Goal: Task Accomplishment & Management: Manage account settings

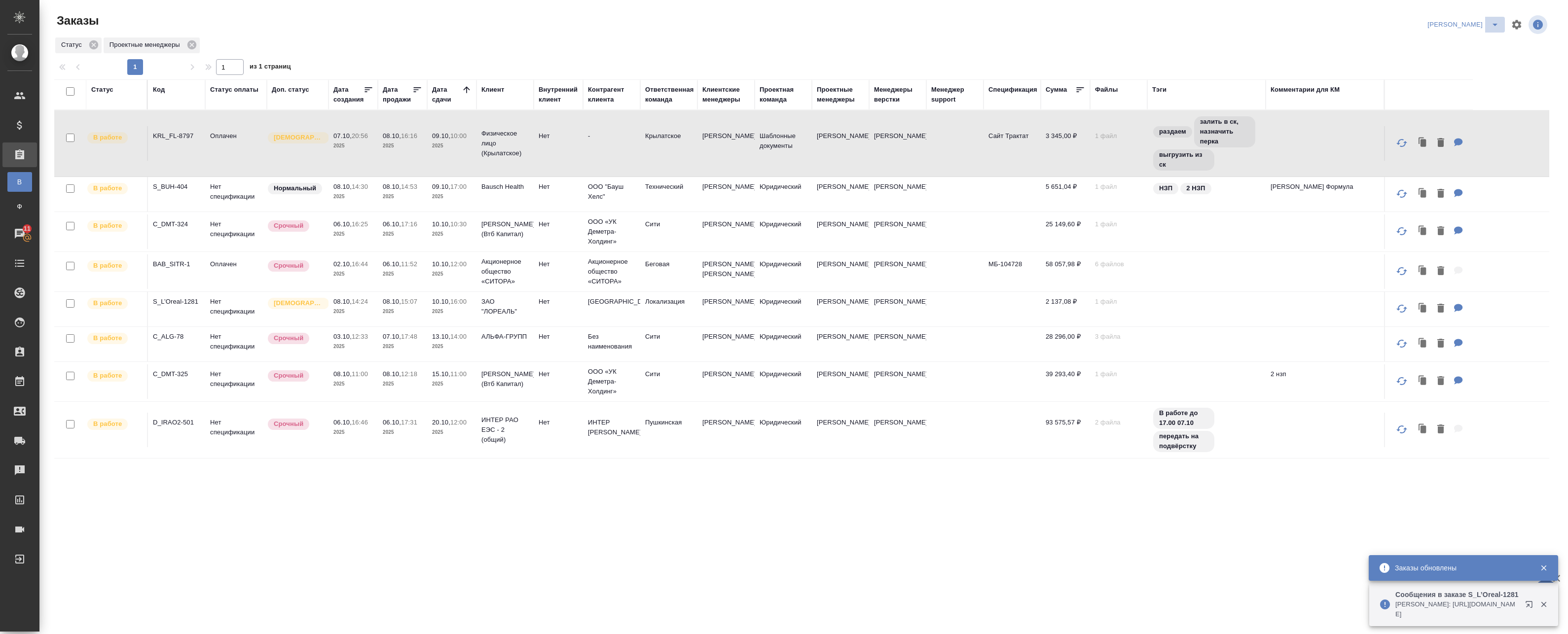
click at [1489, 25] on icon "split button" at bounding box center [1495, 25] width 12 height 12
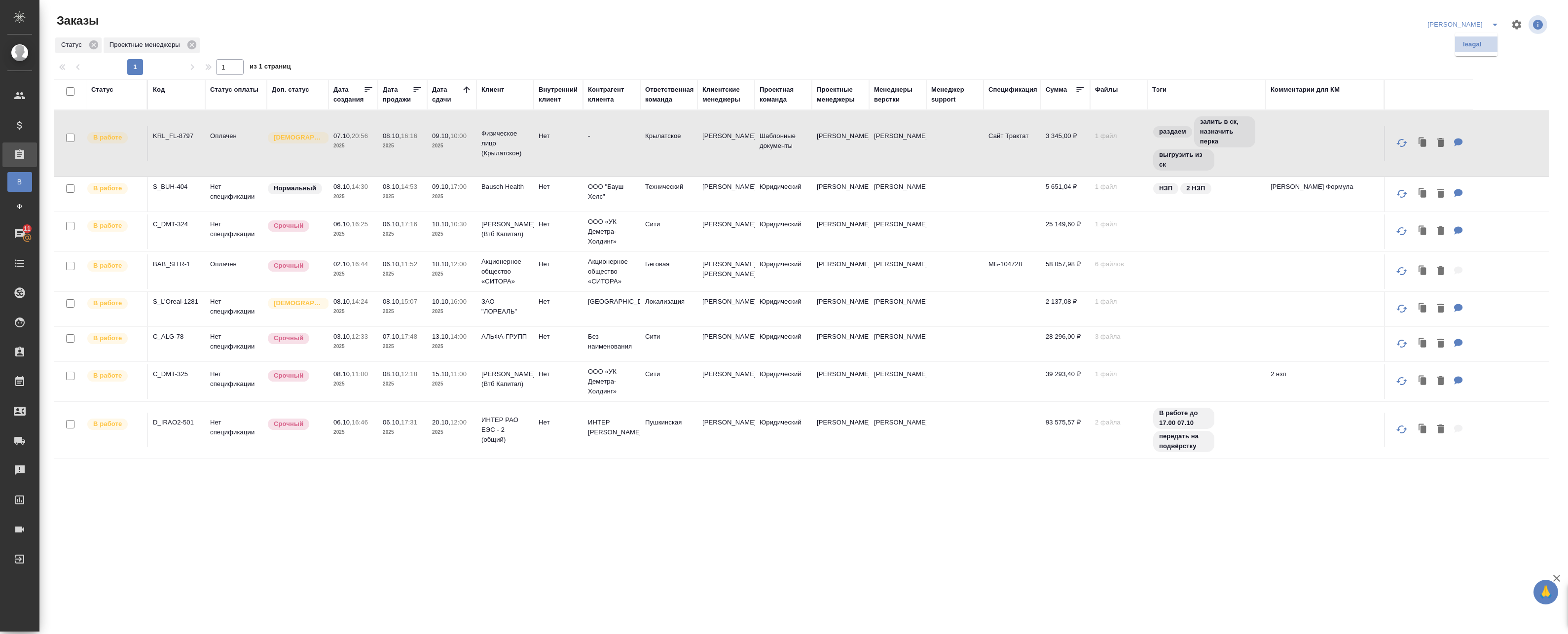
click at [1479, 45] on li "leagal" at bounding box center [1476, 44] width 42 height 16
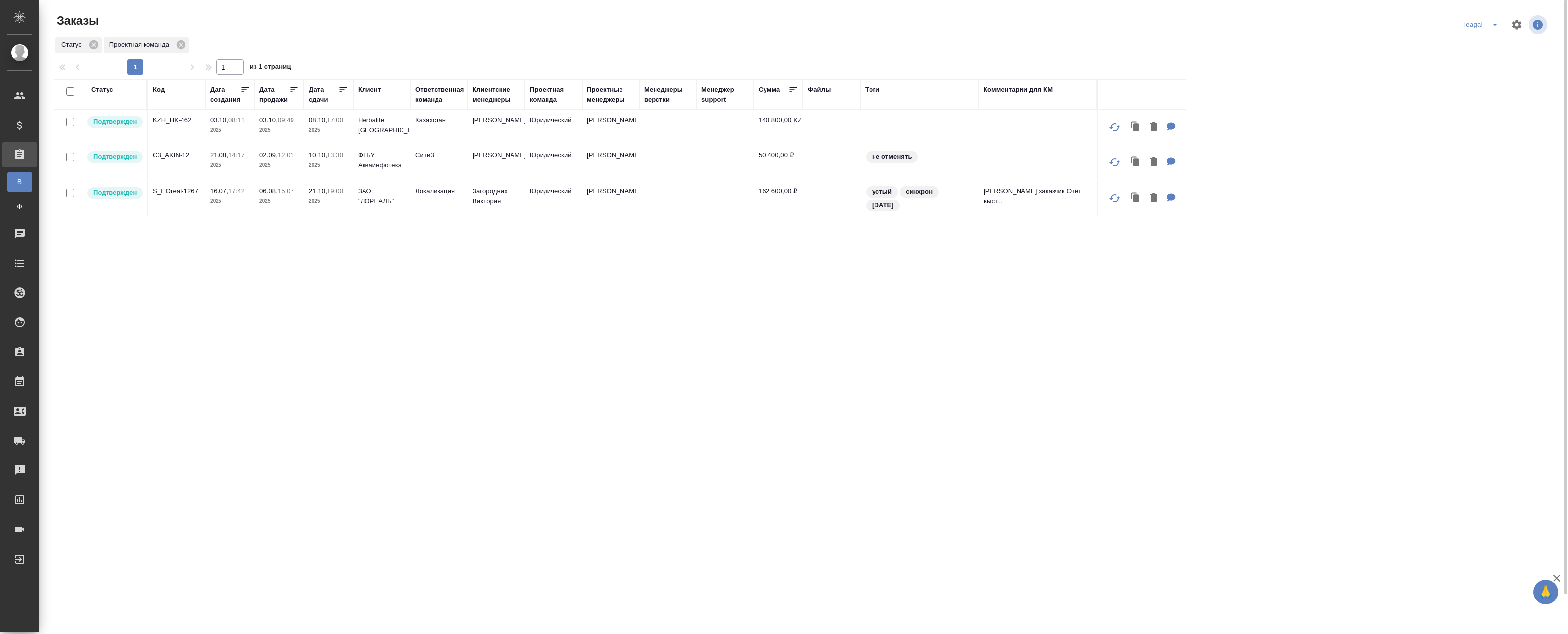
click at [1469, 28] on div "leagal" at bounding box center [1484, 25] width 43 height 16
click at [1475, 25] on div "leagal" at bounding box center [1484, 25] width 43 height 16
click at [1478, 23] on div "leagal" at bounding box center [1484, 25] width 43 height 16
click at [1489, 26] on button "split button" at bounding box center [1494, 25] width 20 height 16
click at [1482, 44] on li "Артак" at bounding box center [1497, 44] width 71 height 16
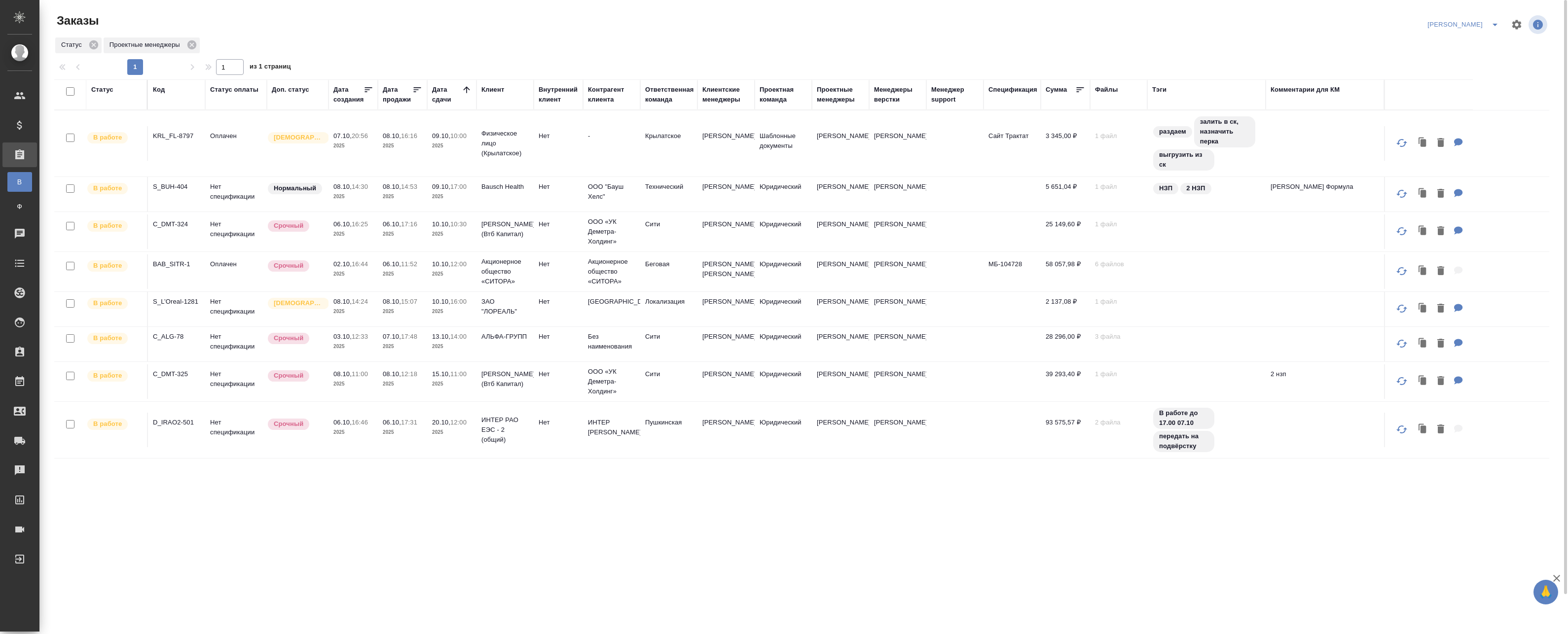
click at [436, 147] on p "2025" at bounding box center [451, 146] width 40 height 10
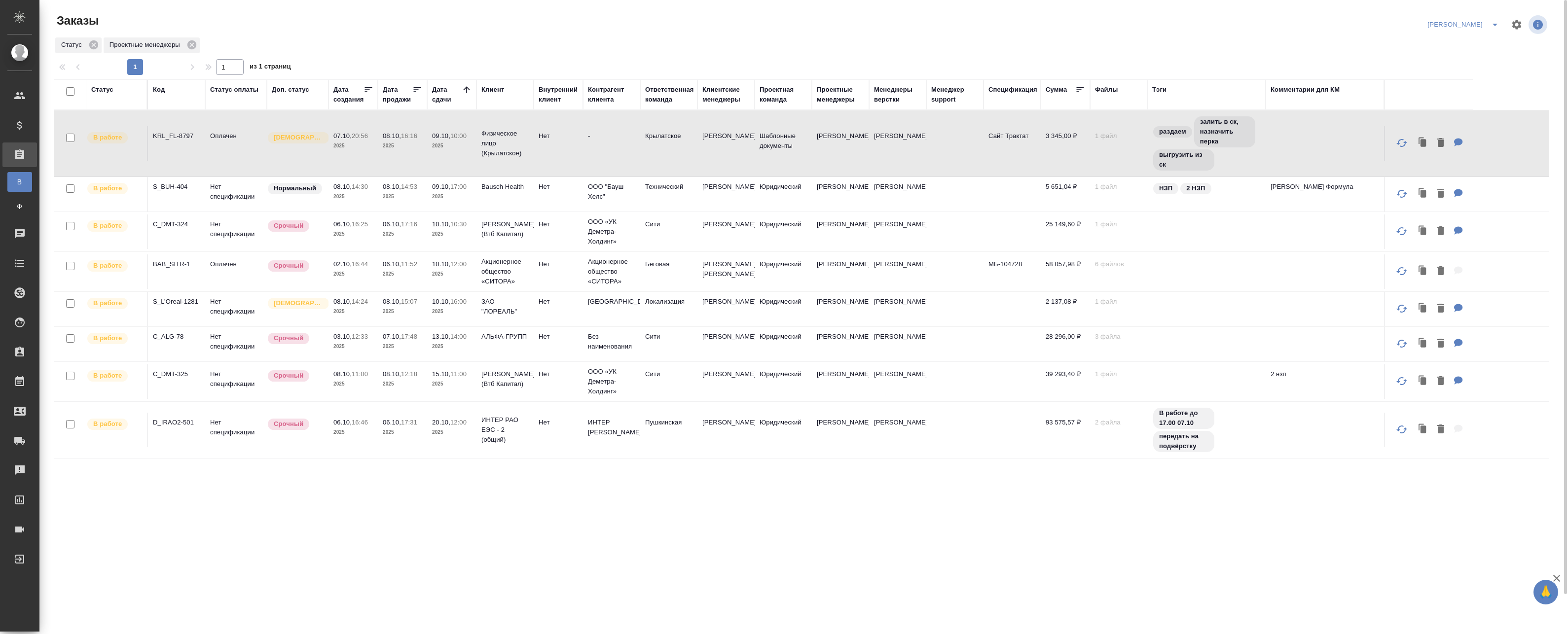
click at [472, 91] on th "Дата сдачи" at bounding box center [451, 95] width 49 height 30
click at [468, 91] on icon at bounding box center [467, 90] width 10 height 10
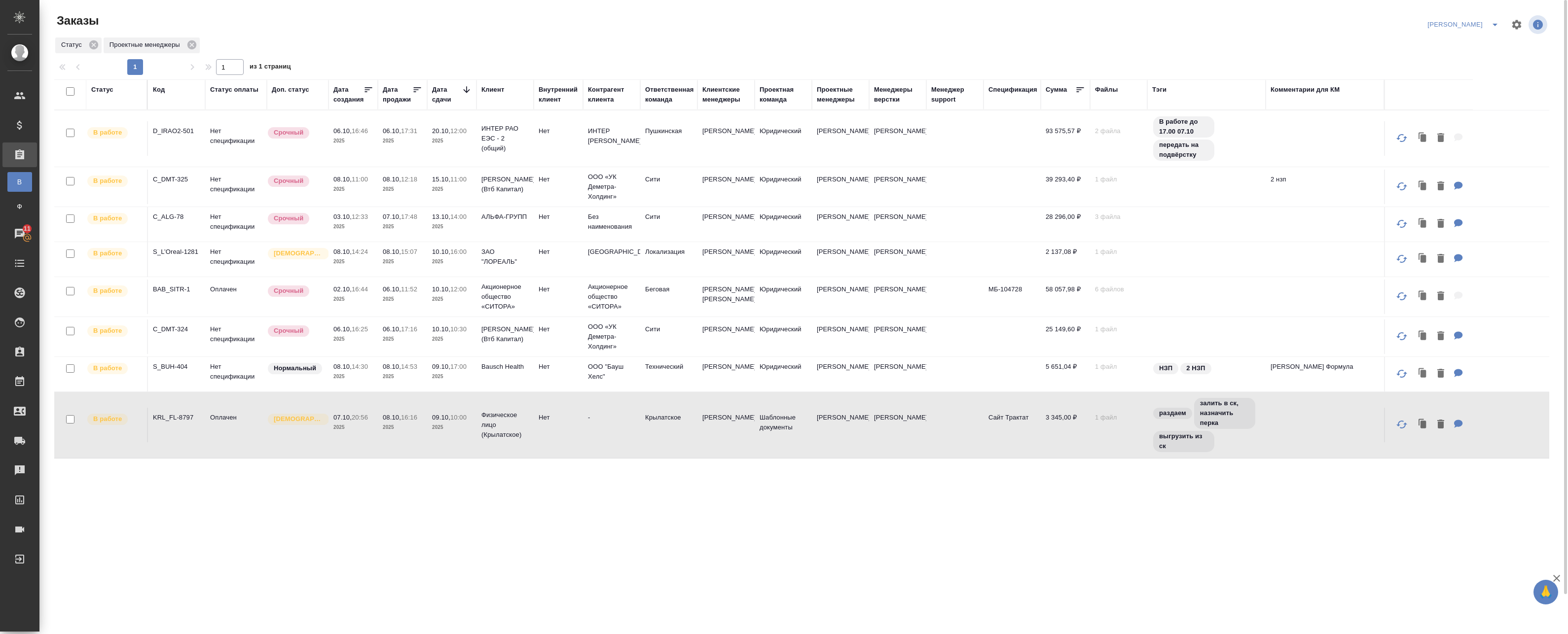
click at [468, 91] on icon at bounding box center [467, 89] width 6 height 6
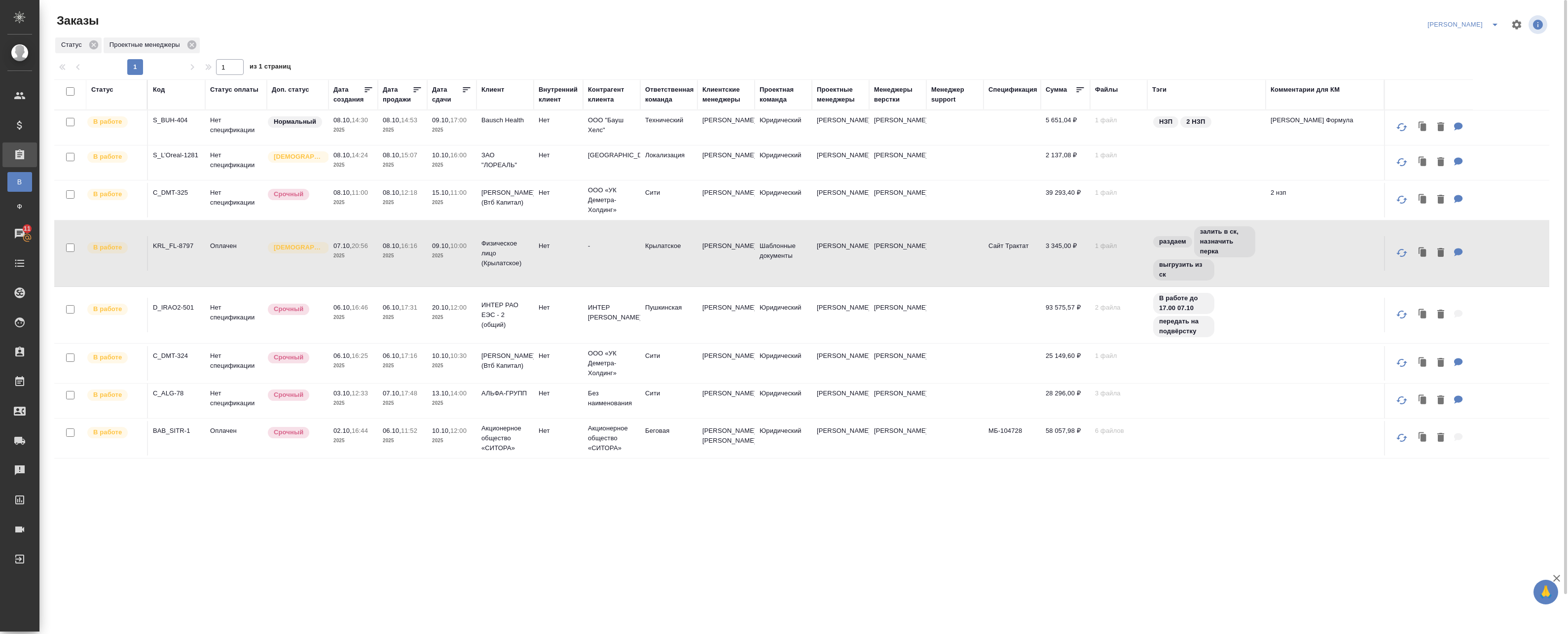
click at [467, 91] on icon at bounding box center [467, 90] width 10 height 10
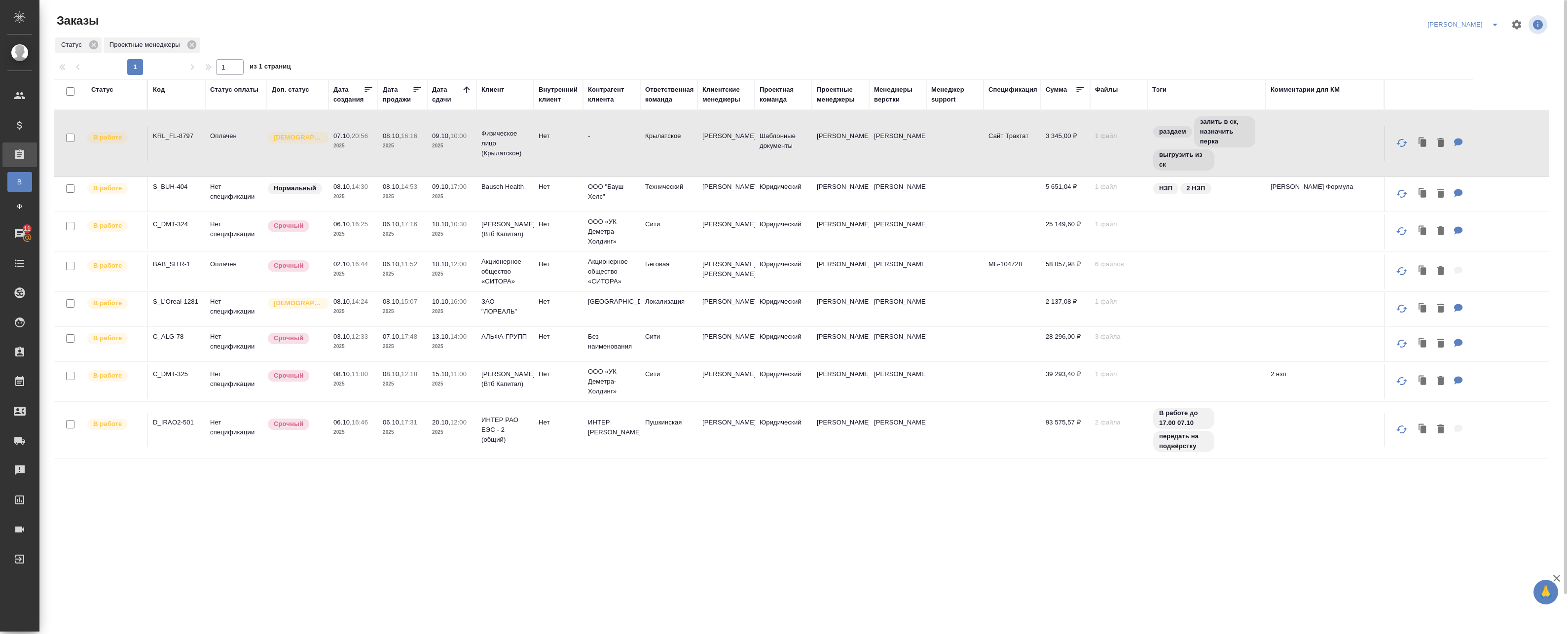
click at [461, 133] on p "10:00" at bounding box center [458, 136] width 16 height 8
click at [419, 157] on td "08.10, 16:16 2025" at bounding box center [402, 143] width 49 height 35
drag, startPoint x: 373, startPoint y: 239, endPoint x: 382, endPoint y: 237, distance: 9.2
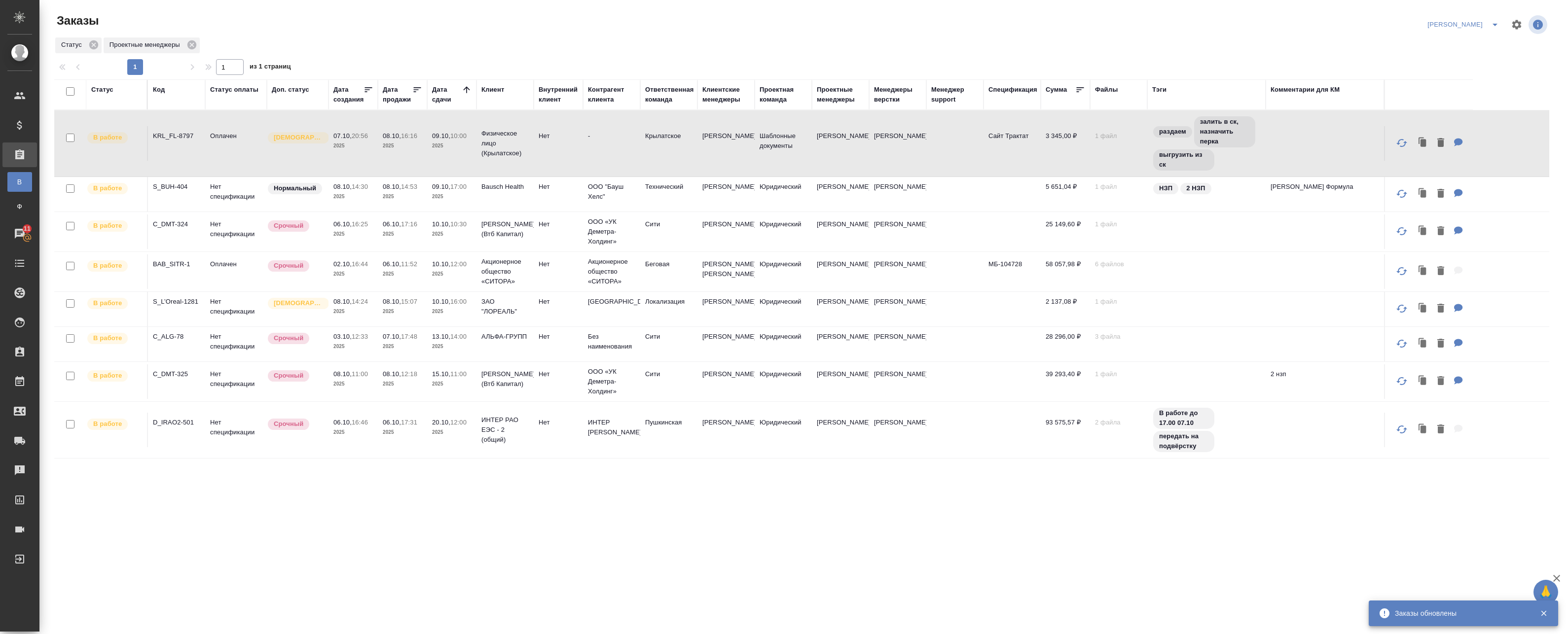
click at [373, 239] on p "2025" at bounding box center [353, 234] width 40 height 10
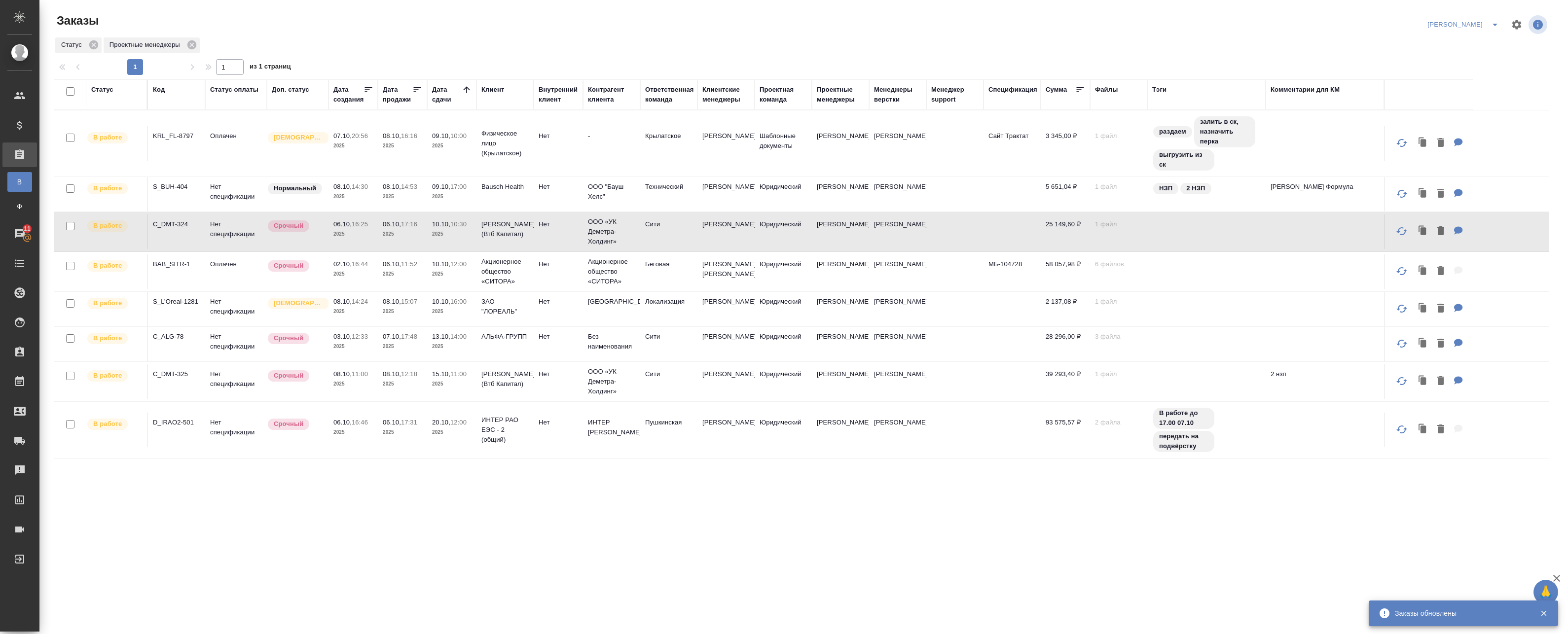
click at [419, 233] on p "2025" at bounding box center [402, 234] width 40 height 10
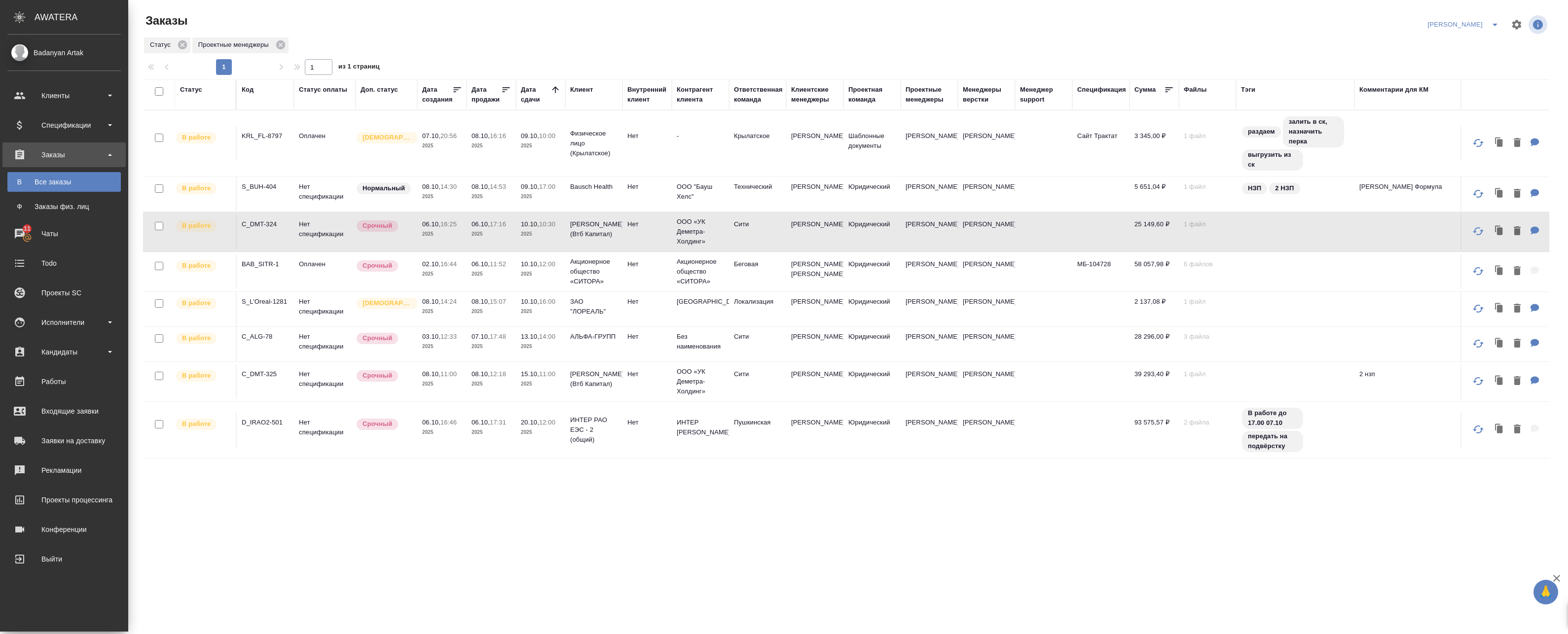
click at [486, 285] on td "06.10, 11:52 2025" at bounding box center [491, 272] width 49 height 35
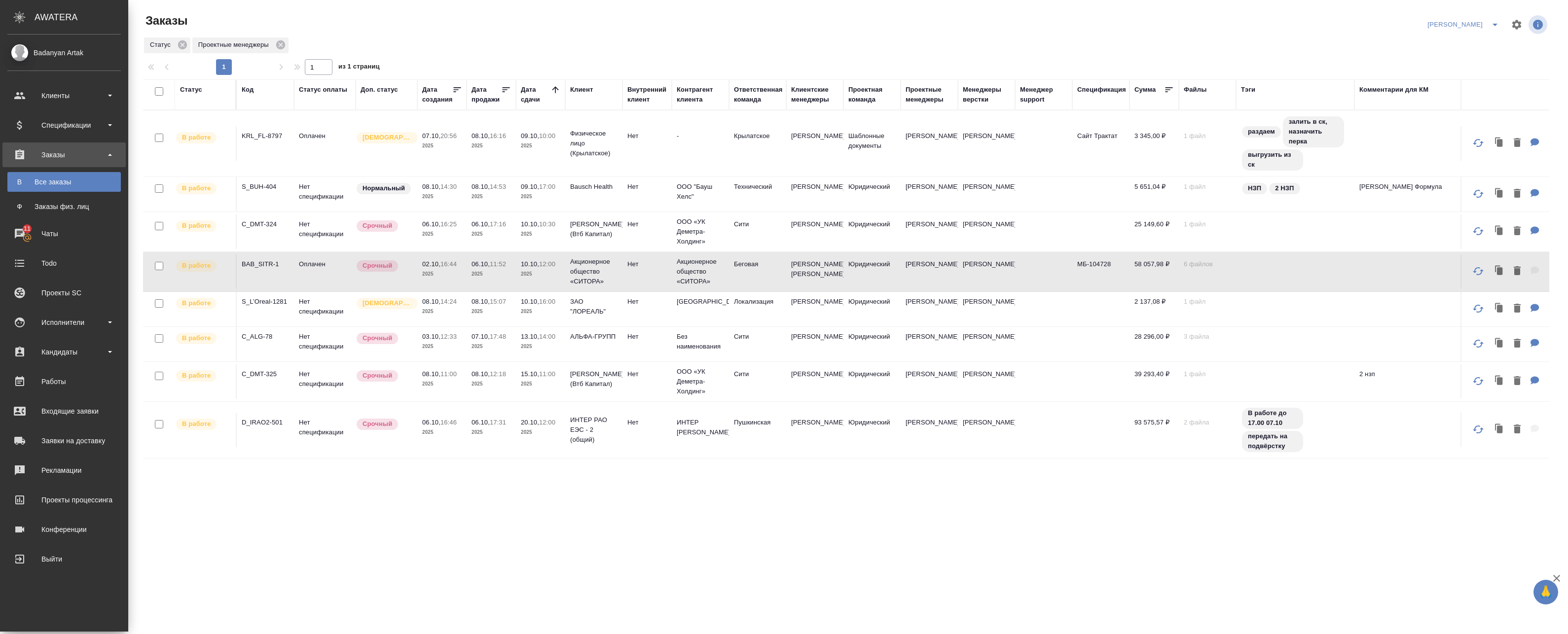
click at [548, 285] on td "10.10, 12:00 2025" at bounding box center [540, 272] width 49 height 35
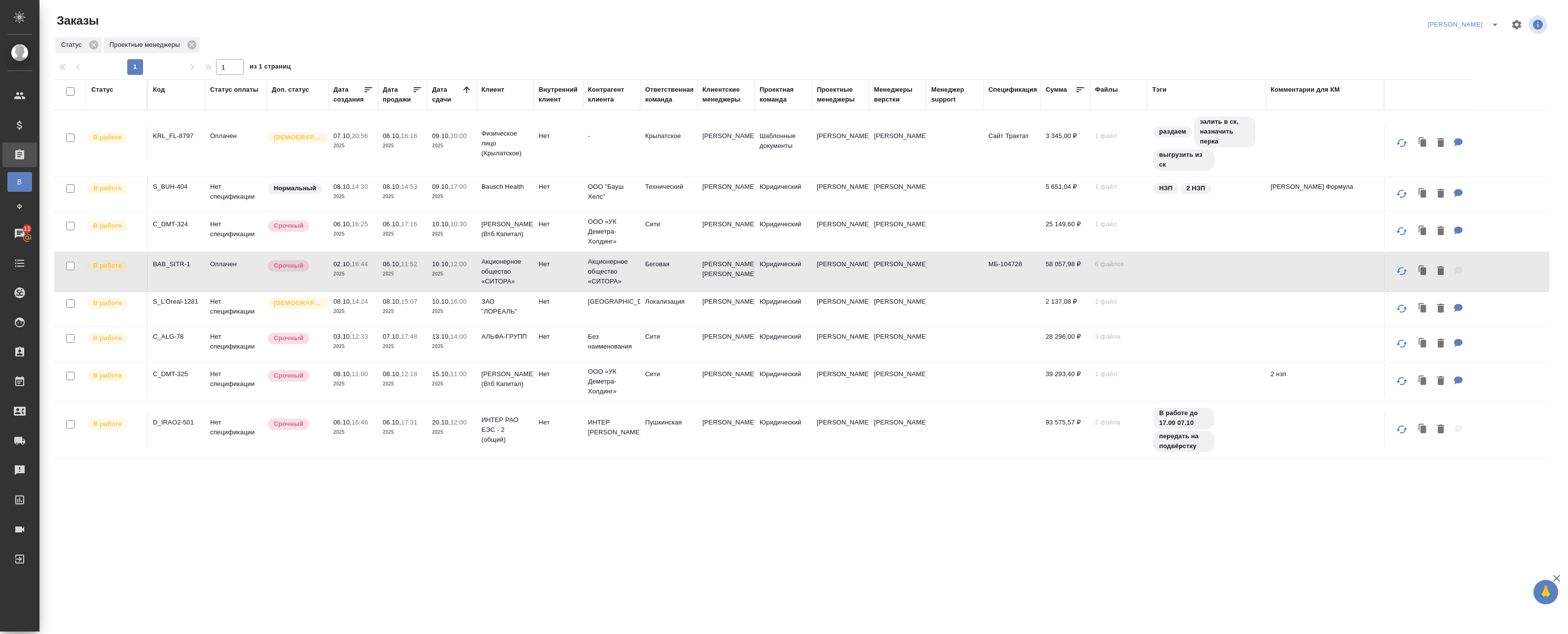
click at [452, 326] on td "10.10, 16:00 2025" at bounding box center [451, 309] width 49 height 35
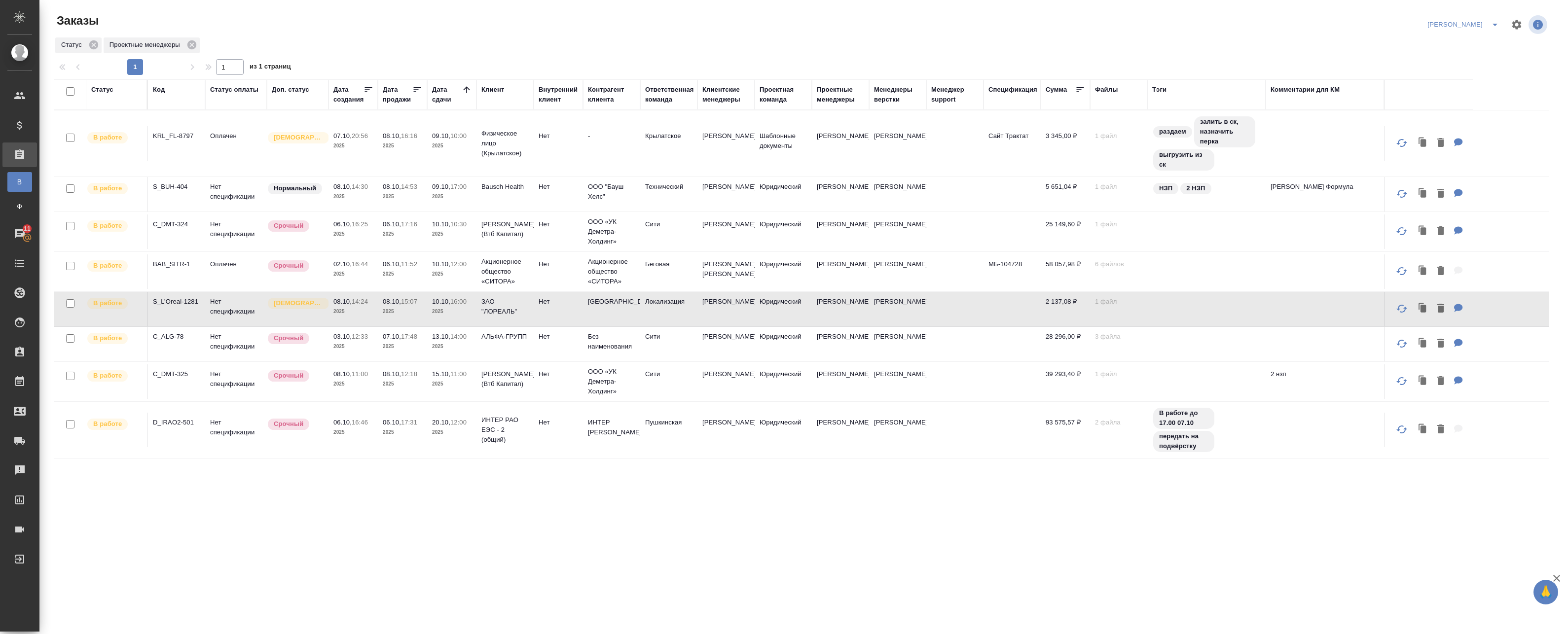
click at [467, 326] on td "10.10, 16:00 2025" at bounding box center [451, 309] width 49 height 35
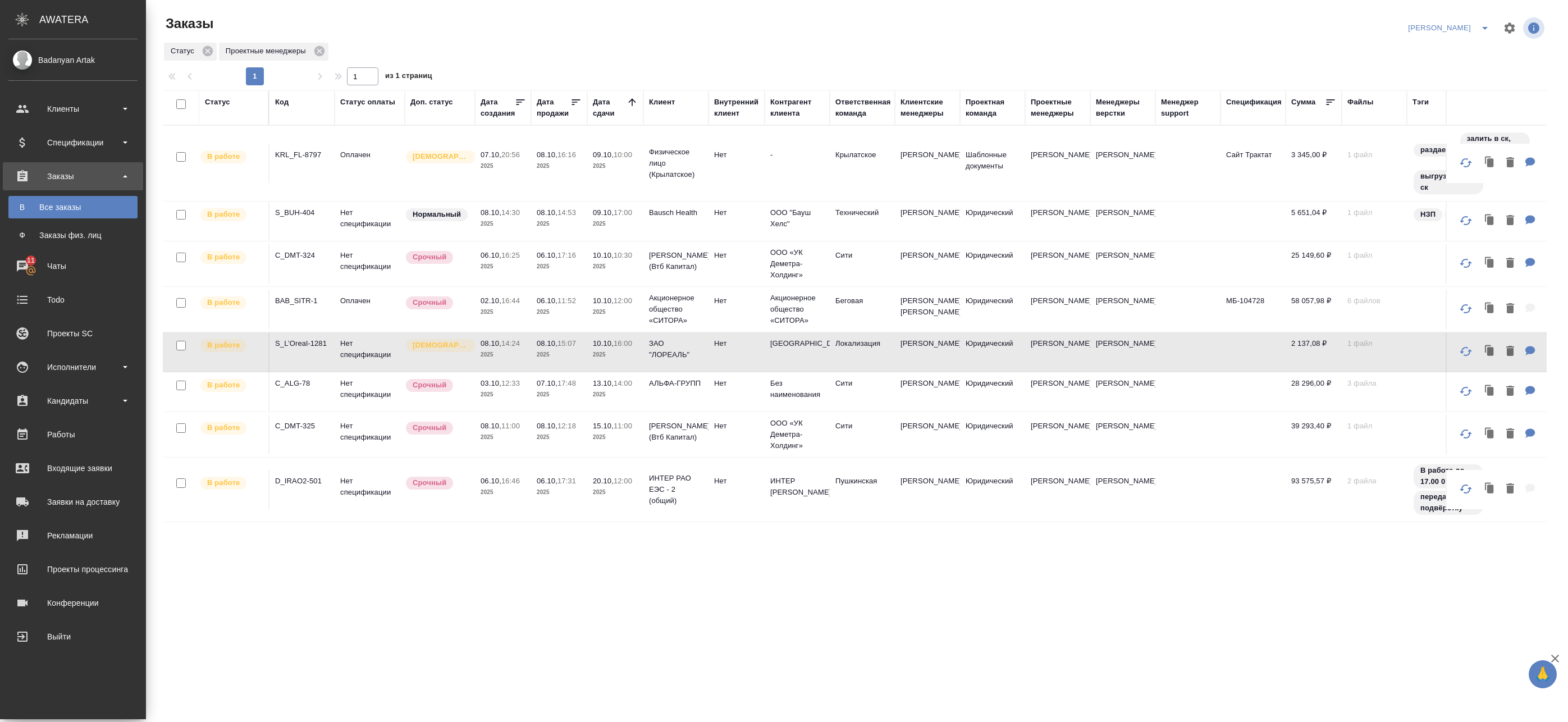
click at [578, 400] on p "2025" at bounding box center [559, 395] width 45 height 11
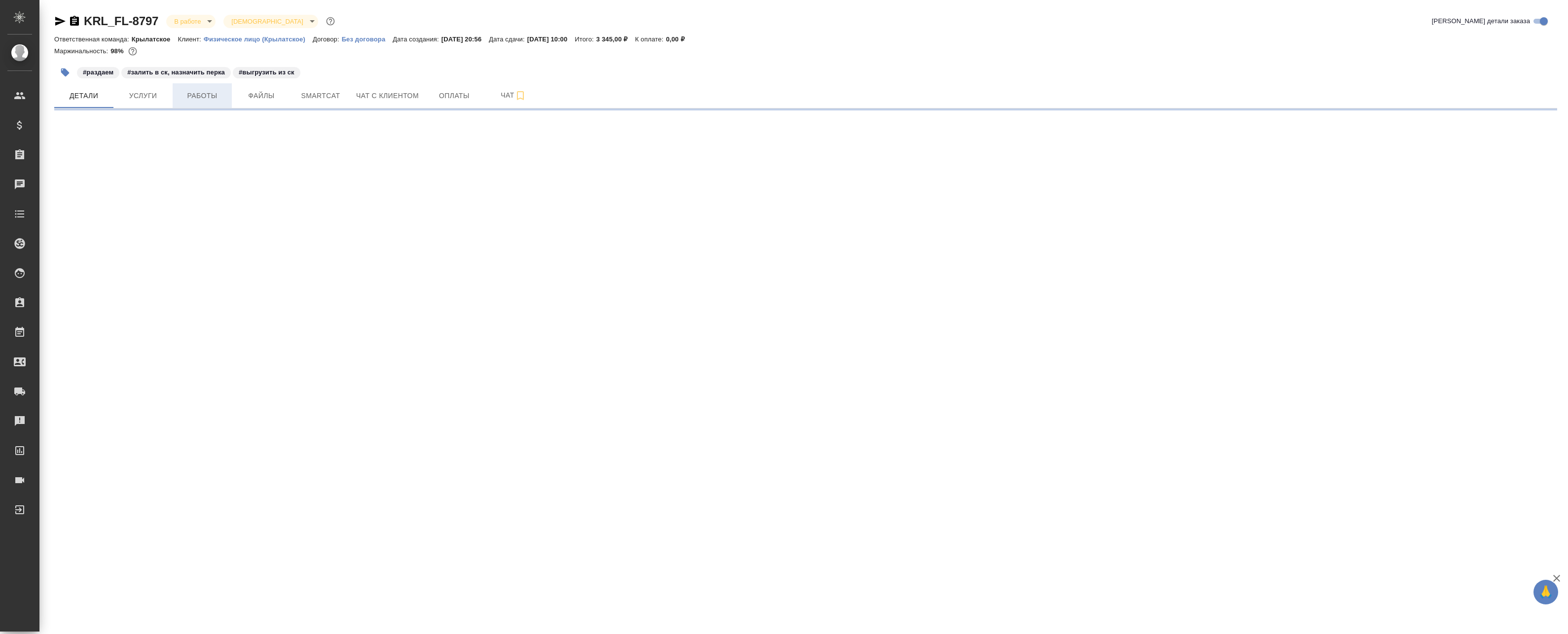
click at [231, 92] on button "Работы" at bounding box center [202, 95] width 59 height 25
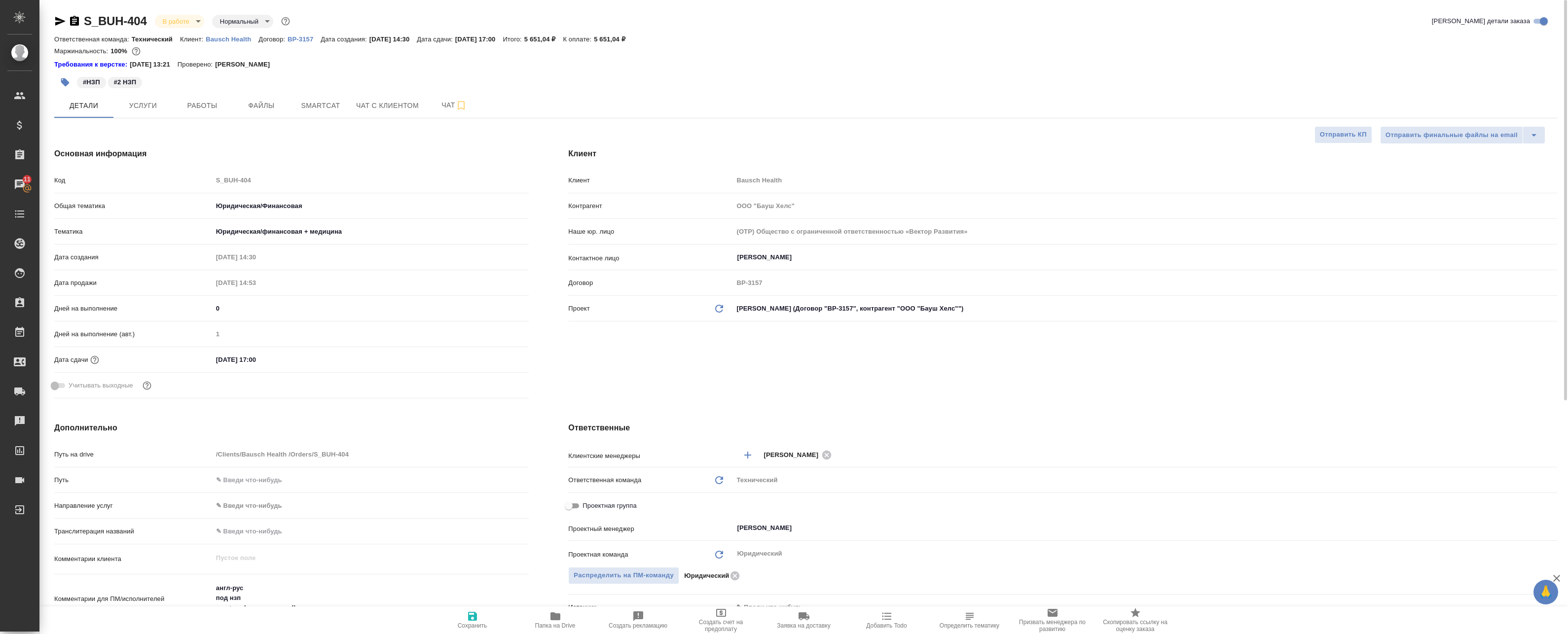
select select "RU"
click at [195, 95] on button "Работы" at bounding box center [202, 105] width 59 height 25
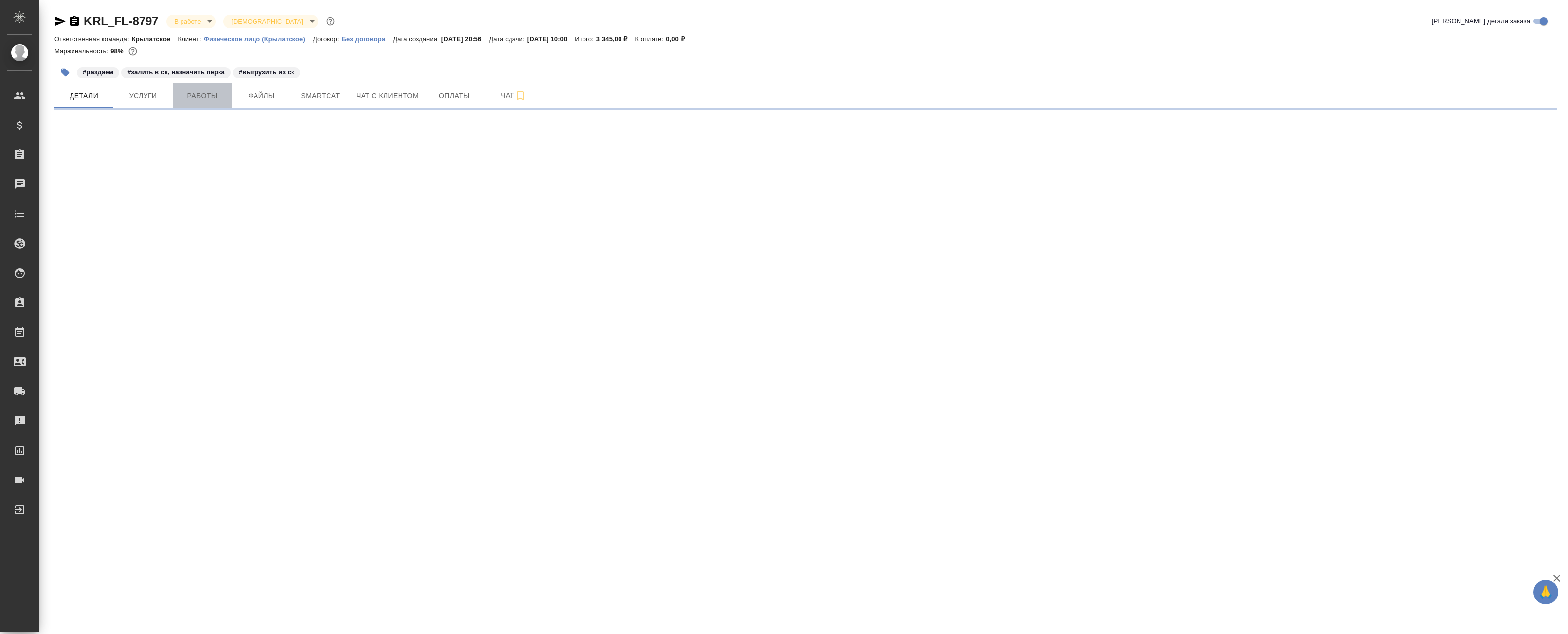
click at [207, 86] on button "Работы" at bounding box center [202, 95] width 59 height 25
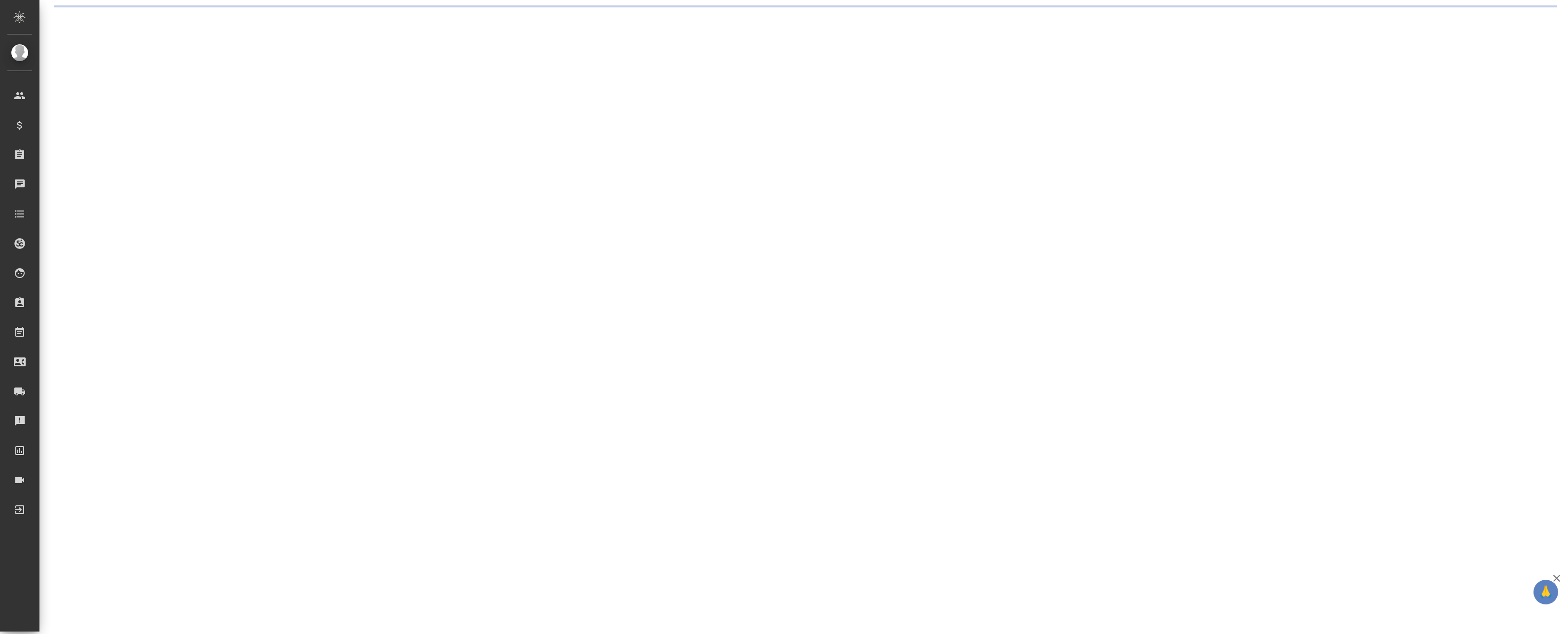
select select "RU"
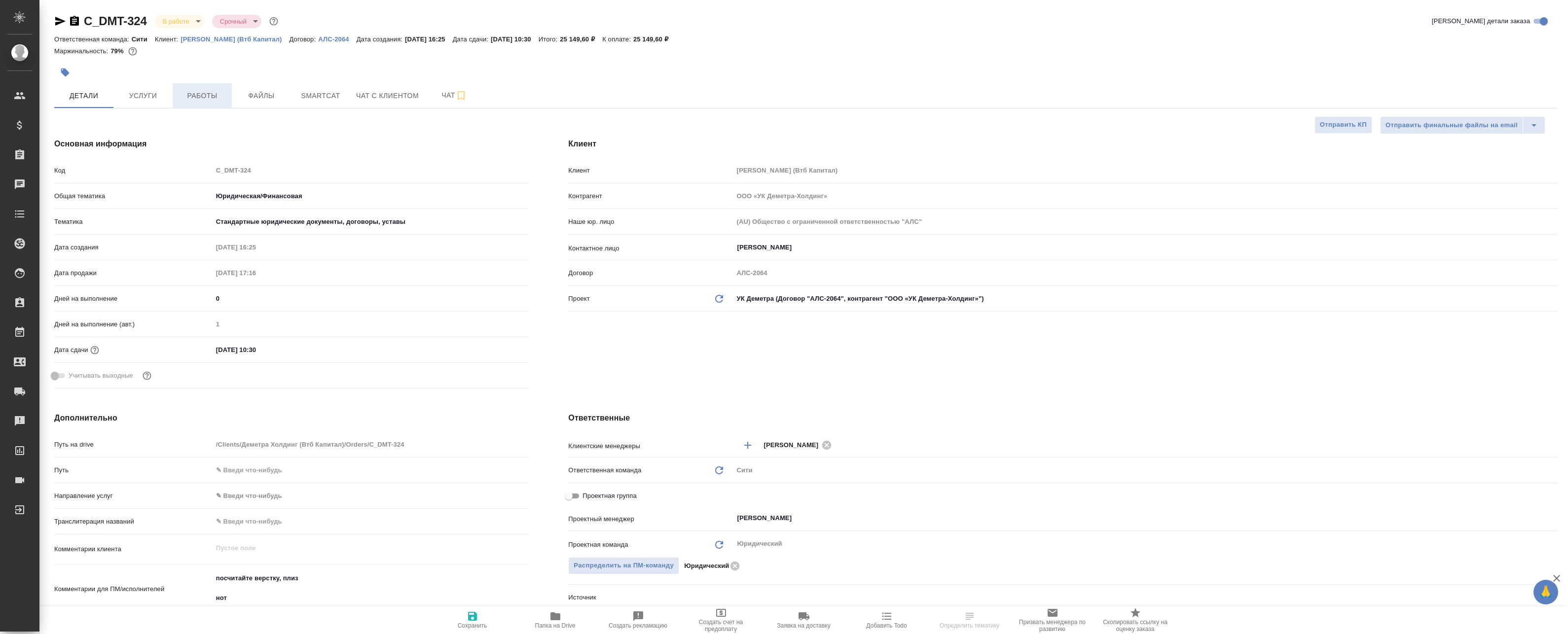
type textarea "x"
click at [214, 104] on button "Работы" at bounding box center [202, 95] width 59 height 25
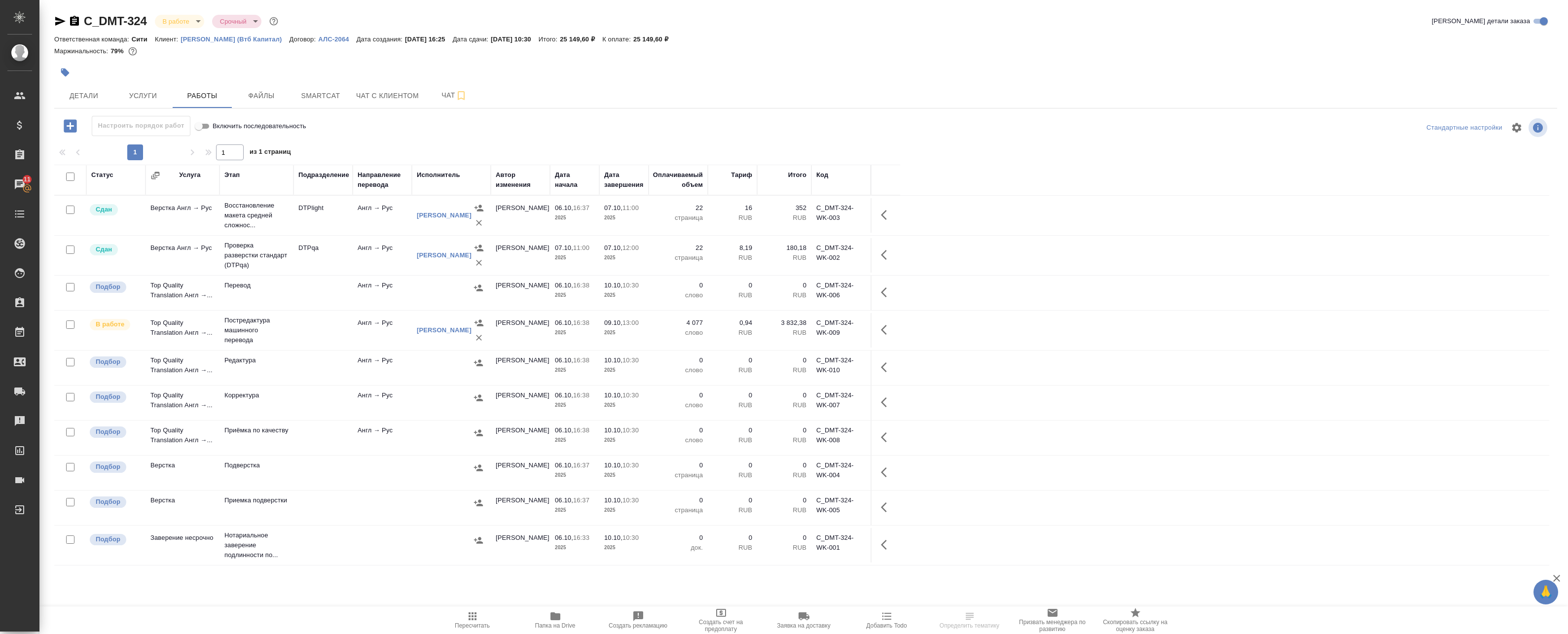
click at [551, 249] on td "07.10, 11:00 2025" at bounding box center [574, 255] width 49 height 35
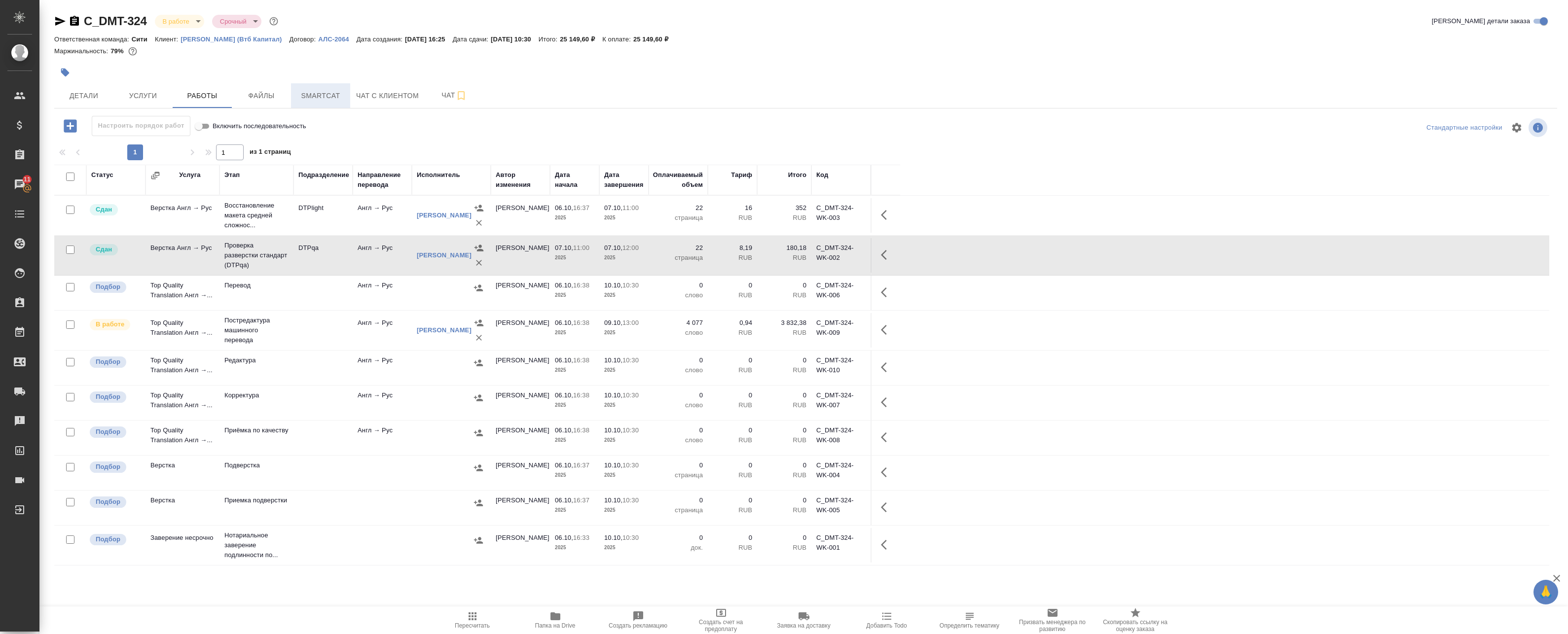
click at [342, 91] on span "Smartcat" at bounding box center [320, 96] width 47 height 13
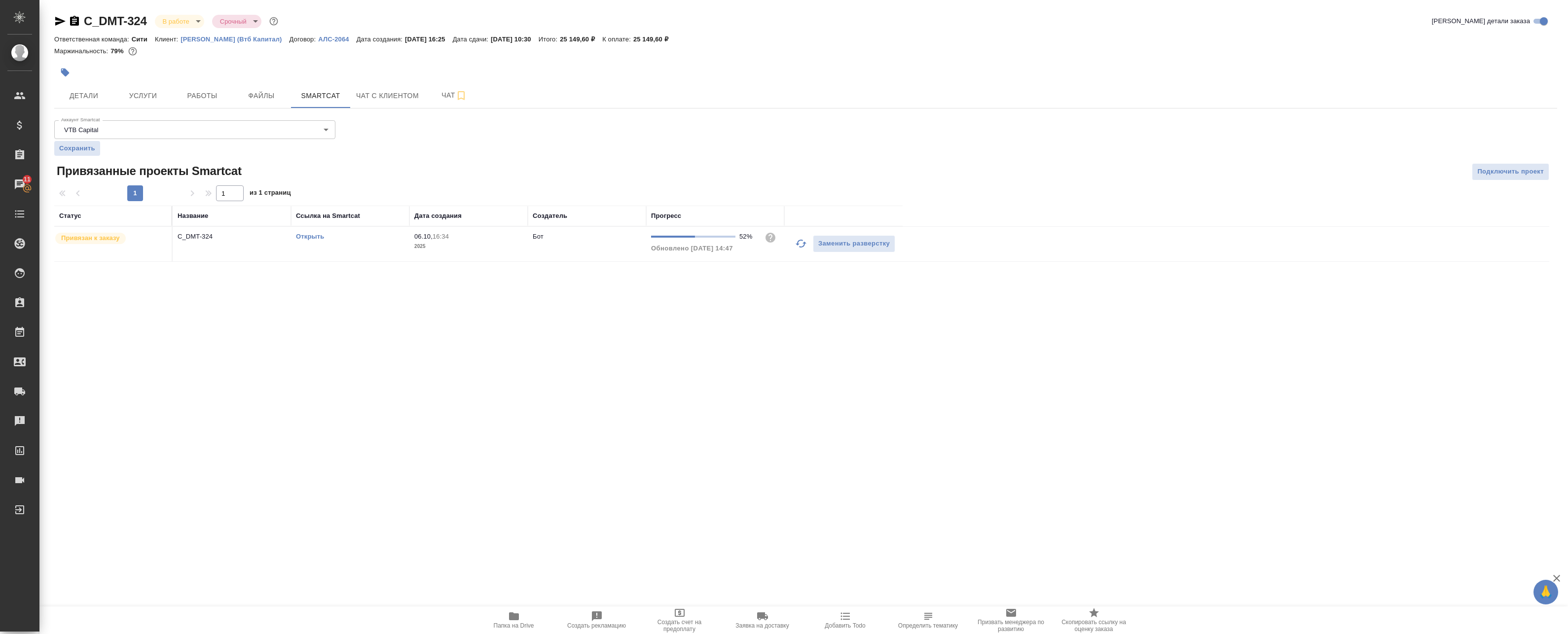
click at [799, 244] on icon "button" at bounding box center [801, 243] width 11 height 8
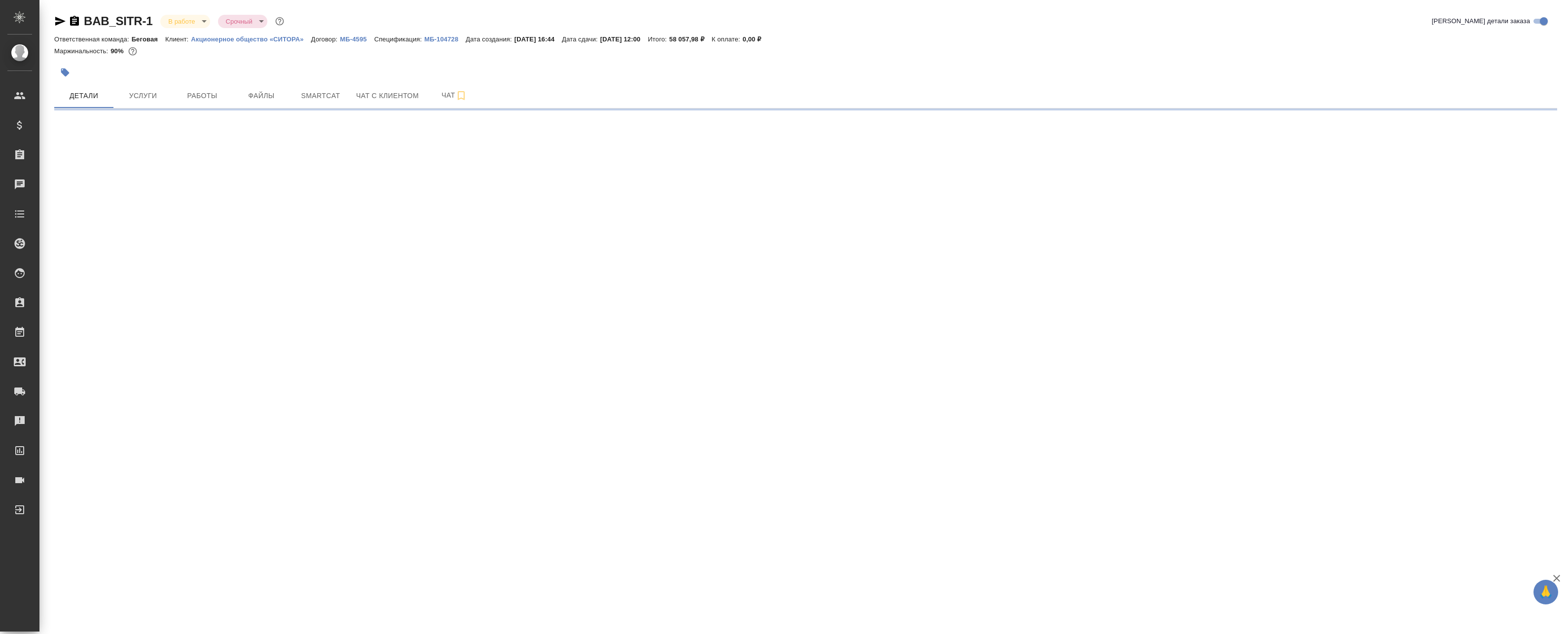
select select "RU"
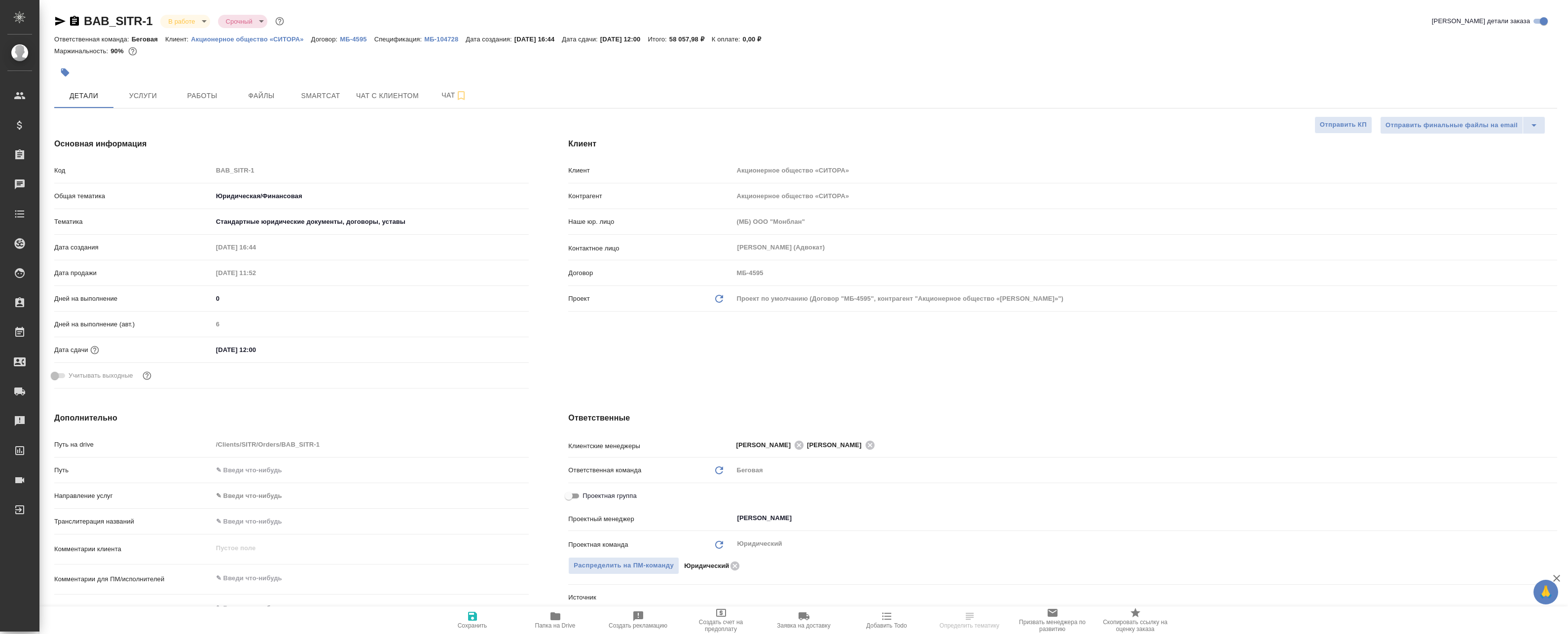
type textarea "x"
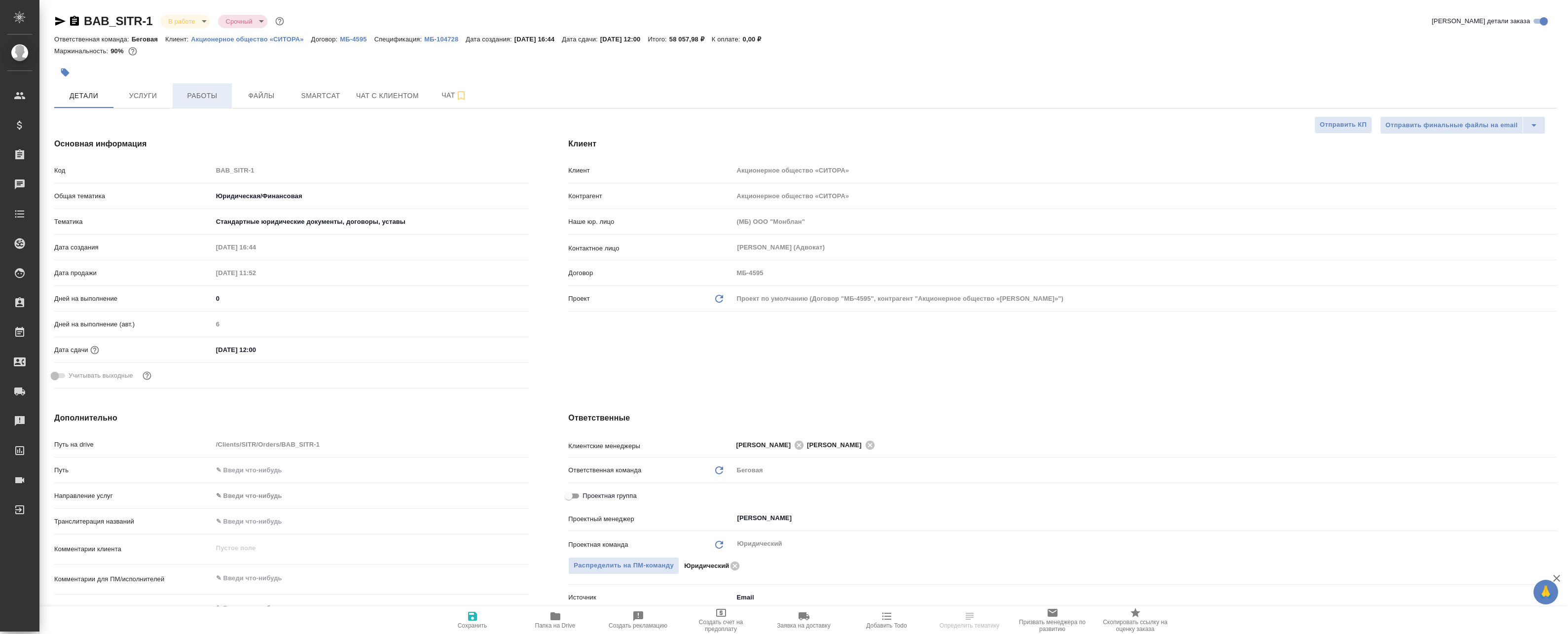
type textarea "x"
click at [193, 95] on span "Работы" at bounding box center [202, 96] width 47 height 13
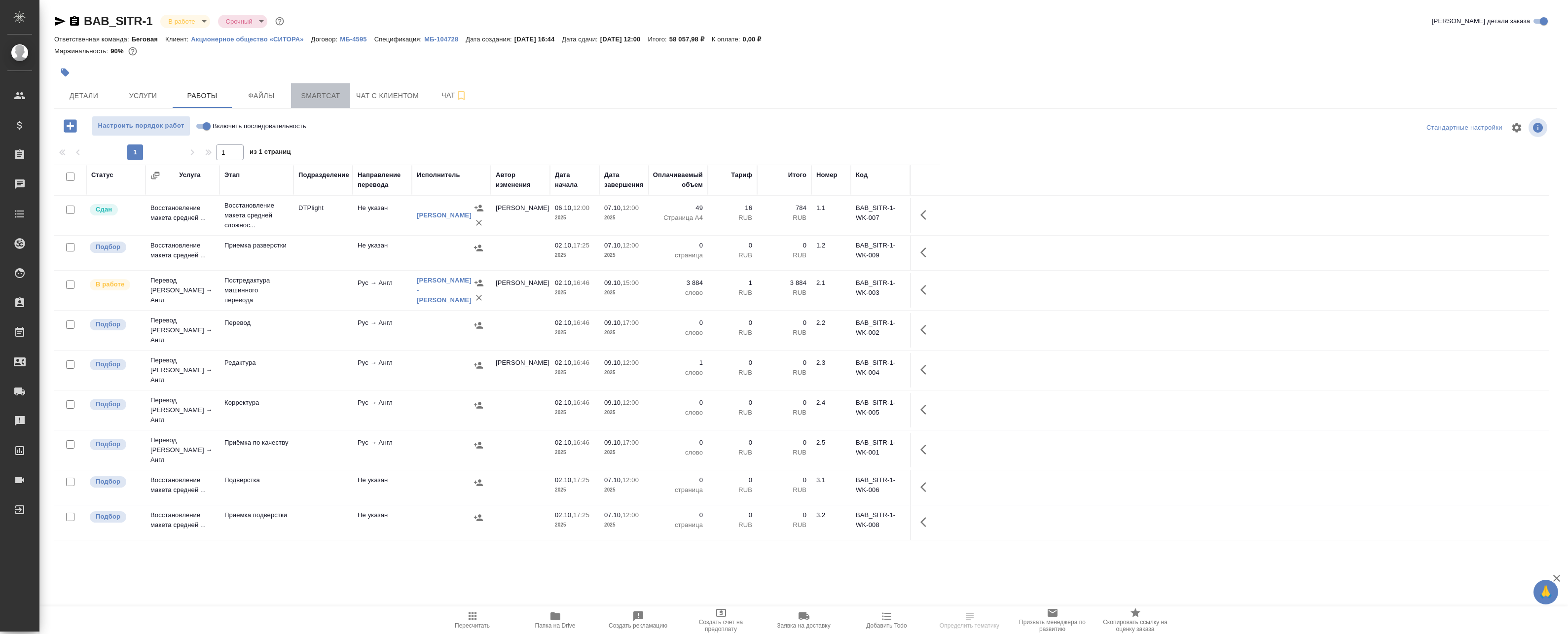
click at [329, 94] on span "Smartcat" at bounding box center [320, 96] width 47 height 13
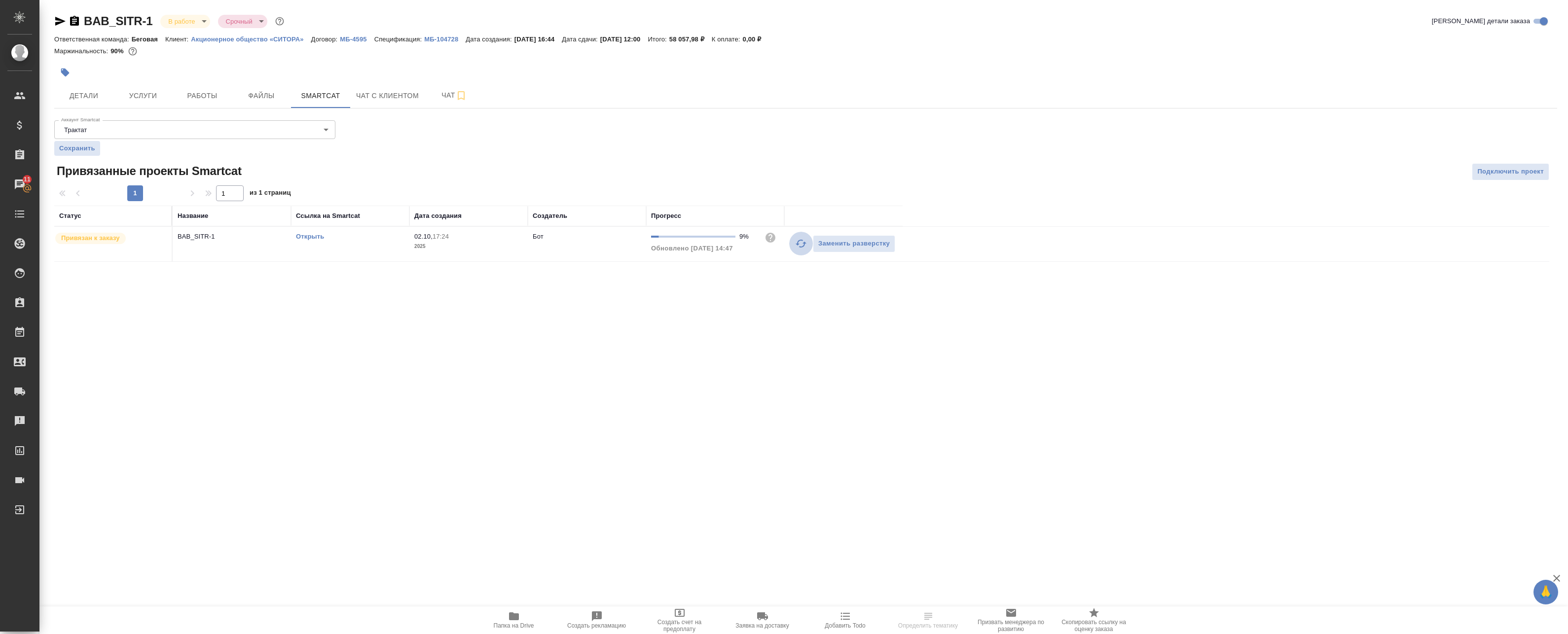
click at [797, 246] on icon "button" at bounding box center [801, 243] width 12 height 12
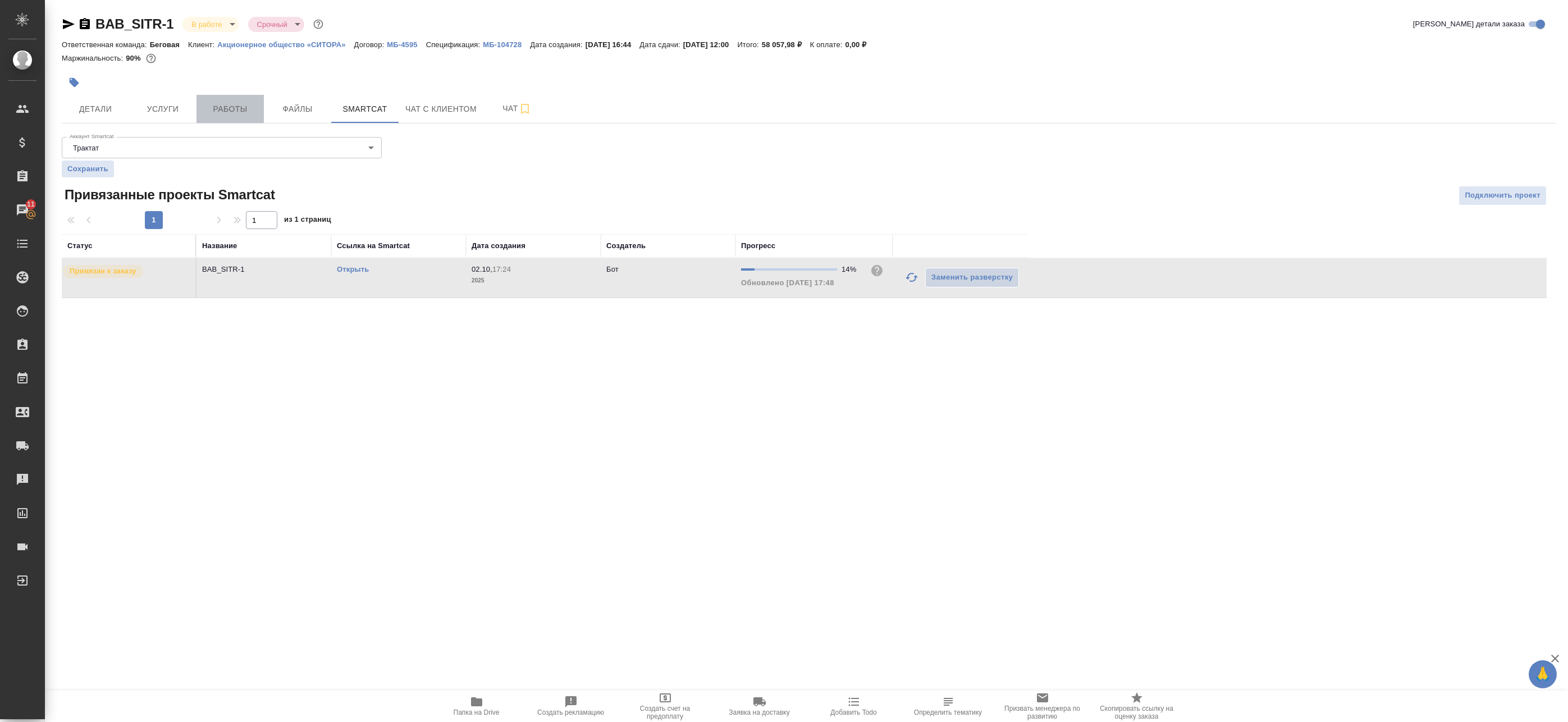
click at [237, 98] on button "Работы" at bounding box center [230, 108] width 67 height 28
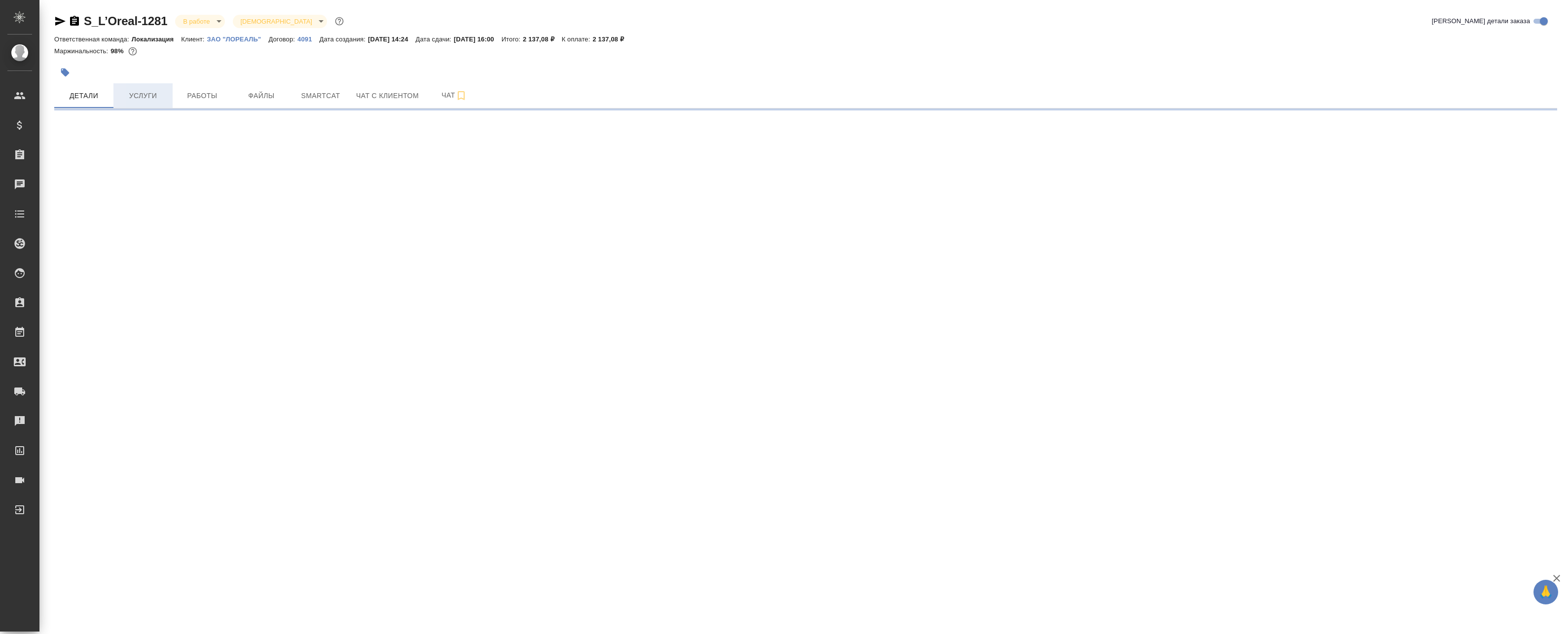
select select "RU"
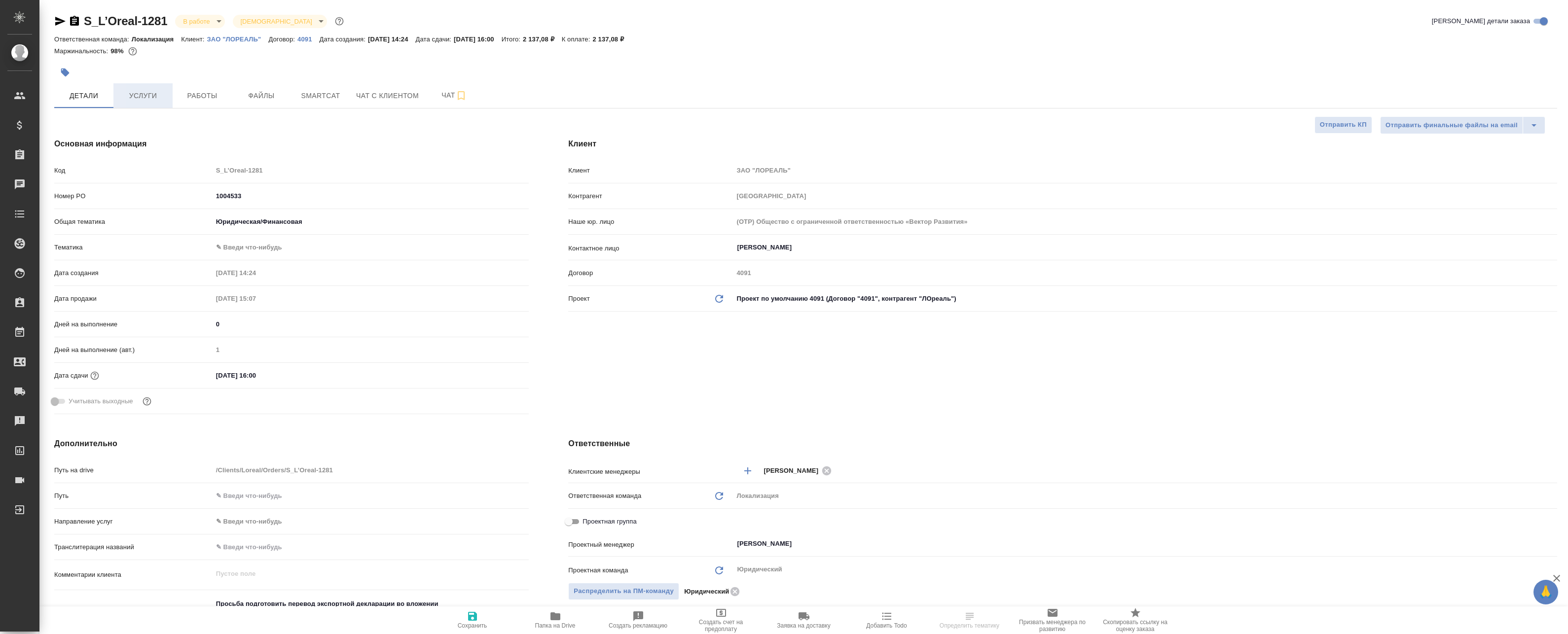
type textarea "x"
click at [170, 90] on button "Услуги" at bounding box center [143, 95] width 59 height 25
type textarea "x"
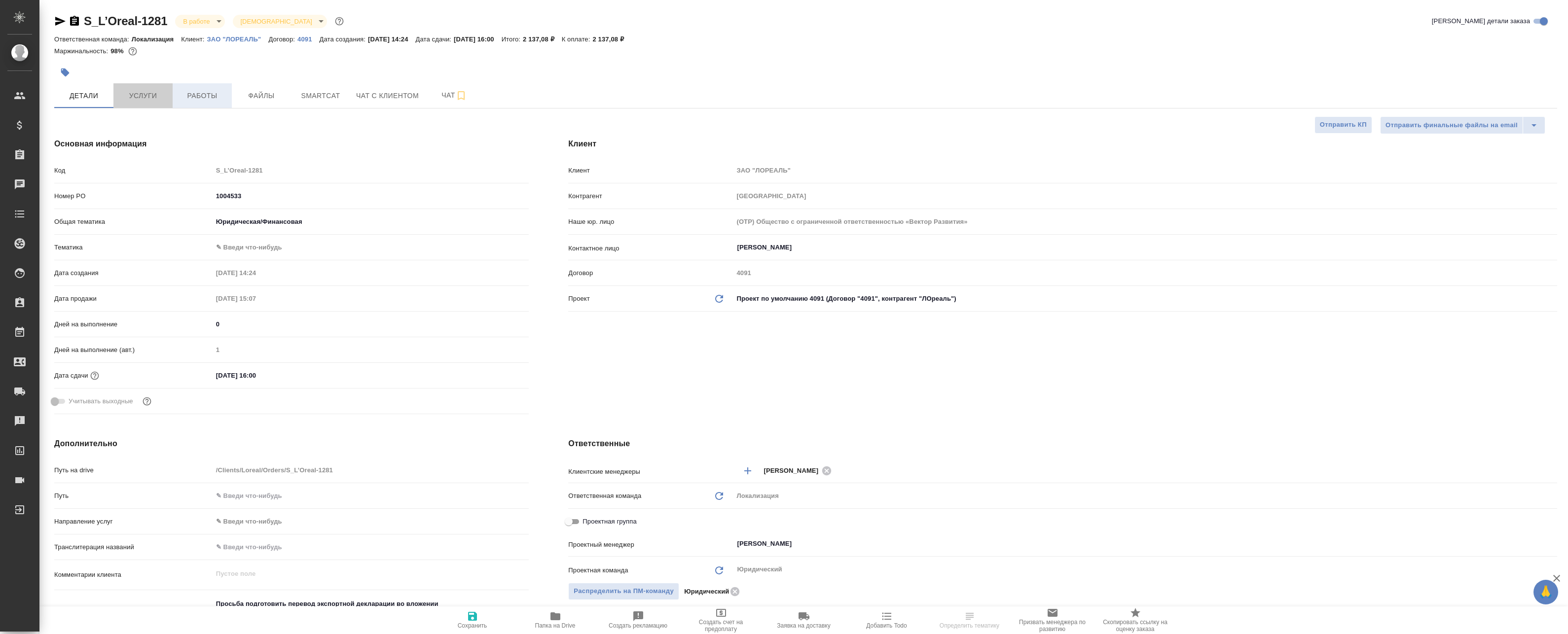
type textarea "x"
click at [180, 93] on span "Работы" at bounding box center [202, 96] width 47 height 13
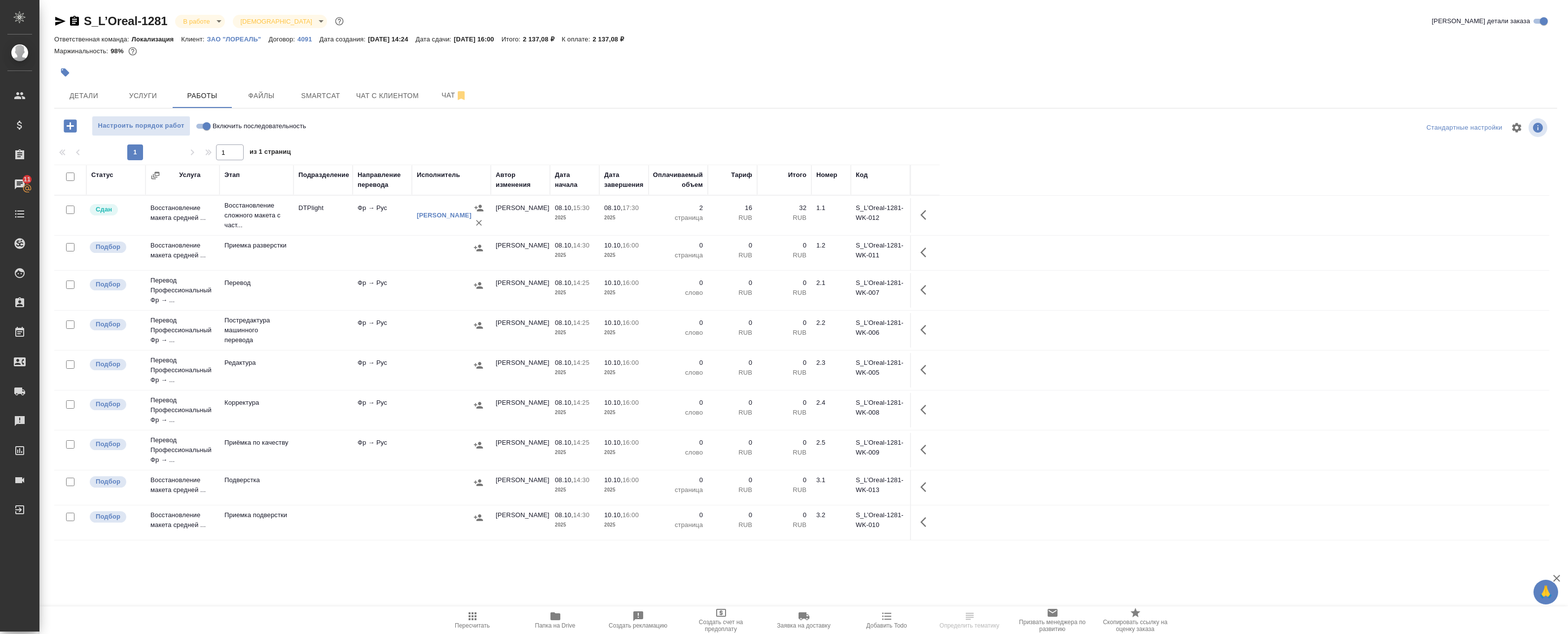
click at [454, 322] on div at bounding box center [451, 325] width 69 height 14
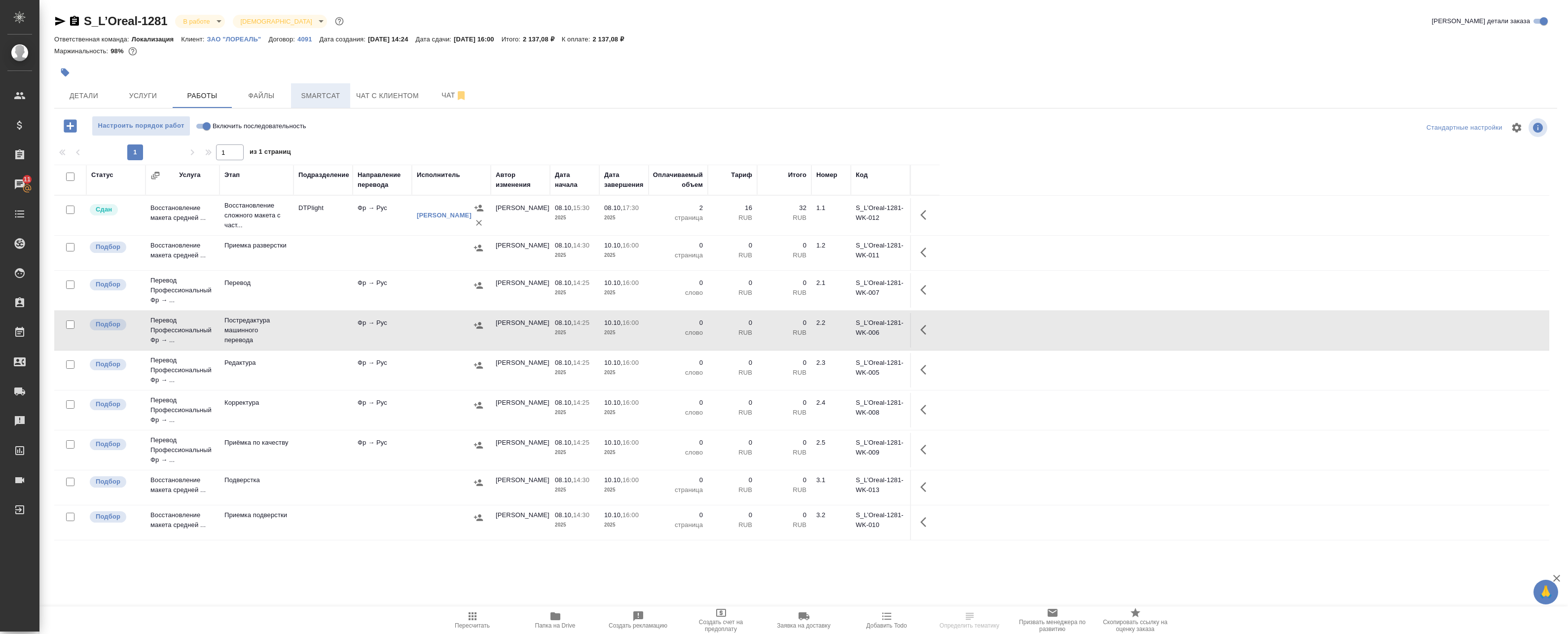
click at [341, 93] on span "Smartcat" at bounding box center [320, 96] width 47 height 13
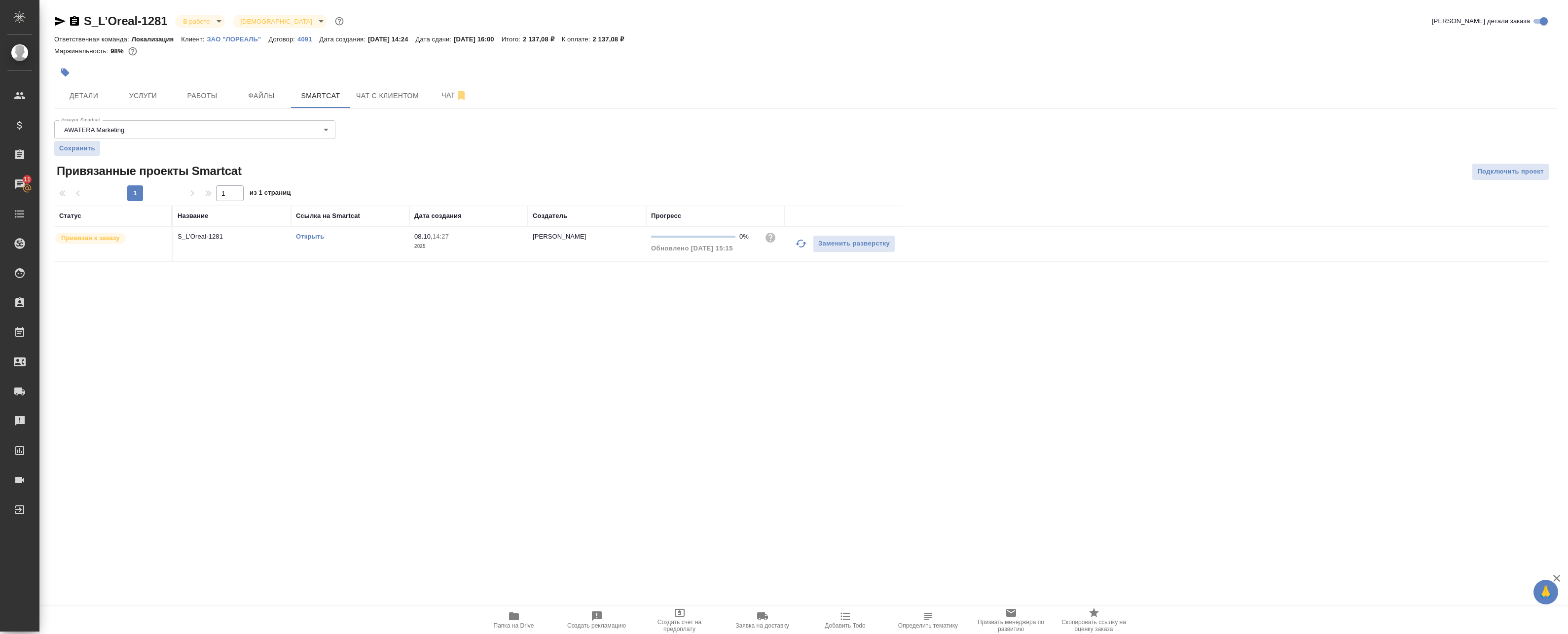
click at [309, 236] on link "Открыть" at bounding box center [310, 236] width 28 height 8
click at [526, 614] on span "Папка на Drive" at bounding box center [514, 620] width 71 height 19
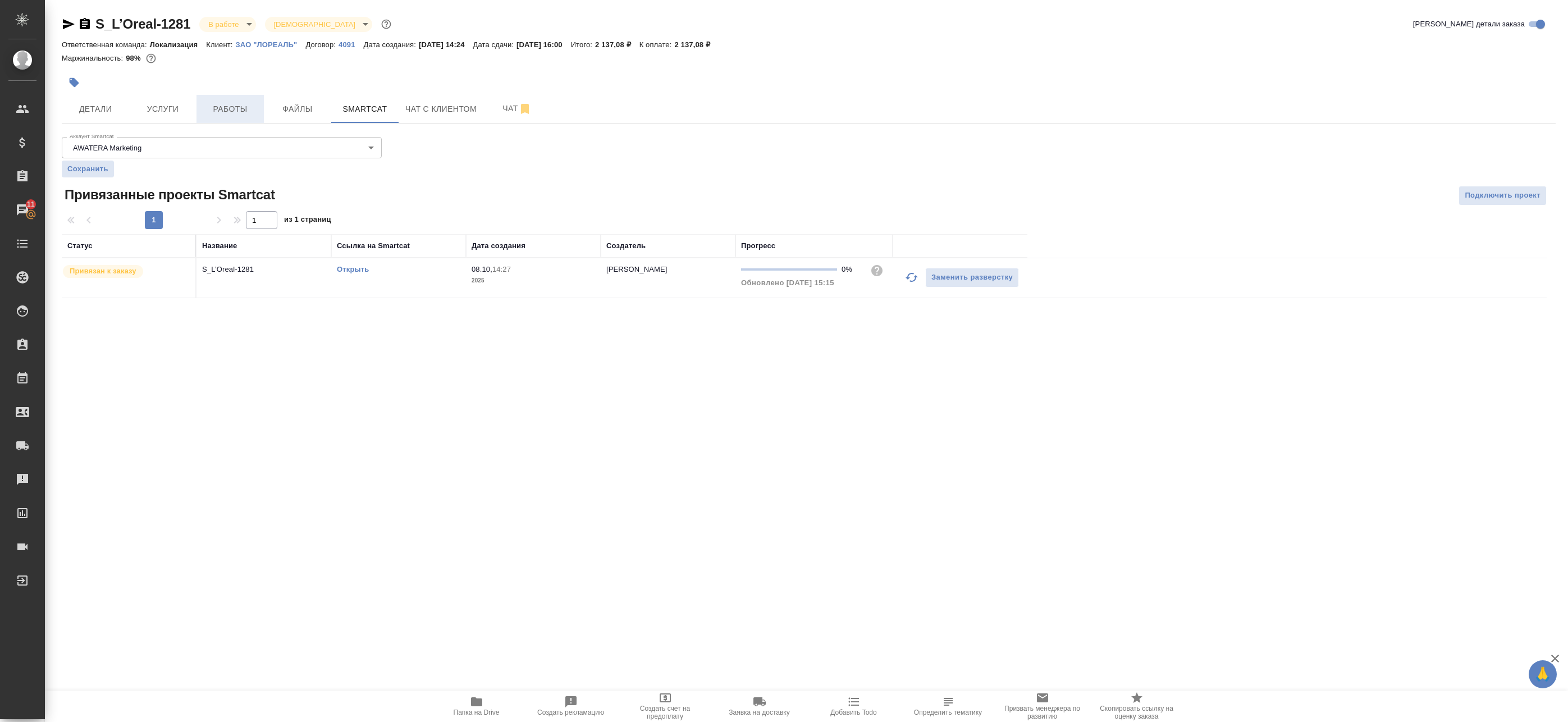
click at [198, 108] on button "Работы" at bounding box center [230, 108] width 67 height 28
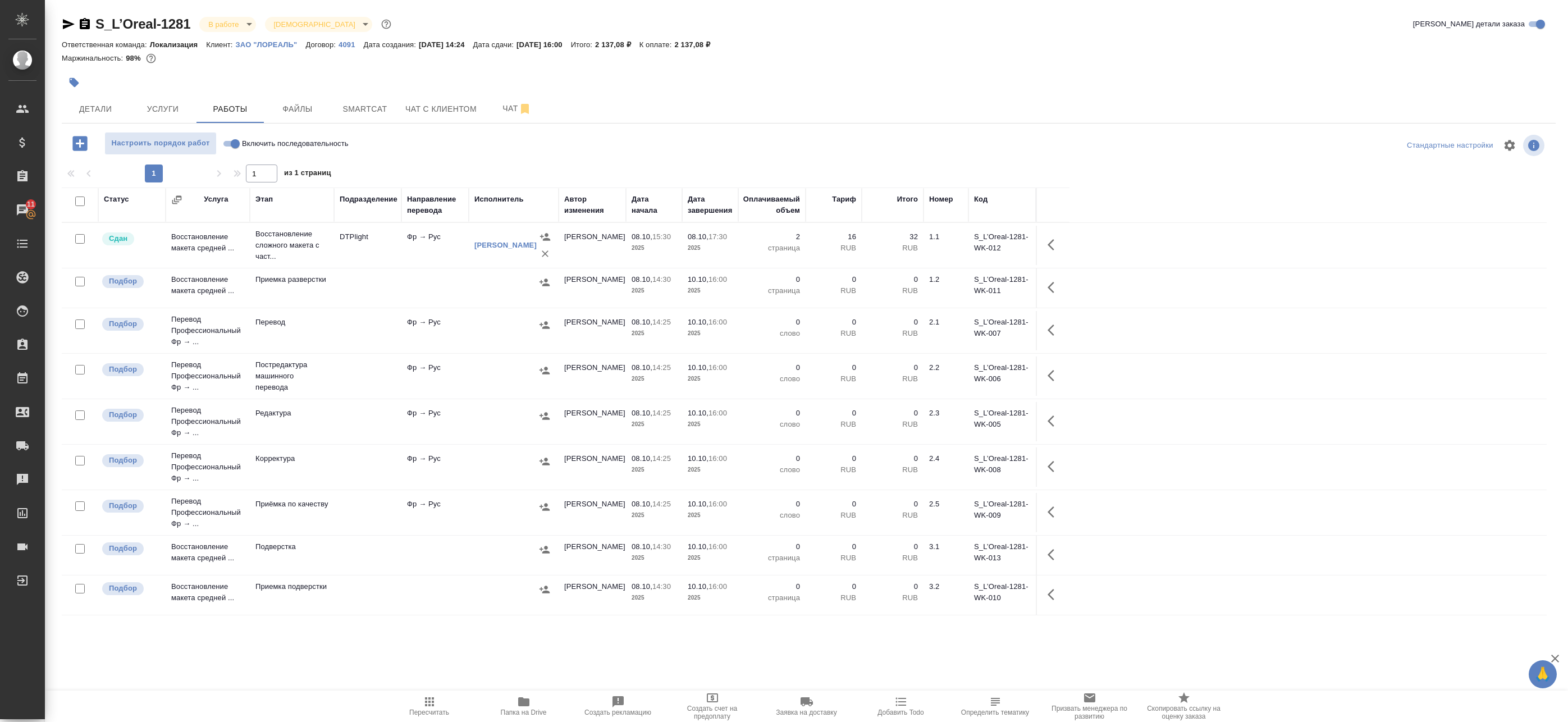
click at [496, 329] on div at bounding box center [514, 324] width 79 height 17
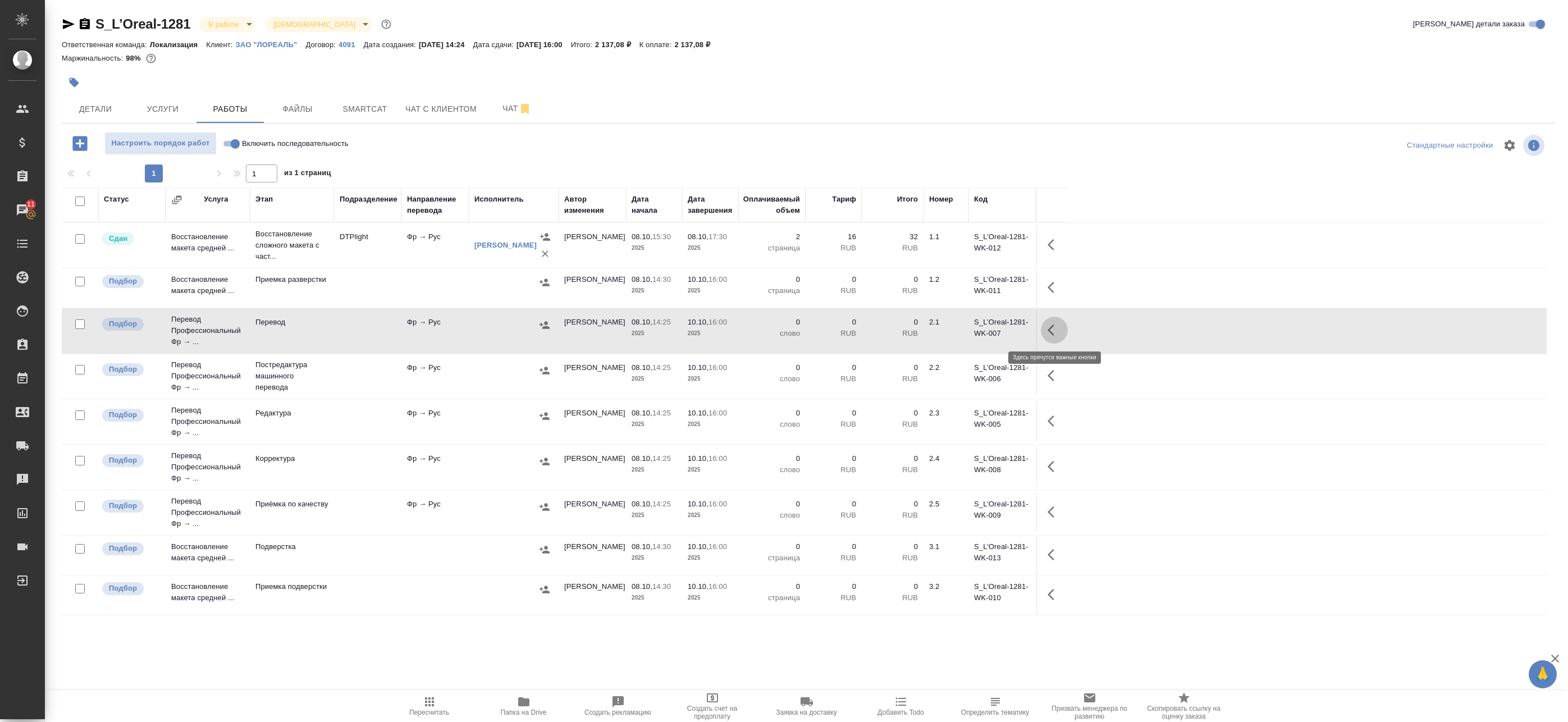
click at [1055, 332] on icon "button" at bounding box center [1054, 330] width 14 height 14
click at [1050, 378] on icon "button" at bounding box center [1054, 375] width 14 height 14
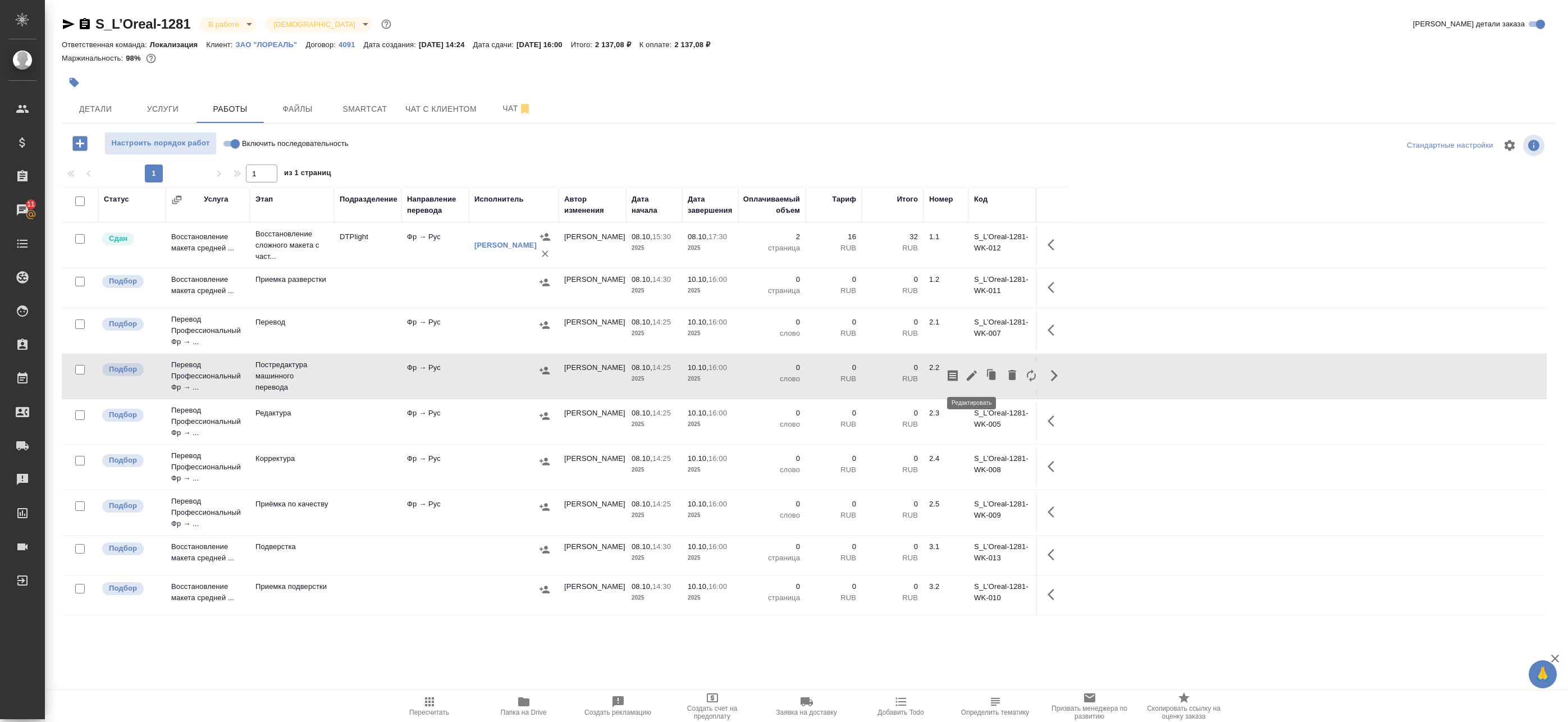
click at [980, 375] on button "button" at bounding box center [972, 376] width 19 height 27
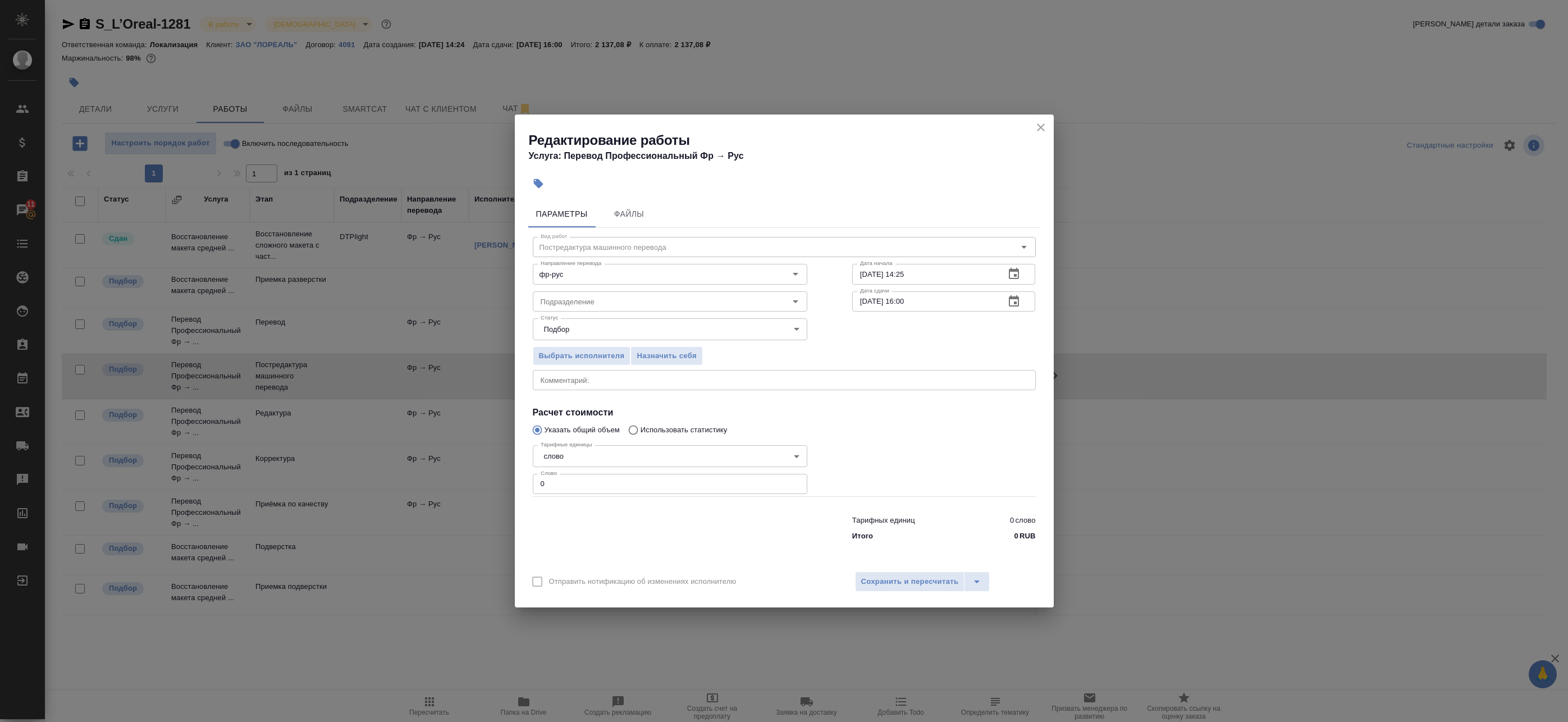
click at [591, 385] on div "x Комментарий:" at bounding box center [784, 380] width 503 height 20
drag, startPoint x: 584, startPoint y: 491, endPoint x: 432, endPoint y: 473, distance: 153.1
click at [440, 474] on div "Редактирование работы Услуга: Перевод Профессиональный Фр → Рус Параметры Файлы…" at bounding box center [784, 361] width 1568 height 722
paste input "168"
type input "168"
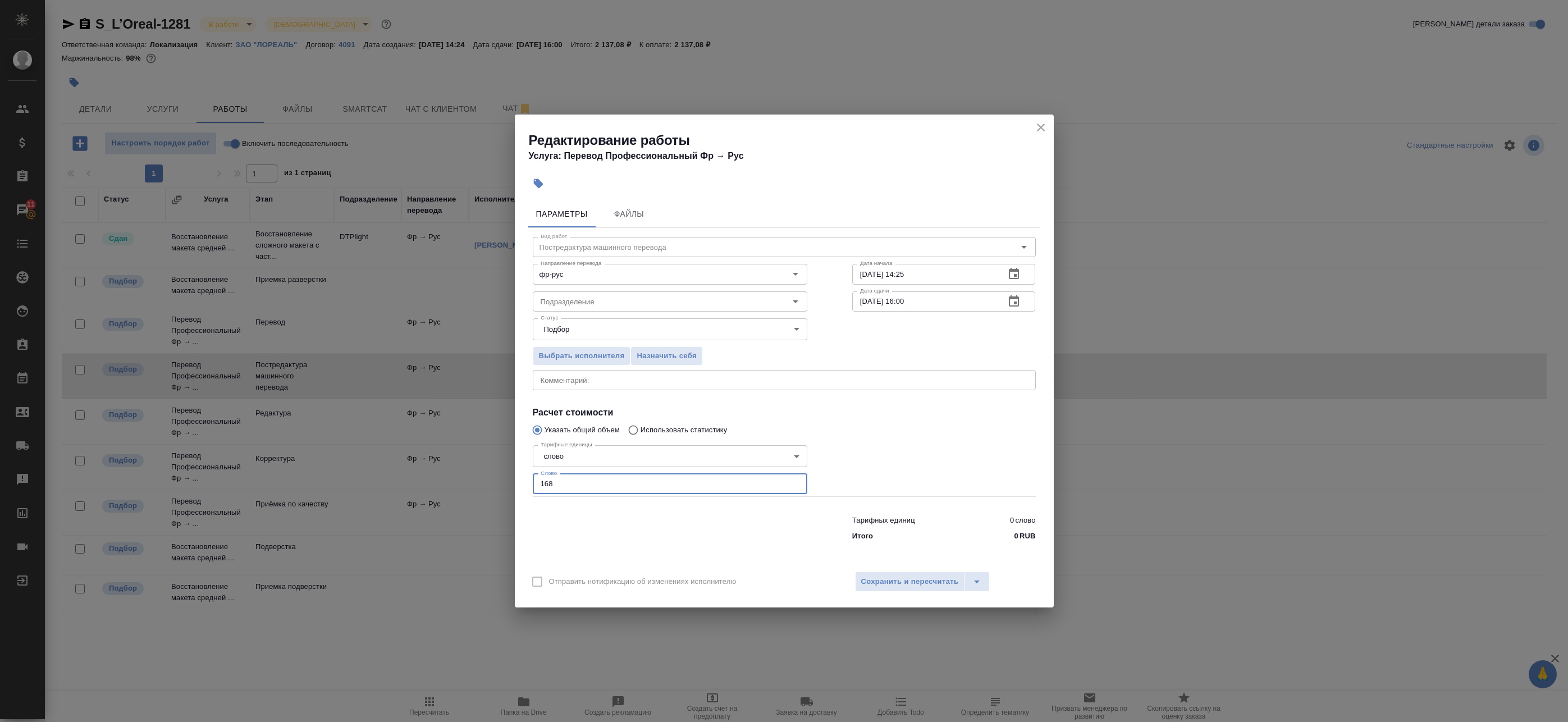
click at [560, 386] on div "x Комментарий:" at bounding box center [784, 380] width 503 height 20
click at [882, 586] on span "Сохранить и пересчитать" at bounding box center [910, 582] width 98 height 13
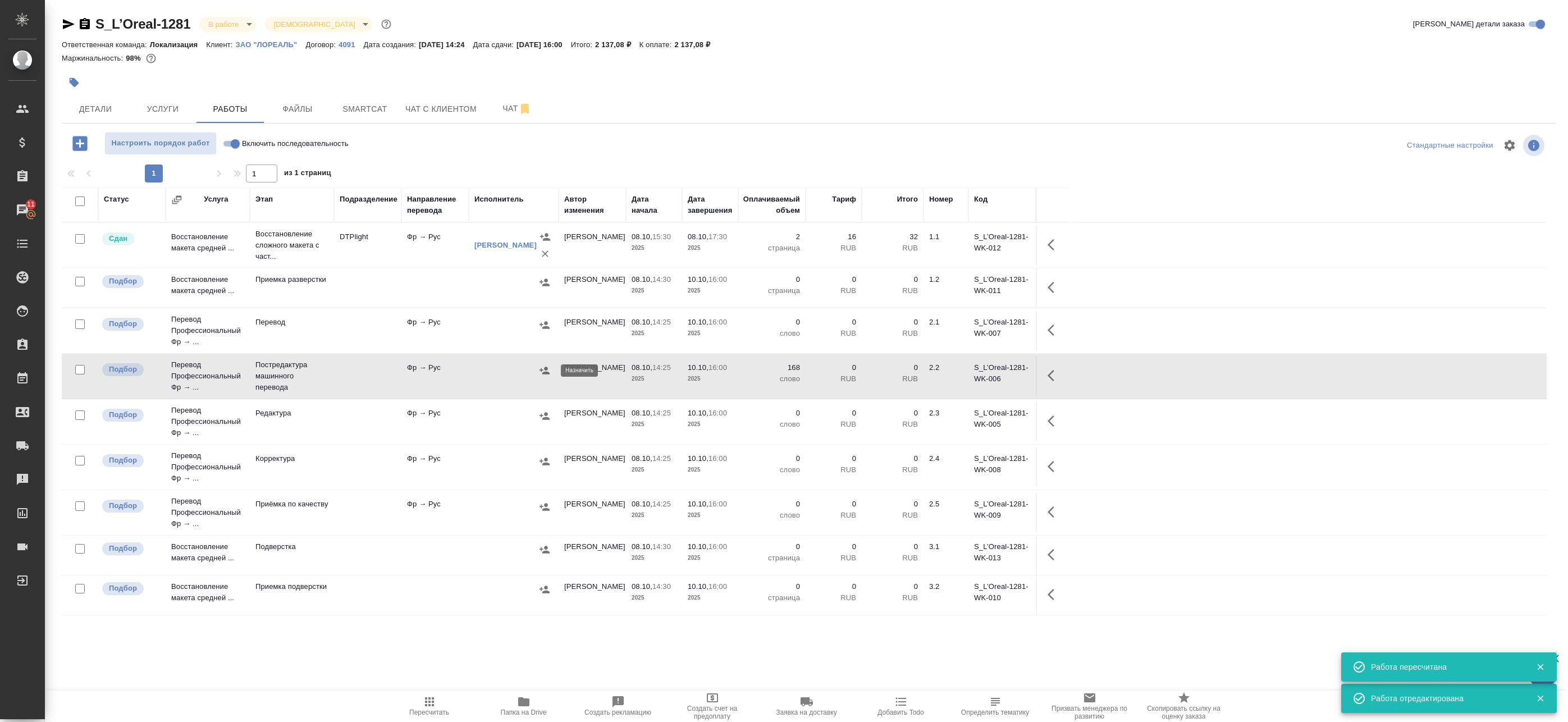
click at [541, 365] on icon "button" at bounding box center [545, 370] width 11 height 11
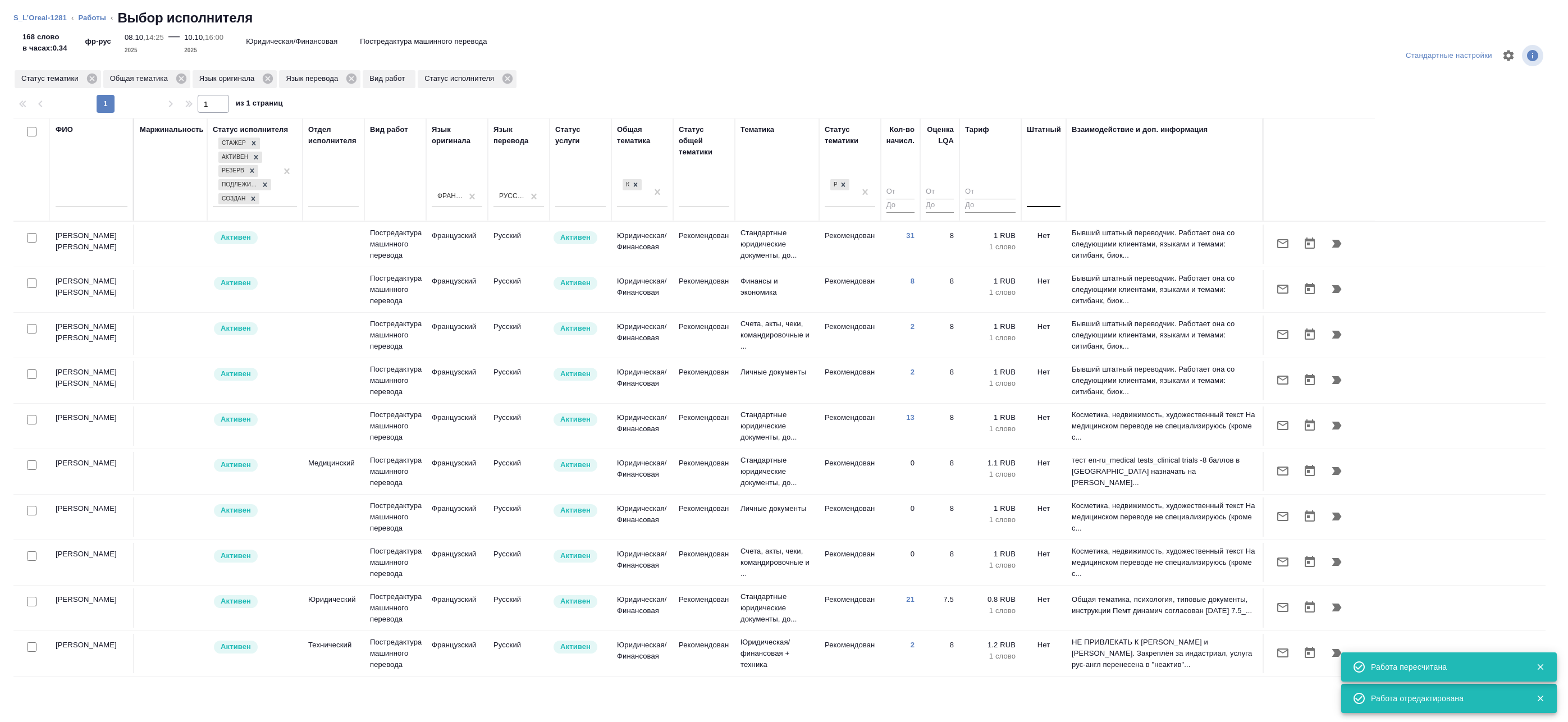
click at [1044, 197] on div at bounding box center [1043, 196] width 34 height 17
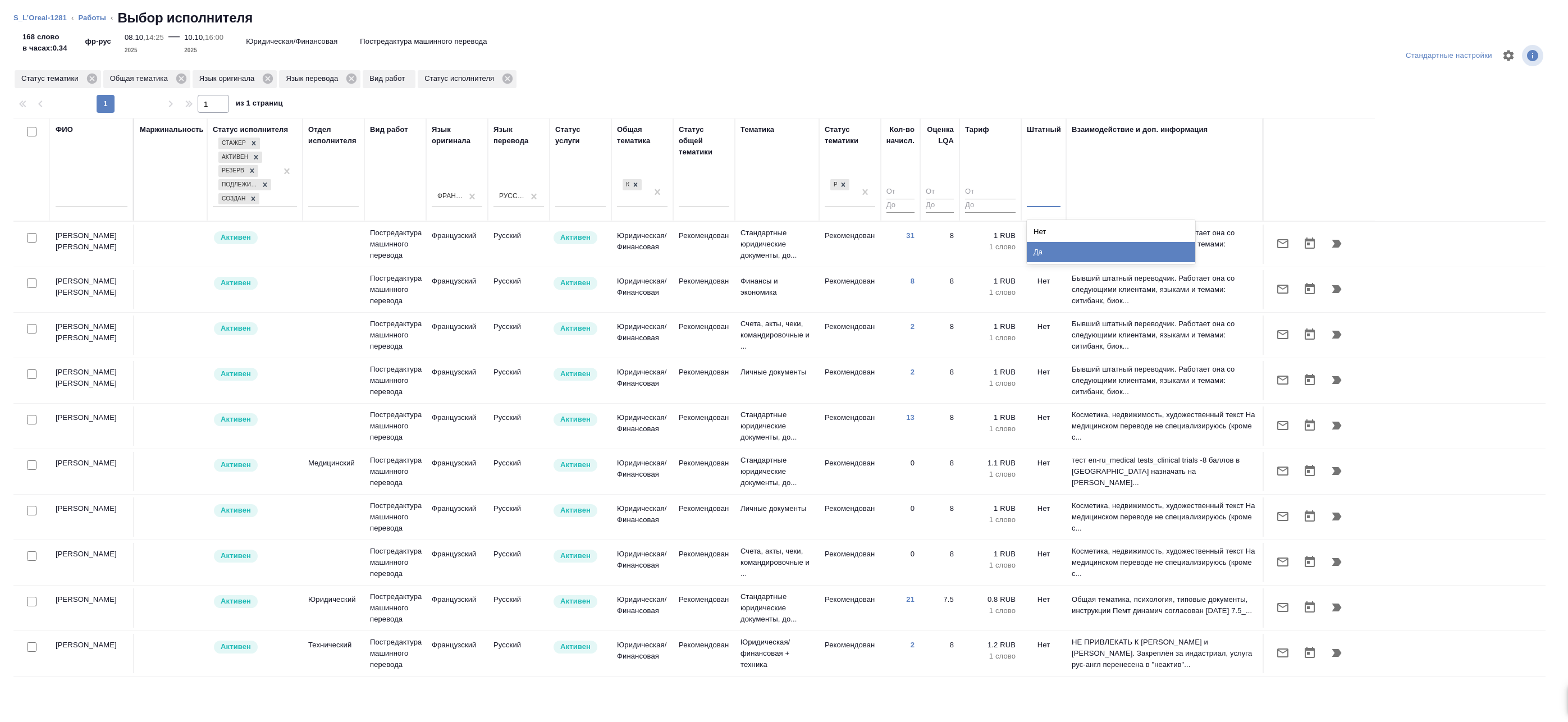
click at [1033, 245] on div "Да" at bounding box center [1111, 252] width 169 height 20
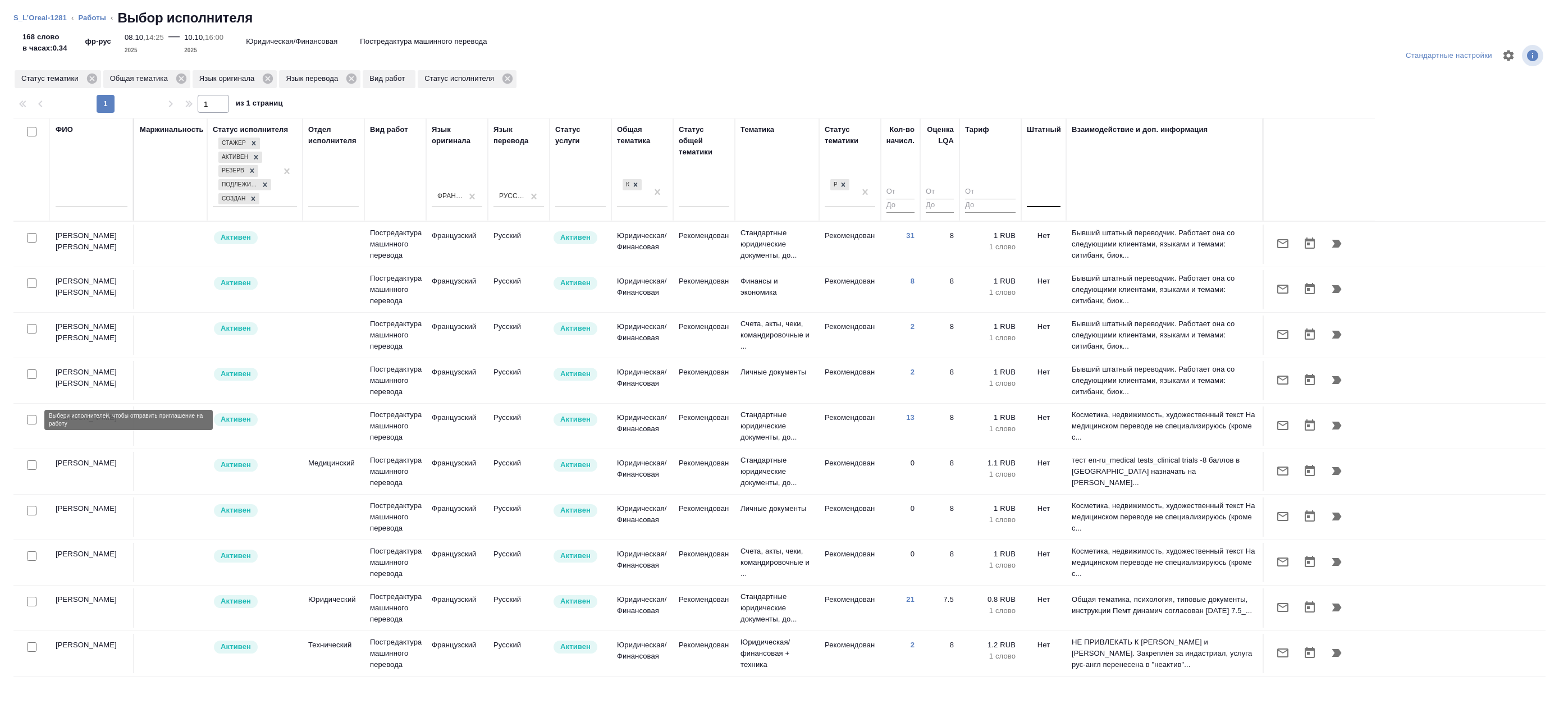
click at [28, 419] on input "checkbox" at bounding box center [32, 419] width 9 height 9
checkbox input "true"
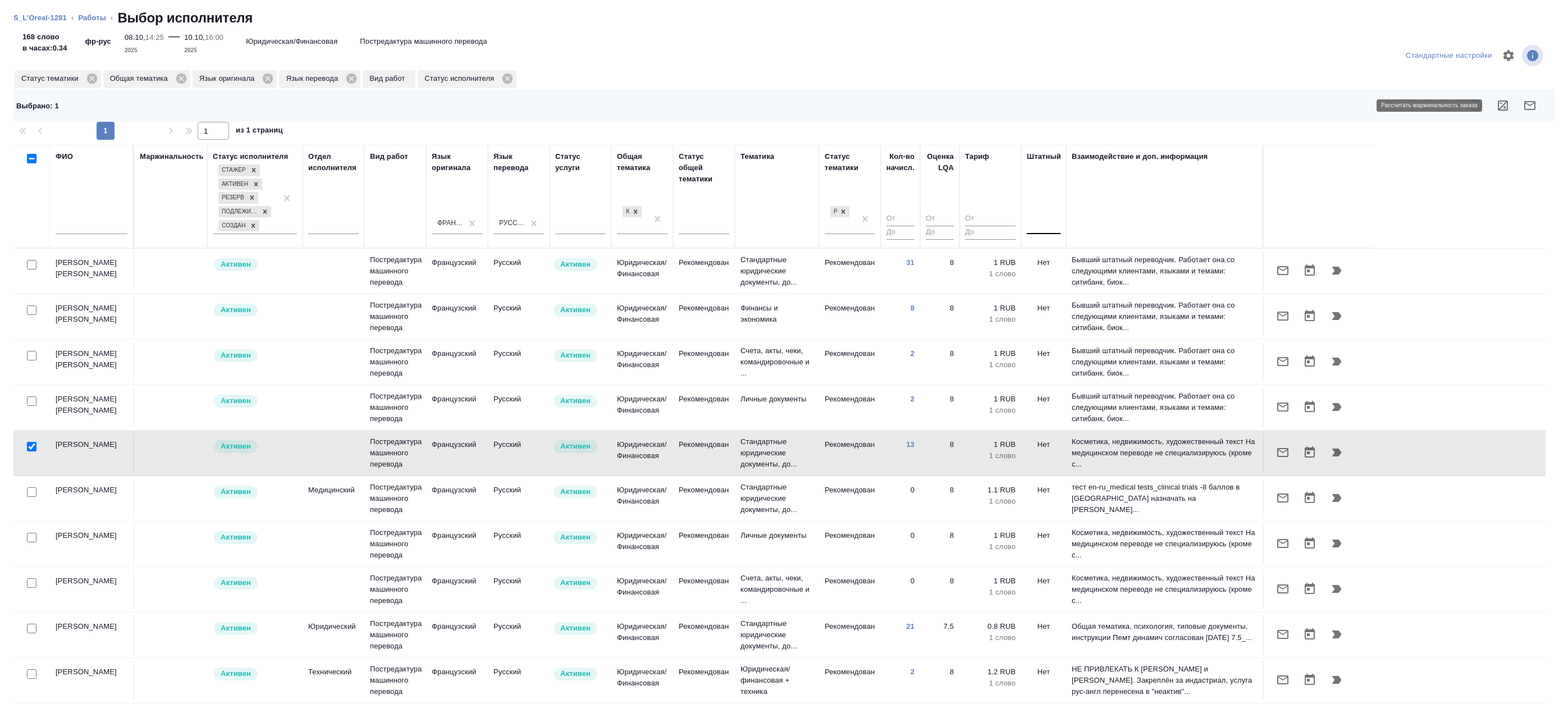
click at [1501, 107] on icon "button" at bounding box center [1503, 106] width 10 height 10
click at [1532, 106] on icon "button" at bounding box center [1529, 106] width 14 height 14
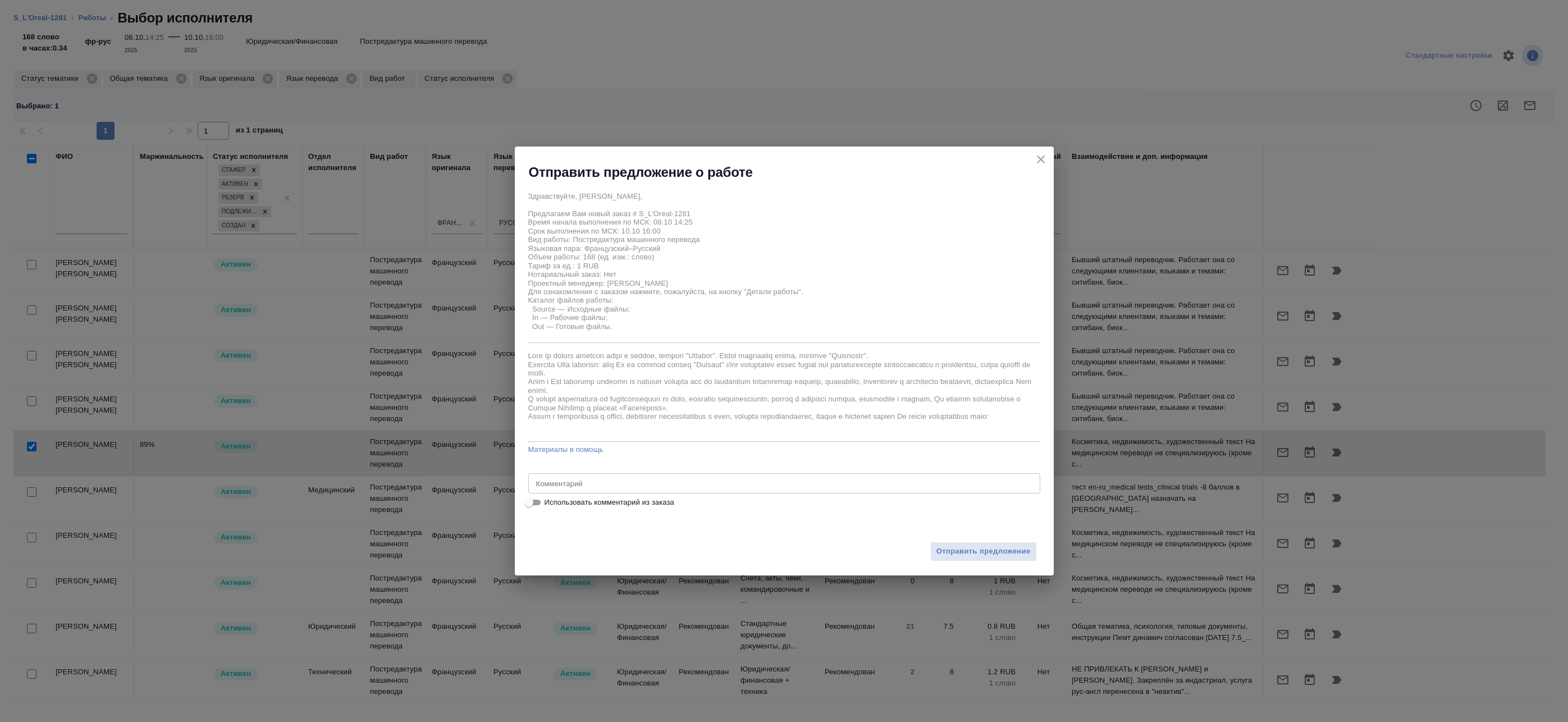
click at [607, 499] on span "Использовать комментарий из заказа" at bounding box center [609, 502] width 130 height 11
click at [549, 499] on input "Использовать комментарий из заказа" at bounding box center [529, 502] width 40 height 14
checkbox input "true"
type textarea "Просьба подготовить перевод экспортной декларации во вложении"
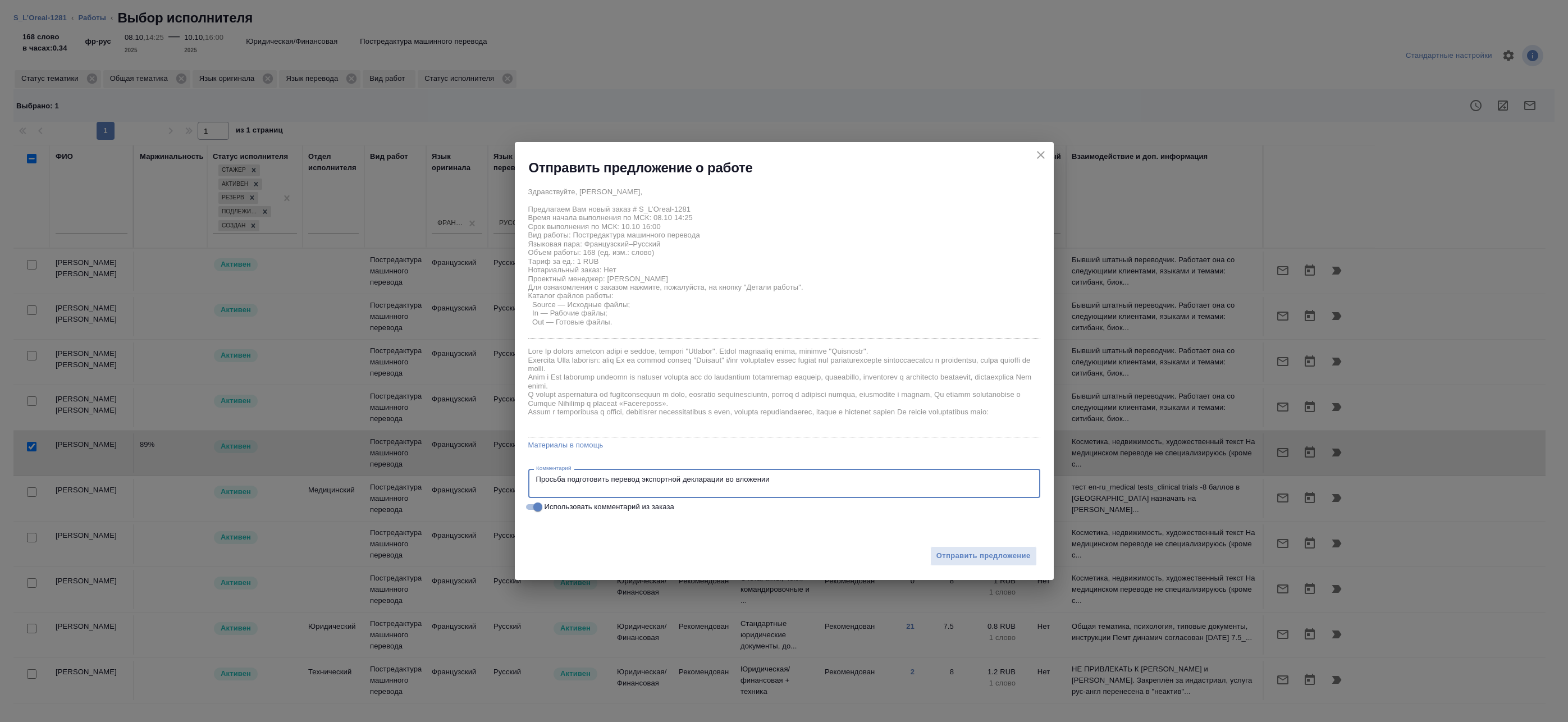
drag, startPoint x: 802, startPoint y: 484, endPoint x: 356, endPoint y: 472, distance: 446.2
click at [357, 472] on div "Отправить предложение о работе Здравствуйте, Анна, Предлагаем Вам новый заказ #…" at bounding box center [784, 361] width 1568 height 722
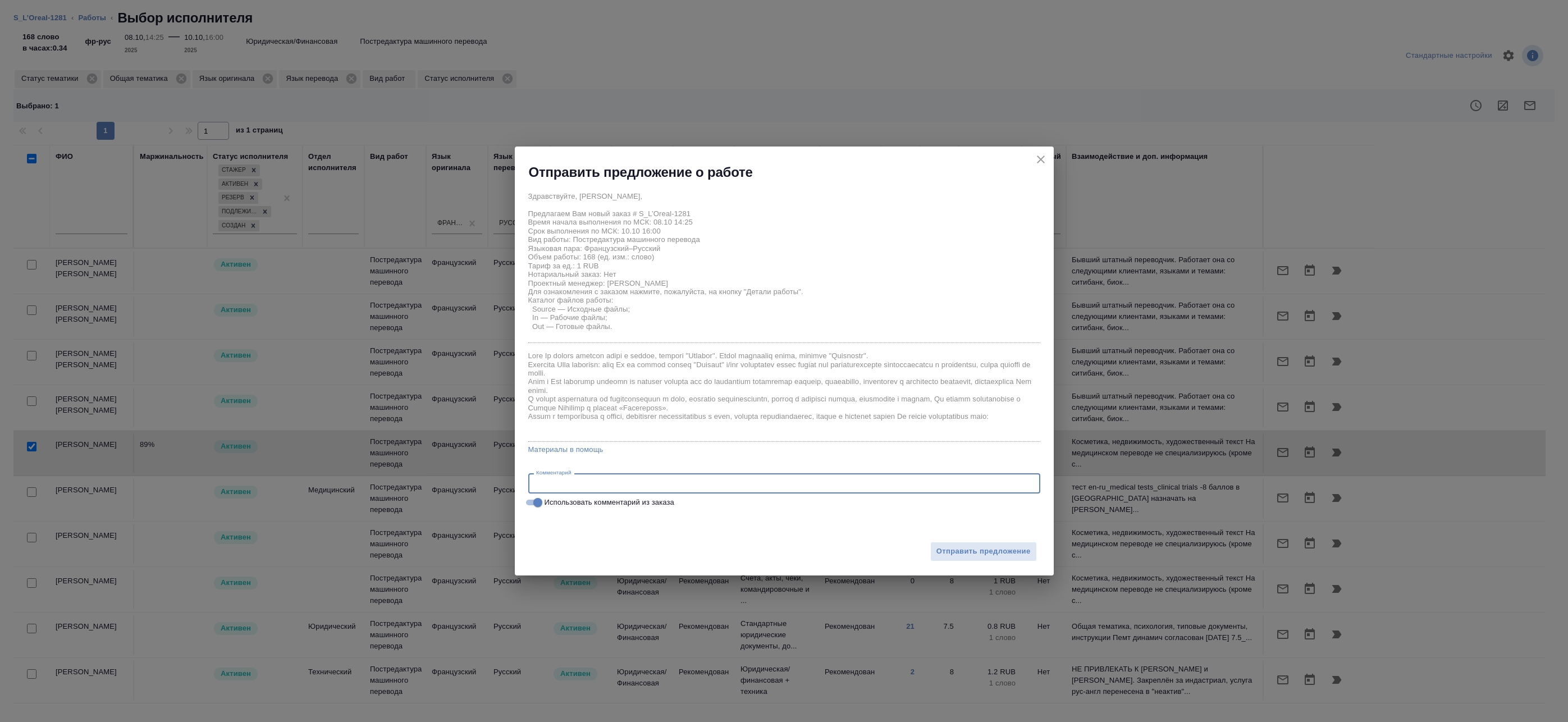
click at [540, 508] on input "Использовать комментарий из заказа" at bounding box center [537, 502] width 40 height 14
checkbox input "false"
click at [963, 546] on span "Отправить предложение" at bounding box center [983, 552] width 94 height 13
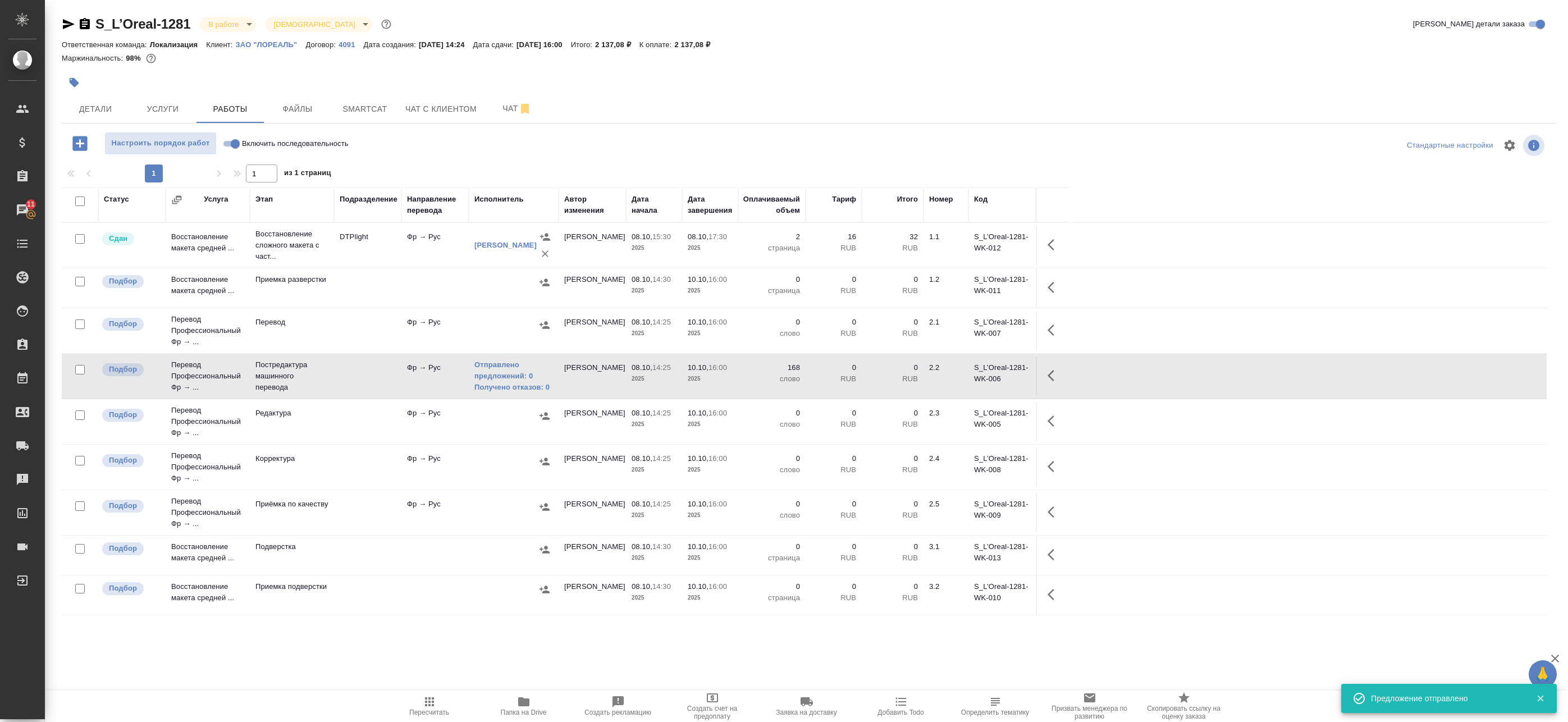
click at [1051, 372] on icon "button" at bounding box center [1051, 375] width 6 height 11
click at [978, 372] on button "button" at bounding box center [972, 376] width 19 height 27
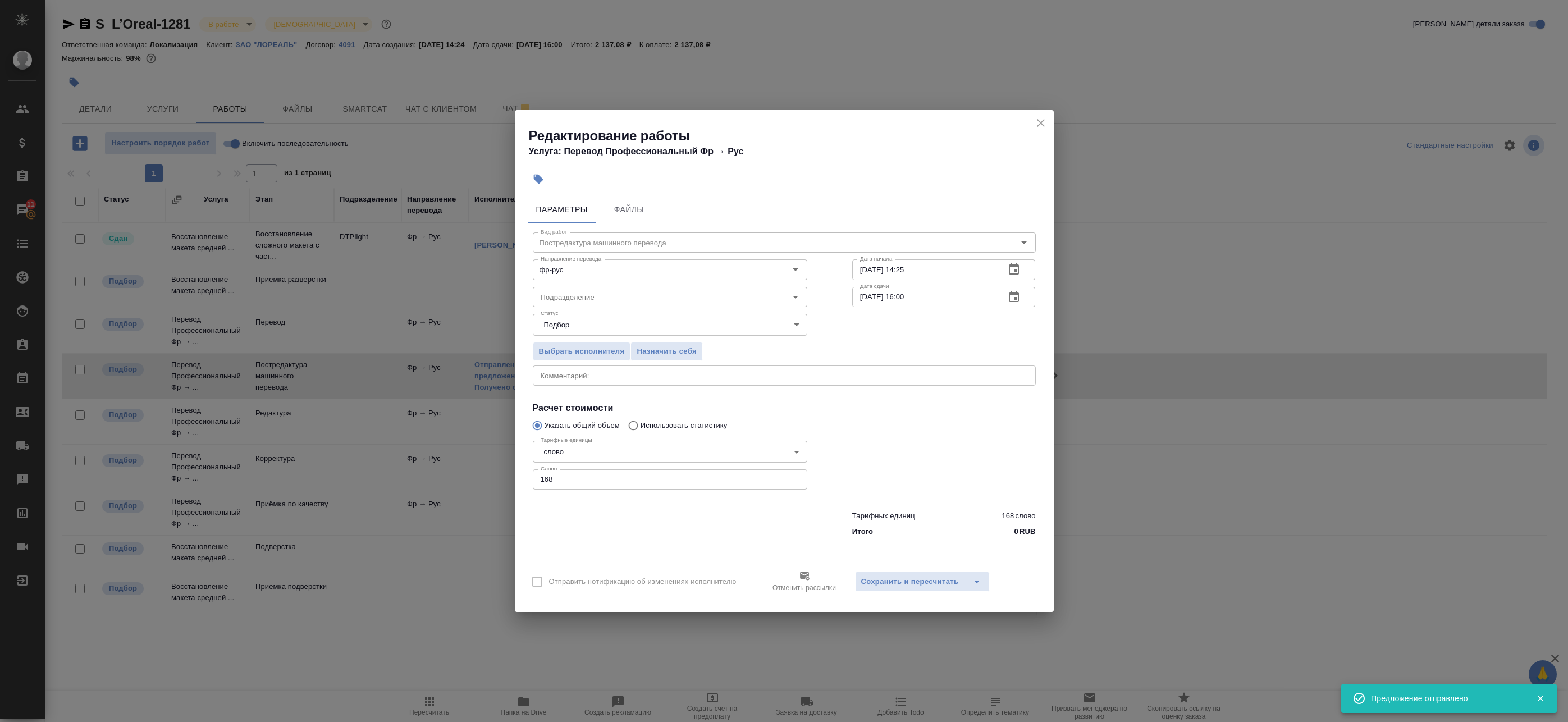
click at [754, 381] on div "x Комментарий:" at bounding box center [784, 375] width 503 height 20
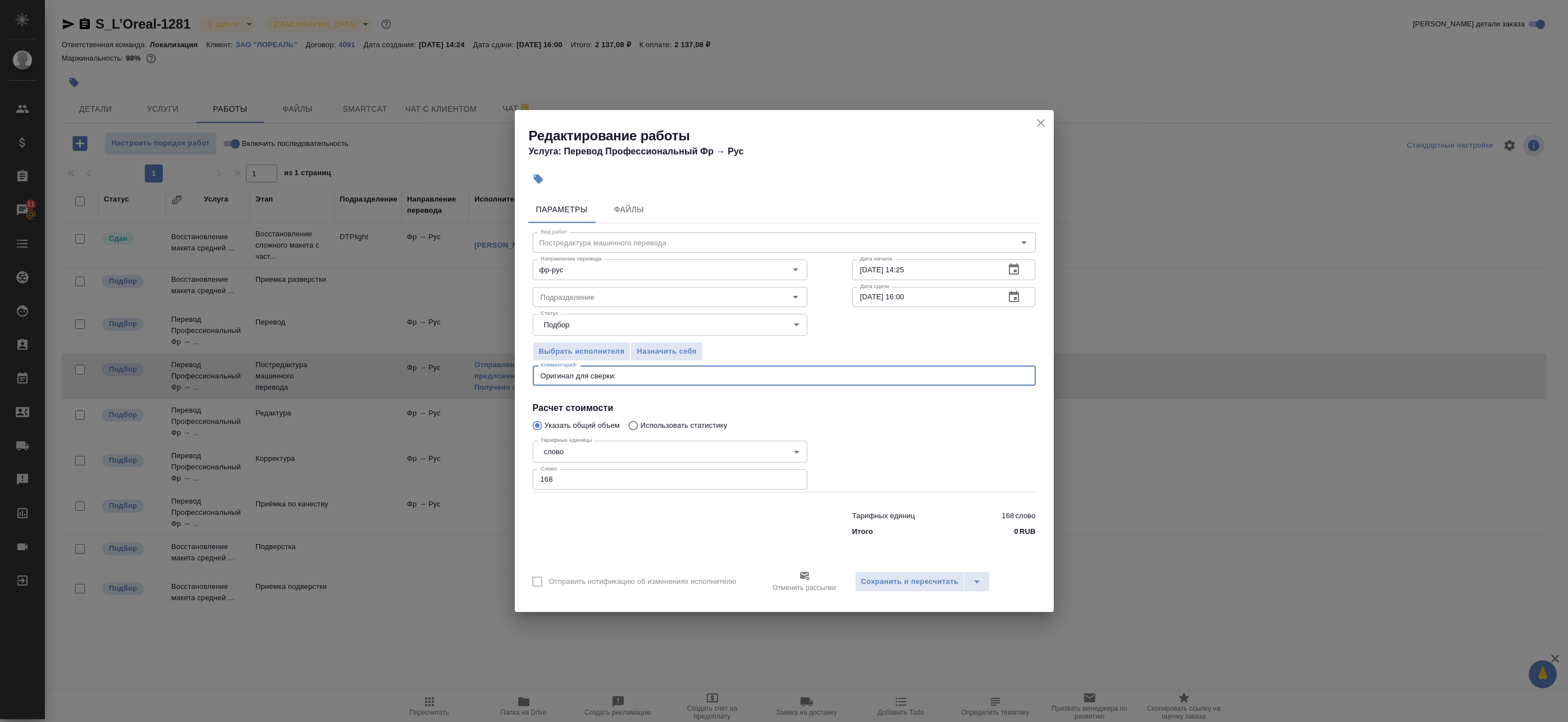
paste textarea "https://drive.awatera.com/s/xbqKy5e8zGoTsAz"
type textarea "Оригинал для сверки: https://drive.awatera.com/s/xbqKy5e8zGoTsAz"
click at [913, 583] on span "Сохранить и пересчитать" at bounding box center [910, 582] width 98 height 13
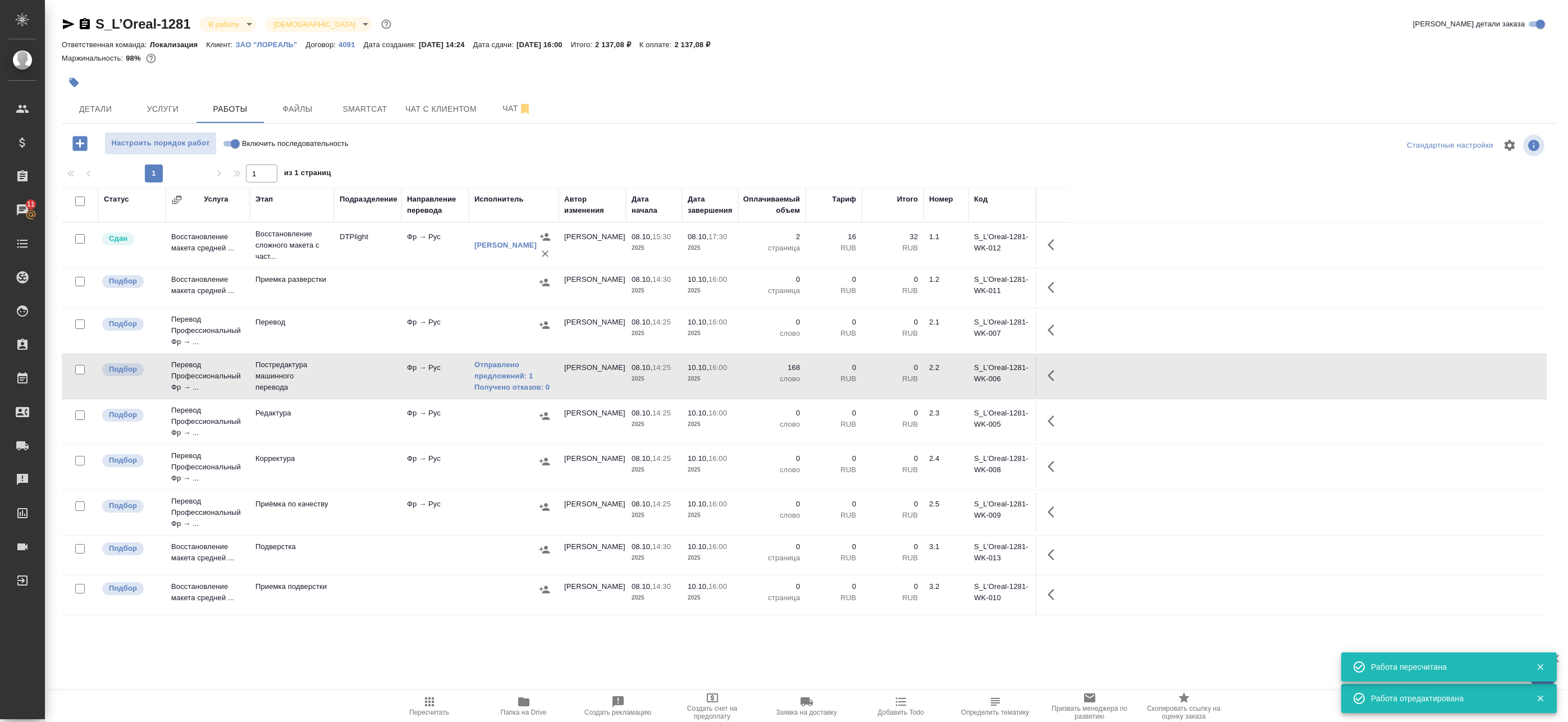
click at [1051, 373] on icon "button" at bounding box center [1051, 375] width 6 height 11
click at [964, 375] on button "button" at bounding box center [972, 376] width 19 height 27
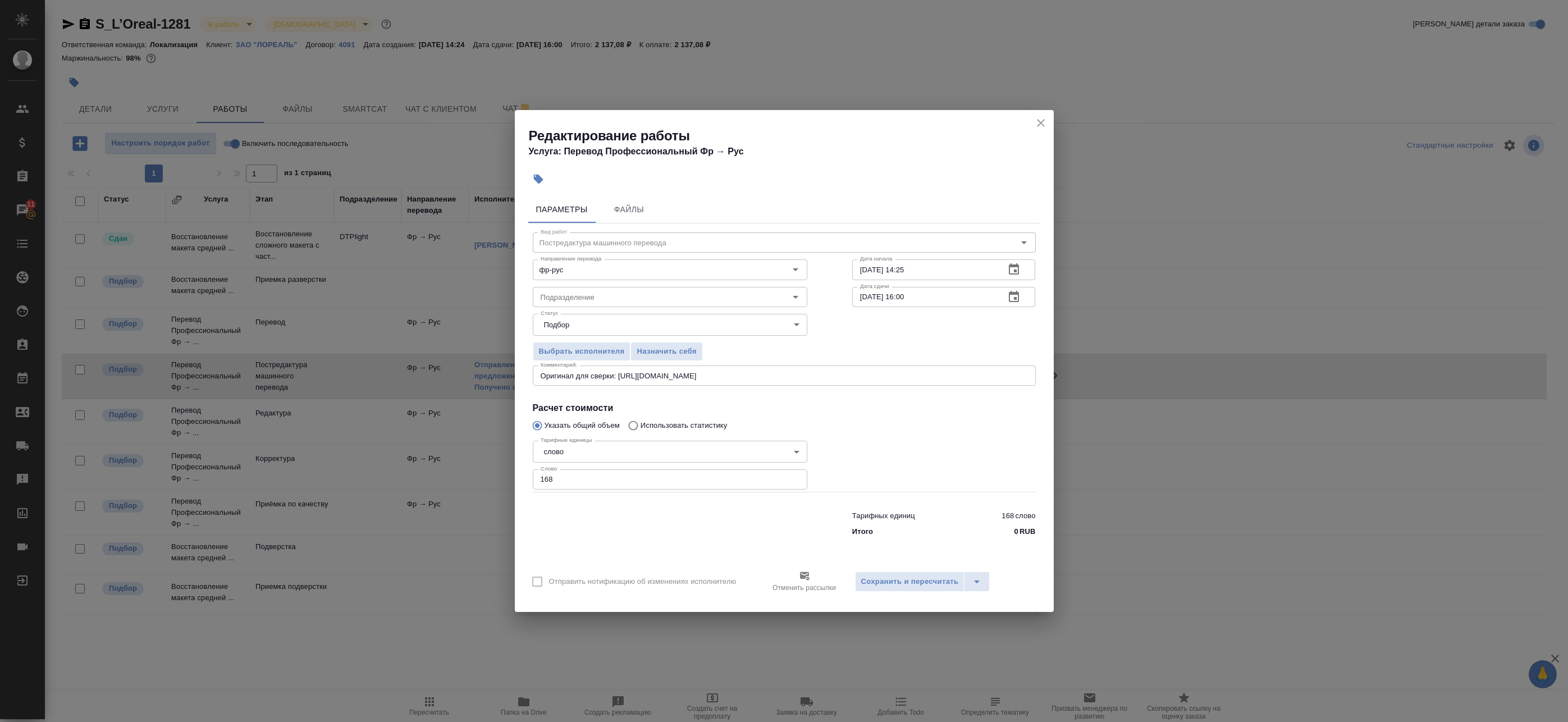
click at [1041, 122] on icon "close" at bounding box center [1041, 123] width 8 height 8
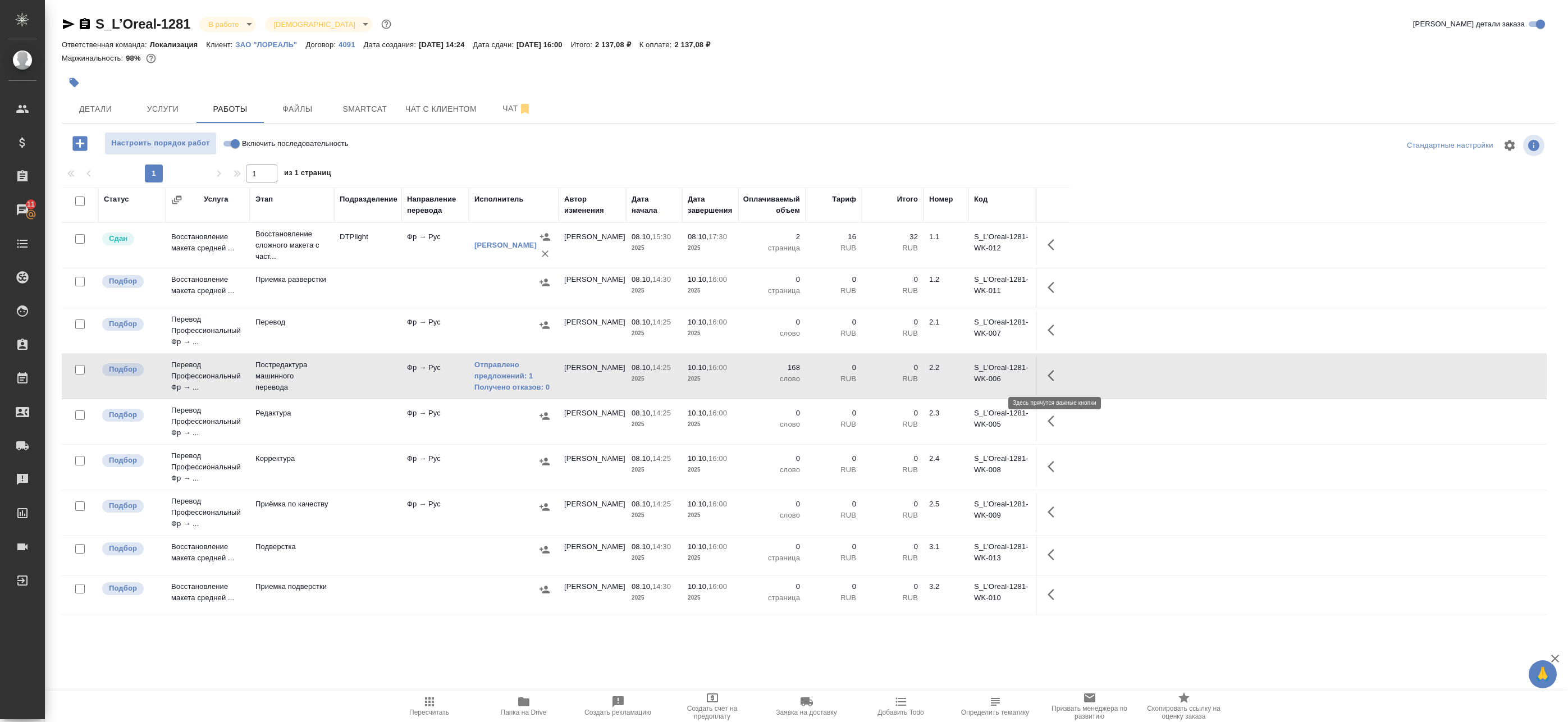
click at [1051, 380] on icon "button" at bounding box center [1051, 375] width 6 height 11
click at [972, 379] on icon "button" at bounding box center [972, 375] width 14 height 14
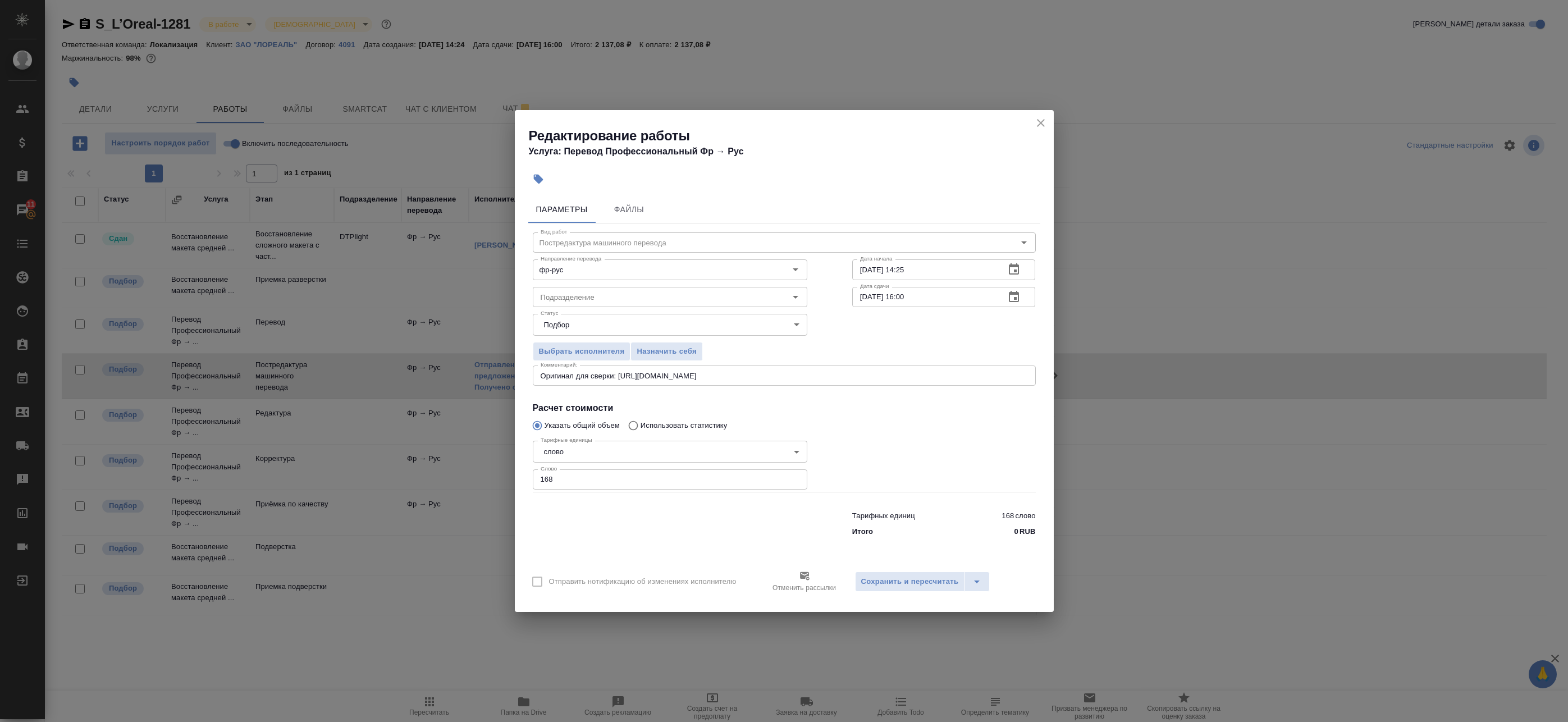
click at [1013, 294] on icon "button" at bounding box center [1014, 296] width 10 height 11
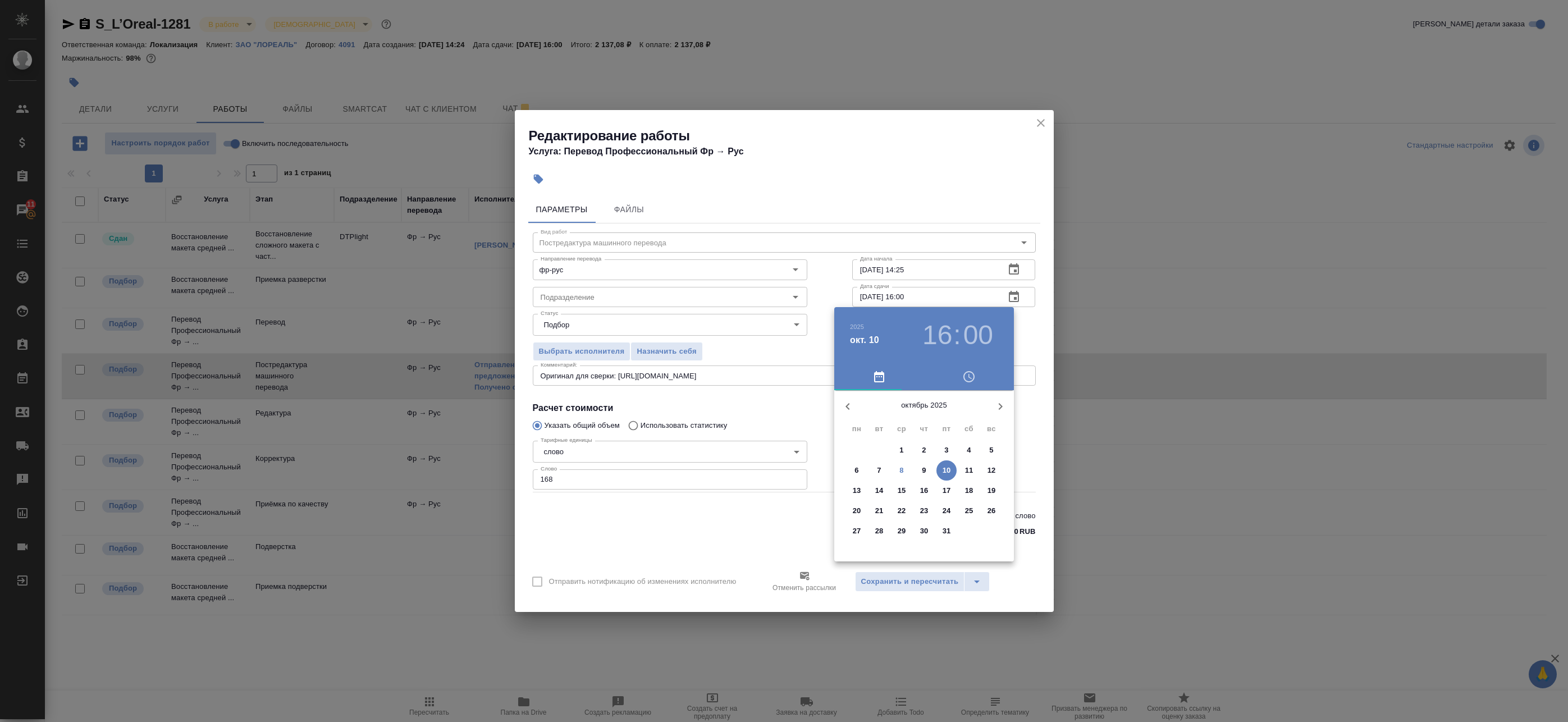
click at [923, 472] on p "9" at bounding box center [923, 471] width 4 height 11
click at [922, 420] on div at bounding box center [924, 478] width 146 height 146
type input "09.10.2025 12:00"
click at [1018, 334] on div at bounding box center [784, 361] width 1568 height 722
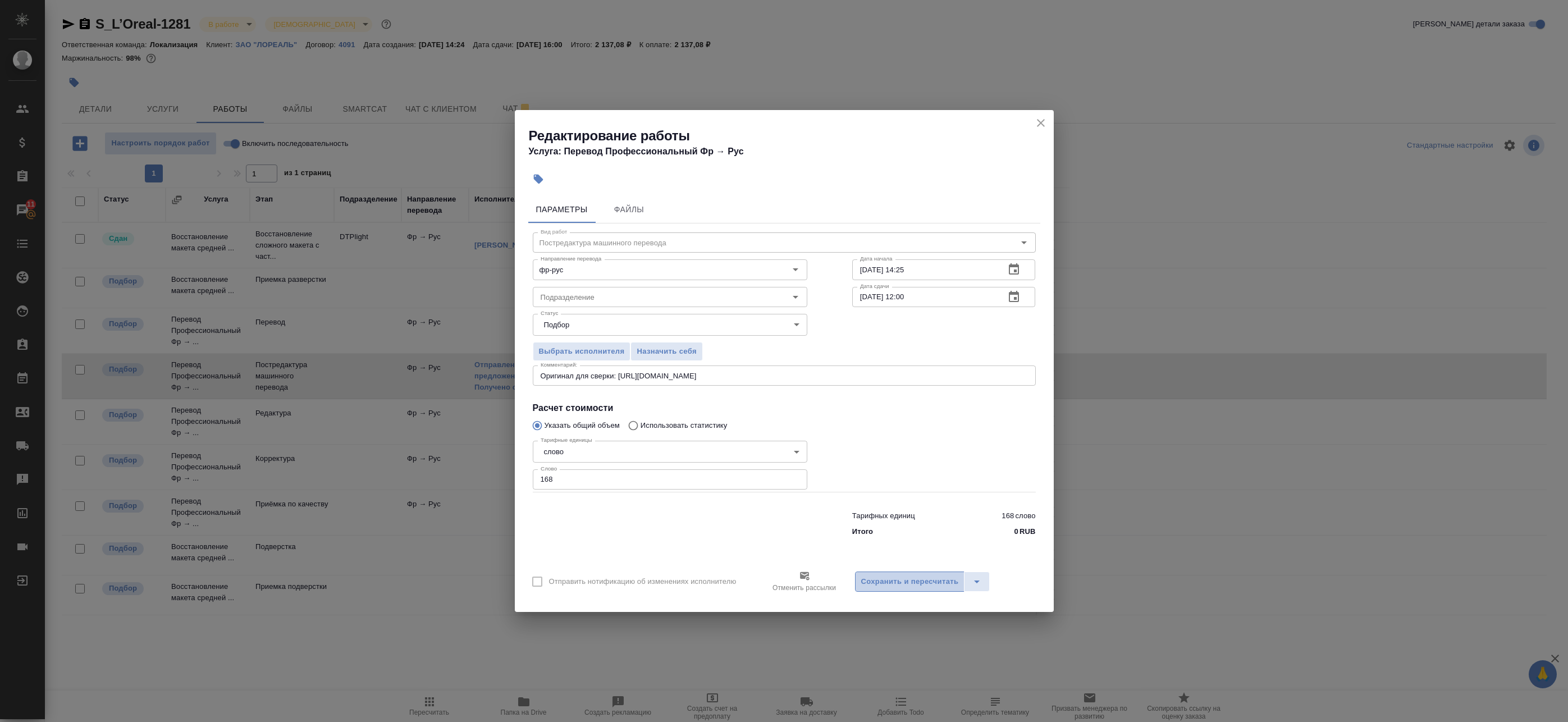
click at [900, 577] on span "Сохранить и пересчитать" at bounding box center [910, 582] width 98 height 13
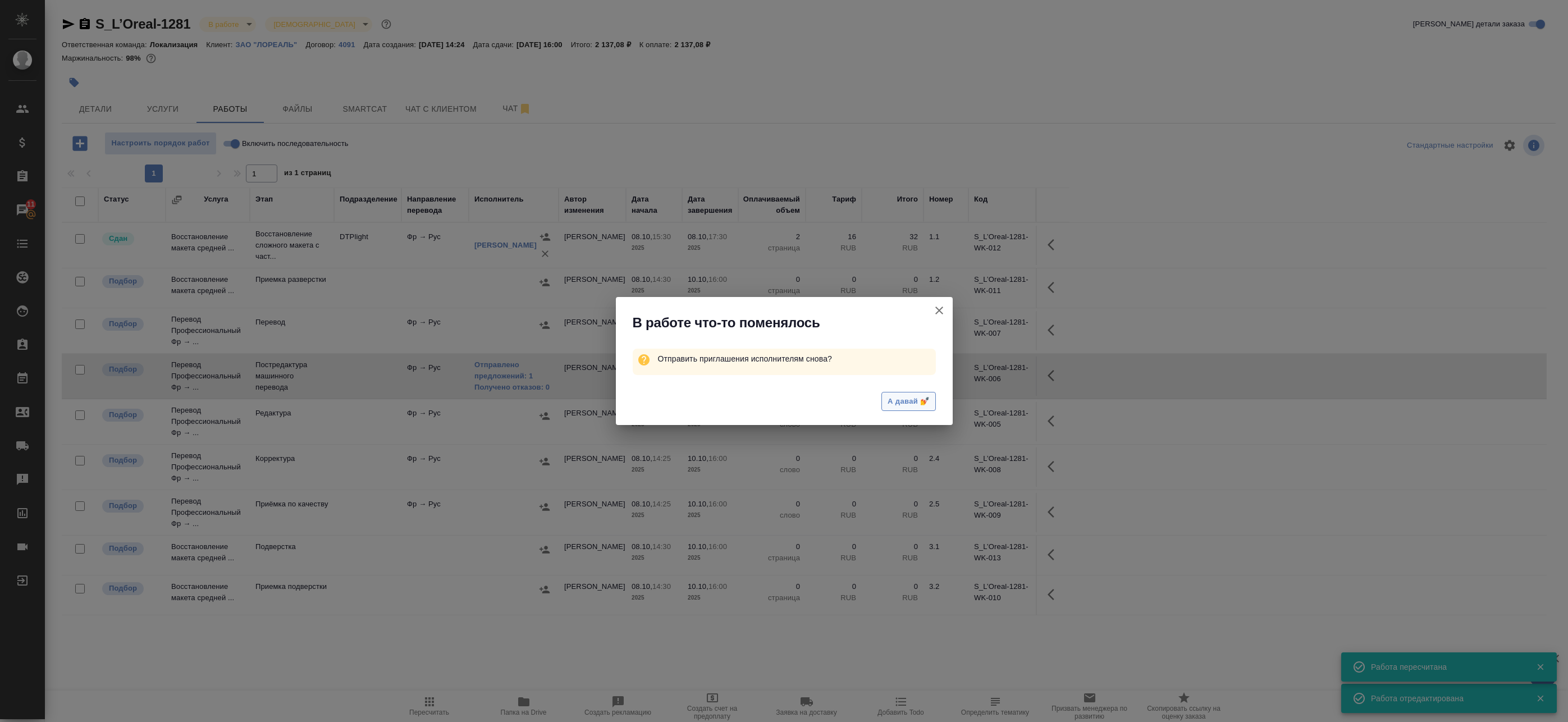
click at [901, 403] on span "А давай 💅" at bounding box center [909, 402] width 42 height 13
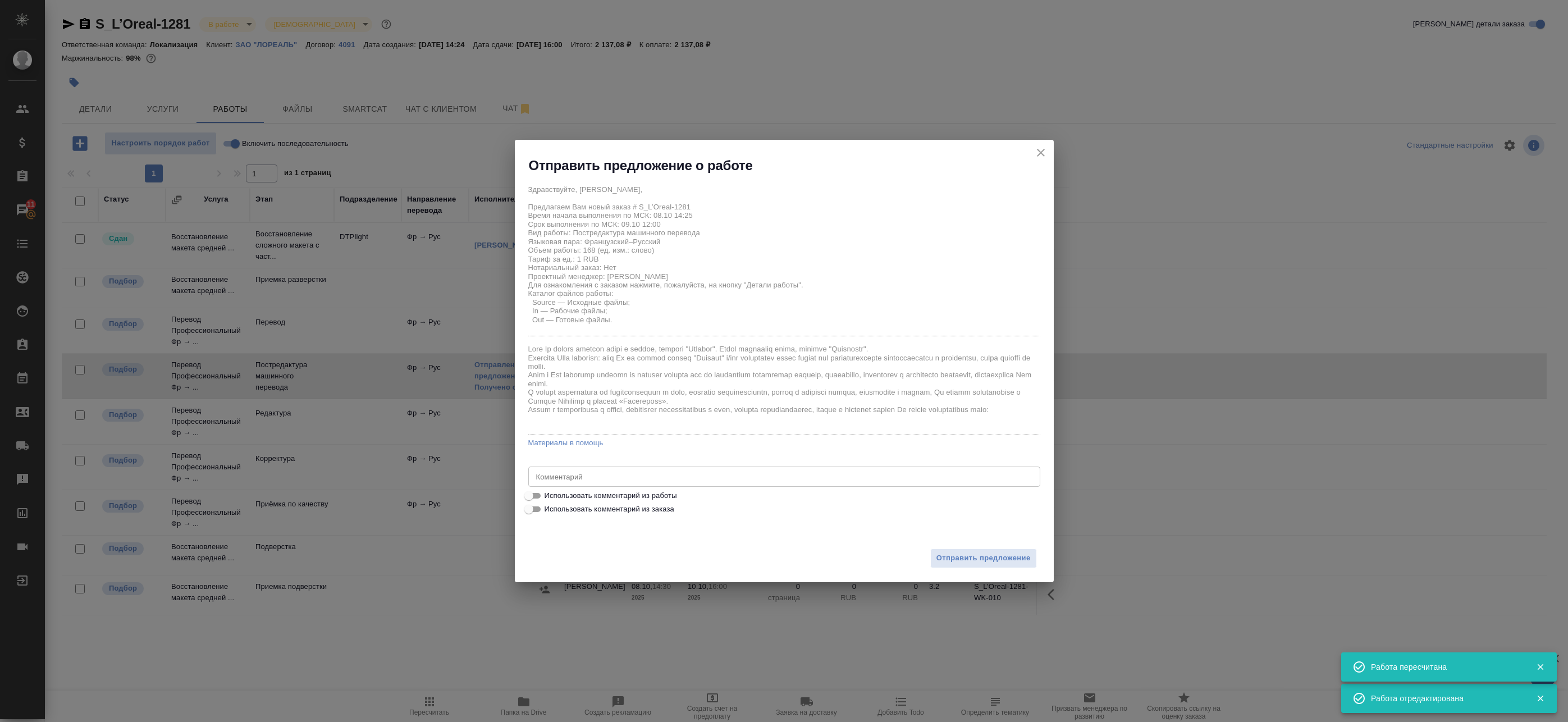
click at [619, 494] on span "Использовать комментарий из работы" at bounding box center [611, 496] width 133 height 11
click at [549, 494] on input "Использовать комментарий из работы" at bounding box center [529, 495] width 40 height 14
checkbox input "true"
type textarea "Оригинал для сверки: https://drive.awatera.com/s/xbqKy5e8zGoTsAz"
click at [962, 557] on span "Отправить предложение" at bounding box center [983, 558] width 94 height 13
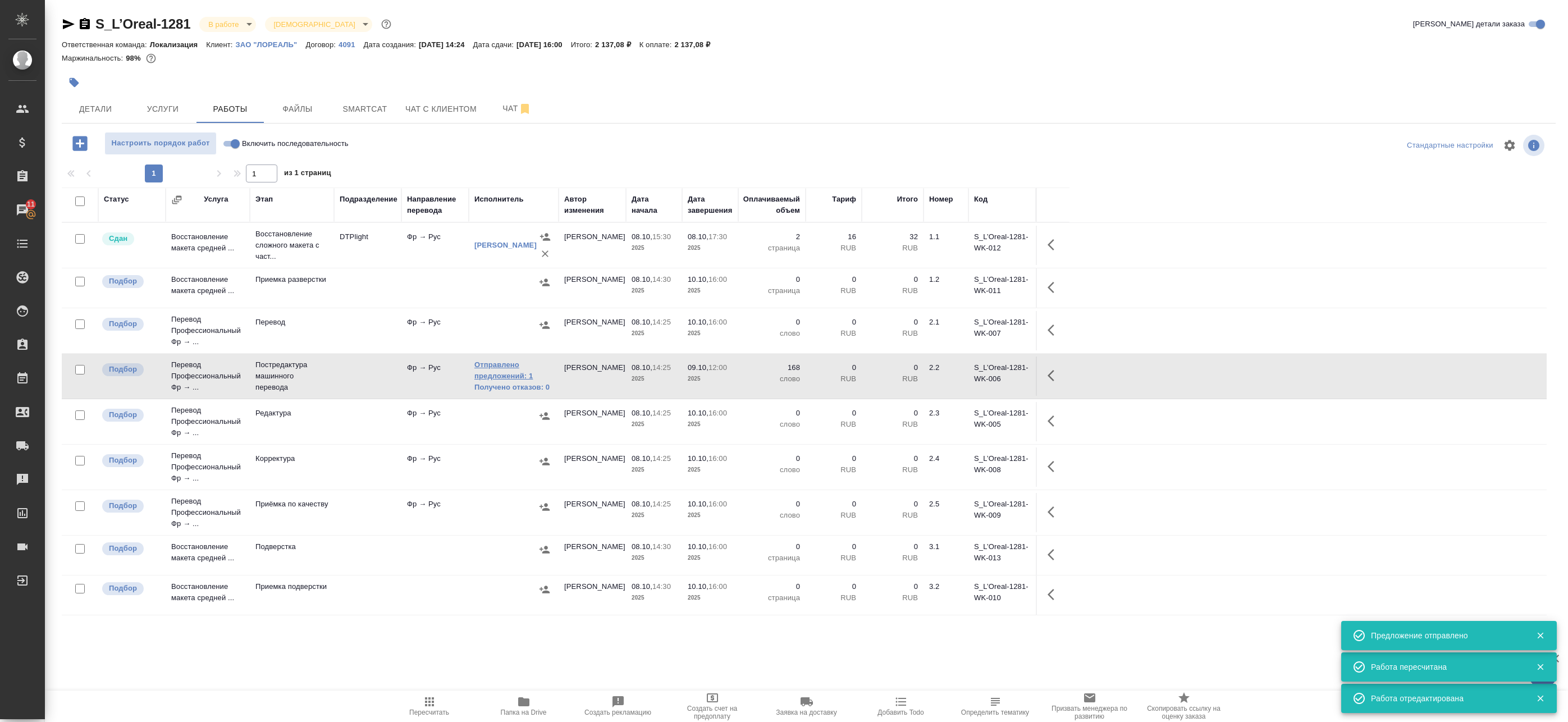
click at [514, 375] on link "Отправлено предложений: 1" at bounding box center [514, 370] width 79 height 22
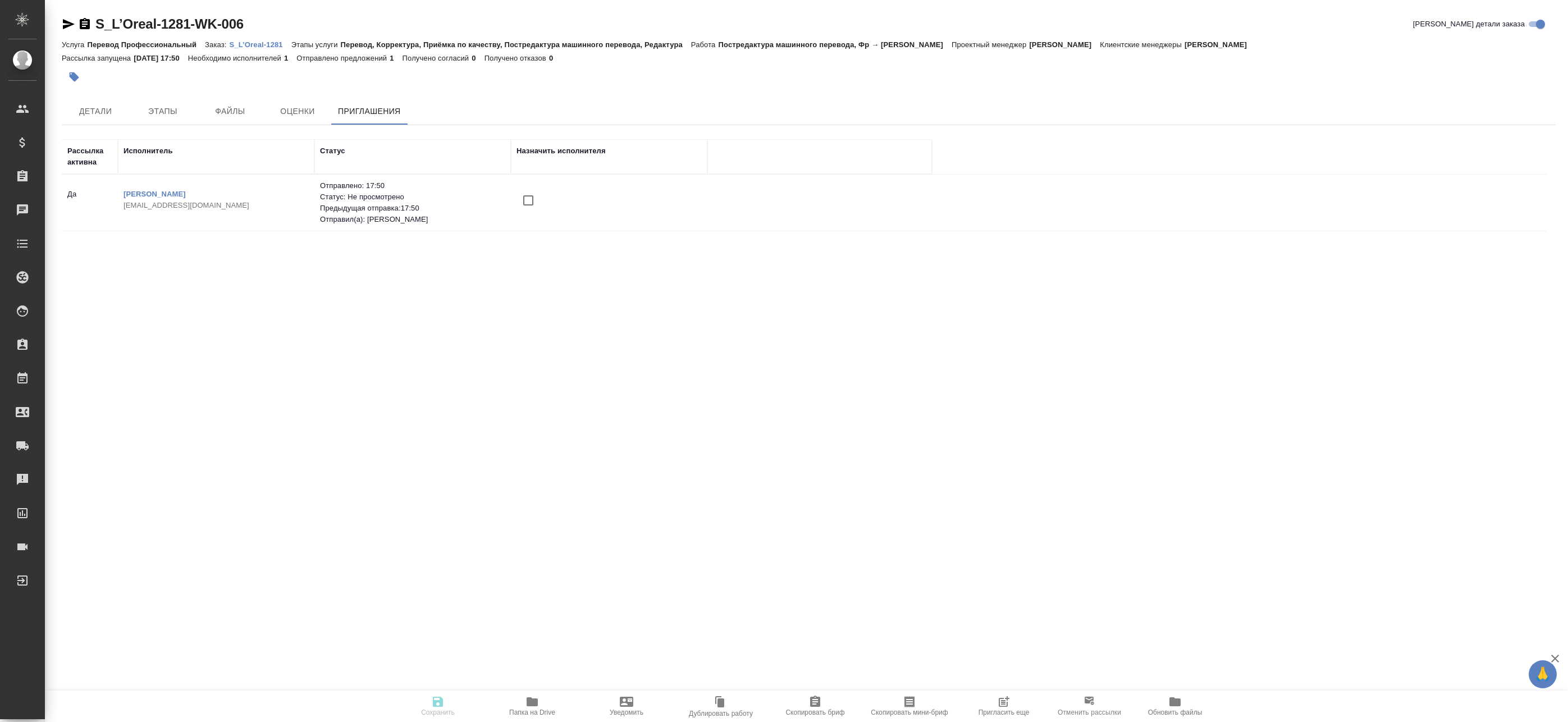
click at [1013, 708] on span "Пригласить еще" at bounding box center [1003, 705] width 81 height 22
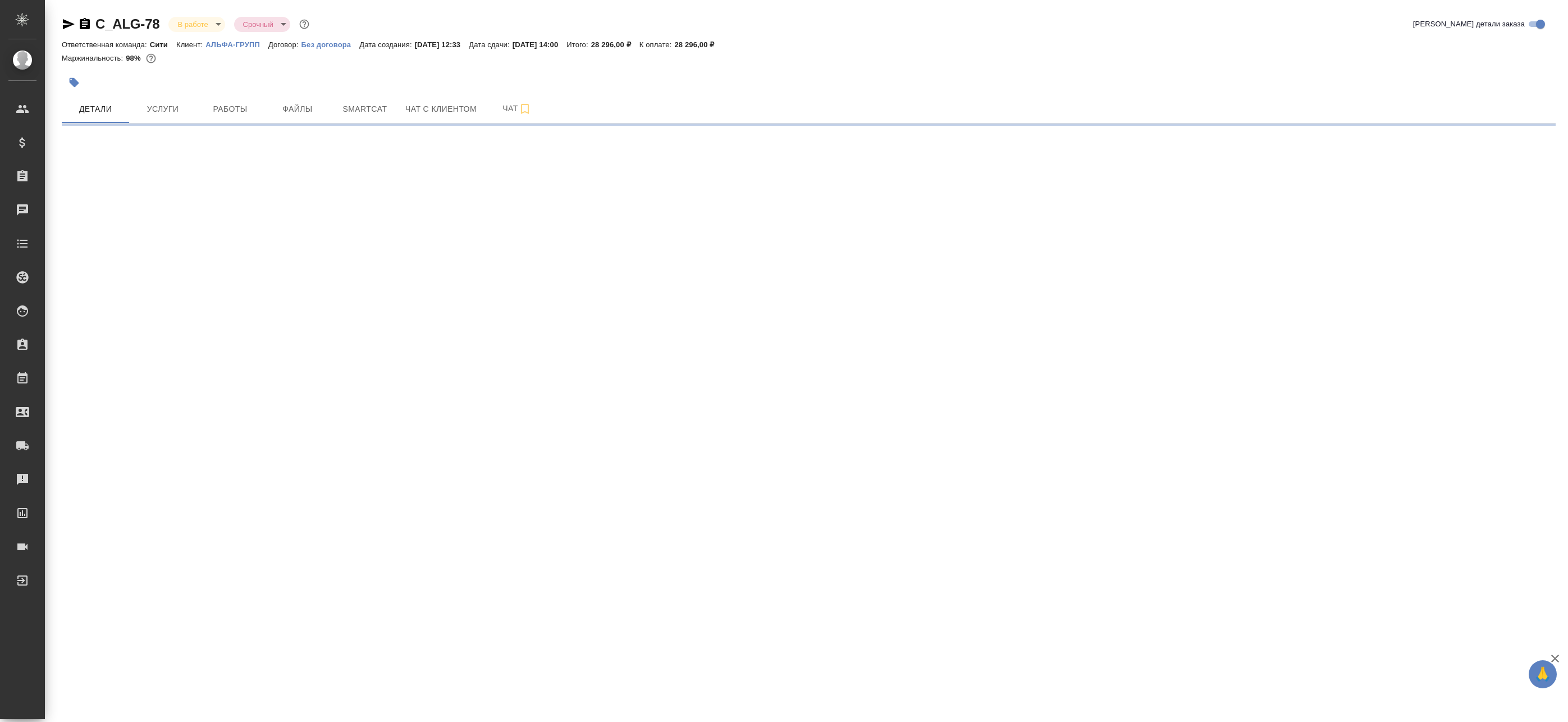
select select "RU"
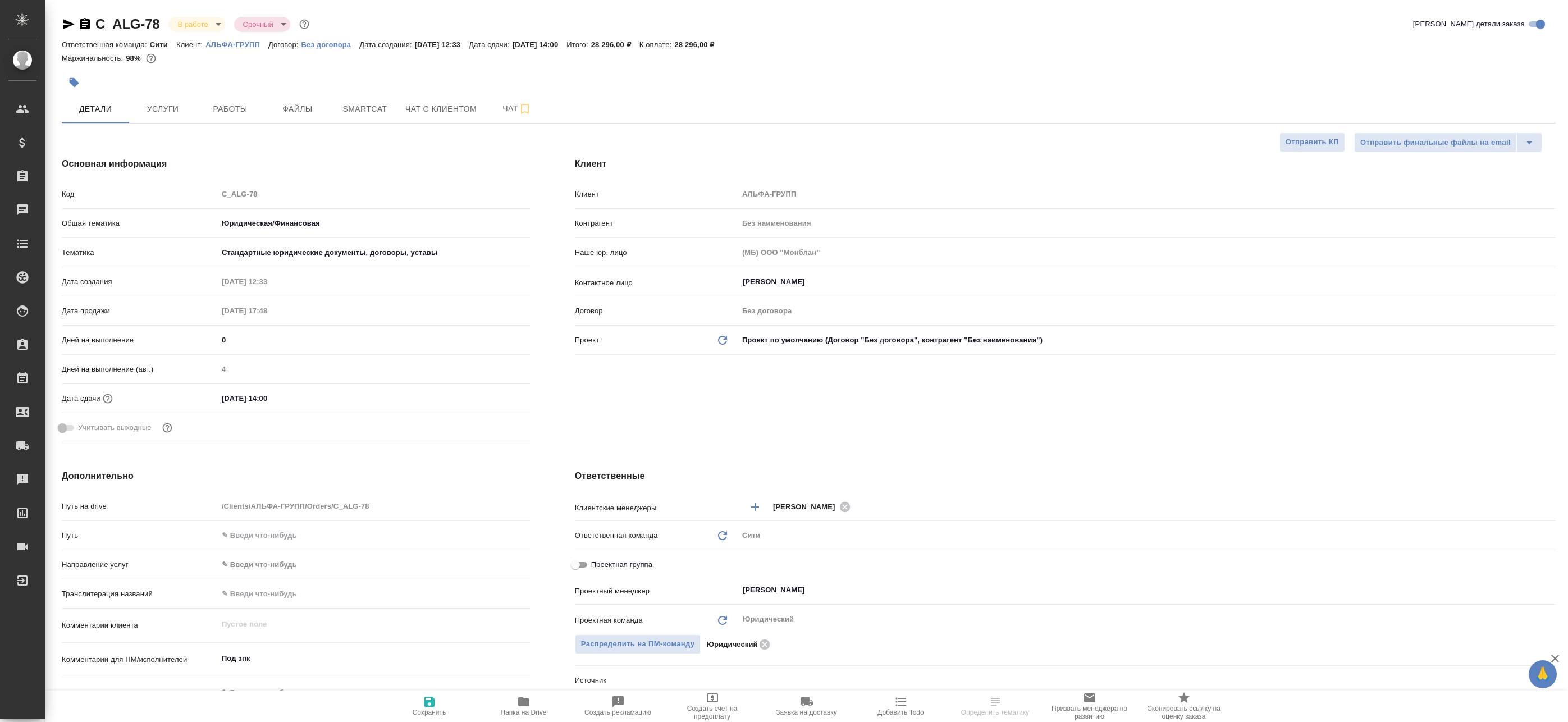
type textarea "x"
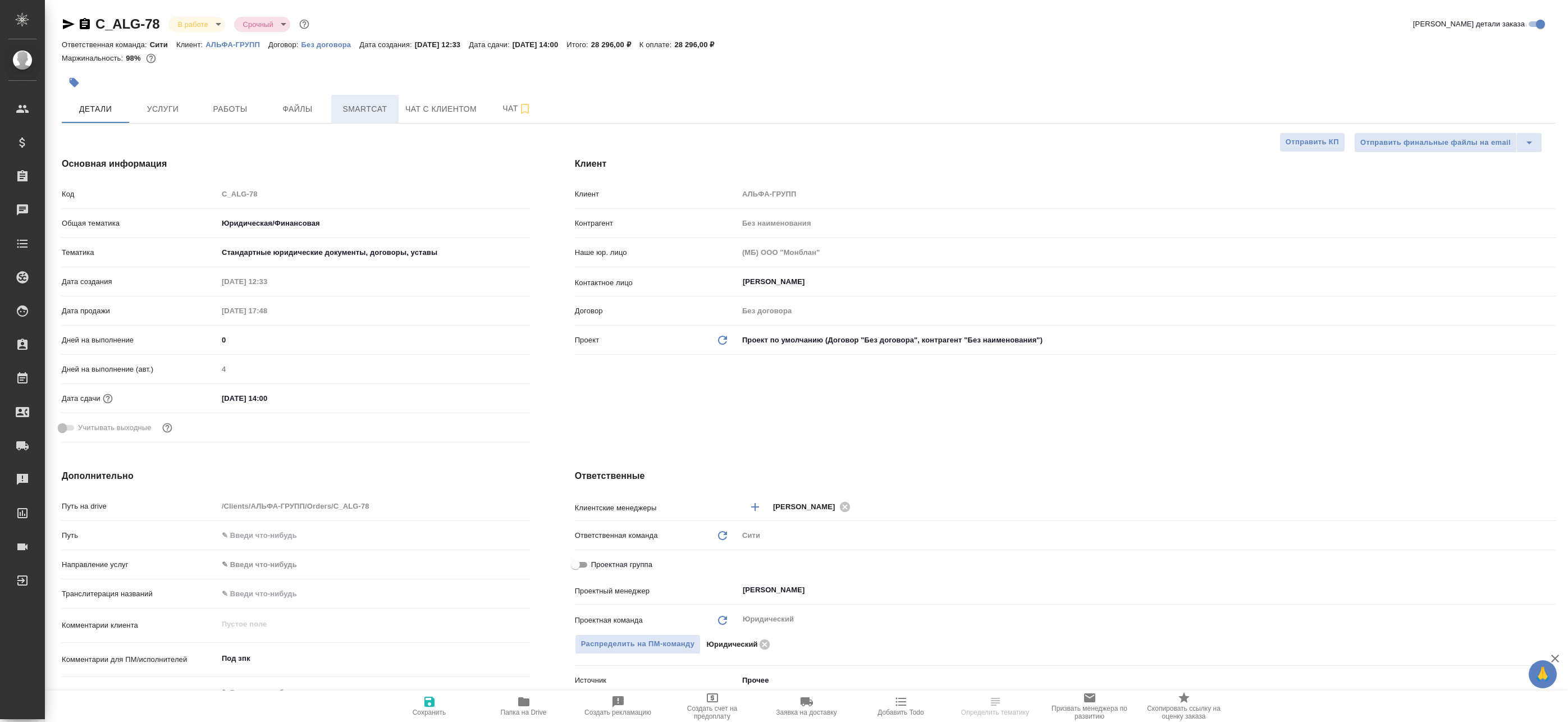
type textarea "x"
click at [246, 123] on button "Работы" at bounding box center [230, 108] width 67 height 28
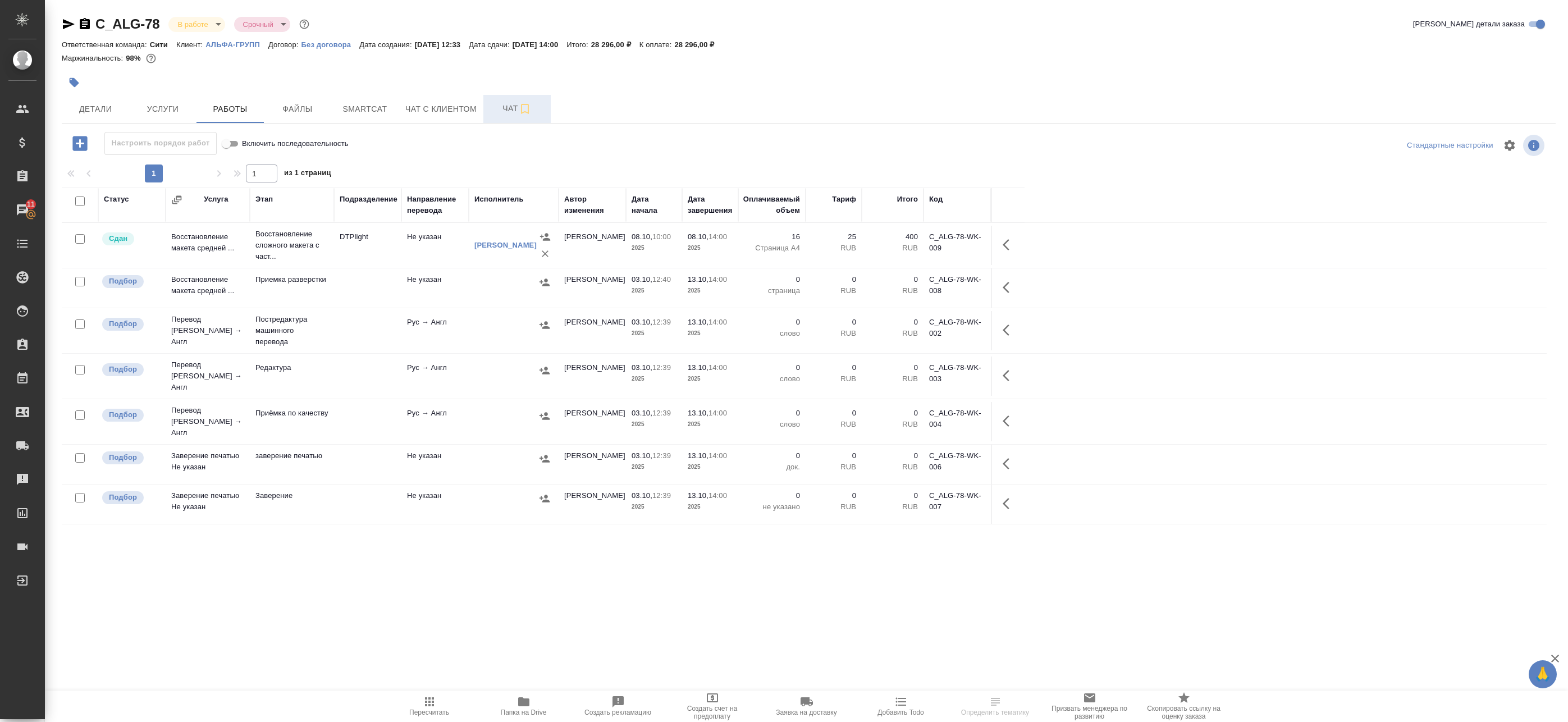
click at [507, 106] on span "Чат" at bounding box center [517, 109] width 54 height 14
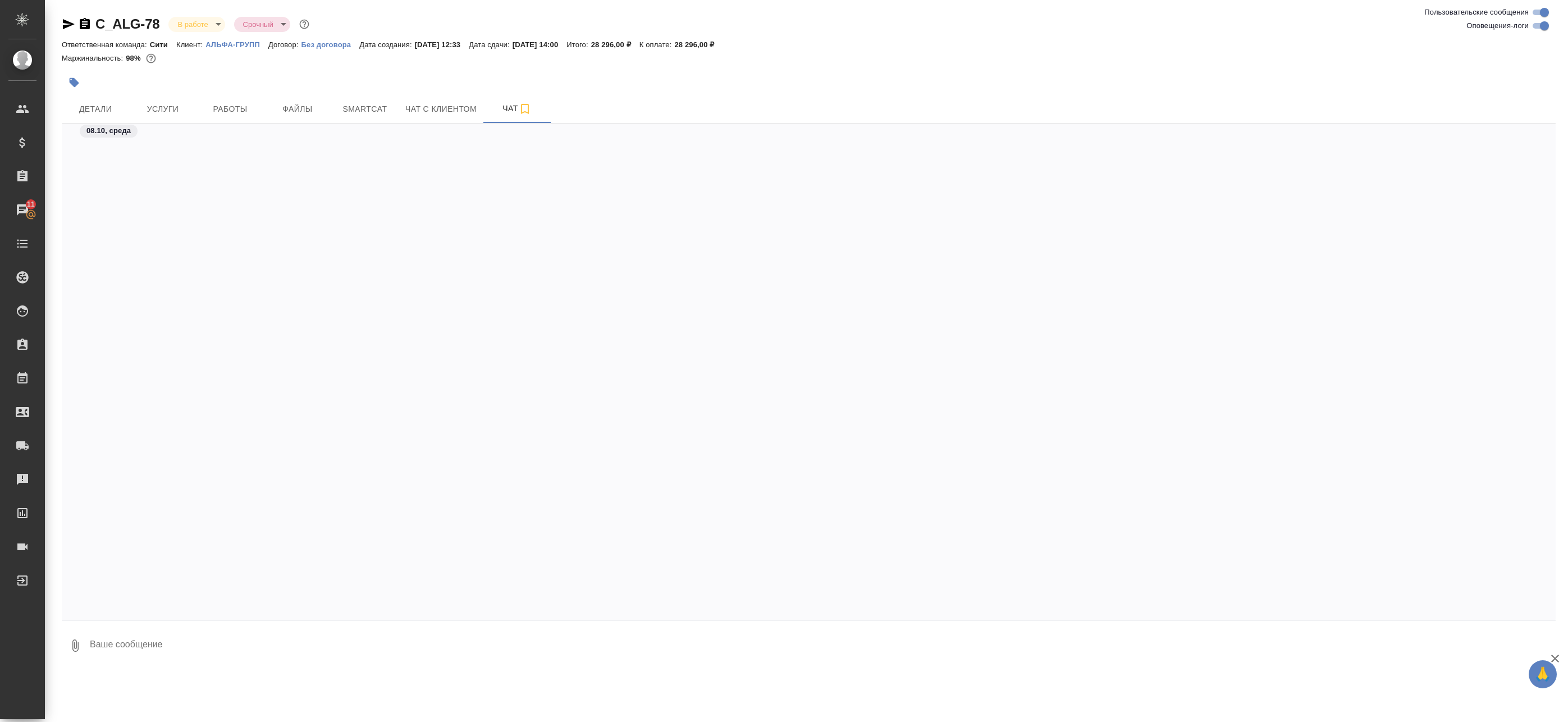
scroll to position [1731, 0]
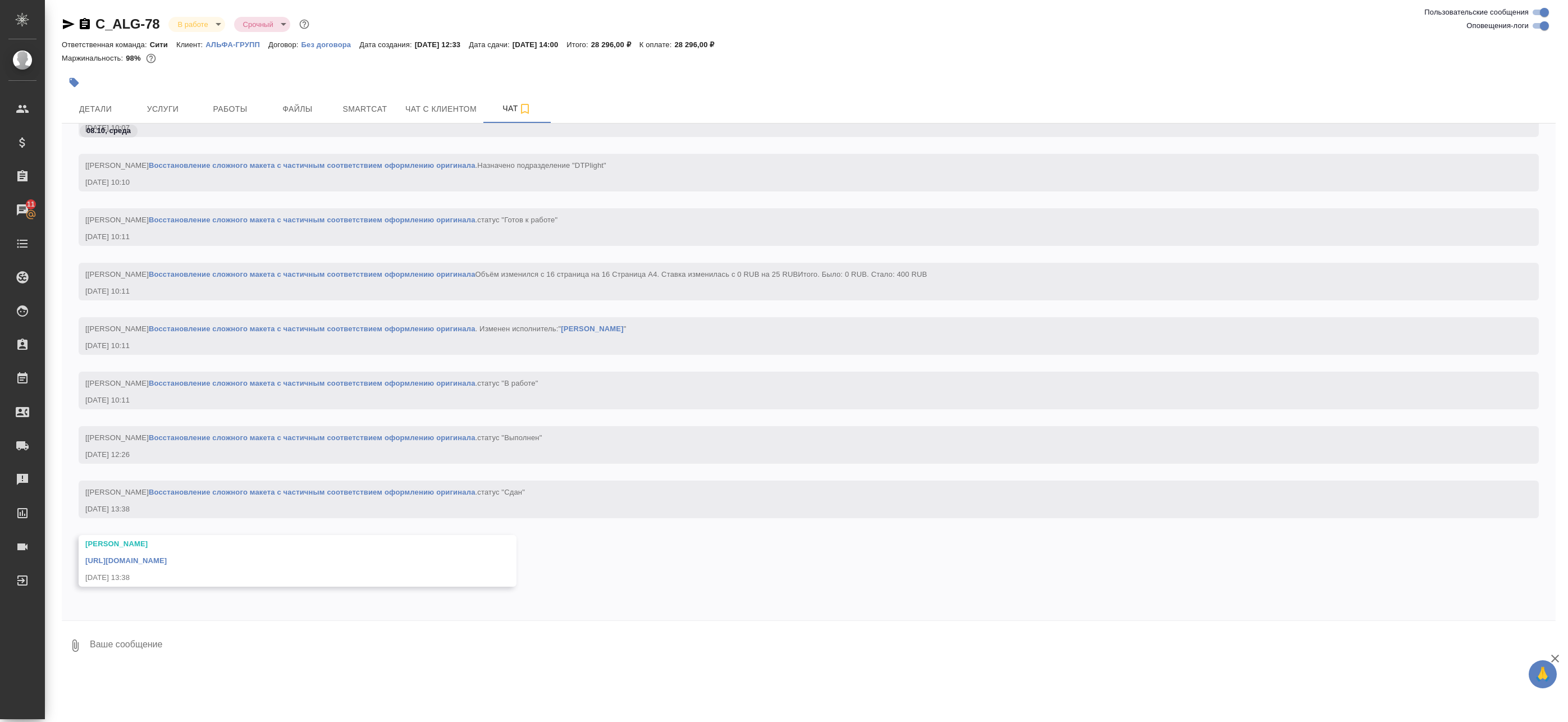
click at [1543, 27] on input "Оповещения-логи" at bounding box center [1544, 26] width 40 height 14
checkbox input "false"
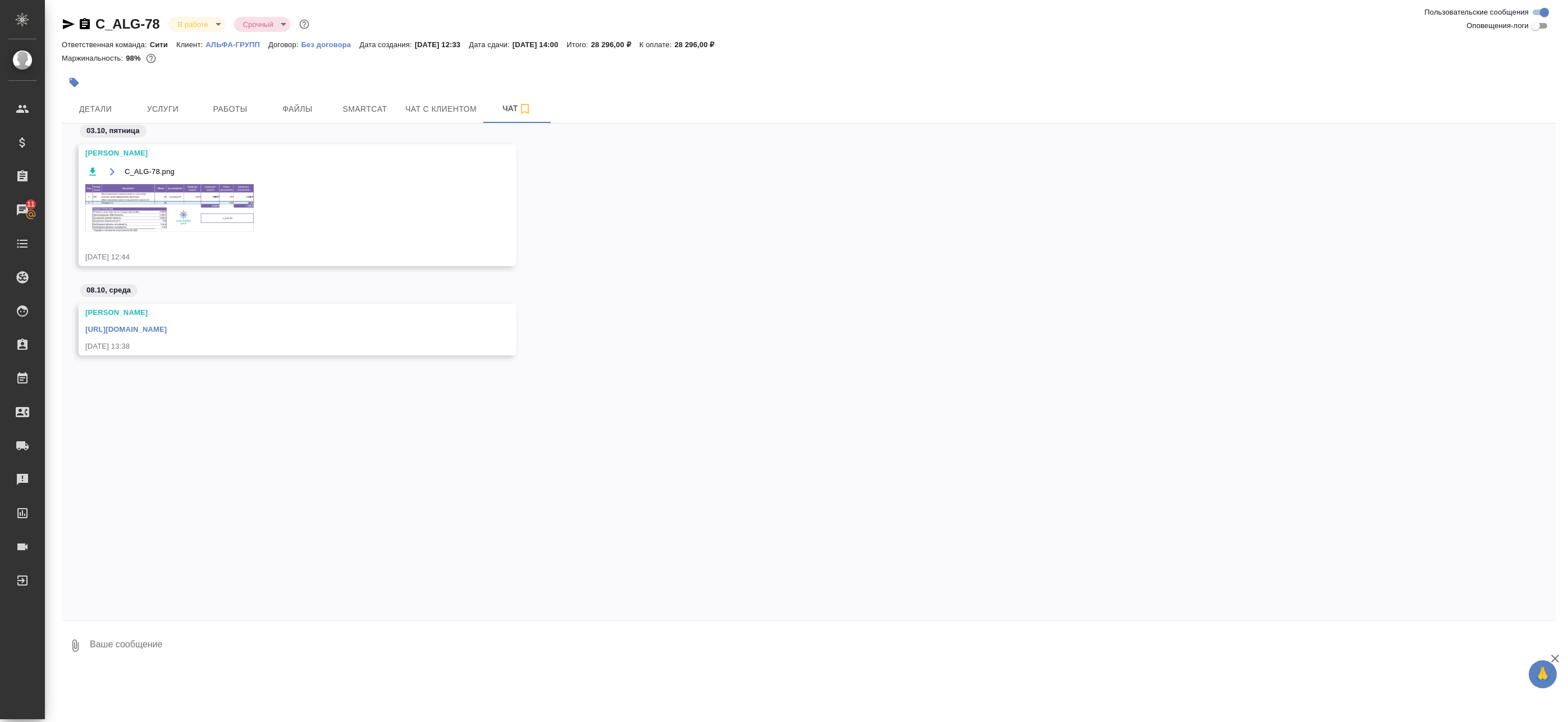
click at [166, 328] on link "https://drive.awatera.com/apps/files/files/10590067?dir=/Shares/%D0%90%D0%9B%D0…" at bounding box center [126, 329] width 81 height 9
click at [434, 107] on span "Чат с клиентом" at bounding box center [441, 109] width 71 height 14
click at [371, 108] on span "Smartcat" at bounding box center [365, 109] width 54 height 14
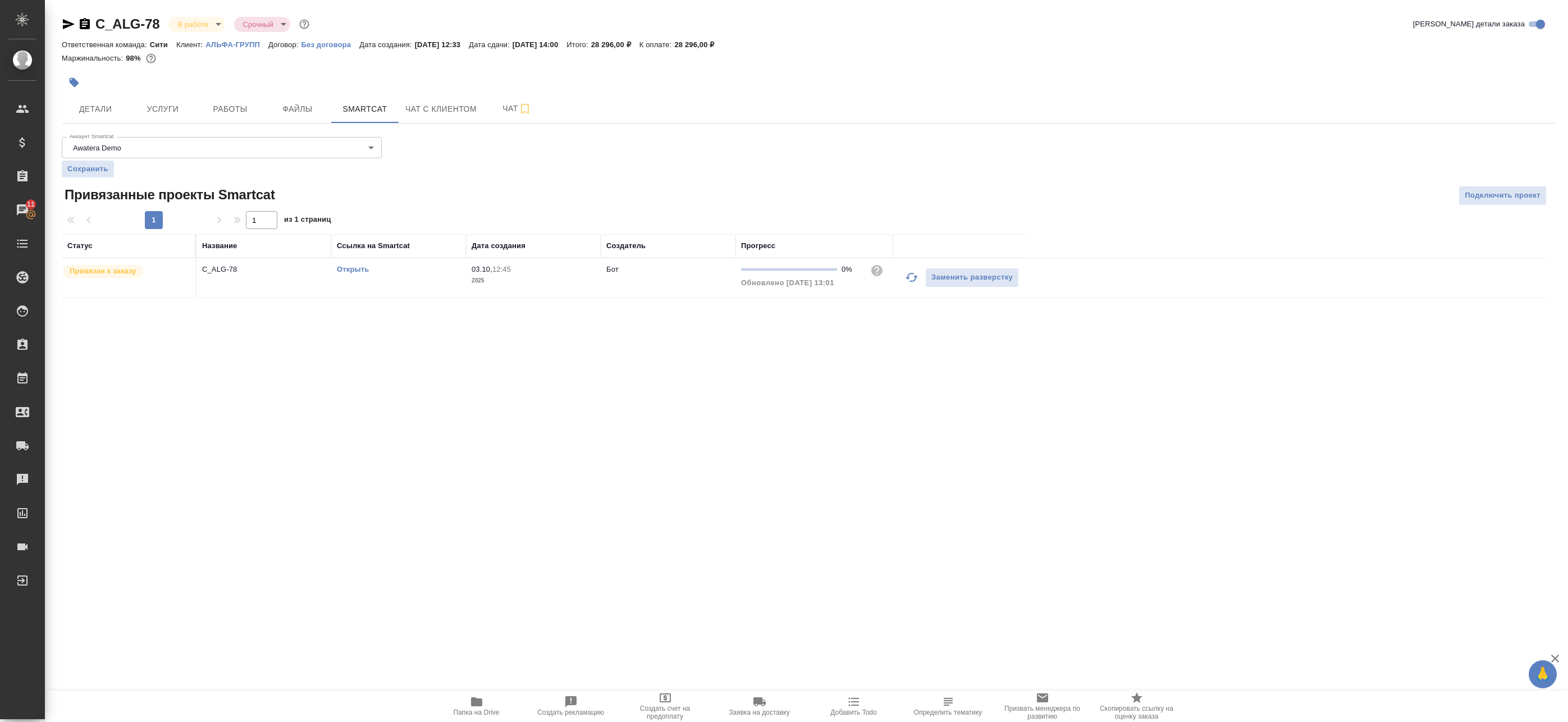
click at [354, 263] on td "Открыть" at bounding box center [399, 278] width 135 height 39
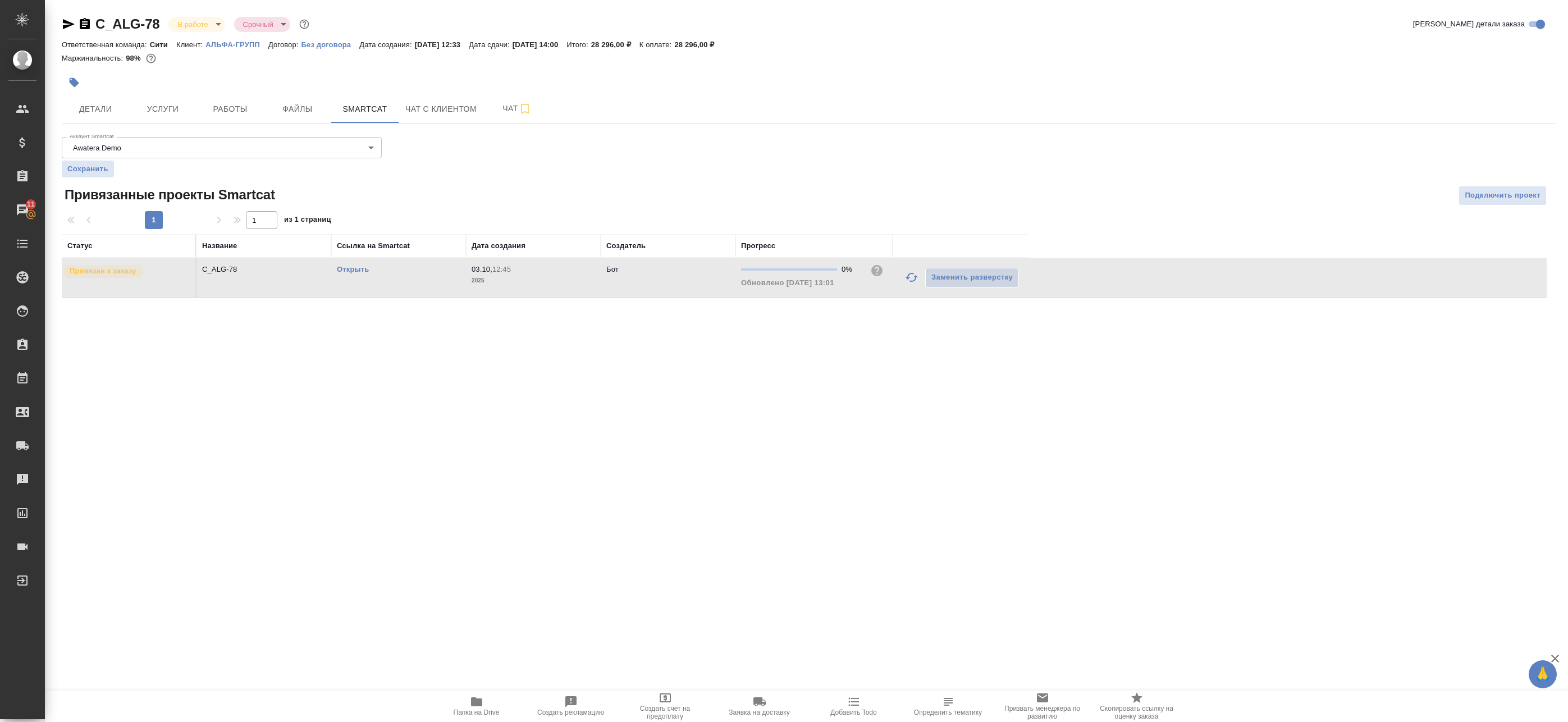
click at [353, 267] on link "Открыть" at bounding box center [352, 269] width 32 height 9
click at [237, 111] on span "Работы" at bounding box center [230, 109] width 54 height 14
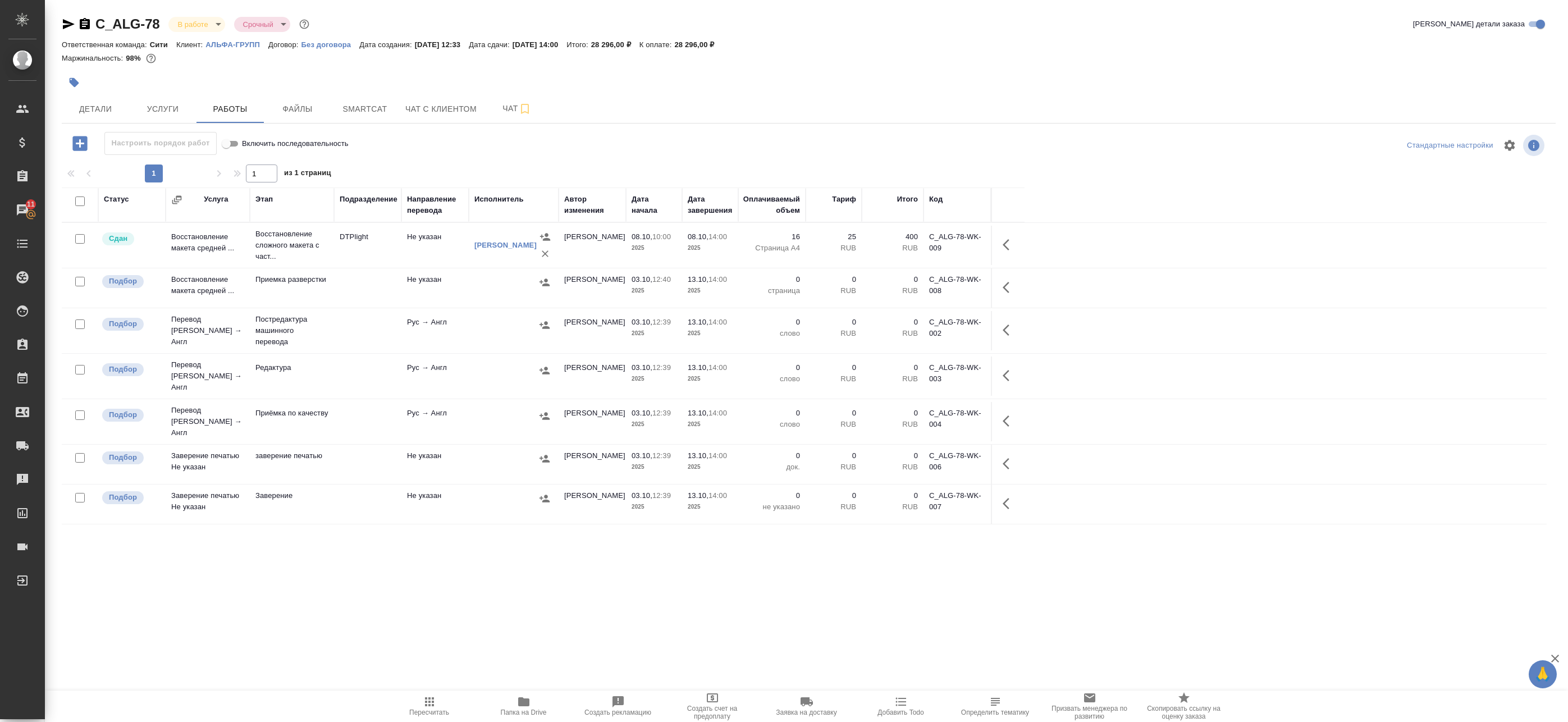
click at [455, 324] on td "Рус → Англ" at bounding box center [435, 330] width 67 height 39
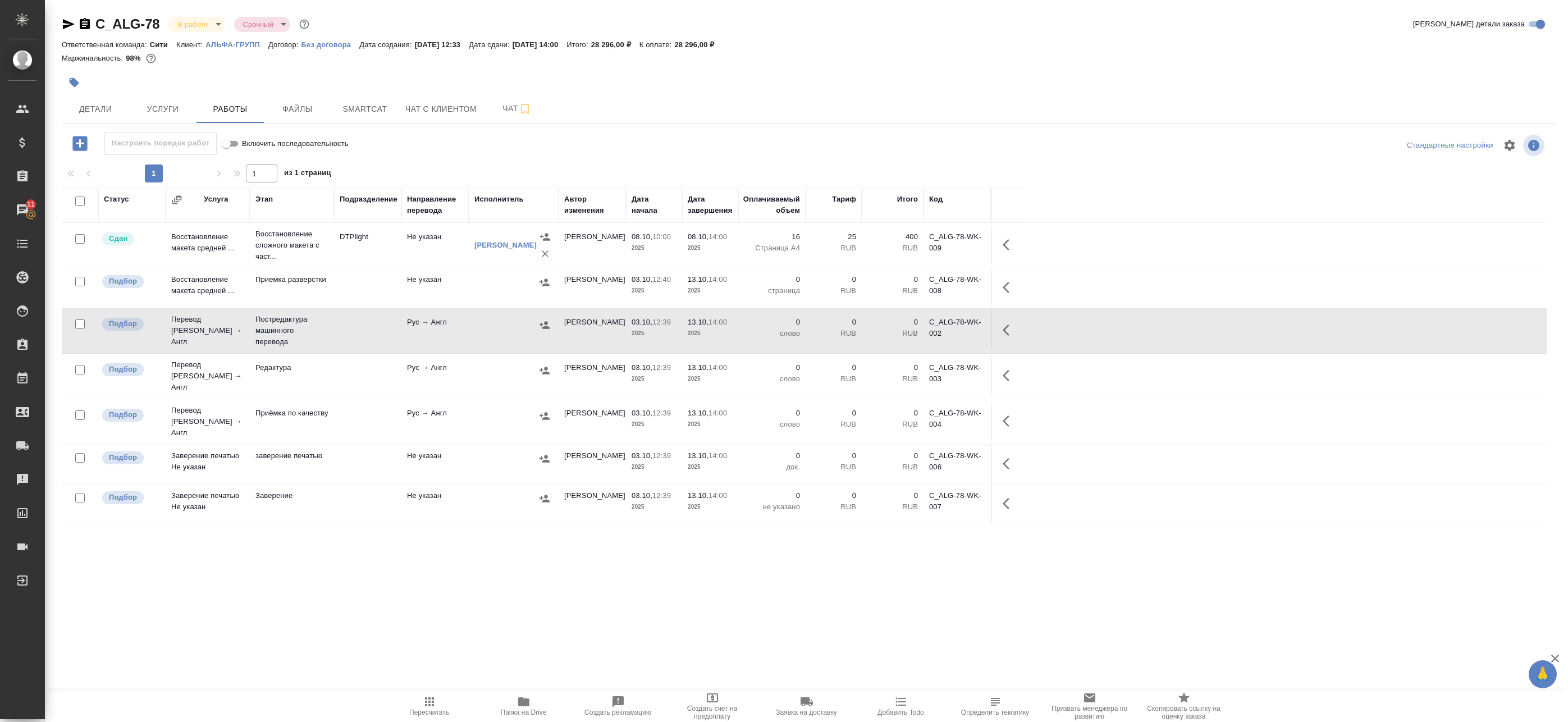
click at [1008, 326] on icon "button" at bounding box center [1005, 330] width 6 height 11
click at [931, 332] on icon "button" at bounding box center [926, 330] width 14 height 14
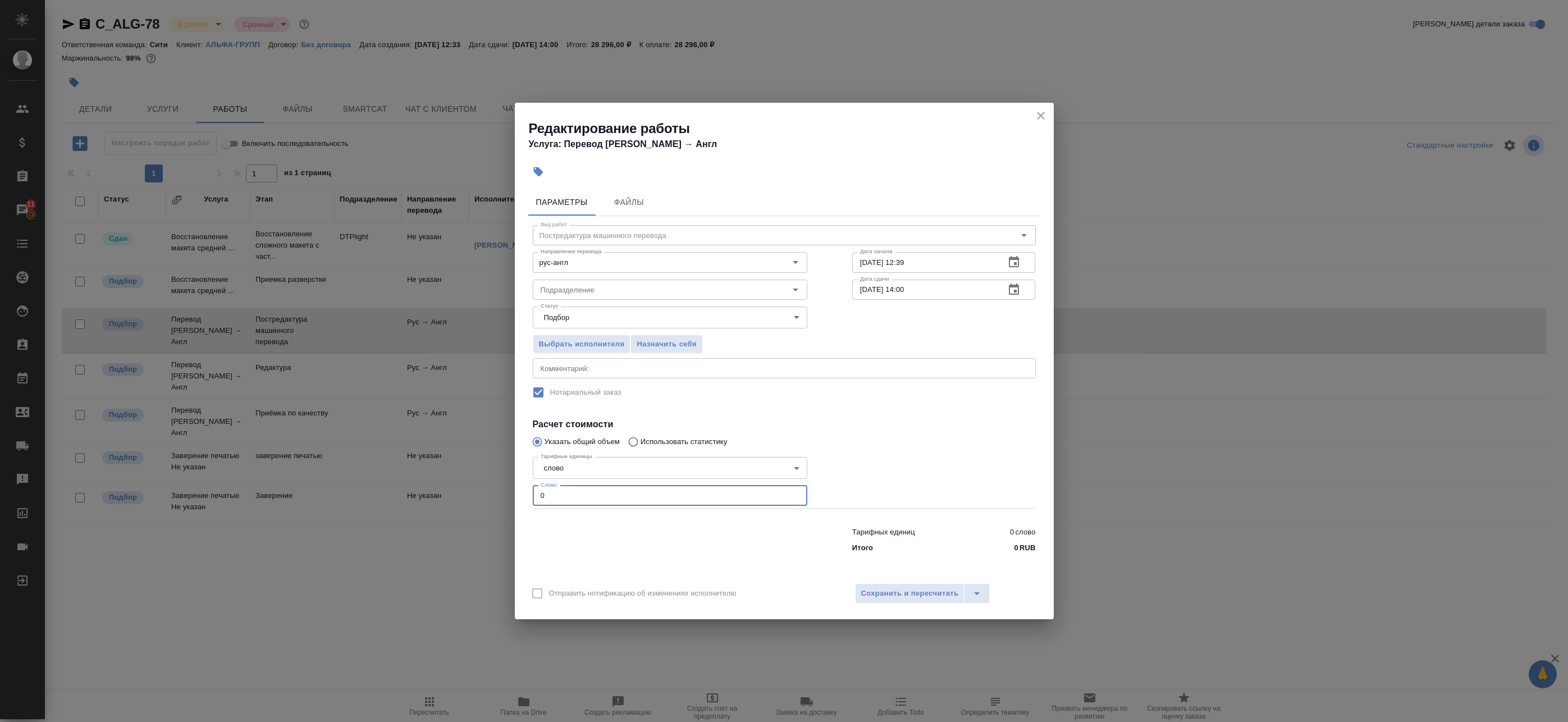
drag, startPoint x: 565, startPoint y: 499, endPoint x: 512, endPoint y: 477, distance: 57.4
click at [504, 494] on div "Редактирование работы Услуга: Перевод Стандарт Рус → Англ Параметры Файлы Вид р…" at bounding box center [784, 361] width 1568 height 722
paste input "3828"
type input "3828"
click at [586, 378] on div "x Комментарий:" at bounding box center [784, 368] width 503 height 20
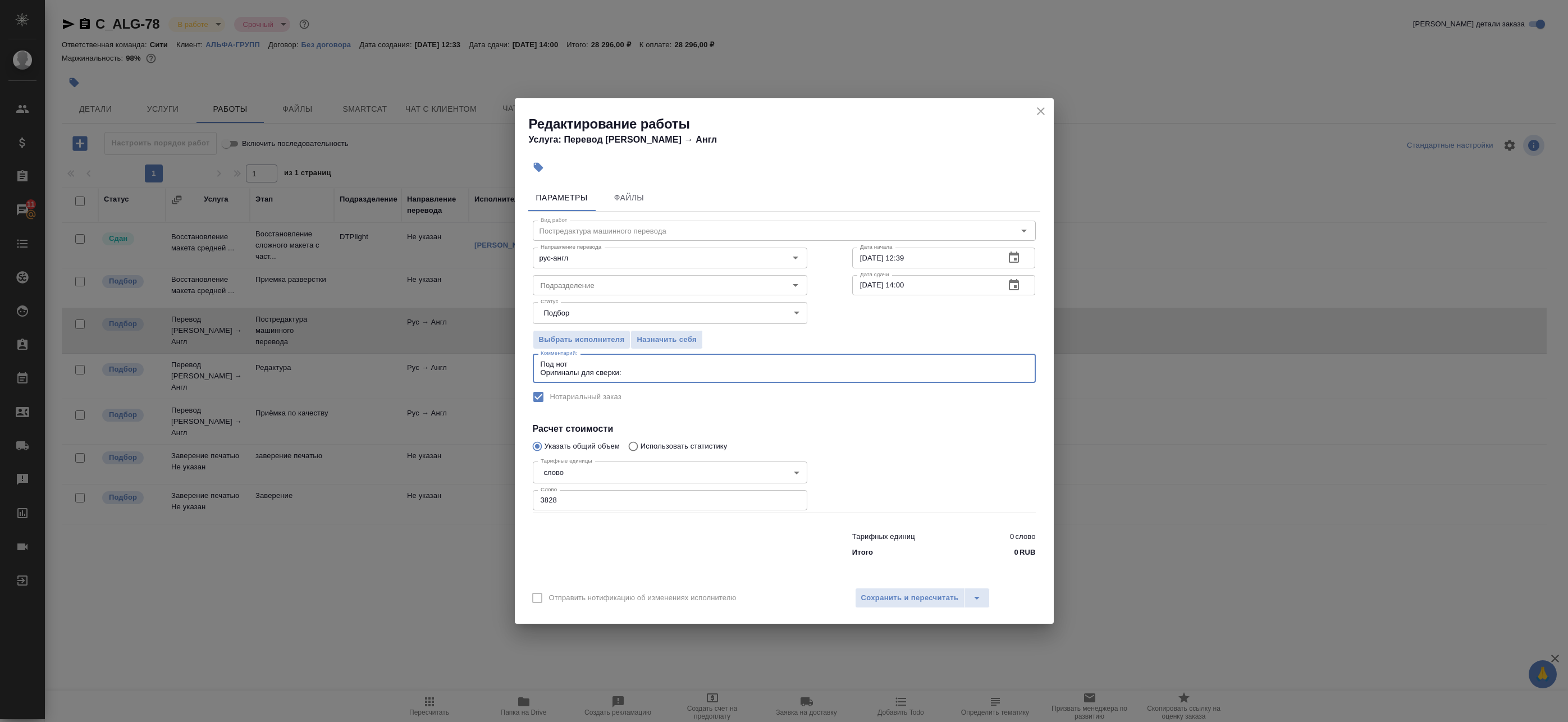
paste textarea "https://drive.awatera.com/s/LC3pqSMPTH3pGnQ"
type textarea "Под нот Оригиналы для сверки:https://drive.awatera.com/s/LC3pqSMPTH3pGnQ"
click at [892, 609] on div "Отправить нотификацию об изменениях исполнителю Сохранить и пересчитать" at bounding box center [784, 602] width 539 height 43
click at [896, 599] on span "Сохранить и пересчитать" at bounding box center [910, 598] width 98 height 13
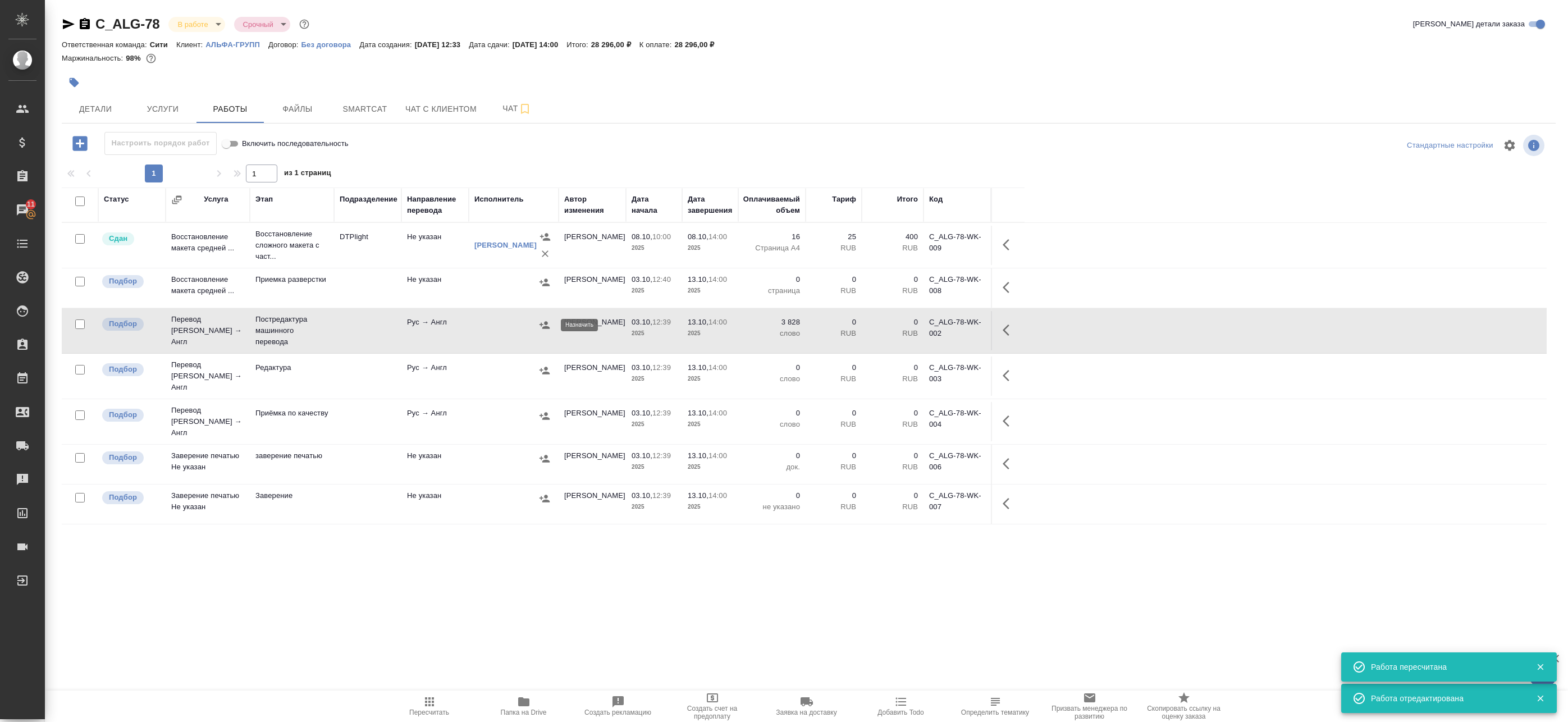
click at [542, 328] on icon "button" at bounding box center [545, 325] width 11 height 11
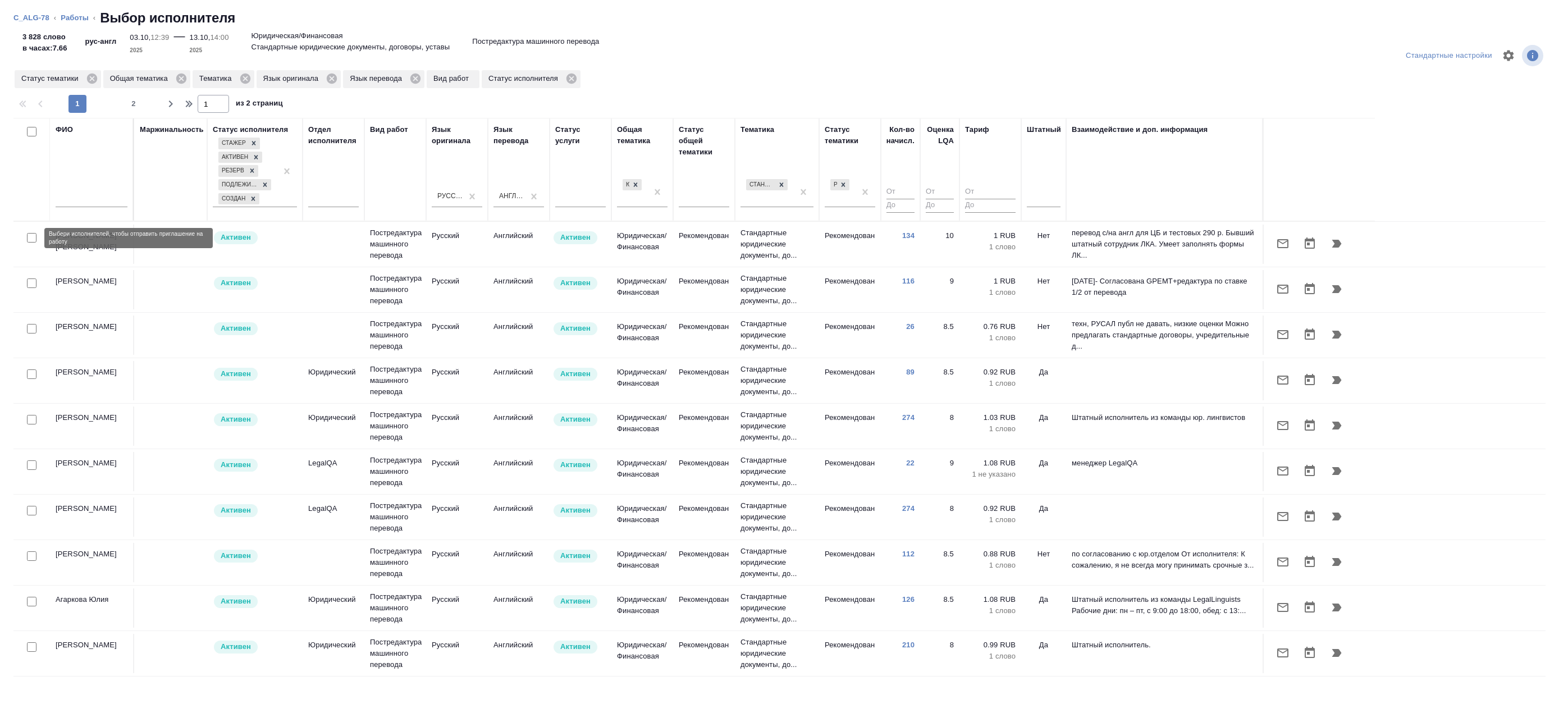
click at [34, 238] on input "checkbox" at bounding box center [32, 238] width 9 height 9
checkbox input "true"
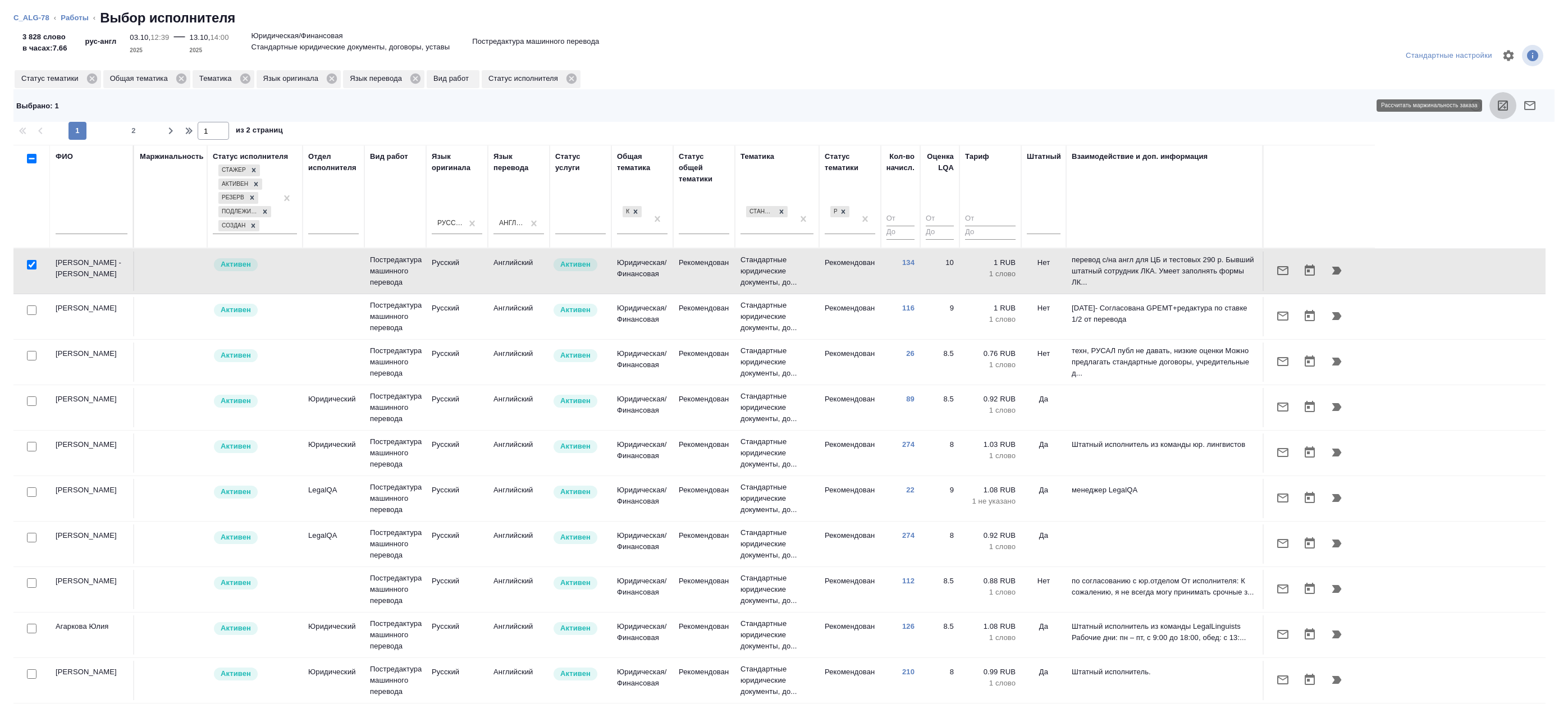
click at [1511, 107] on button "button" at bounding box center [1503, 106] width 27 height 27
click at [1290, 267] on button "button" at bounding box center [1283, 271] width 27 height 27
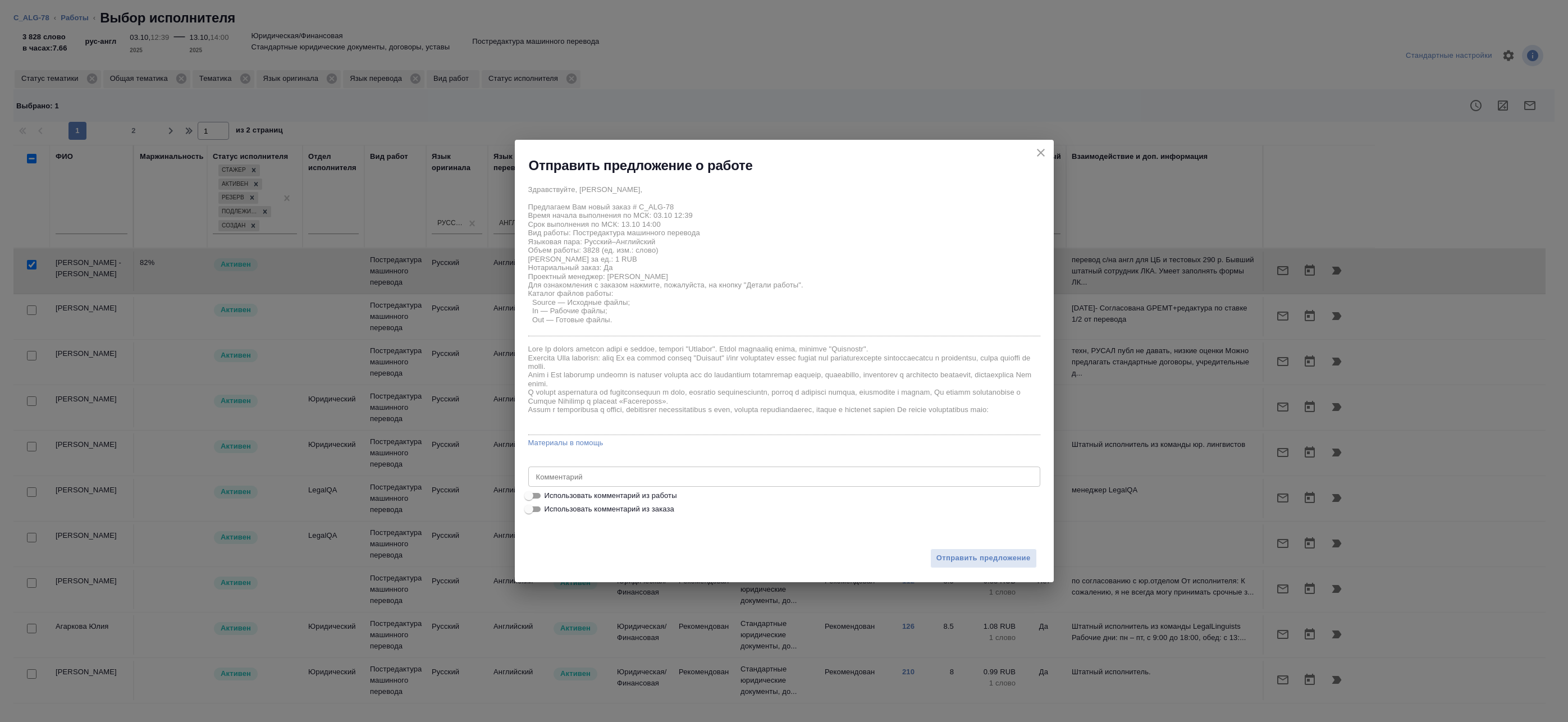
click at [600, 494] on span "Использовать комментарий из работы" at bounding box center [611, 496] width 133 height 11
click at [549, 494] on input "Использовать комментарий из работы" at bounding box center [529, 495] width 40 height 14
checkbox input "true"
type textarea "Под нот Оригиналы для сверки:https://drive.awatera.com/s/LC3pqSMPTH3pGnQ"
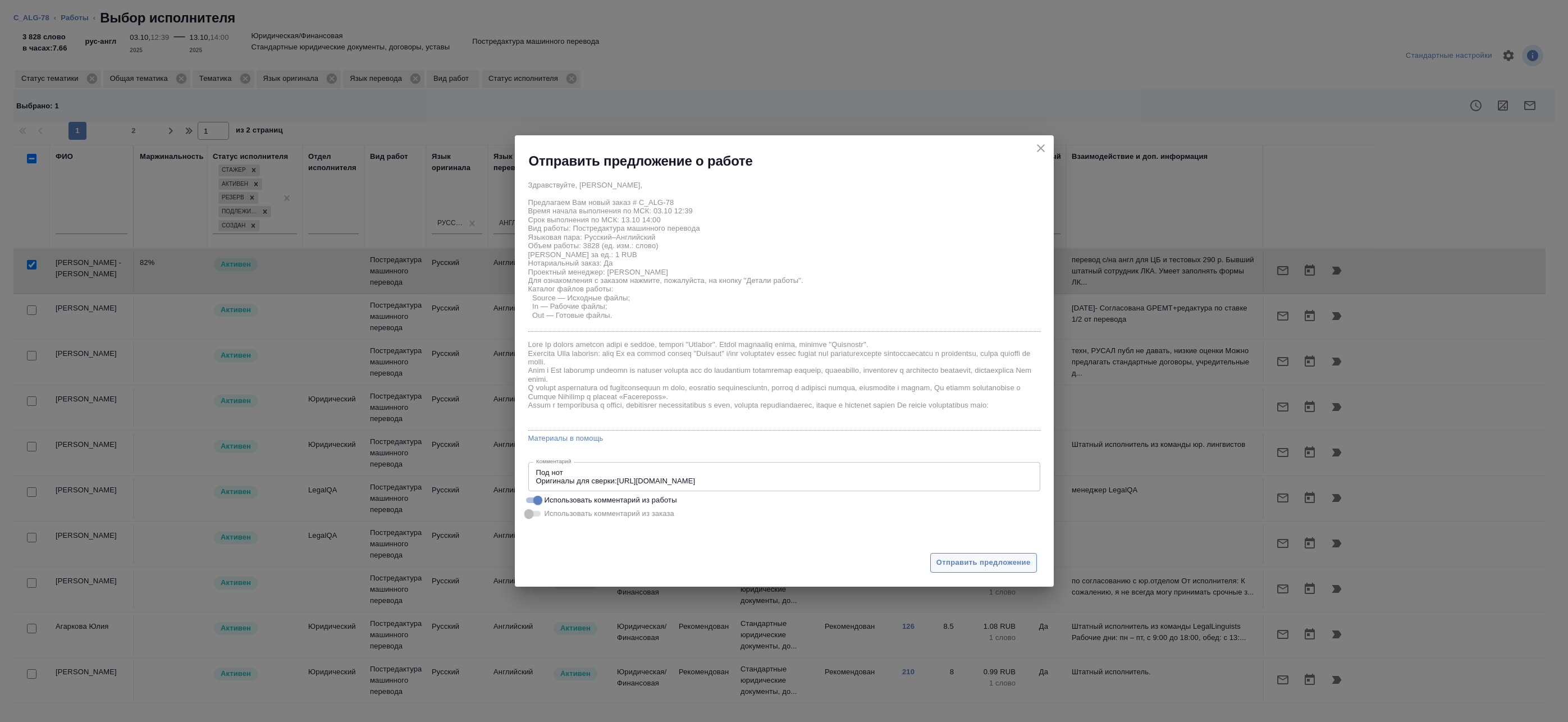
click at [967, 565] on span "Отправить предложение" at bounding box center [983, 563] width 94 height 13
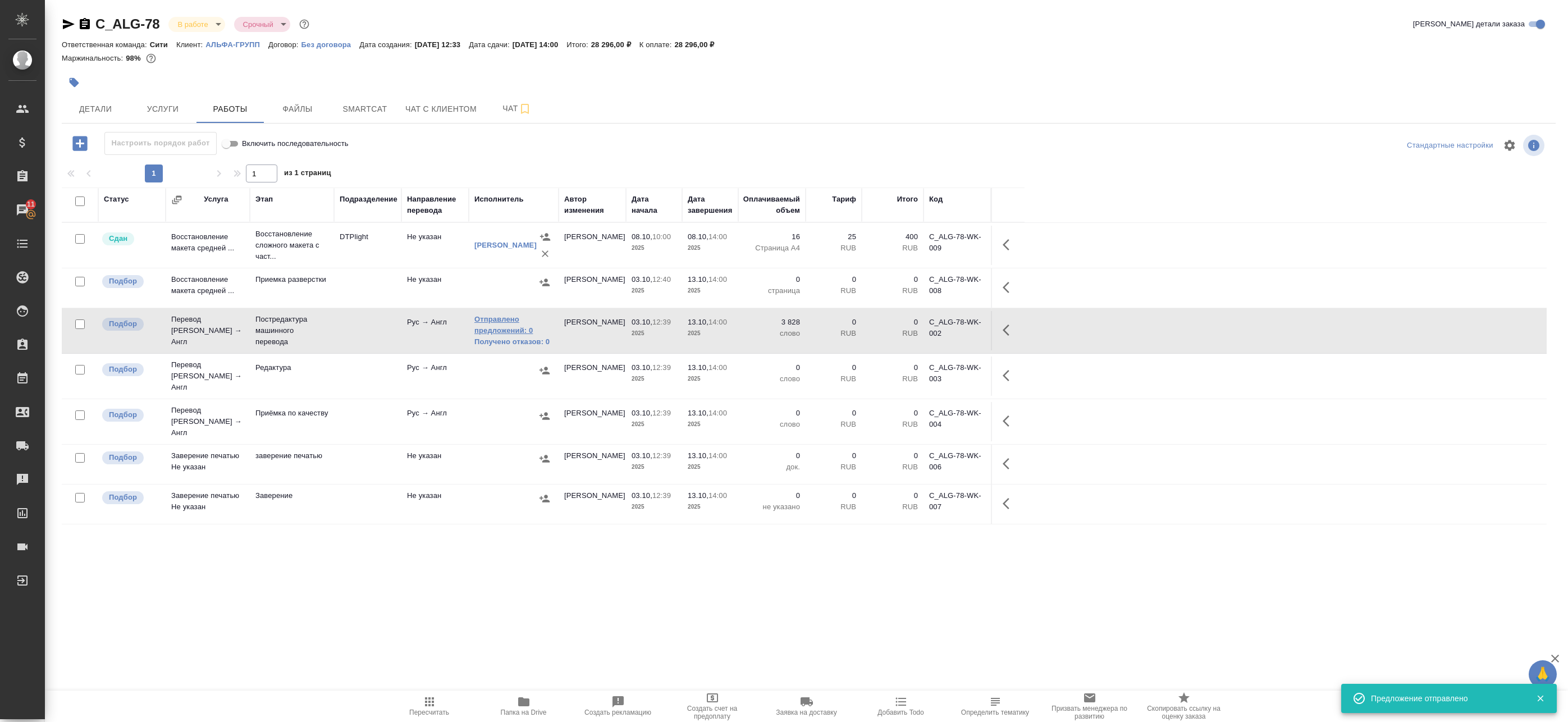
click at [505, 327] on link "Отправлено предложений: 0" at bounding box center [514, 324] width 79 height 22
click at [1012, 329] on icon "button" at bounding box center [1009, 330] width 14 height 14
click at [929, 326] on icon "button" at bounding box center [926, 330] width 14 height 14
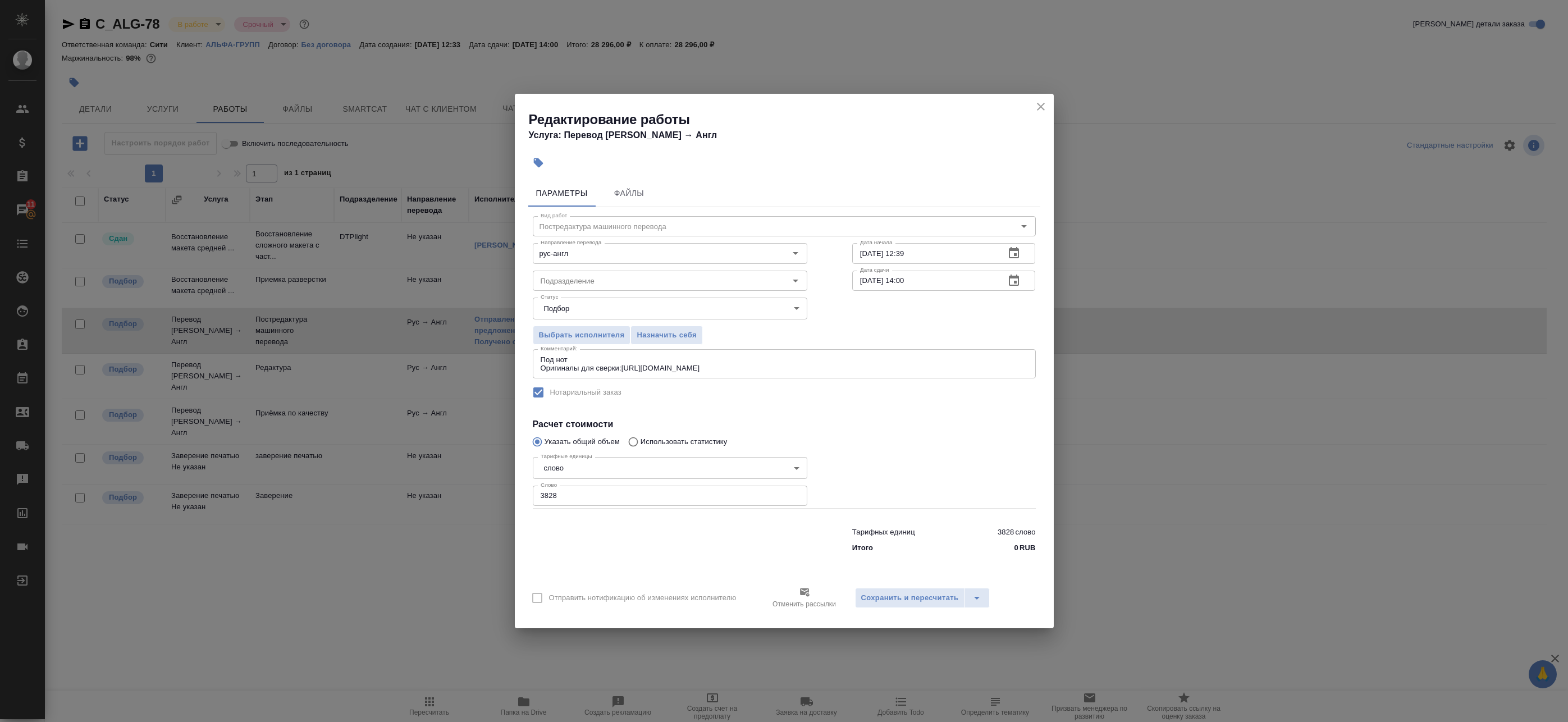
click at [1023, 276] on button "button" at bounding box center [1014, 281] width 27 height 27
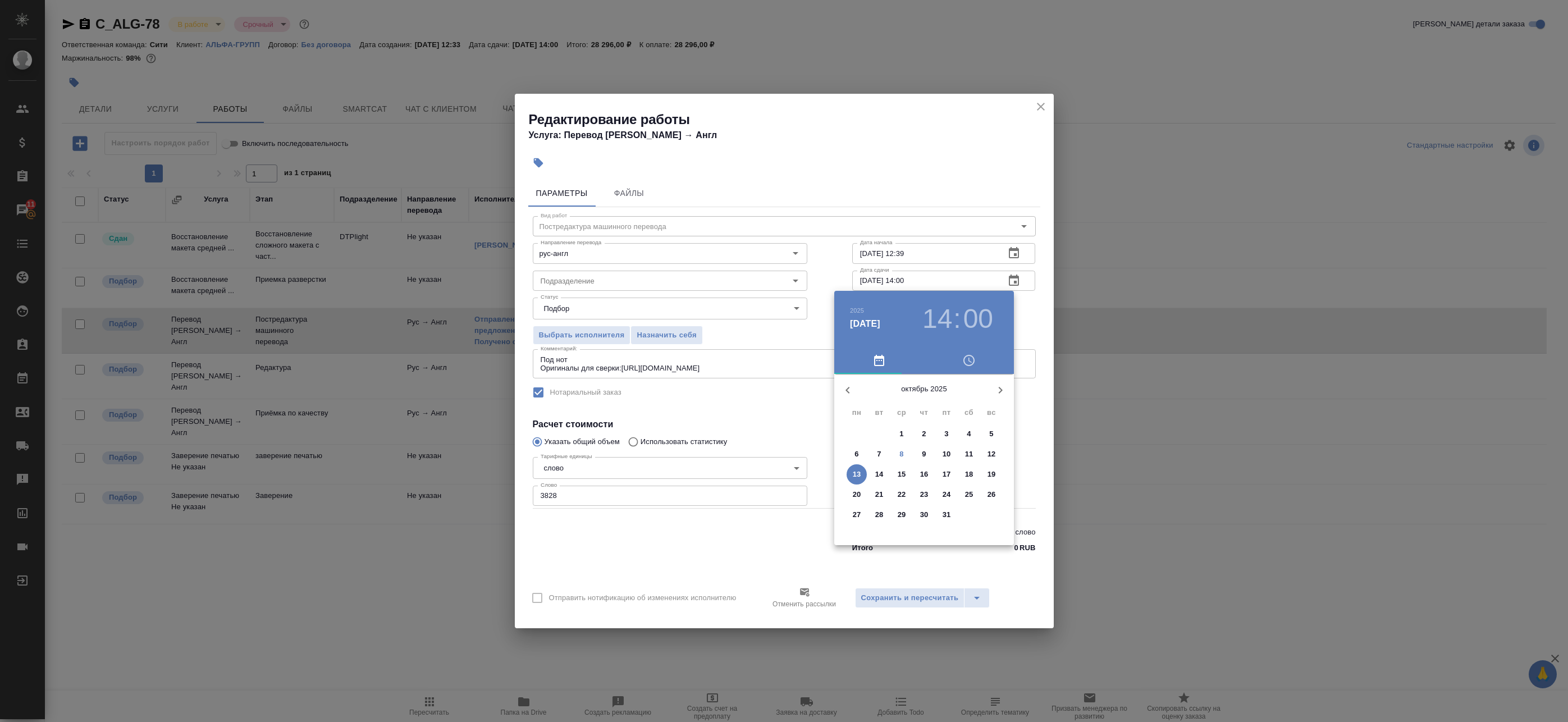
click at [983, 261] on div at bounding box center [784, 361] width 1568 height 722
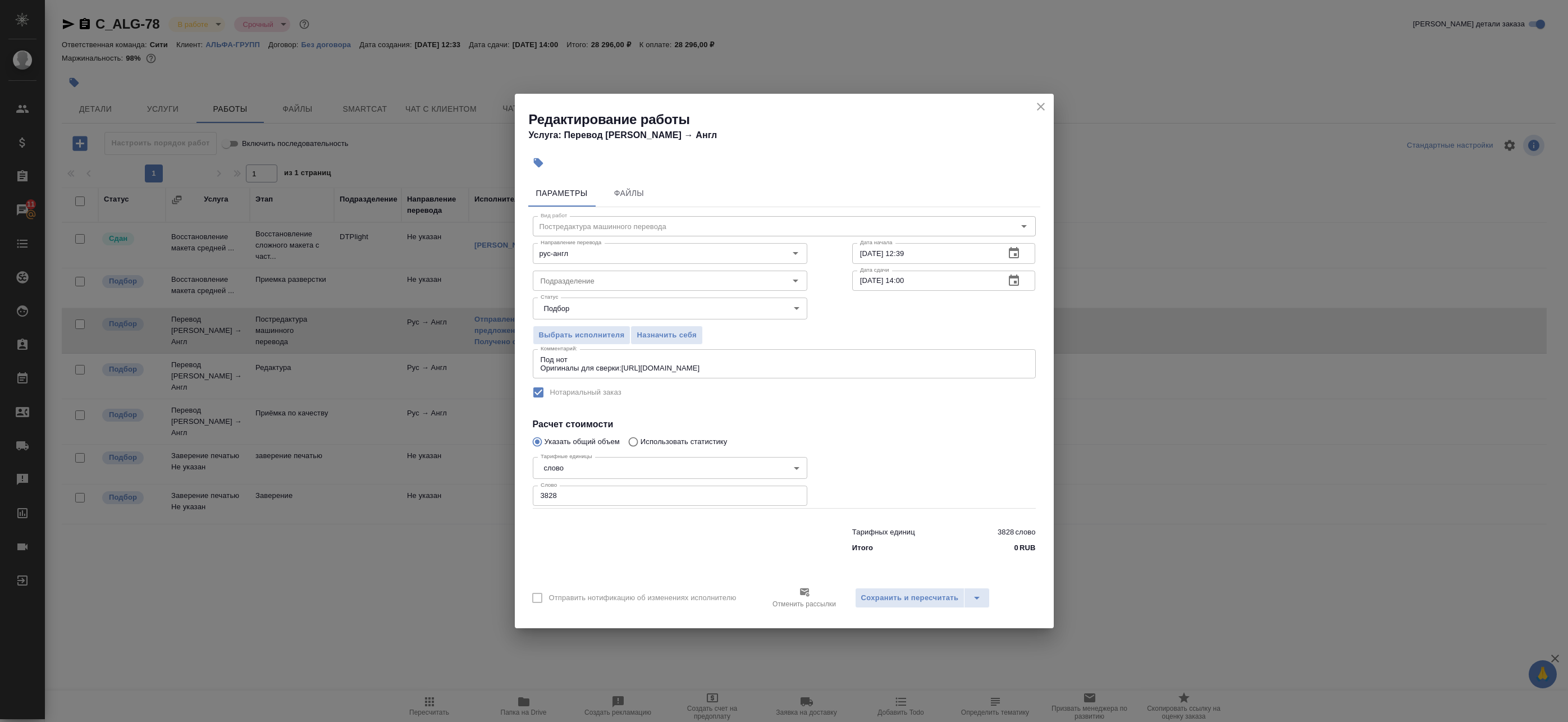
click at [1012, 250] on div "2025 окт. 13 14 : 00 октябрь 2025 пн вт ср чт пт сб вс 29 30 1 2 3 4 5 6 7 8 9 …" at bounding box center [784, 361] width 1568 height 722
click at [1013, 250] on icon "button" at bounding box center [1014, 253] width 10 height 11
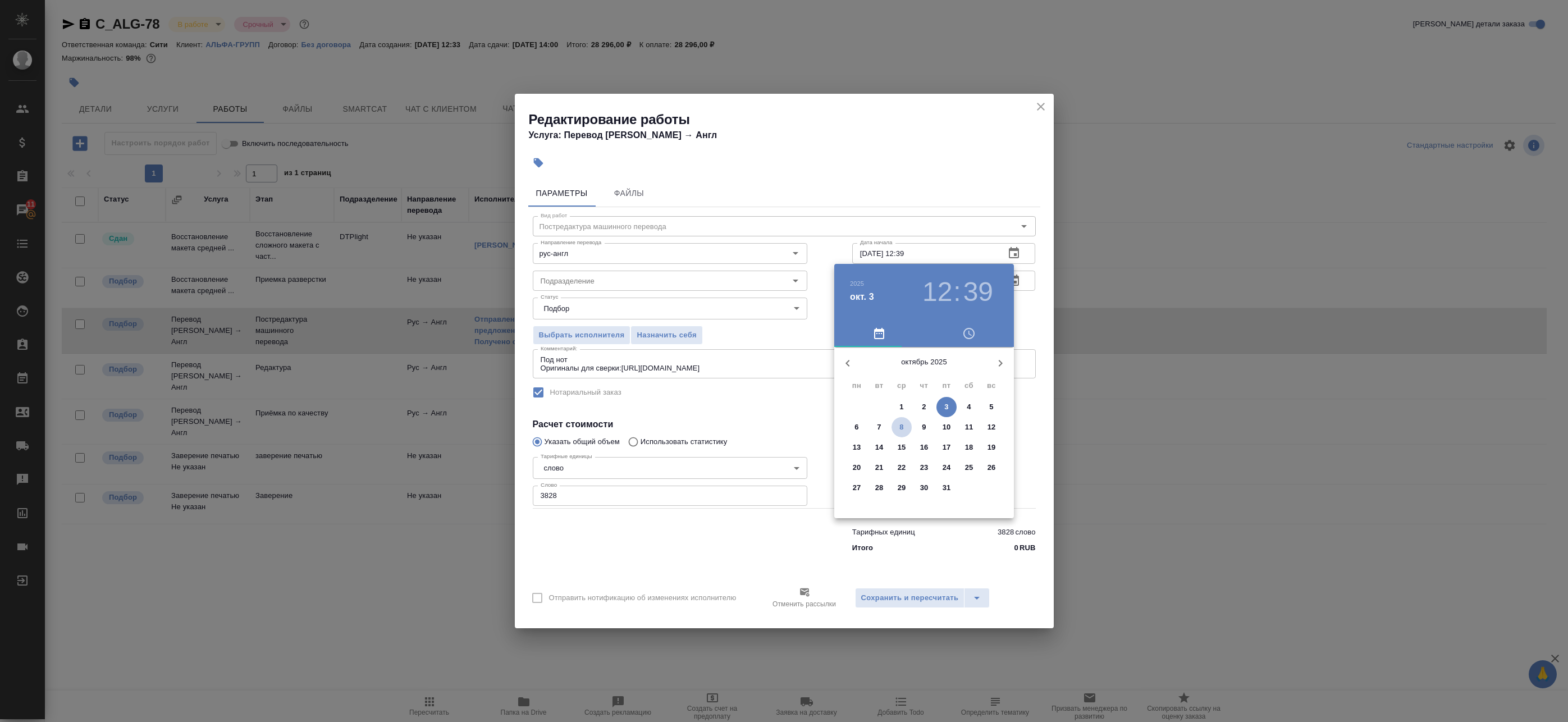
click at [903, 424] on span "8" at bounding box center [901, 427] width 20 height 11
click at [921, 474] on div at bounding box center [924, 435] width 146 height 146
type input "08.10.2025 18:00"
click at [925, 377] on div at bounding box center [924, 435] width 146 height 146
click at [1027, 313] on div at bounding box center [784, 361] width 1568 height 722
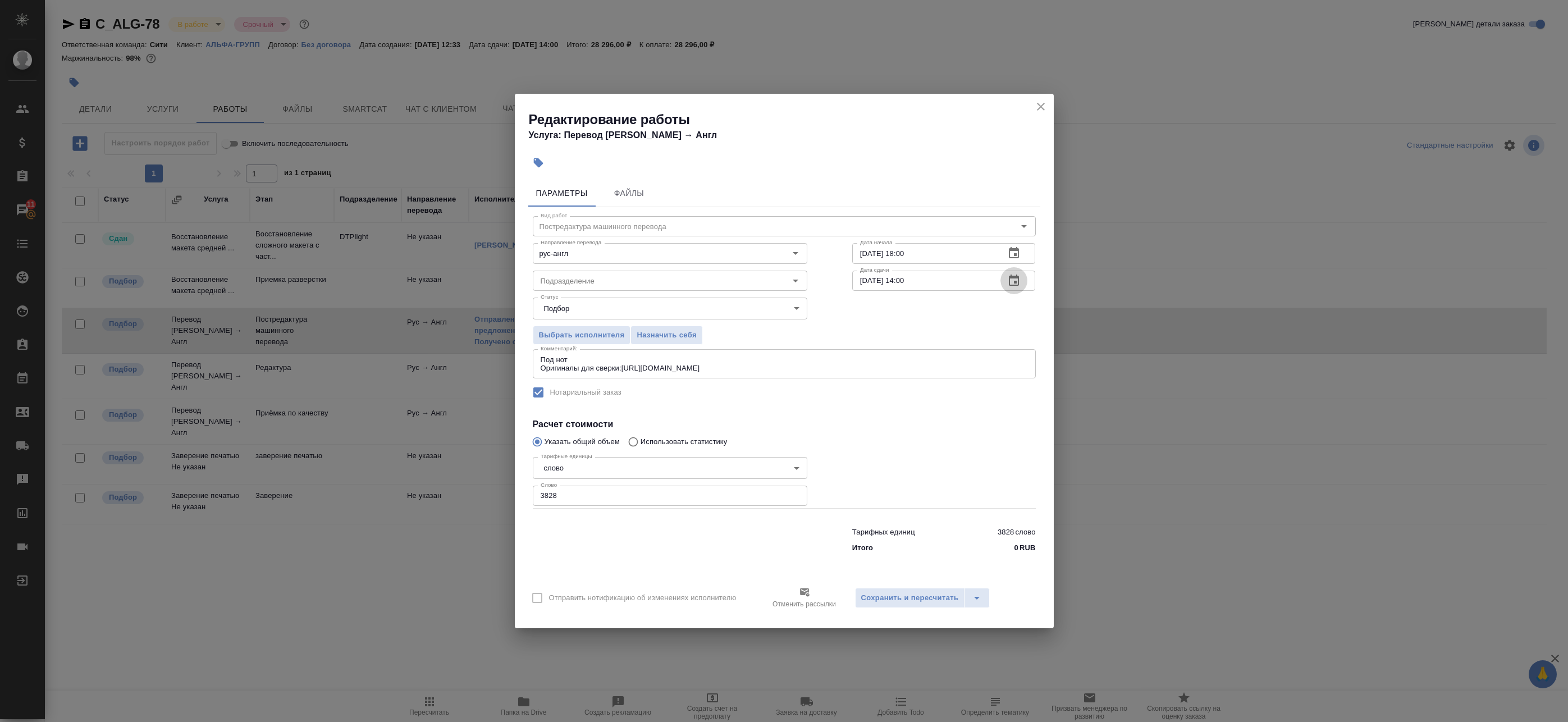
click at [1018, 280] on icon "button" at bounding box center [1014, 281] width 10 height 11
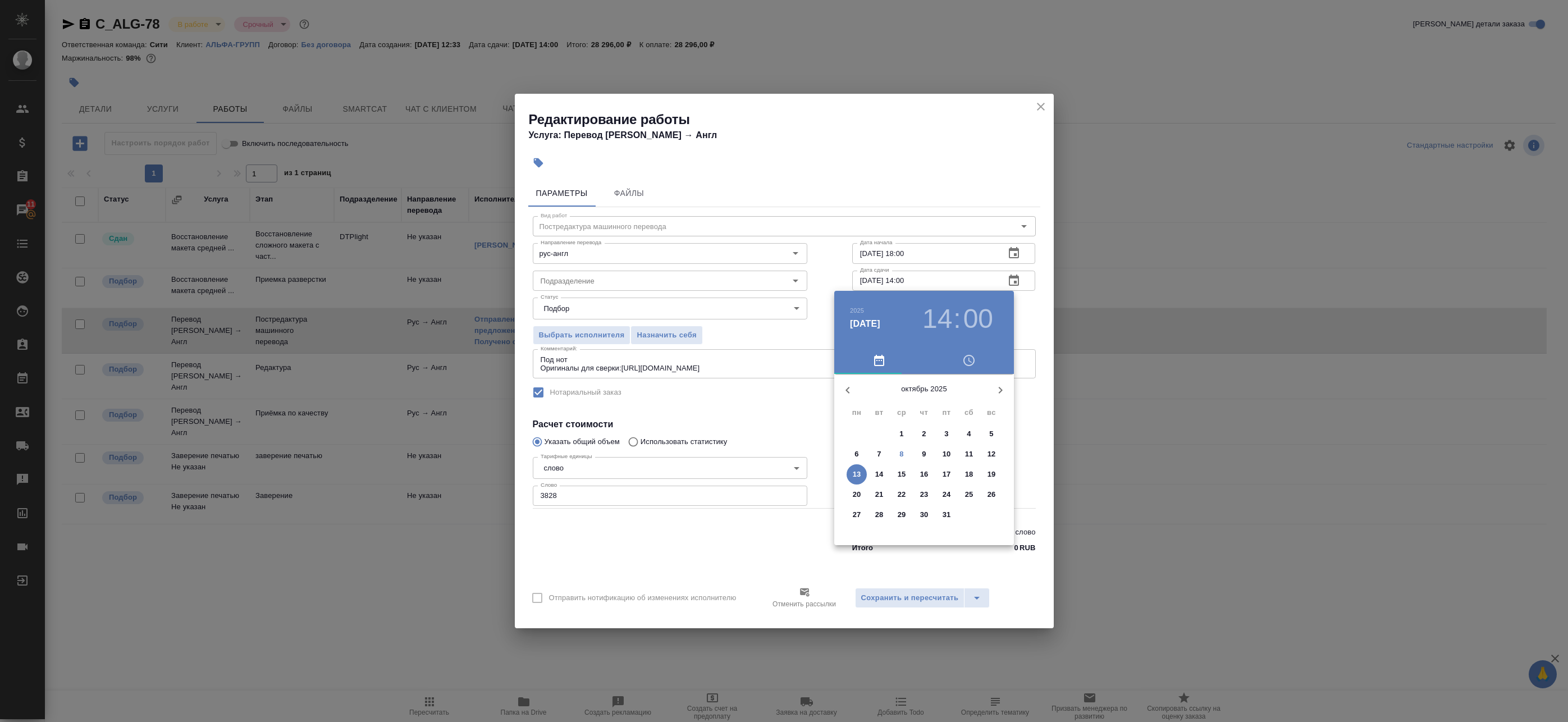
drag, startPoint x: 991, startPoint y: 174, endPoint x: 973, endPoint y: 370, distance: 196.8
click at [990, 174] on div at bounding box center [784, 361] width 1568 height 722
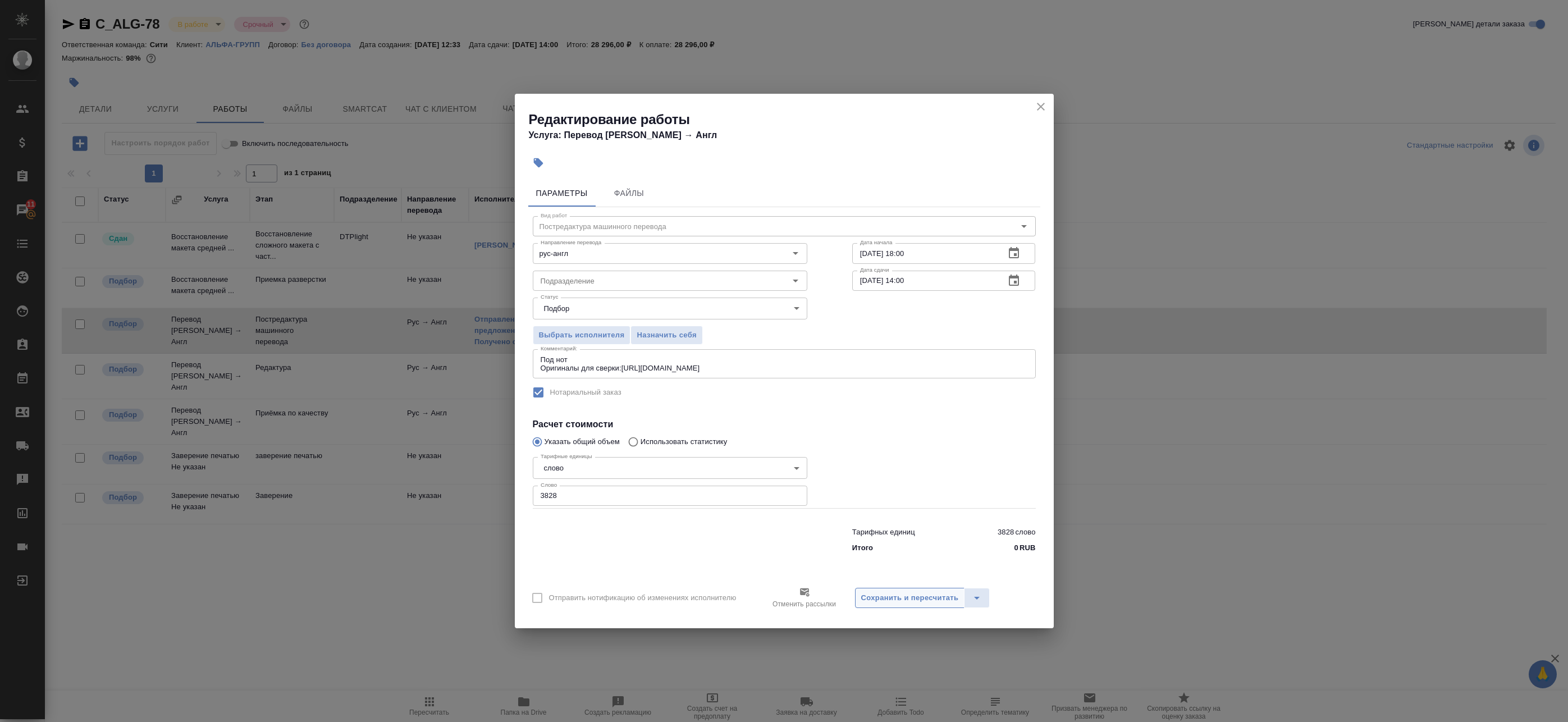
click at [911, 604] on span "Сохранить и пересчитать" at bounding box center [910, 598] width 98 height 13
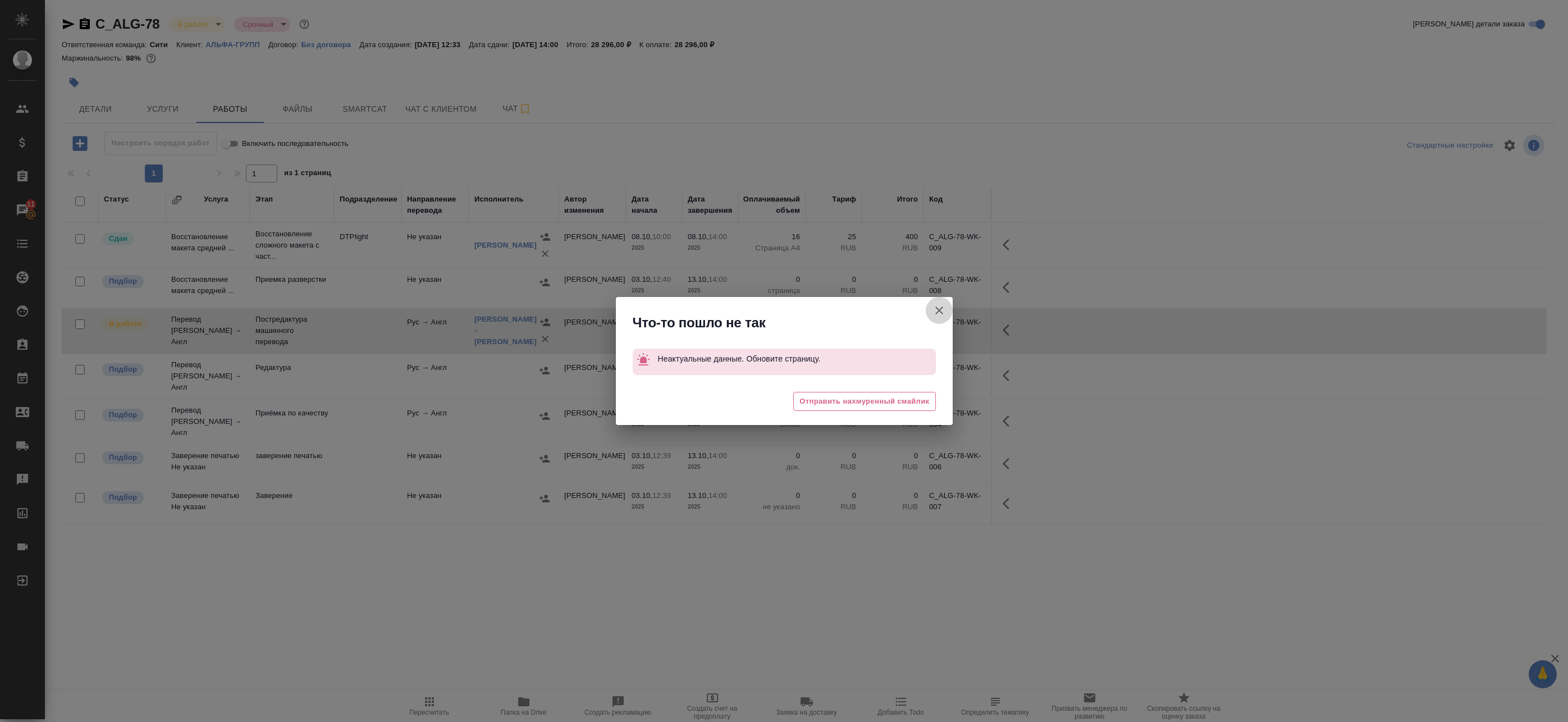
click at [931, 306] on button "Группировать работы по услугам" at bounding box center [939, 311] width 27 height 27
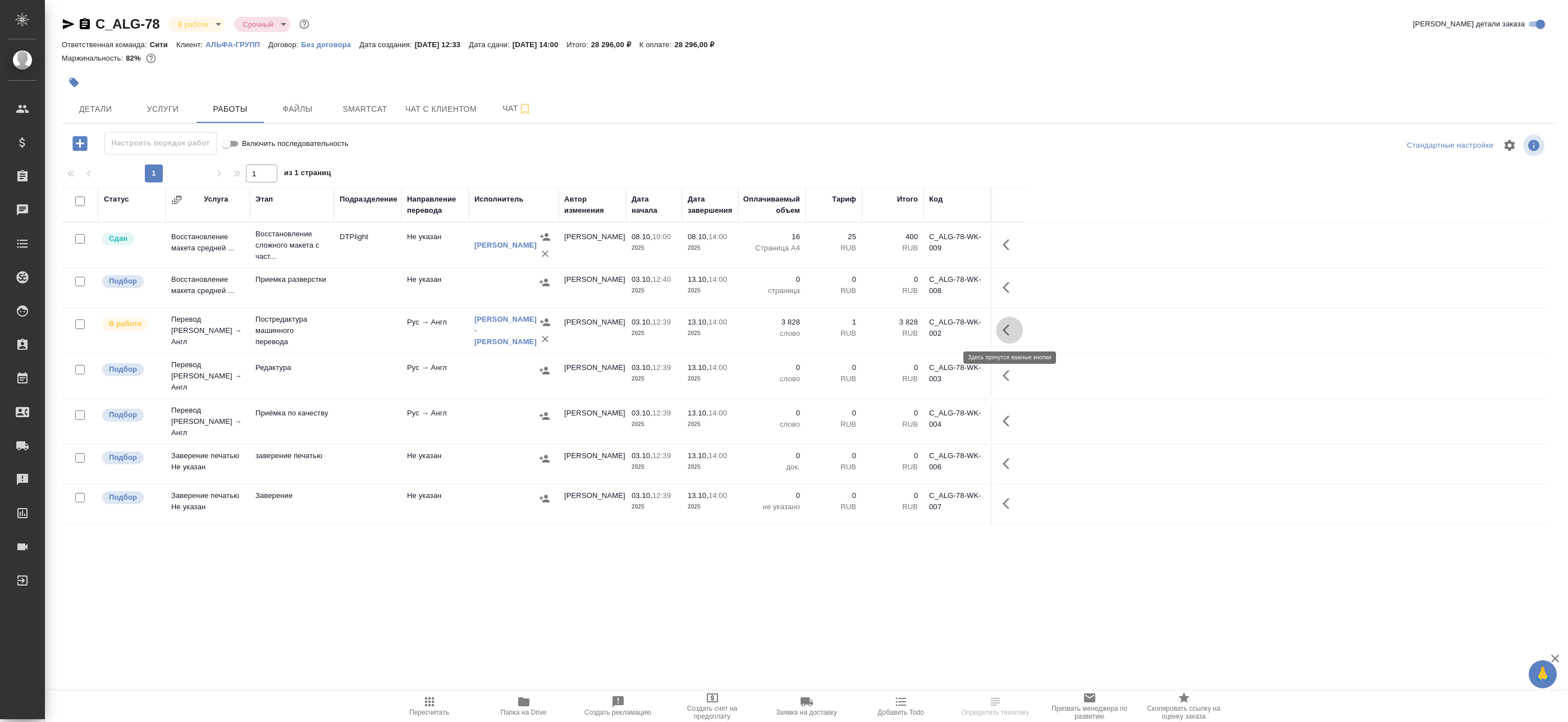
click at [1001, 335] on button "button" at bounding box center [1010, 330] width 27 height 27
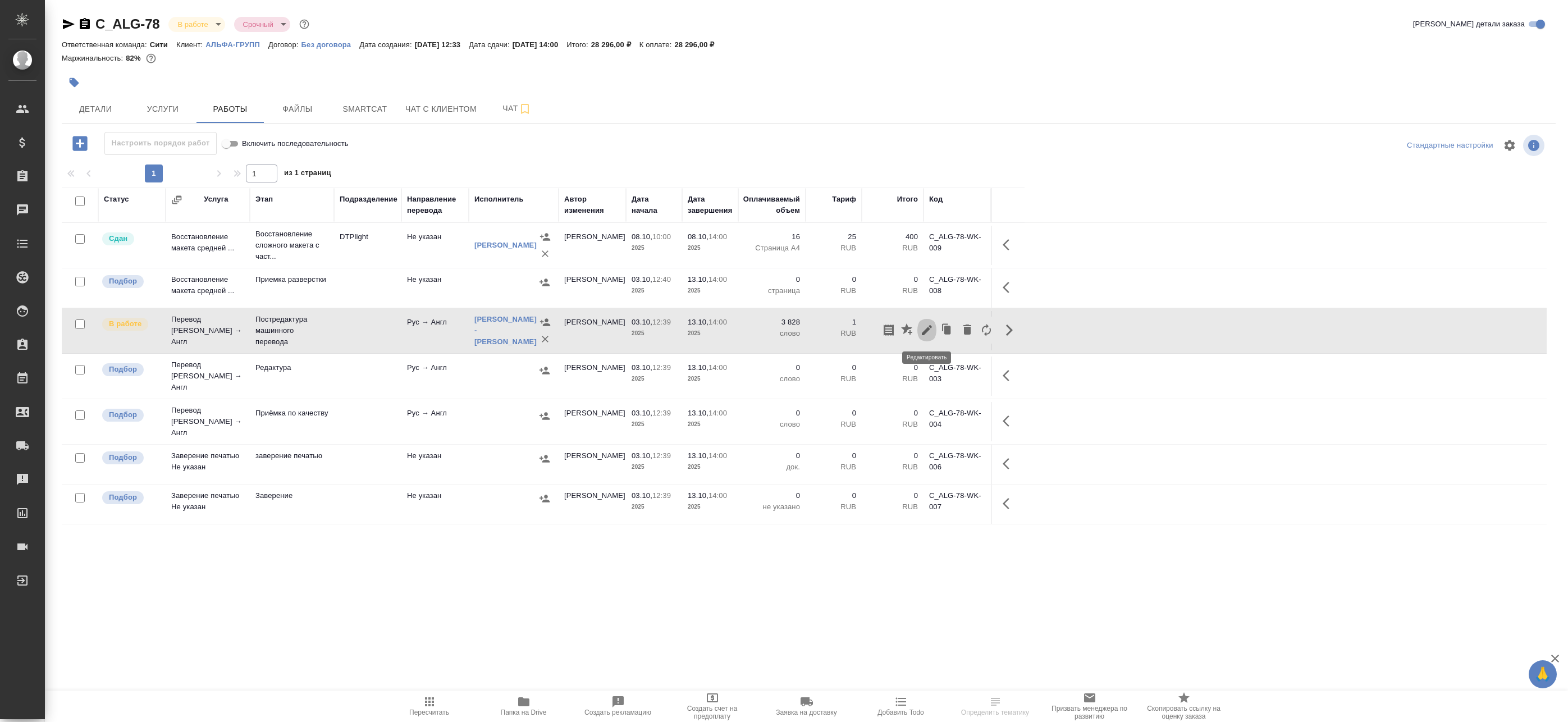
click at [929, 331] on icon "button" at bounding box center [926, 330] width 14 height 14
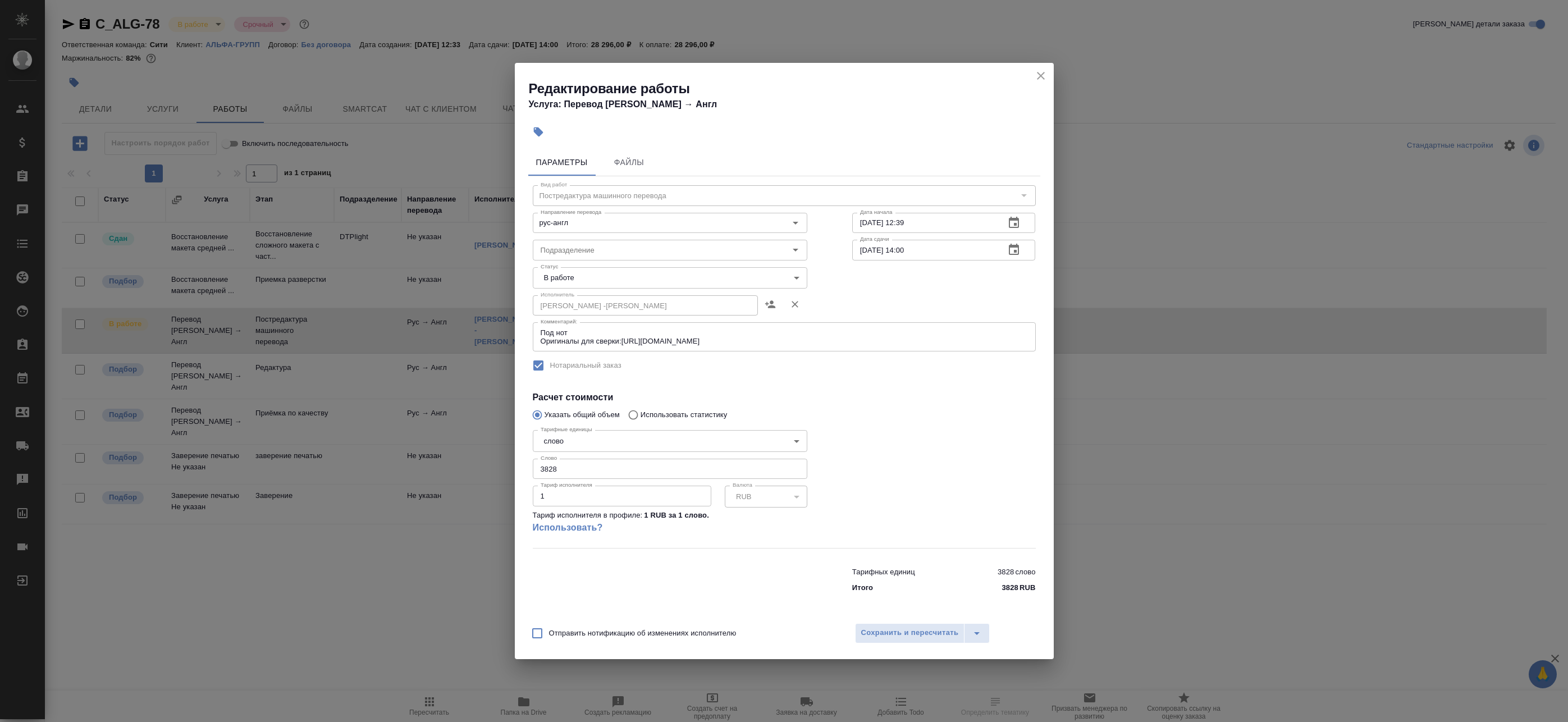
click at [1012, 248] on icon "button" at bounding box center [1013, 250] width 14 height 14
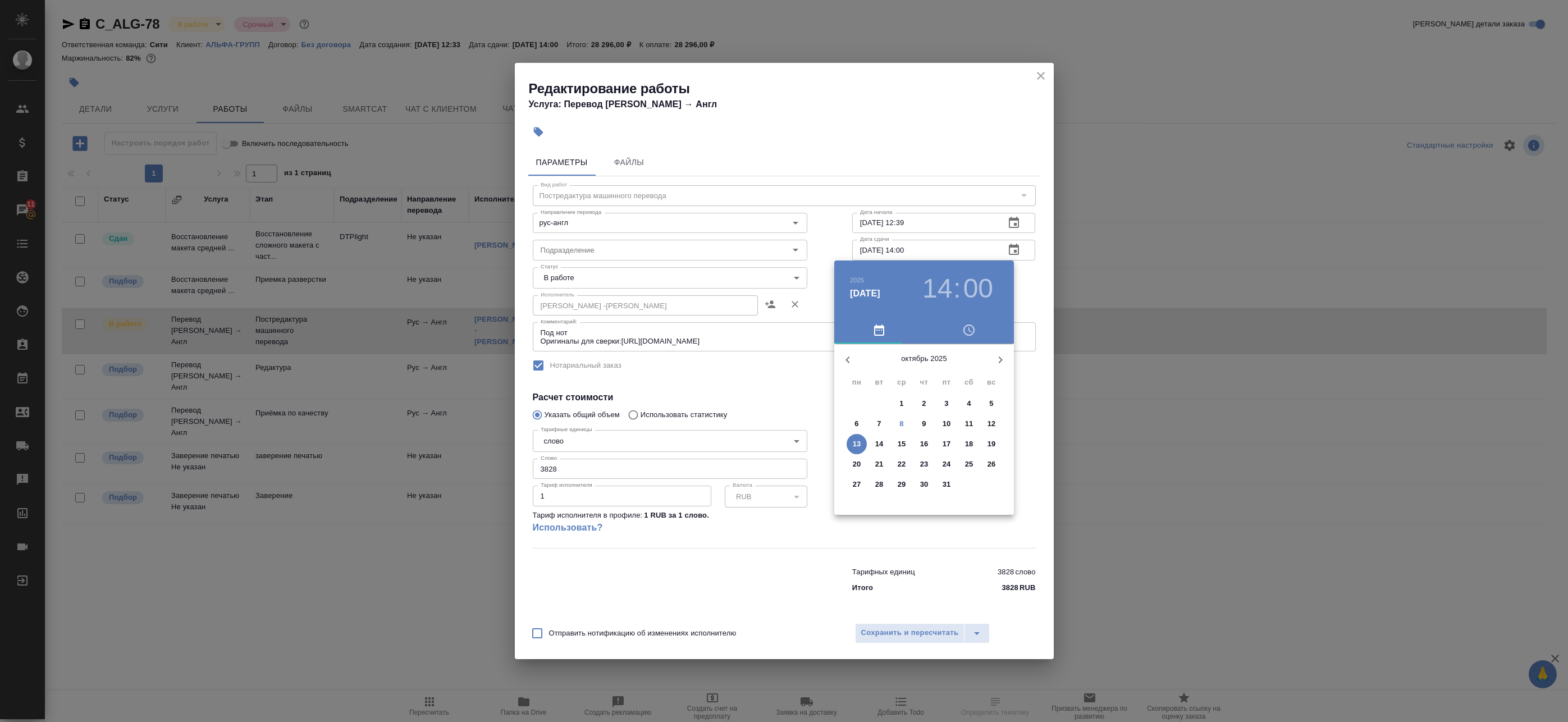
click at [1028, 257] on div at bounding box center [784, 361] width 1568 height 722
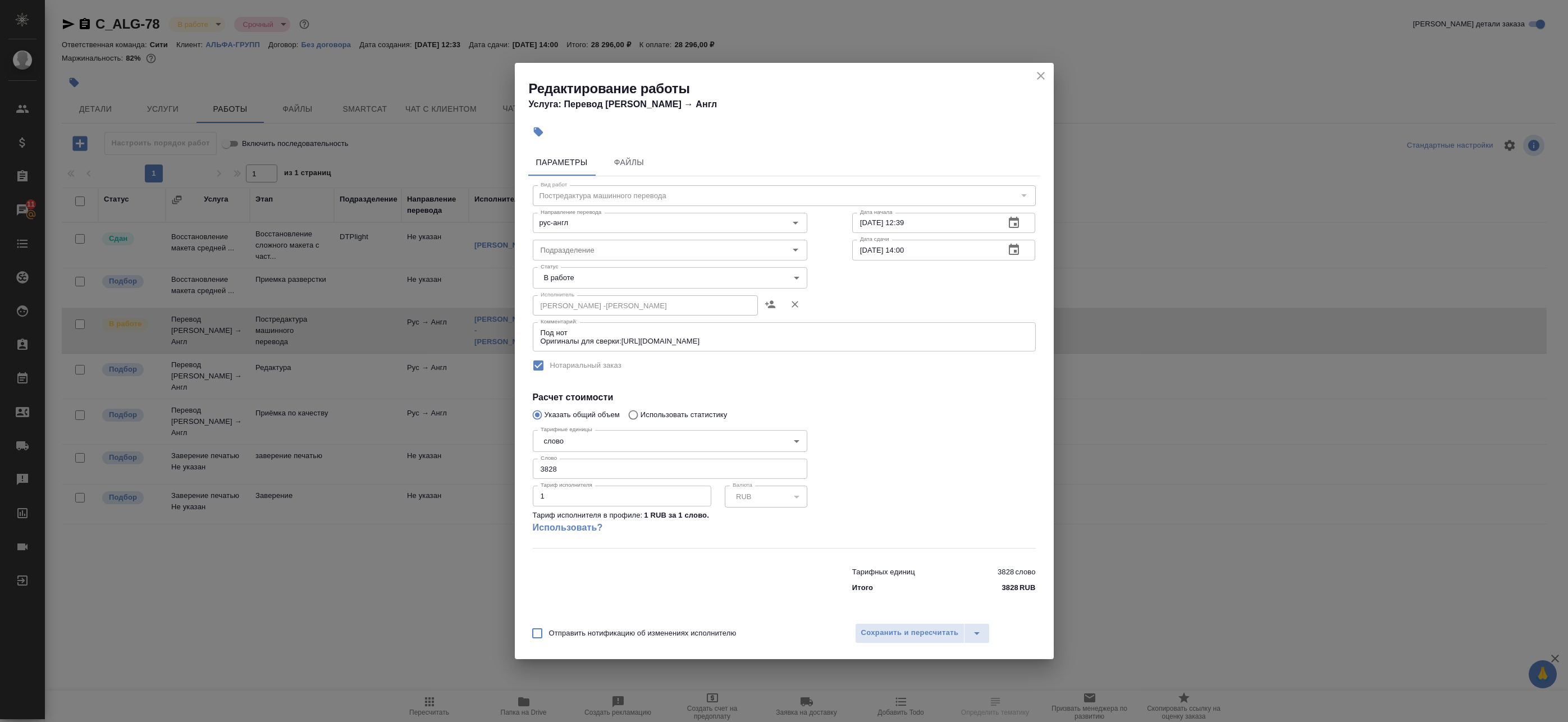
click at [1038, 68] on button "close" at bounding box center [1041, 75] width 17 height 17
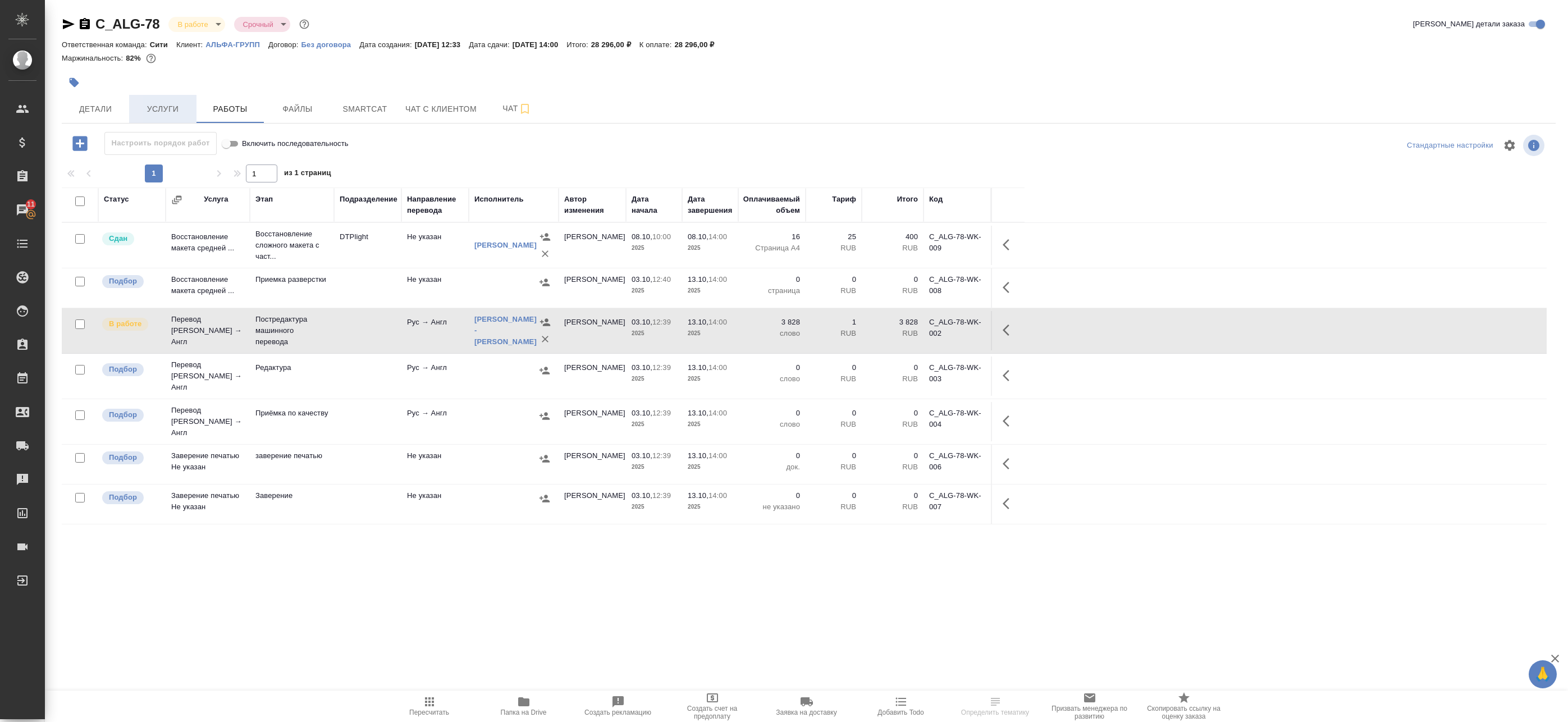
click at [156, 102] on span "Услуги" at bounding box center [162, 109] width 54 height 14
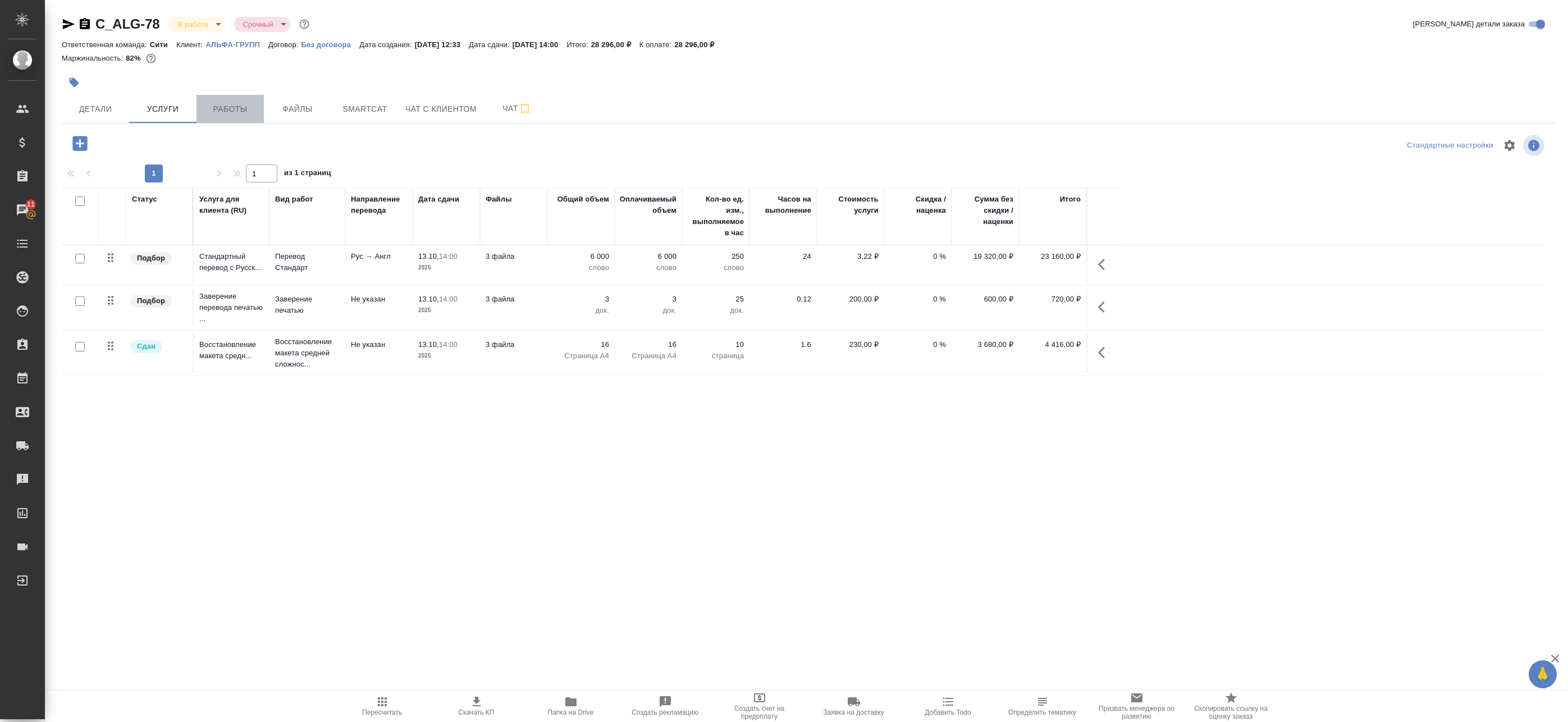
click at [229, 108] on span "Работы" at bounding box center [230, 109] width 54 height 14
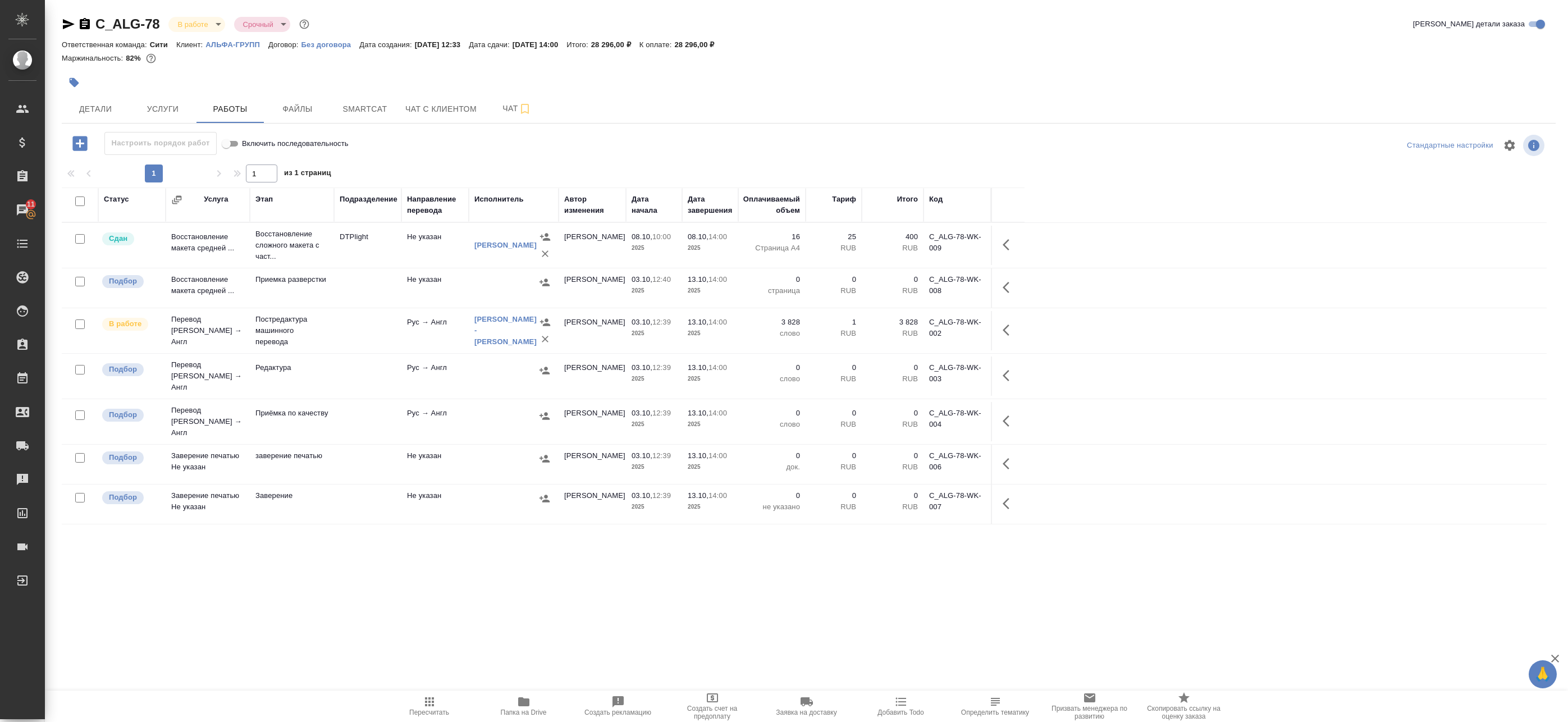
click at [705, 317] on span "13.10, 14:00" at bounding box center [710, 322] width 45 height 11
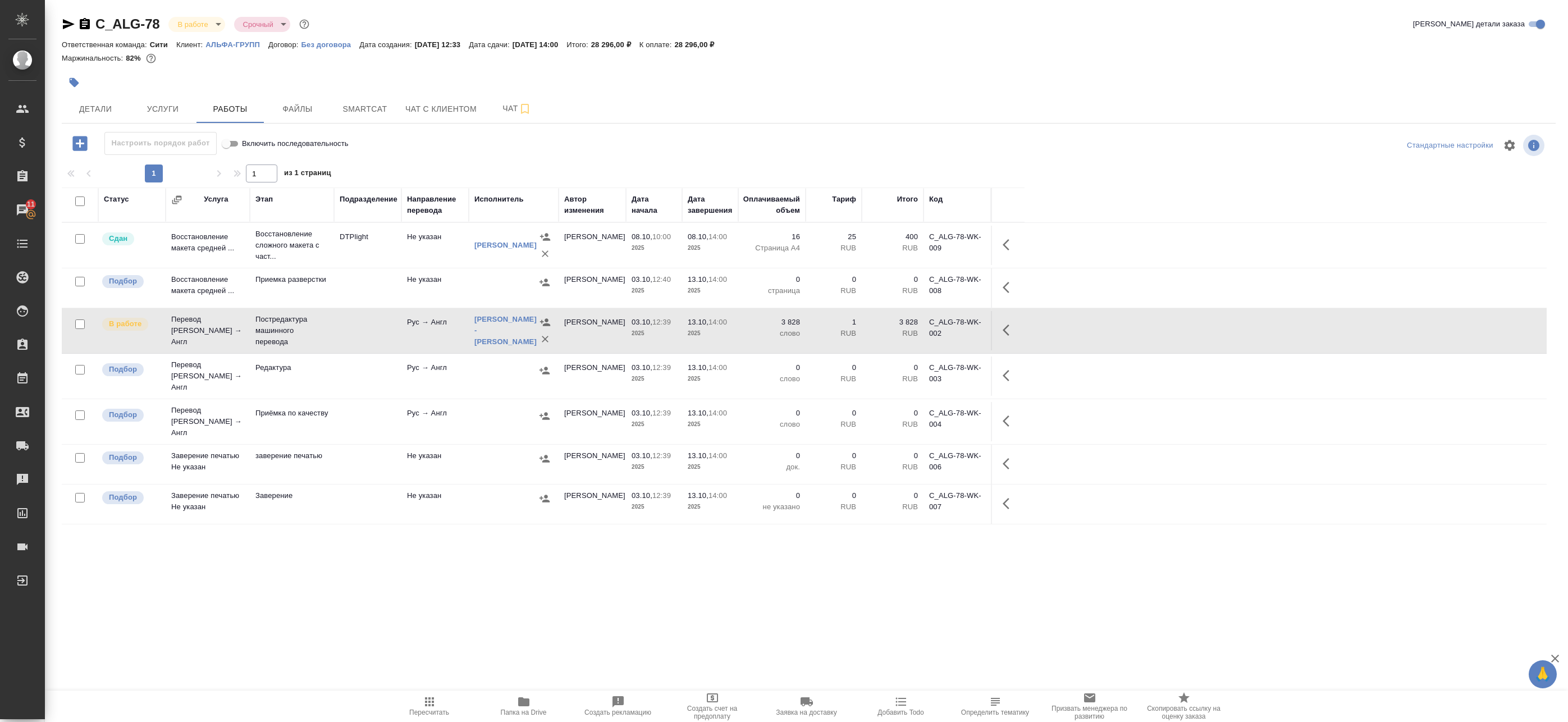
click at [1021, 323] on td at bounding box center [1008, 330] width 34 height 39
click at [1005, 330] on icon "button" at bounding box center [1009, 330] width 14 height 14
click at [929, 332] on icon "button" at bounding box center [926, 330] width 14 height 14
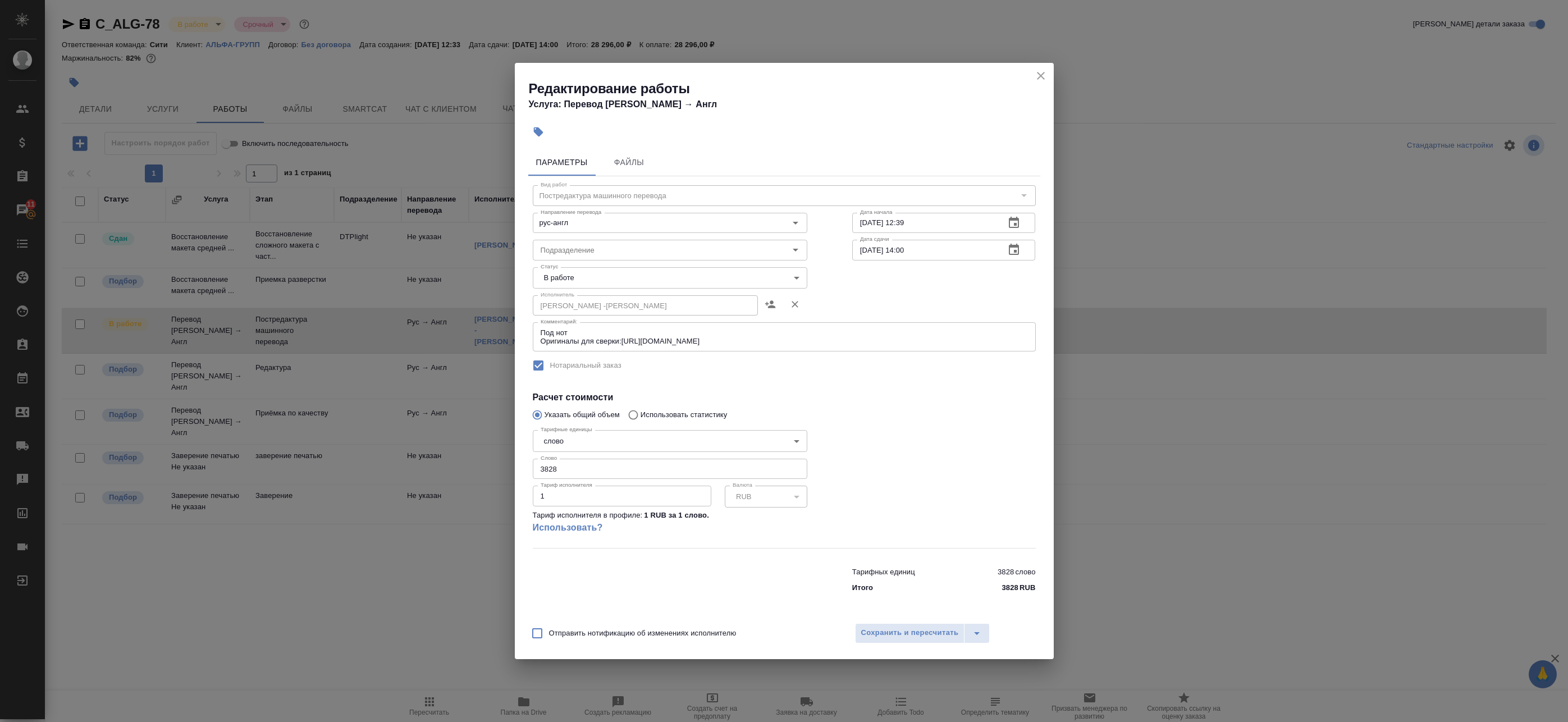
click at [1018, 250] on icon "button" at bounding box center [1013, 250] width 14 height 14
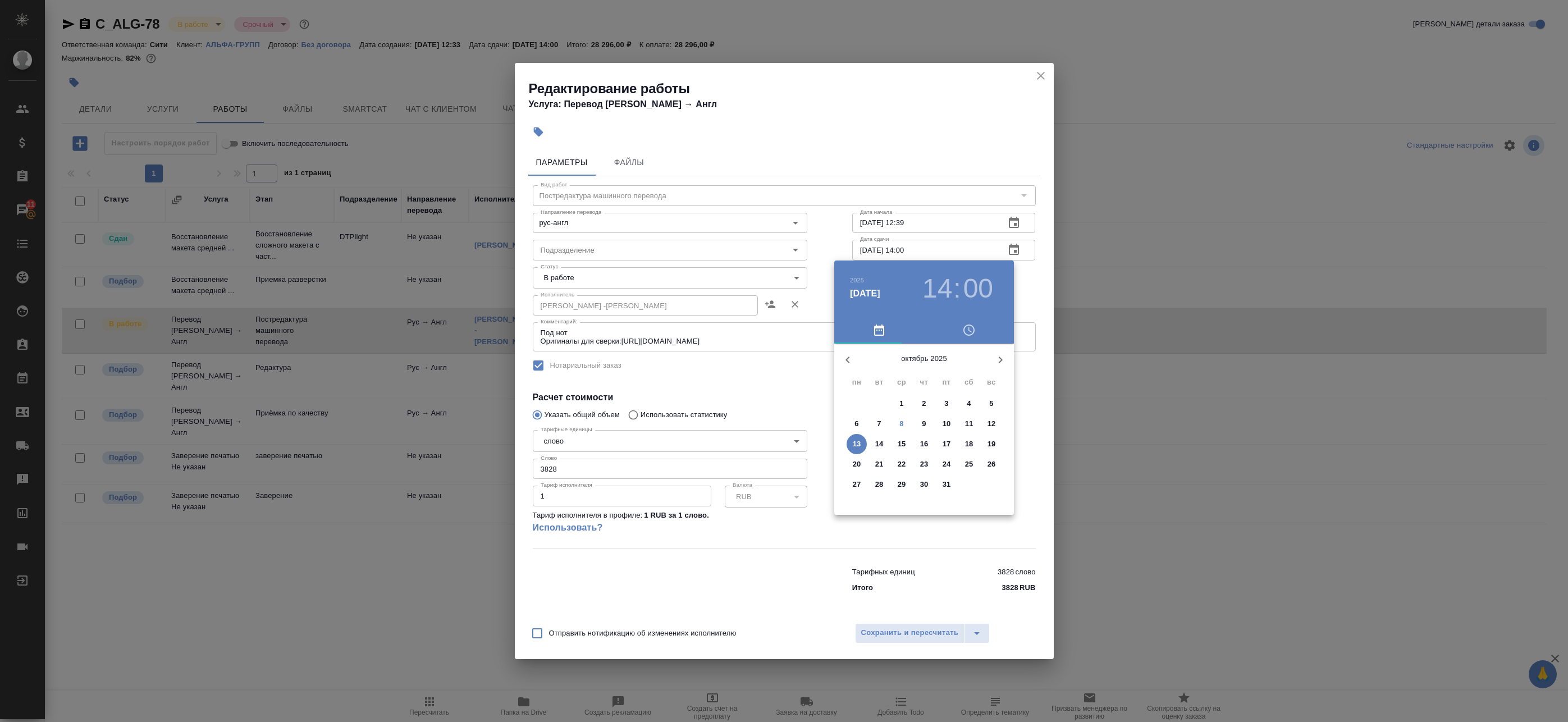
click at [863, 442] on span "13" at bounding box center [857, 444] width 20 height 11
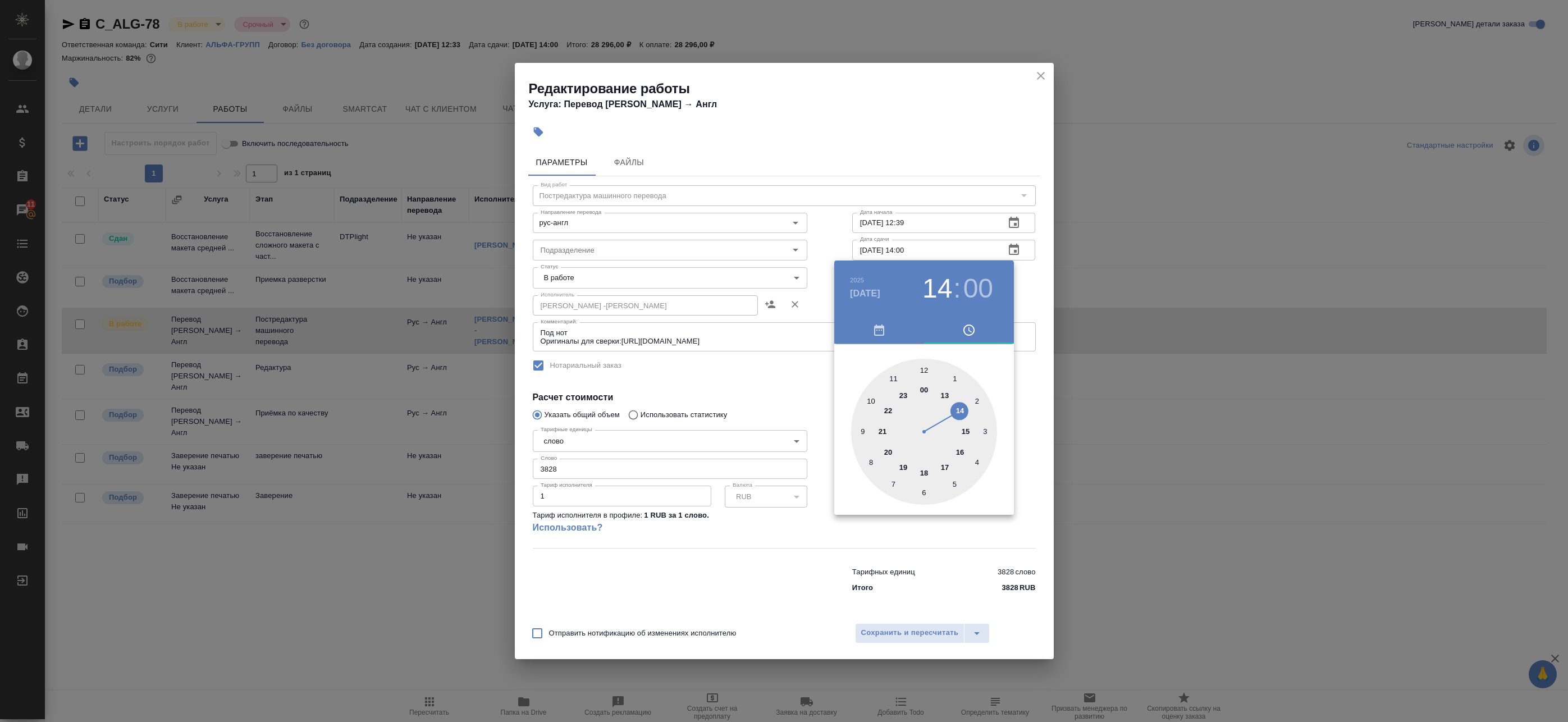
click at [872, 403] on div at bounding box center [924, 431] width 146 height 146
type input "13.10.2025 10:00"
click at [926, 367] on div at bounding box center [924, 431] width 146 height 146
click at [1031, 297] on div at bounding box center [784, 361] width 1568 height 722
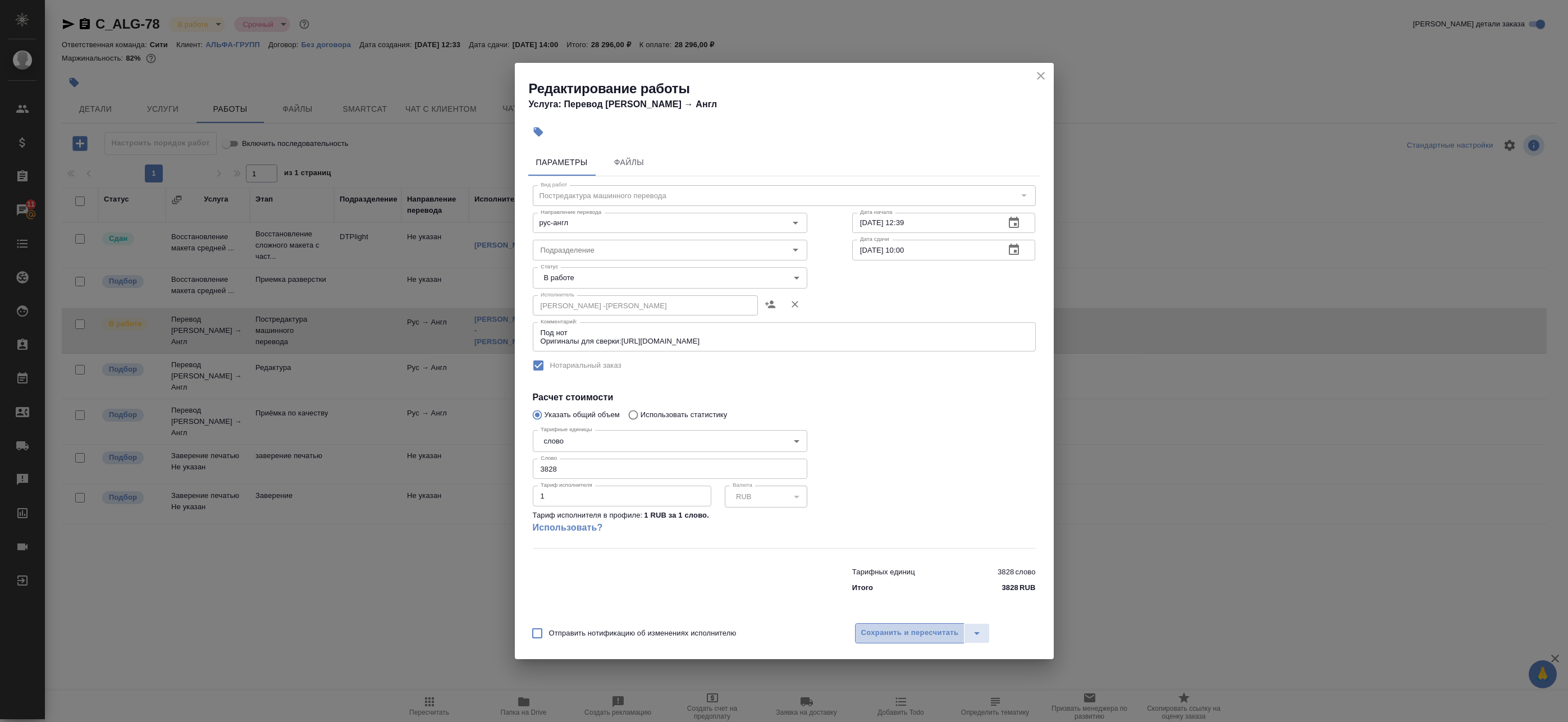
click at [924, 633] on span "Сохранить и пересчитать" at bounding box center [910, 633] width 98 height 13
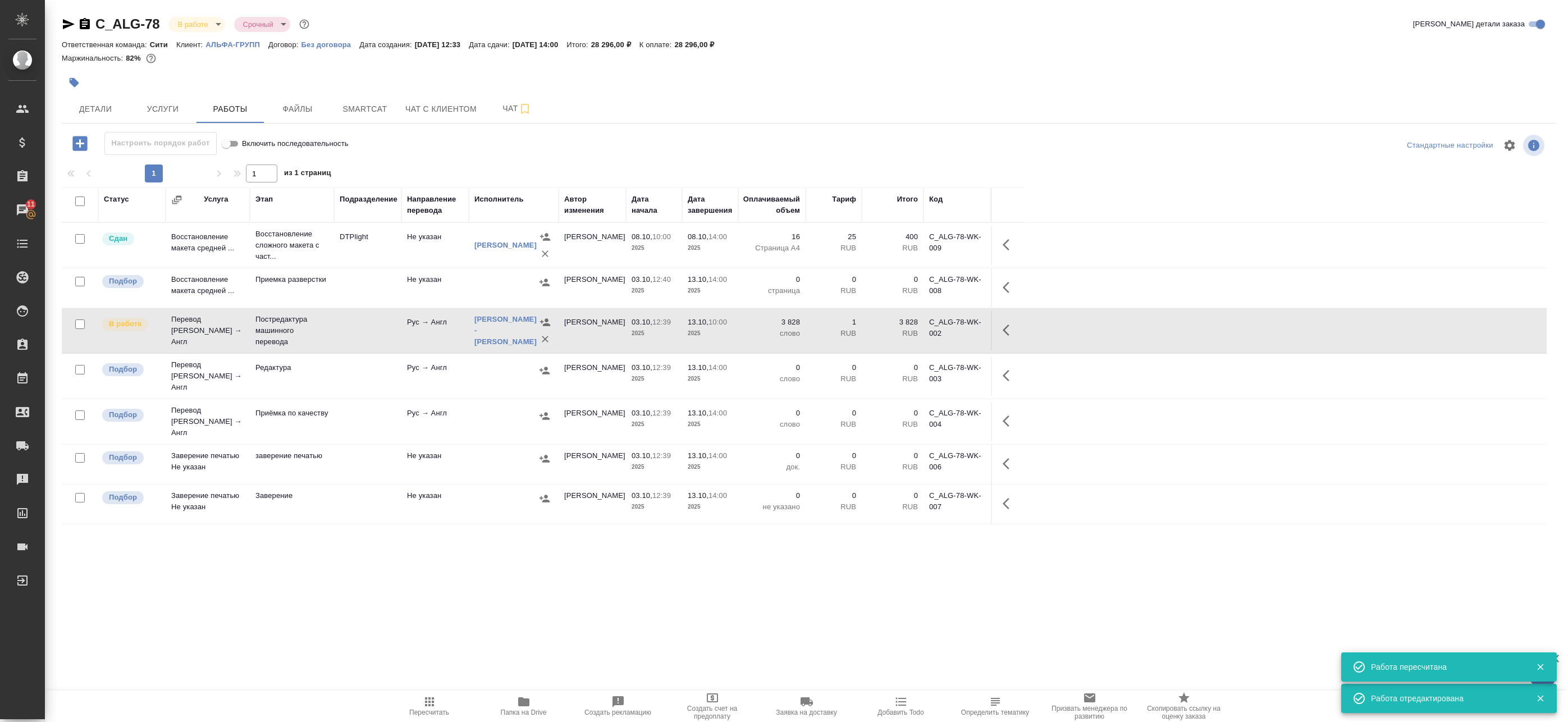
click at [492, 329] on div "Стешенкова -фрил- Мария" at bounding box center [505, 330] width 62 height 34
click at [496, 324] on link "Стешенкова -фрил- Мария" at bounding box center [505, 330] width 62 height 31
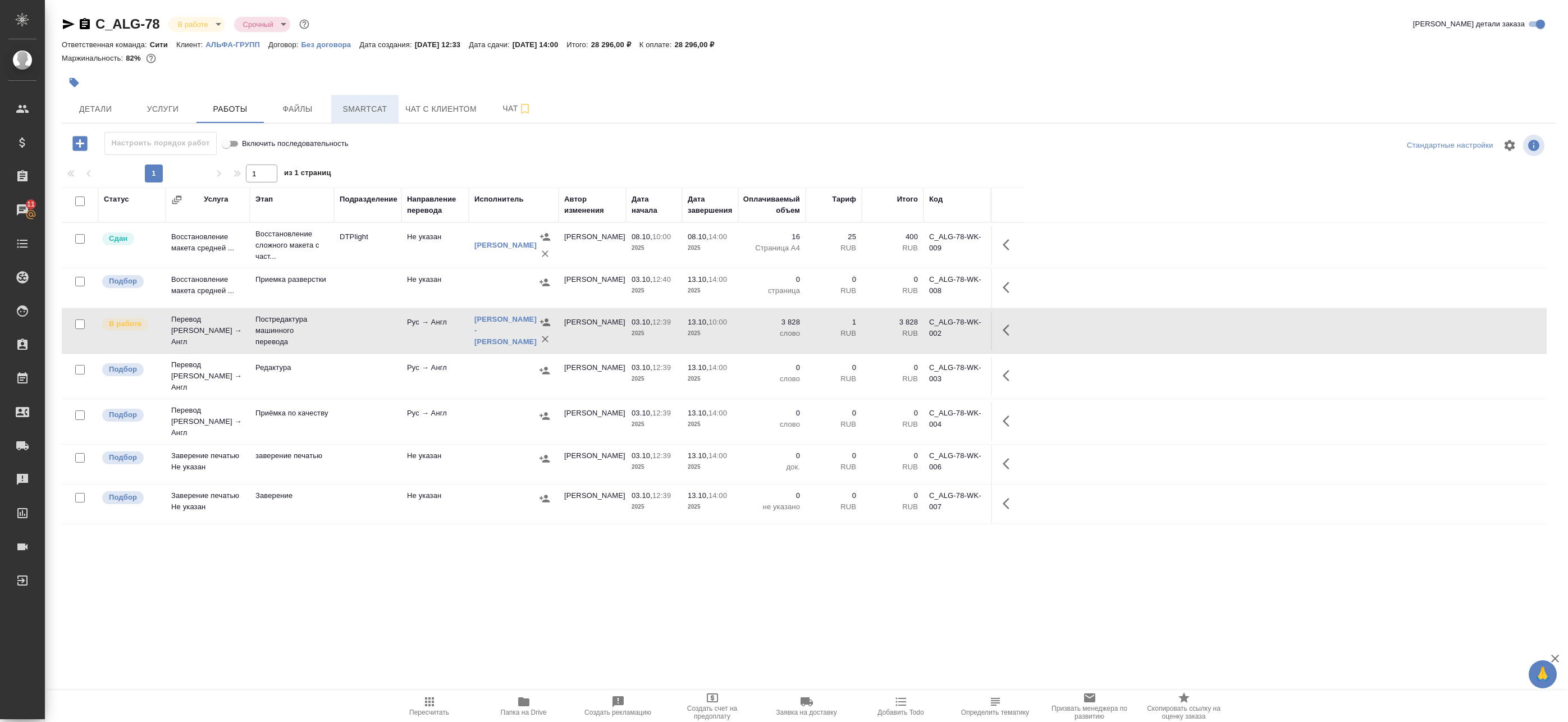
click at [387, 106] on span "Smartcat" at bounding box center [365, 109] width 54 height 14
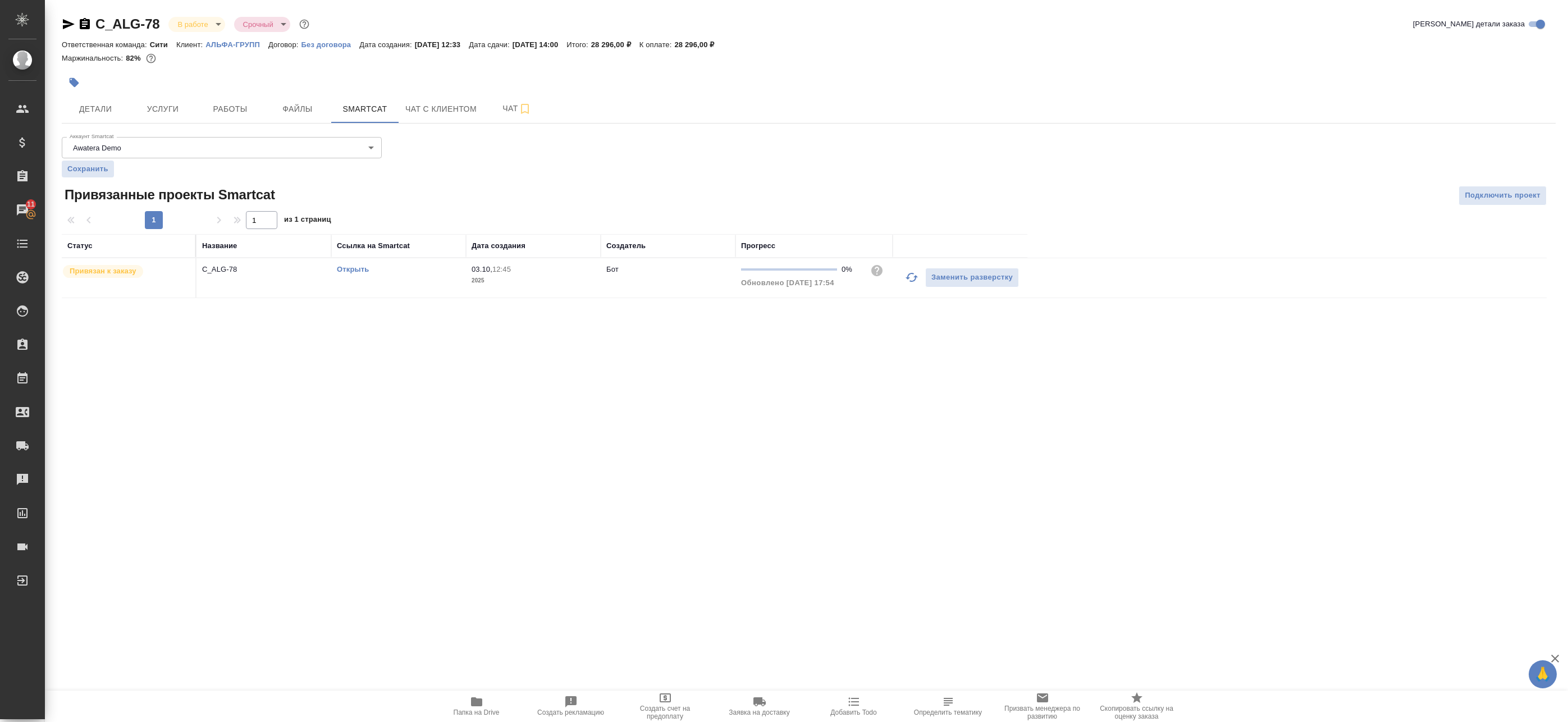
click at [350, 267] on link "Открыть" at bounding box center [352, 269] width 32 height 9
click at [238, 100] on button "Работы" at bounding box center [230, 108] width 67 height 28
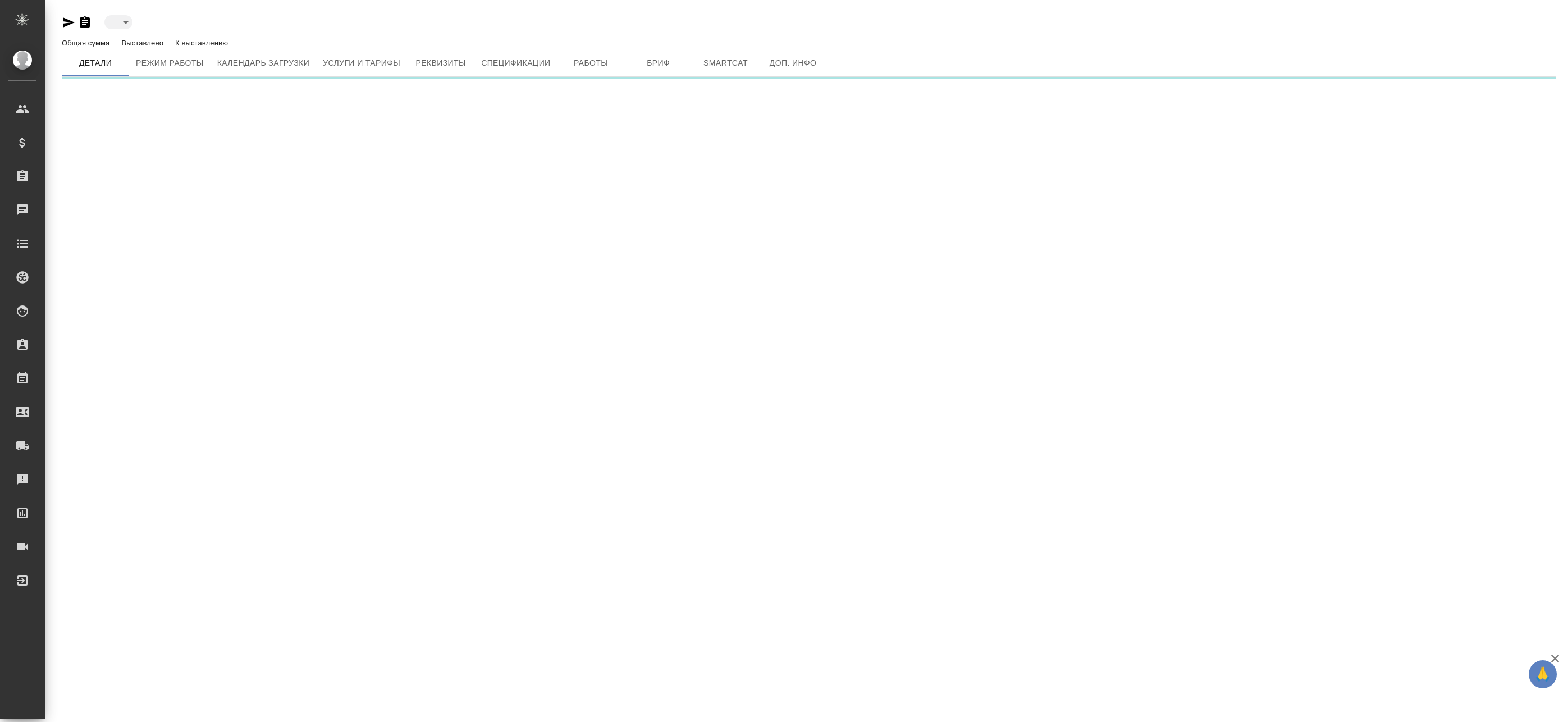
type input "active"
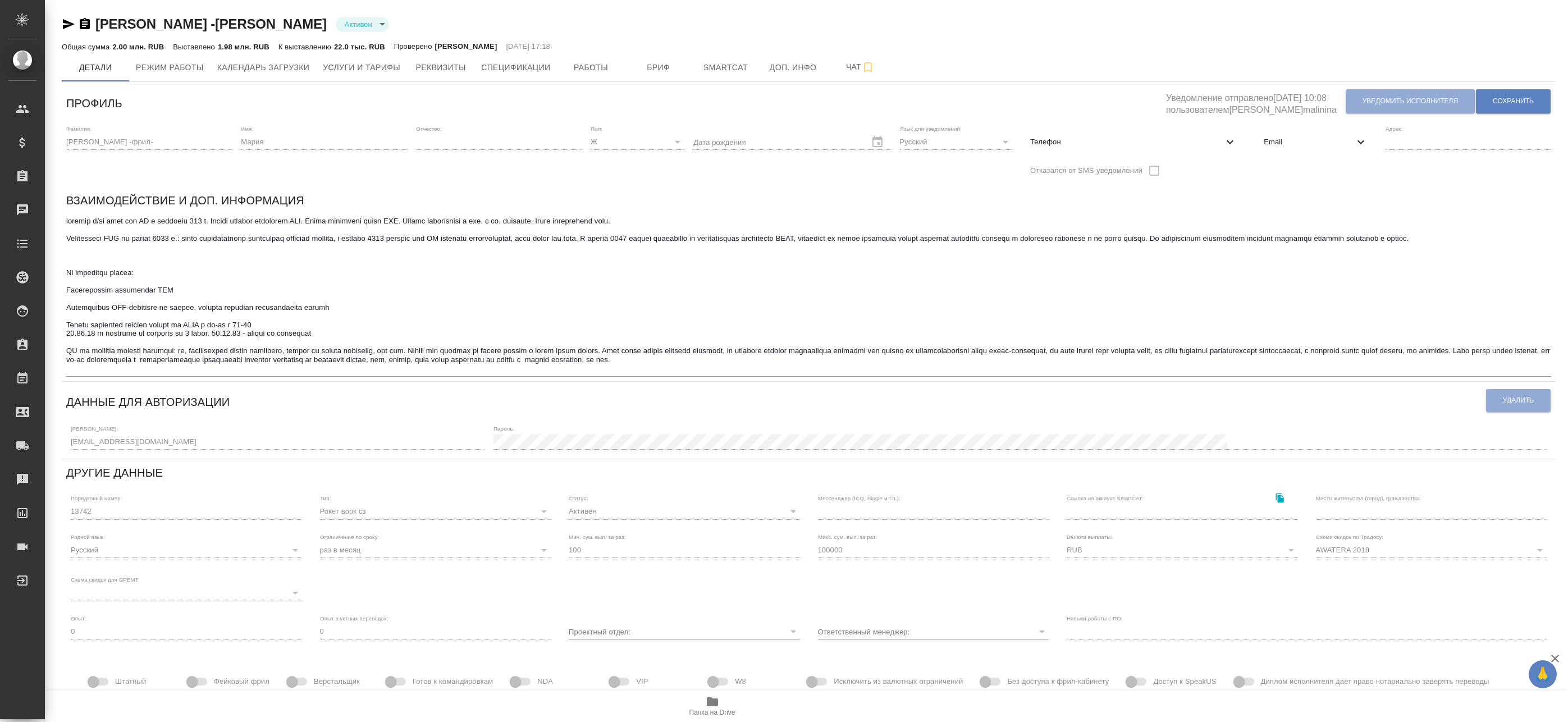
click at [1289, 141] on span "Email" at bounding box center [1308, 142] width 90 height 11
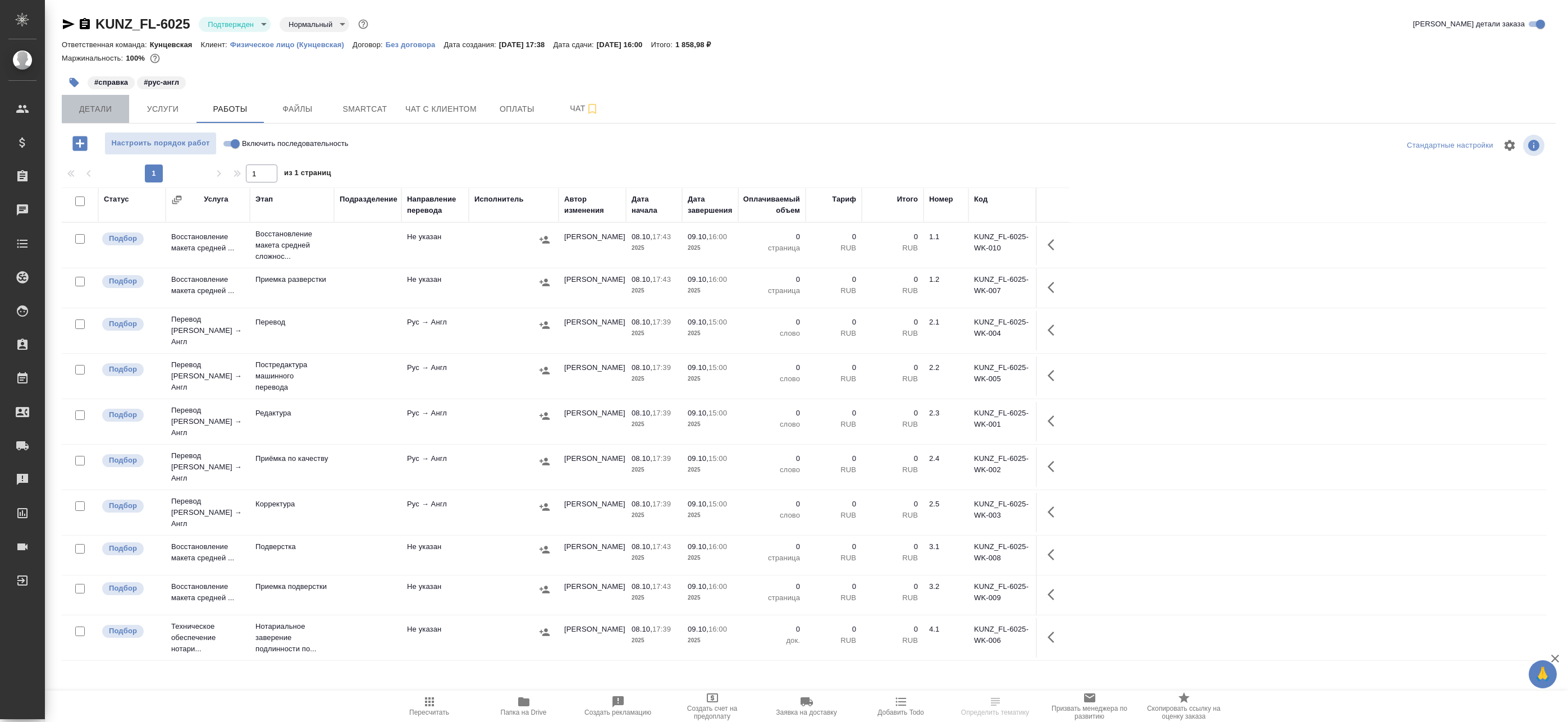
click at [111, 108] on span "Детали" at bounding box center [95, 109] width 54 height 14
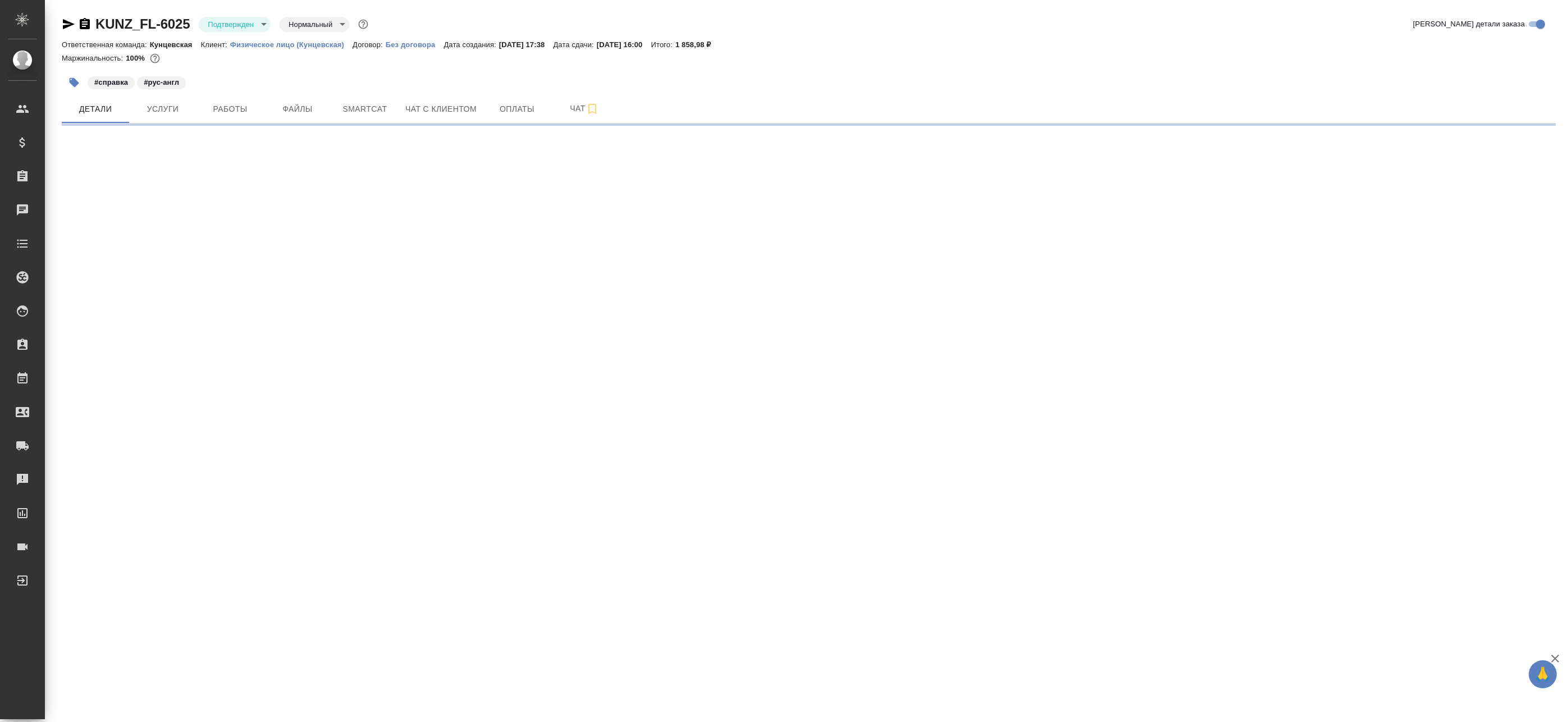
select select "RU"
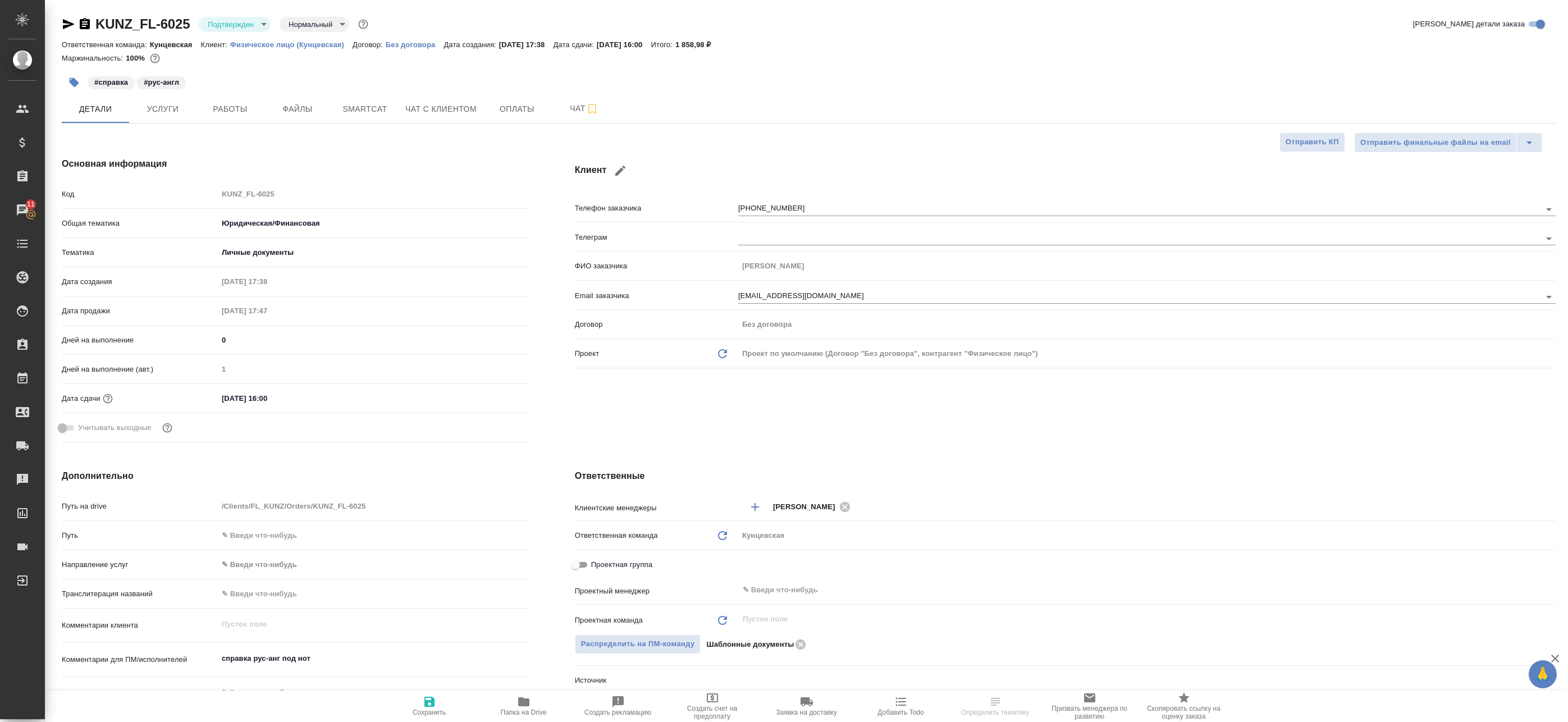
type textarea "x"
click at [891, 601] on div "​" at bounding box center [1147, 591] width 817 height 22
click at [893, 593] on input "text" at bounding box center [1127, 590] width 773 height 14
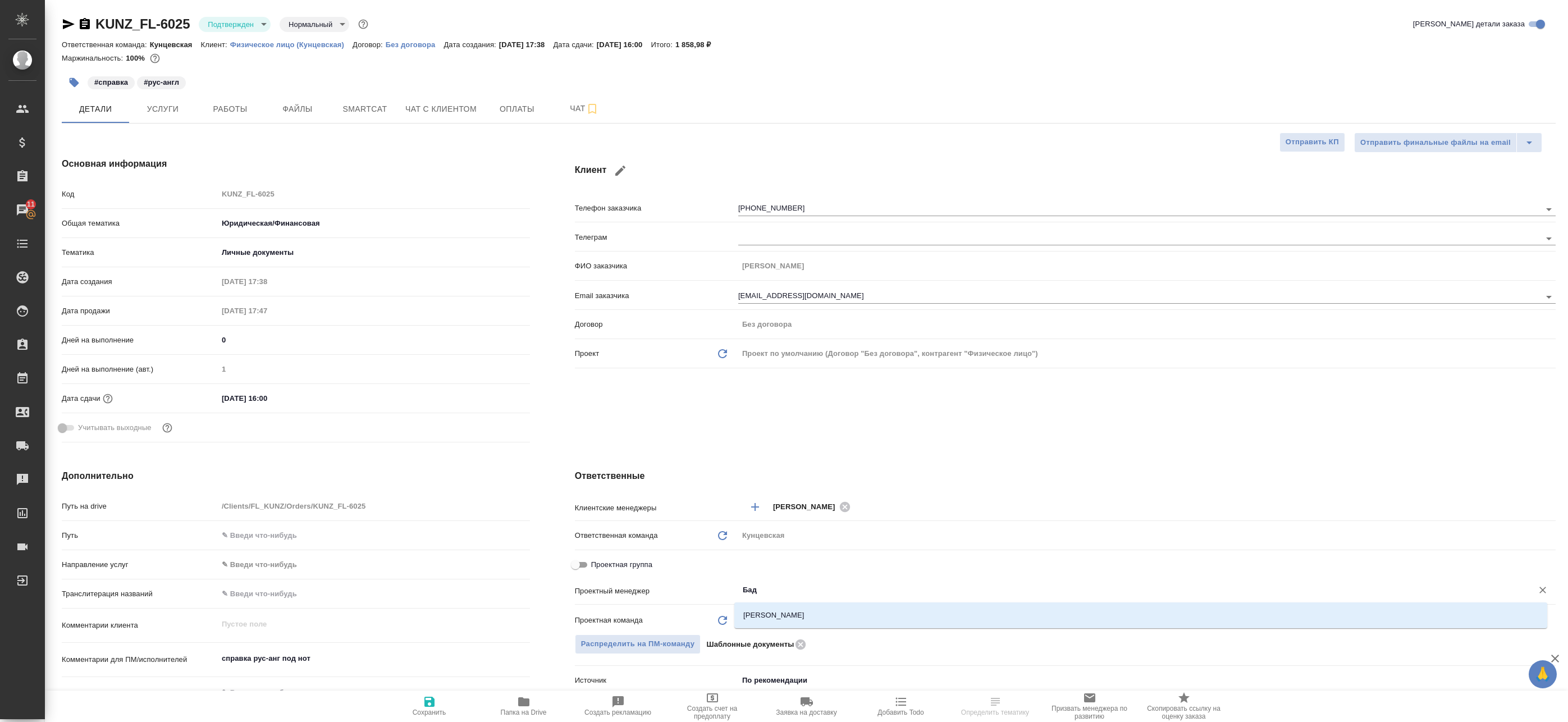
type input "Бада"
click at [888, 619] on li "[PERSON_NAME]" at bounding box center [1140, 615] width 813 height 20
type textarea "x"
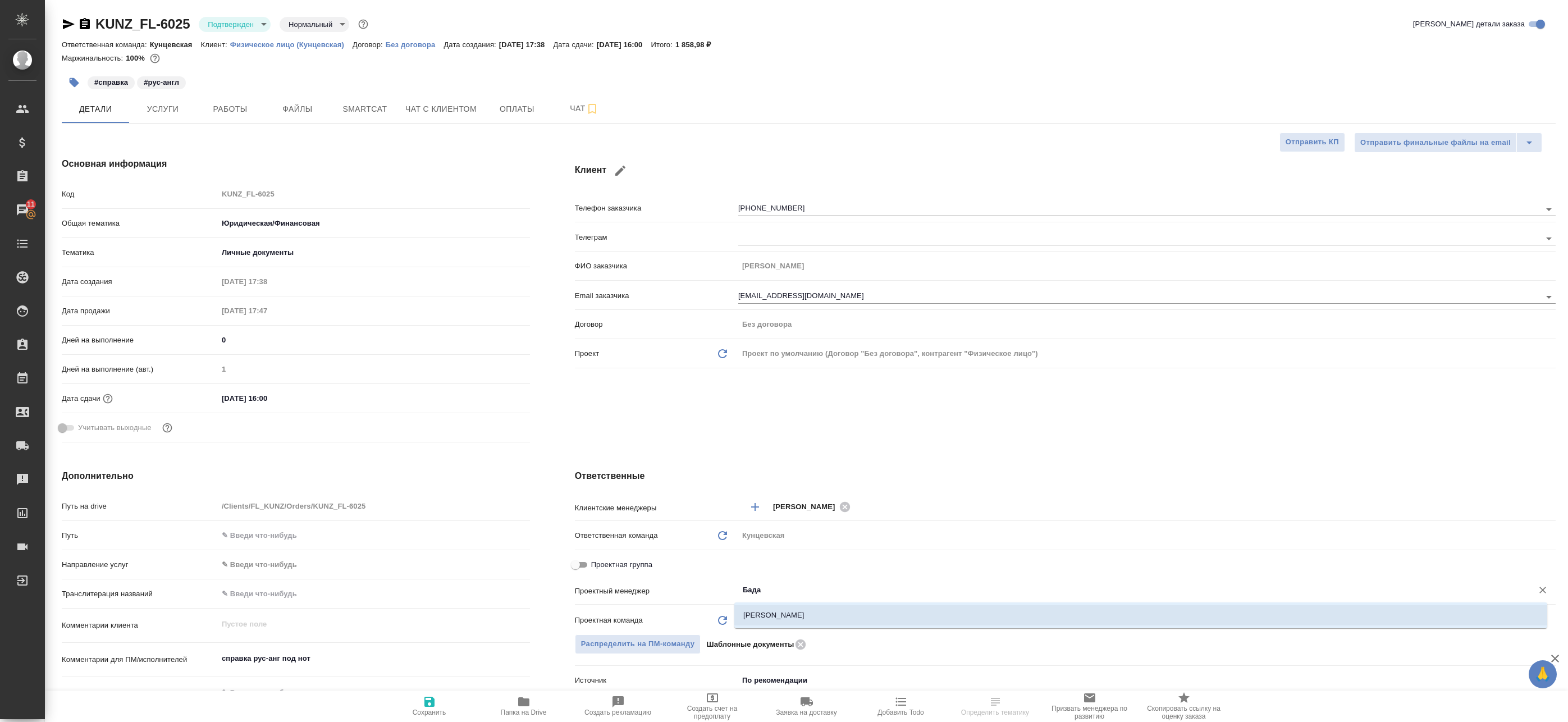
type input "[PERSON_NAME]"
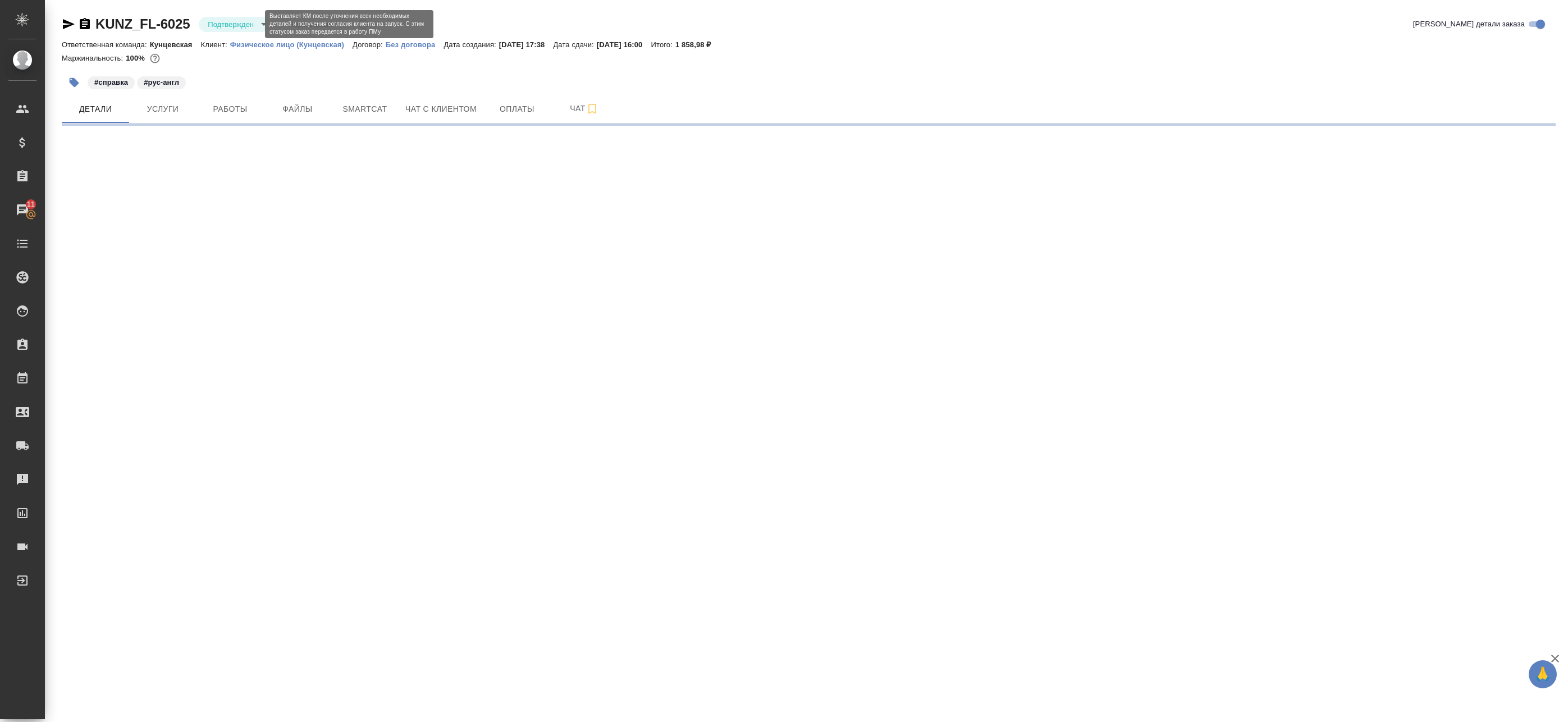
click at [243, 24] on body "🙏 .cls-1 fill:#fff; AWATERA Badanyan Artak Клиенты Спецификации Заказы 11 Чаты …" at bounding box center [784, 361] width 1568 height 722
select select "RU"
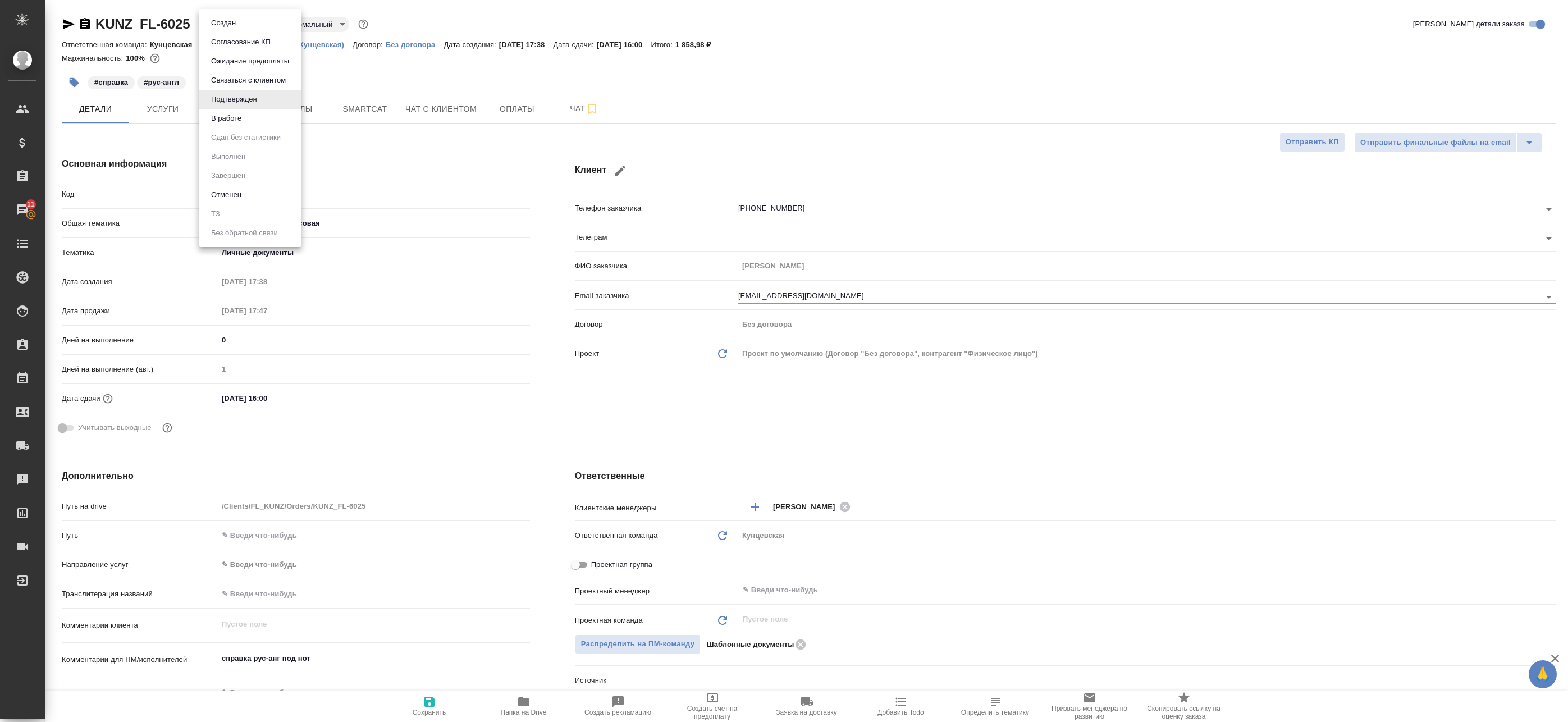
type textarea "x"
click at [246, 126] on li "В работе" at bounding box center [250, 118] width 103 height 19
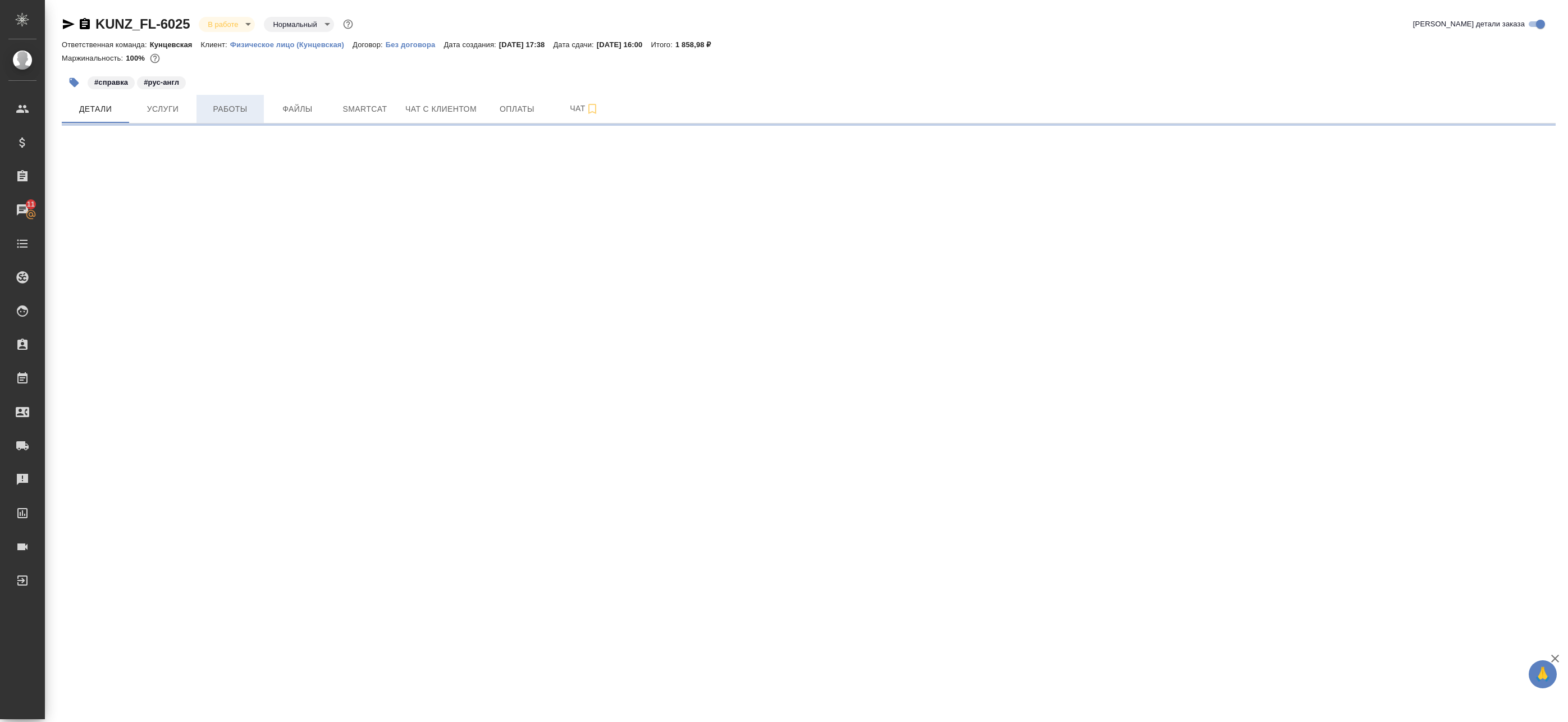
click at [250, 112] on span "Работы" at bounding box center [230, 109] width 54 height 14
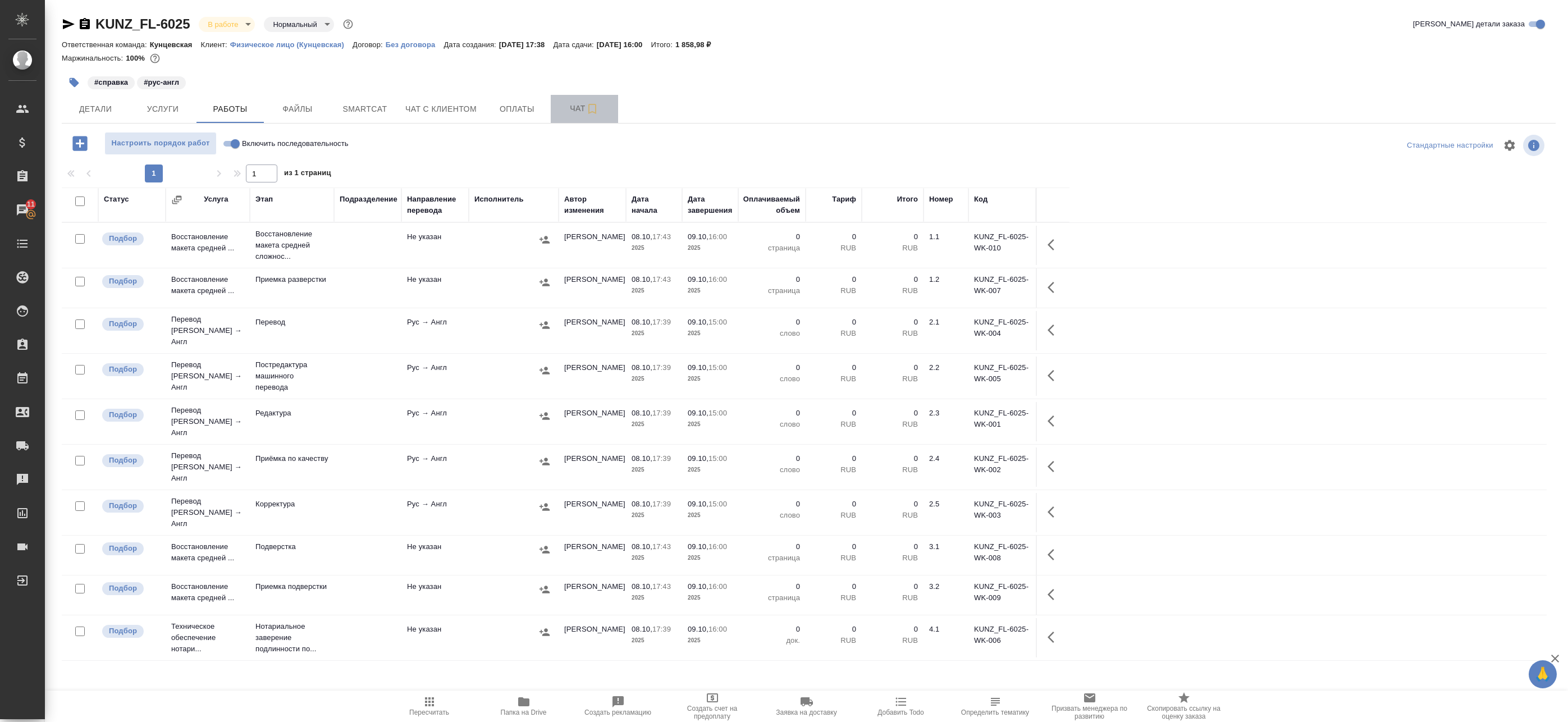
click at [592, 103] on icon "button" at bounding box center [592, 108] width 14 height 14
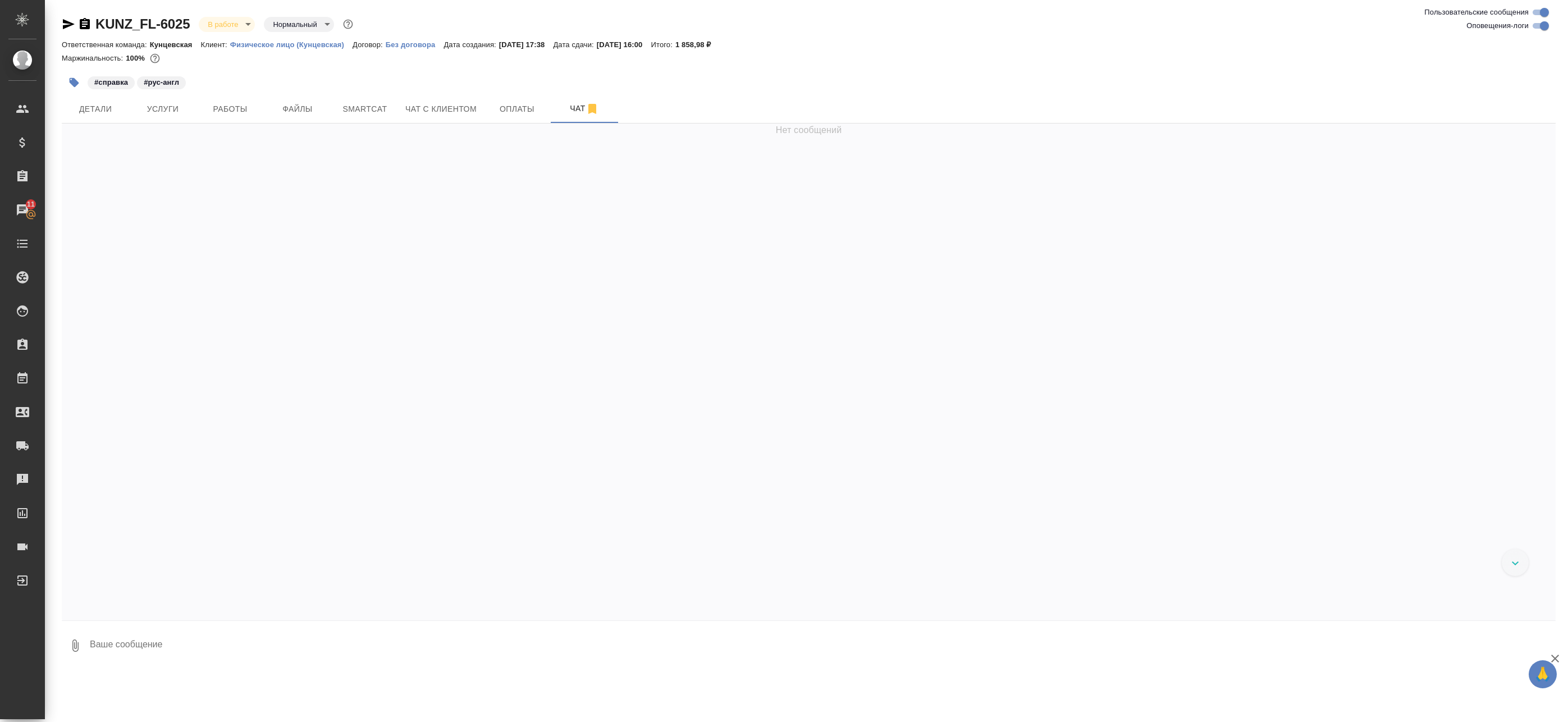
scroll to position [412, 0]
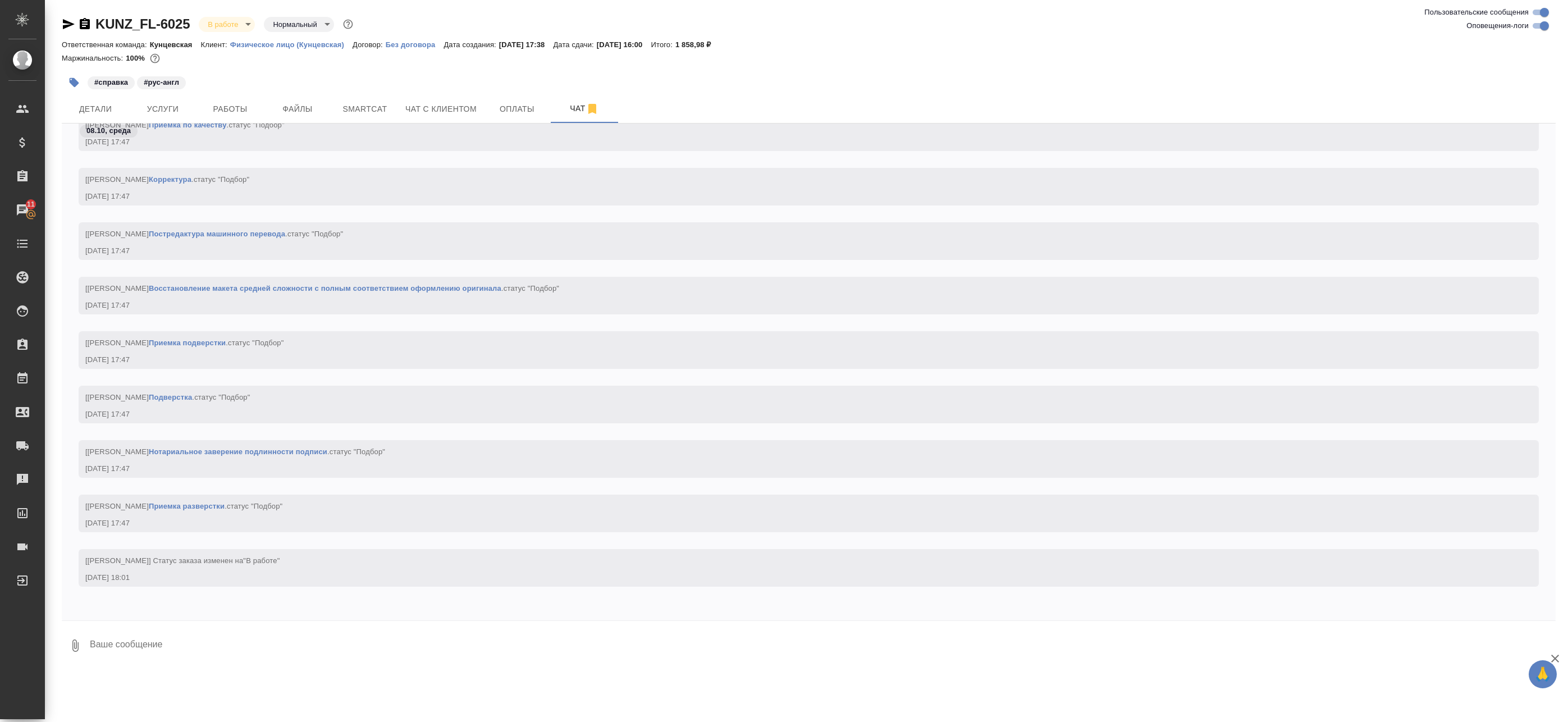
click at [1549, 24] on input "Оповещения-логи" at bounding box center [1544, 26] width 40 height 14
click at [1542, 25] on input "Оповещения-логи" at bounding box center [1535, 26] width 40 height 14
click at [1543, 26] on input "Оповещения-логи" at bounding box center [1544, 26] width 40 height 14
checkbox input "false"
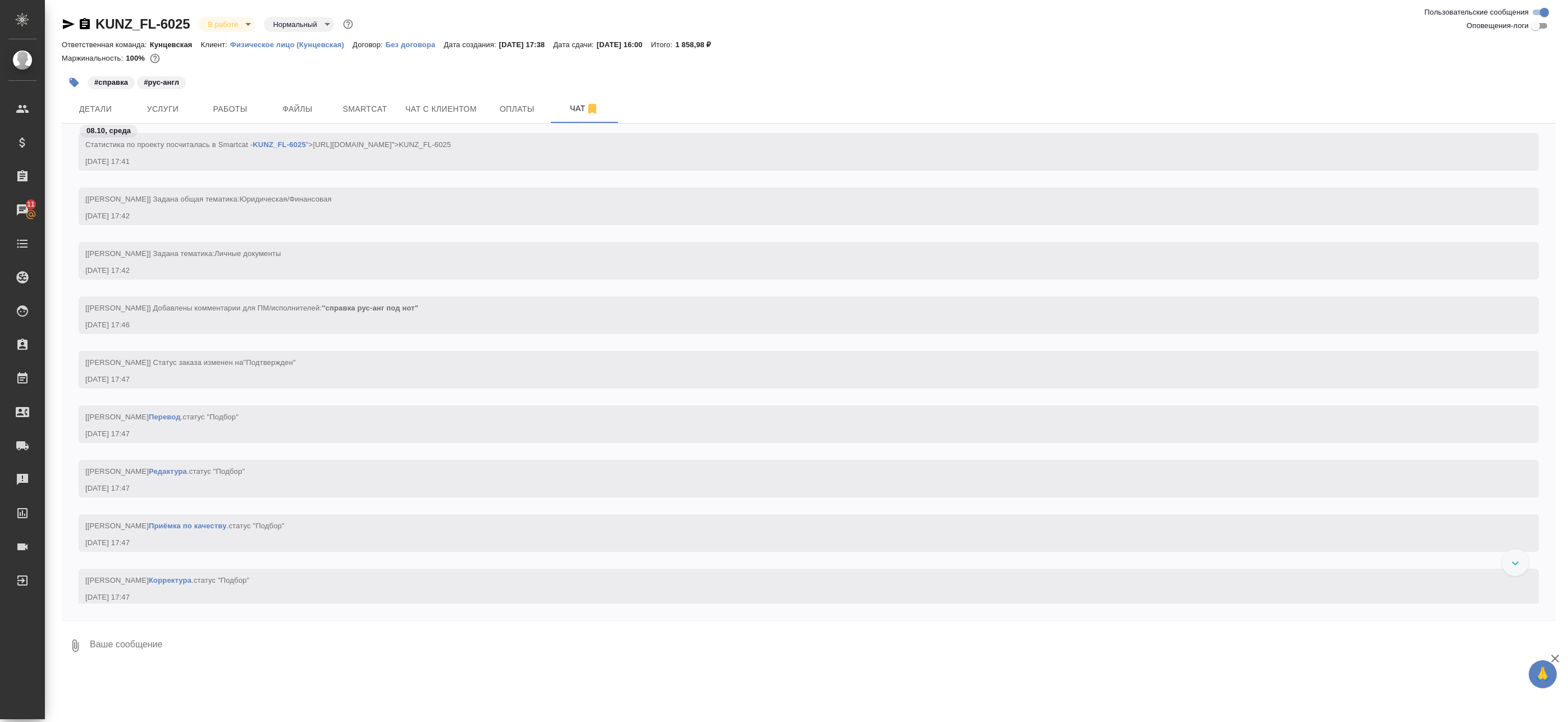
scroll to position [0, 0]
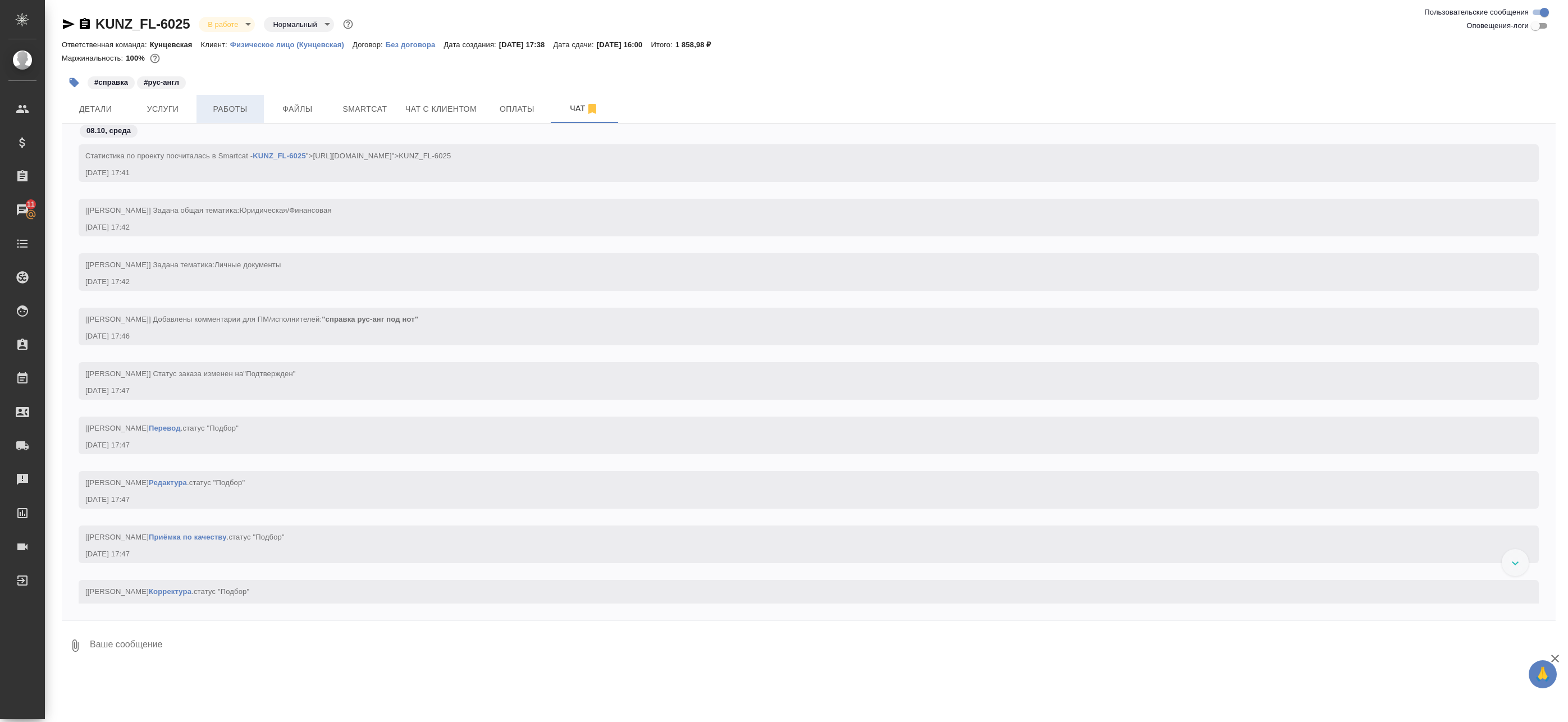
click at [250, 102] on span "Работы" at bounding box center [230, 109] width 54 height 14
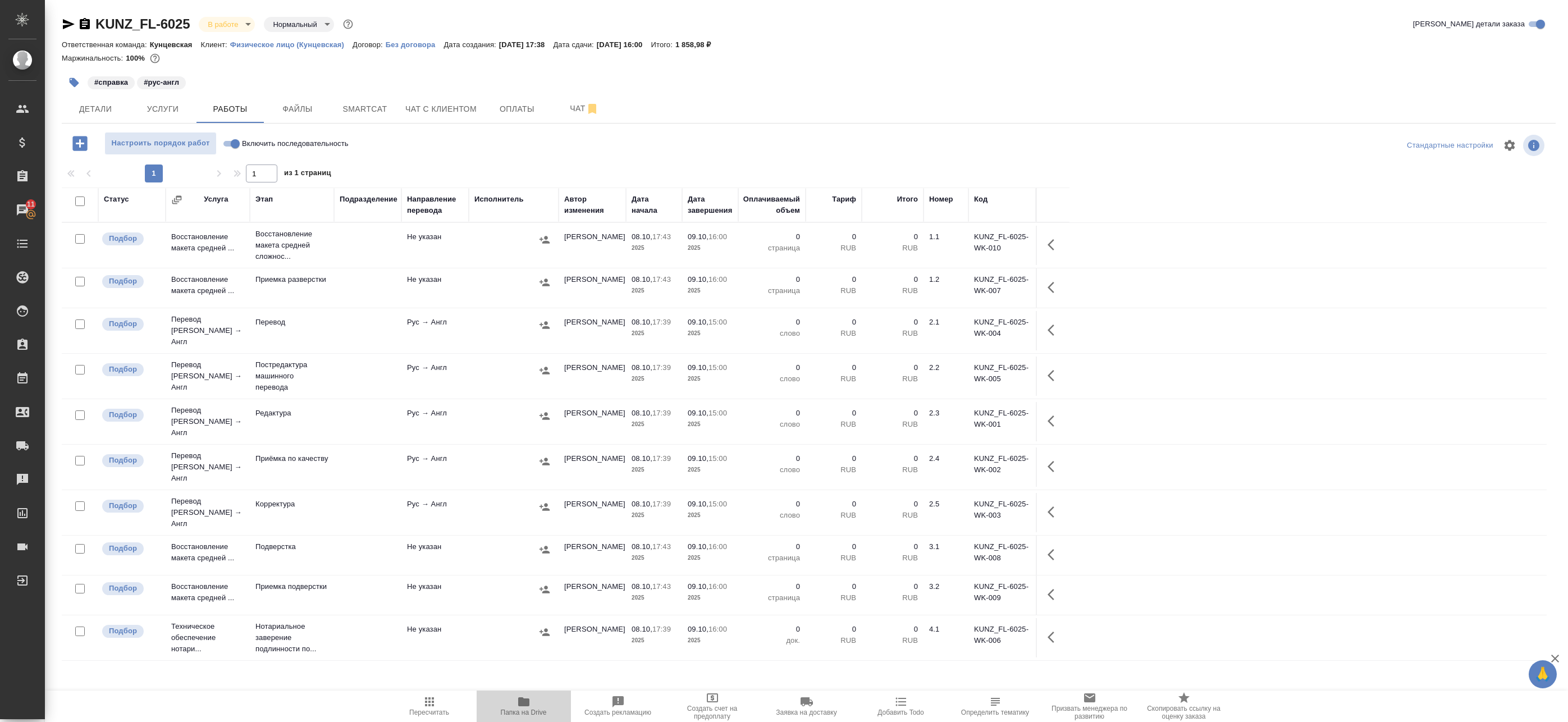
click at [525, 713] on span "Папка на Drive" at bounding box center [524, 712] width 46 height 8
drag, startPoint x: 1060, startPoint y: 243, endPoint x: 1046, endPoint y: 247, distance: 14.6
click at [1060, 243] on icon "button" at bounding box center [1054, 245] width 14 height 14
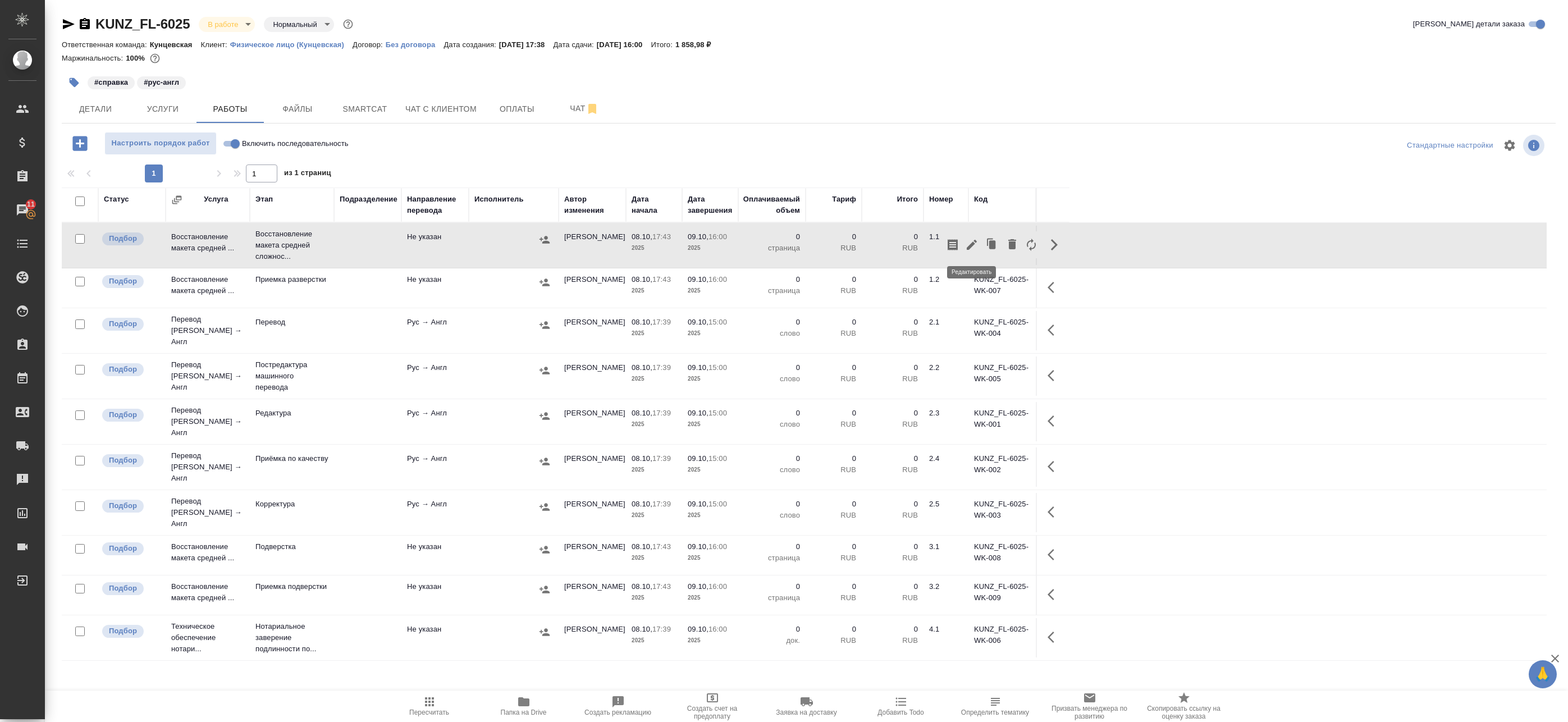
click at [978, 244] on icon "button" at bounding box center [972, 245] width 14 height 14
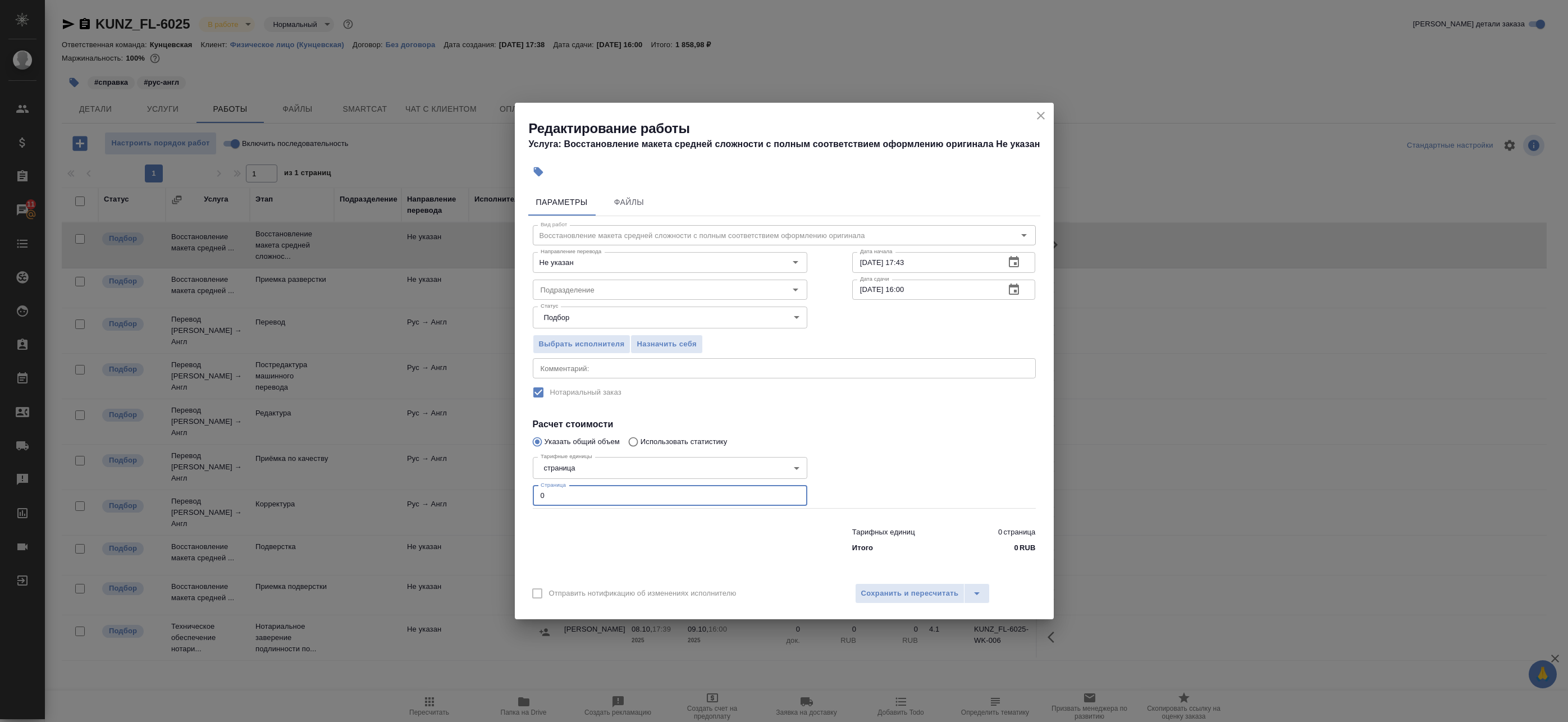
drag, startPoint x: 559, startPoint y: 498, endPoint x: 507, endPoint y: 502, distance: 52.2
click at [515, 501] on div "Параметры Файлы Вид работ Восстановление макета средней сложности с полным соот…" at bounding box center [784, 380] width 539 height 392
type input "1"
click at [868, 581] on div "Отправить нотификацию об изменениях исполнителю Сохранить и пересчитать" at bounding box center [784, 598] width 539 height 43
click at [876, 589] on span "Сохранить и пересчитать" at bounding box center [910, 594] width 98 height 13
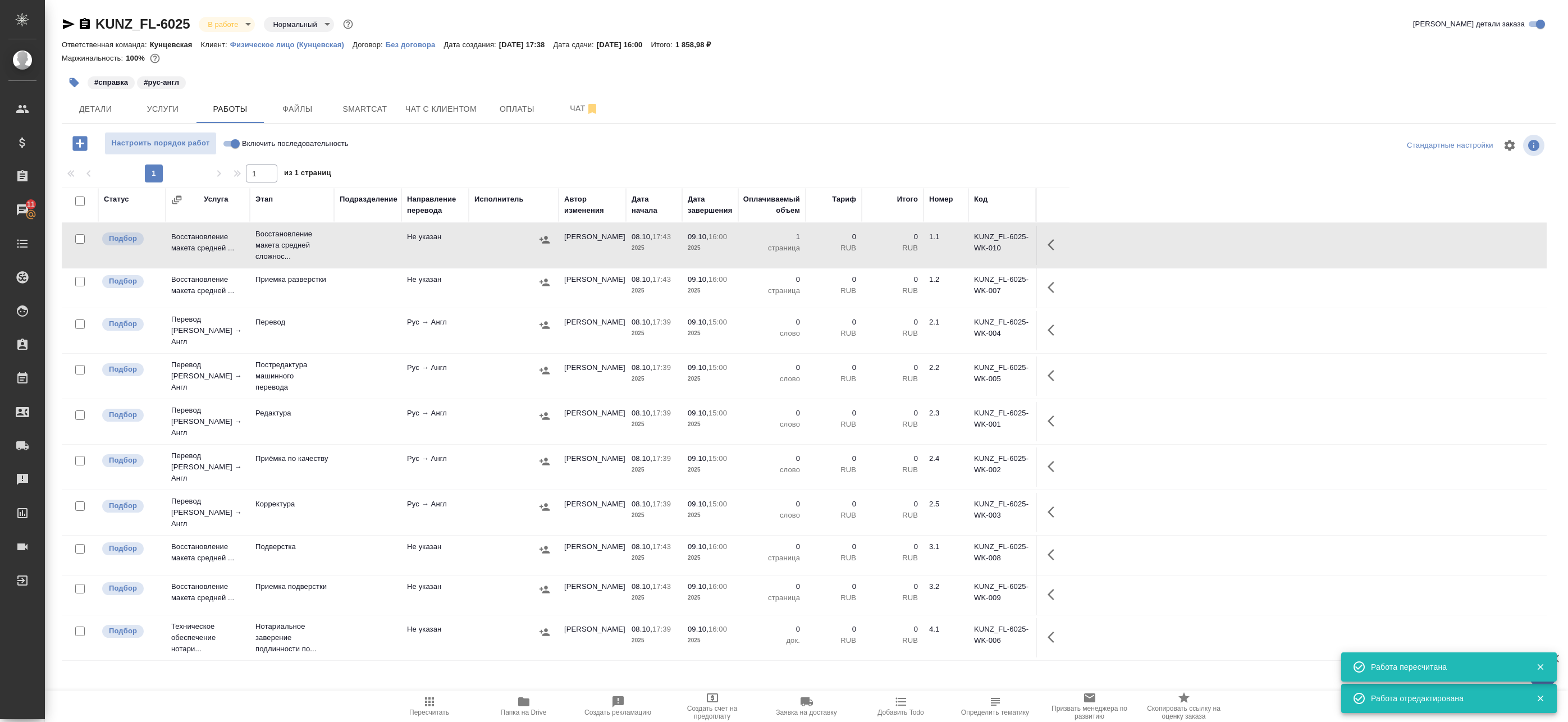
click at [544, 240] on icon "button" at bounding box center [545, 240] width 11 height 11
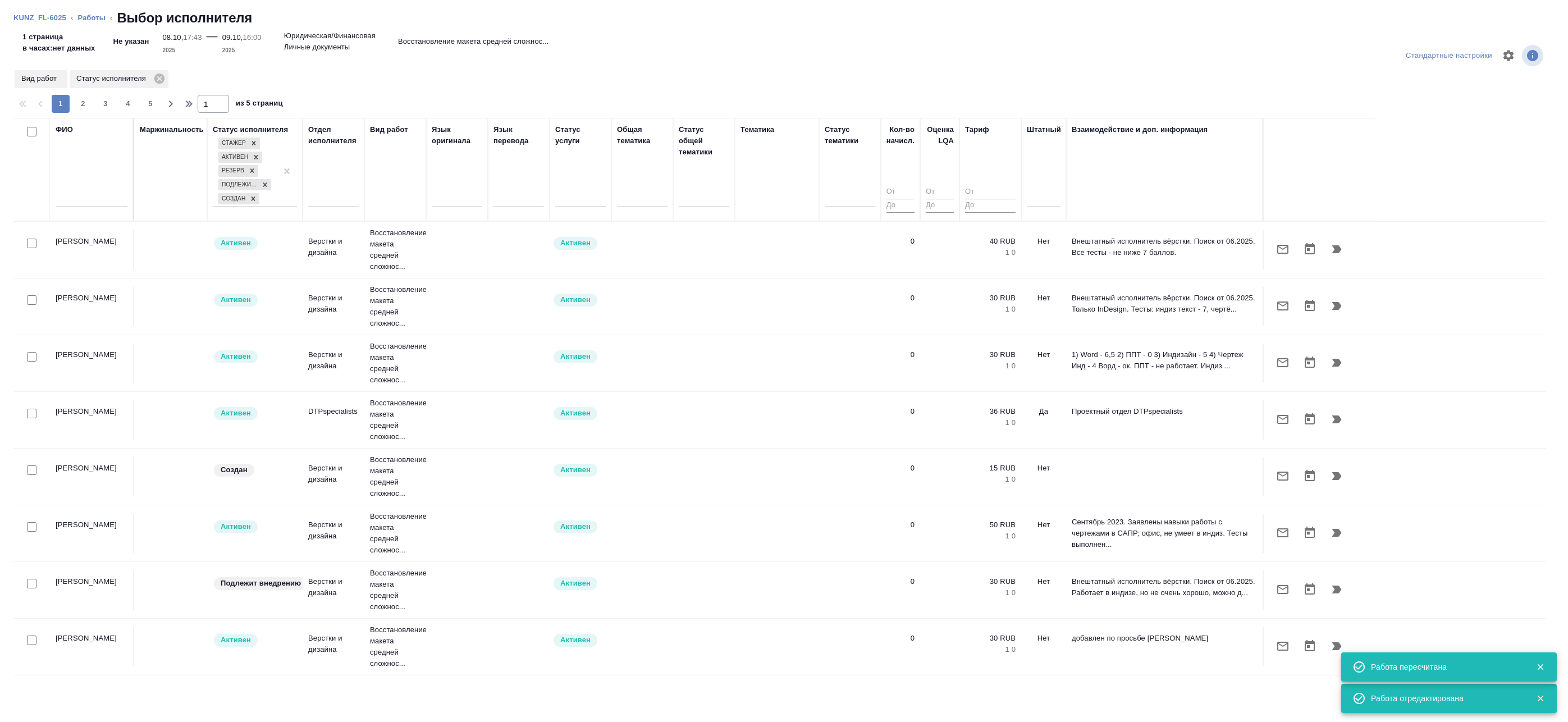
click at [94, 200] on input "text" at bounding box center [91, 200] width 72 height 14
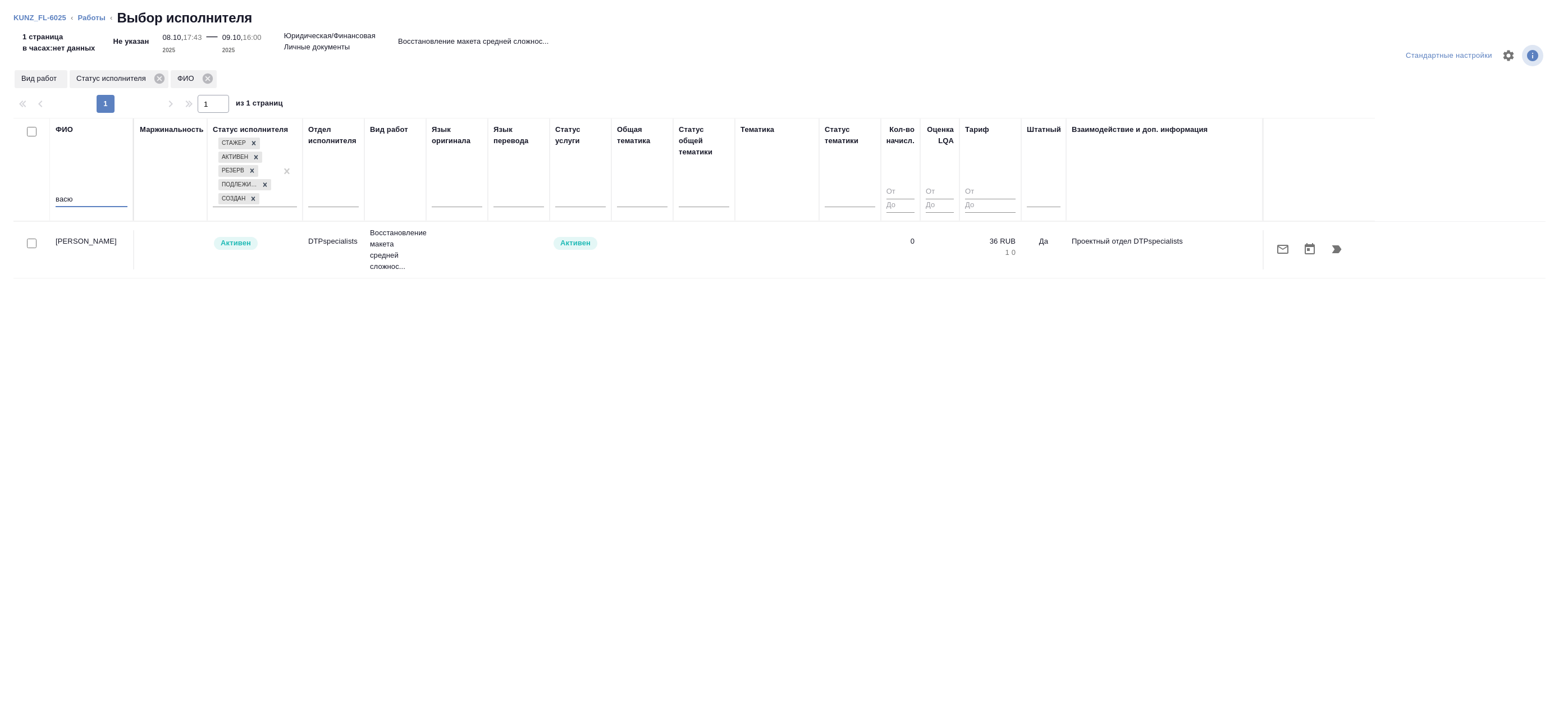
type input "васю"
click at [29, 243] on input "checkbox" at bounding box center [32, 243] width 9 height 9
checkbox input "true"
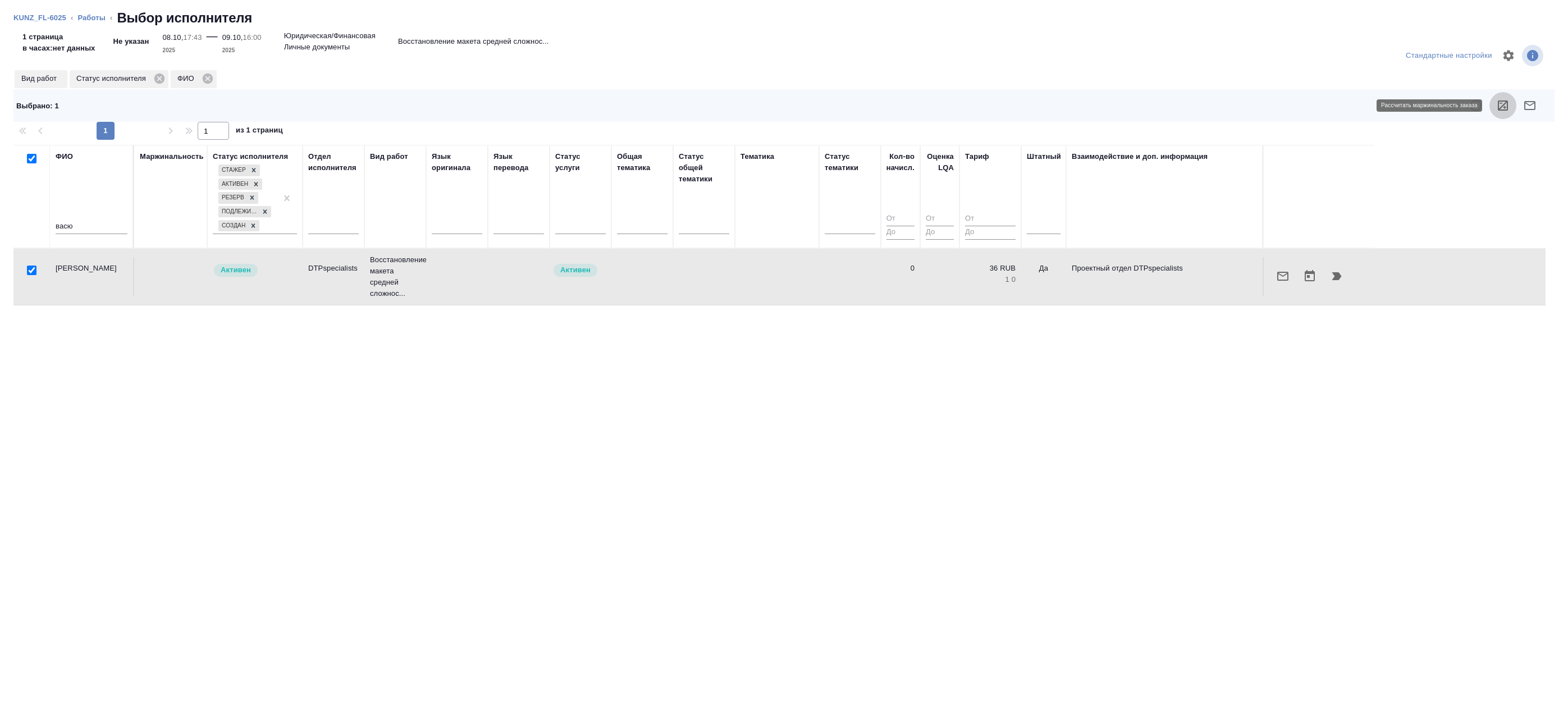
click at [1501, 107] on icon "button" at bounding box center [1503, 106] width 10 height 10
click at [97, 19] on link "Работы" at bounding box center [91, 18] width 28 height 9
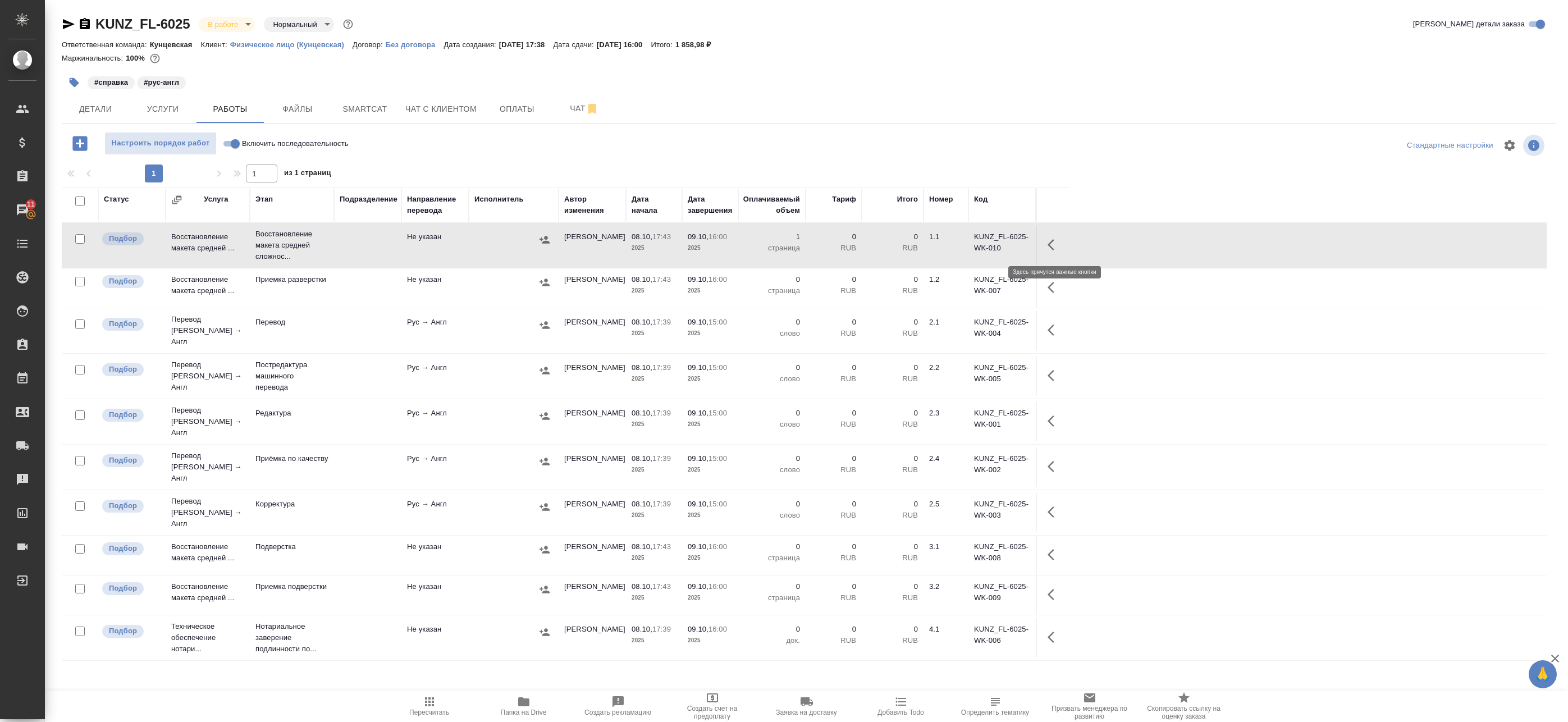
click at [1056, 248] on icon "button" at bounding box center [1054, 245] width 14 height 14
click at [952, 249] on icon "button" at bounding box center [952, 245] width 10 height 11
click at [233, 145] on input "Включить последовательность" at bounding box center [235, 144] width 40 height 14
checkbox input "true"
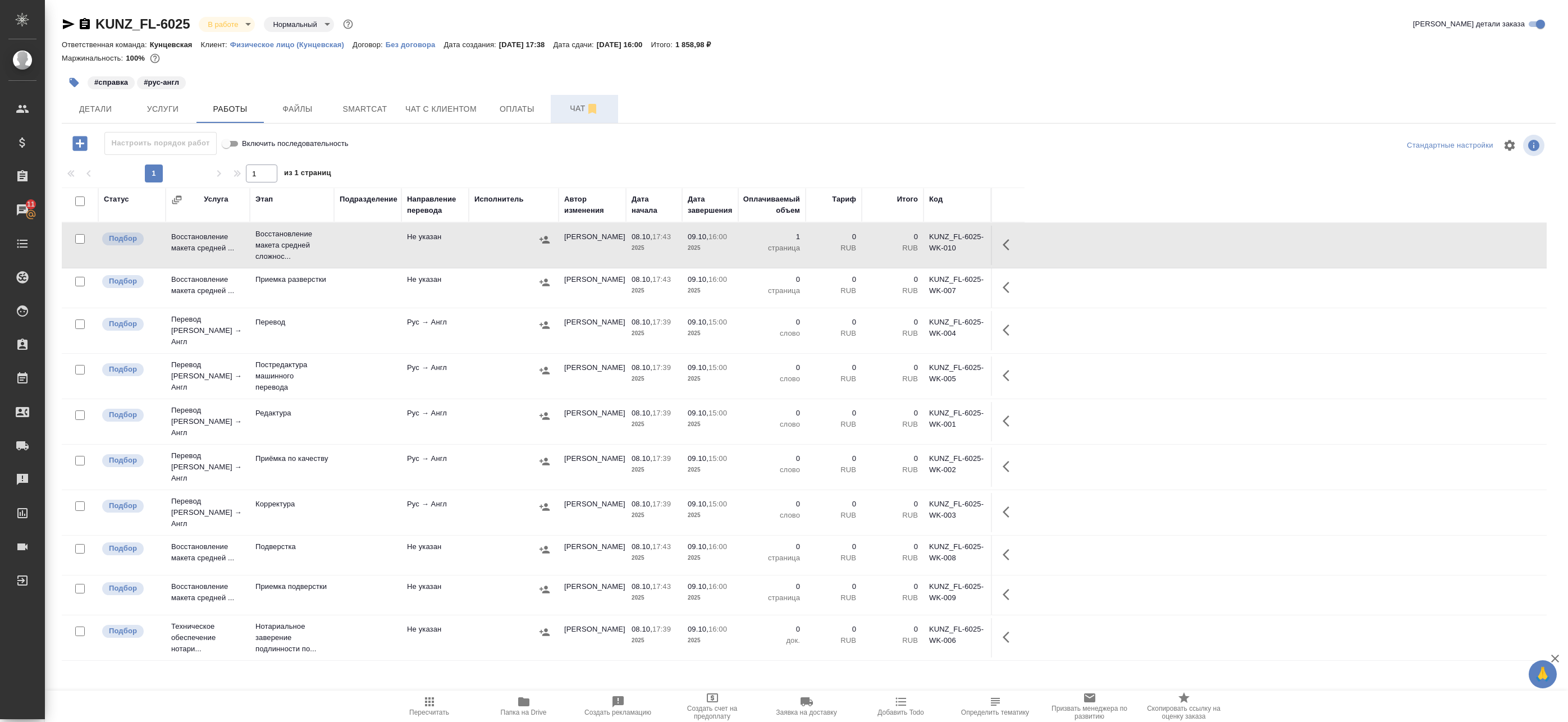
click at [589, 99] on button "Чат" at bounding box center [584, 108] width 67 height 28
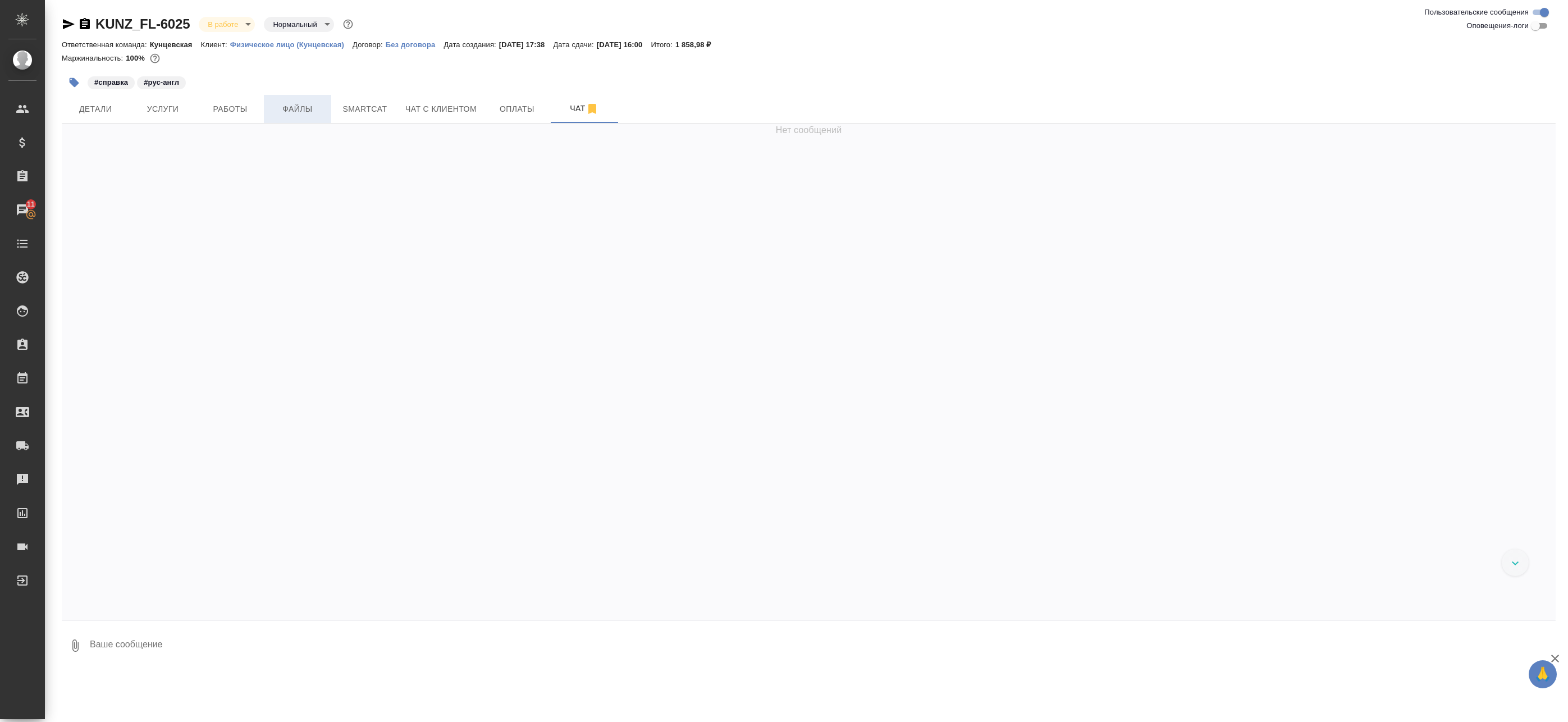
click at [276, 108] on span "Файлы" at bounding box center [297, 109] width 54 height 14
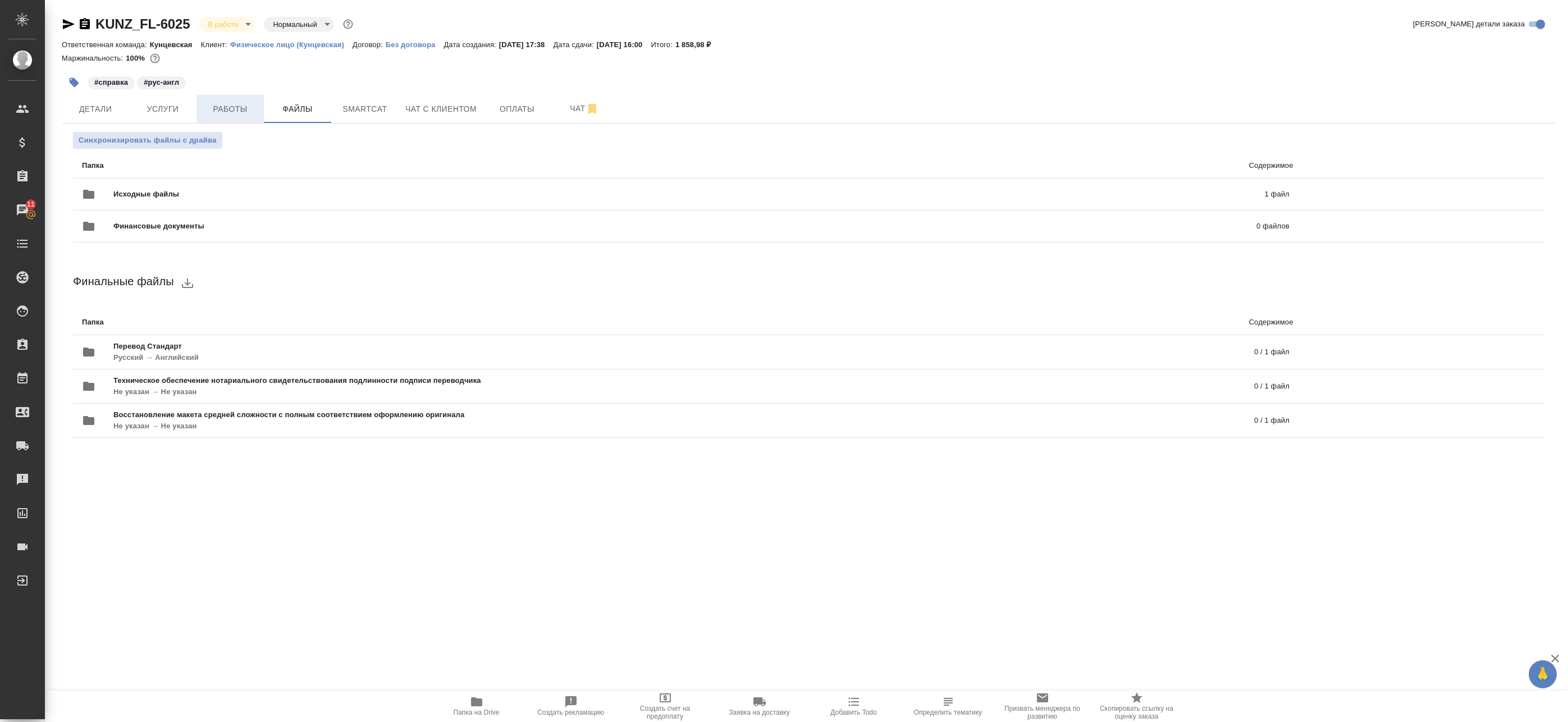
click at [232, 114] on span "Работы" at bounding box center [230, 109] width 54 height 14
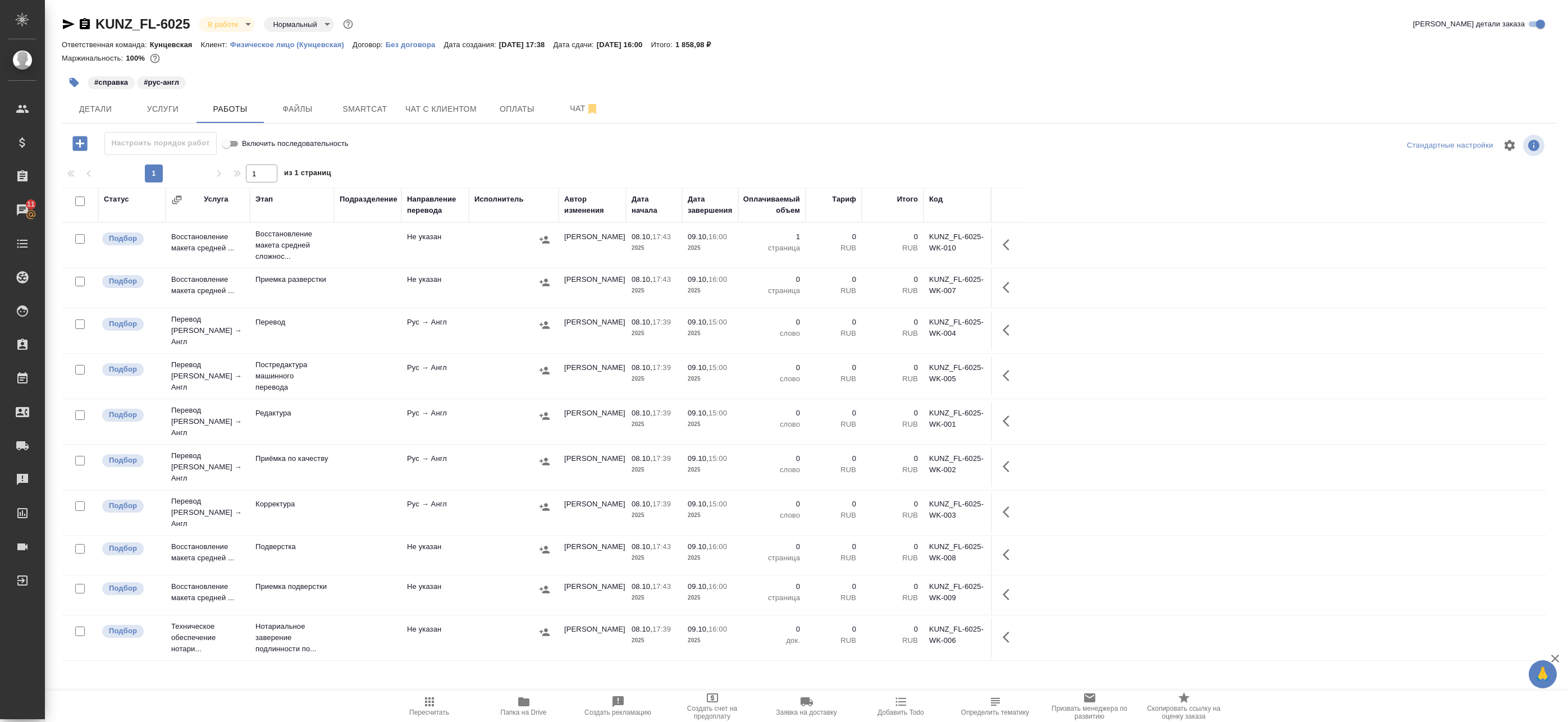
click at [541, 238] on button "button" at bounding box center [544, 239] width 17 height 17
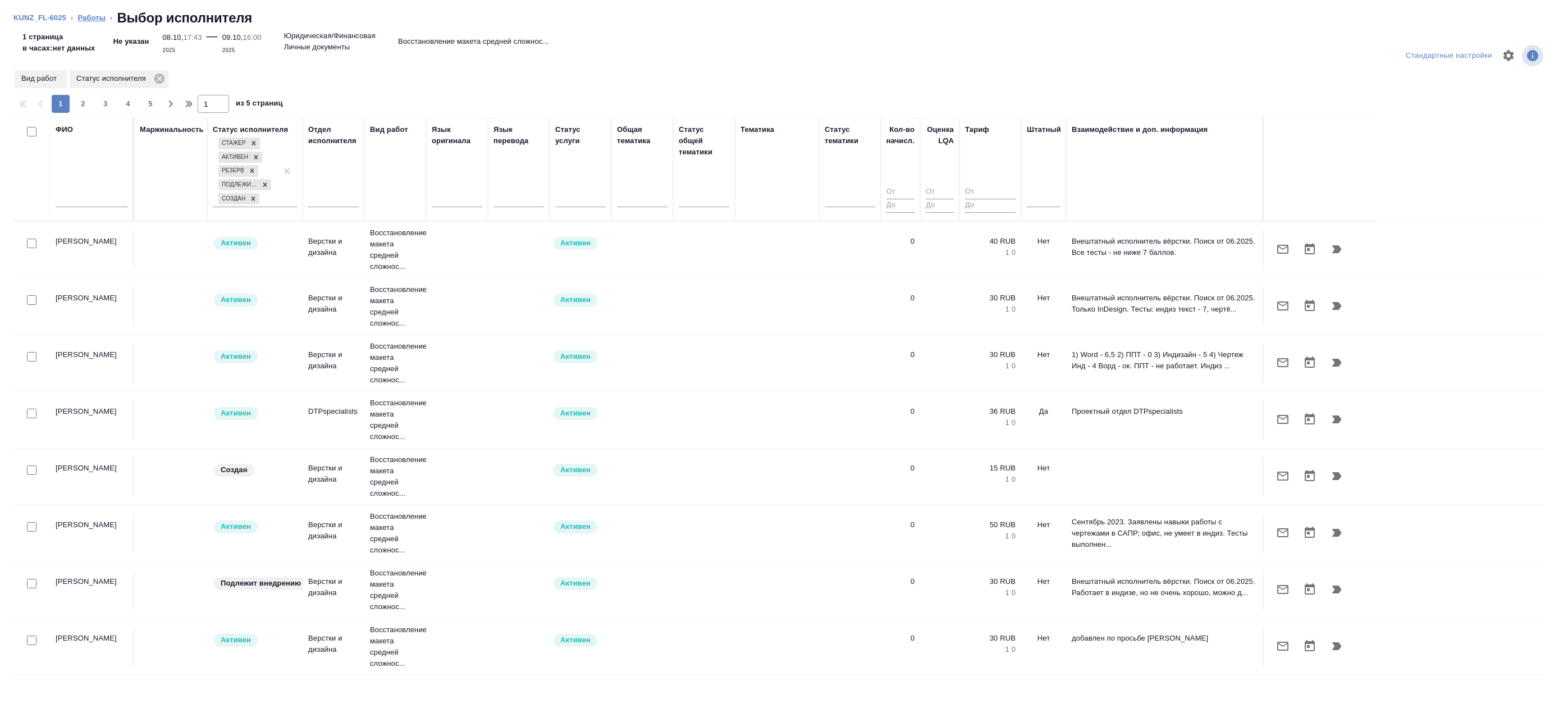
click at [94, 19] on link "Работы" at bounding box center [91, 18] width 28 height 9
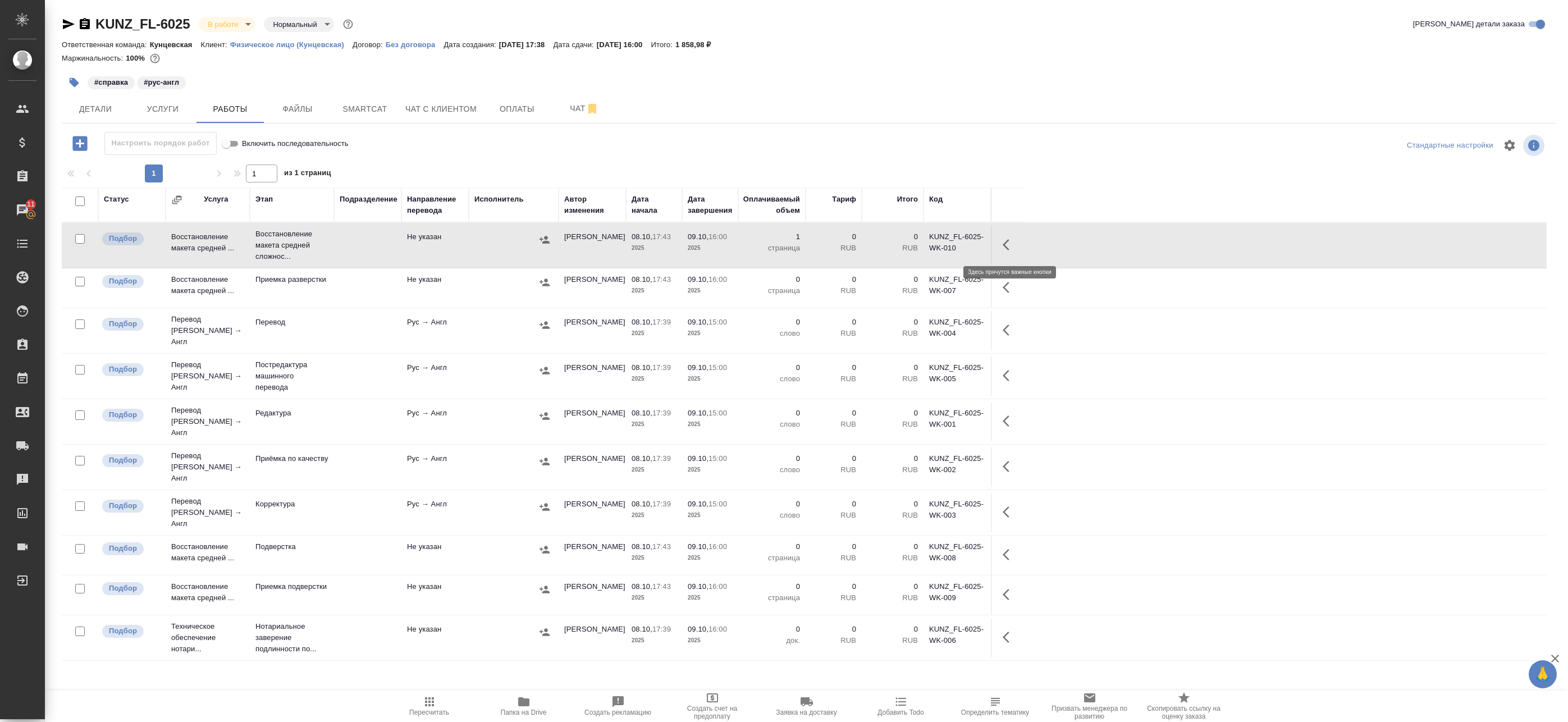
click at [1014, 243] on icon "button" at bounding box center [1009, 245] width 14 height 14
click at [925, 245] on icon "button" at bounding box center [926, 245] width 10 height 10
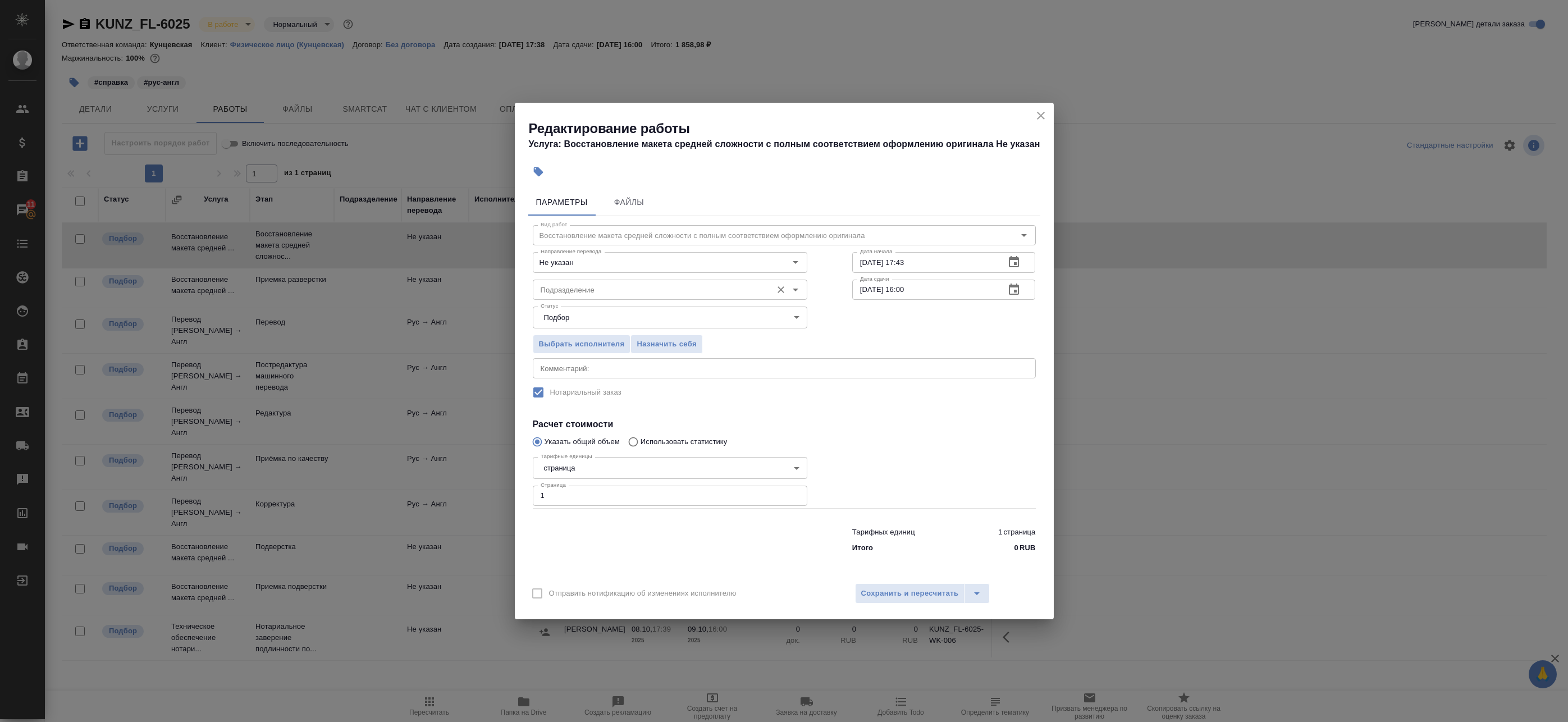
click at [588, 290] on input "Подразделение" at bounding box center [651, 289] width 230 height 14
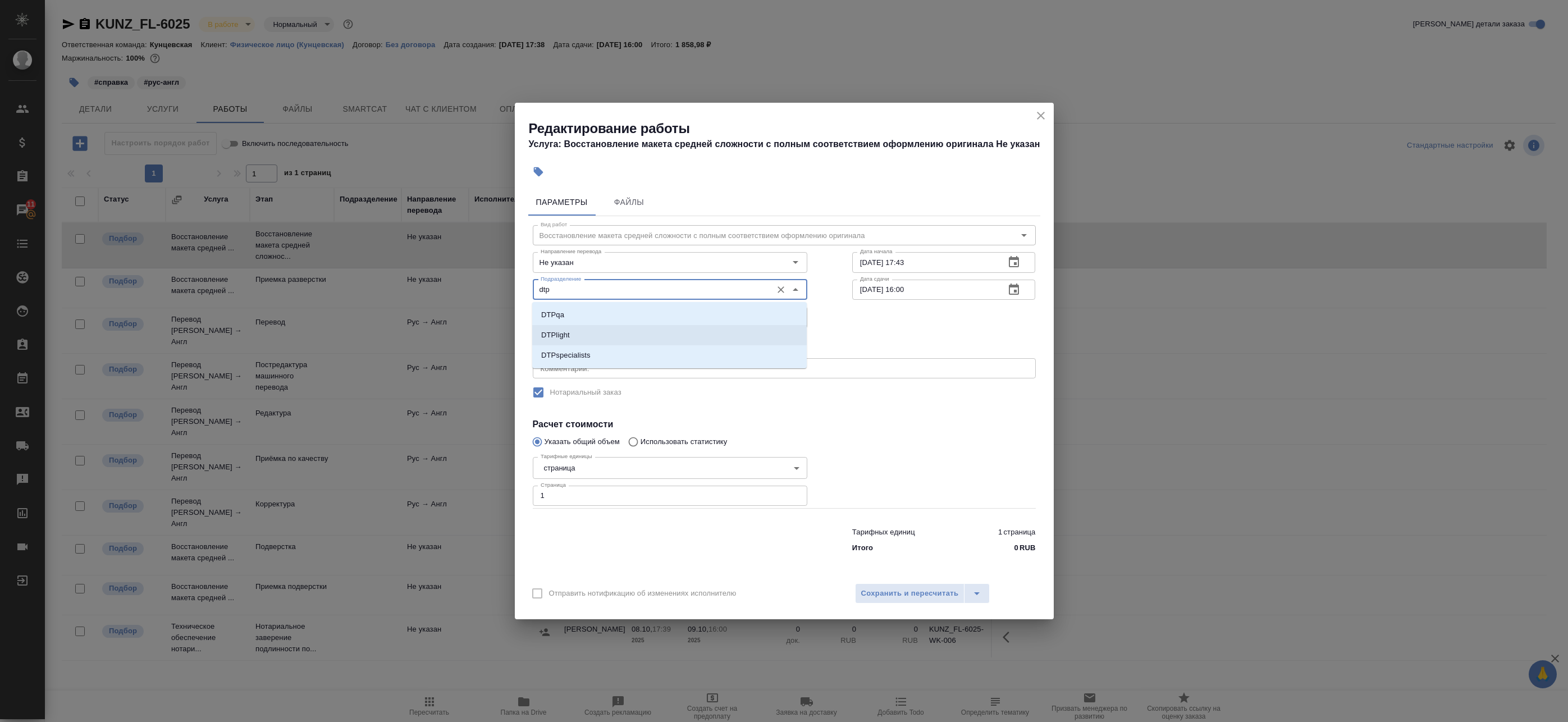
click at [609, 337] on li "DTPlight" at bounding box center [670, 335] width 275 height 20
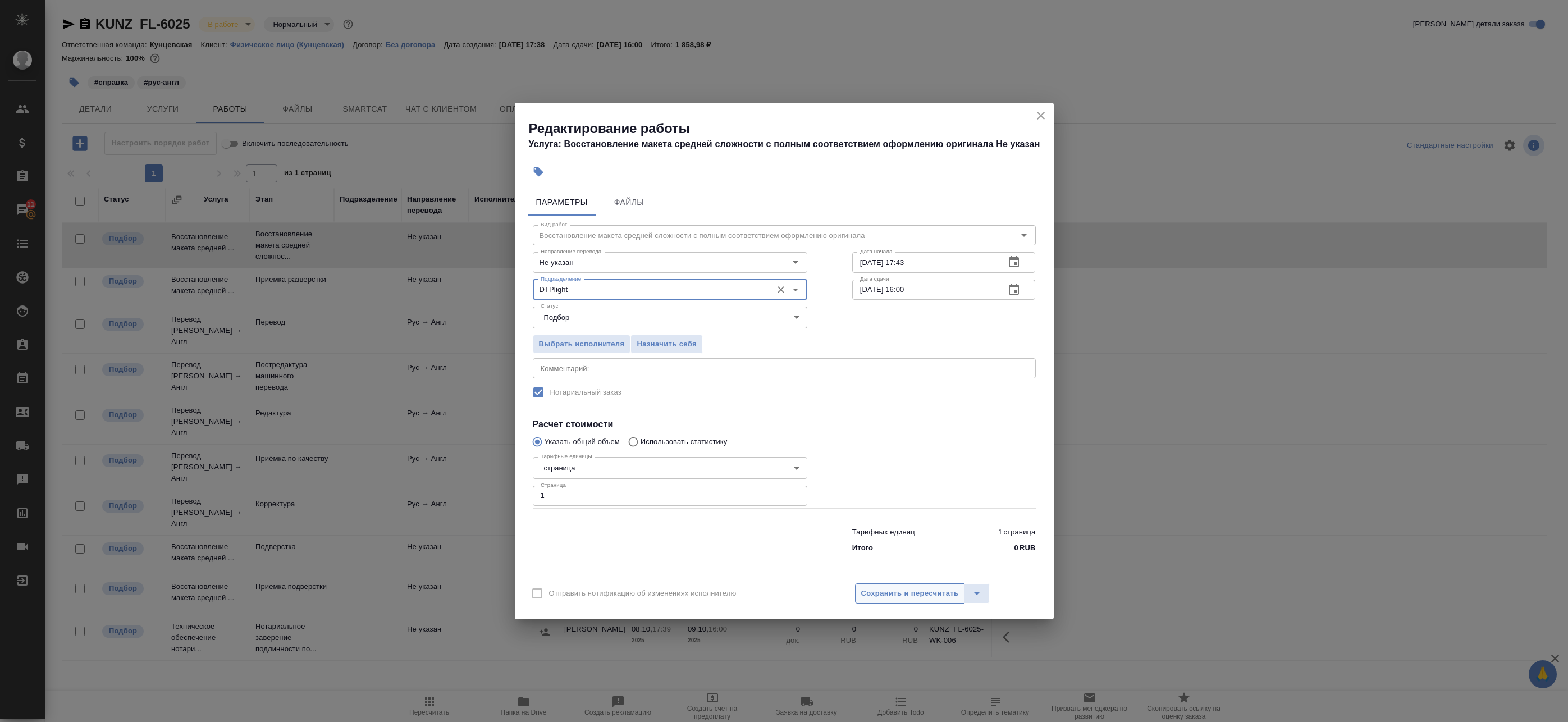
type input "DTPlight"
click at [885, 587] on span "Сохранить и пересчитать" at bounding box center [910, 594] width 98 height 13
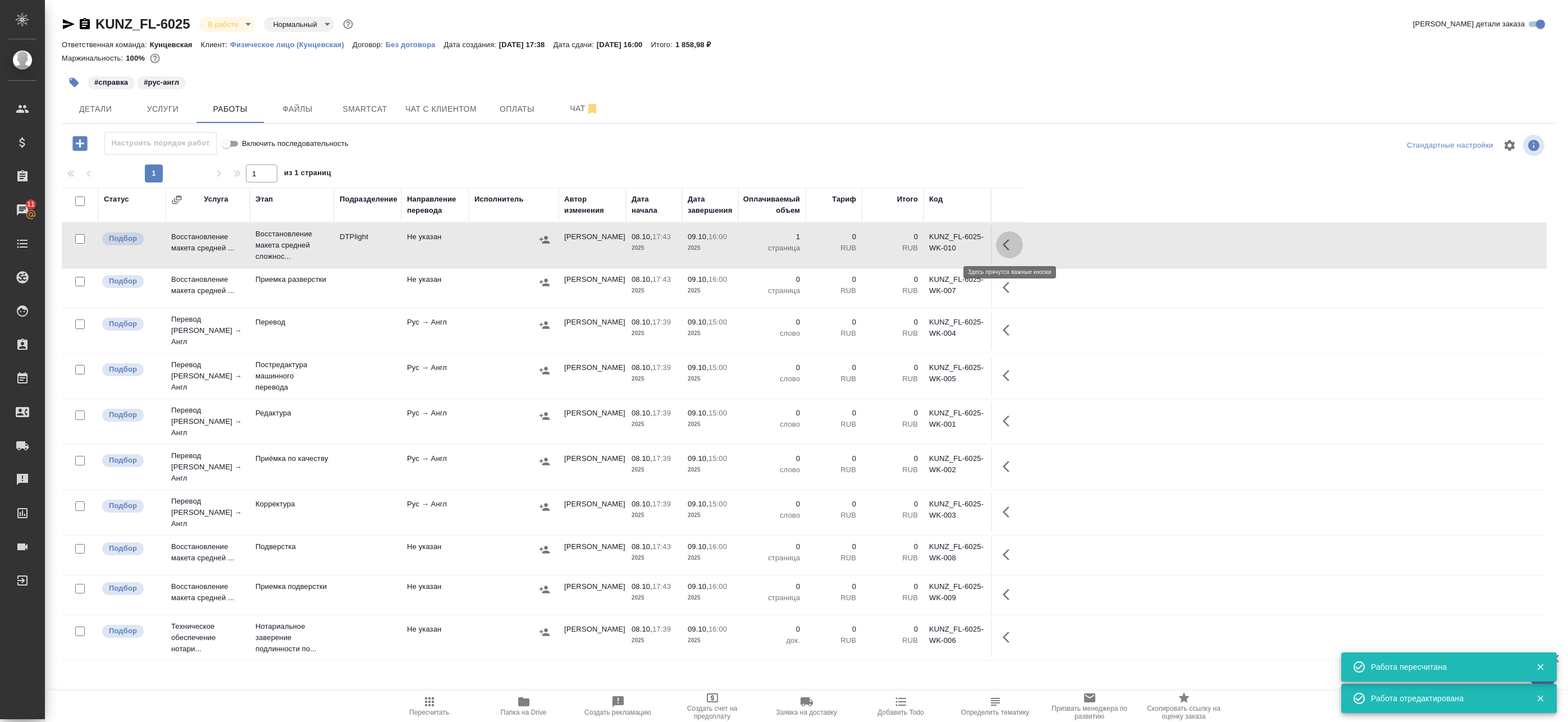
click at [1013, 244] on icon "button" at bounding box center [1009, 245] width 14 height 14
click at [336, 249] on td "DTPlight" at bounding box center [367, 245] width 67 height 39
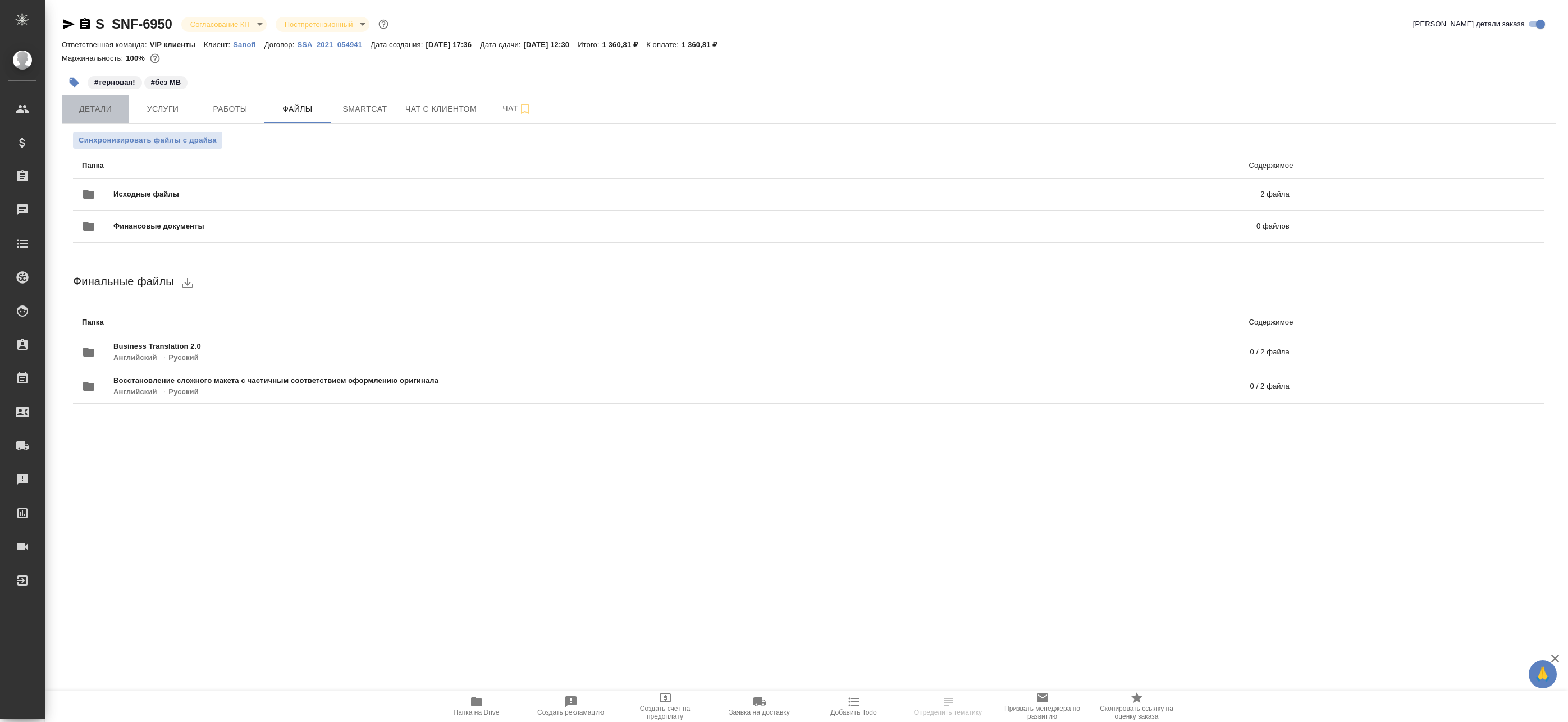
click at [99, 107] on span "Детали" at bounding box center [95, 109] width 54 height 14
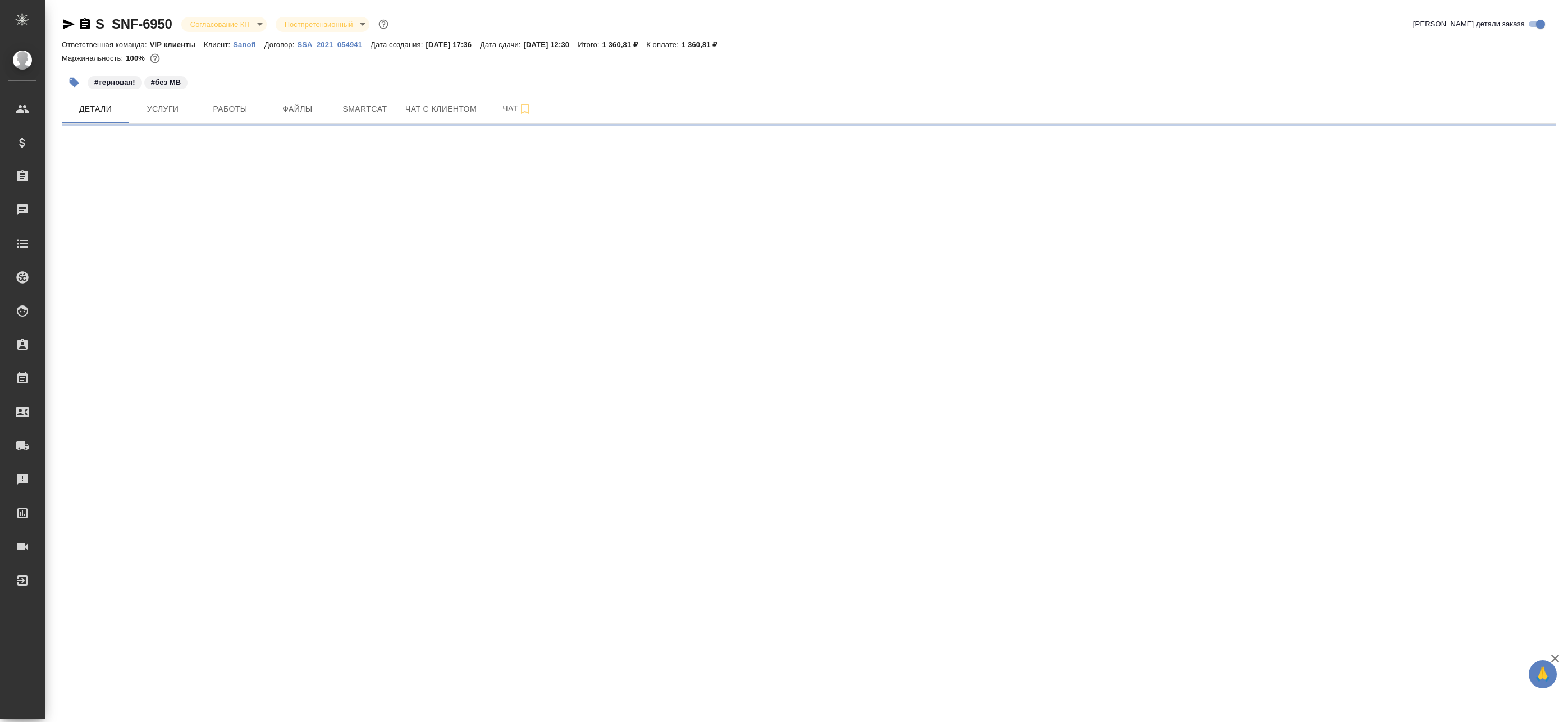
select select "RU"
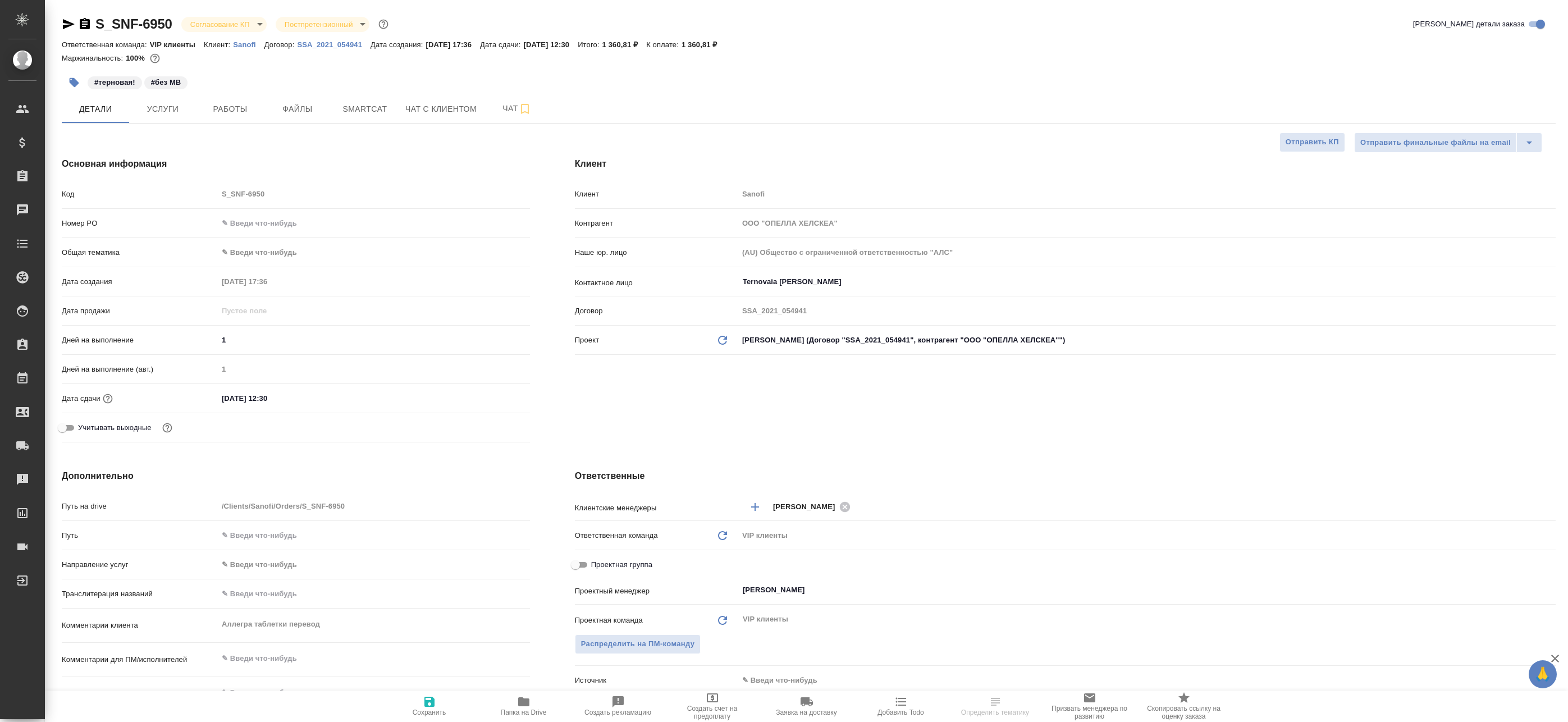
type textarea "x"
click at [596, 563] on span "Проектная группа" at bounding box center [621, 565] width 61 height 11
click at [596, 563] on input "Проектная группа" at bounding box center [576, 565] width 40 height 14
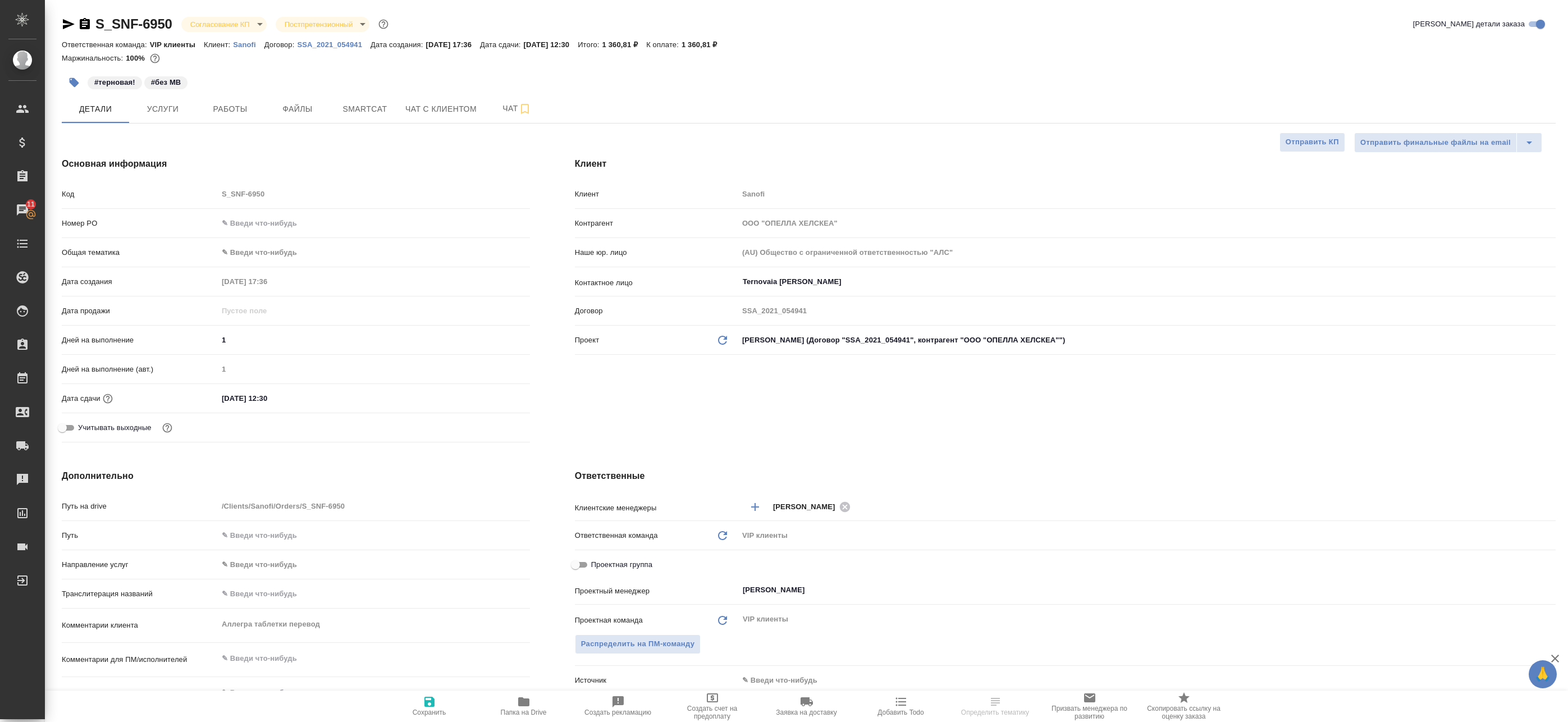
checkbox input "true"
type textarea "x"
click at [914, 599] on div "Не назначен ​" at bounding box center [909, 590] width 341 height 20
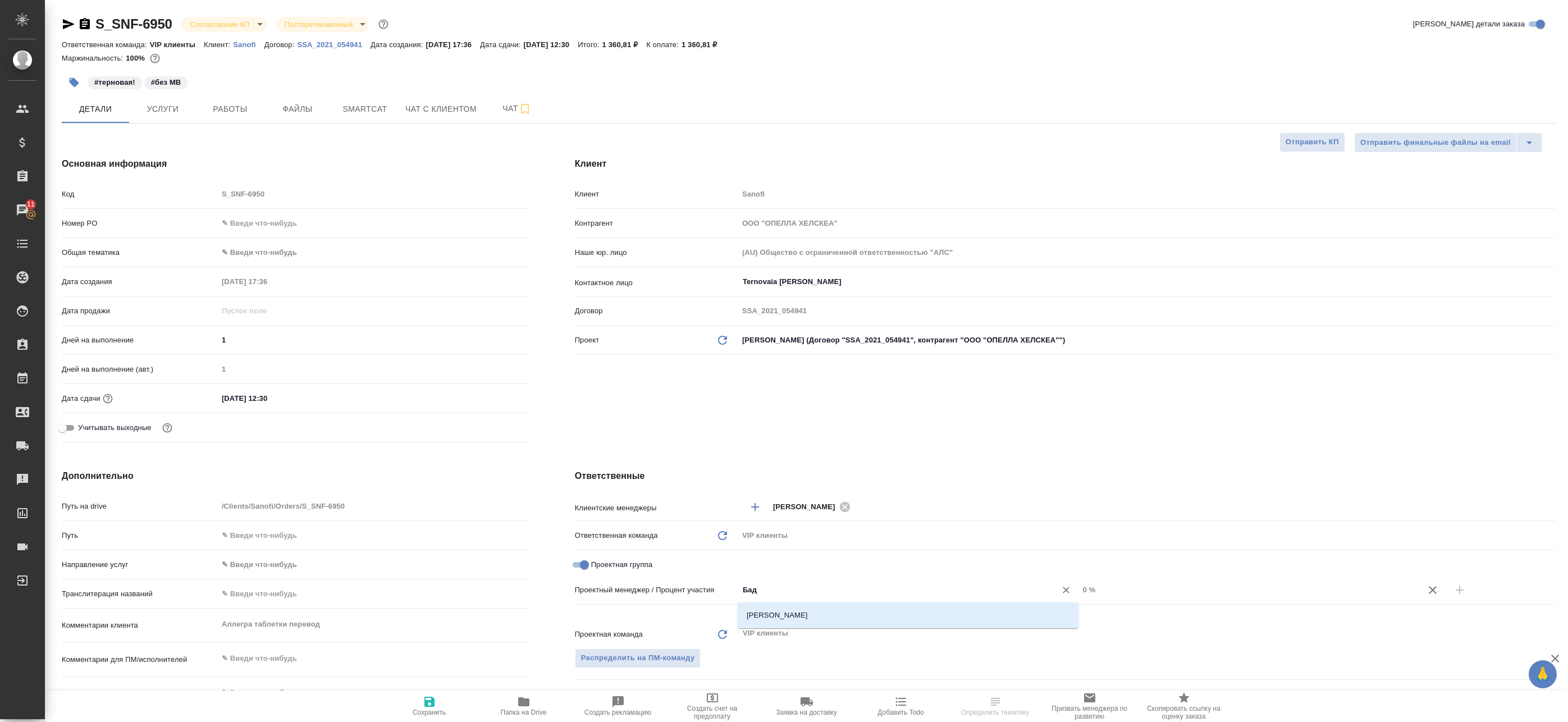
type input "Бада"
click at [856, 607] on li "[PERSON_NAME]" at bounding box center [908, 615] width 341 height 20
type textarea "x"
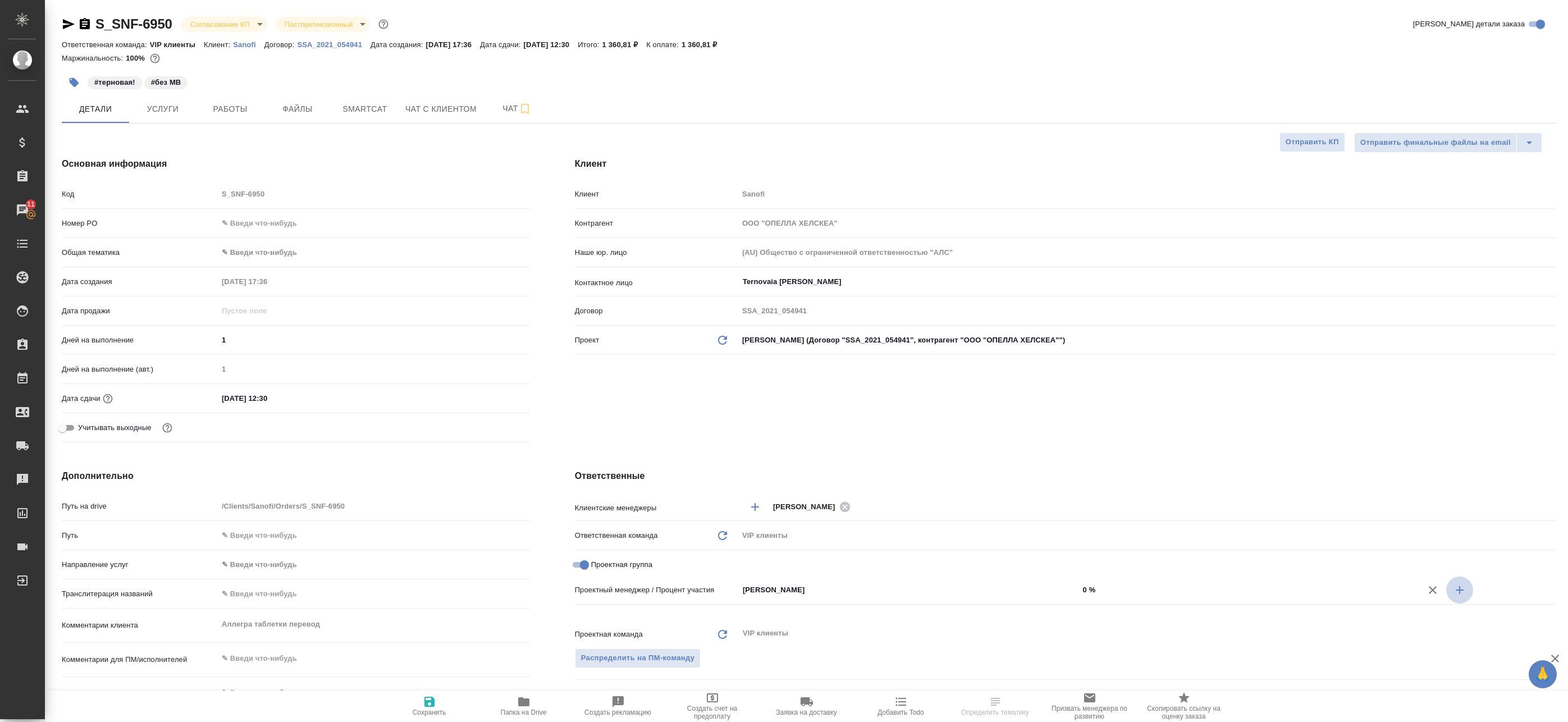
drag, startPoint x: 1455, startPoint y: 586, endPoint x: 1440, endPoint y: 586, distance: 15.0
click at [1457, 586] on icon "button" at bounding box center [1459, 590] width 14 height 14
type textarea "x"
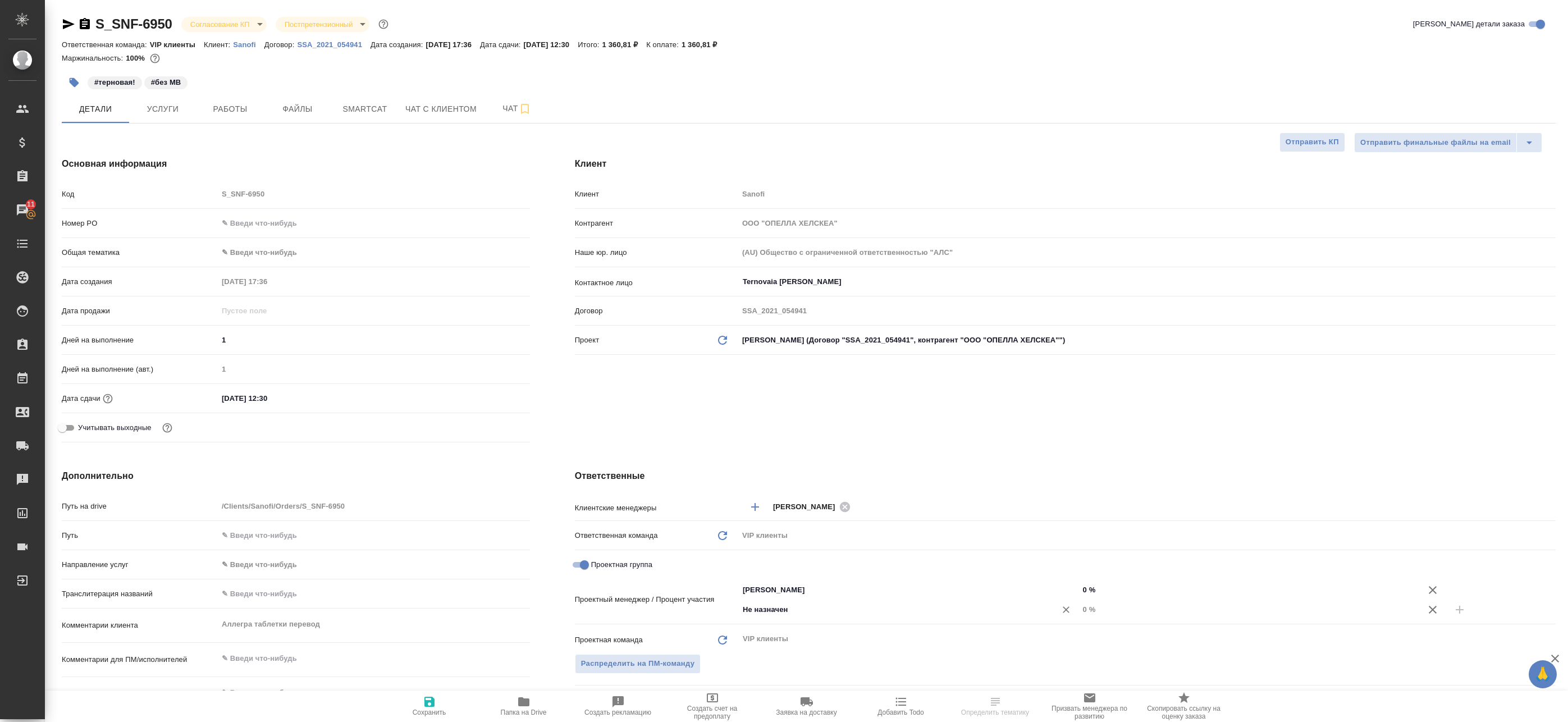
click at [939, 619] on div "Не назначен ​" at bounding box center [909, 609] width 341 height 20
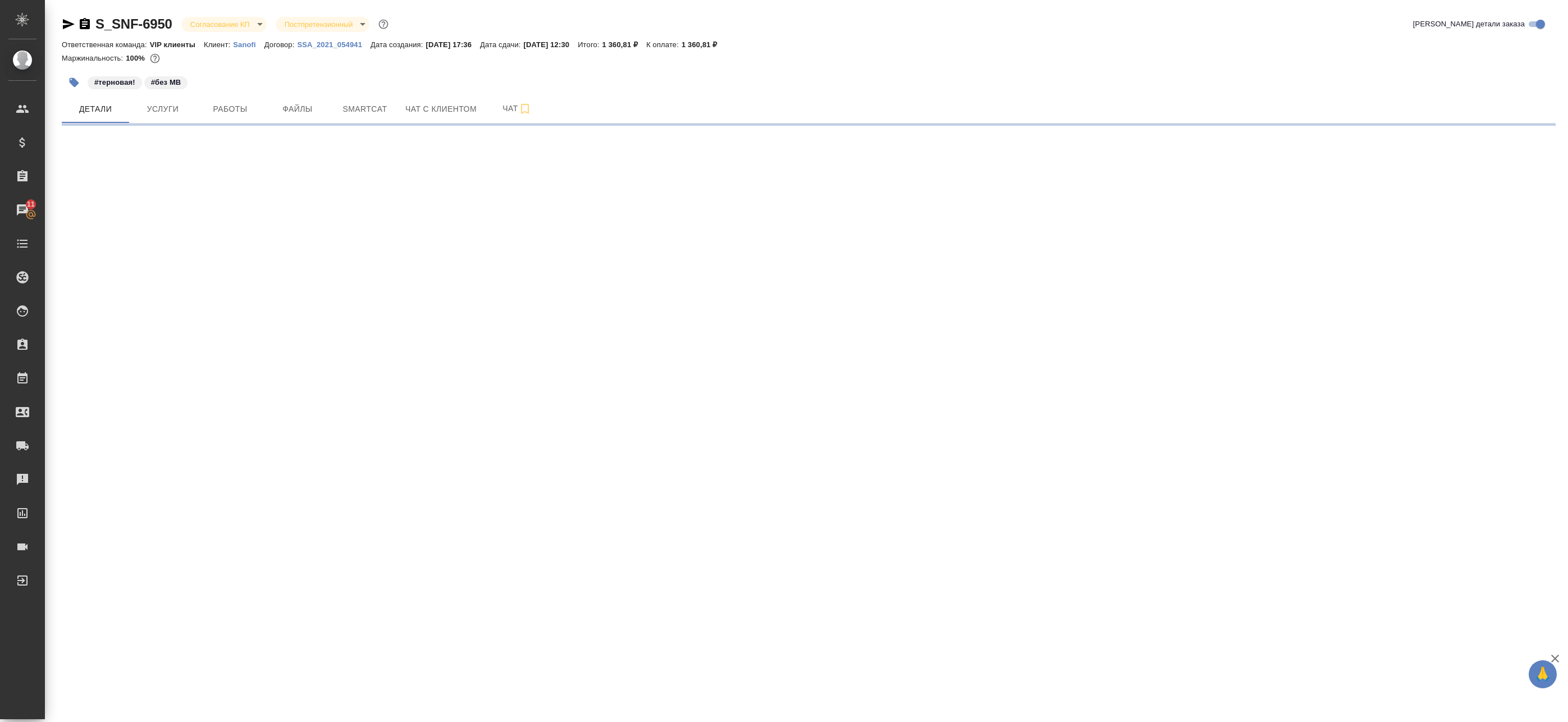
select select "RU"
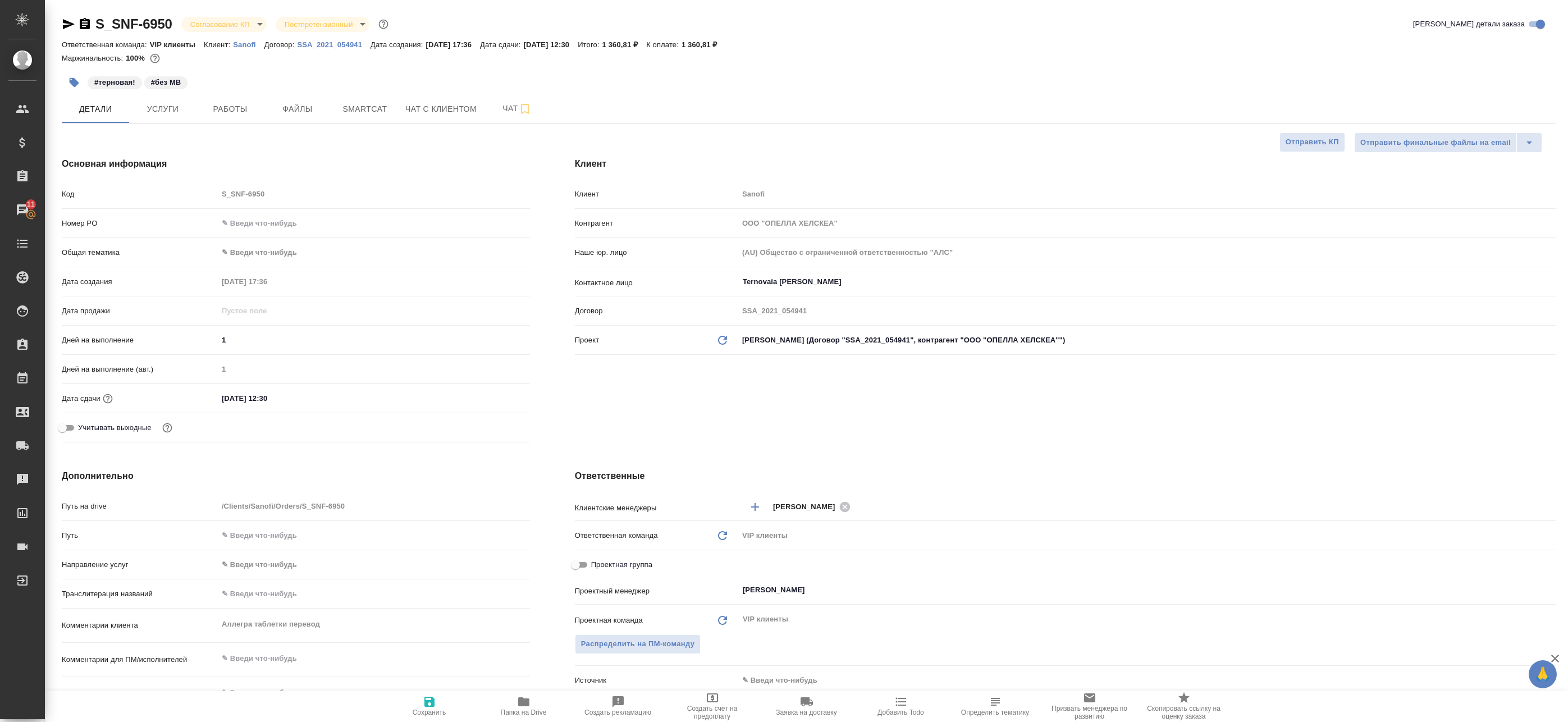
type textarea "x"
click at [568, 563] on input "Проектная группа" at bounding box center [576, 565] width 40 height 14
checkbox input "true"
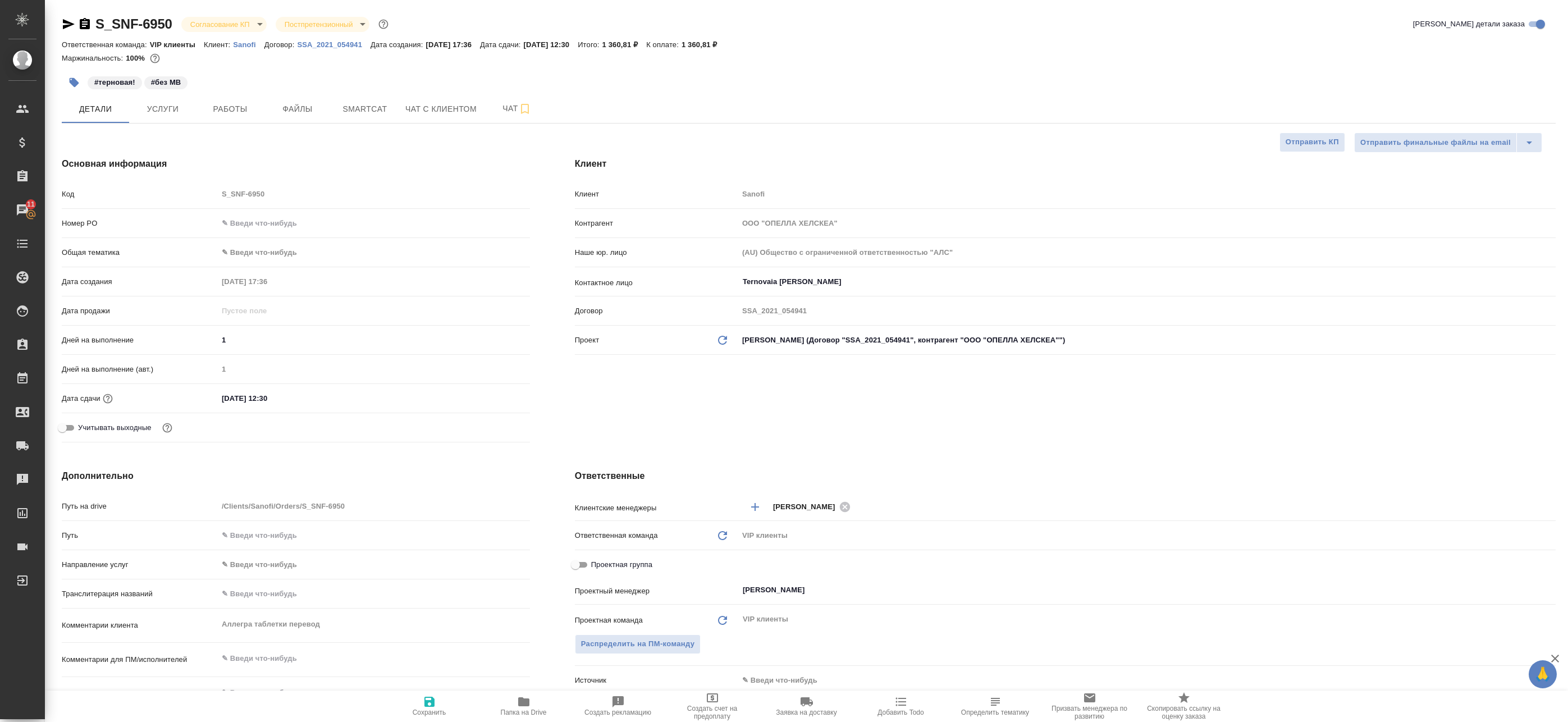
type textarea "x"
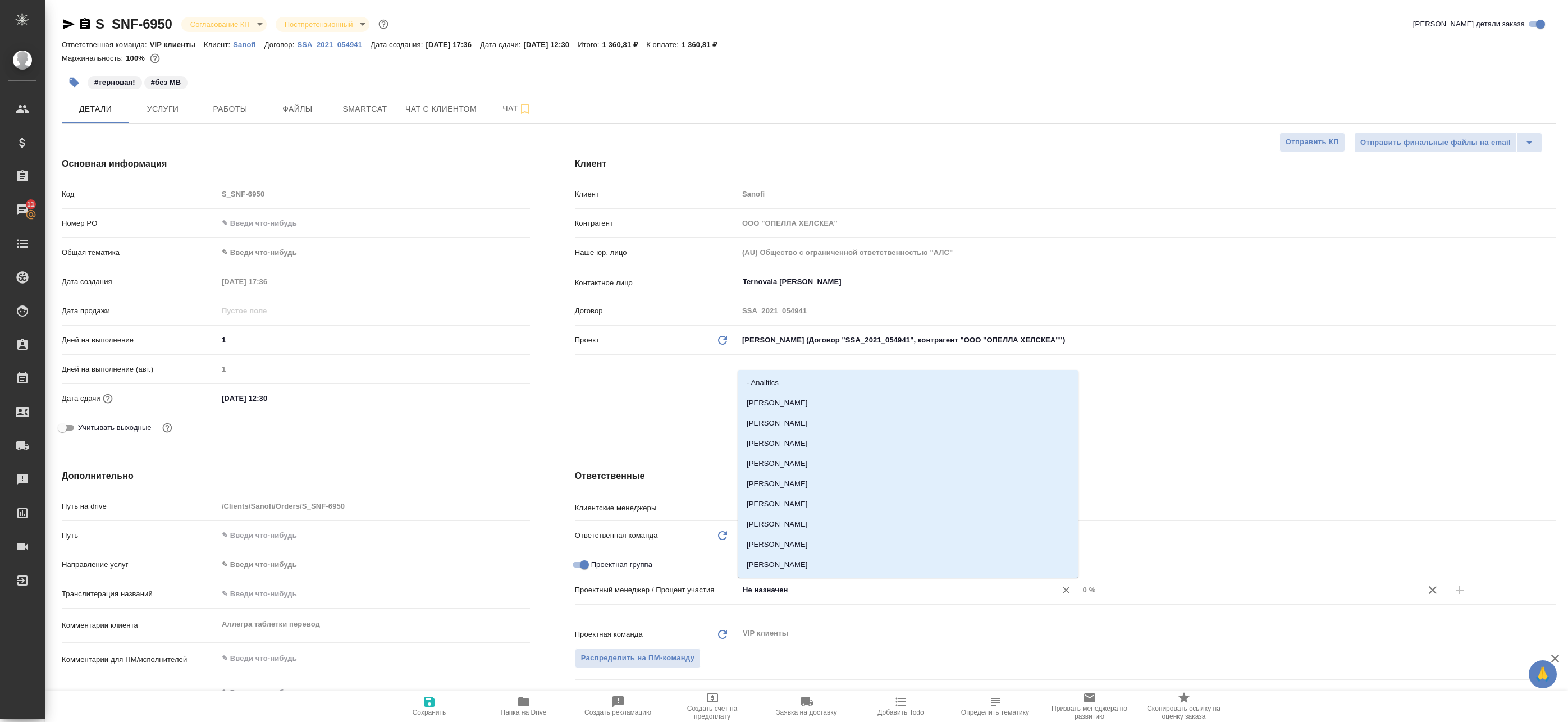
click at [806, 593] on input "Не назначен" at bounding box center [889, 590] width 296 height 14
type input "Бада"
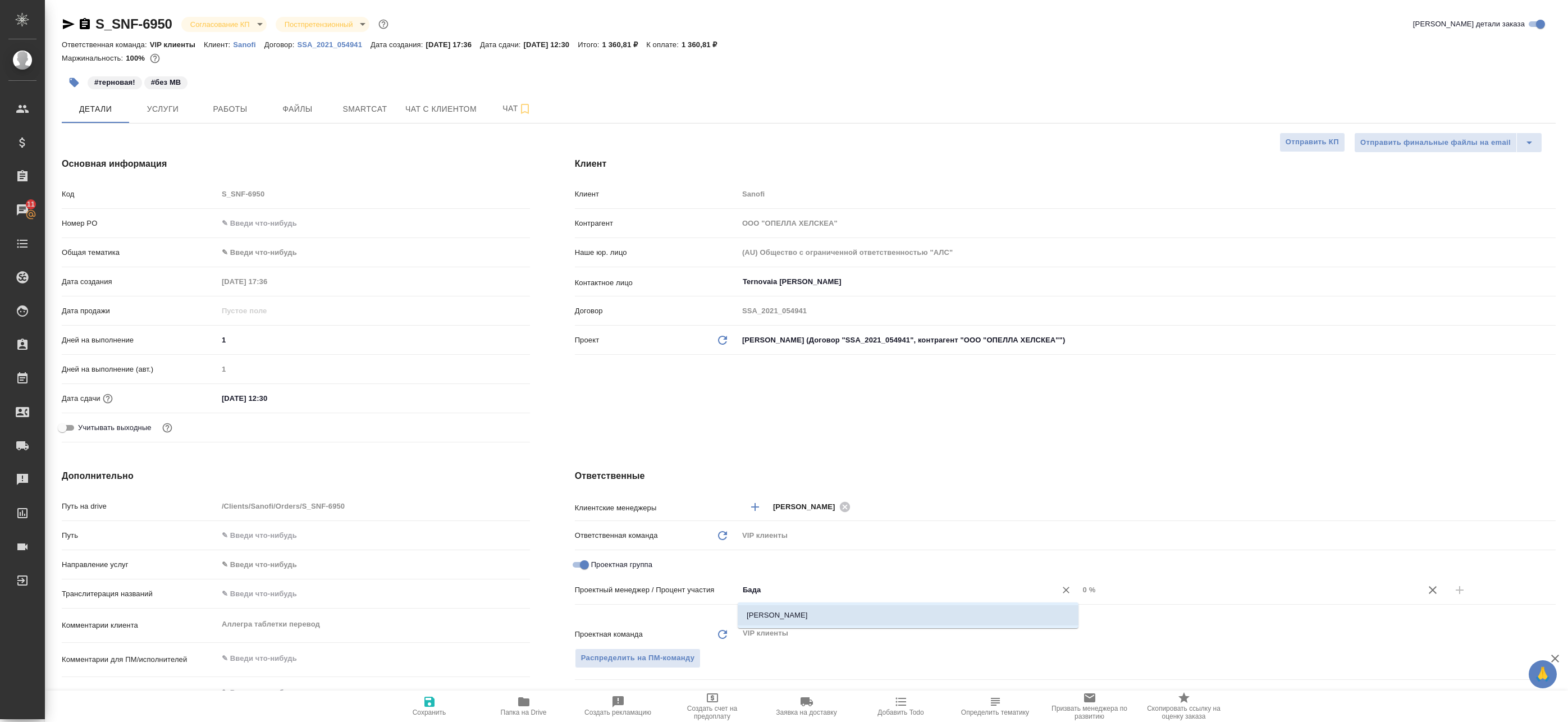
drag, startPoint x: 955, startPoint y: 615, endPoint x: 1142, endPoint y: 607, distance: 187.2
click at [955, 615] on li "[PERSON_NAME]" at bounding box center [908, 615] width 341 height 20
type textarea "x"
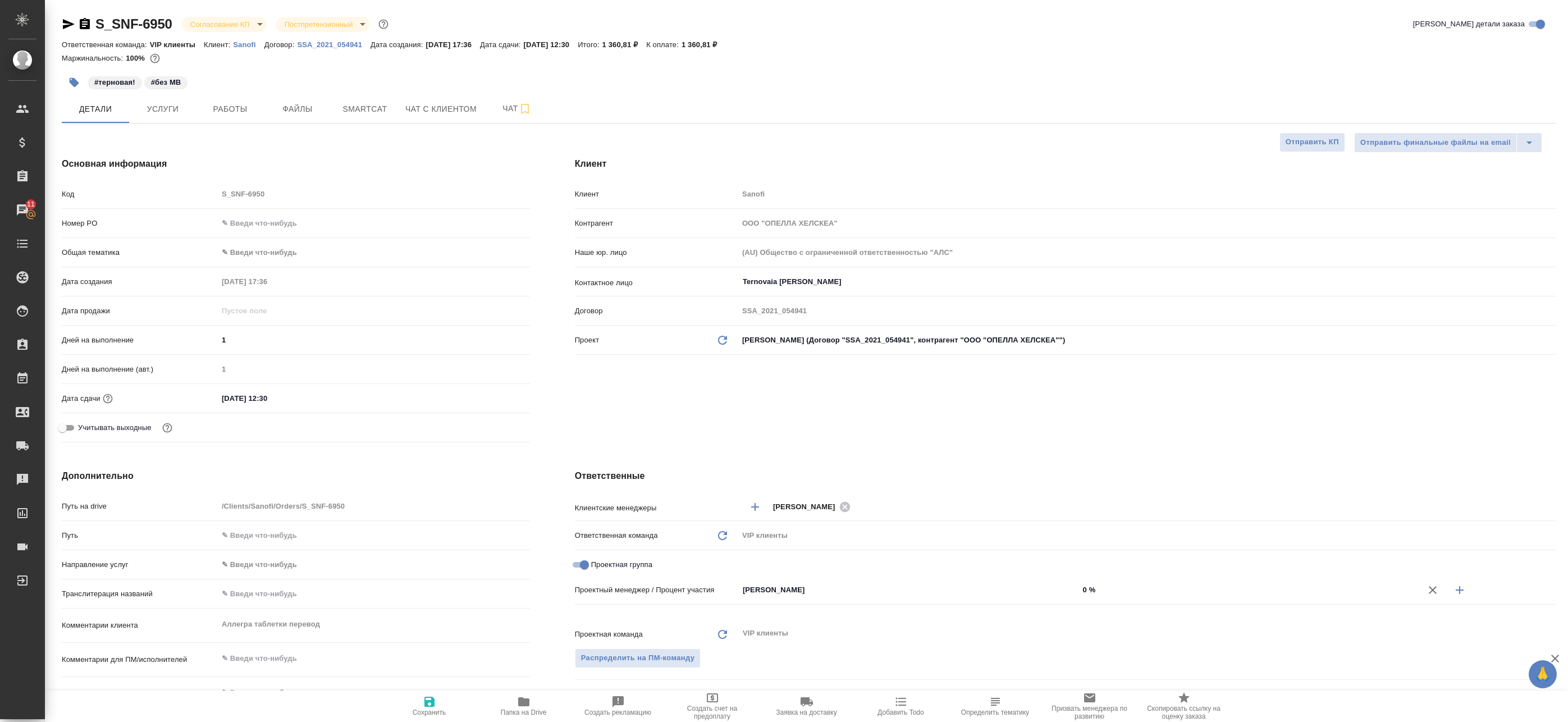
click at [1457, 590] on icon "button" at bounding box center [1459, 590] width 8 height 8
type textarea "x"
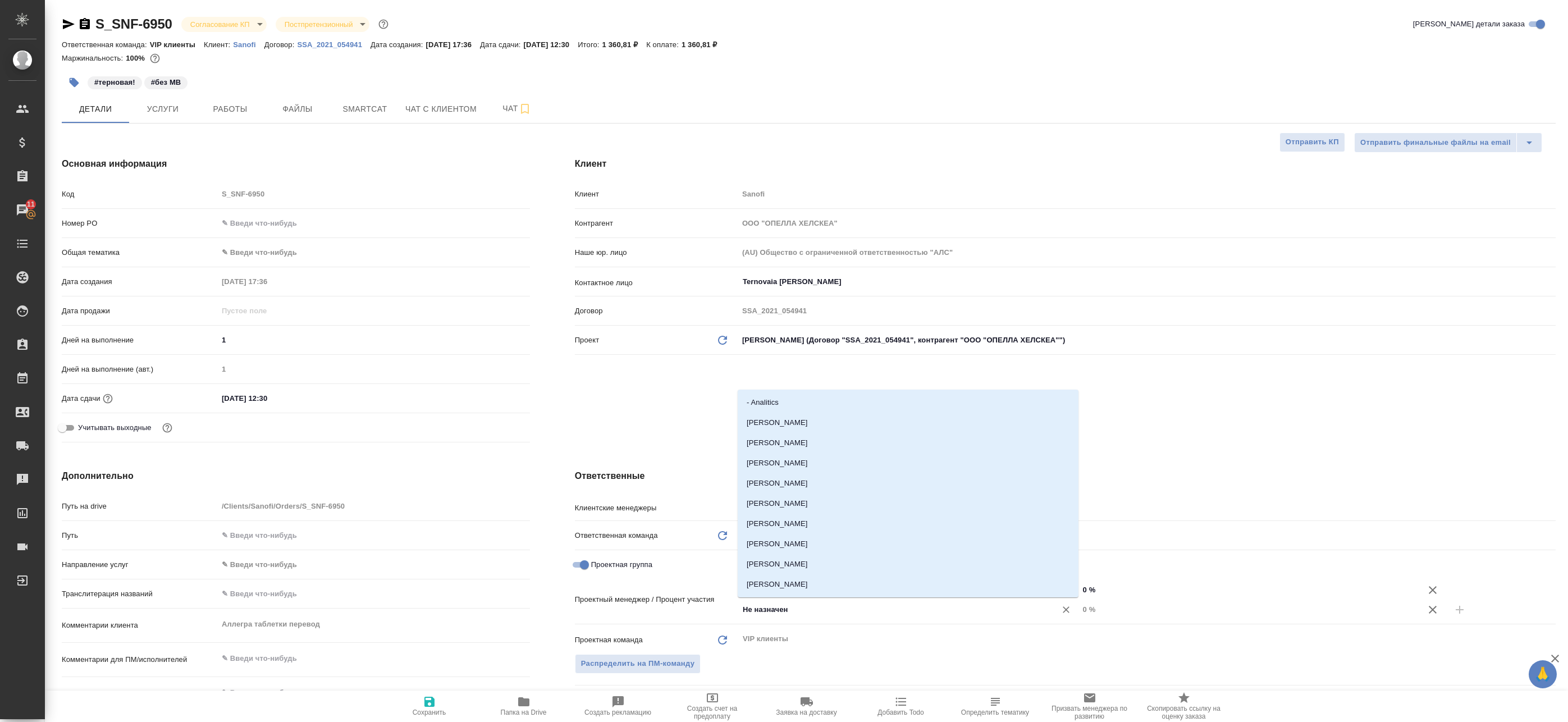
click at [914, 603] on input "Не назначен" at bounding box center [889, 609] width 296 height 14
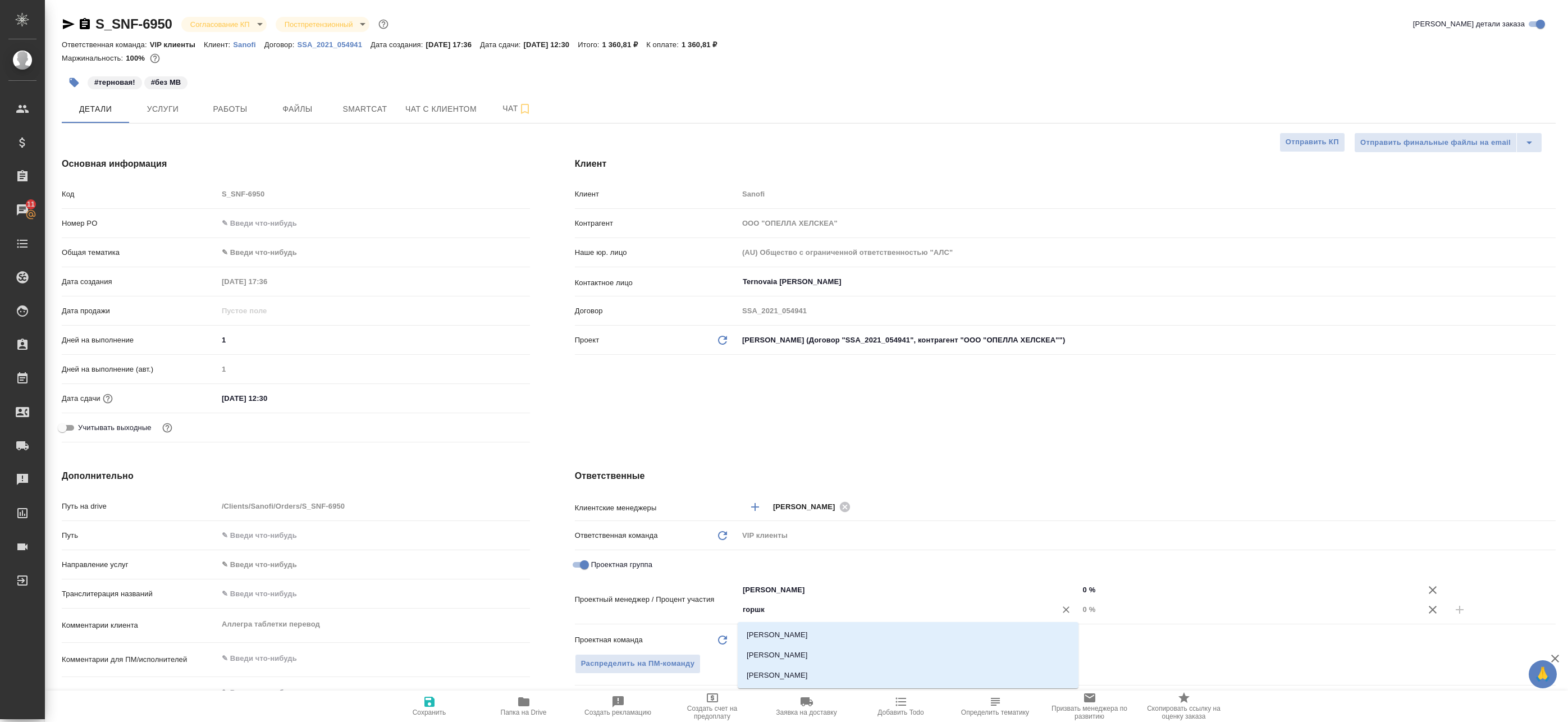
type input "горшко"
type textarea "x"
type input "Не назначен"
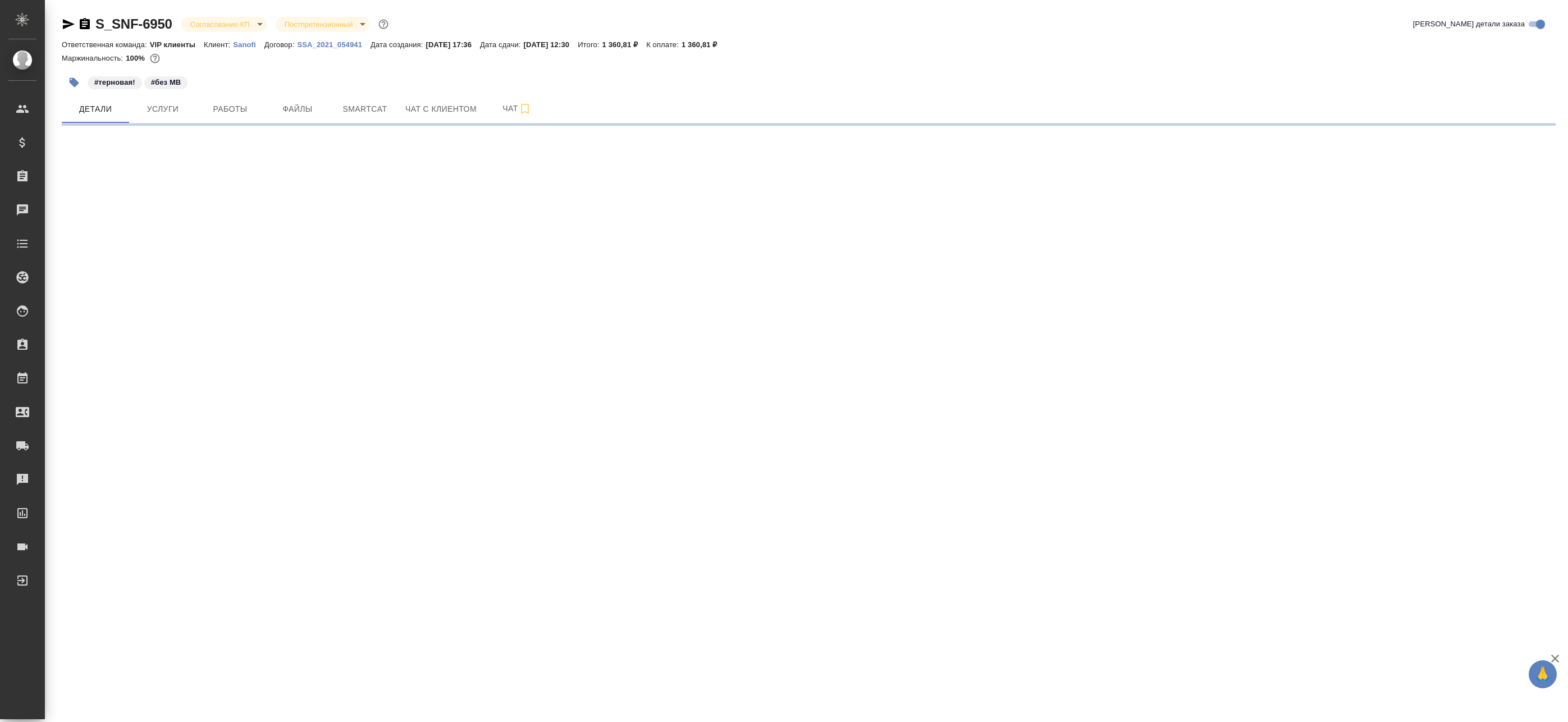
select select "RU"
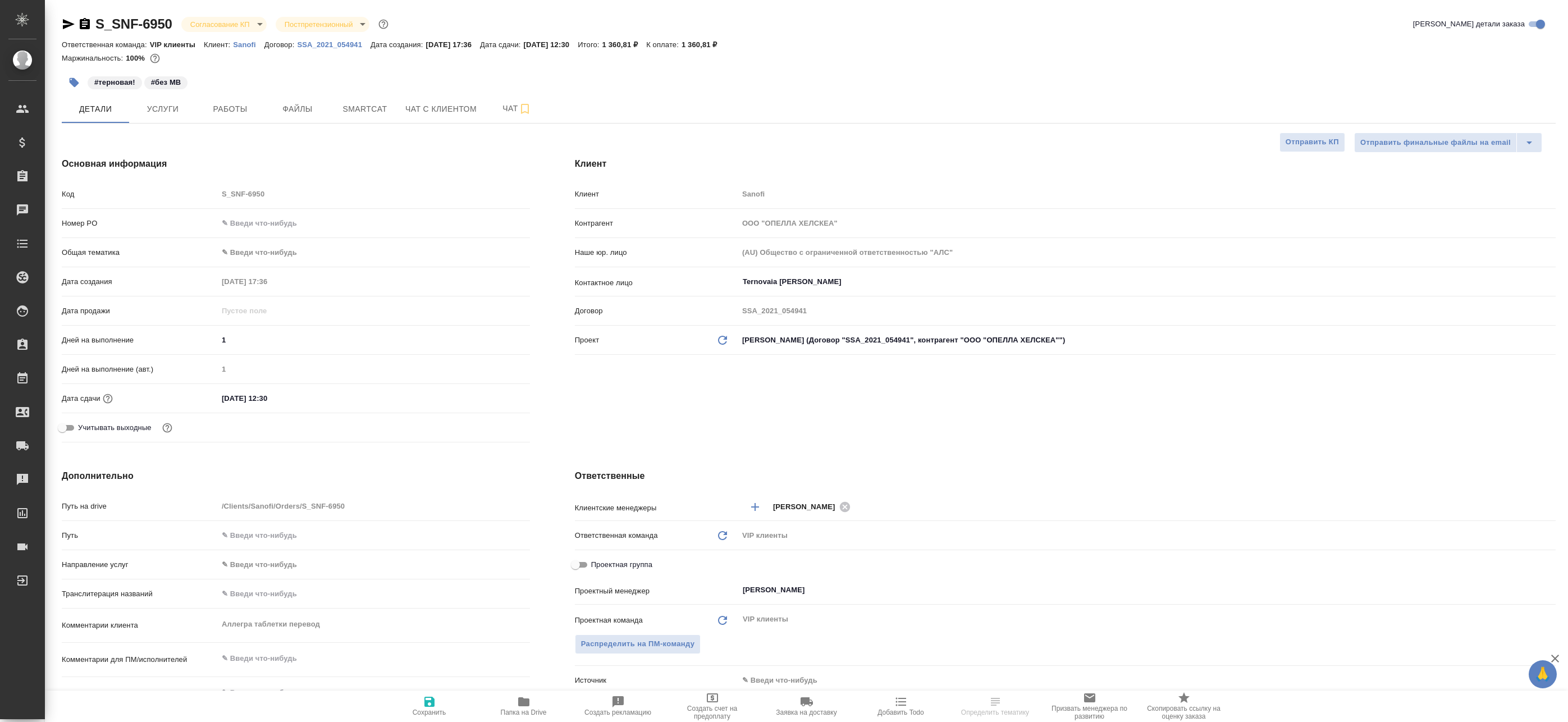
type textarea "x"
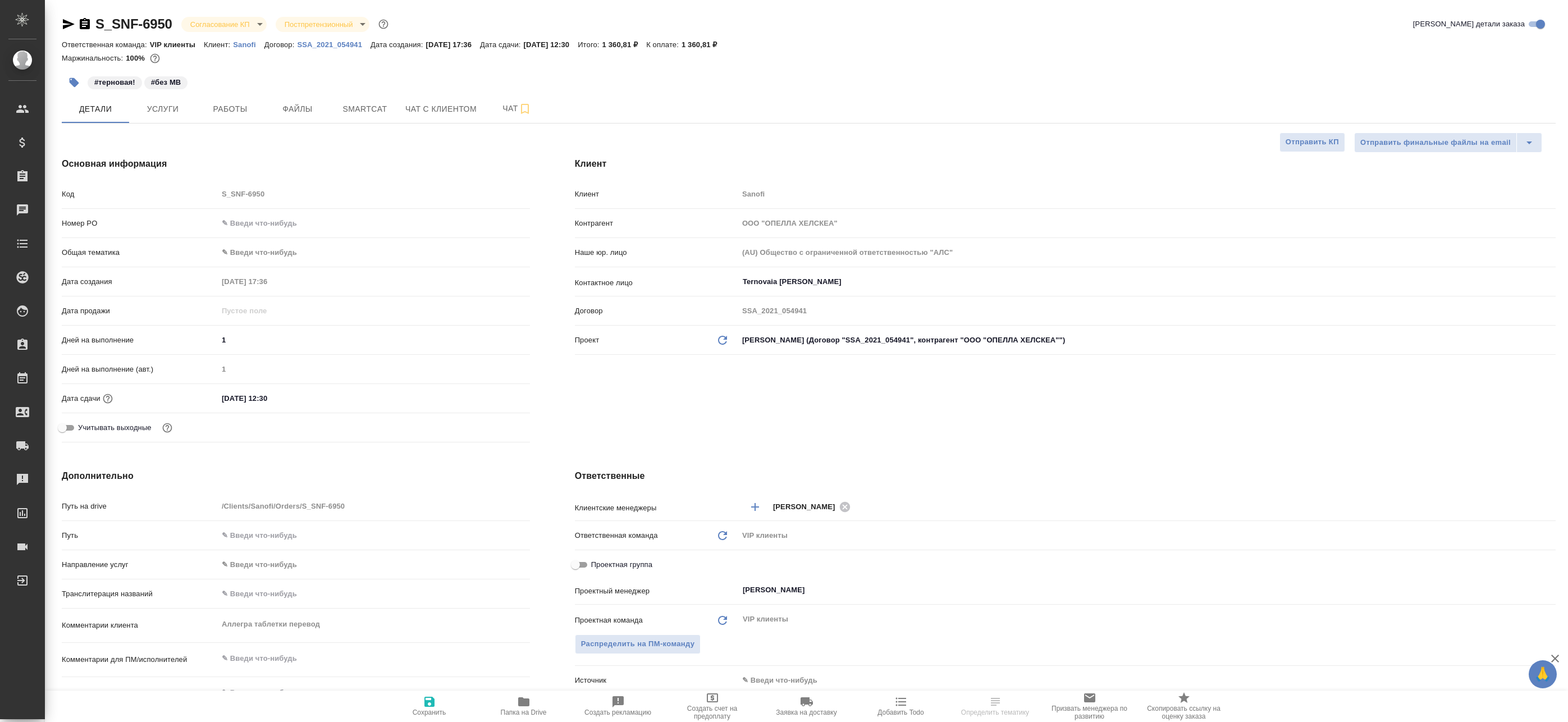
type textarea "x"
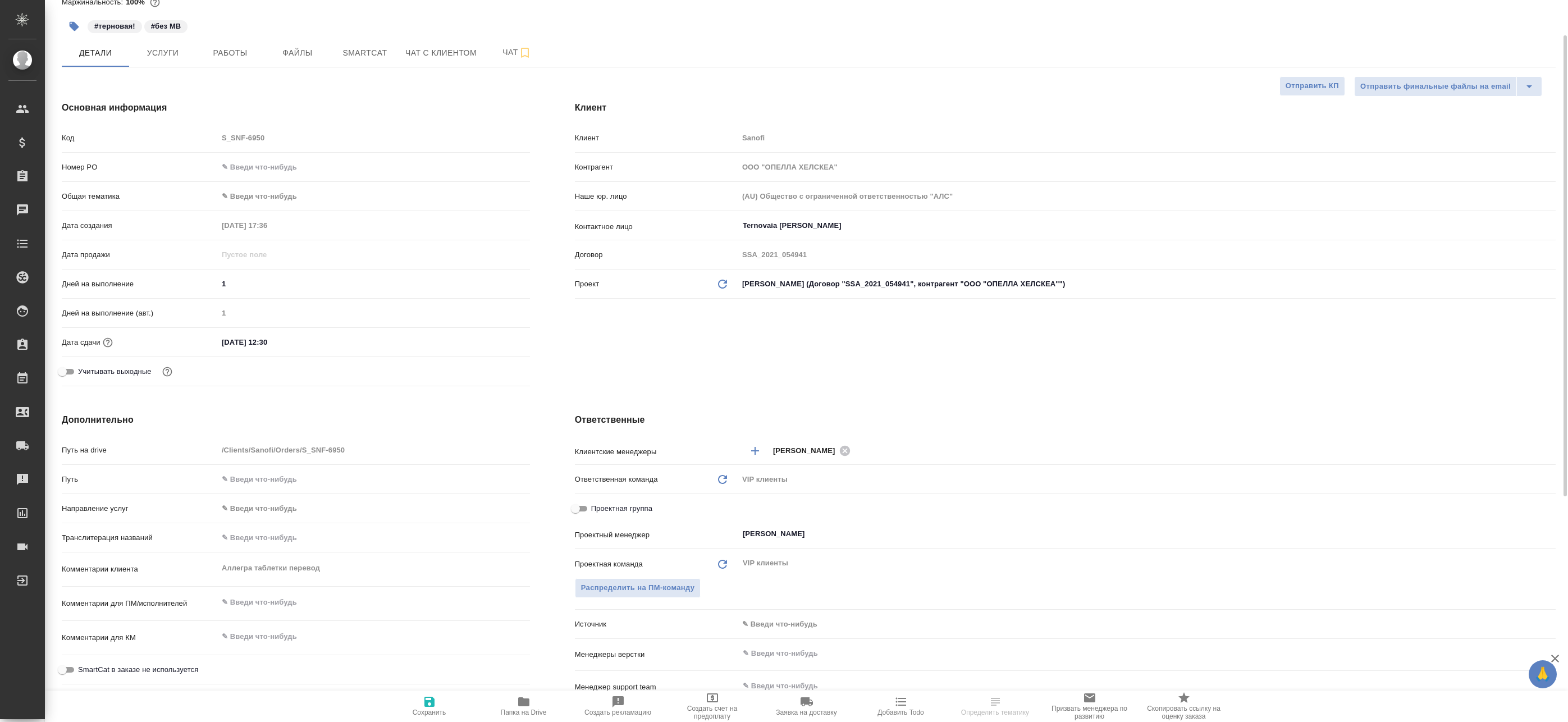
click at [577, 507] on input "Проектная группа" at bounding box center [576, 508] width 40 height 14
checkbox input "true"
type textarea "x"
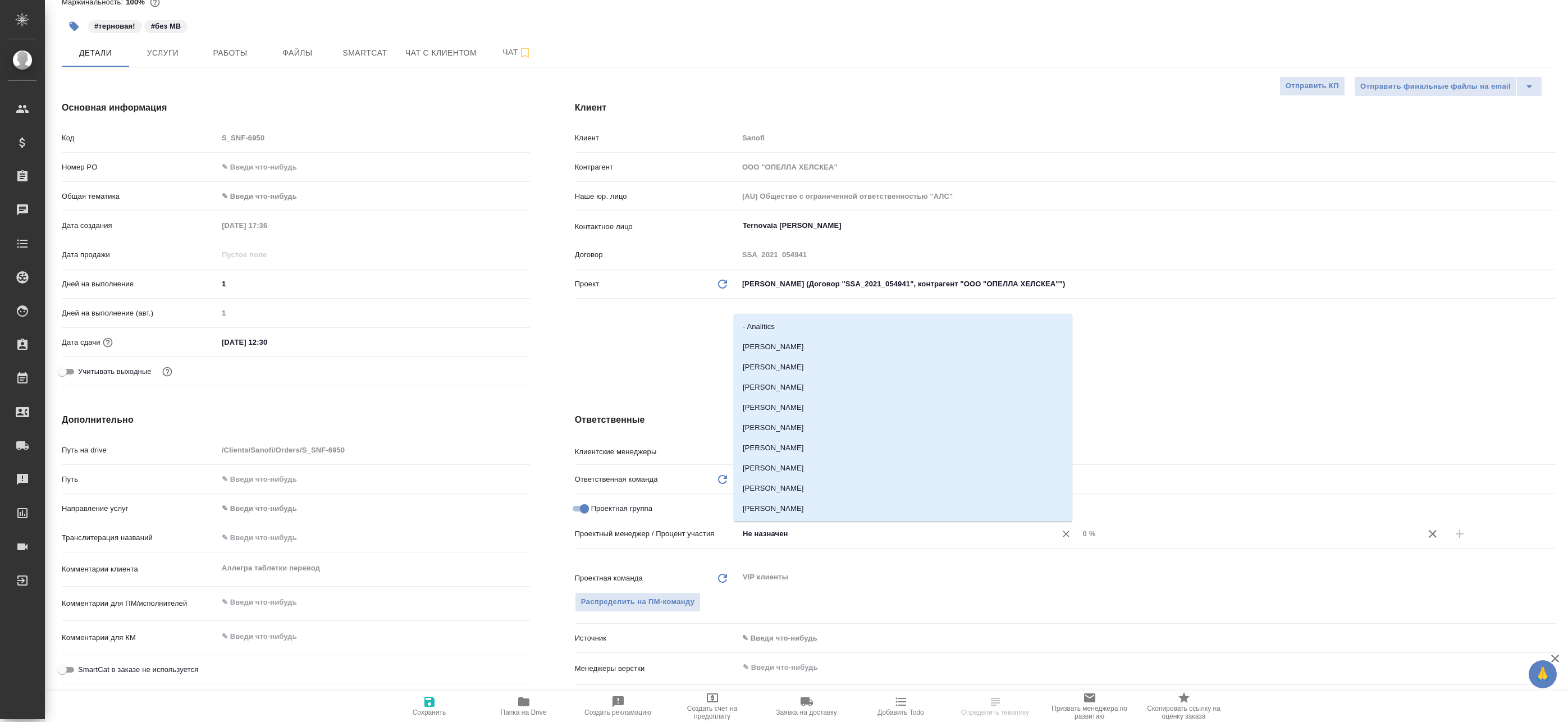
click at [841, 536] on input "Не назначен" at bounding box center [889, 534] width 296 height 14
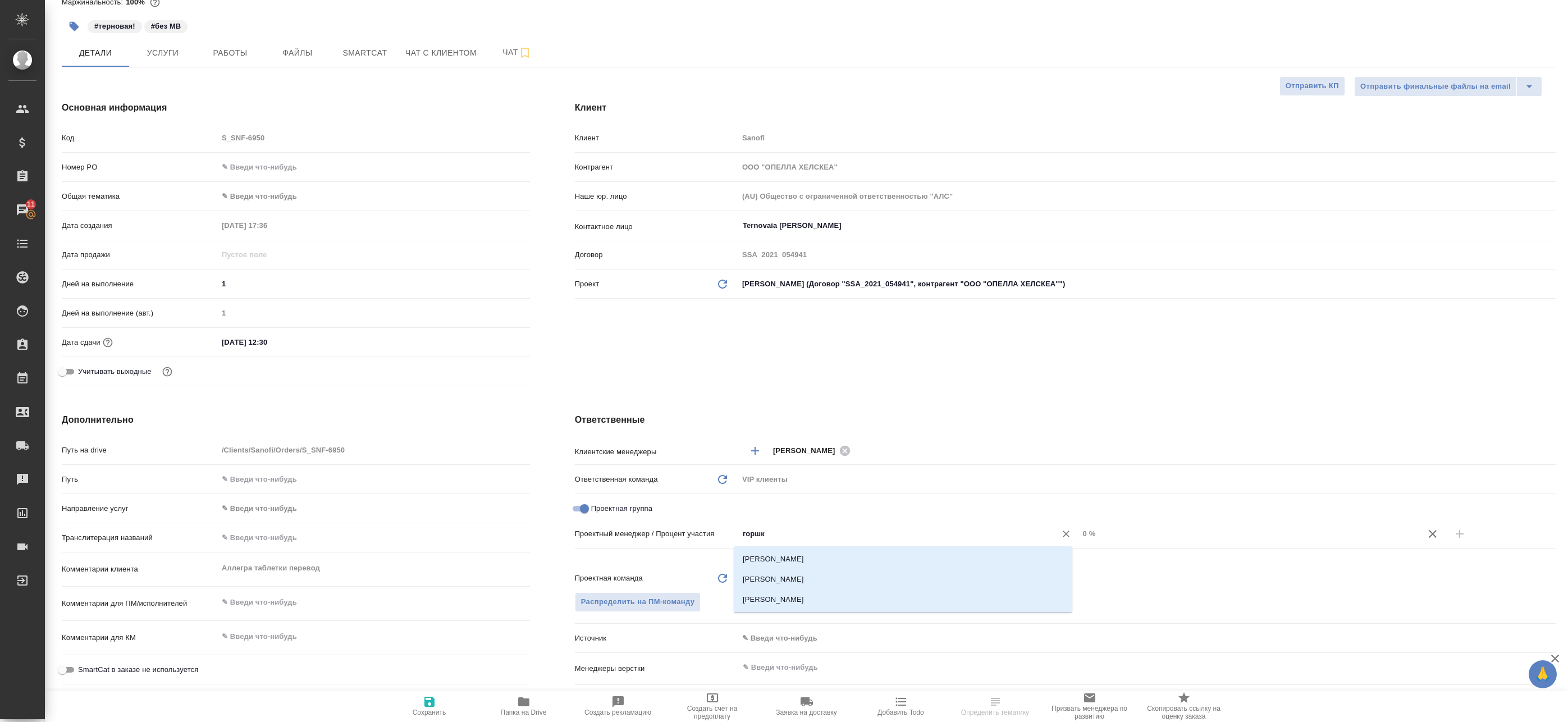
type input "горшко"
click at [836, 578] on li "[PERSON_NAME]" at bounding box center [903, 579] width 339 height 20
type textarea "x"
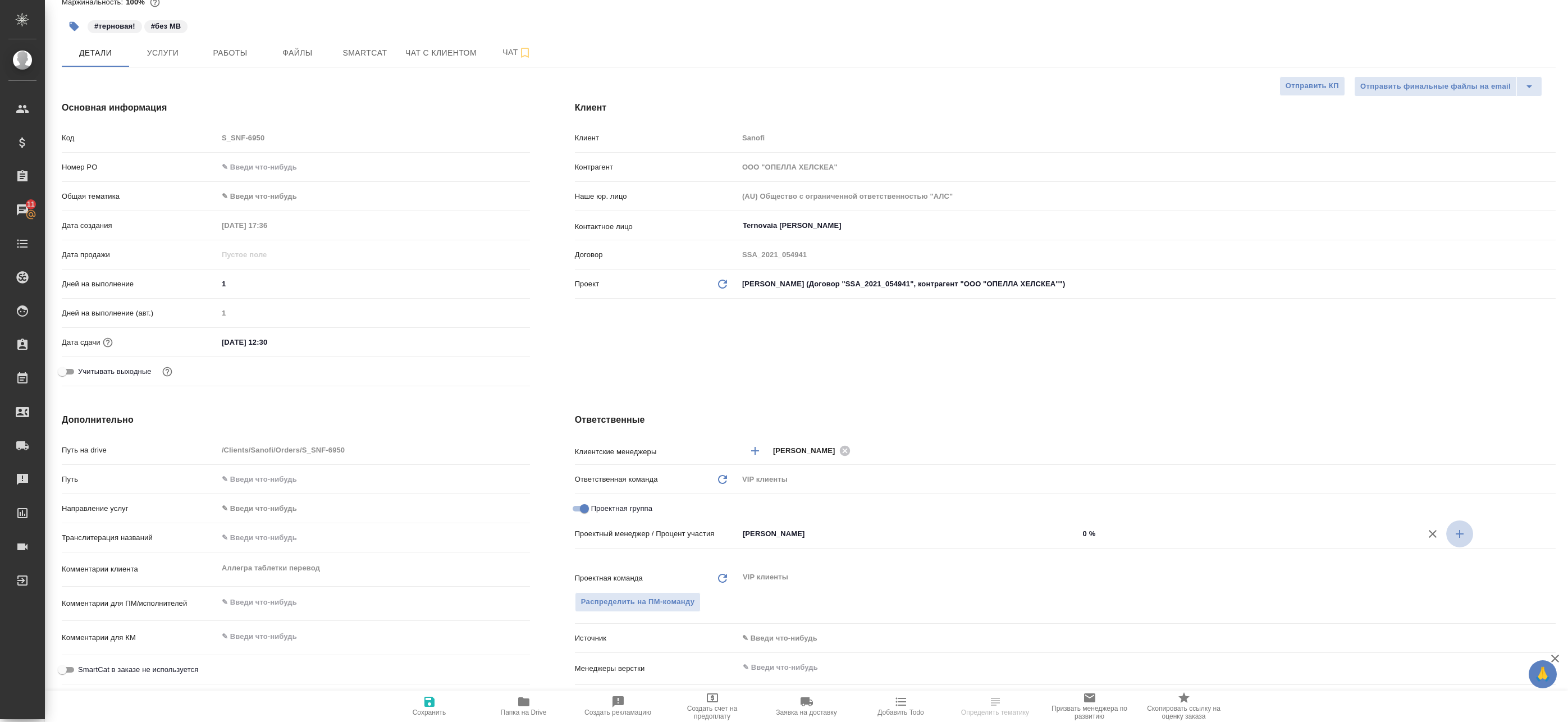
click at [1452, 540] on icon "button" at bounding box center [1459, 534] width 14 height 14
type textarea "x"
click at [772, 561] on div "Не назначен ​" at bounding box center [909, 553] width 341 height 20
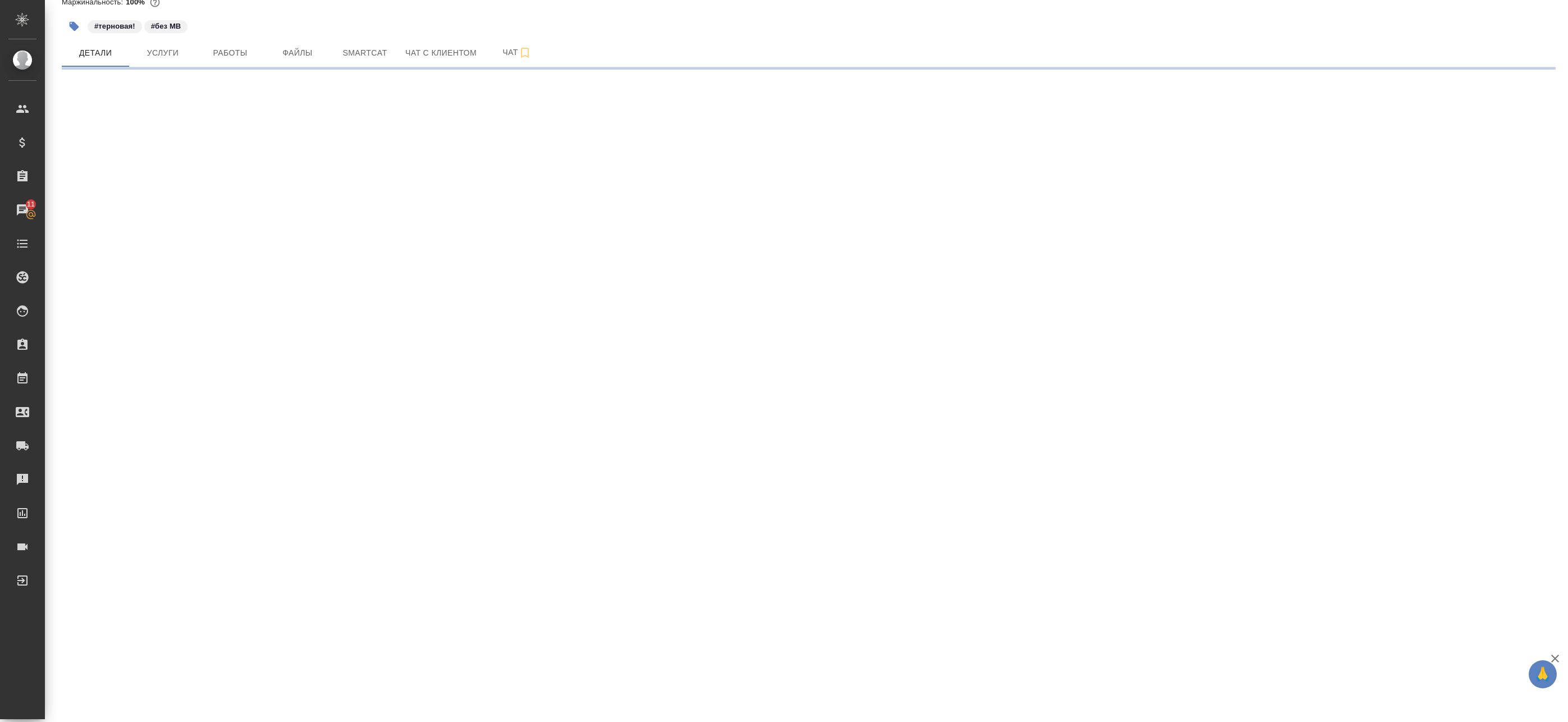
select select "RU"
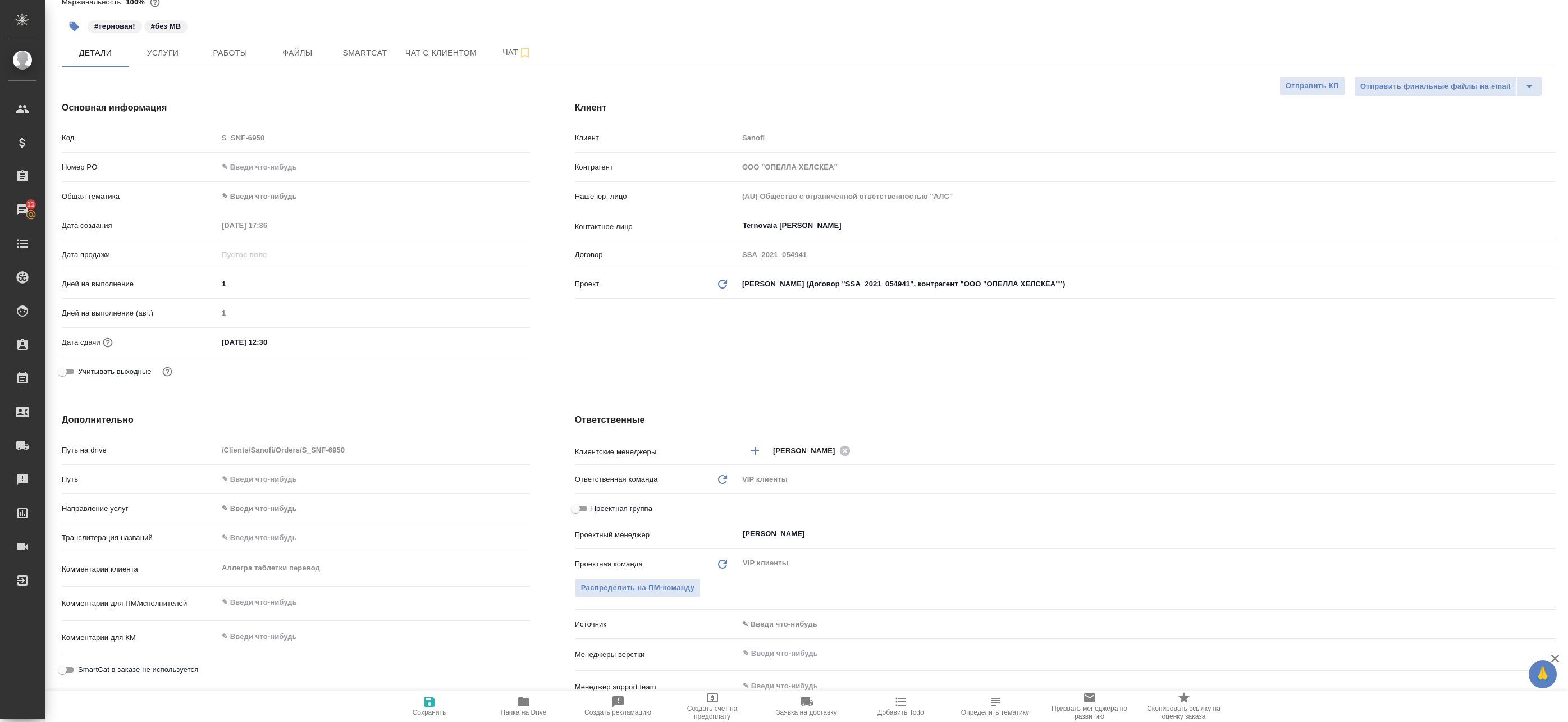
type textarea "x"
click at [610, 507] on span "Проектная группа" at bounding box center [621, 509] width 61 height 11
click at [596, 507] on input "Проектная группа" at bounding box center [576, 508] width 40 height 14
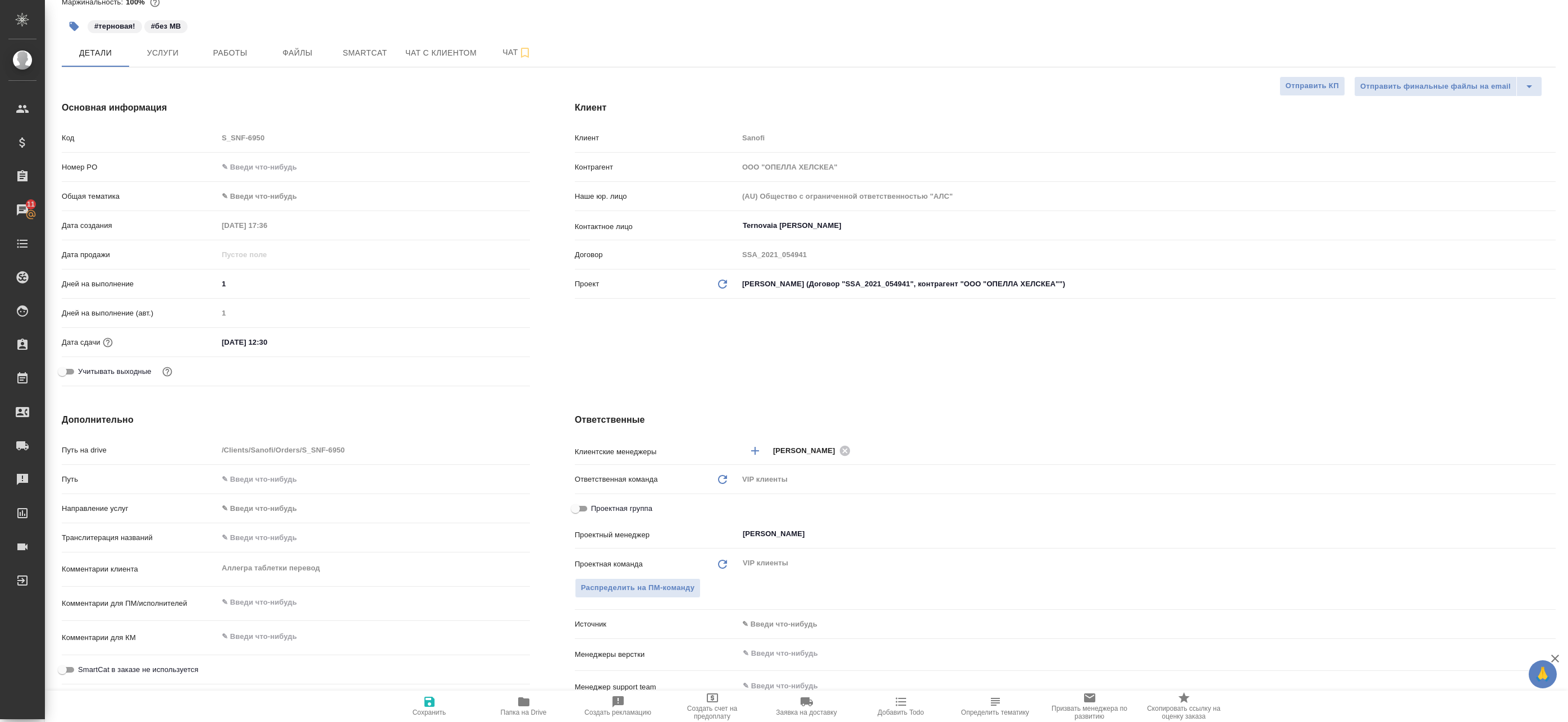
checkbox input "true"
type textarea "x"
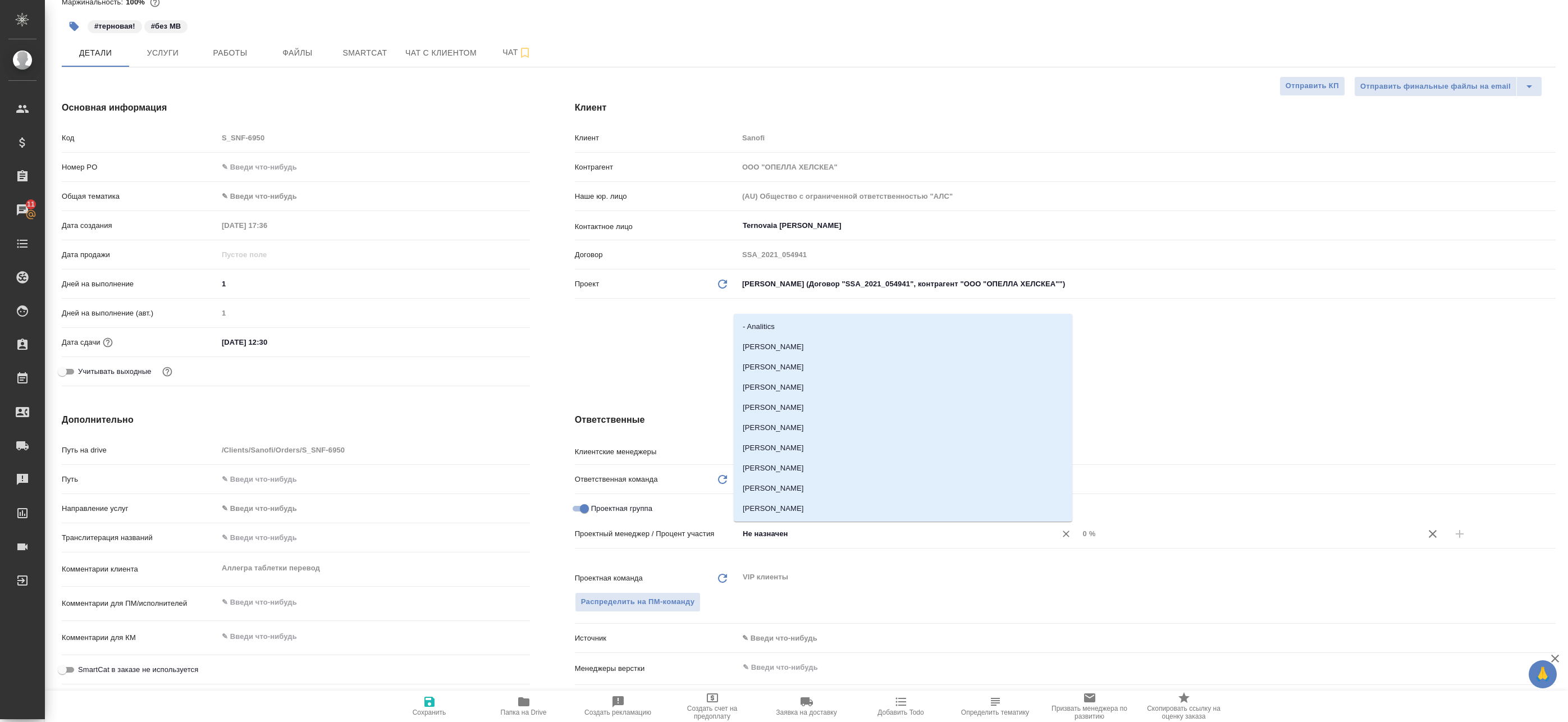
click at [791, 532] on input "Не назначен" at bounding box center [889, 534] width 296 height 14
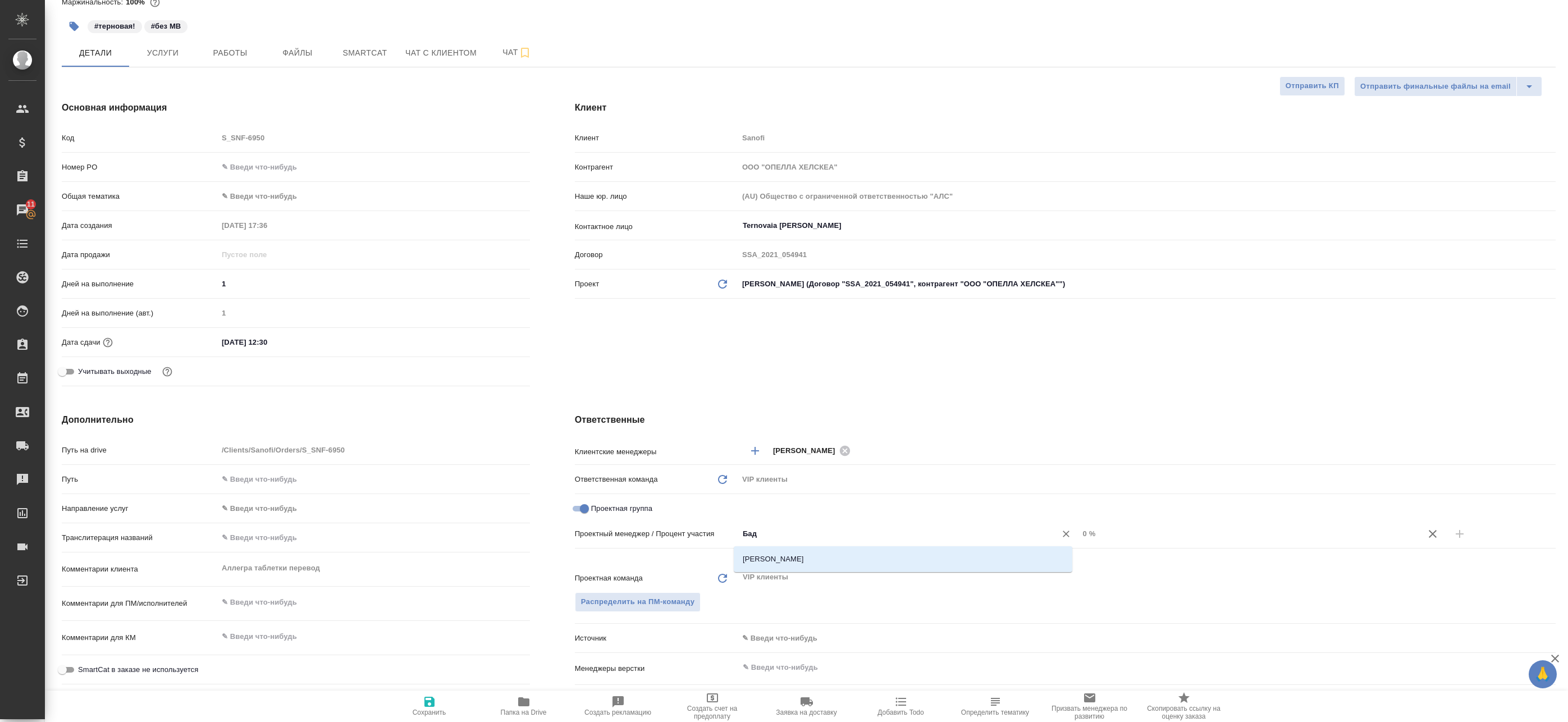
type input "Бада"
click at [788, 562] on li "[PERSON_NAME]" at bounding box center [903, 559] width 339 height 20
type textarea "x"
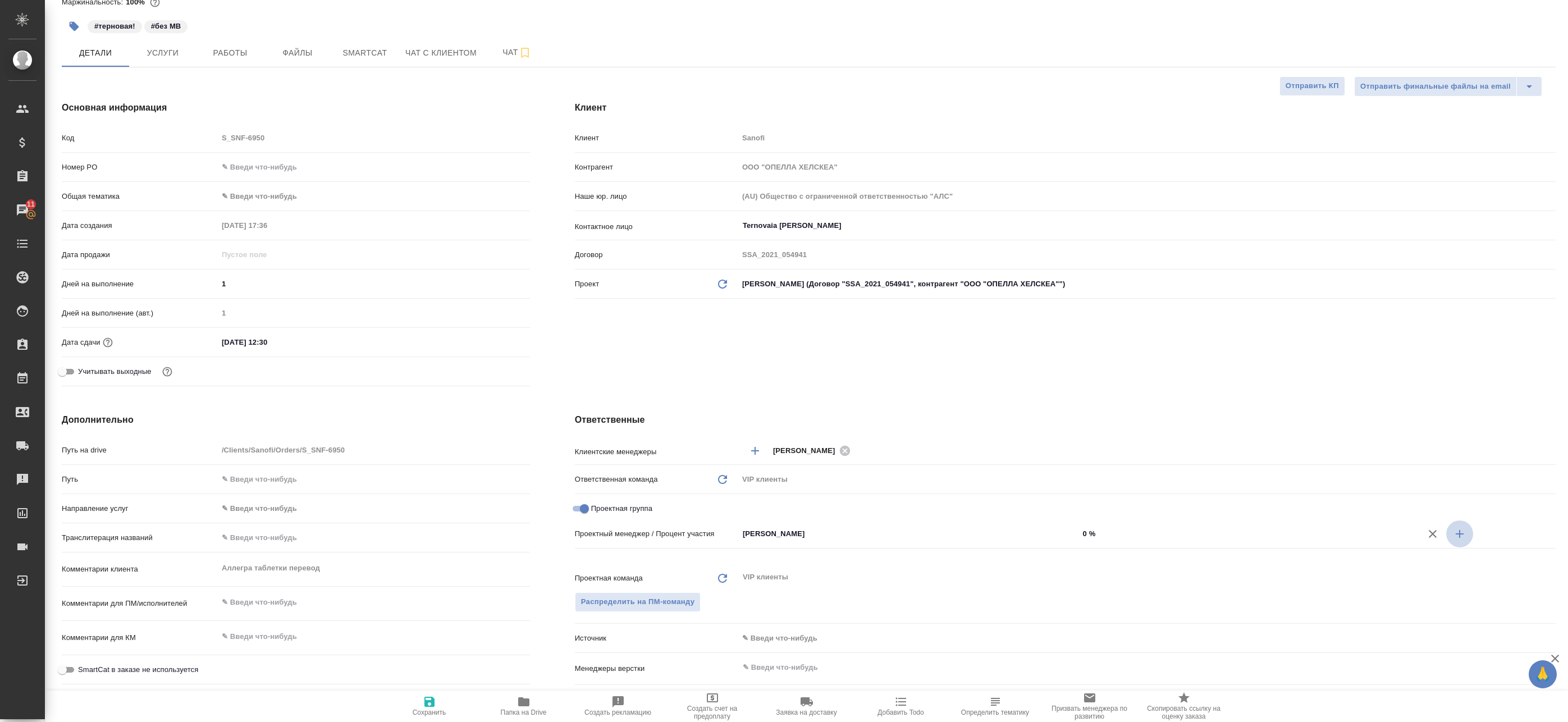
click at [1452, 535] on icon "button" at bounding box center [1459, 534] width 14 height 14
type textarea "x"
click at [817, 561] on div "Не назначен ​" at bounding box center [909, 553] width 341 height 20
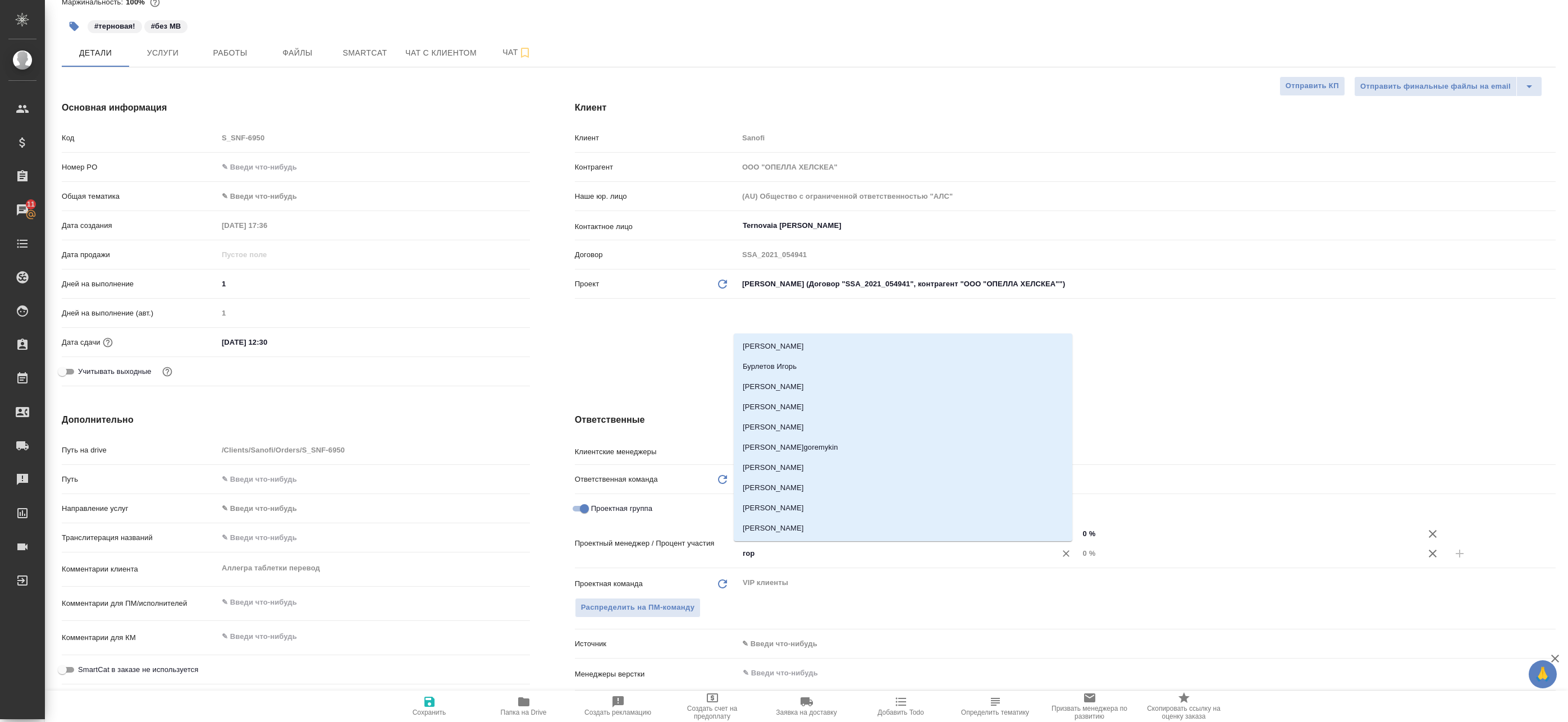
type input "горш"
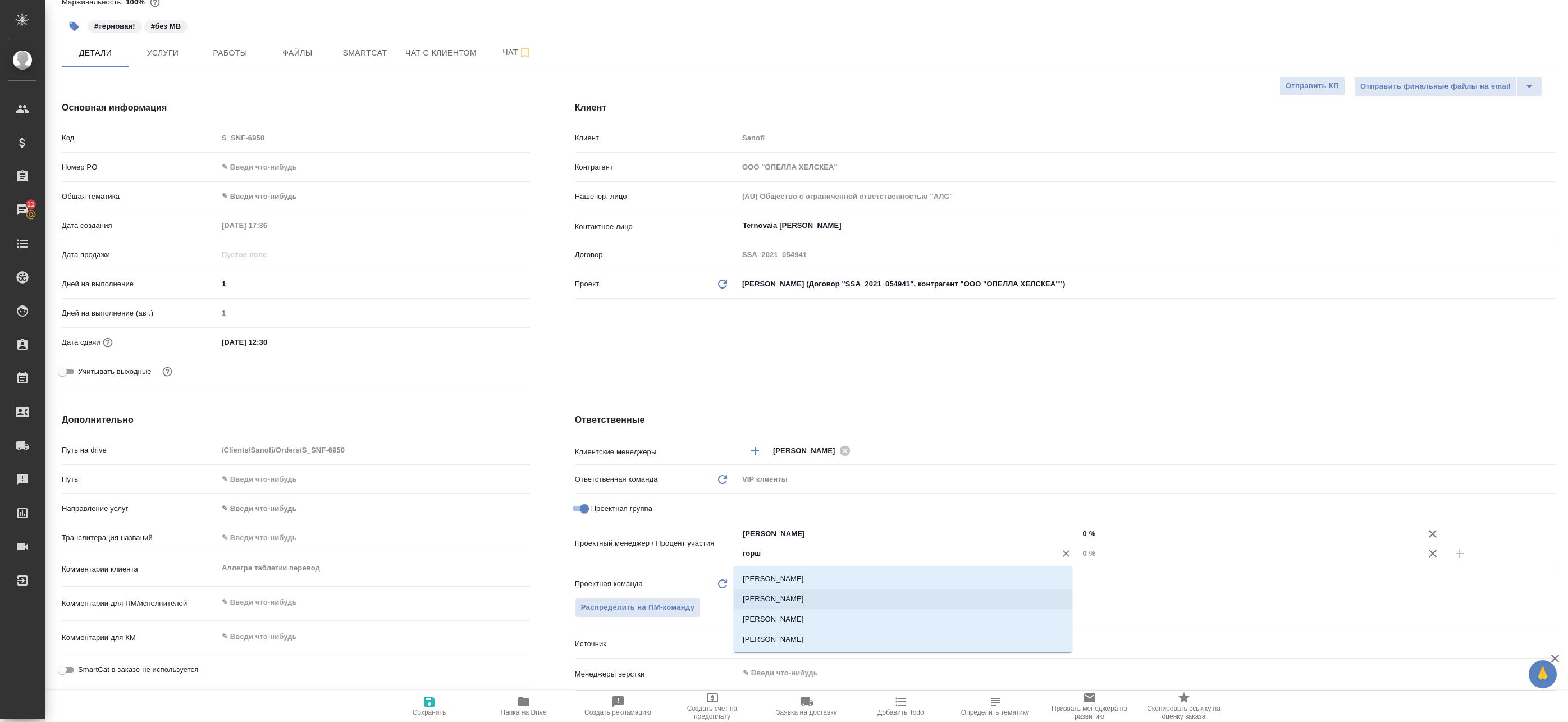
click at [807, 596] on li "Горшкова Валентина" at bounding box center [903, 599] width 339 height 20
type textarea "x"
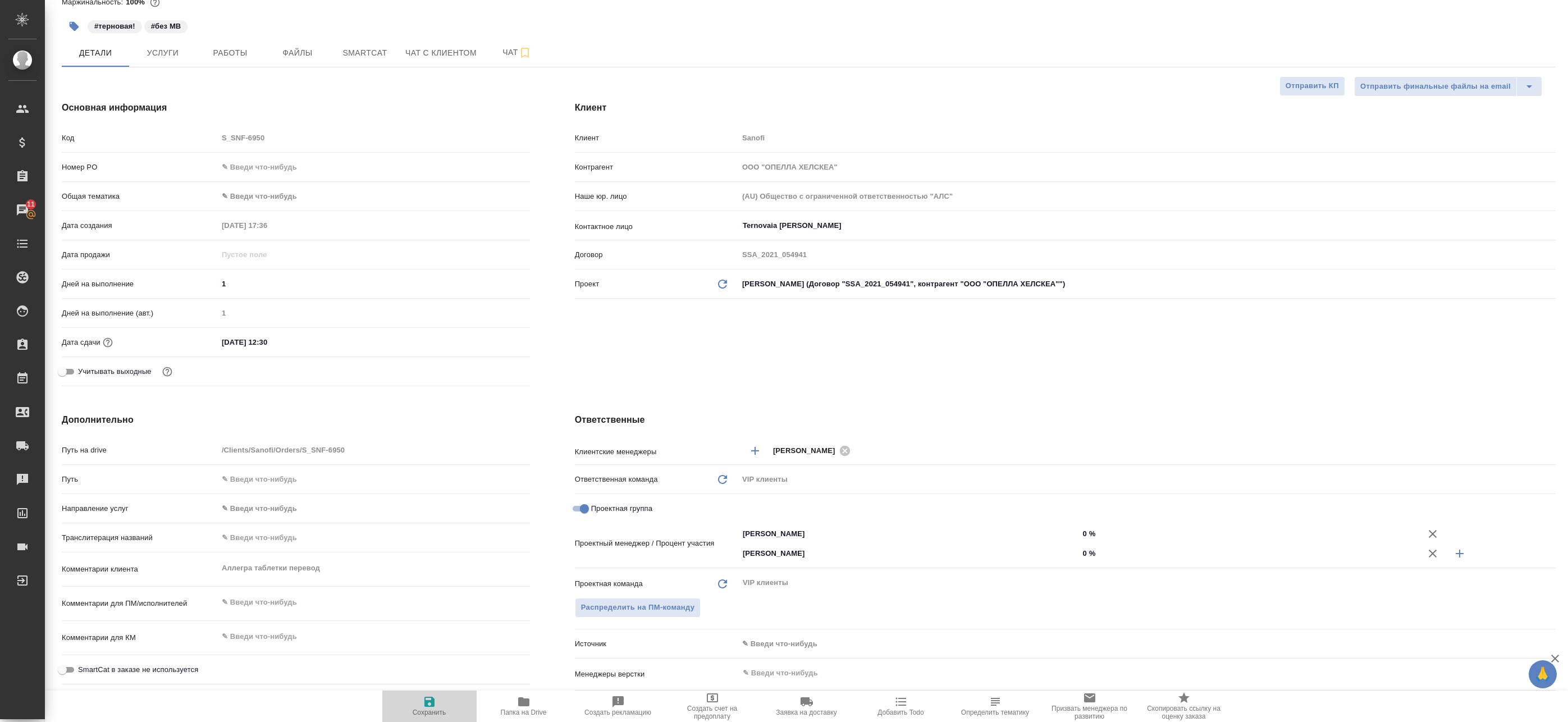
click at [435, 708] on span "Сохранить" at bounding box center [429, 712] width 34 height 8
type textarea "x"
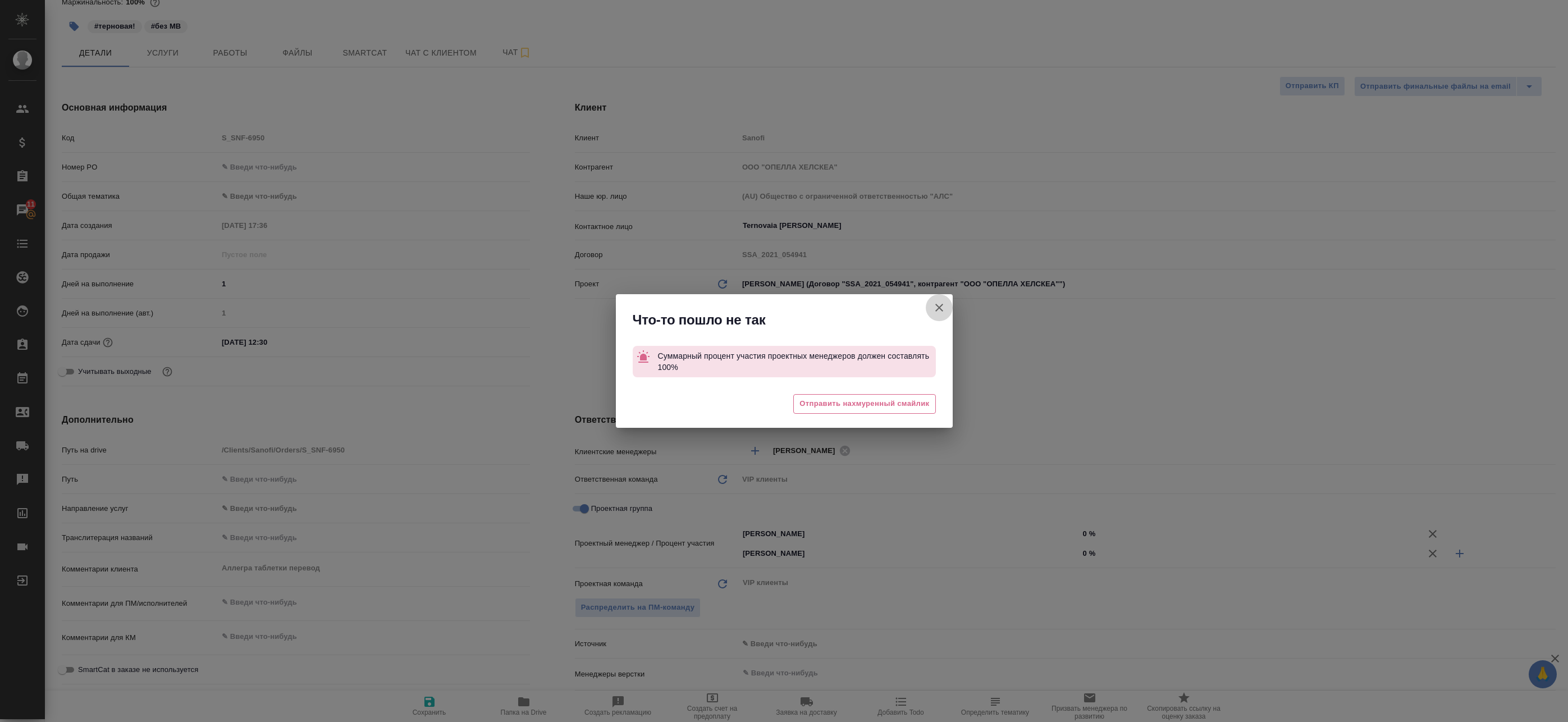
click at [930, 316] on button "Клиент не указал номер" at bounding box center [939, 308] width 27 height 27
type textarea "x"
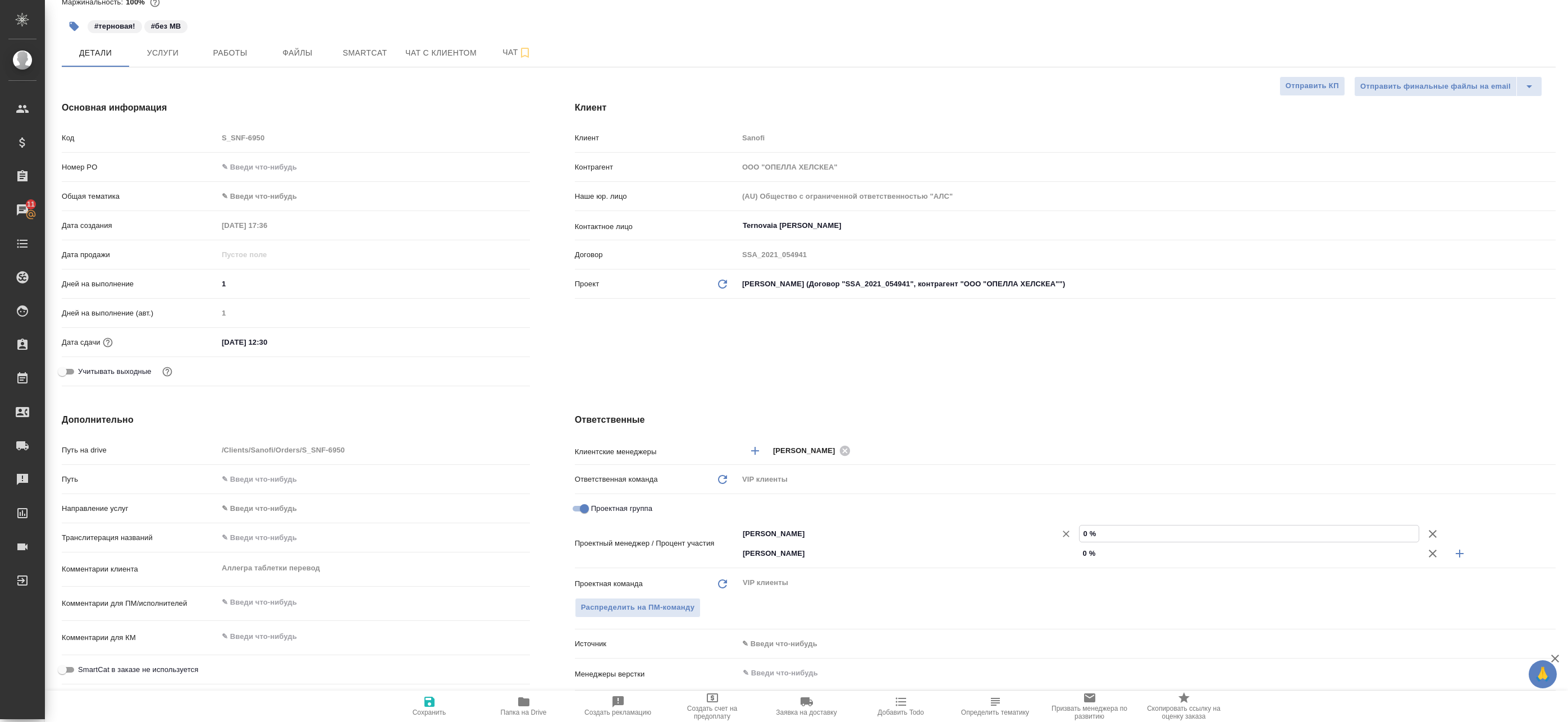
drag, startPoint x: 1093, startPoint y: 538, endPoint x: 960, endPoint y: 532, distance: 133.1
click at [983, 530] on div "Баданян Артак ​ 0 %" at bounding box center [1147, 533] width 817 height 19
type textarea "x"
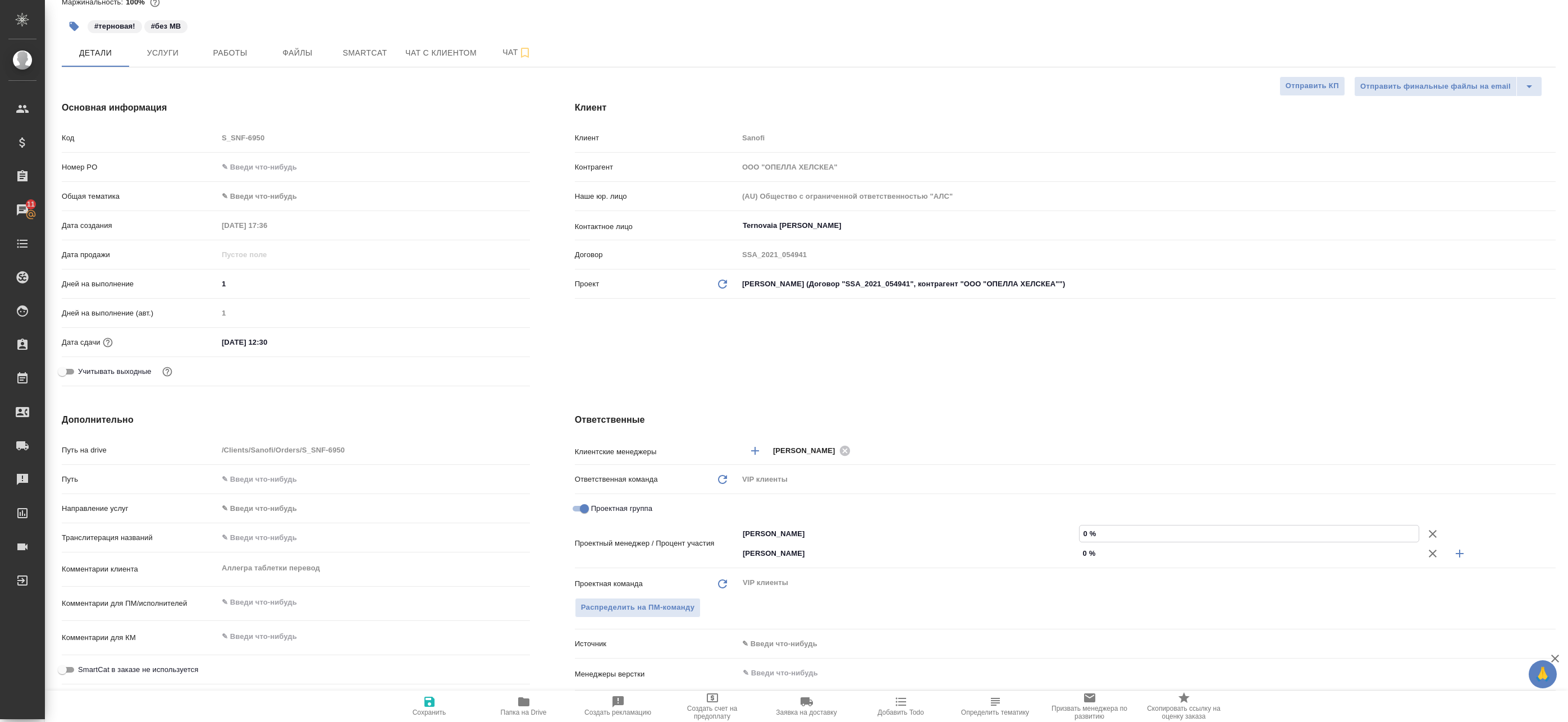
type input "5 %"
type textarea "x"
type input "50 %"
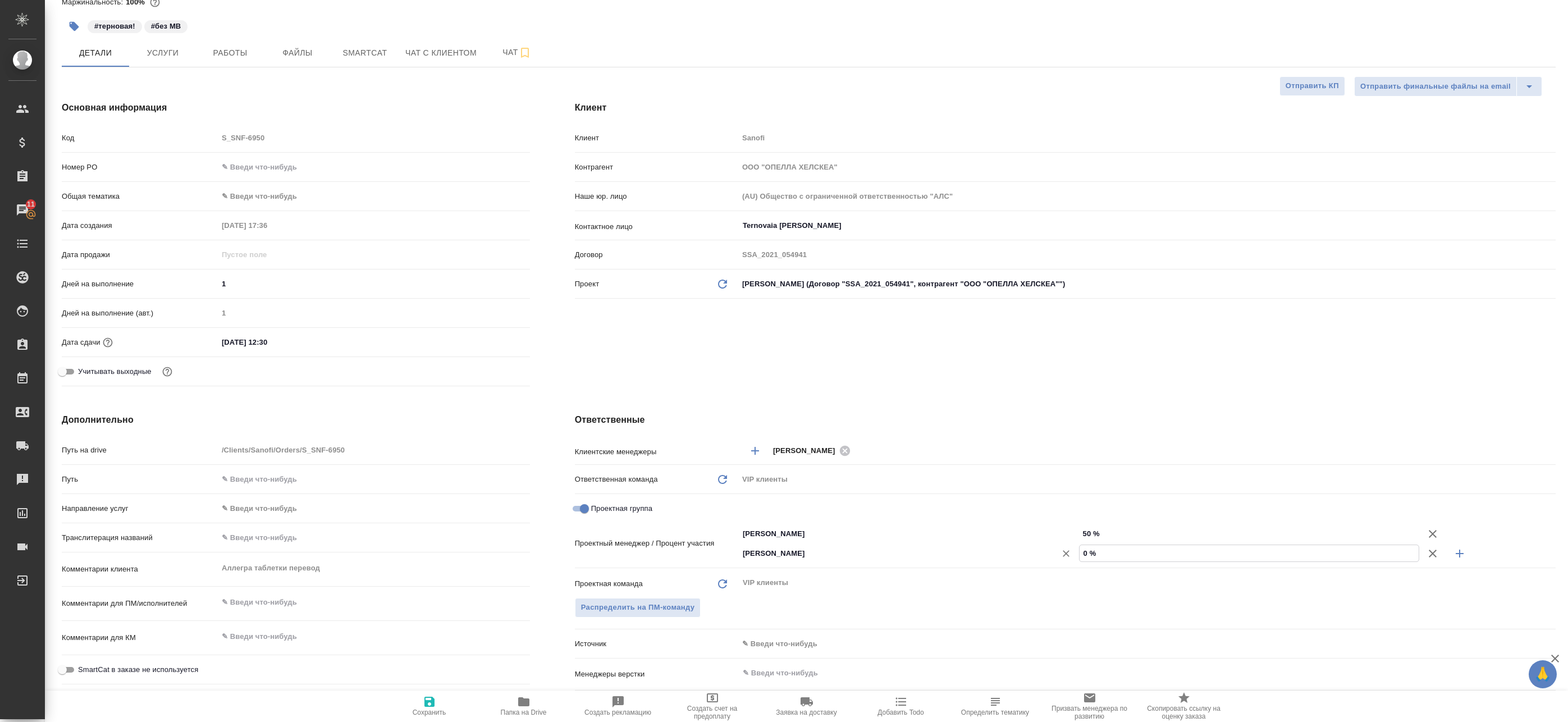
drag, startPoint x: 1079, startPoint y: 548, endPoint x: 1050, endPoint y: 550, distance: 29.1
click at [1061, 551] on div "Горшкова Валентина ​ 0 %" at bounding box center [1147, 553] width 817 height 19
type textarea "x"
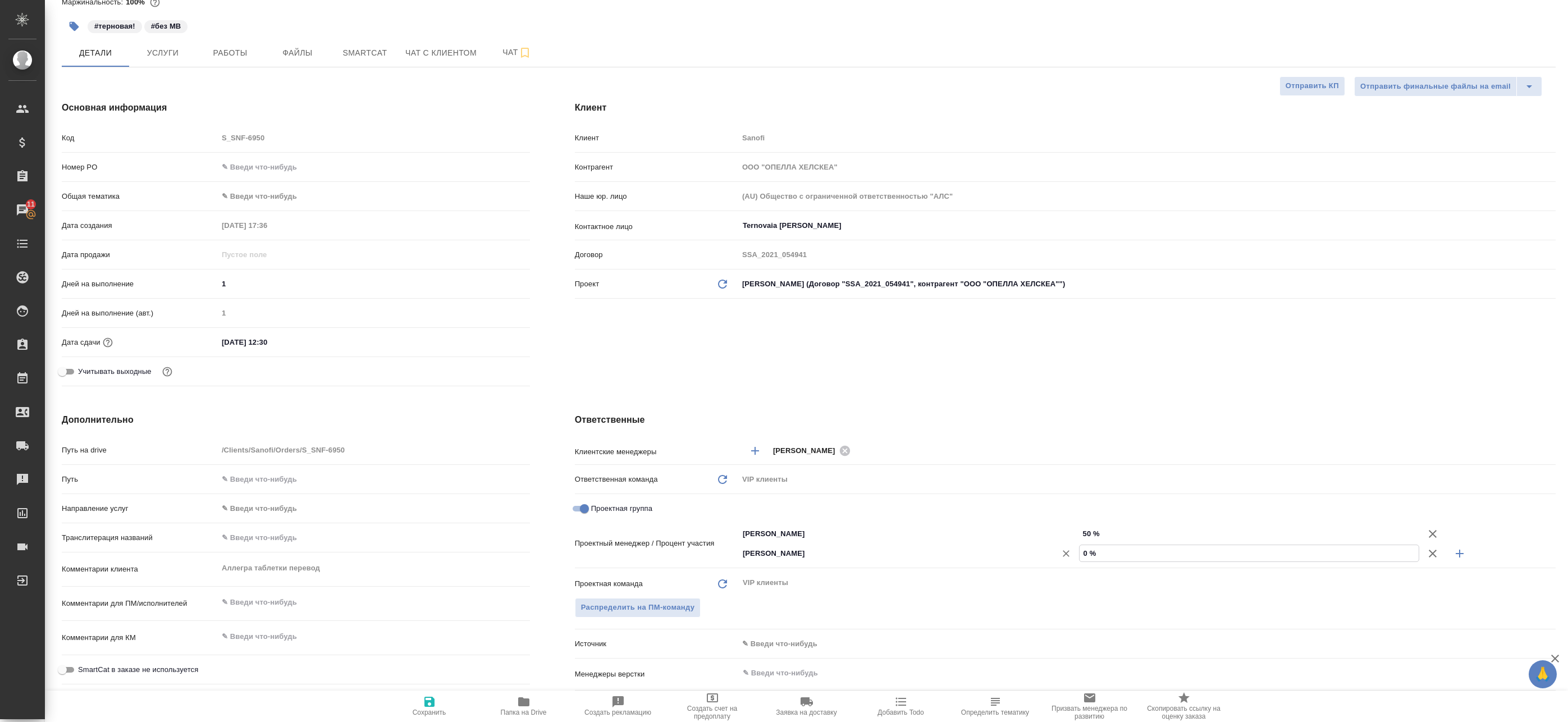
type input "5 %"
type textarea "x"
type input "50 %"
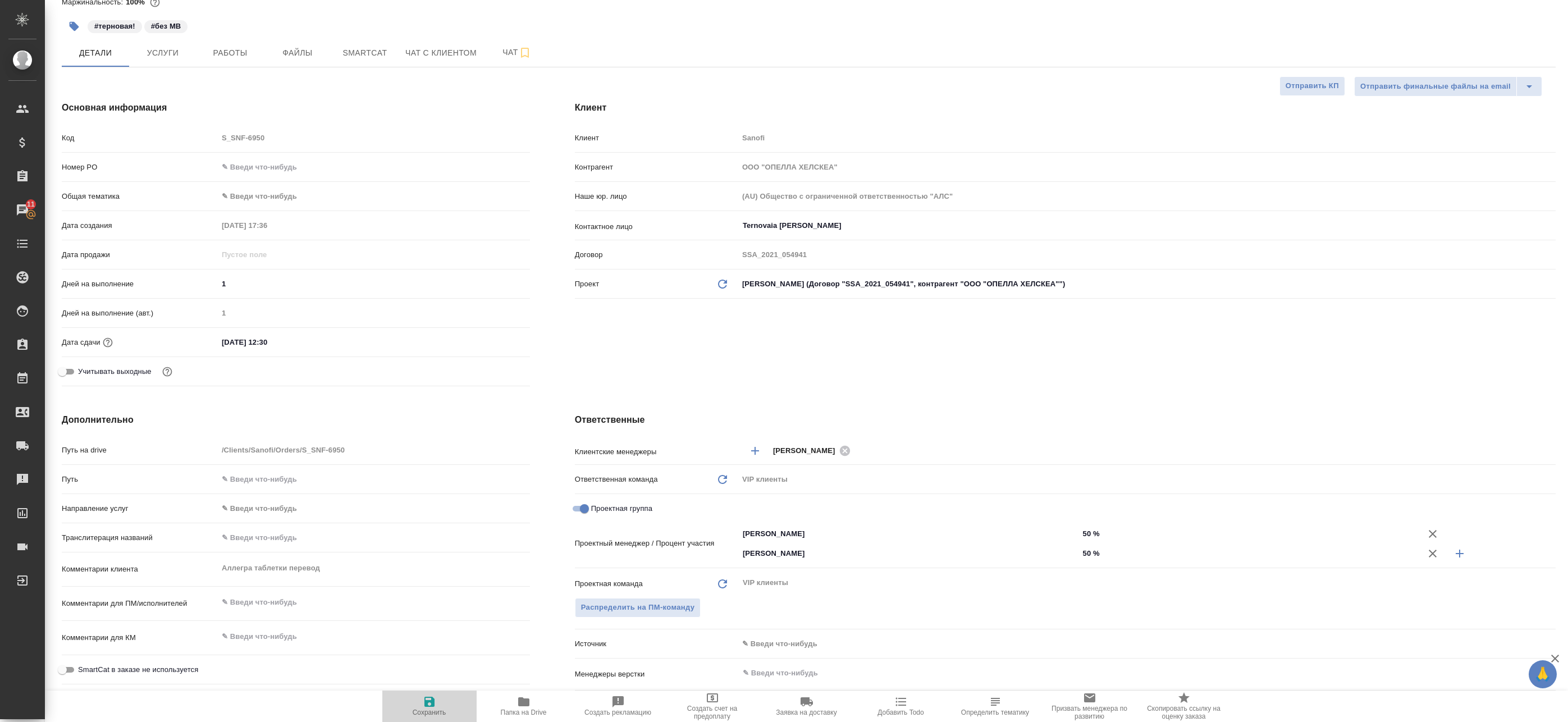
click at [442, 700] on span "Сохранить" at bounding box center [429, 705] width 81 height 22
type textarea "x"
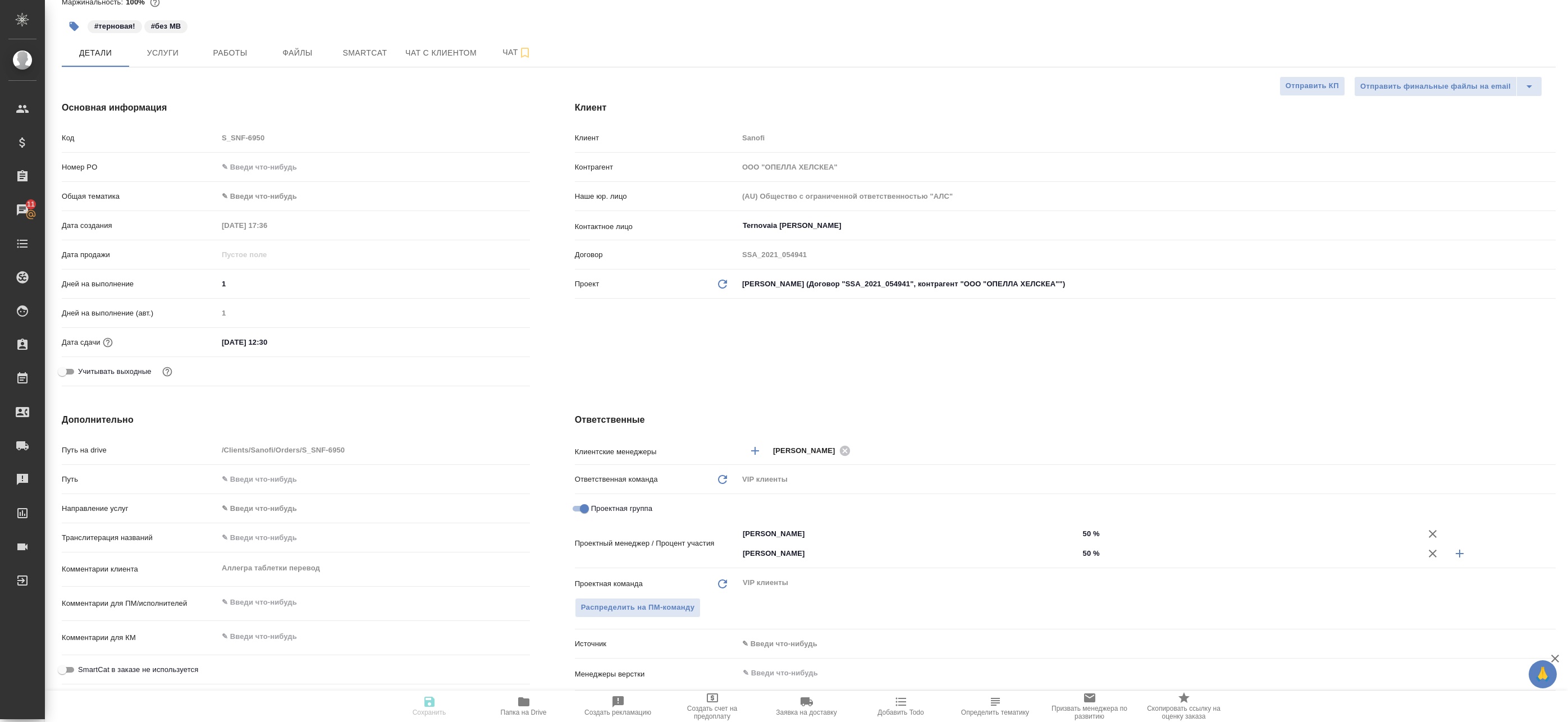
type textarea "x"
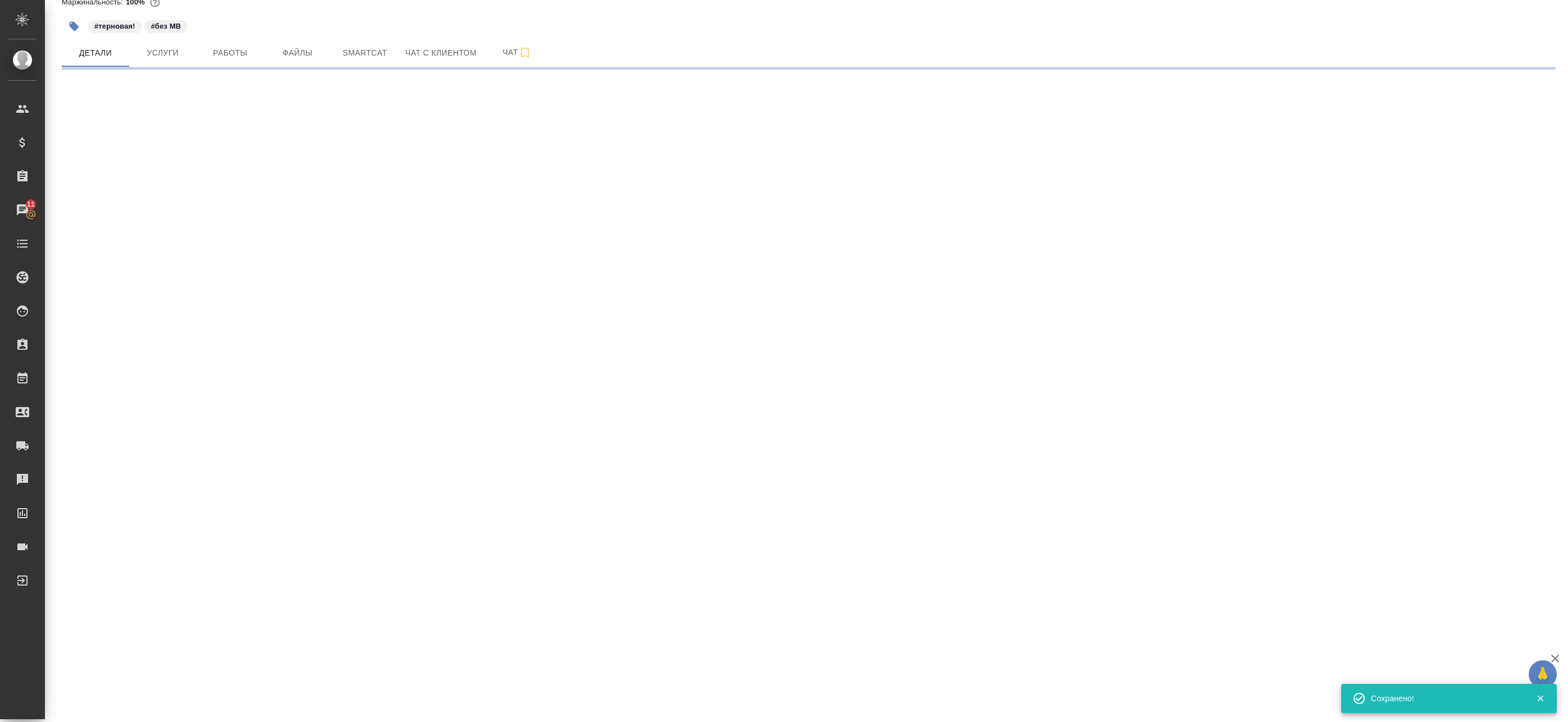
select select "RU"
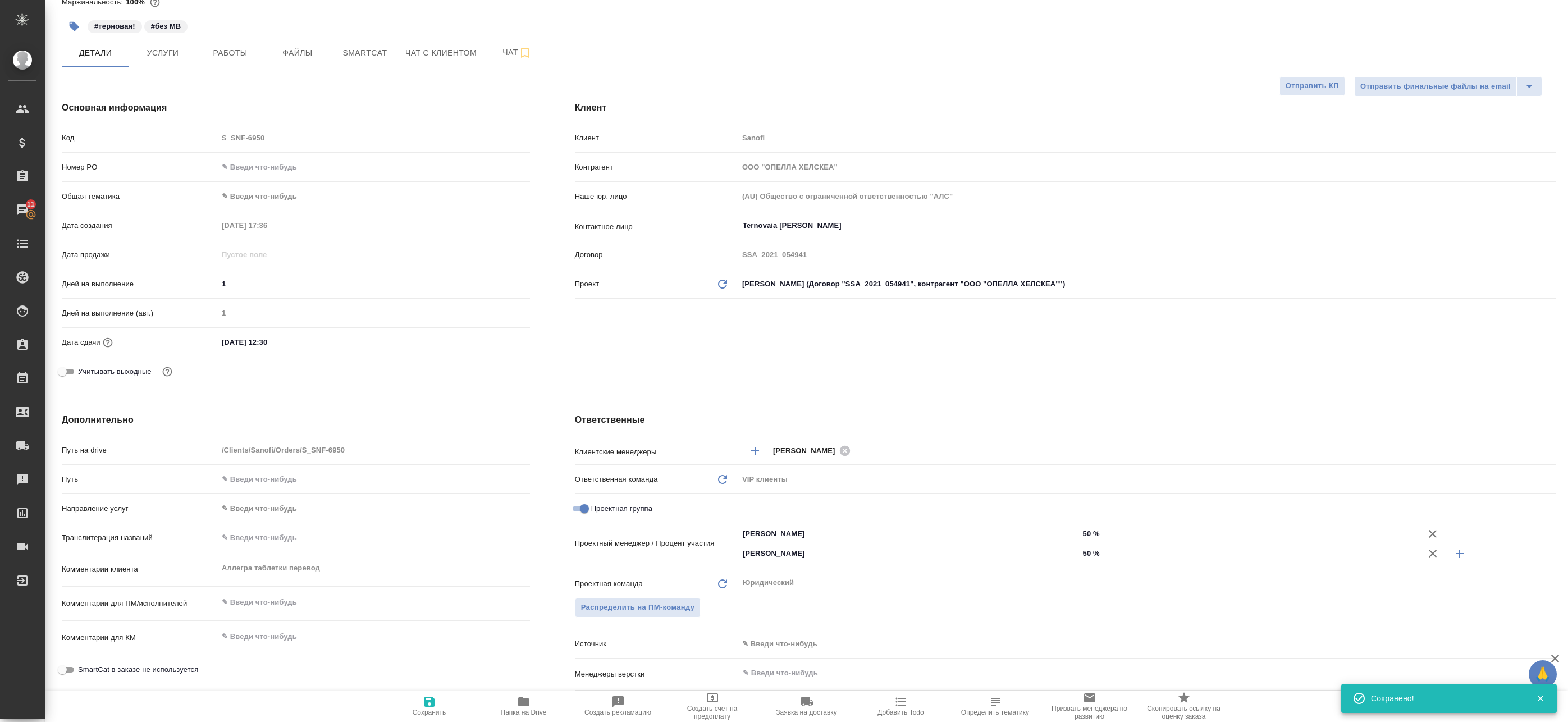
type textarea "x"
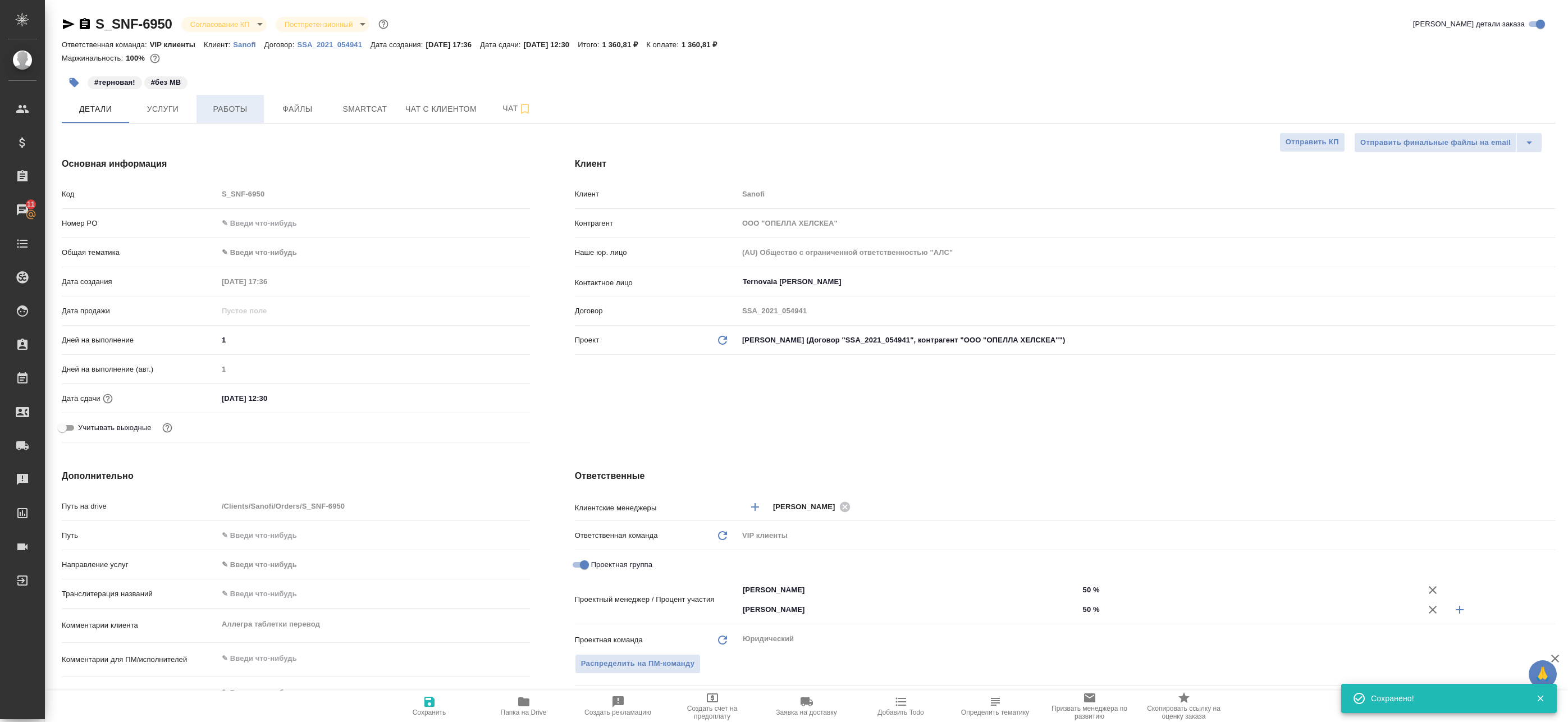
click at [249, 103] on span "Работы" at bounding box center [230, 109] width 54 height 14
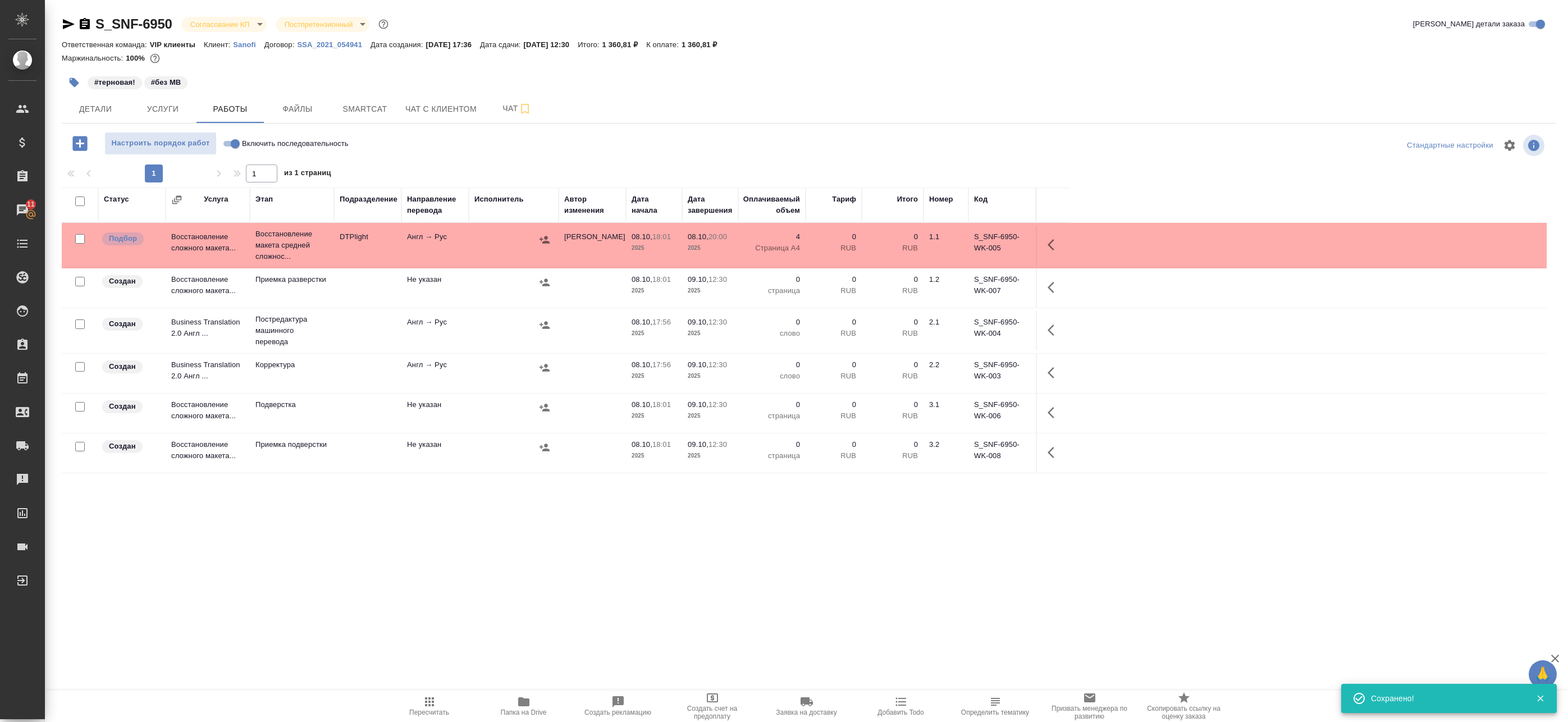
click at [527, 702] on icon "button" at bounding box center [524, 702] width 11 height 9
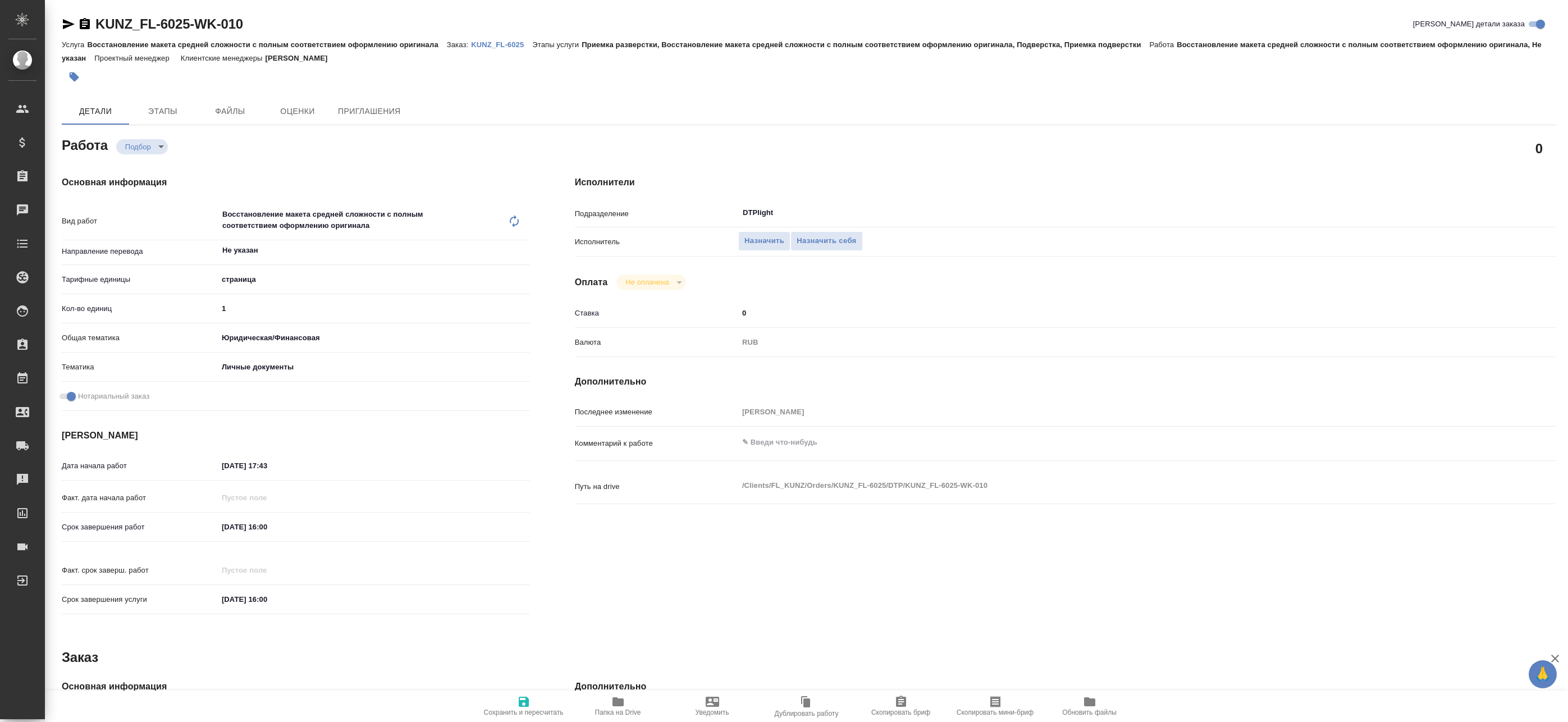
type textarea "x"
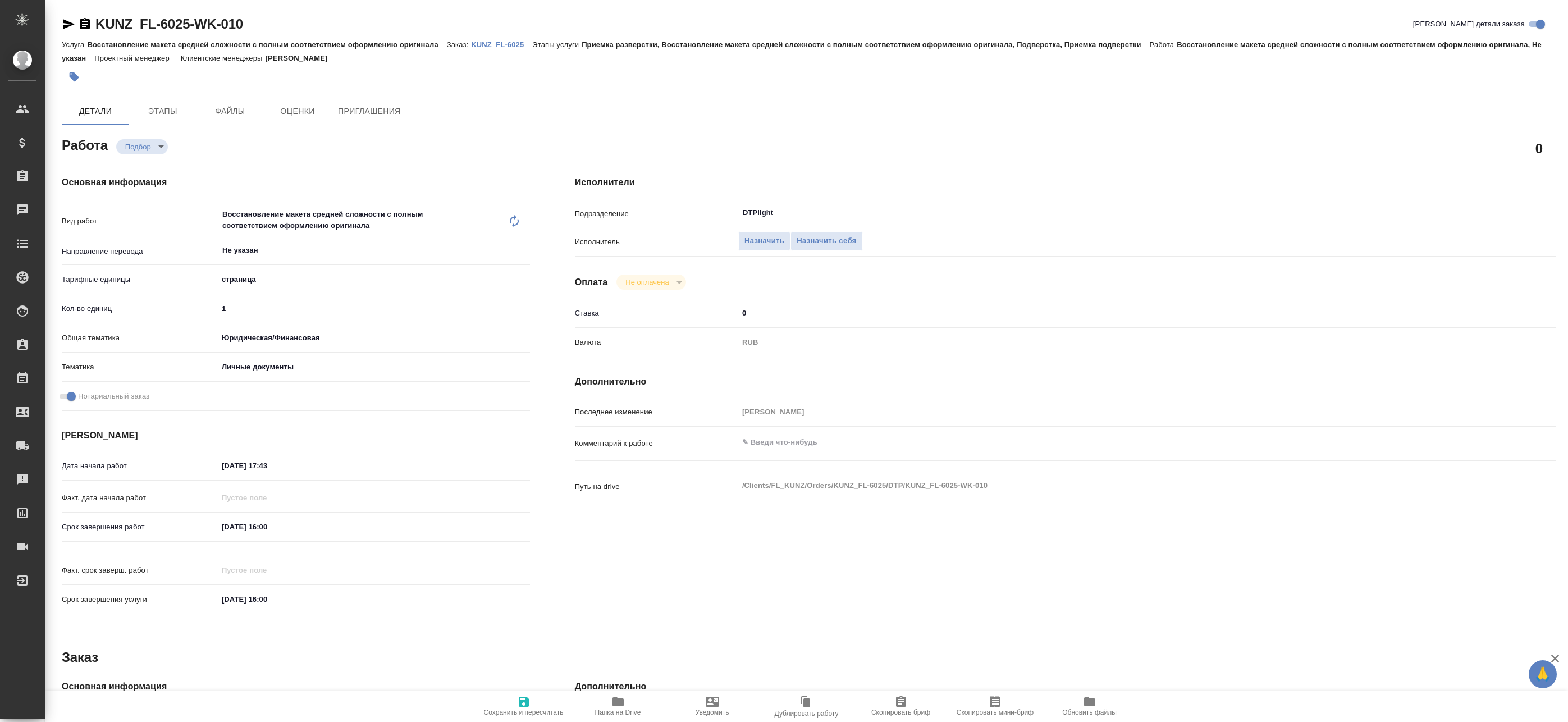
type textarea "x"
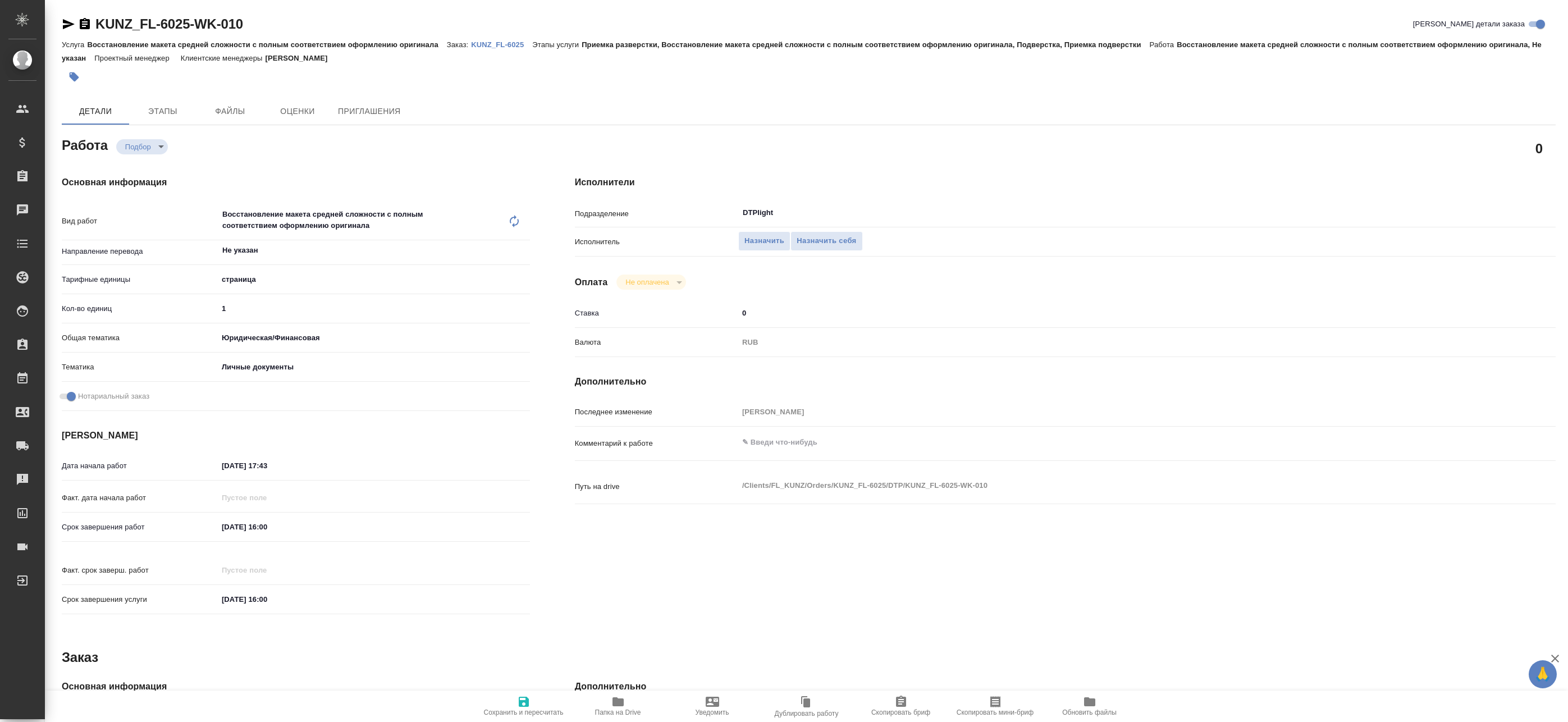
click at [63, 20] on icon "button" at bounding box center [68, 24] width 14 height 14
type textarea "x"
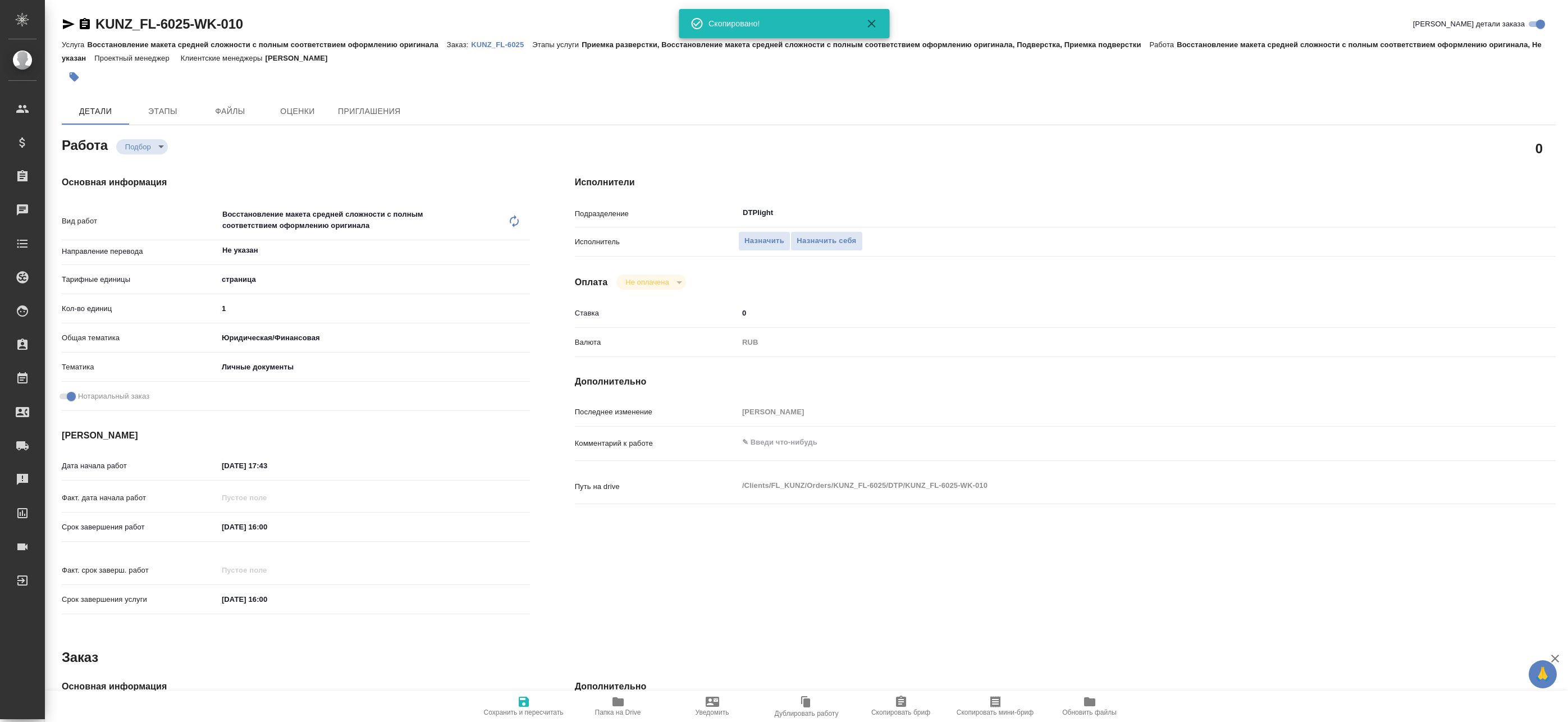
type textarea "x"
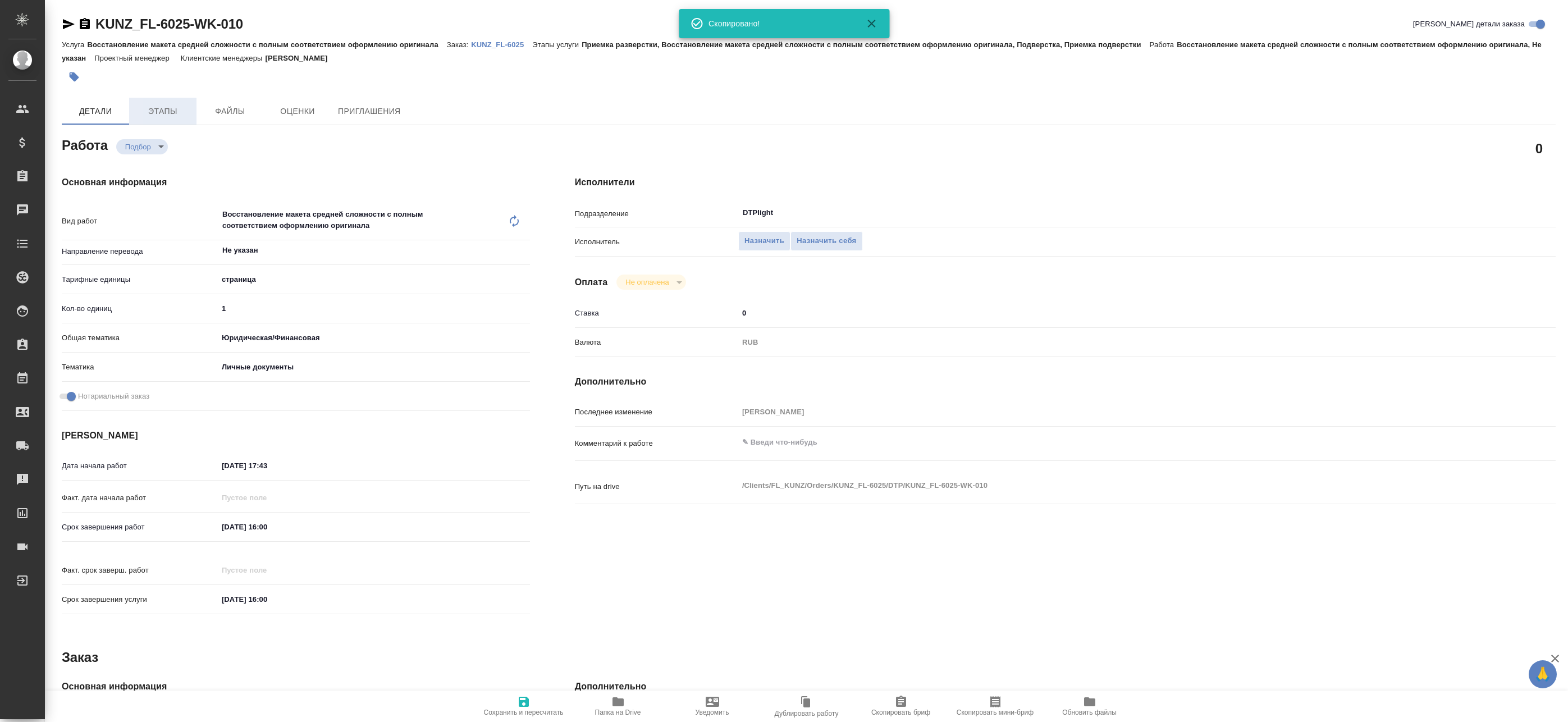
type textarea "x"
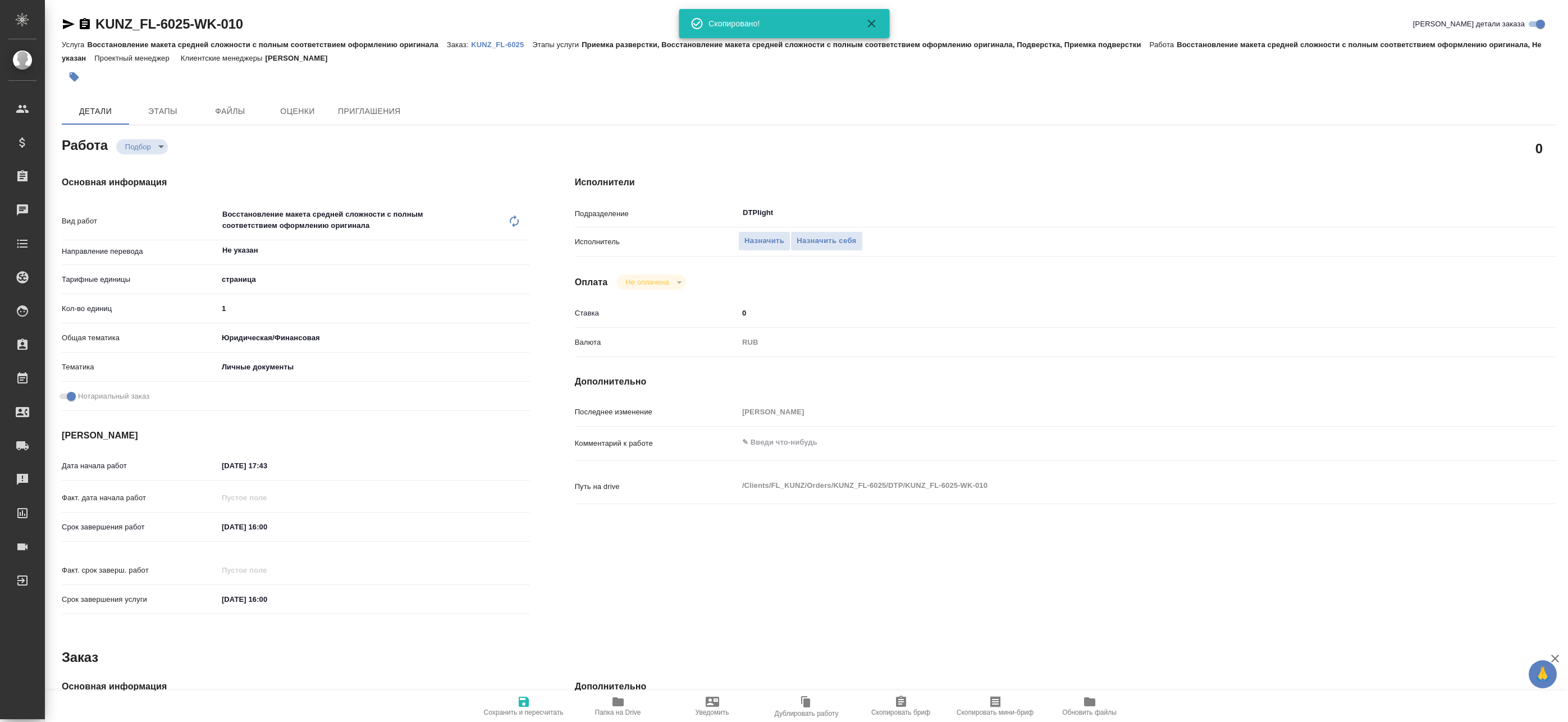
type textarea "x"
click at [782, 403] on div "Последнее изменение [PERSON_NAME]" at bounding box center [1065, 411] width 981 height 19
type textarea "x"
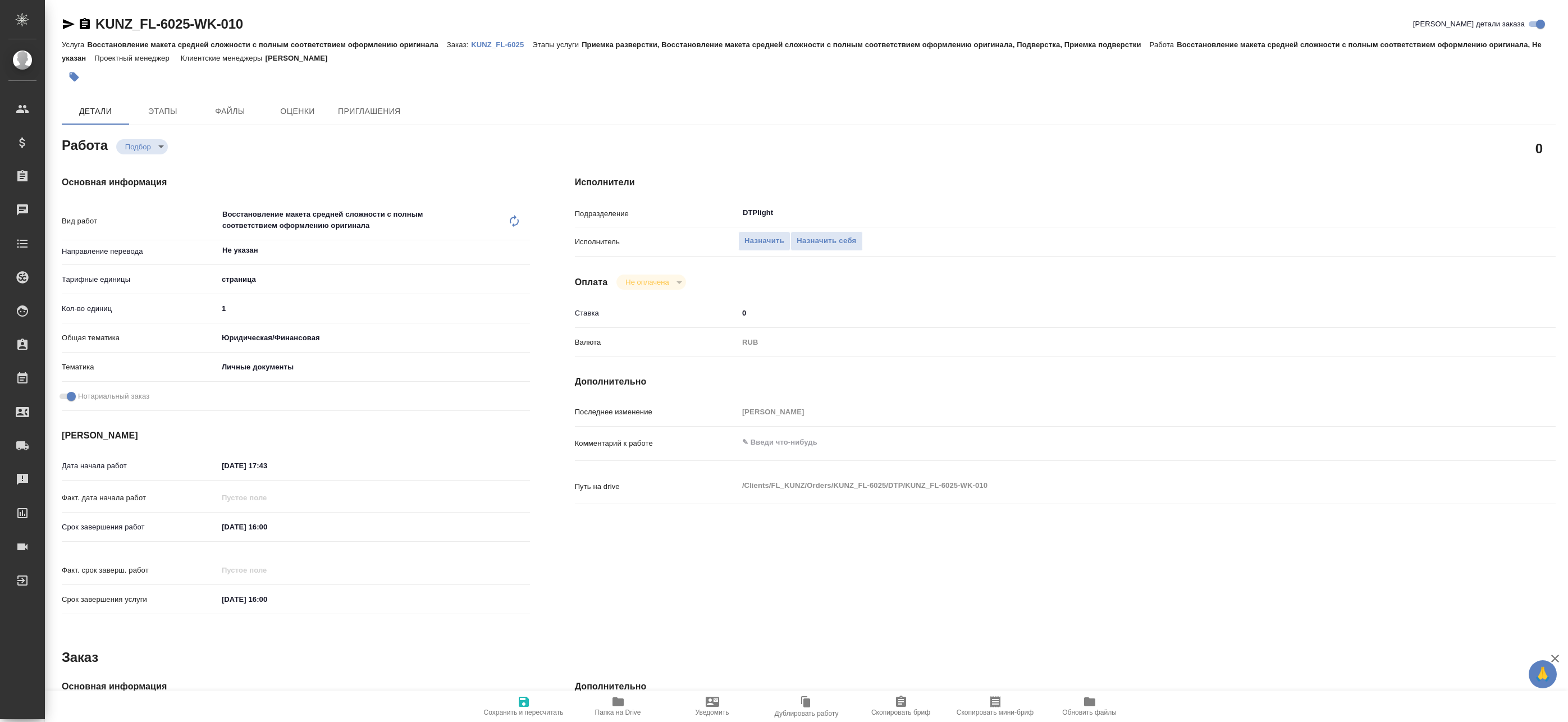
type textarea "x"
click at [774, 437] on textarea at bounding box center [1106, 442] width 736 height 19
type textarea "x"
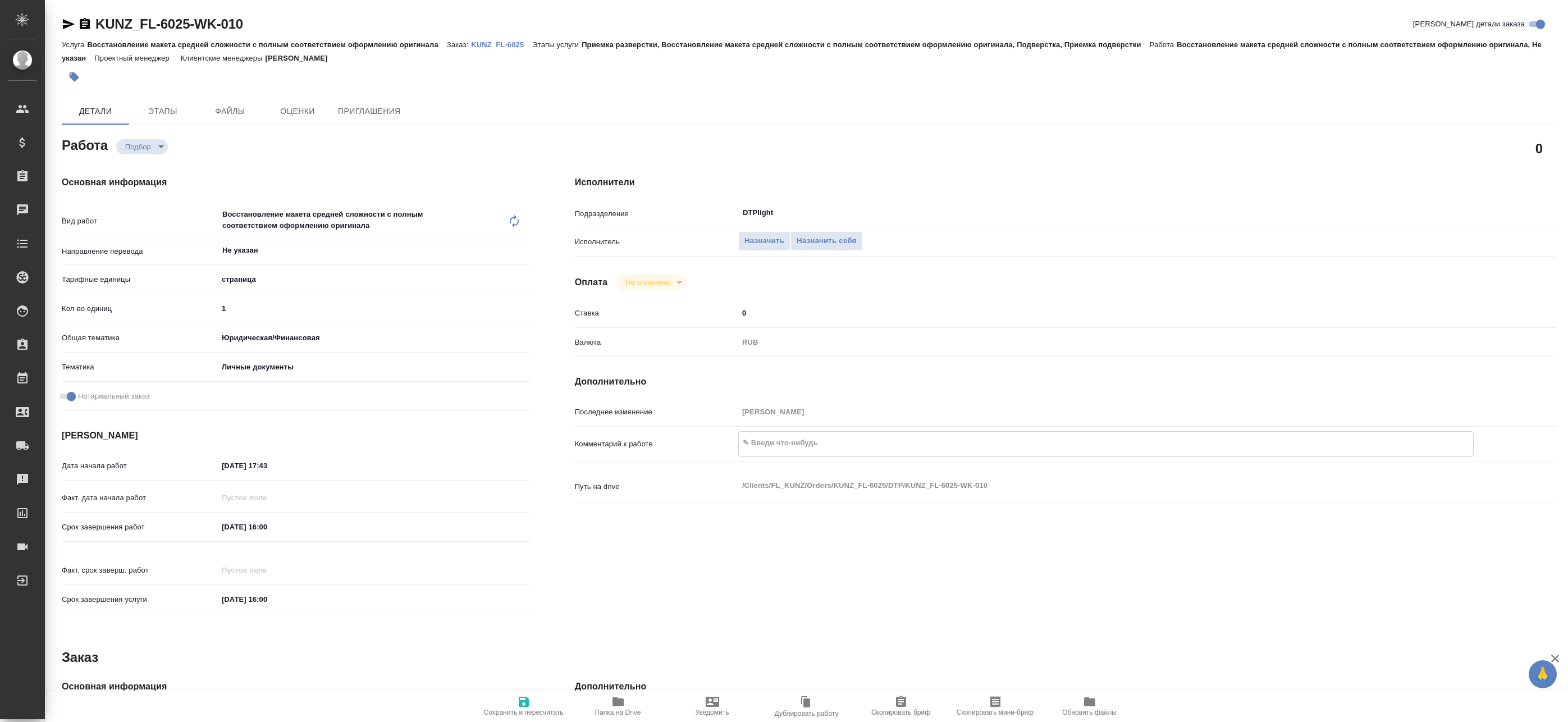
type textarea "G"
type textarea "x"
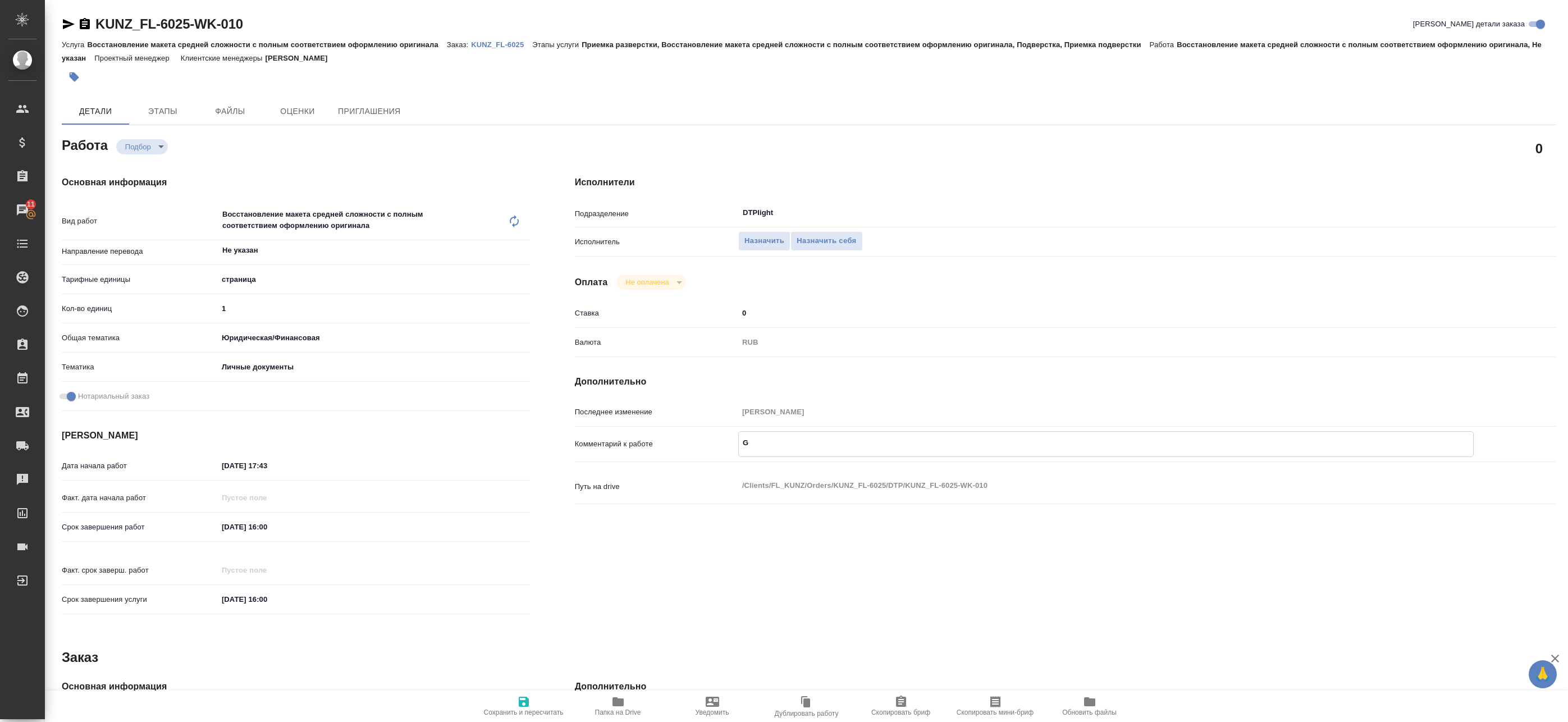
type textarea "x"
type textarea "Gj"
type textarea "x"
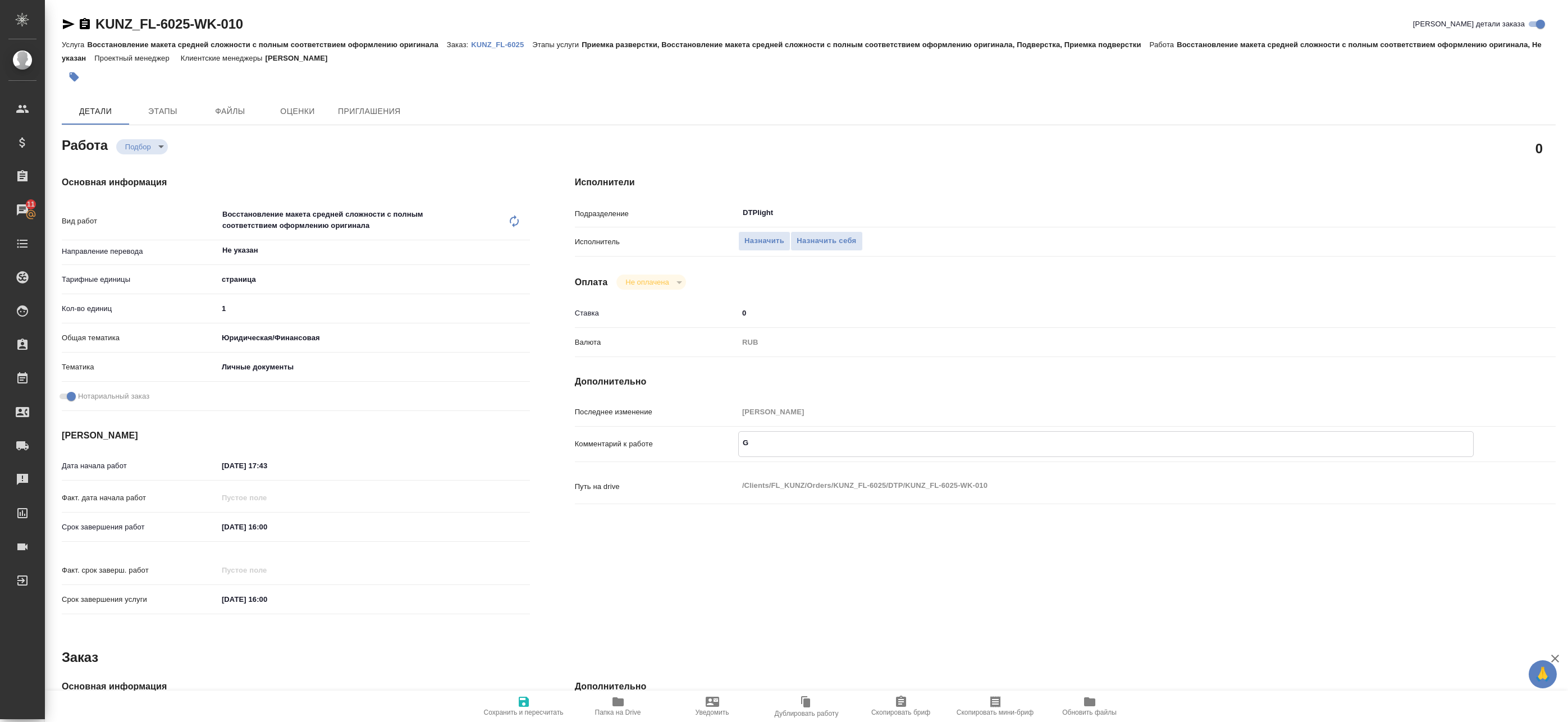
type textarea "x"
type textarea "Gjl"
type textarea "x"
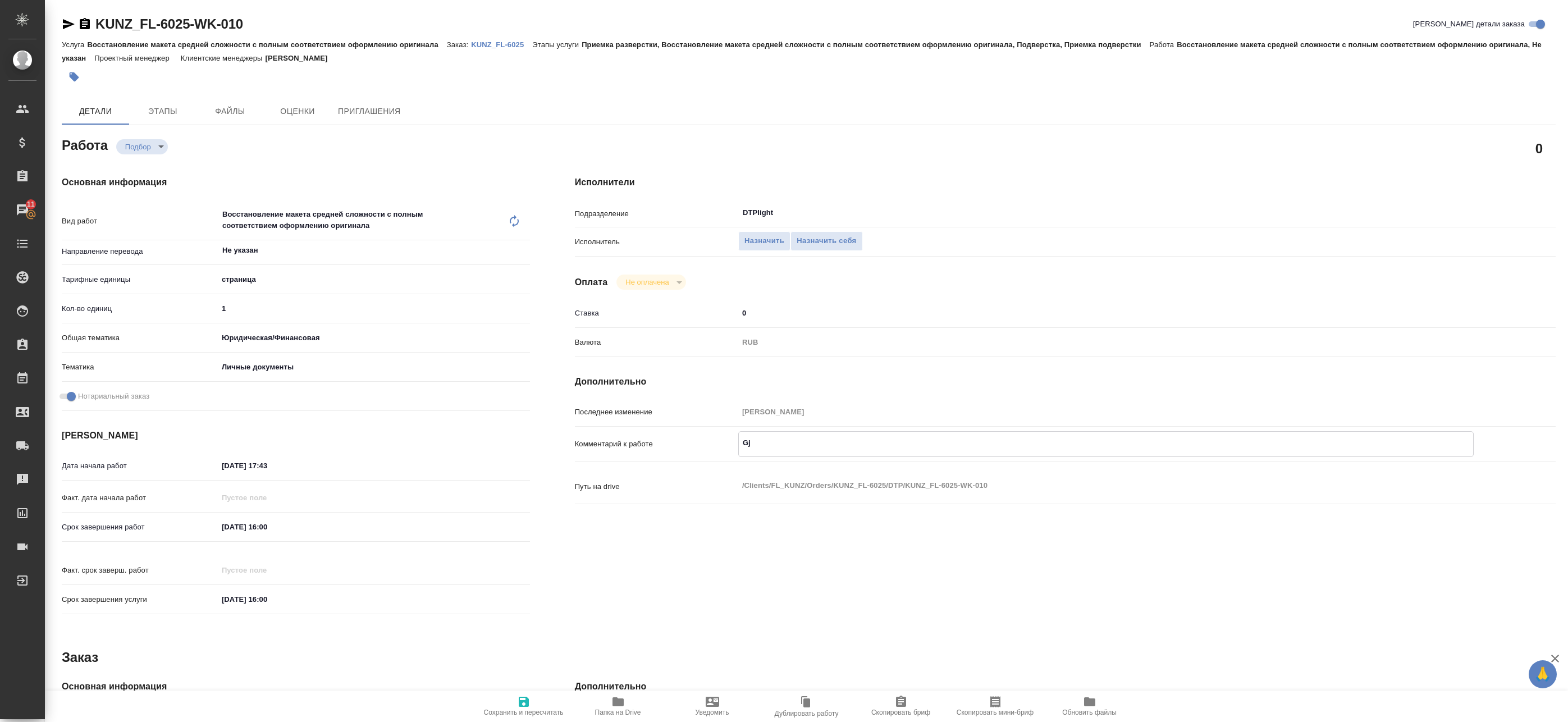
type textarea "x"
type textarea "Gjl"
type textarea "x"
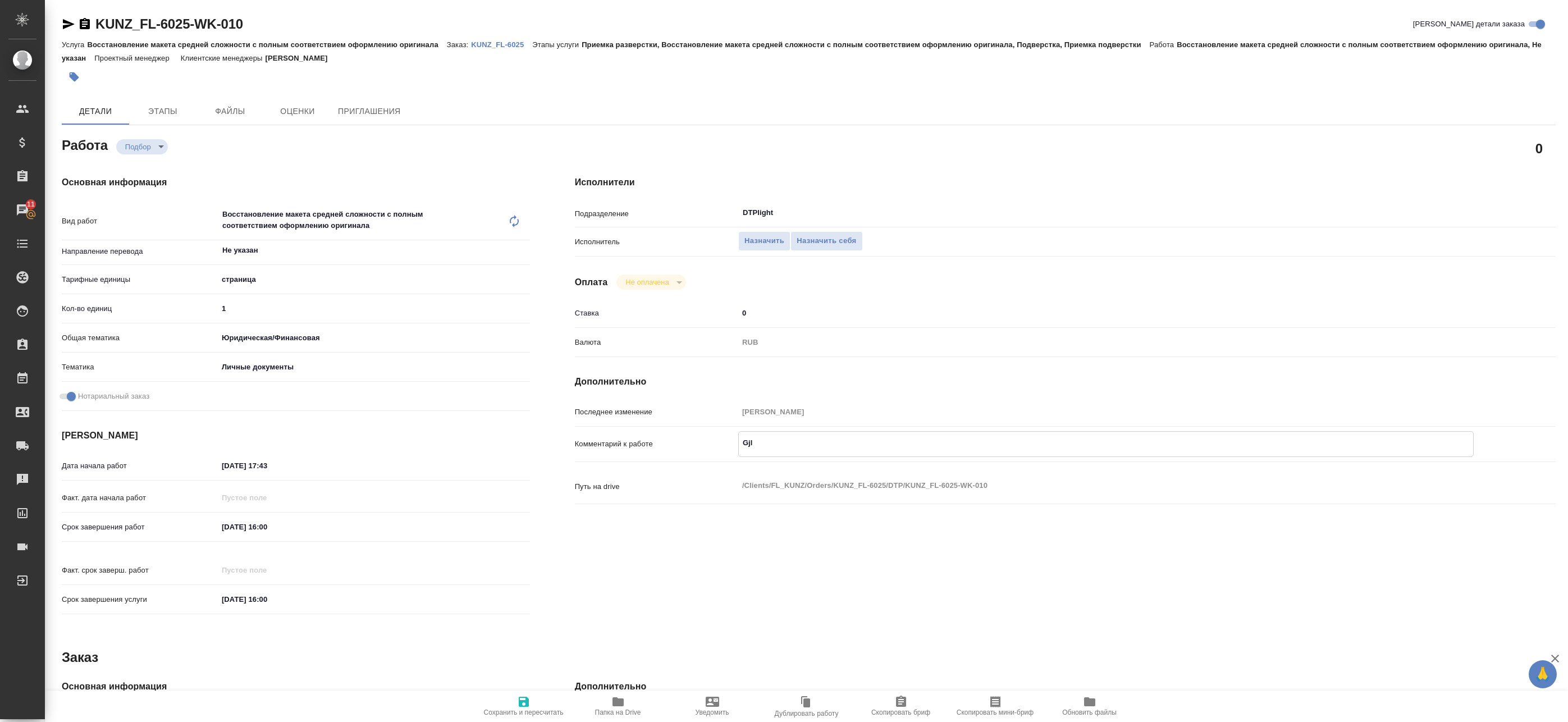
type textarea "x"
type textarea "Gjl y"
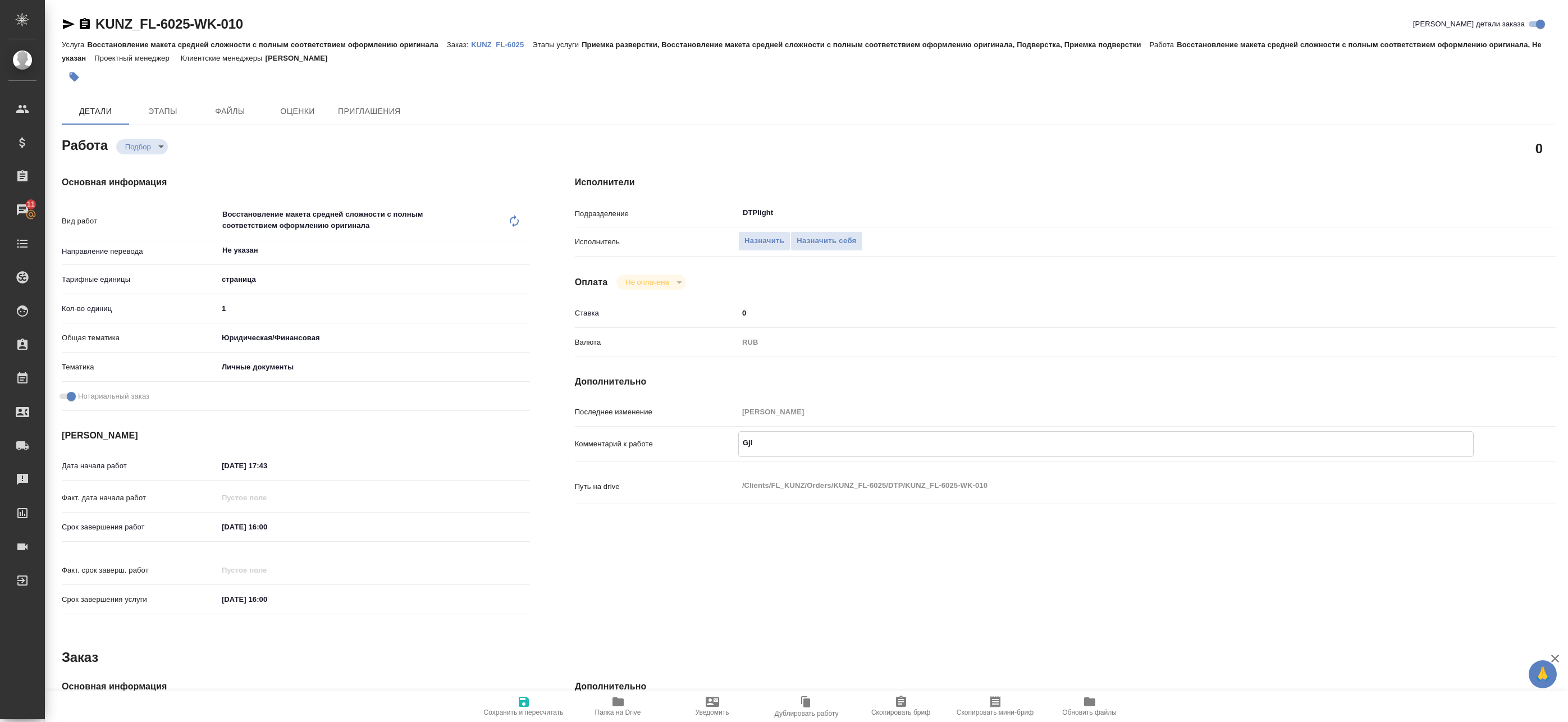
type textarea "x"
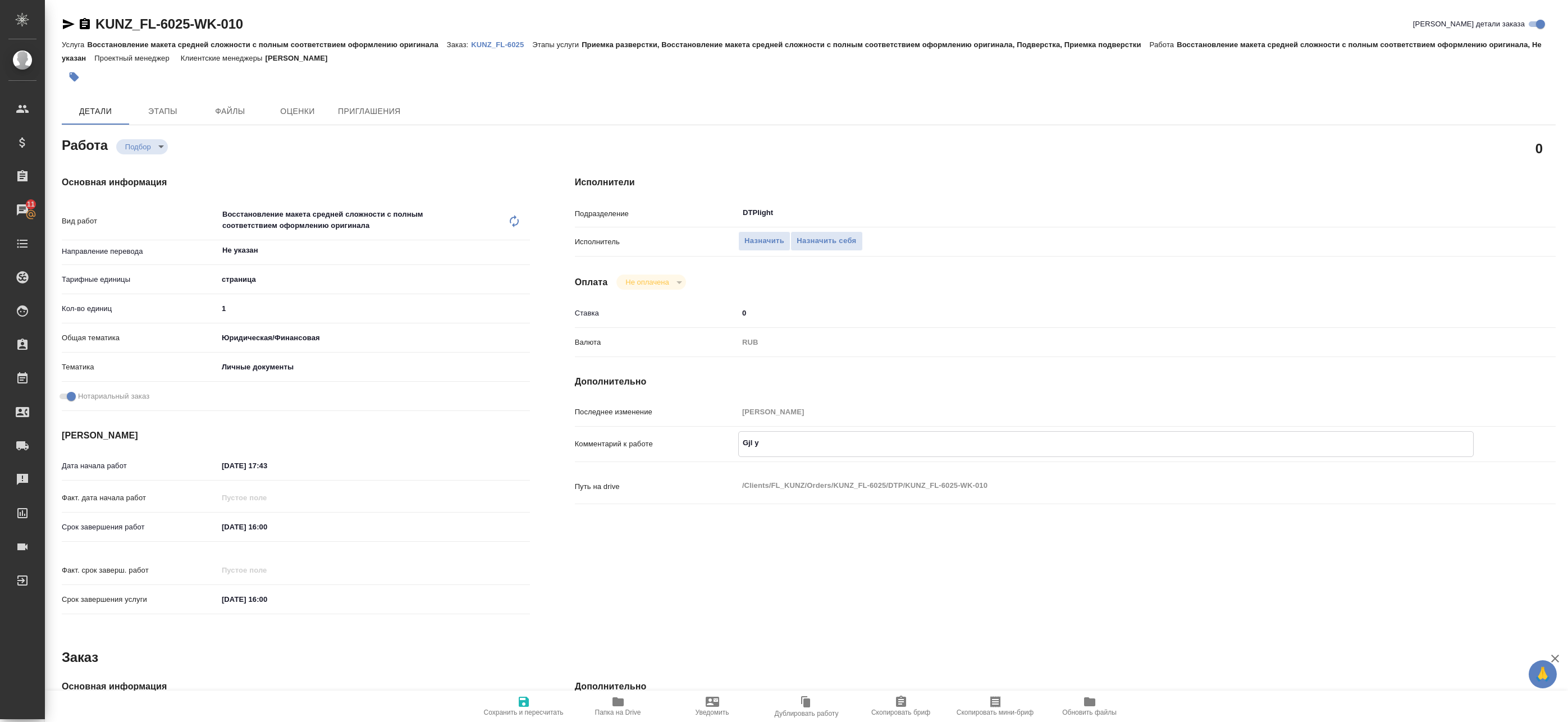
type textarea "Gjl yj"
type textarea "x"
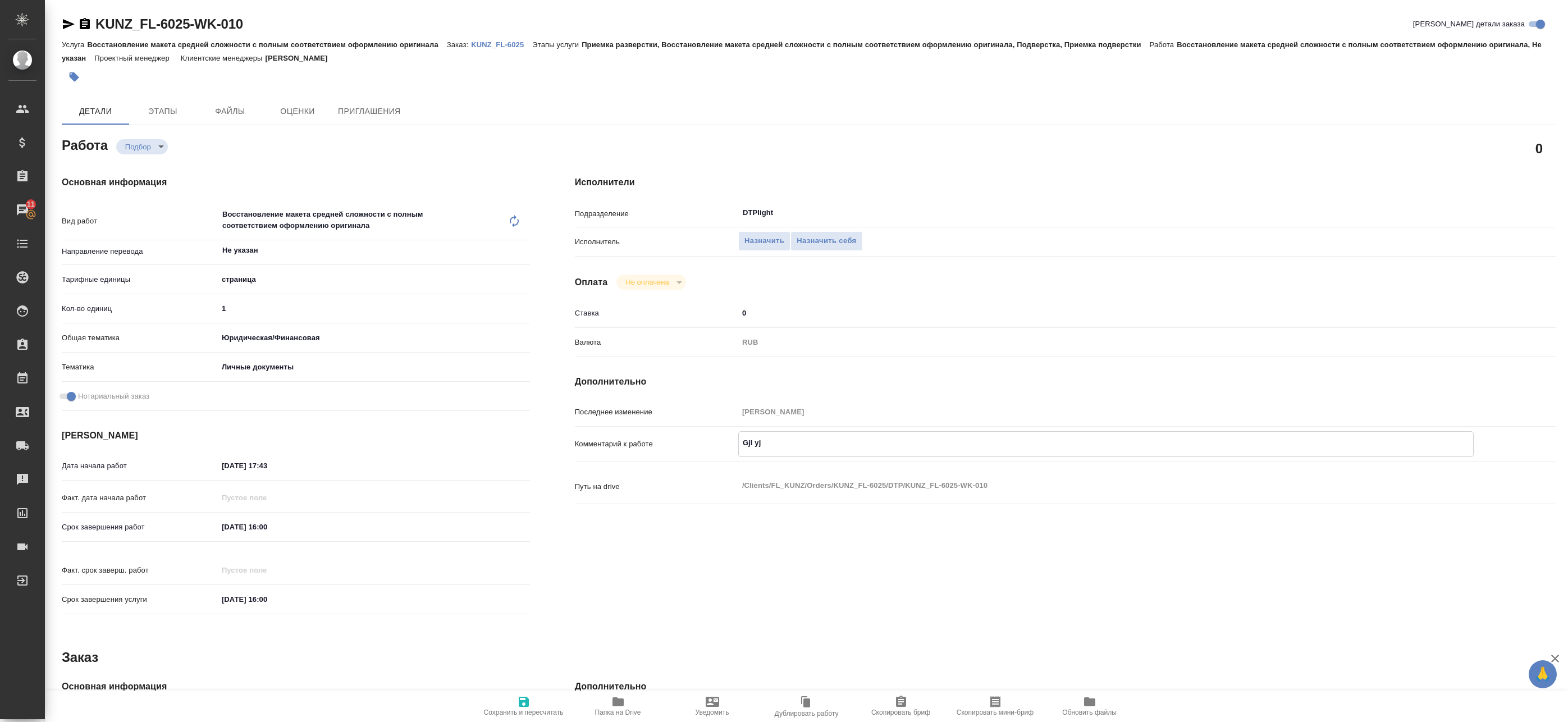
type textarea "x"
type textarea "Gjl yjn"
type textarea "x"
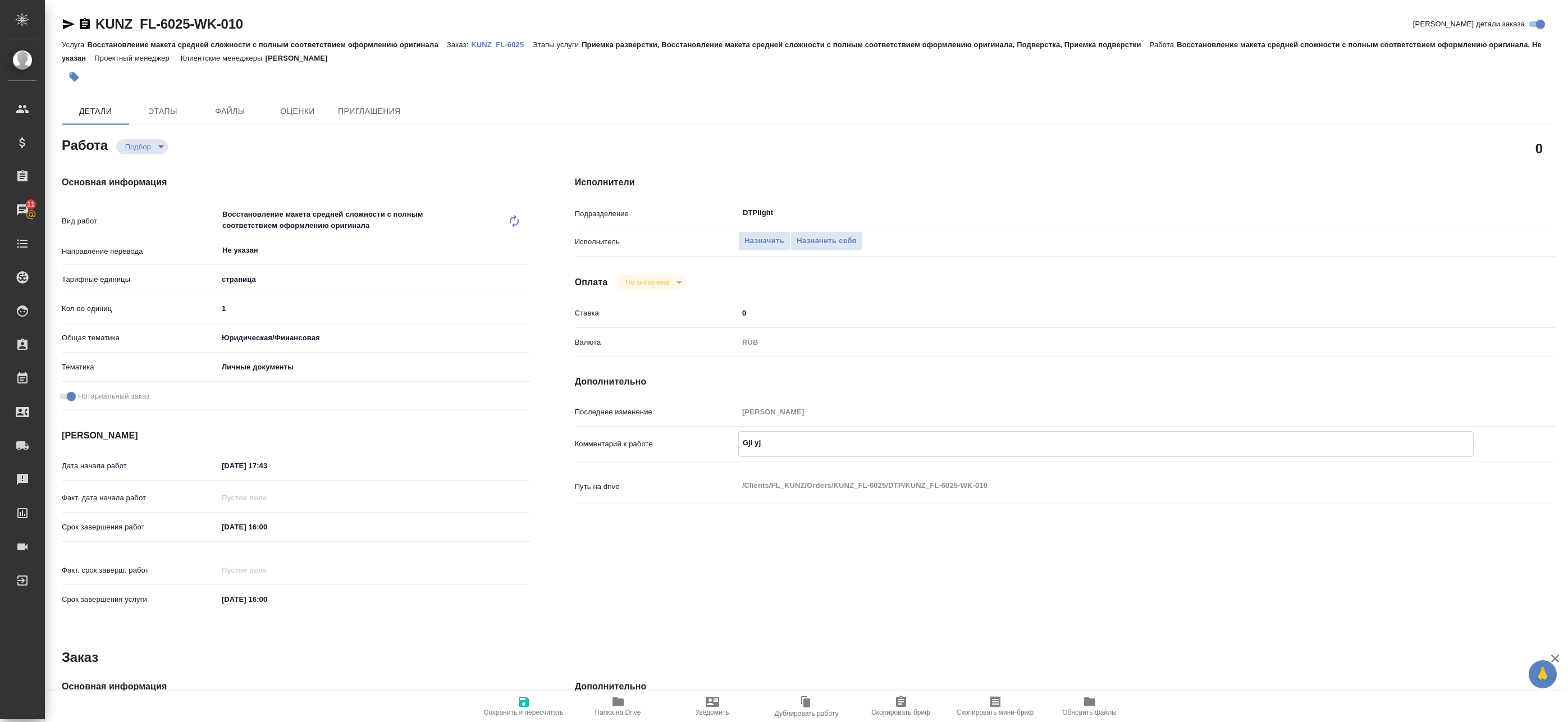
type textarea "x"
type textarea "П"
type textarea "x"
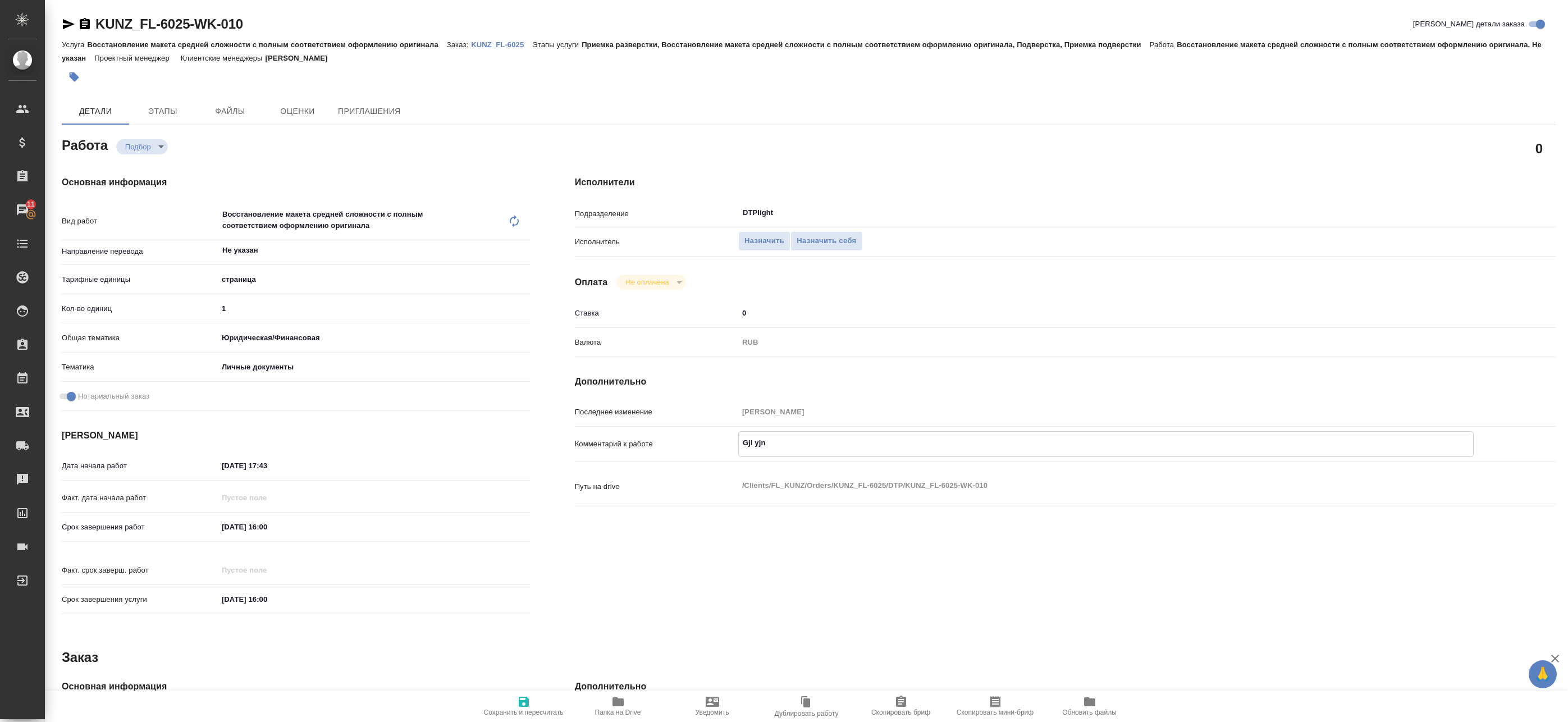
type textarea "x"
type textarea "По"
type textarea "x"
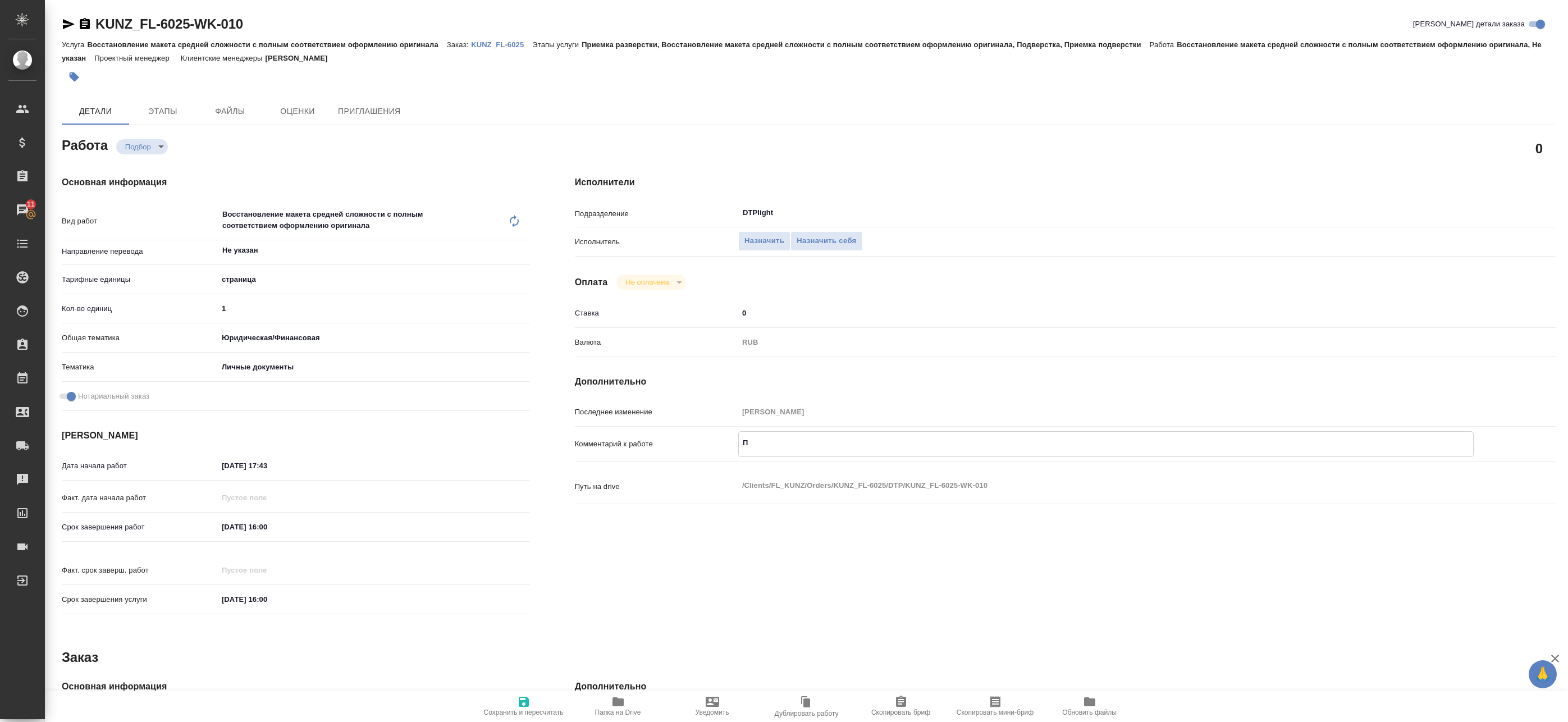
type textarea "x"
type textarea "Под"
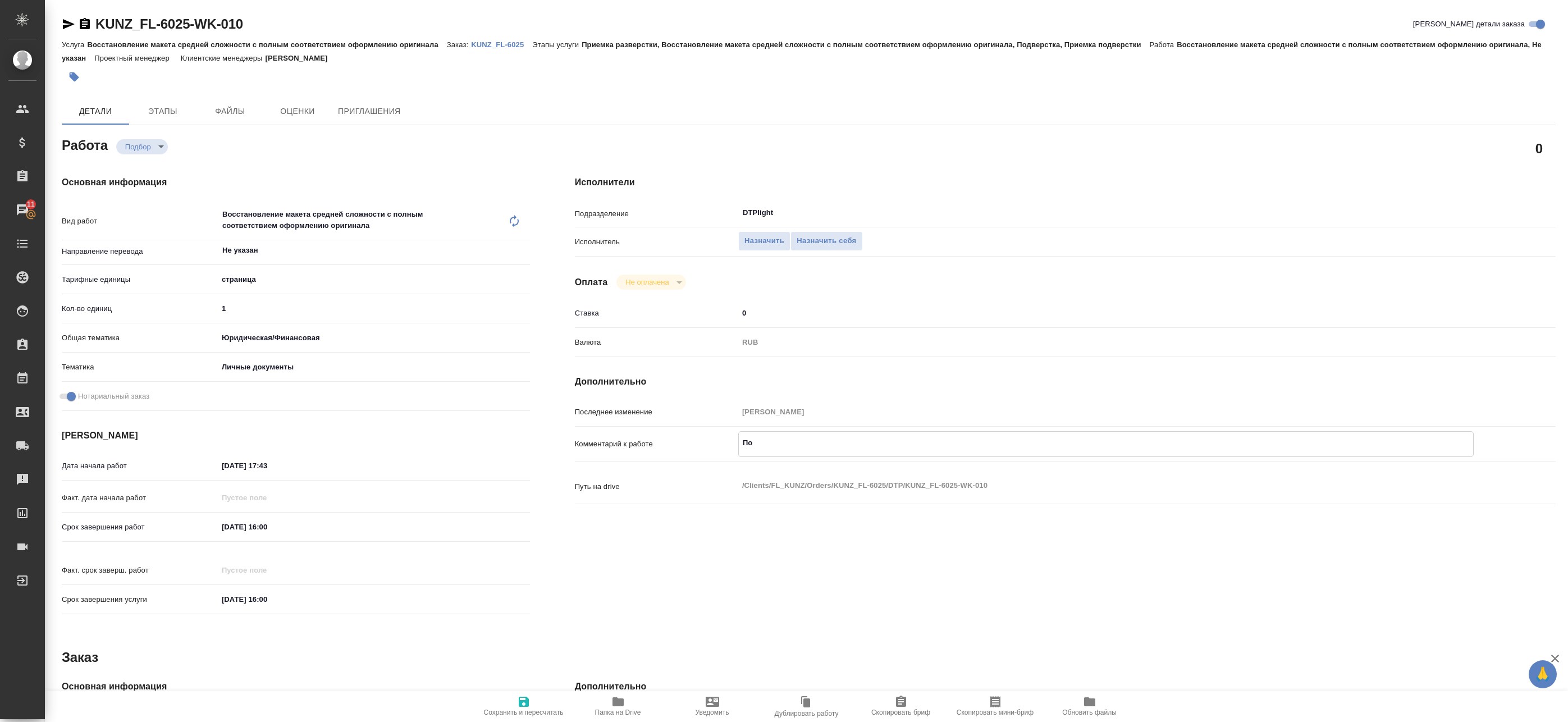
type textarea "x"
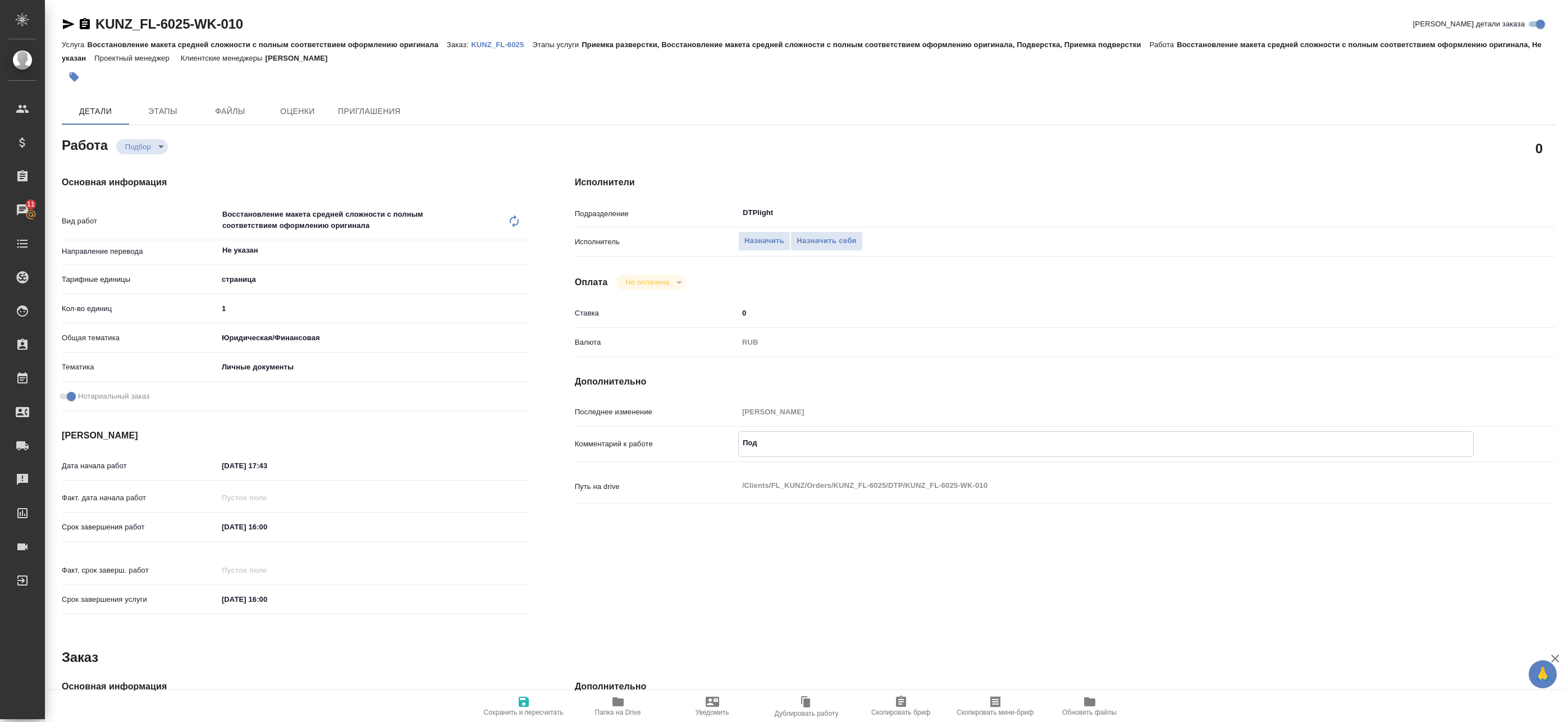
type textarea "Под"
type textarea "x"
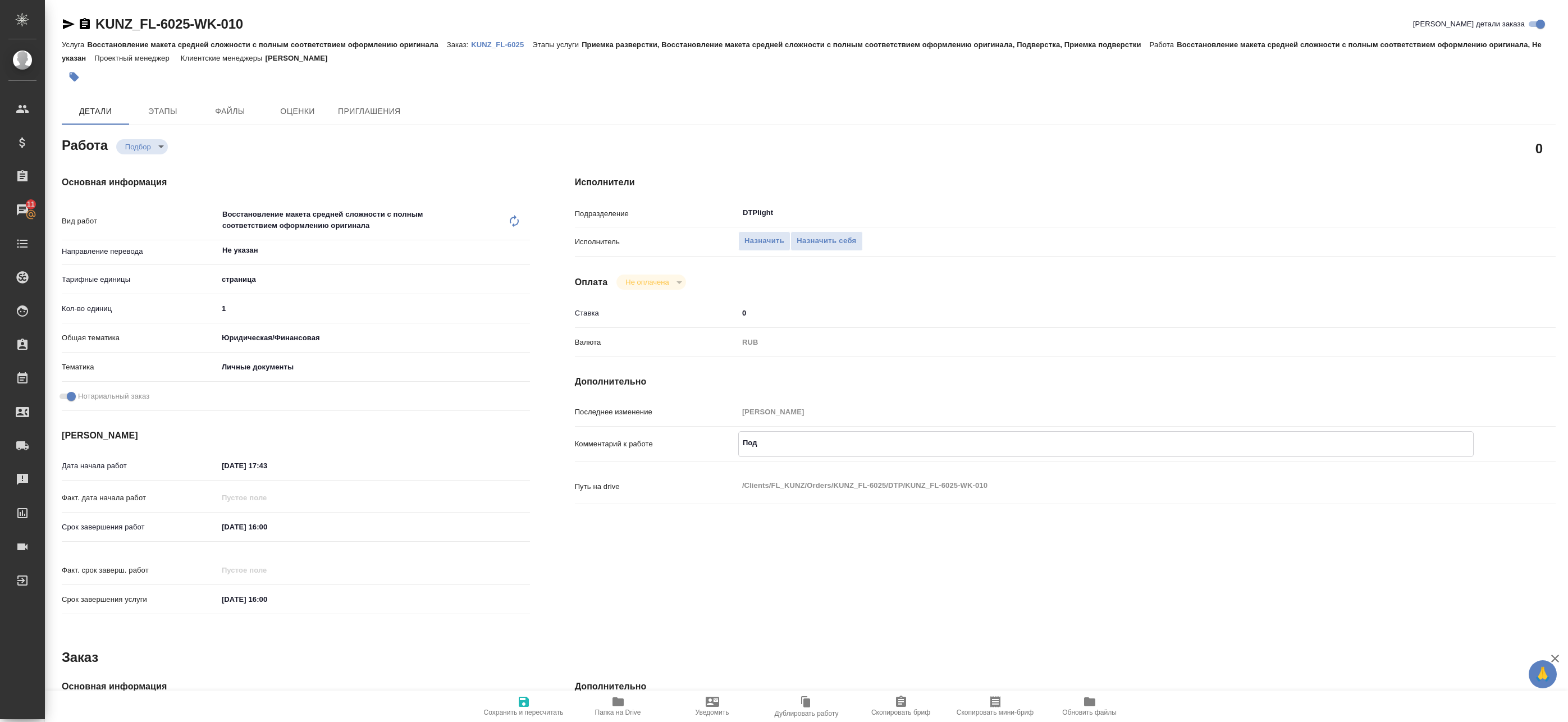
type textarea "x"
type textarea "Под н"
type textarea "x"
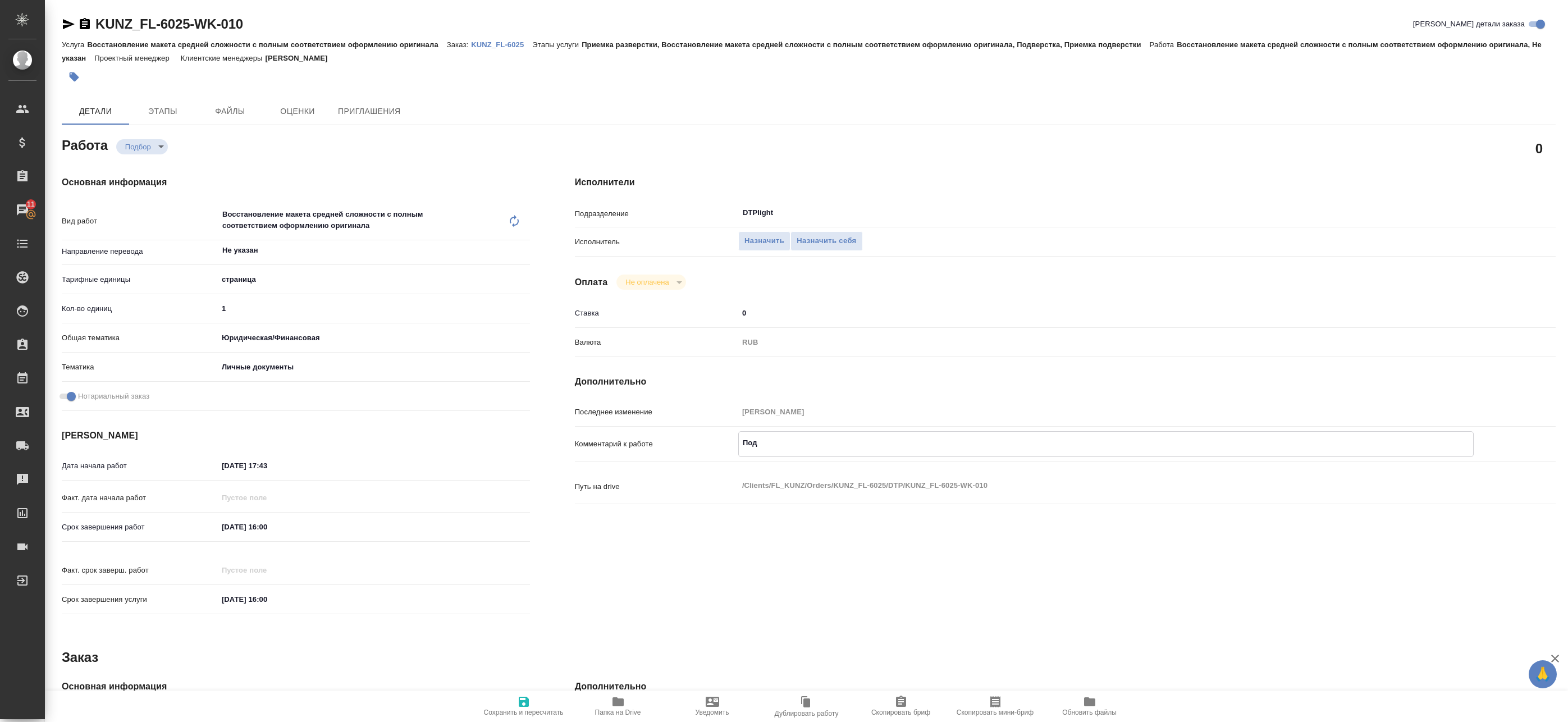
type textarea "x"
type textarea "Под но"
type textarea "x"
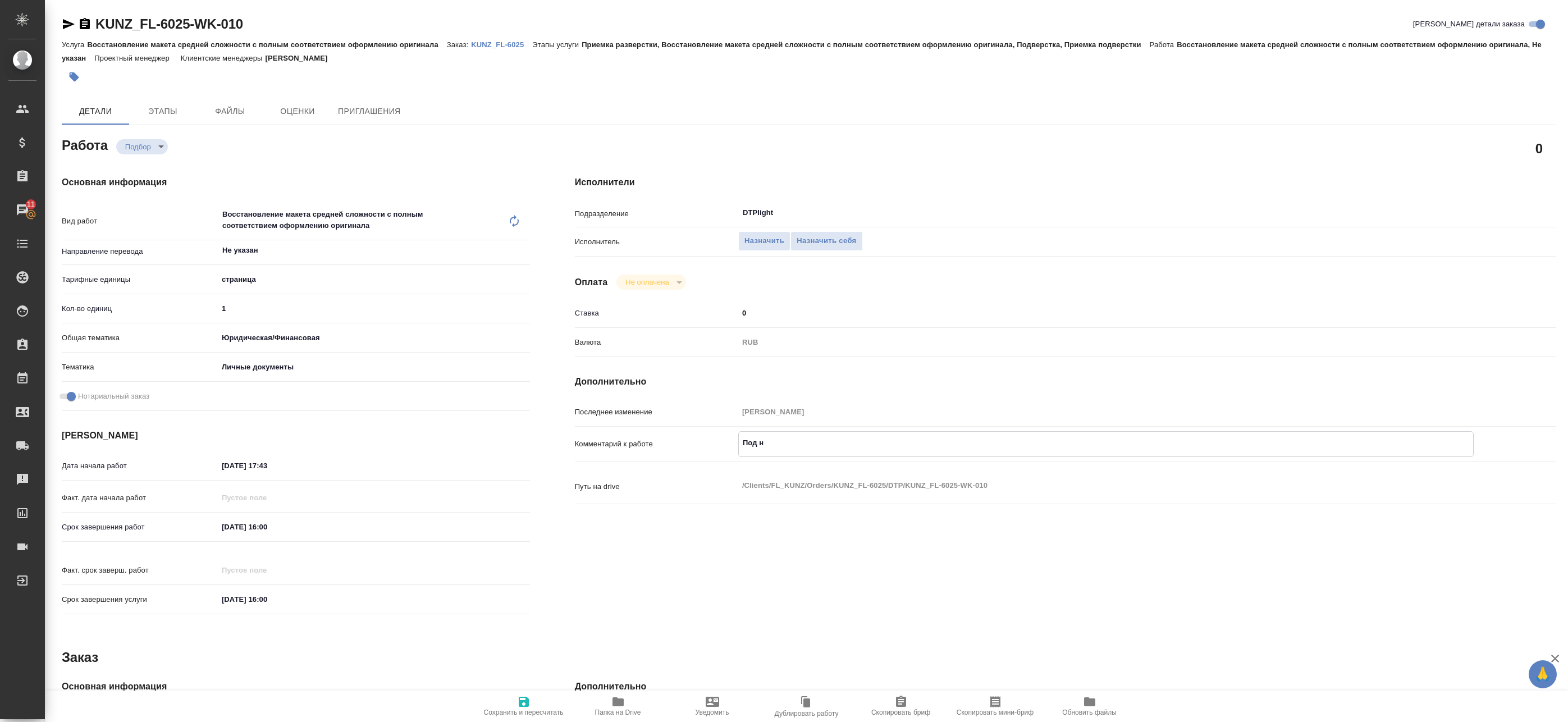
type textarea "x"
type textarea "Под нот"
type textarea "x"
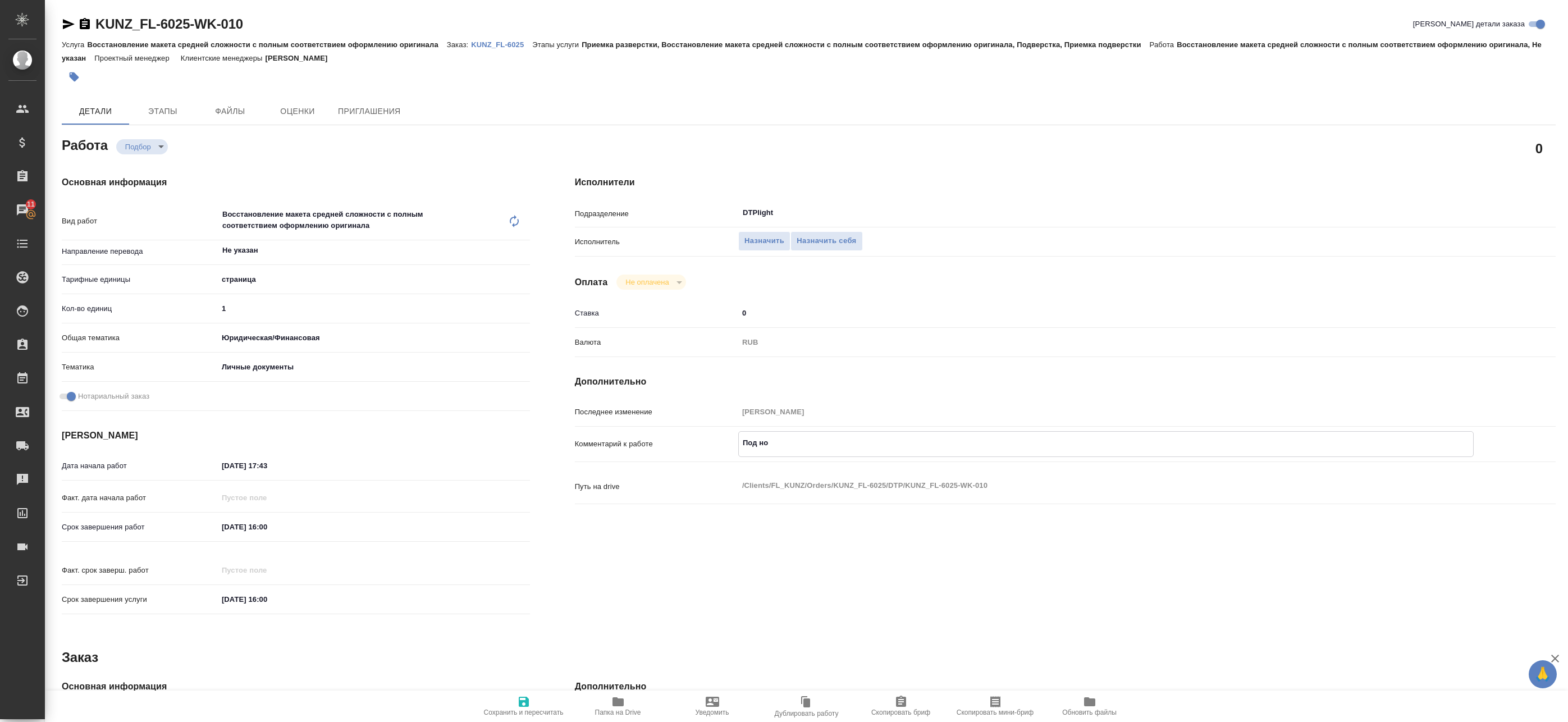
type textarea "x"
type textarea "Под нот"
type textarea "x"
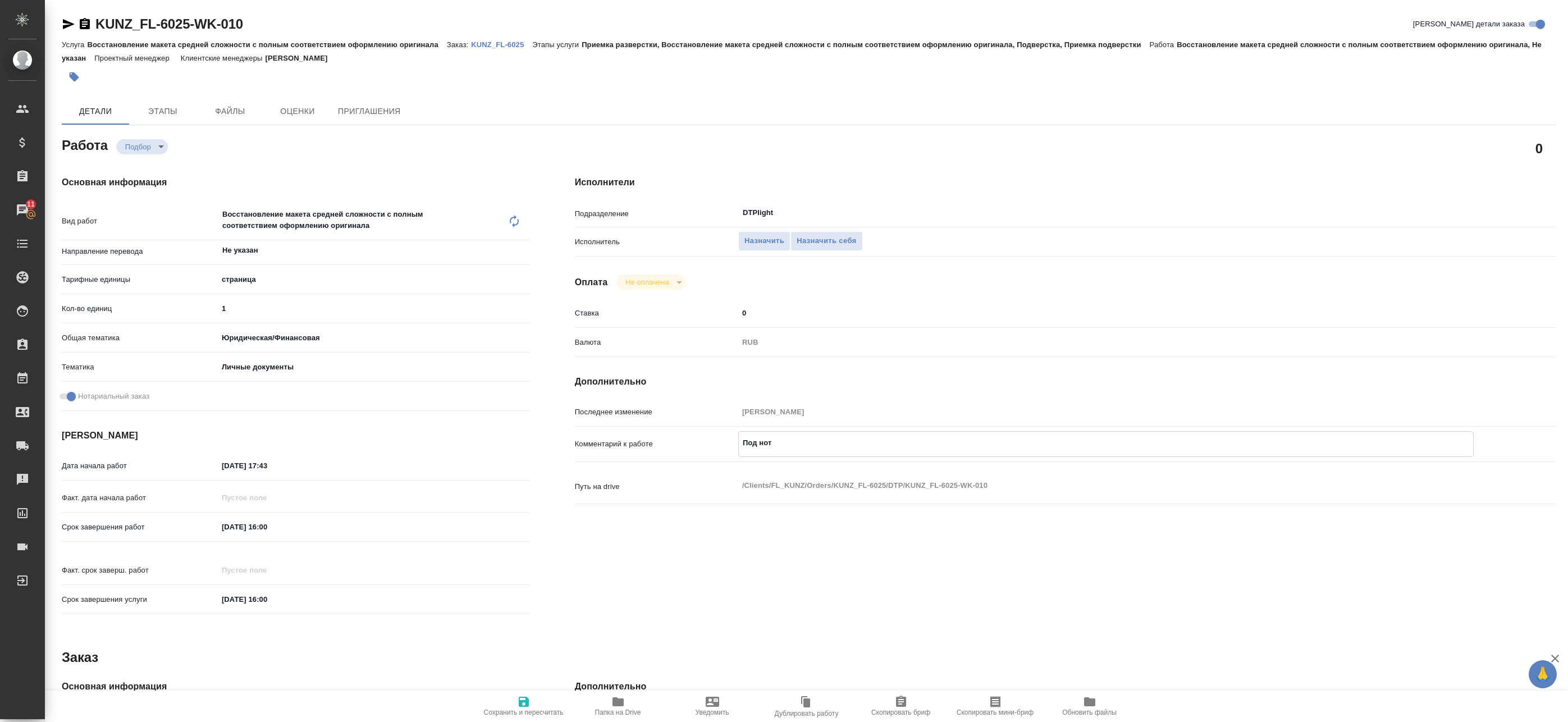
click at [276, 520] on input "[DATE] 16:00" at bounding box center [267, 527] width 98 height 17
click at [495, 522] on icon "button" at bounding box center [497, 526] width 10 height 11
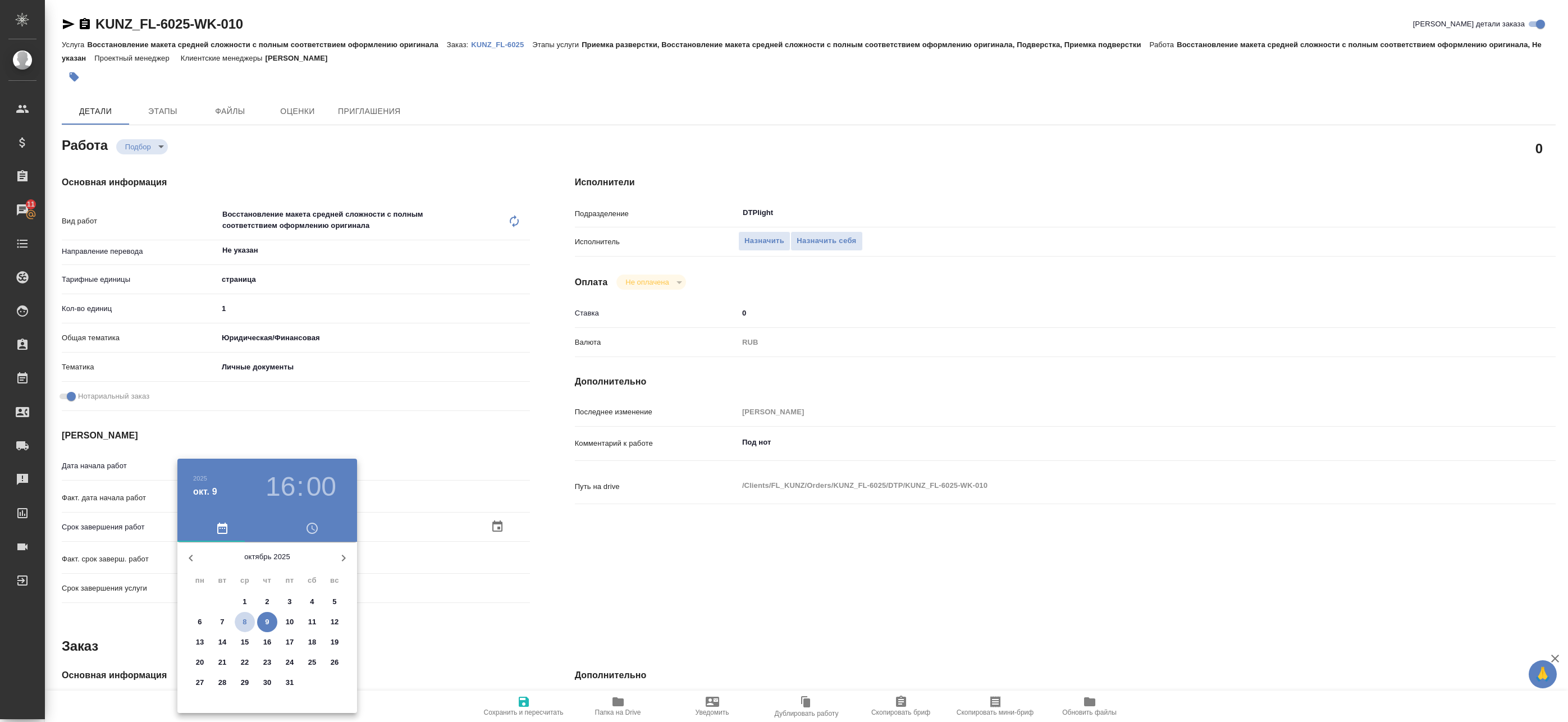
click at [248, 622] on span "8" at bounding box center [245, 622] width 20 height 11
type textarea "x"
type input "[DATE] 16:00"
type textarea "x"
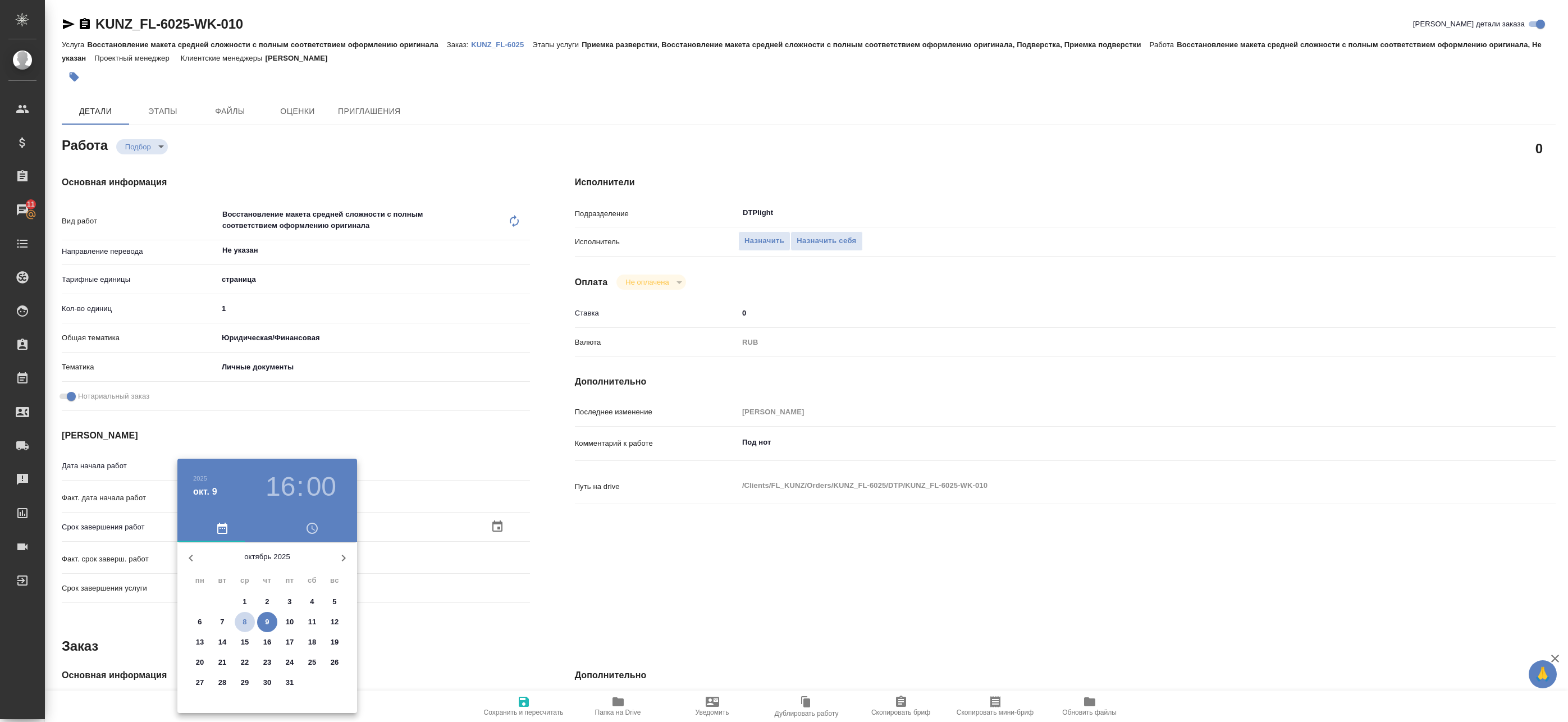
type textarea "x"
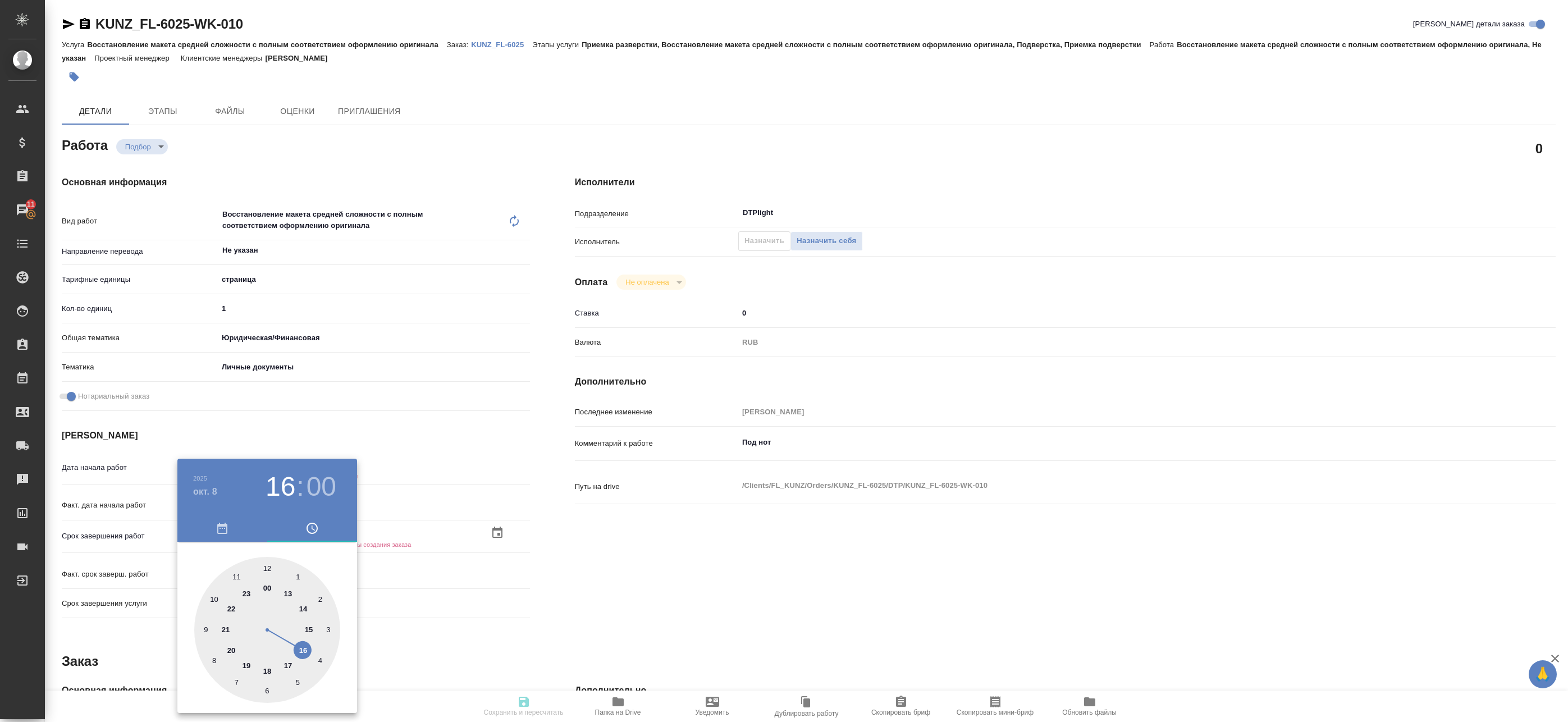
click at [253, 664] on div at bounding box center [267, 629] width 146 height 146
type textarea "x"
type input "[DATE] 19:00"
type textarea "x"
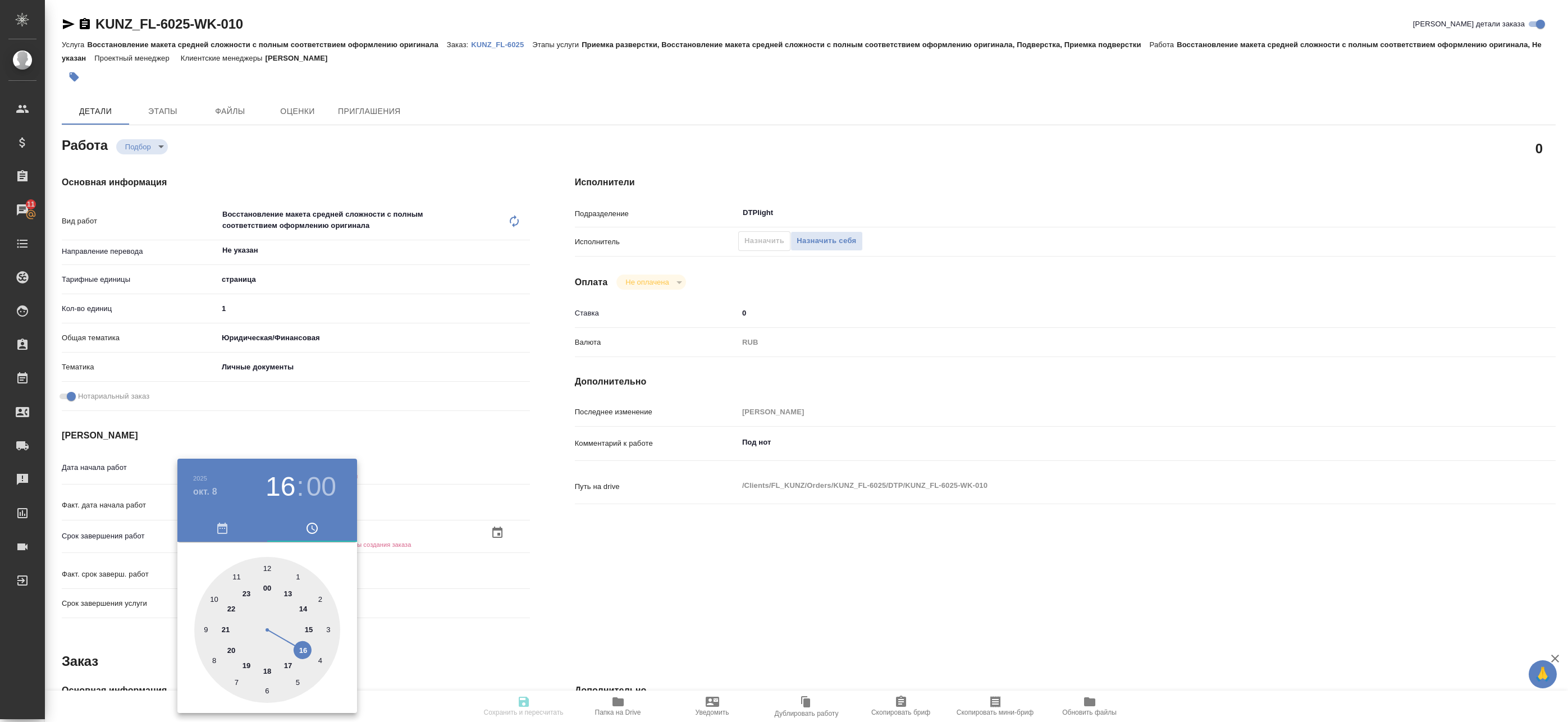
type textarea "x"
click at [507, 701] on div at bounding box center [784, 361] width 1568 height 722
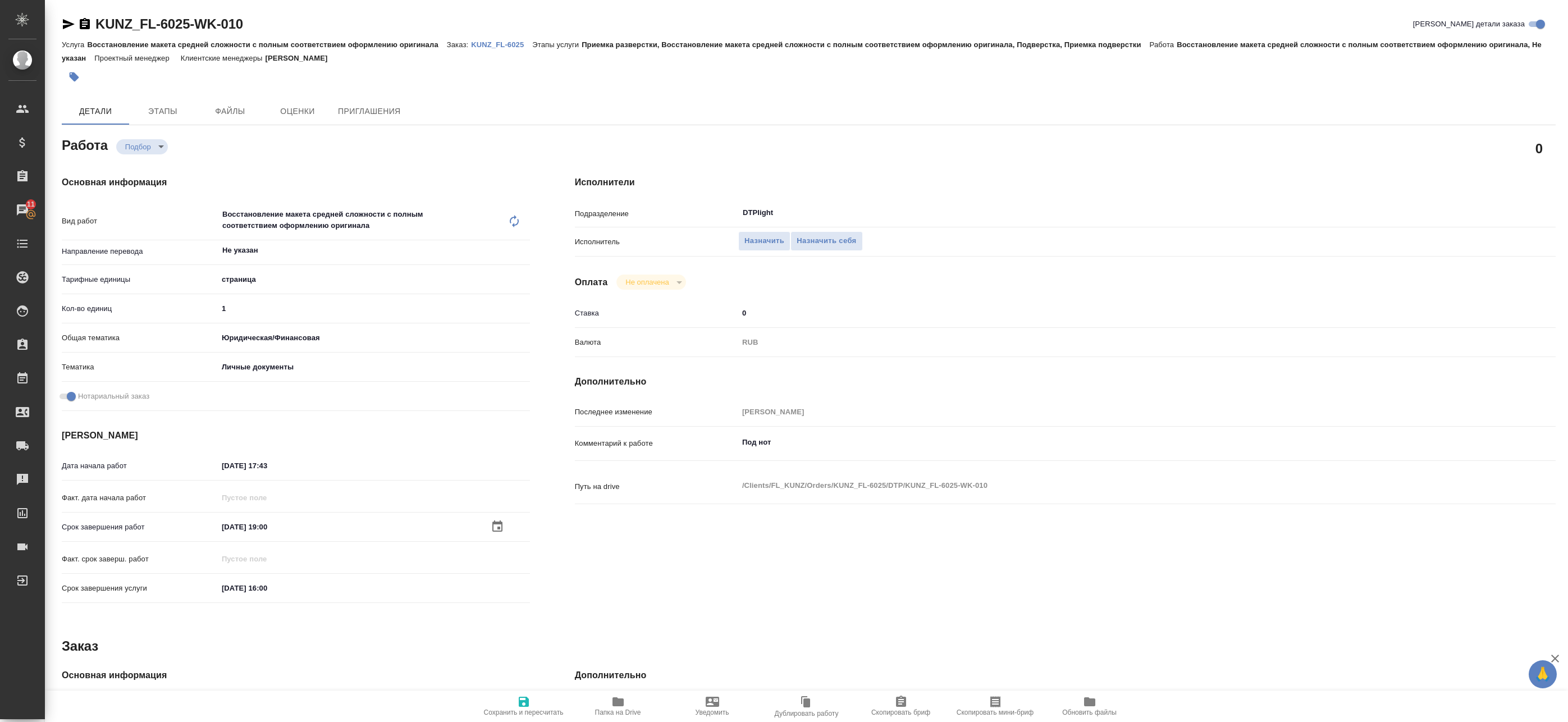
click at [522, 705] on icon "button" at bounding box center [524, 702] width 10 height 10
type textarea "x"
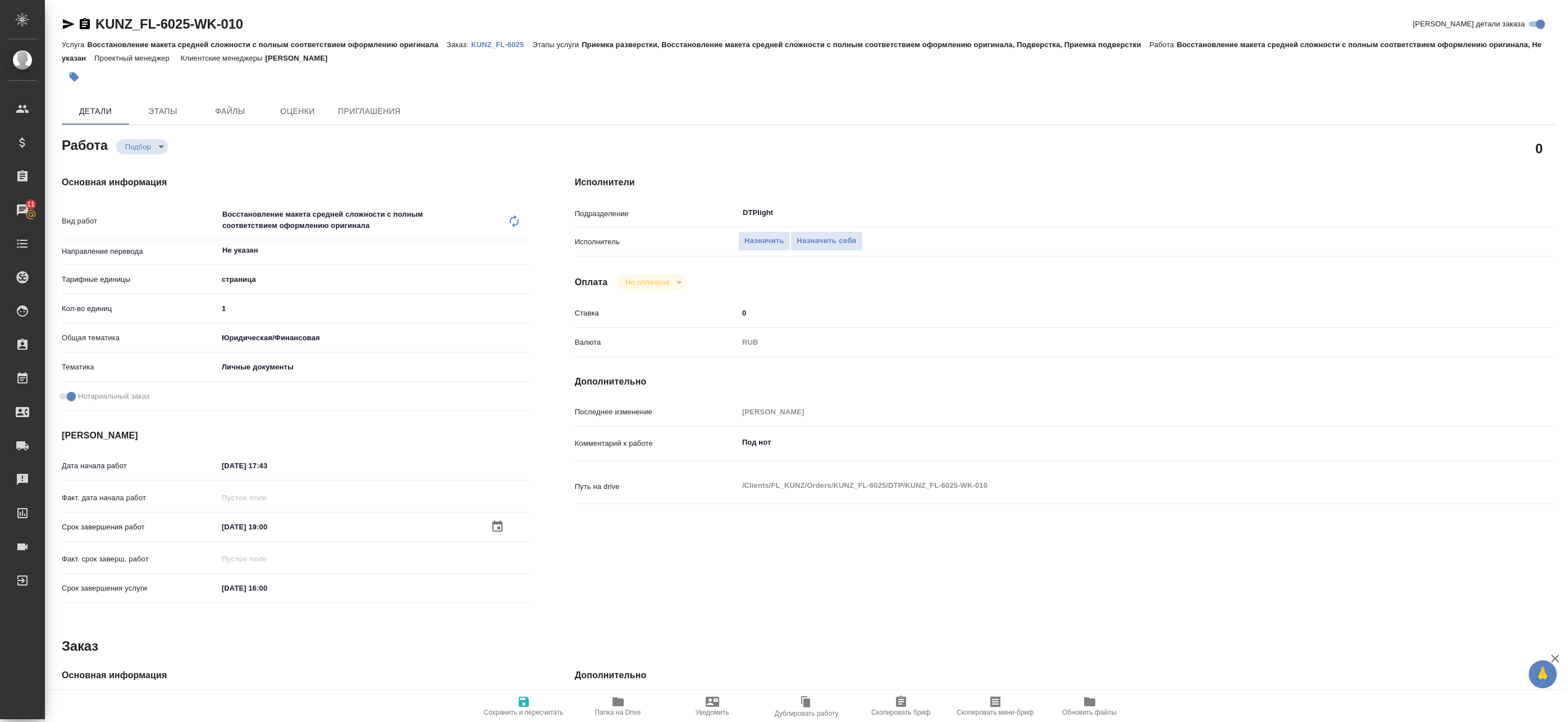
type textarea "x"
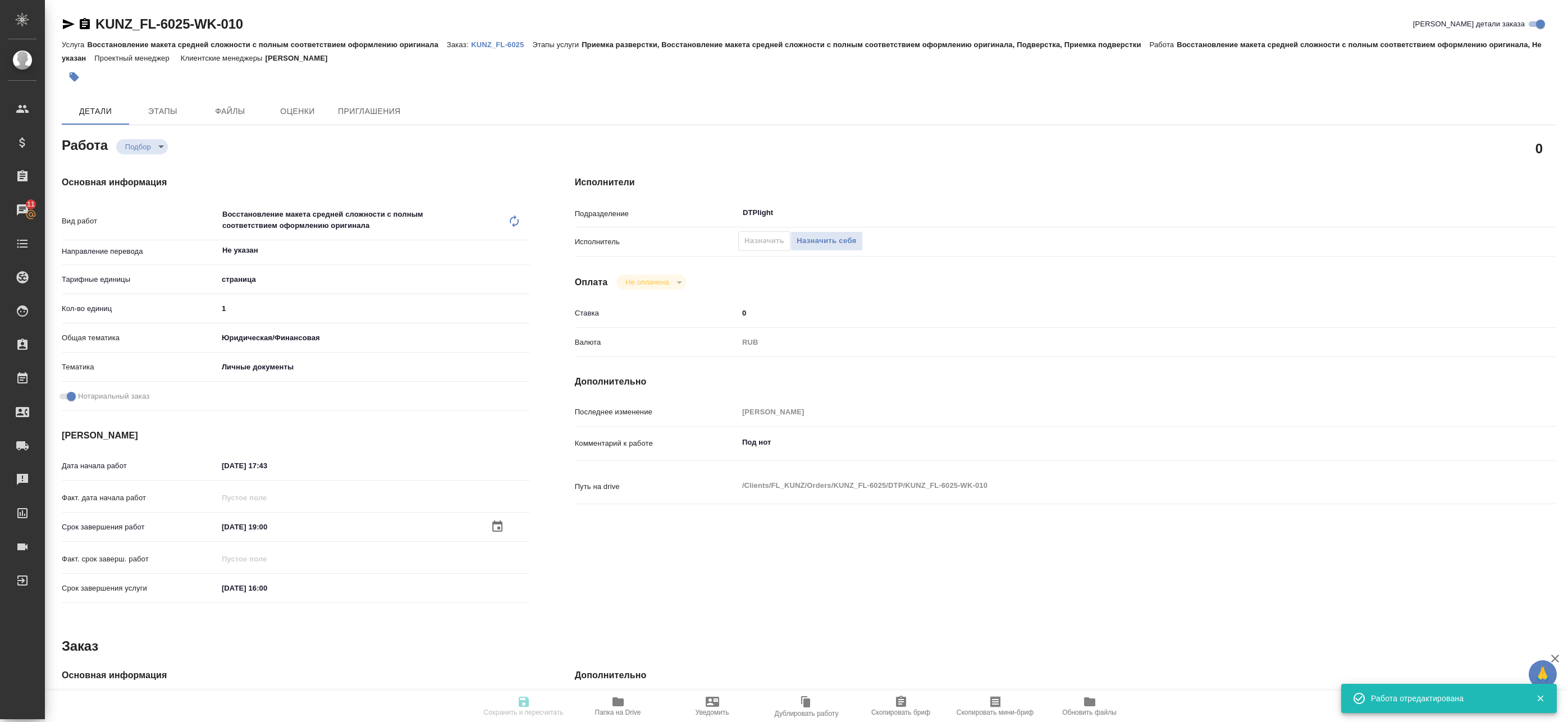
type textarea "x"
type input "recruiting"
type textarea "Восстановление макета средней сложности с полным соответствием оформлению ориги…"
type textarea "x"
type input "Не указан"
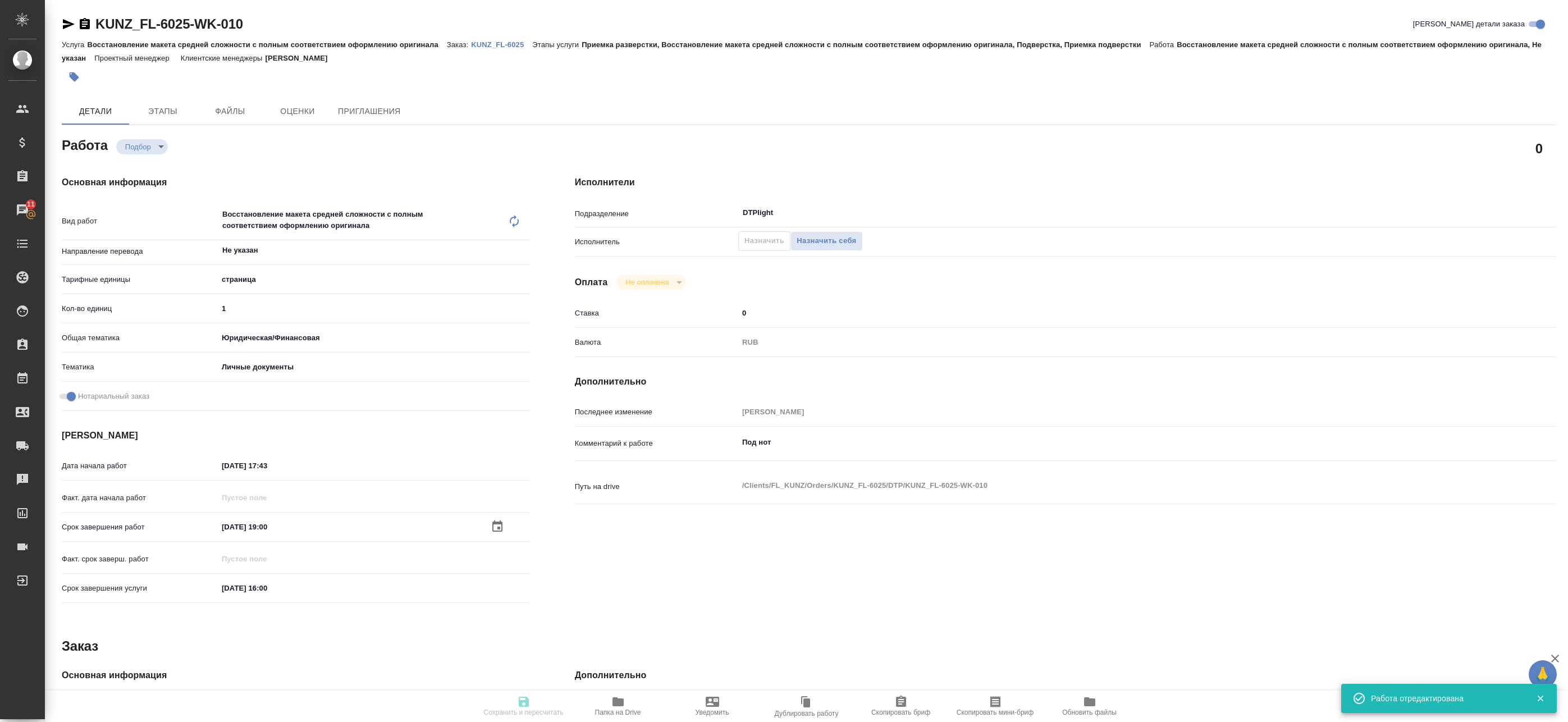
type input "5a8b1489cc6b4906c91bfdb2"
type input "1"
type input "yr-fn"
type input "5a8b8b956a9677013d343cfe"
checkbox input "true"
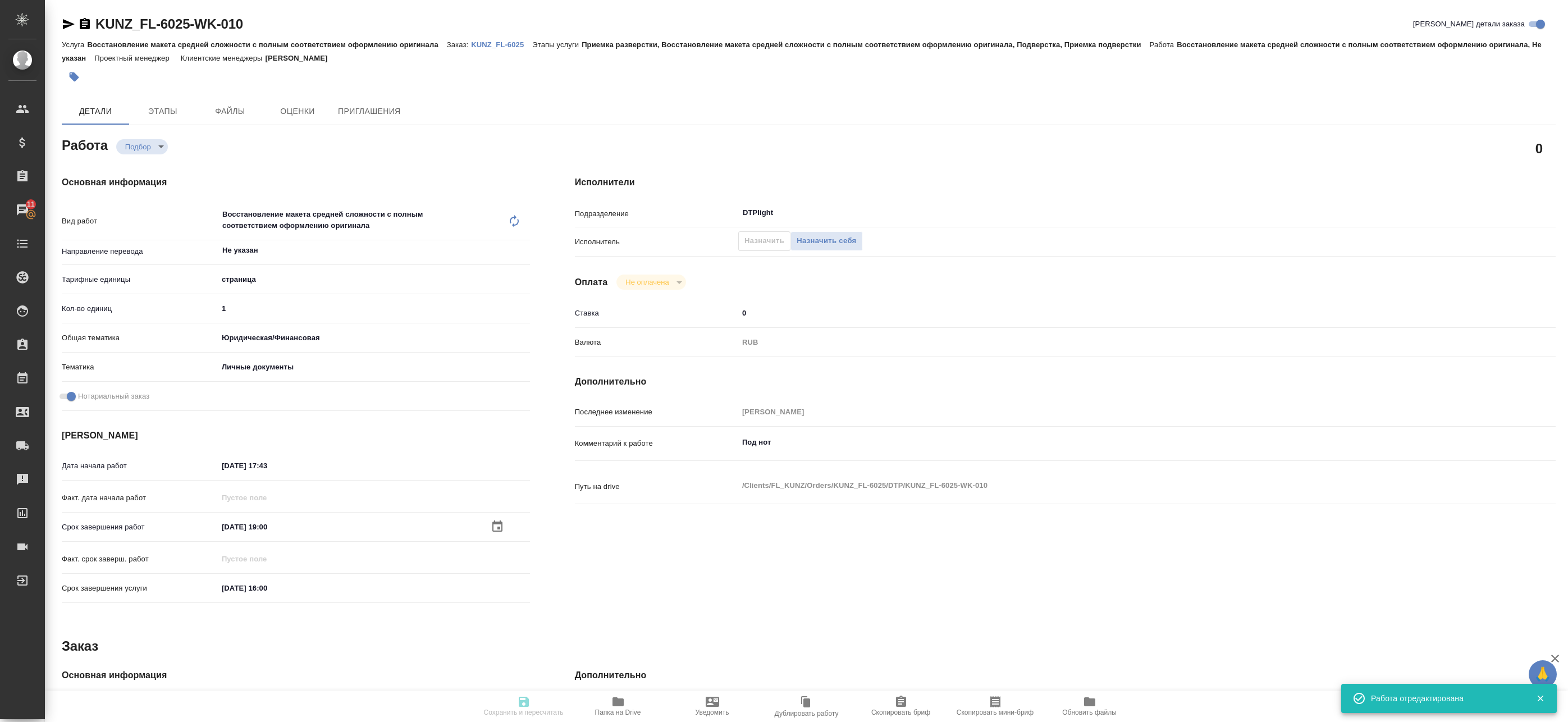
type input "[DATE] 17:43"
type input "[DATE] 19:00"
type input "[DATE] 16:00"
type input "DTPlight"
type input "notPayed"
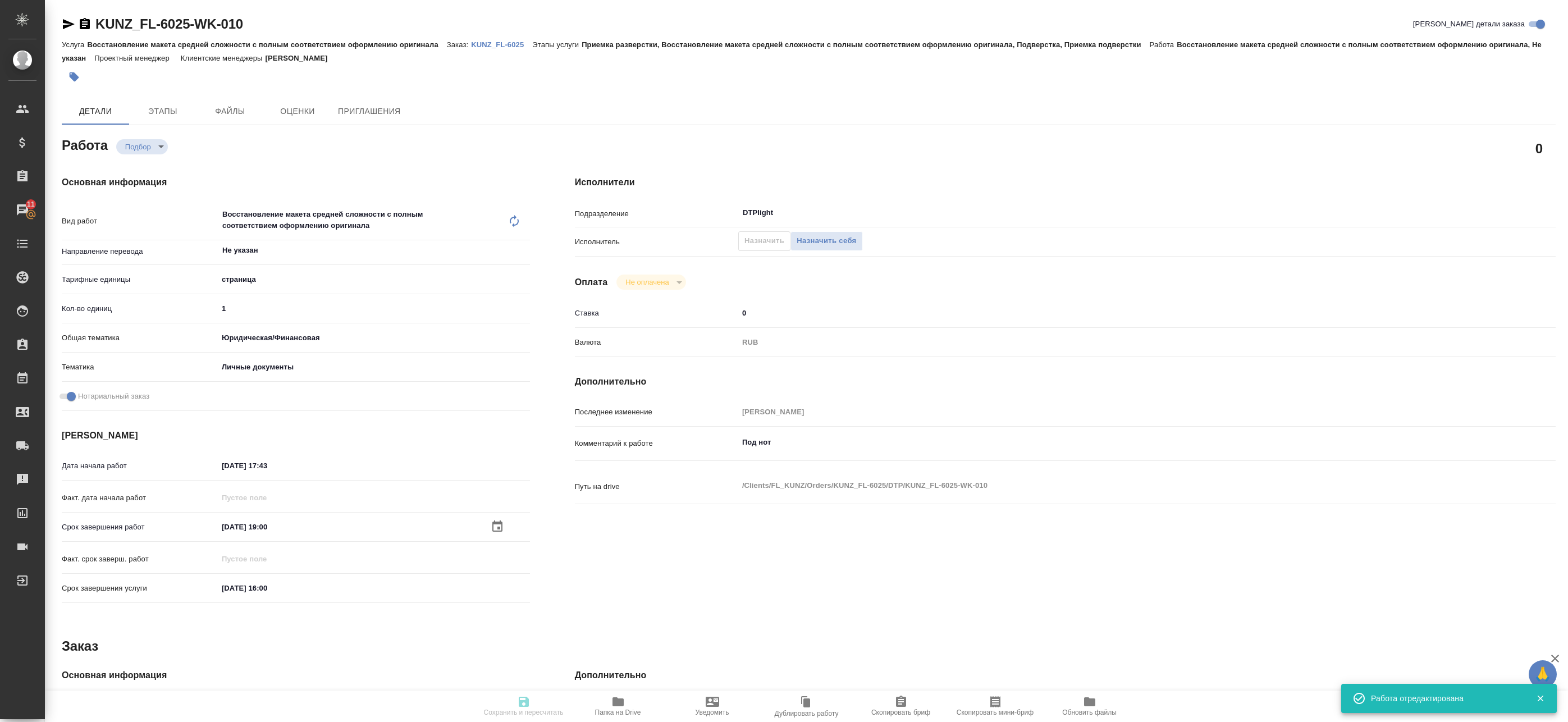
type input "0"
type input "RUB"
type input "[PERSON_NAME]"
type textarea "Под нот"
type textarea "x"
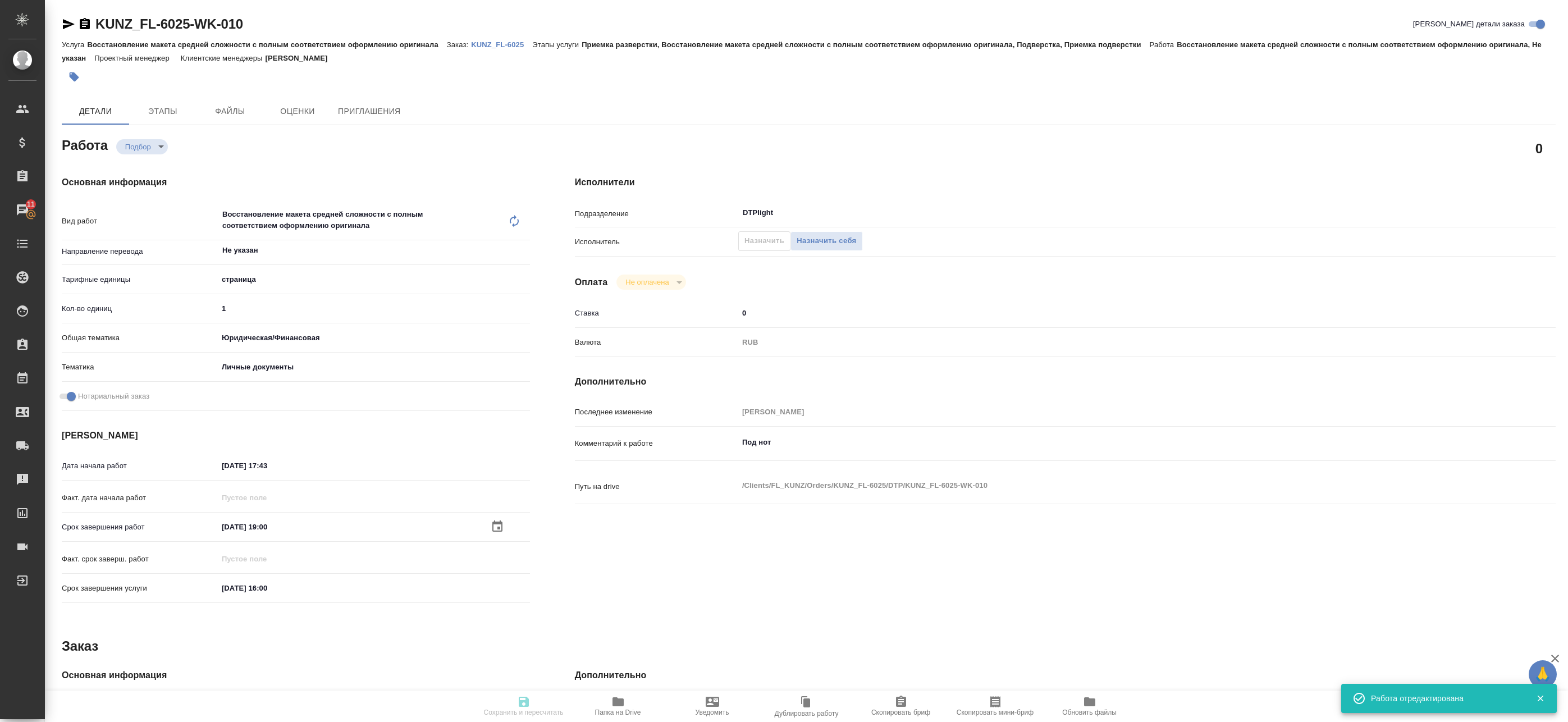
type textarea "/Clients/FL_KUNZ/Orders/KUNZ_FL-6025/DTP/KUNZ_FL-6025-WK-010"
type textarea "x"
type input "KUNZ_FL-6025"
type input "Восстановление макета средней сложности с полным соответствием оформлению ориги…"
type input "Приемка разверстки, Восстановление макета средней сложности с полным соответств…"
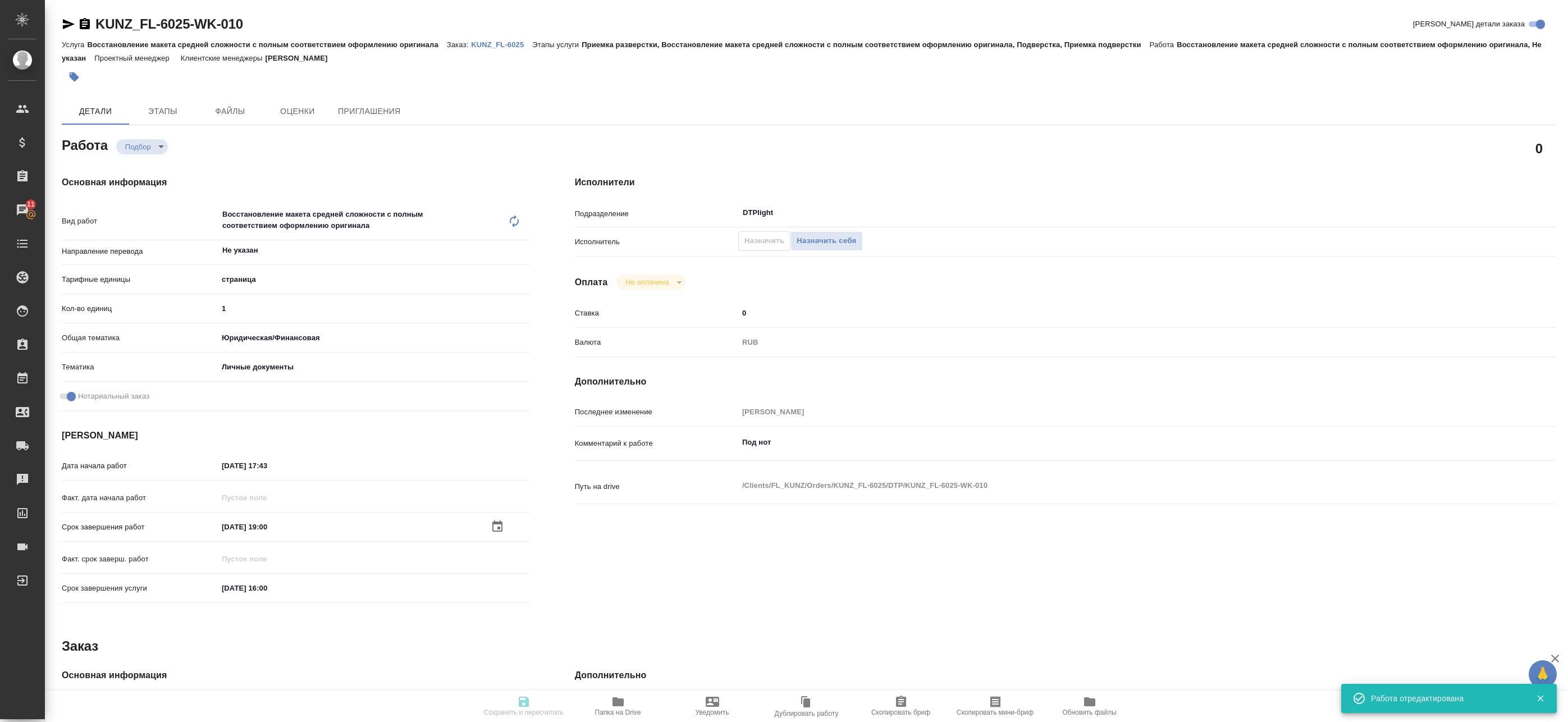
type input "[PERSON_NAME]"
type input "/Clients/FL_KUNZ/Orders/KUNZ_FL-6025"
type textarea "x"
type textarea "справка рус-анг под нот"
type textarea "x"
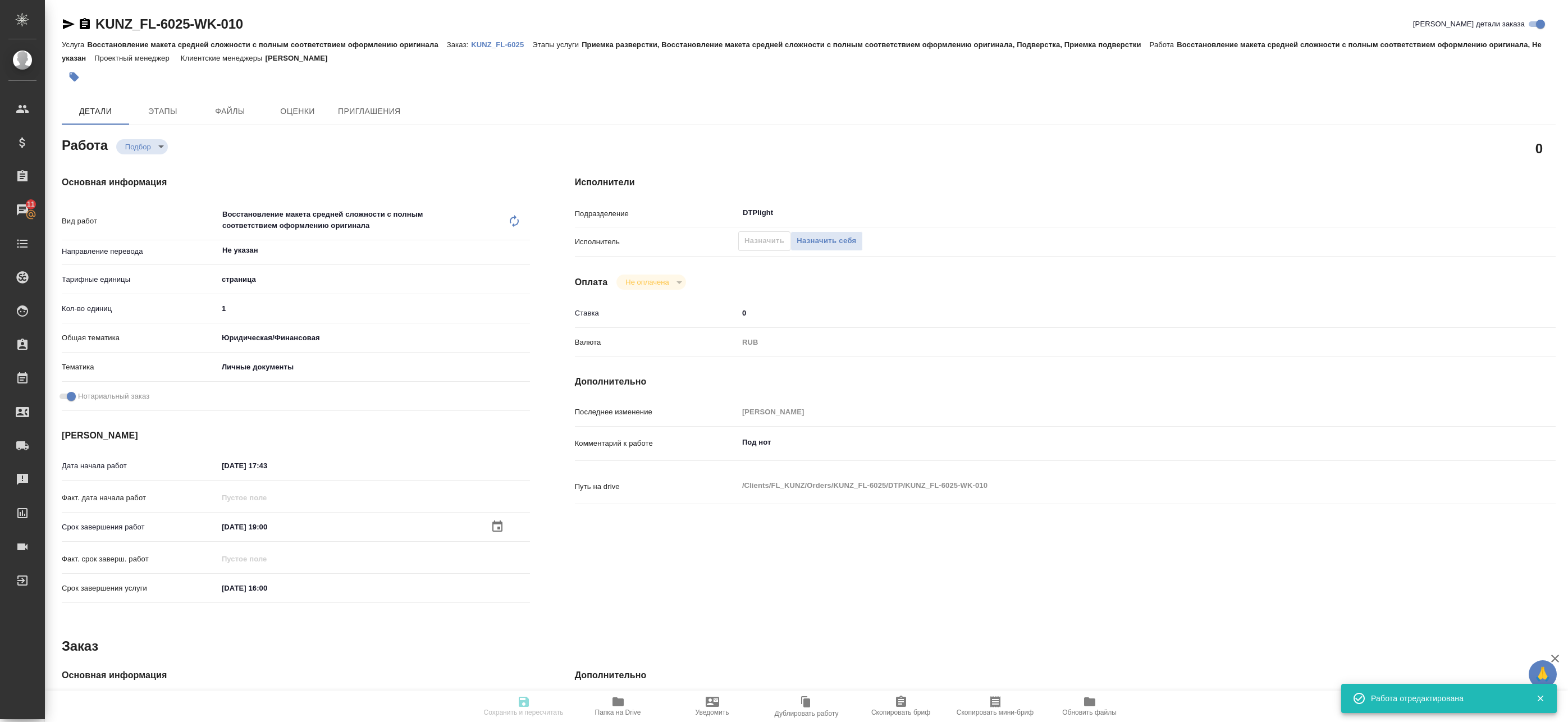
type textarea "x"
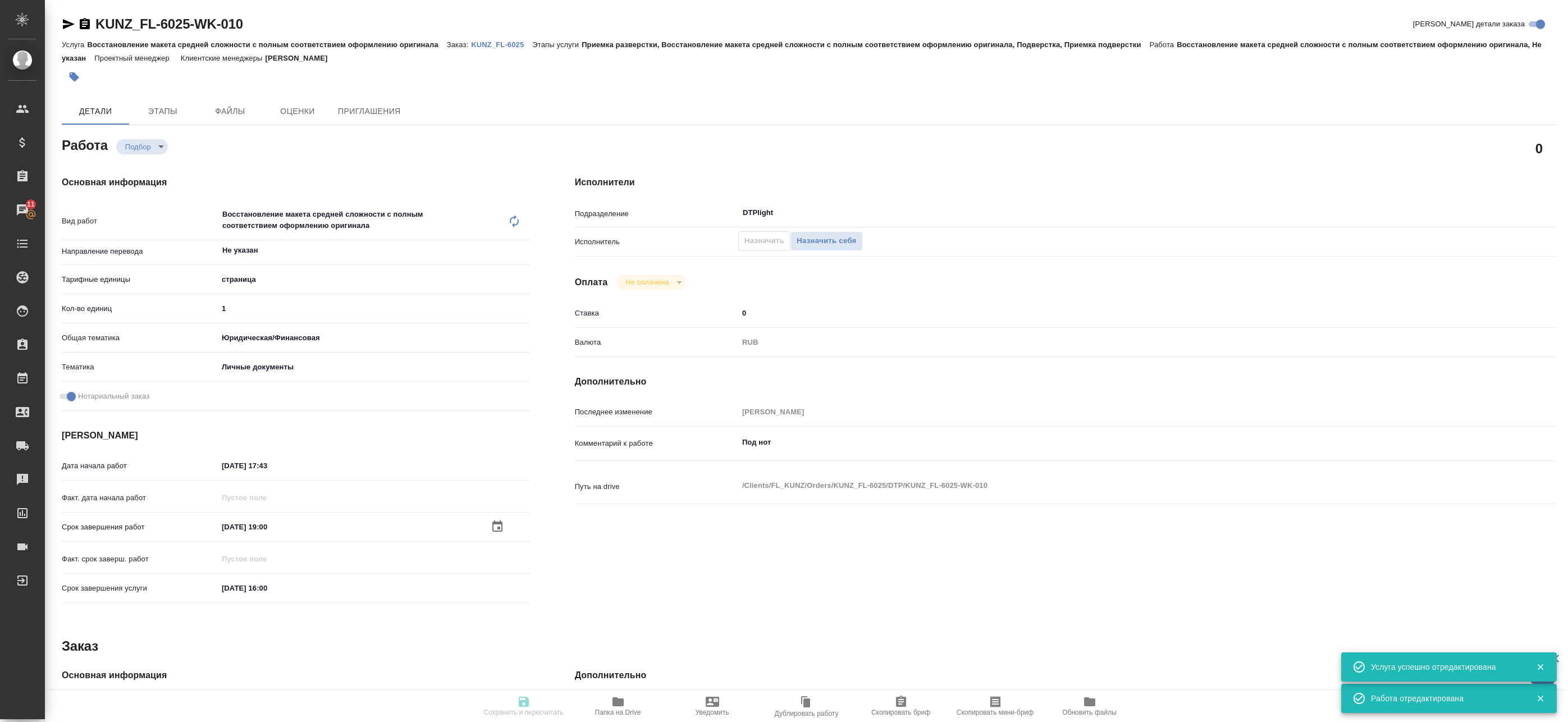
type textarea "x"
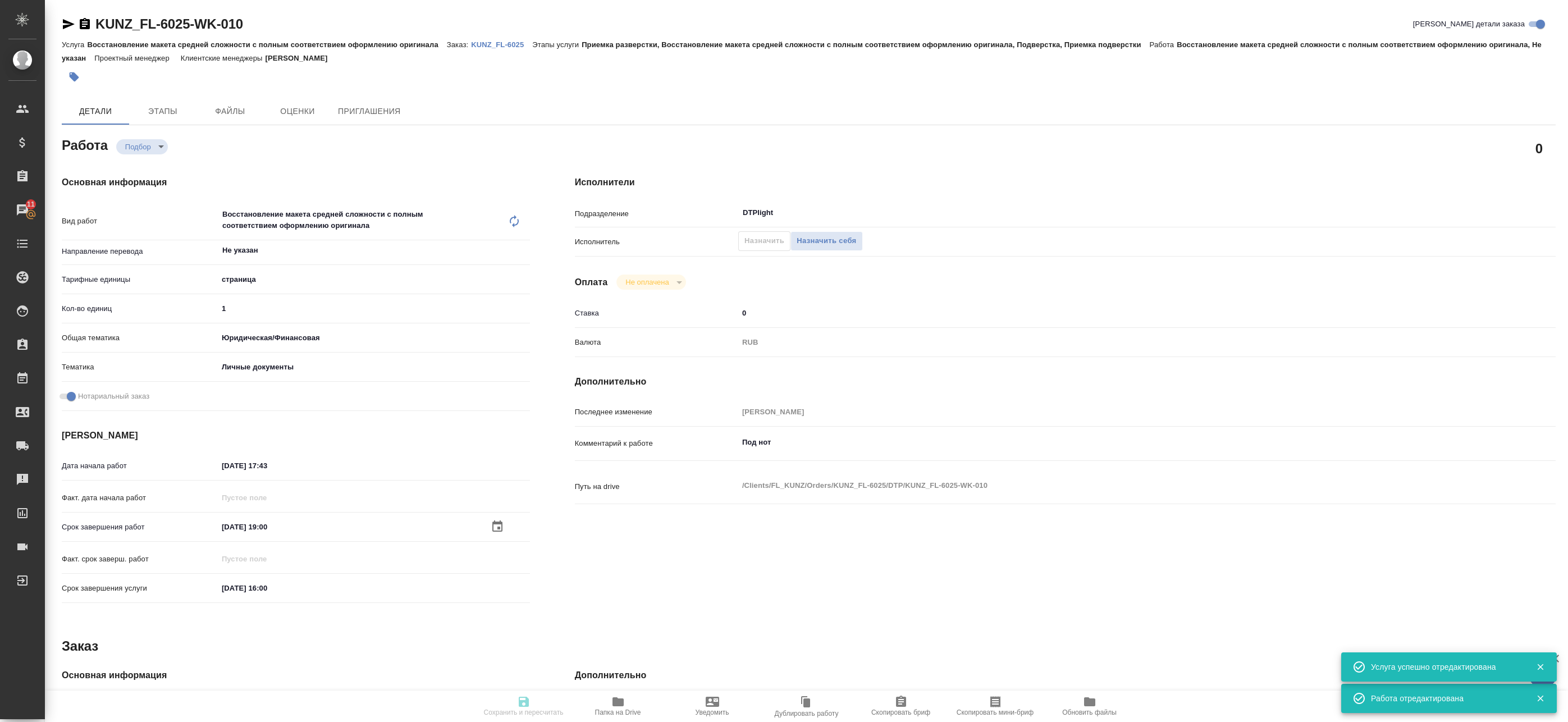
type textarea "x"
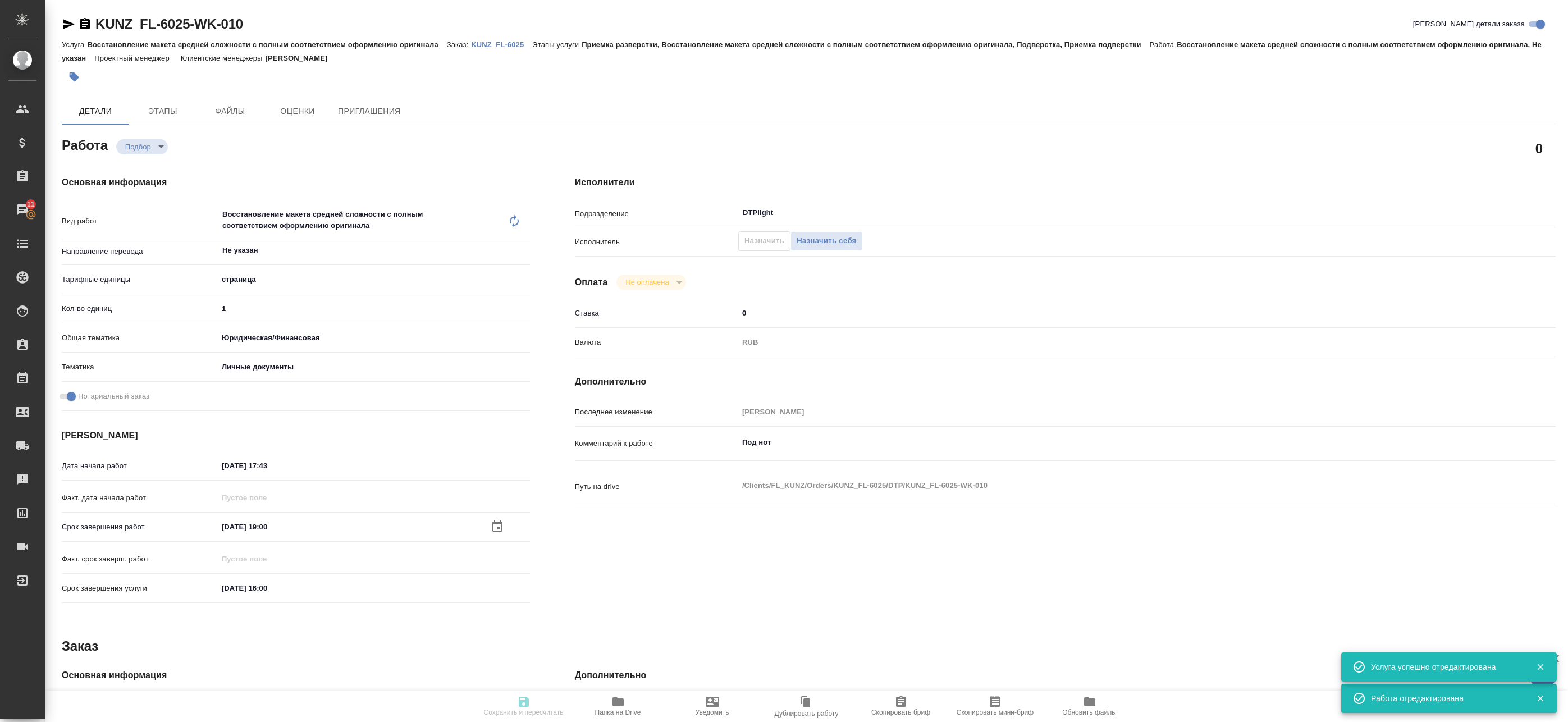
type textarea "x"
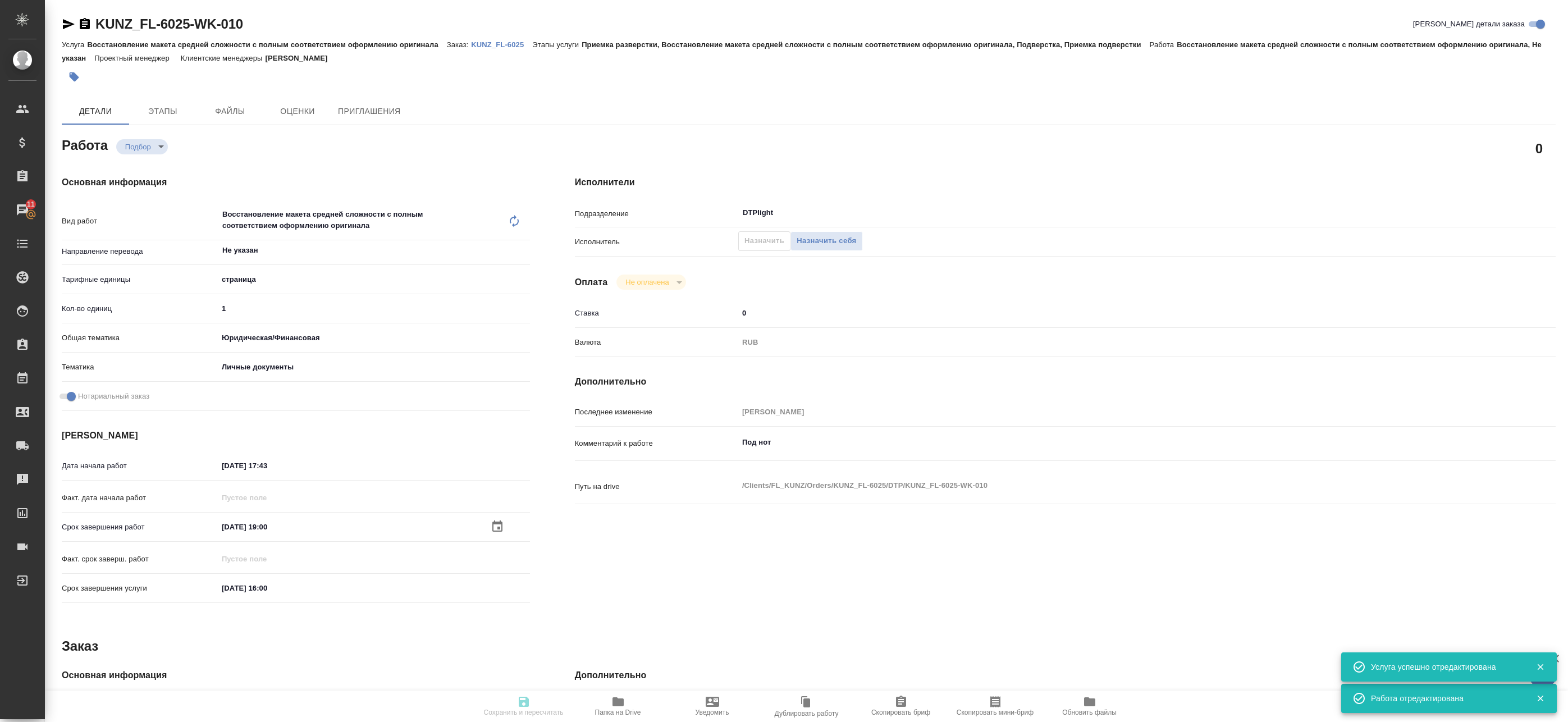
type textarea "x"
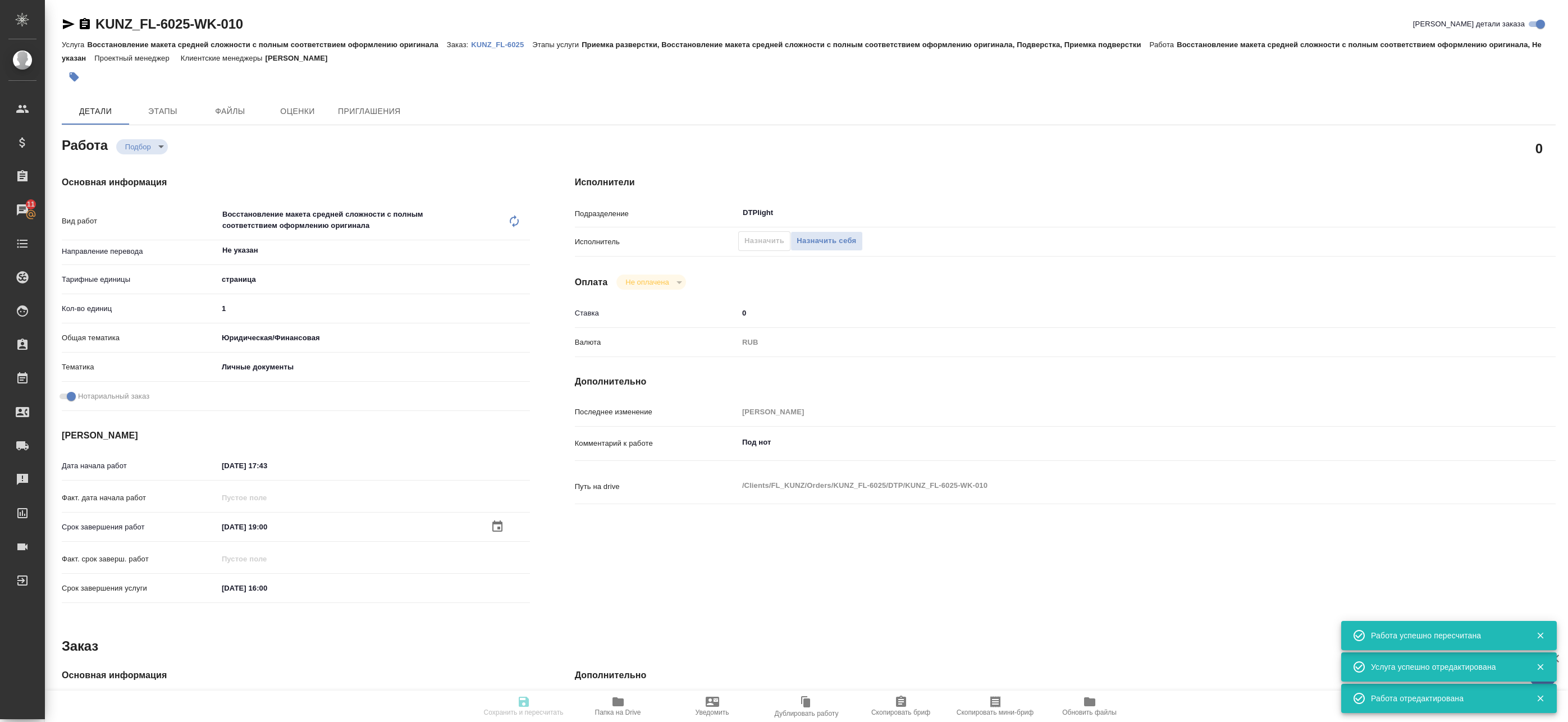
type input "recruiting"
type textarea "Восстановление макета средней сложности с полным соответствием оформлению ориги…"
type textarea "x"
type input "Не указан"
type input "5a8b1489cc6b4906c91bfdb2"
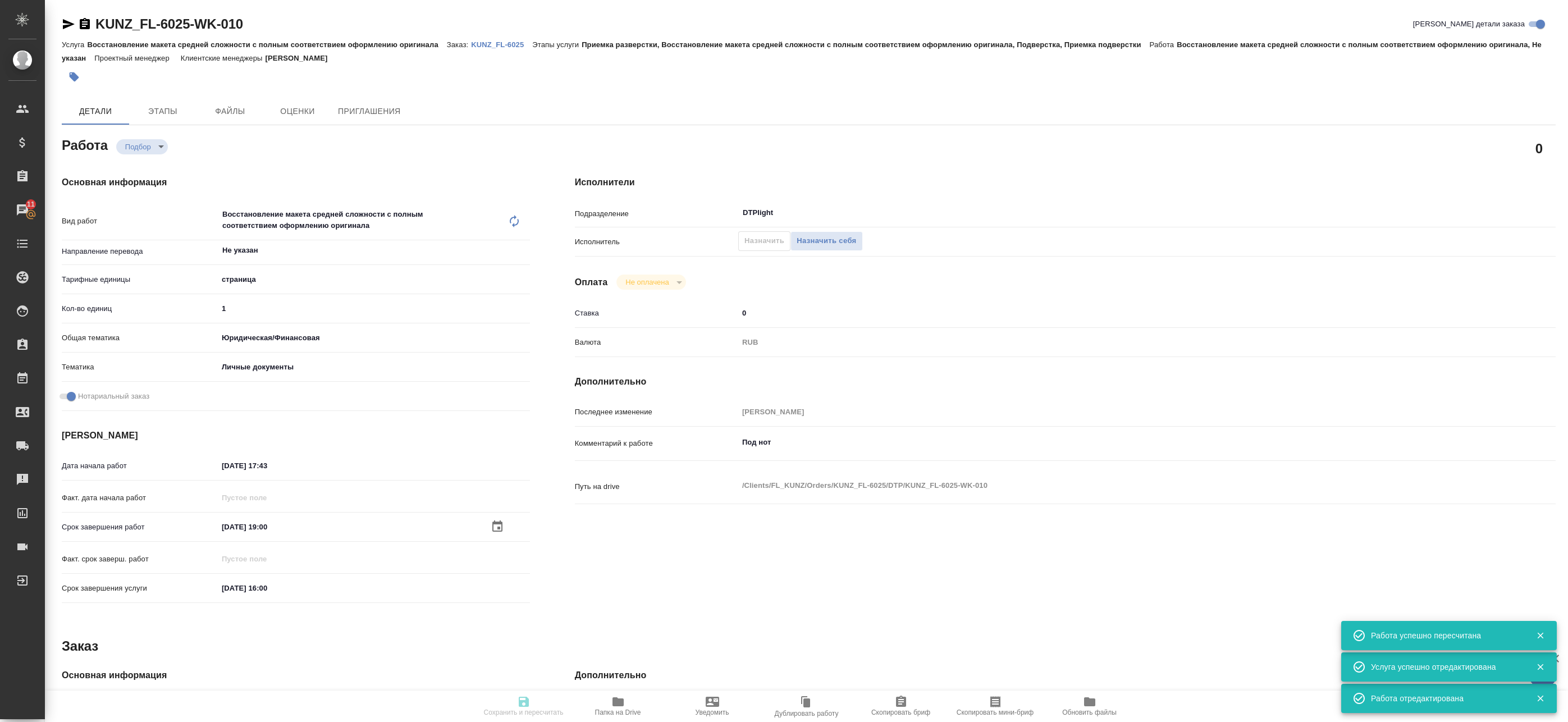
type input "1"
type input "yr-fn"
click at [73, 19] on icon "button" at bounding box center [68, 24] width 14 height 14
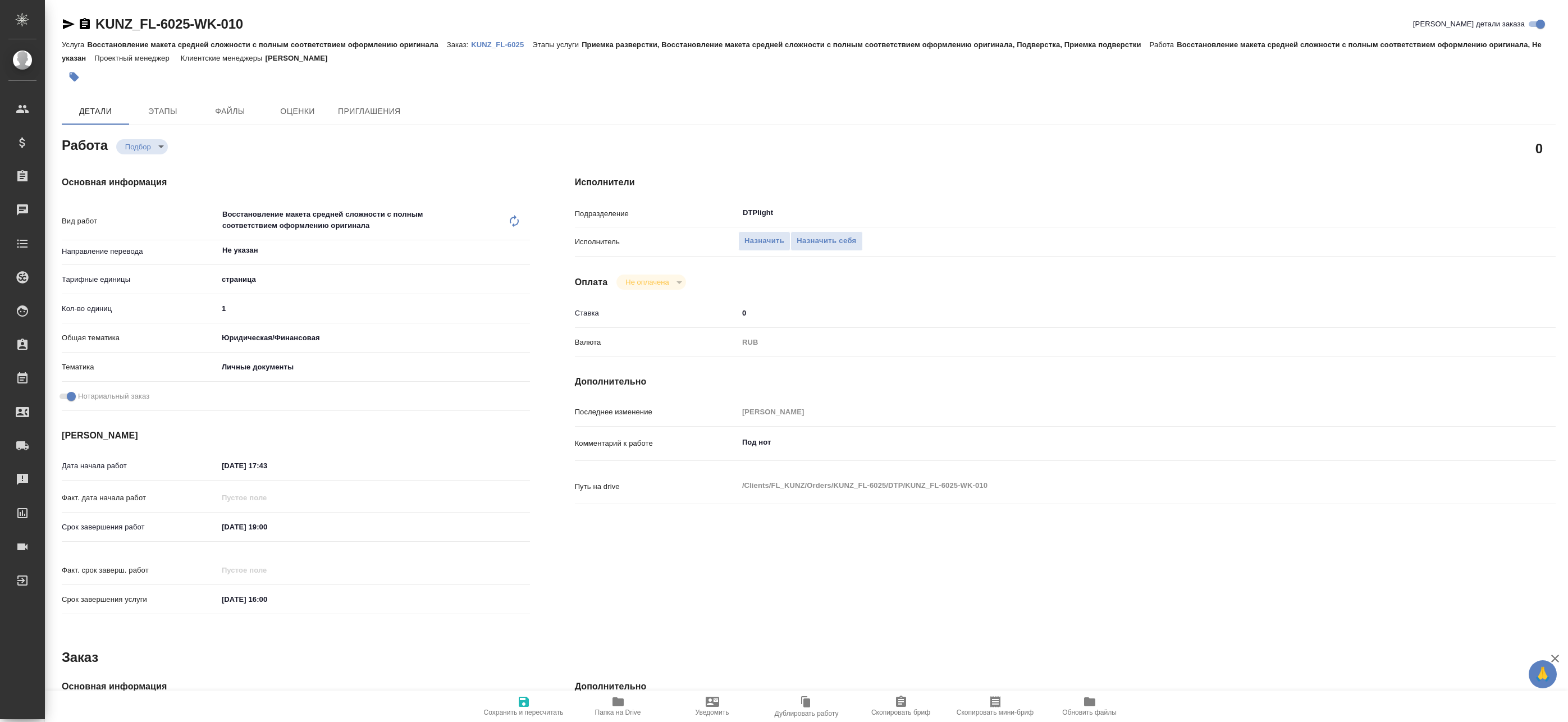
type textarea "x"
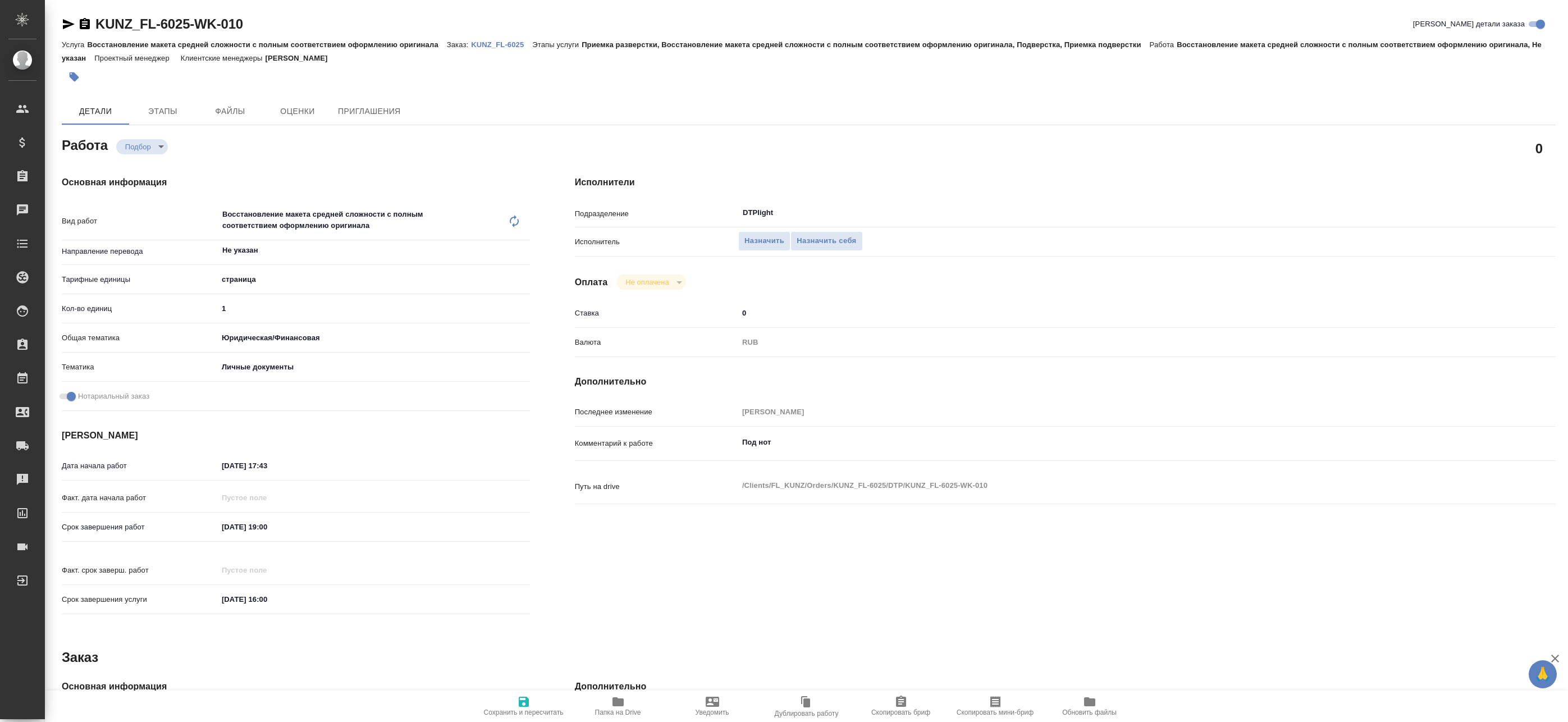
type textarea "x"
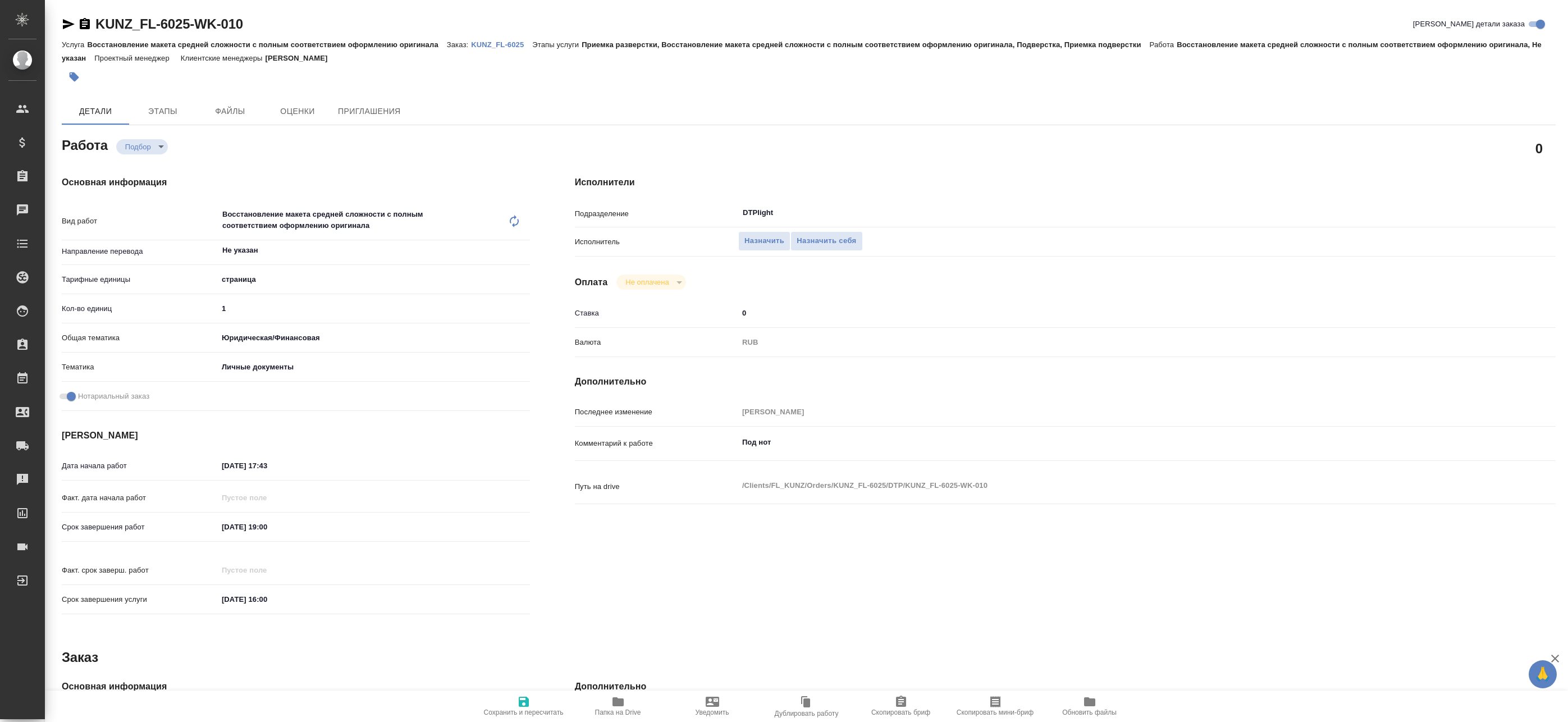
type textarea "x"
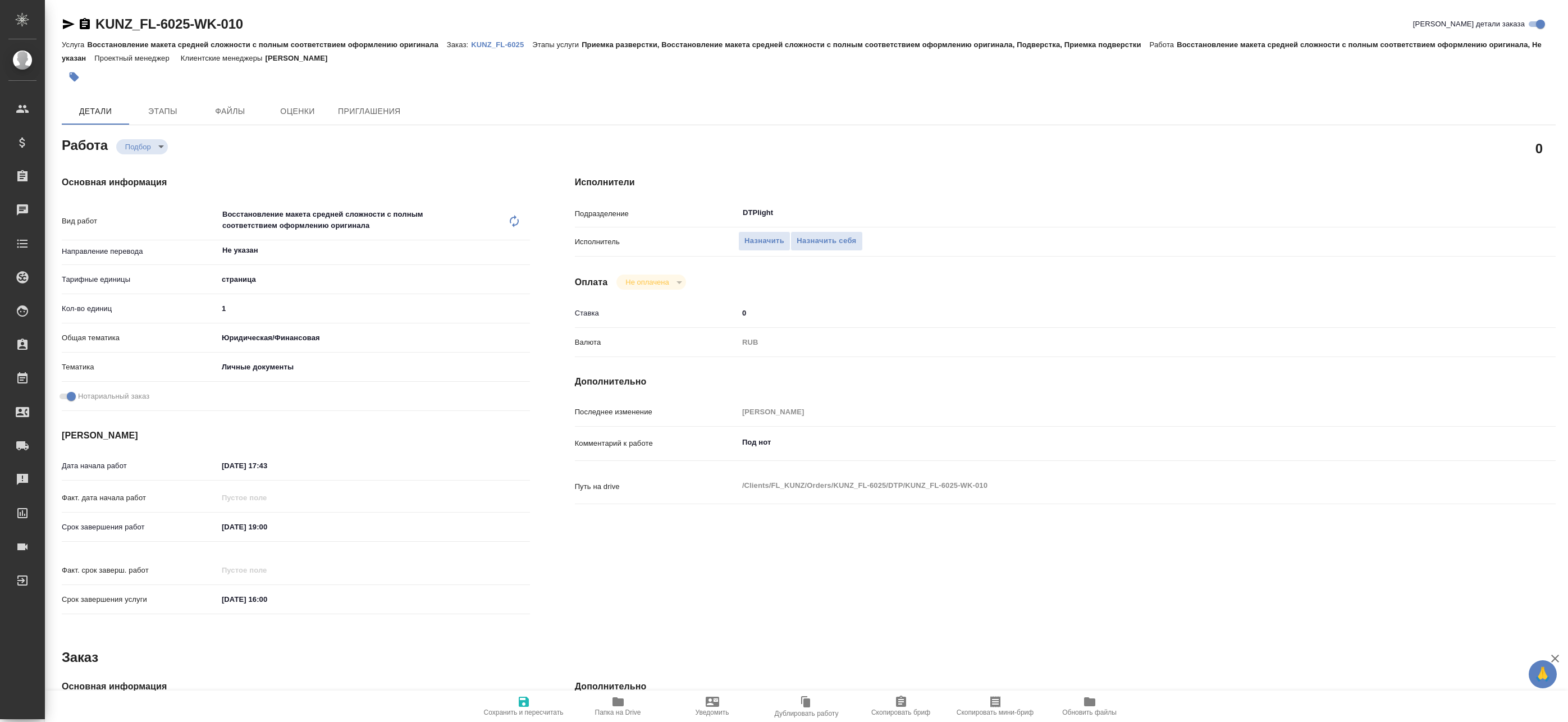
type textarea "x"
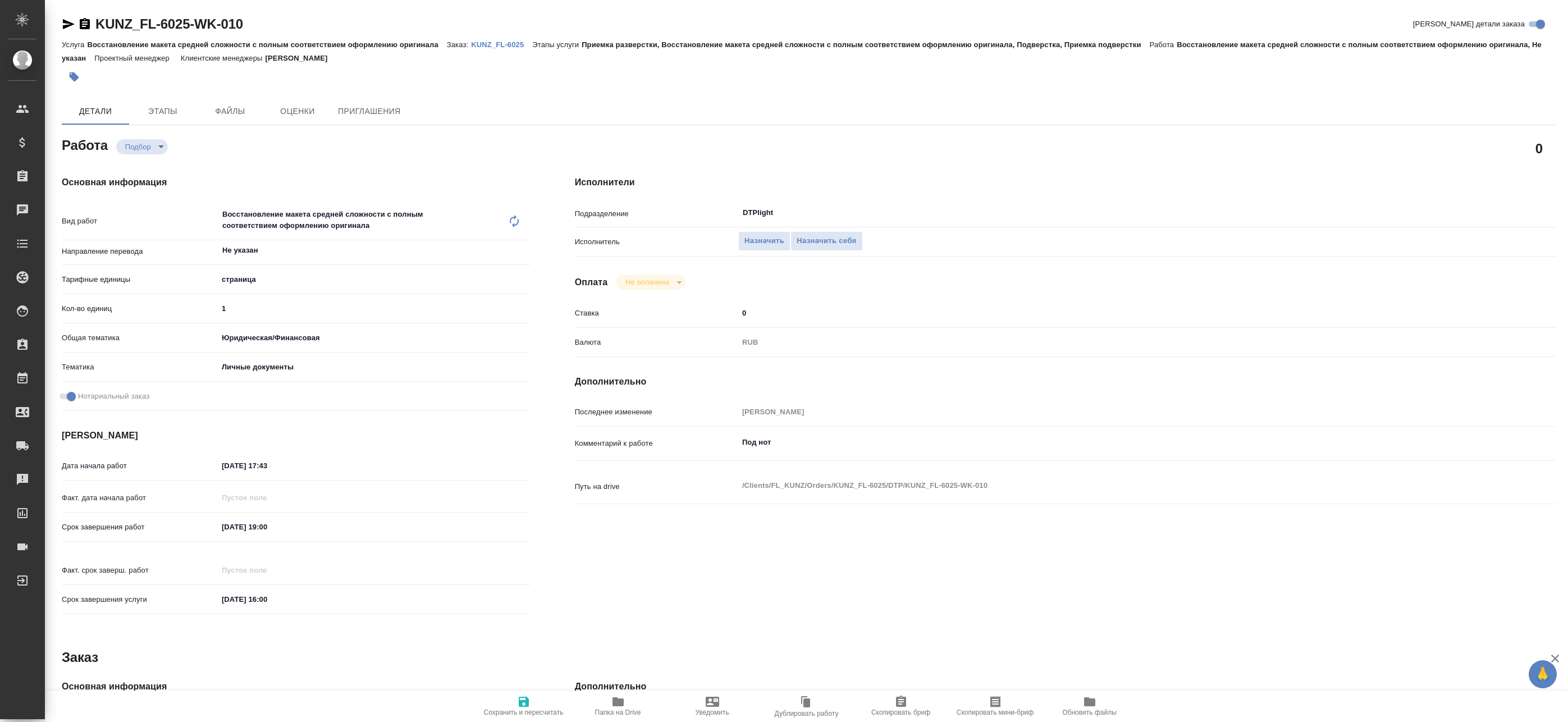
type textarea "x"
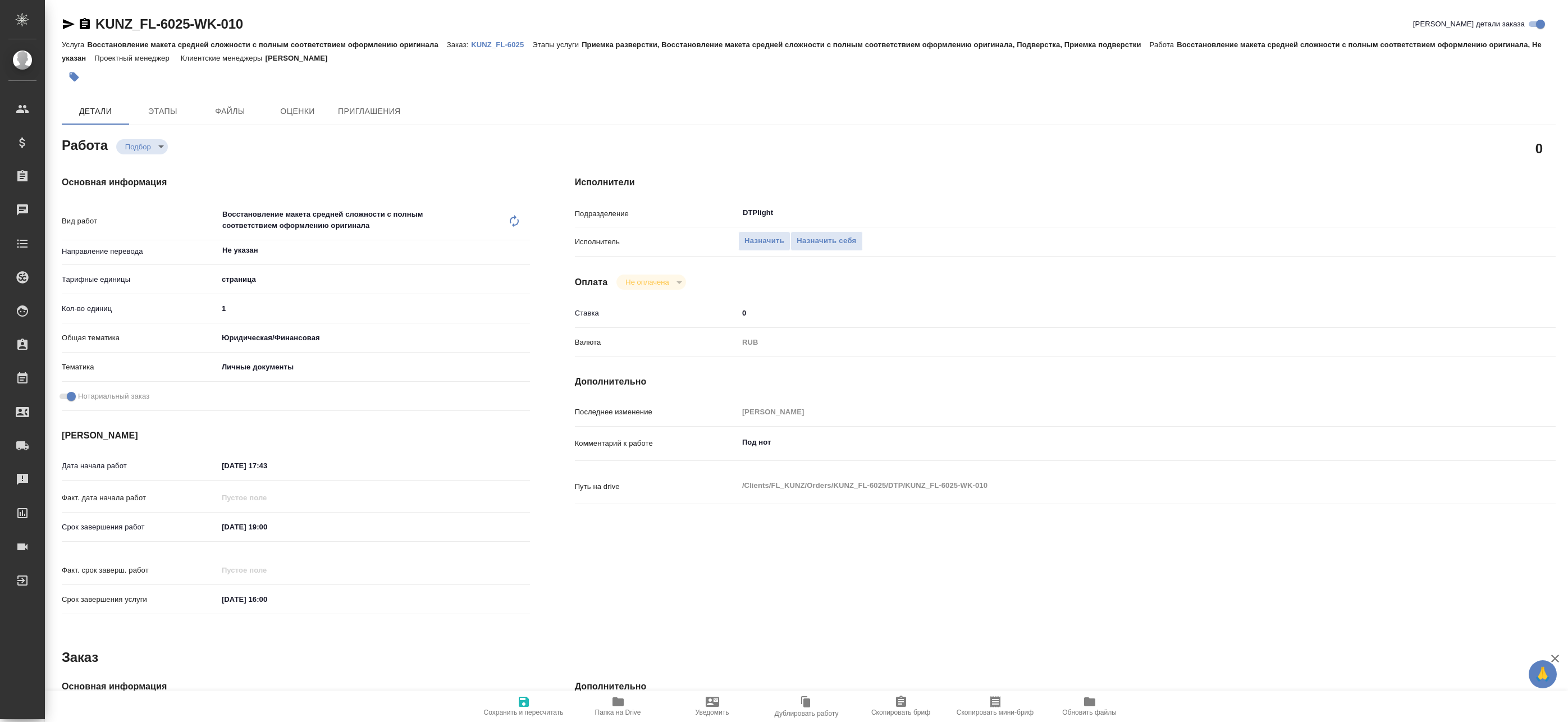
type textarea "x"
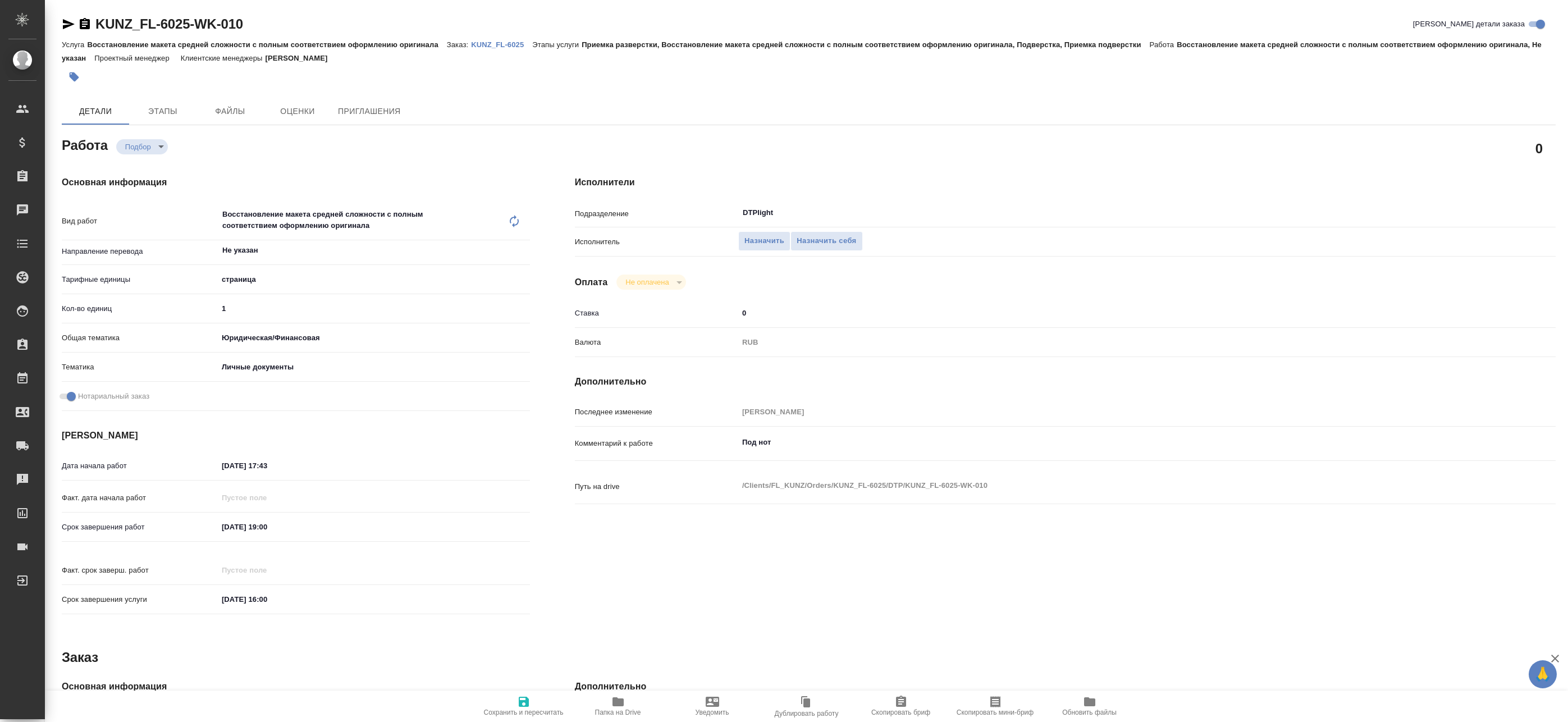
type textarea "x"
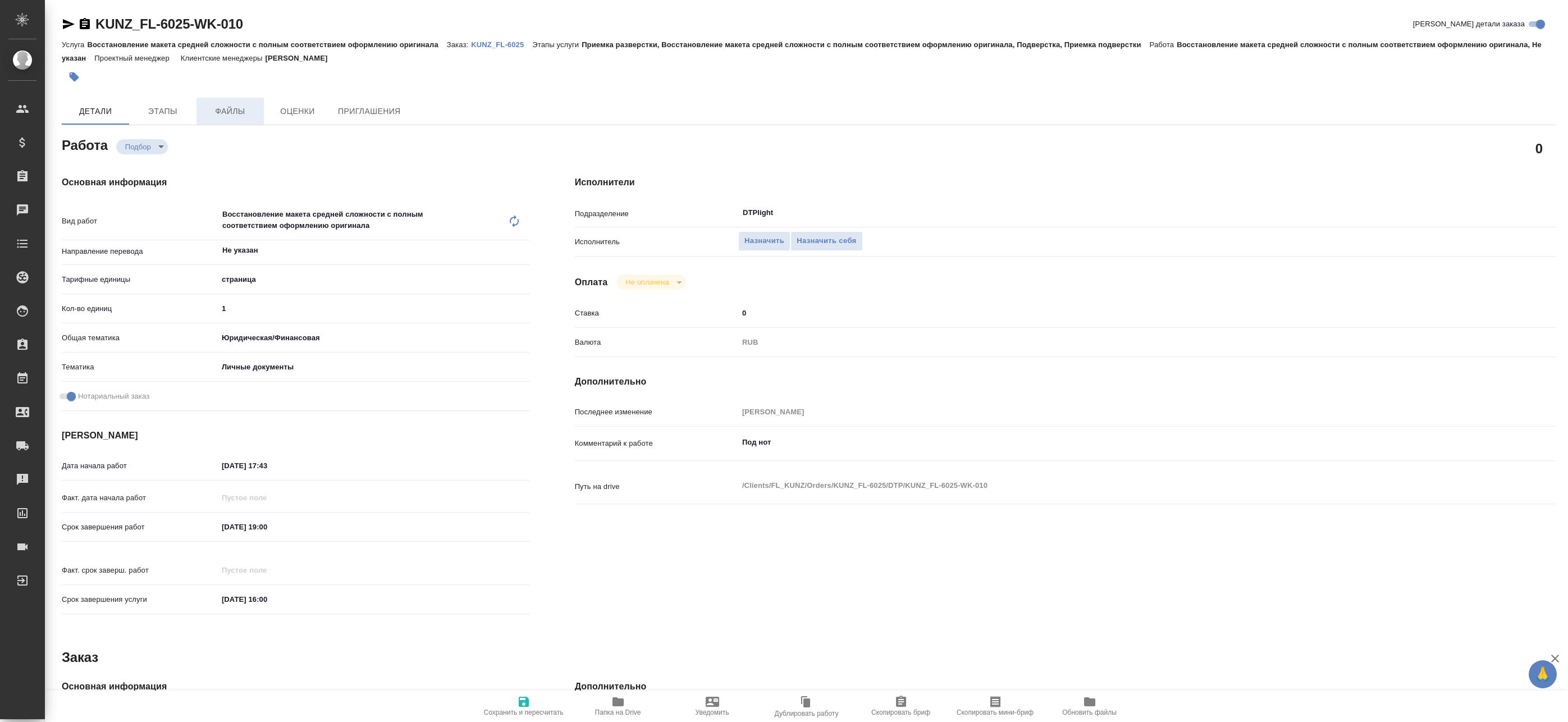
type textarea "x"
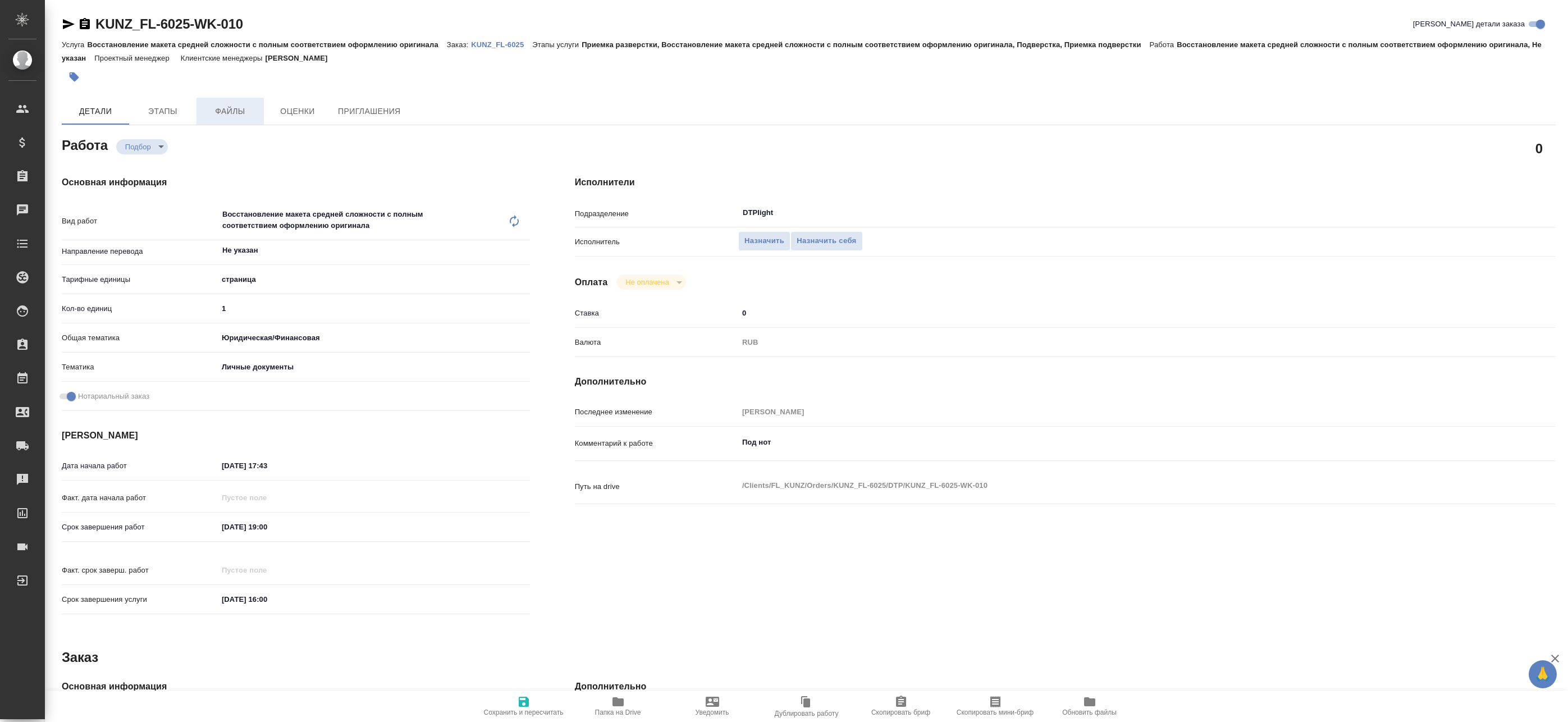
type textarea "x"
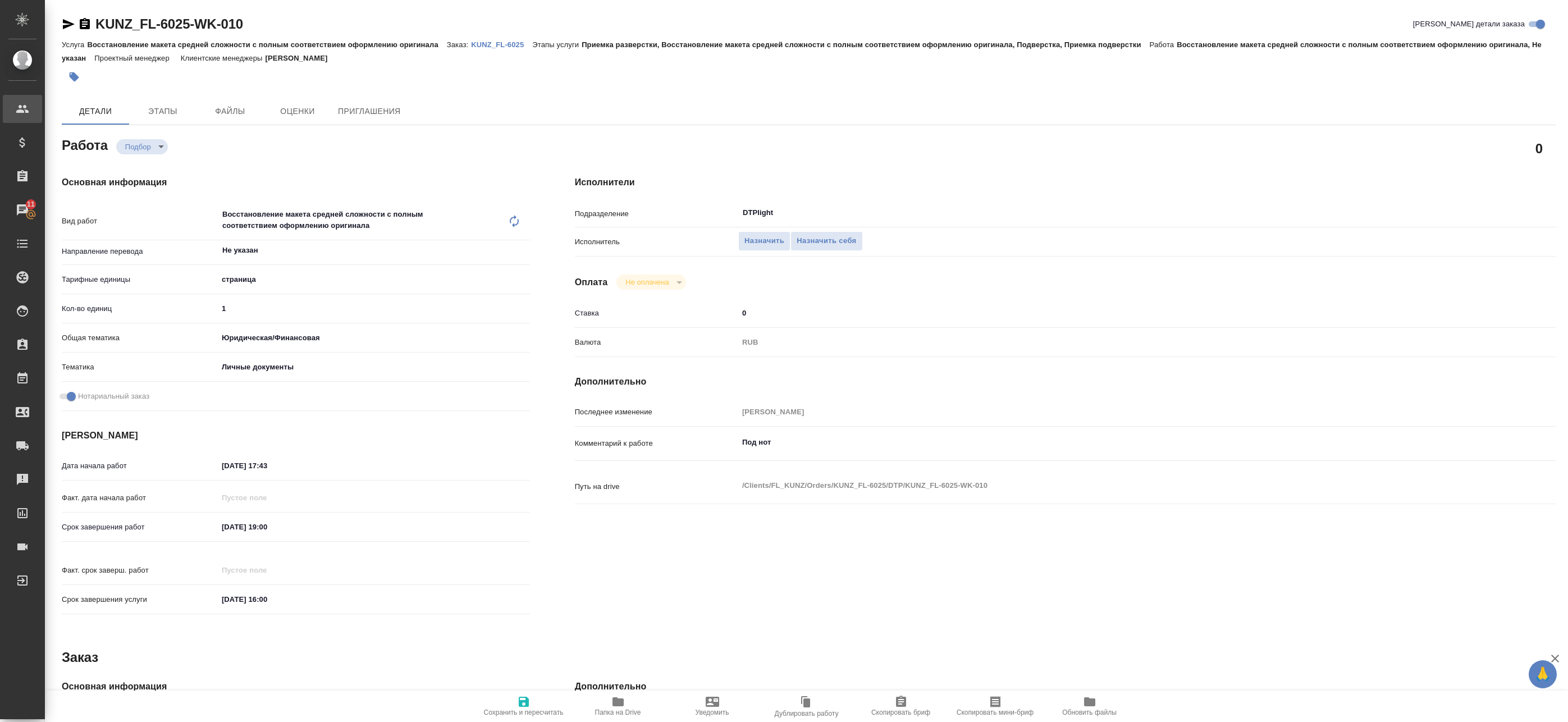
type textarea "x"
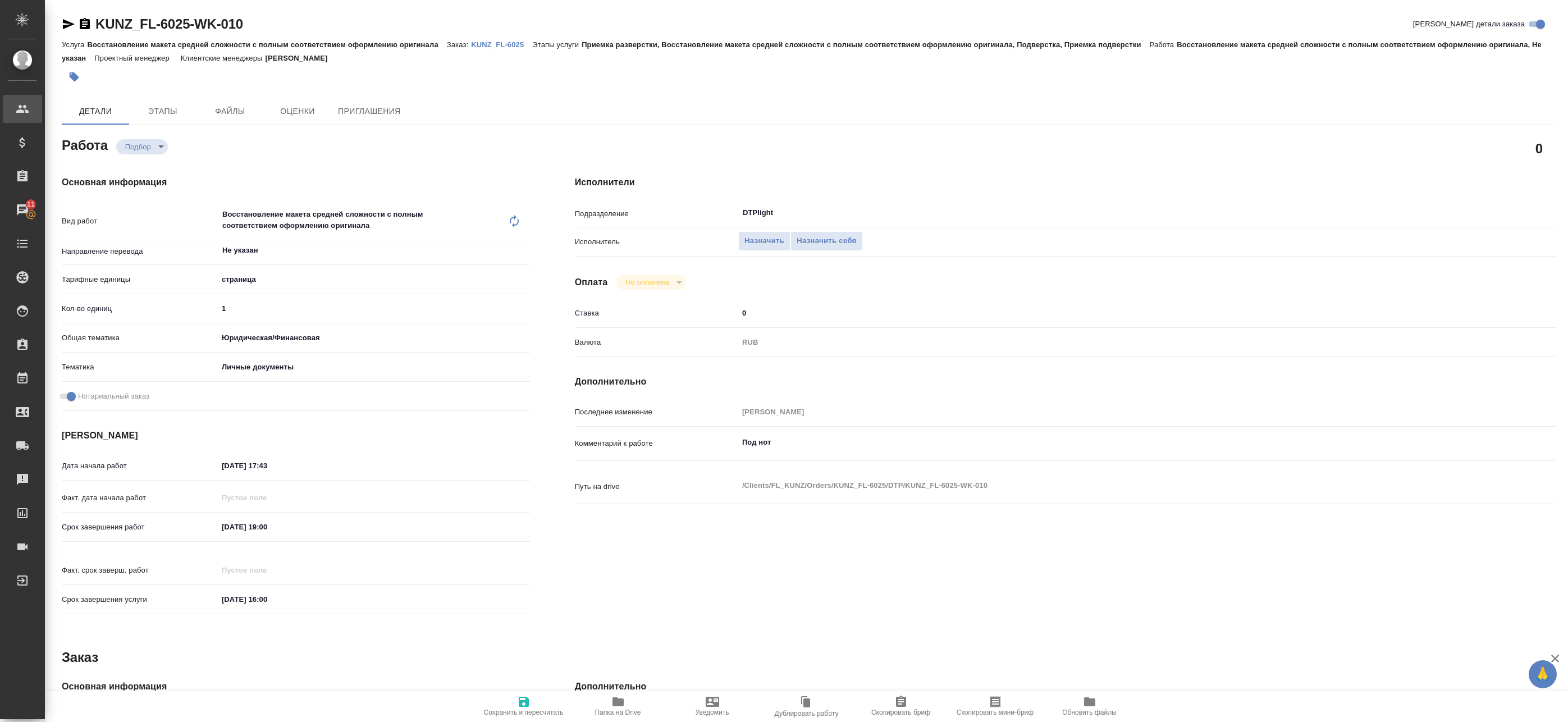
type textarea "x"
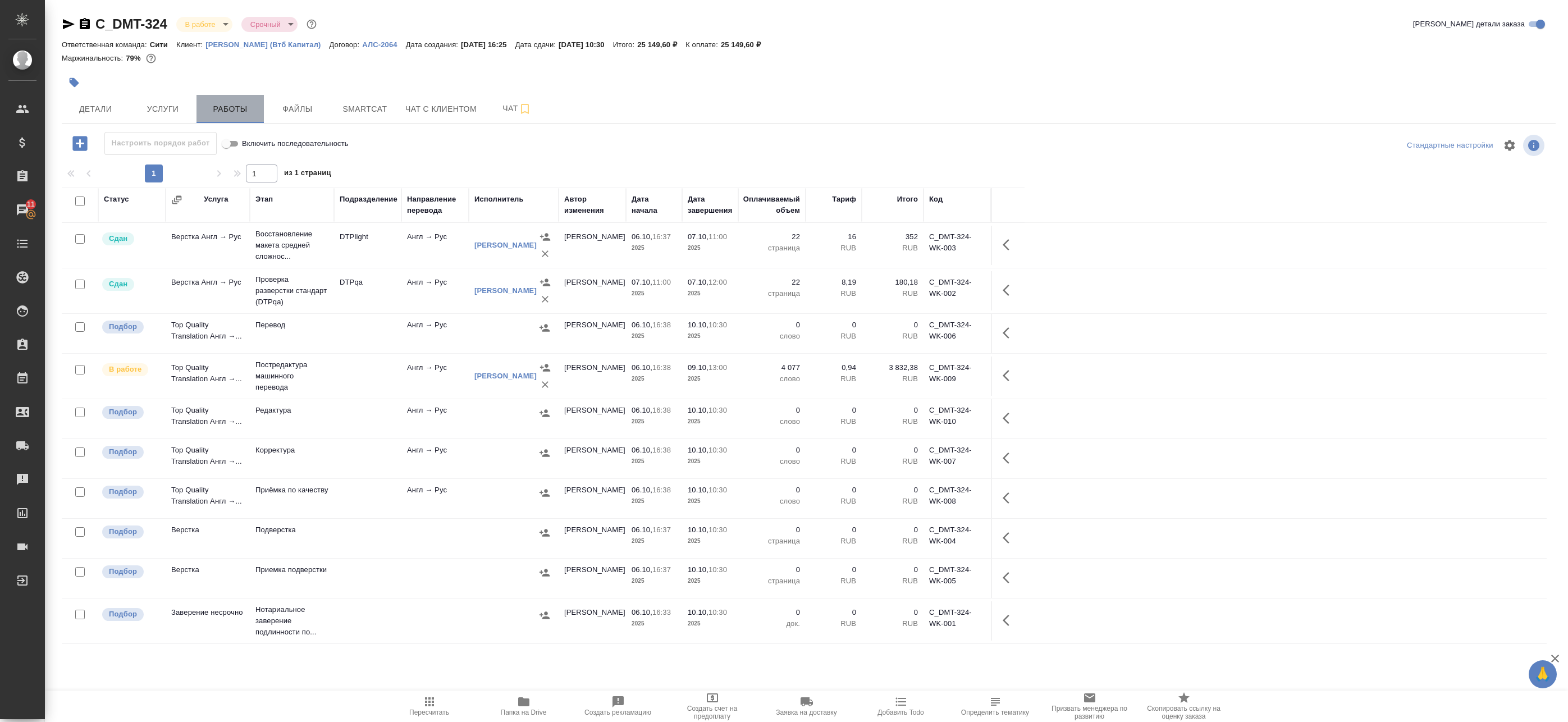
click at [226, 107] on span "Работы" at bounding box center [230, 109] width 54 height 14
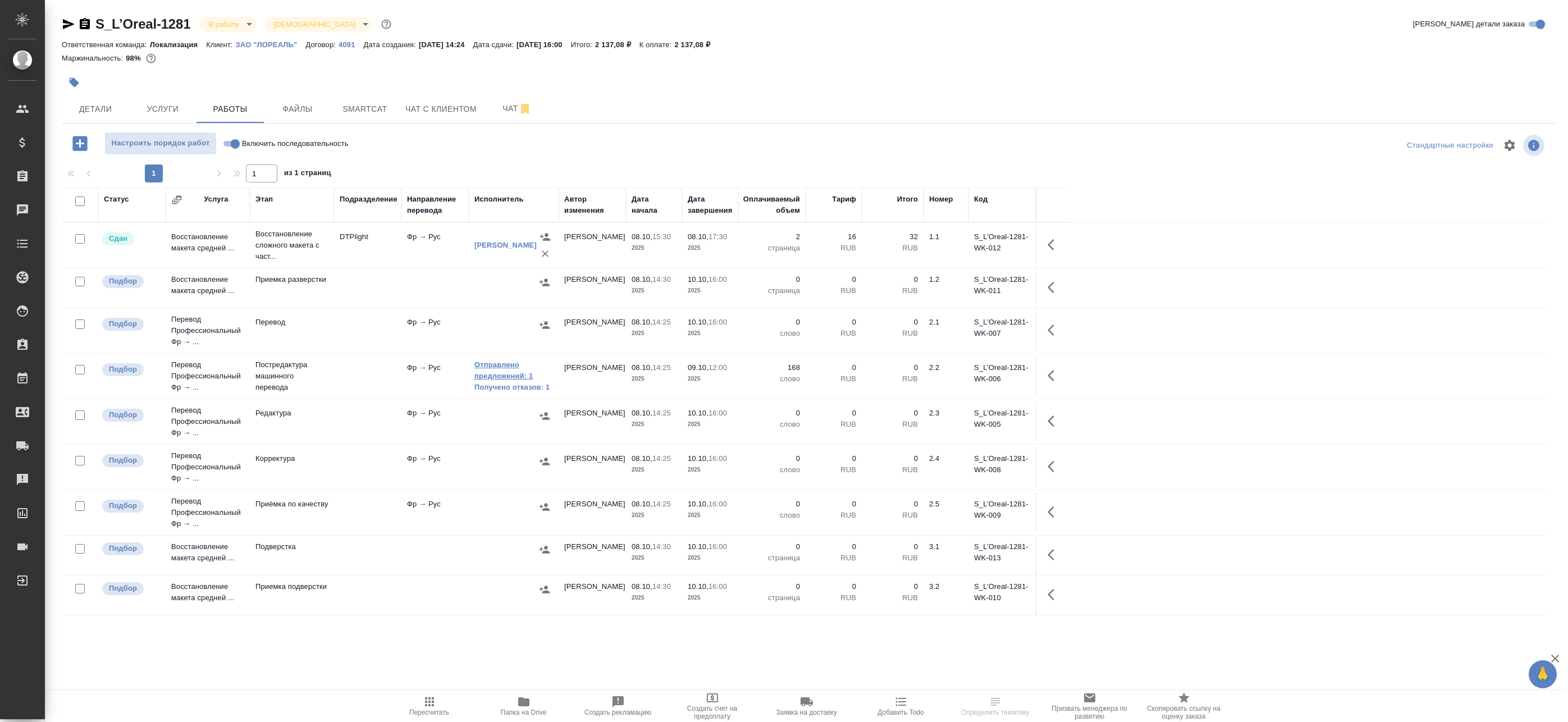
click at [517, 372] on link "Отправлено предложений: 1" at bounding box center [514, 370] width 79 height 22
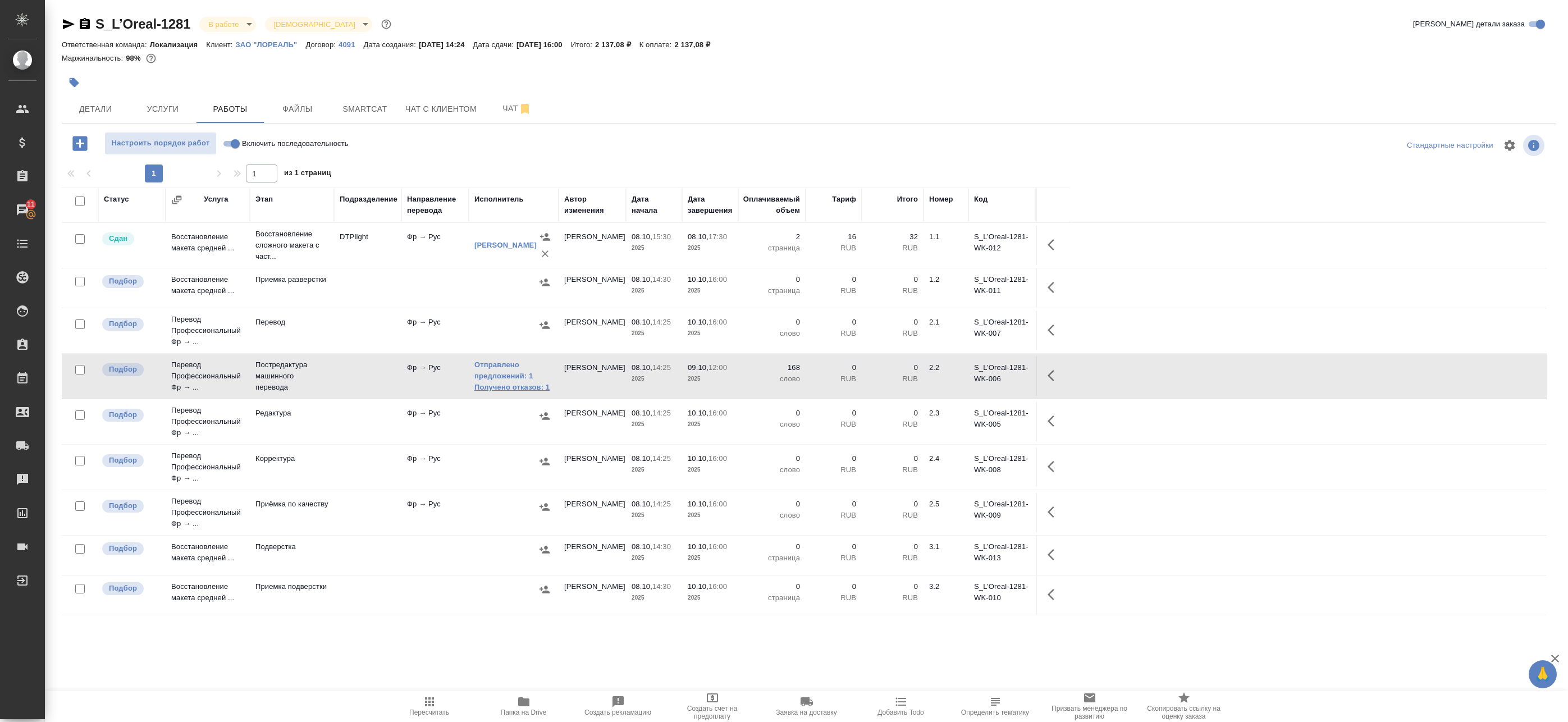
click at [491, 392] on link "Получено отказов: 1" at bounding box center [514, 388] width 79 height 11
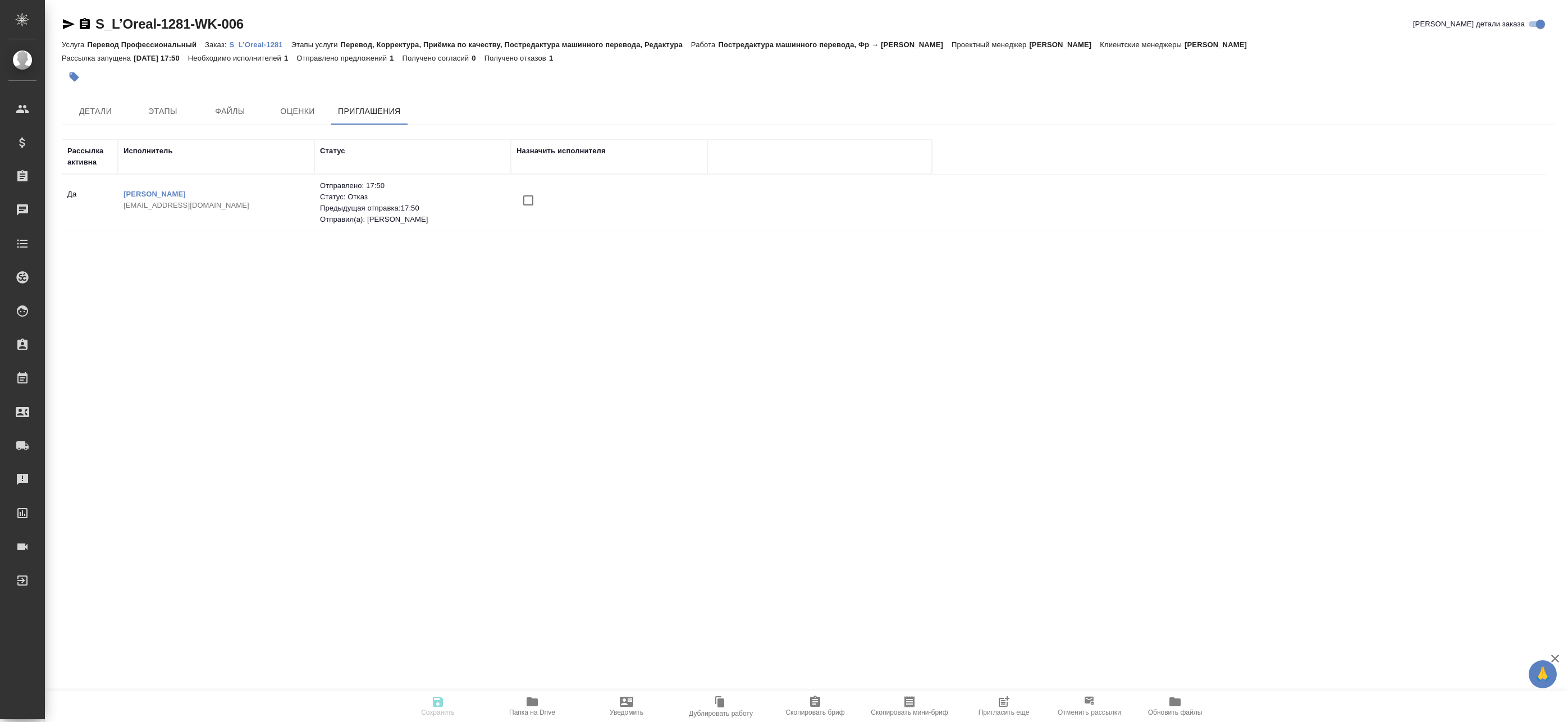
click at [1002, 700] on icon "button" at bounding box center [1003, 701] width 14 height 14
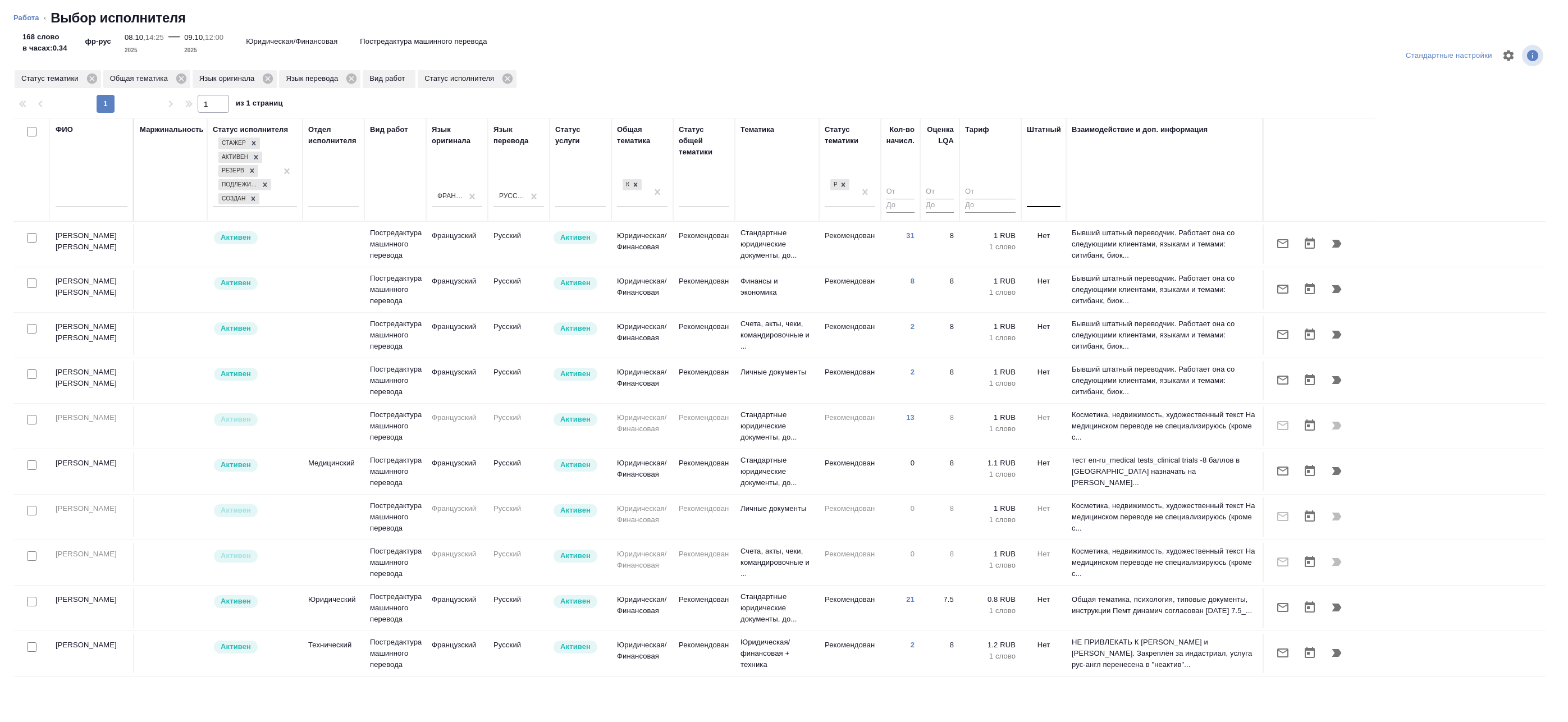
click at [1053, 200] on div at bounding box center [1043, 196] width 34 height 17
click at [1010, 67] on div at bounding box center [784, 56] width 514 height 27
click at [32, 235] on input "checkbox" at bounding box center [32, 238] width 9 height 9
checkbox input "true"
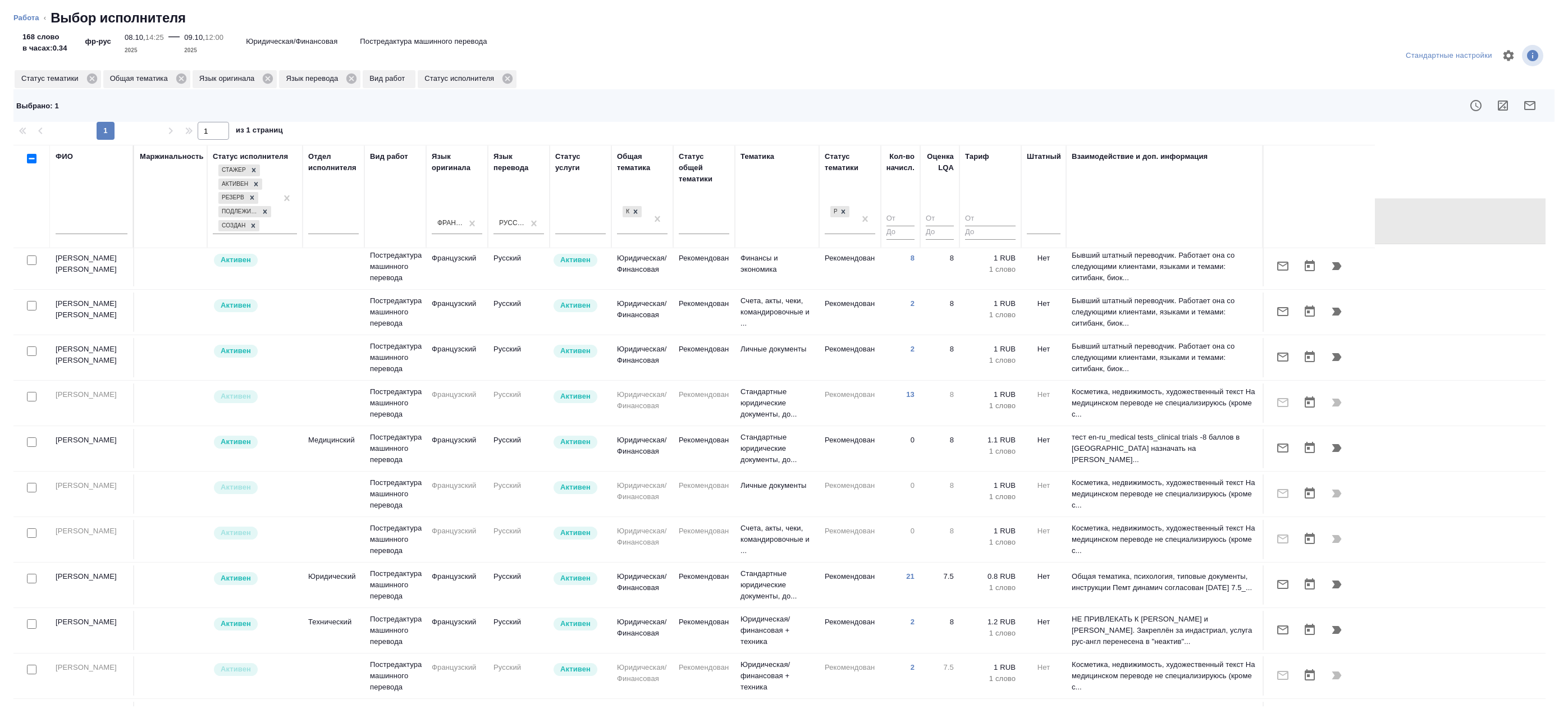
scroll to position [56, 0]
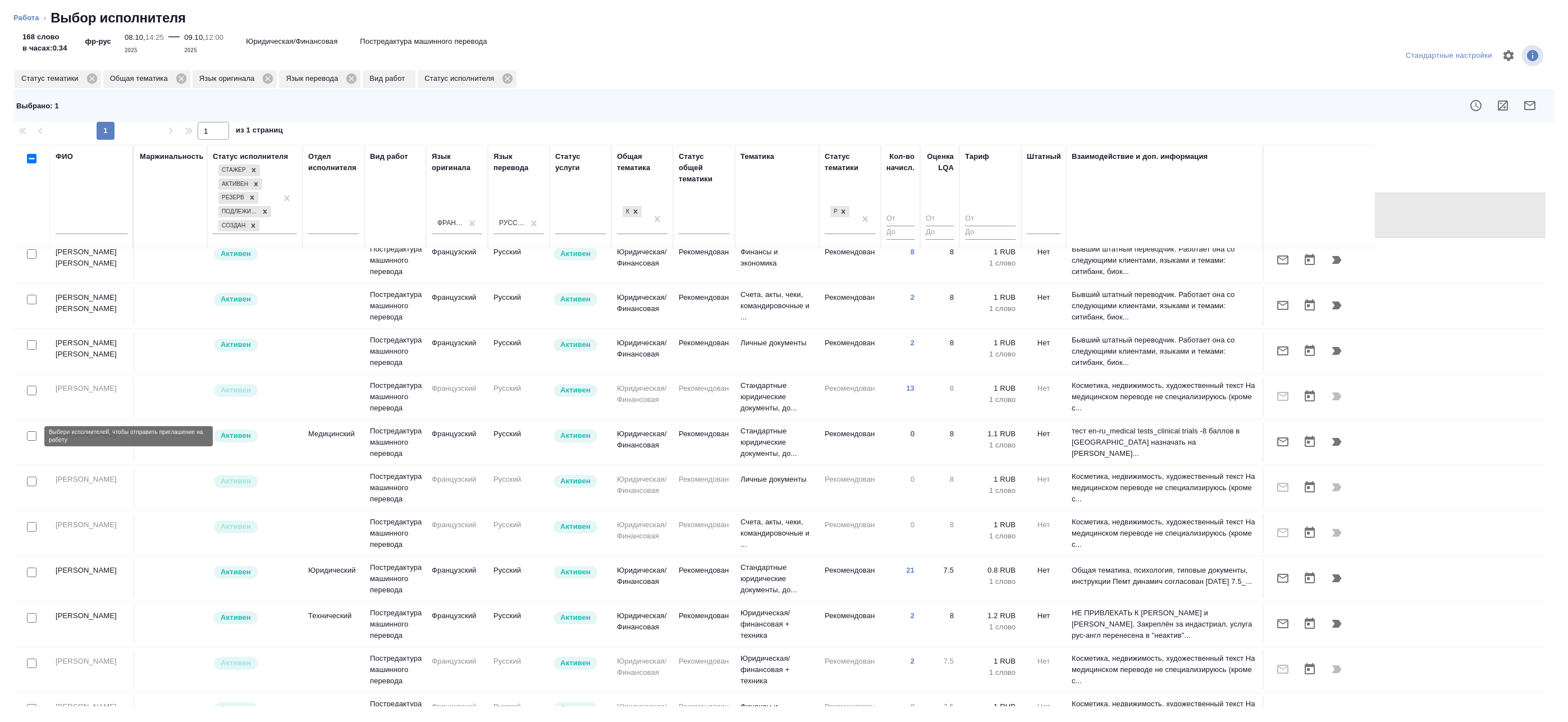
click at [30, 437] on input "checkbox" at bounding box center [32, 436] width 9 height 9
checkbox input "true"
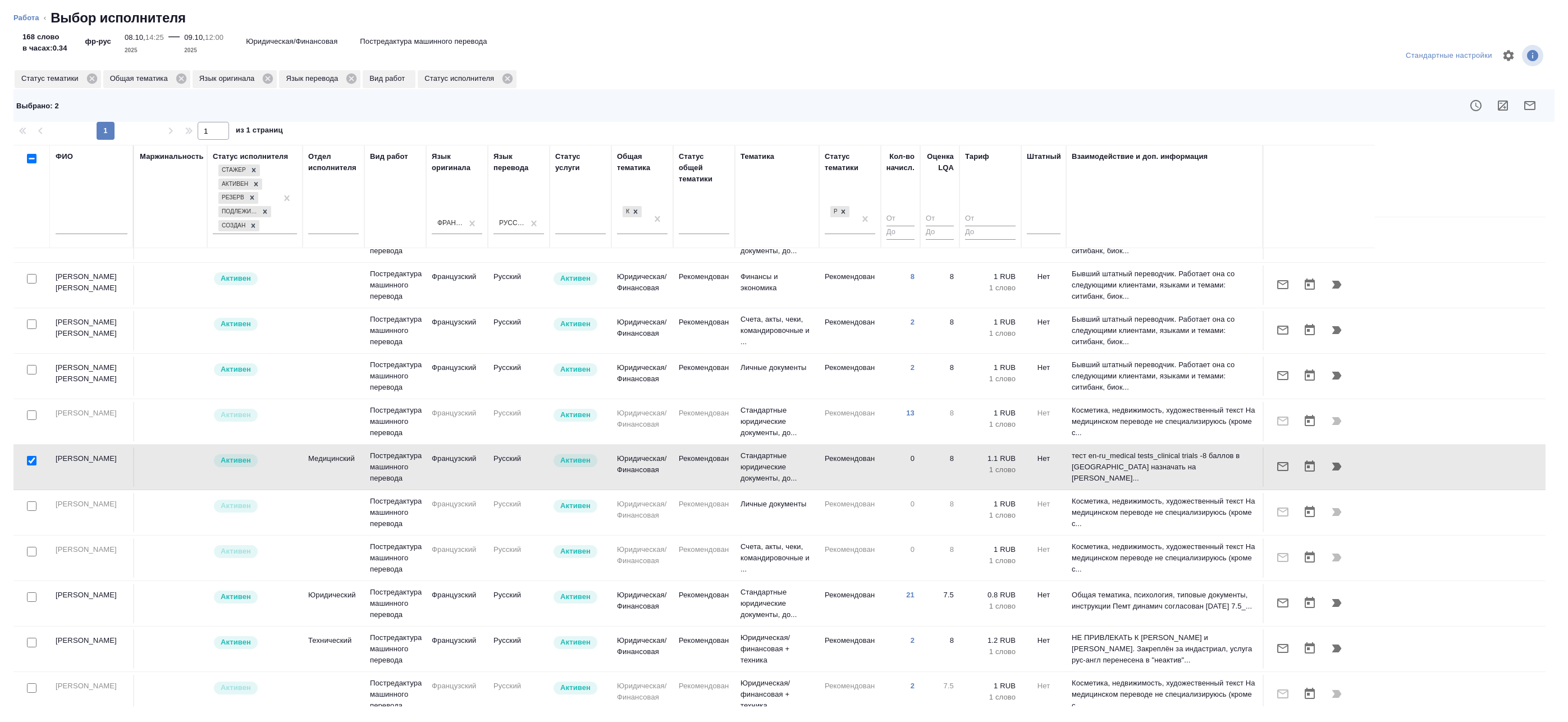
scroll to position [0, 0]
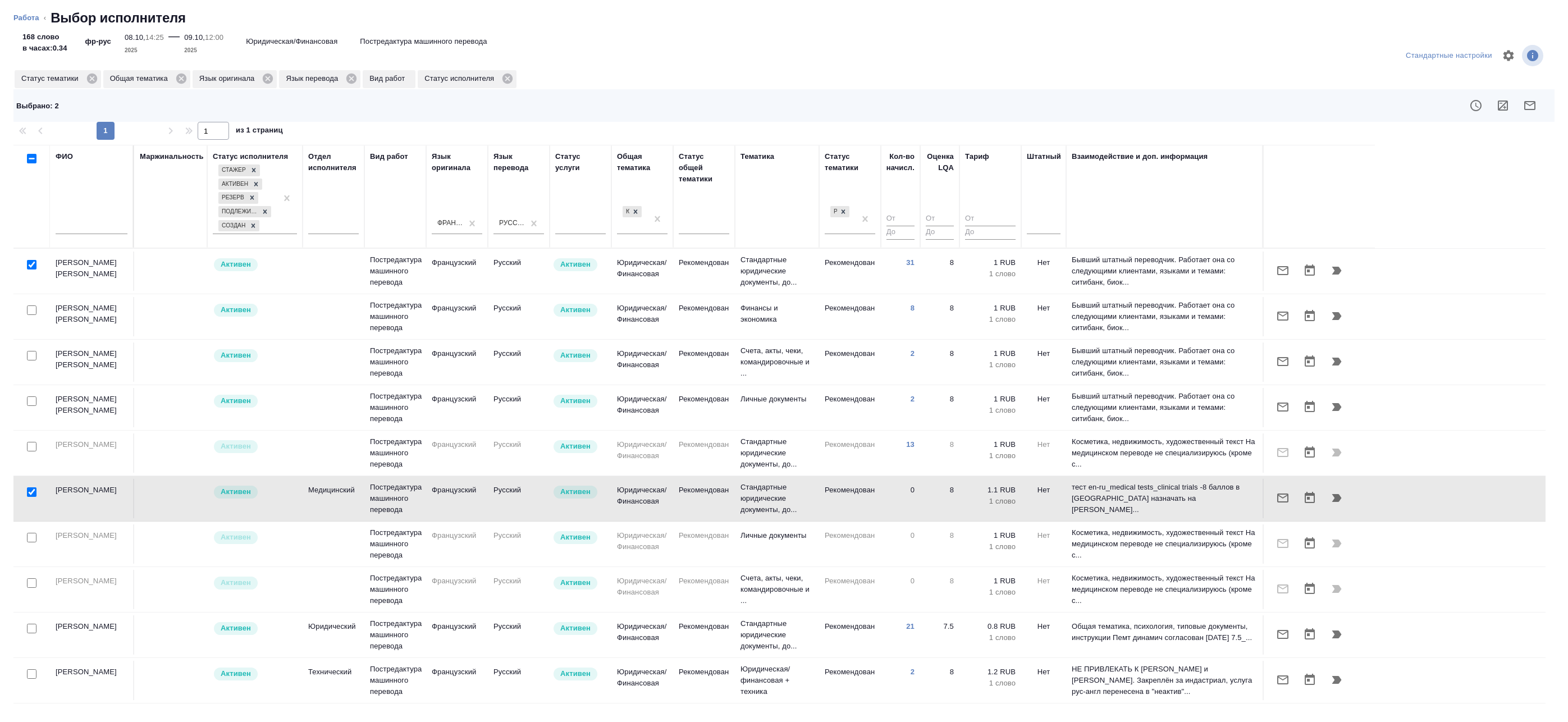
click at [759, 234] on div "Тематика" at bounding box center [777, 196] width 73 height 91
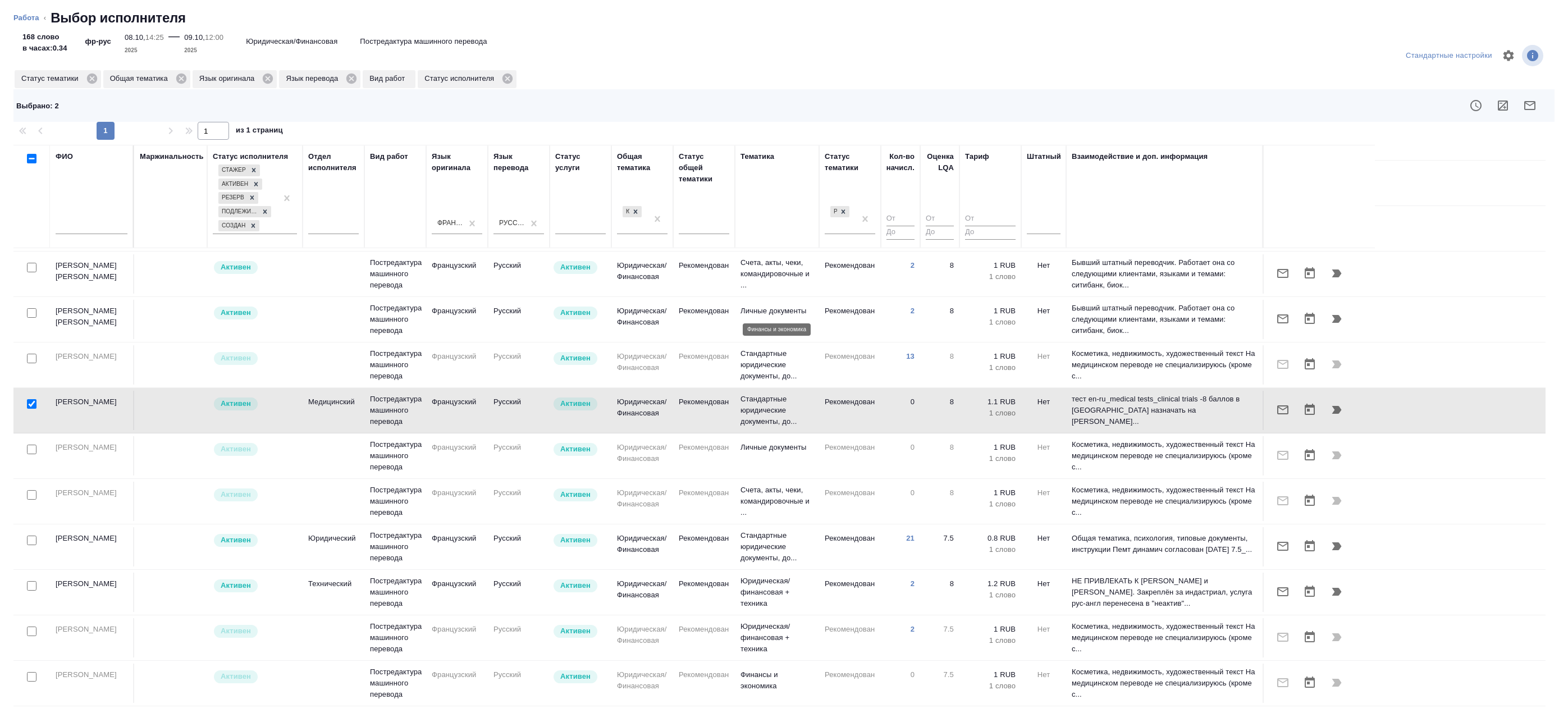
scroll to position [169, 0]
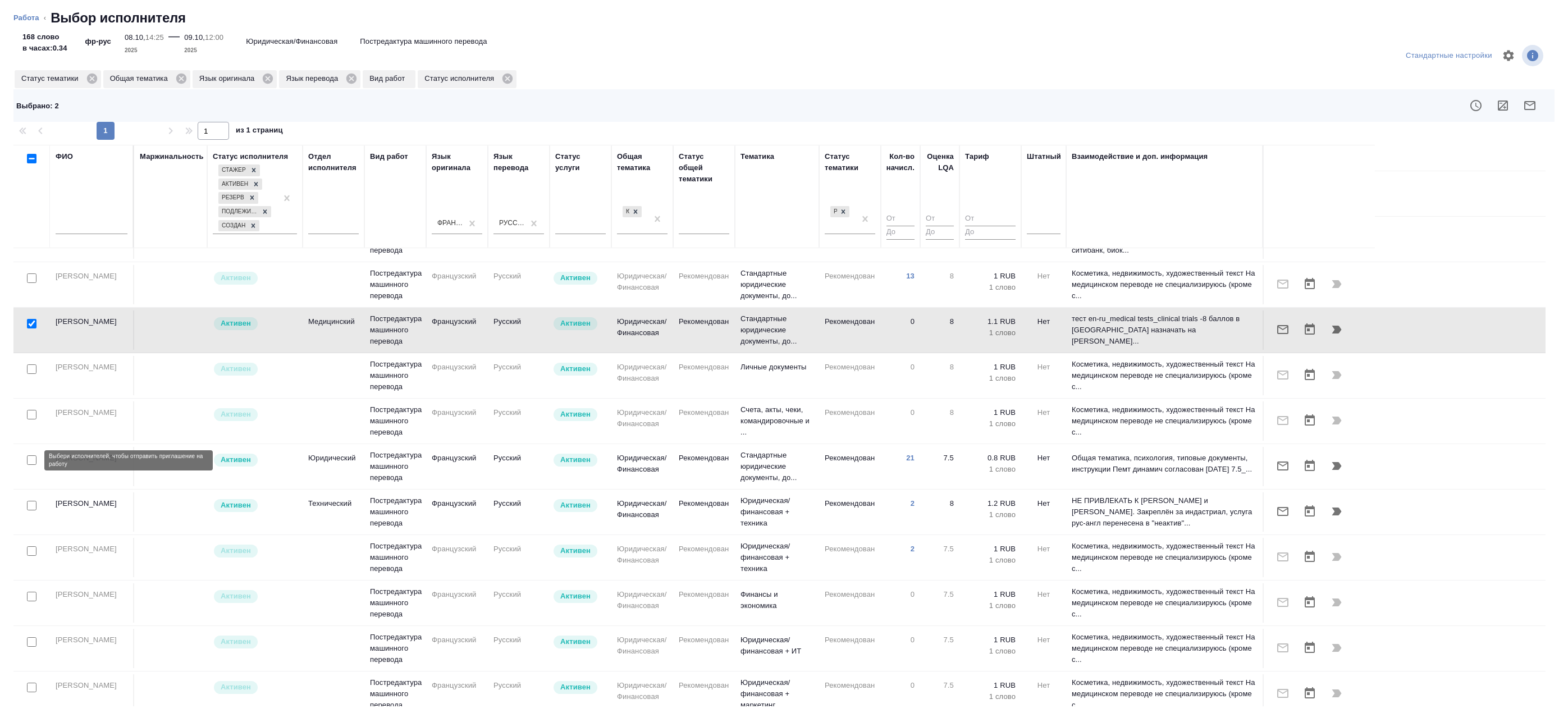
click at [29, 460] on input "checkbox" at bounding box center [32, 459] width 9 height 9
checkbox input "true"
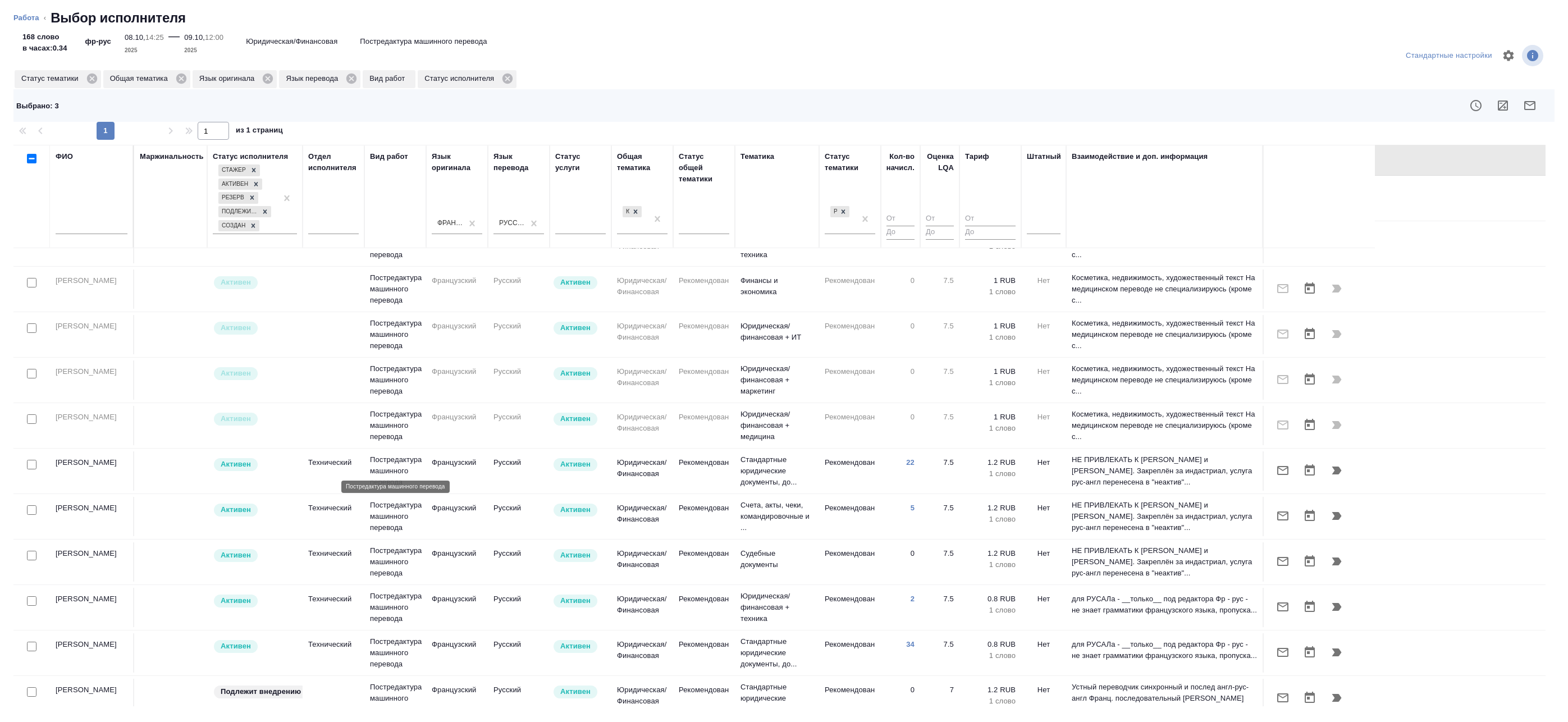
scroll to position [497, 0]
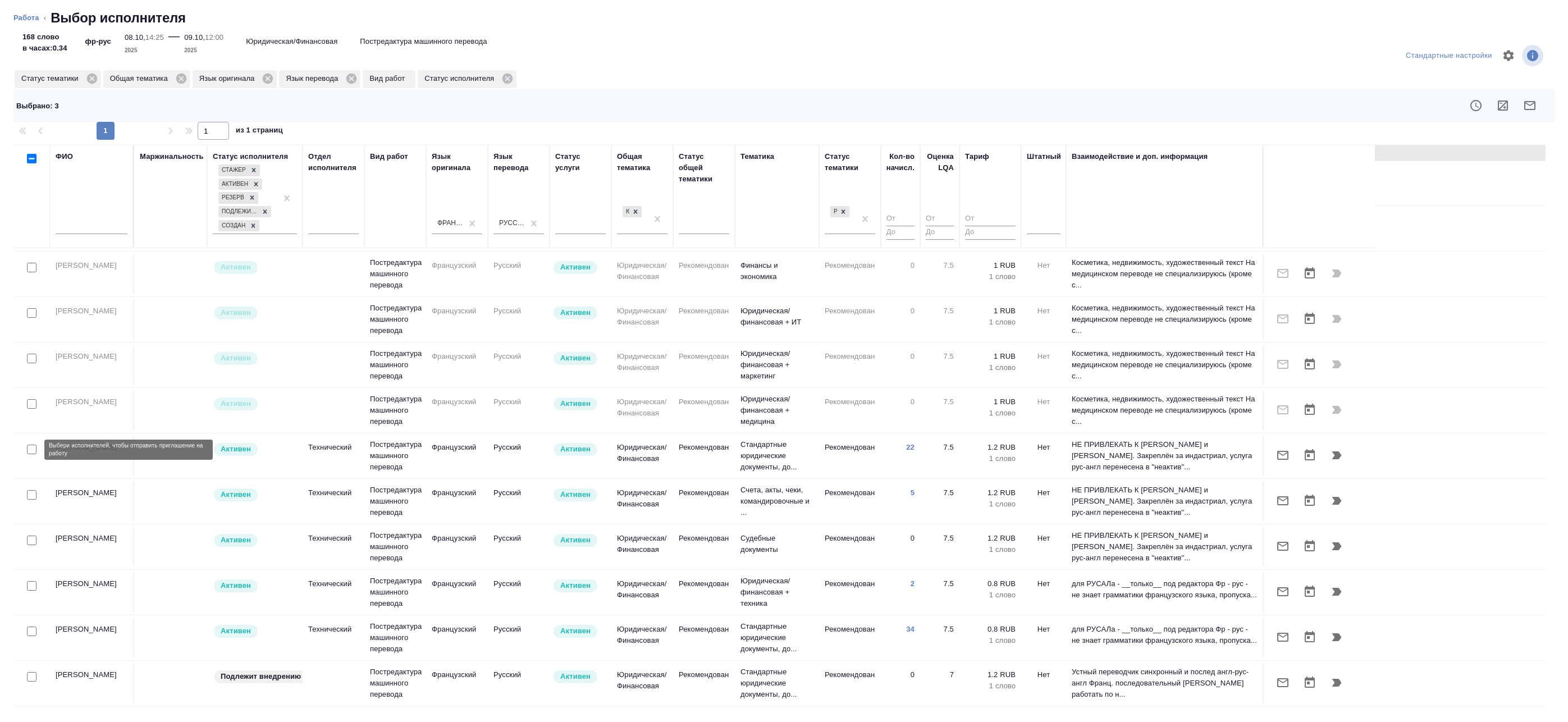
click at [28, 447] on input "checkbox" at bounding box center [32, 449] width 9 height 9
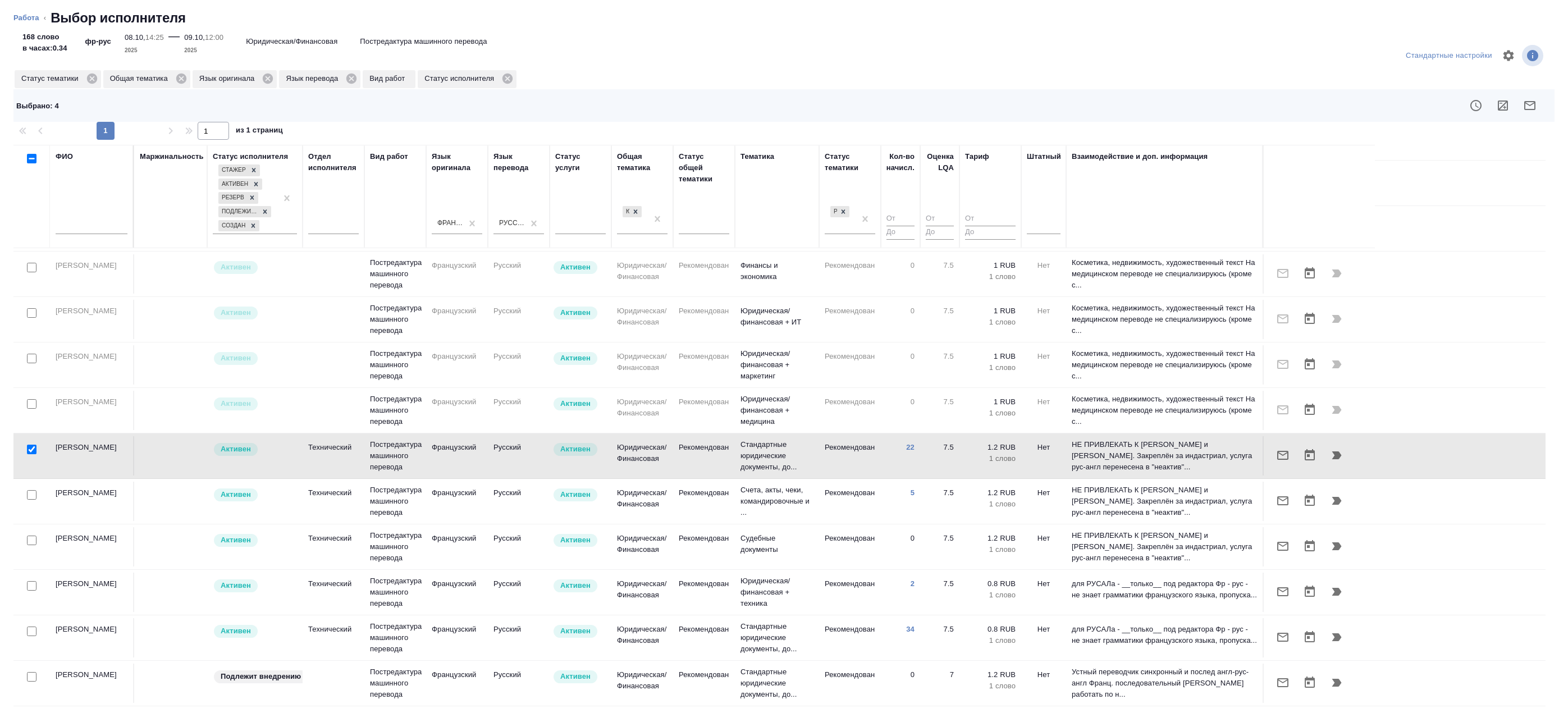
click at [29, 450] on input "checkbox" at bounding box center [32, 449] width 9 height 9
checkbox input "false"
click at [30, 631] on input "checkbox" at bounding box center [32, 631] width 9 height 9
checkbox input "true"
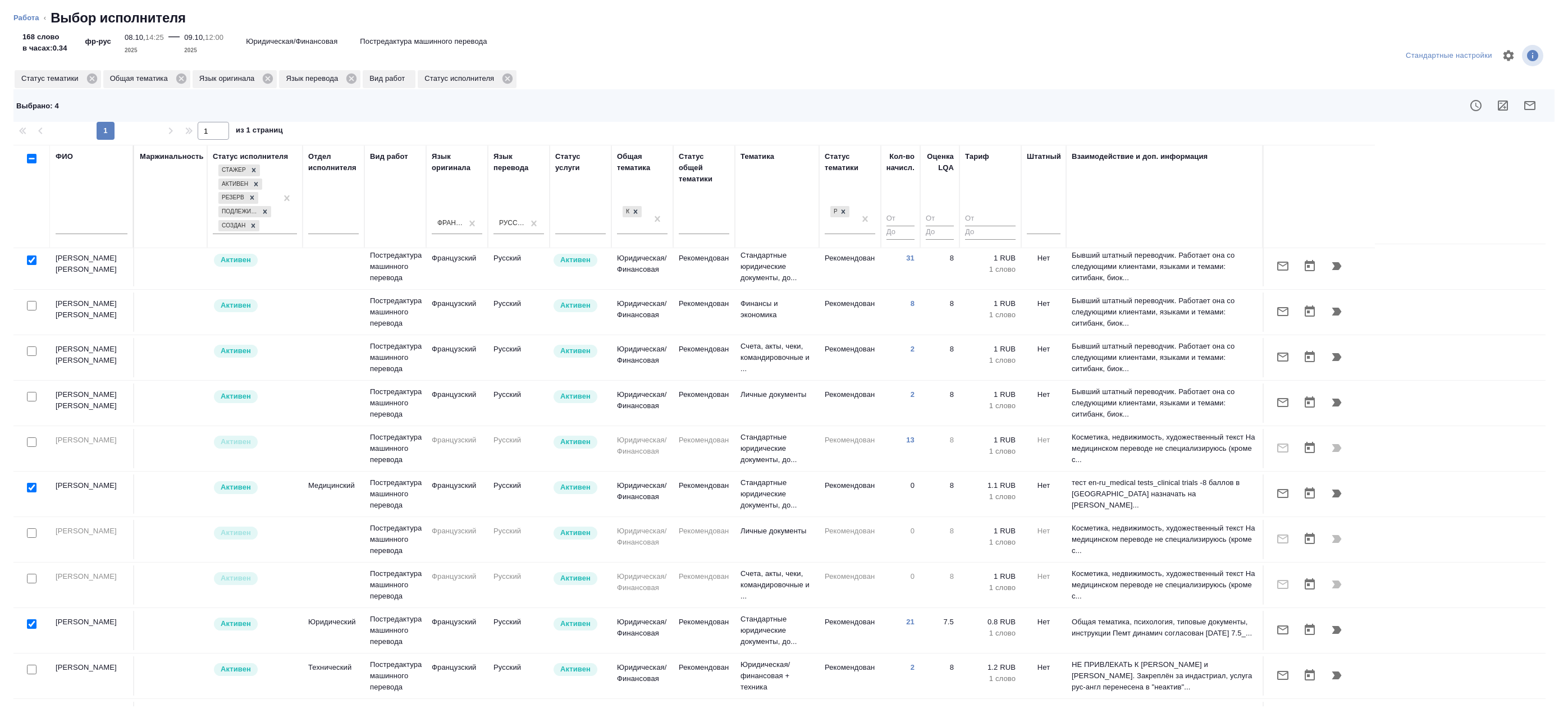
scroll to position [0, 0]
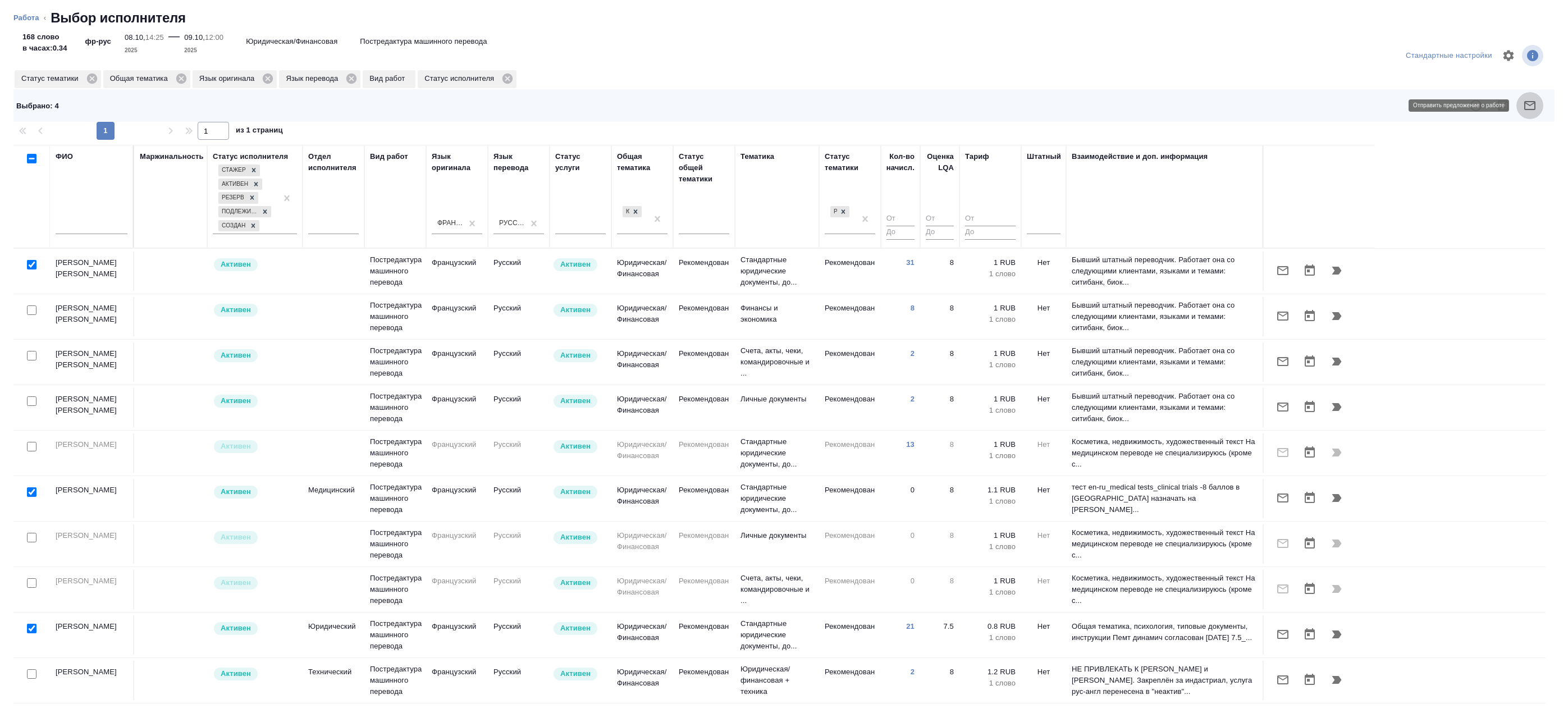
click at [1534, 101] on icon "button" at bounding box center [1530, 106] width 11 height 9
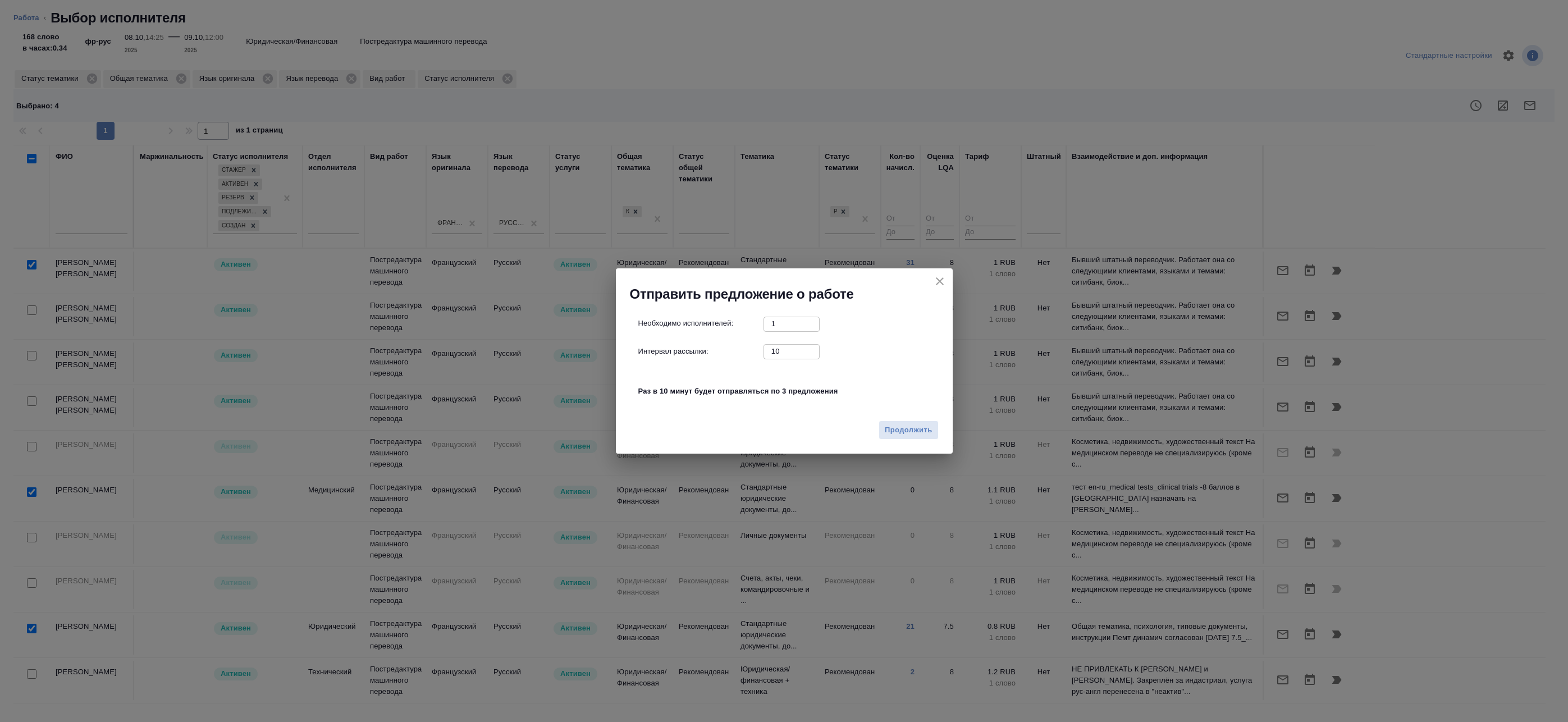
drag, startPoint x: 777, startPoint y: 352, endPoint x: 690, endPoint y: 350, distance: 87.0
click at [690, 350] on div "Интервал рассылки: 10 ​" at bounding box center [788, 352] width 301 height 14
drag, startPoint x: 788, startPoint y: 348, endPoint x: 690, endPoint y: 350, distance: 98.0
click at [693, 350] on div "Интервал рассылки: 00 ​" at bounding box center [788, 352] width 301 height 14
type input "0"
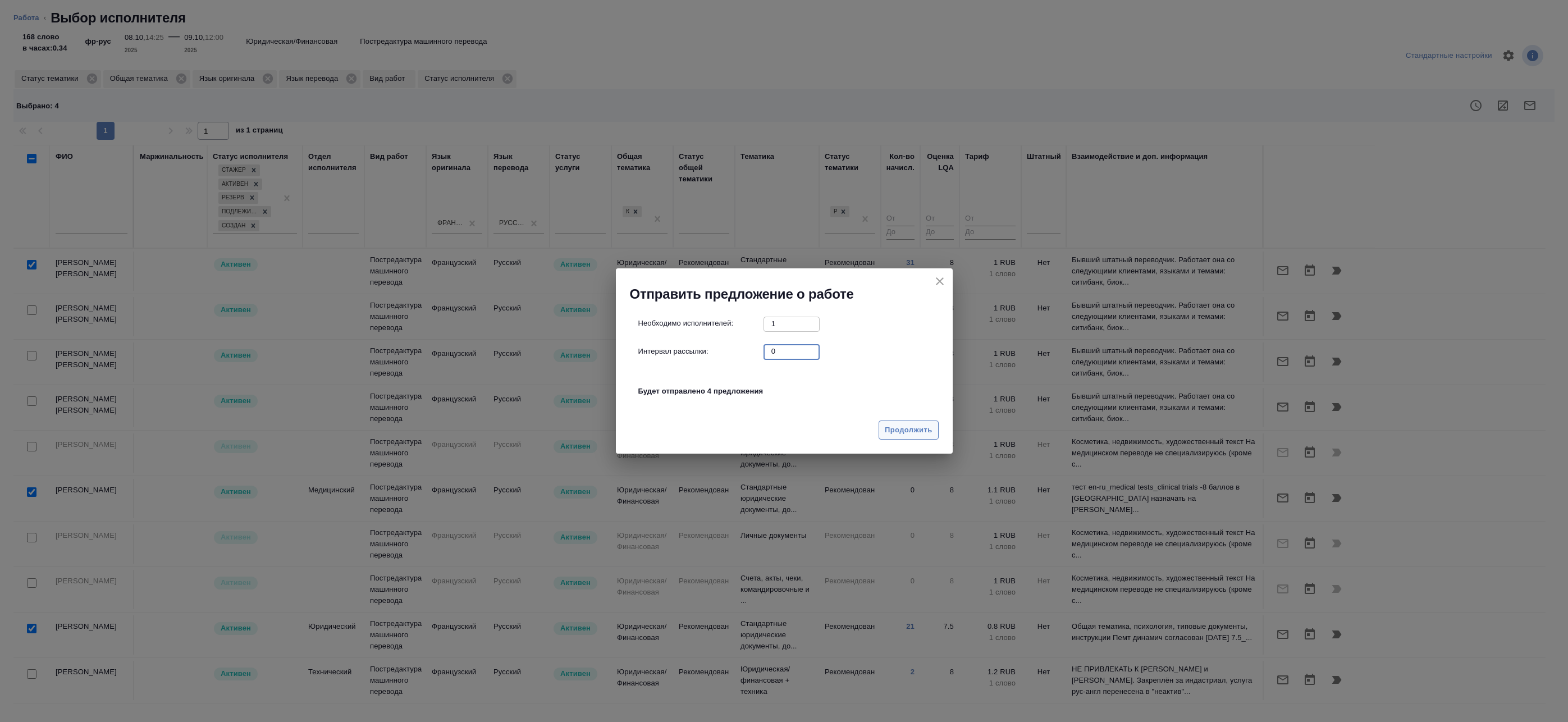
click at [907, 426] on span "Продолжить" at bounding box center [909, 431] width 47 height 13
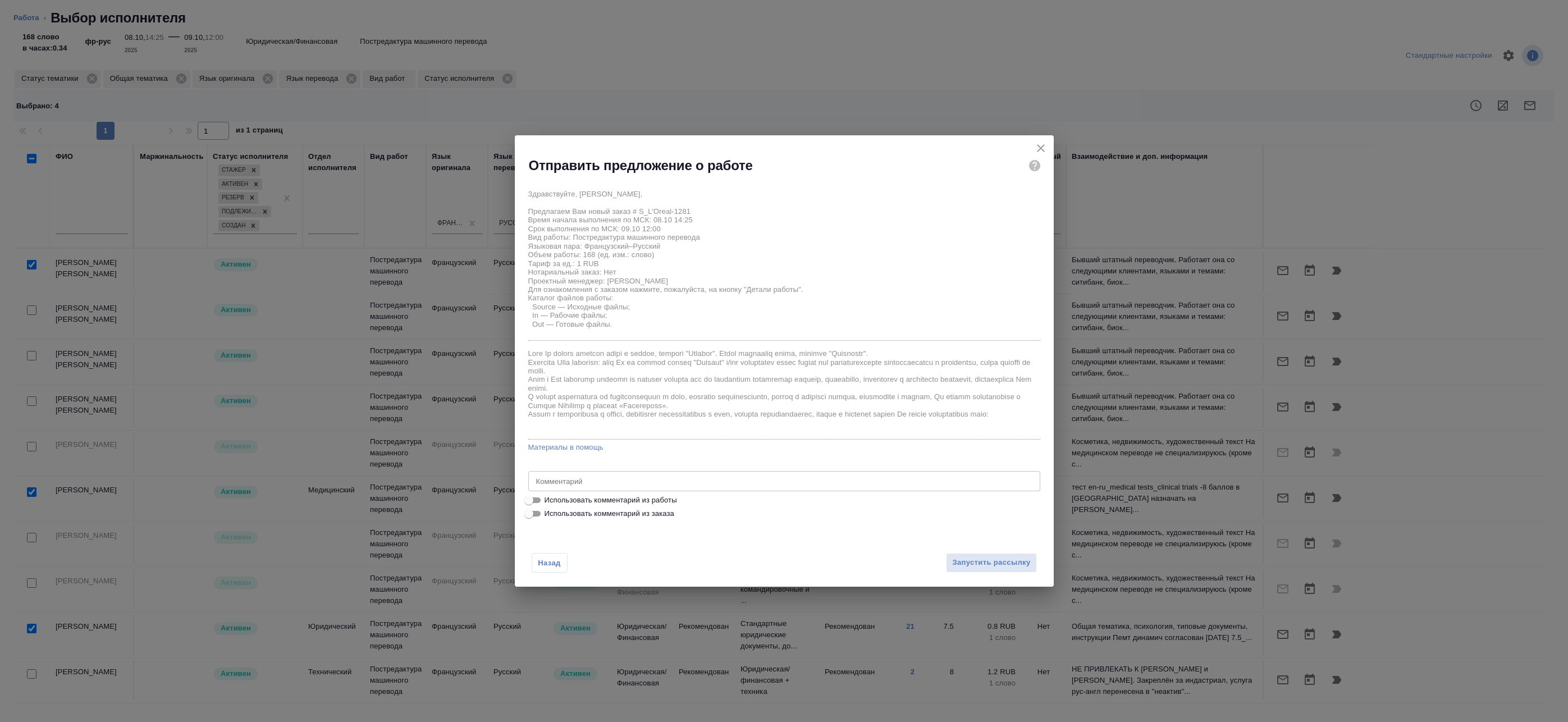
click at [607, 497] on span "Использовать комментарий из работы" at bounding box center [611, 500] width 133 height 11
click at [549, 497] on input "Использовать комментарий из работы" at bounding box center [529, 500] width 40 height 14
checkbox input "true"
type textarea "Оригинал для сверки: https://drive.awatera.com/s/xbqKy5e8zGoTsAz"
click at [958, 558] on span "Запустить рассылку" at bounding box center [991, 563] width 78 height 13
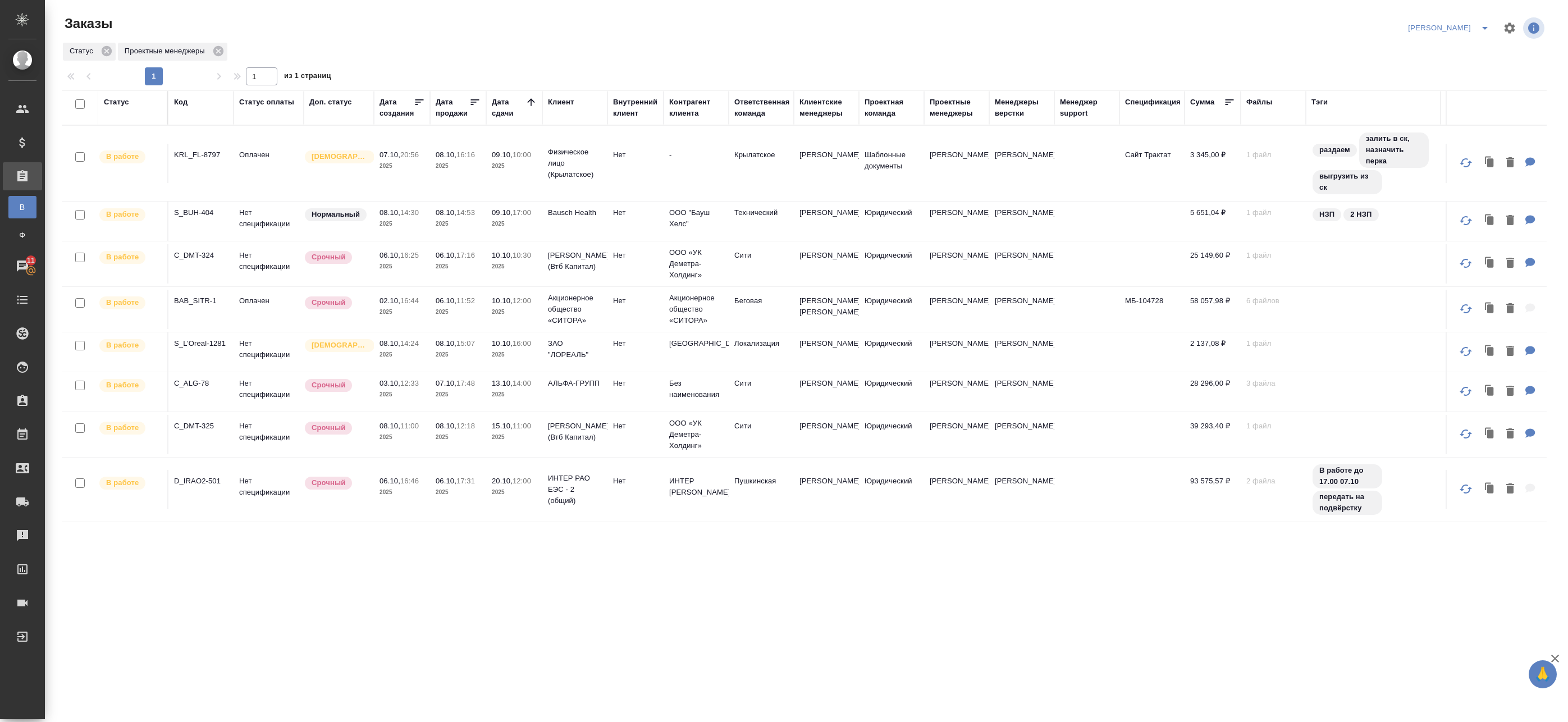
click at [1135, 502] on td at bounding box center [1152, 489] width 65 height 39
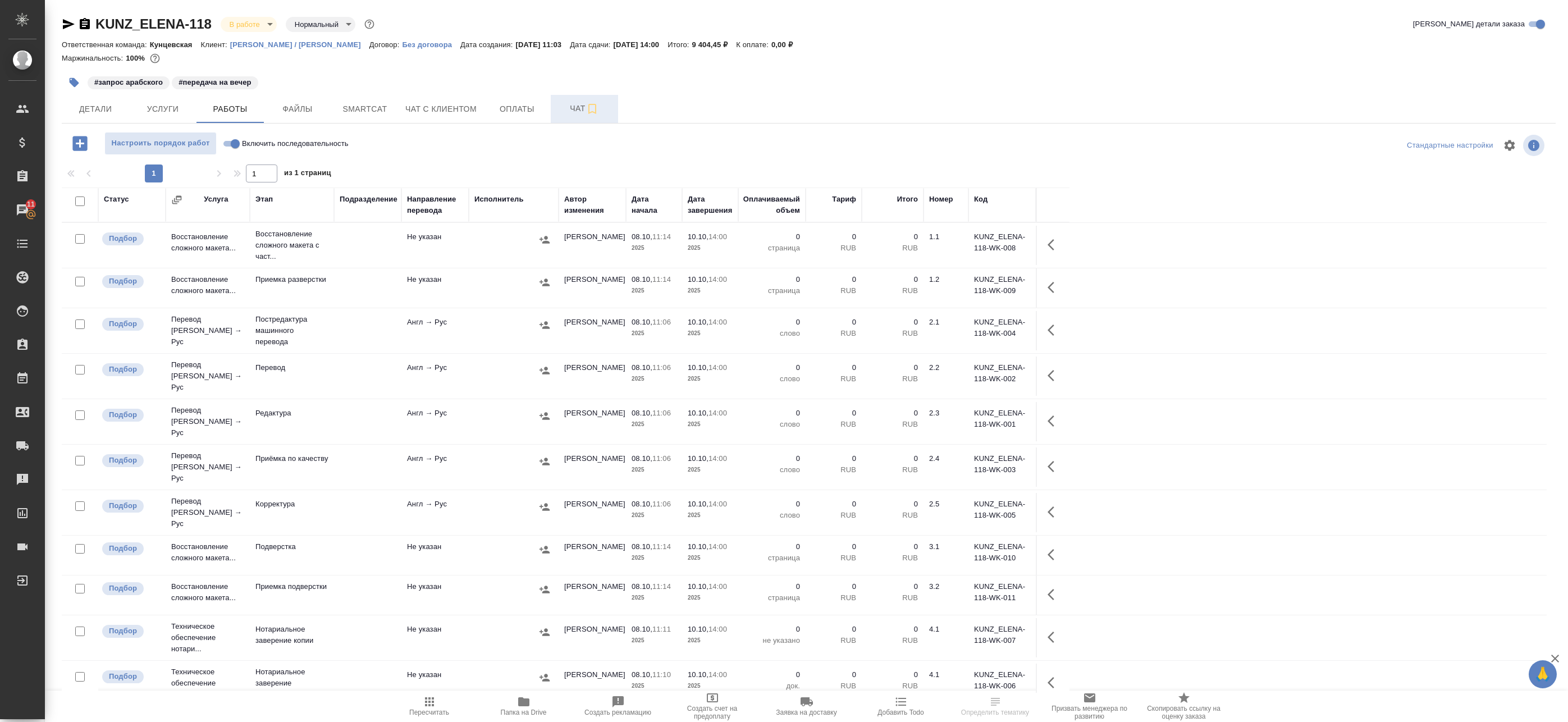
click at [586, 113] on icon "button" at bounding box center [592, 108] width 14 height 14
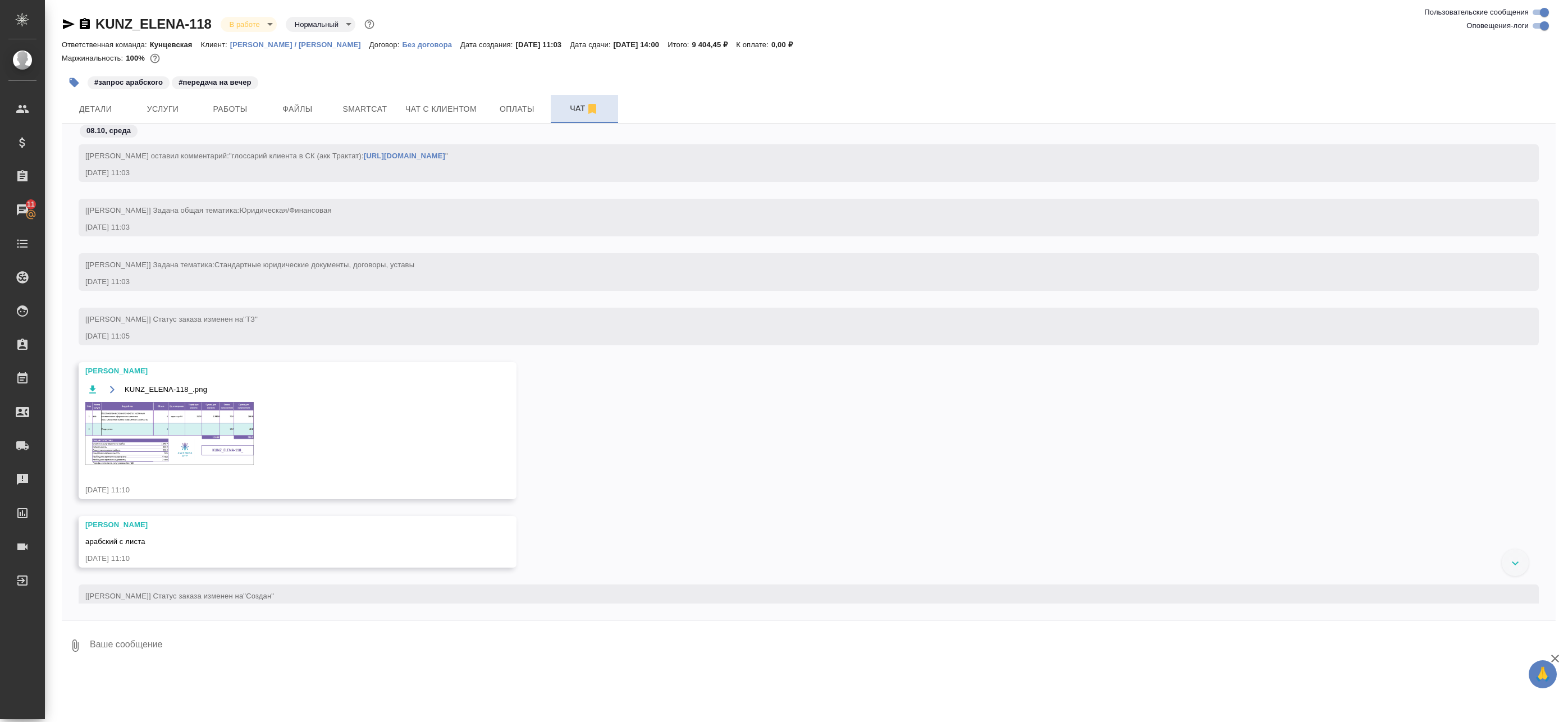
click at [212, 423] on img at bounding box center [169, 433] width 169 height 63
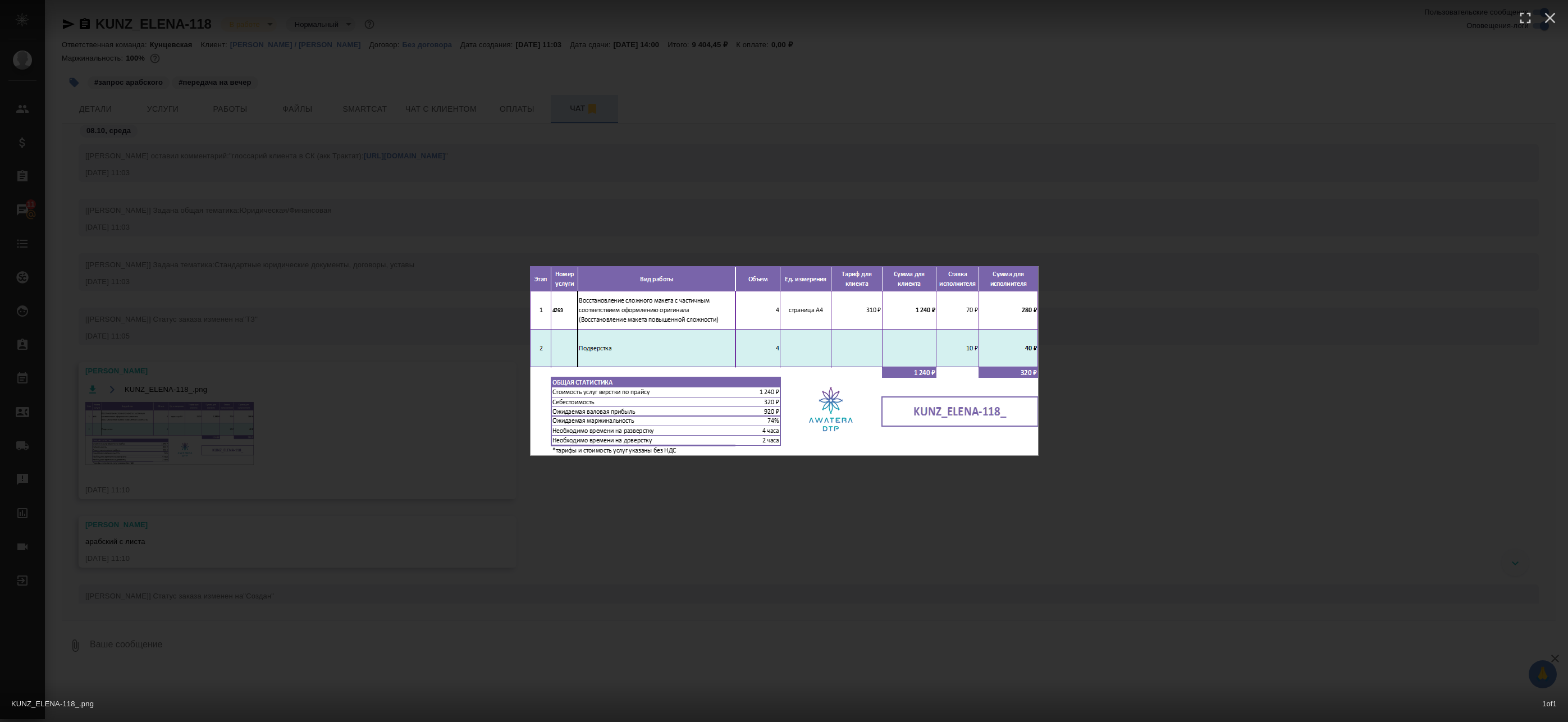
click at [296, 355] on div "KUNZ_ELENA-118_.png 1 of 1" at bounding box center [784, 361] width 1568 height 722
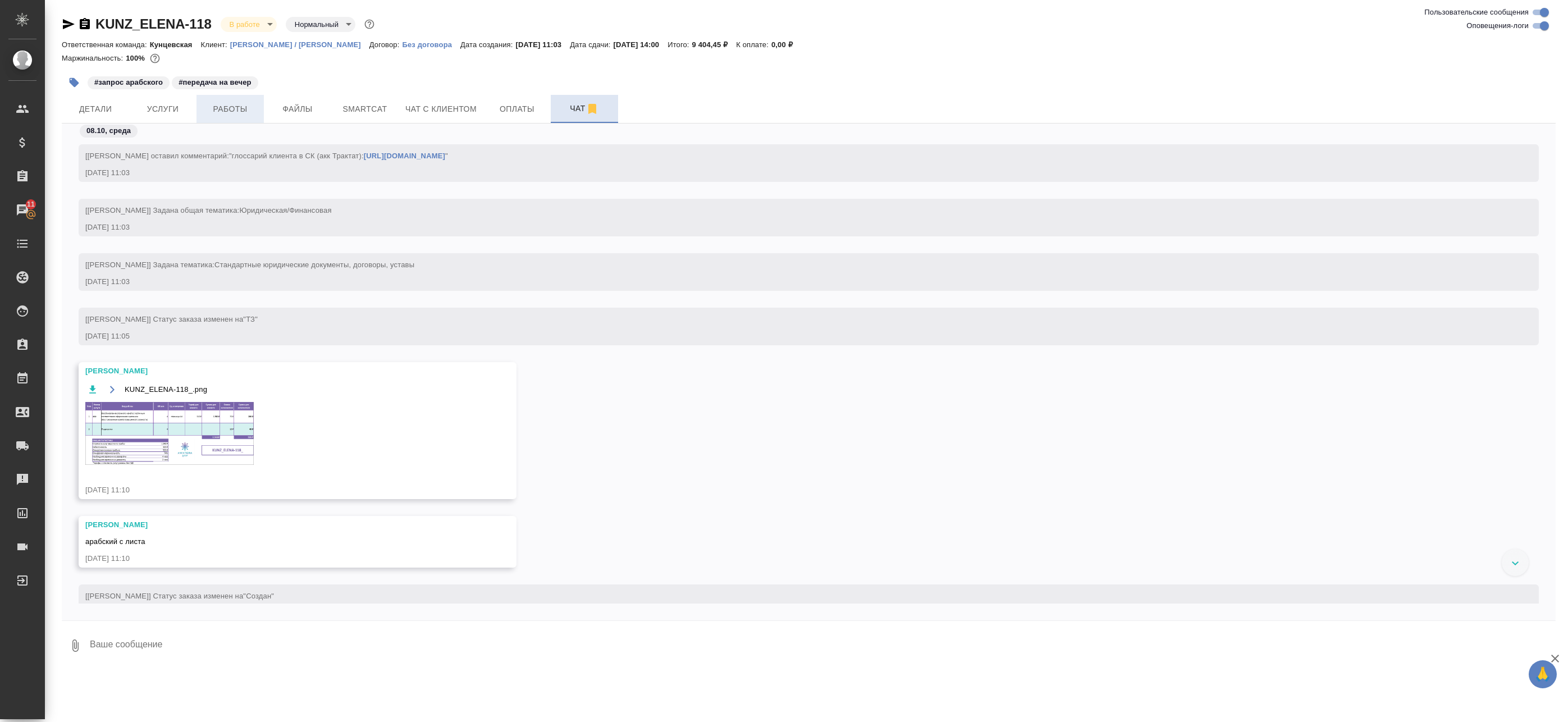
click at [248, 113] on span "Работы" at bounding box center [230, 109] width 54 height 14
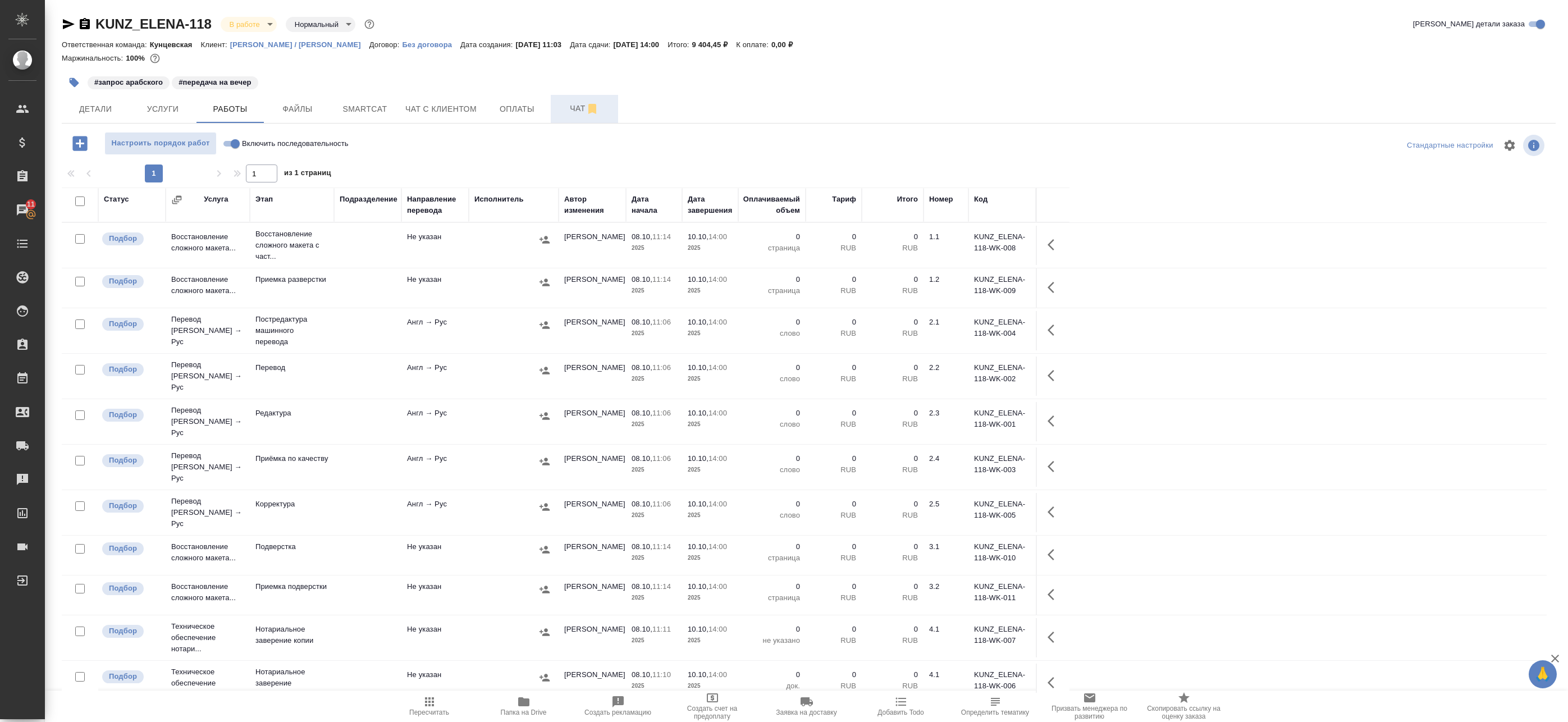
click at [528, 710] on span "Папка на Drive" at bounding box center [524, 712] width 46 height 8
click at [522, 704] on icon "button" at bounding box center [524, 702] width 11 height 9
click at [1053, 246] on icon "button" at bounding box center [1054, 245] width 14 height 14
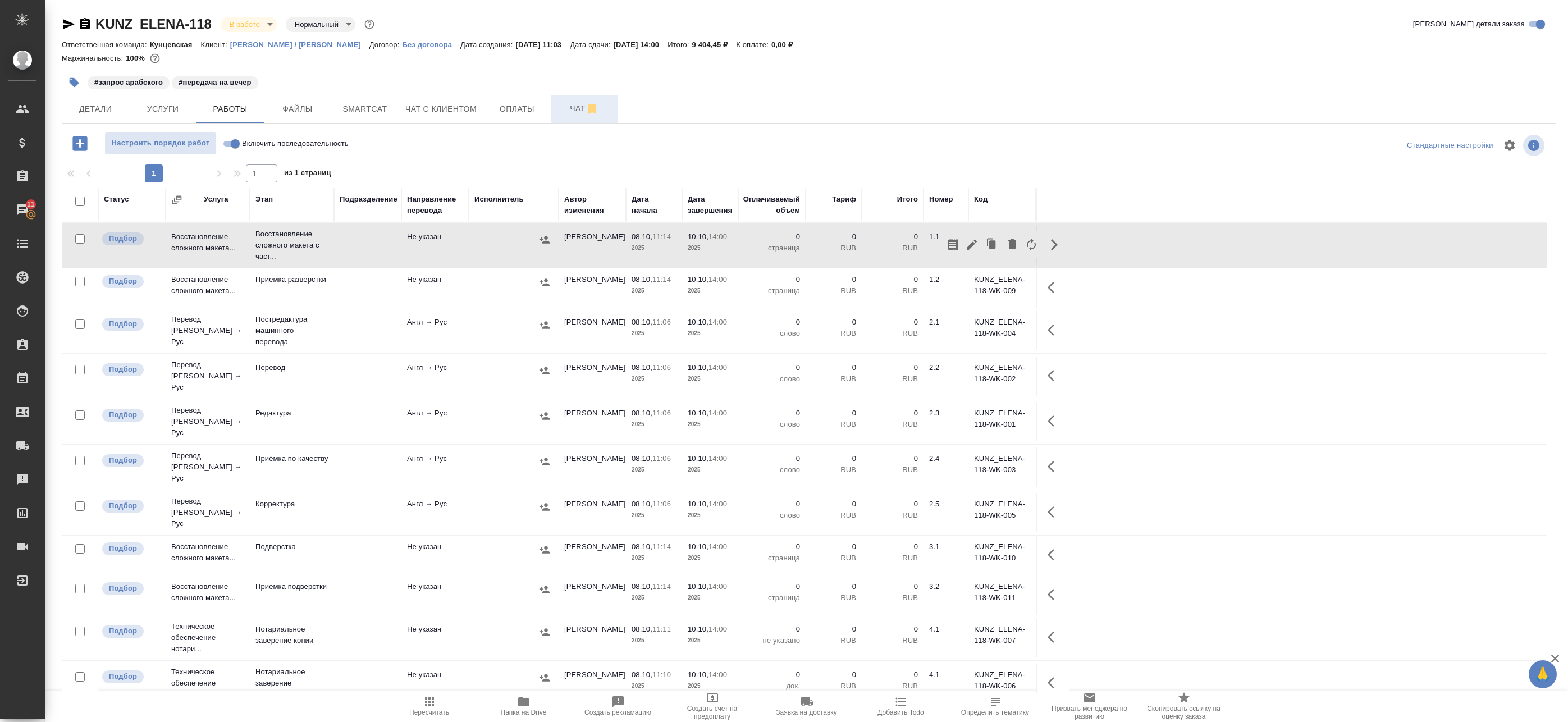
click at [424, 249] on td "Не указан" at bounding box center [435, 245] width 67 height 39
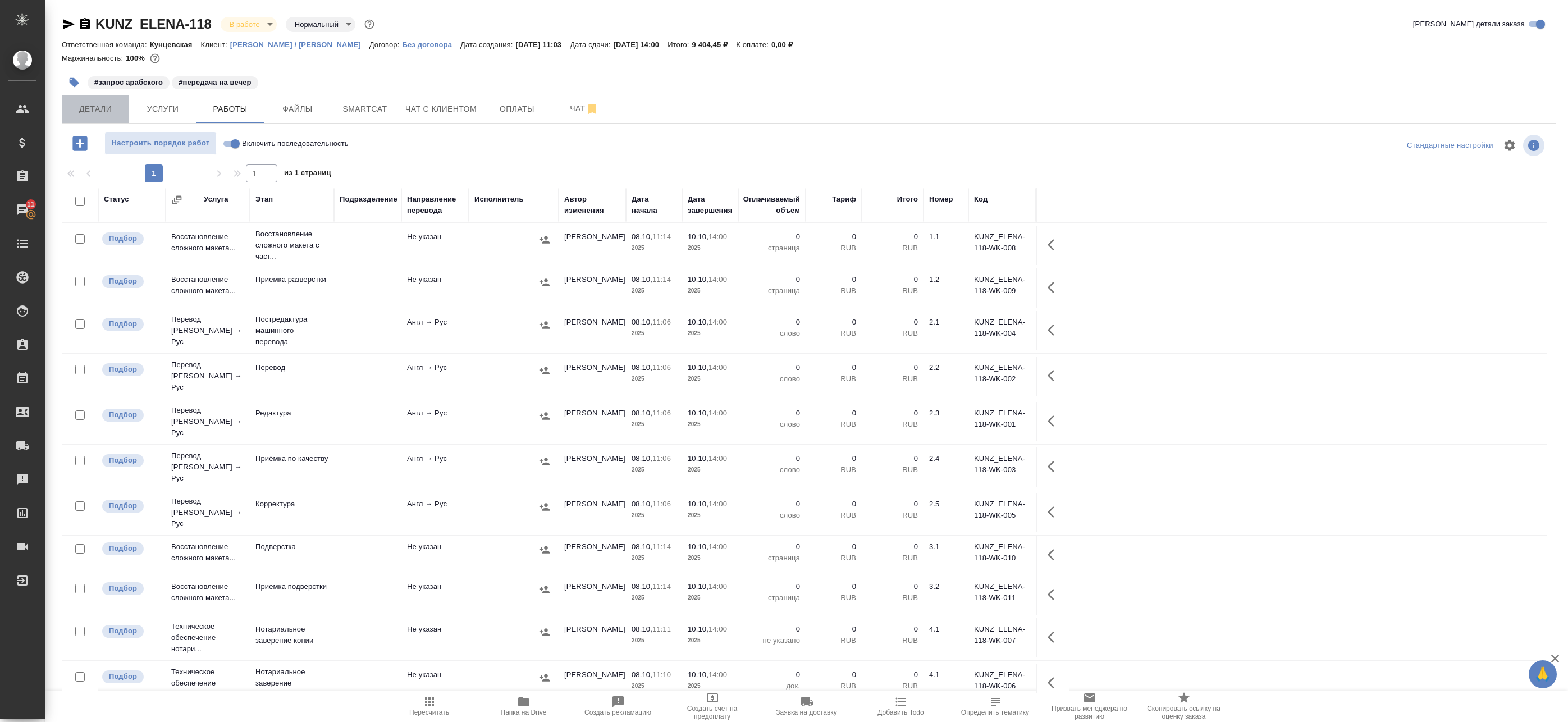
click at [104, 113] on span "Детали" at bounding box center [95, 109] width 54 height 14
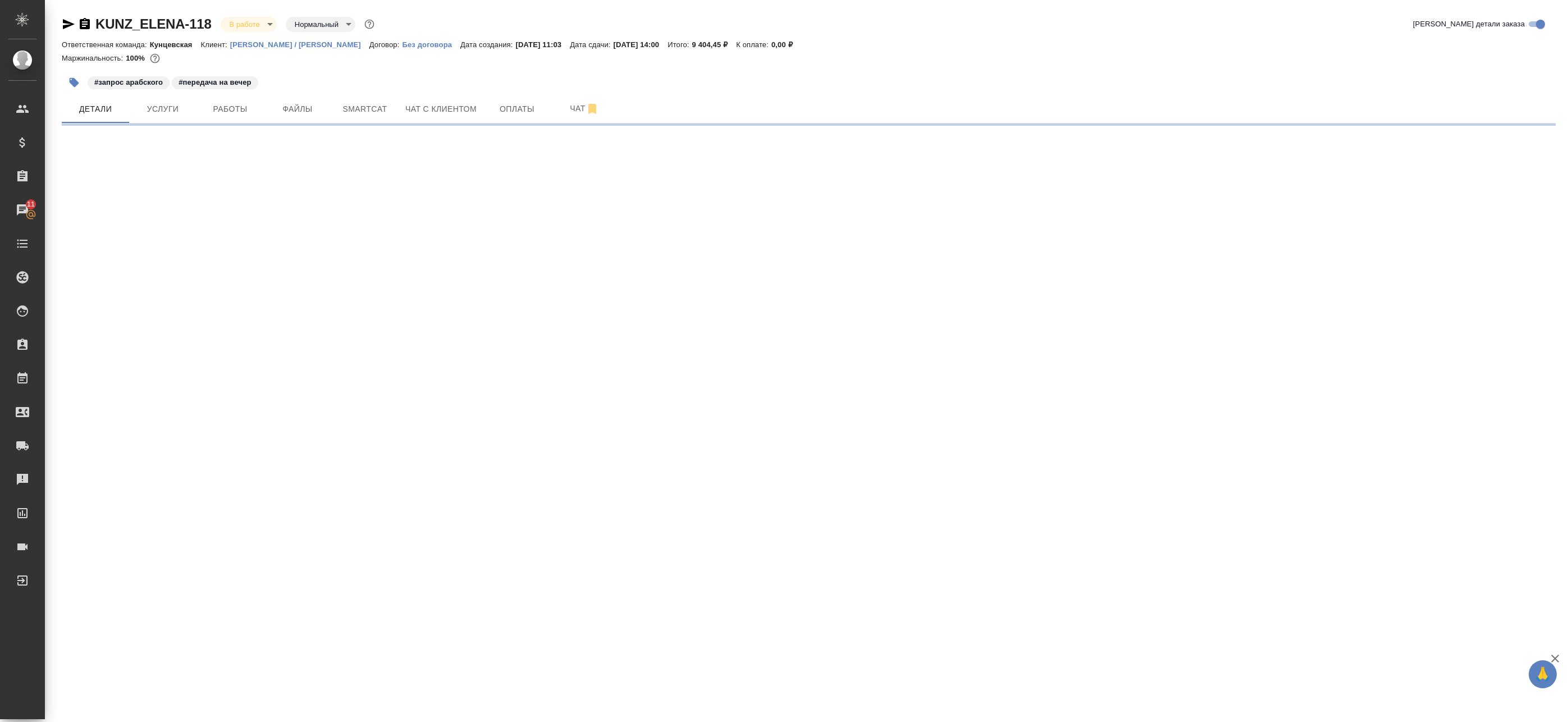
select select "RU"
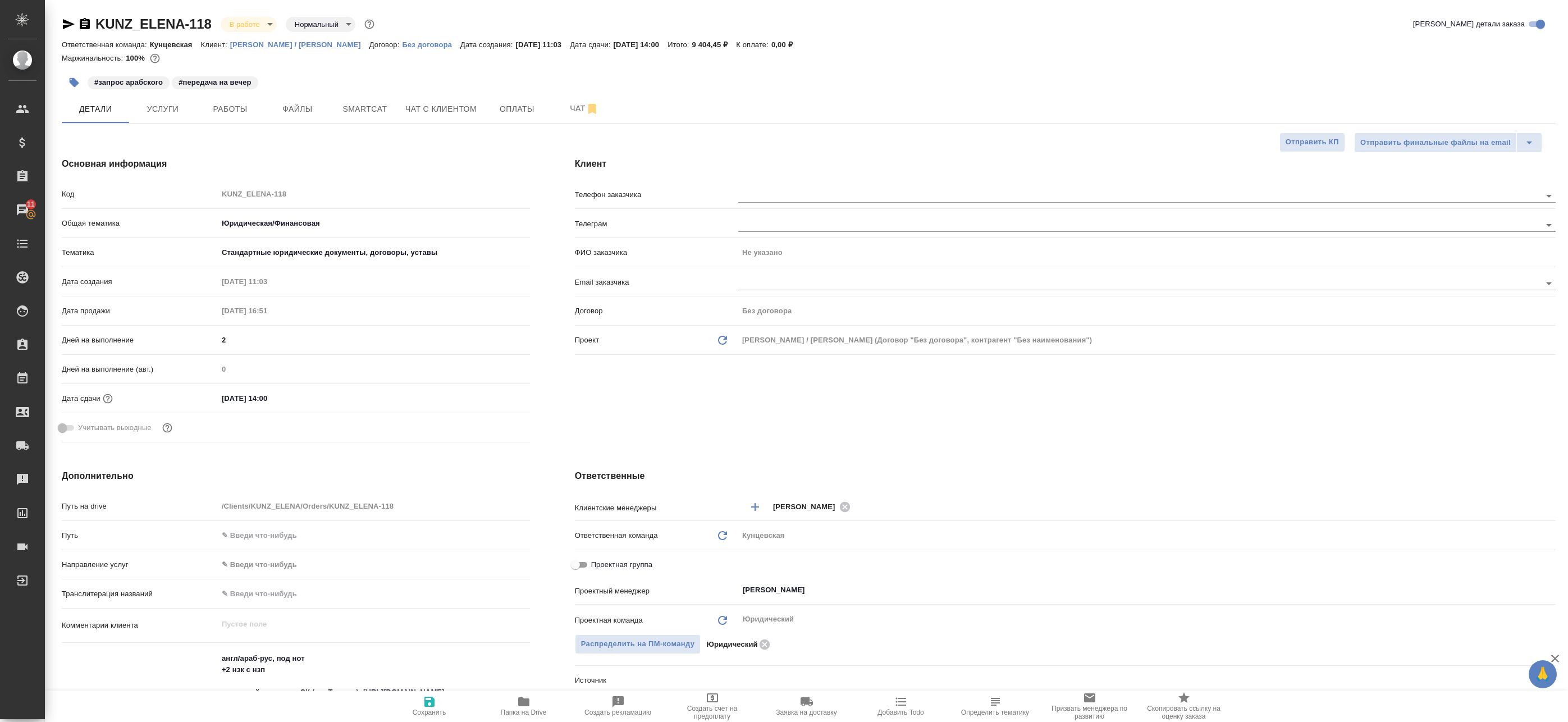
type textarea "x"
click at [595, 571] on label "Проектная группа" at bounding box center [610, 565] width 84 height 14
click at [595, 571] on input "Проектная группа" at bounding box center [576, 565] width 40 height 14
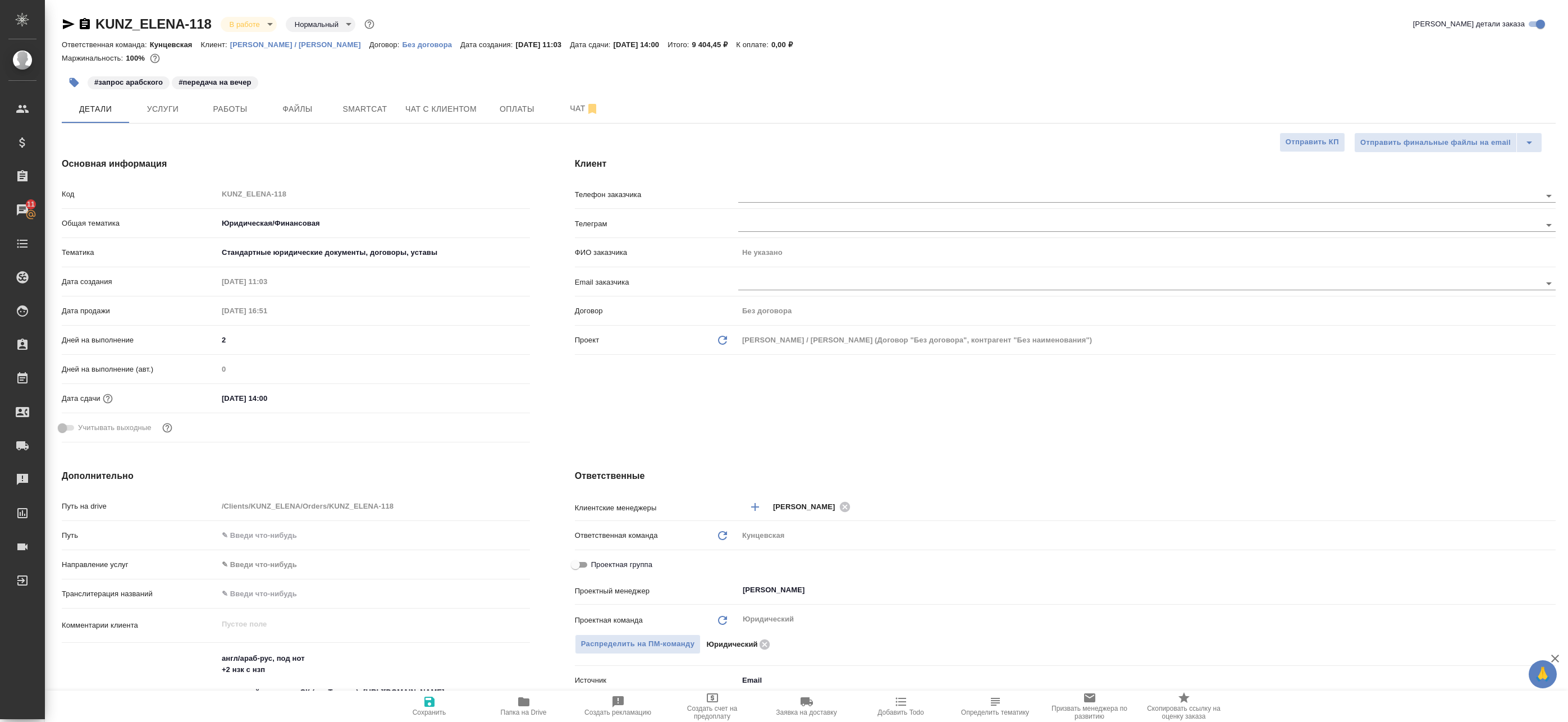
checkbox input "true"
type textarea "x"
click at [759, 598] on div "Не назначен ​" at bounding box center [909, 590] width 341 height 20
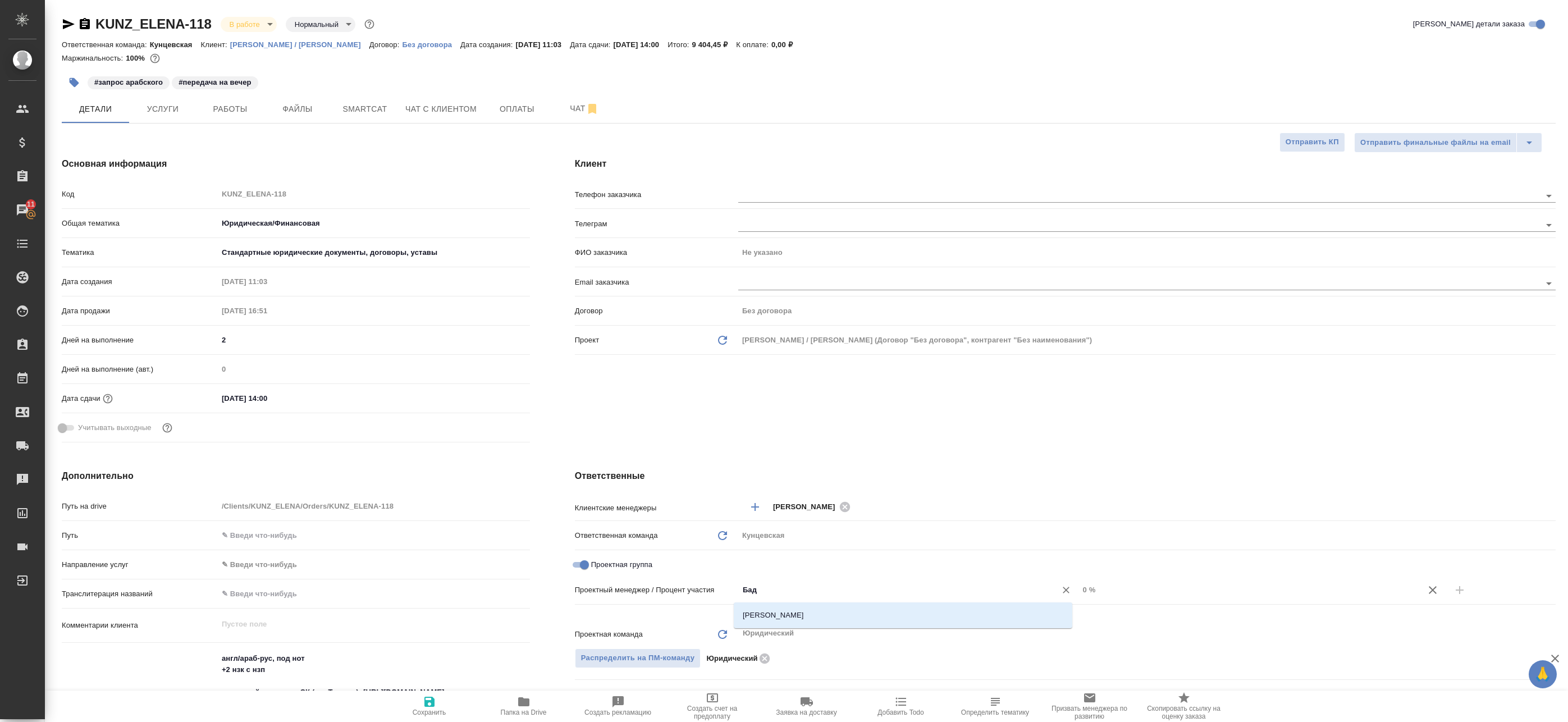
type input "Бада"
click at [774, 620] on li "[PERSON_NAME]" at bounding box center [903, 615] width 339 height 20
type textarea "x"
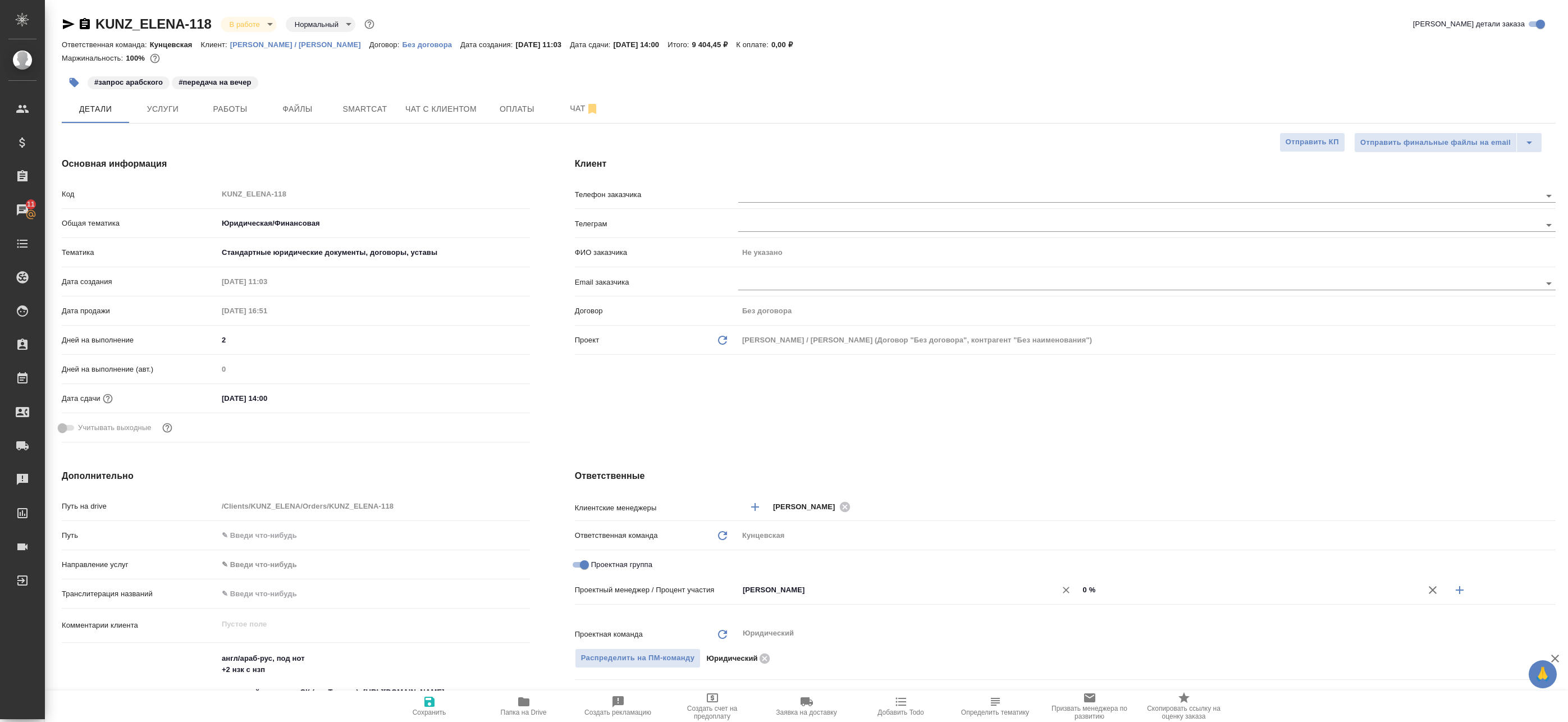
drag, startPoint x: 1114, startPoint y: 593, endPoint x: 1024, endPoint y: 591, distance: 90.0
click at [1025, 590] on div "Баданян Артак ​ 0 %" at bounding box center [1147, 589] width 817 height 19
type textarea "x"
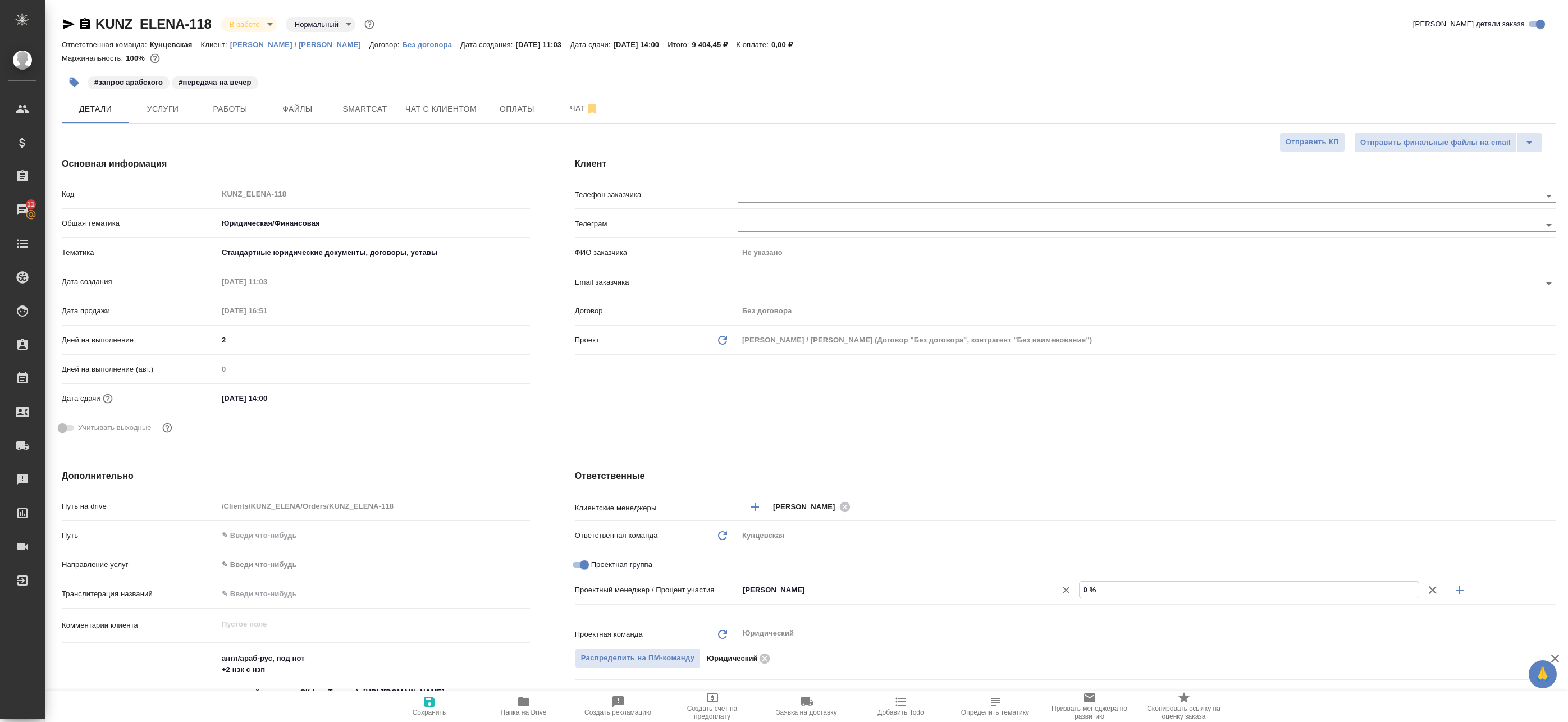
type input "1 %"
type textarea "x"
type input "10 %"
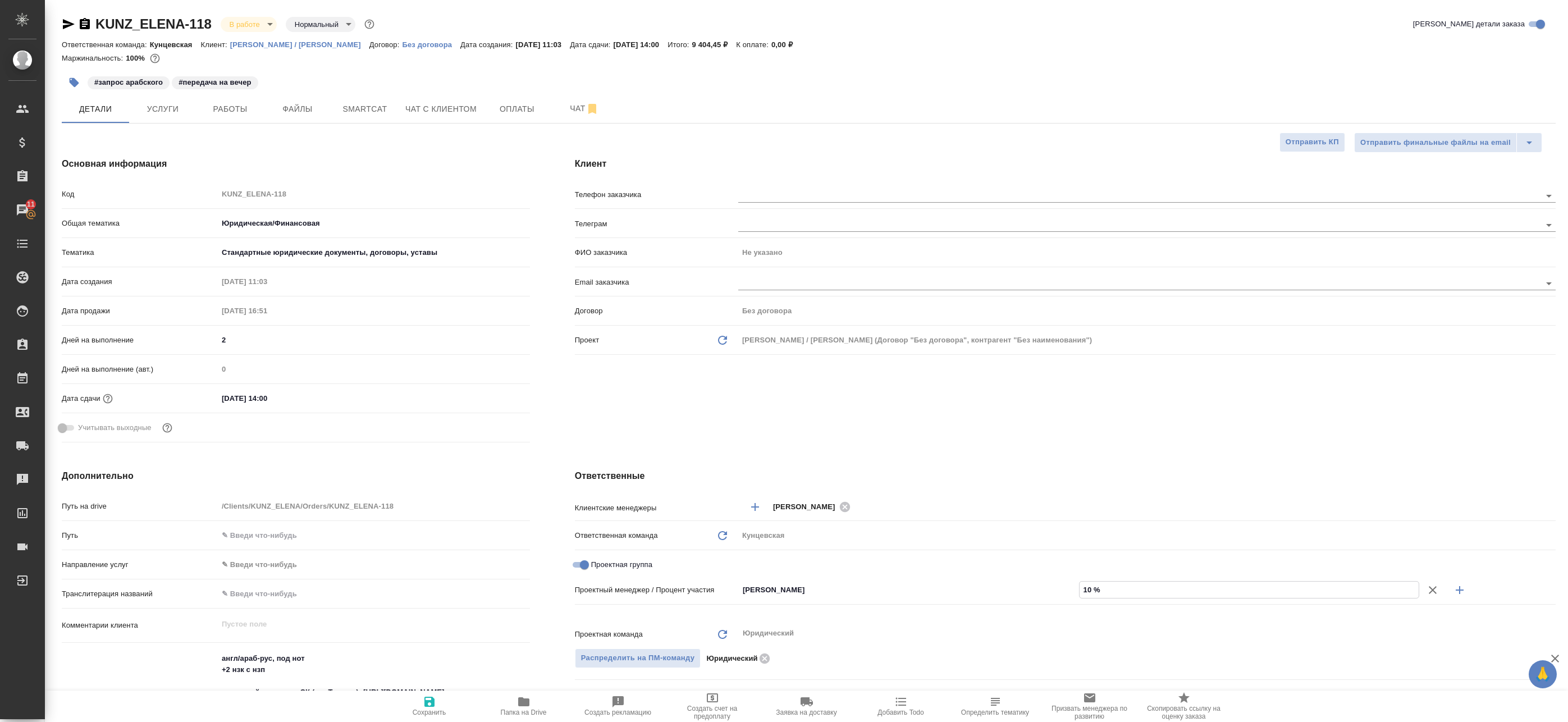
click at [1446, 591] on button "button" at bounding box center [1460, 590] width 27 height 27
type textarea "x"
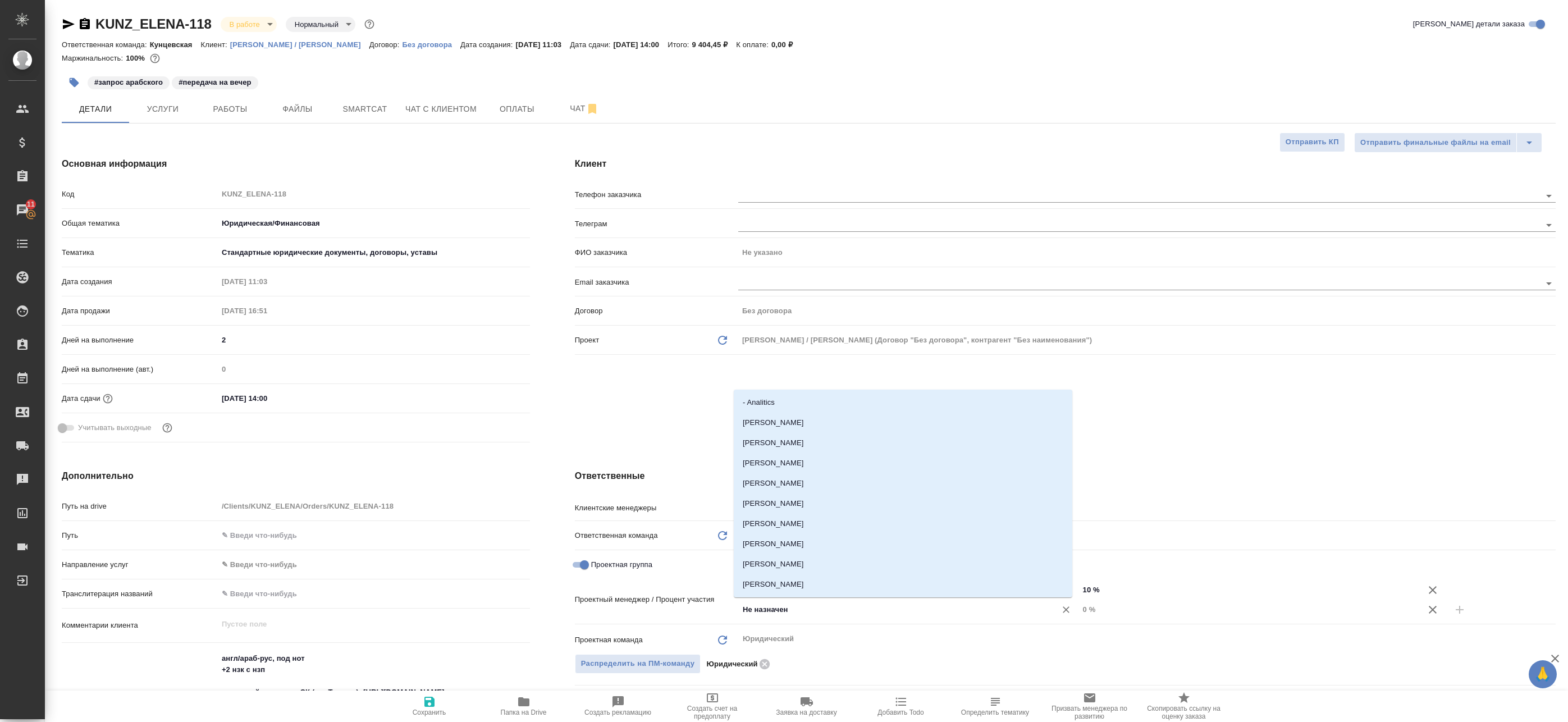
click at [982, 610] on input "Не назначен" at bounding box center [889, 609] width 296 height 14
type input "Баб"
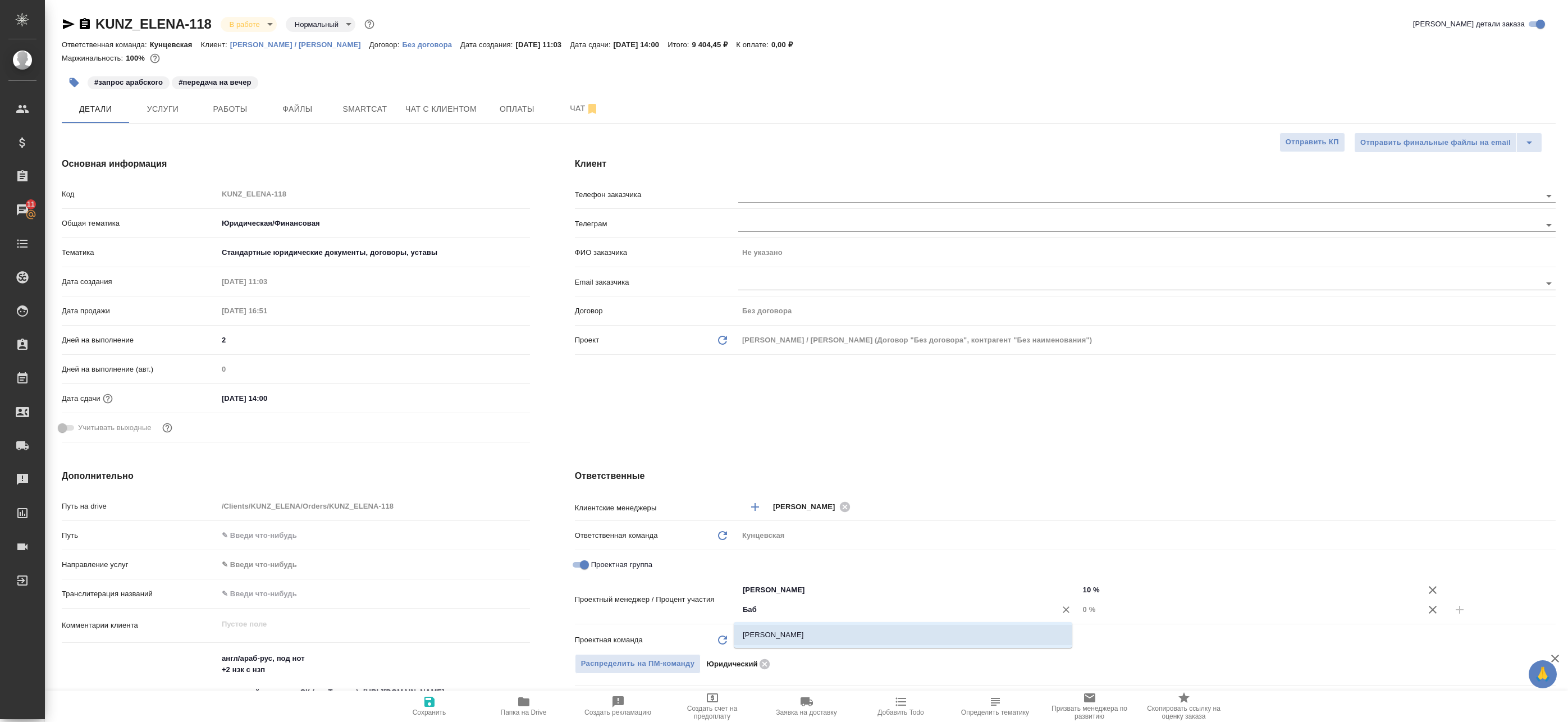
click at [764, 642] on li "Бабкина Анастасия" at bounding box center [903, 635] width 339 height 20
type textarea "x"
drag, startPoint x: 967, startPoint y: 615, endPoint x: 860, endPoint y: 622, distance: 107.2
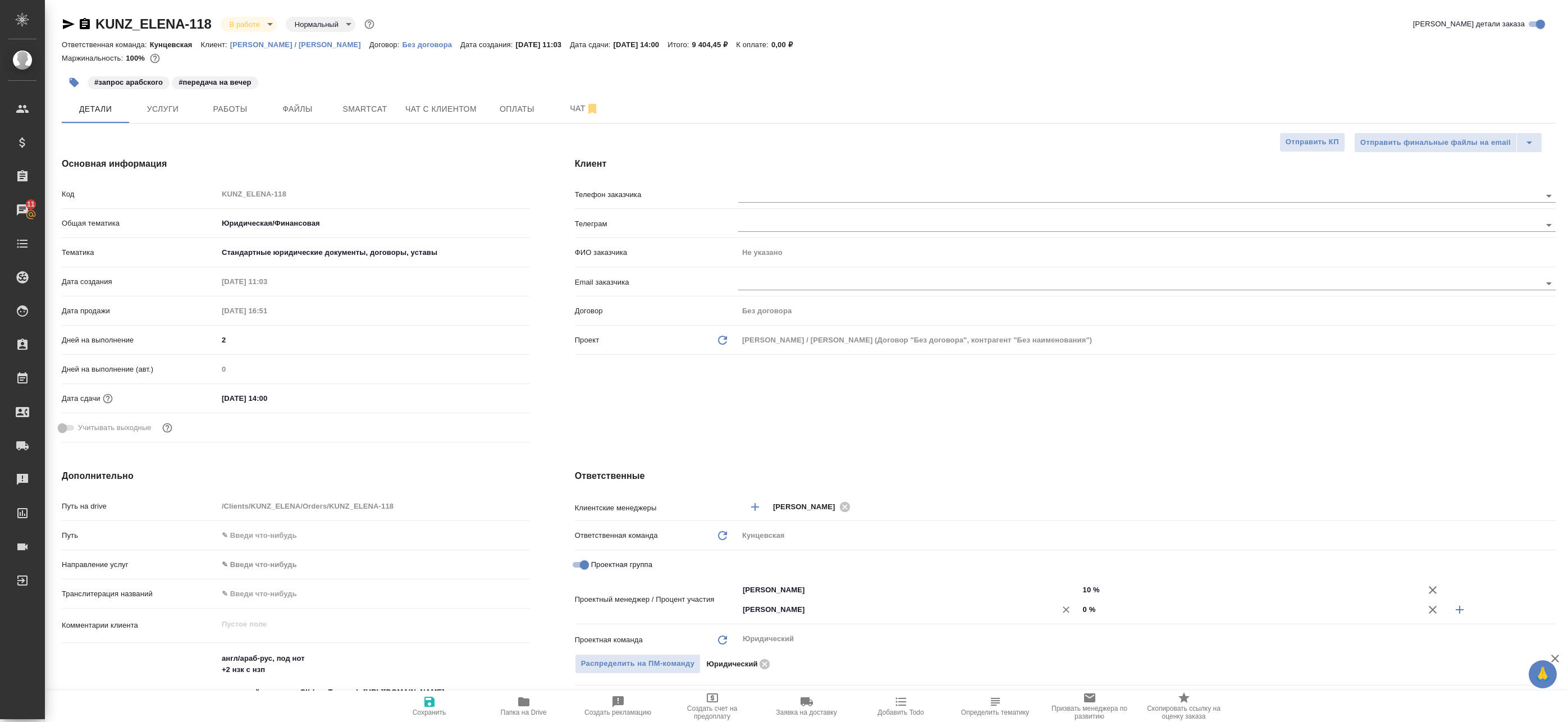
click at [959, 617] on div "Бабкина Анастасия ​ 0 %" at bounding box center [1147, 609] width 817 height 19
type textarea "x"
type input "90 %"
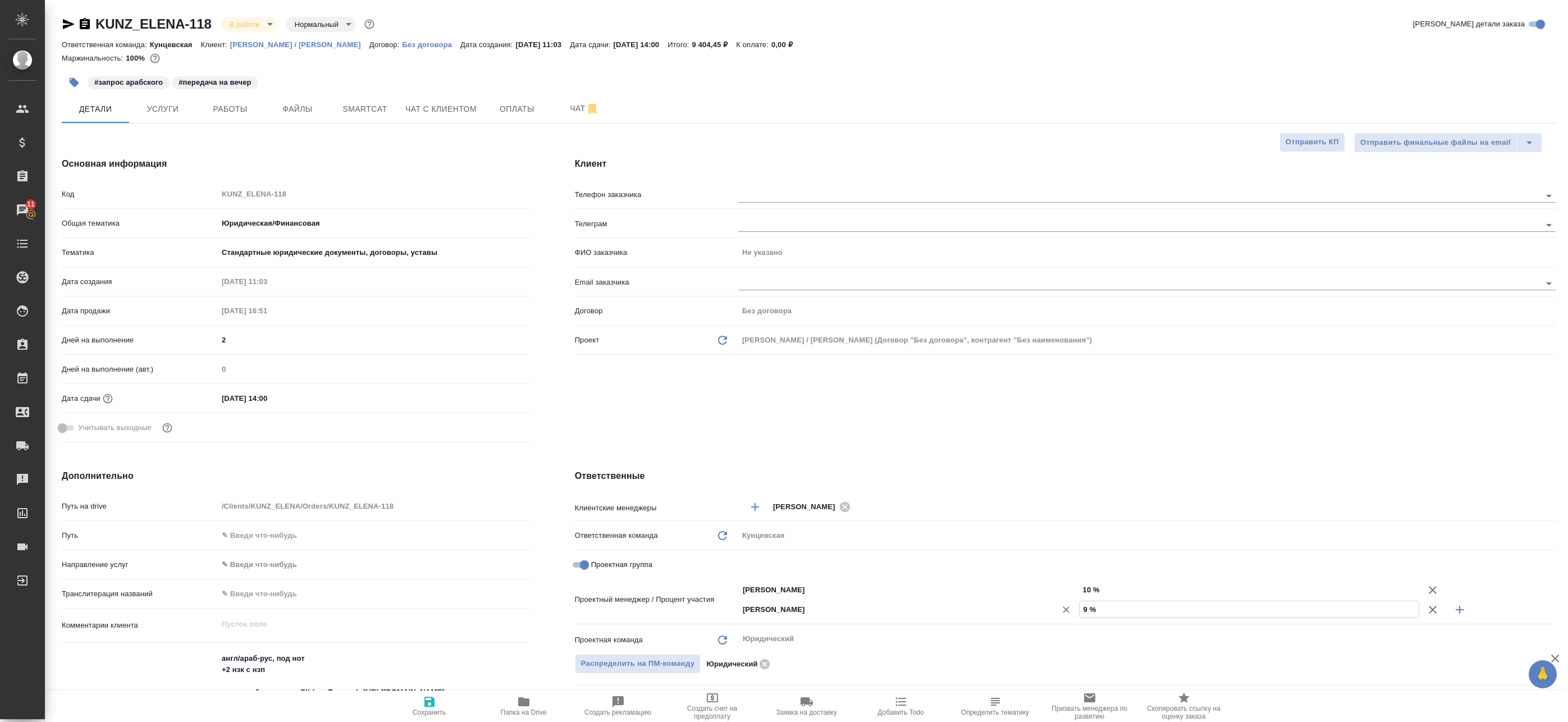
type textarea "x"
type input "90 %"
click at [414, 708] on span "Сохранить" at bounding box center [429, 712] width 34 height 8
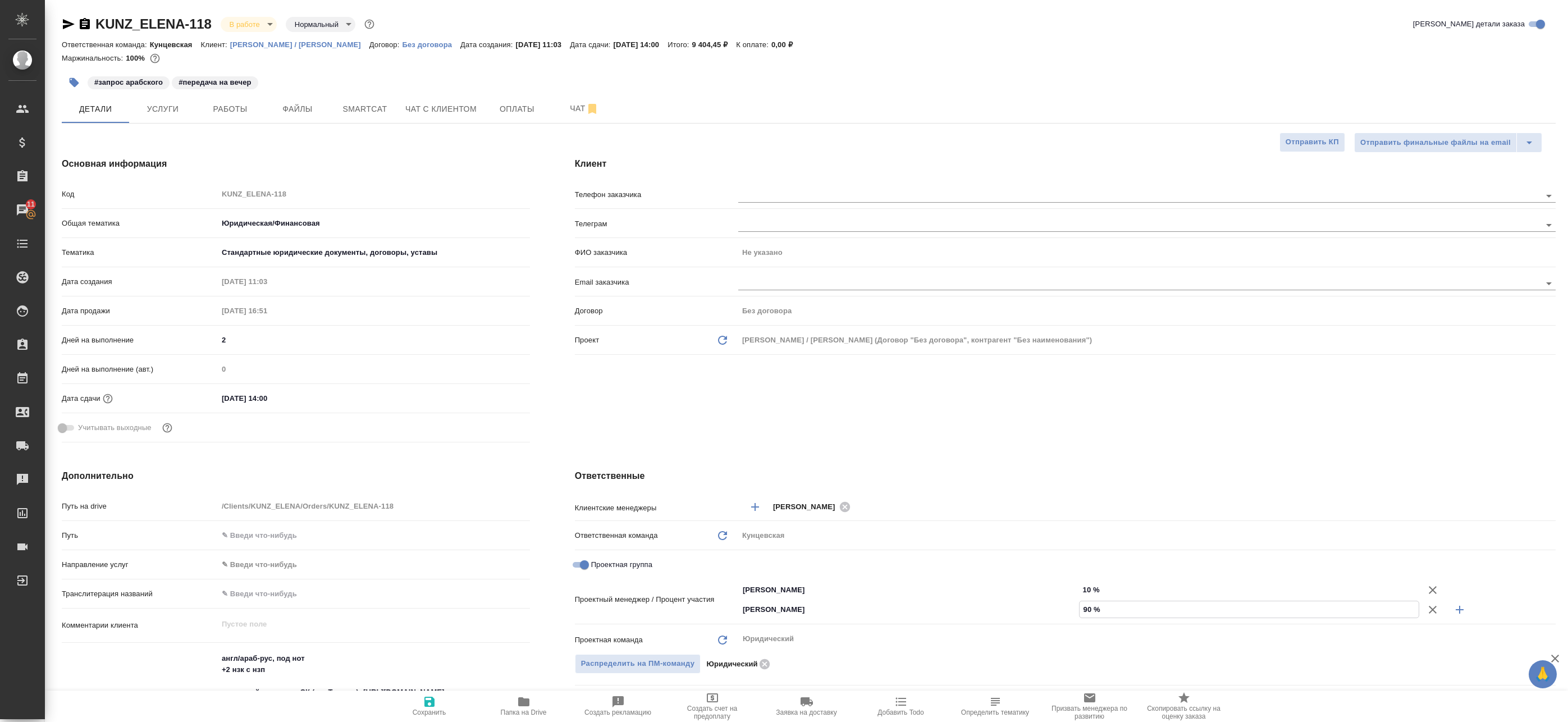
type textarea "x"
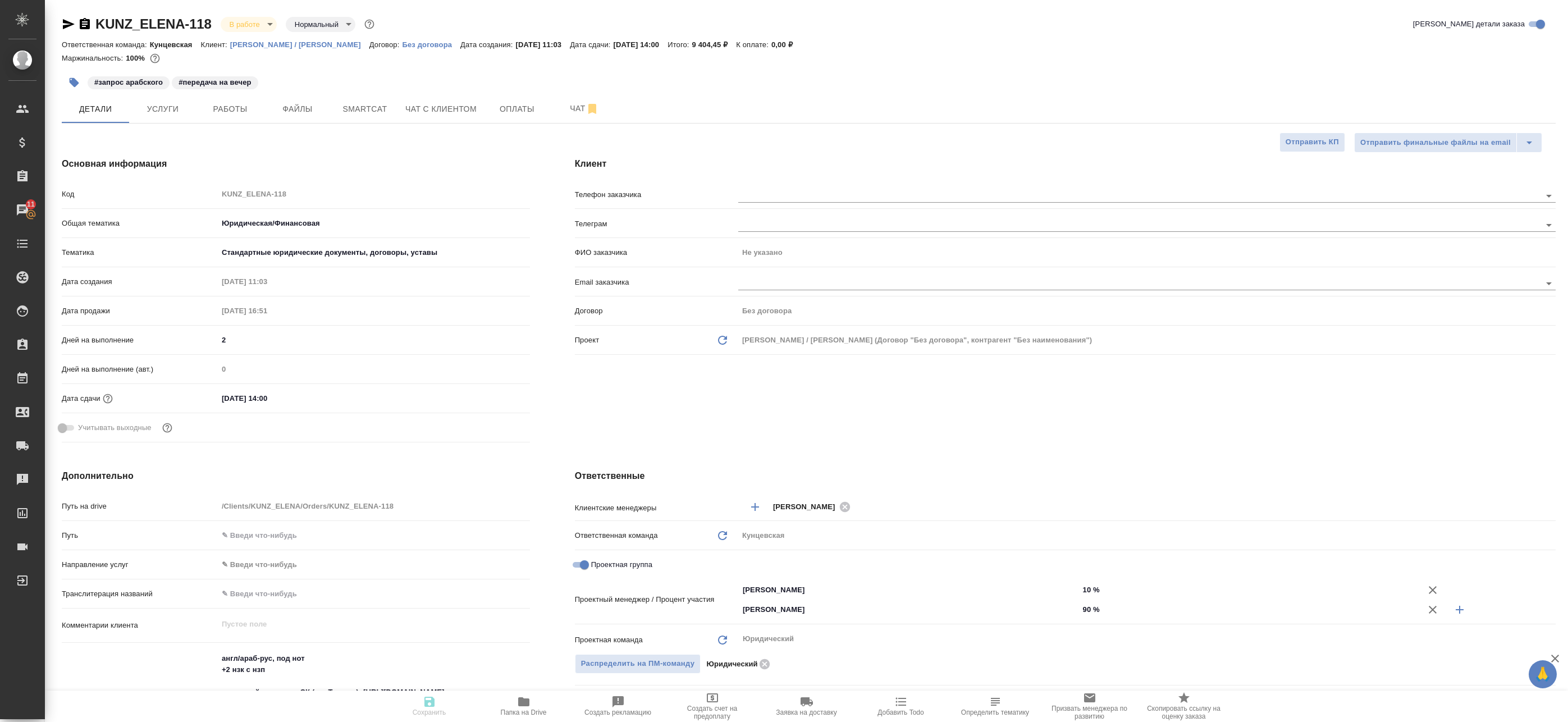
type textarea "x"
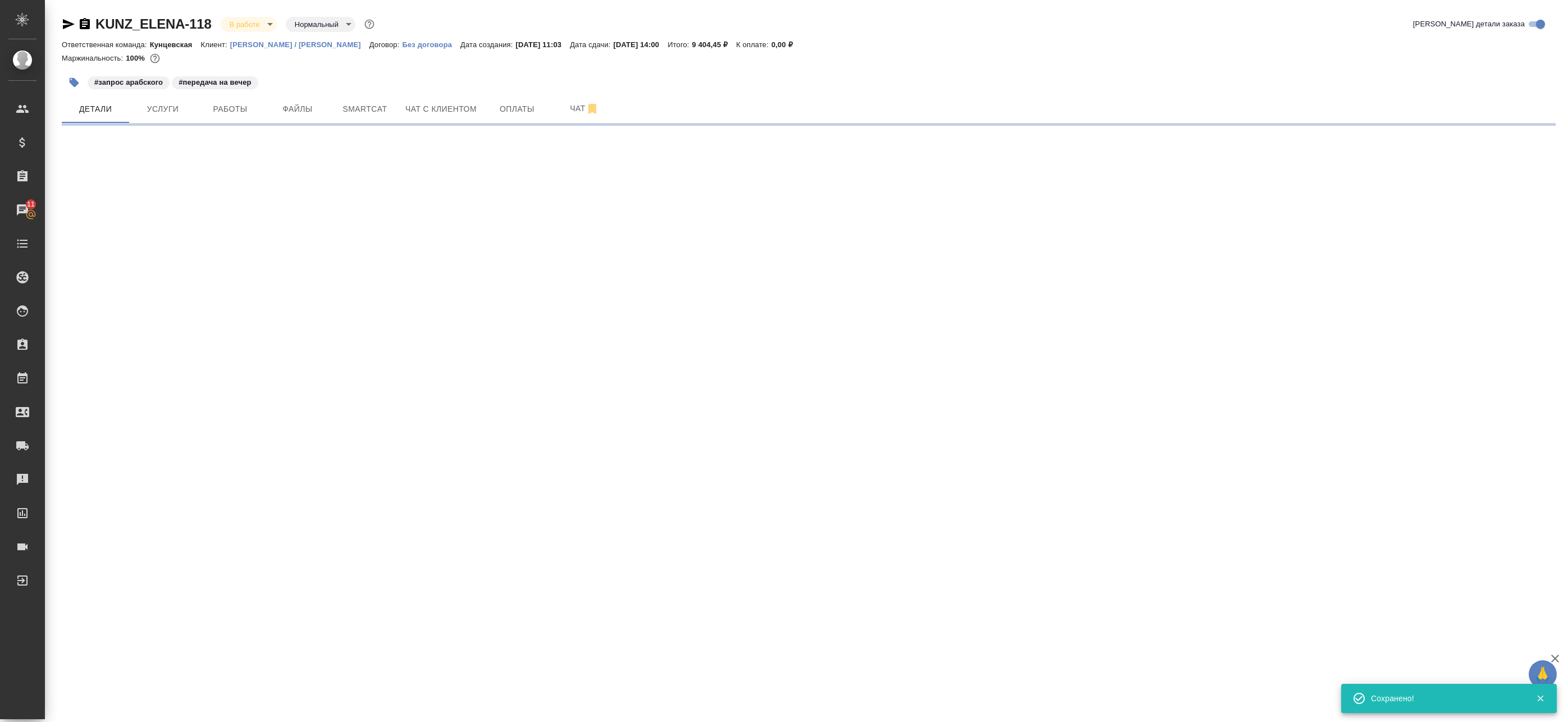
select select "RU"
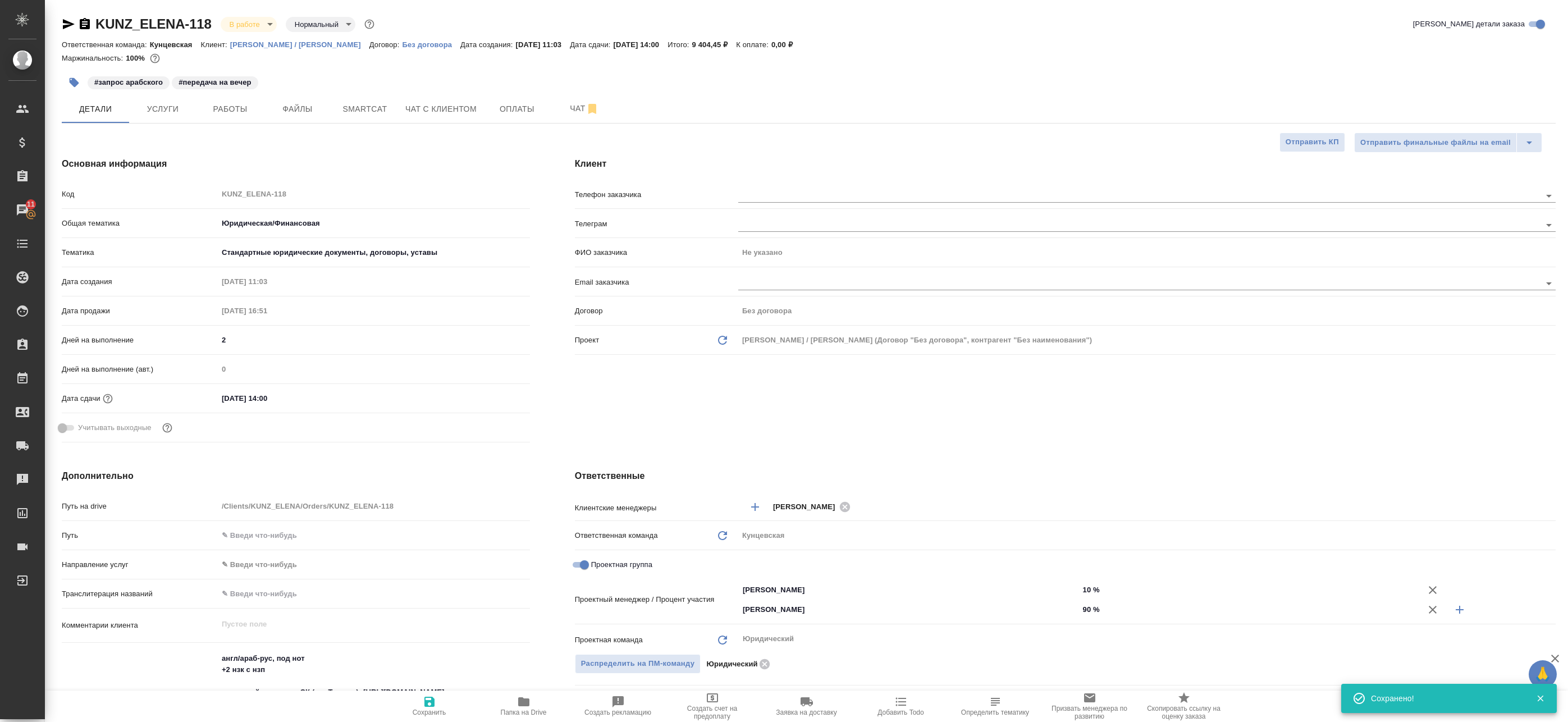
type textarea "x"
click at [224, 101] on button "Работы" at bounding box center [230, 108] width 67 height 28
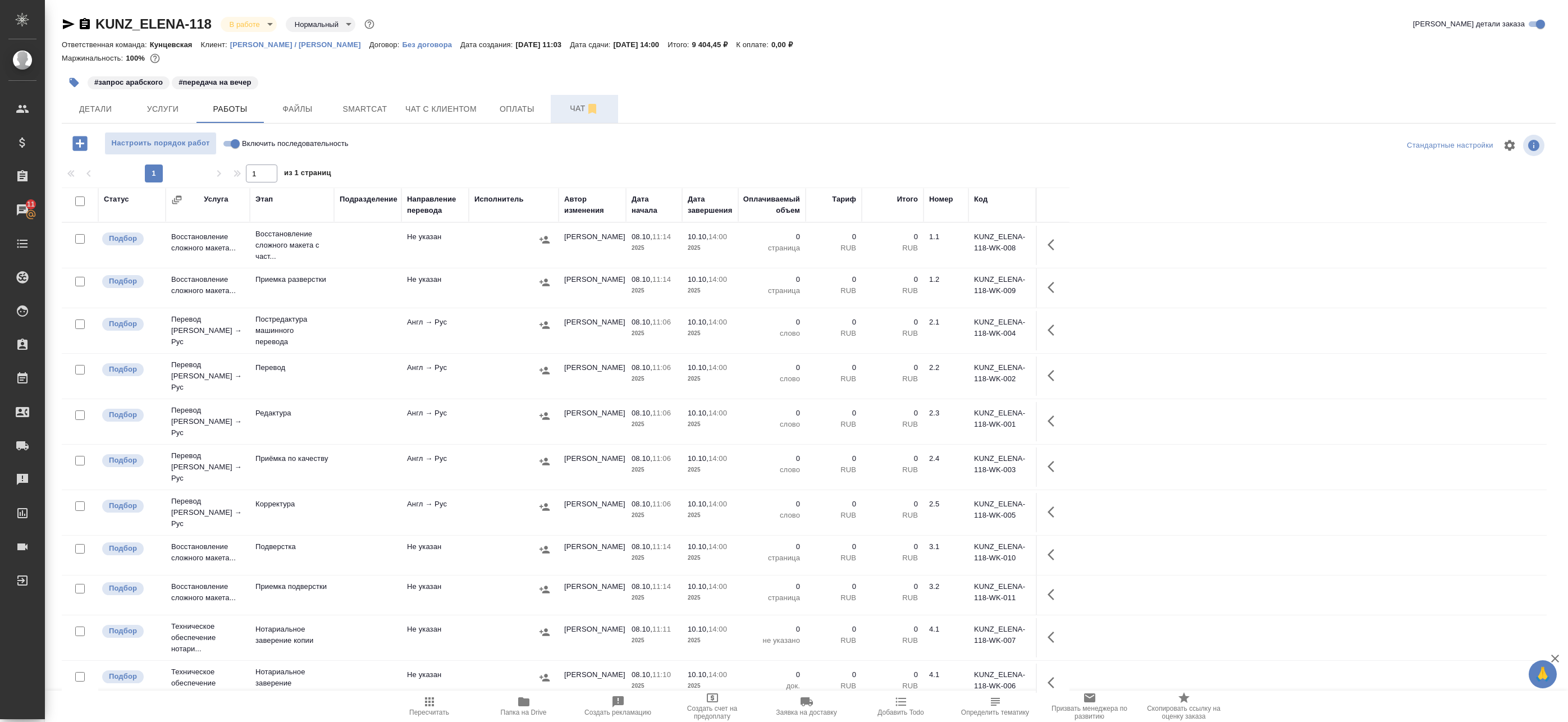
click at [576, 110] on span "Чат" at bounding box center [584, 109] width 54 height 14
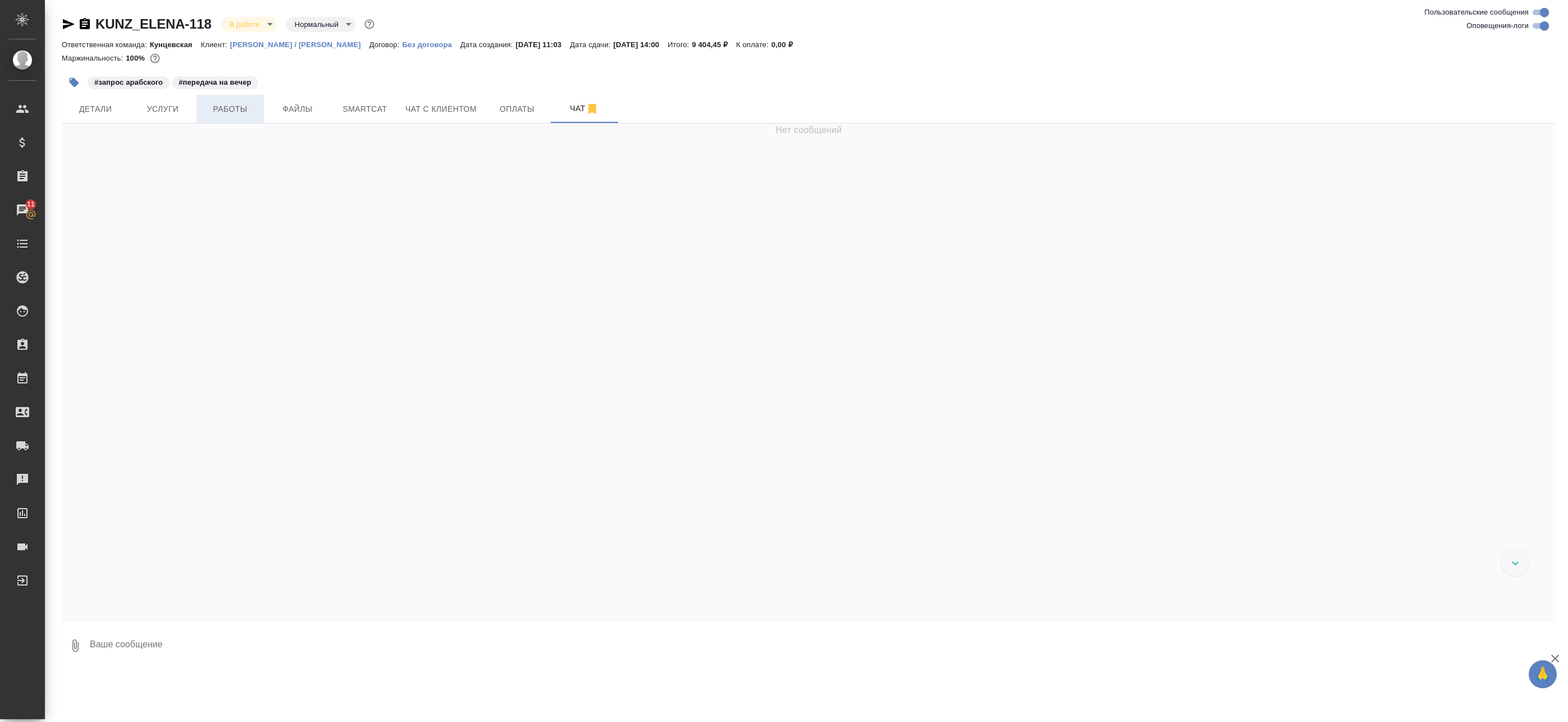
scroll to position [971, 0]
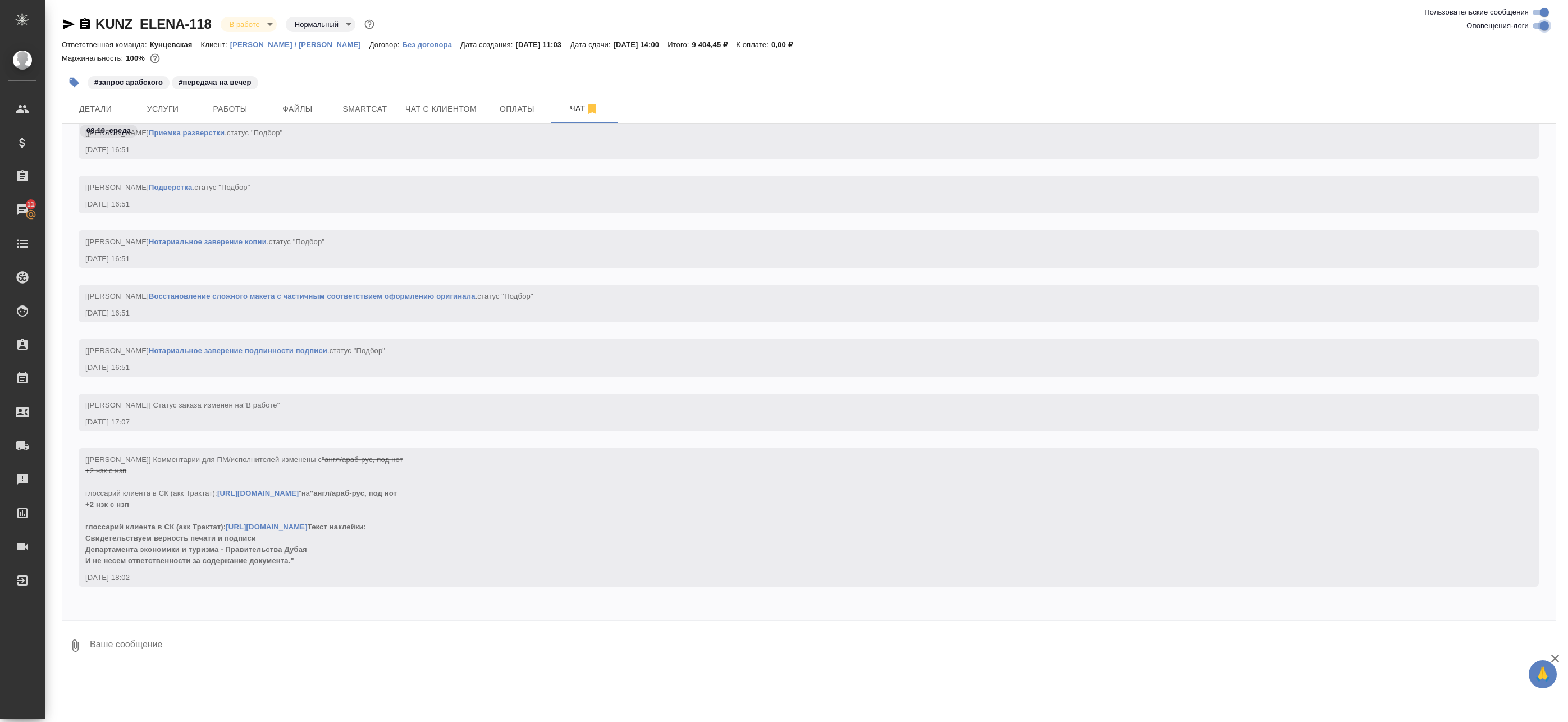
click at [1542, 29] on input "Оповещения-логи" at bounding box center [1544, 26] width 40 height 14
checkbox input "false"
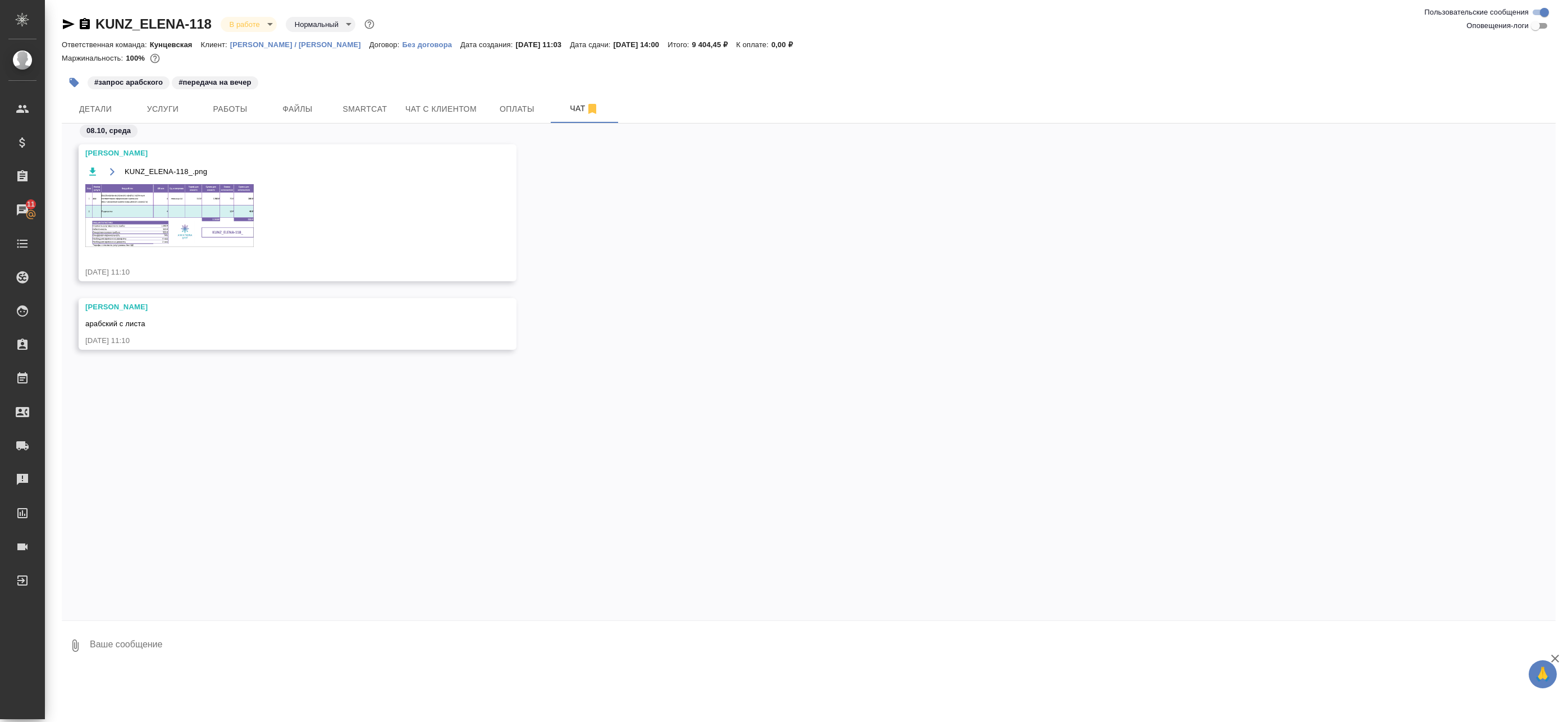
click at [174, 210] on img at bounding box center [169, 216] width 169 height 63
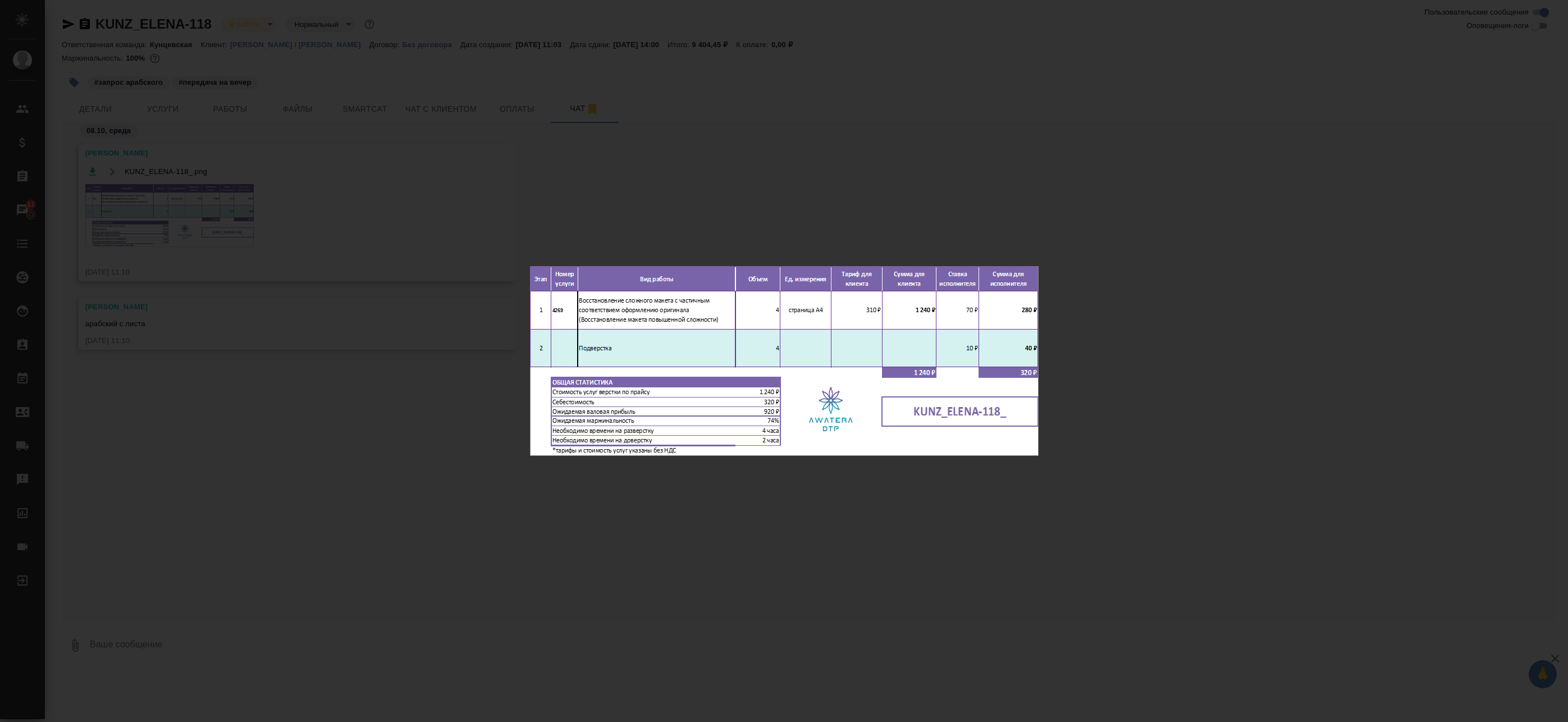
drag, startPoint x: 736, startPoint y: 240, endPoint x: 738, endPoint y: 233, distance: 7.3
click at [738, 233] on div "KUNZ_ELENA-118_.png 1 of 1" at bounding box center [784, 361] width 1568 height 722
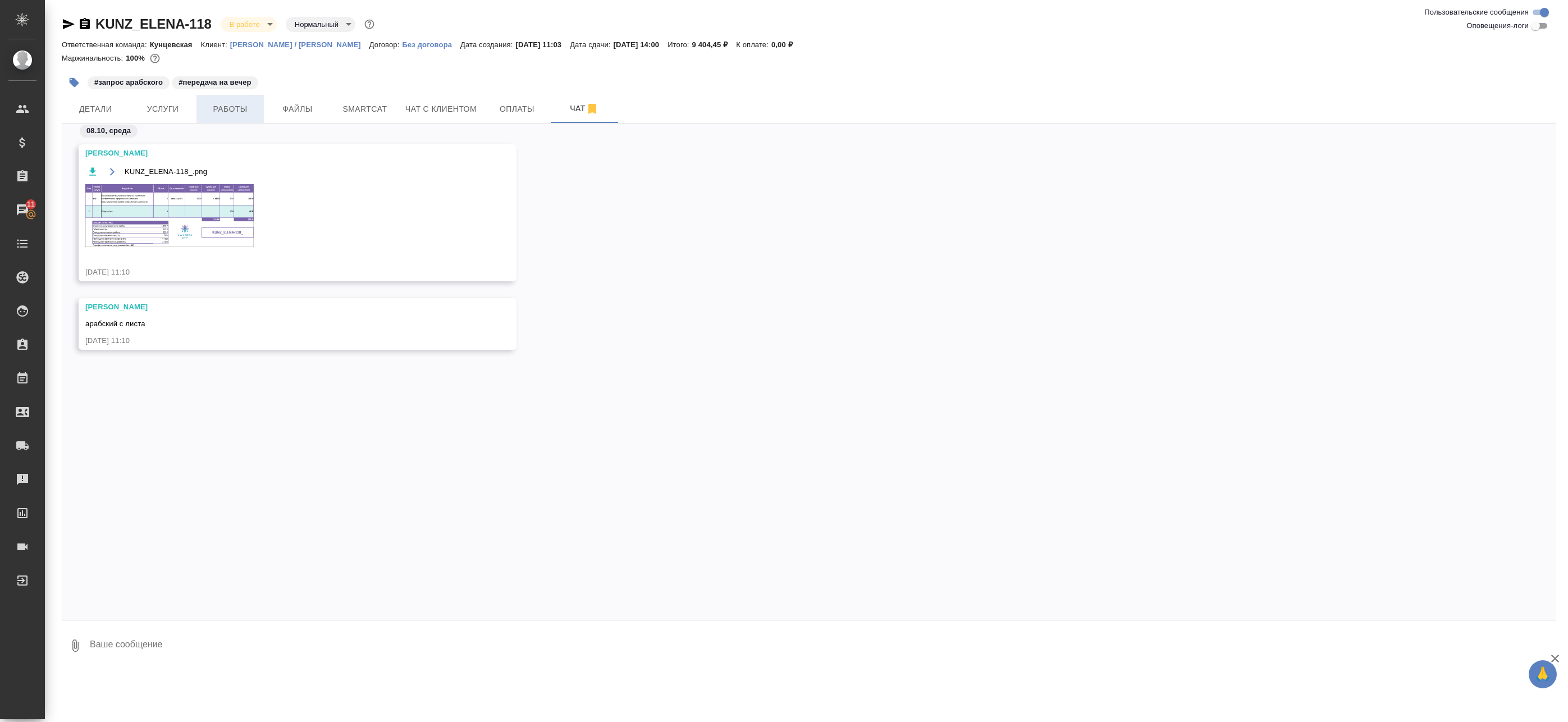
click at [220, 110] on span "Работы" at bounding box center [230, 109] width 54 height 14
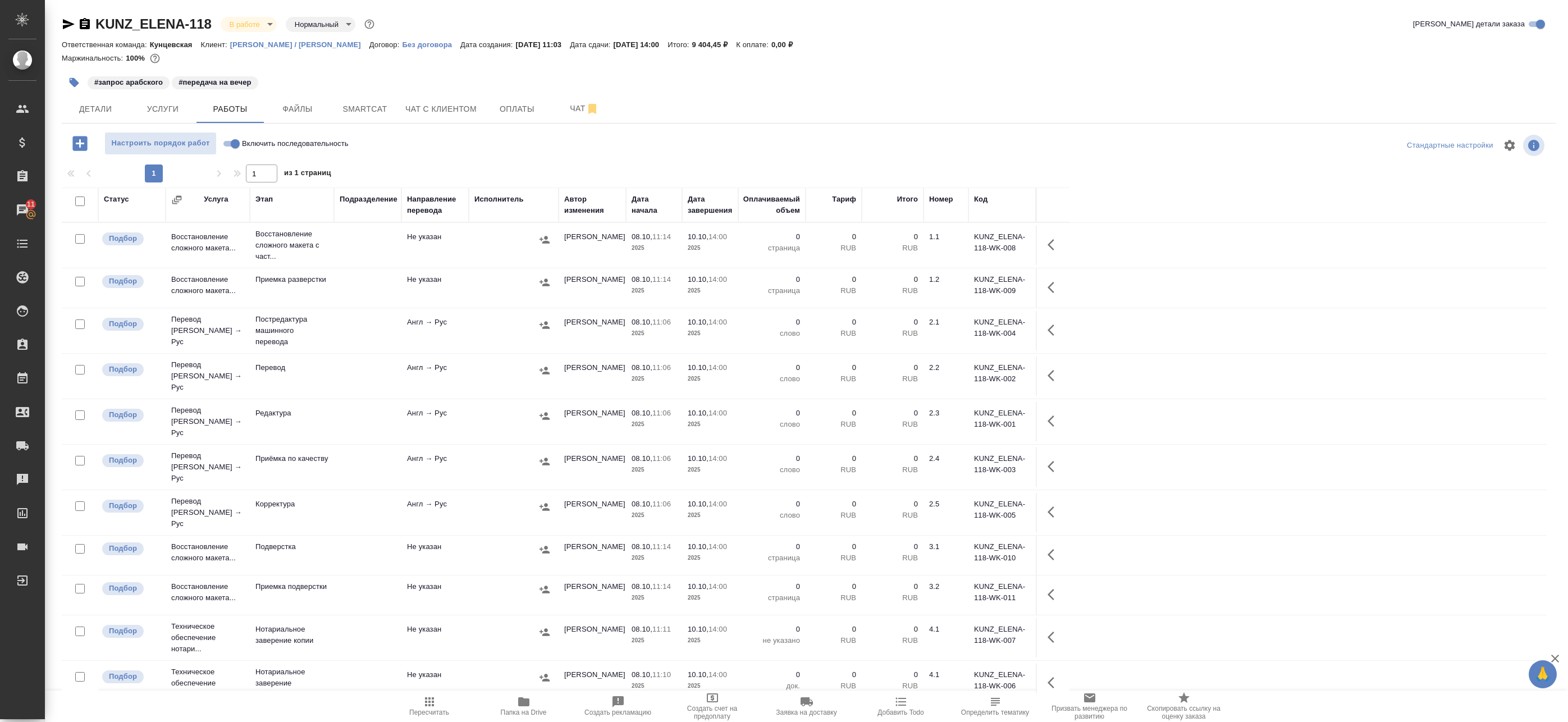
drag, startPoint x: 373, startPoint y: 261, endPoint x: 432, endPoint y: 264, distance: 59.1
click at [374, 261] on td at bounding box center [367, 245] width 67 height 39
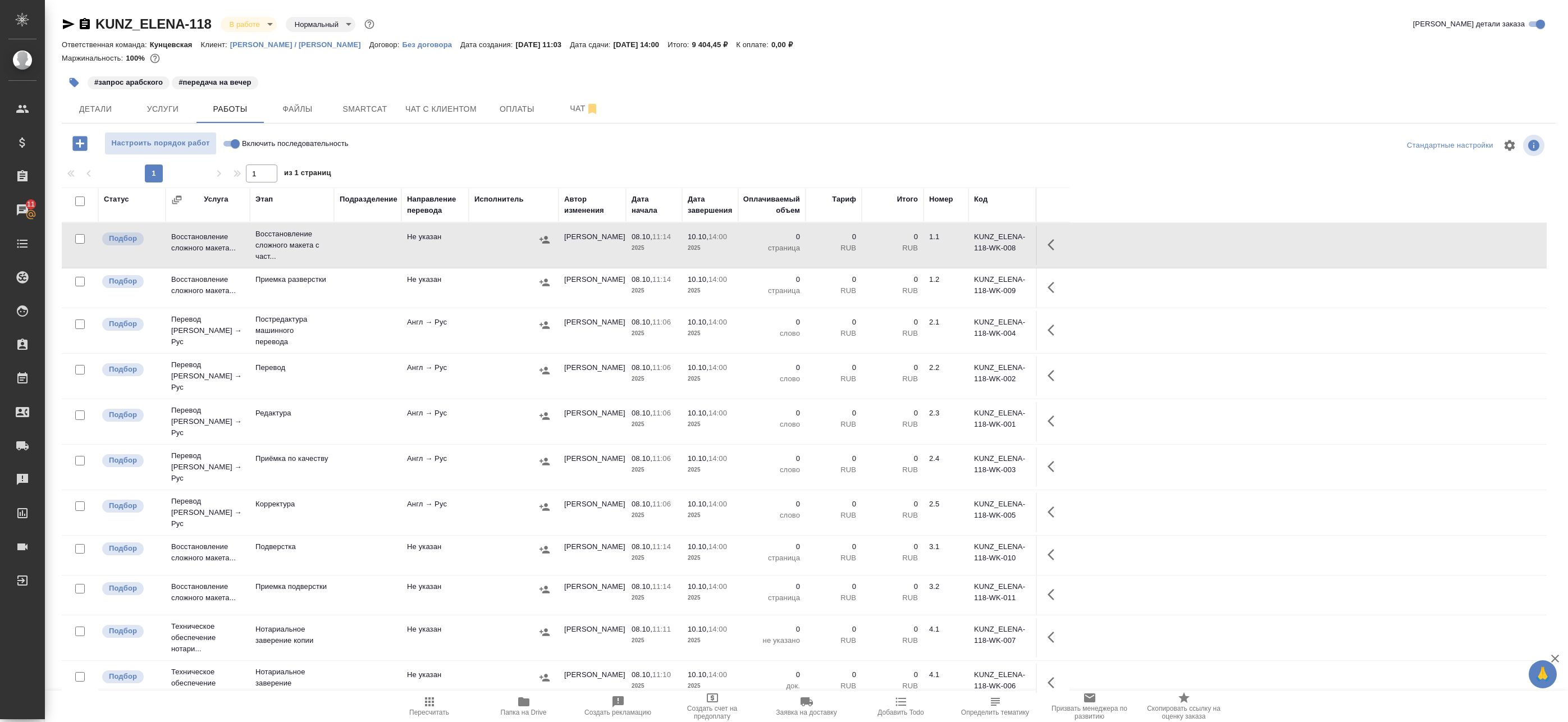
click at [1061, 240] on button "button" at bounding box center [1054, 245] width 27 height 27
click at [976, 246] on icon "button" at bounding box center [972, 245] width 14 height 14
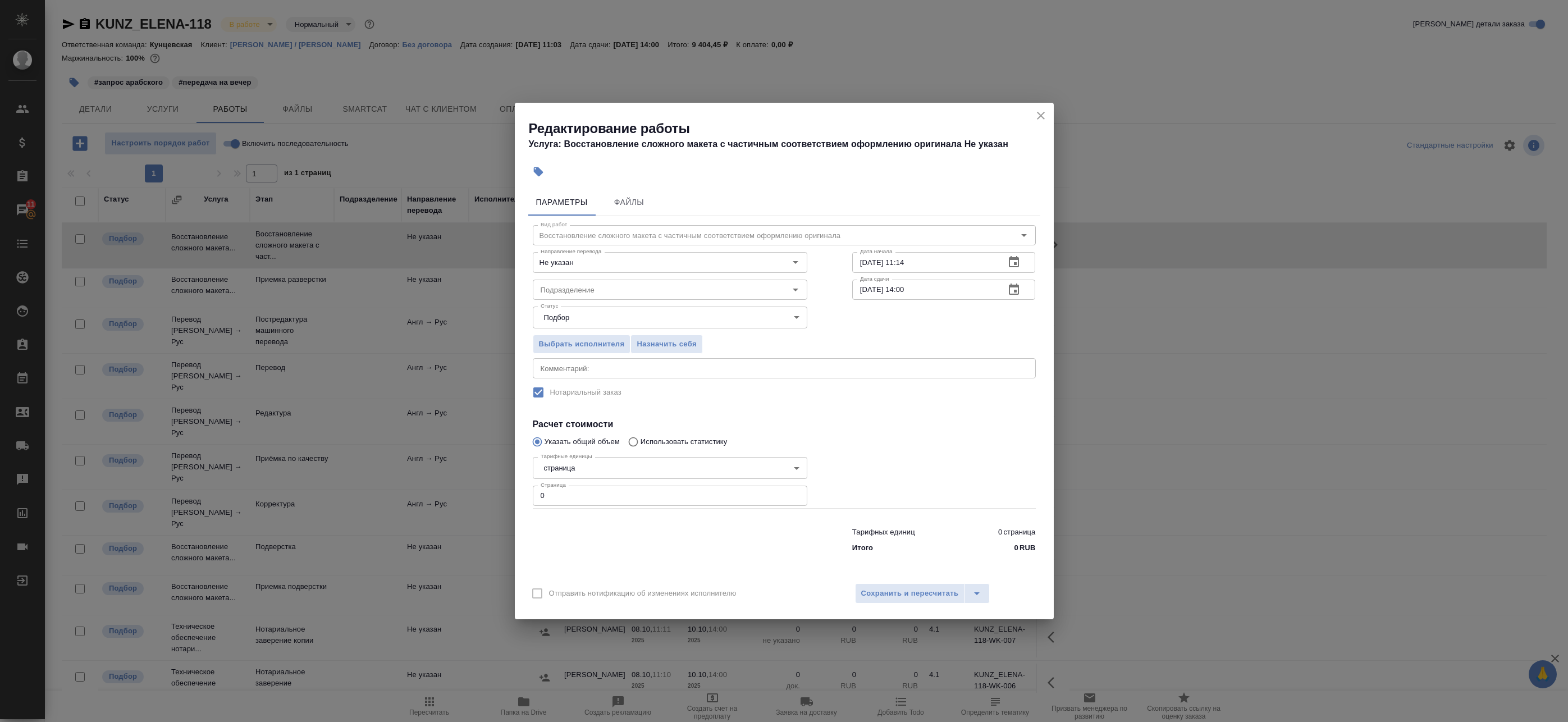
drag, startPoint x: 548, startPoint y: 500, endPoint x: 487, endPoint y: 492, distance: 61.5
click at [487, 492] on div "Редактирование работы Услуга: Восстановление сложного макета с частичным соотве…" at bounding box center [784, 361] width 1568 height 722
type input "4"
click at [1043, 118] on icon "close" at bounding box center [1041, 116] width 8 height 8
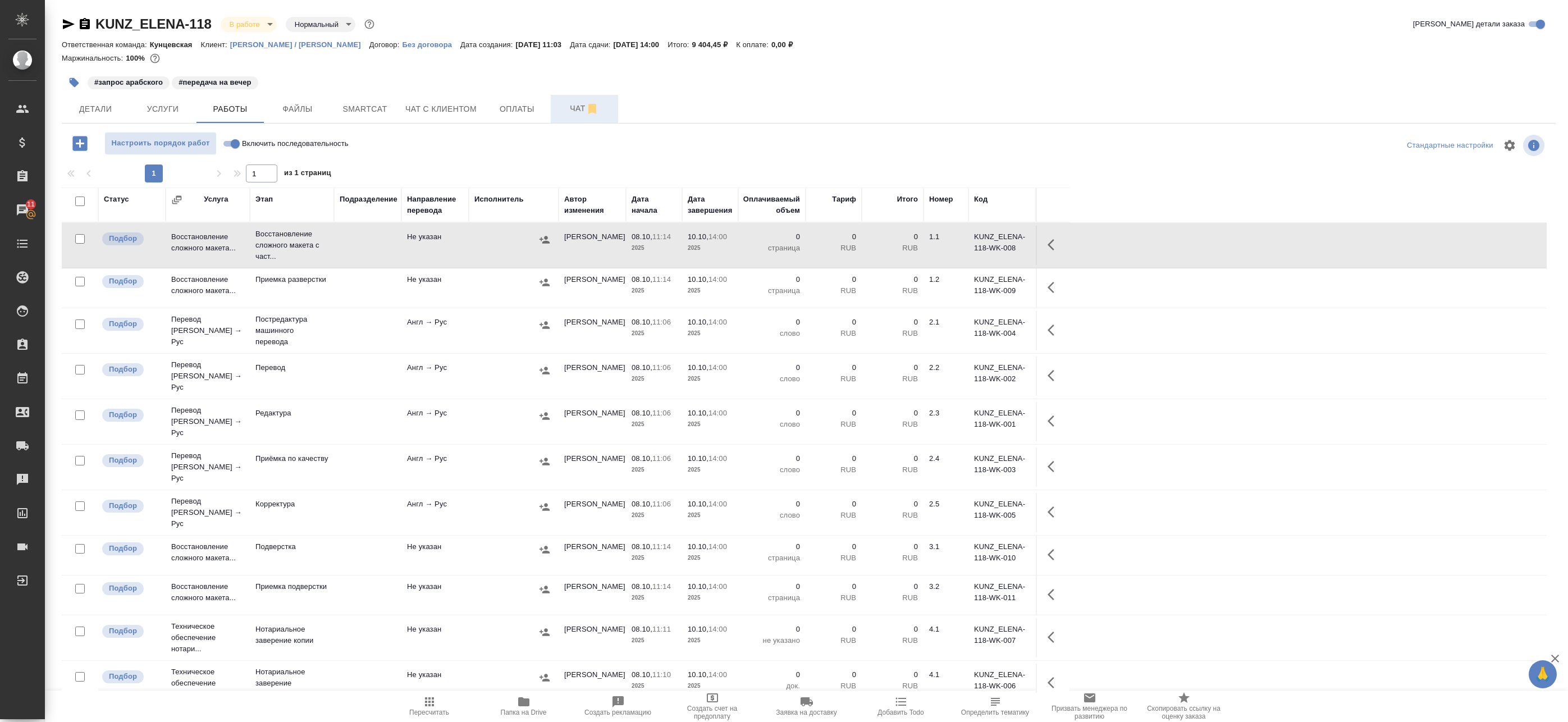
click at [573, 105] on span "Чат" at bounding box center [584, 109] width 54 height 14
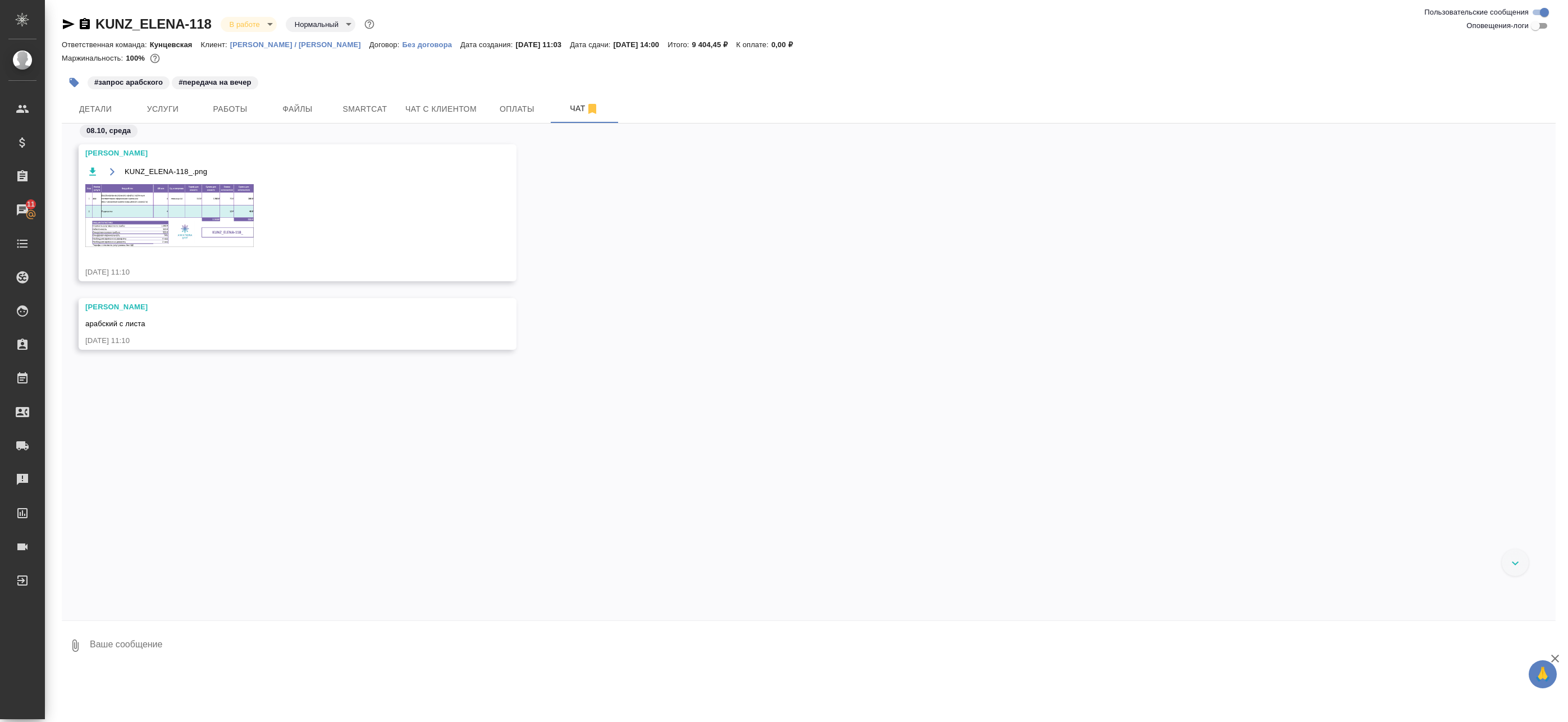
click at [184, 223] on img at bounding box center [169, 216] width 169 height 63
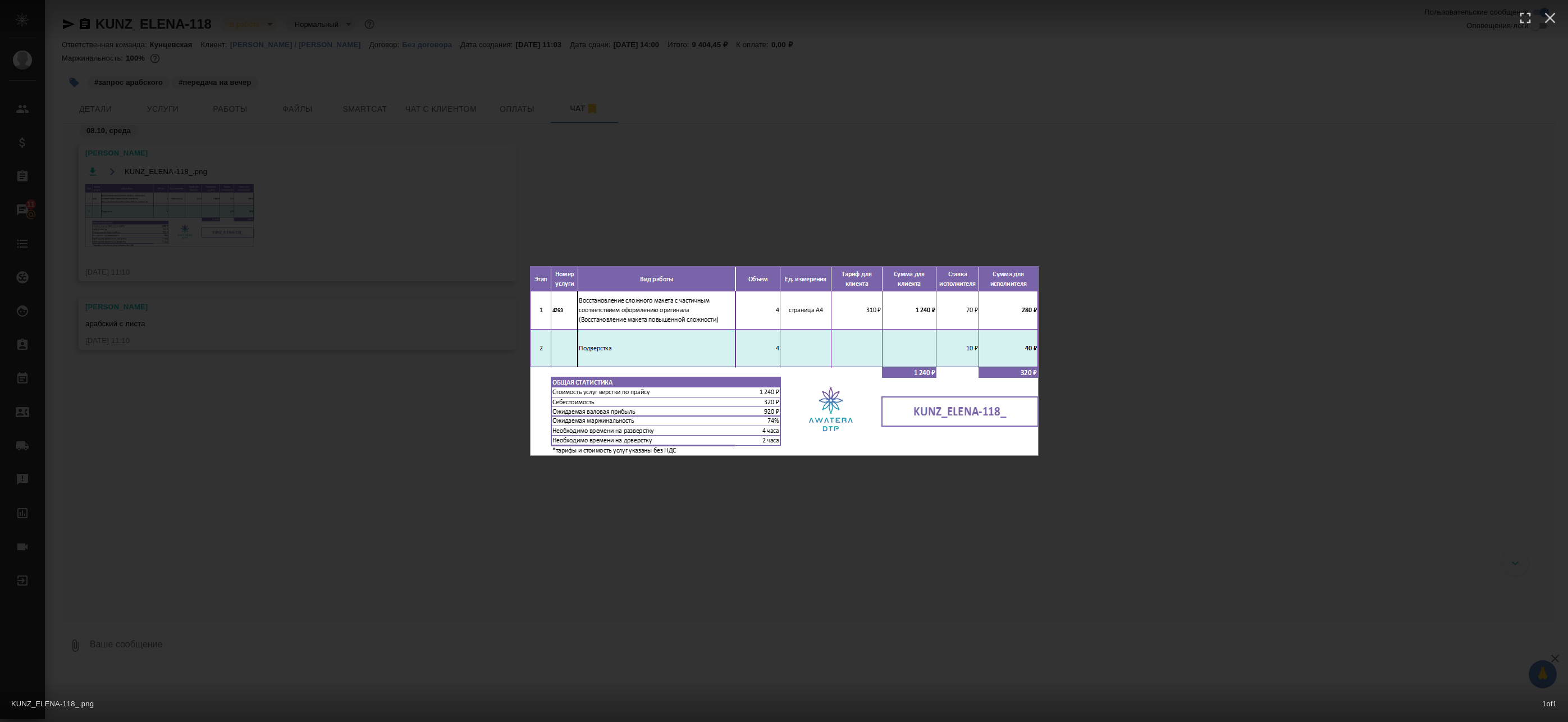
click at [248, 170] on div "KUNZ_ELENA-118_.png 1 of 1" at bounding box center [784, 361] width 1568 height 722
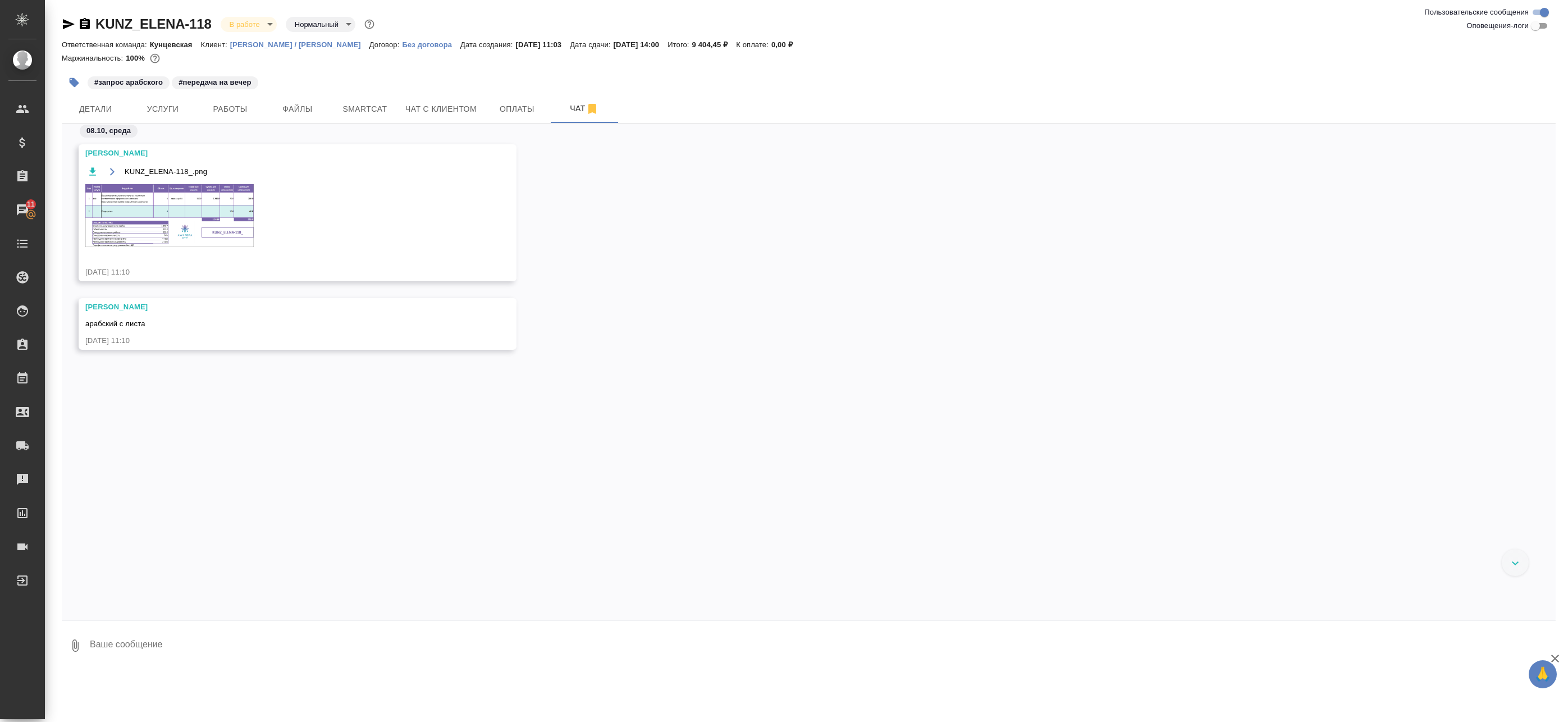
click at [222, 108] on div "KUNZ_ELENA-118_.png 1 of 1" at bounding box center [784, 383] width 1412 height 650
click at [225, 107] on span "Работы" at bounding box center [230, 109] width 54 height 14
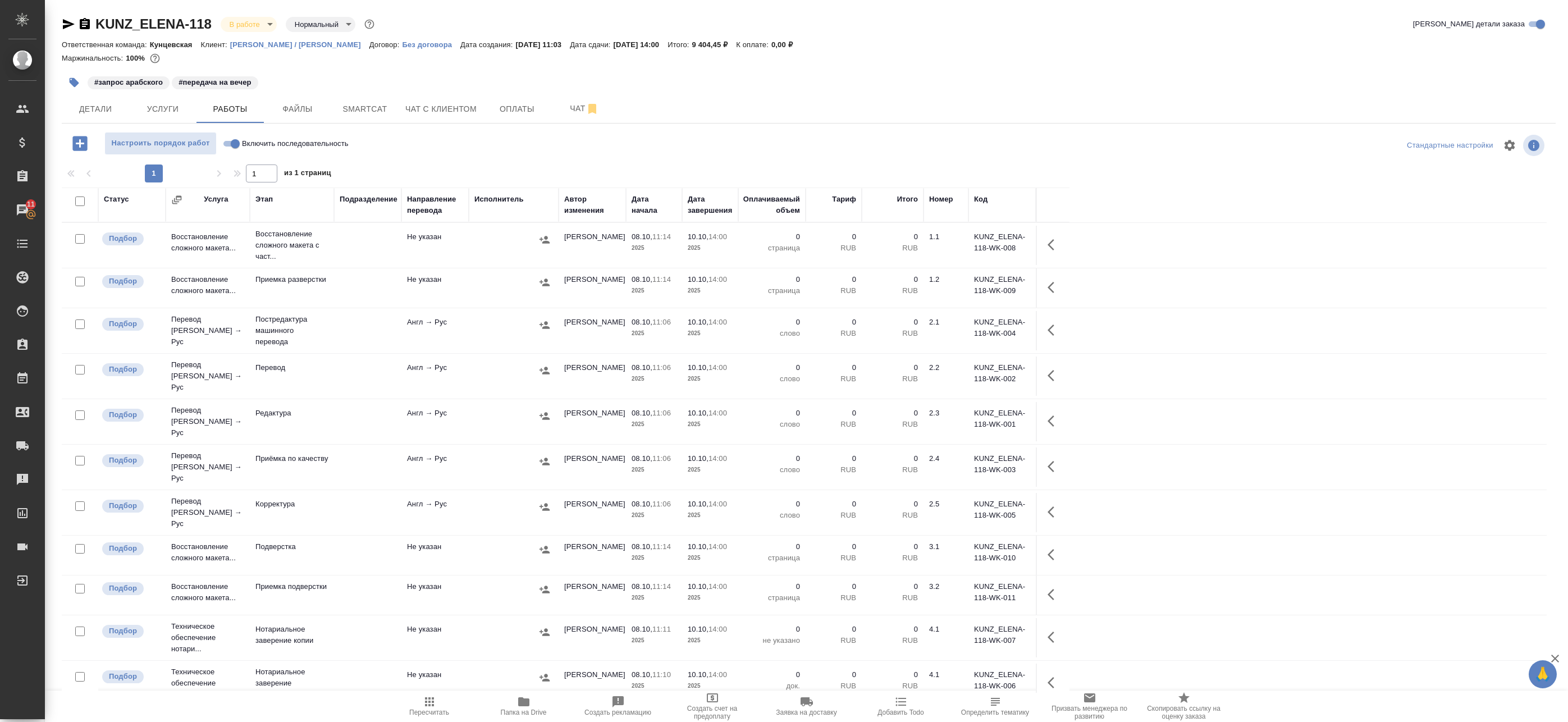
click at [500, 240] on div at bounding box center [514, 239] width 79 height 17
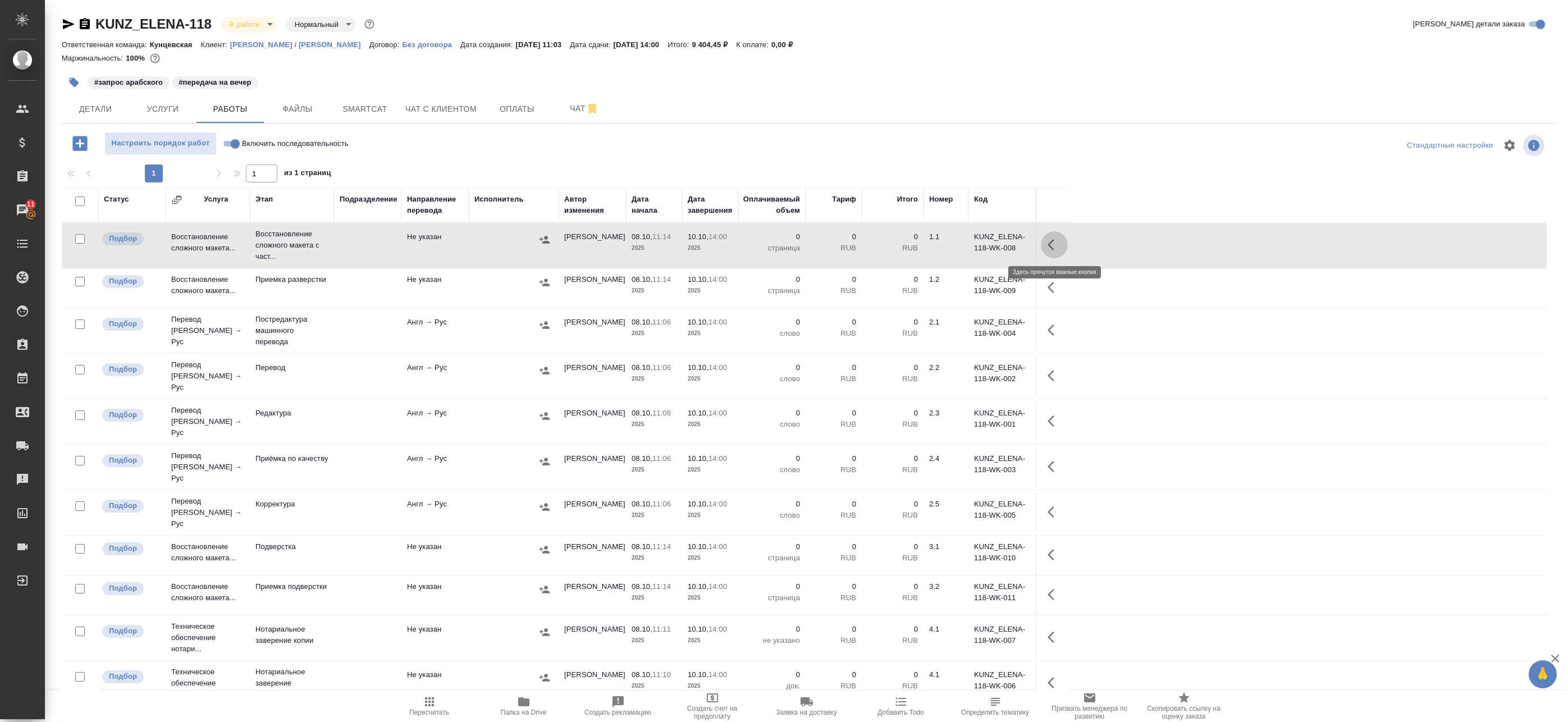
click at [1048, 233] on button "button" at bounding box center [1054, 245] width 27 height 27
click at [970, 245] on icon "button" at bounding box center [972, 245] width 14 height 14
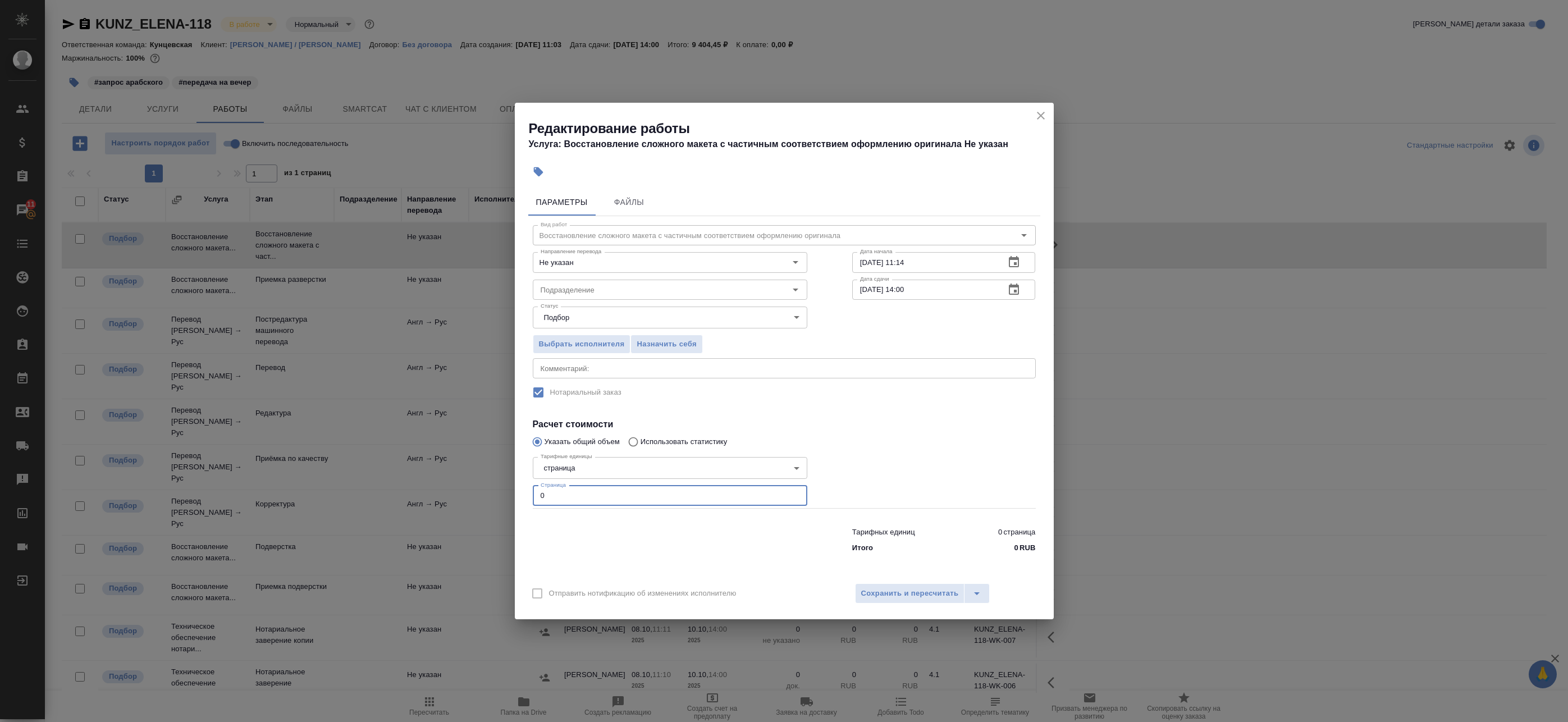
drag, startPoint x: 596, startPoint y: 496, endPoint x: 429, endPoint y: 485, distance: 167.4
click at [431, 484] on div "Редактирование работы Услуга: Восстановление сложного макета с частичным соотве…" at bounding box center [784, 361] width 1568 height 722
type input "4"
click at [1017, 290] on icon "button" at bounding box center [1014, 289] width 10 height 11
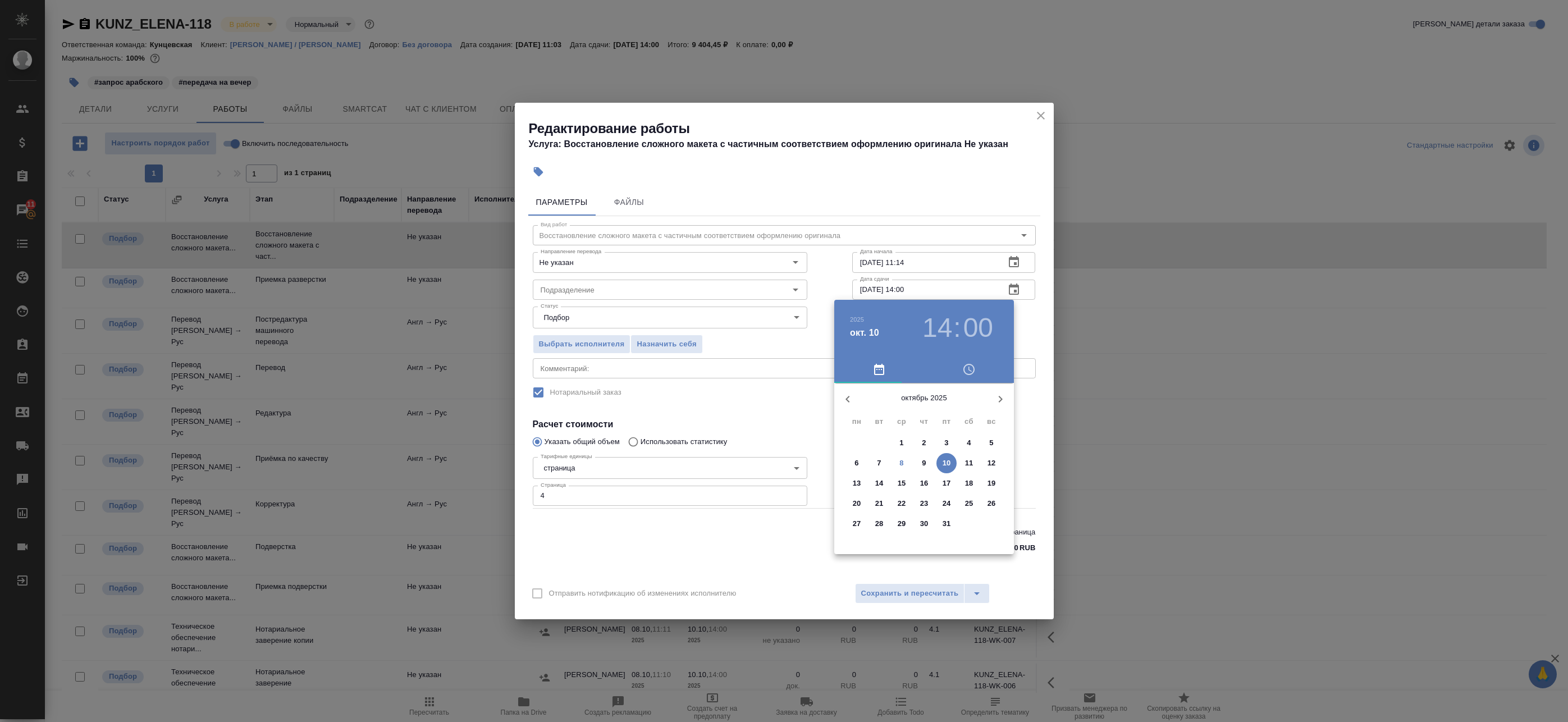
click at [924, 463] on p "9" at bounding box center [923, 464] width 4 height 11
click at [926, 408] on div at bounding box center [924, 471] width 146 height 146
type input "09.10.2025 12:00"
click at [1037, 325] on div at bounding box center [784, 361] width 1568 height 722
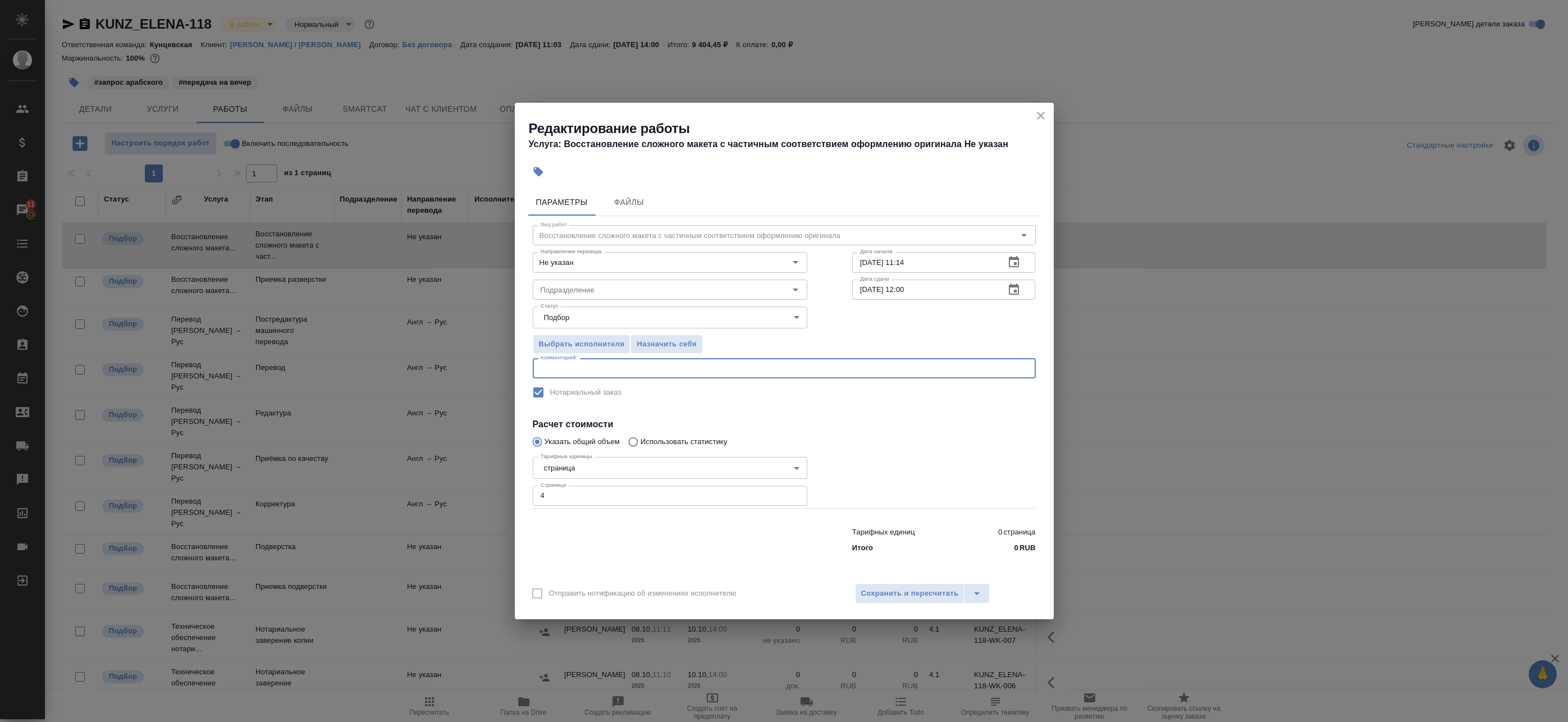
click at [605, 369] on textarea at bounding box center [784, 369] width 487 height 9
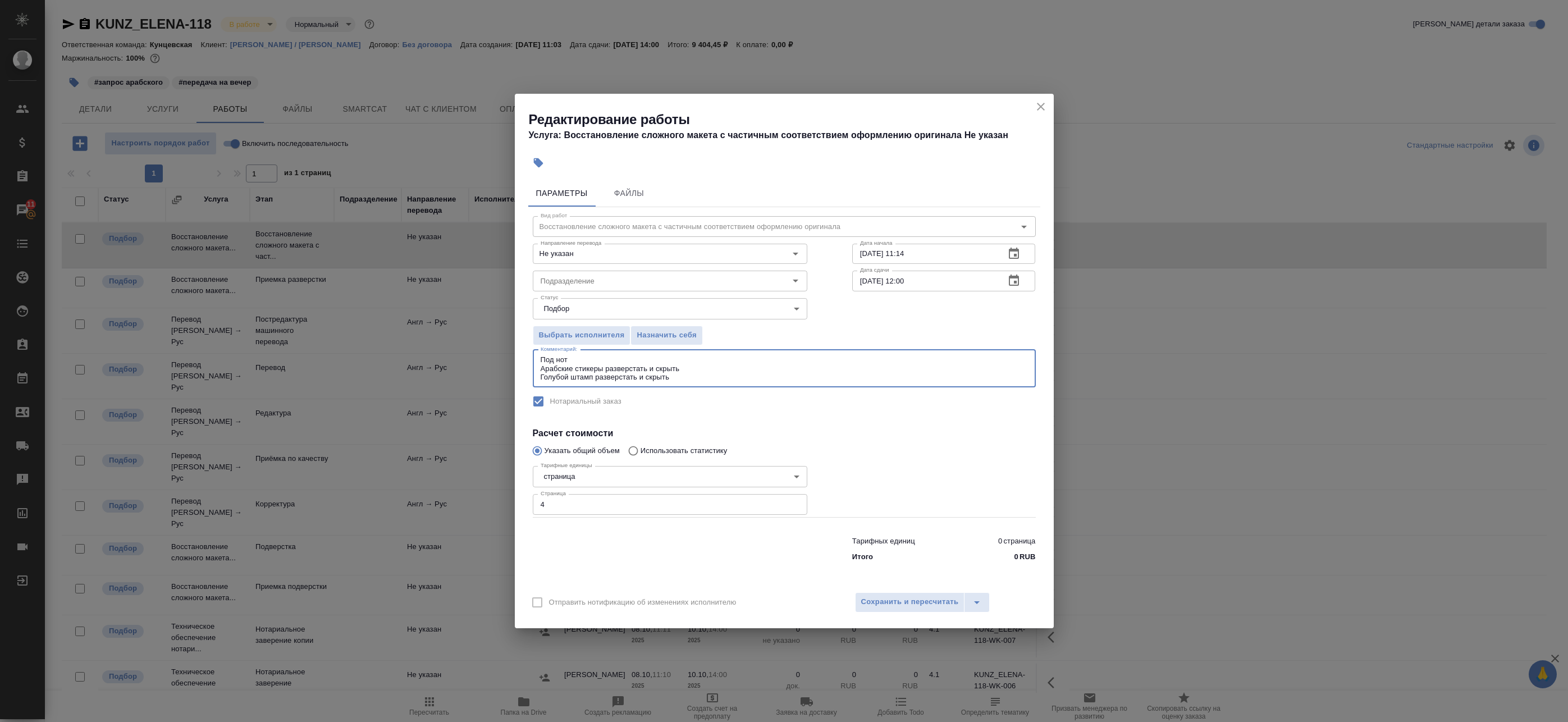
click at [537, 370] on div "Под нот Арабские стикеры разверстать и скрыть Голубой штамп разверстать и скрыт…" at bounding box center [784, 368] width 503 height 37
click at [540, 370] on textarea "Под нот Арабские стикеры разверстать и скрыть Голубой штамп разверстать и скрыть" at bounding box center [784, 368] width 487 height 26
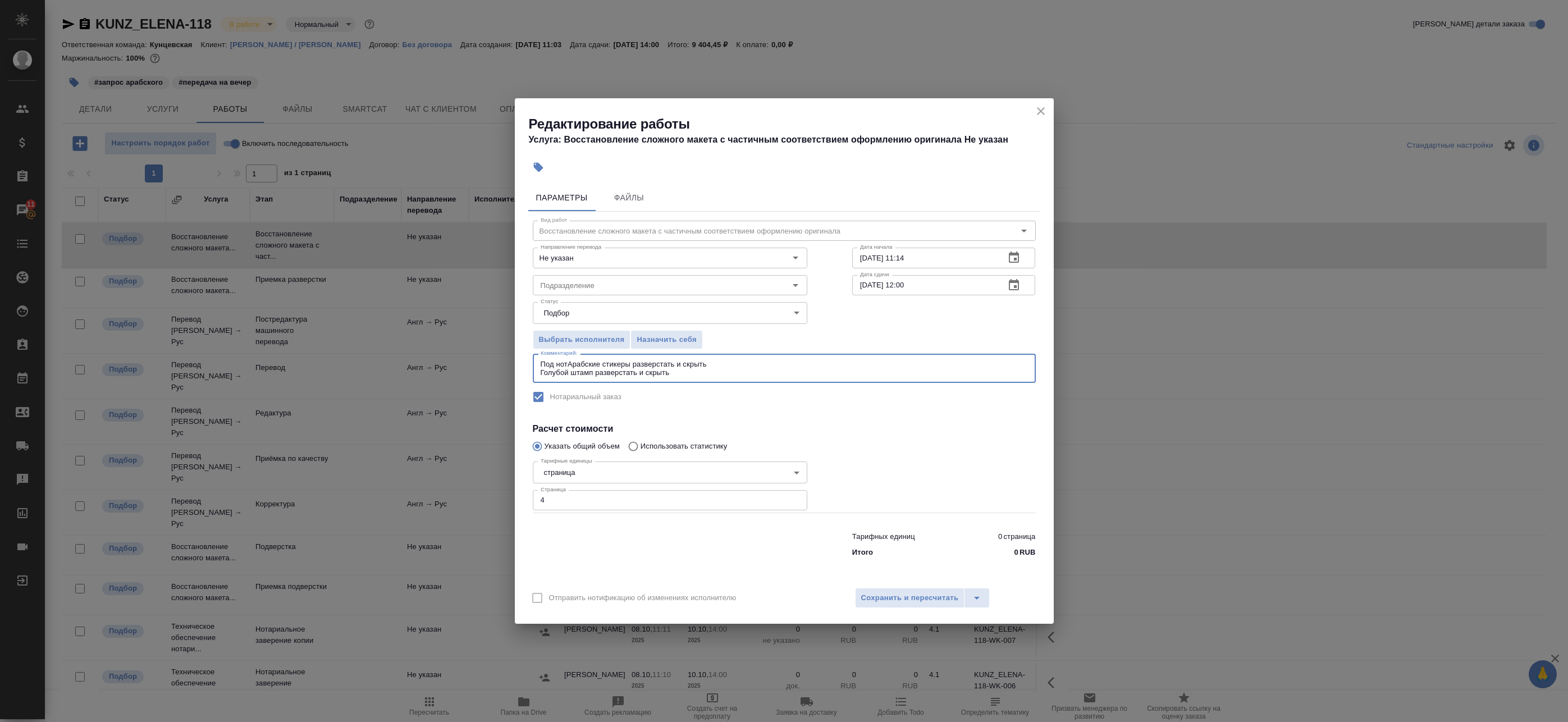
type textarea "Под нот Арабские стикеры разверстать и скрыть Голубой штамп разверстать и скрыть"
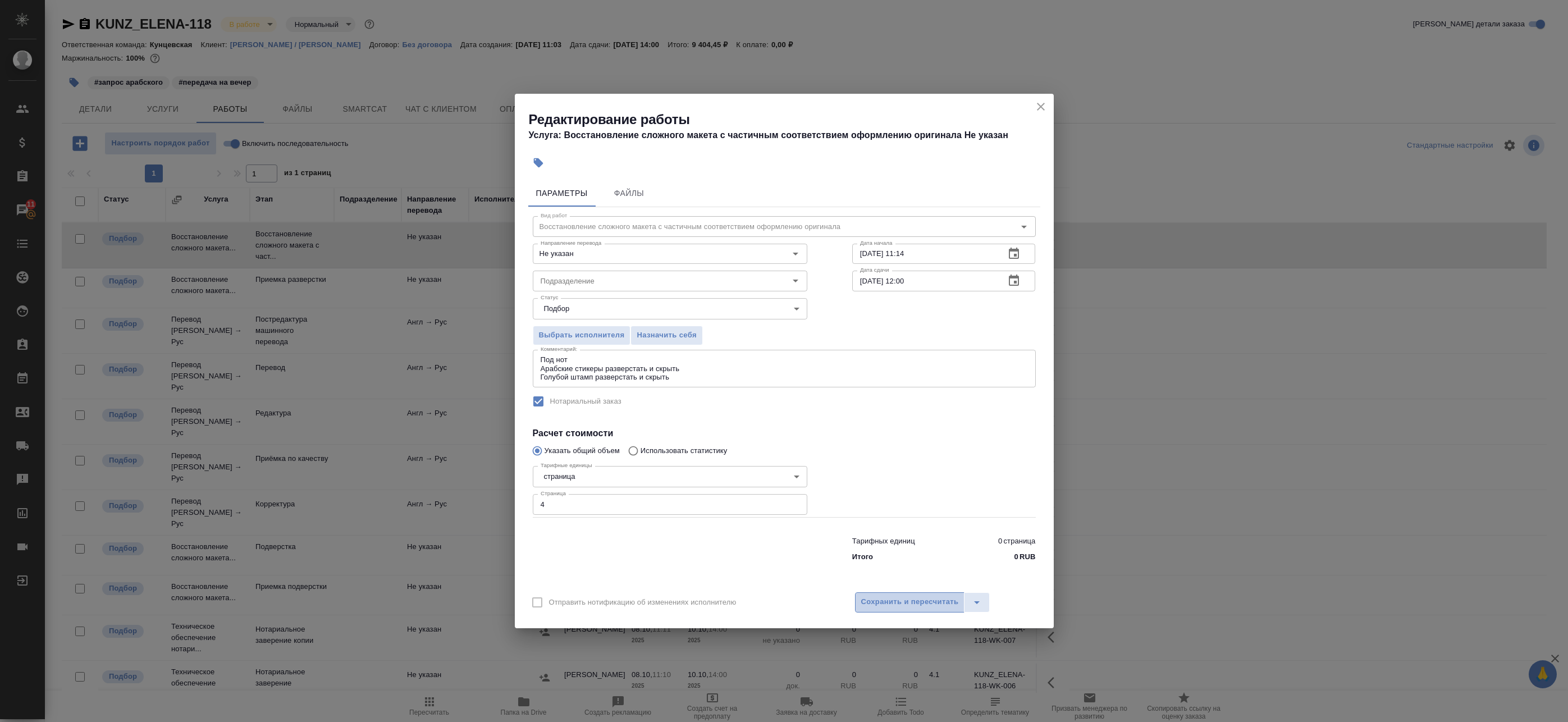
click at [888, 606] on span "Сохранить и пересчитать" at bounding box center [910, 602] width 98 height 13
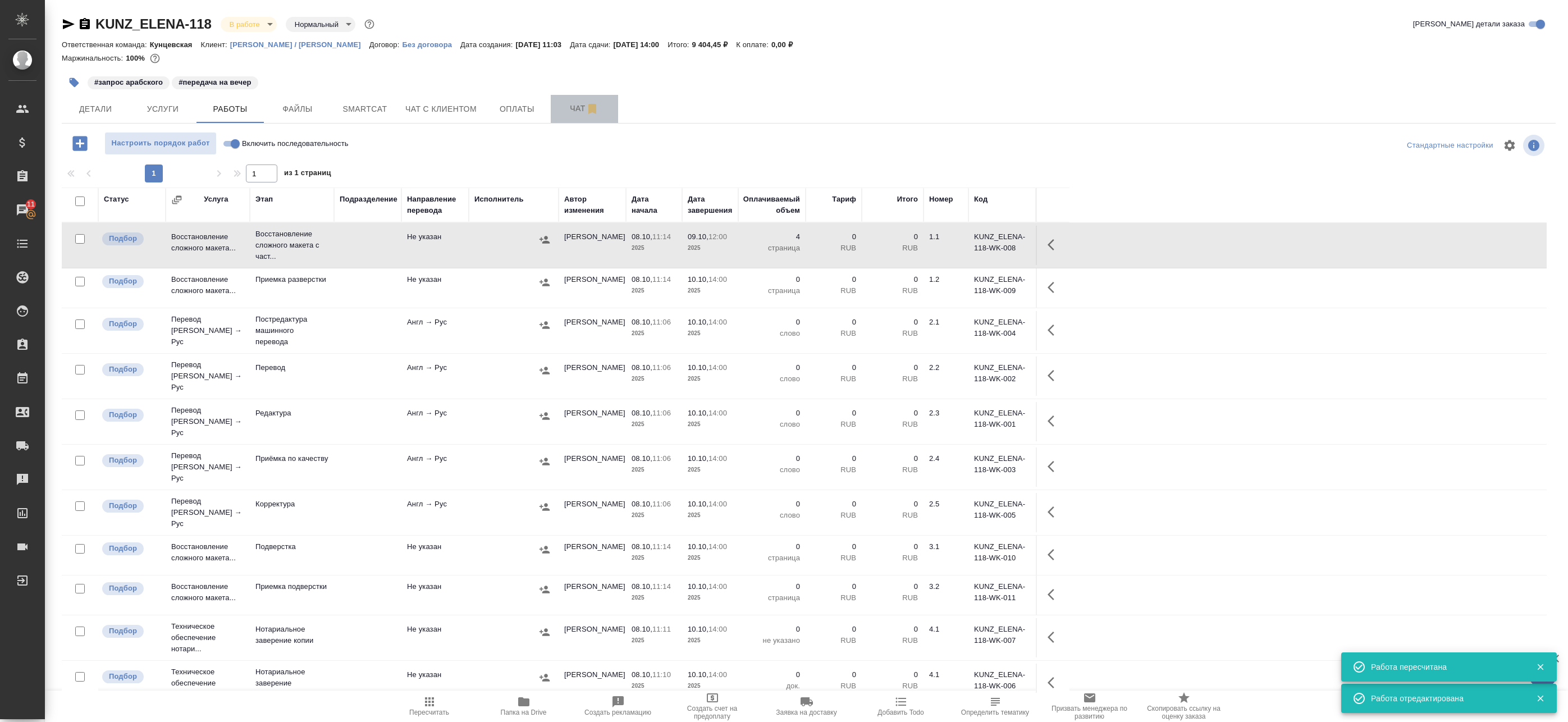
click at [586, 104] on icon "button" at bounding box center [592, 108] width 14 height 14
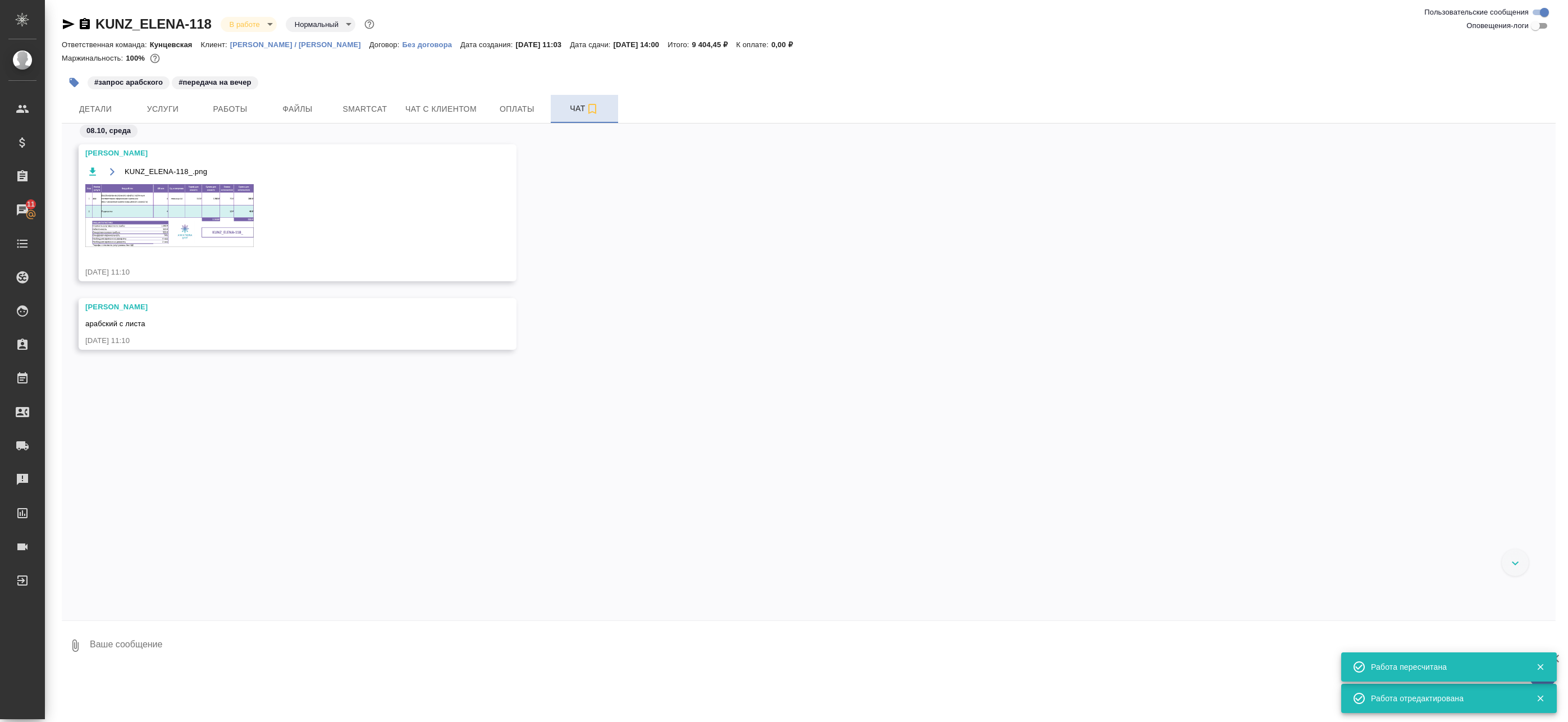
click at [164, 236] on img at bounding box center [169, 216] width 169 height 63
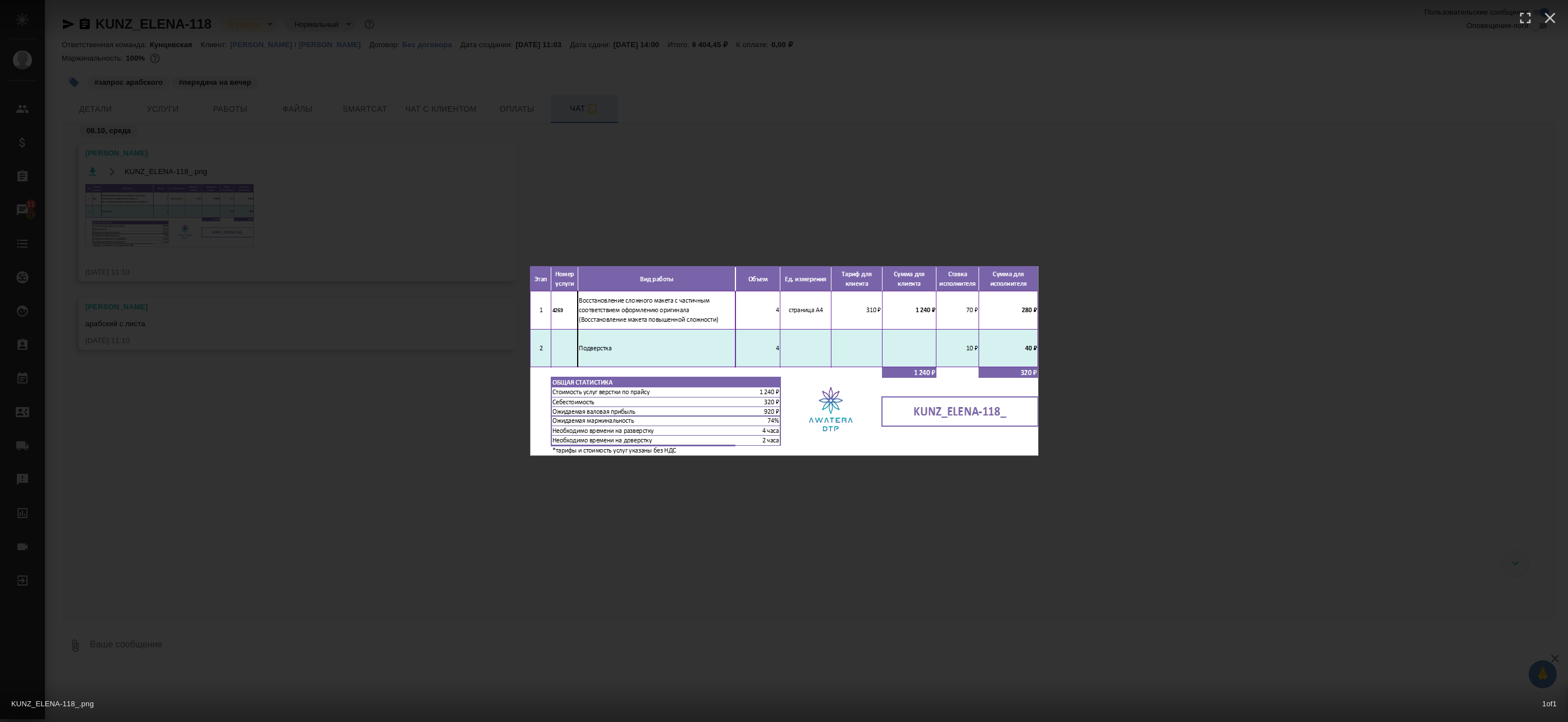
click at [290, 353] on div "KUNZ_ELENA-118_.png 1 of 1" at bounding box center [784, 361] width 1568 height 722
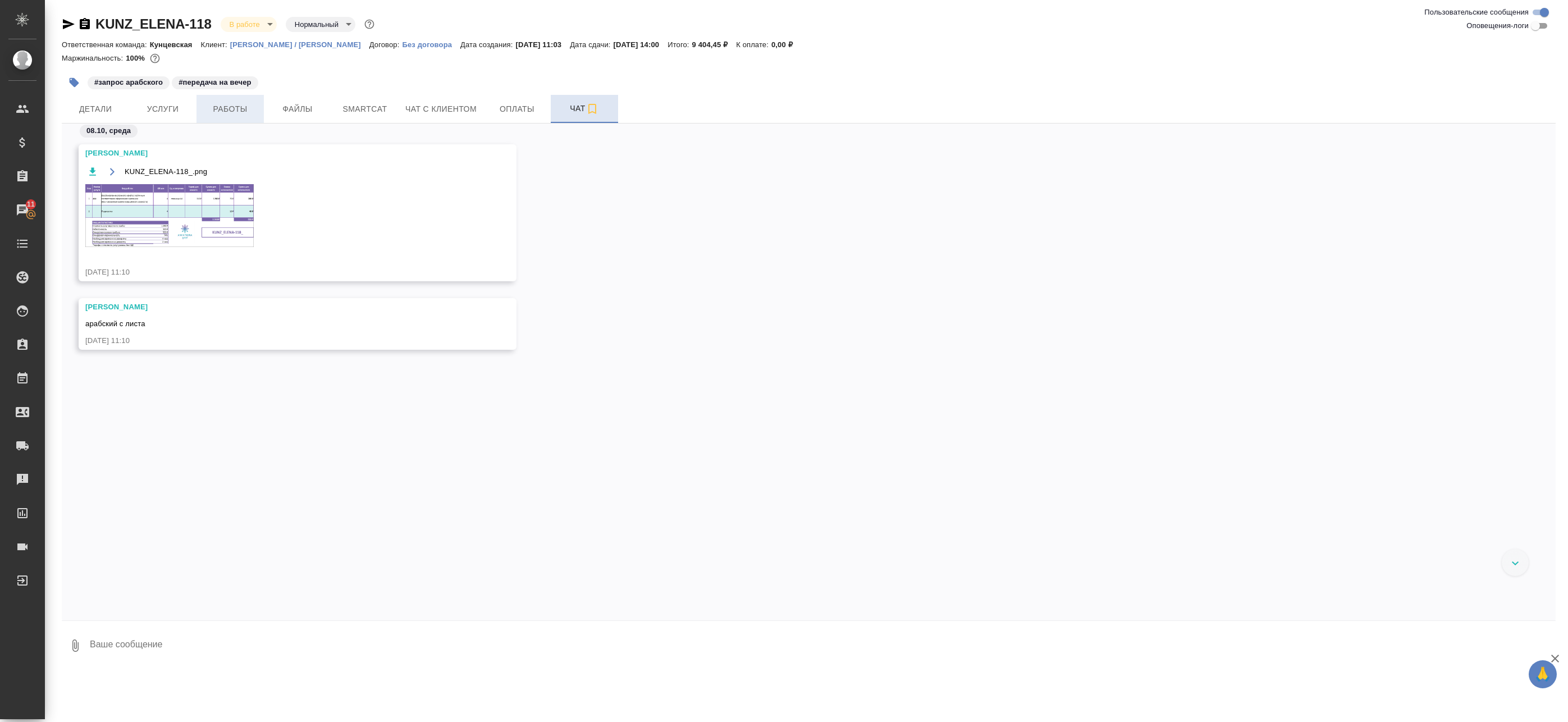
click at [223, 107] on span "Работы" at bounding box center [230, 109] width 54 height 14
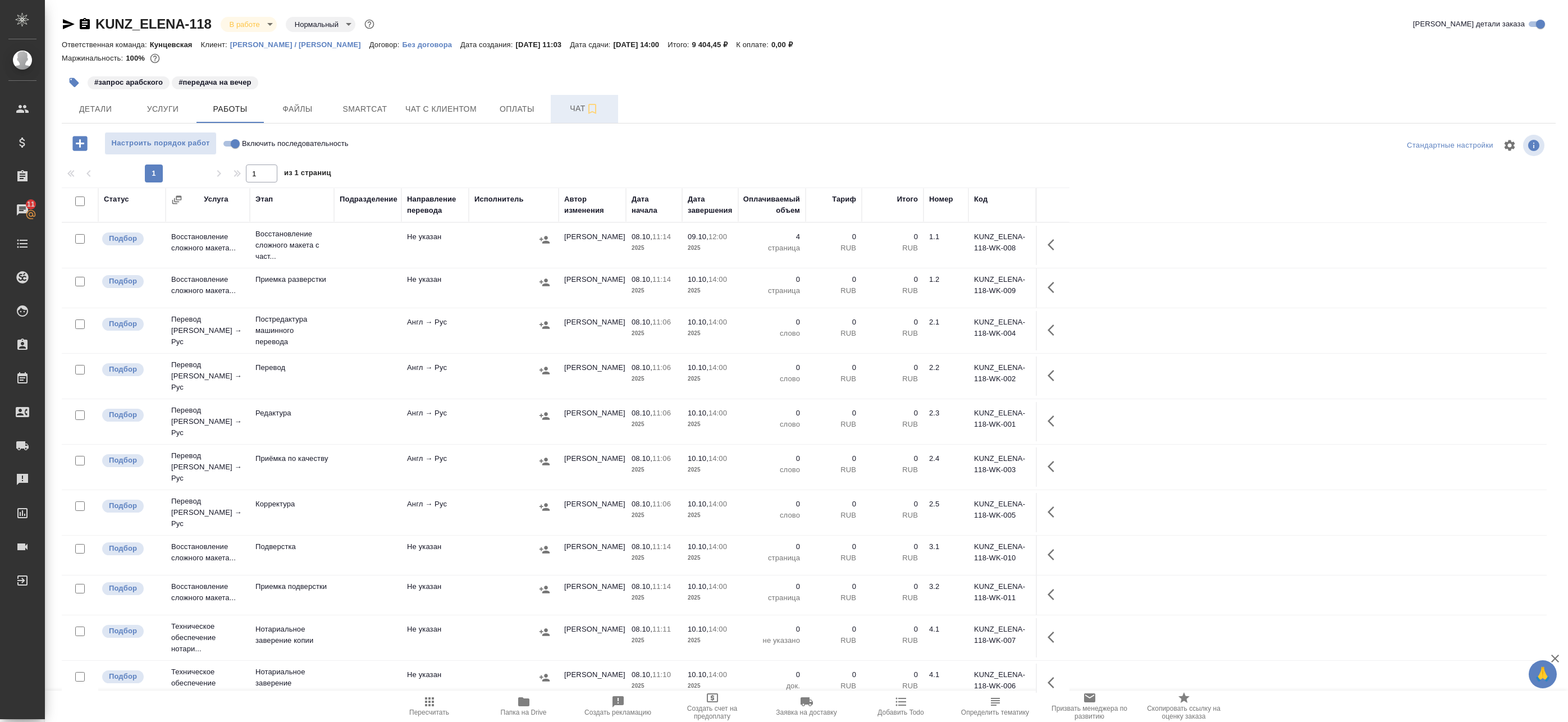
click at [1064, 243] on button "button" at bounding box center [1054, 245] width 27 height 27
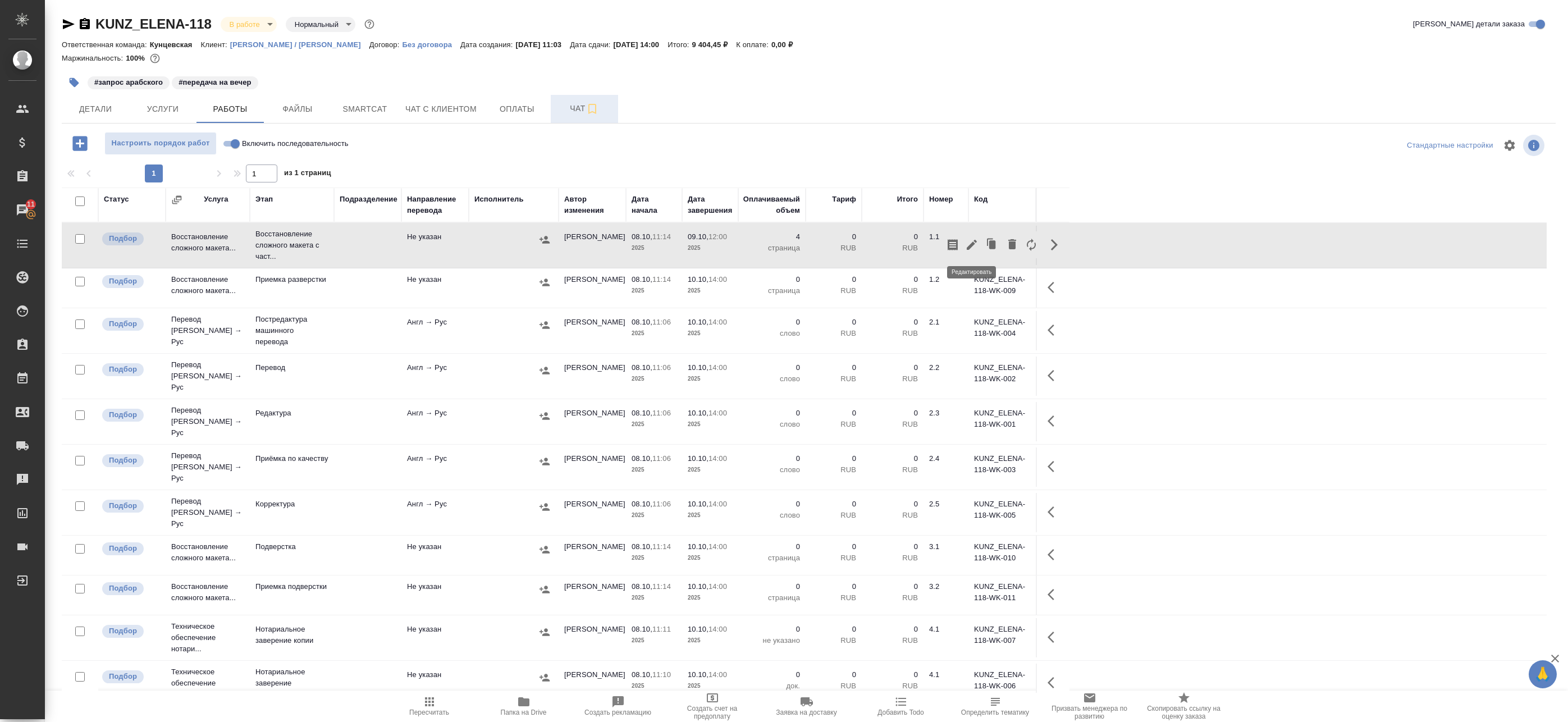
click at [970, 250] on icon "button" at bounding box center [972, 245] width 14 height 14
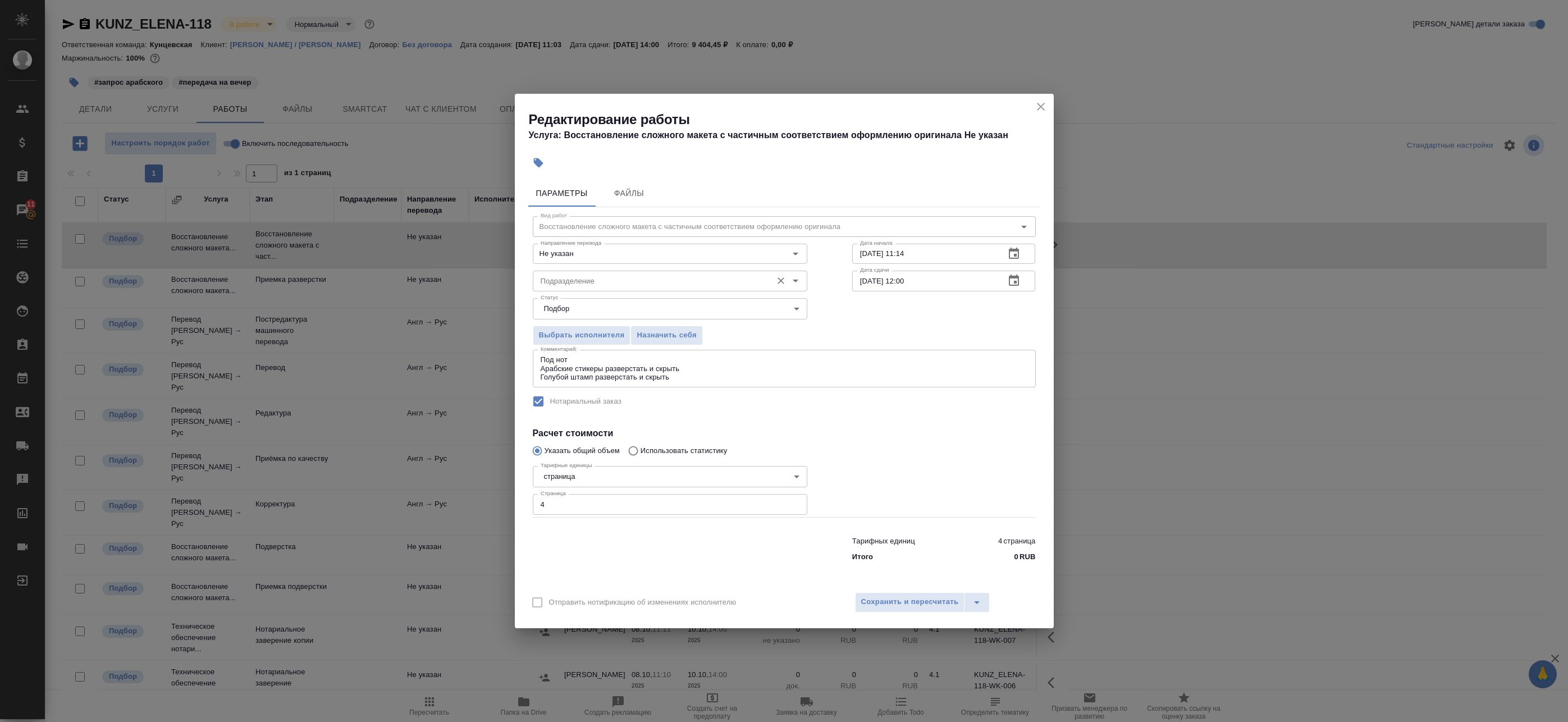
click at [643, 283] on input "Подразделение" at bounding box center [651, 281] width 230 height 14
click at [612, 313] on li "Верстки и дизайна" at bounding box center [670, 306] width 275 height 20
type input "Верстки и дизайна"
click at [926, 603] on span "Сохранить и пересчитать" at bounding box center [910, 602] width 98 height 13
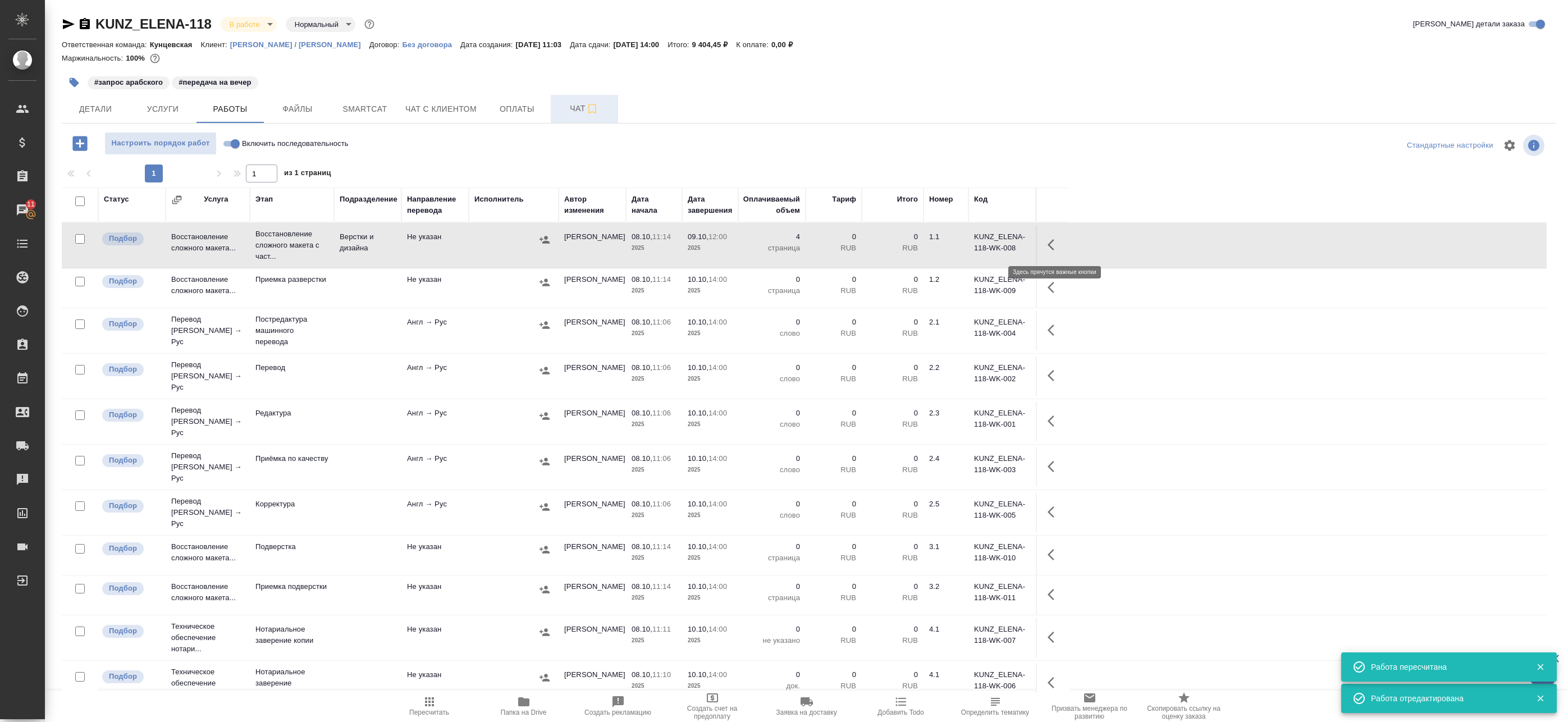
click at [1046, 248] on button "button" at bounding box center [1054, 245] width 27 height 27
click at [956, 246] on icon "button" at bounding box center [952, 245] width 10 height 11
click at [232, 243] on td "Восстановление сложного макета..." at bounding box center [207, 245] width 84 height 39
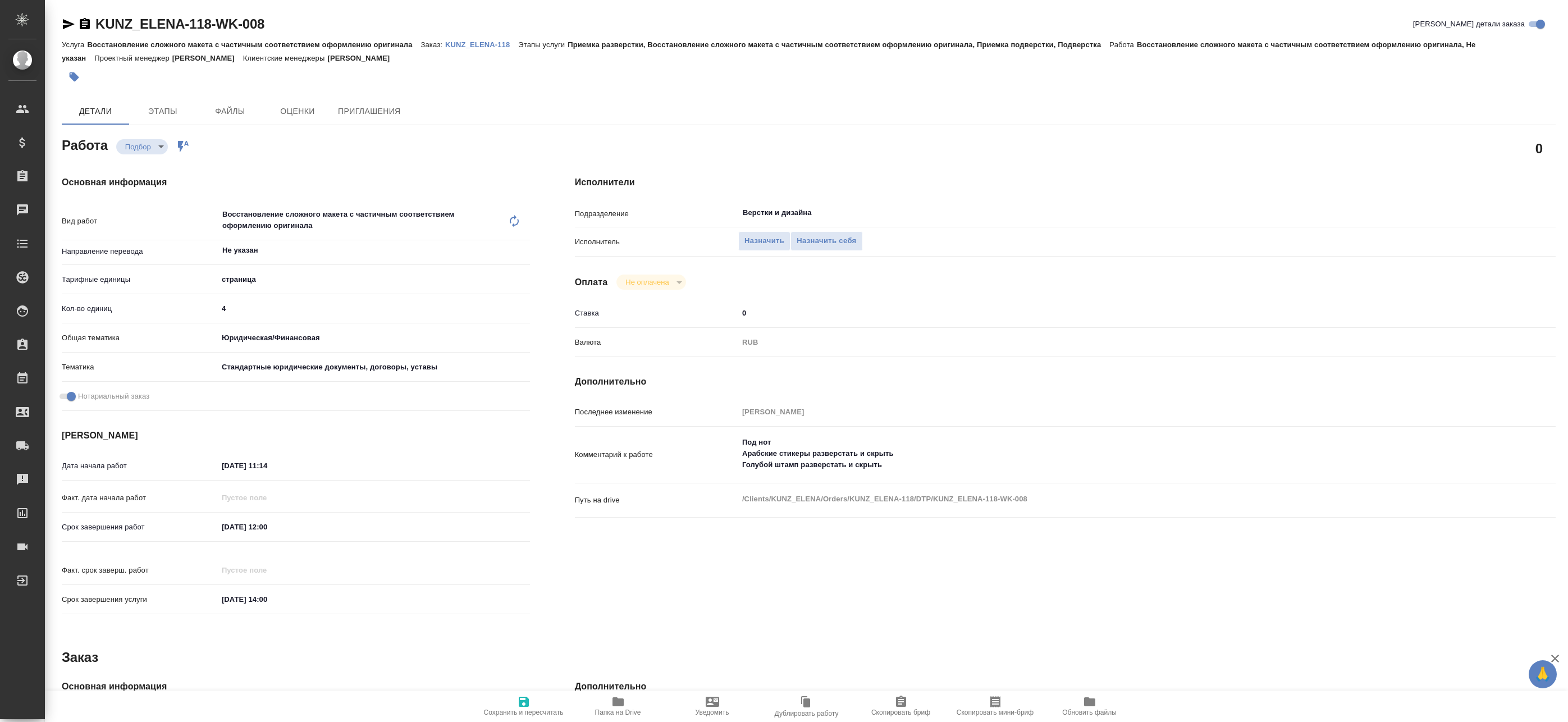
type textarea "x"
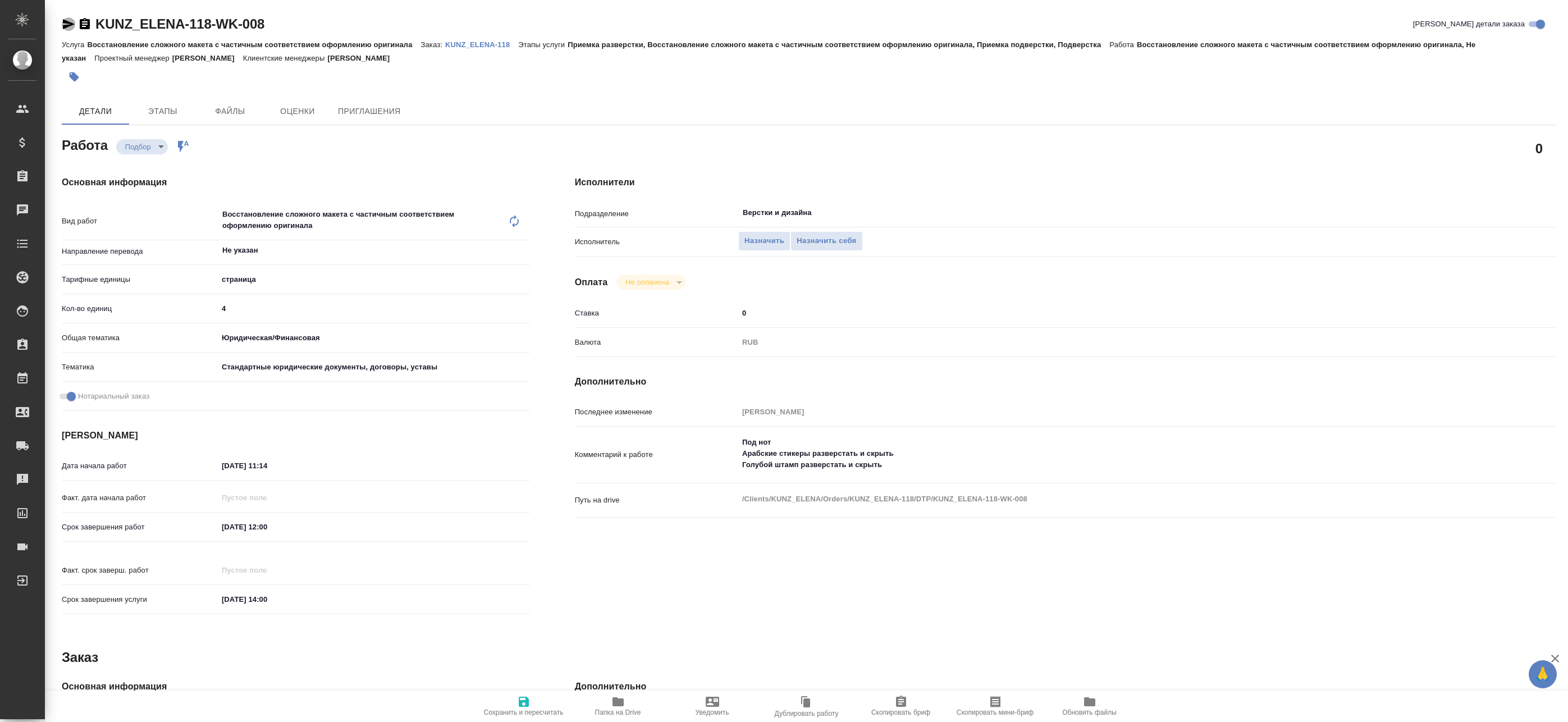
click at [62, 27] on icon "button" at bounding box center [68, 24] width 14 height 14
type textarea "x"
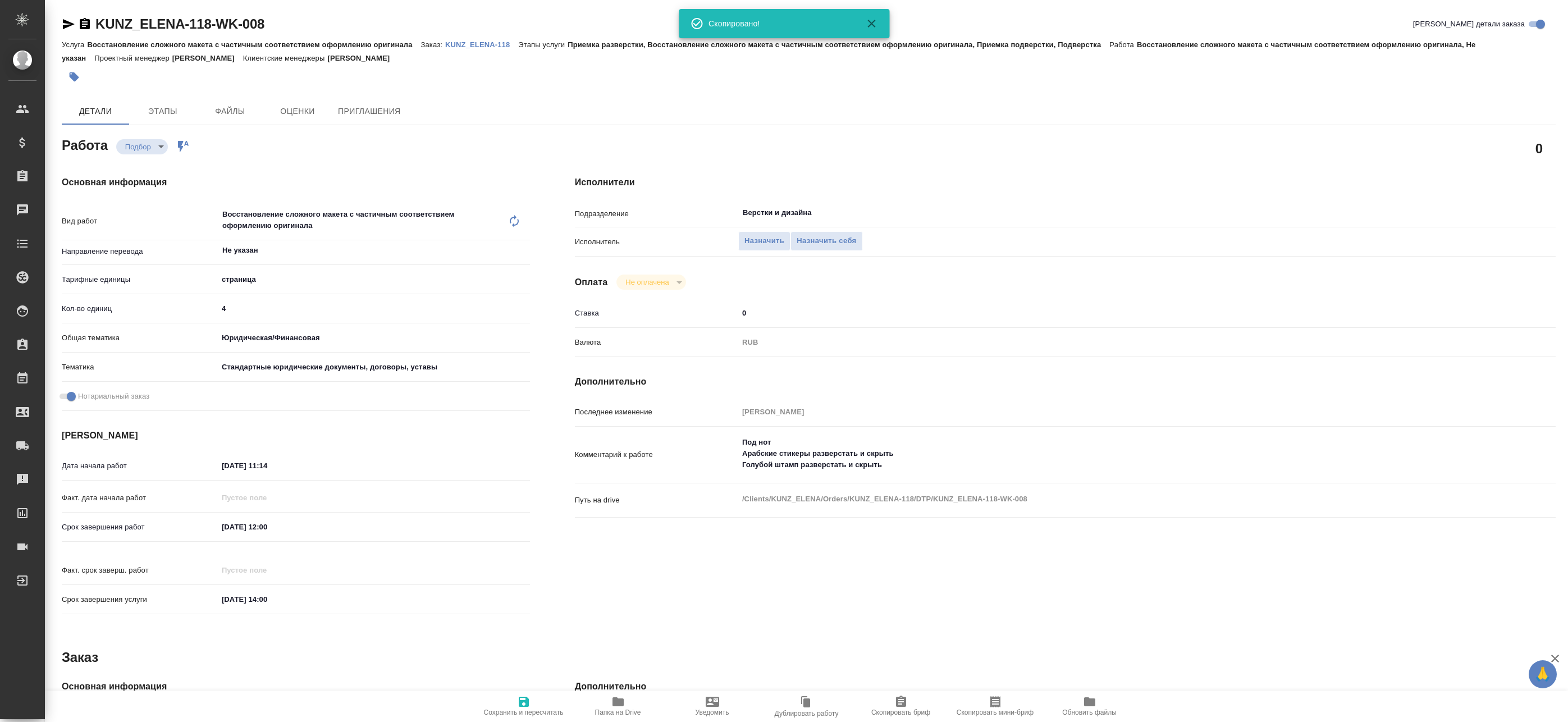
type textarea "x"
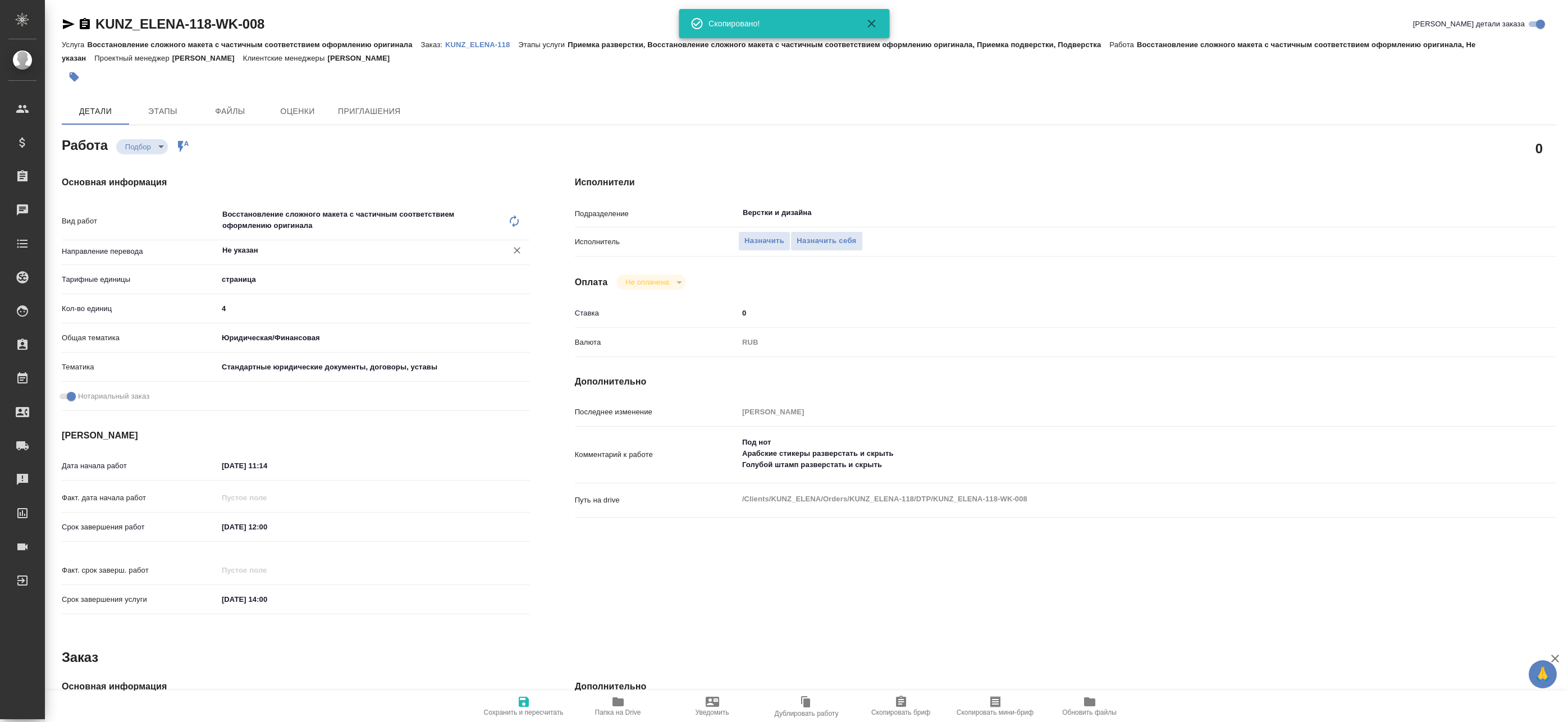
type textarea "x"
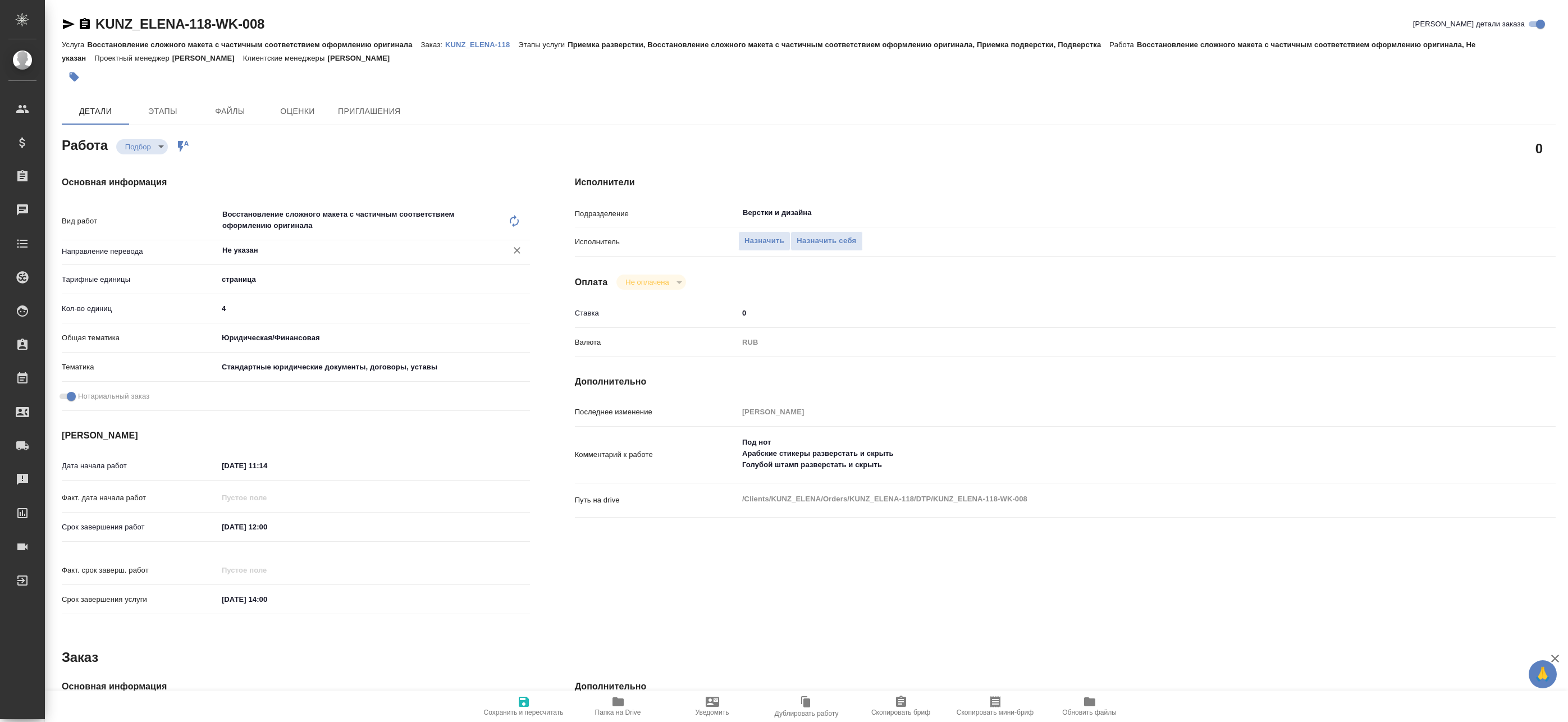
type textarea "x"
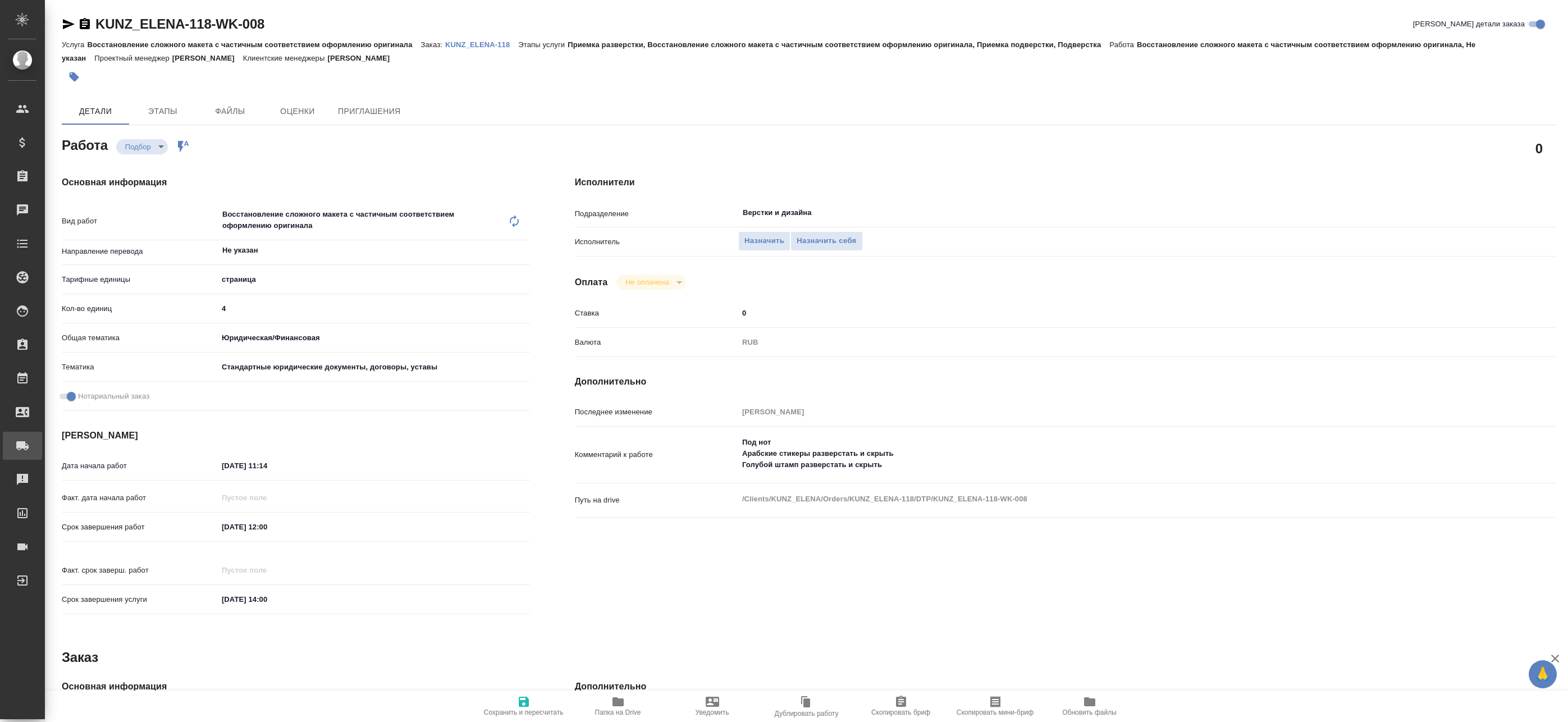
type textarea "x"
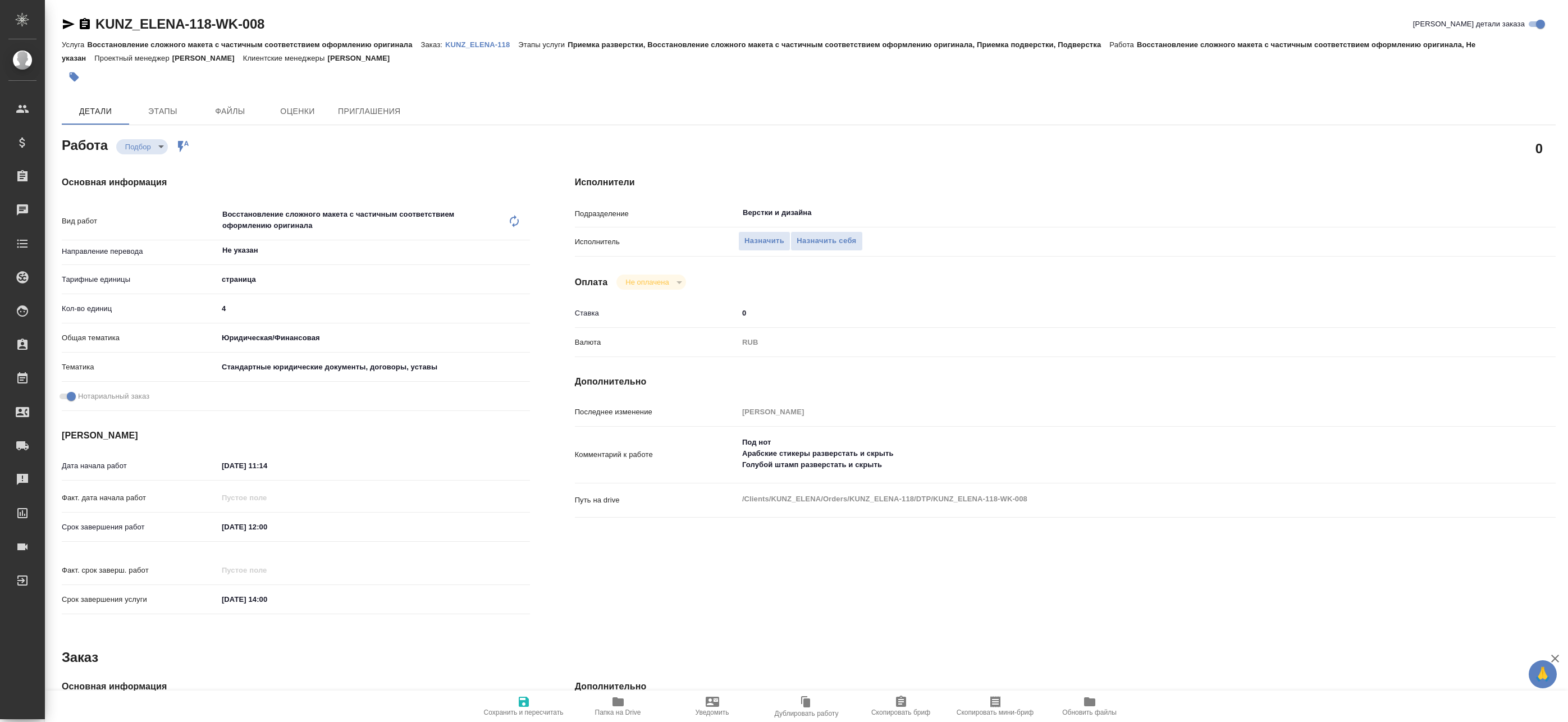
type textarea "x"
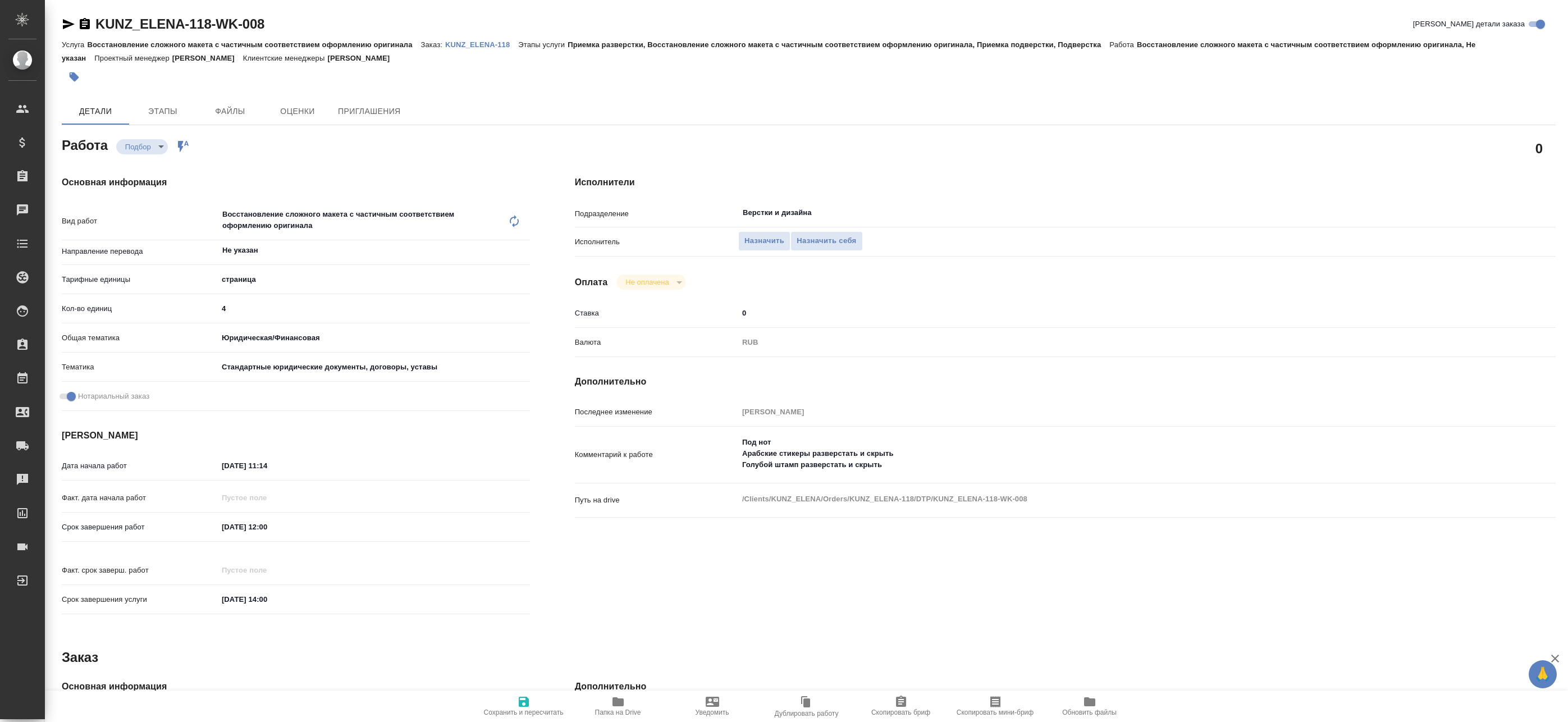
type textarea "x"
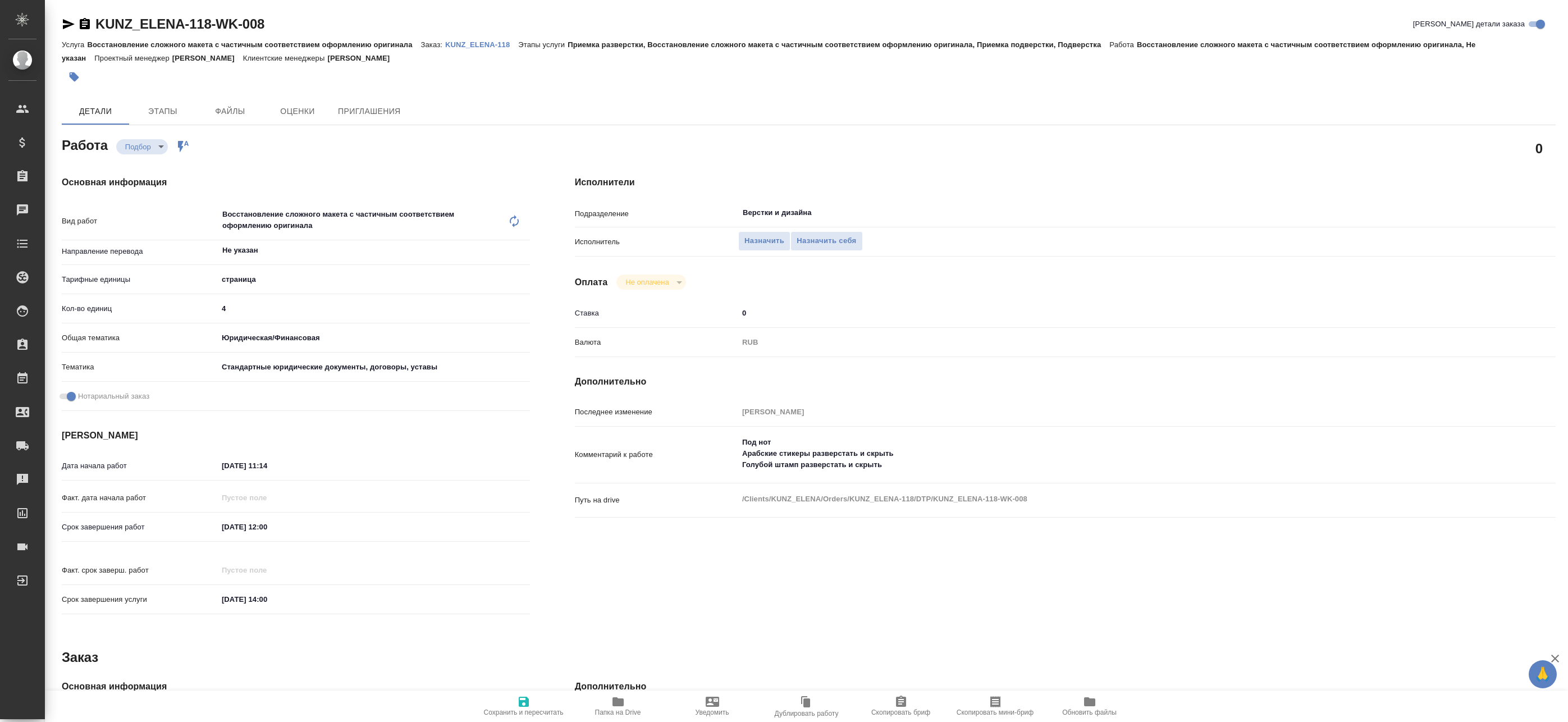
type textarea "x"
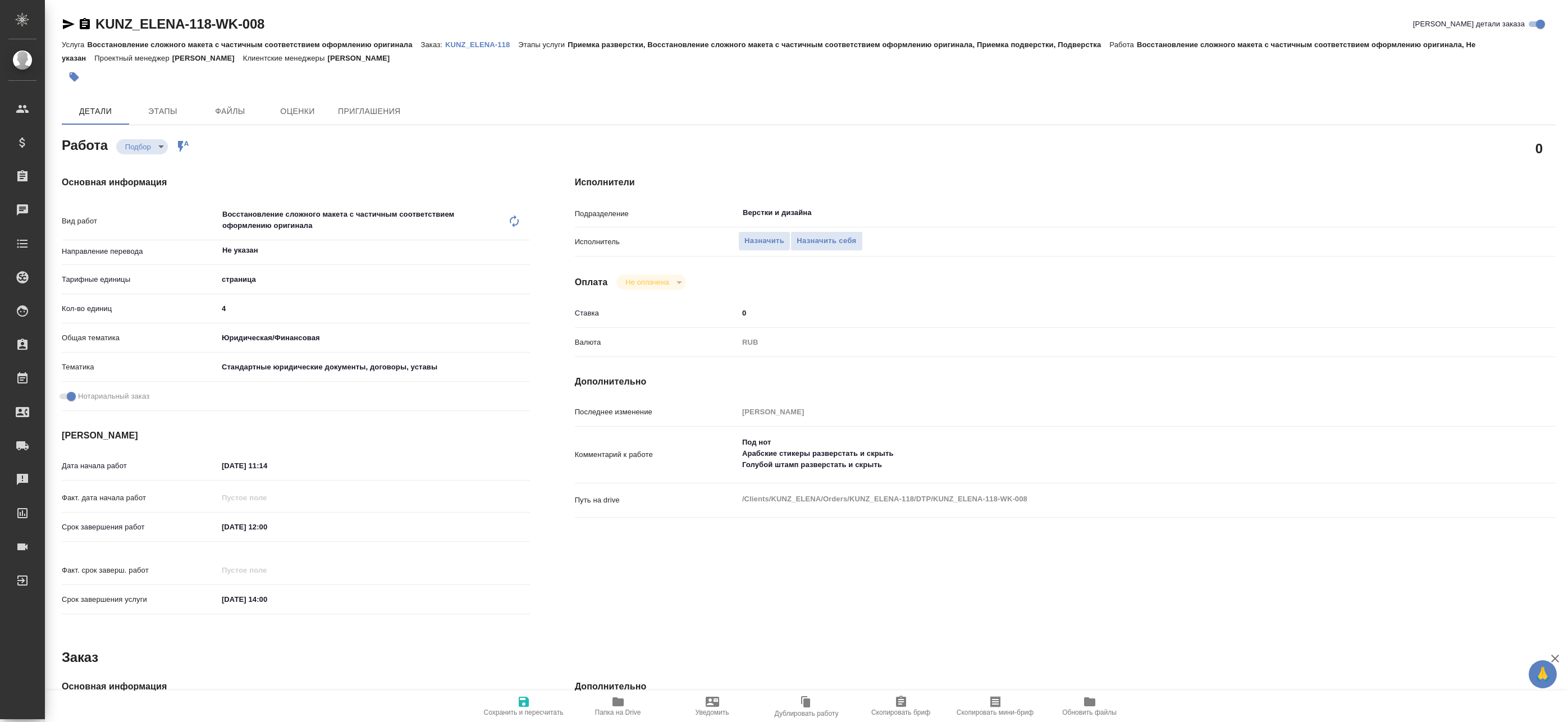
type textarea "x"
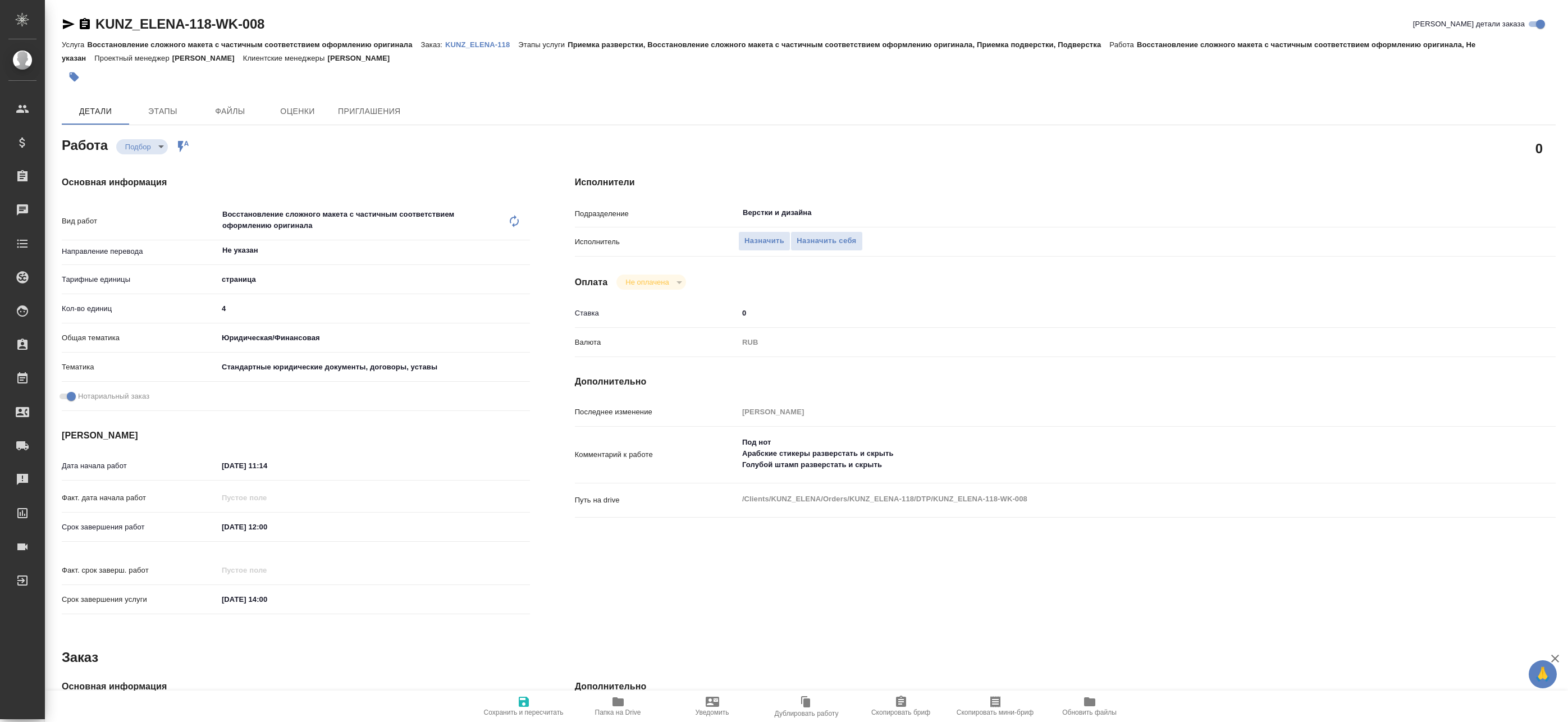
type textarea "x"
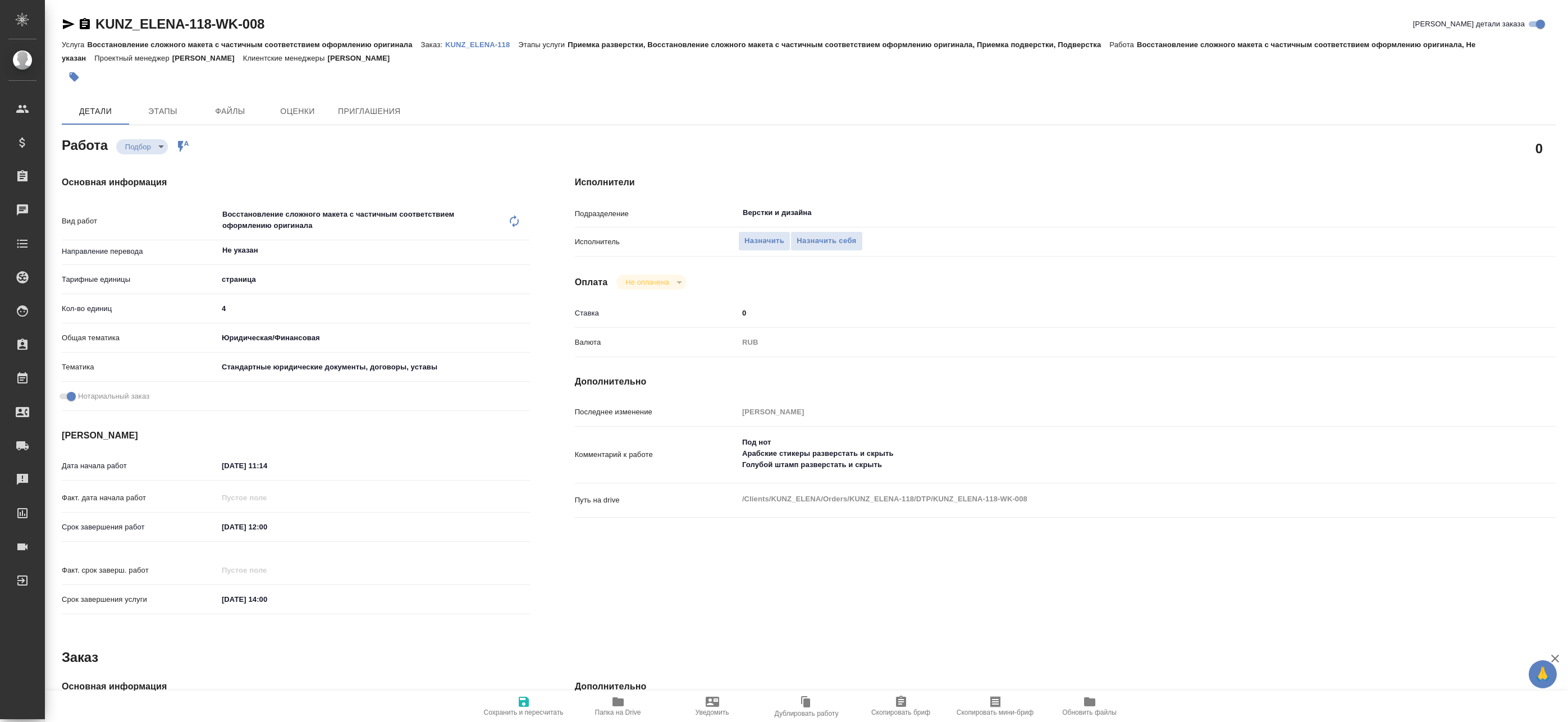
type textarea "x"
click at [66, 24] on icon "button" at bounding box center [68, 24] width 14 height 14
type textarea "x"
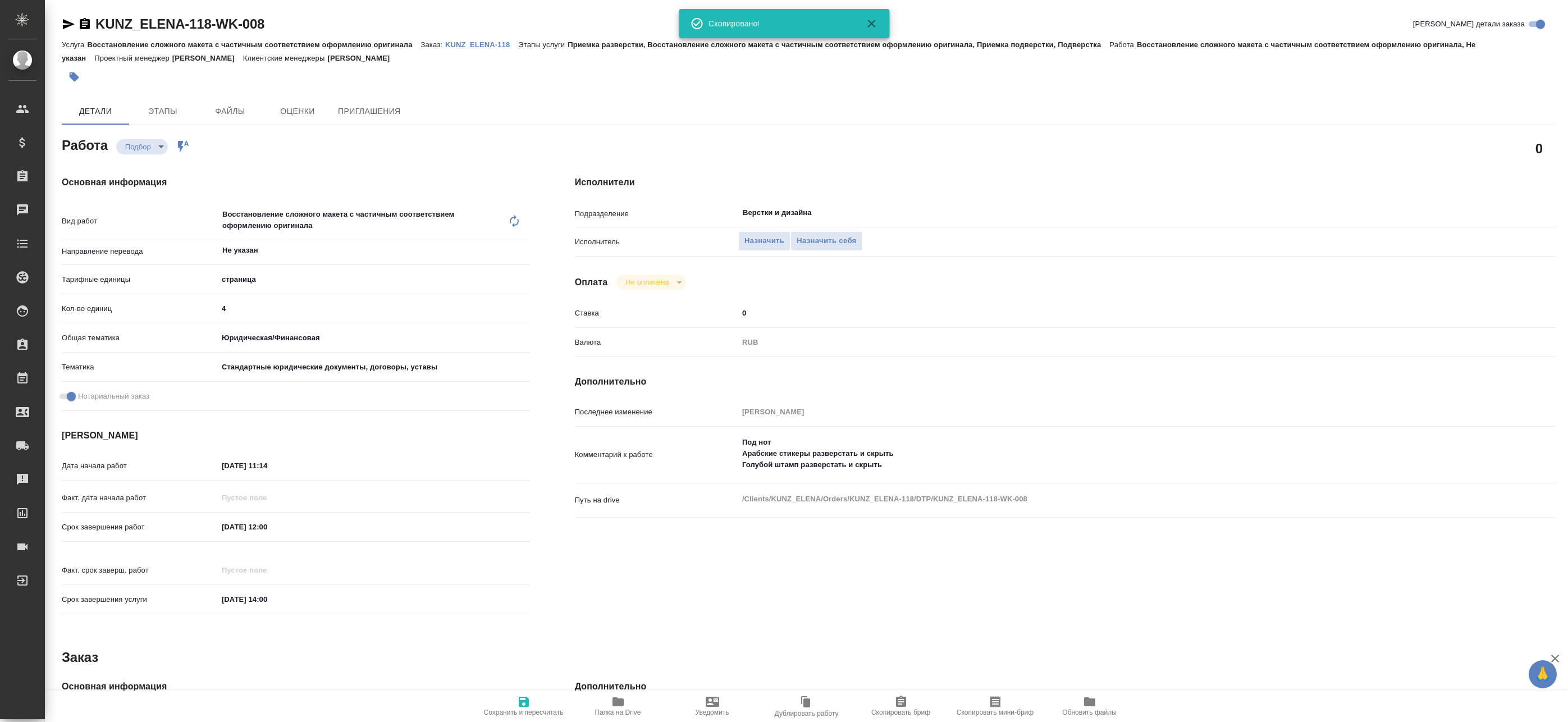
type textarea "x"
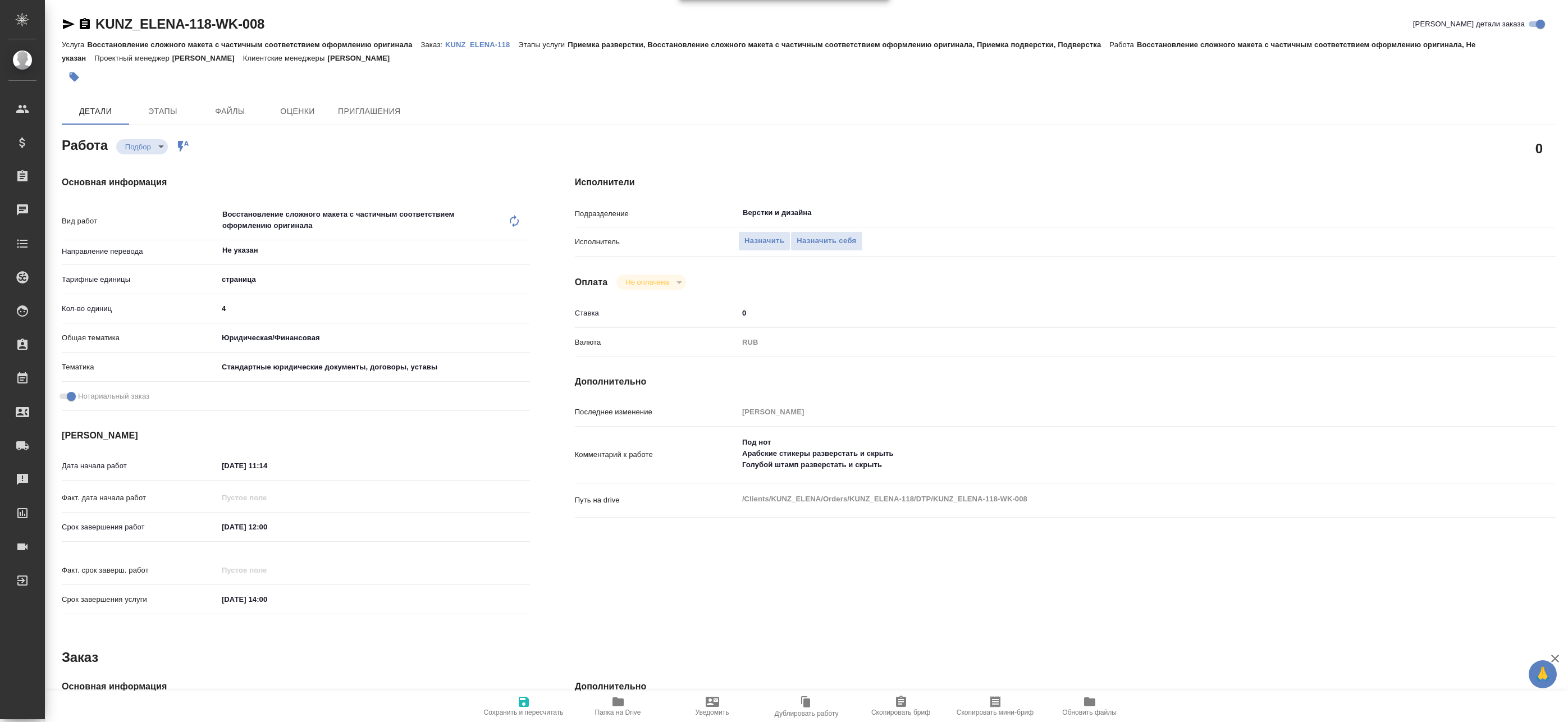
type textarea "x"
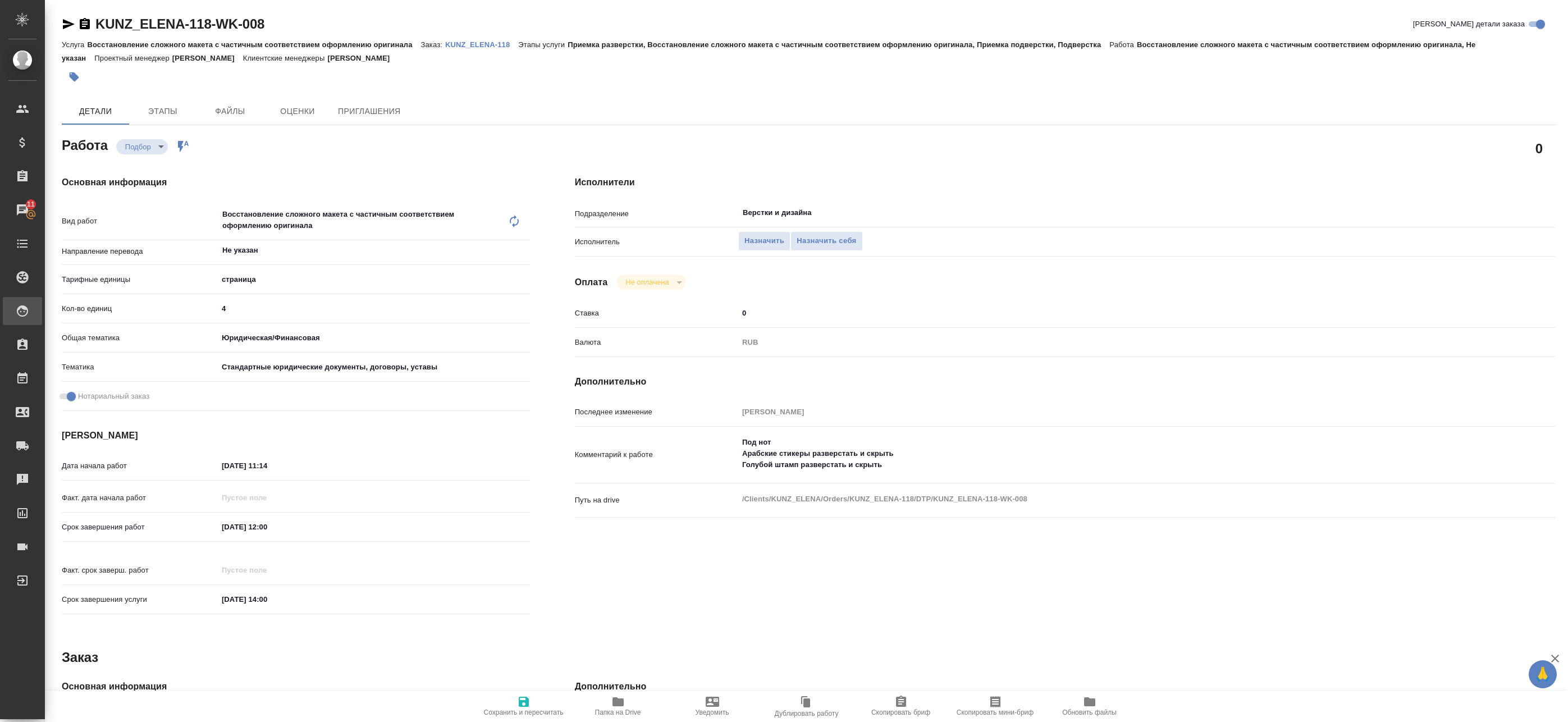
type textarea "x"
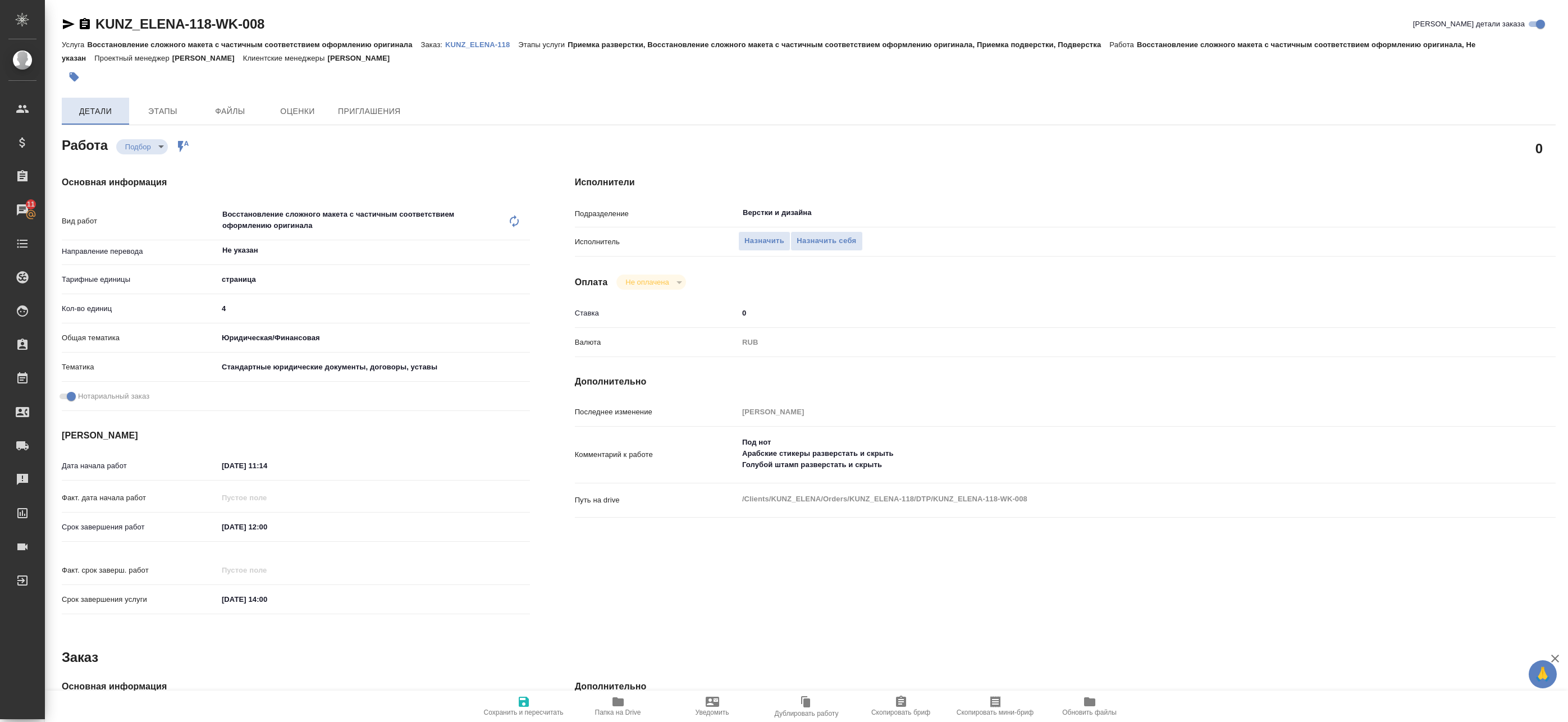
type textarea "x"
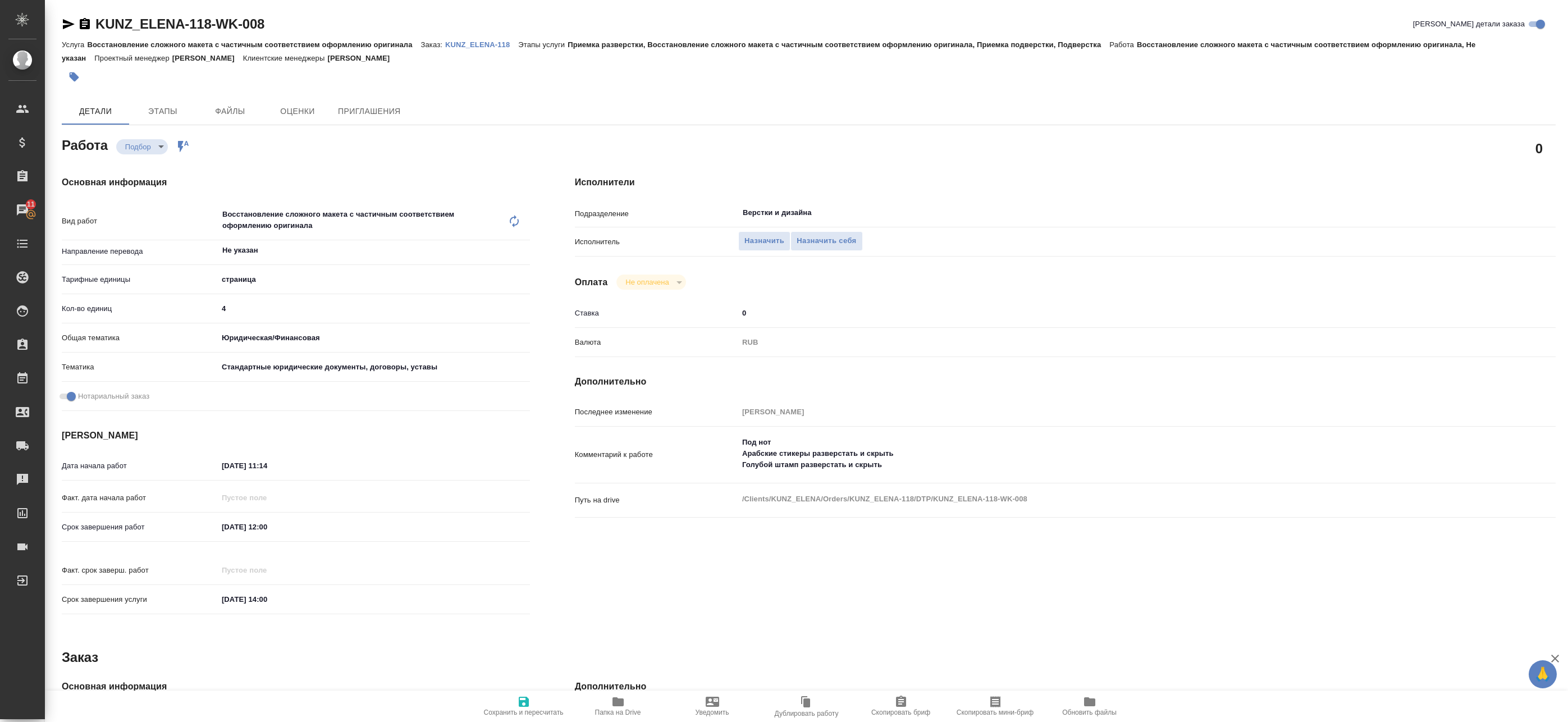
type textarea "x"
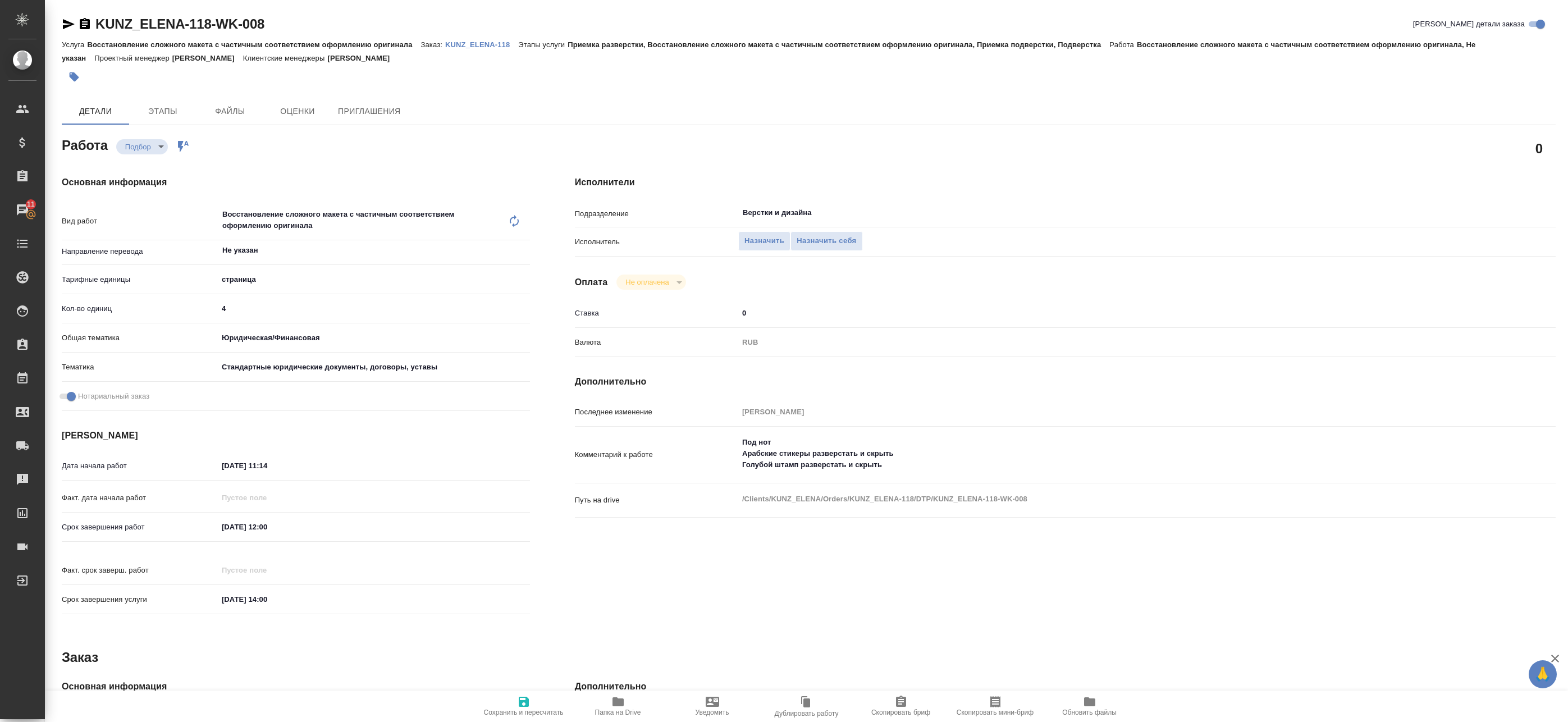
type textarea "x"
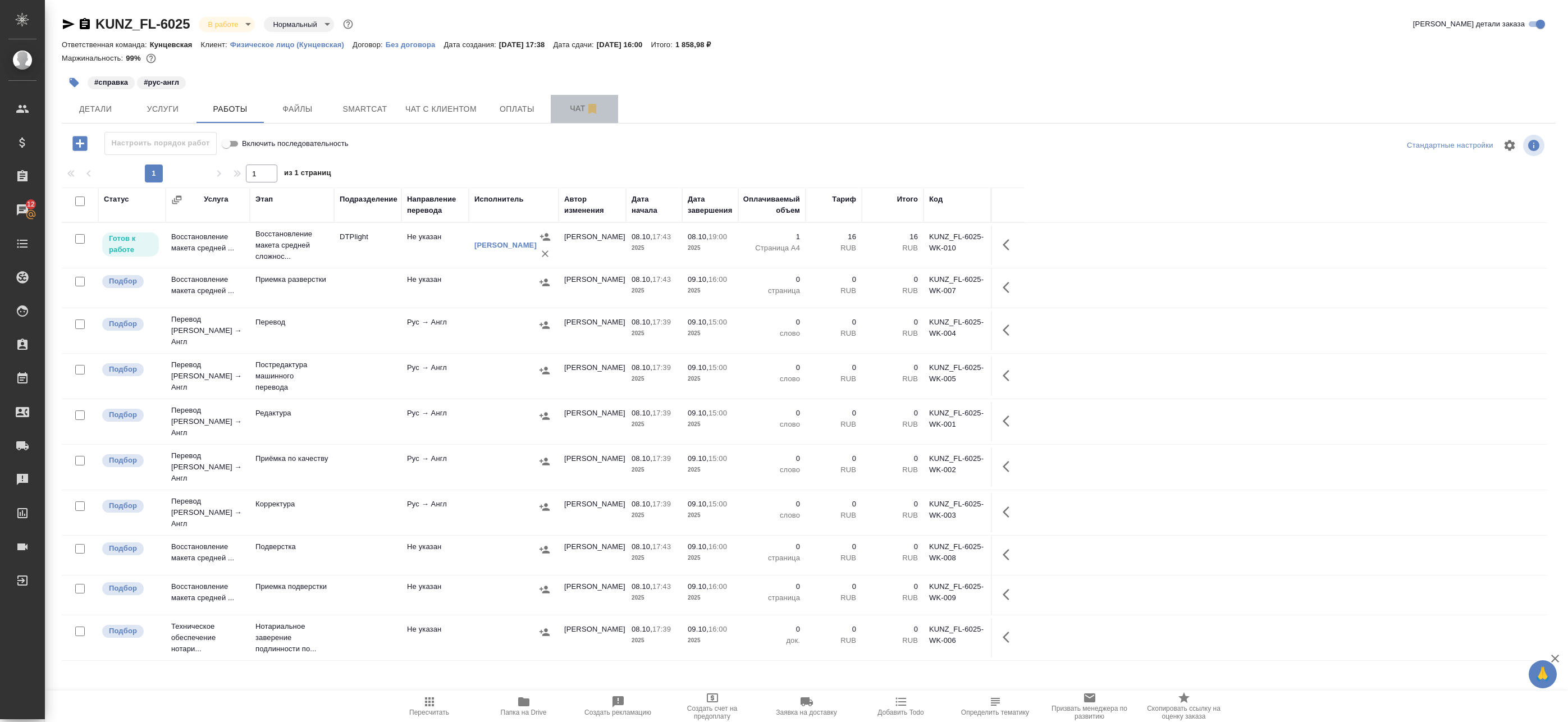
click at [579, 111] on span "Чат" at bounding box center [584, 109] width 54 height 14
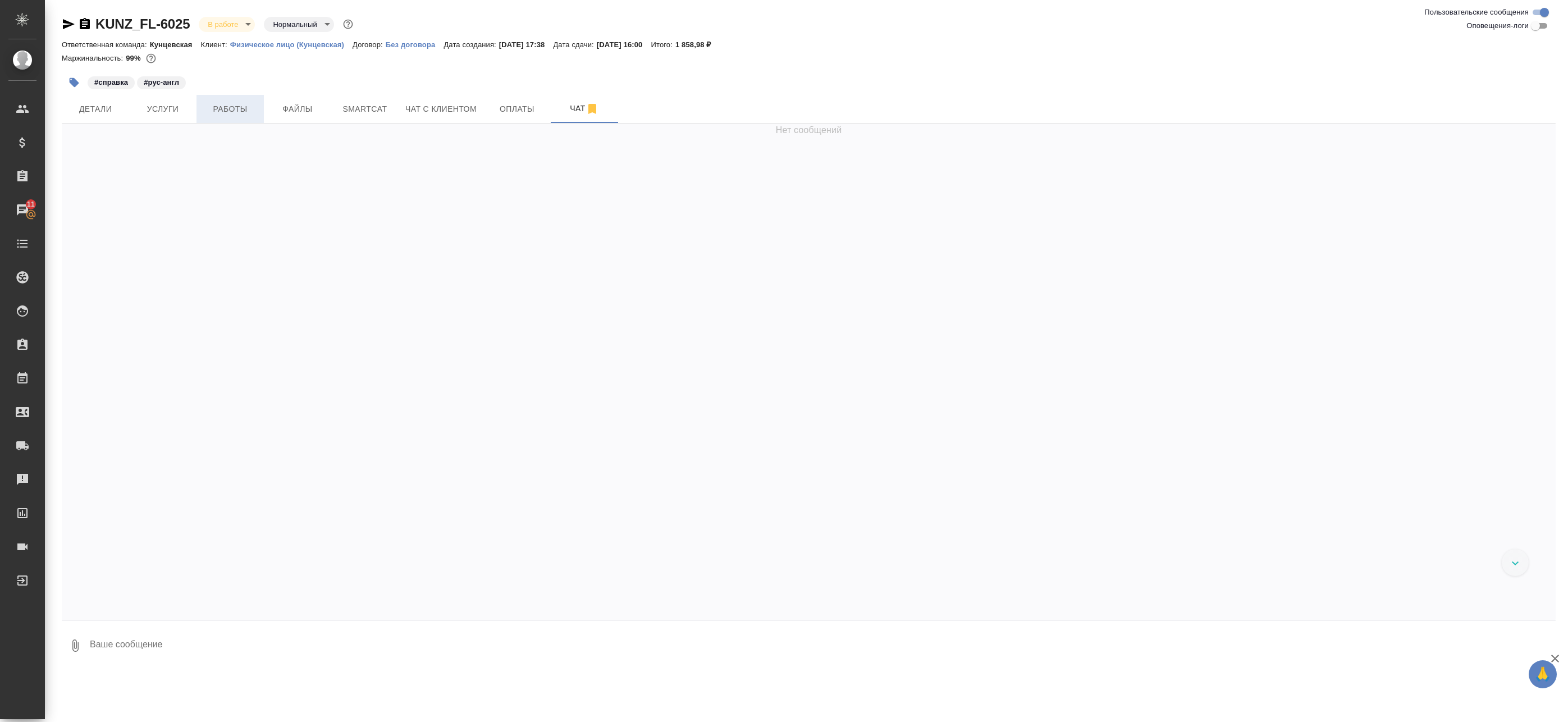
click at [238, 108] on span "Работы" at bounding box center [230, 109] width 54 height 14
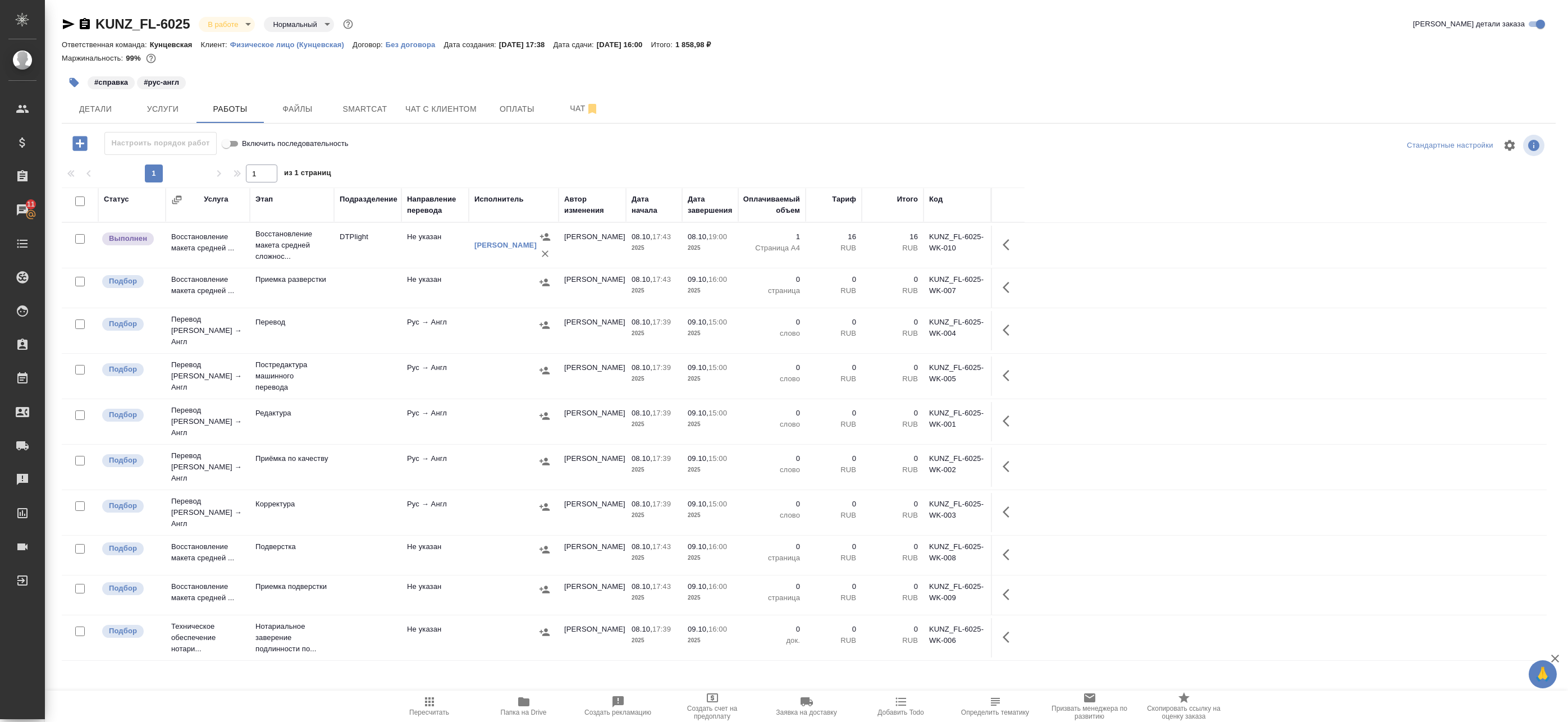
click at [1008, 245] on icon "button" at bounding box center [1009, 245] width 14 height 14
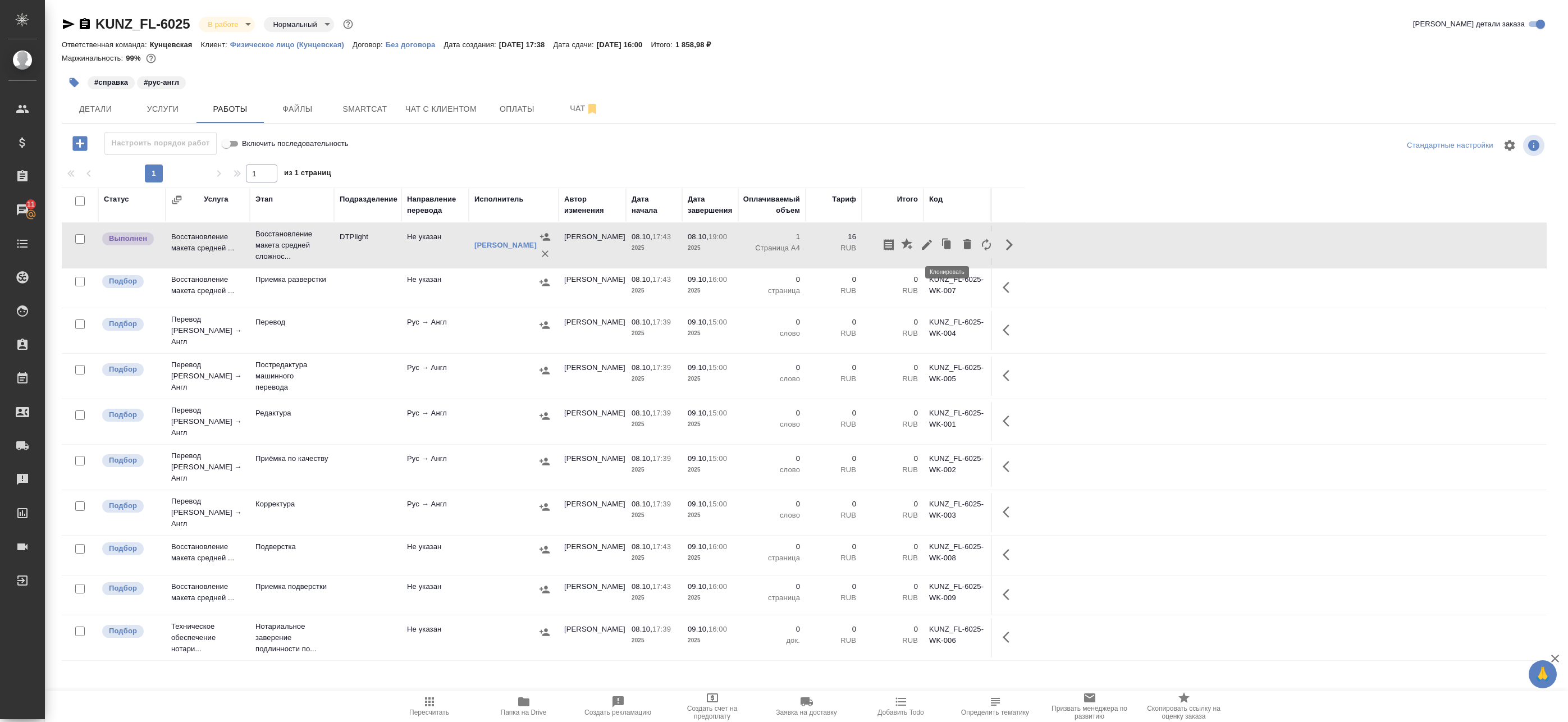
click at [929, 245] on icon "button" at bounding box center [926, 245] width 14 height 14
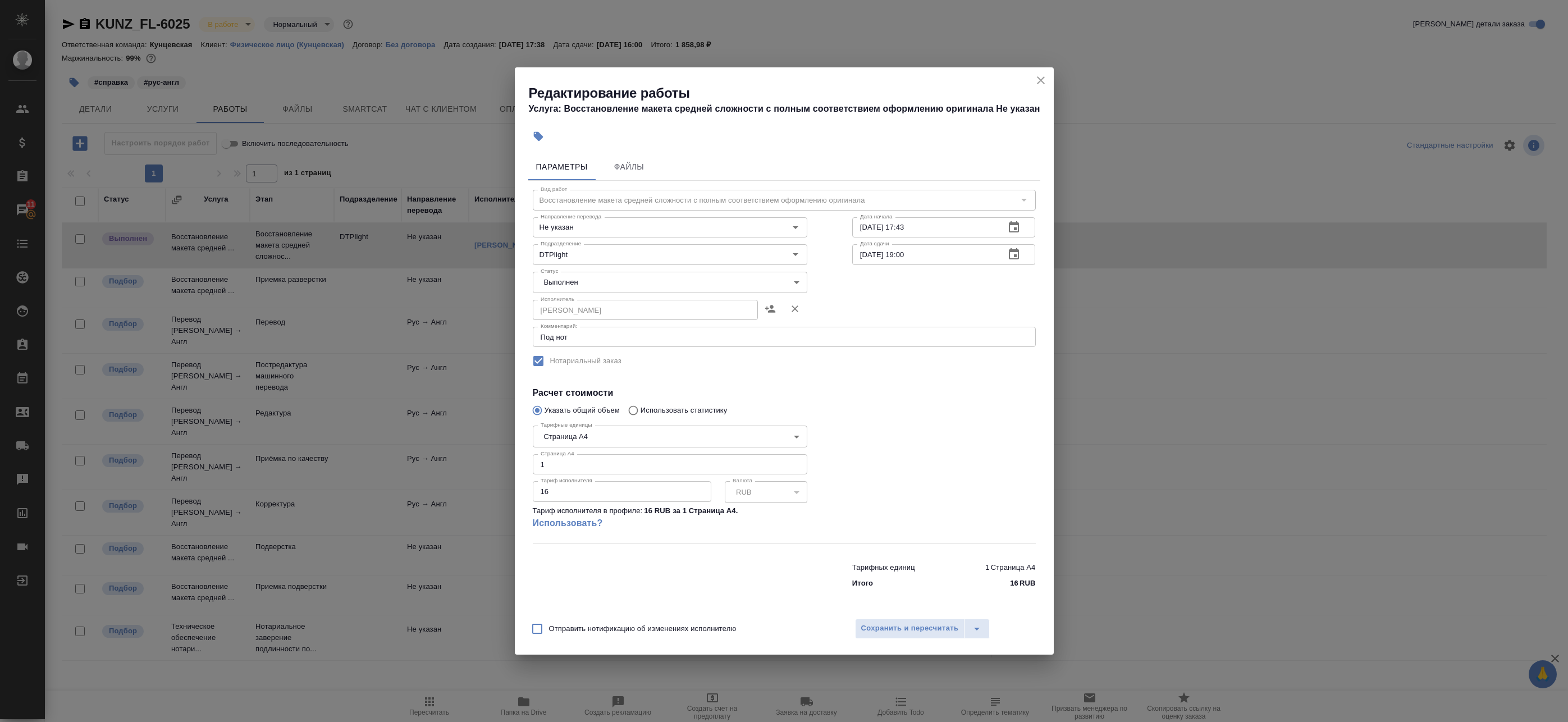
click at [598, 272] on body "🙏 .cls-1 fill:#fff; AWATERA Badanyan Artak Клиенты Спецификации Заказы 11 Чаты …" at bounding box center [784, 361] width 1568 height 722
click at [586, 299] on li "Сдан" at bounding box center [670, 301] width 275 height 19
type input "closed"
click at [873, 620] on button "Сохранить и пересчитать" at bounding box center [909, 629] width 110 height 20
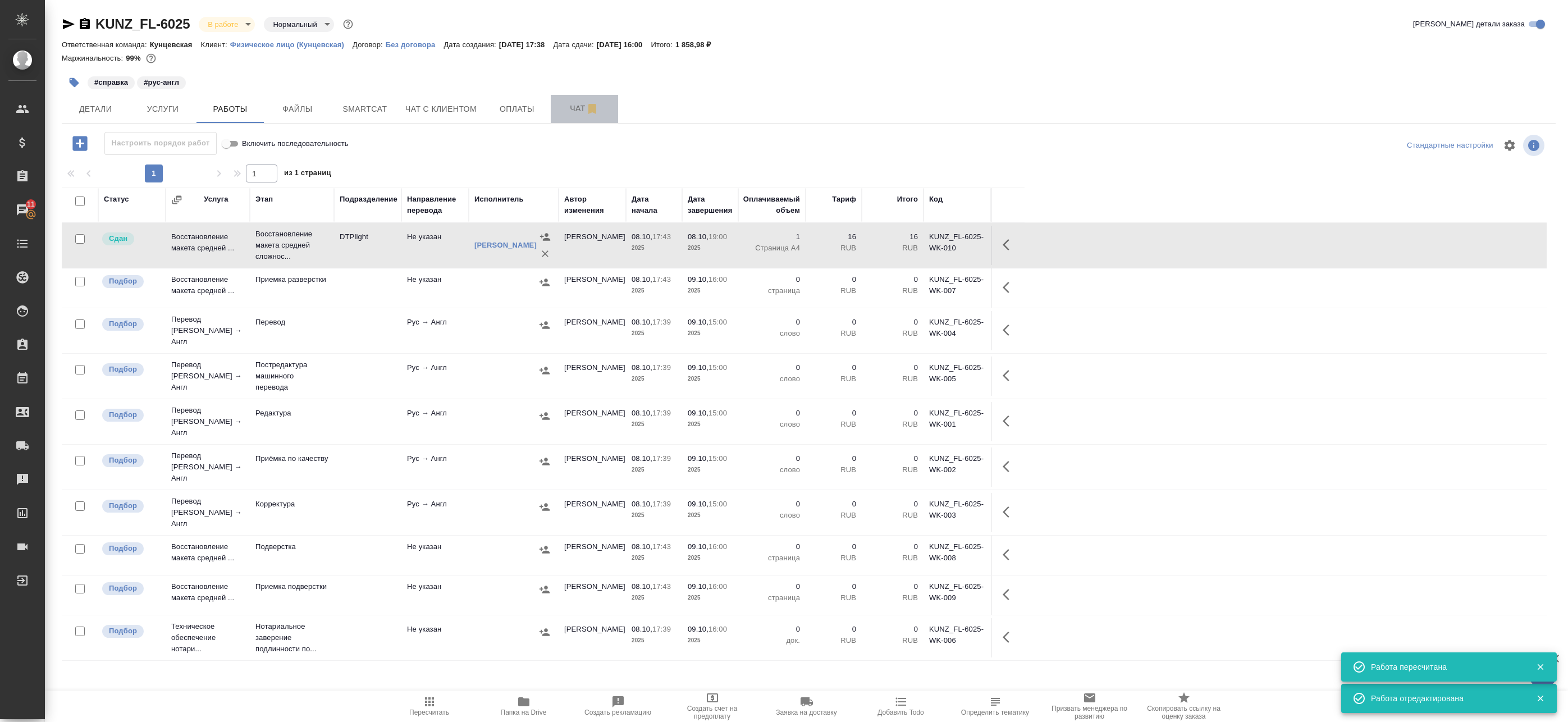
click at [588, 108] on icon "button" at bounding box center [592, 109] width 8 height 10
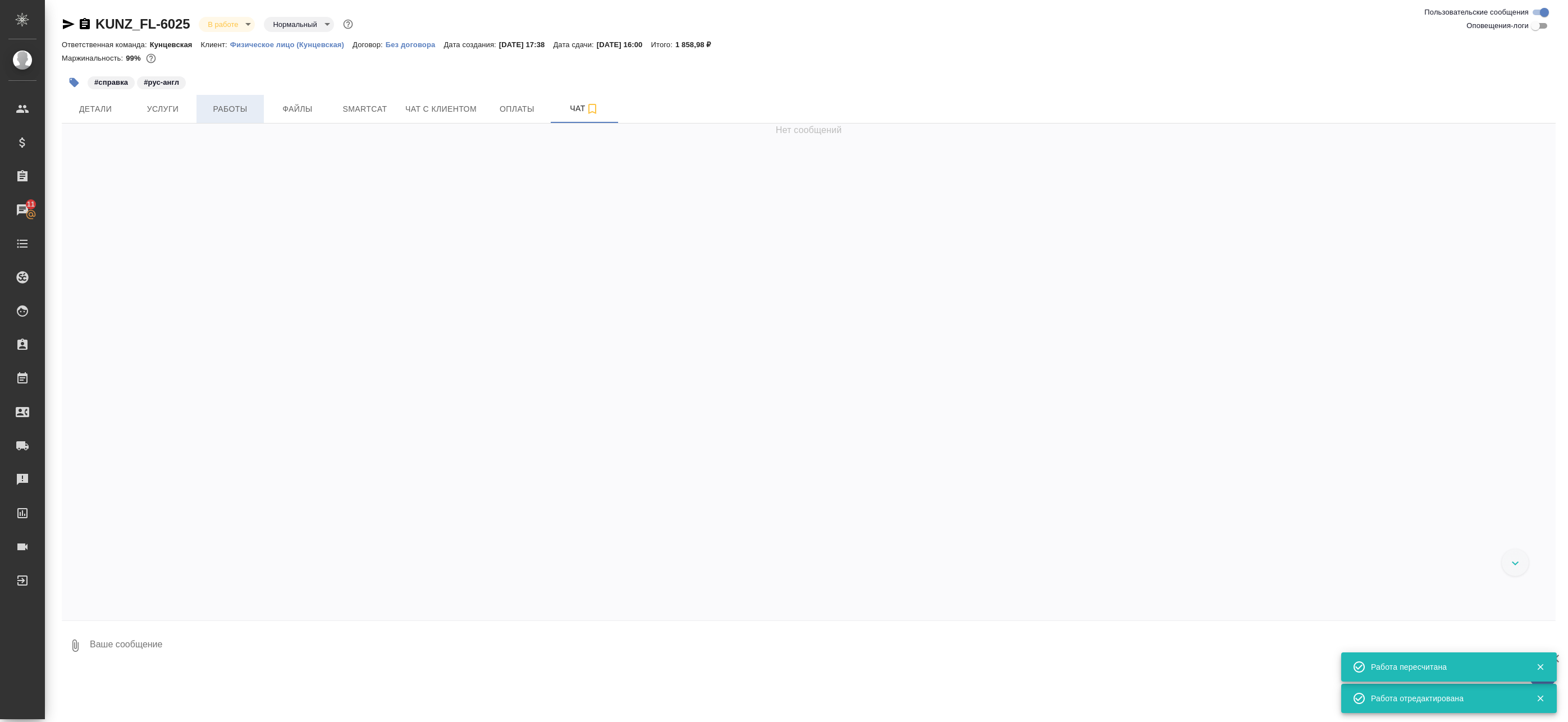
click at [238, 117] on button "Работы" at bounding box center [230, 108] width 67 height 28
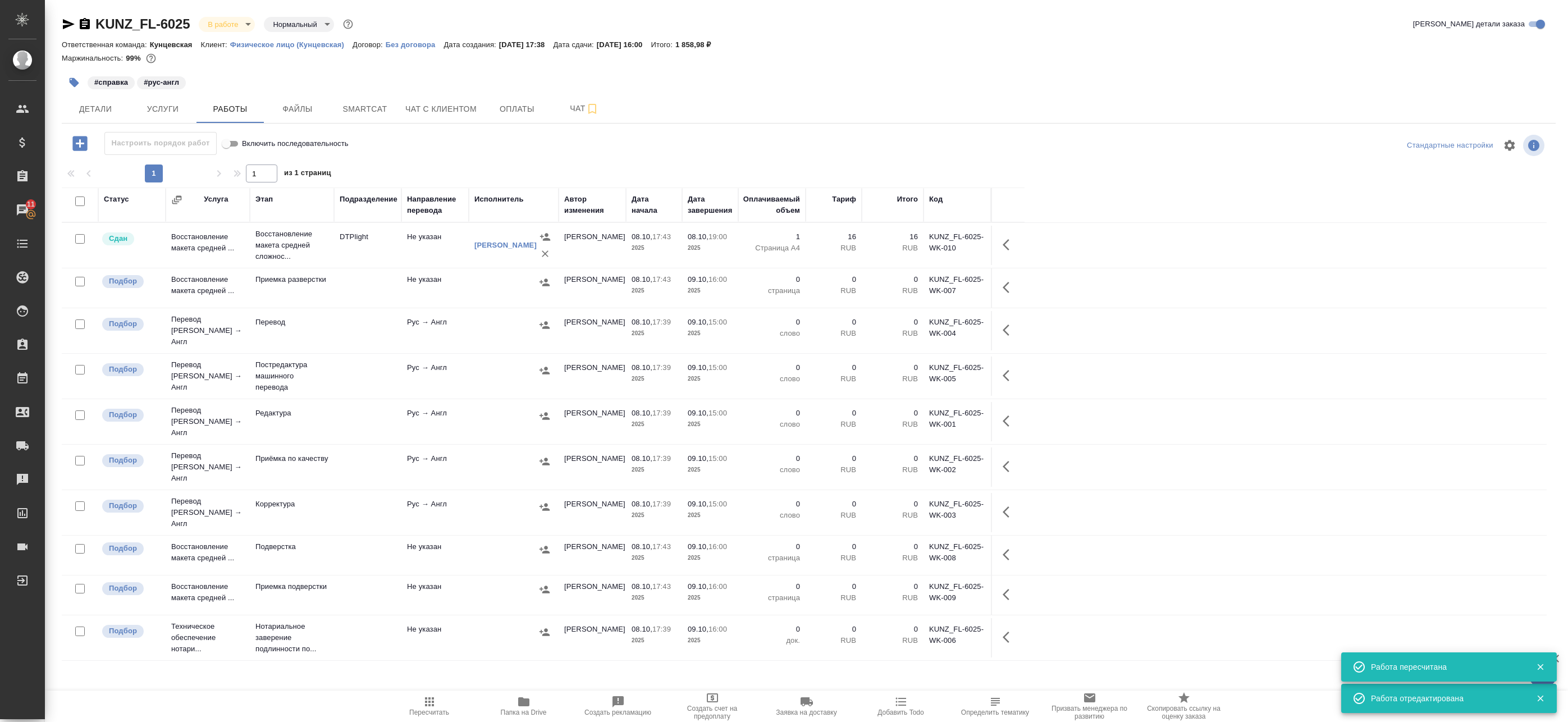
click at [360, 254] on td "DTPlight" at bounding box center [367, 245] width 67 height 39
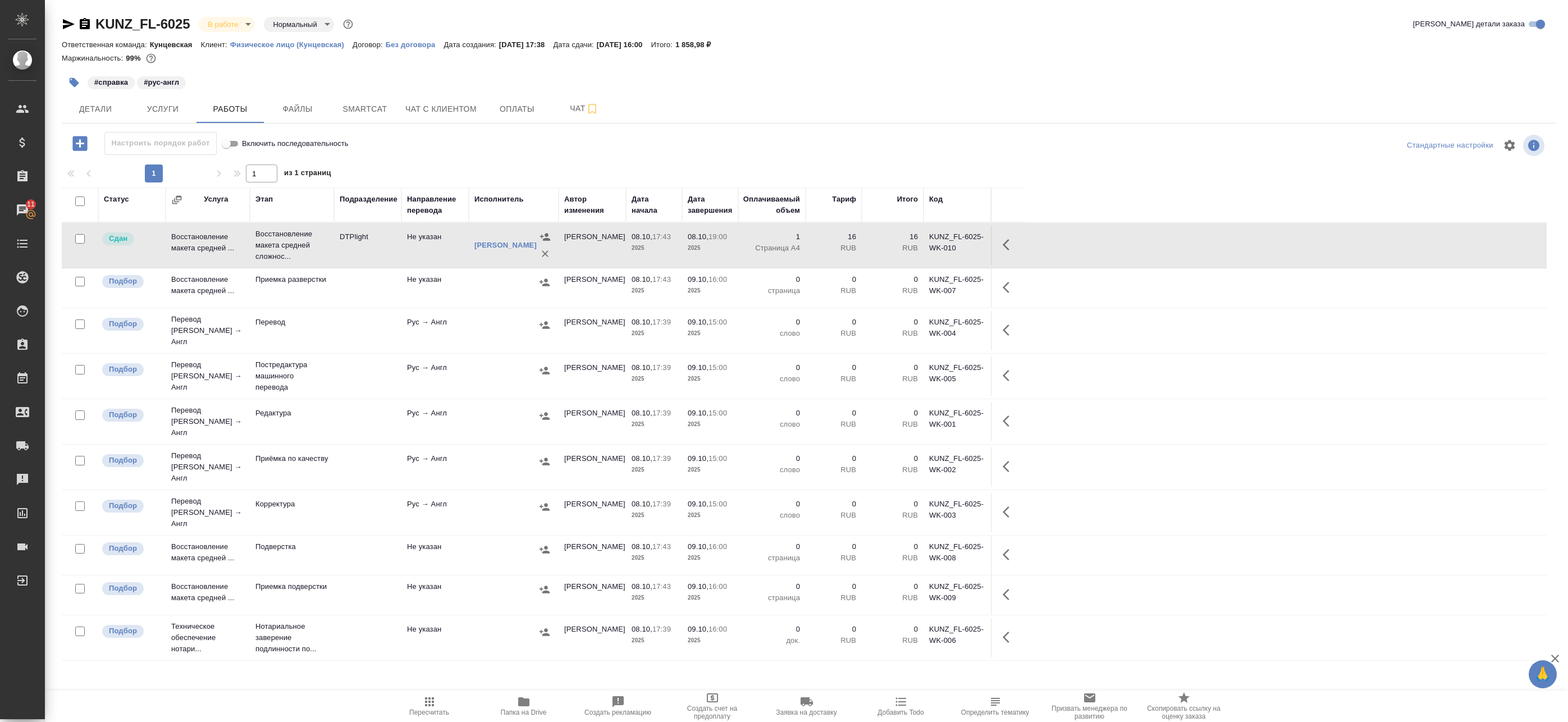
click at [377, 253] on td "DTPlight" at bounding box center [367, 245] width 67 height 39
click at [469, 361] on td at bounding box center [513, 376] width 90 height 39
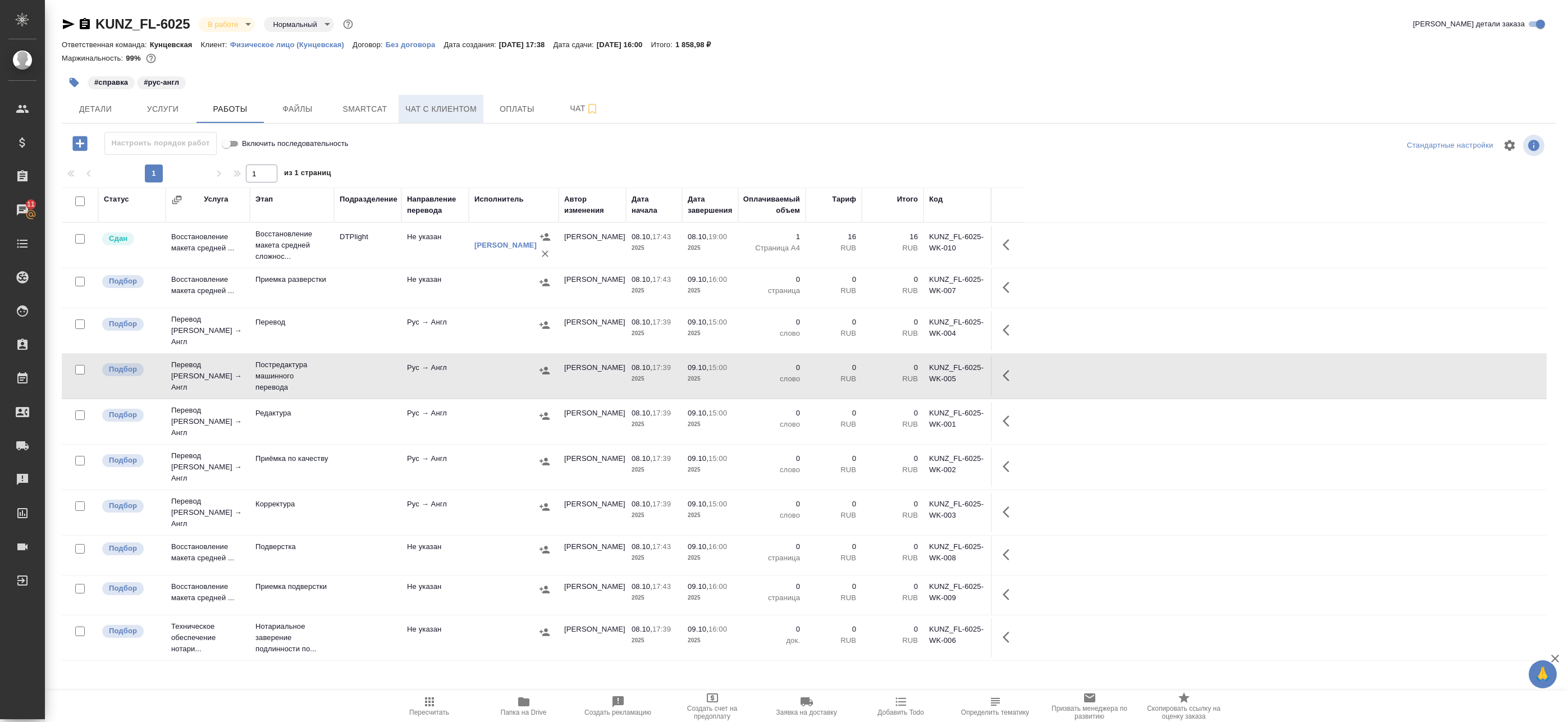
click at [461, 107] on span "Чат с клиентом" at bounding box center [441, 109] width 71 height 14
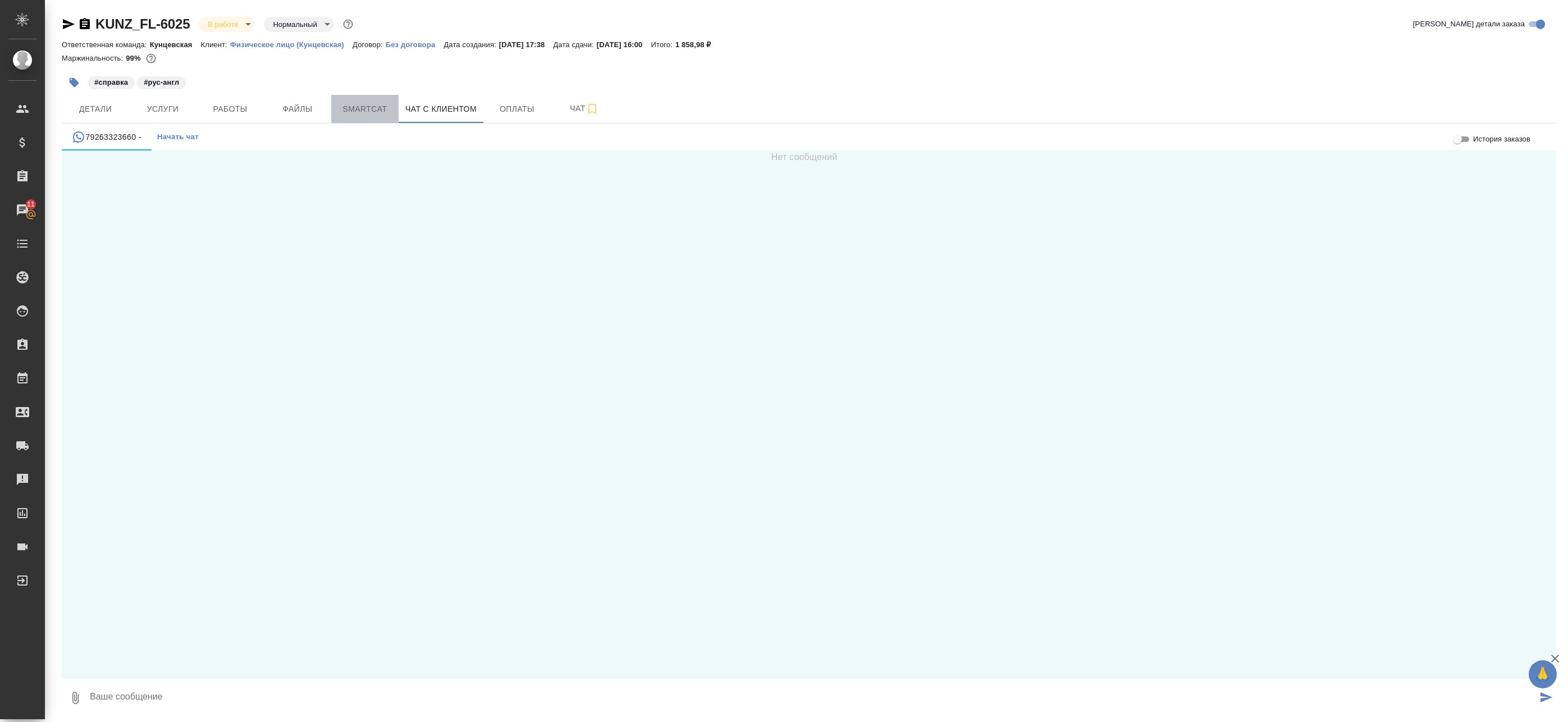
click at [352, 114] on span "Smartcat" at bounding box center [365, 109] width 54 height 14
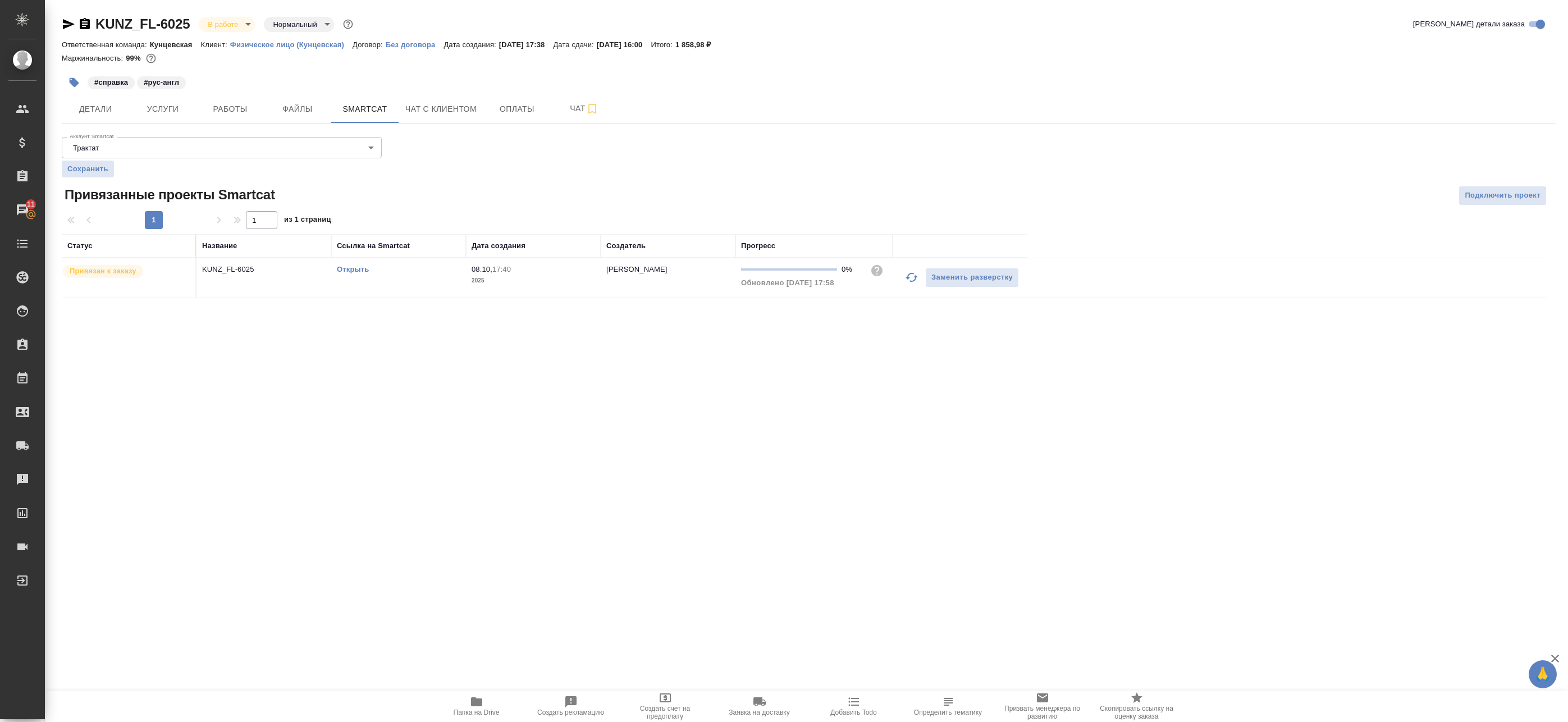
click at [367, 269] on link "Открыть" at bounding box center [352, 269] width 32 height 9
click at [245, 107] on span "Работы" at bounding box center [230, 109] width 54 height 14
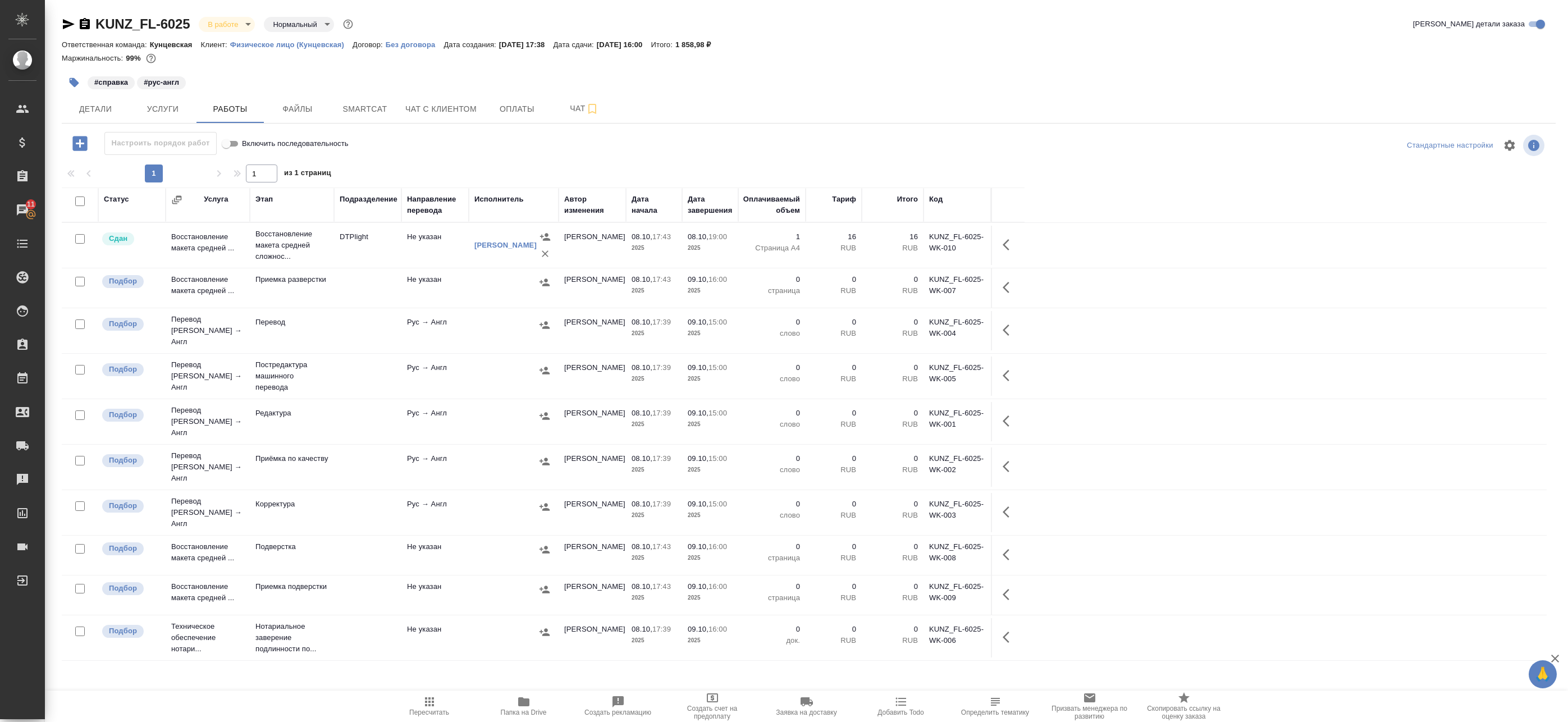
click at [419, 316] on td "Рус → Англ" at bounding box center [435, 330] width 67 height 39
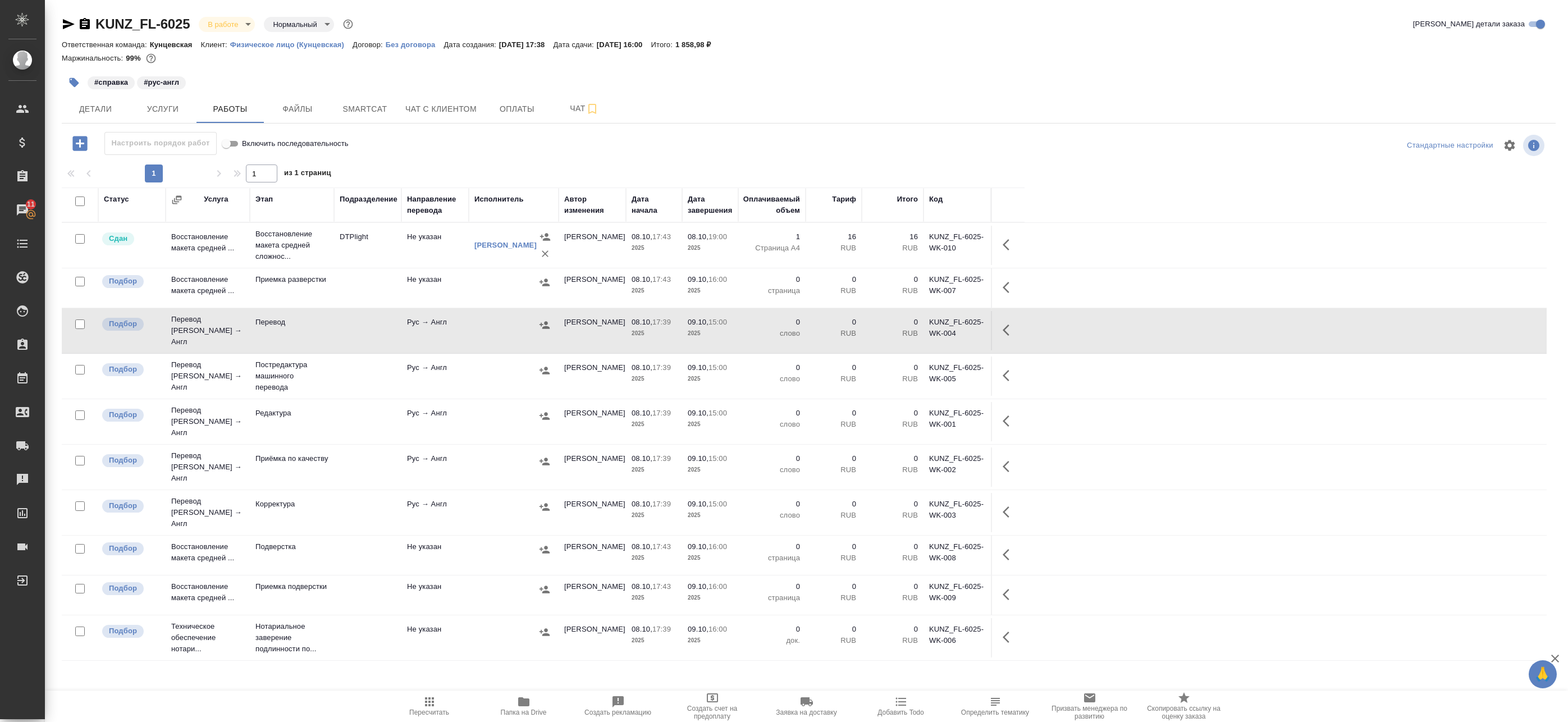
click at [416, 362] on td "Рус → Англ" at bounding box center [435, 376] width 67 height 39
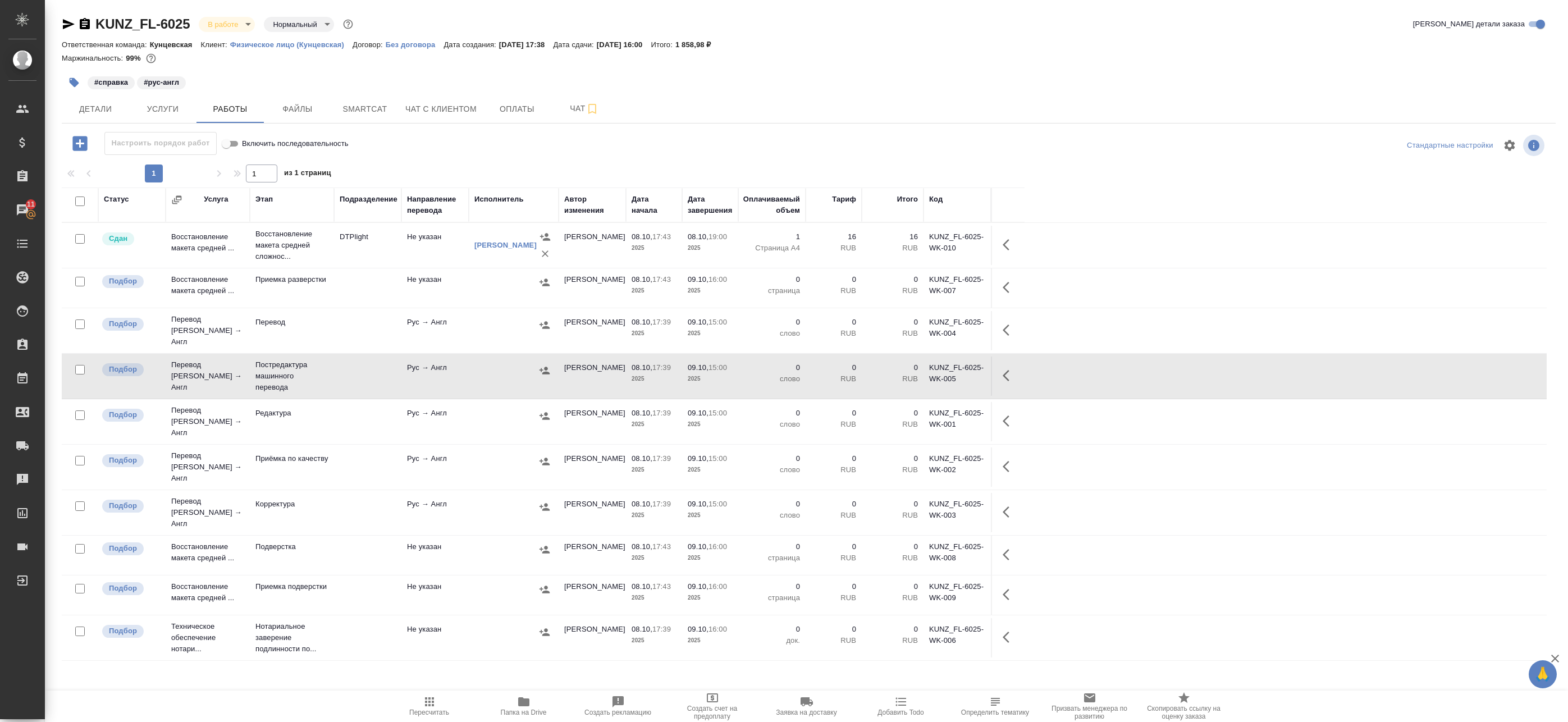
click at [1005, 370] on icon "button" at bounding box center [1009, 375] width 14 height 14
click at [931, 369] on icon "button" at bounding box center [926, 375] width 14 height 14
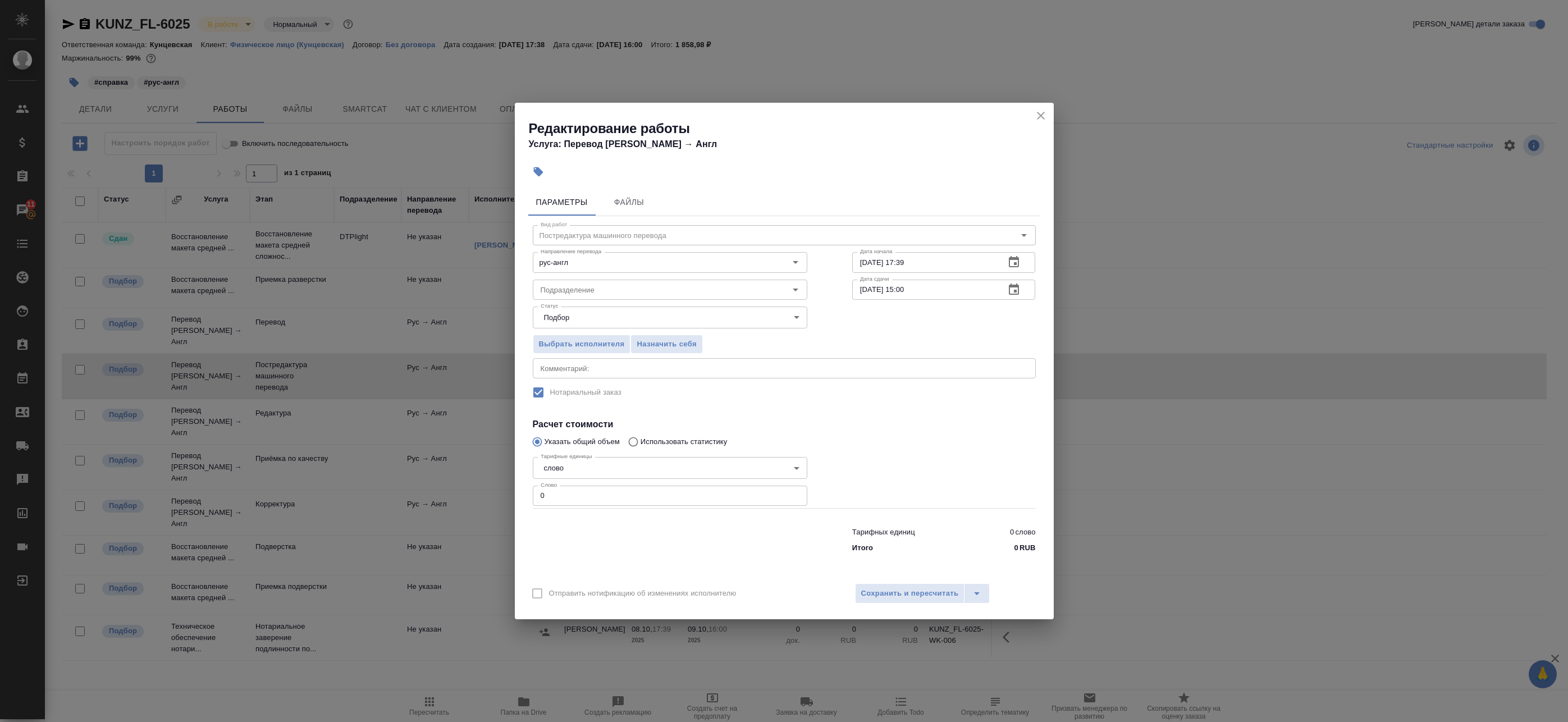
click at [639, 372] on textarea at bounding box center [784, 369] width 487 height 9
type textarea "Под нот"
drag, startPoint x: 578, startPoint y: 497, endPoint x: 476, endPoint y: 494, distance: 102.0
click at [489, 494] on div "Редактирование работы Услуга: Перевод Стандарт Рус → Англ Параметры Файлы Вид р…" at bounding box center [784, 361] width 1568 height 722
paste input "169"
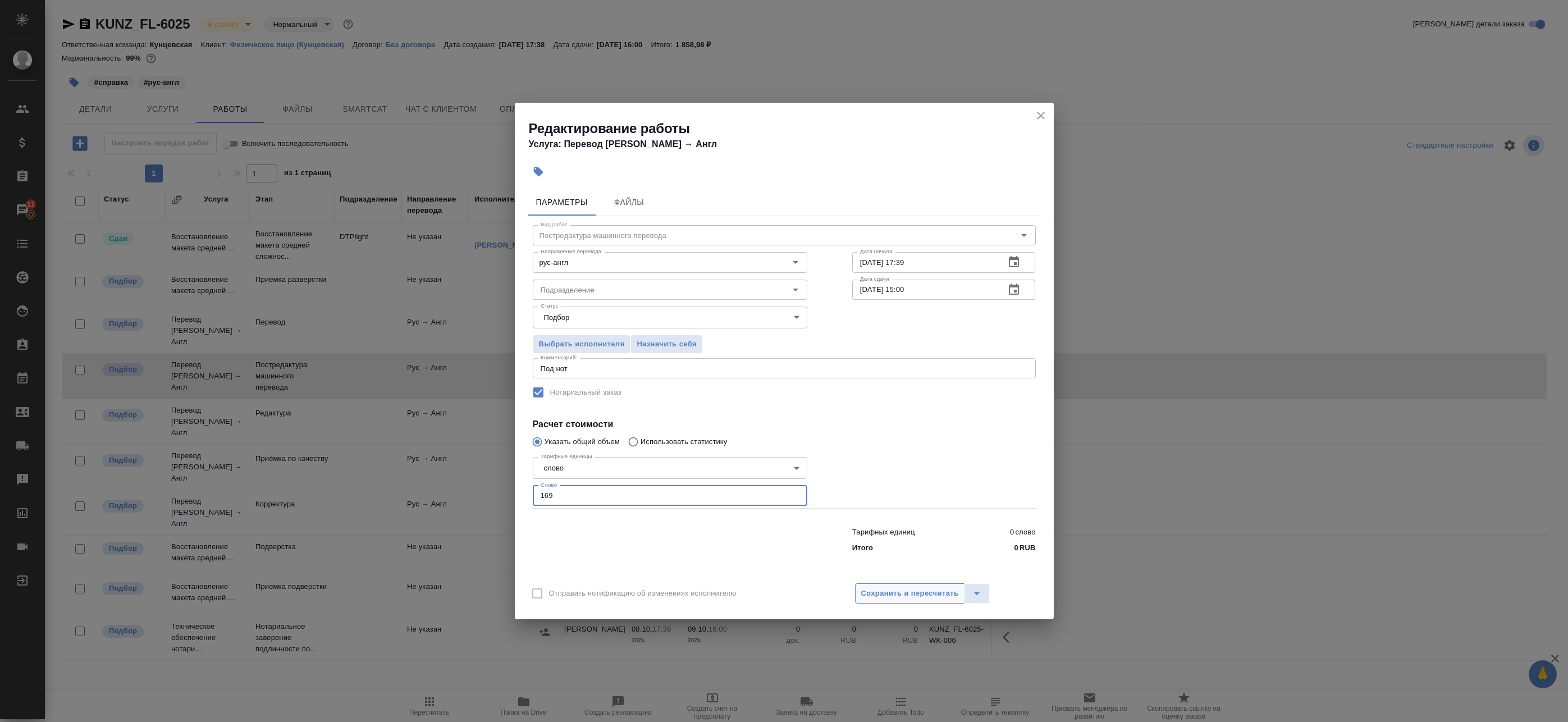
type input "169"
click at [901, 599] on span "Сохранить и пересчитать" at bounding box center [910, 594] width 98 height 13
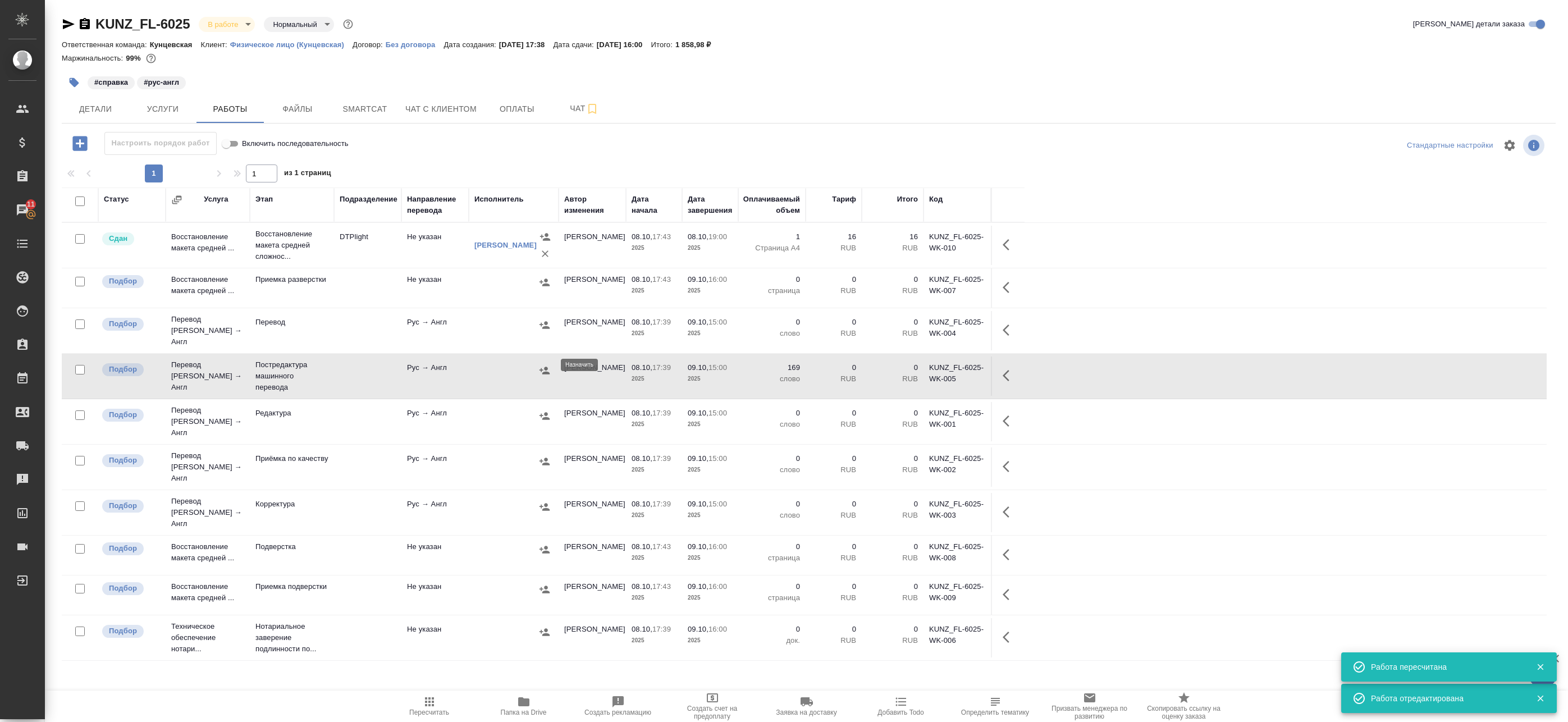
click at [544, 367] on icon "button" at bounding box center [545, 370] width 10 height 7
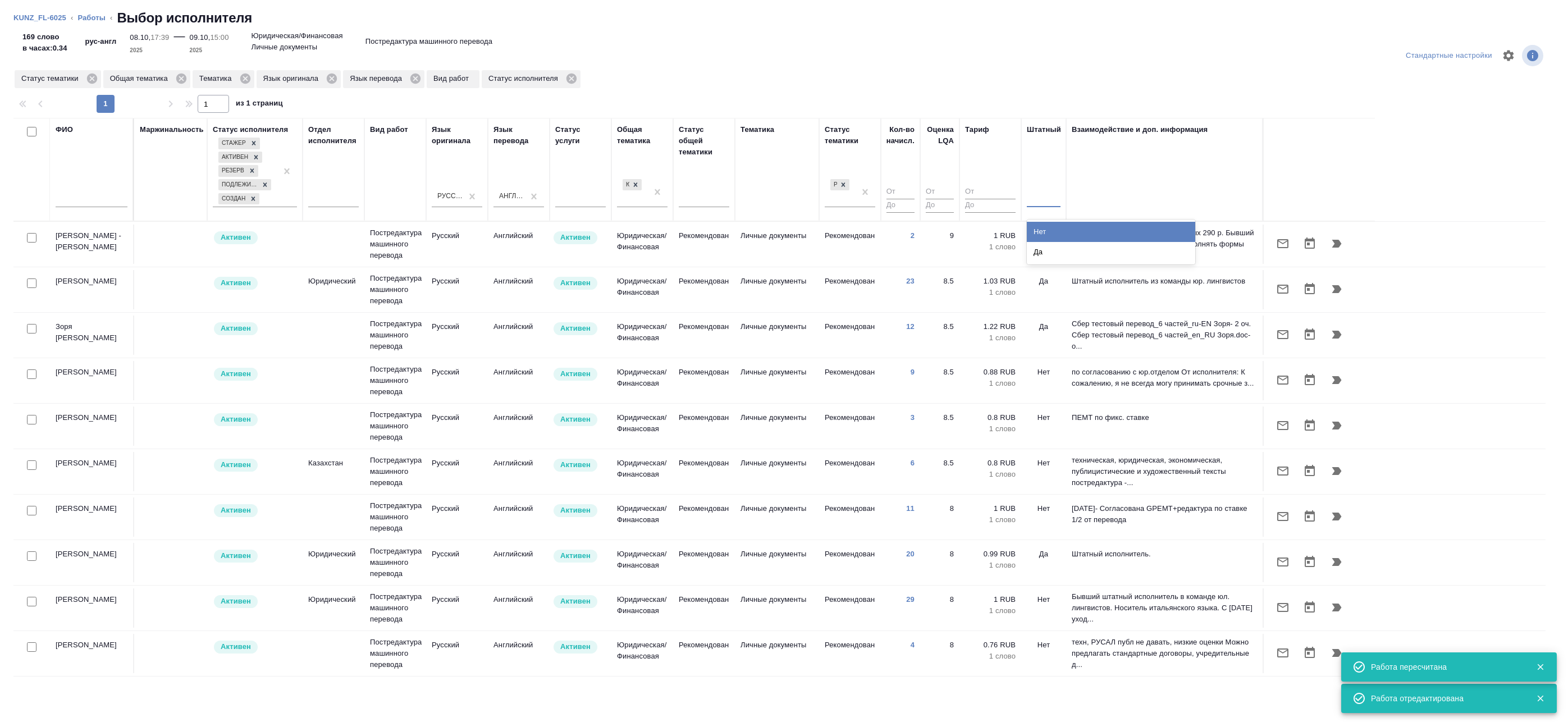
click at [1041, 202] on div at bounding box center [1043, 196] width 34 height 17
click at [1043, 233] on div "Нет" at bounding box center [1111, 232] width 169 height 20
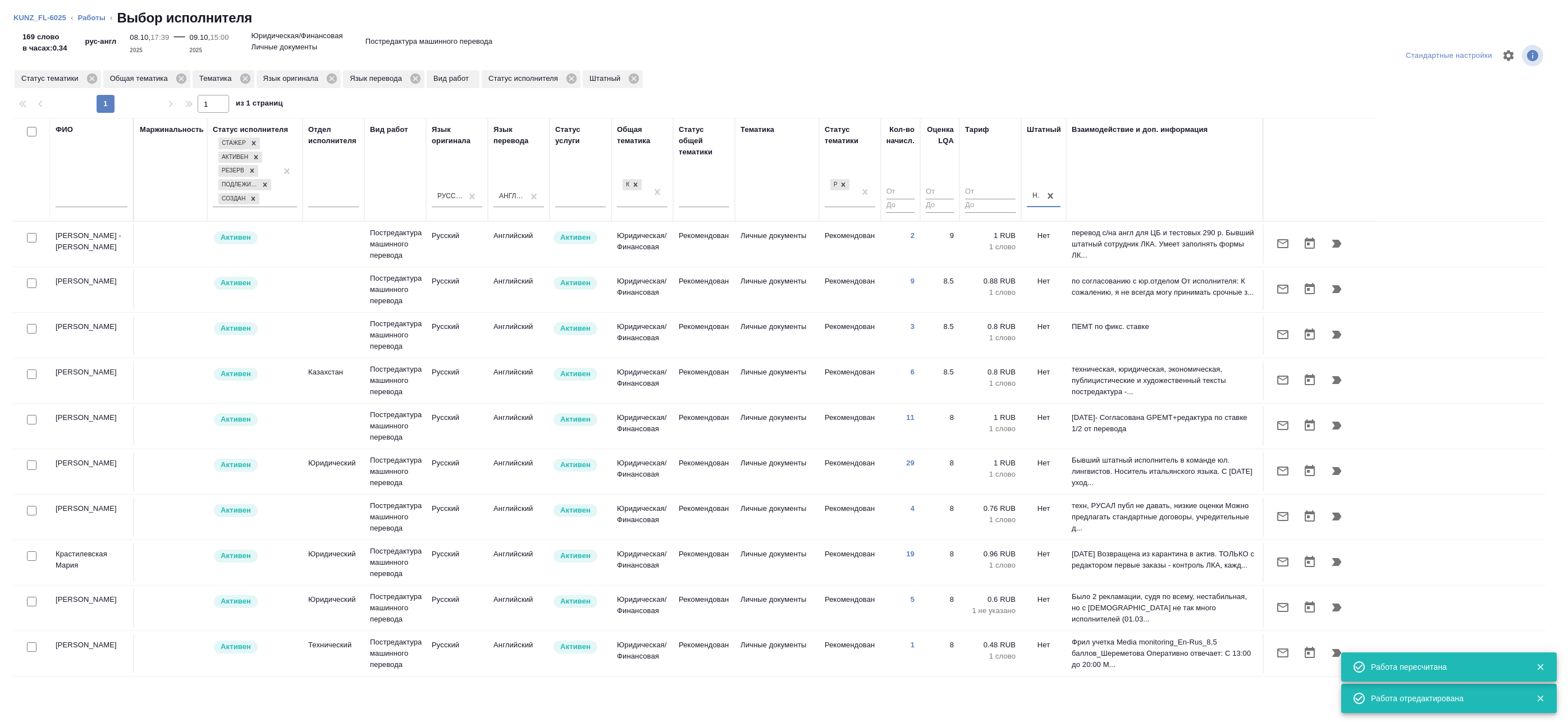
click at [37, 238] on div at bounding box center [32, 238] width 25 height 16
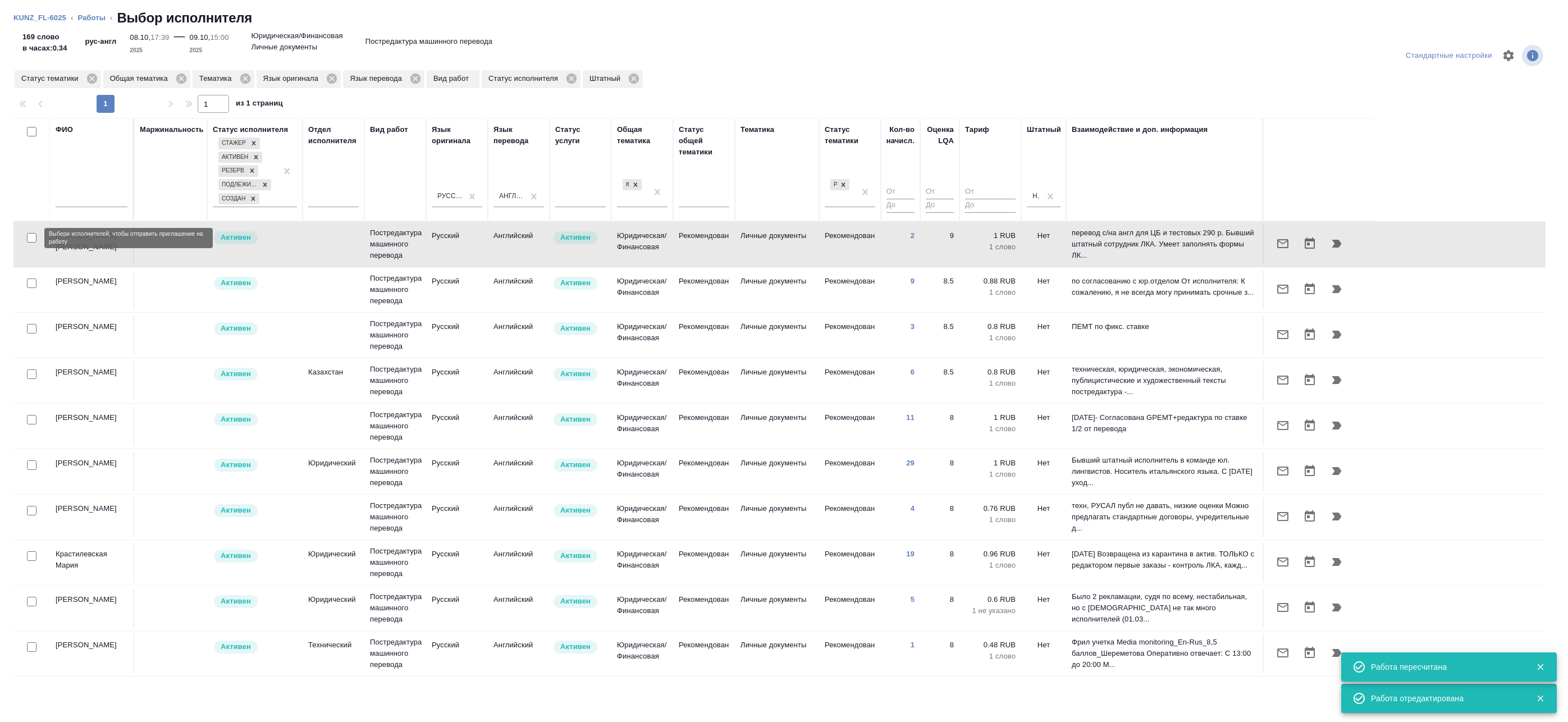
click at [32, 238] on input "checkbox" at bounding box center [32, 238] width 9 height 9
checkbox input "true"
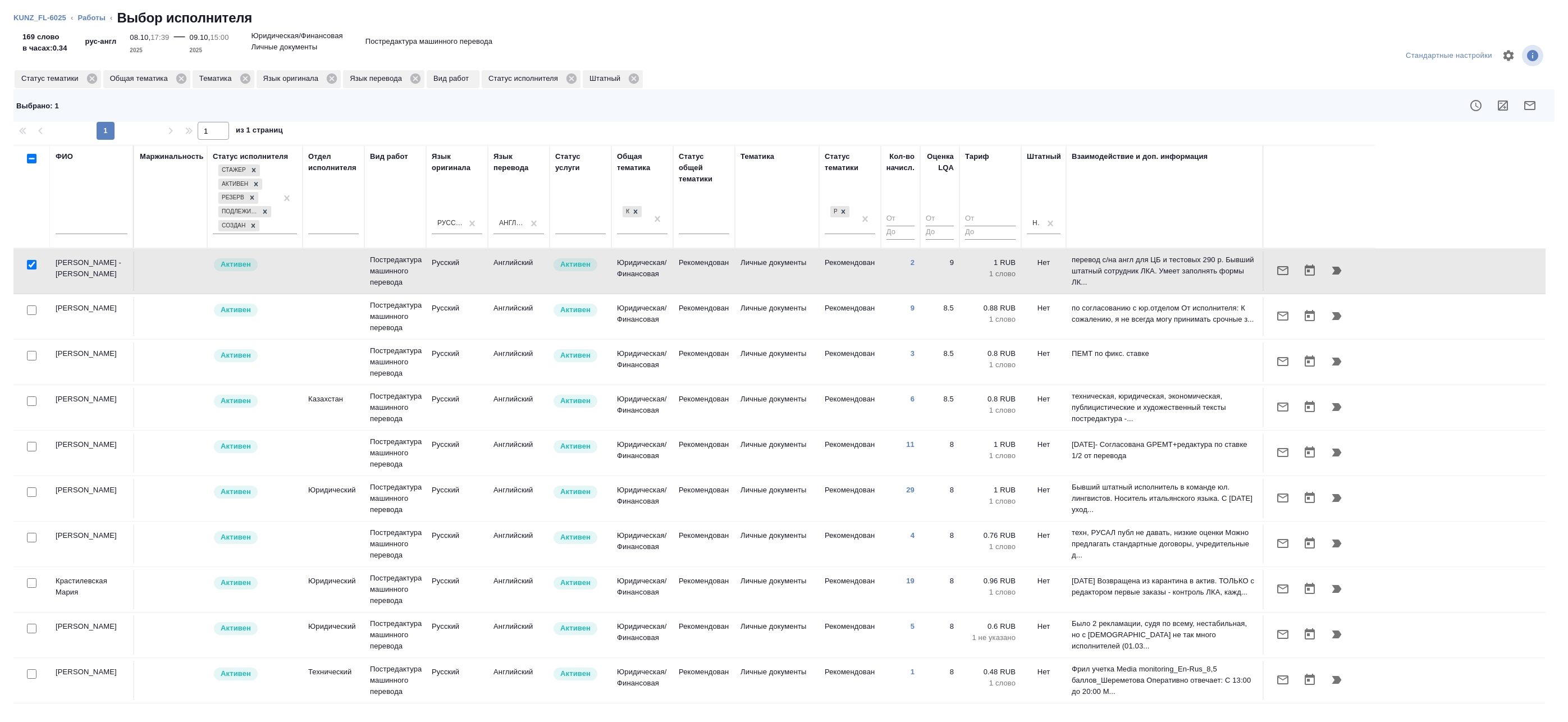
drag, startPoint x: 1285, startPoint y: 269, endPoint x: 349, endPoint y: 144, distance: 944.3
click at [428, 158] on table "ФИО Маржинальность Статус исполнителя Стажер Активен Резерв Подлежит внедрению …" at bounding box center [779, 631] width 1532 height 972
click at [84, 24] on ol "KUNZ_FL-6025 ‹ Работы ‹ Выбор исполнителя" at bounding box center [784, 18] width 1541 height 18
click at [90, 18] on link "Работы" at bounding box center [91, 18] width 28 height 9
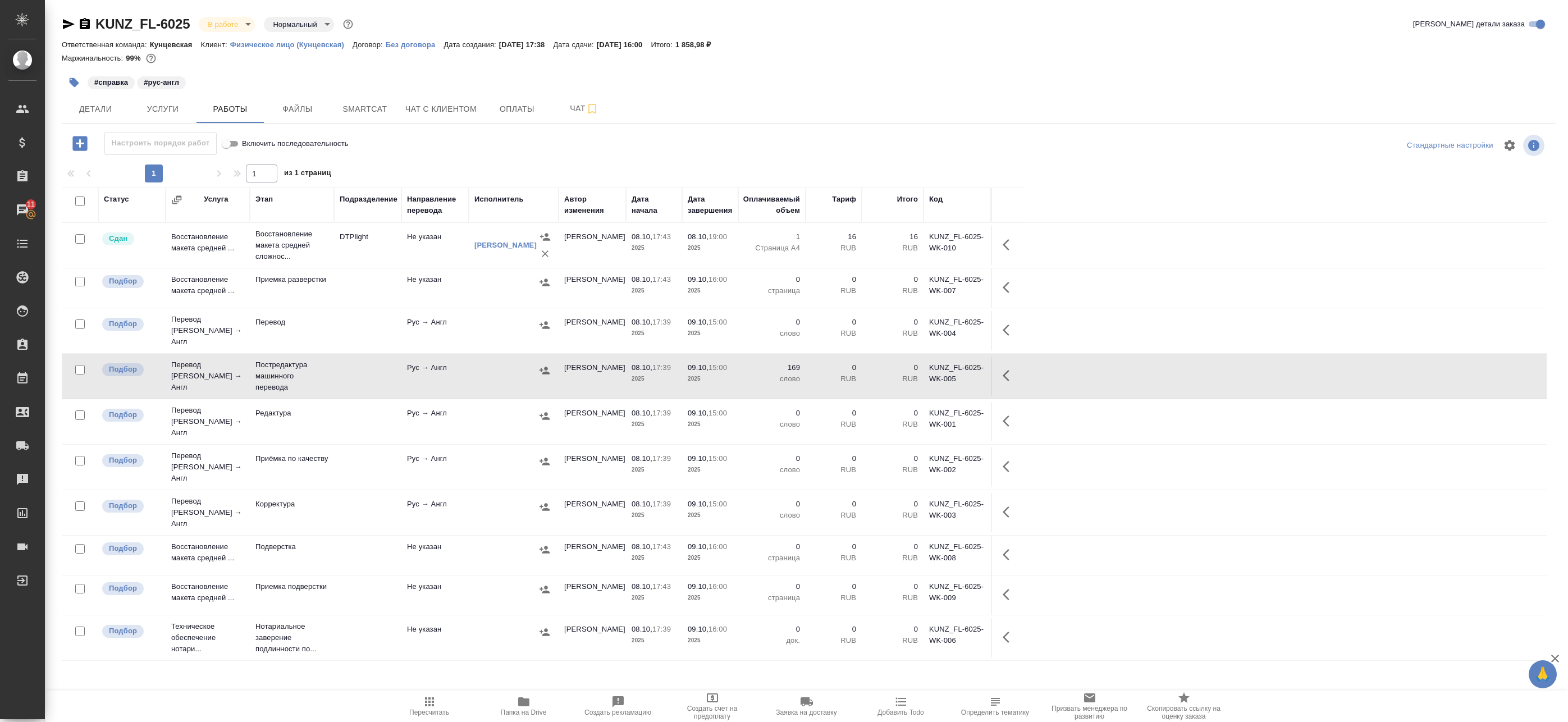
click at [1025, 370] on tr "Подбор Перевод Стандарт Рус → Англ Постредактура машинного перевода Рус → Англ …" at bounding box center [804, 376] width 1485 height 45
click at [1005, 370] on icon "button" at bounding box center [1009, 375] width 14 height 14
click at [929, 371] on icon "button" at bounding box center [926, 375] width 14 height 14
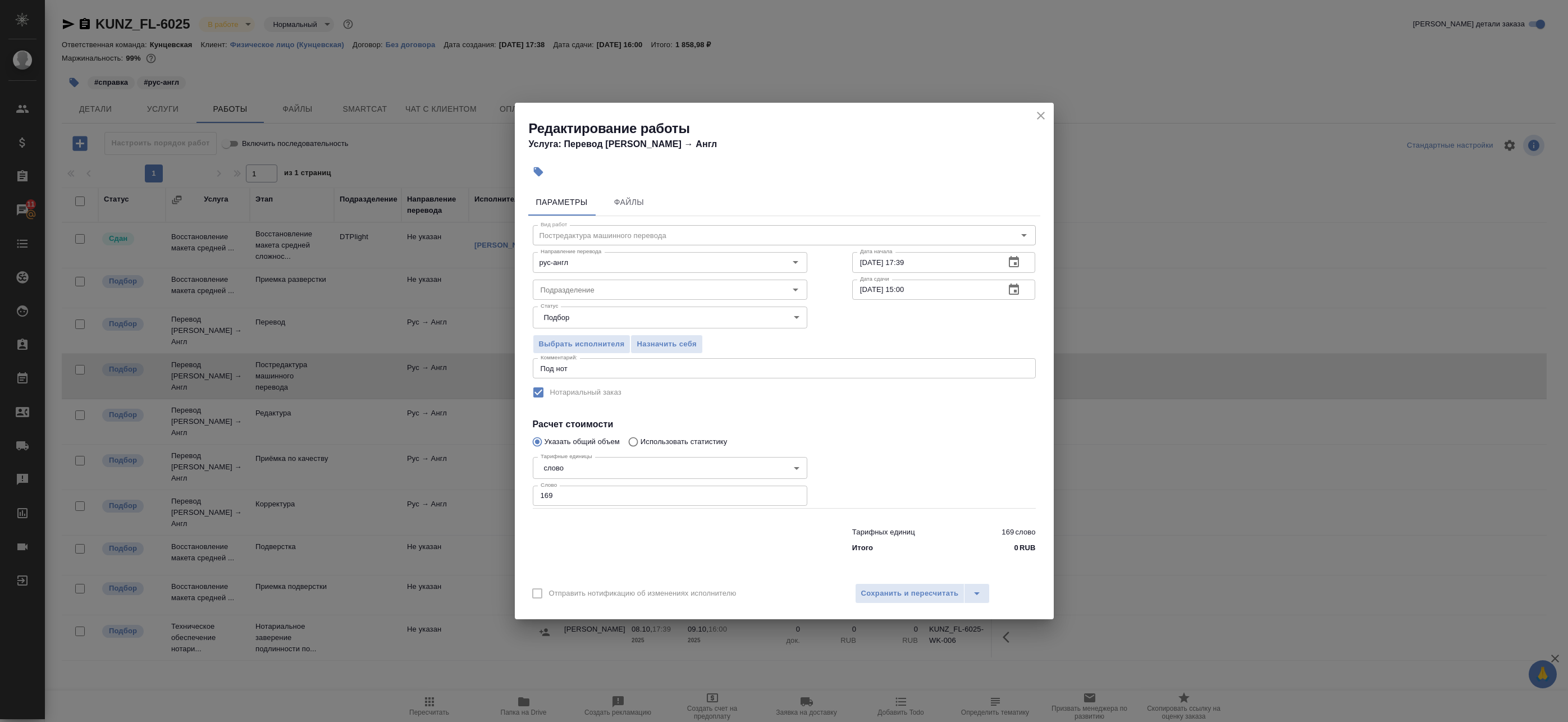
drag, startPoint x: 1002, startPoint y: 291, endPoint x: 1013, endPoint y: 292, distance: 11.0
click at [1004, 291] on div "09.10.2025 15:00 Дата сдачи" at bounding box center [944, 290] width 184 height 20
click at [1017, 291] on icon "button" at bounding box center [1013, 289] width 14 height 14
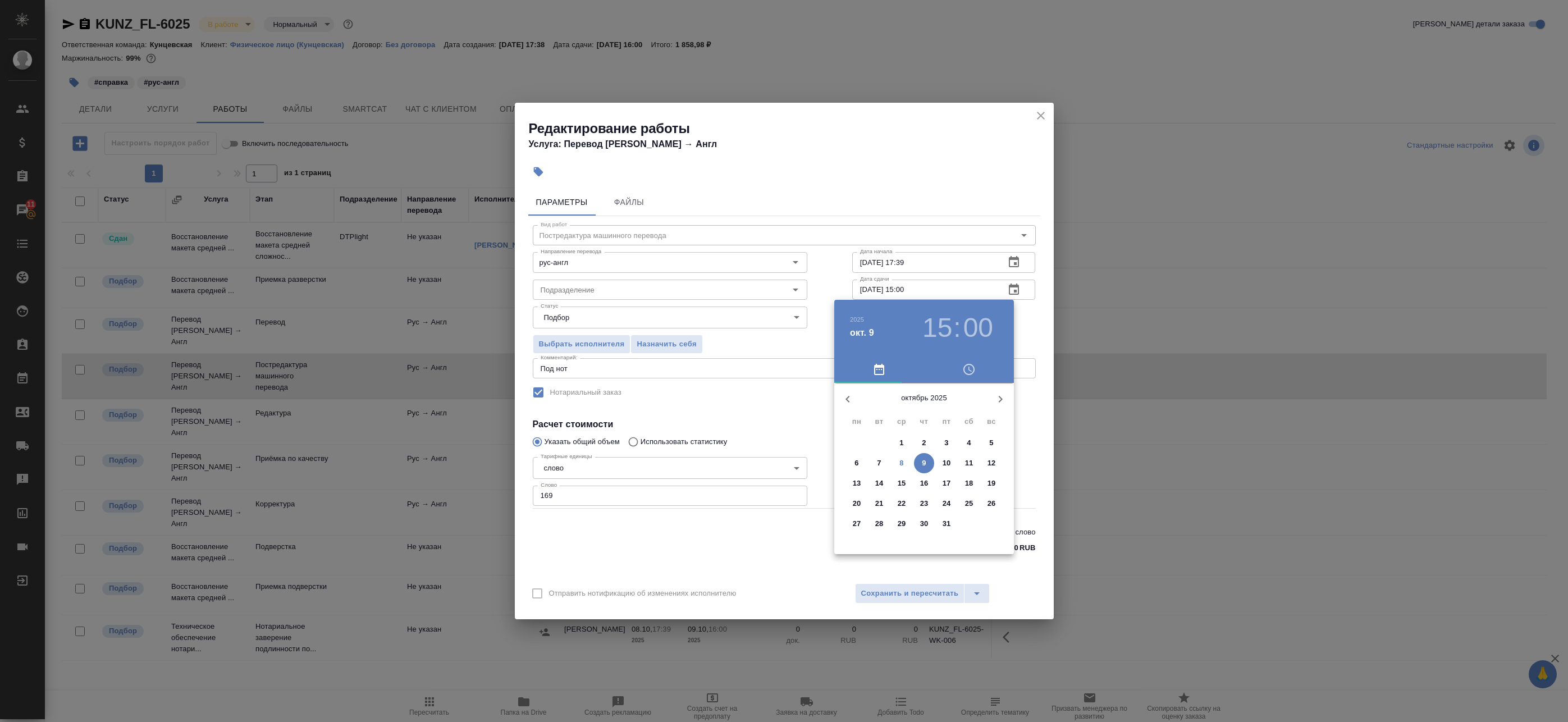
click at [926, 466] on p "9" at bounding box center [923, 464] width 4 height 11
click at [947, 434] on div at bounding box center [924, 471] width 146 height 146
type input "09.10.2025 13:00"
click at [924, 405] on div at bounding box center [924, 471] width 146 height 146
click at [1018, 343] on div at bounding box center [784, 361] width 1568 height 722
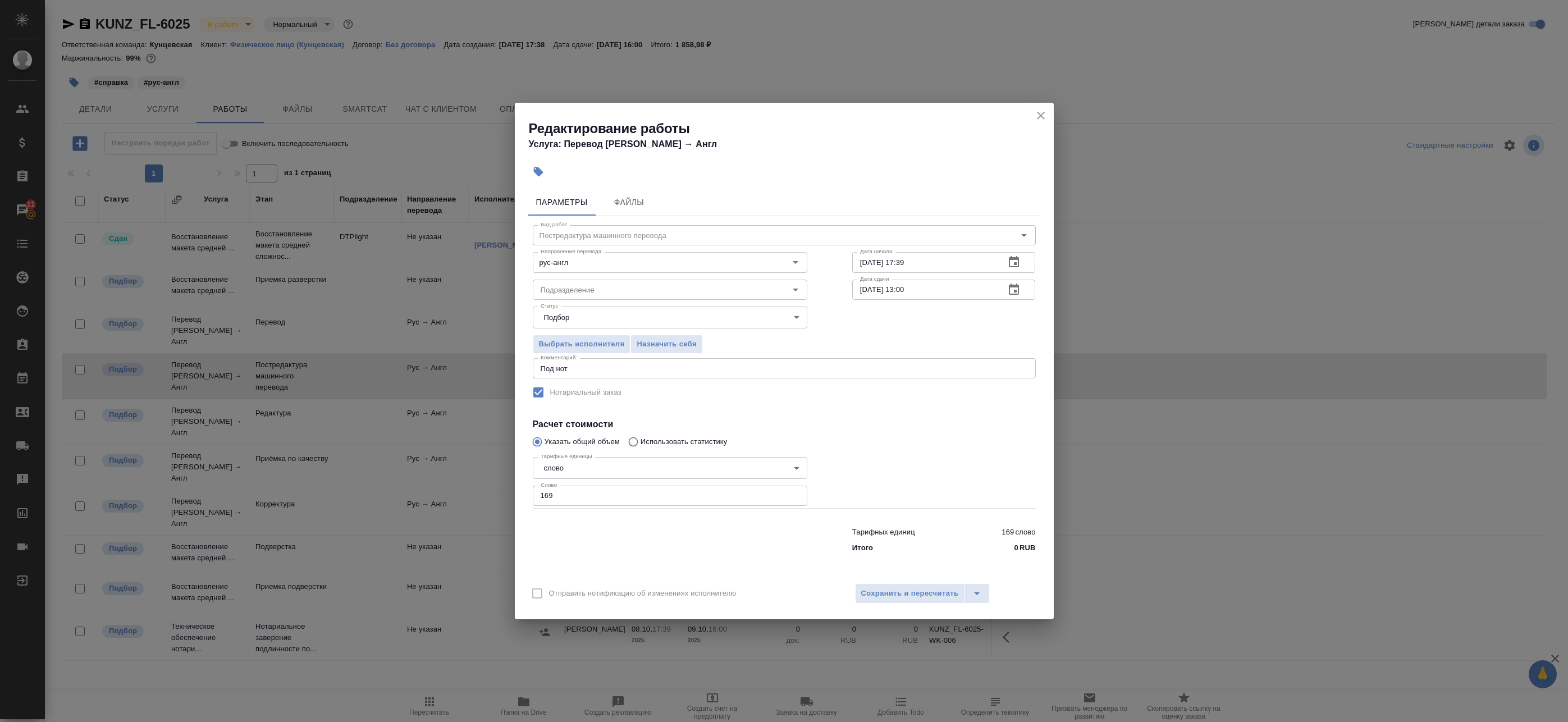
click at [906, 581] on div "Отправить нотификацию об изменениях исполнителю Сохранить и пересчитать" at bounding box center [784, 598] width 539 height 43
click at [909, 589] on span "Сохранить и пересчитать" at bounding box center [910, 594] width 98 height 13
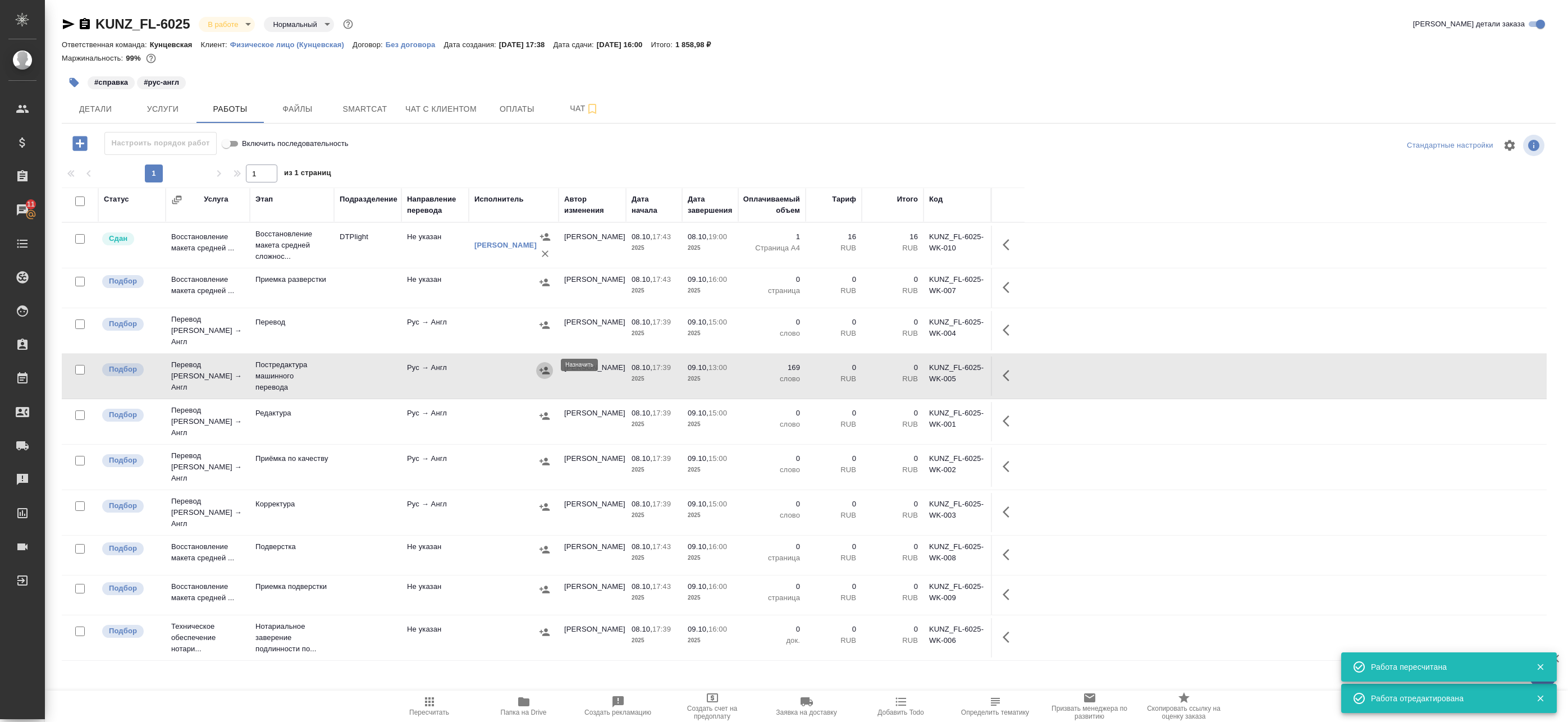
click at [543, 365] on icon "button" at bounding box center [545, 370] width 11 height 11
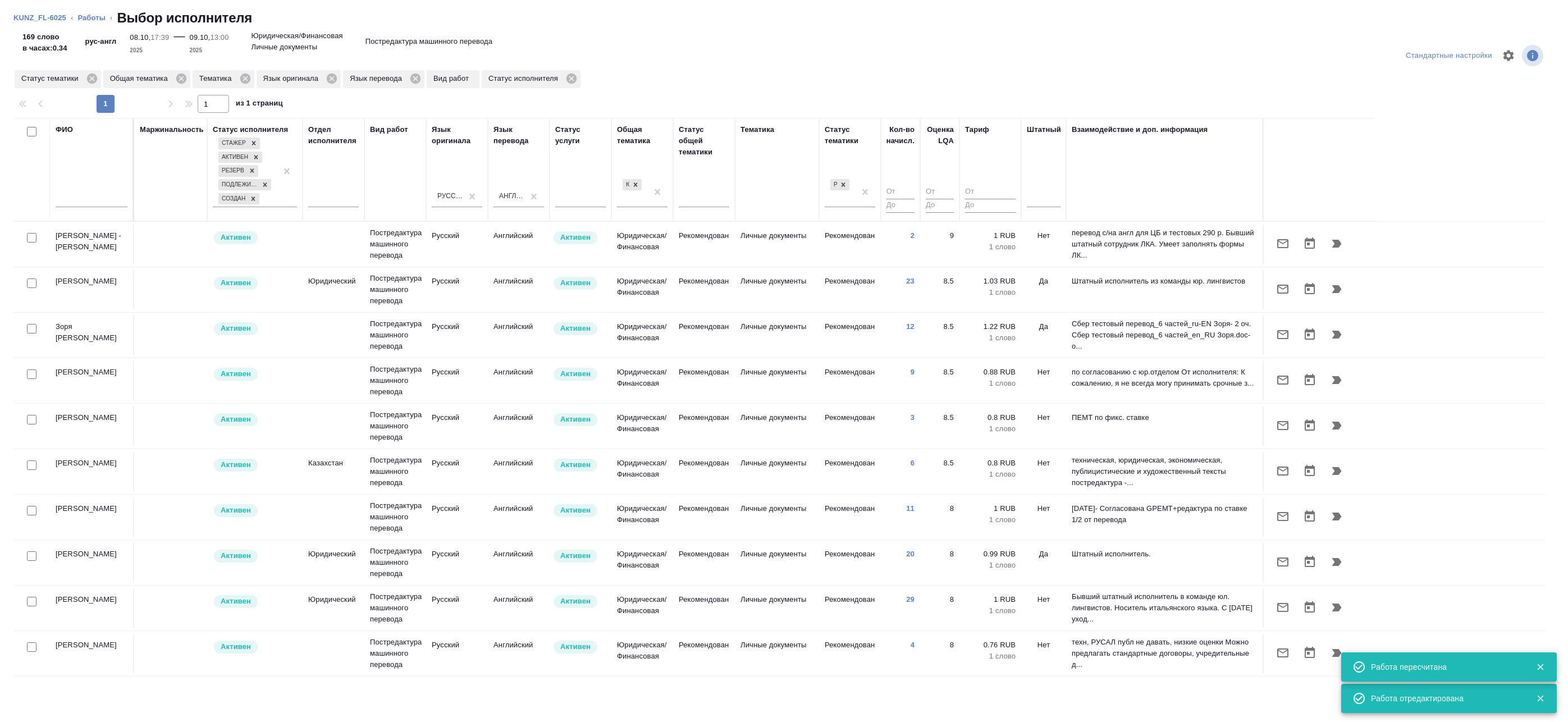
click at [34, 238] on input "checkbox" at bounding box center [32, 238] width 9 height 9
checkbox input "true"
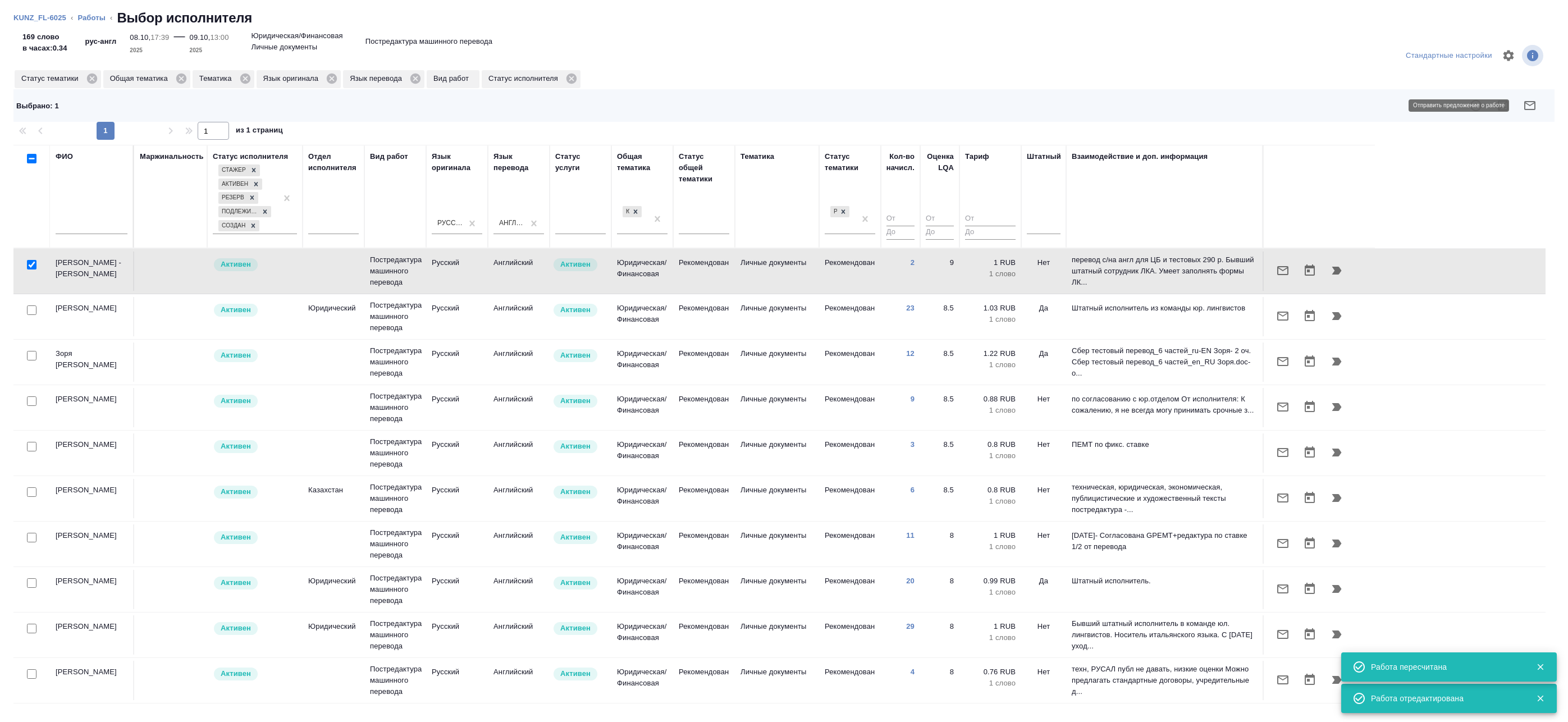
click at [1527, 107] on icon "button" at bounding box center [1529, 106] width 14 height 14
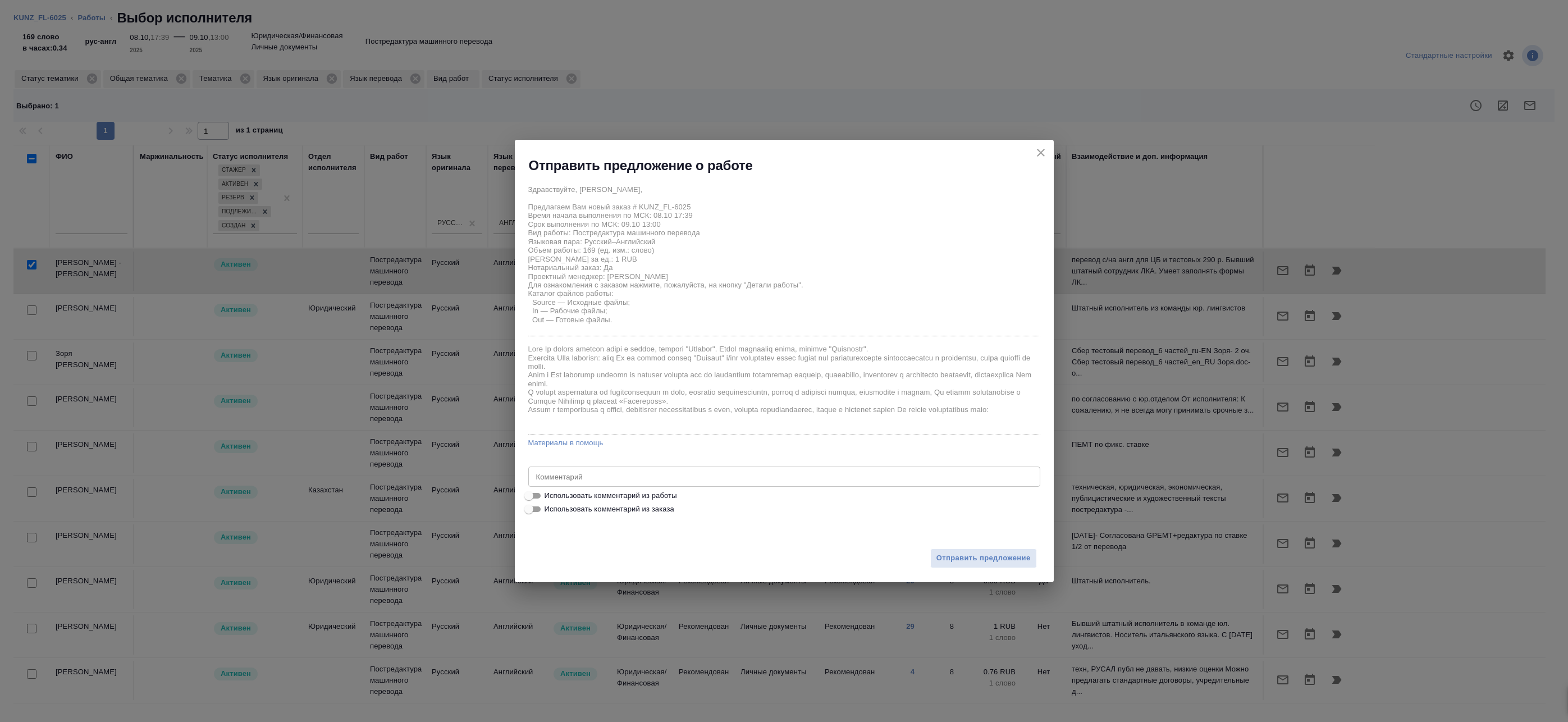
click at [640, 491] on span "Использовать комментарий из работы" at bounding box center [611, 496] width 133 height 11
click at [549, 491] on input "Использовать комментарий из работы" at bounding box center [529, 495] width 40 height 14
checkbox input "true"
type textarea "Под нот"
click at [975, 551] on button "Отправить предложение" at bounding box center [983, 558] width 107 height 19
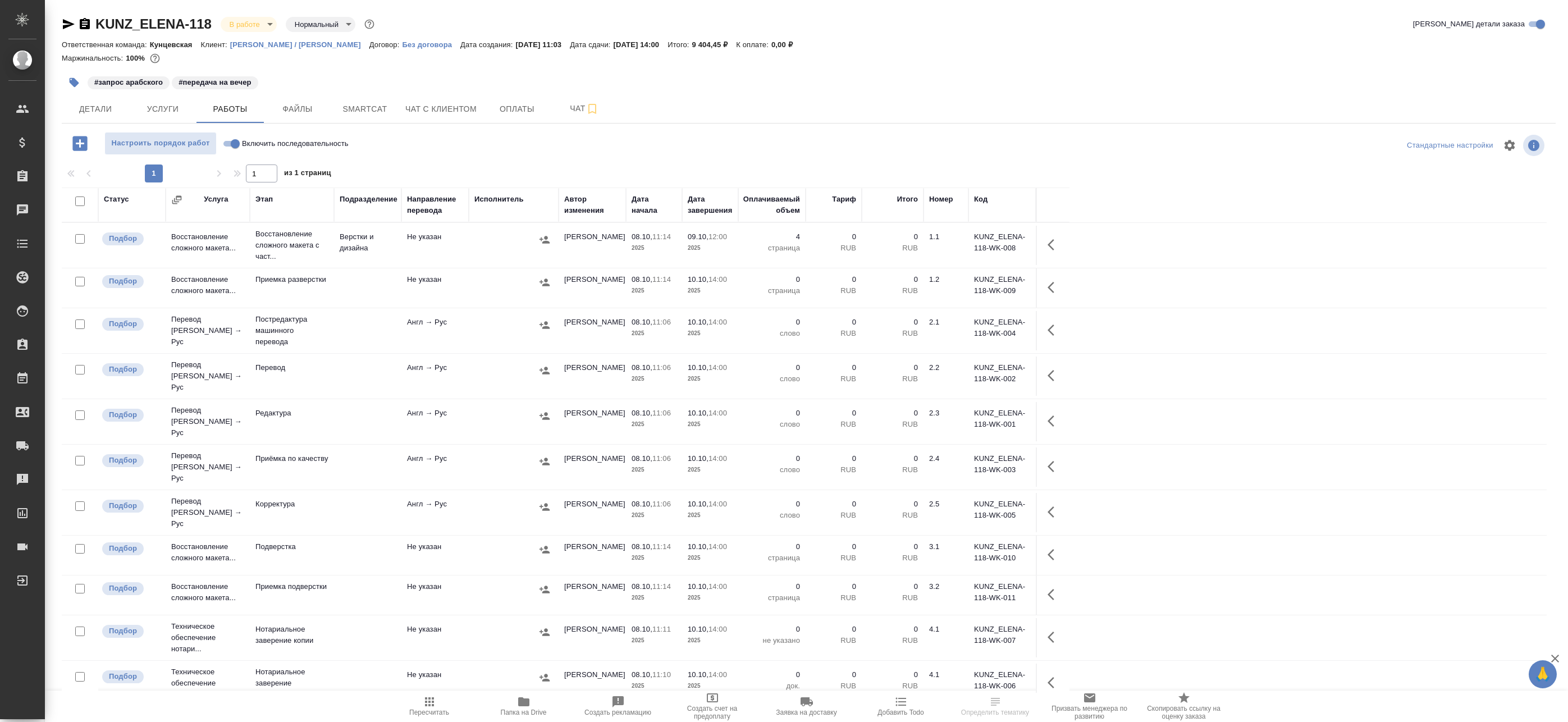
click at [1056, 248] on icon "button" at bounding box center [1054, 245] width 14 height 14
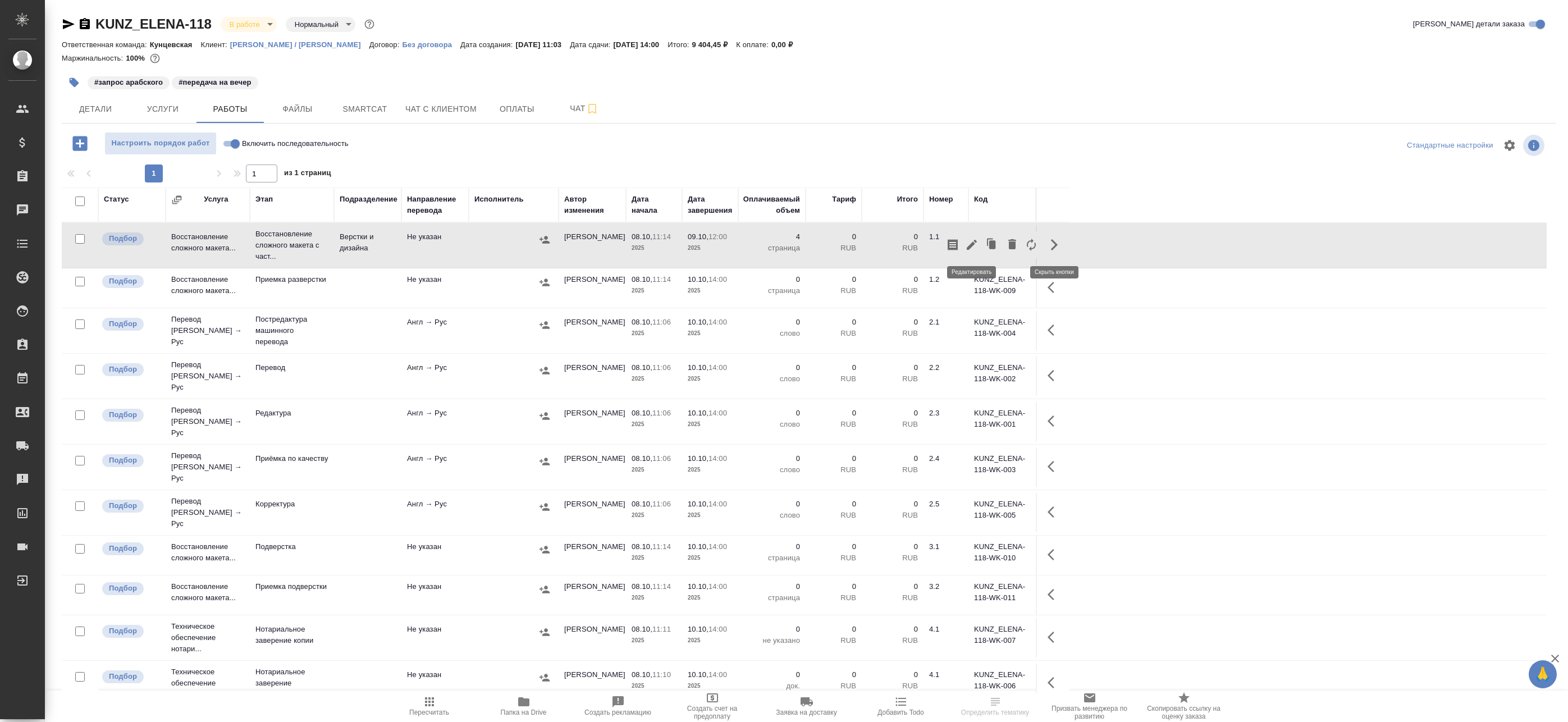
click at [975, 243] on icon "button" at bounding box center [972, 245] width 14 height 14
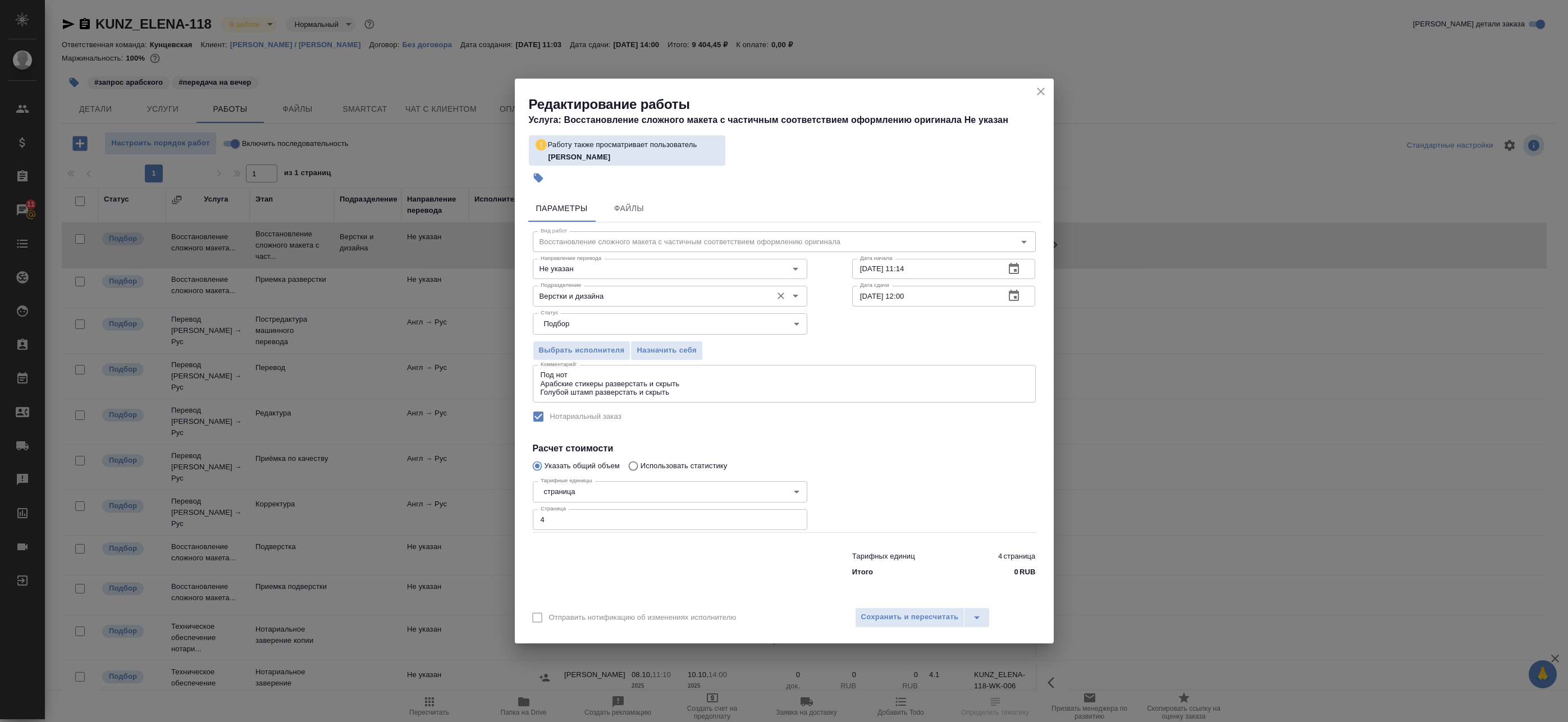
click at [607, 297] on input "Верстки и дизайна" at bounding box center [651, 296] width 230 height 14
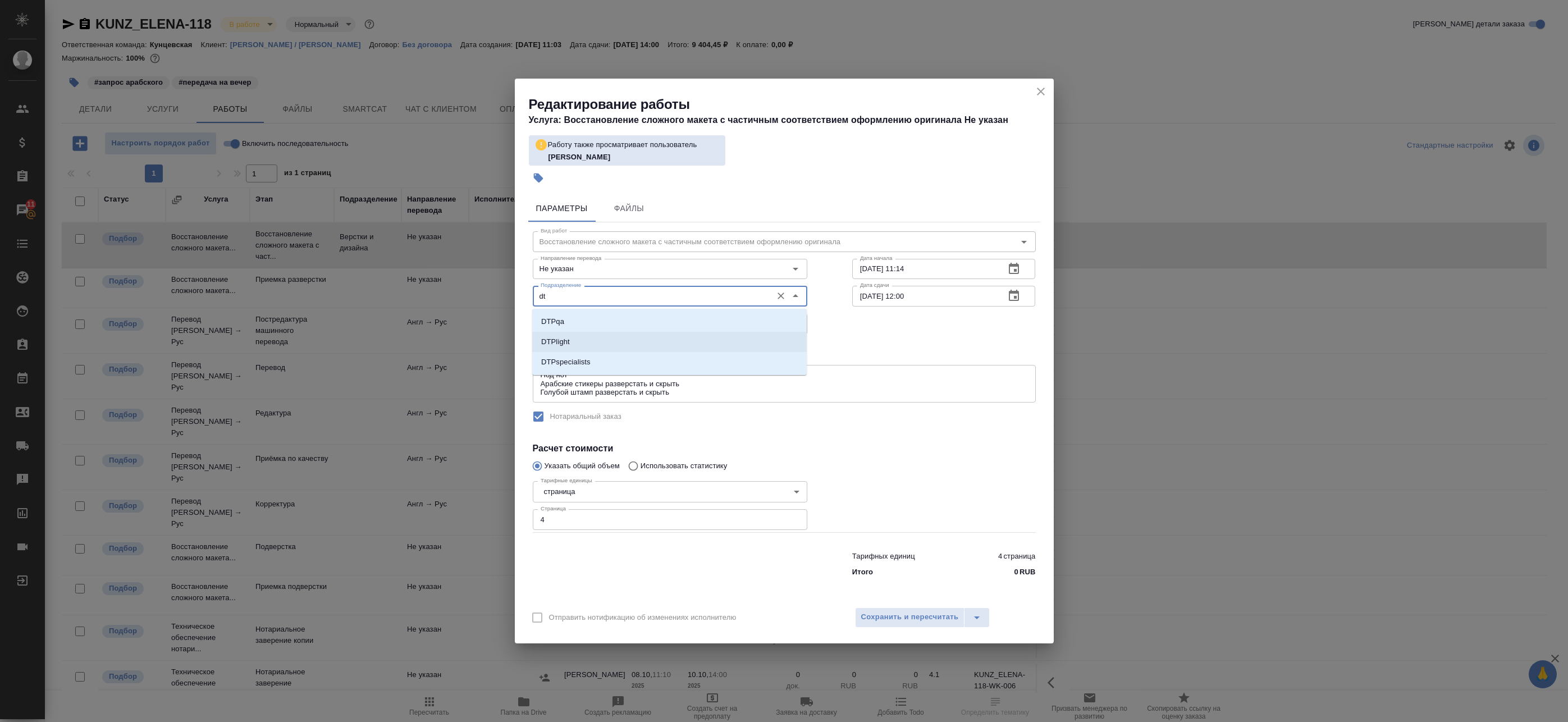
click at [591, 342] on li "DTPlight" at bounding box center [670, 342] width 275 height 20
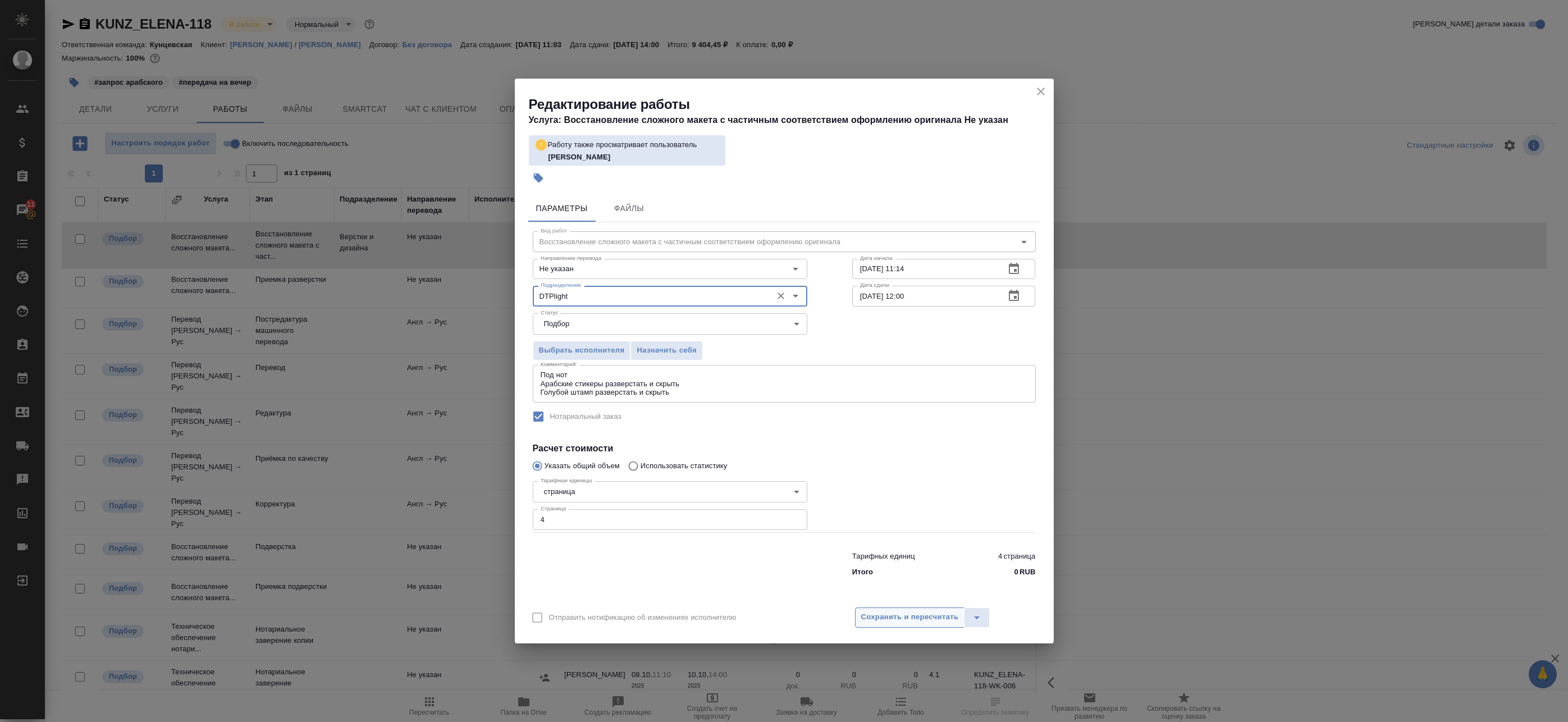
type input "DTPlight"
click at [901, 610] on button "Сохранить и пересчитать" at bounding box center [909, 617] width 110 height 20
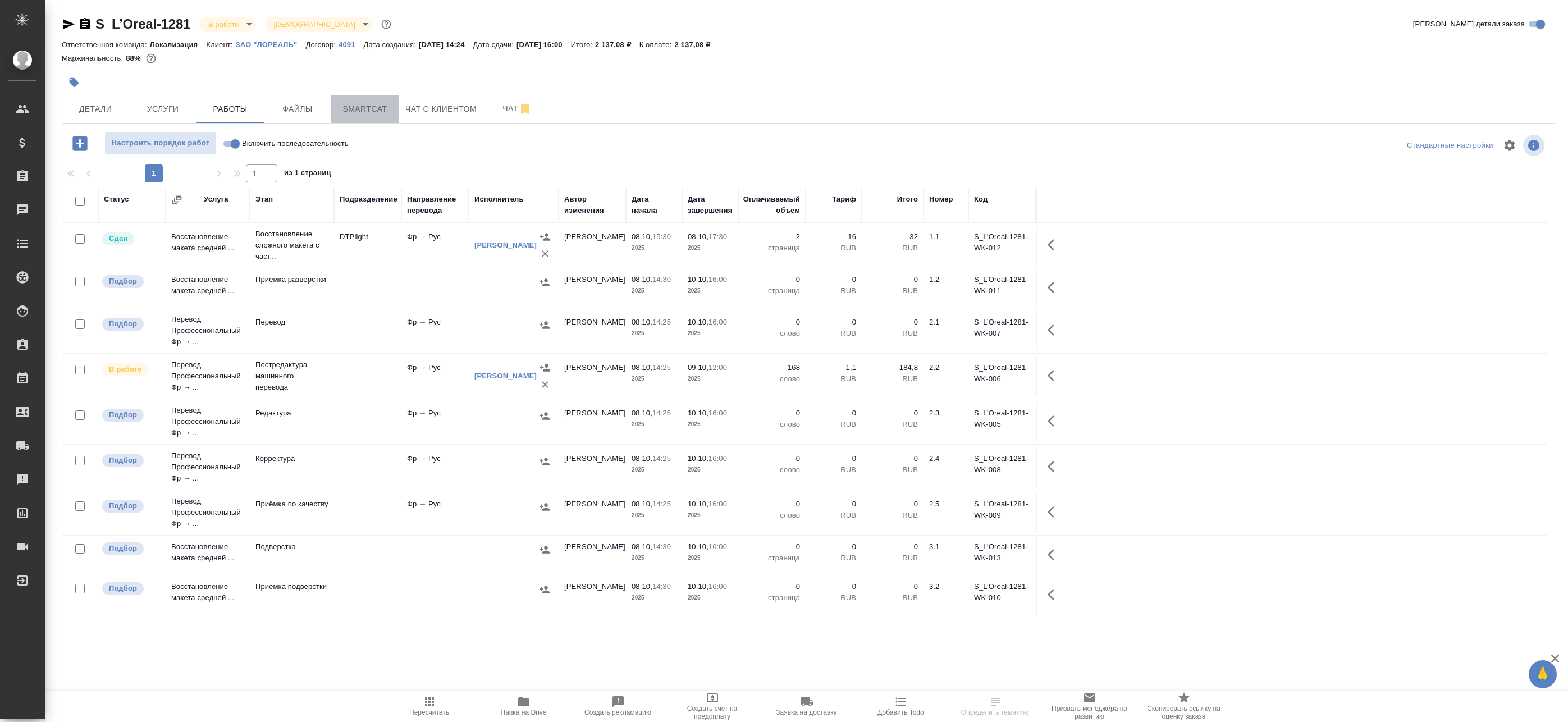
click at [365, 104] on span "Smartcat" at bounding box center [365, 109] width 54 height 14
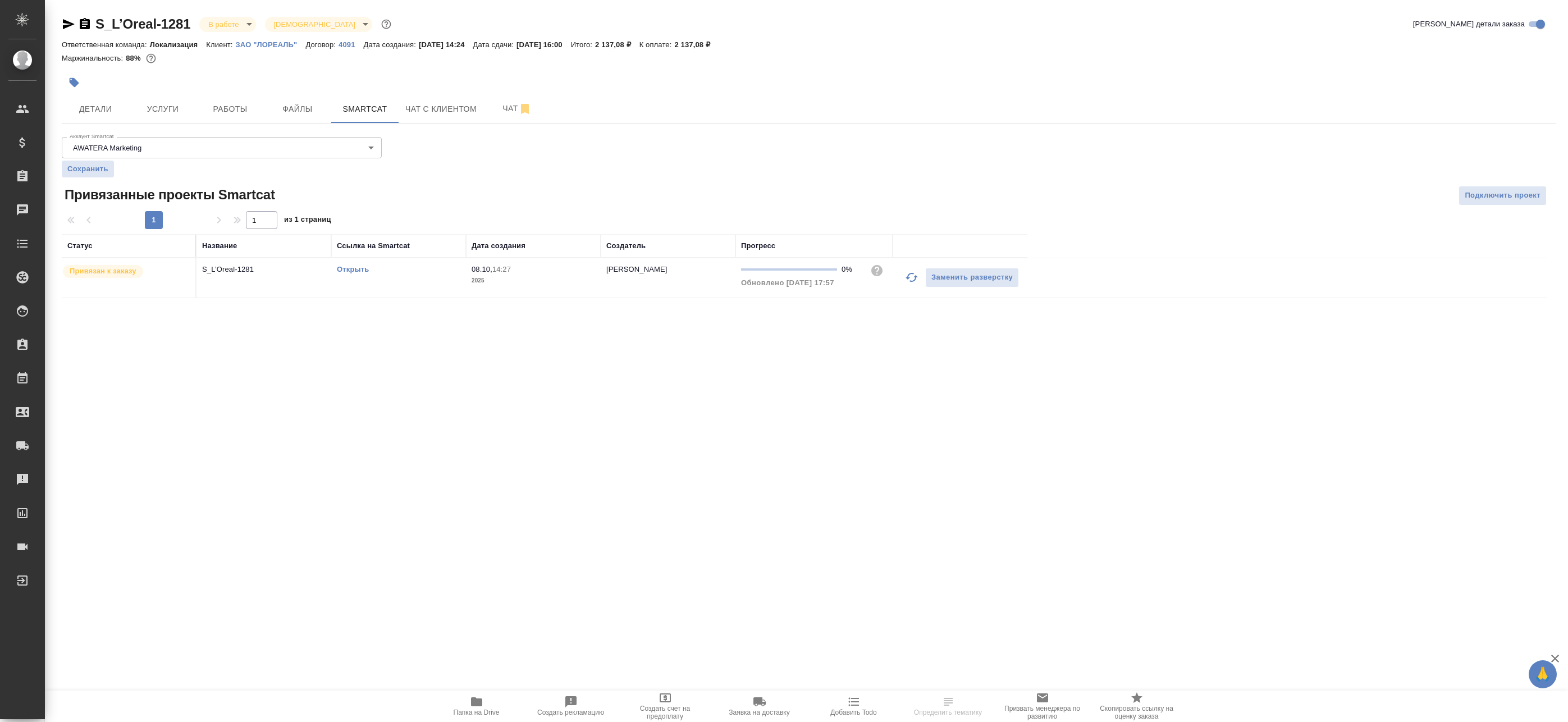
click at [348, 272] on link "Открыть" at bounding box center [352, 269] width 32 height 9
click at [232, 108] on span "Работы" at bounding box center [230, 109] width 54 height 14
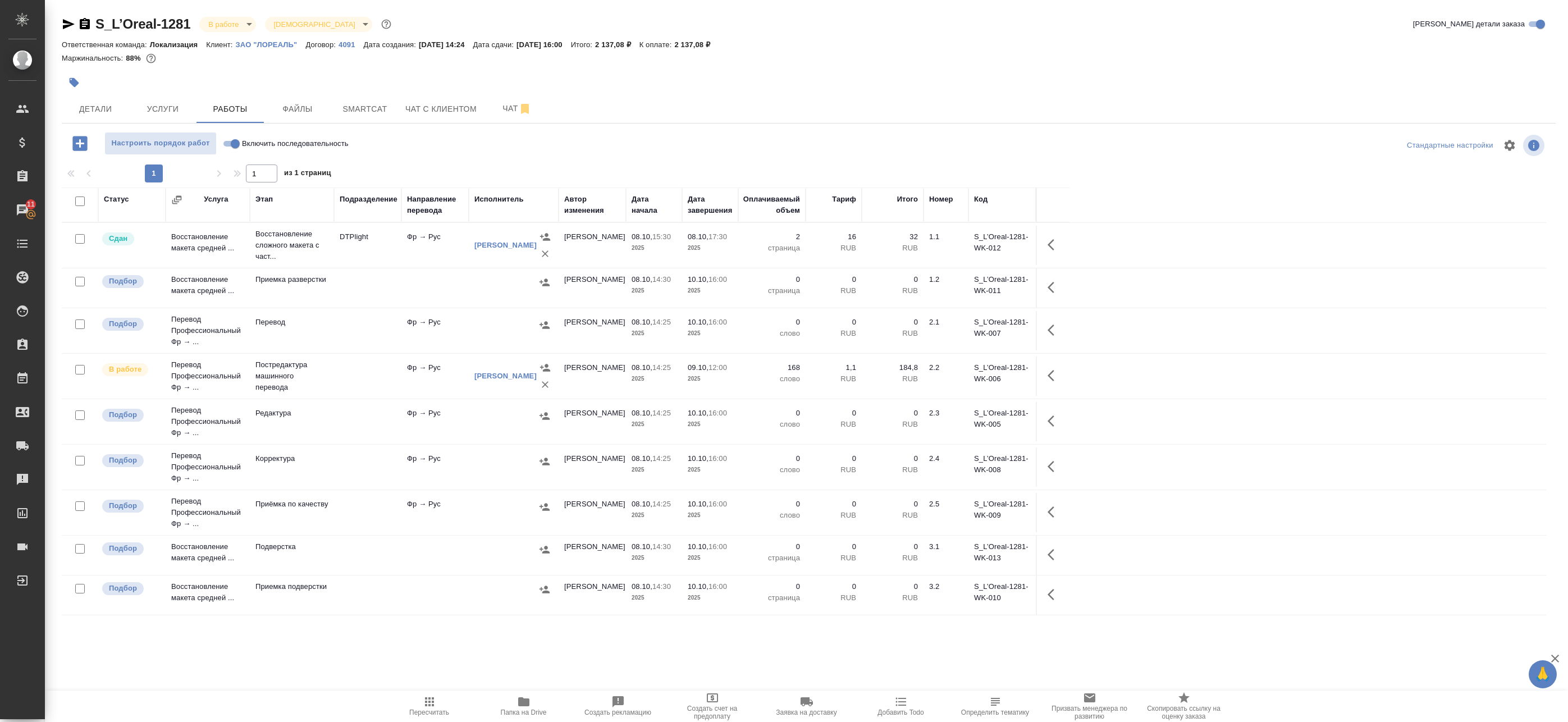
drag, startPoint x: 351, startPoint y: 112, endPoint x: 214, endPoint y: 72, distance: 142.7
click at [235, 70] on div "S_L’Oreal-1281 В работе inProgress Святая троица holyTrinity Кратко детали зака…" at bounding box center [808, 360] width 1506 height 721
click at [370, 111] on span "Smartcat" at bounding box center [365, 109] width 54 height 14
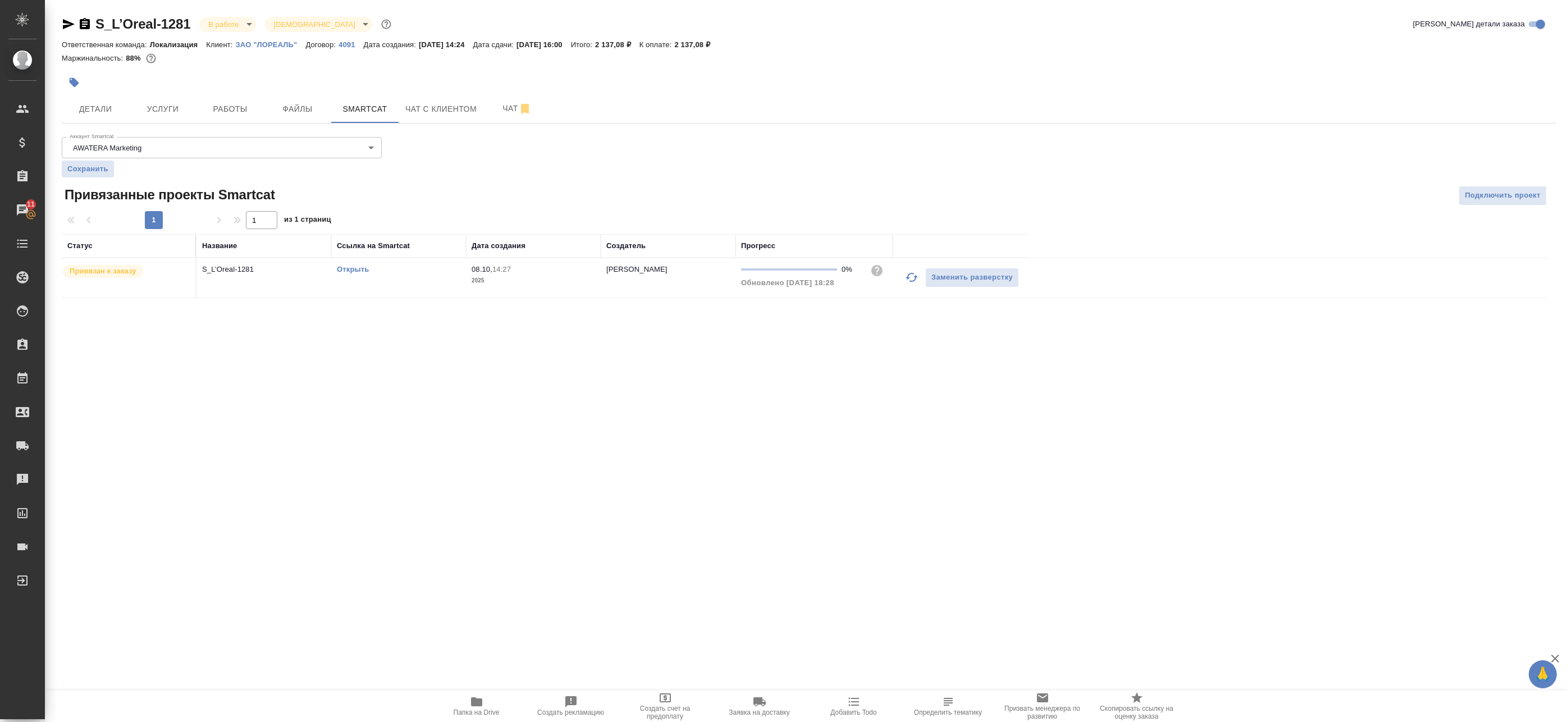
click at [344, 269] on link "Открыть" at bounding box center [352, 269] width 32 height 9
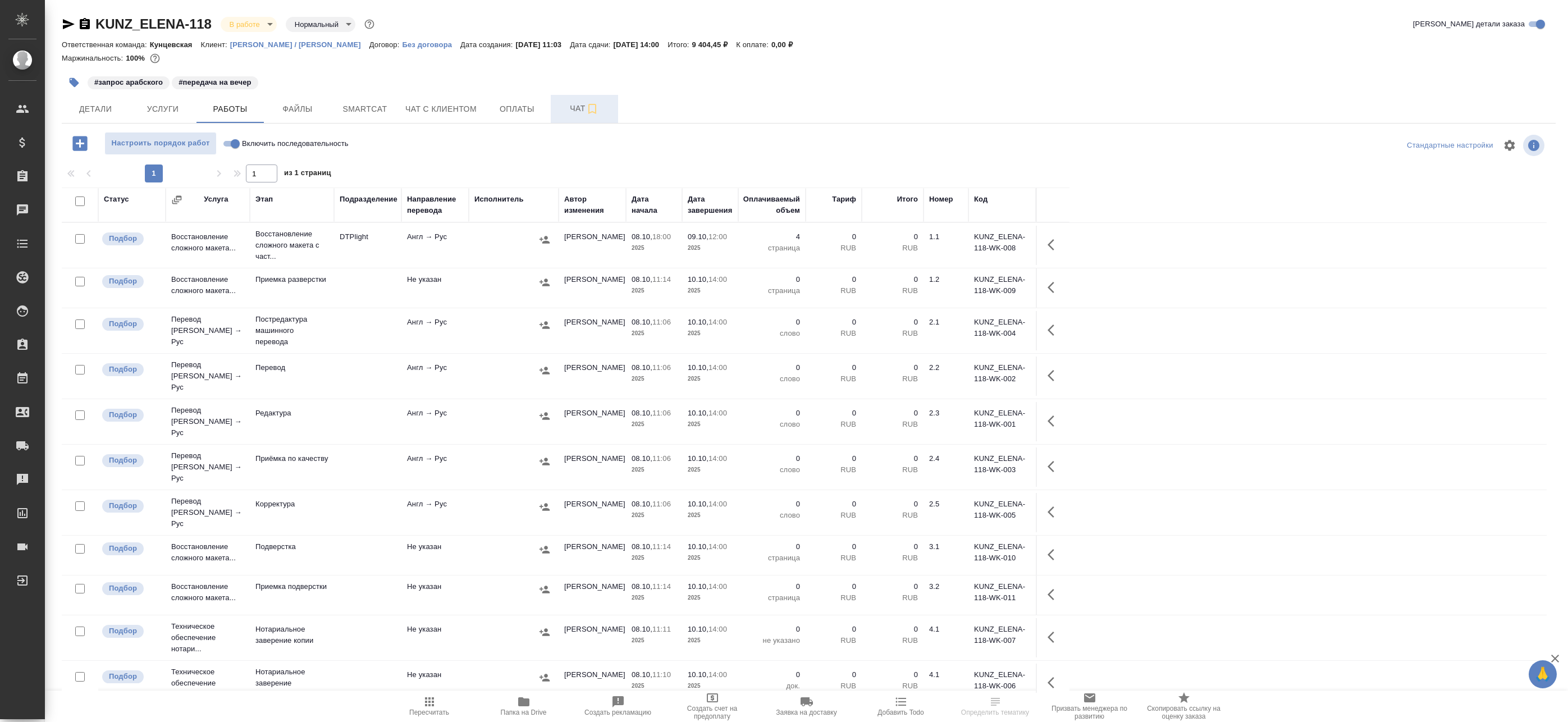
click at [578, 104] on span "Чат" at bounding box center [584, 109] width 54 height 14
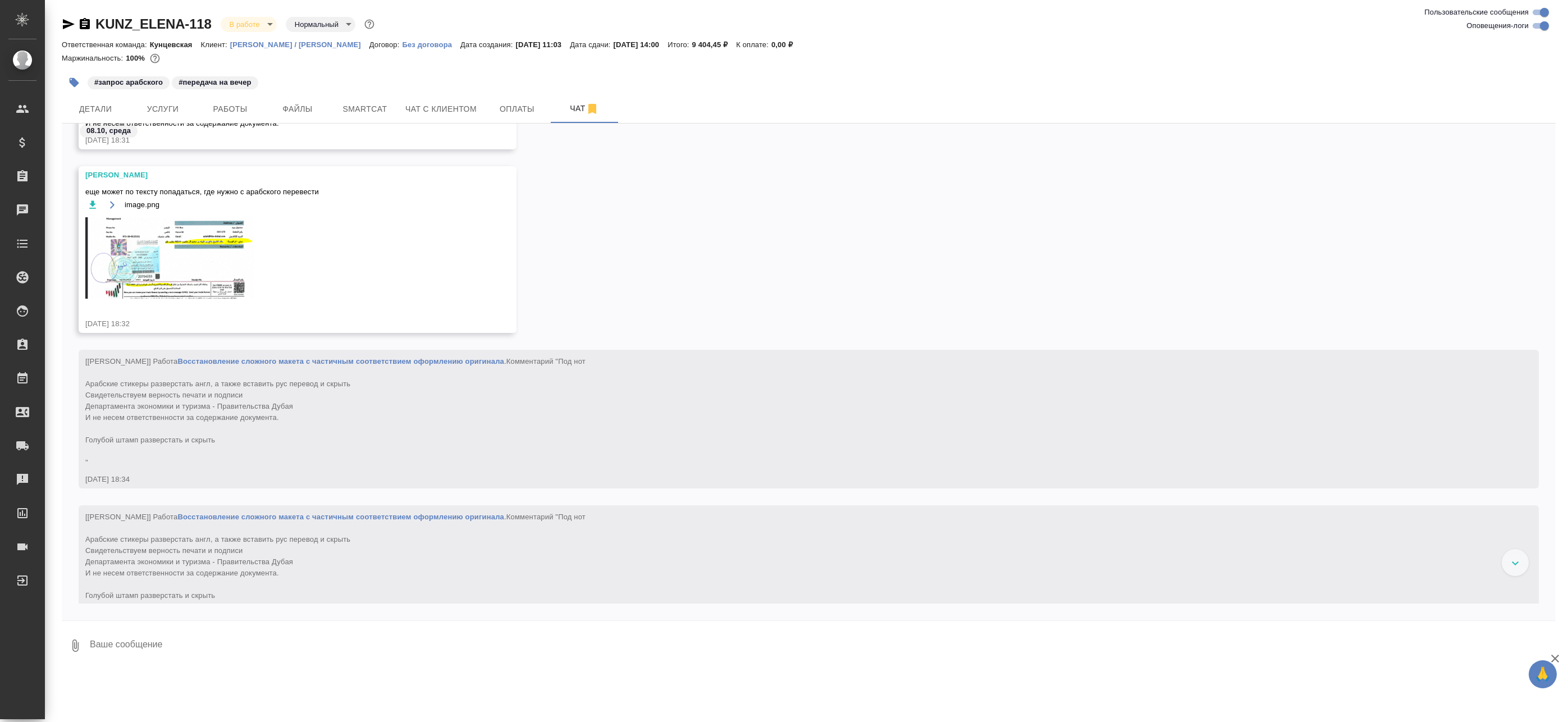
scroll to position [1806, 0]
click at [1534, 24] on input "Оповещения-логи" at bounding box center [1544, 26] width 40 height 14
checkbox input "false"
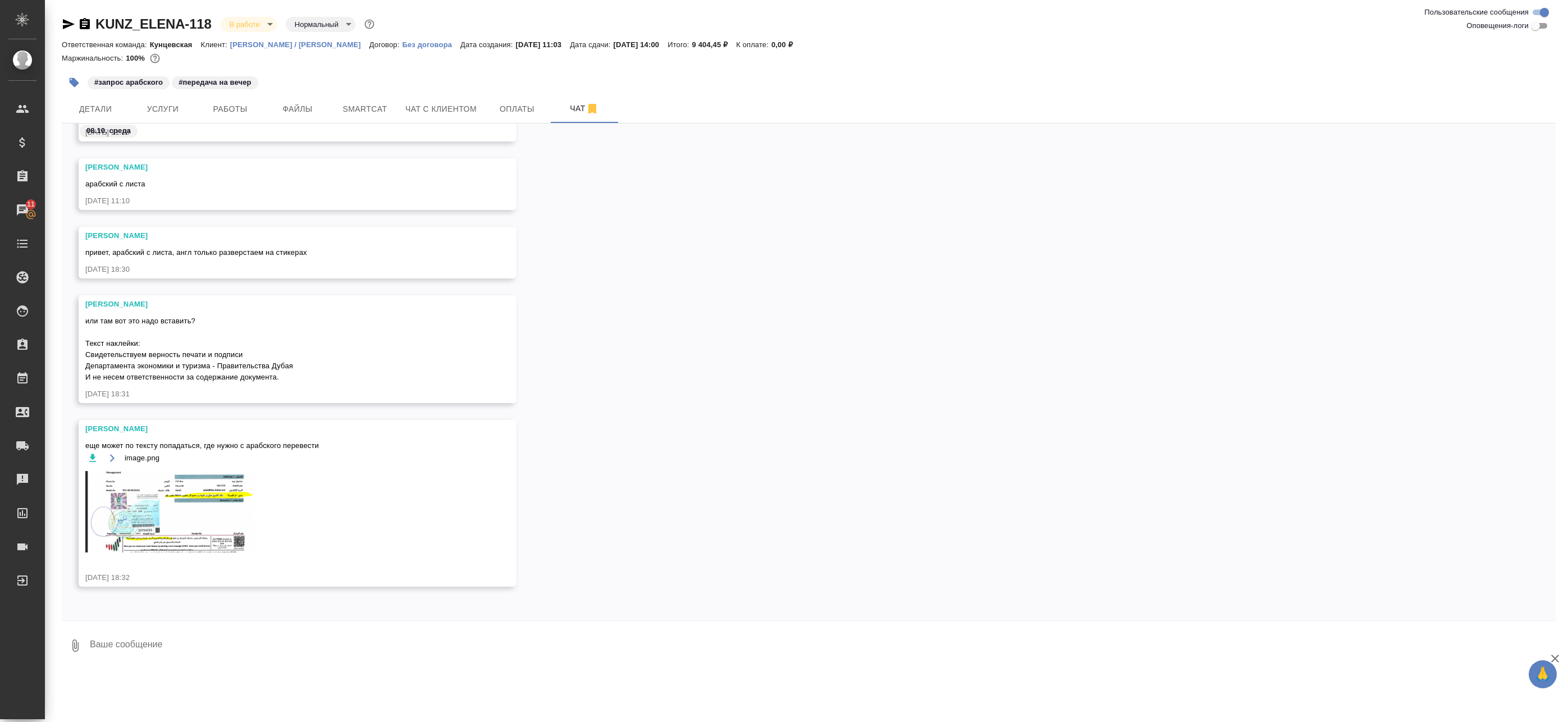
click at [134, 520] on img at bounding box center [169, 511] width 169 height 81
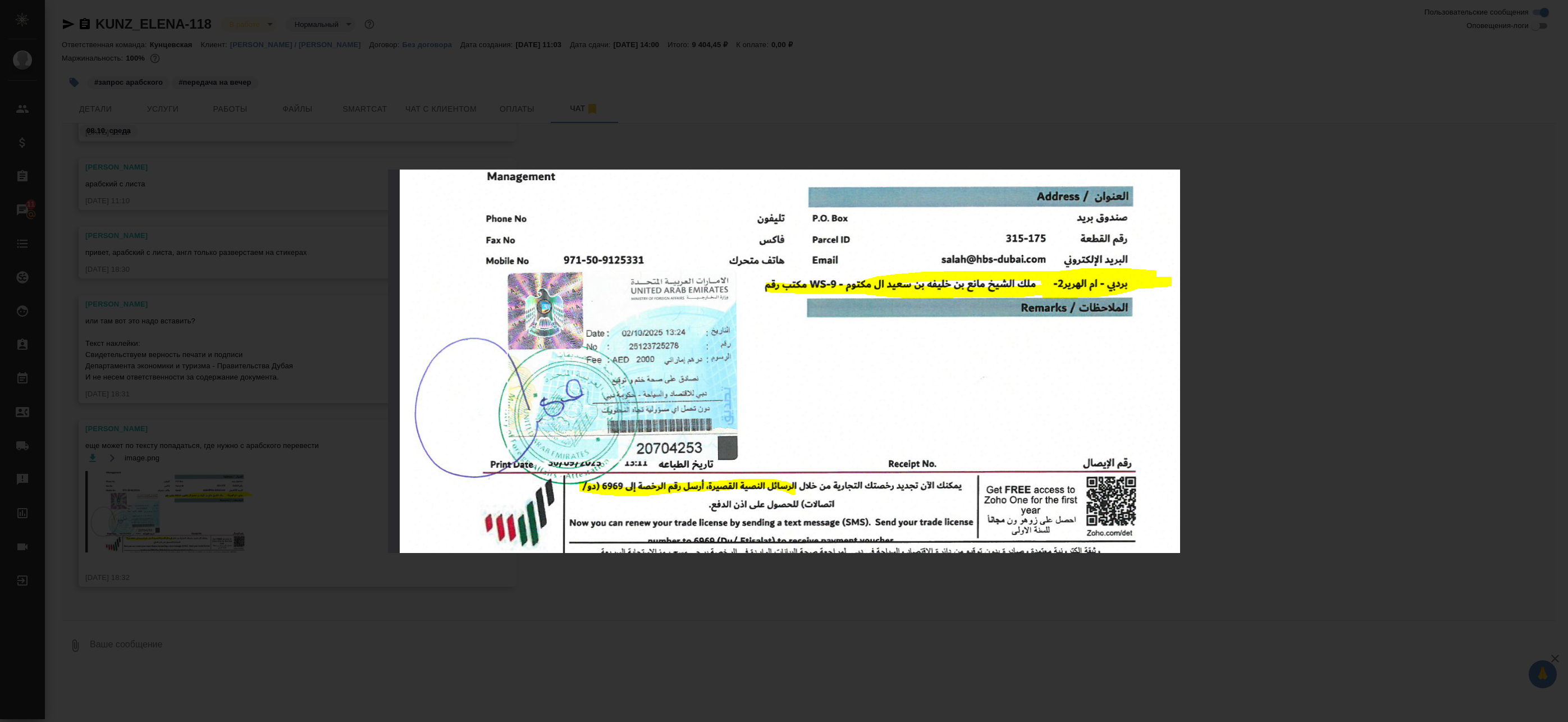
click at [722, 574] on div "image.png 1 of 1" at bounding box center [784, 361] width 1568 height 722
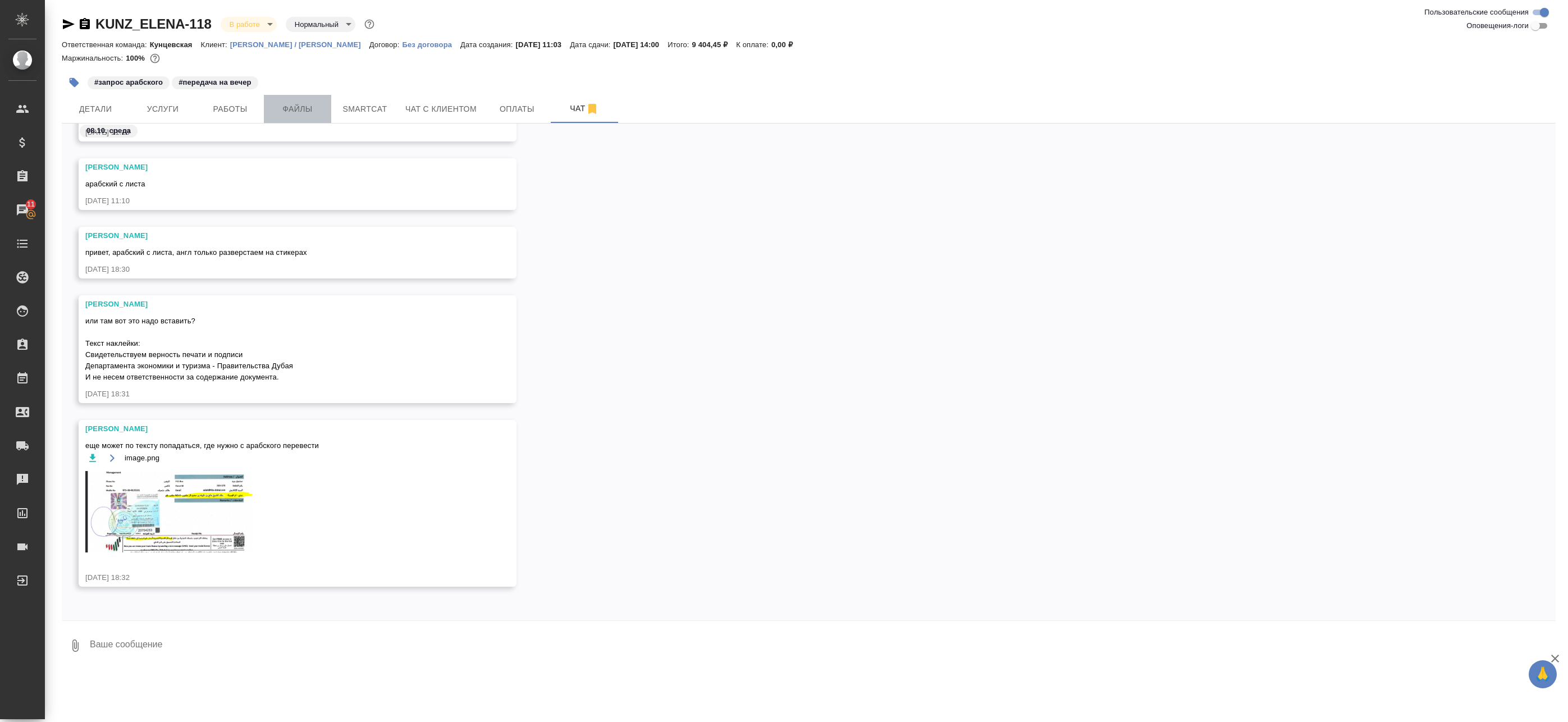
click at [285, 111] on span "Файлы" at bounding box center [297, 109] width 54 height 14
click at [209, 111] on span "Работы" at bounding box center [230, 109] width 54 height 14
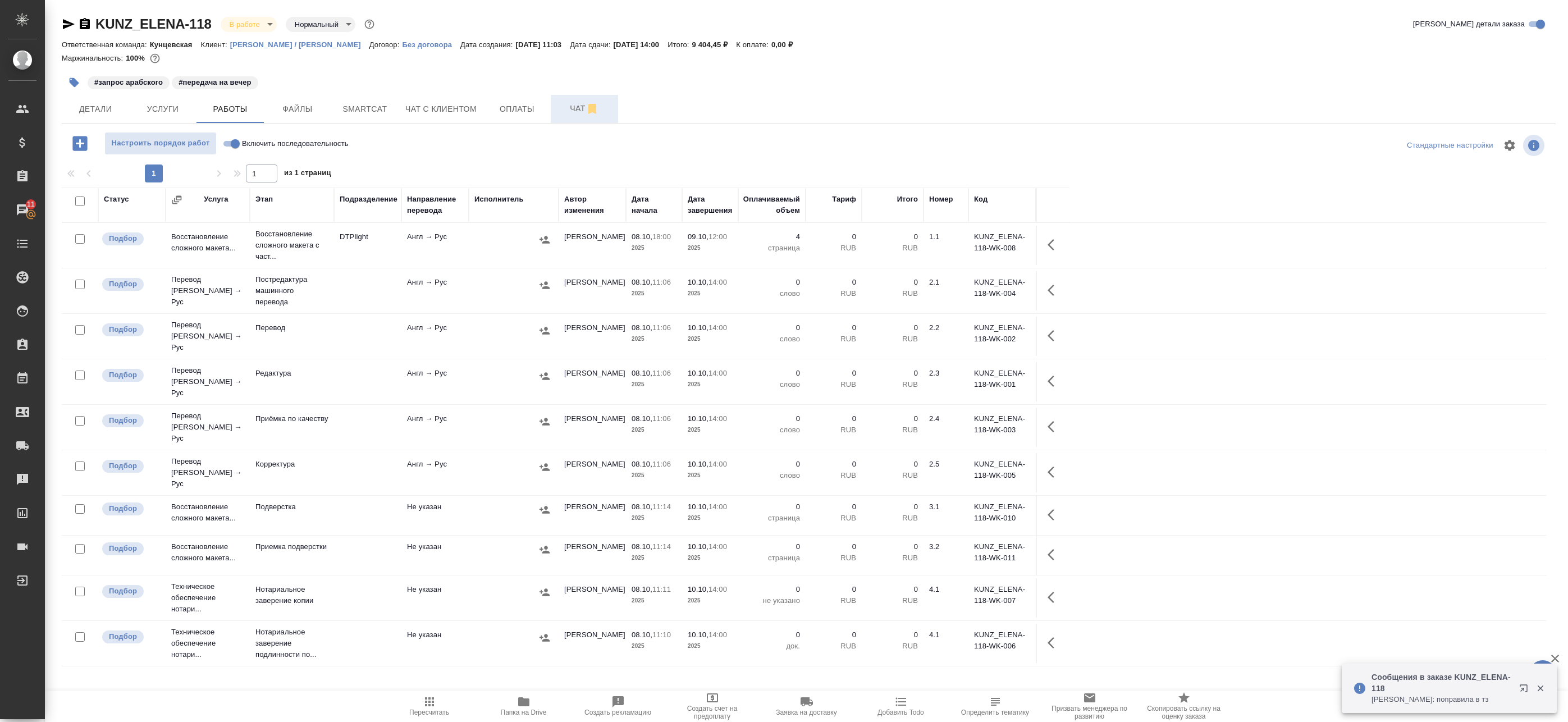
click at [552, 110] on button "Чат" at bounding box center [584, 108] width 67 height 28
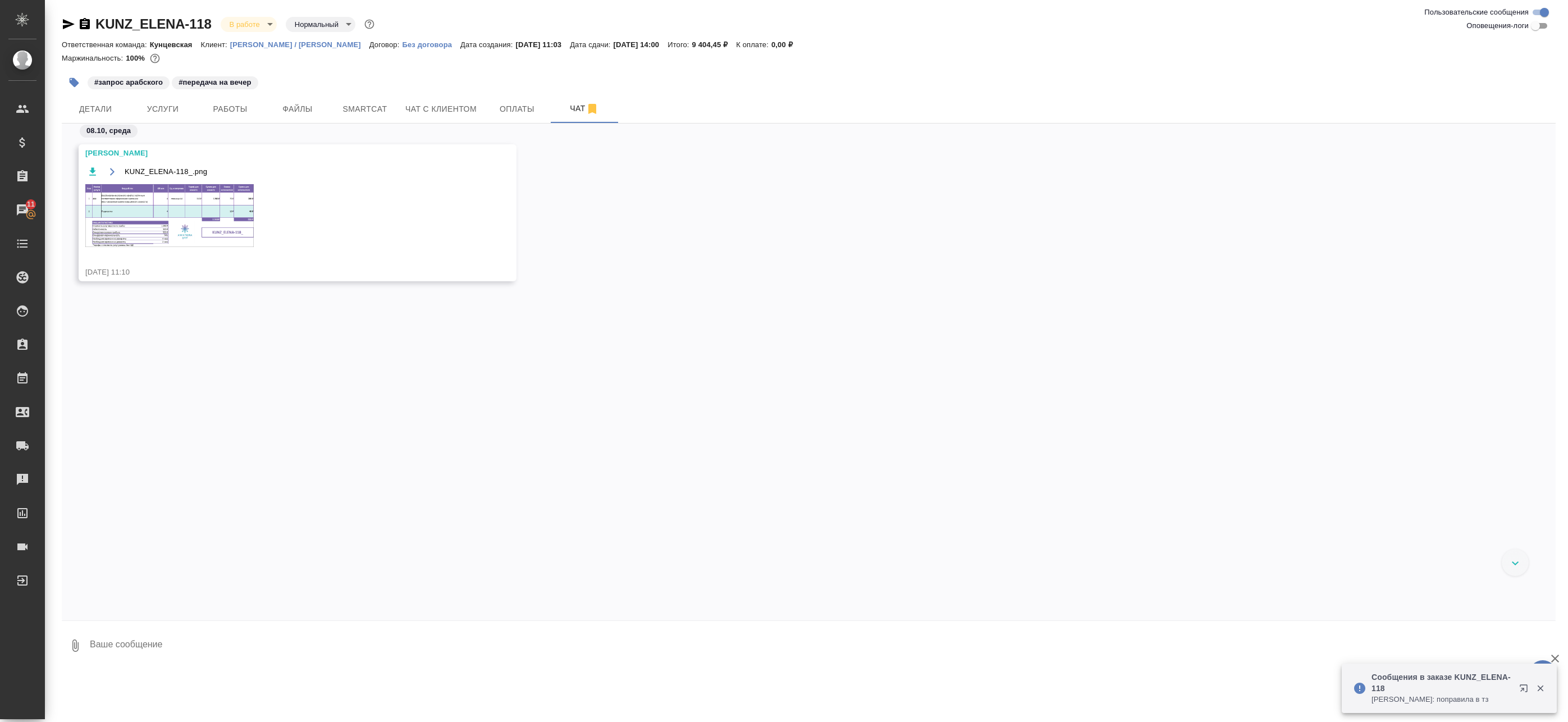
scroll to position [208, 0]
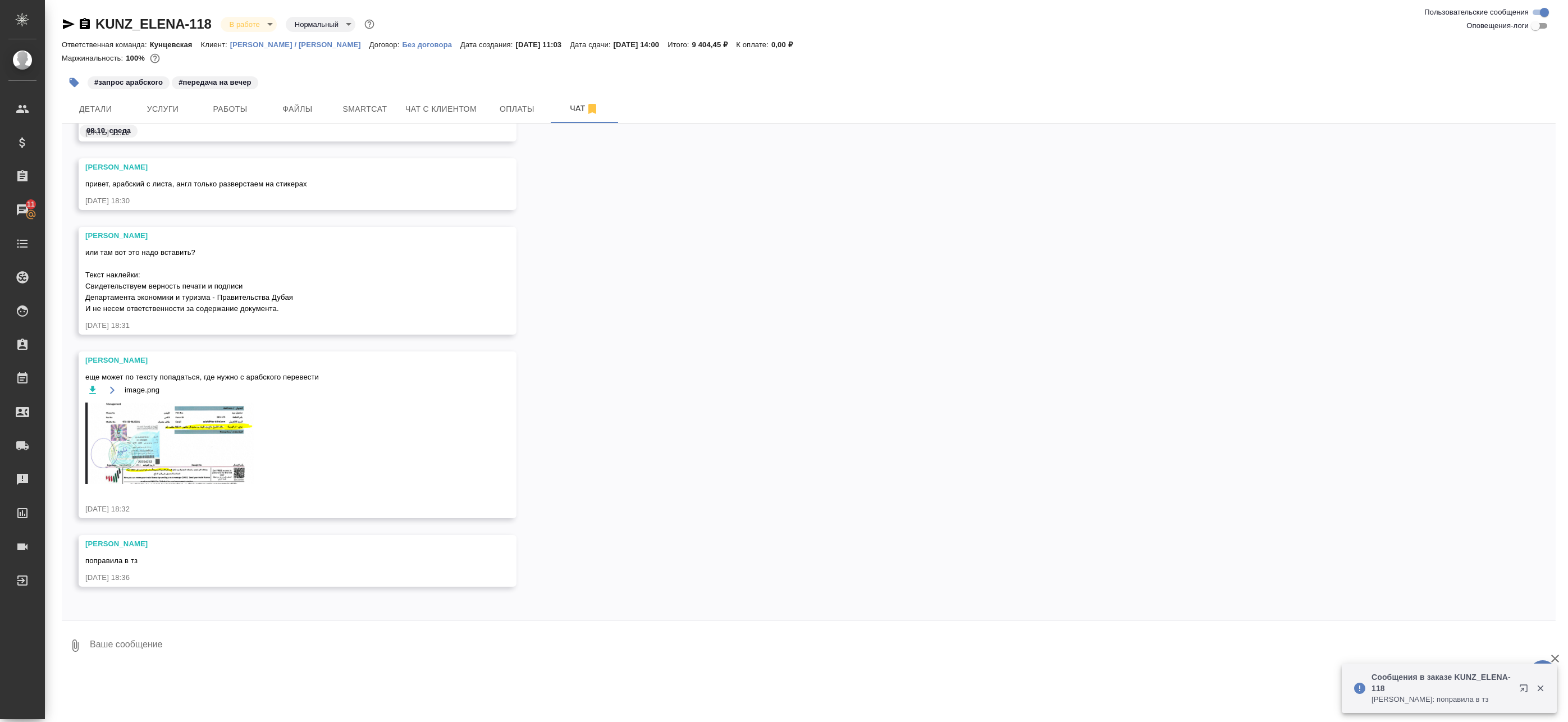
click at [194, 636] on textarea at bounding box center [822, 645] width 1467 height 38
paste textarea
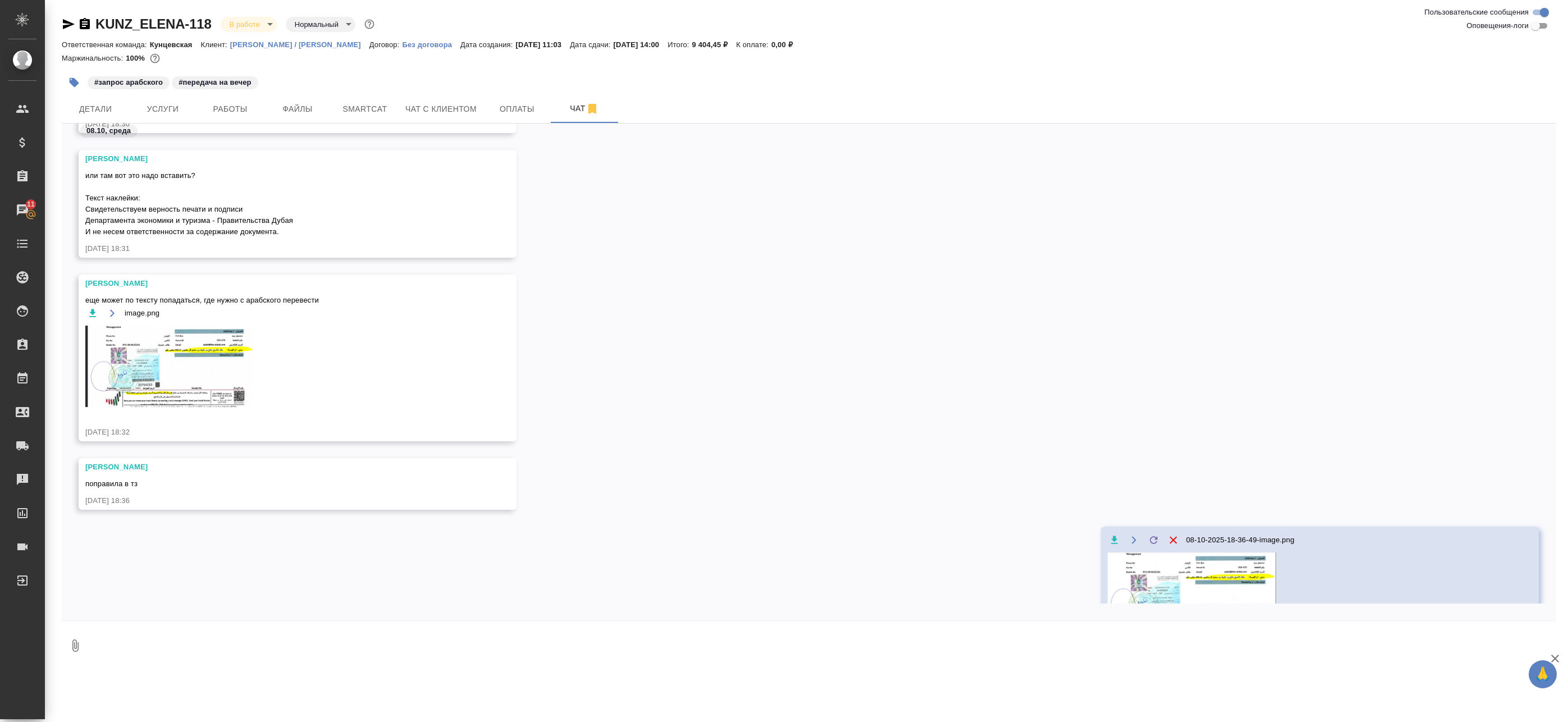
click at [1148, 583] on img at bounding box center [1191, 596] width 169 height 86
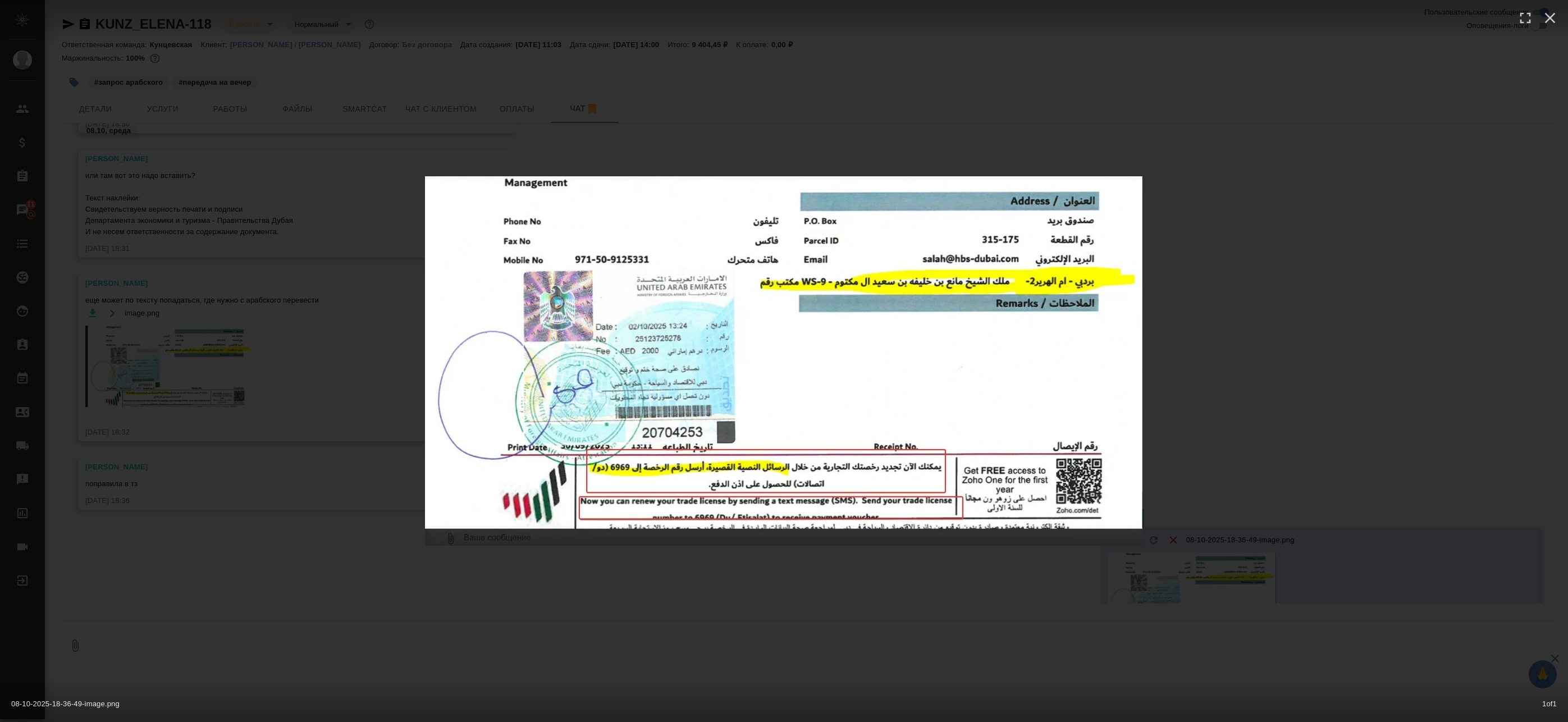
click at [959, 577] on div "08-10-2025-18-36-49-image.png 1 of 1" at bounding box center [784, 361] width 1568 height 722
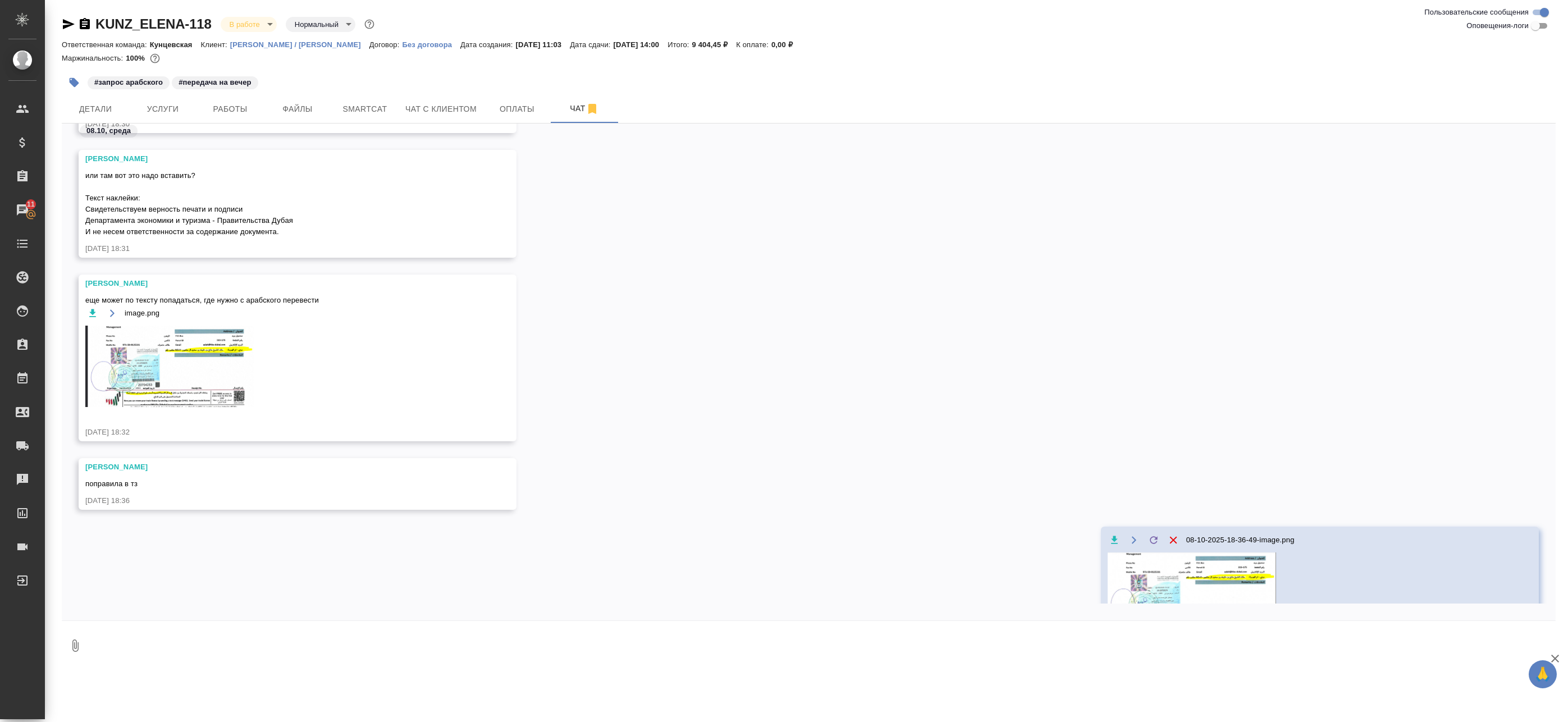
click at [878, 638] on div "08-10-2025-18-36-49-image.png 1 of 1" at bounding box center [784, 383] width 1412 height 650
click at [873, 648] on textarea at bounding box center [822, 645] width 1467 height 38
type textarea "вот тут дубль на ниж"
type textarea "Там есть дубль"
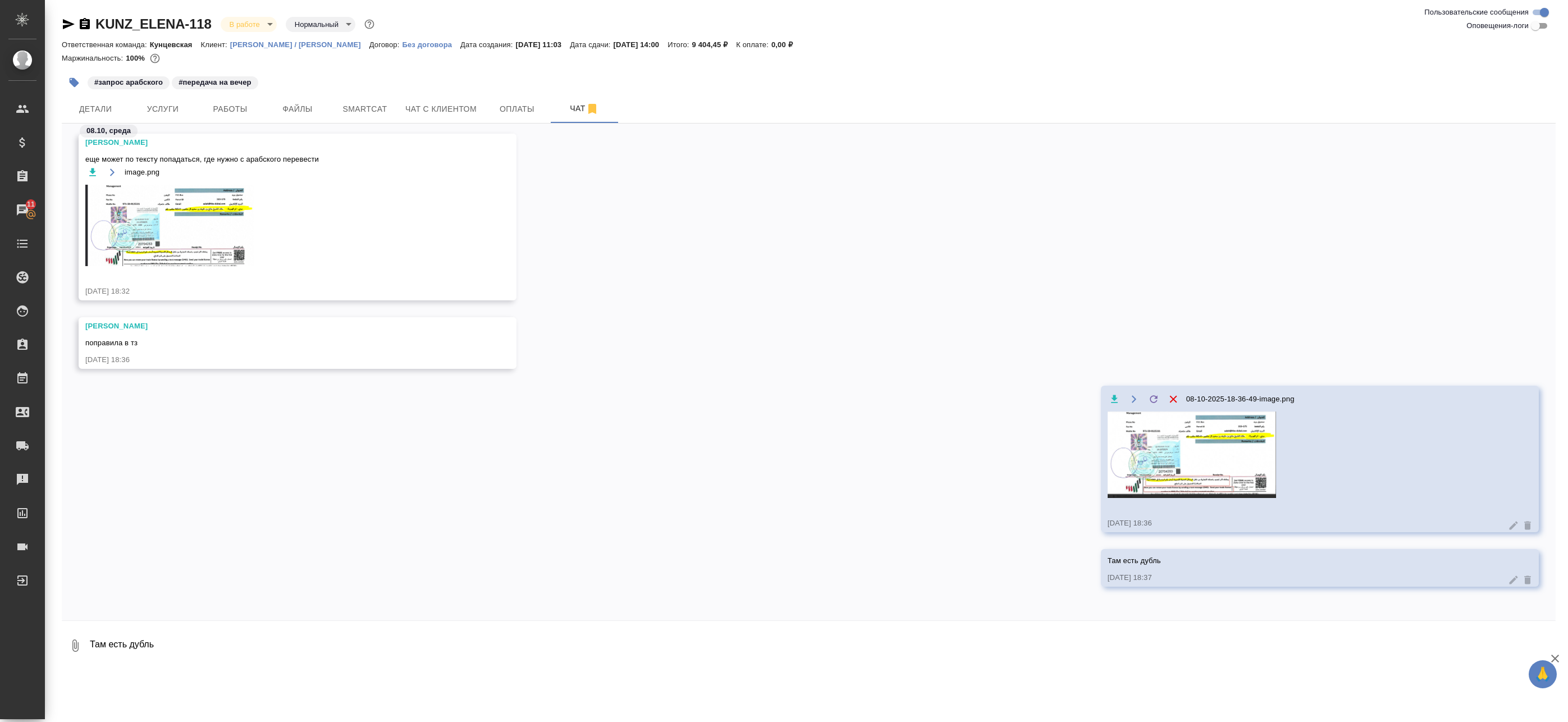
click at [161, 210] on img at bounding box center [169, 225] width 169 height 81
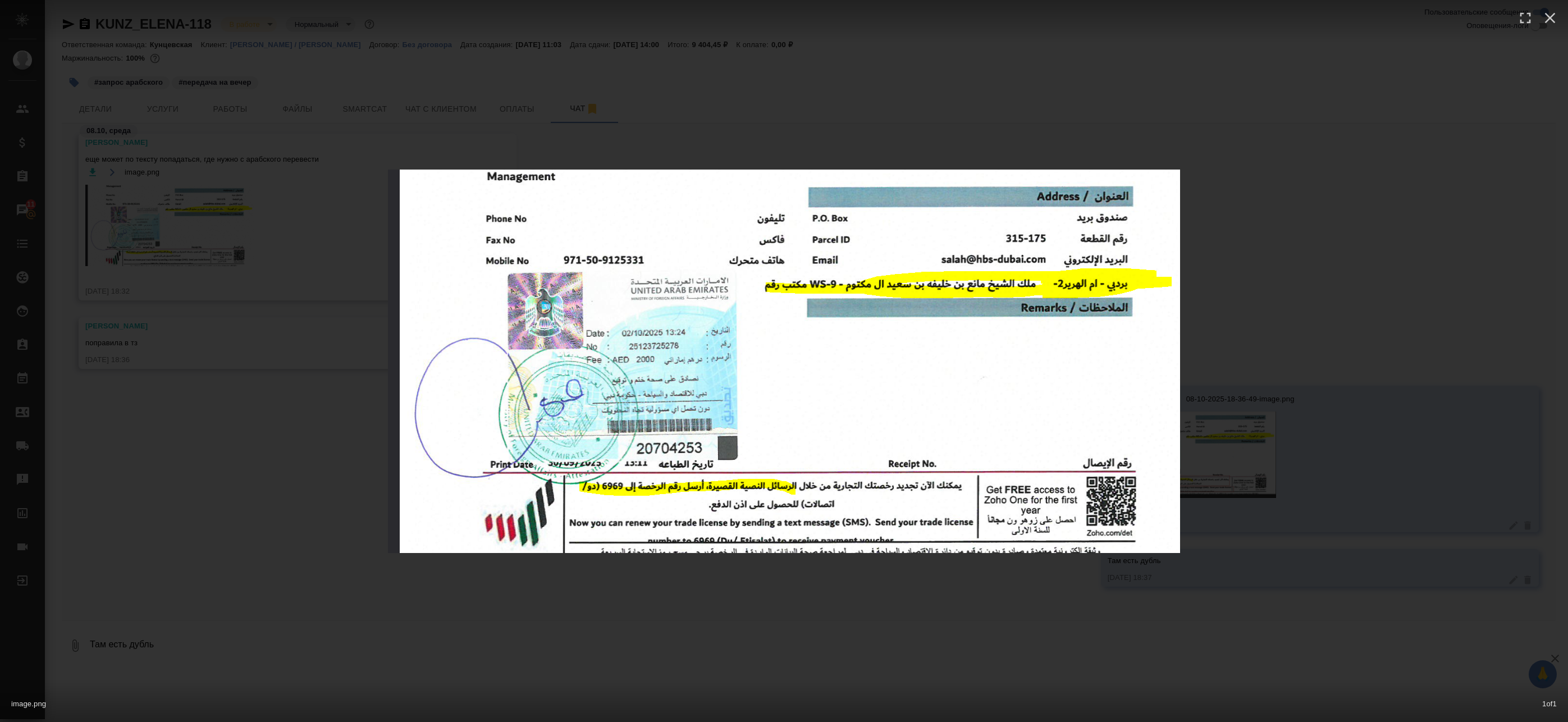
click at [227, 228] on div "image.png 1 of 1" at bounding box center [784, 361] width 1568 height 722
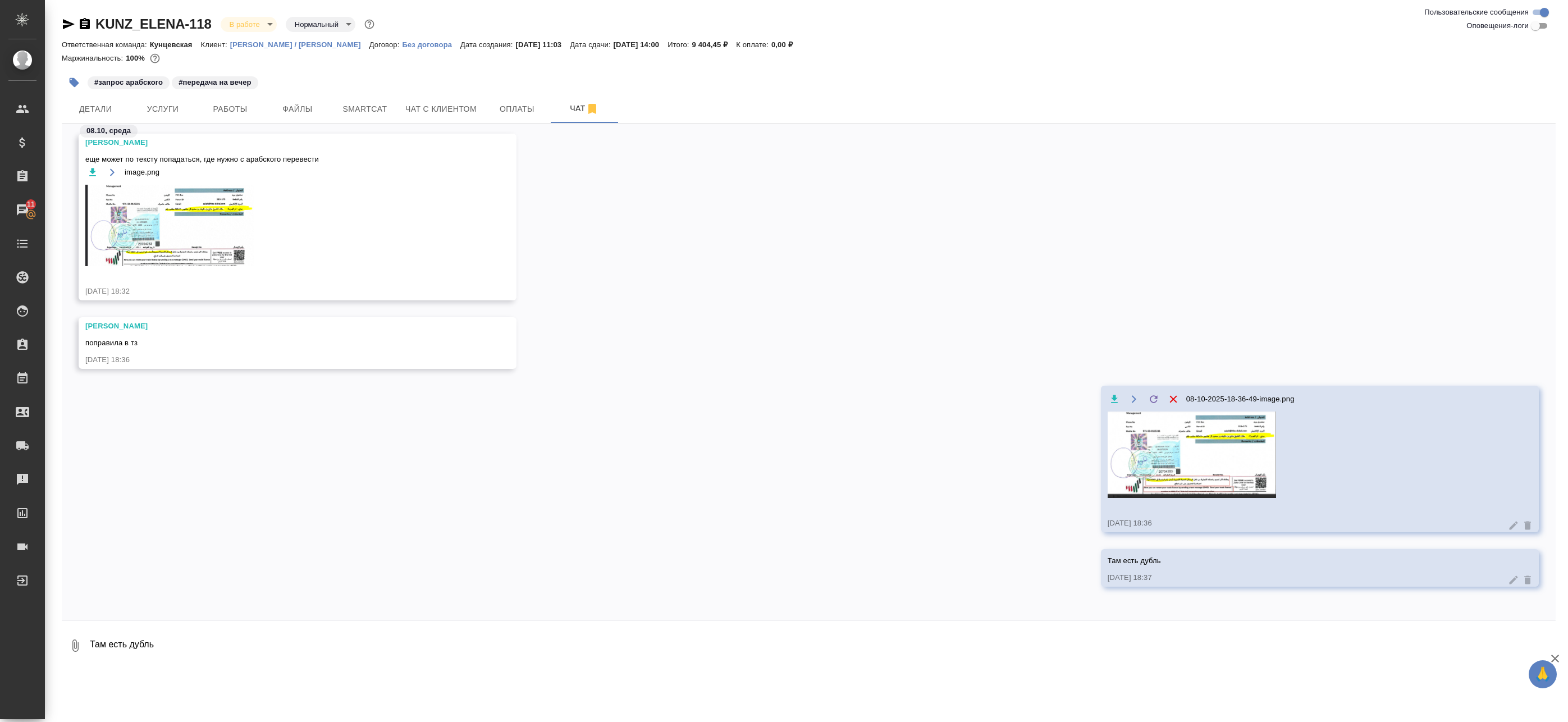
click at [1172, 441] on img at bounding box center [1191, 454] width 169 height 86
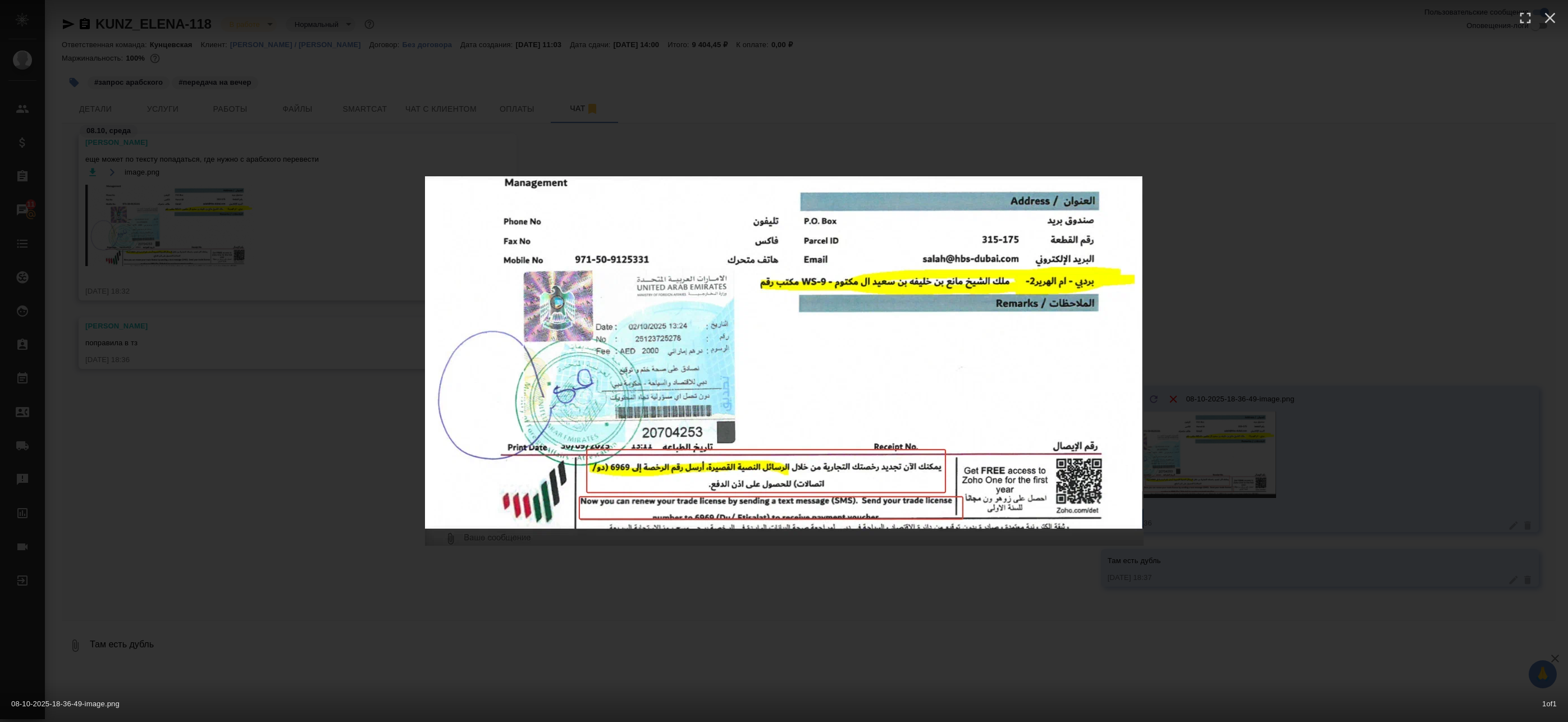
click at [337, 378] on div "08-10-2025-18-36-49-image.png 1 of 1" at bounding box center [784, 361] width 1568 height 722
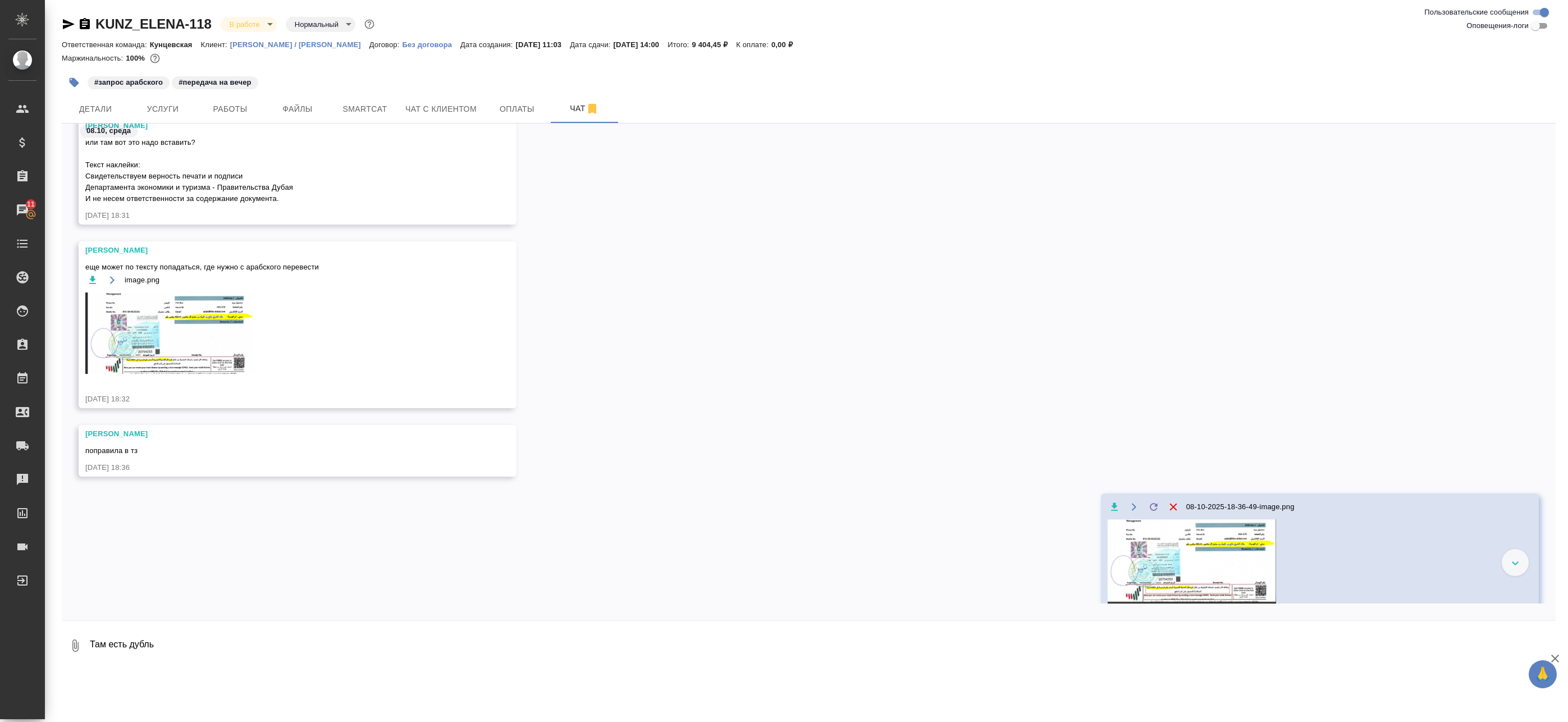
scroll to position [314, 0]
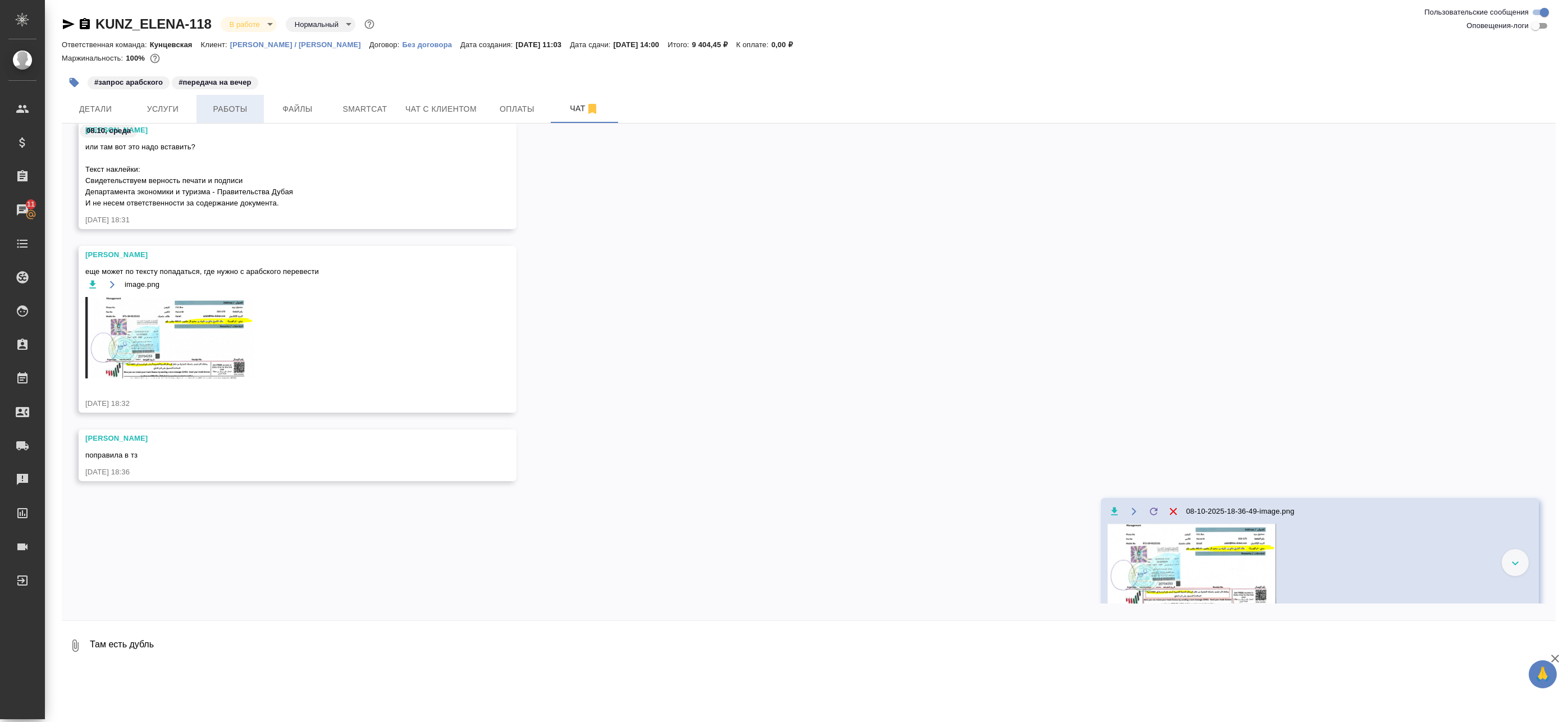
click at [246, 109] on span "Работы" at bounding box center [230, 109] width 54 height 14
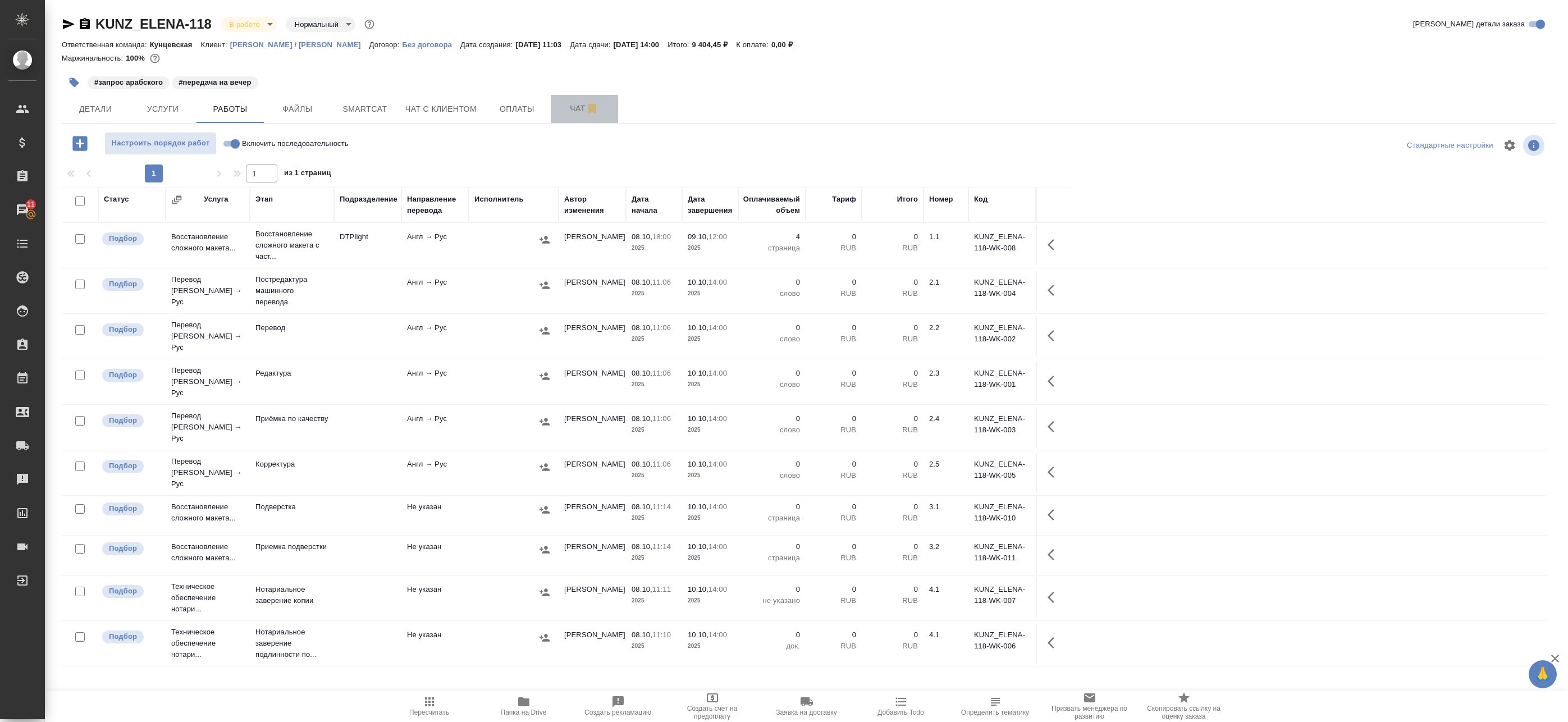
click at [579, 109] on span "Чат" at bounding box center [584, 109] width 54 height 14
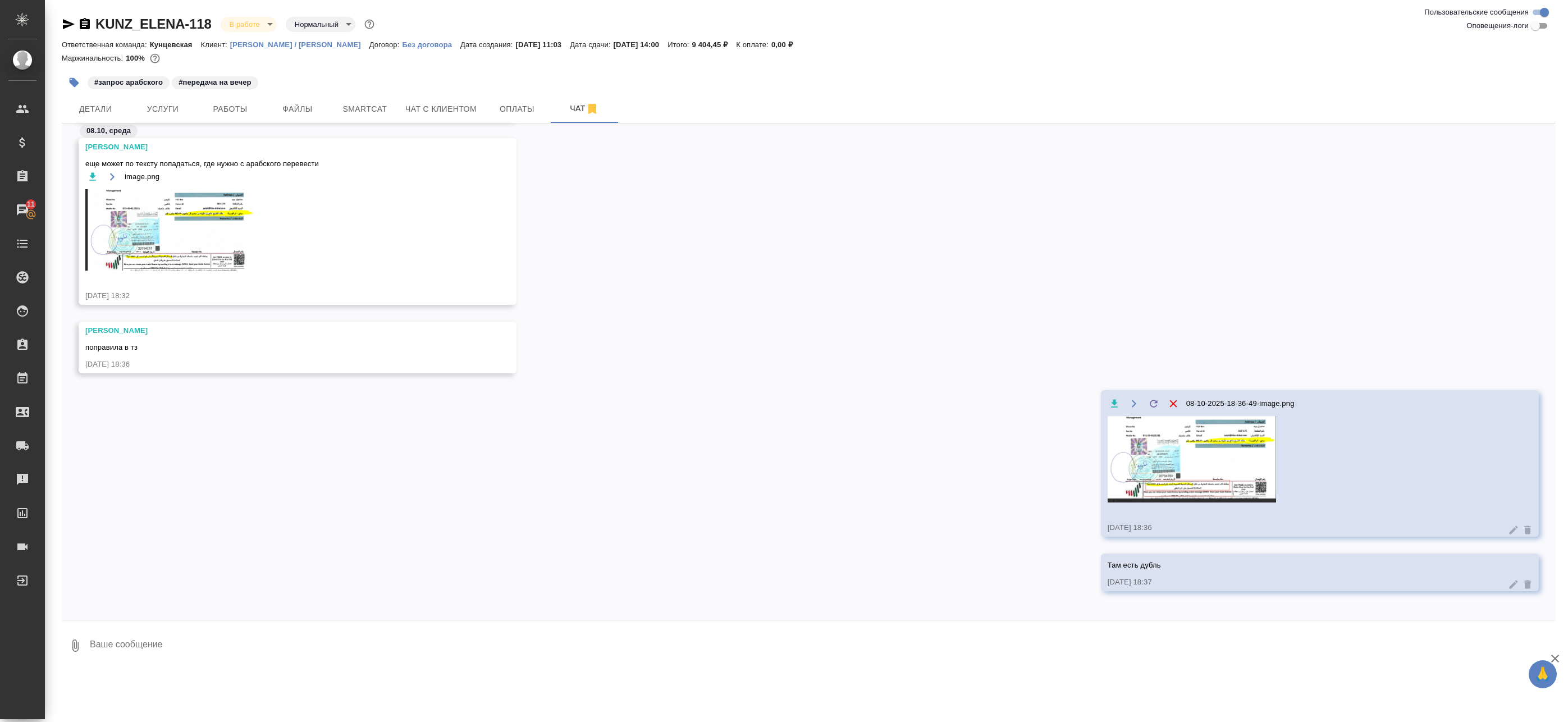
scroll to position [426, 0]
click at [236, 214] on img at bounding box center [169, 225] width 169 height 81
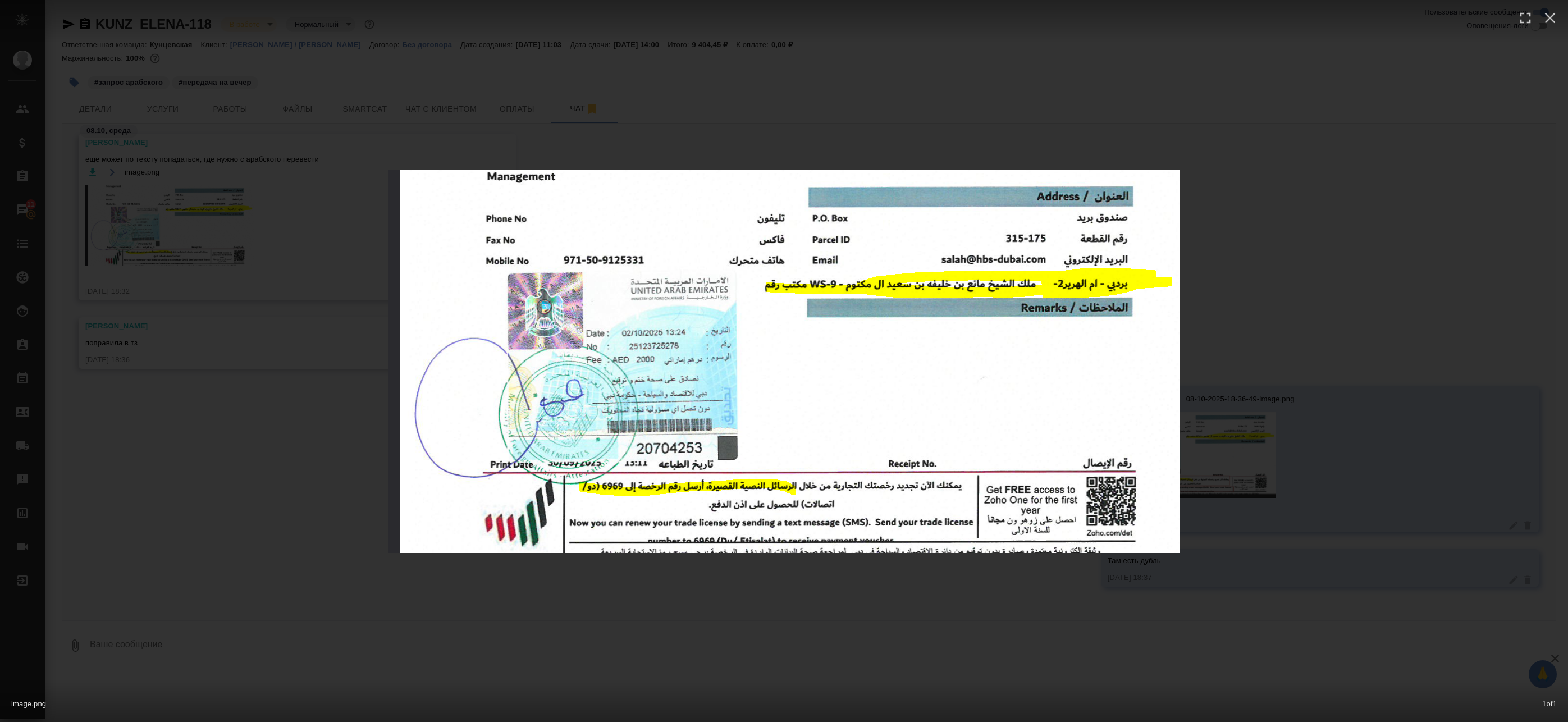
click at [245, 238] on div "image.png 1 of 1" at bounding box center [784, 361] width 1568 height 722
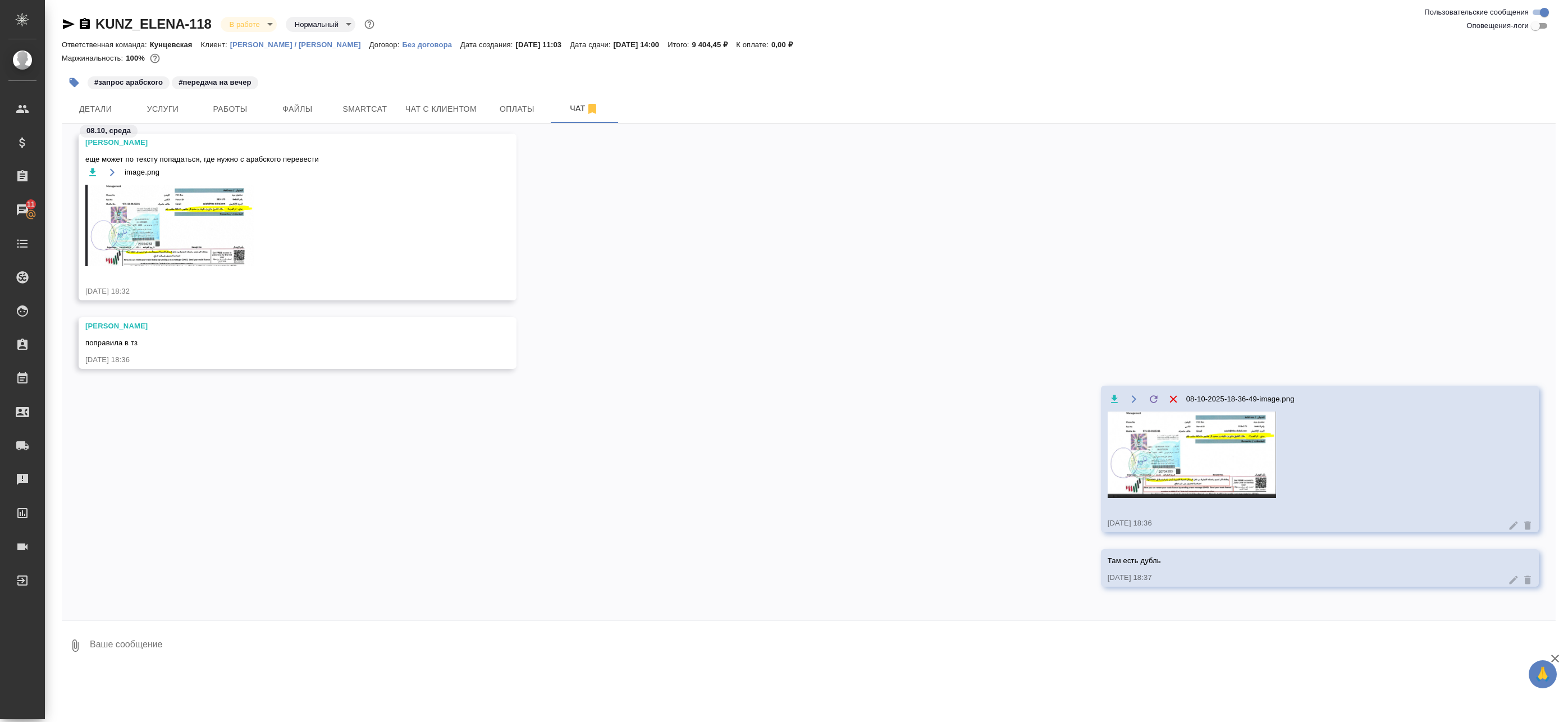
click at [1133, 449] on img at bounding box center [1191, 454] width 169 height 86
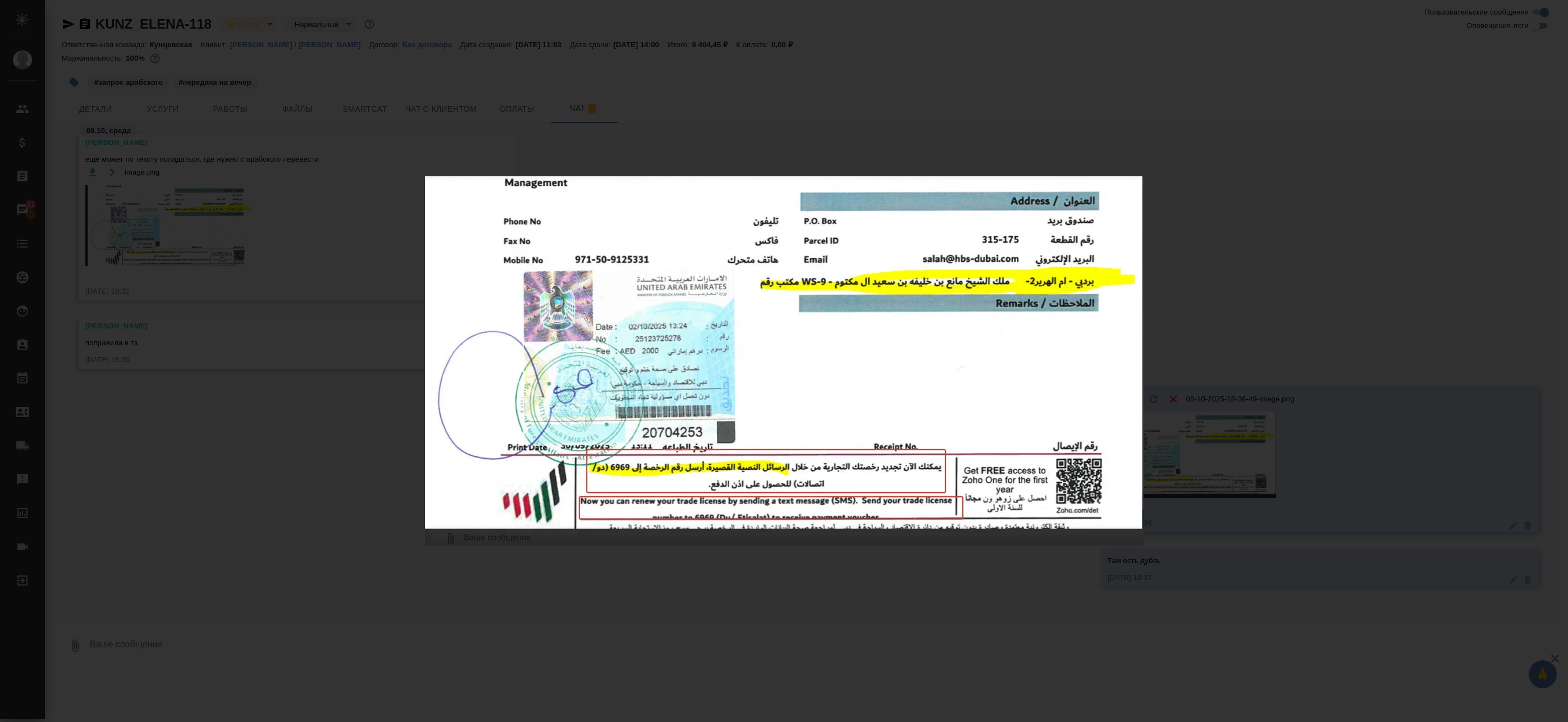
click at [367, 322] on div "08-10-2025-18-36-49-image.png 1 of 1" at bounding box center [784, 361] width 1568 height 722
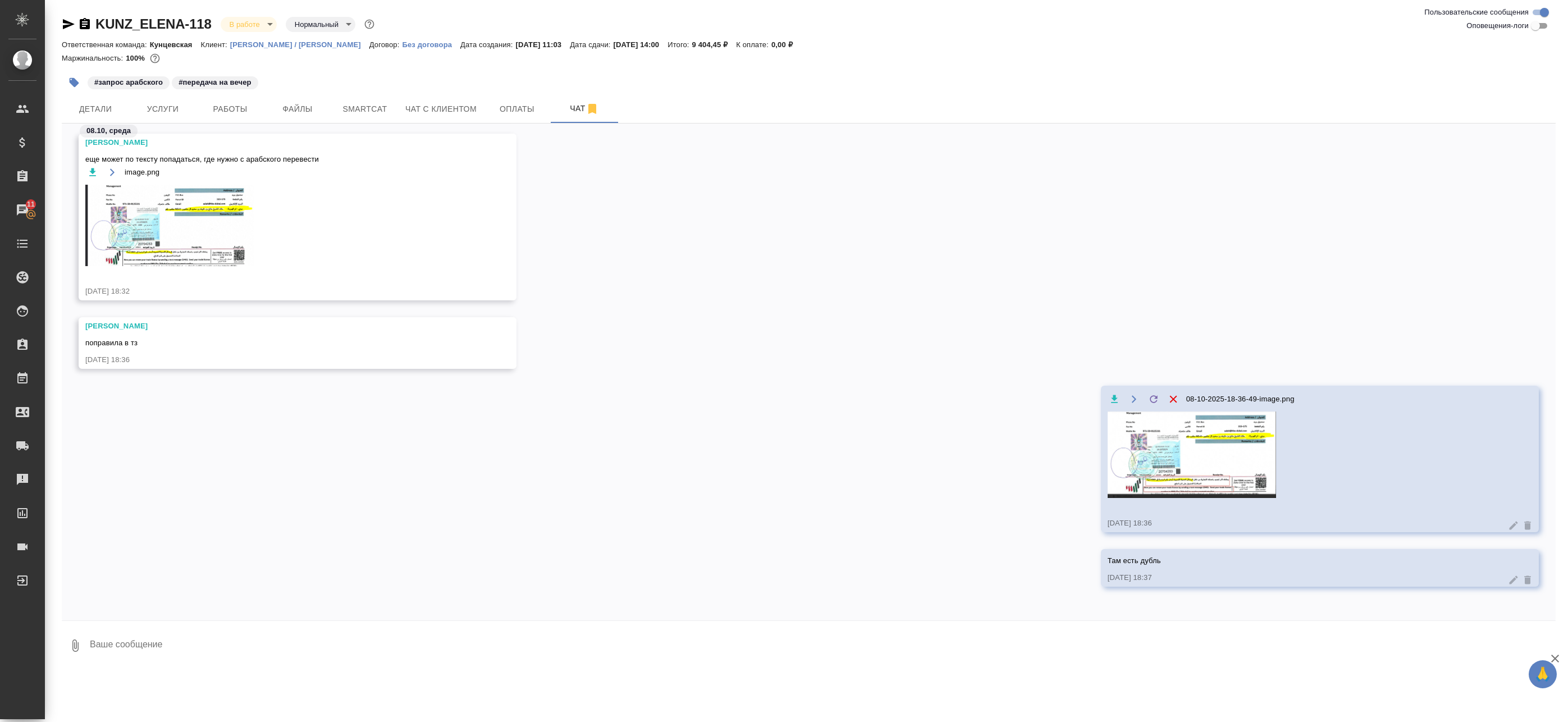
click at [139, 241] on img at bounding box center [169, 225] width 169 height 81
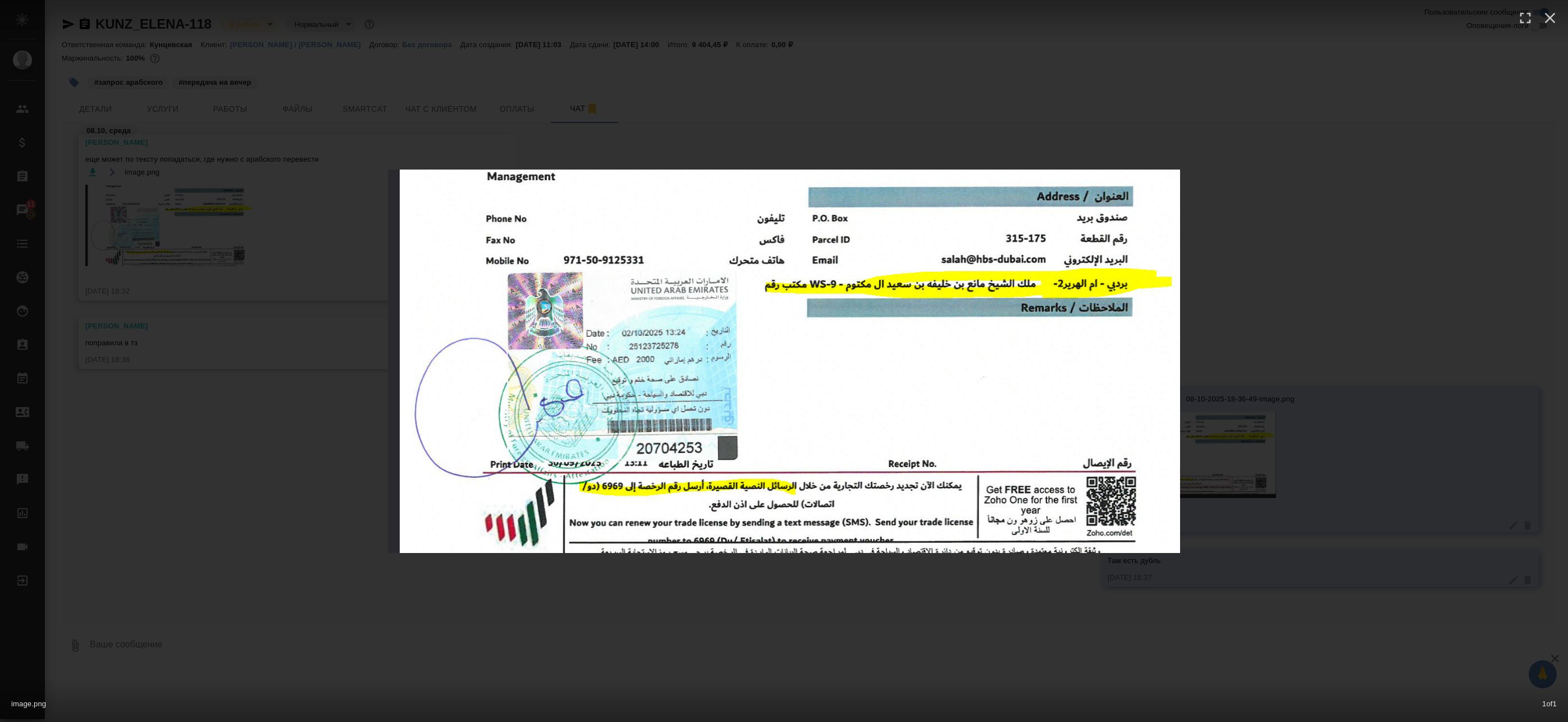
click at [307, 260] on div "image.png 1 of 1" at bounding box center [784, 361] width 1568 height 722
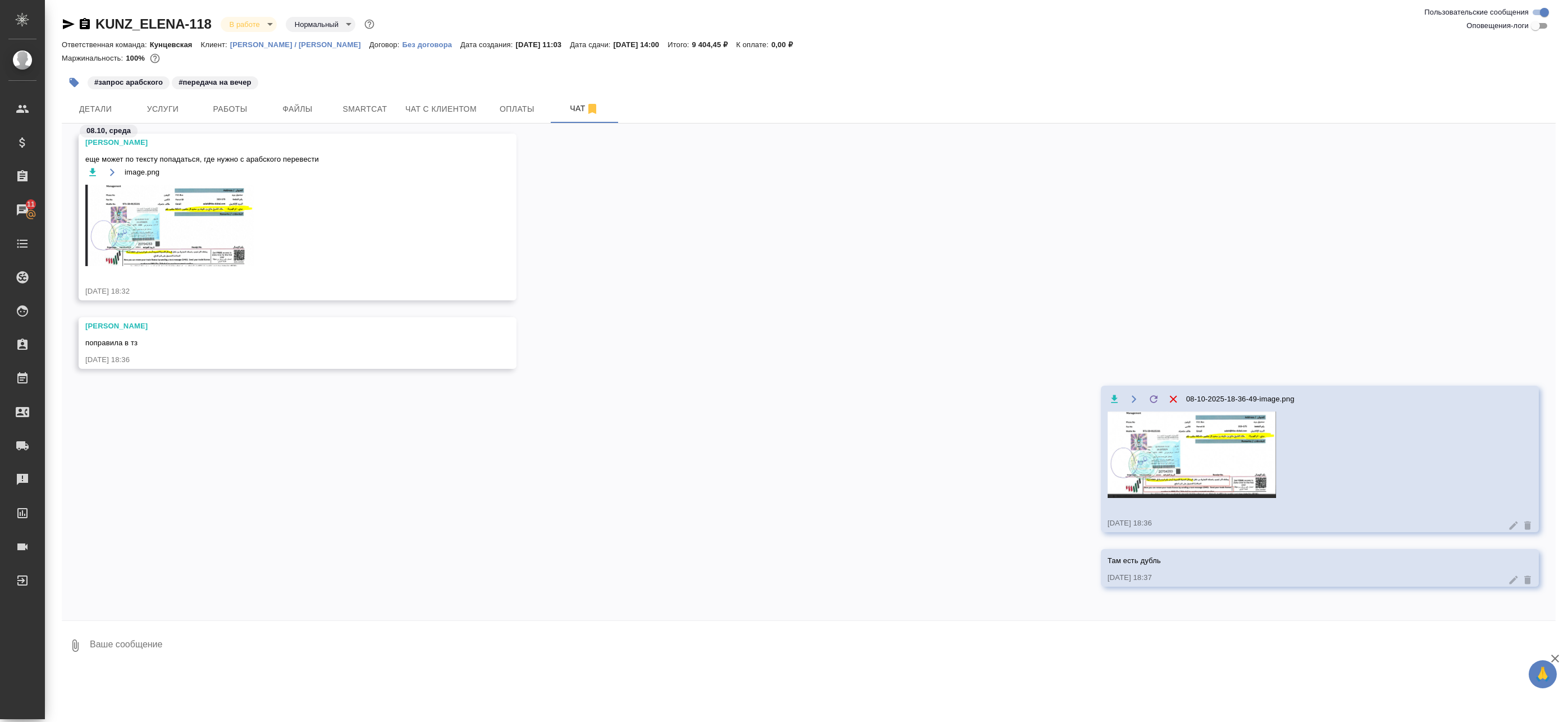
click at [199, 224] on img at bounding box center [169, 225] width 169 height 81
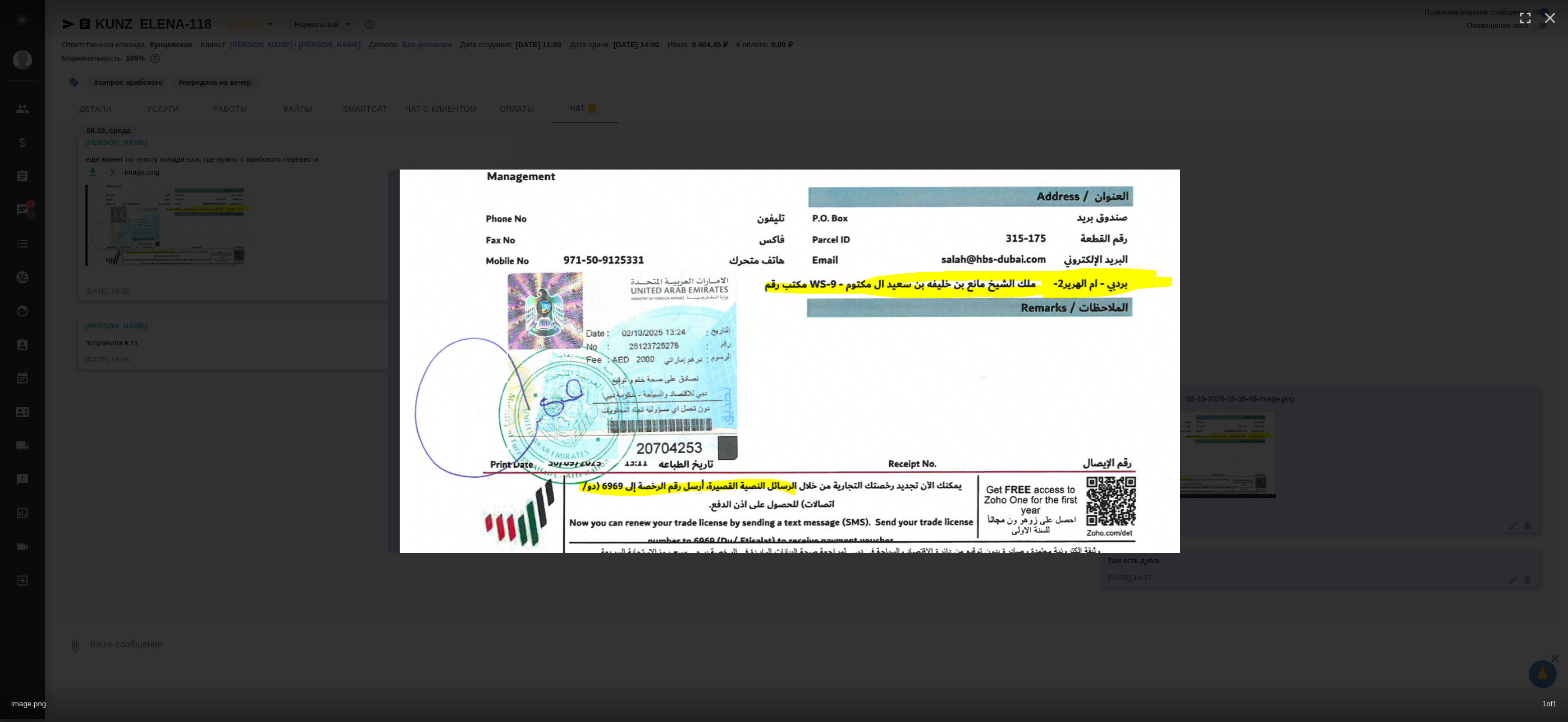
click at [1275, 419] on div "image.png 1 of 1" at bounding box center [784, 361] width 1568 height 722
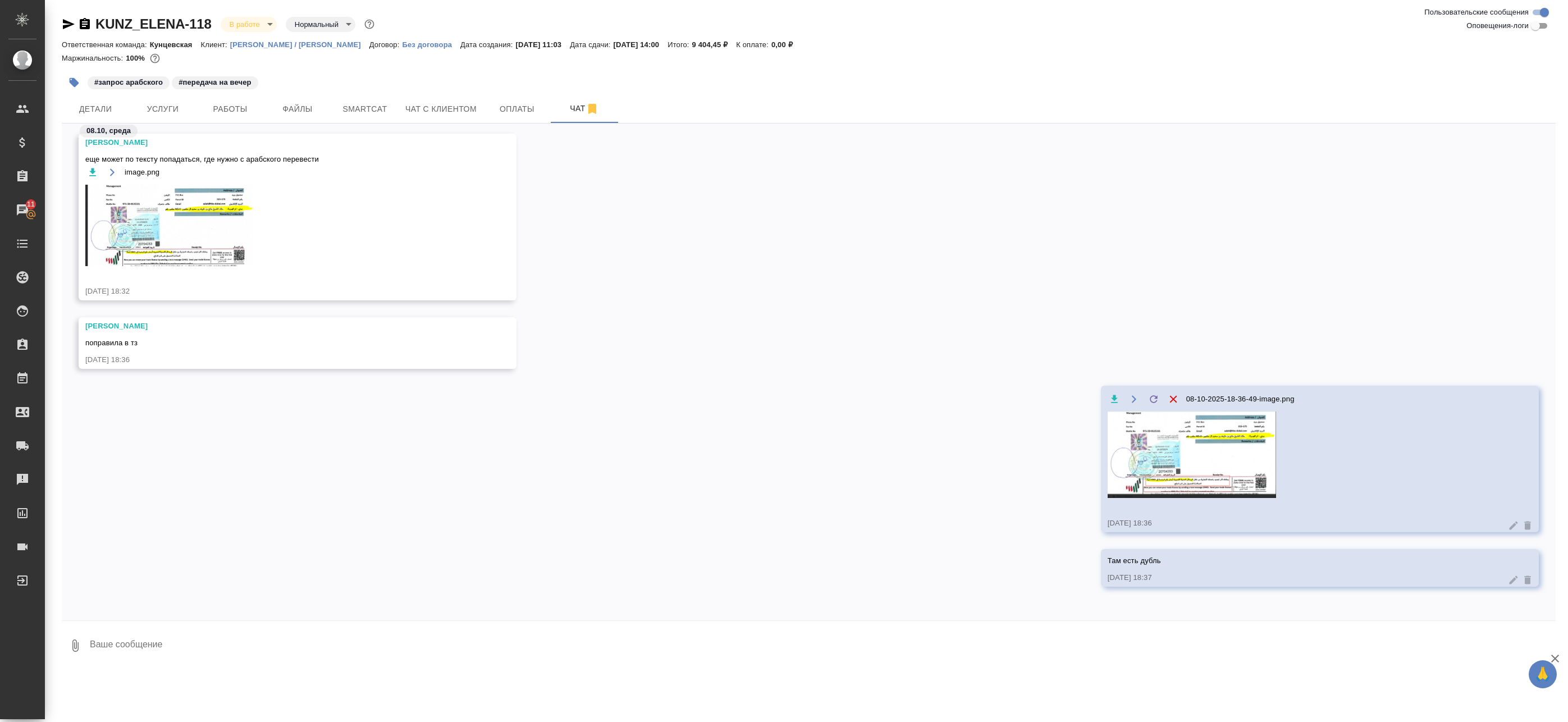
click at [1209, 463] on div at bounding box center [784, 383] width 1412 height 345
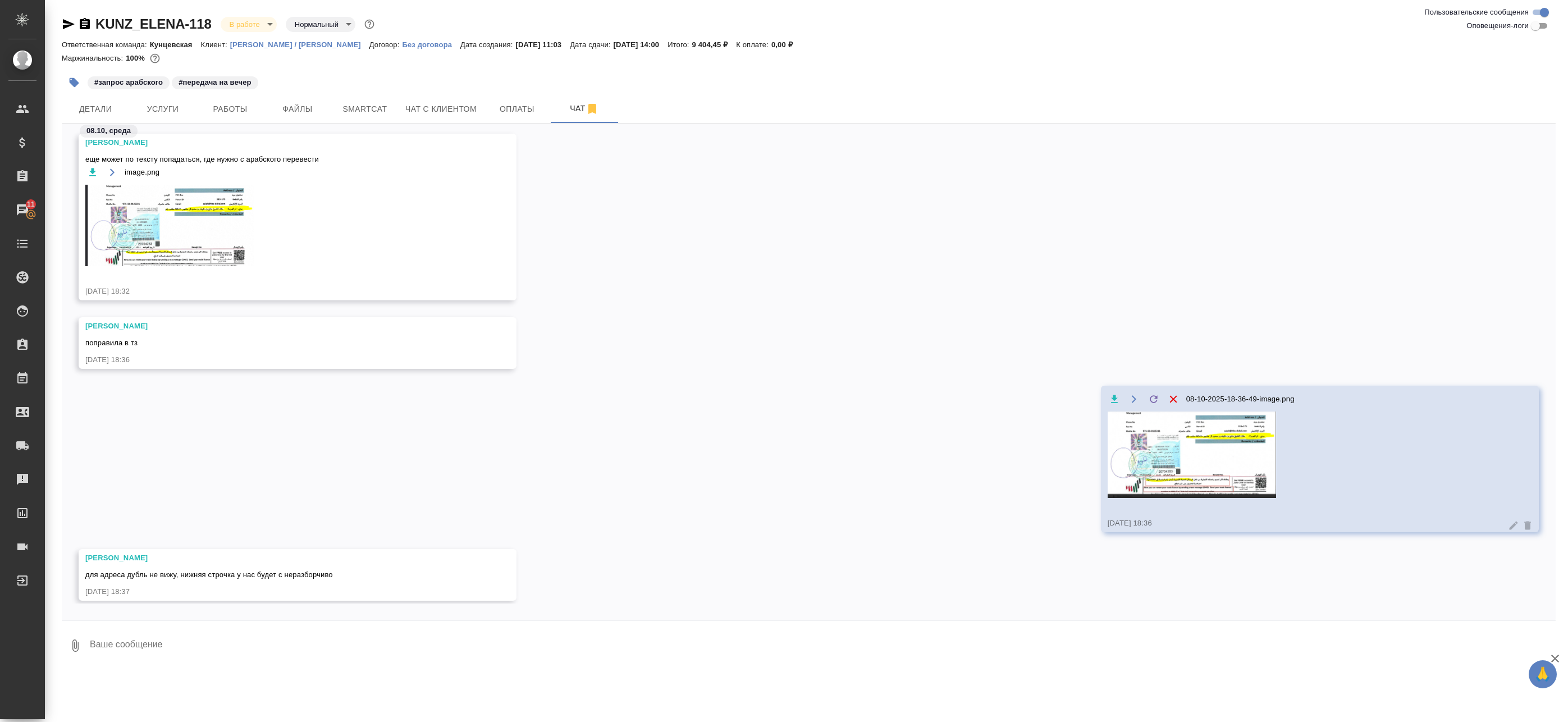
click at [1177, 484] on img at bounding box center [1191, 454] width 169 height 86
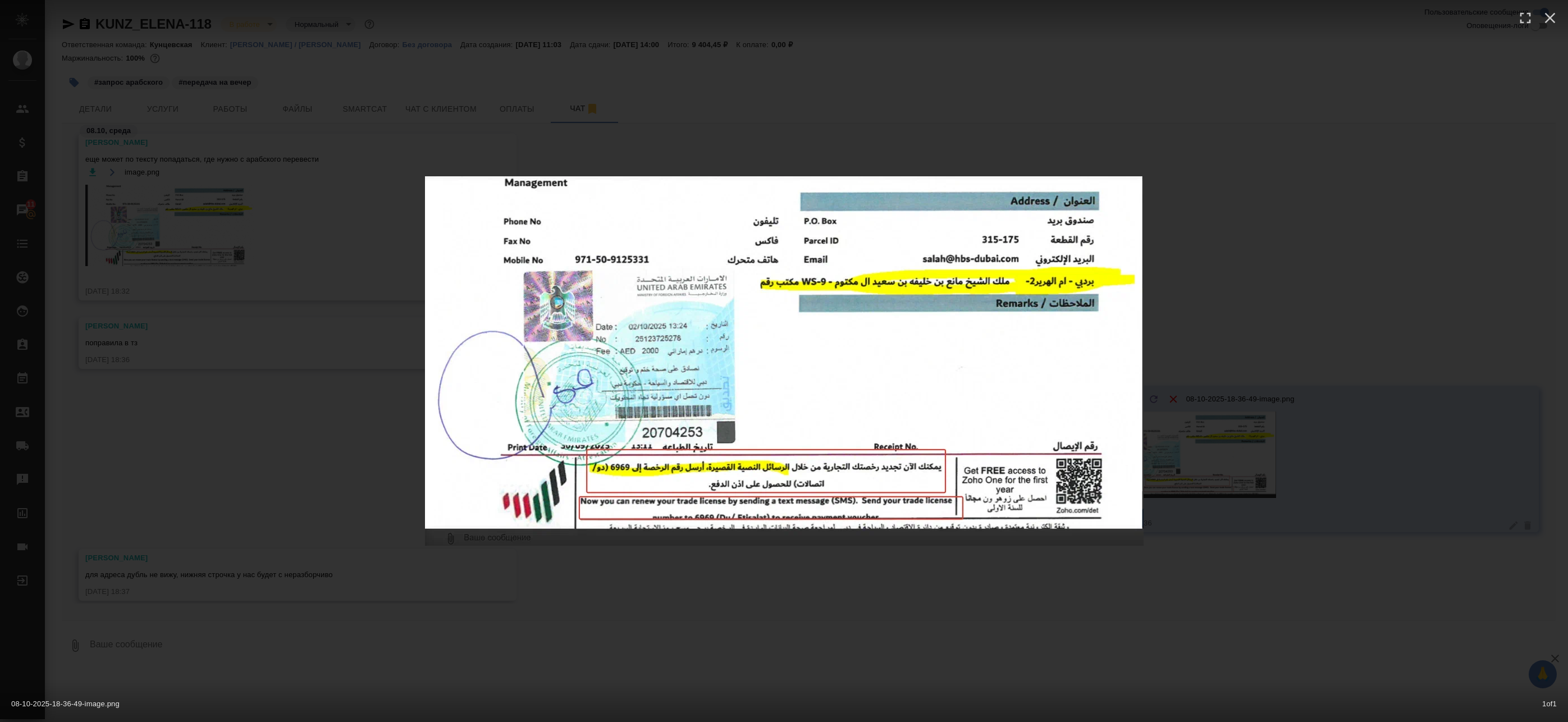
click at [306, 472] on div "08-10-2025-18-36-49-image.png 1 of 1" at bounding box center [784, 361] width 1568 height 722
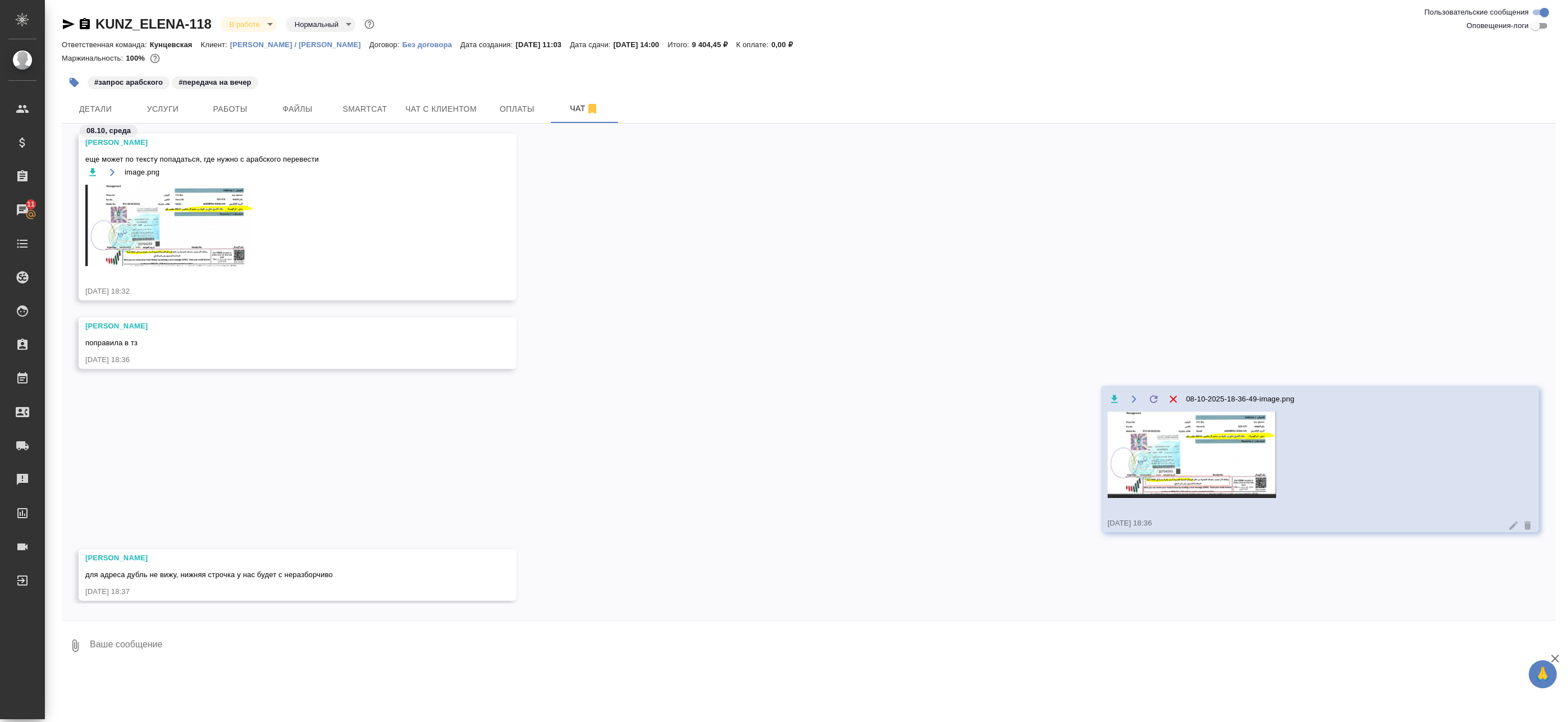
click at [177, 235] on img at bounding box center [169, 225] width 169 height 81
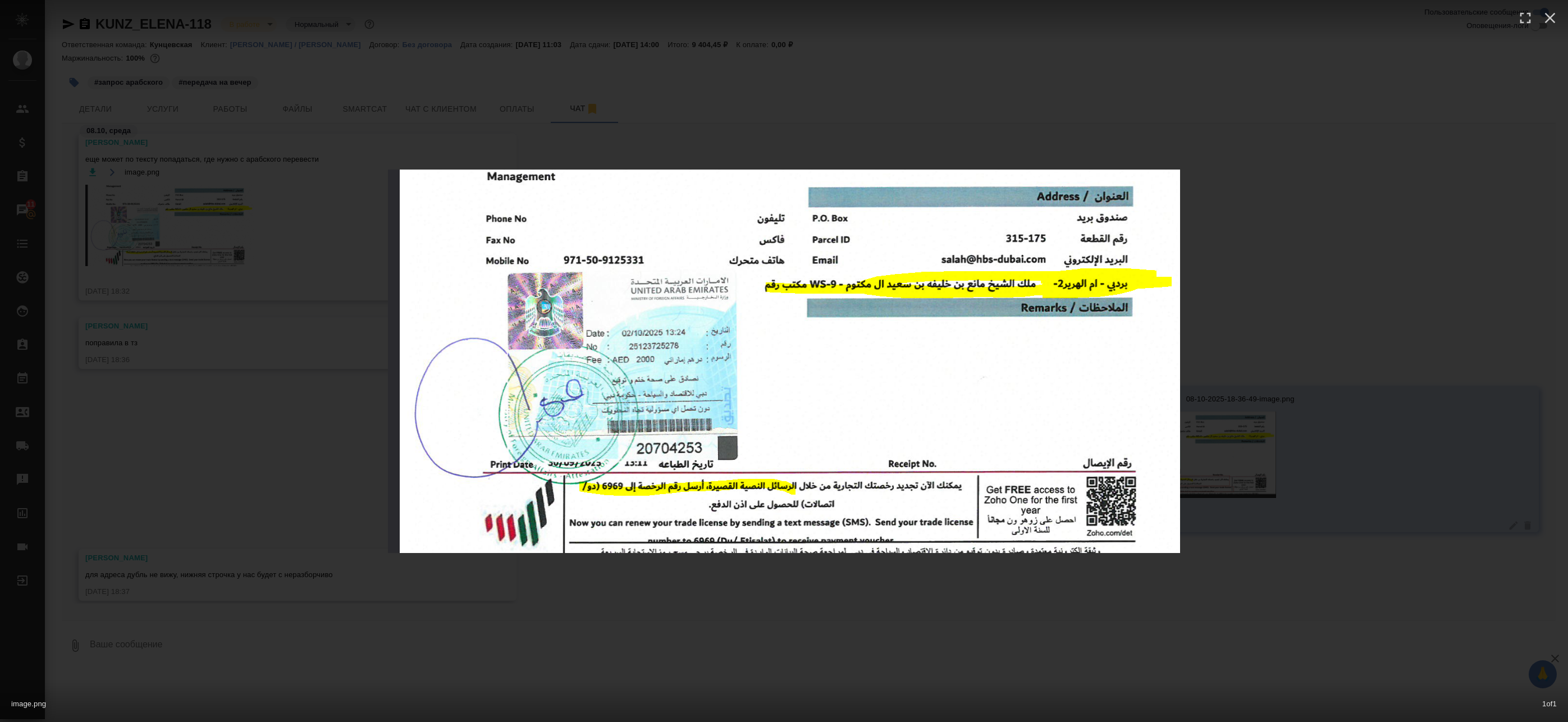
click at [767, 599] on div "image.png 1 of 1" at bounding box center [784, 361] width 1568 height 722
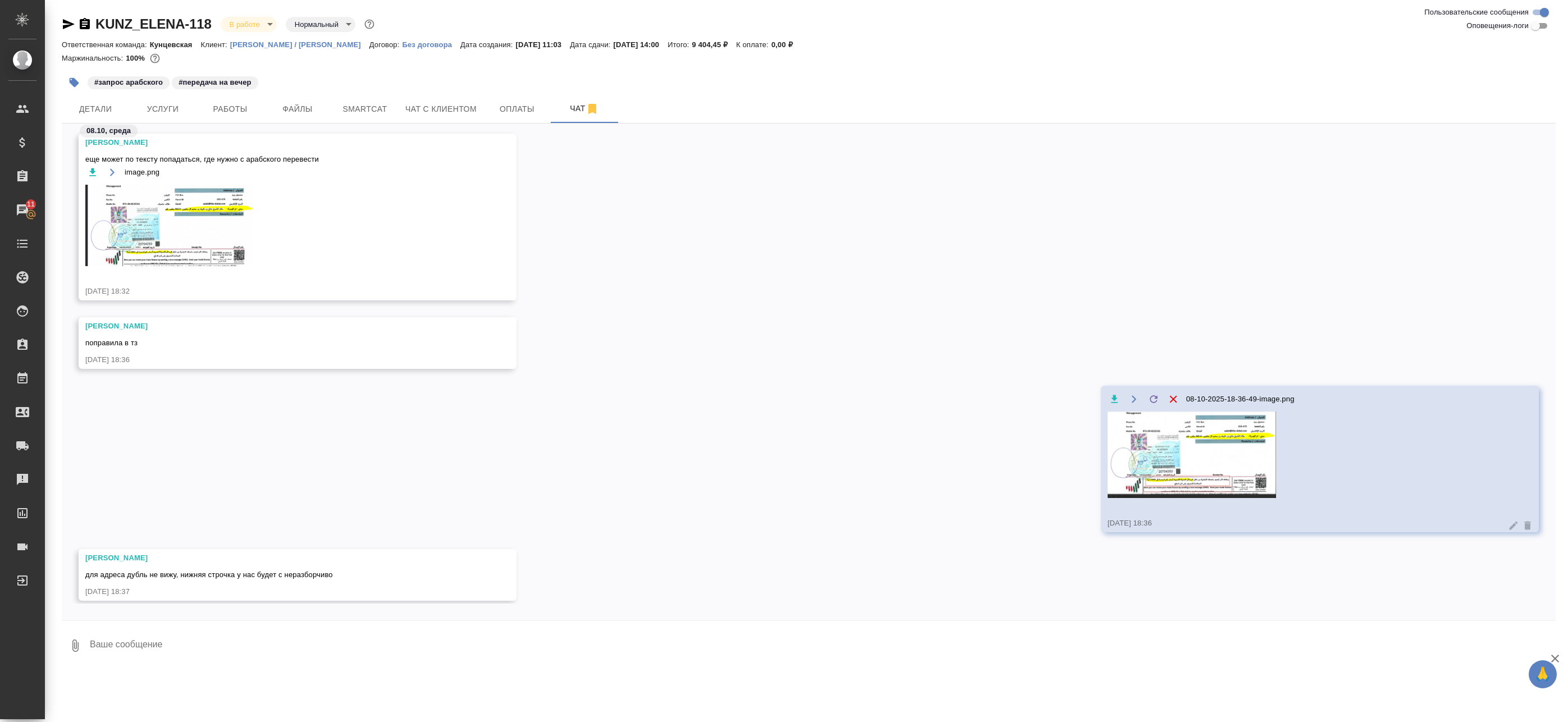
click at [364, 656] on textarea at bounding box center [822, 645] width 1467 height 38
type textarea "окей"
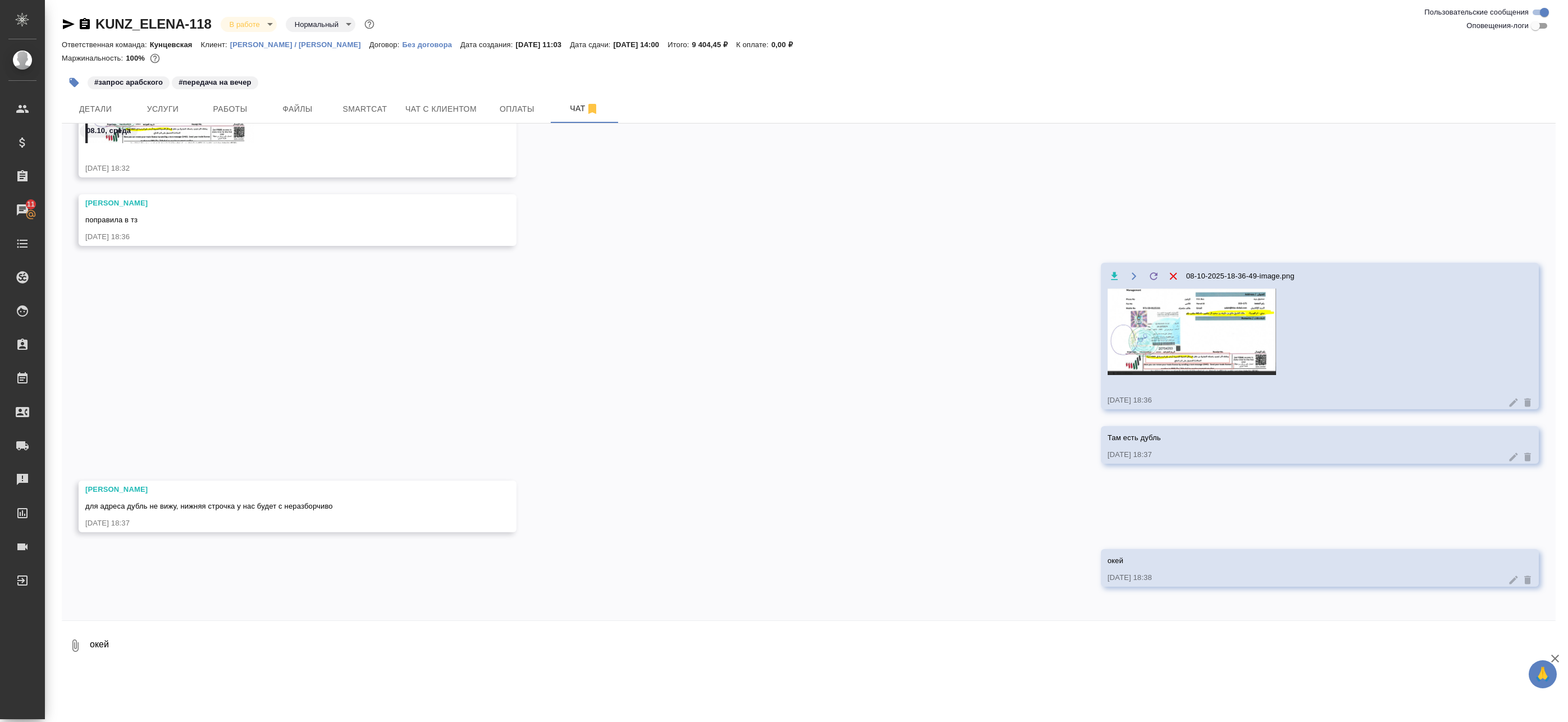
click at [1159, 342] on img at bounding box center [1191, 332] width 169 height 86
click at [97, 108] on span "Детали" at bounding box center [95, 109] width 54 height 14
select select "RU"
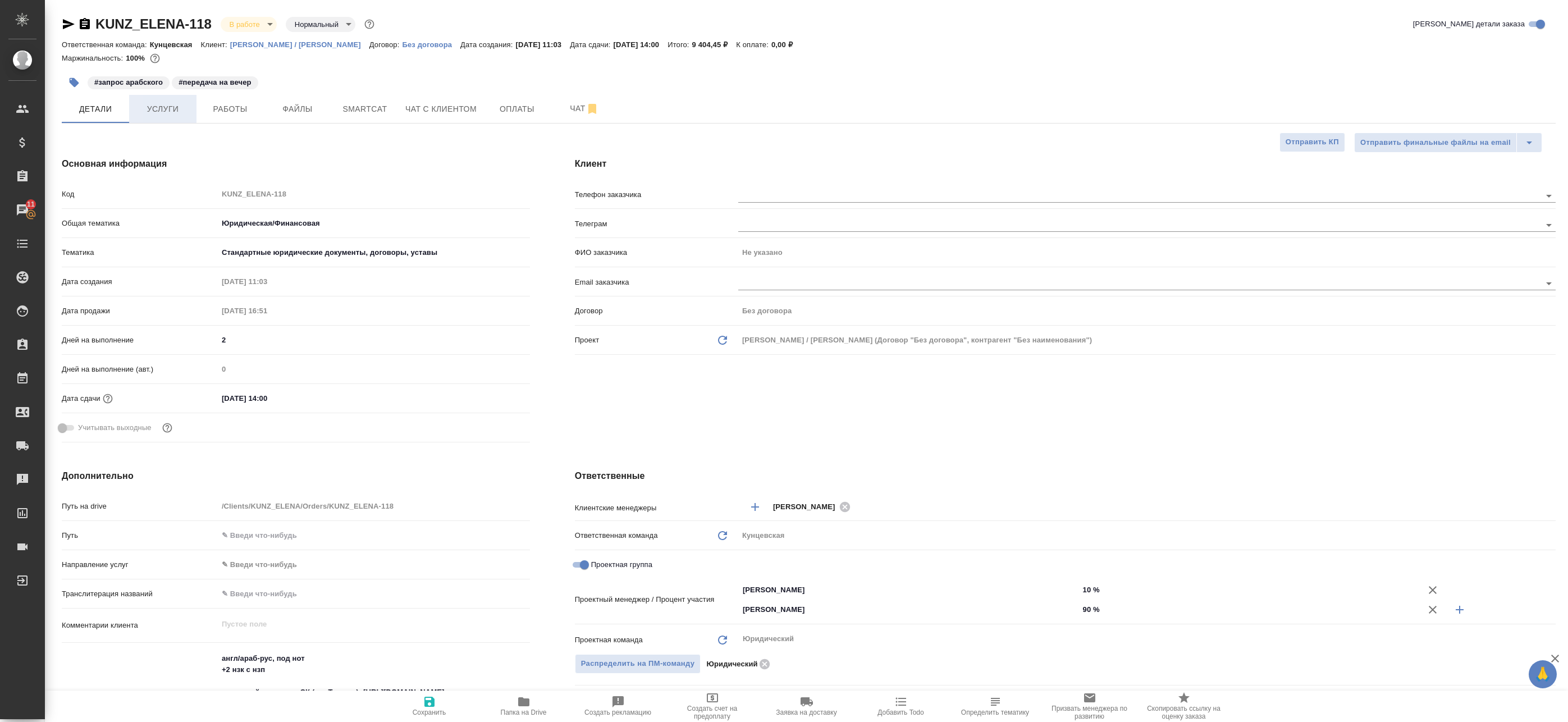
type textarea "x"
click at [212, 110] on span "Работы" at bounding box center [230, 109] width 54 height 14
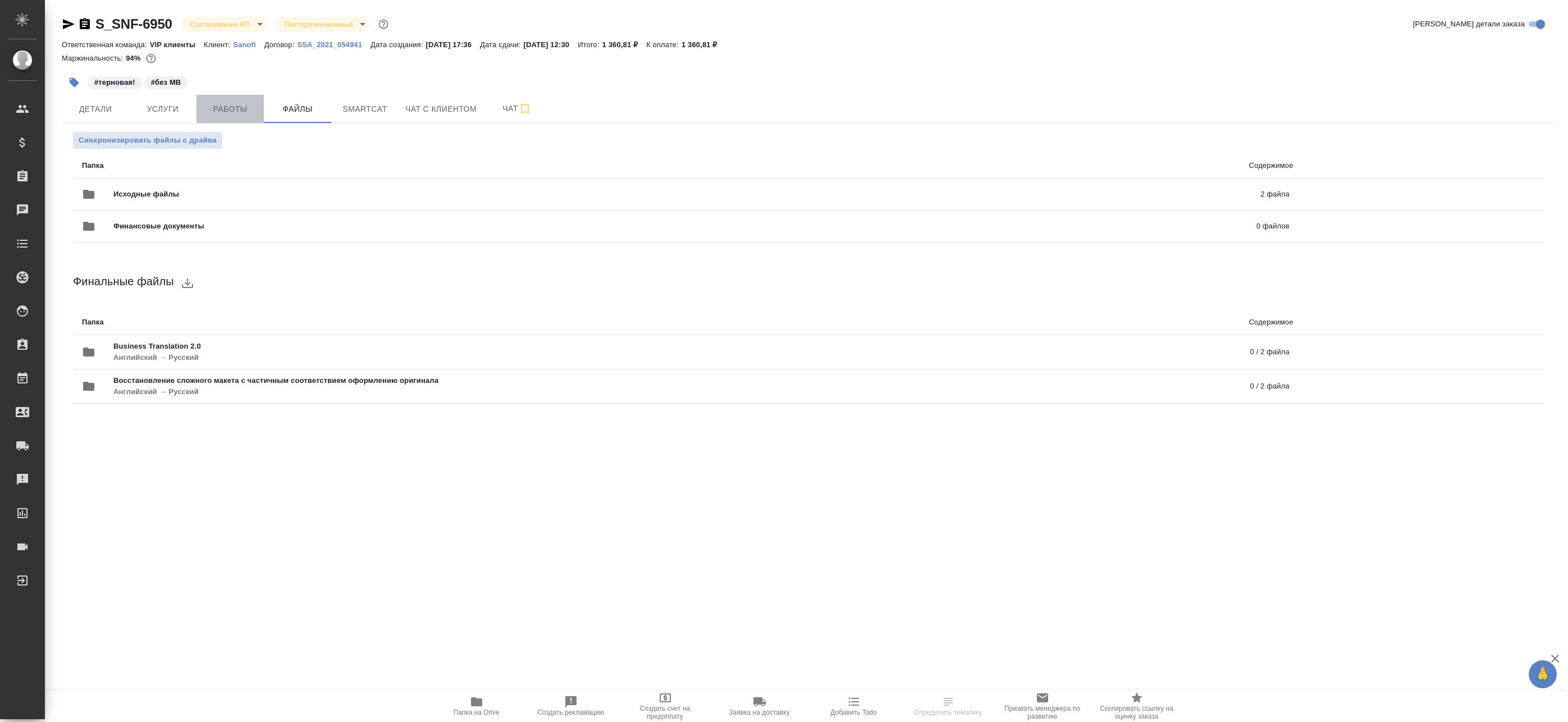
click at [218, 102] on span "Работы" at bounding box center [230, 109] width 54 height 14
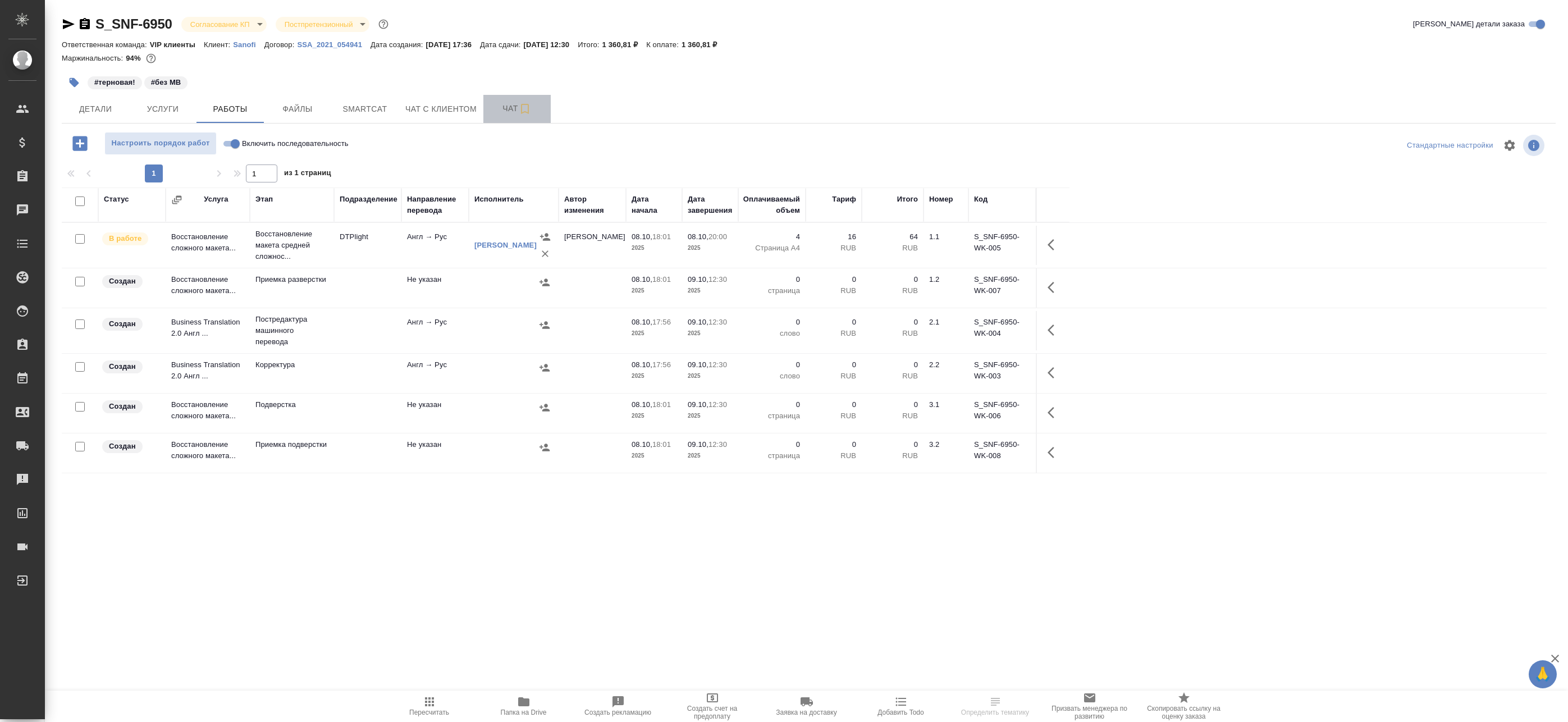
click at [502, 104] on span "Чат" at bounding box center [517, 109] width 54 height 14
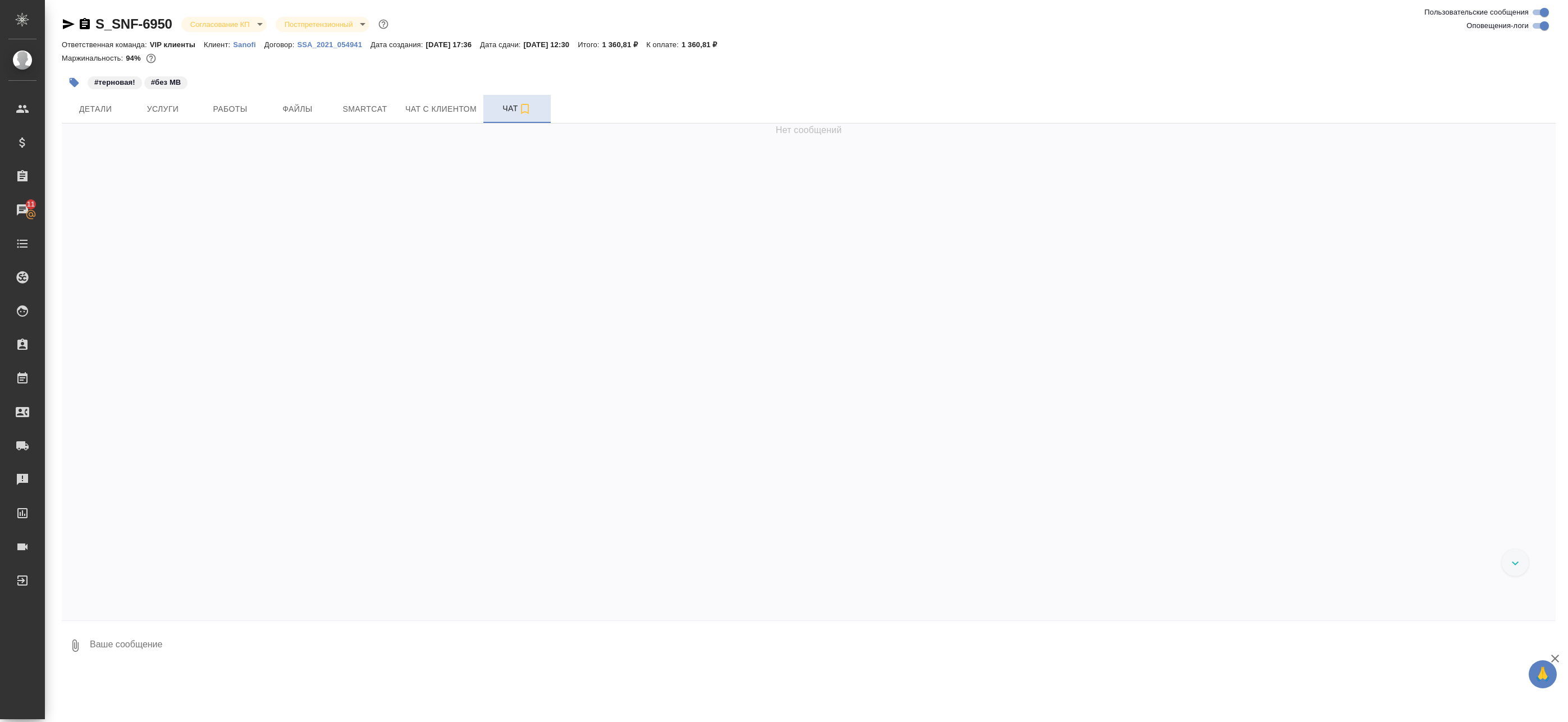
scroll to position [3454, 0]
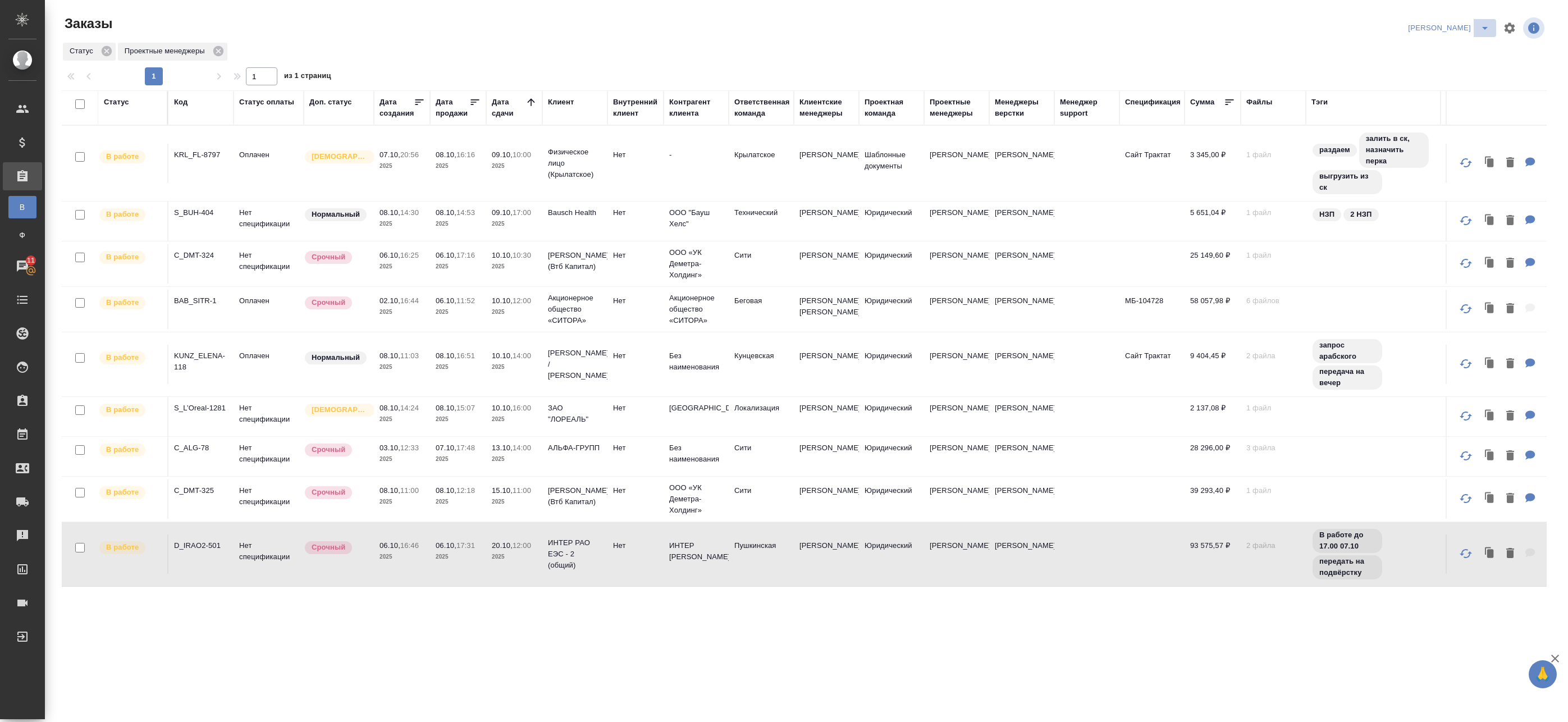
click at [1480, 22] on icon "split button" at bounding box center [1485, 28] width 14 height 14
click at [1460, 55] on li "leagal" at bounding box center [1463, 50] width 48 height 18
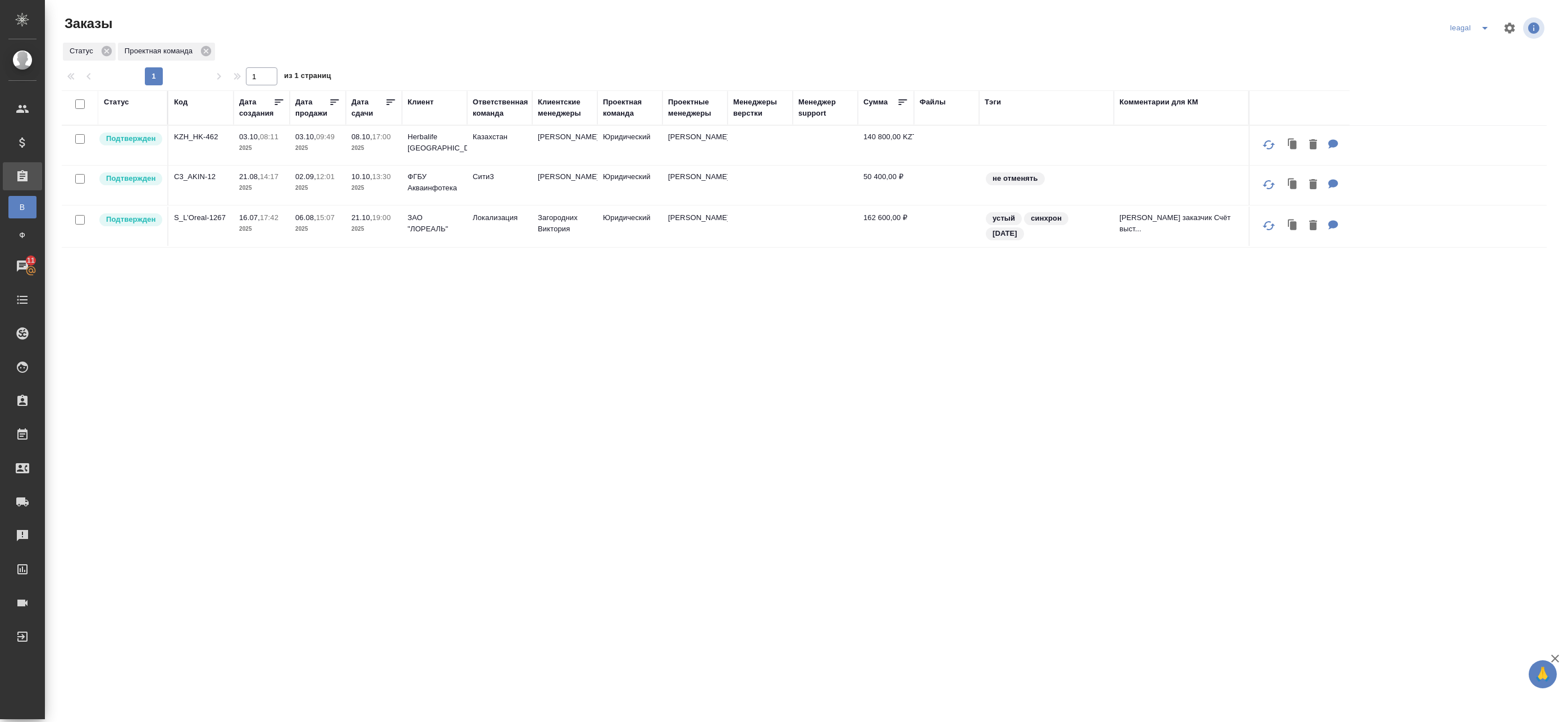
click at [1478, 22] on icon "split button" at bounding box center [1485, 28] width 14 height 14
click at [1465, 56] on li "[PERSON_NAME]" at bounding box center [1478, 50] width 80 height 18
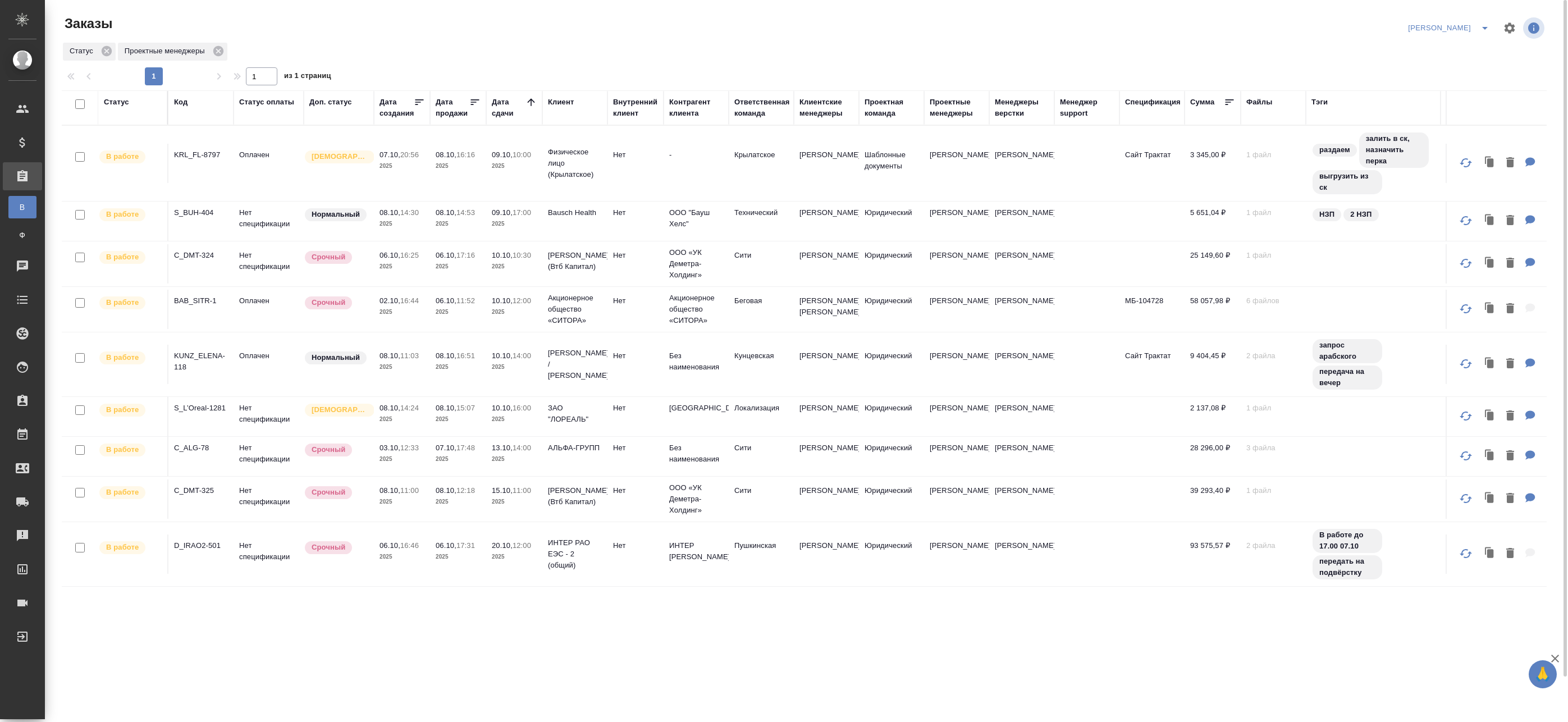
click at [80, 104] on input "checkbox" at bounding box center [80, 103] width 9 height 9
checkbox input "true"
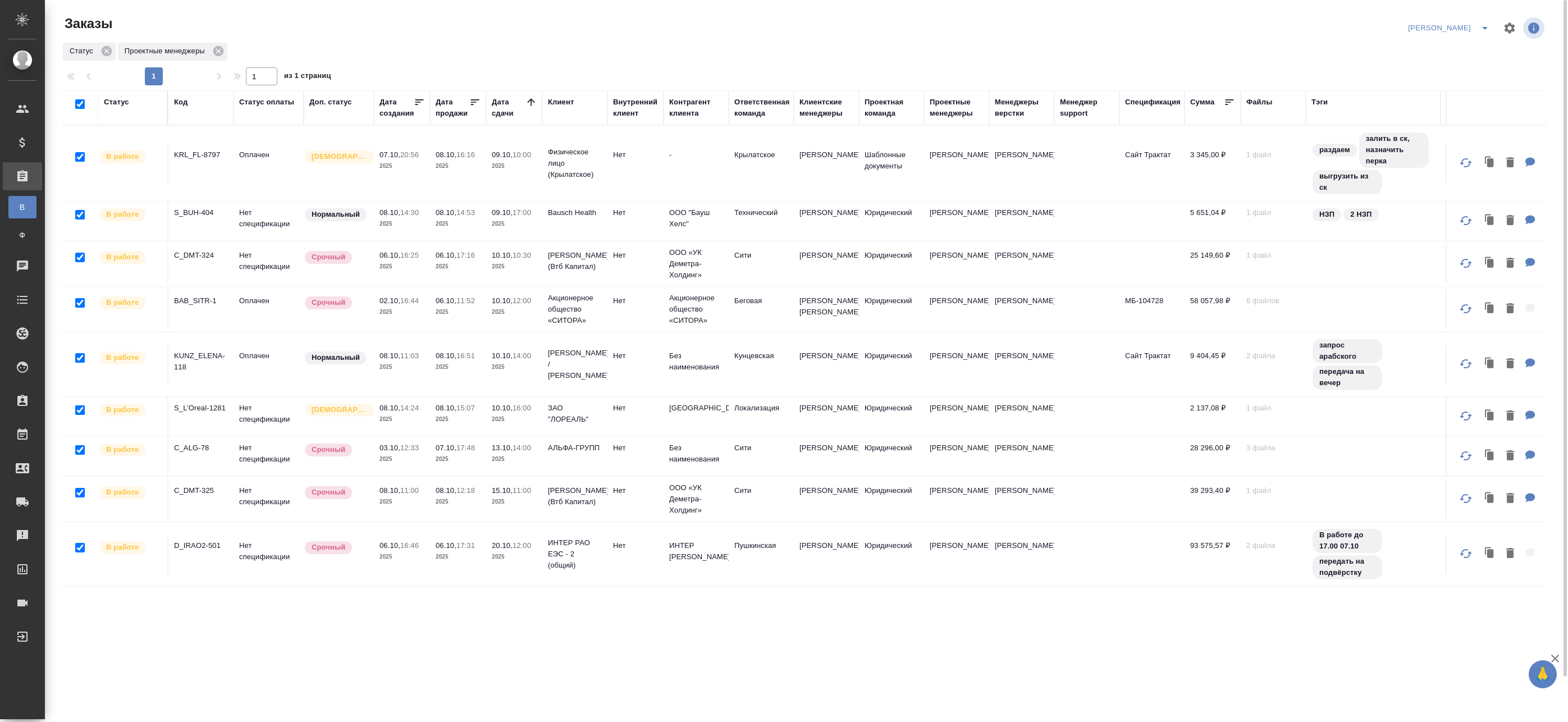
checkbox input "true"
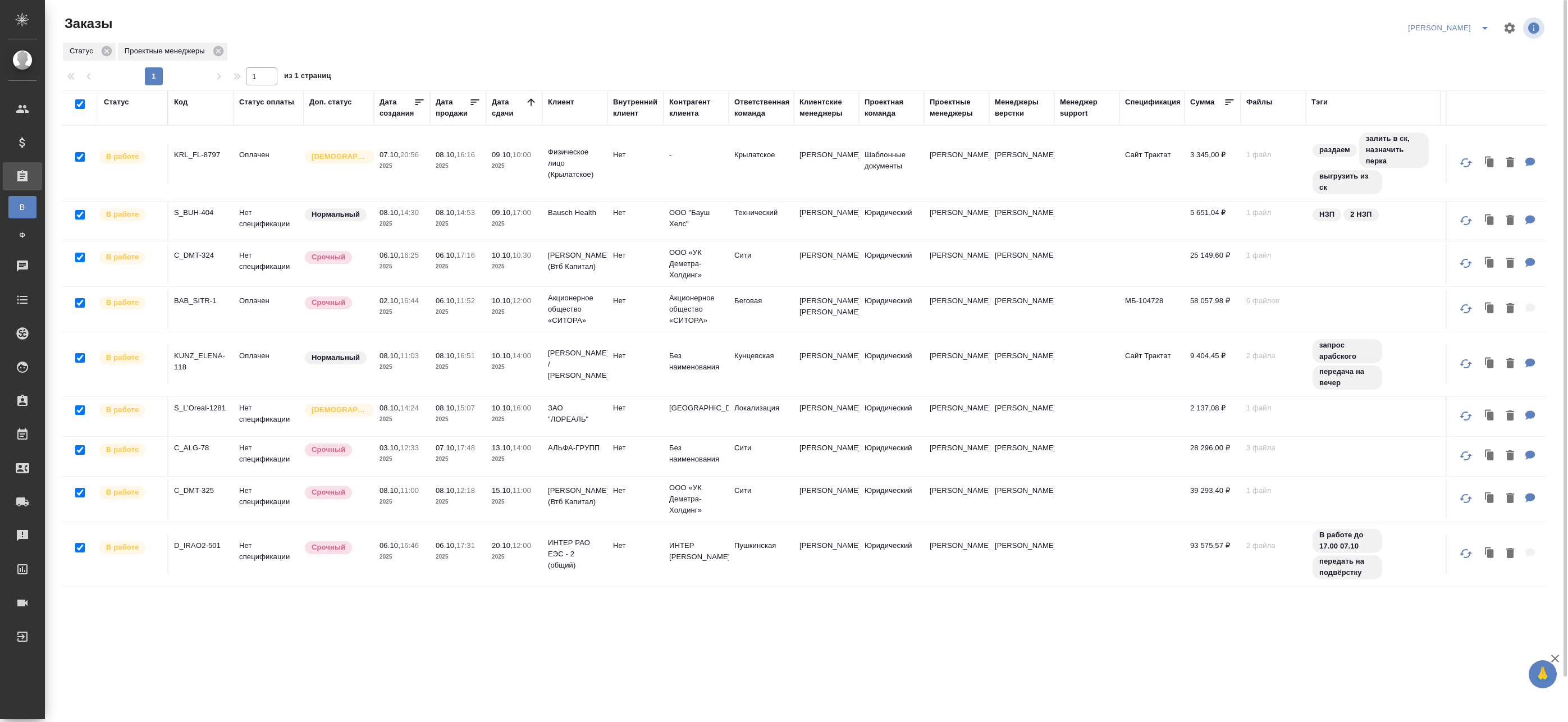
checkbox input "true"
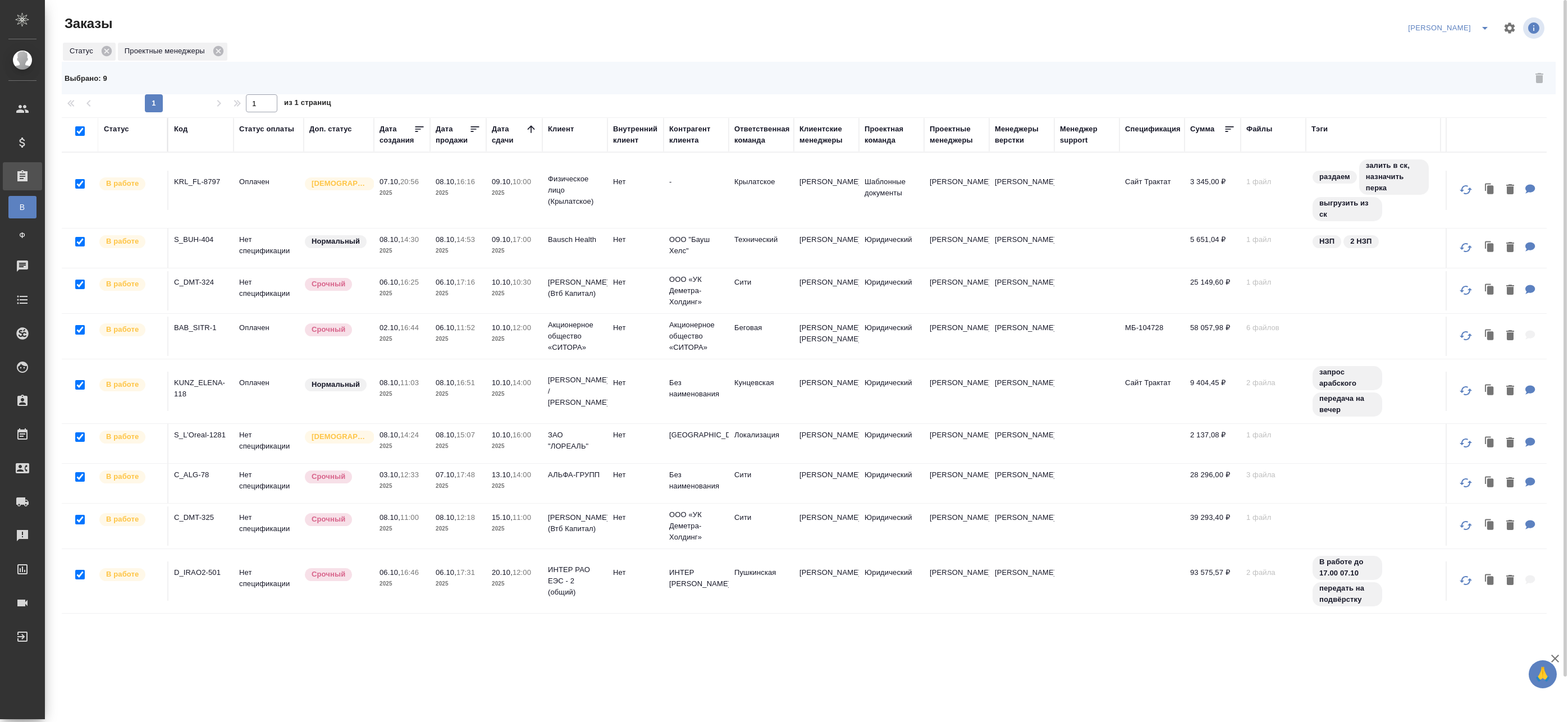
click at [81, 128] on input "checkbox" at bounding box center [80, 131] width 9 height 9
checkbox input "false"
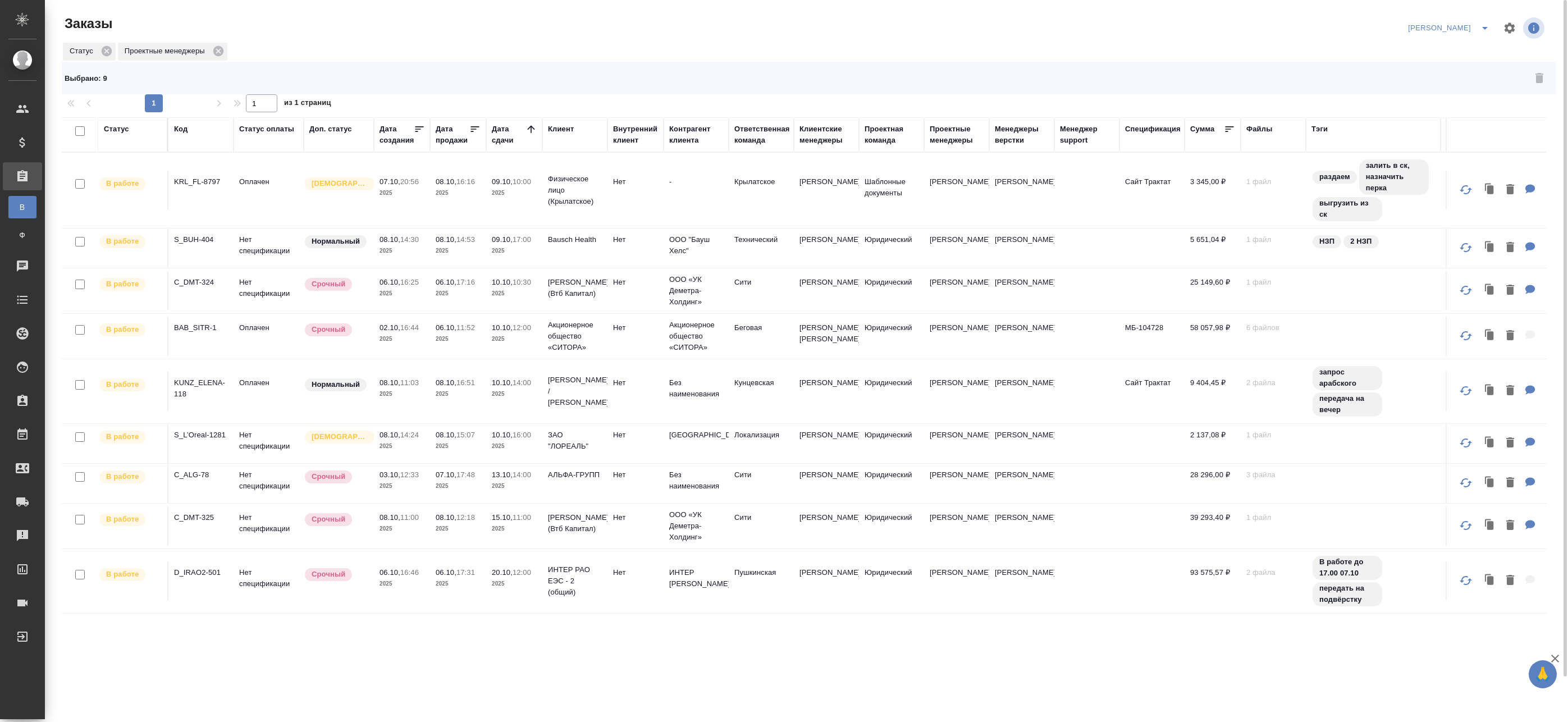
checkbox input "false"
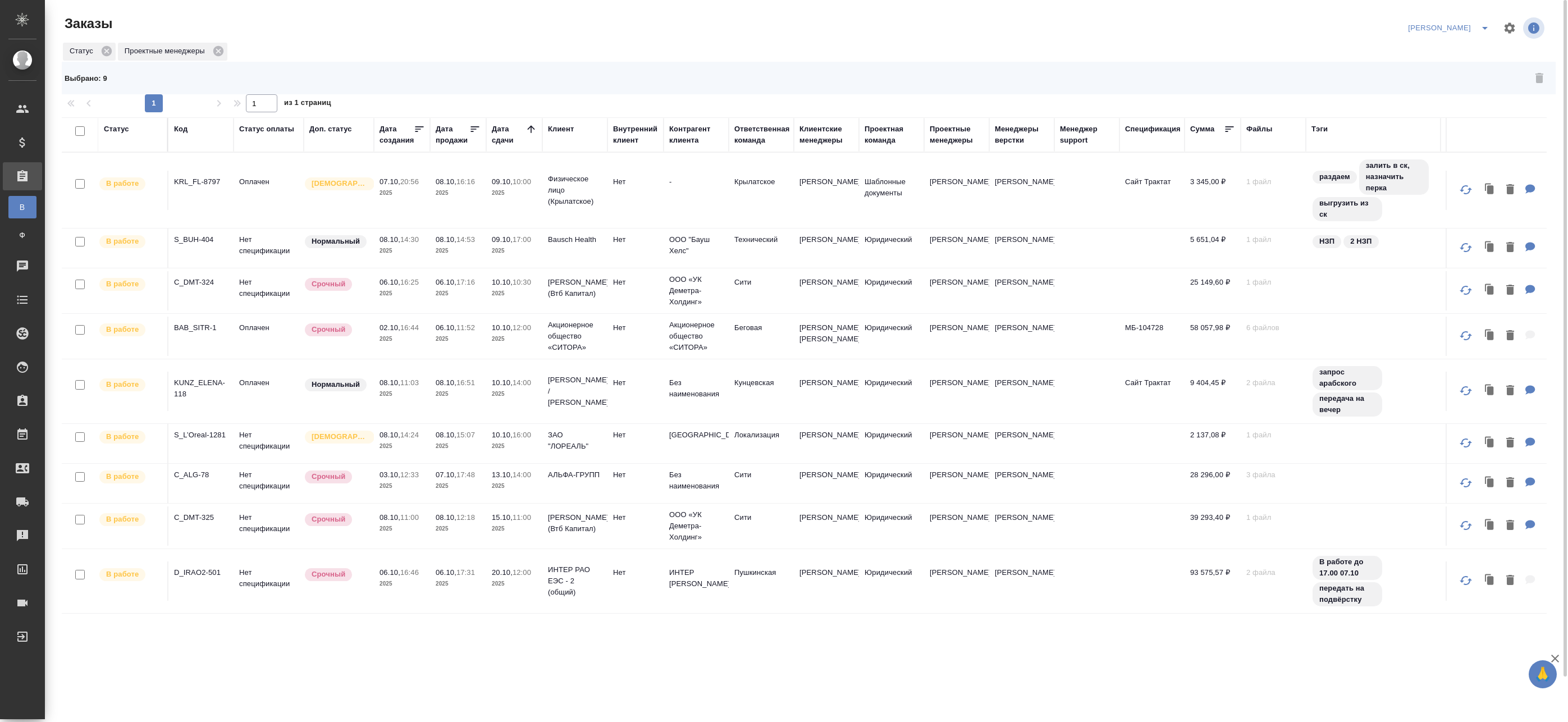
checkbox input "false"
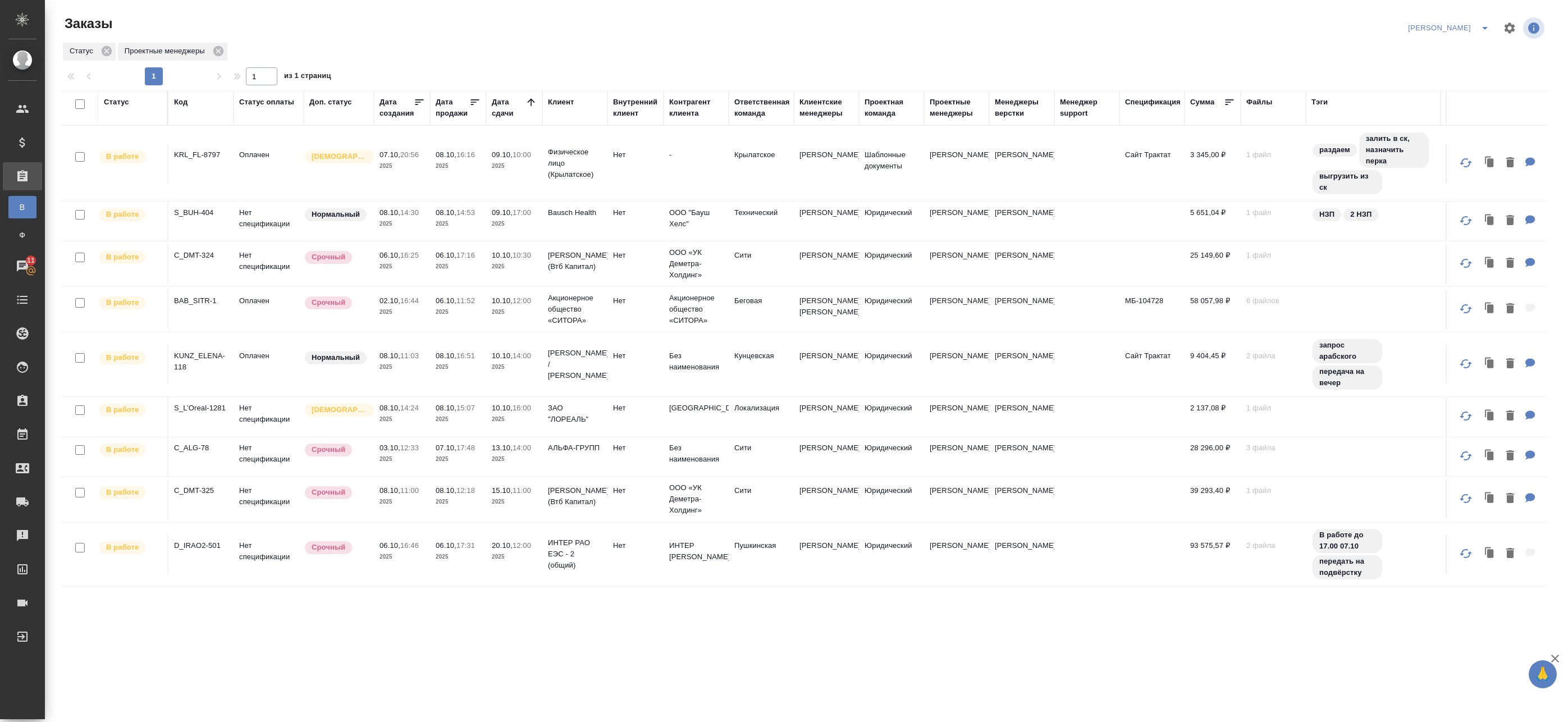
click at [484, 167] on td "08.10, 16:16 2025" at bounding box center [458, 163] width 56 height 39
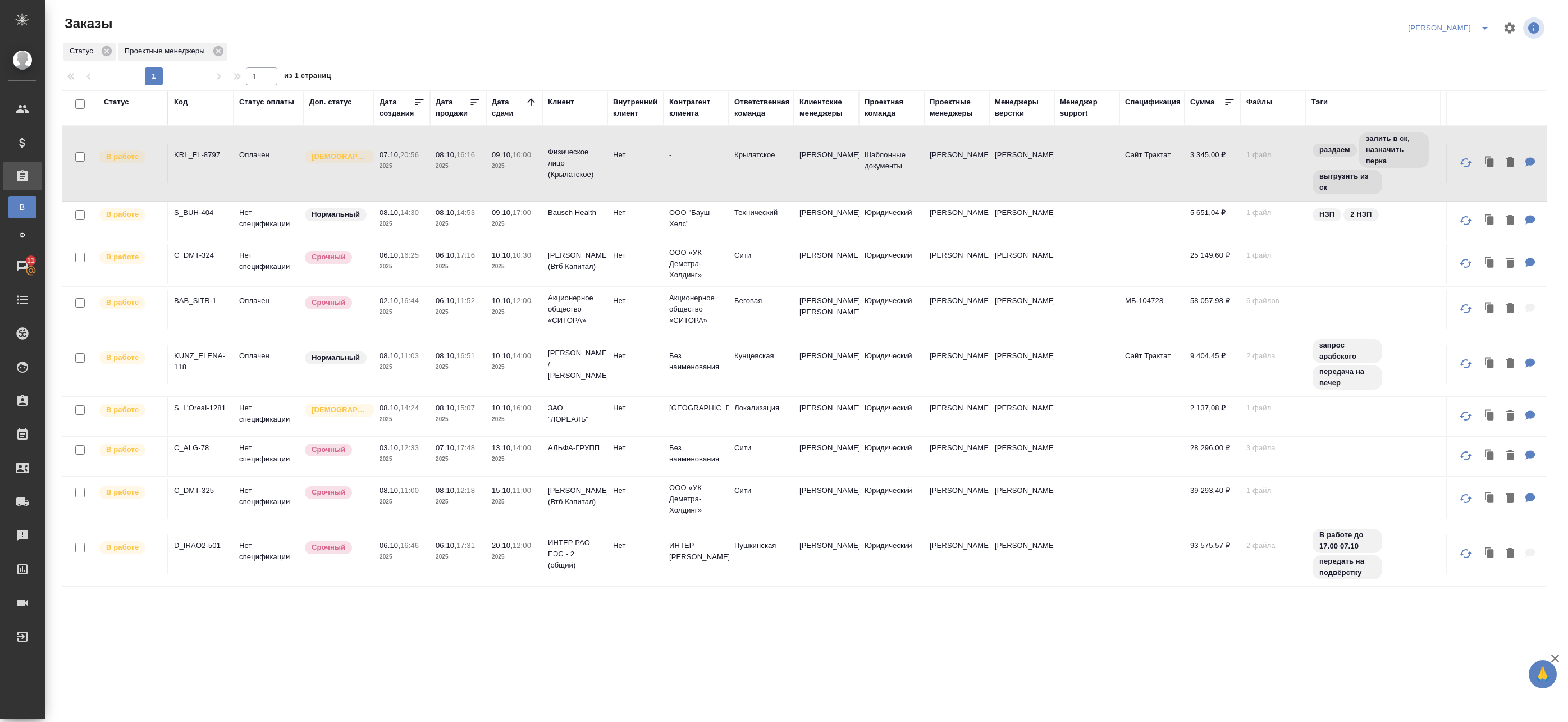
click at [639, 184] on tr "В работе KRL_FL-8797 Оплачен Святая троица 07.10, 20:56 2025 08.10, 16:16 2025 …" at bounding box center [869, 164] width 1615 height 76
click at [438, 222] on p "2025" at bounding box center [458, 224] width 45 height 11
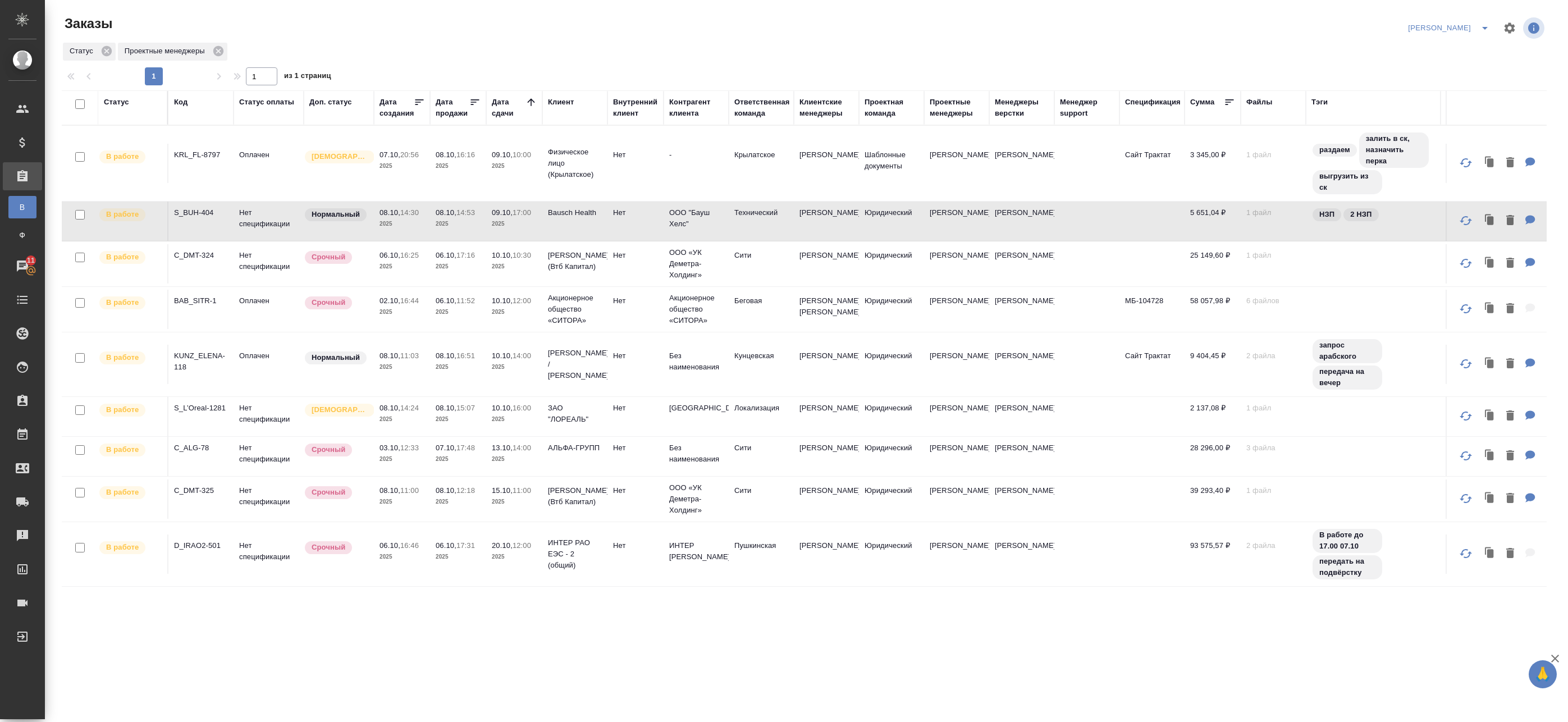
click at [484, 221] on td "08.10, 14:53 2025" at bounding box center [458, 221] width 56 height 39
click at [484, 431] on td "08.10, 15:07 2025" at bounding box center [458, 416] width 56 height 39
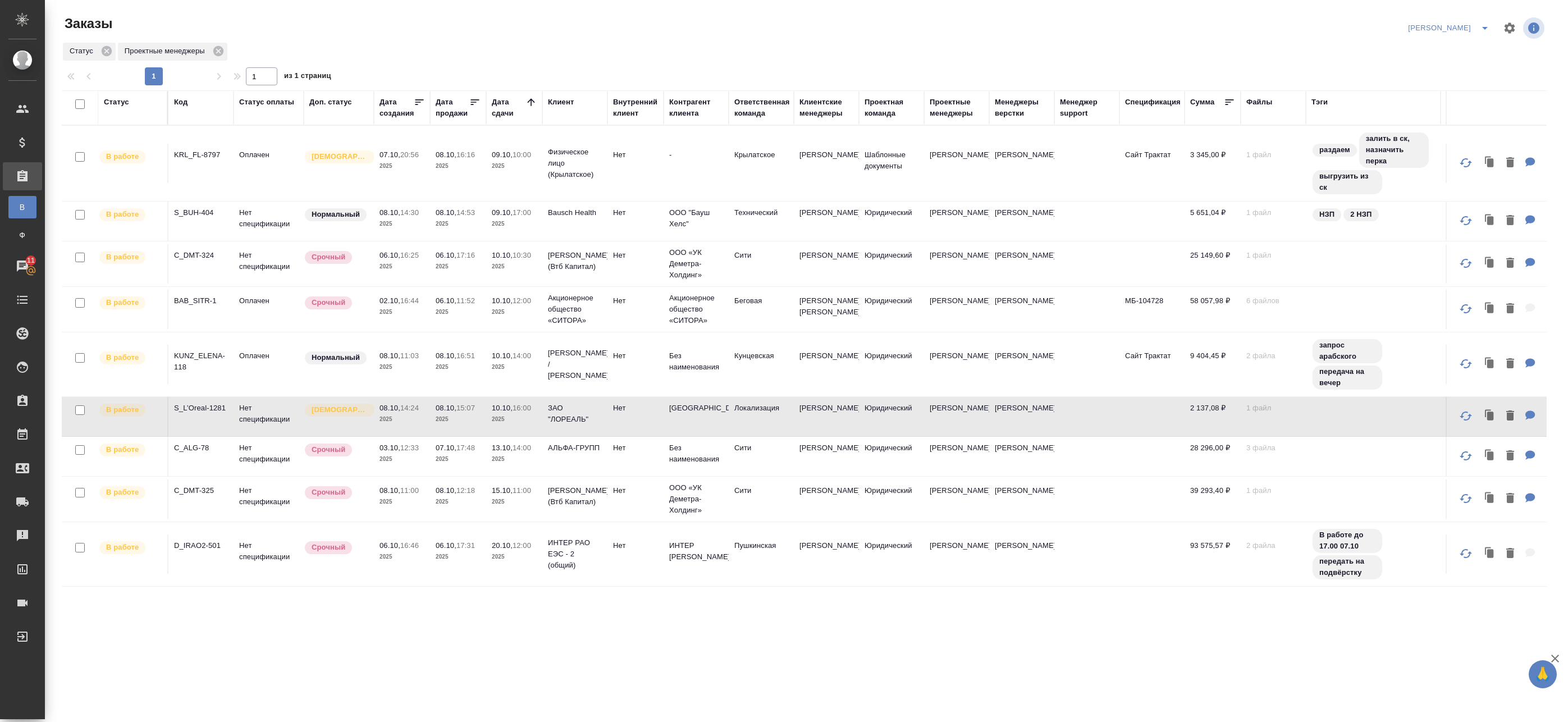
click at [497, 372] on p "2025" at bounding box center [514, 367] width 45 height 11
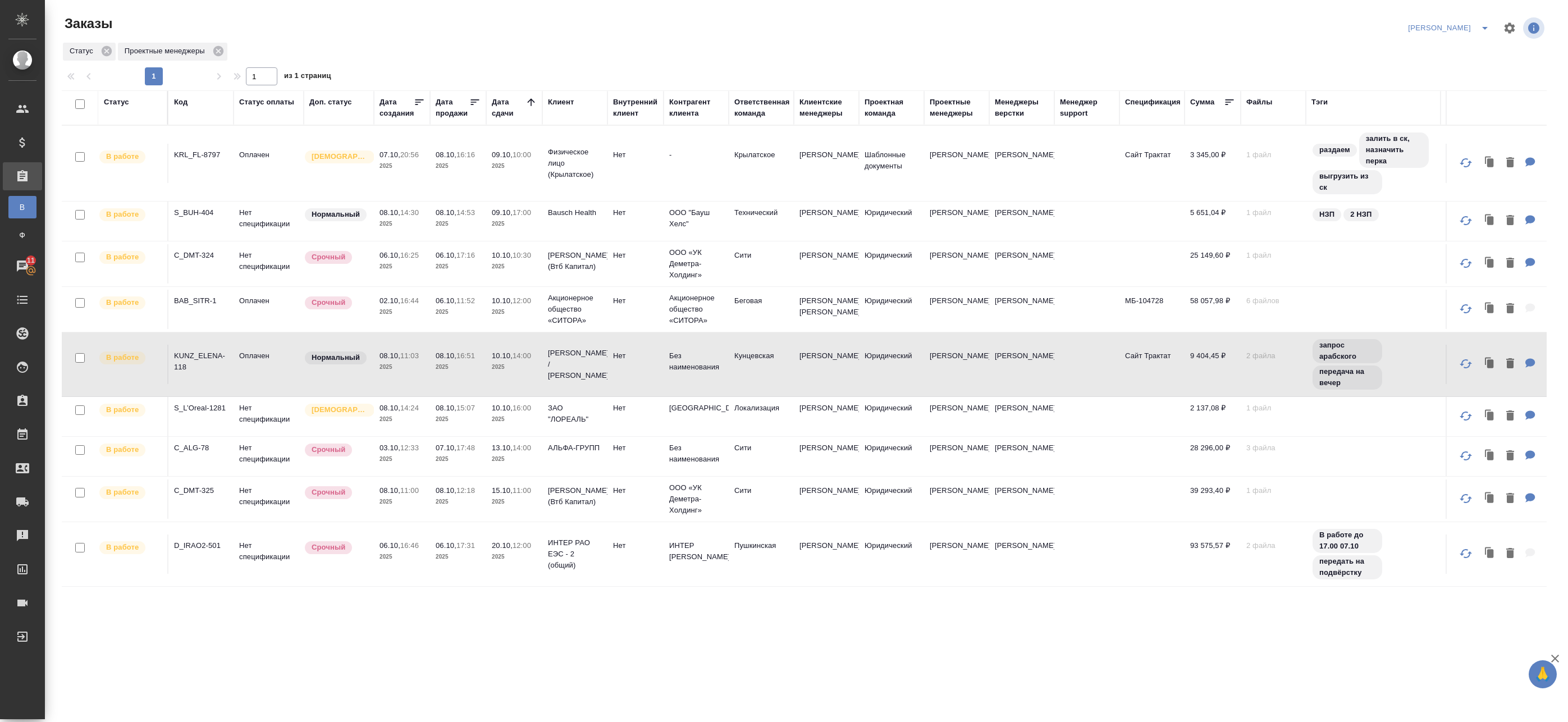
click at [510, 347] on tr "В работе KUNZ_ELENA-118 Оплачен Нормальный 08.10, 11:03 2025 08.10, 16:51 2025 …" at bounding box center [869, 365] width 1615 height 65
click at [521, 329] on td "10.10, 12:00 2025" at bounding box center [514, 309] width 56 height 39
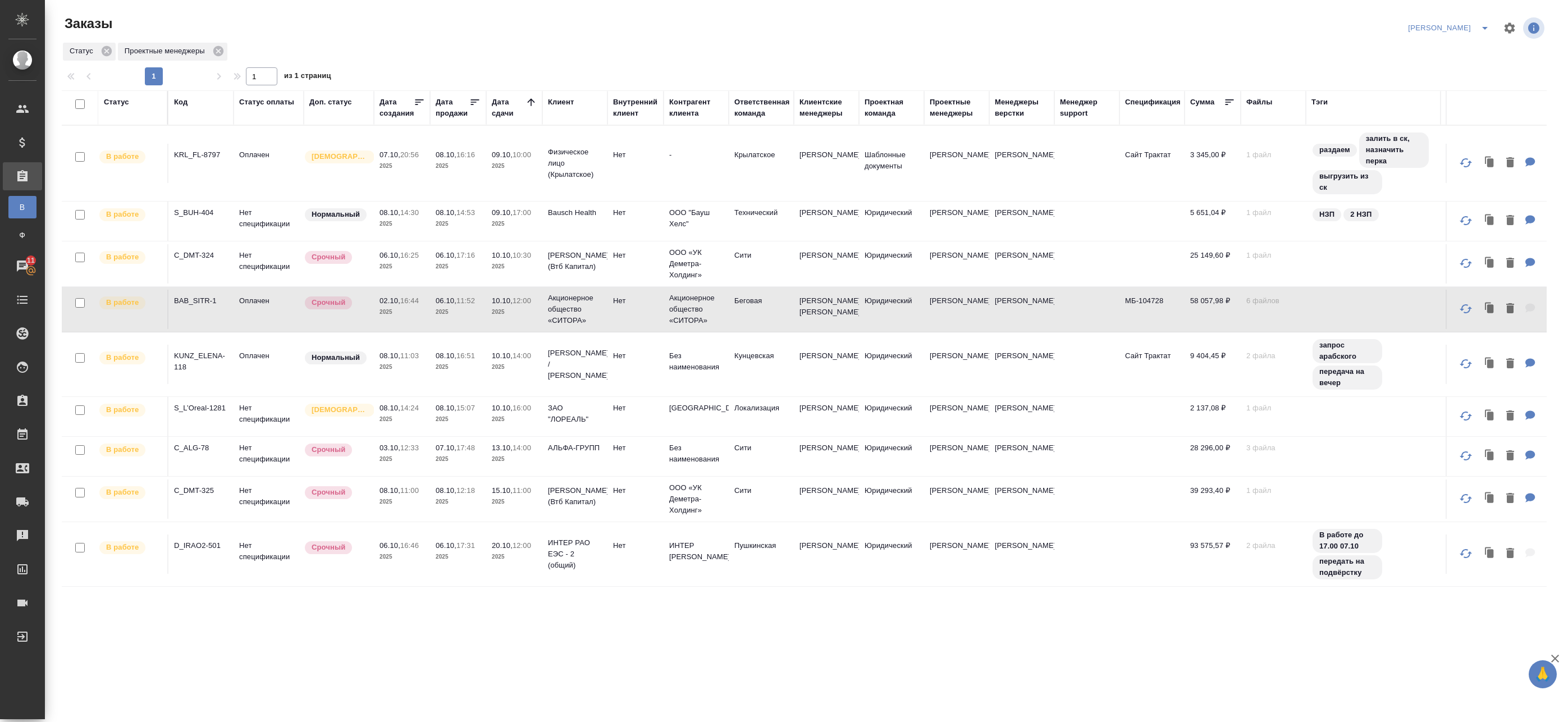
click at [548, 426] on td "ЗАО "ЛОРЕАЛЬ"" at bounding box center [575, 416] width 65 height 39
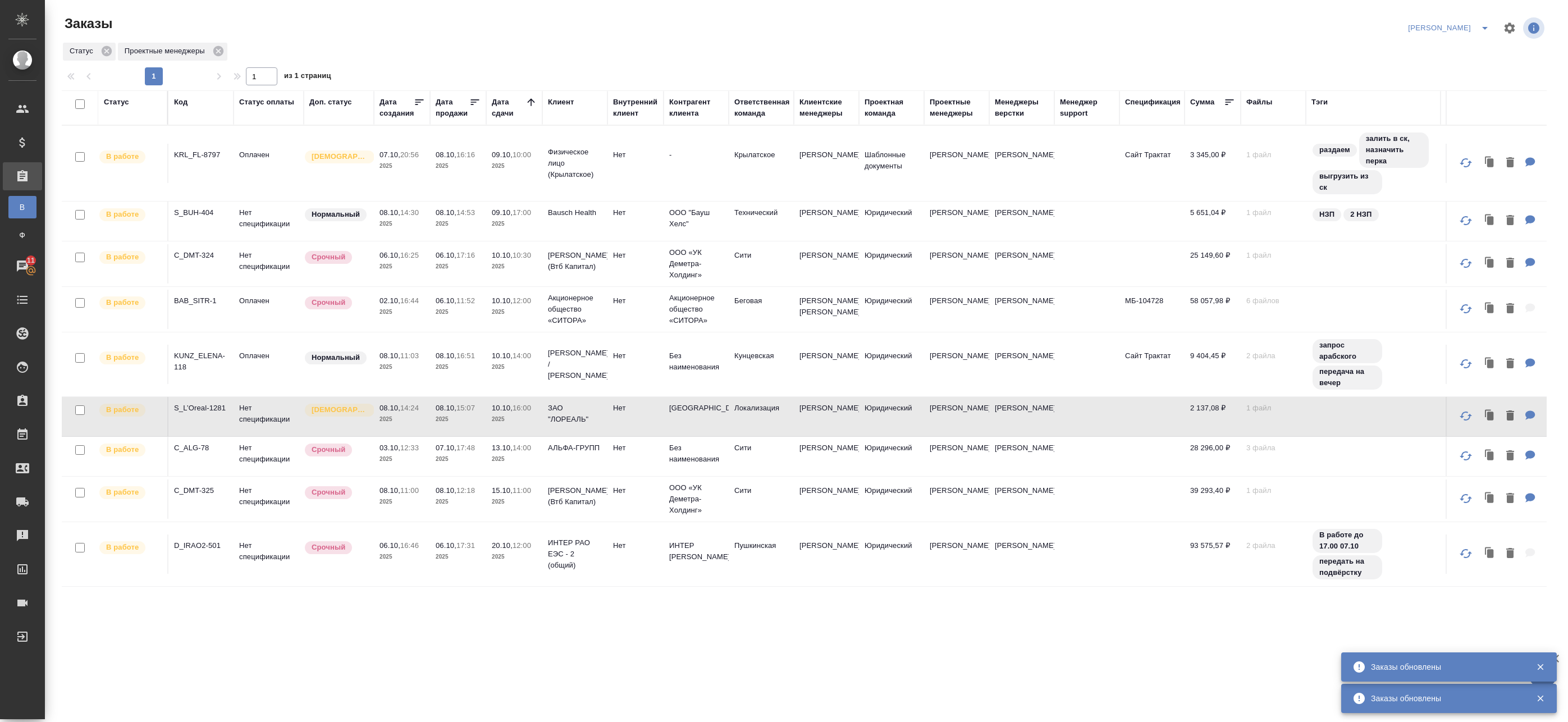
click at [81, 102] on input "checkbox" at bounding box center [80, 103] width 9 height 9
checkbox input "true"
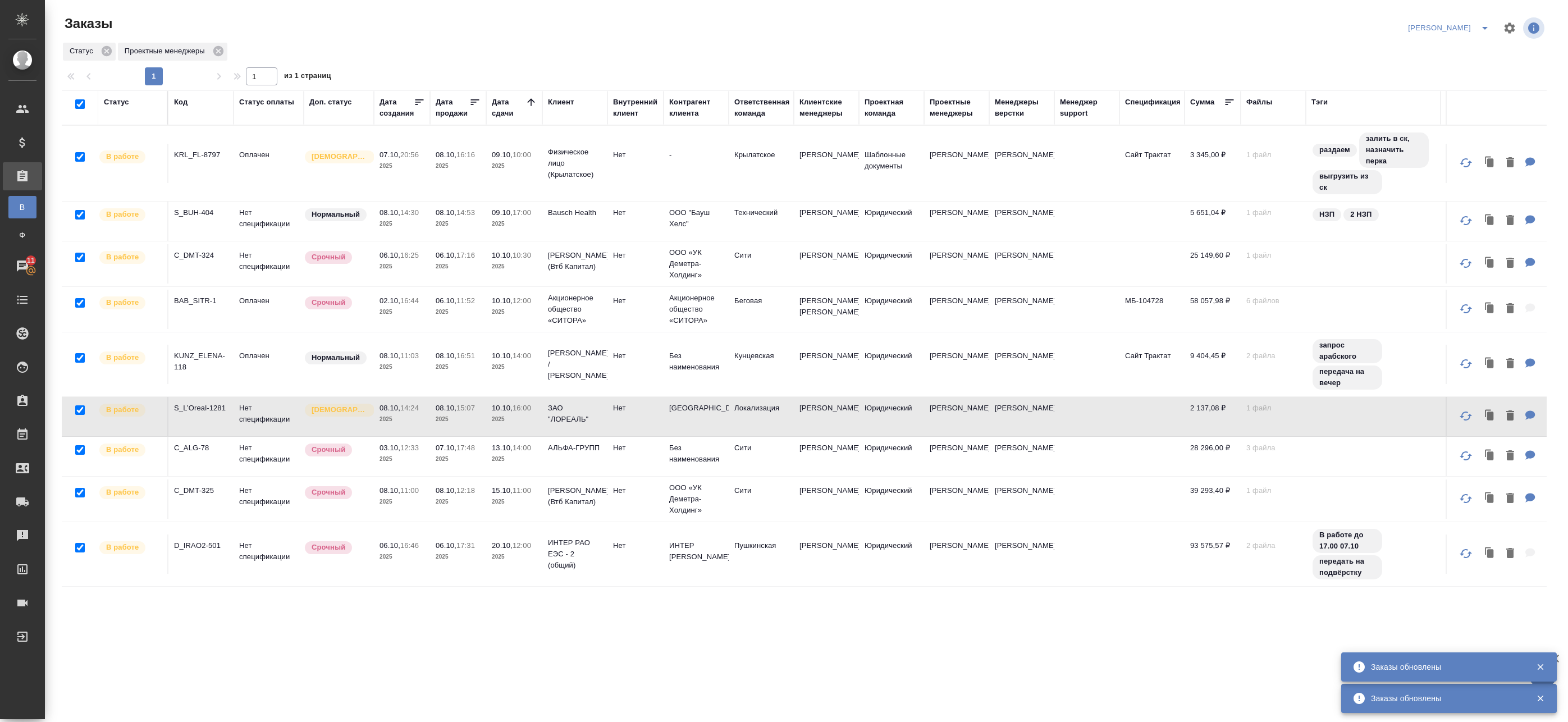
checkbox input "true"
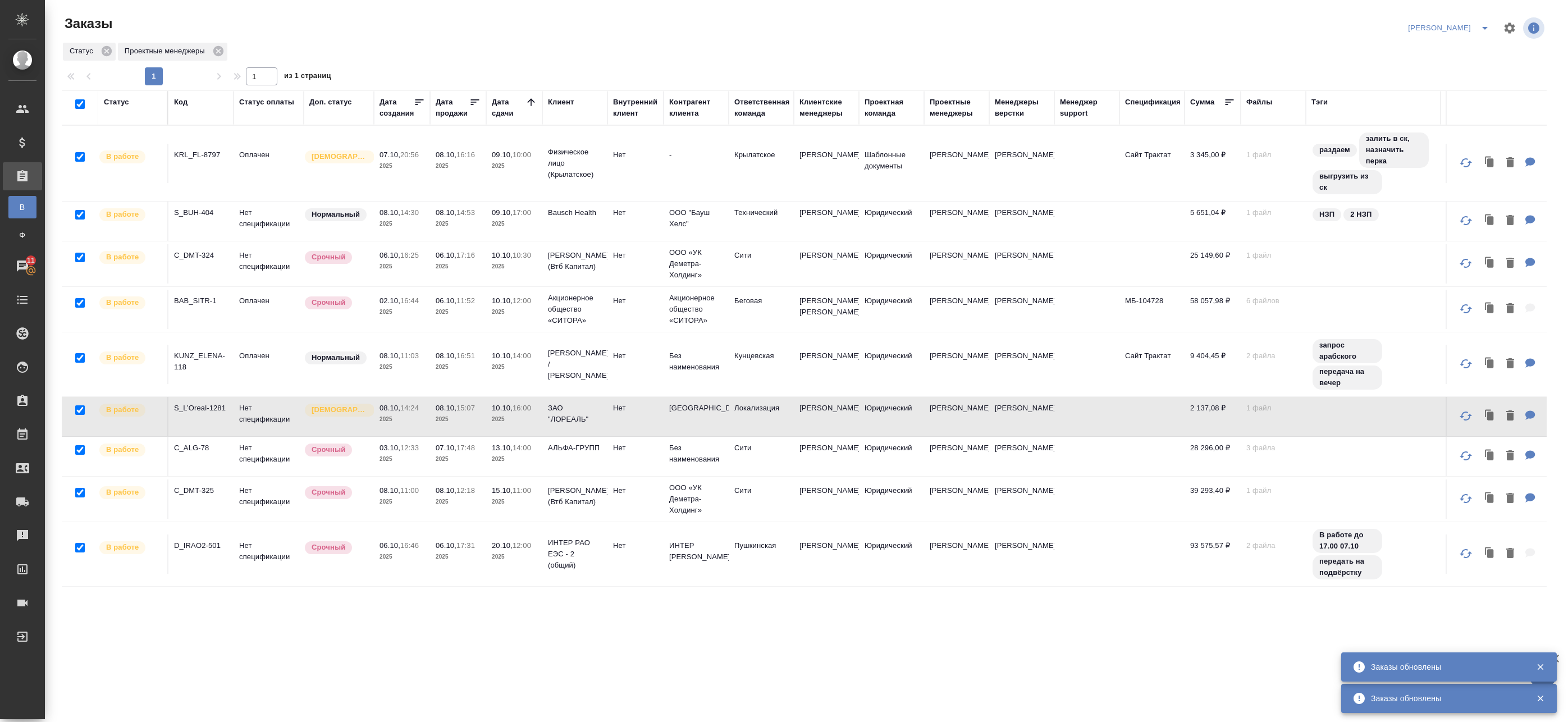
checkbox input "true"
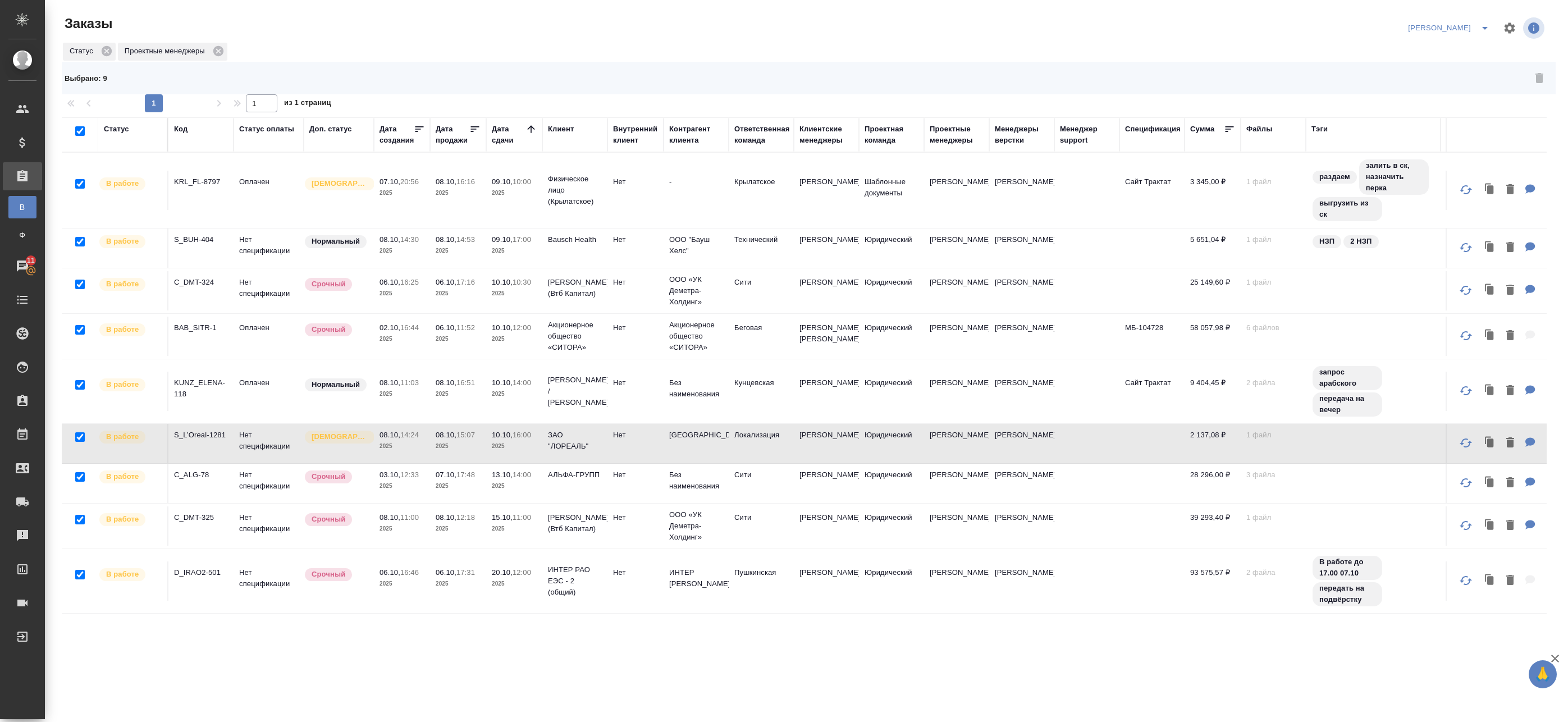
click at [81, 132] on input "checkbox" at bounding box center [80, 131] width 9 height 9
checkbox input "false"
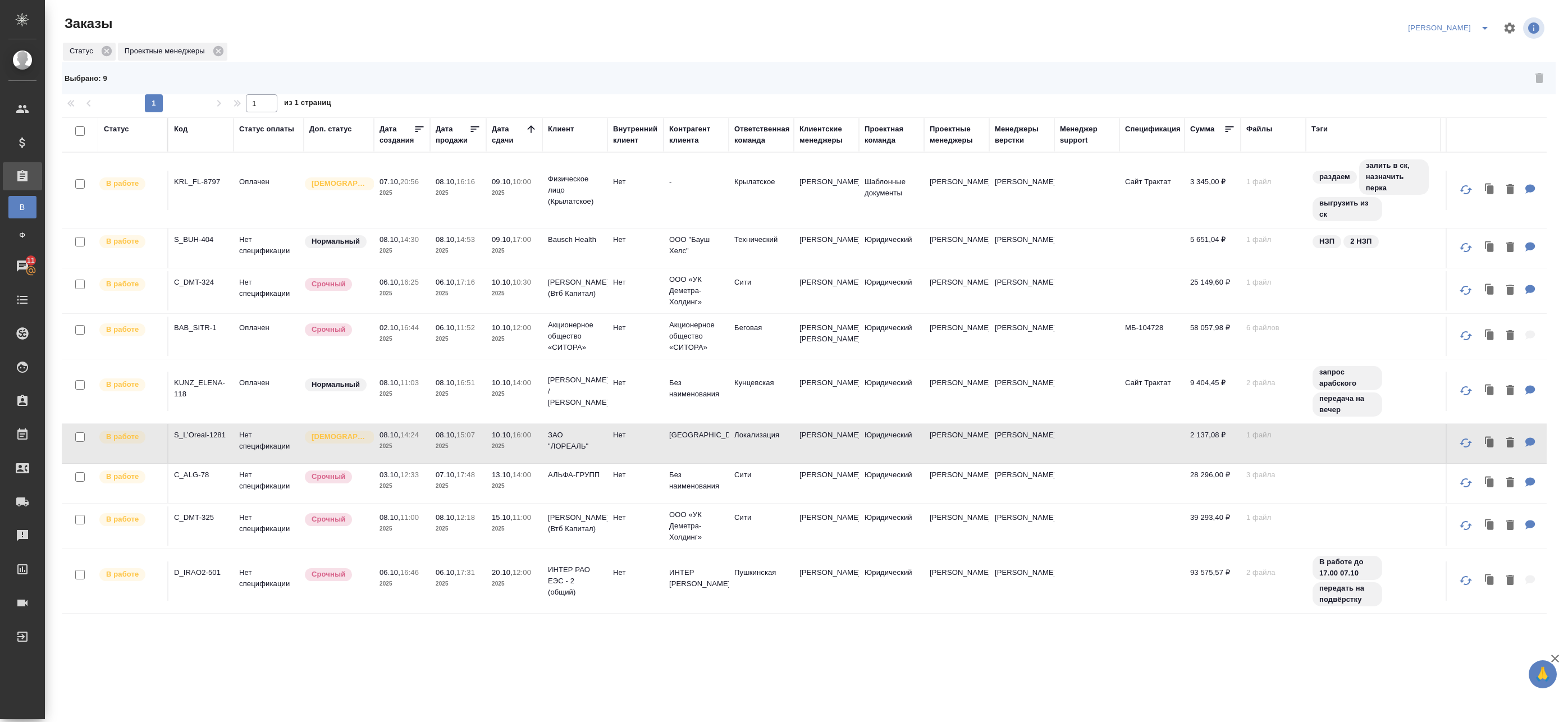
checkbox input "false"
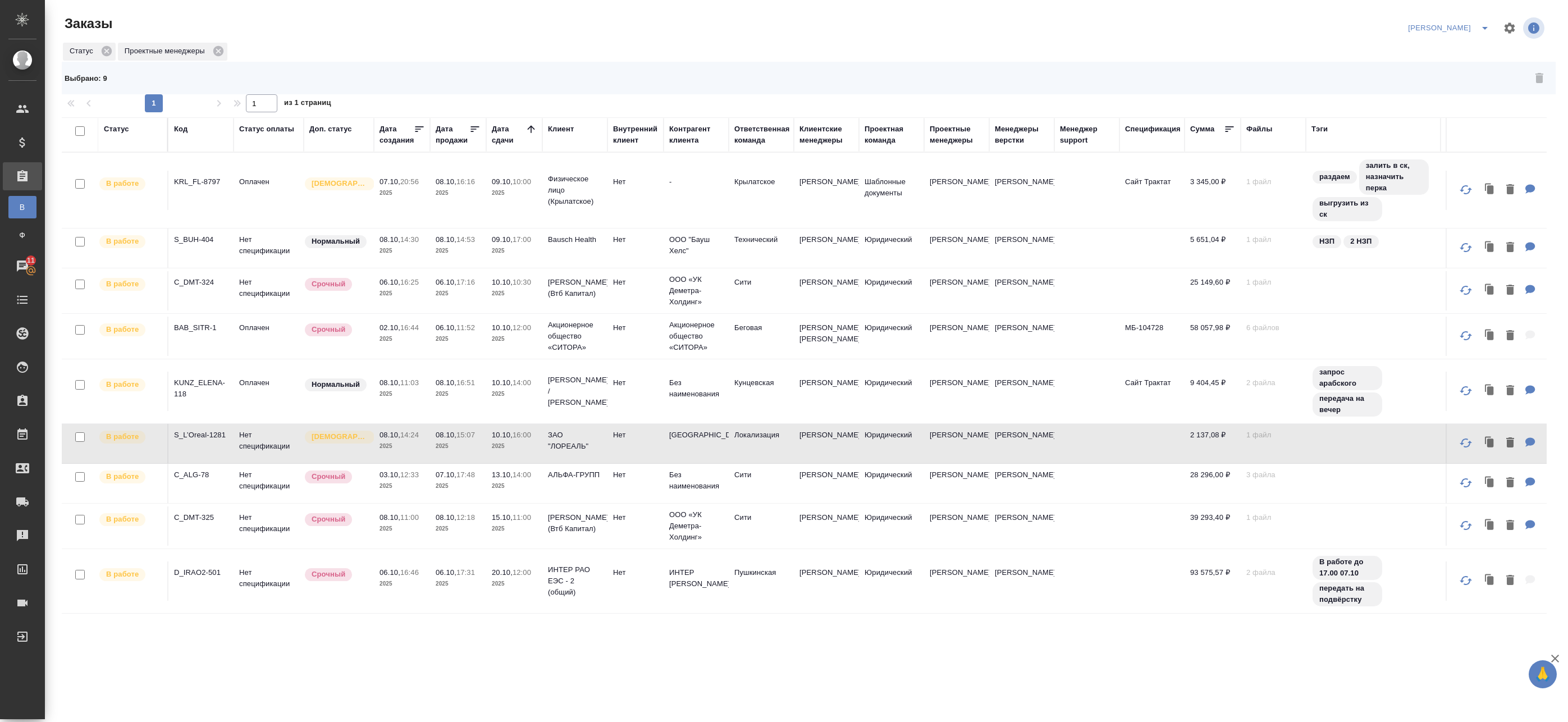
checkbox input "false"
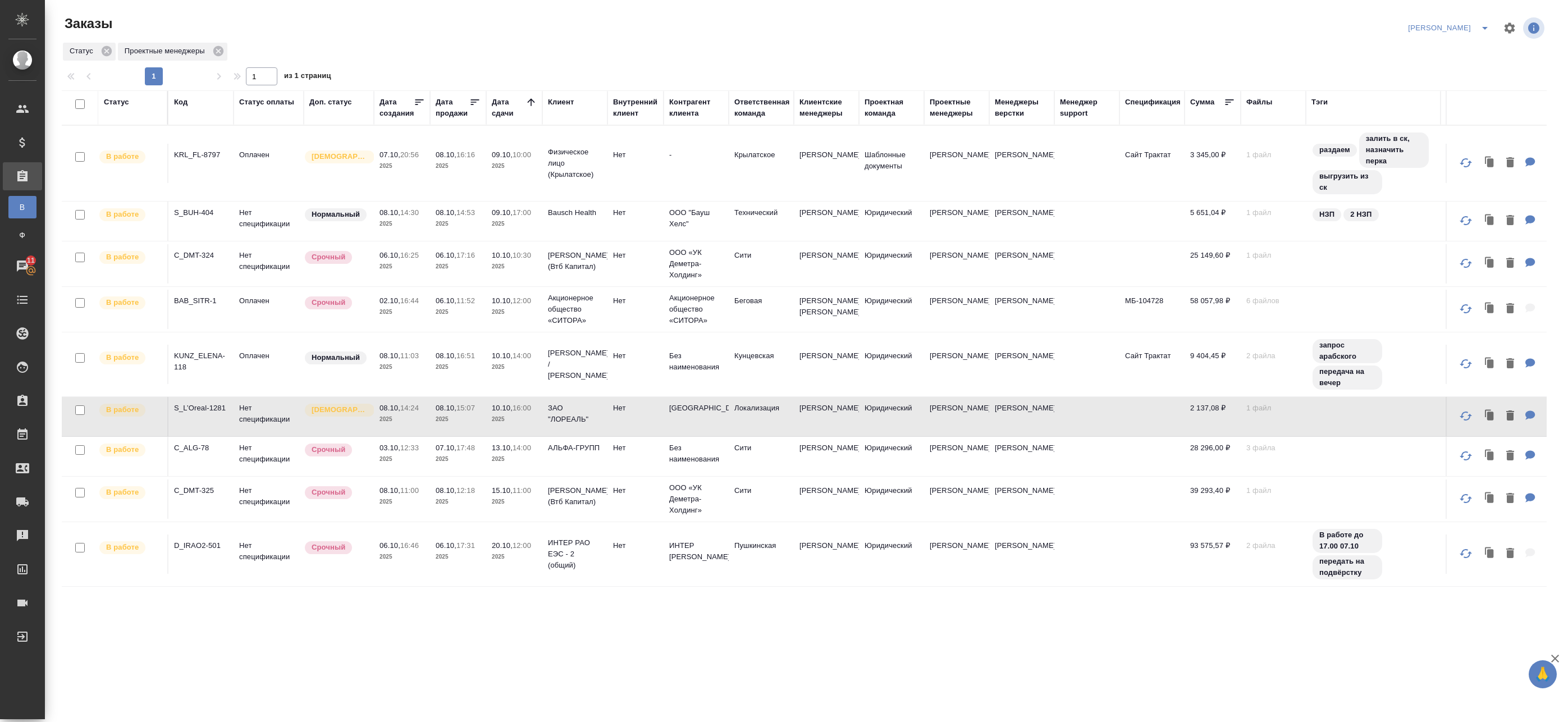
click at [886, 108] on div "Проектная команда" at bounding box center [891, 108] width 54 height 22
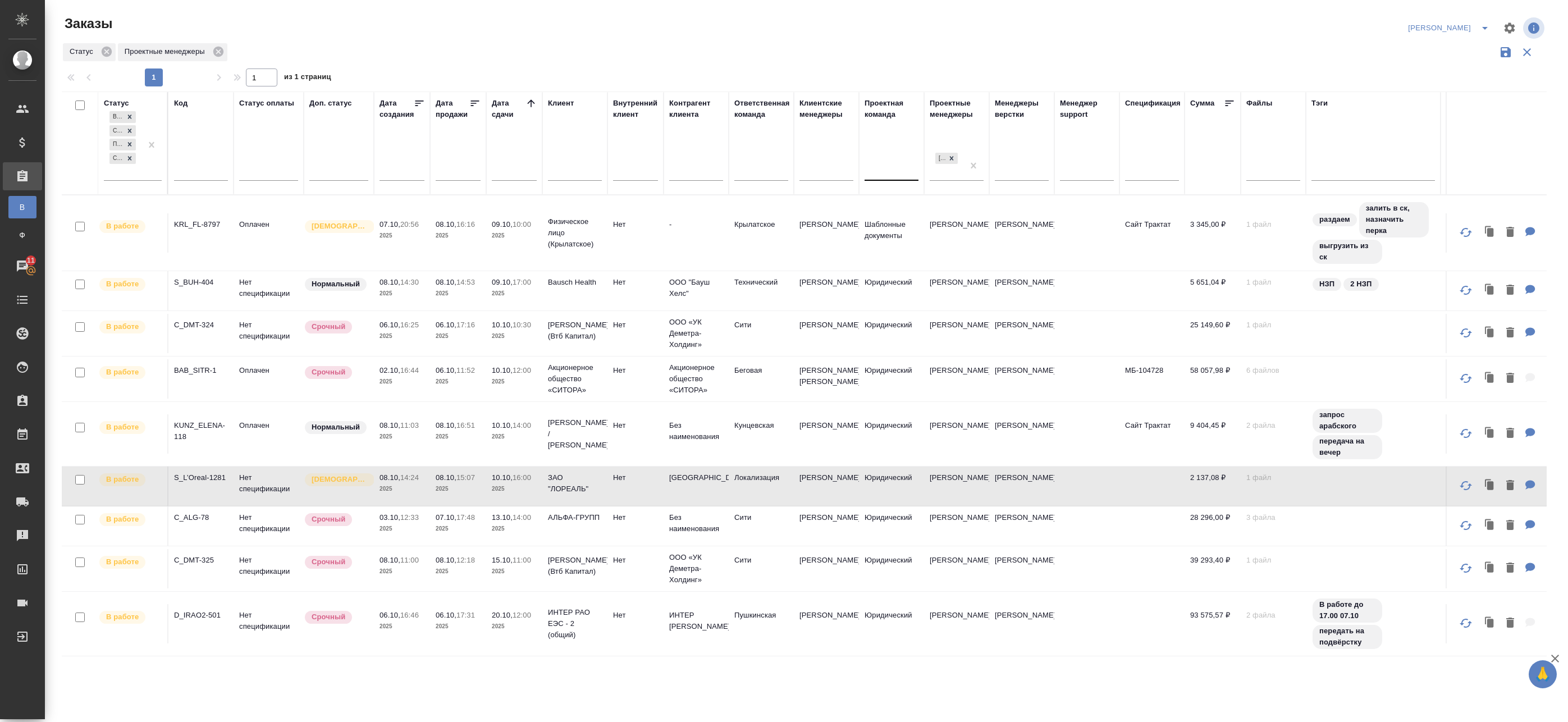
click at [888, 169] on div at bounding box center [891, 169] width 54 height 17
click at [862, 50] on div "Статус Проектные менеджеры" at bounding box center [804, 52] width 1485 height 22
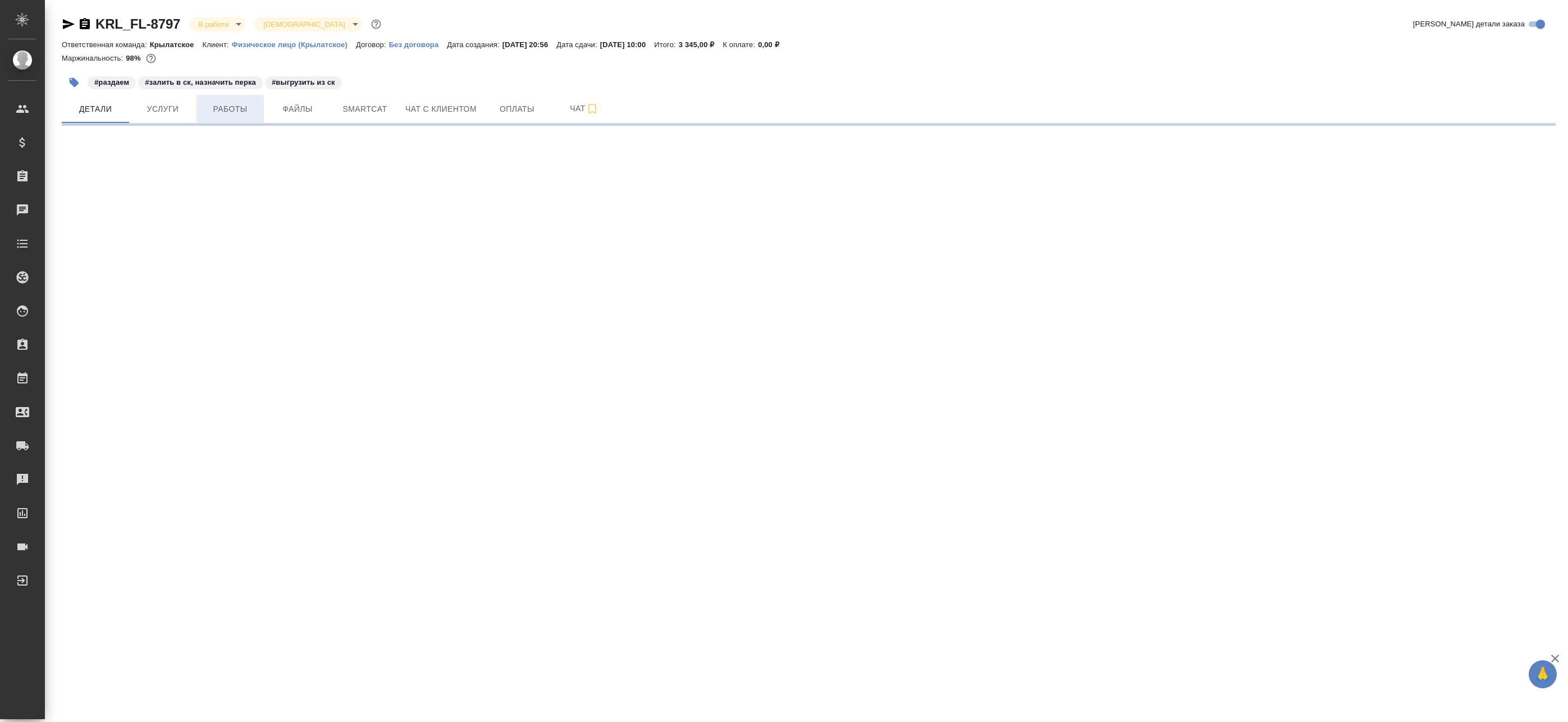
click at [243, 112] on span "Работы" at bounding box center [230, 109] width 54 height 14
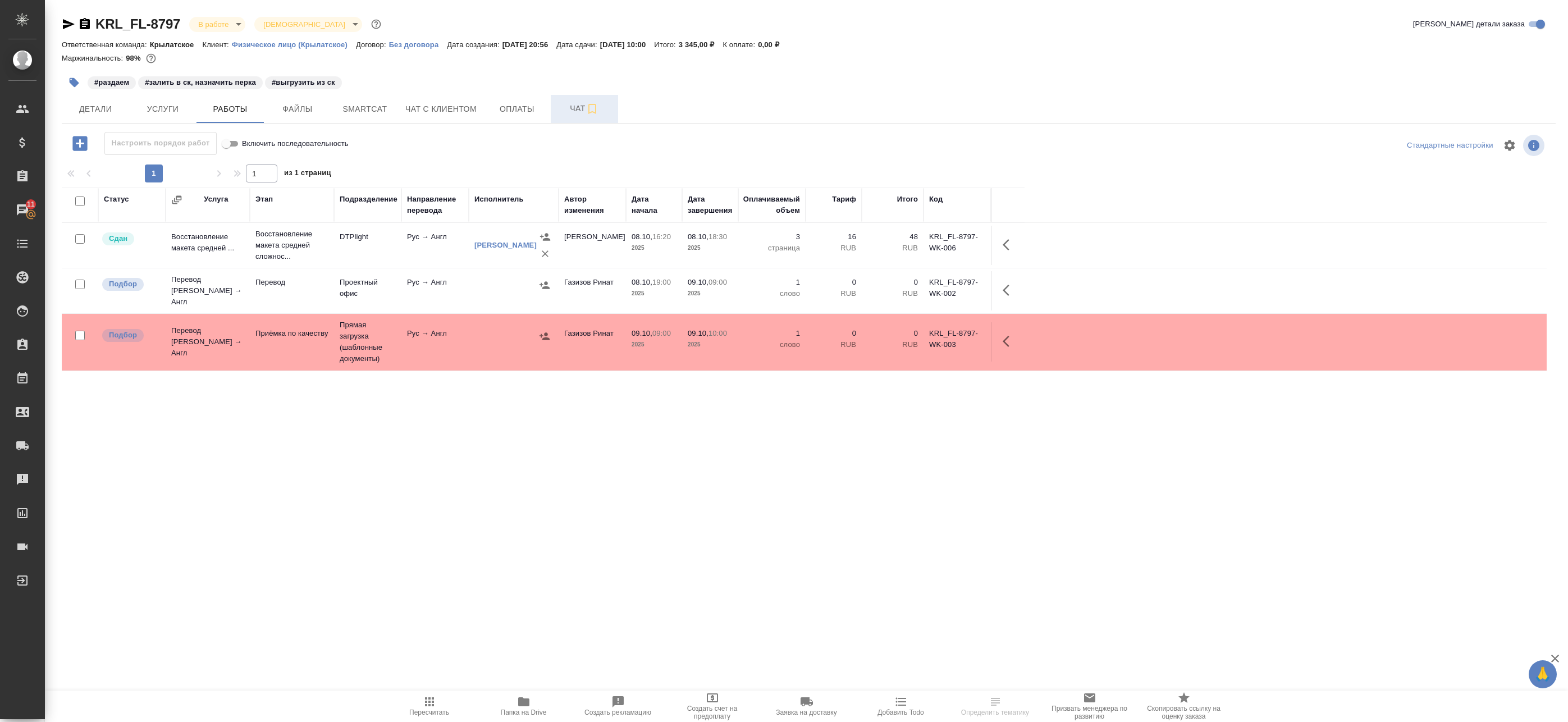
click at [573, 110] on span "Чат" at bounding box center [584, 109] width 54 height 14
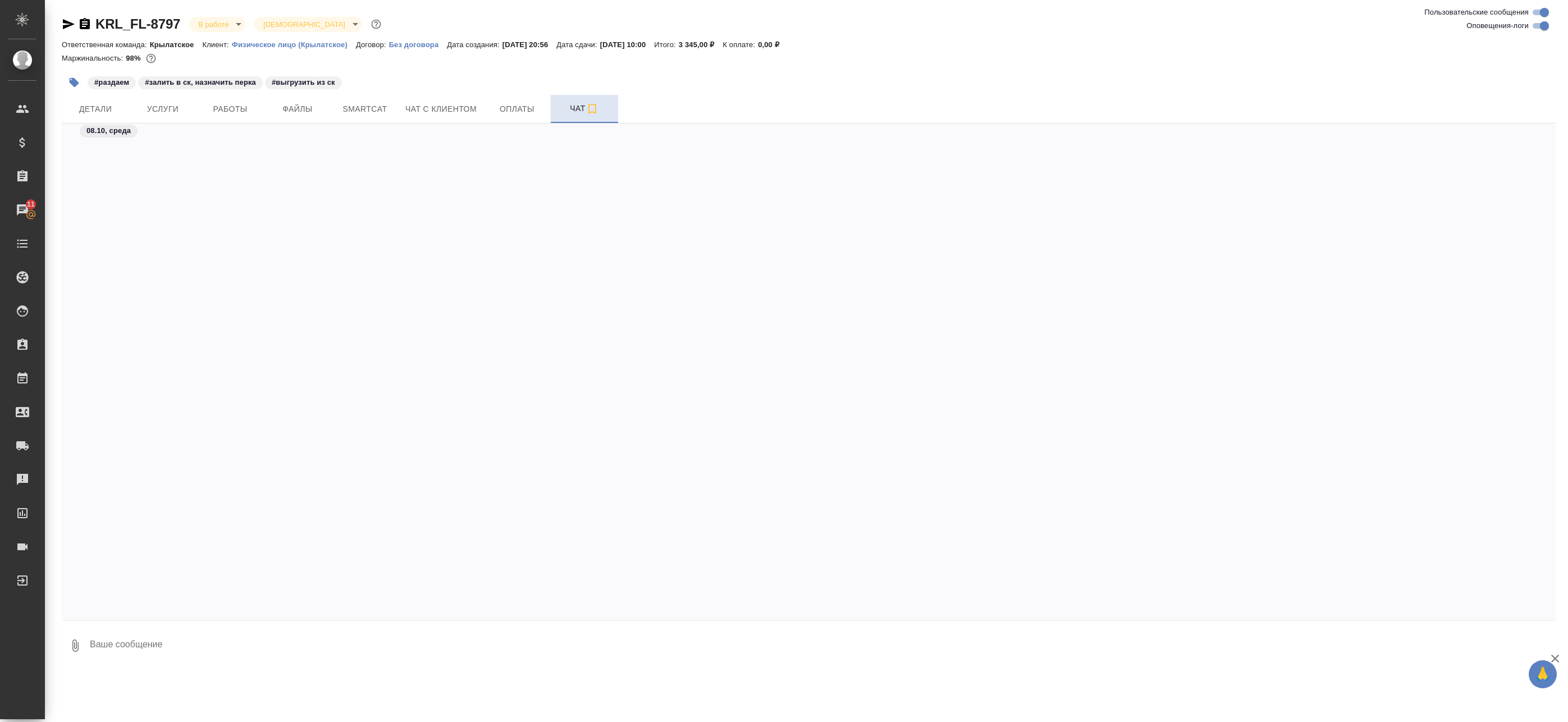
scroll to position [2714, 0]
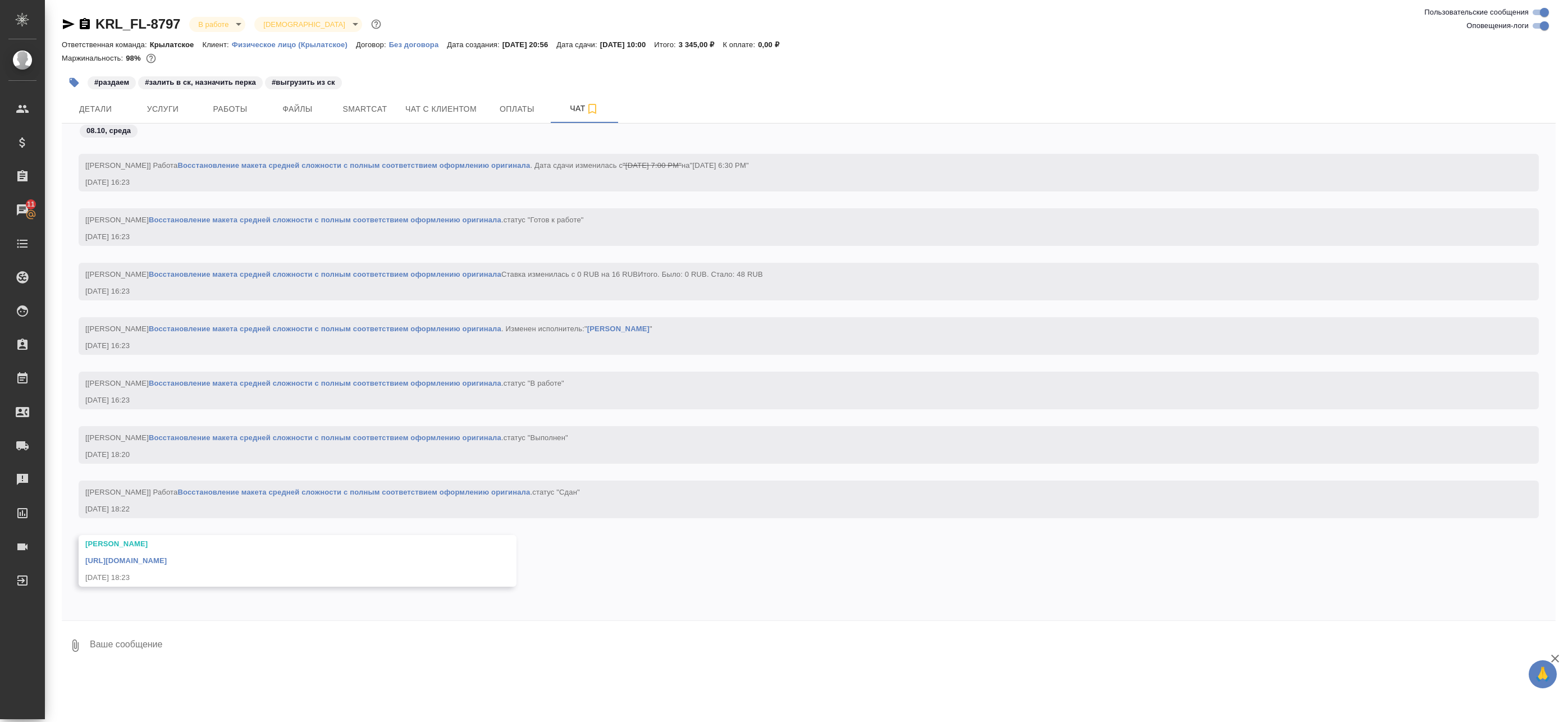
click at [1545, 27] on input "Оповещения-логи" at bounding box center [1544, 26] width 40 height 14
checkbox input "false"
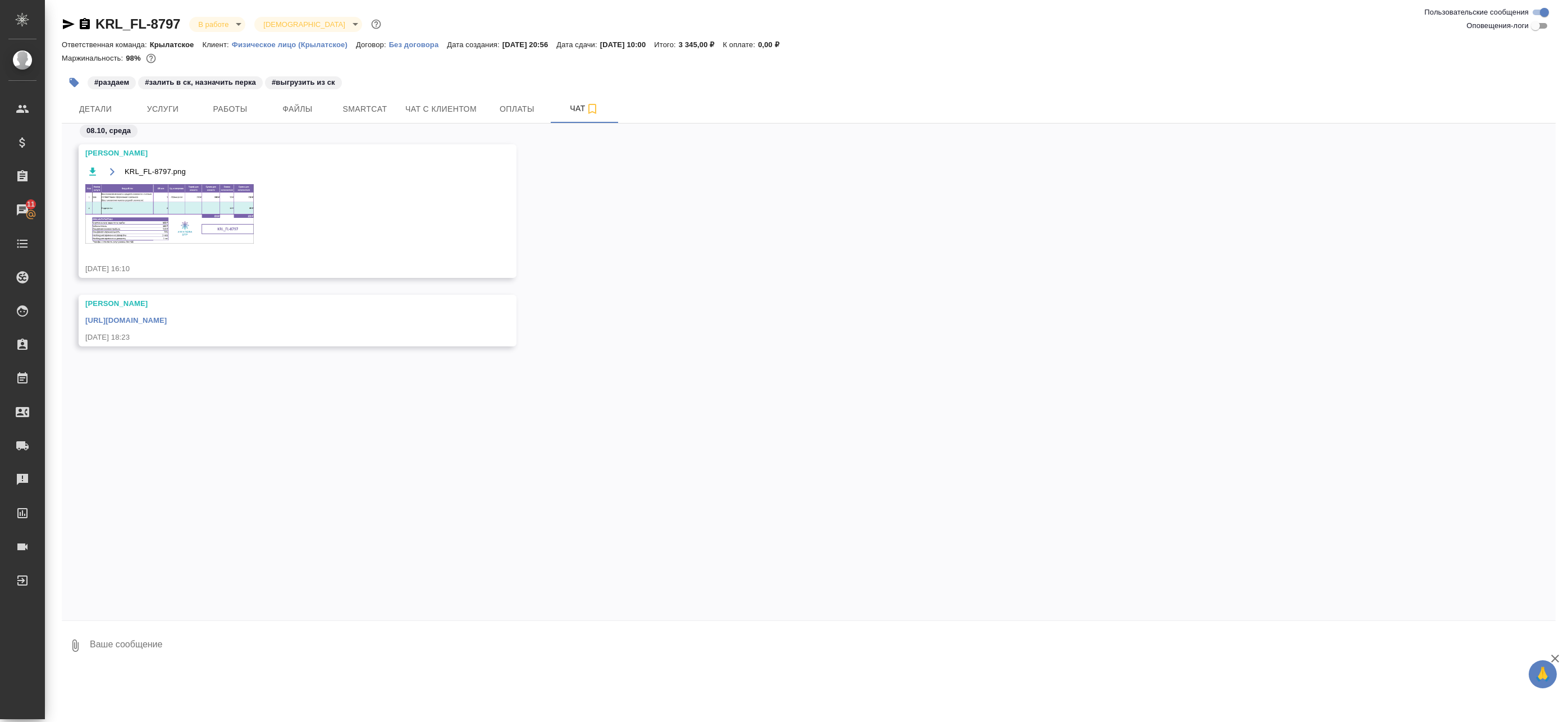
click at [197, 196] on img at bounding box center [169, 214] width 169 height 60
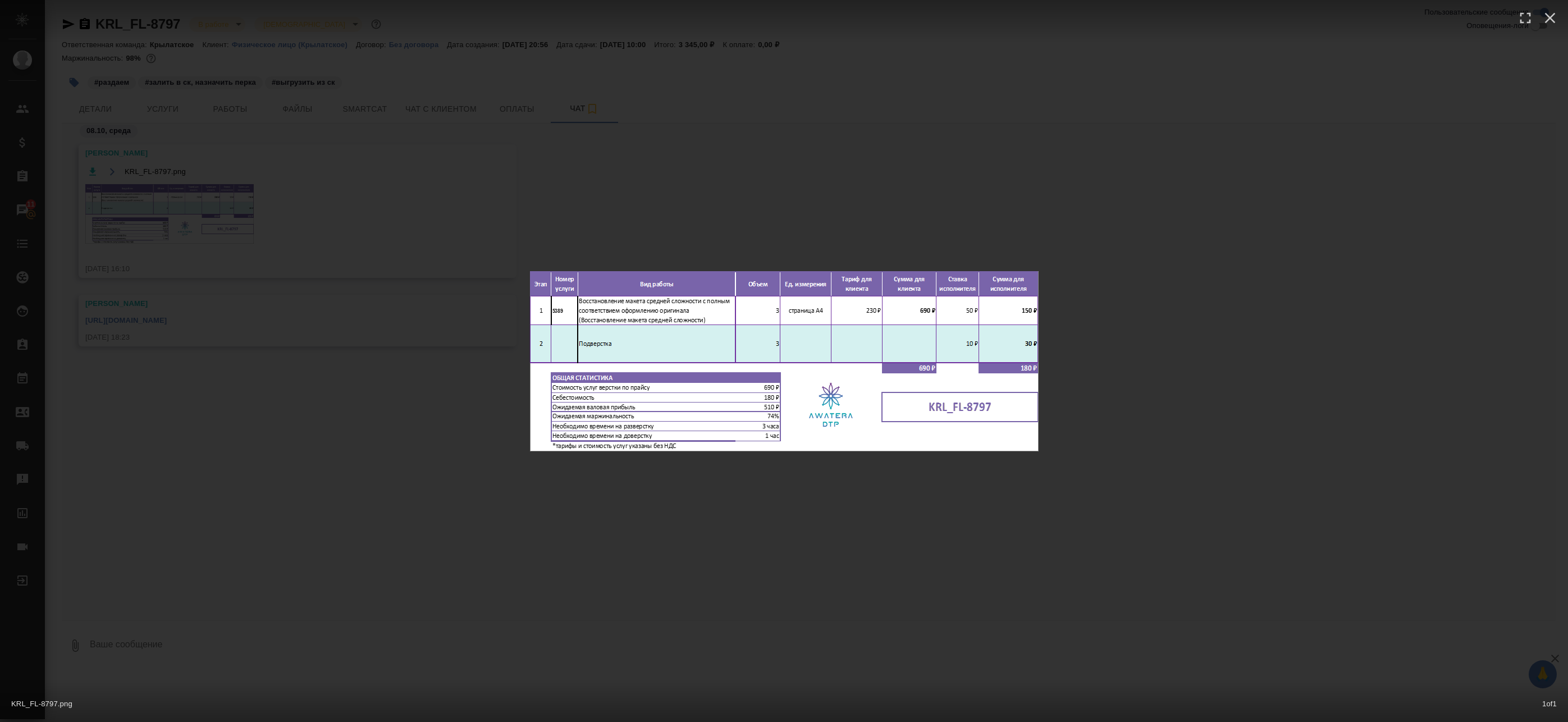
click at [336, 165] on div "KRL_FL-8797.png 1 of 1" at bounding box center [784, 361] width 1568 height 722
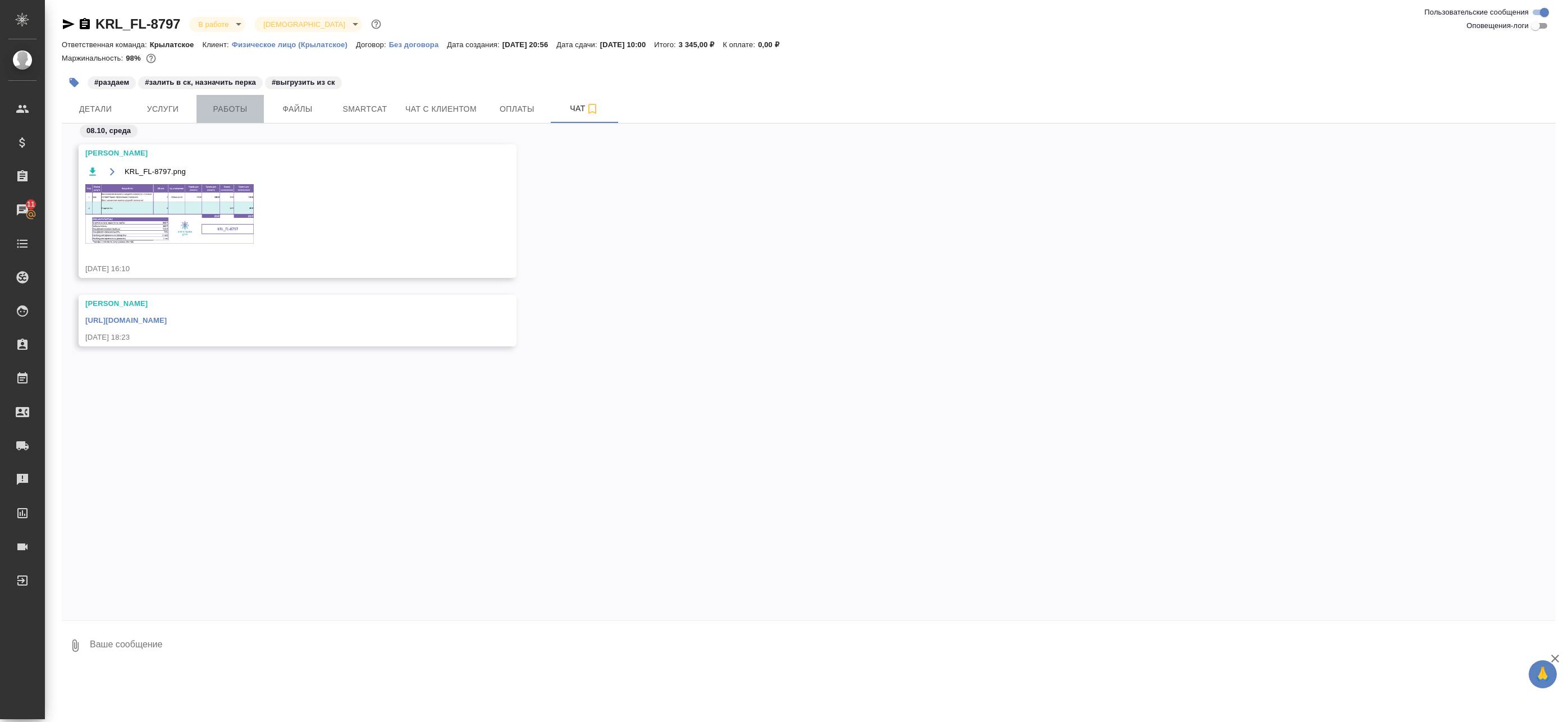
click at [218, 111] on span "Работы" at bounding box center [230, 109] width 54 height 14
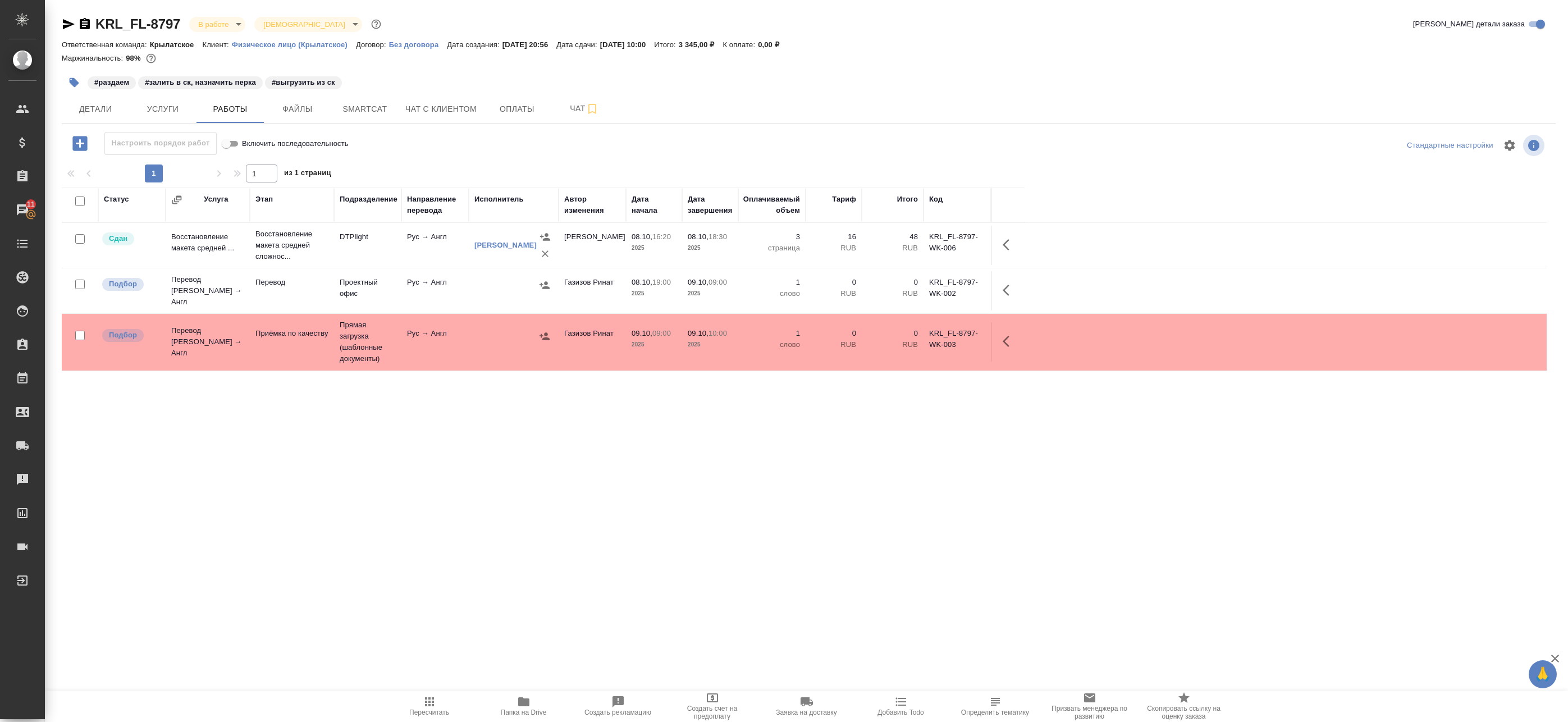
click at [554, 711] on span "Папка на Drive" at bounding box center [524, 705] width 81 height 22
click at [371, 105] on span "Smartcat" at bounding box center [365, 109] width 54 height 14
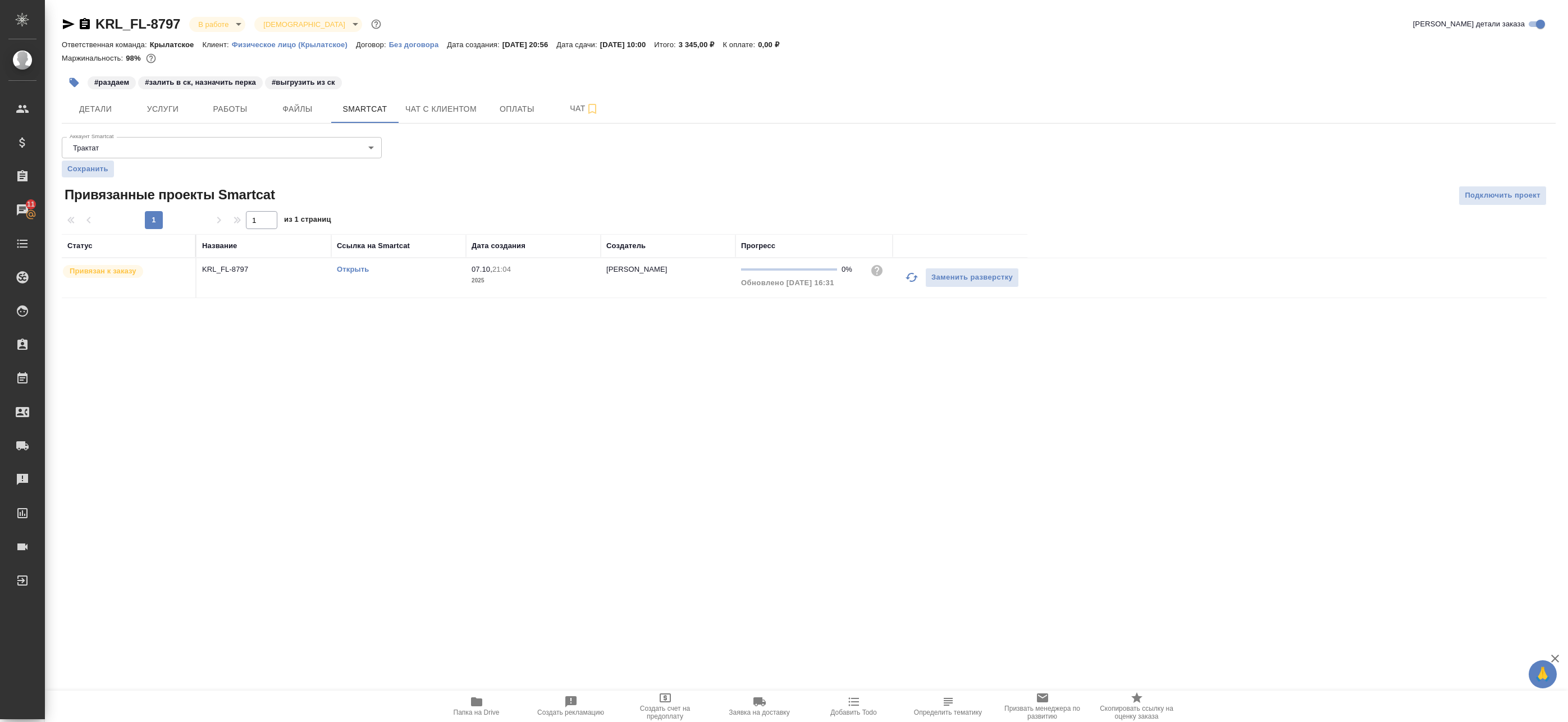
click at [362, 271] on link "Открыть" at bounding box center [352, 269] width 32 height 9
drag, startPoint x: 566, startPoint y: 106, endPoint x: 527, endPoint y: 117, distance: 40.5
click at [566, 106] on span "Чат" at bounding box center [584, 109] width 54 height 14
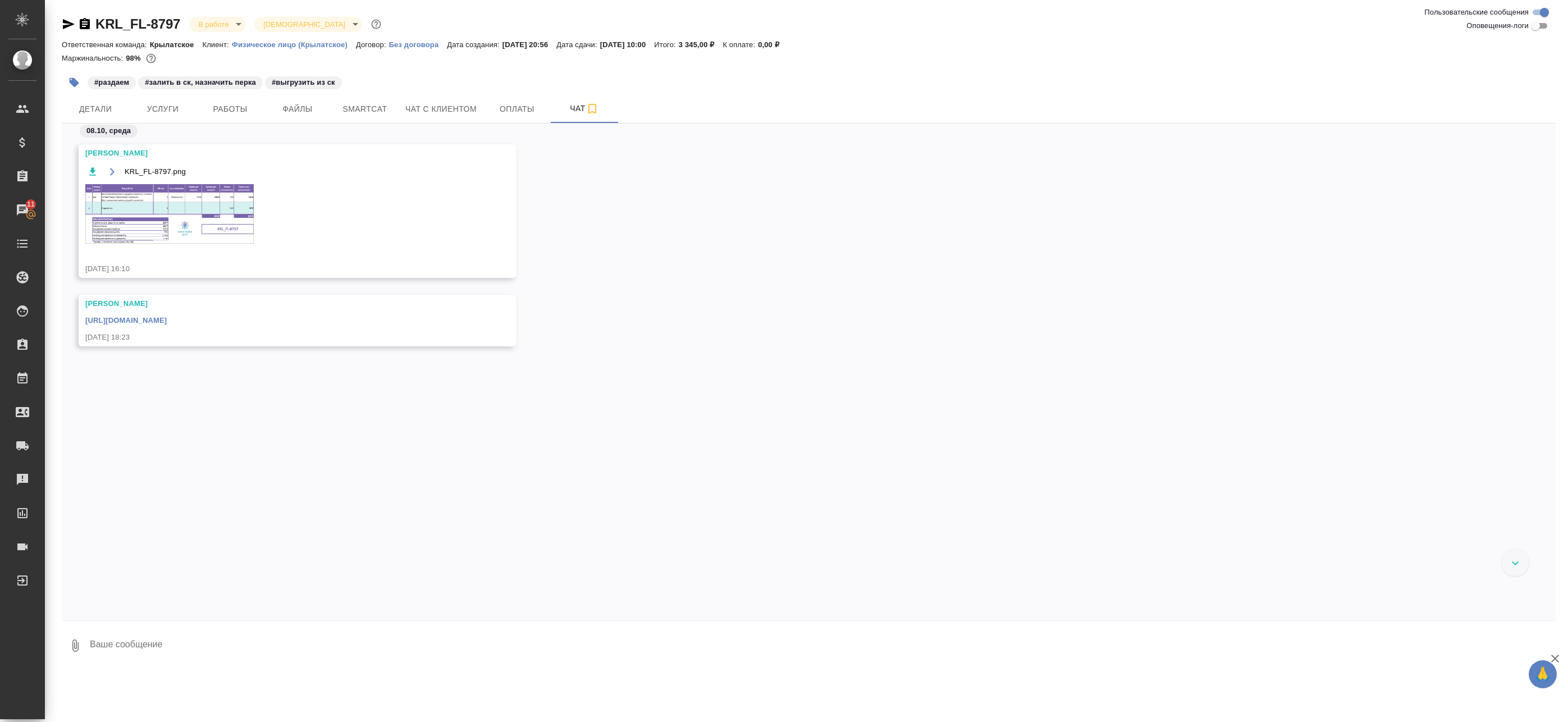
click at [251, 259] on div "[PERSON_NAME]-8797.png [DATE] 16:10 [PERSON_NAME] [URL][DOMAIN_NAME] [DATE] 18:…" at bounding box center [809, 243] width 1494 height 240
click at [166, 322] on link "[URL][DOMAIN_NAME]" at bounding box center [126, 320] width 81 height 9
click at [215, 118] on button "Работы" at bounding box center [230, 108] width 67 height 28
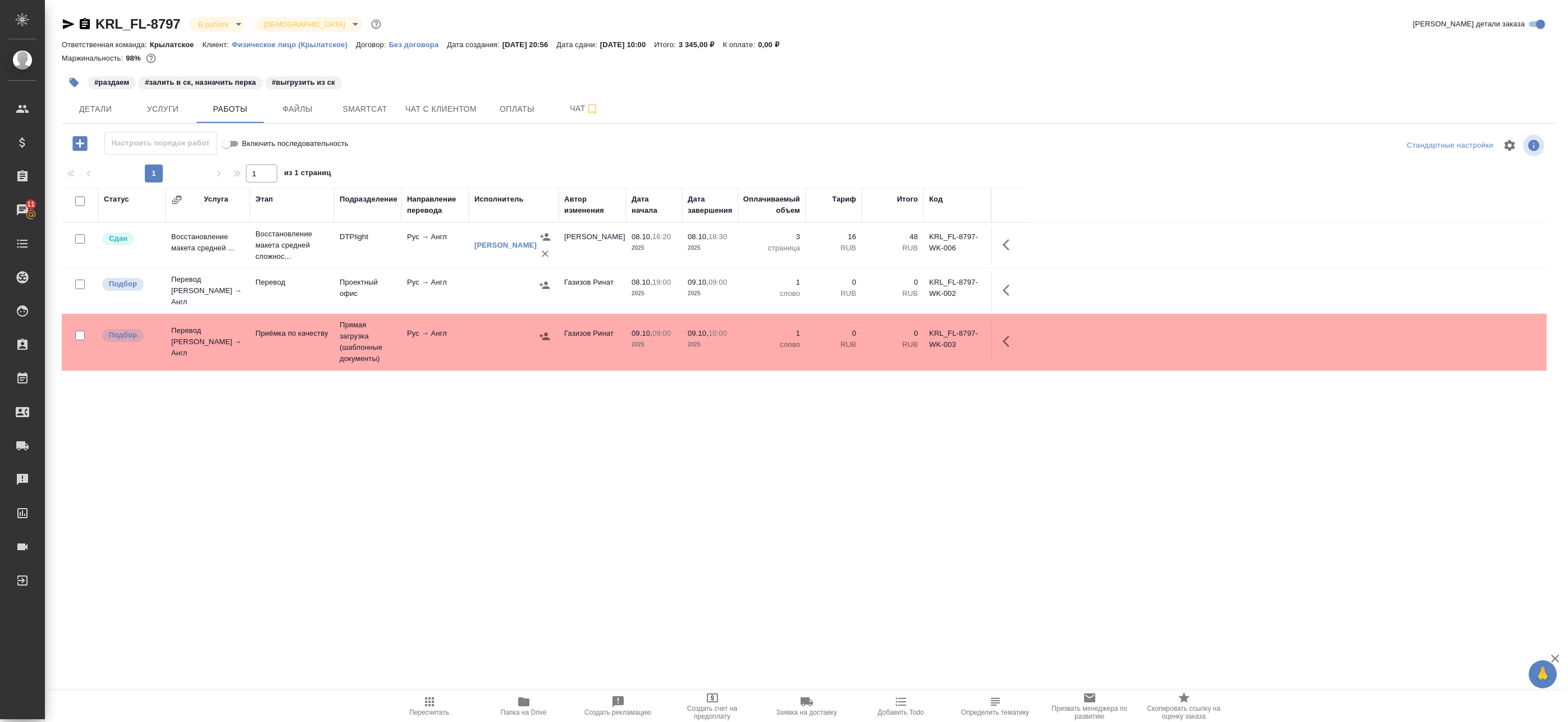
click at [522, 289] on div at bounding box center [514, 285] width 79 height 17
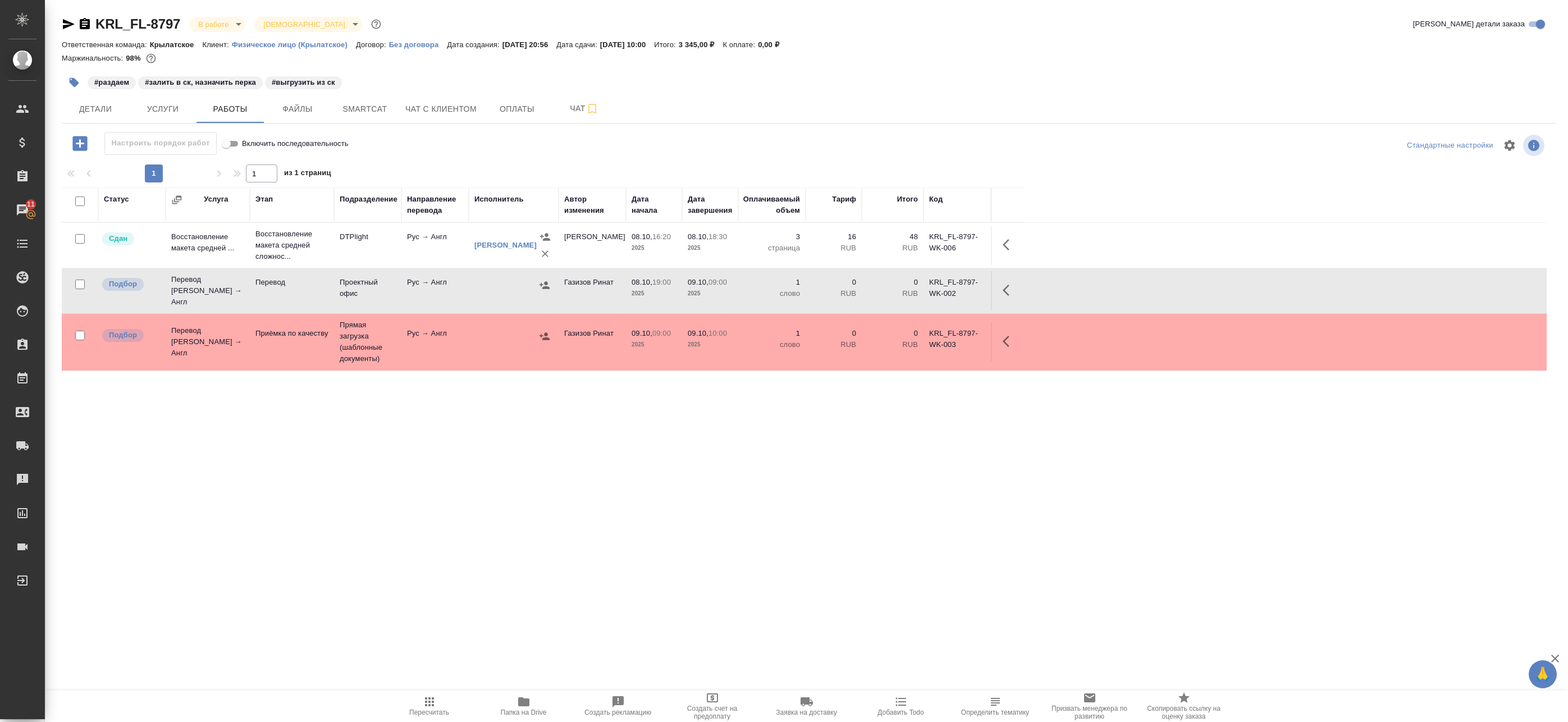
click at [1004, 283] on icon "button" at bounding box center [1009, 290] width 14 height 14
click at [929, 286] on icon "button" at bounding box center [926, 290] width 10 height 10
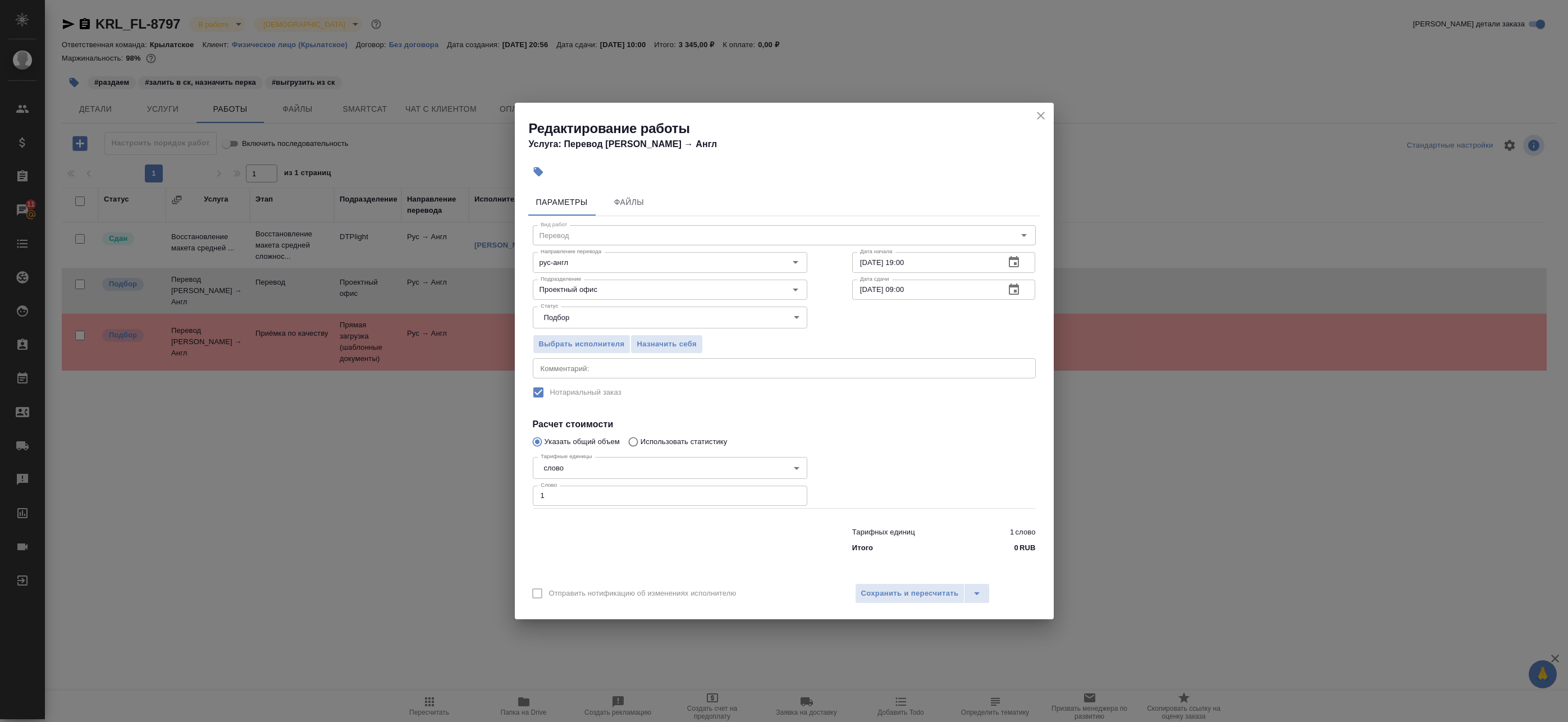
drag, startPoint x: 557, startPoint y: 493, endPoint x: 489, endPoint y: 487, distance: 68.3
click at [501, 489] on div "Редактирование работы Услуга: Перевод Стандарт Рус → Англ Параметры Файлы Вид р…" at bounding box center [784, 361] width 1568 height 722
paste input "number"
type input "144"
click at [908, 597] on span "Сохранить и пересчитать" at bounding box center [910, 594] width 98 height 13
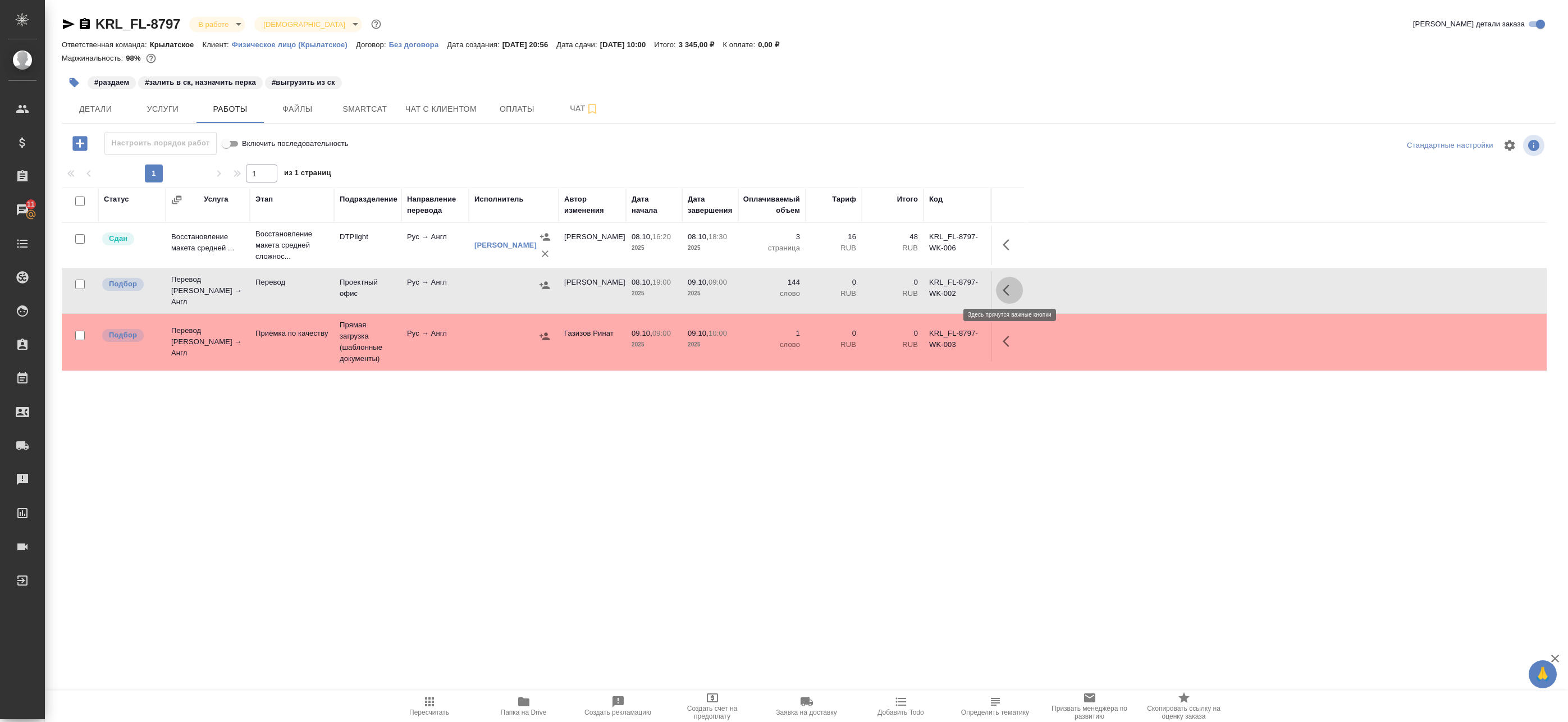
click at [999, 282] on button "button" at bounding box center [1010, 291] width 27 height 27
click at [983, 287] on icon "button" at bounding box center [986, 290] width 9 height 12
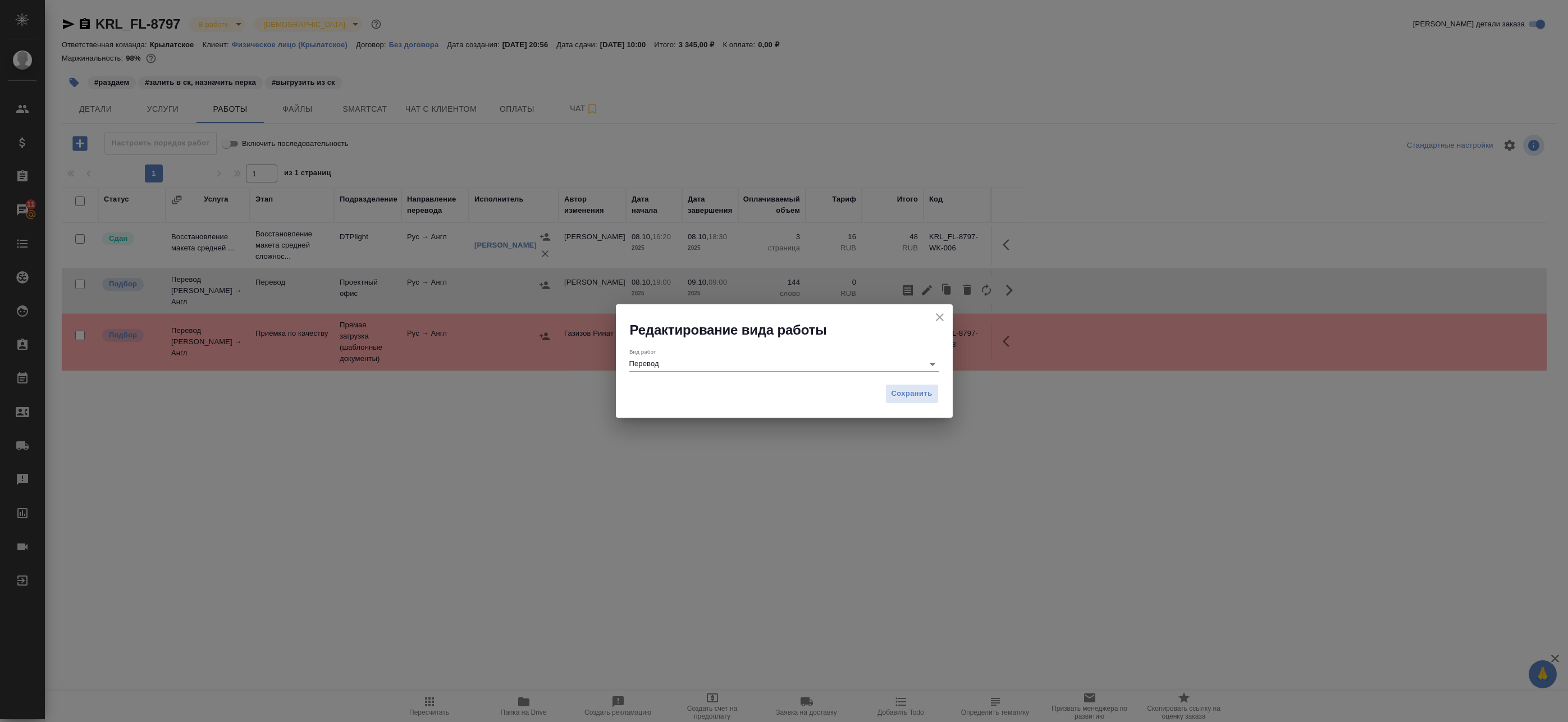
click at [755, 355] on div "Вид работ Перевод" at bounding box center [784, 360] width 310 height 23
click at [762, 365] on input "Перевод" at bounding box center [774, 364] width 288 height 14
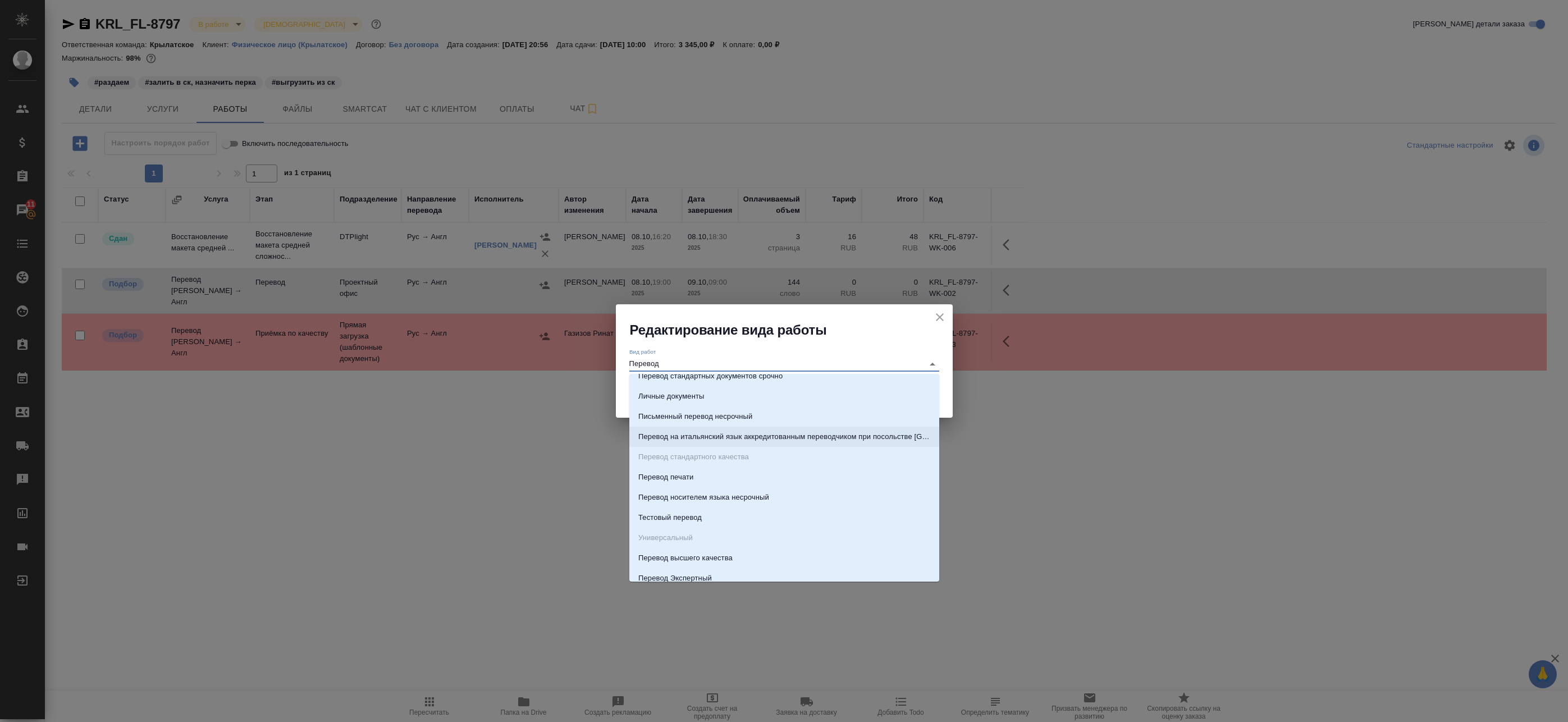
scroll to position [169, 0]
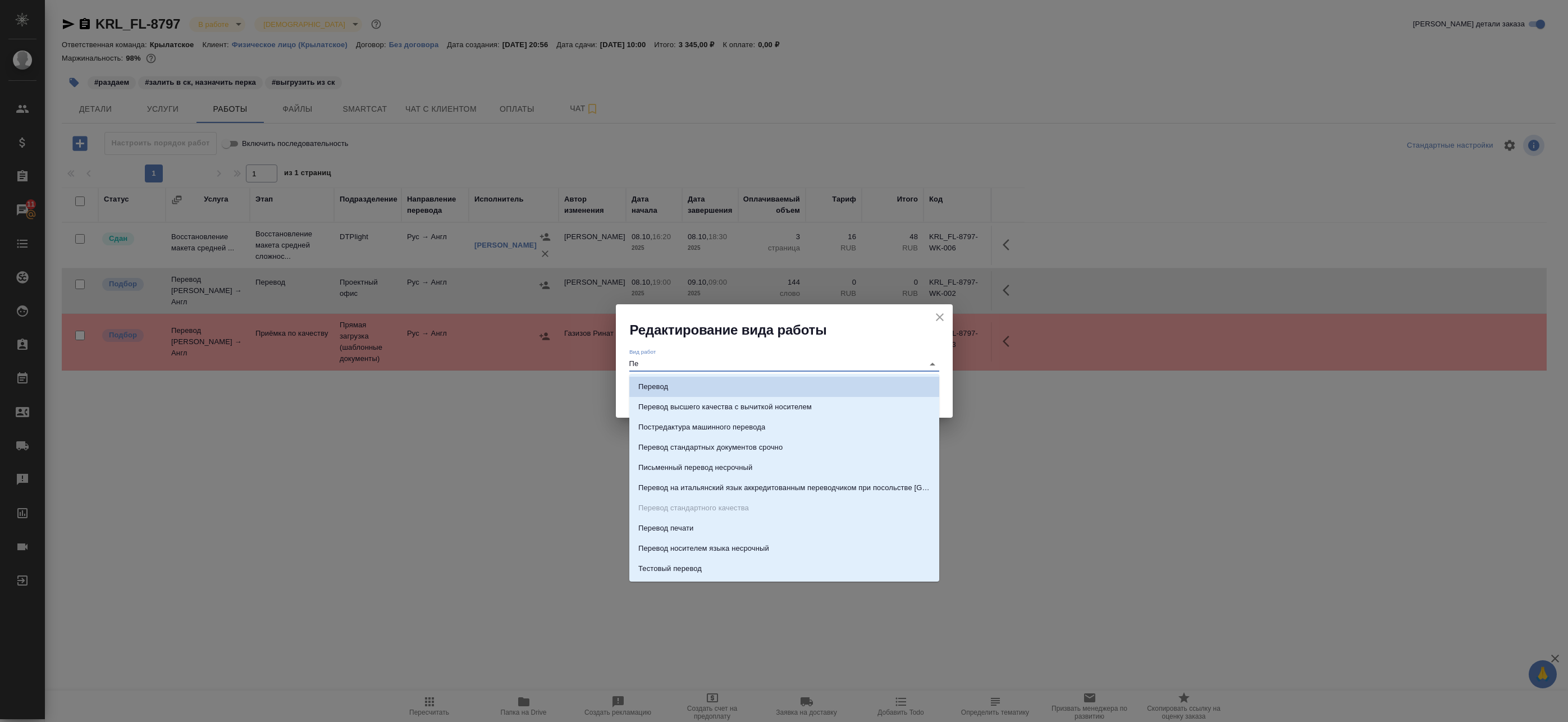
type input "П"
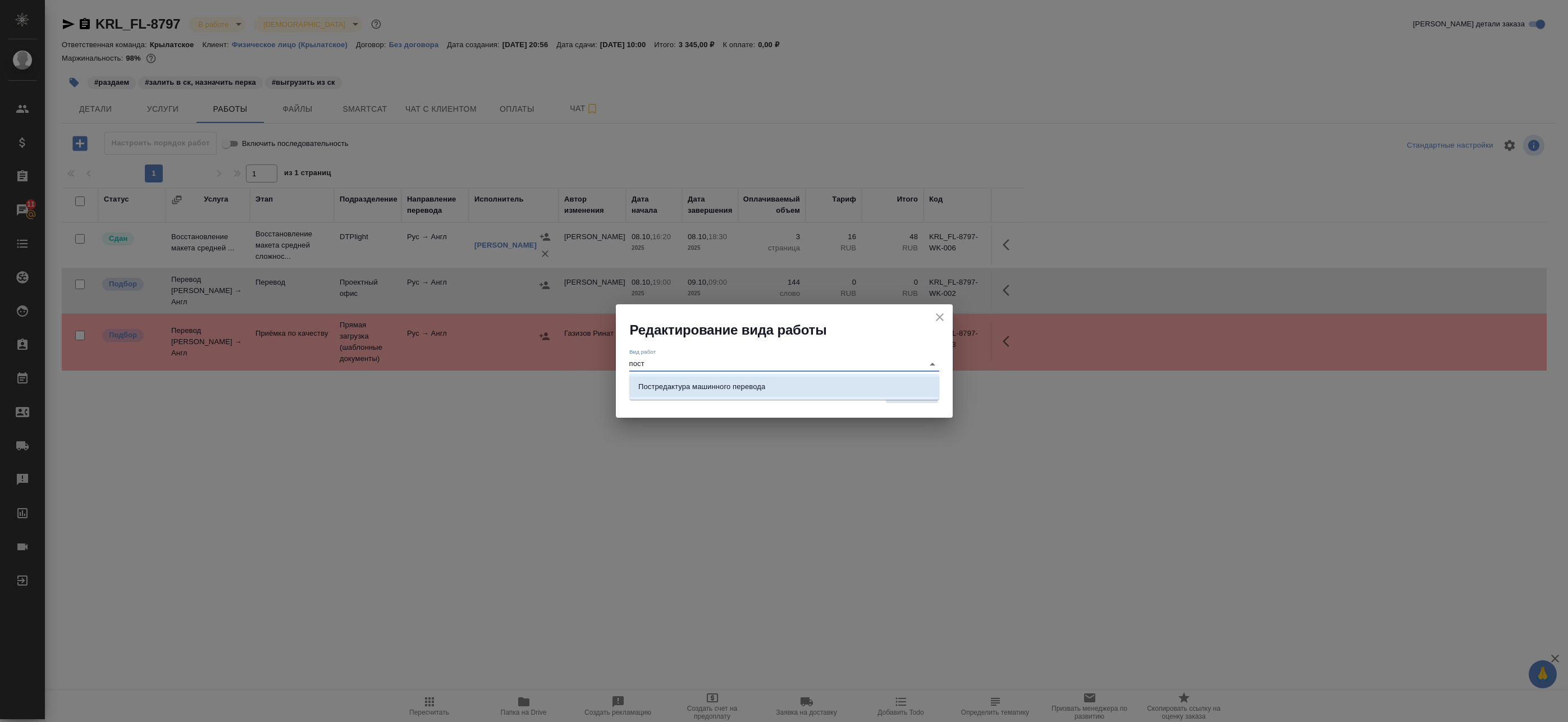
drag, startPoint x: 762, startPoint y: 380, endPoint x: 773, endPoint y: 390, distance: 14.9
click at [763, 381] on li "Постредактура машинного перевода" at bounding box center [784, 387] width 310 height 20
type input "Постредактура машинного перевода"
click at [907, 395] on span "Сохранить" at bounding box center [911, 394] width 41 height 13
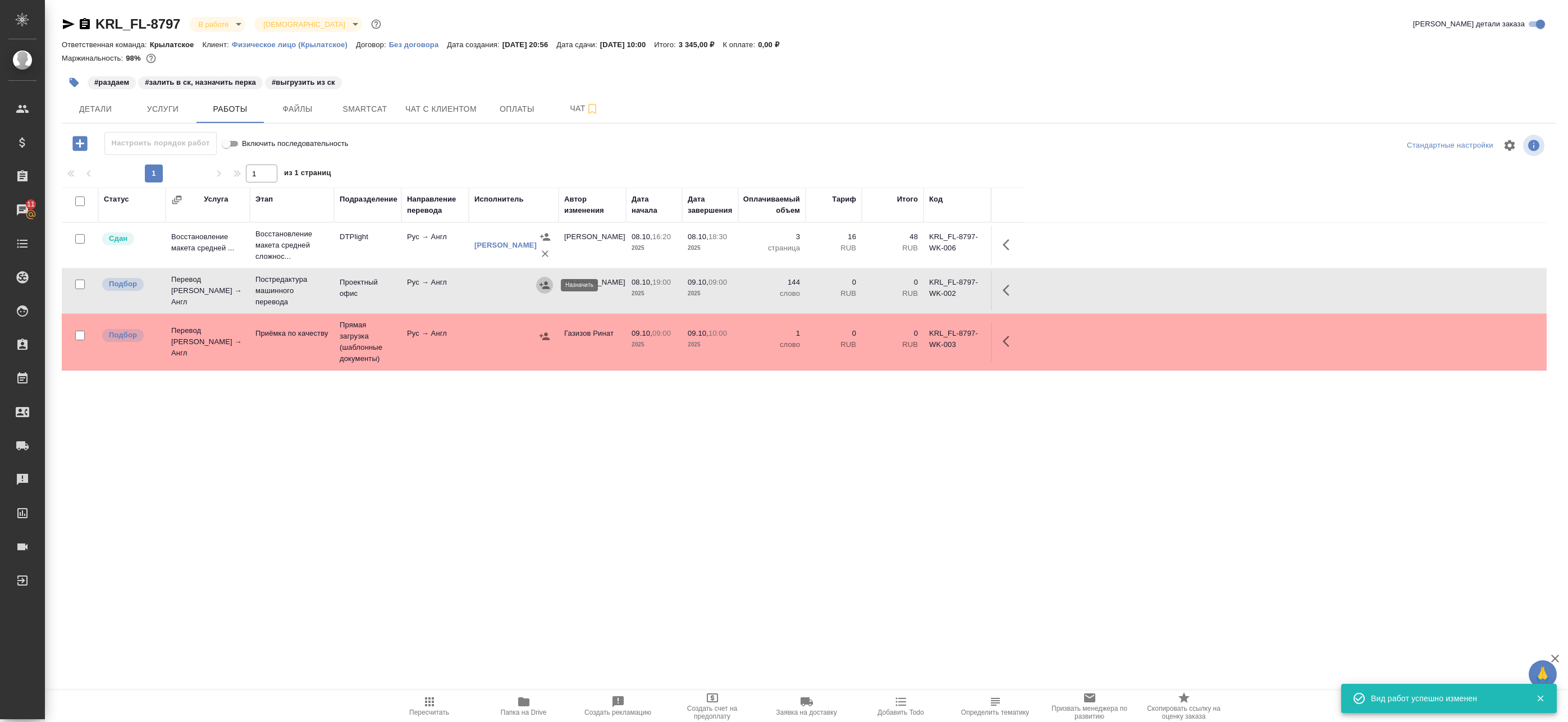
click at [540, 286] on icon "button" at bounding box center [545, 286] width 11 height 11
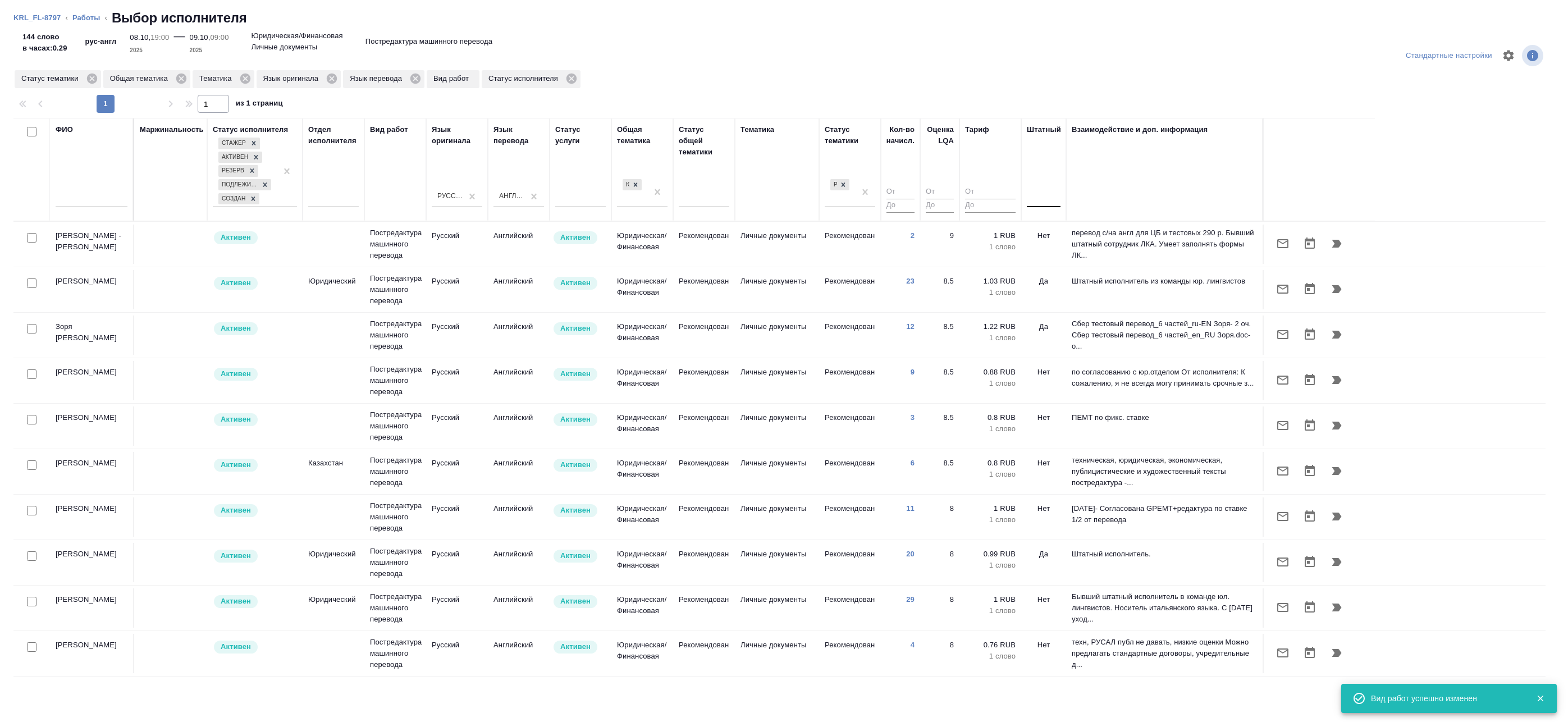
click at [1040, 203] on div at bounding box center [1043, 196] width 34 height 17
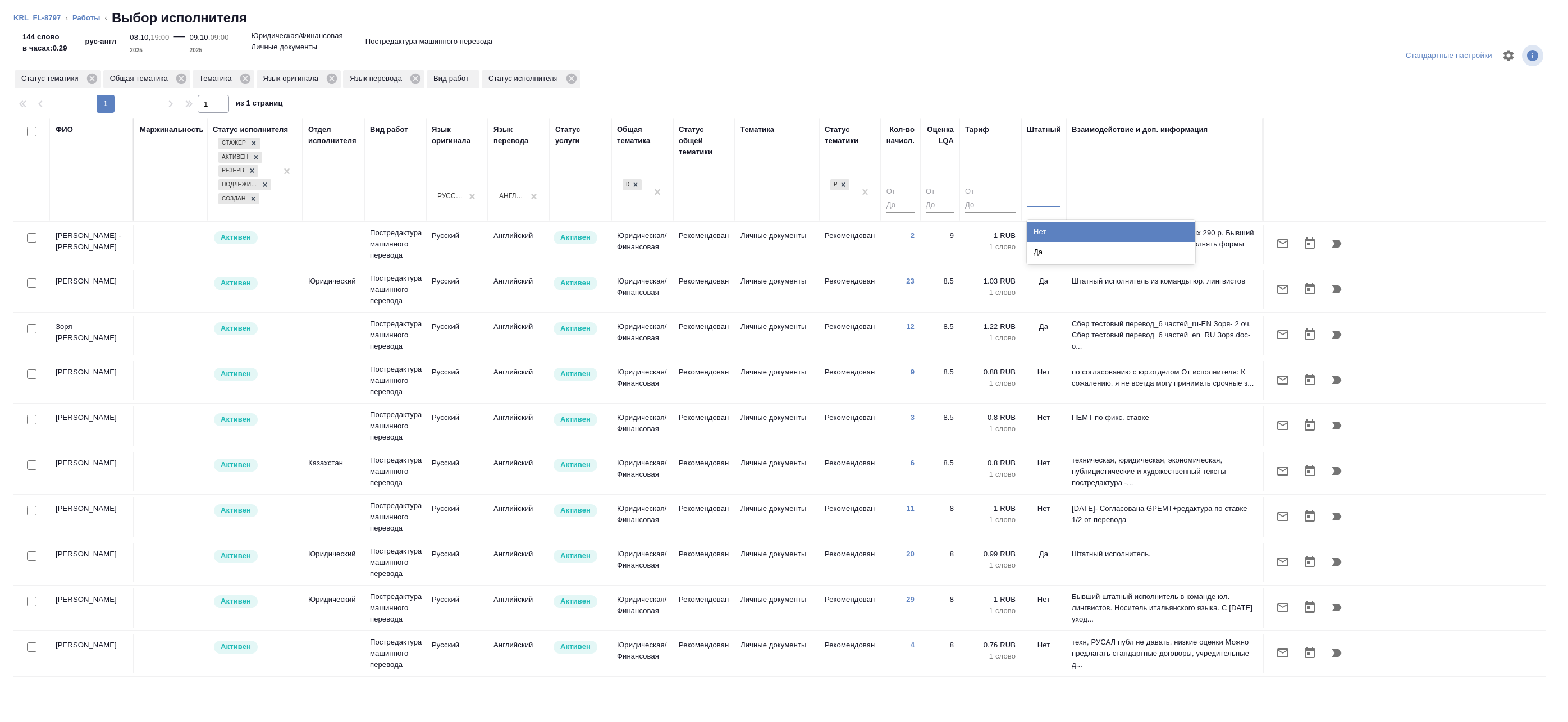
click at [1040, 230] on div "Нет" at bounding box center [1111, 232] width 169 height 20
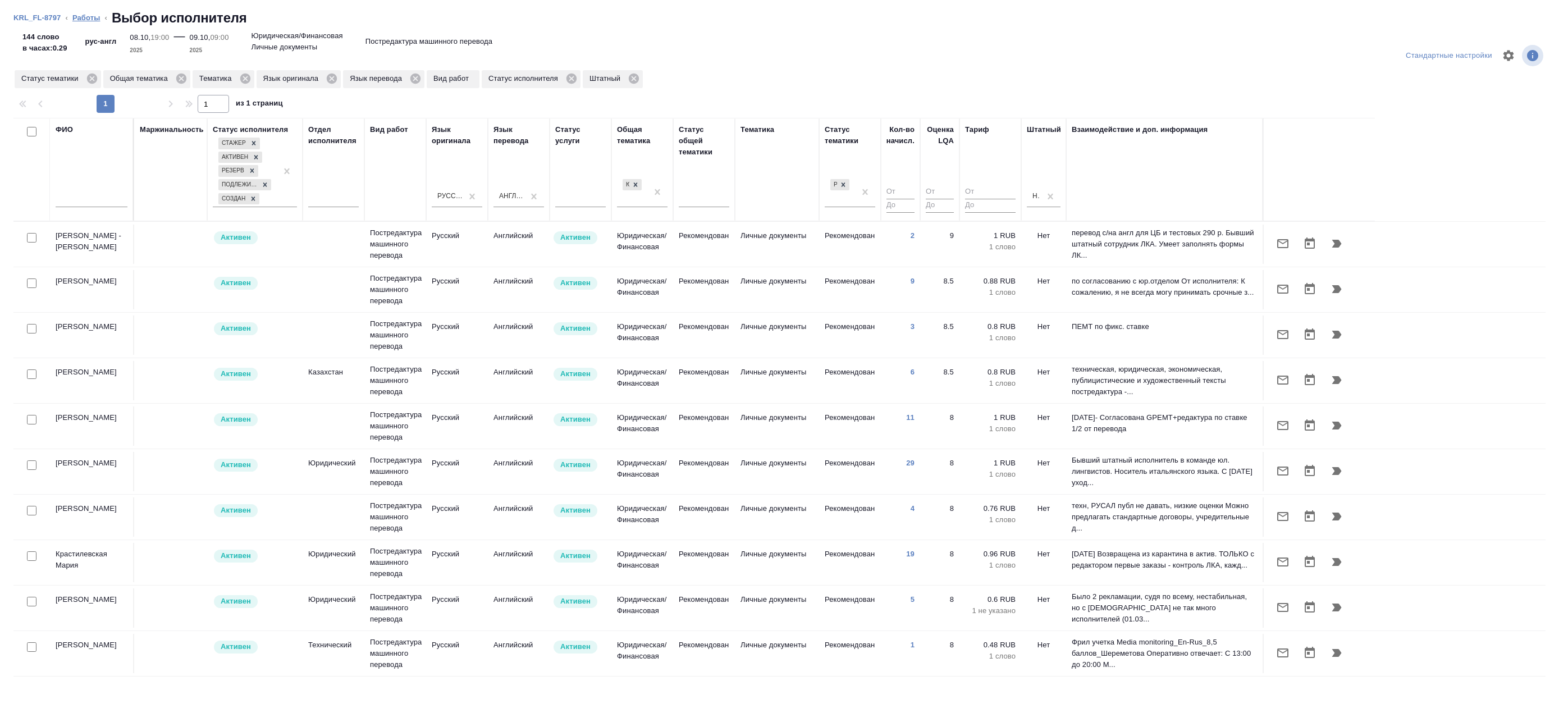
click at [80, 17] on link "Работы" at bounding box center [86, 18] width 28 height 9
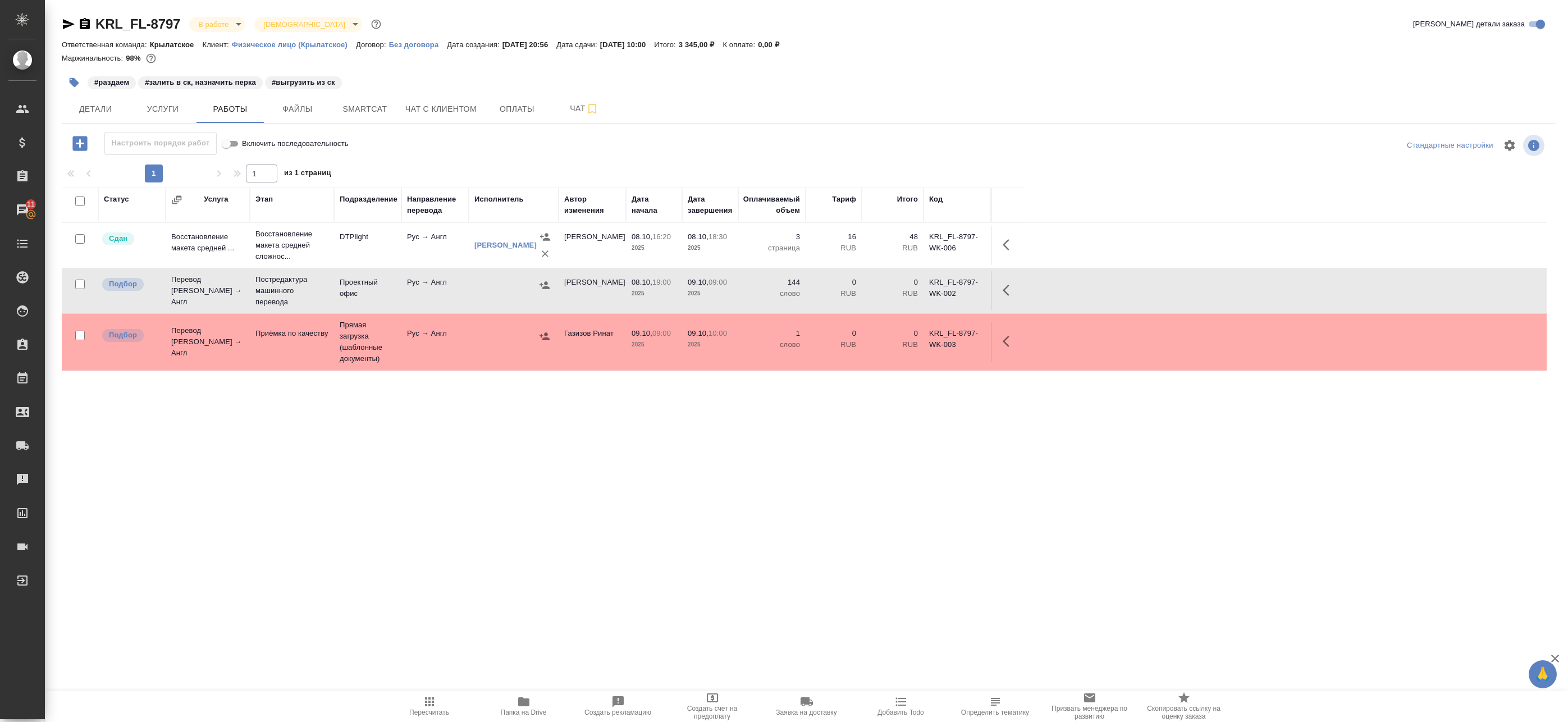
drag, startPoint x: 1002, startPoint y: 290, endPoint x: 521, endPoint y: 275, distance: 481.2
click at [521, 274] on tr "Подбор Перевод Стандарт Рус → Англ Постредактура машинного перевода Проектный о…" at bounding box center [804, 291] width 1485 height 45
click at [541, 286] on icon "button" at bounding box center [545, 285] width 10 height 7
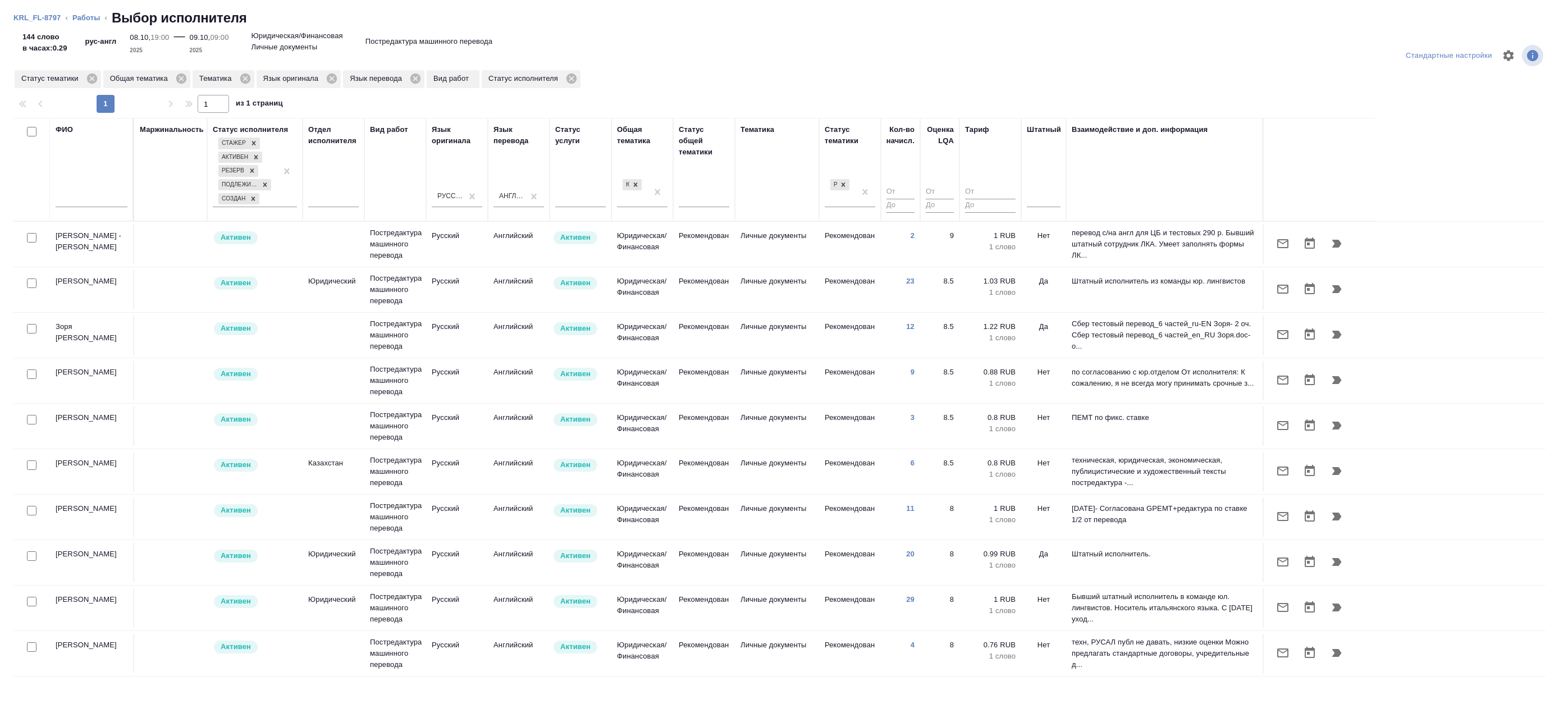
click at [28, 238] on div at bounding box center [32, 238] width 25 height 16
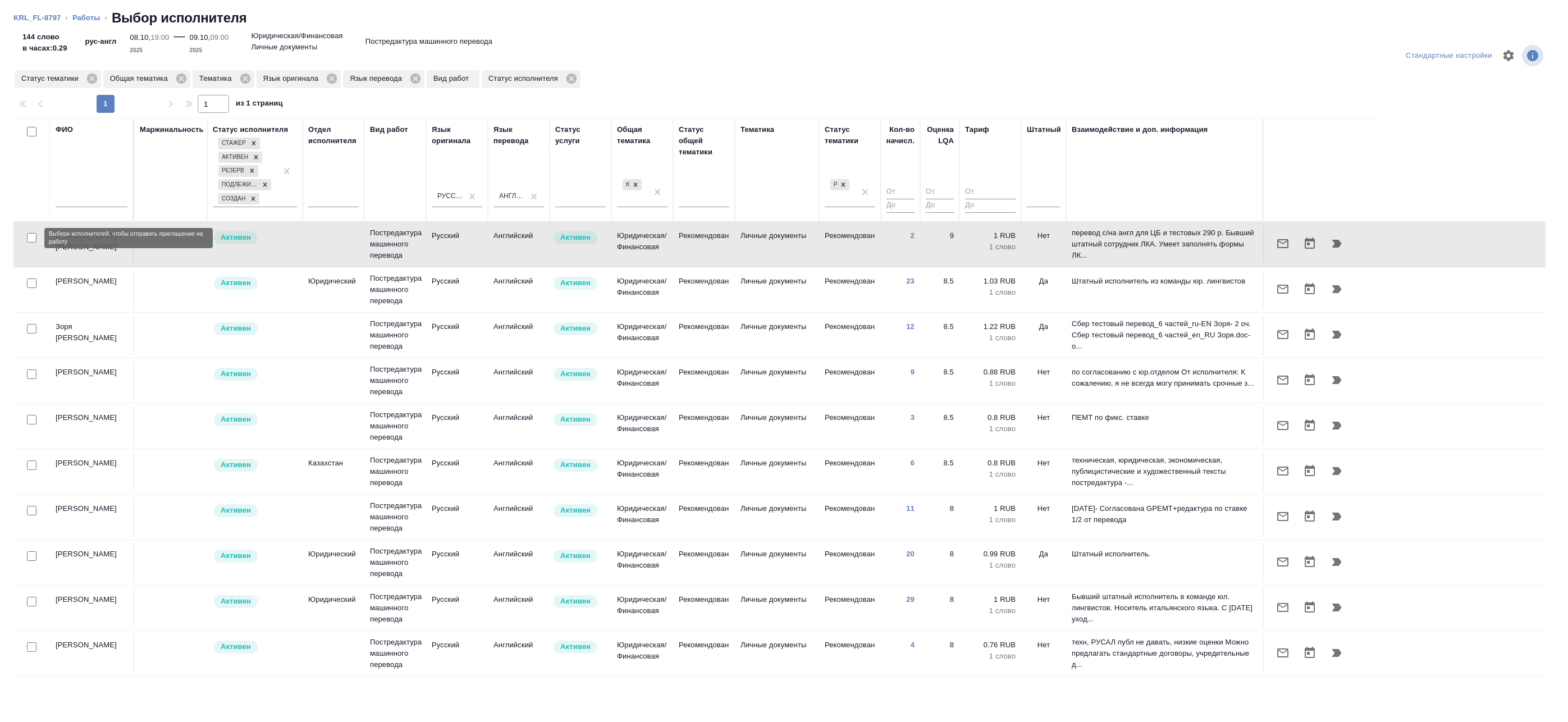
click at [34, 240] on input "checkbox" at bounding box center [32, 238] width 9 height 9
checkbox input "true"
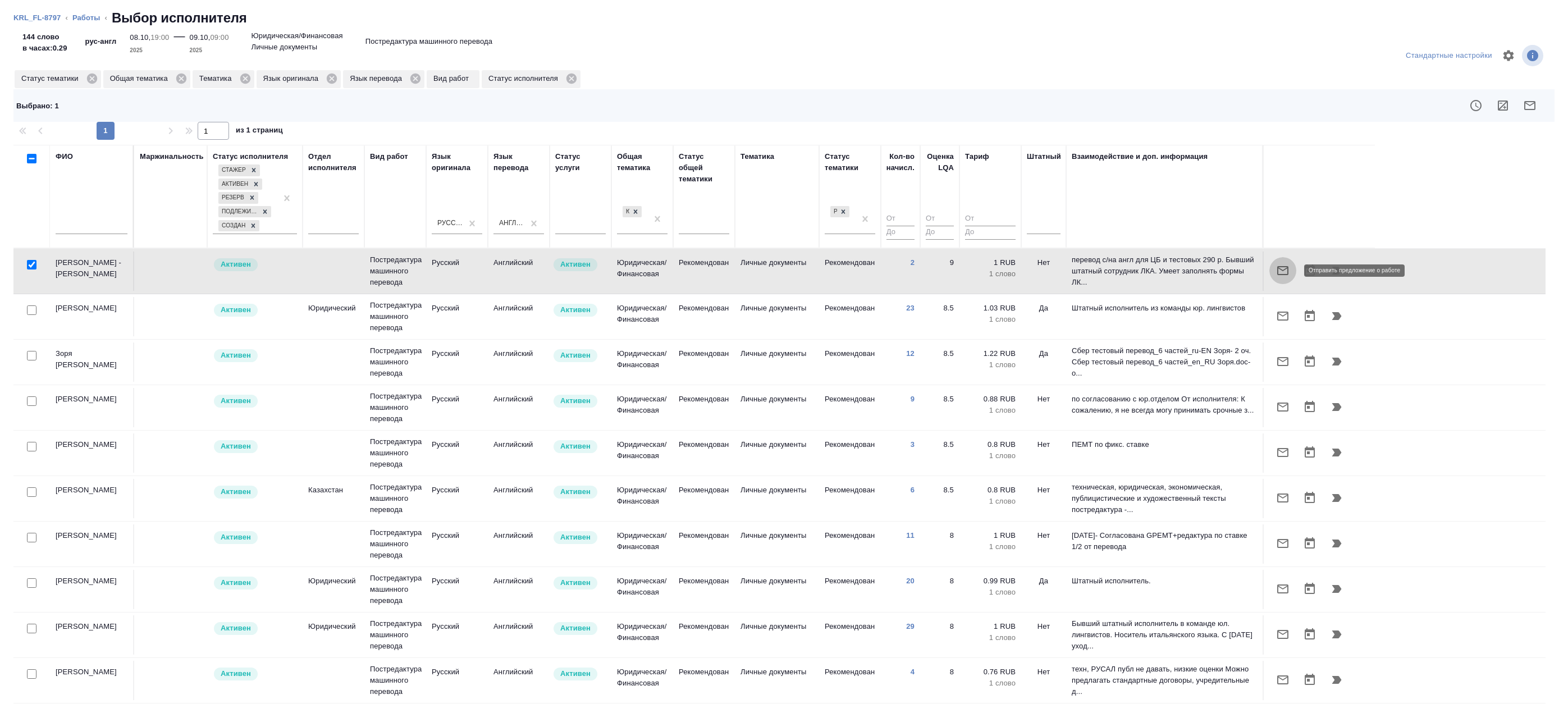
click at [1277, 272] on icon "button" at bounding box center [1282, 271] width 14 height 14
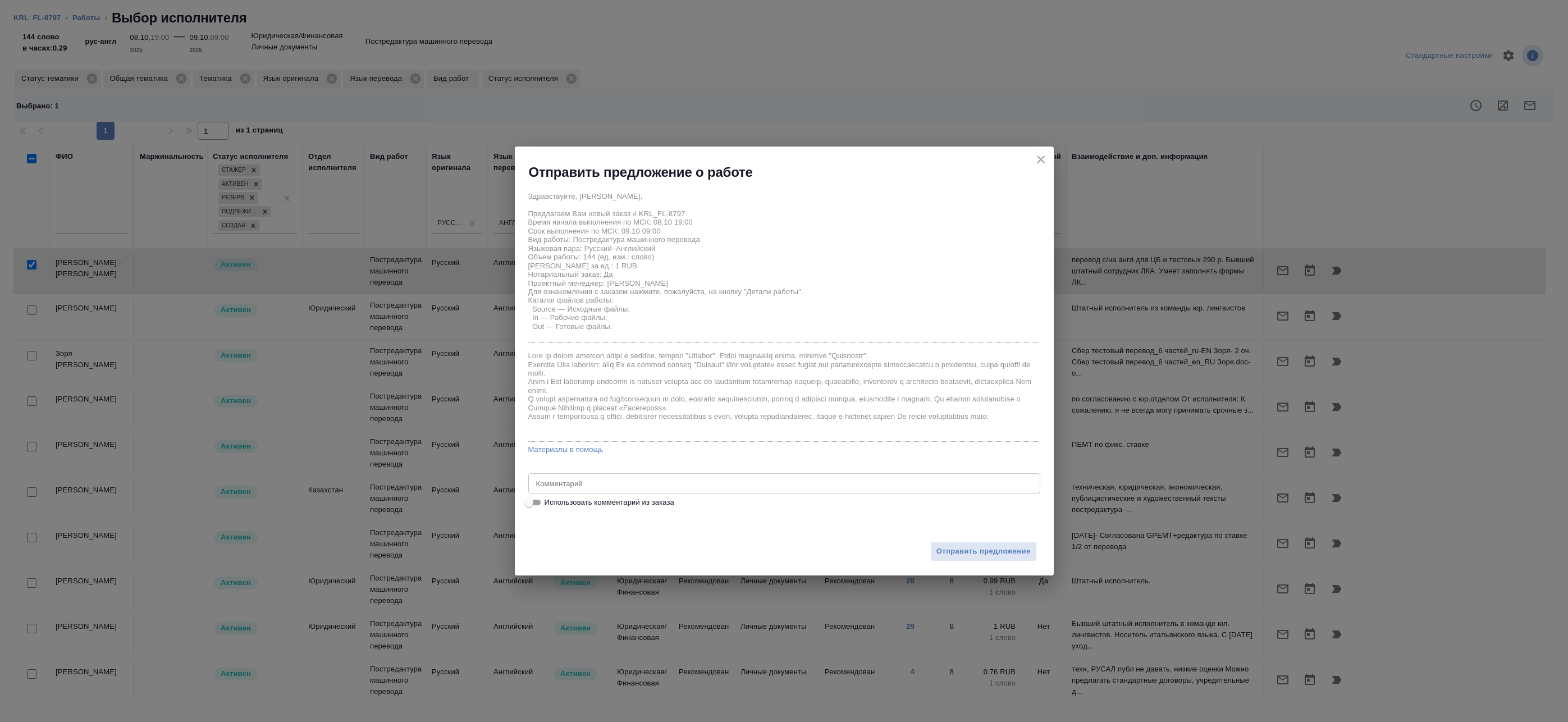
click at [591, 501] on span "Использовать комментарий из заказа" at bounding box center [609, 502] width 130 height 11
click at [549, 501] on input "Использовать комментарий из заказа" at bounding box center [529, 502] width 40 height 14
checkbox input "true"
type textarea "не НОТ. В Референс вложен файл с написанием от клиента. (!) изображение в доке …"
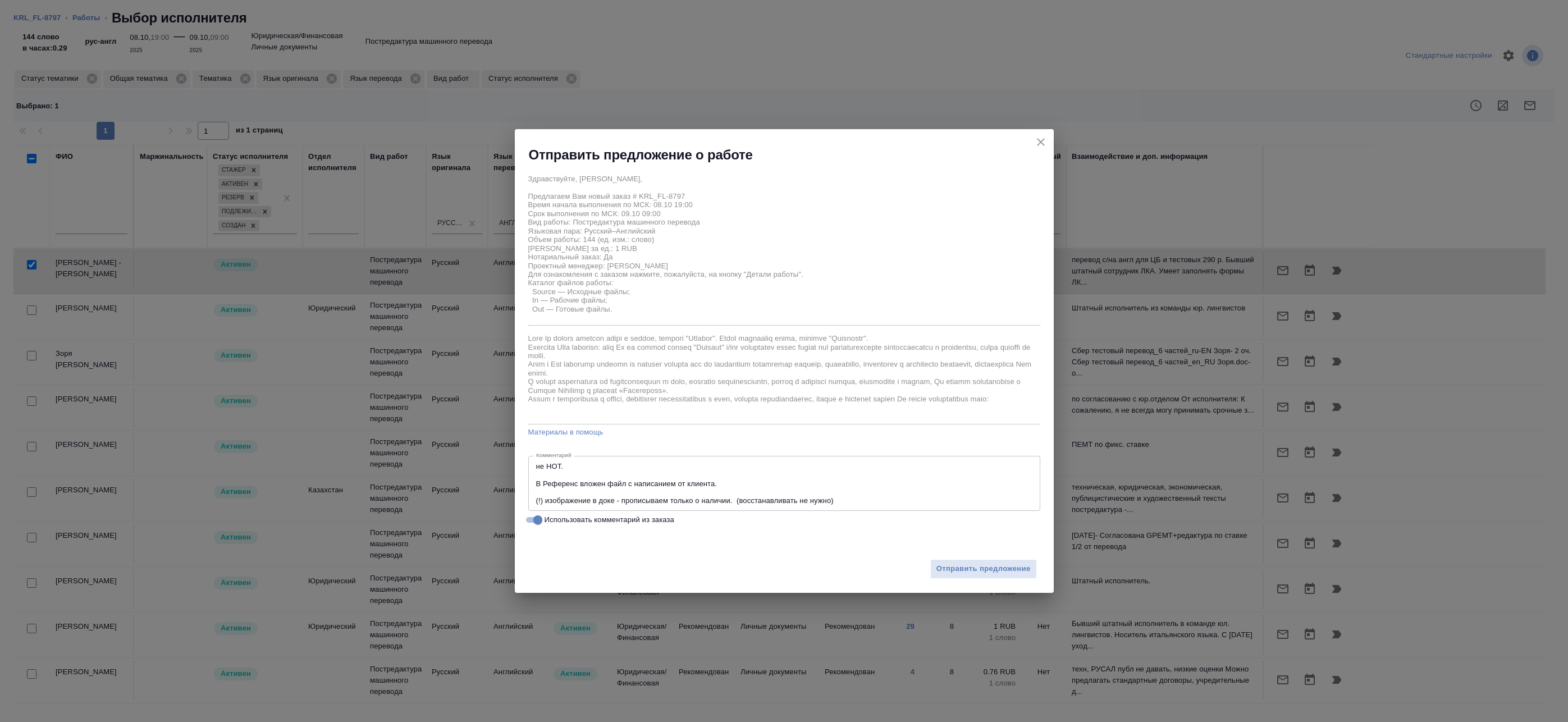
drag, startPoint x: 860, startPoint y: 505, endPoint x: 355, endPoint y: 458, distance: 507.2
click at [355, 458] on div "Отправить предложение о работе Здравствуйте, Мария, Предлагаем Вам новый заказ …" at bounding box center [784, 361] width 1568 height 722
click at [550, 517] on span "Использовать комментарий из заказа" at bounding box center [609, 520] width 130 height 11
click at [550, 517] on input "Использовать комментарий из заказа" at bounding box center [537, 520] width 40 height 14
checkbox input "false"
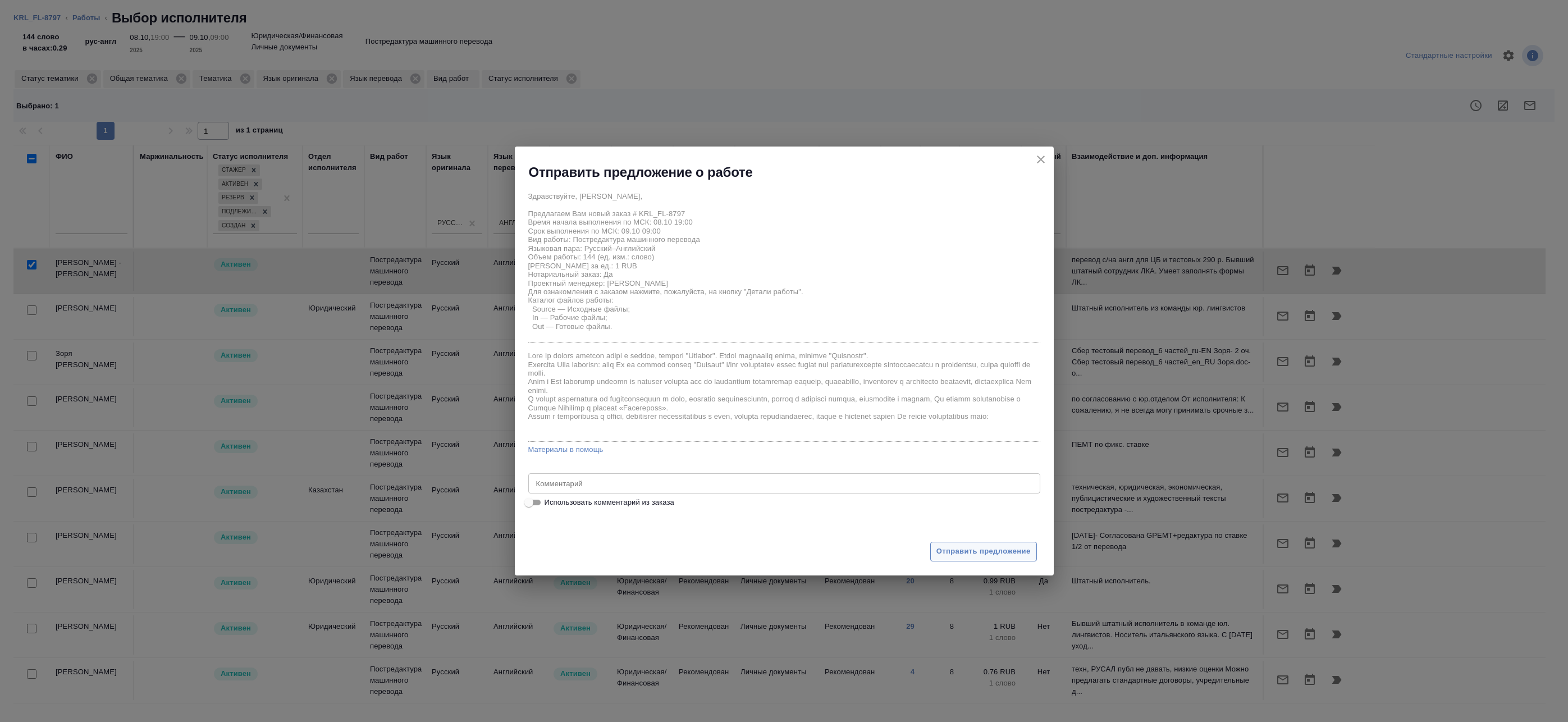
click at [939, 549] on span "Отправить предложение" at bounding box center [983, 552] width 94 height 13
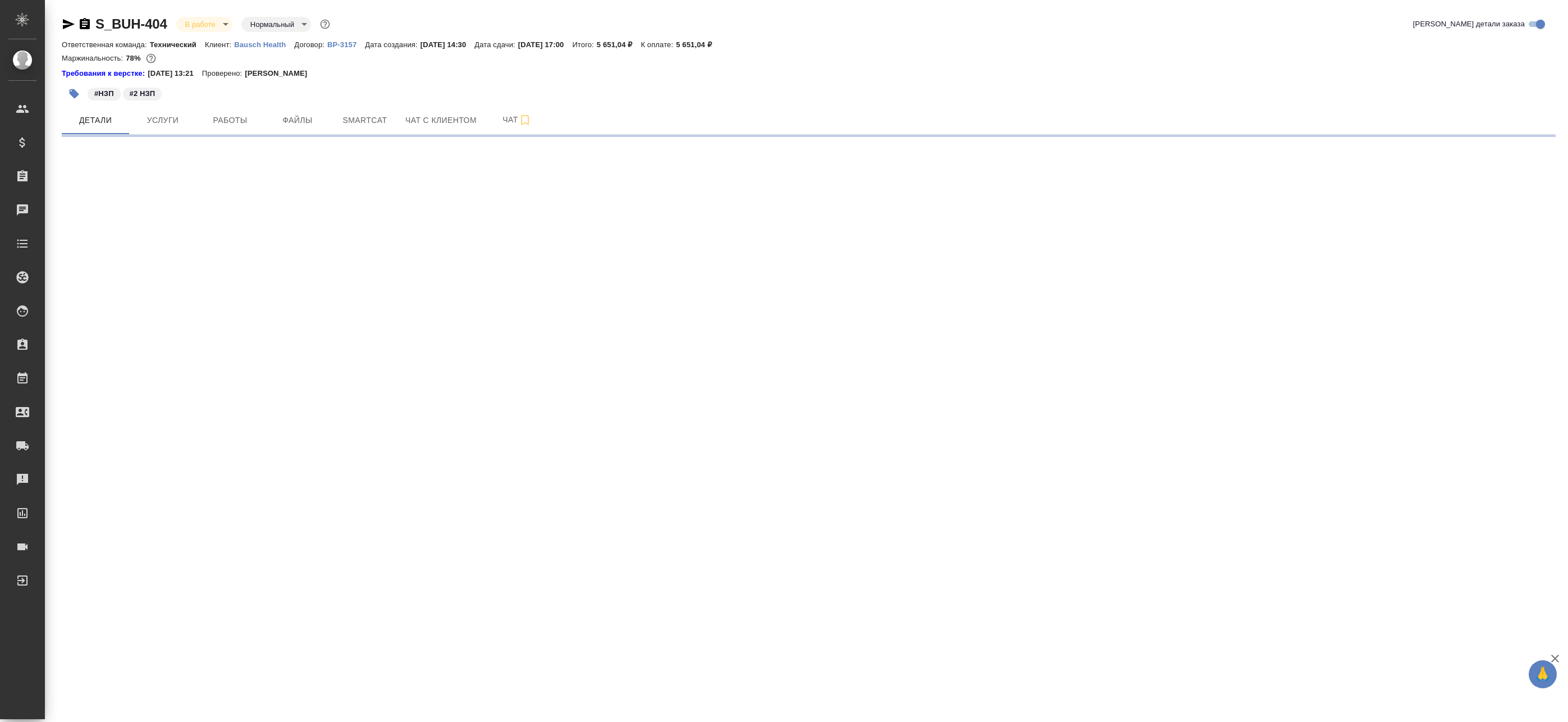
select select "RU"
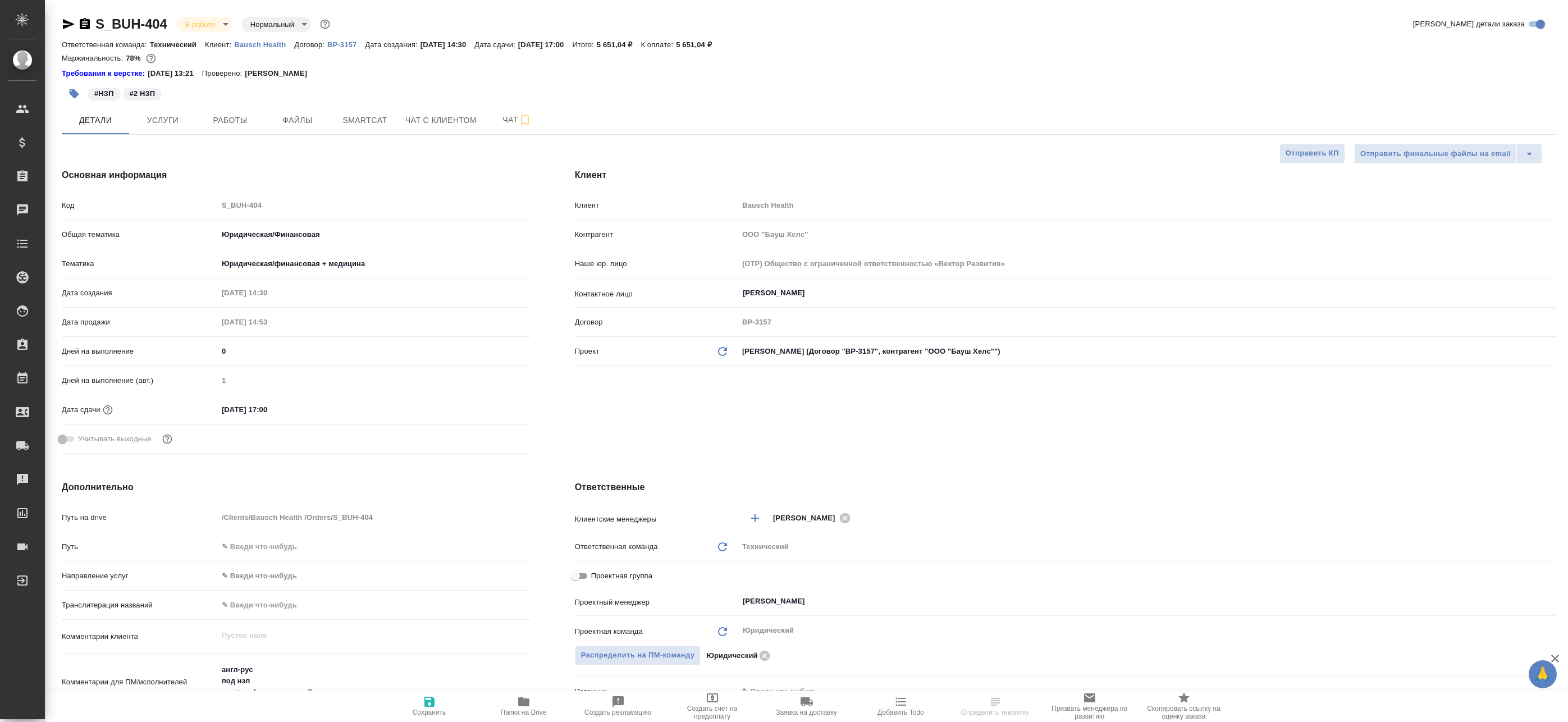
type textarea "x"
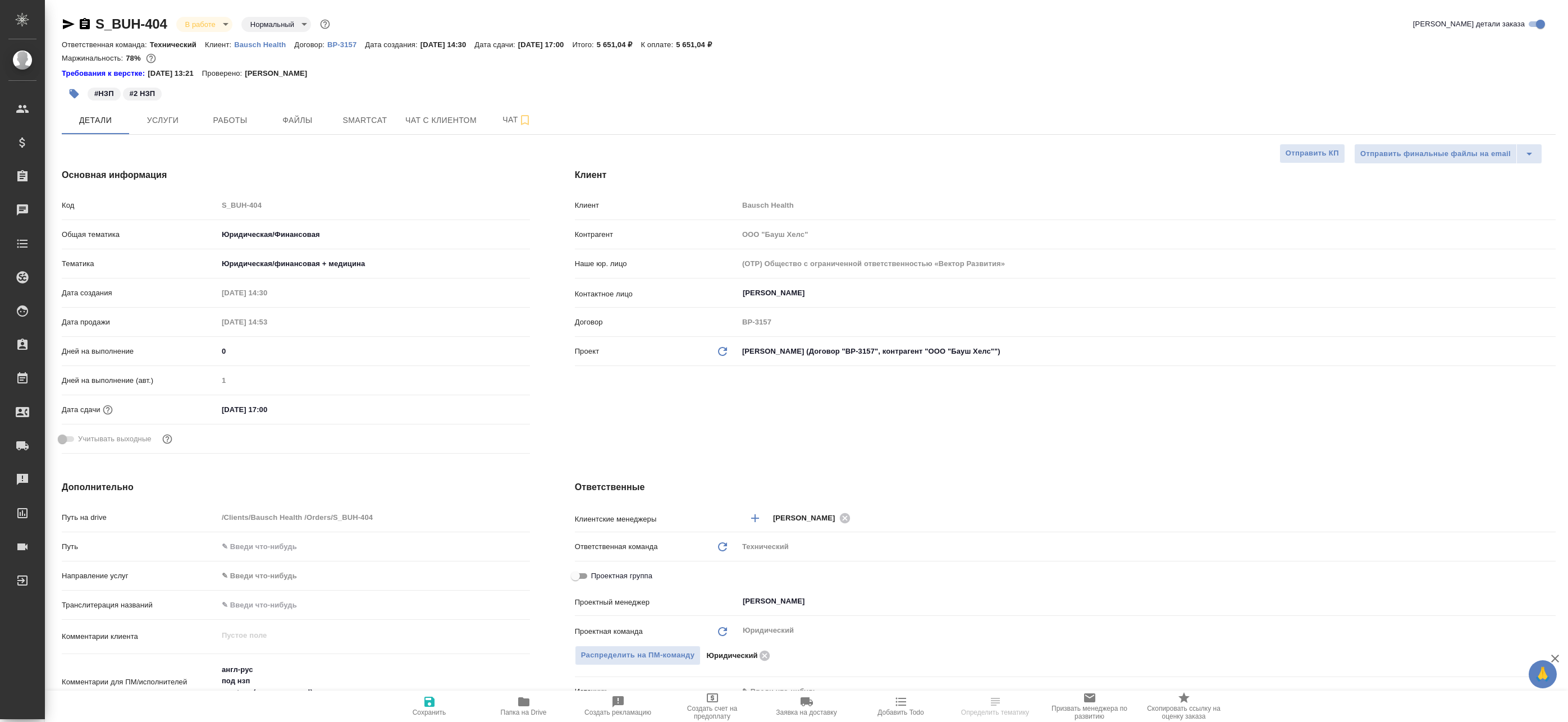
type textarea "x"
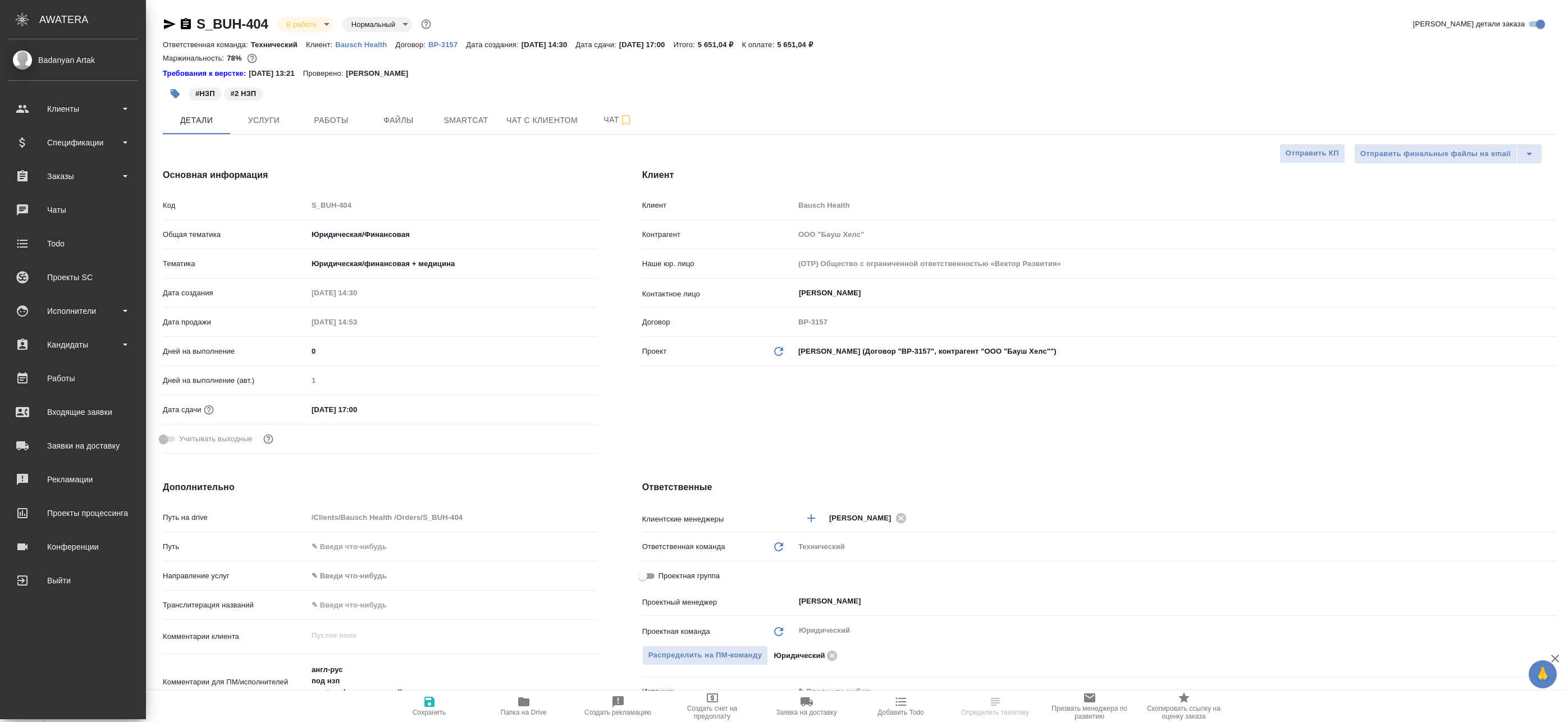
type textarea "x"
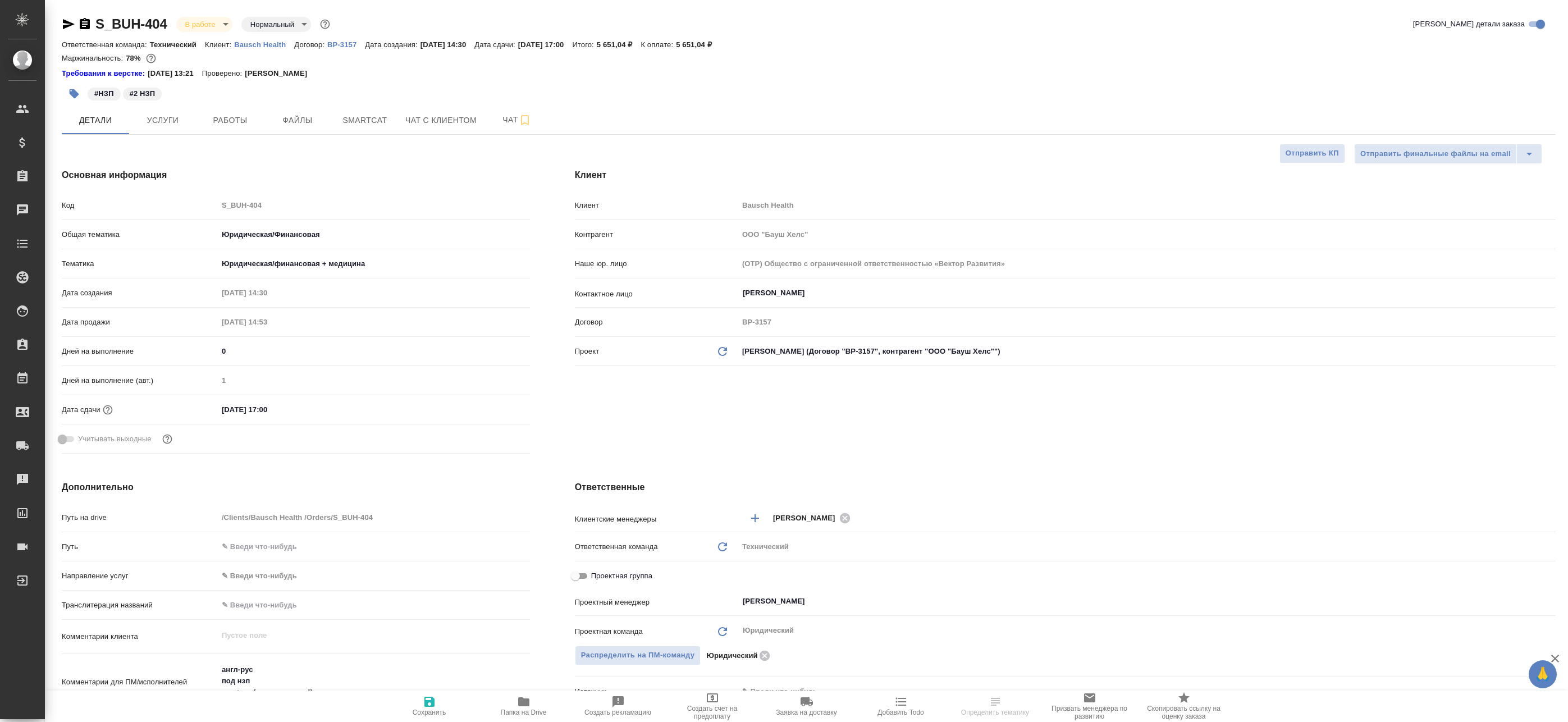
type textarea "x"
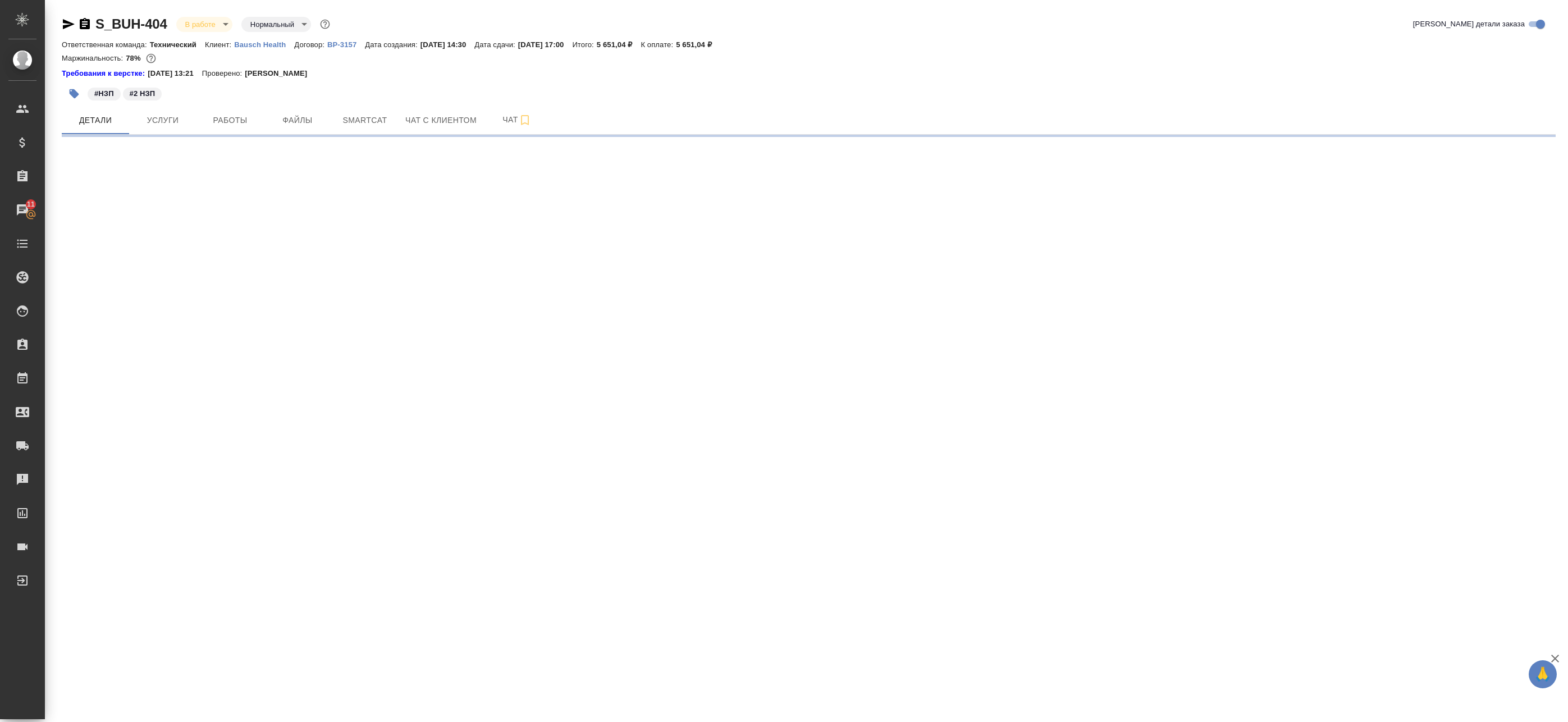
select select "RU"
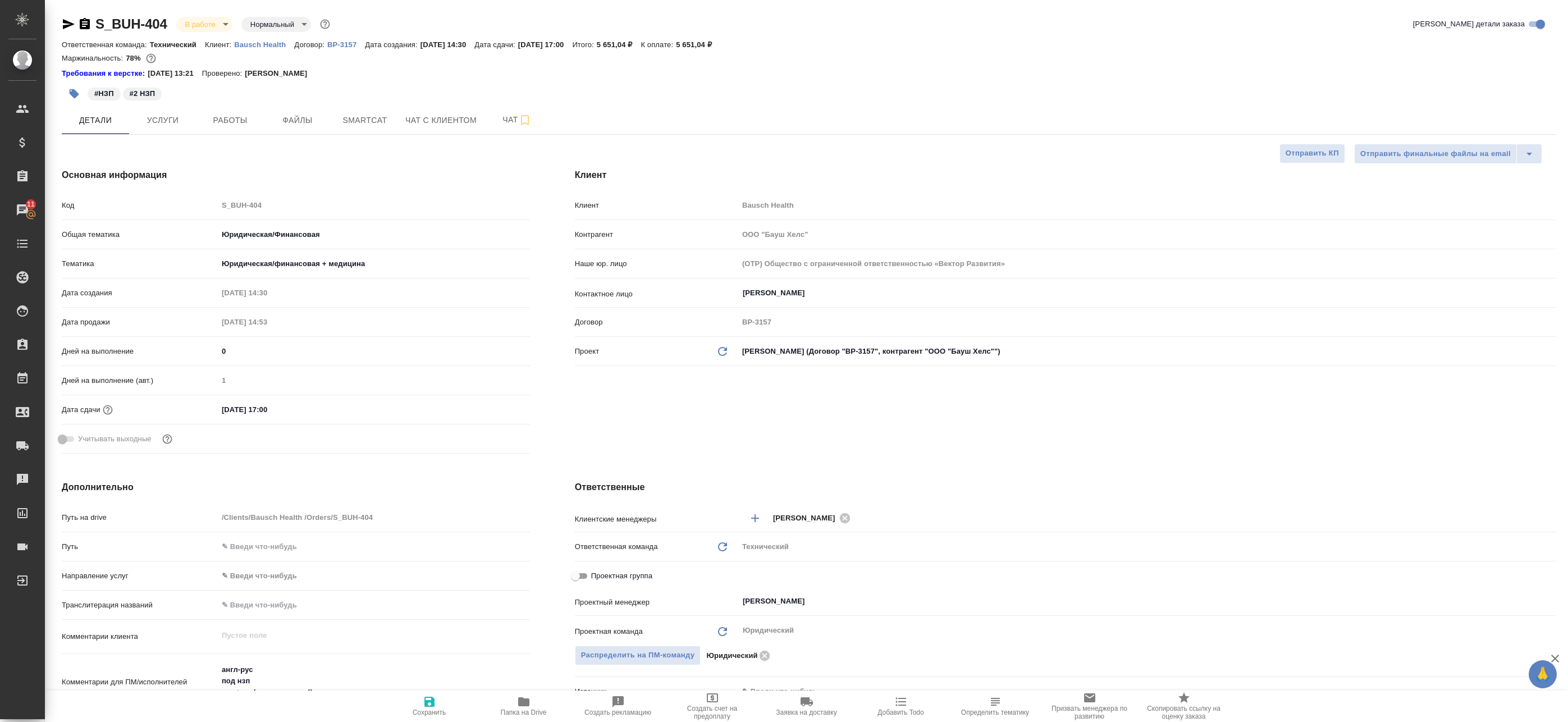
type textarea "x"
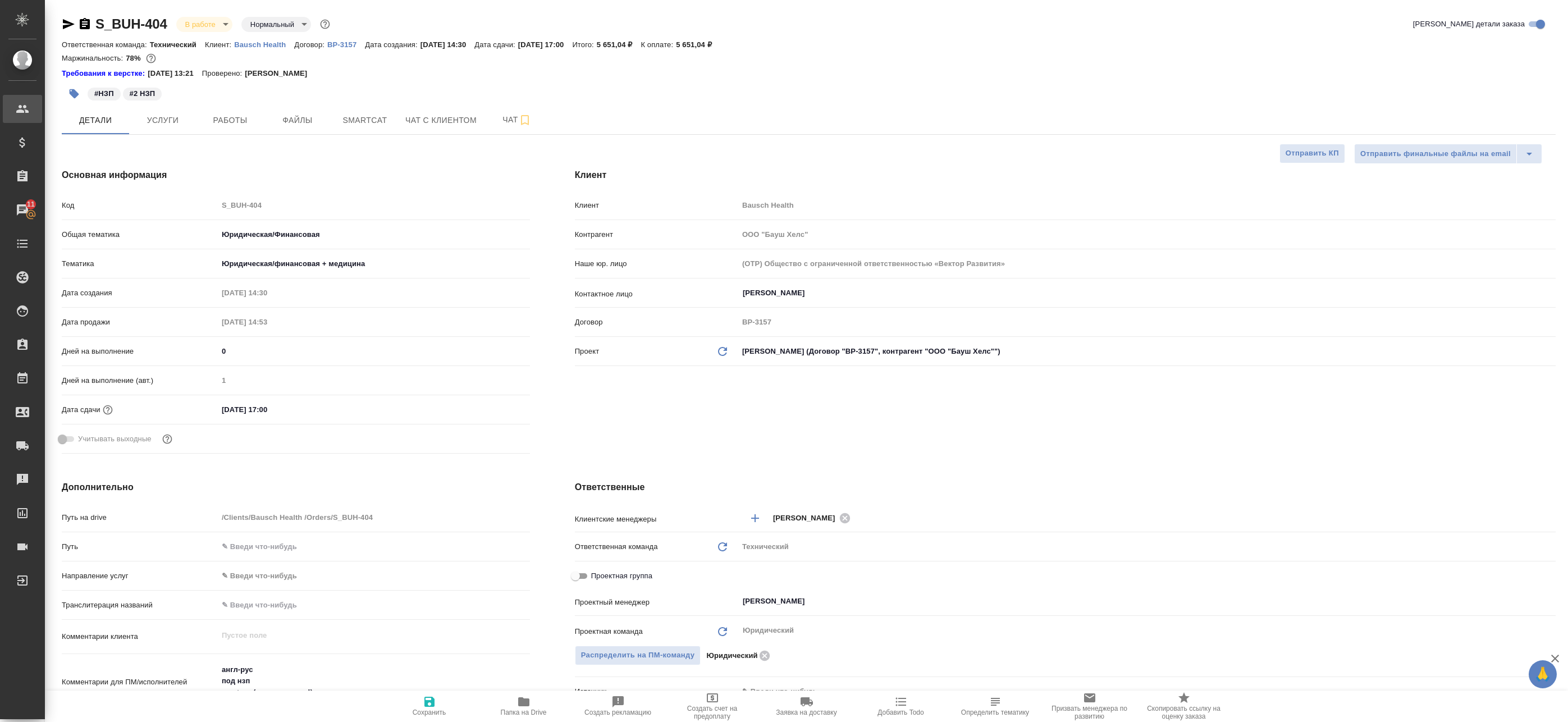
type textarea "x"
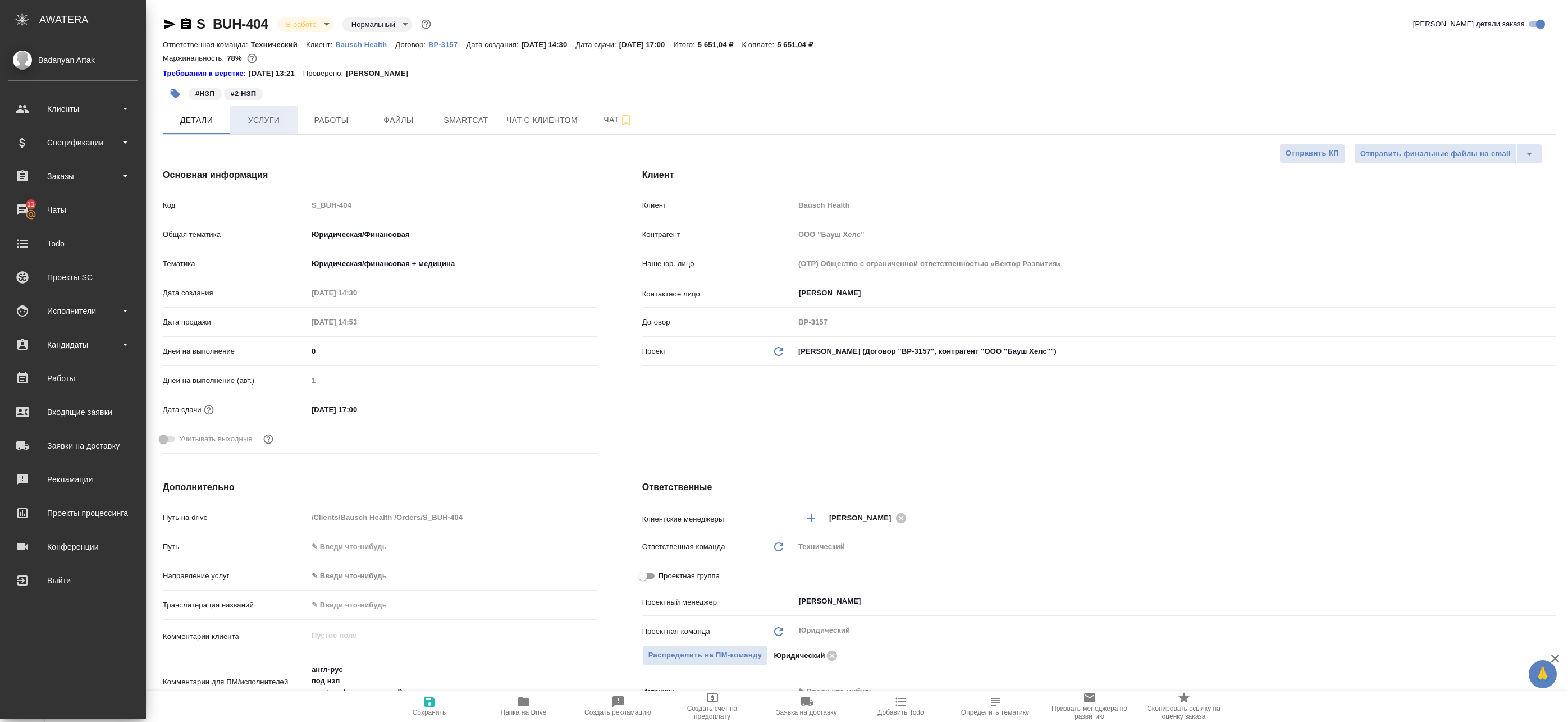
type textarea "x"
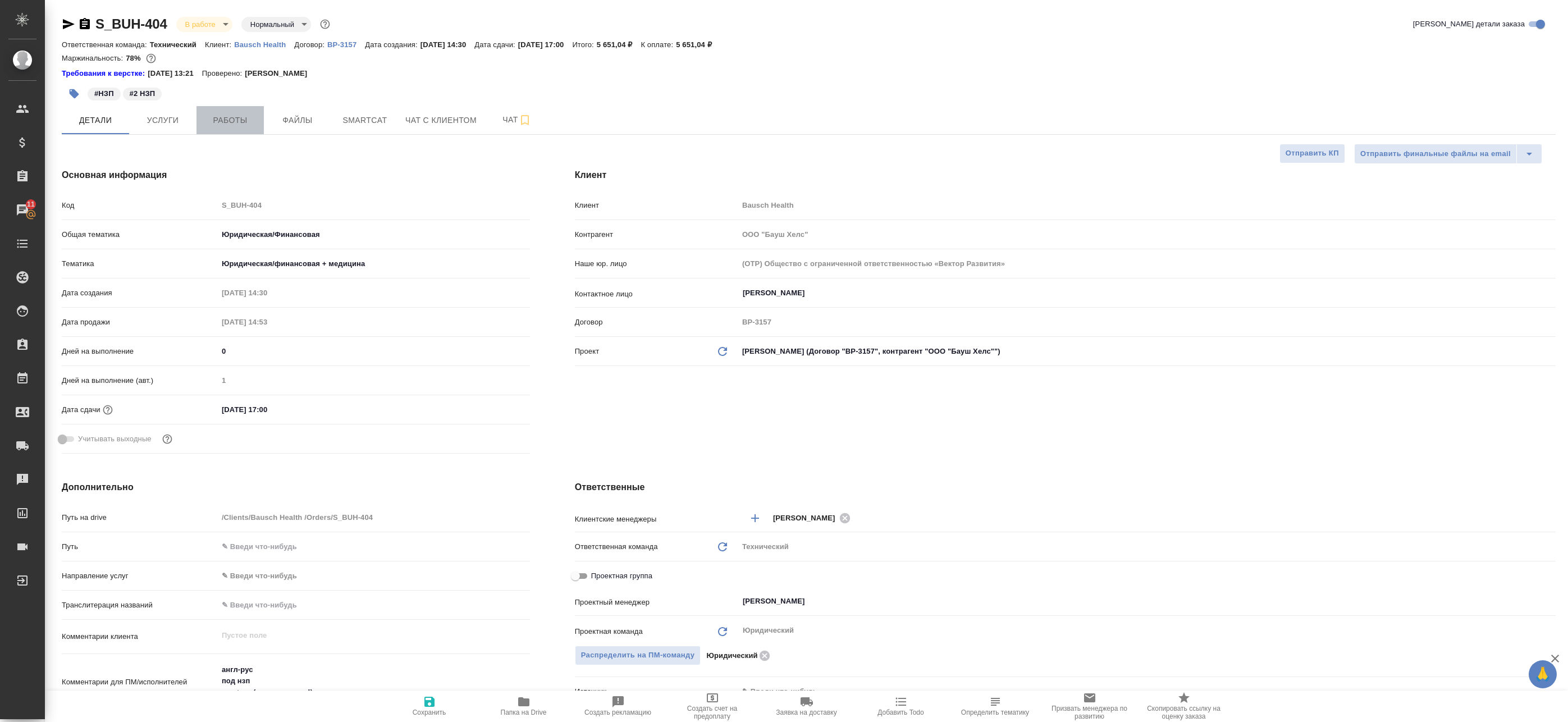
click at [250, 124] on span "Работы" at bounding box center [230, 121] width 54 height 14
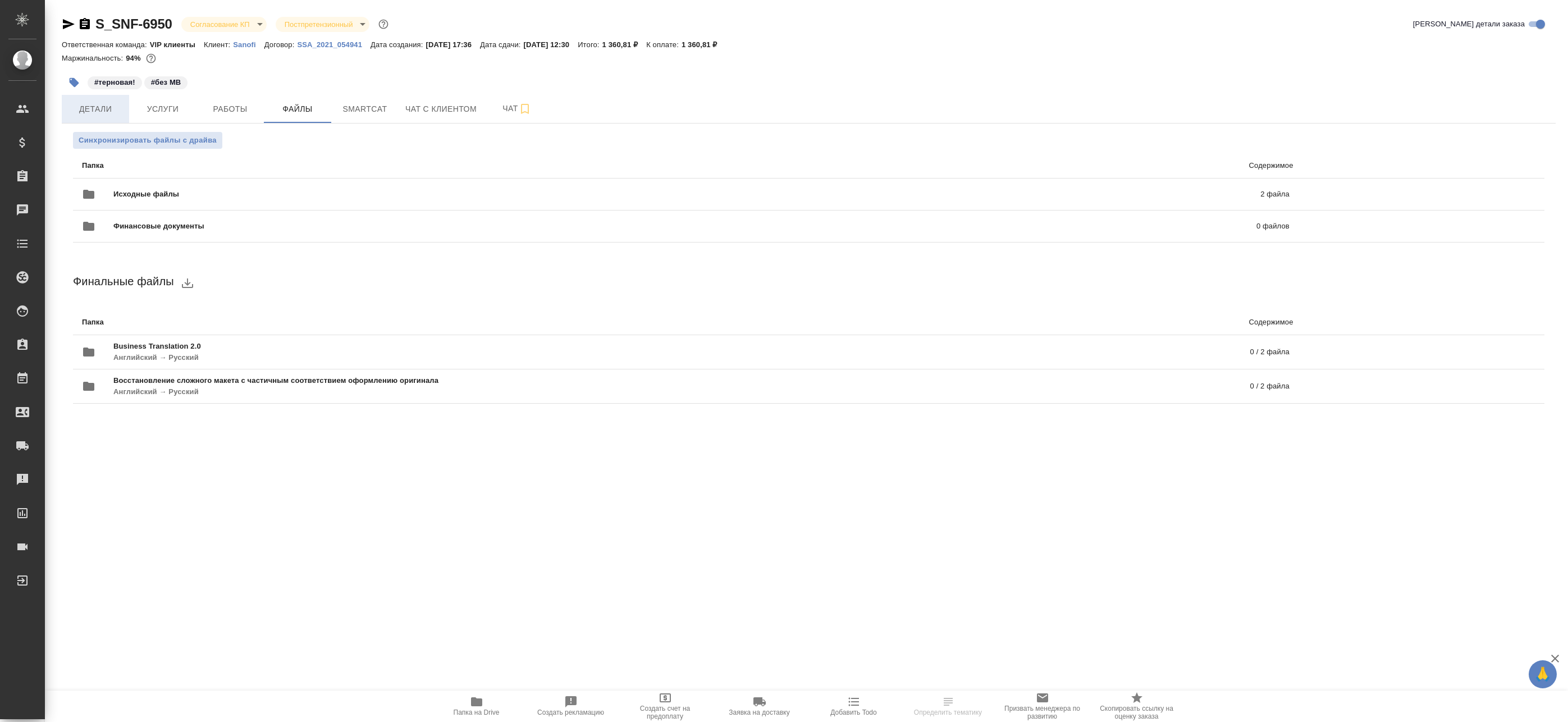
click at [99, 108] on span "Детали" at bounding box center [95, 109] width 54 height 14
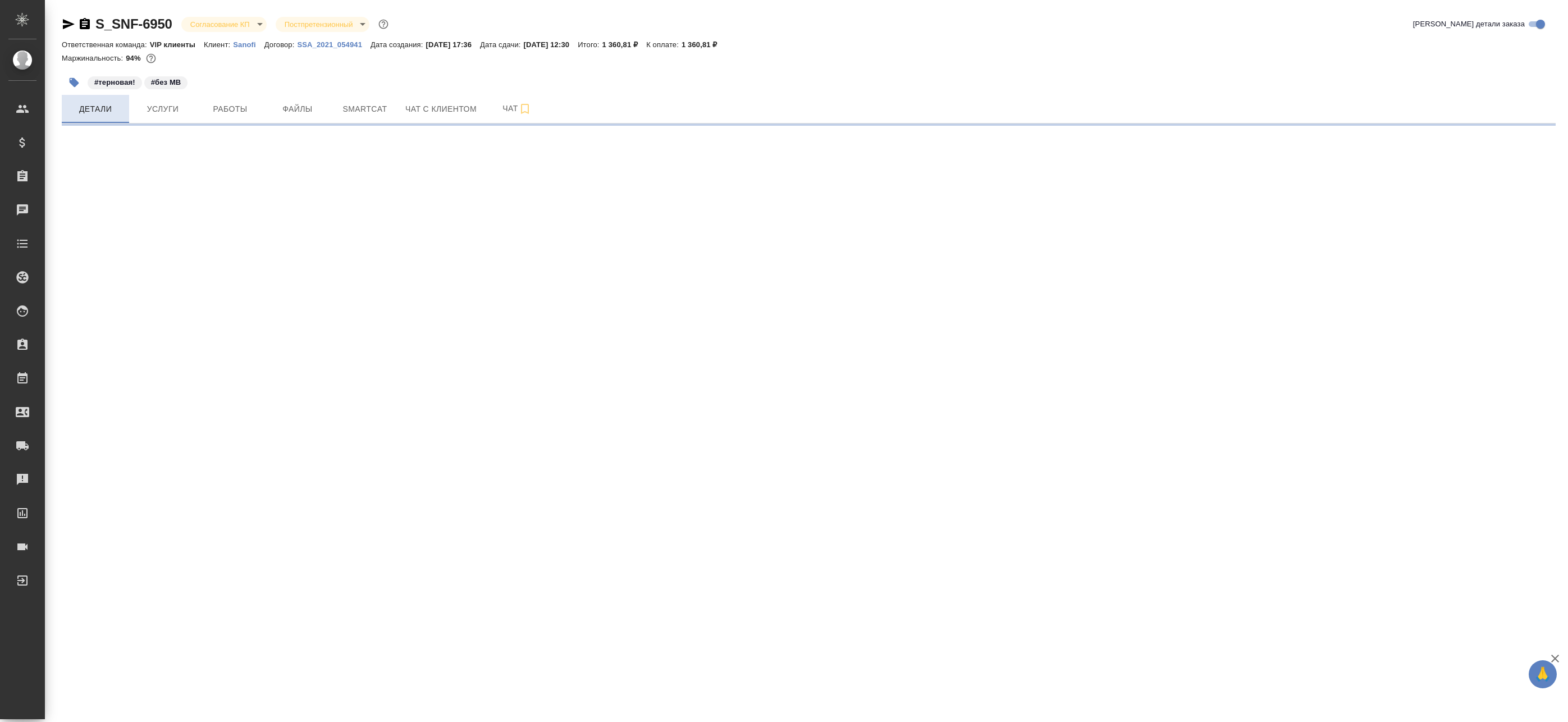
select select "RU"
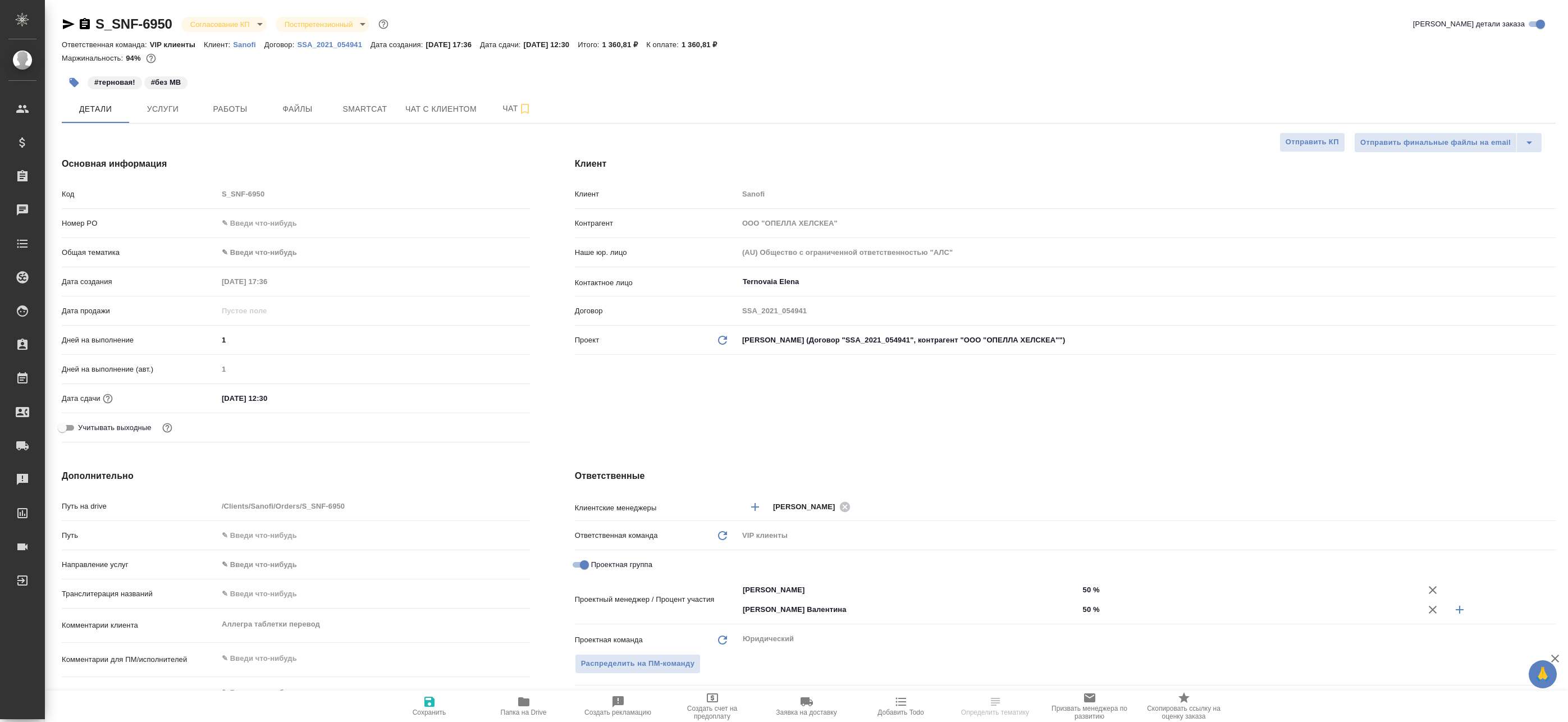
type textarea "x"
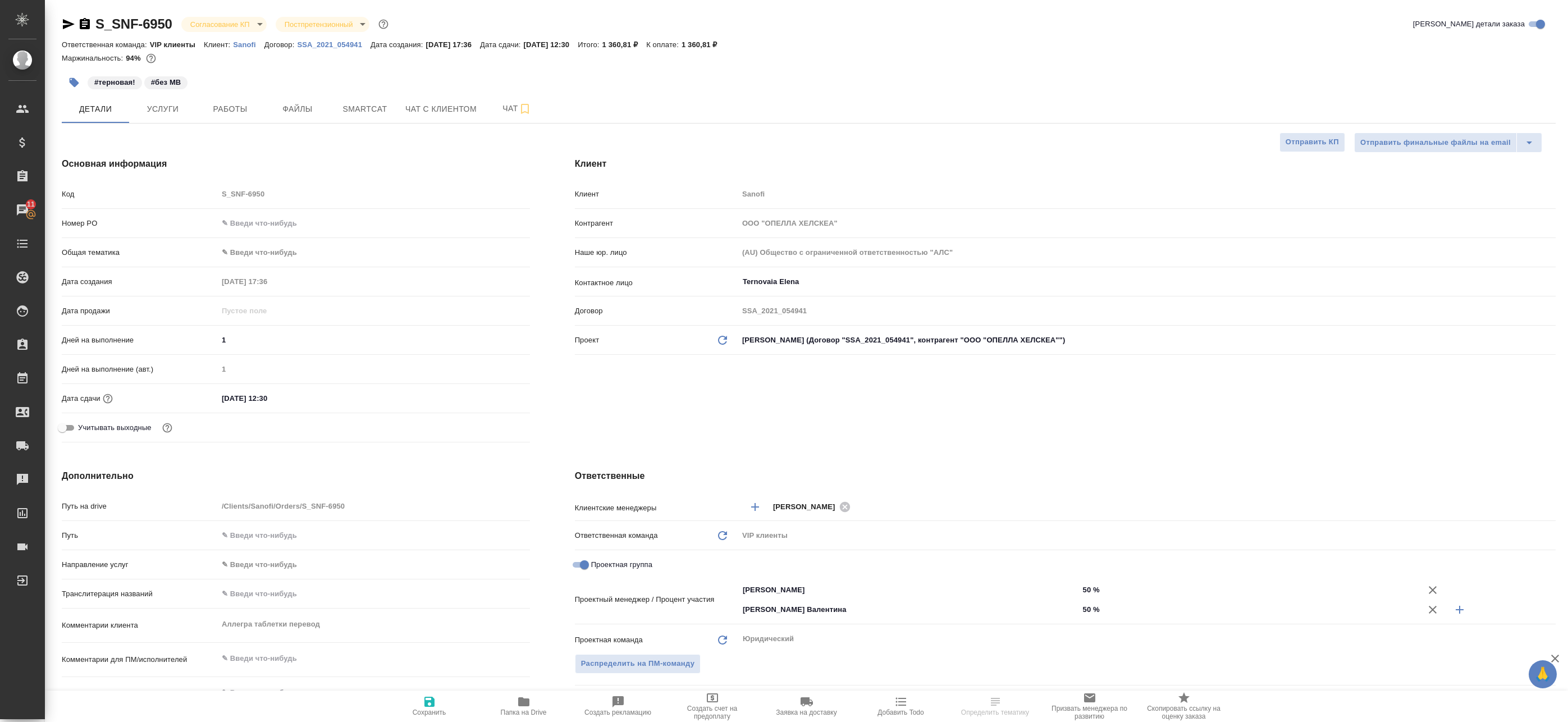
type textarea "x"
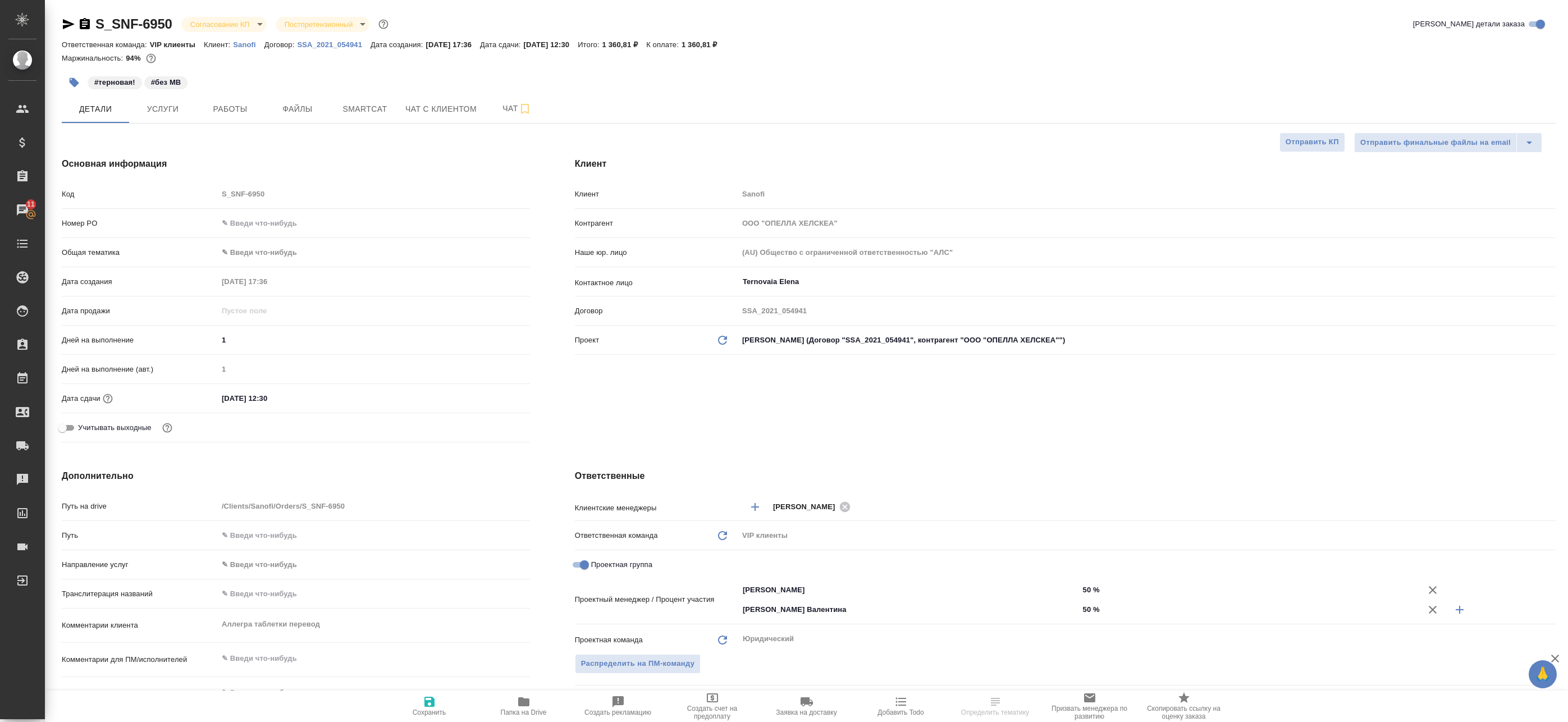
type textarea "x"
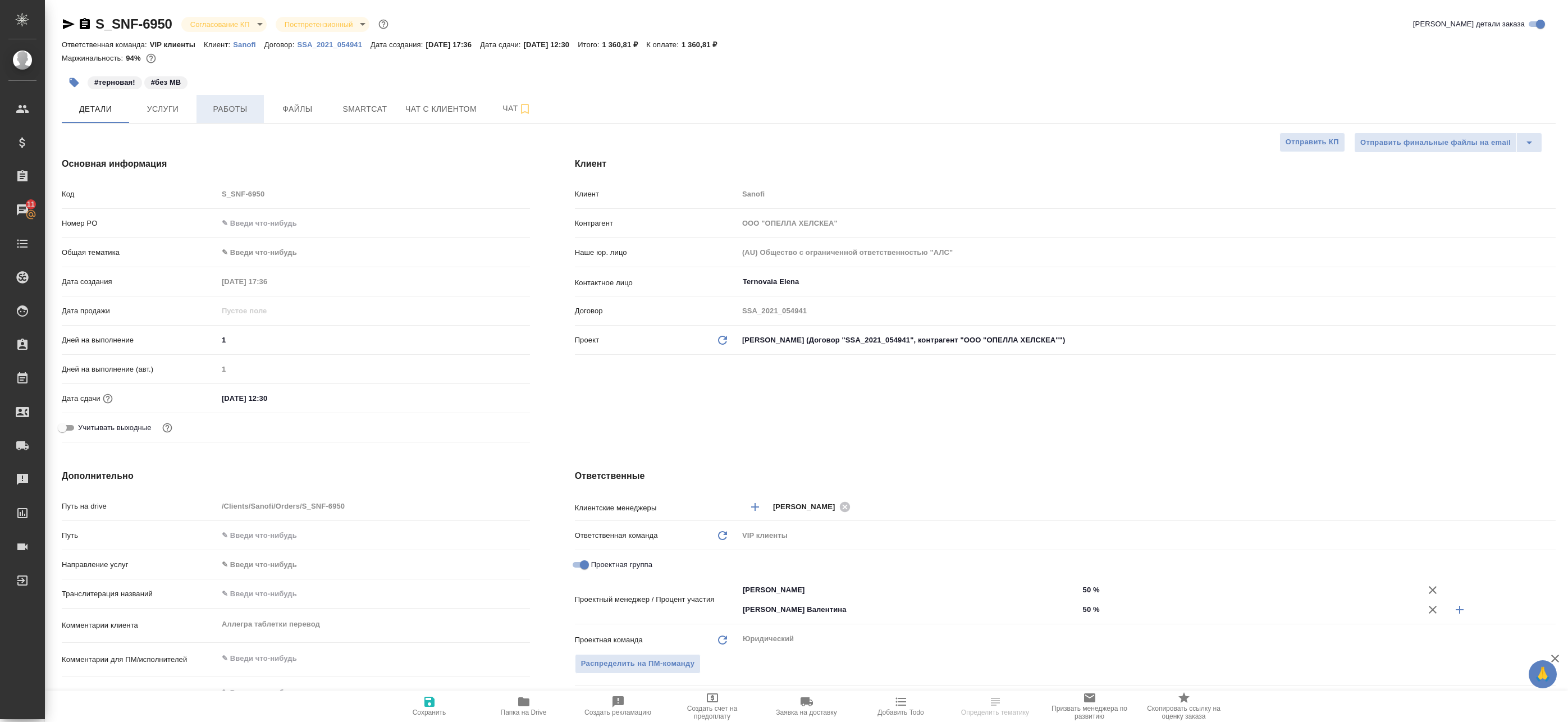
click at [241, 104] on span "Работы" at bounding box center [230, 109] width 54 height 14
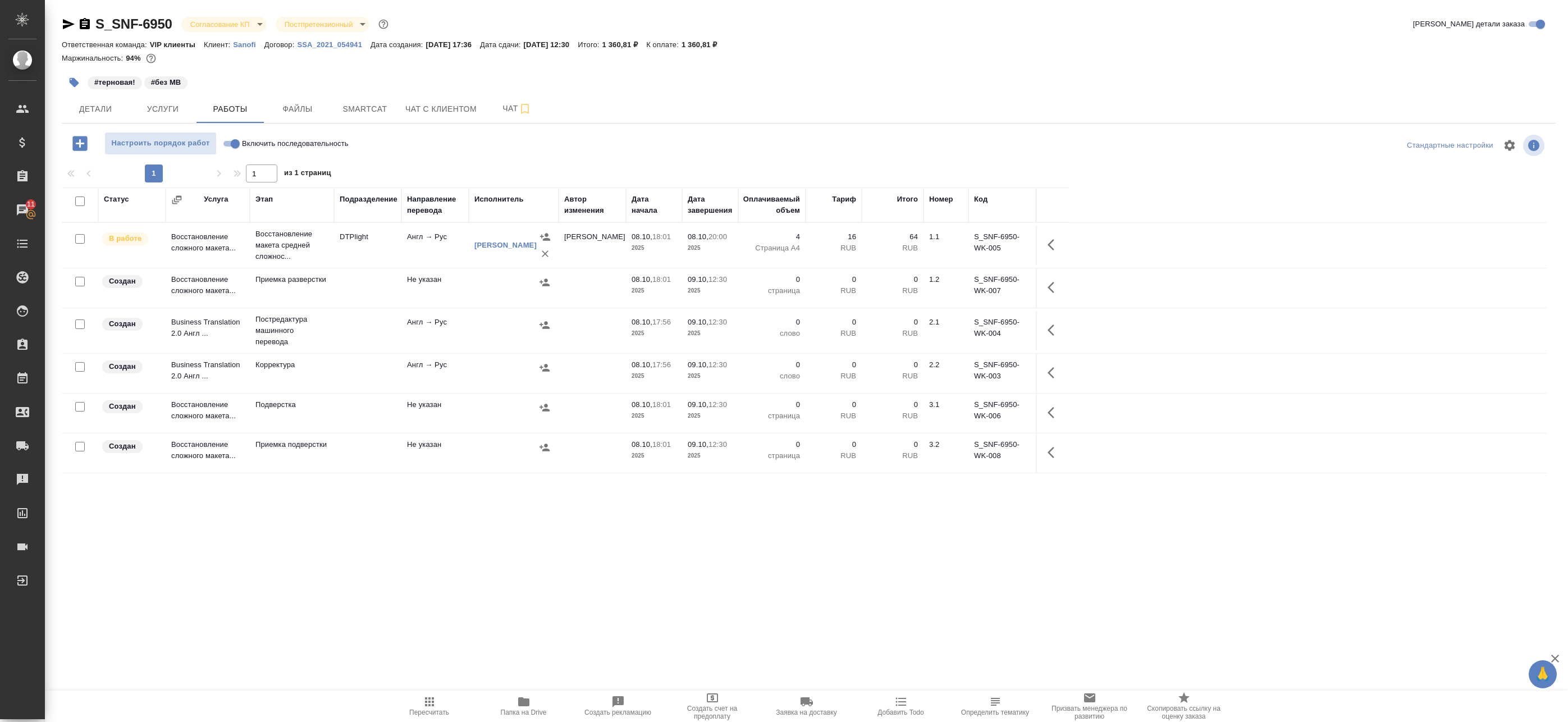
click at [513, 693] on button "Папка на Drive" at bounding box center [523, 706] width 94 height 32
click at [100, 113] on span "Детали" at bounding box center [95, 109] width 54 height 14
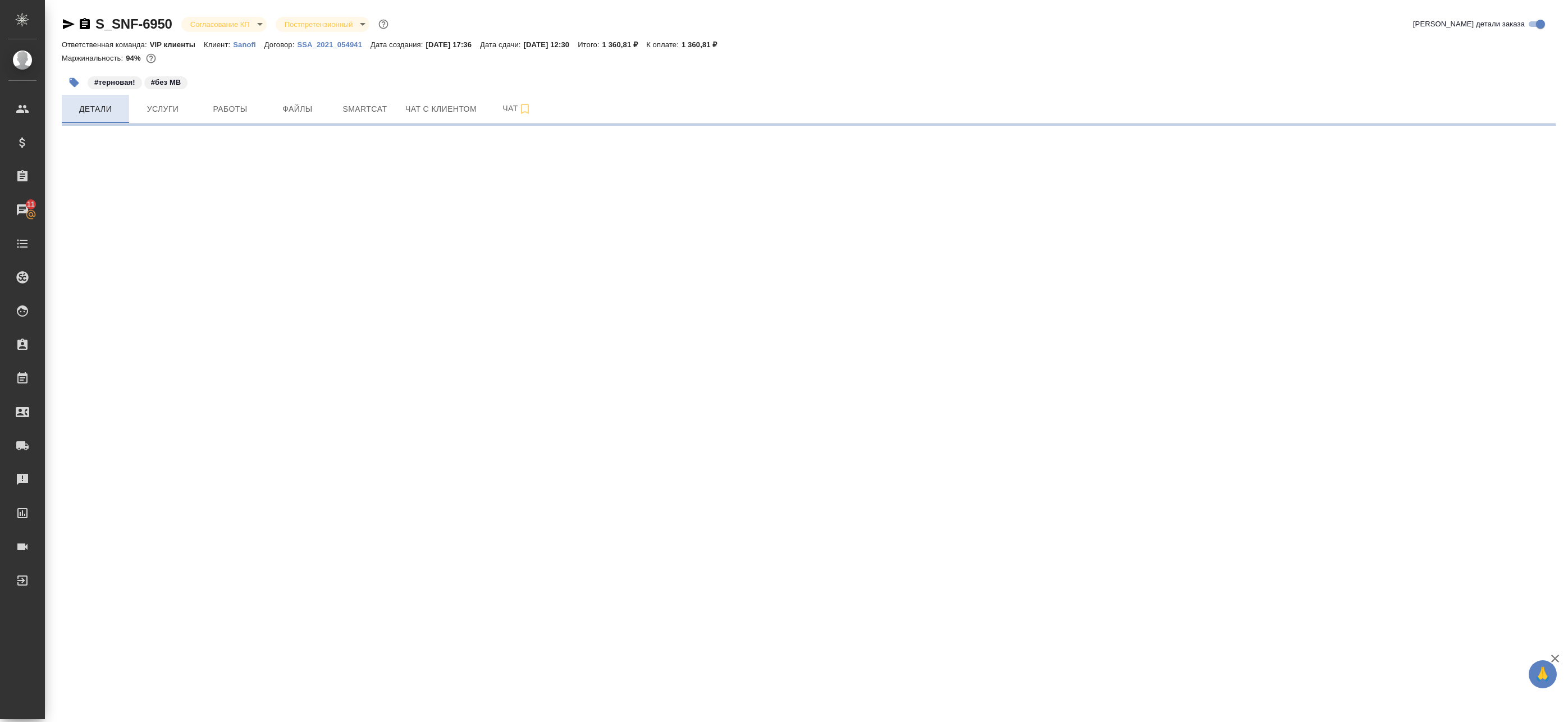
select select "RU"
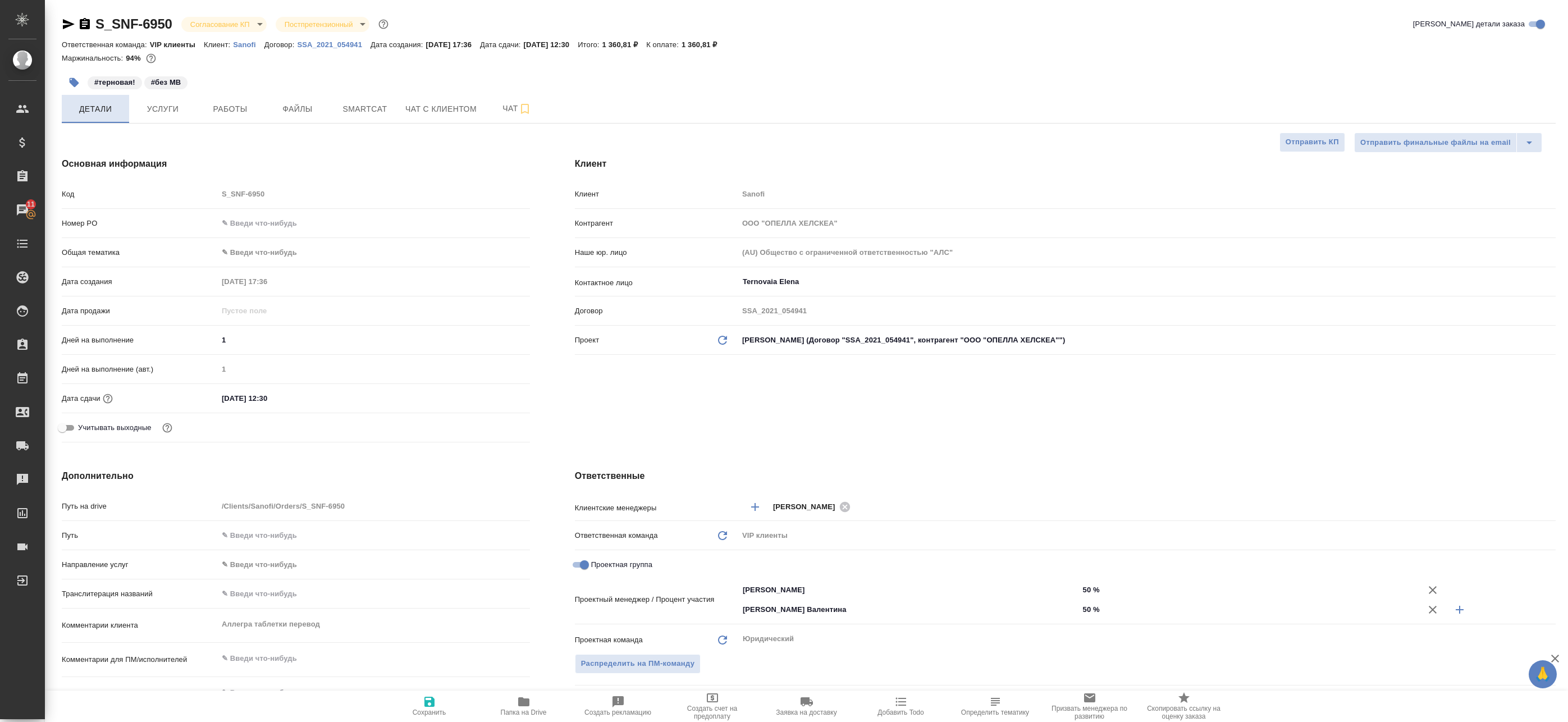
type textarea "x"
click at [256, 256] on body "🙏 .cls-1 fill:#fff; AWATERA Badanyan Artak Клиенты Спецификации Заказы 11 Чаты …" at bounding box center [784, 361] width 1568 height 722
click at [269, 307] on li "Медицина" at bounding box center [372, 306] width 310 height 18
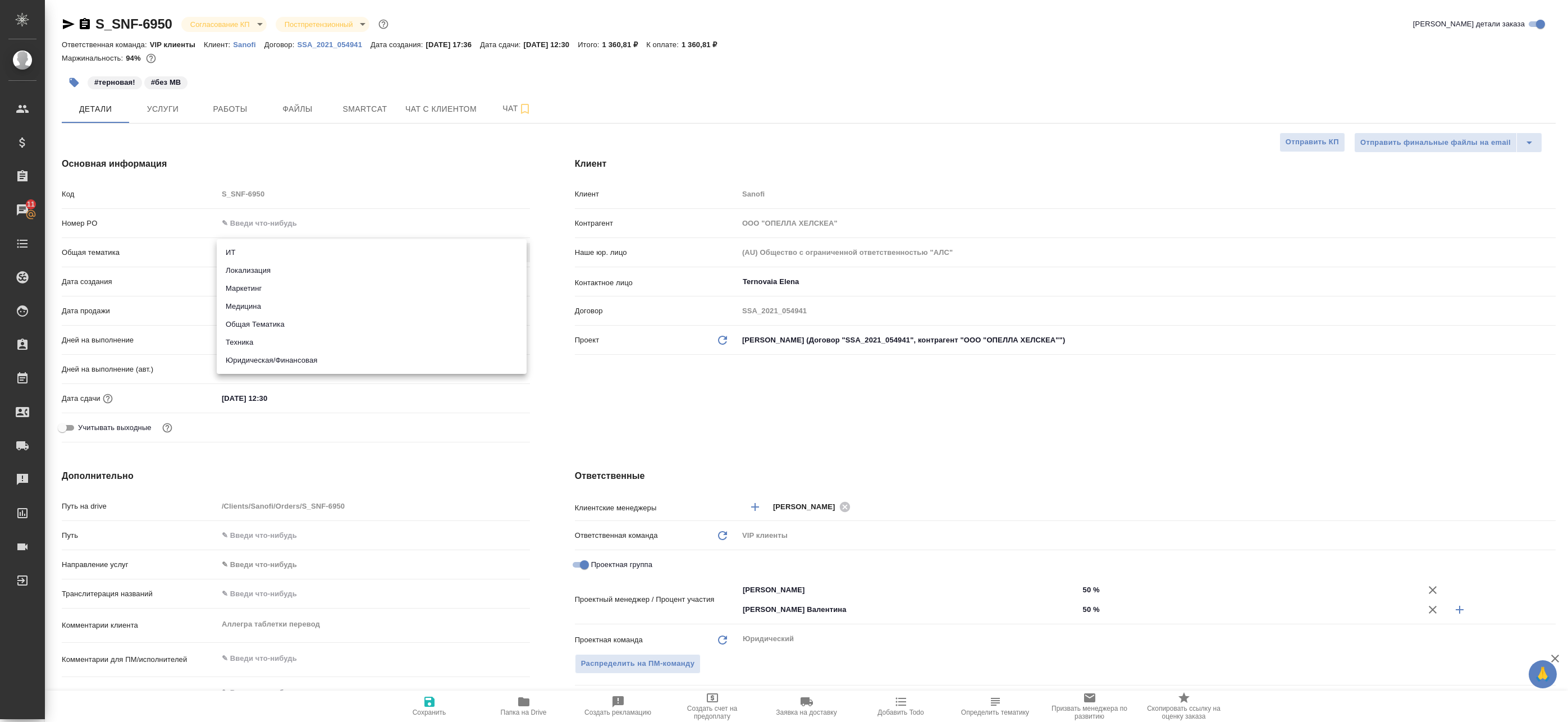
type input "med"
type textarea "x"
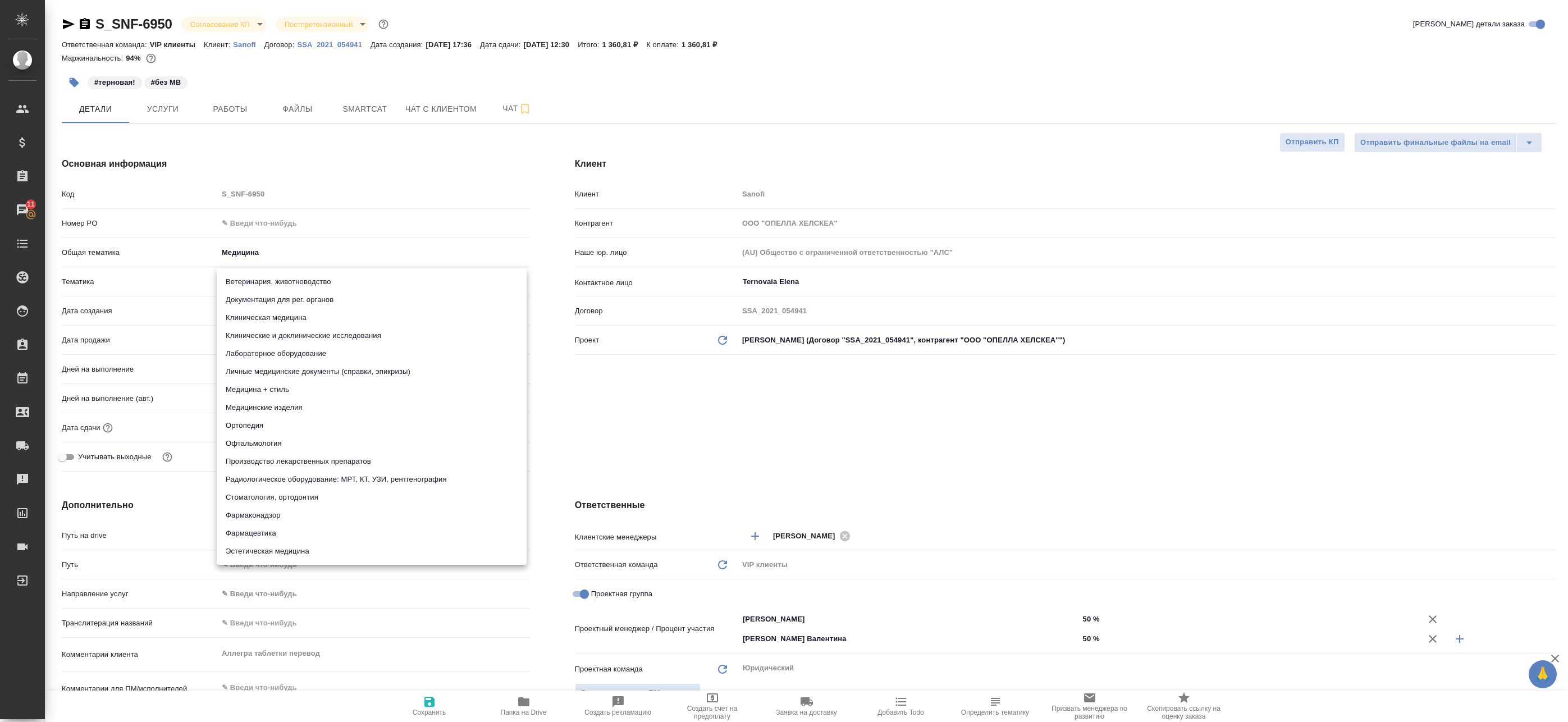
click at [284, 282] on body "🙏 .cls-1 fill:#fff; AWATERA Badanyan Artak Клиенты Спецификации Заказы 11 Чаты …" at bounding box center [784, 361] width 1568 height 722
click at [194, 277] on div at bounding box center [784, 361] width 1568 height 722
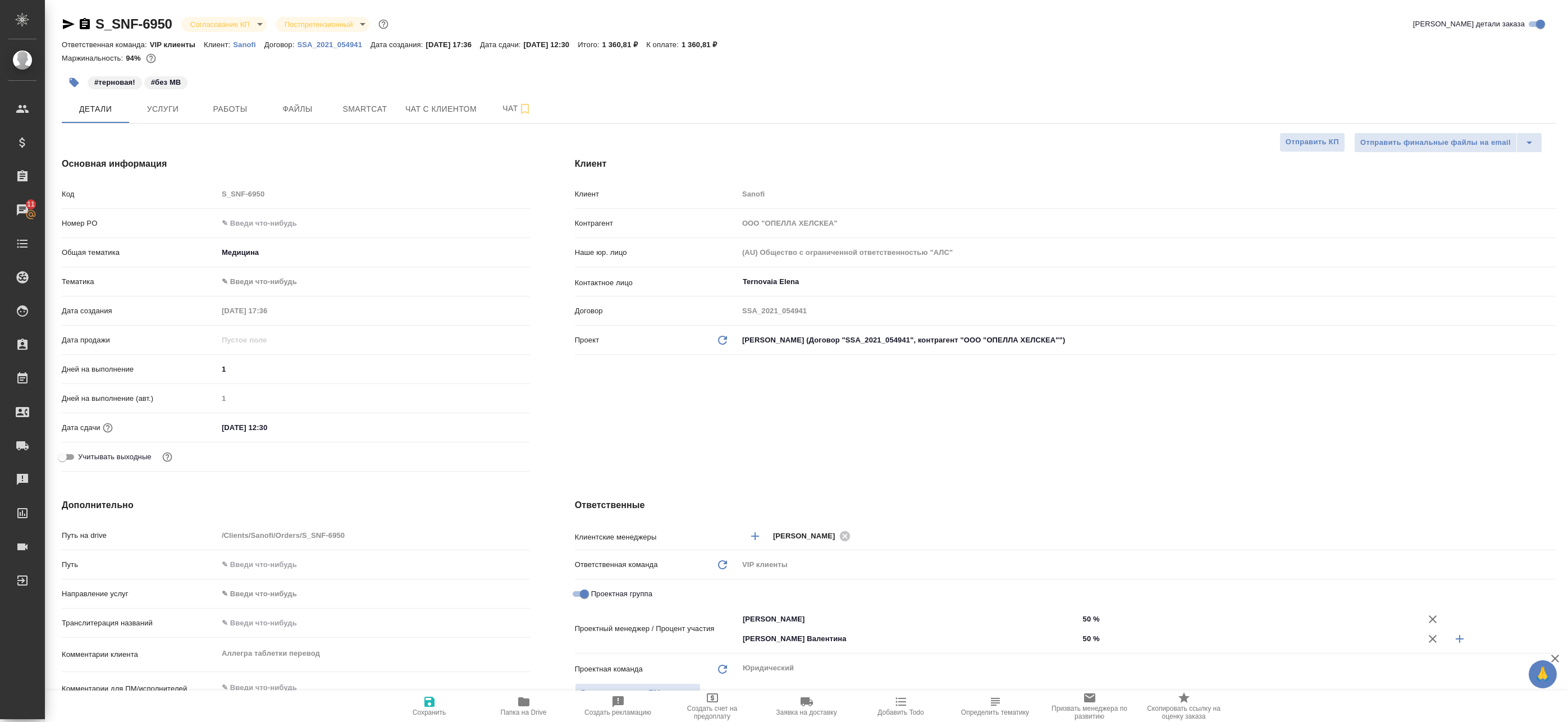
click at [437, 706] on span "Сохранить" at bounding box center [429, 705] width 81 height 22
type textarea "x"
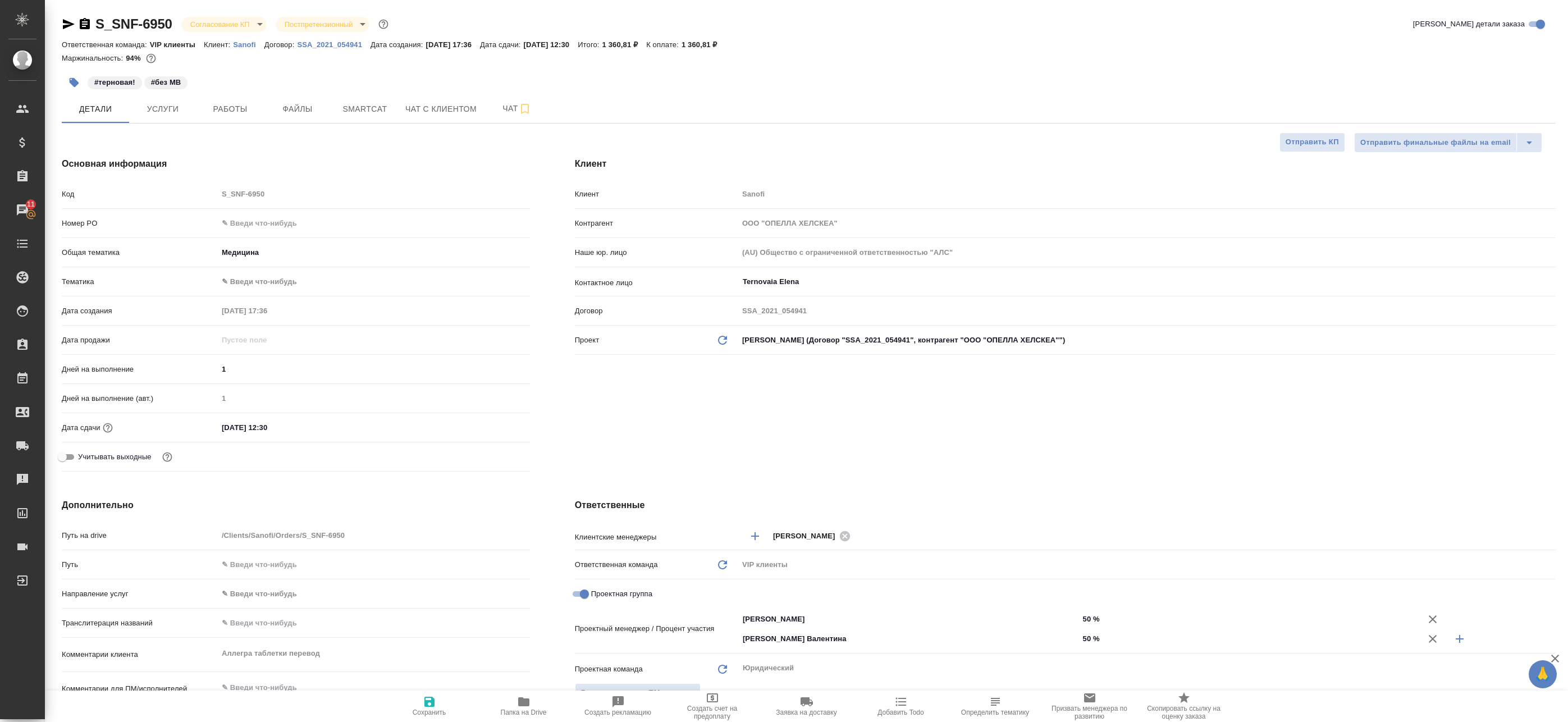
type textarea "x"
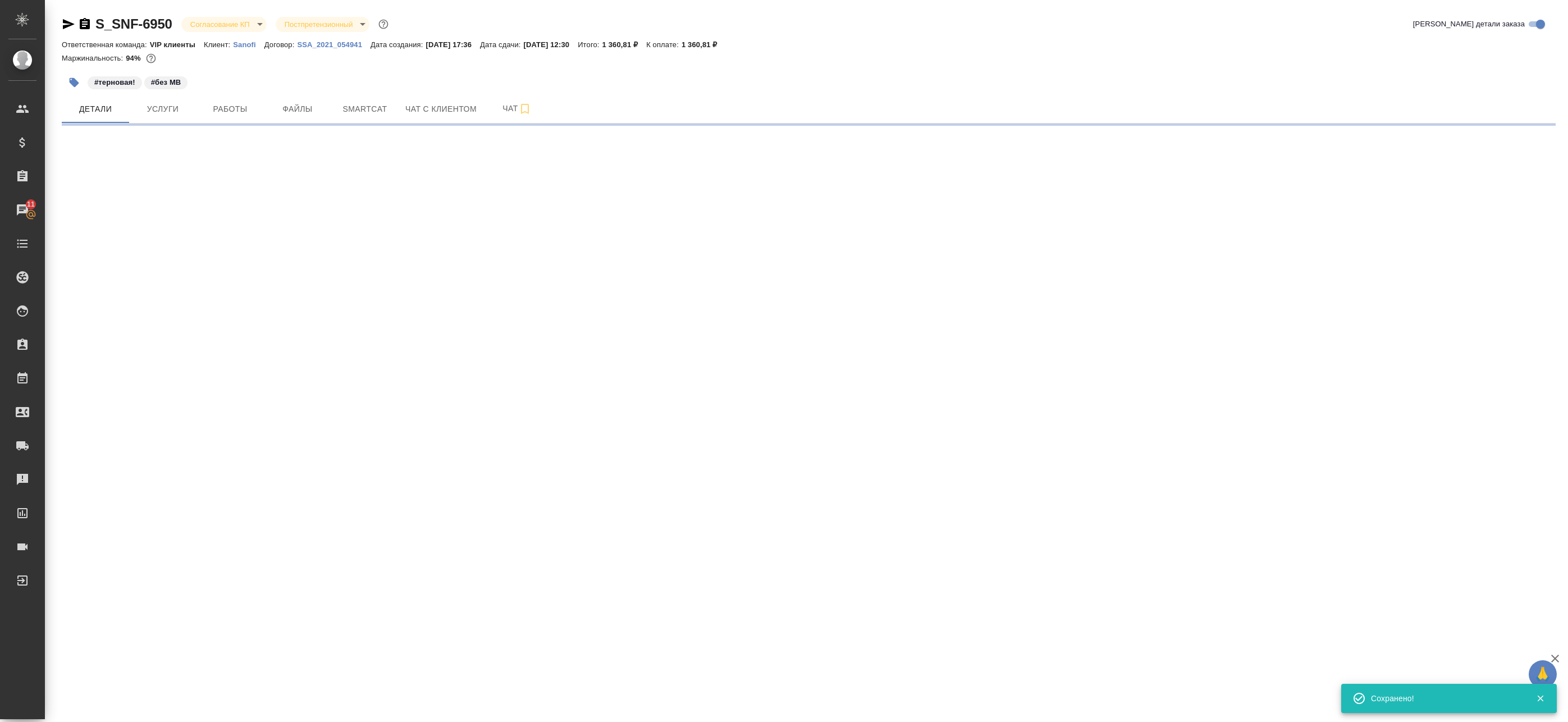
select select "RU"
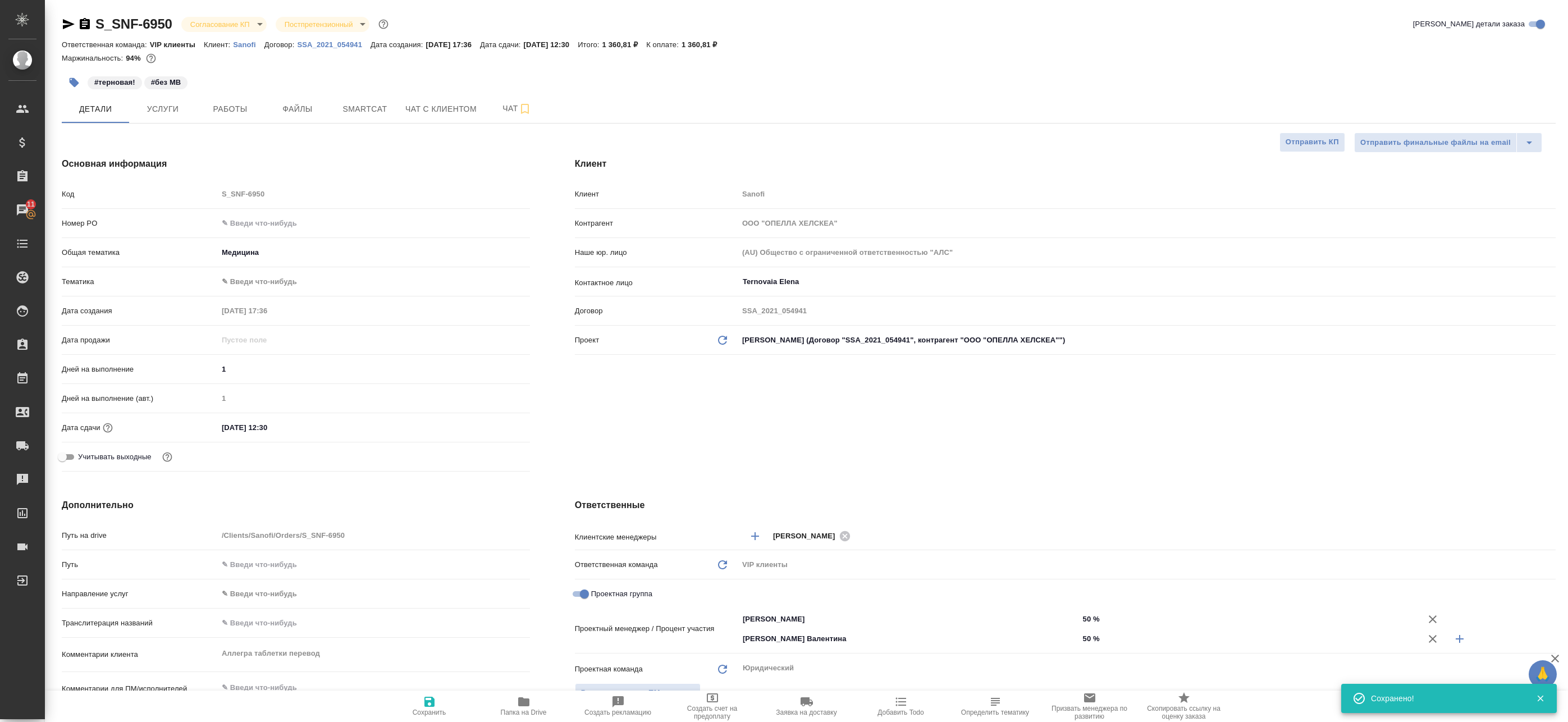
type textarea "x"
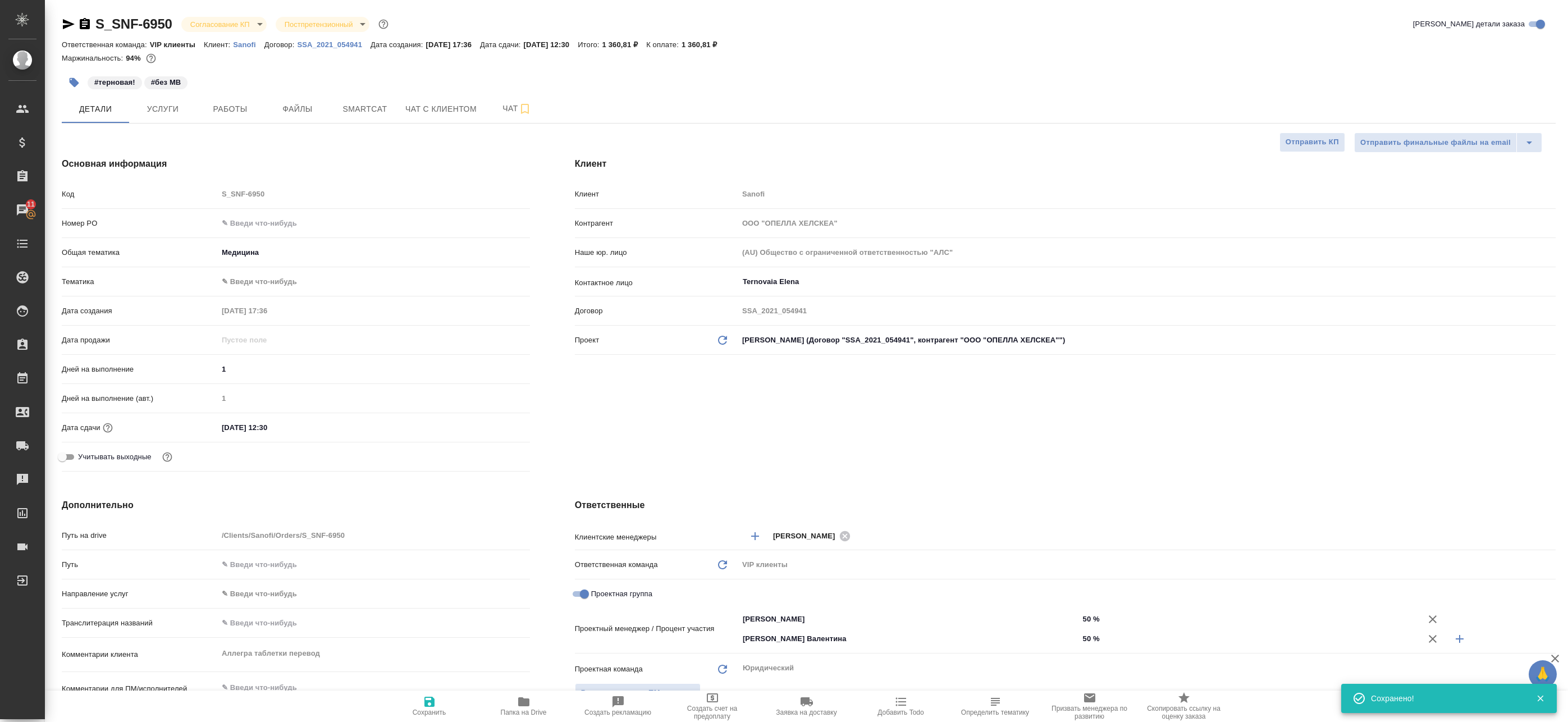
type textarea "x"
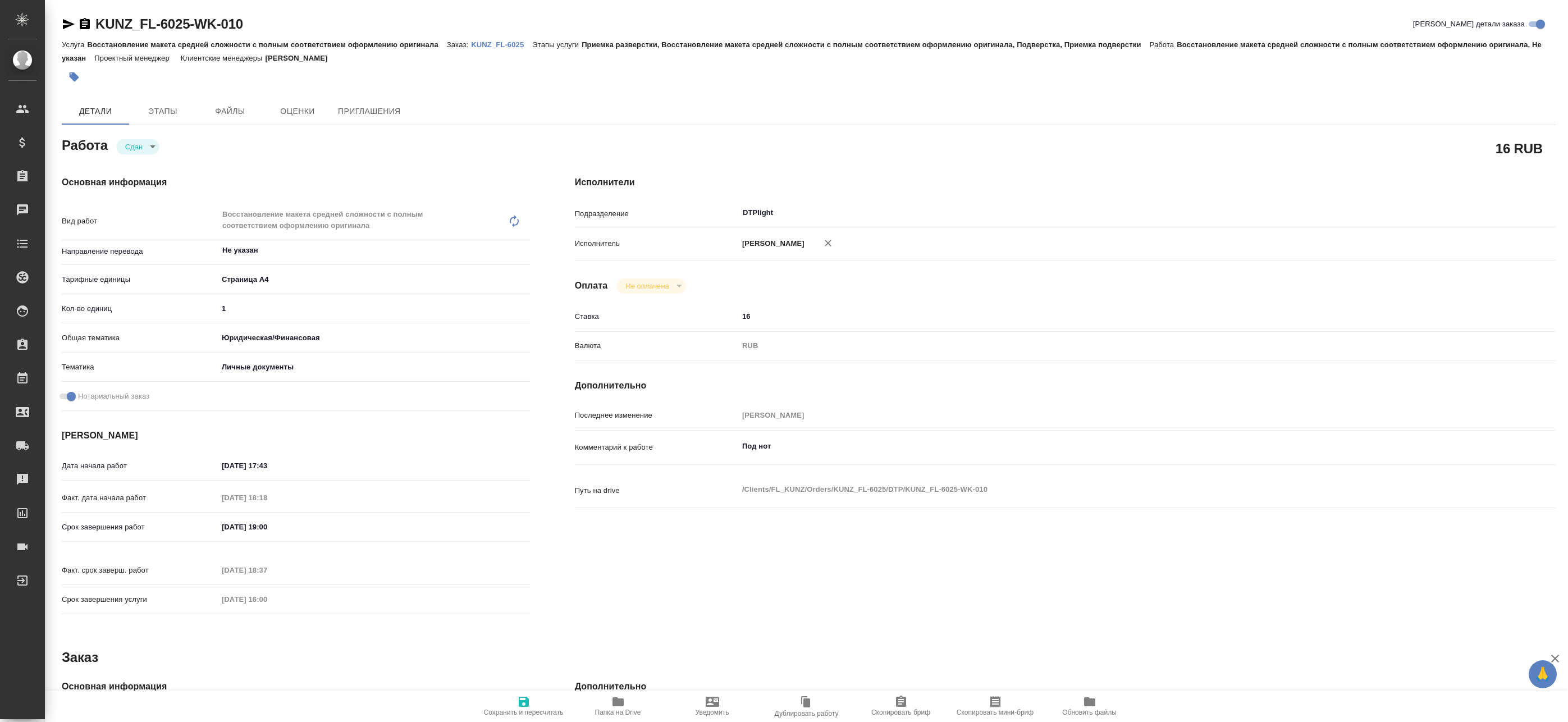
type textarea "x"
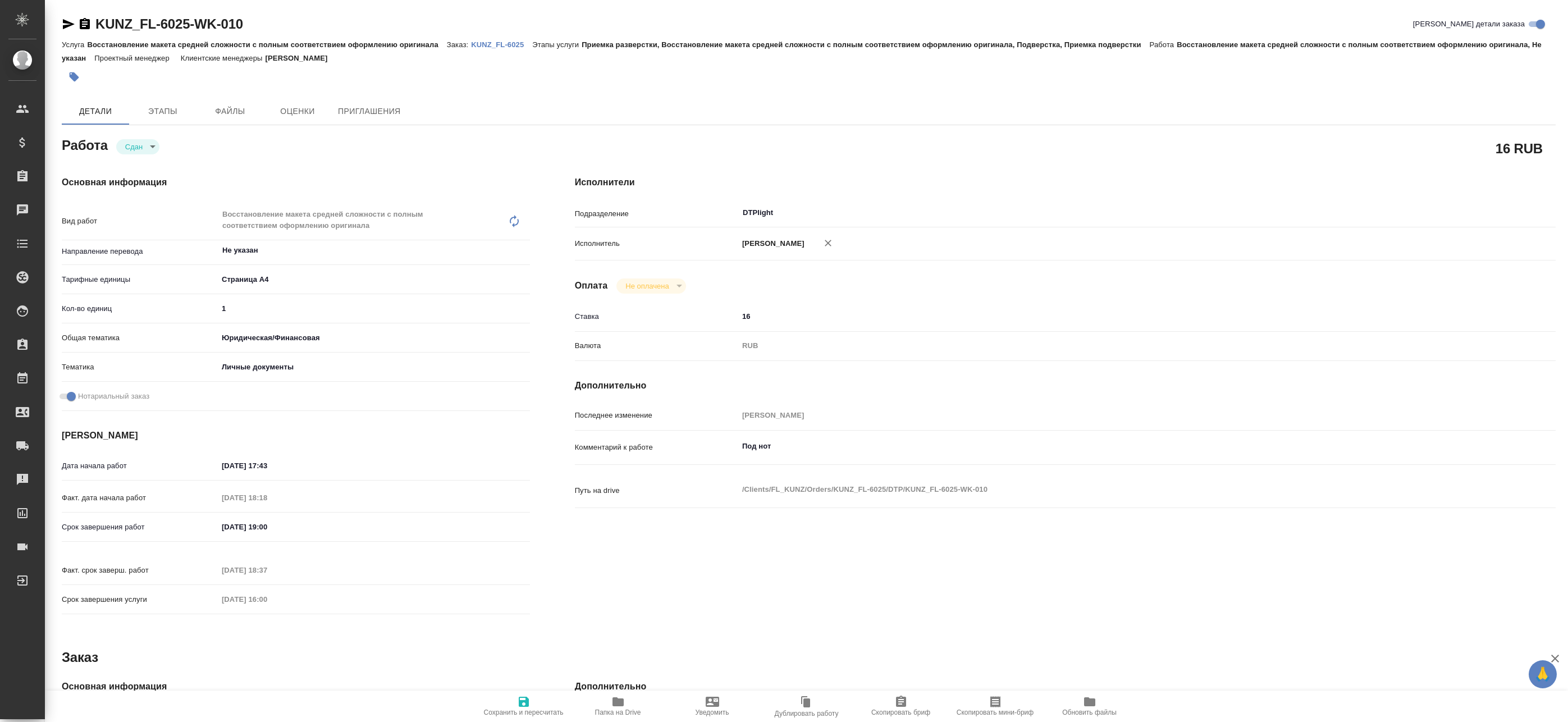
type textarea "x"
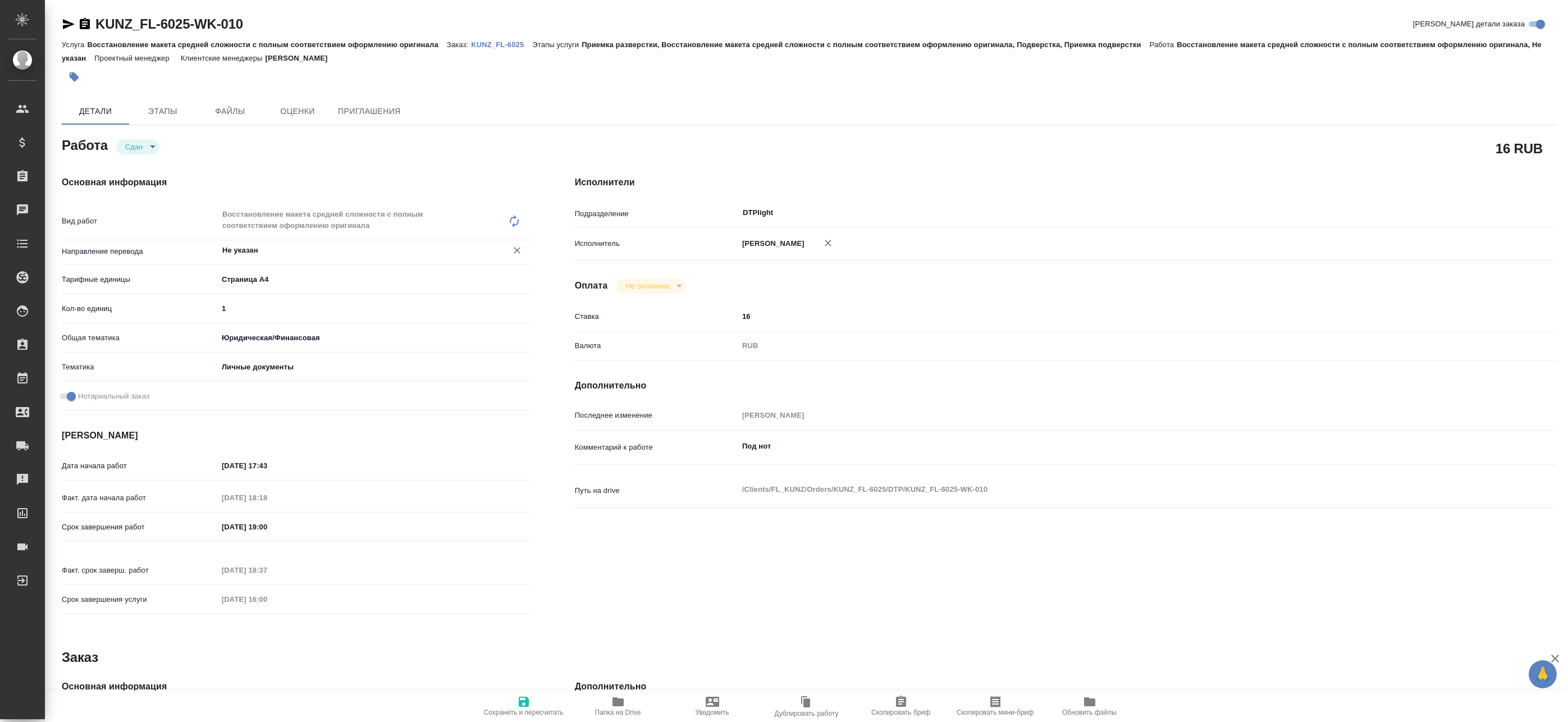
type textarea "x"
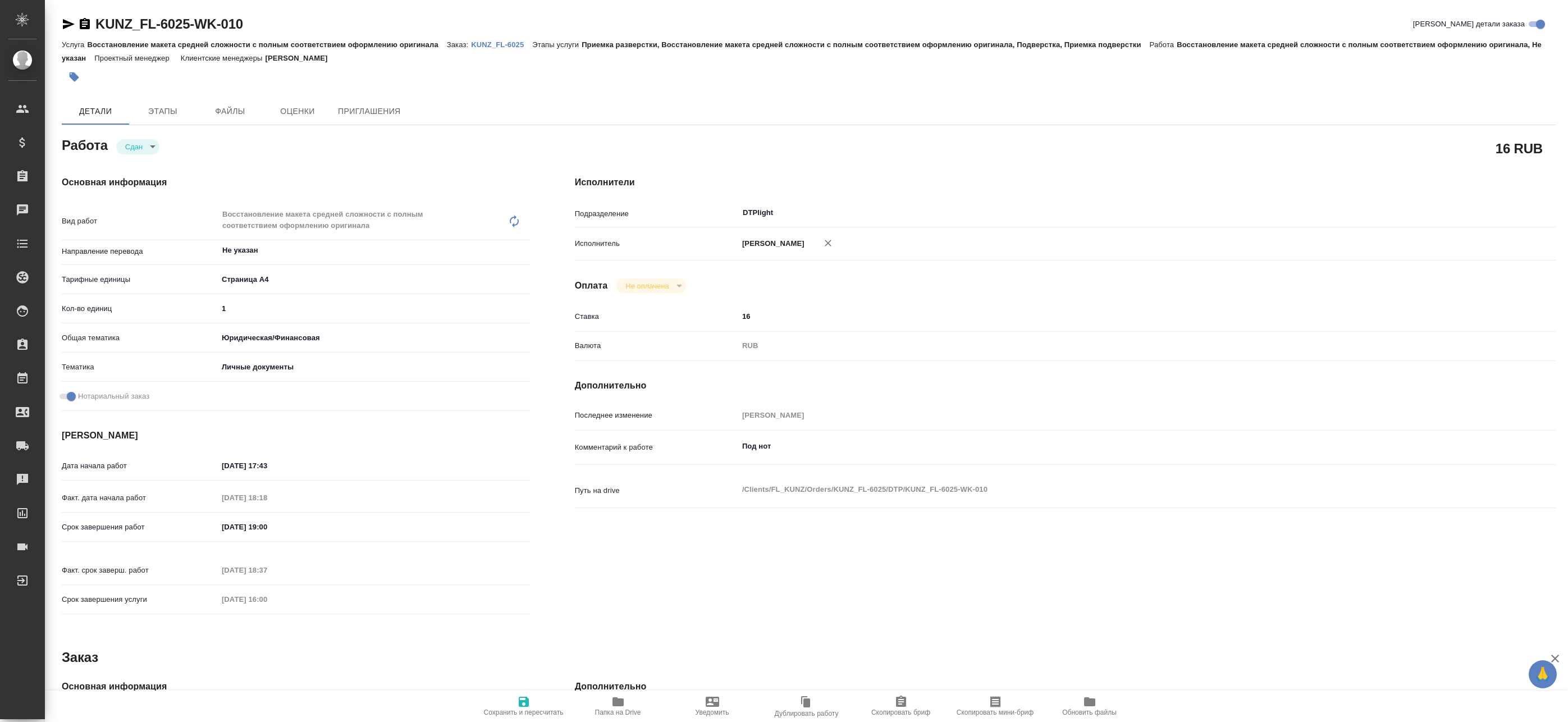
type textarea "x"
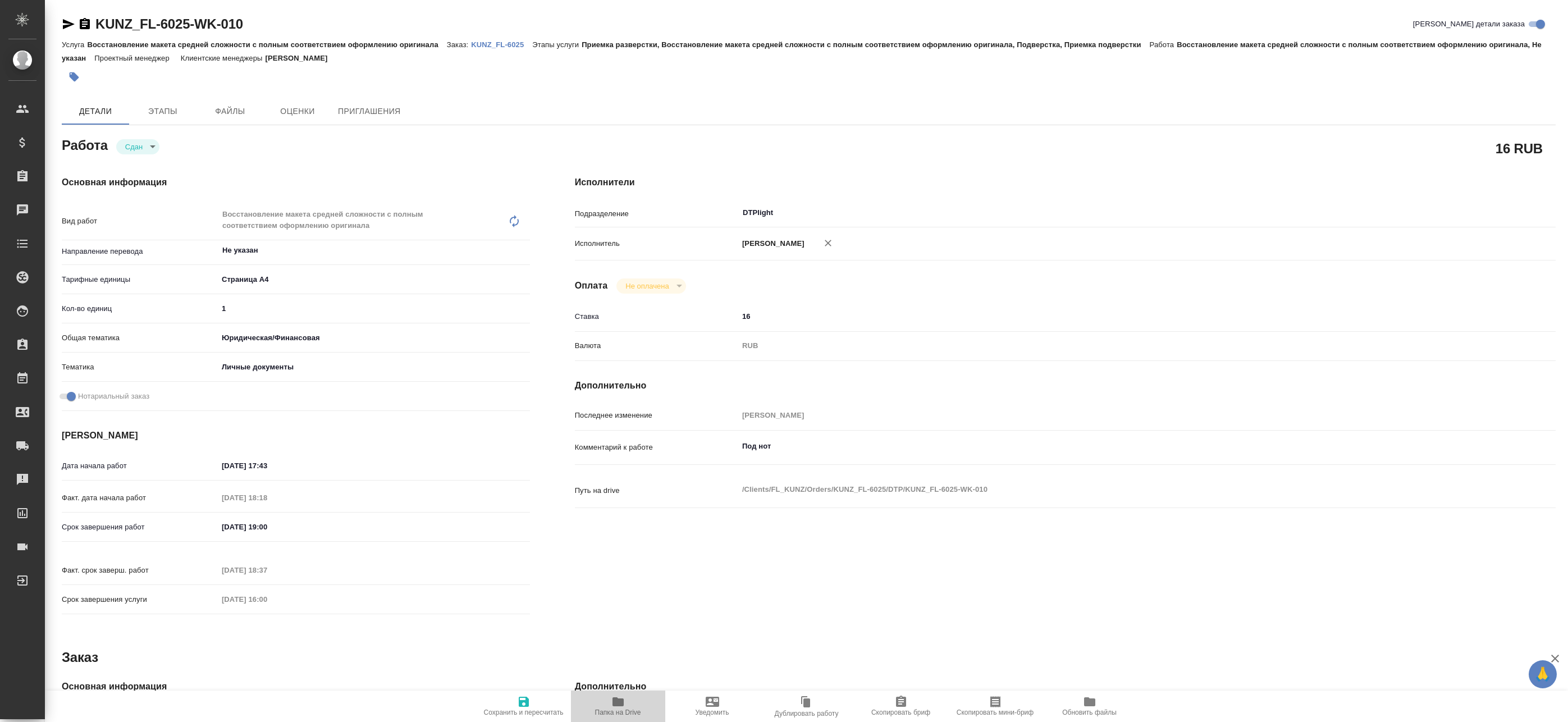
click at [627, 711] on span "Папка на Drive" at bounding box center [618, 712] width 46 height 8
type textarea "x"
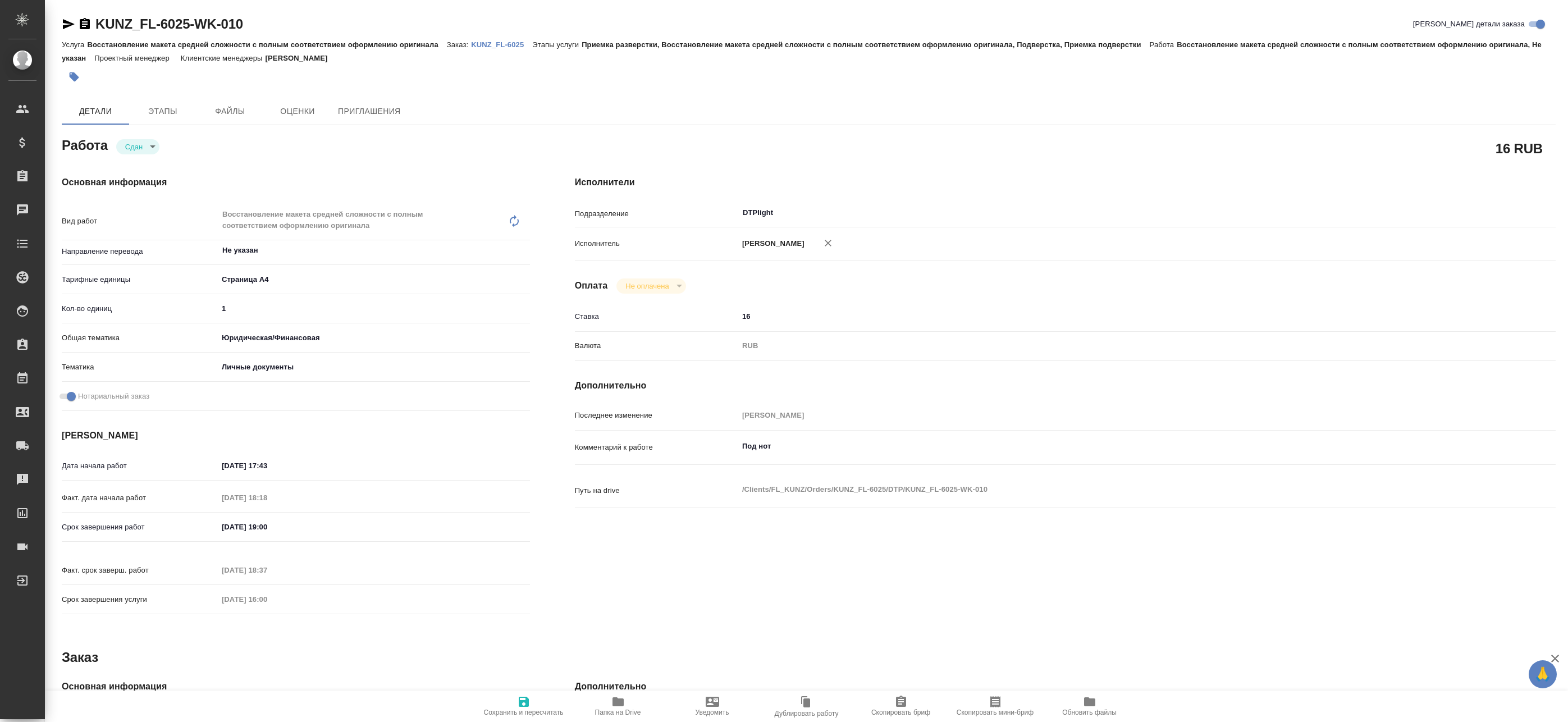
type textarea "x"
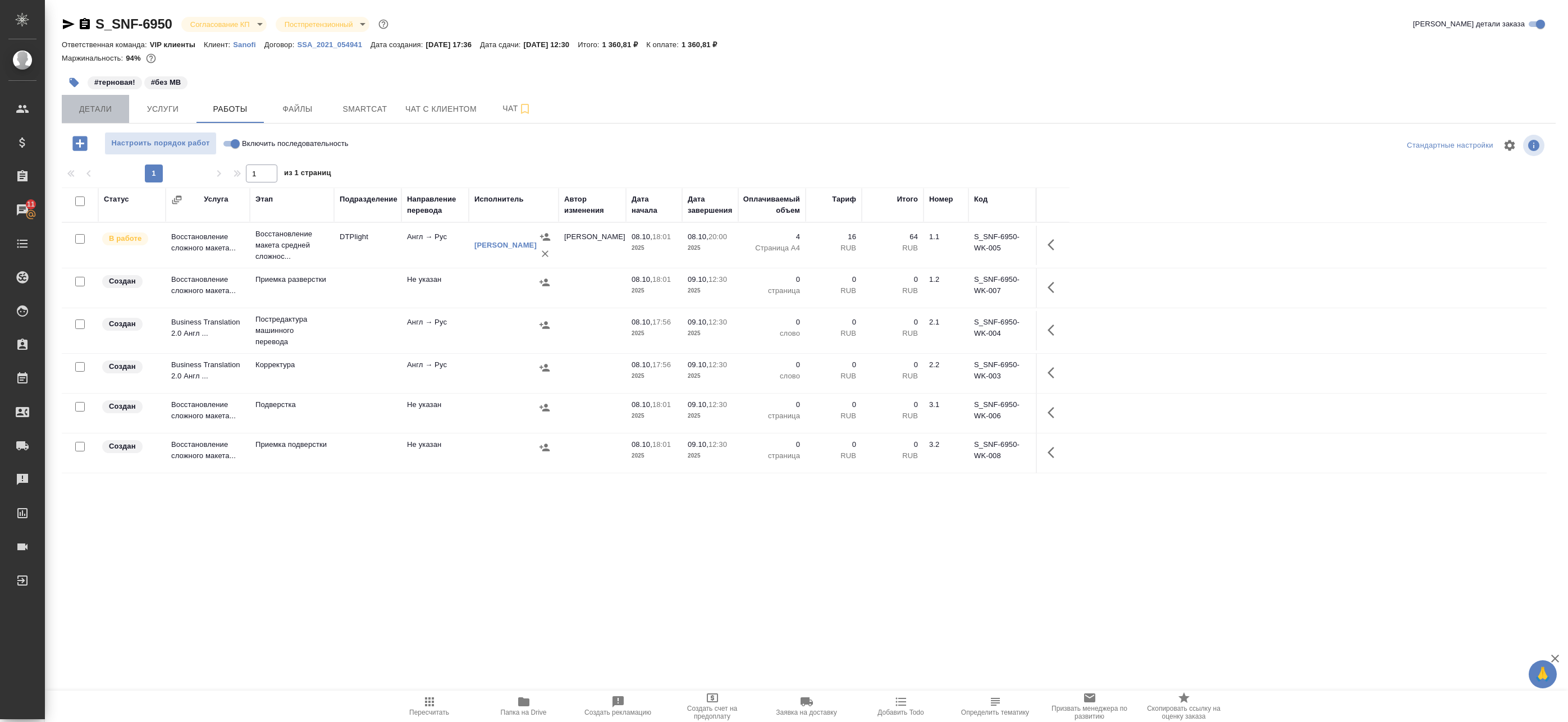
click at [110, 109] on span "Детали" at bounding box center [95, 109] width 54 height 14
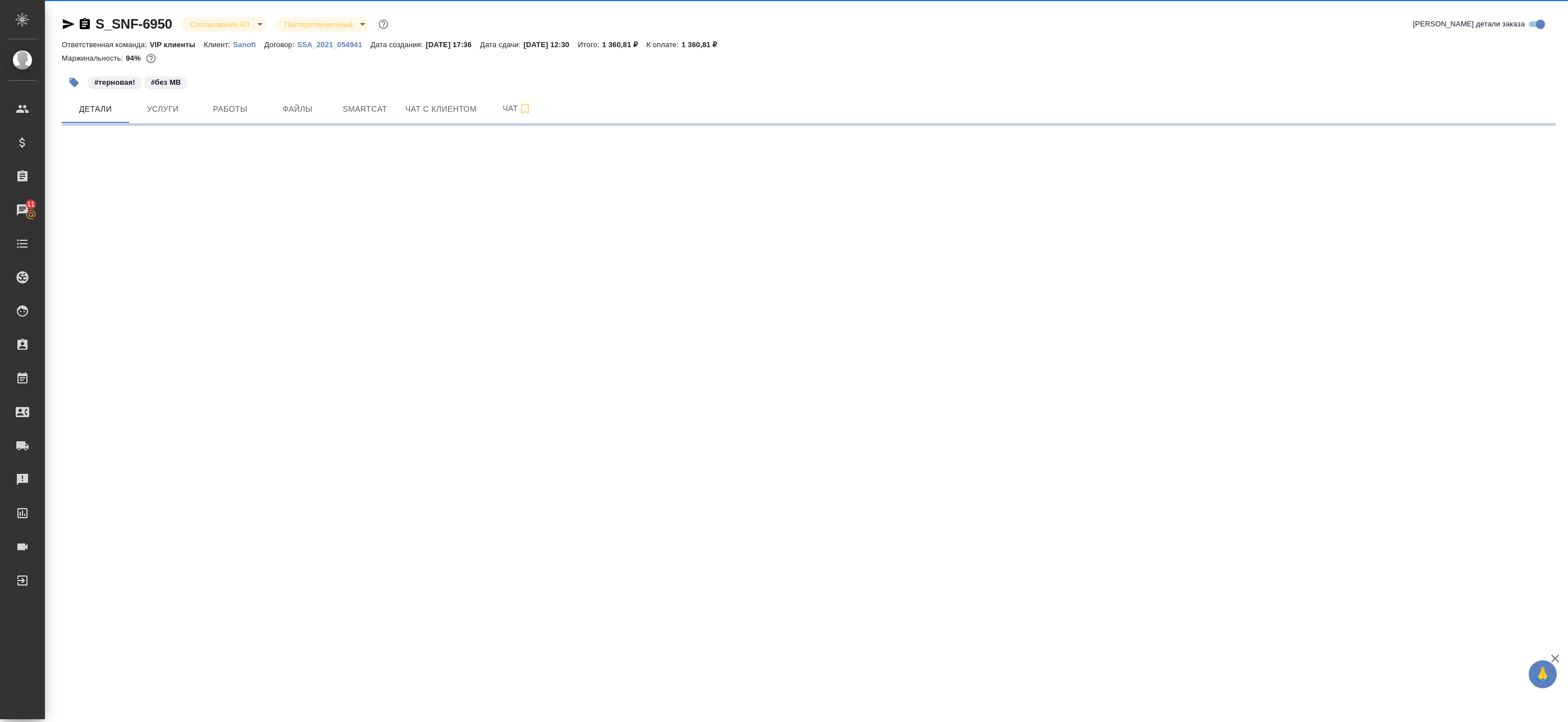
select select "RU"
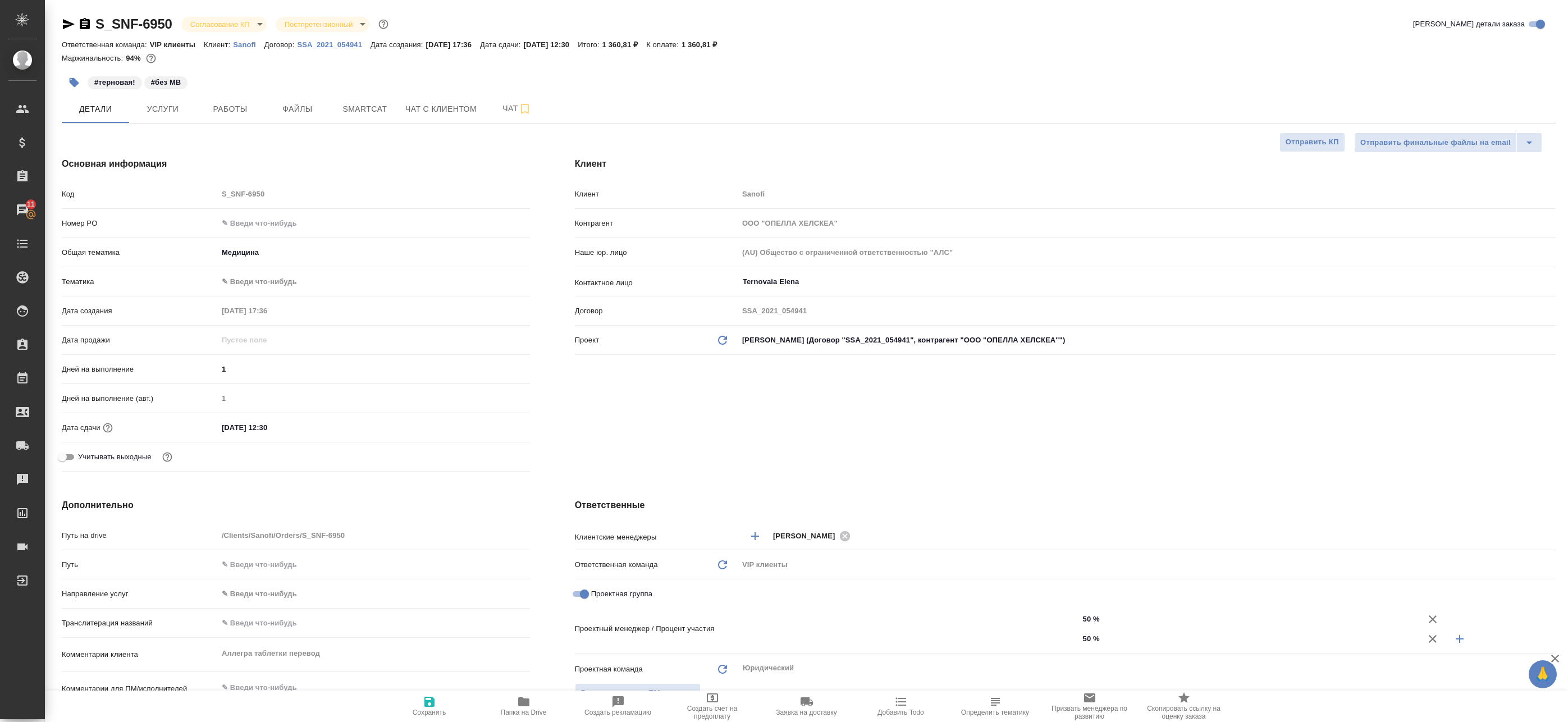
type textarea "x"
type input "[PERSON_NAME]"
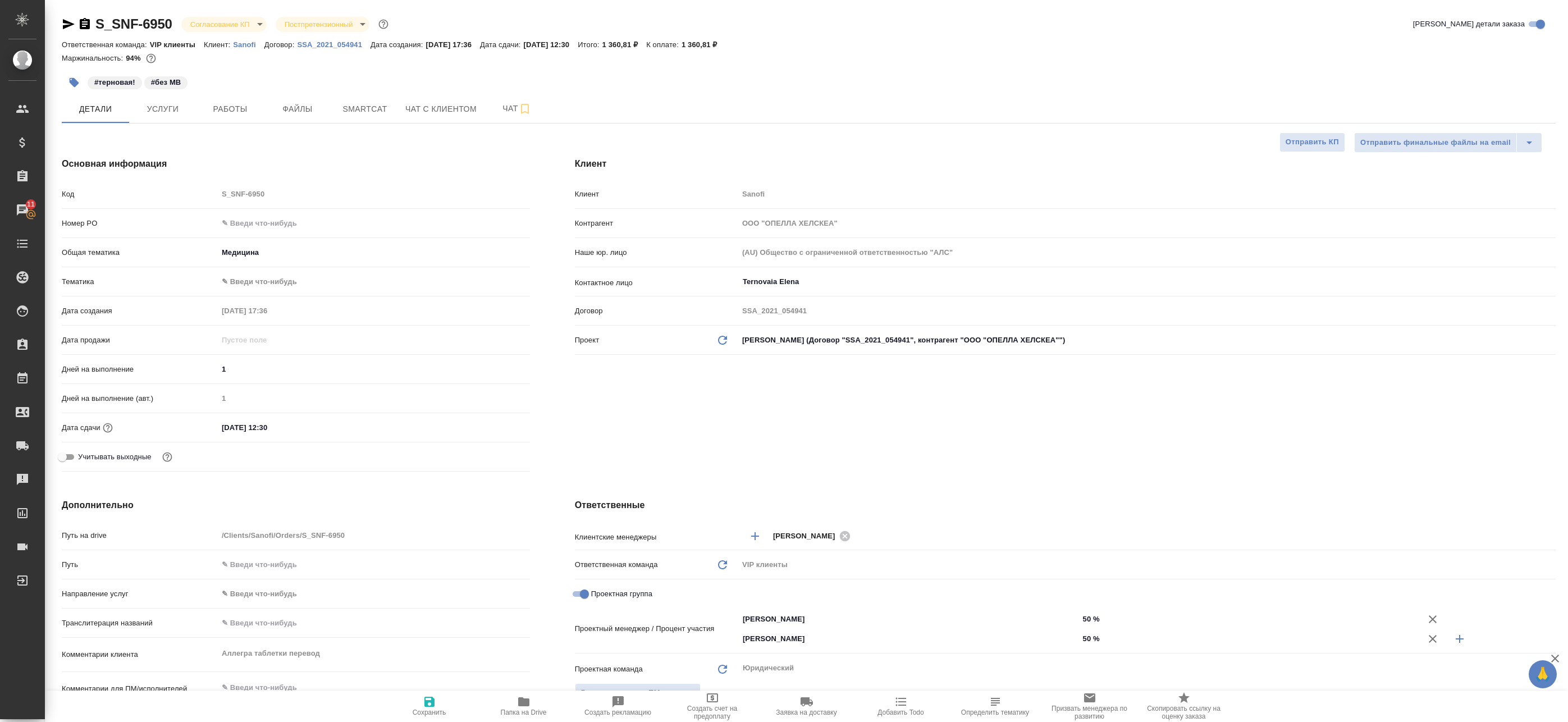
scroll to position [112, 0]
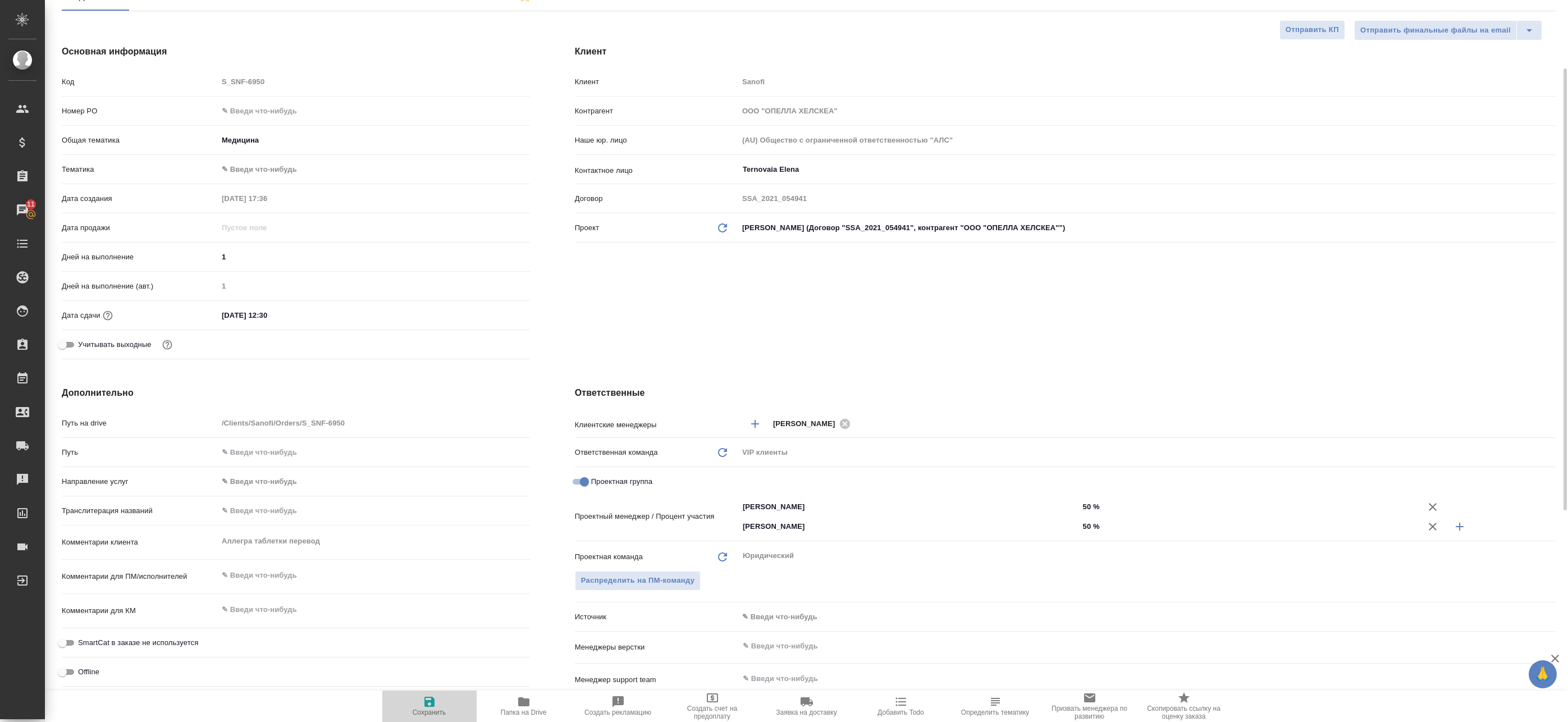
click at [430, 712] on span "Сохранить" at bounding box center [429, 712] width 34 height 8
type textarea "x"
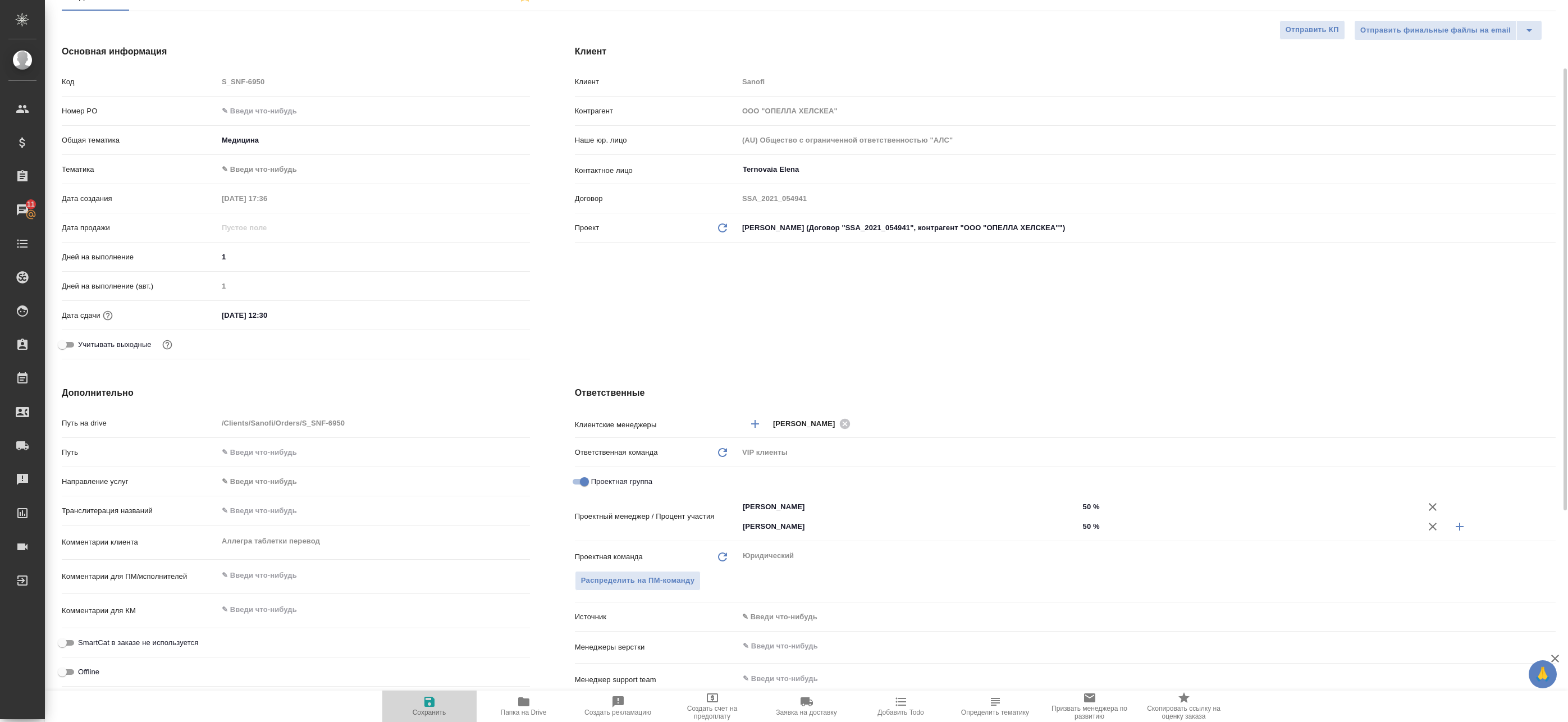
type textarea "x"
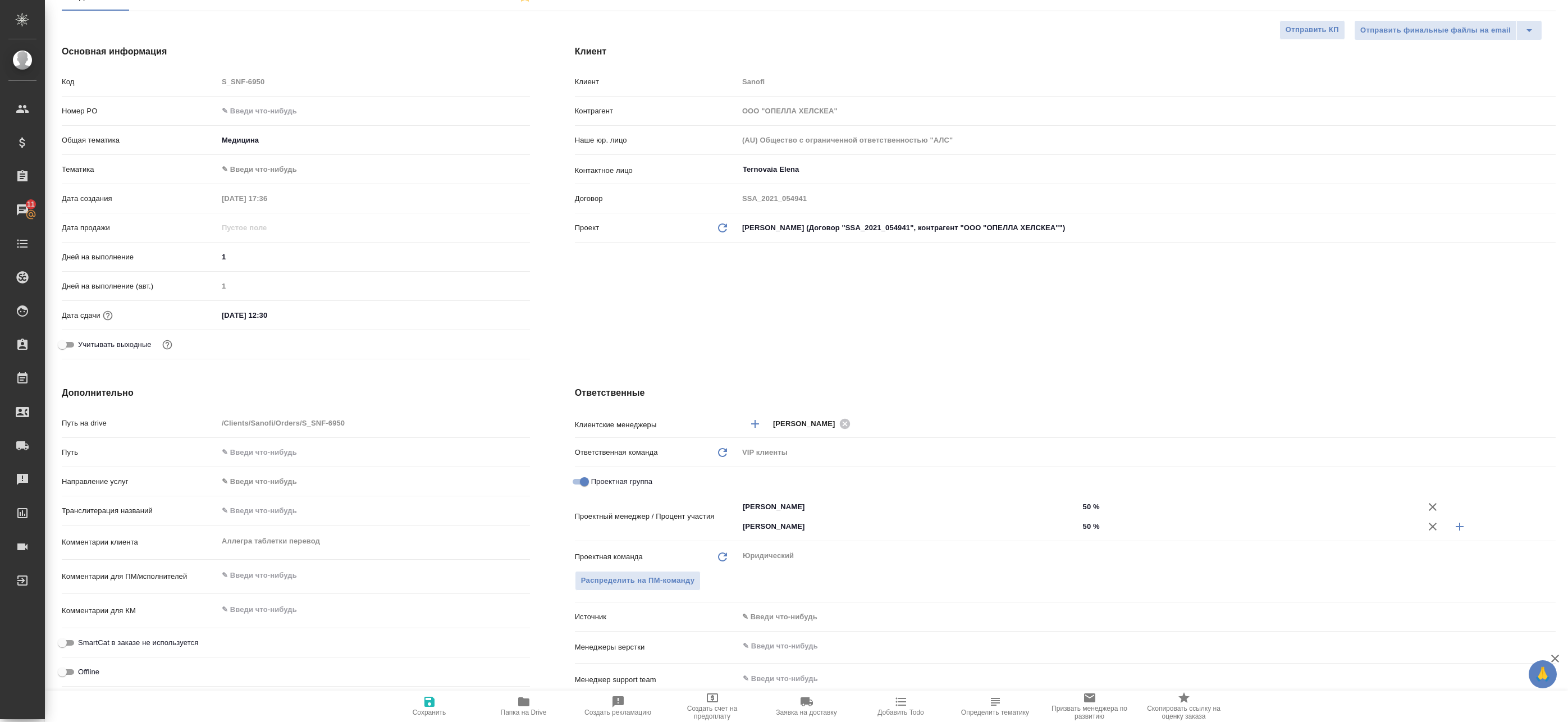
scroll to position [0, 0]
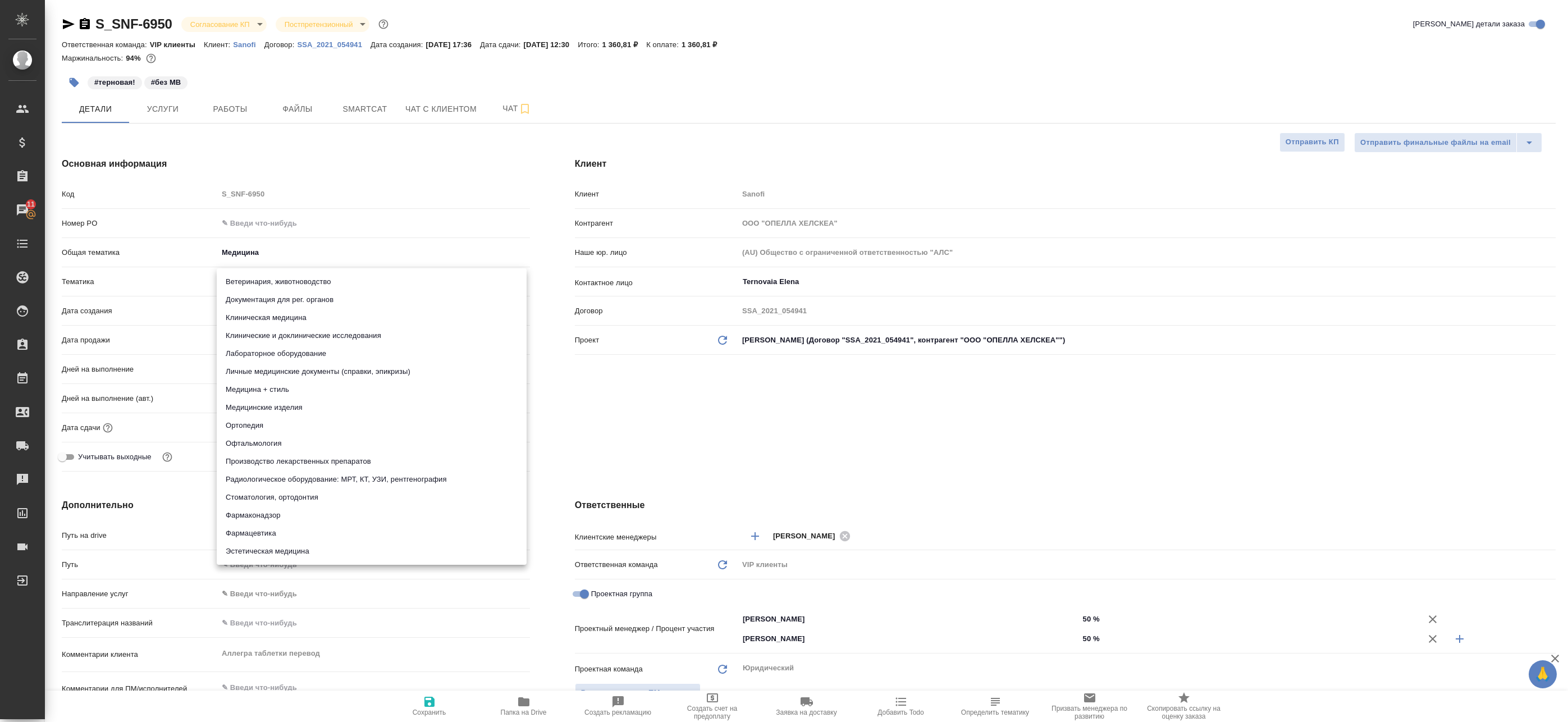
click at [254, 279] on body "🙏 .cls-1 fill:#fff; AWATERA Badanyan Artak Клиенты Спецификации Заказы 11 Чаты …" at bounding box center [784, 361] width 1568 height 722
click at [234, 108] on div at bounding box center [784, 361] width 1568 height 722
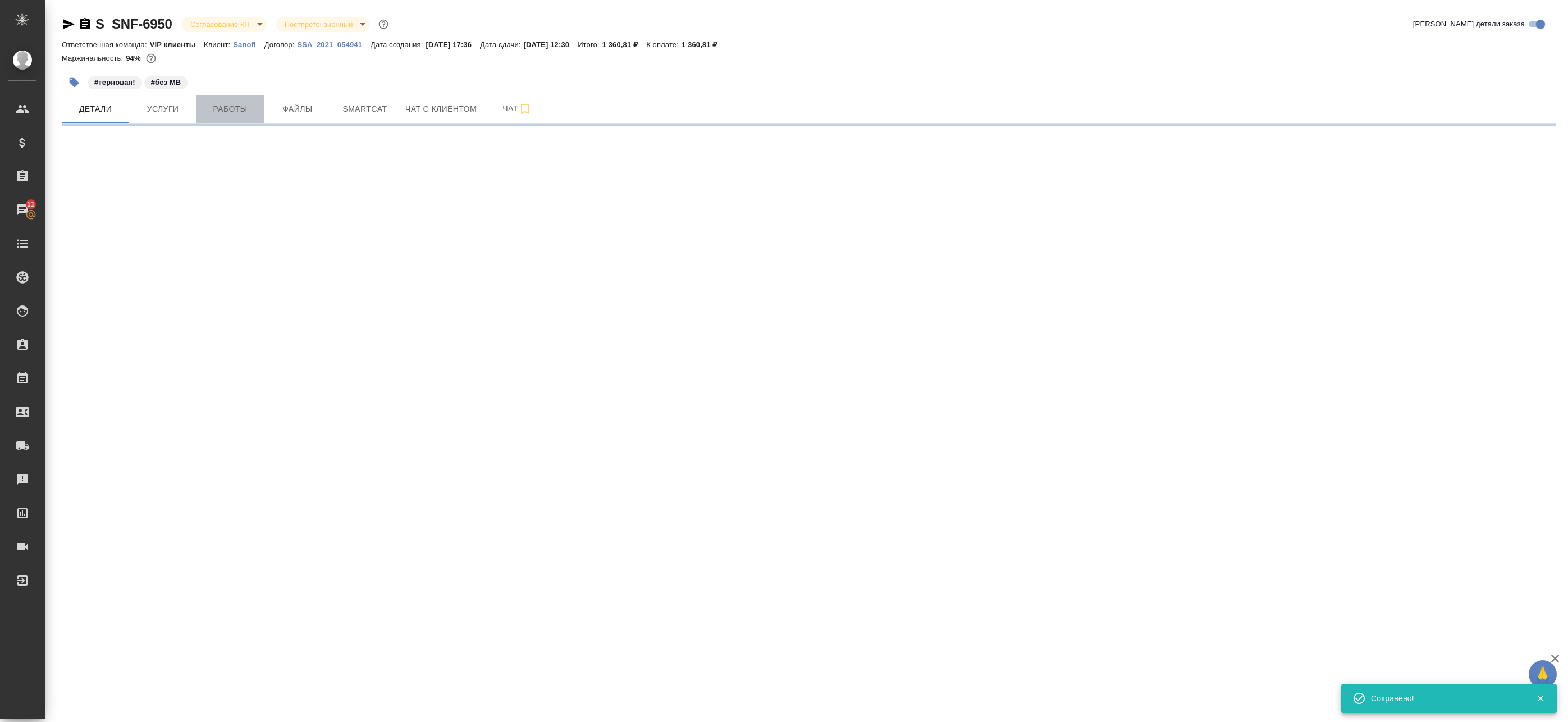
click at [198, 108] on button "Работы" at bounding box center [230, 108] width 67 height 28
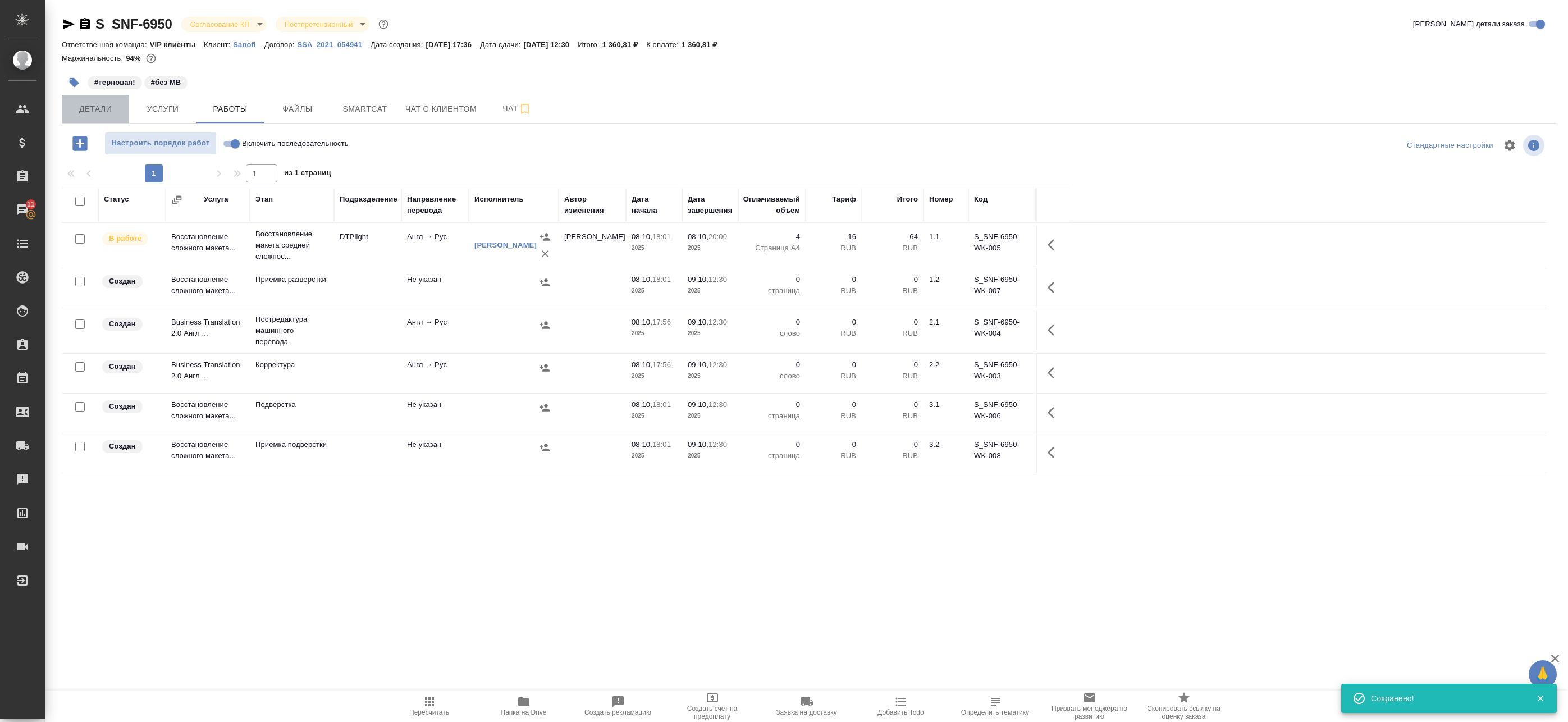
click at [94, 112] on span "Детали" at bounding box center [95, 109] width 54 height 14
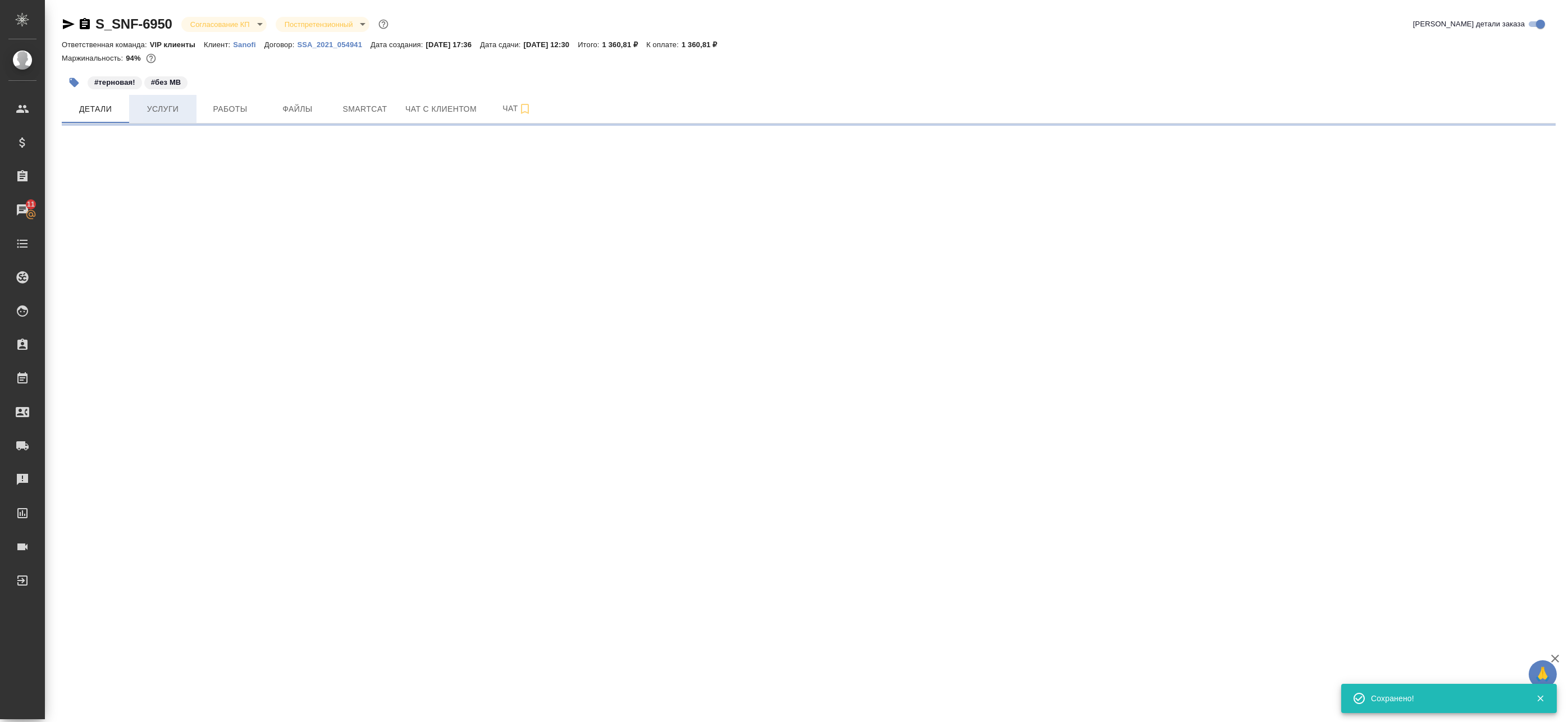
select select "RU"
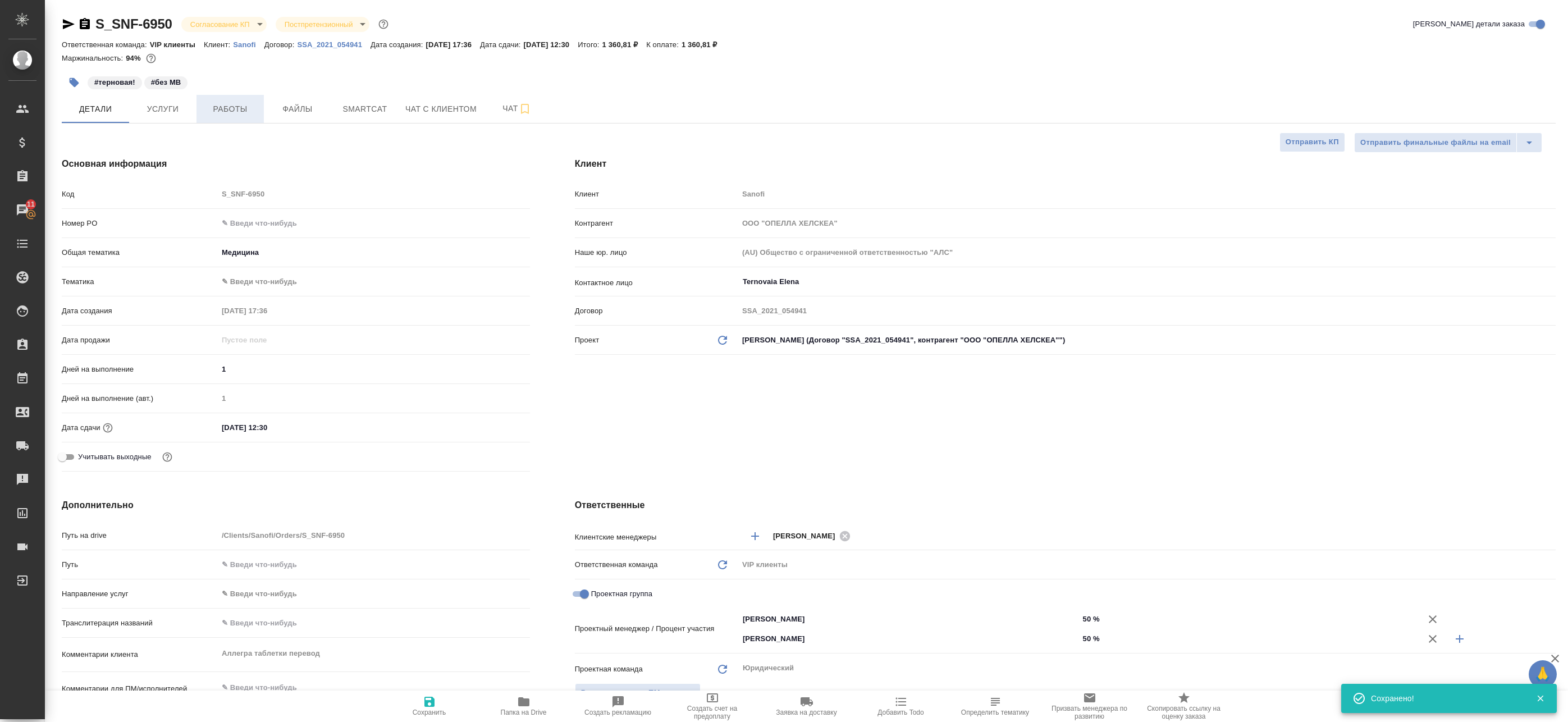
type textarea "x"
click at [255, 45] on p "Sanofi" at bounding box center [249, 44] width 32 height 9
type textarea "x"
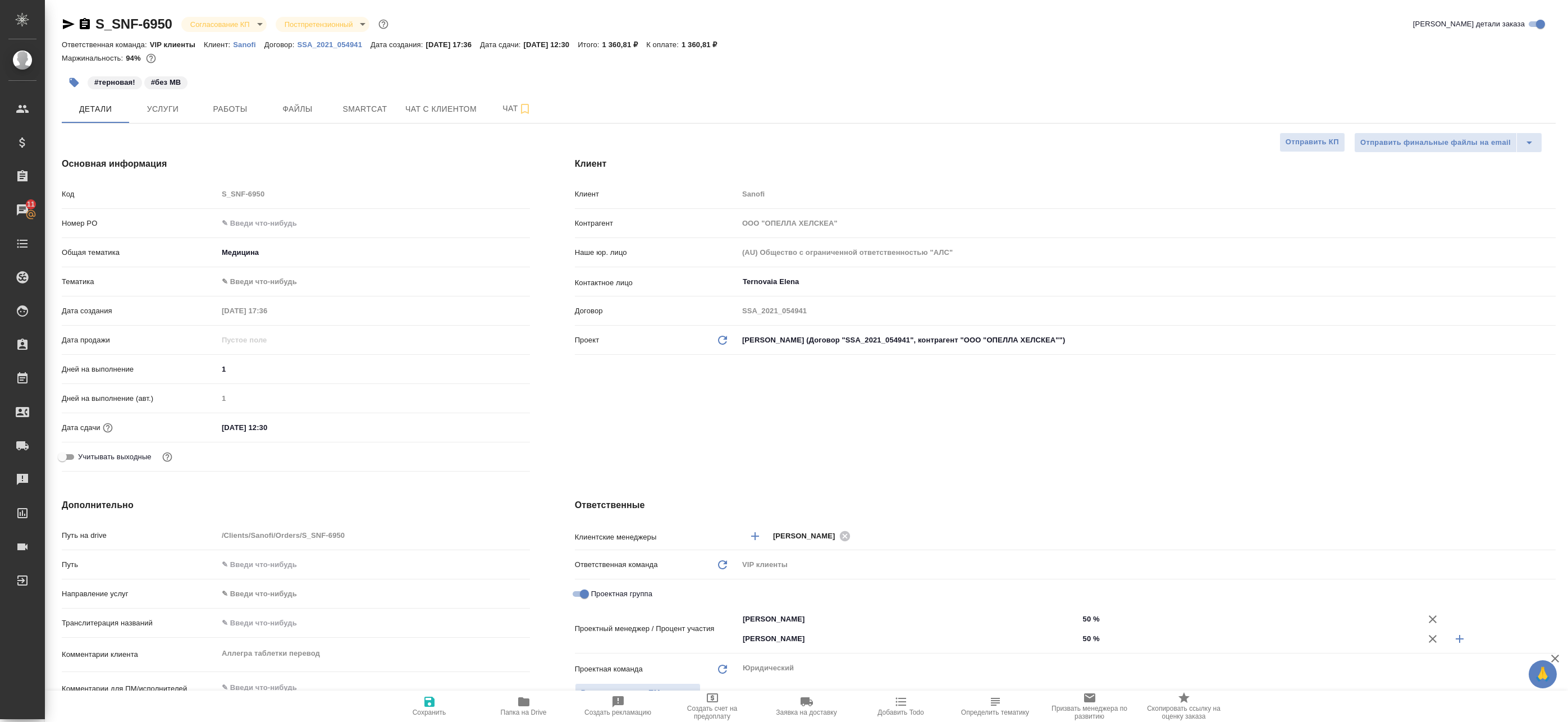
type textarea "x"
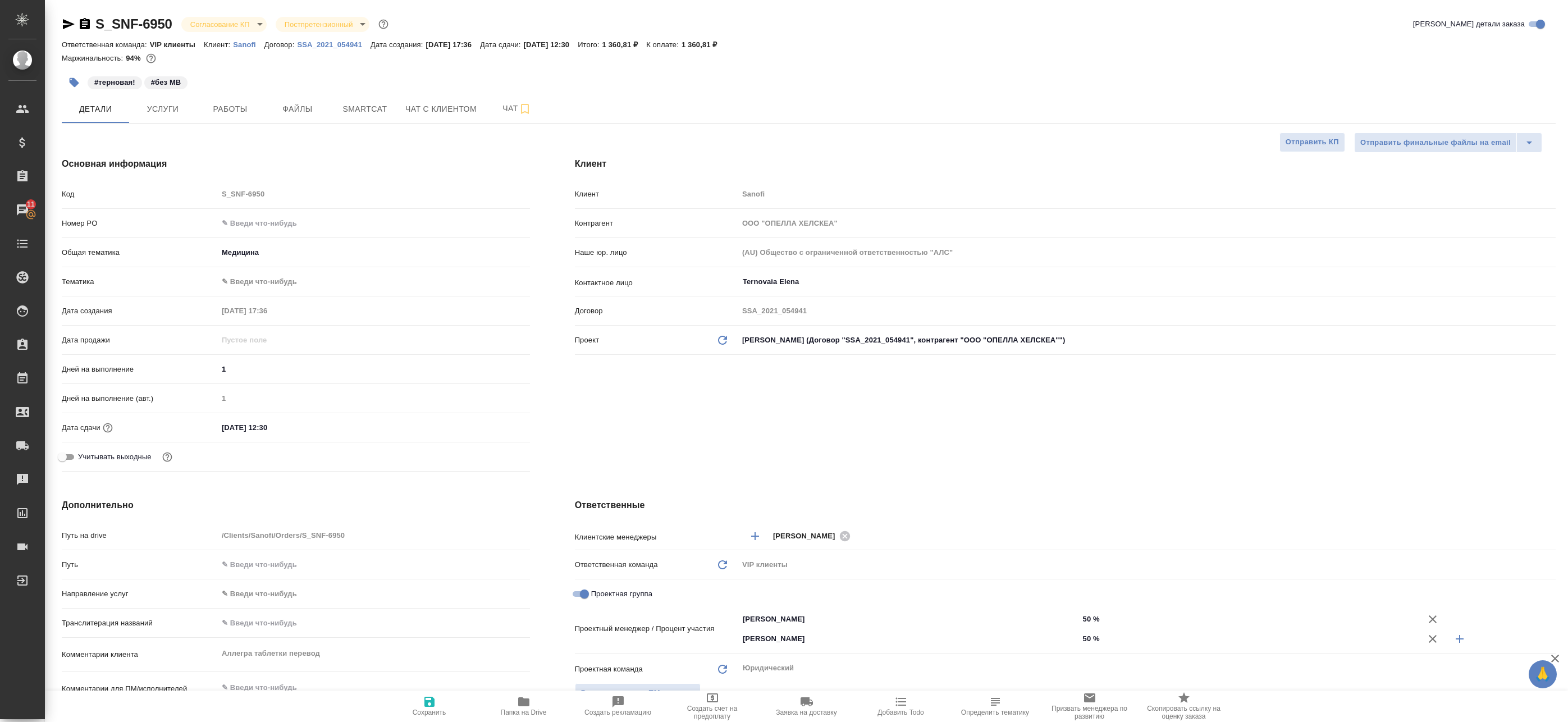
type textarea "x"
click at [529, 700] on icon "button" at bounding box center [524, 702] width 11 height 9
type textarea "x"
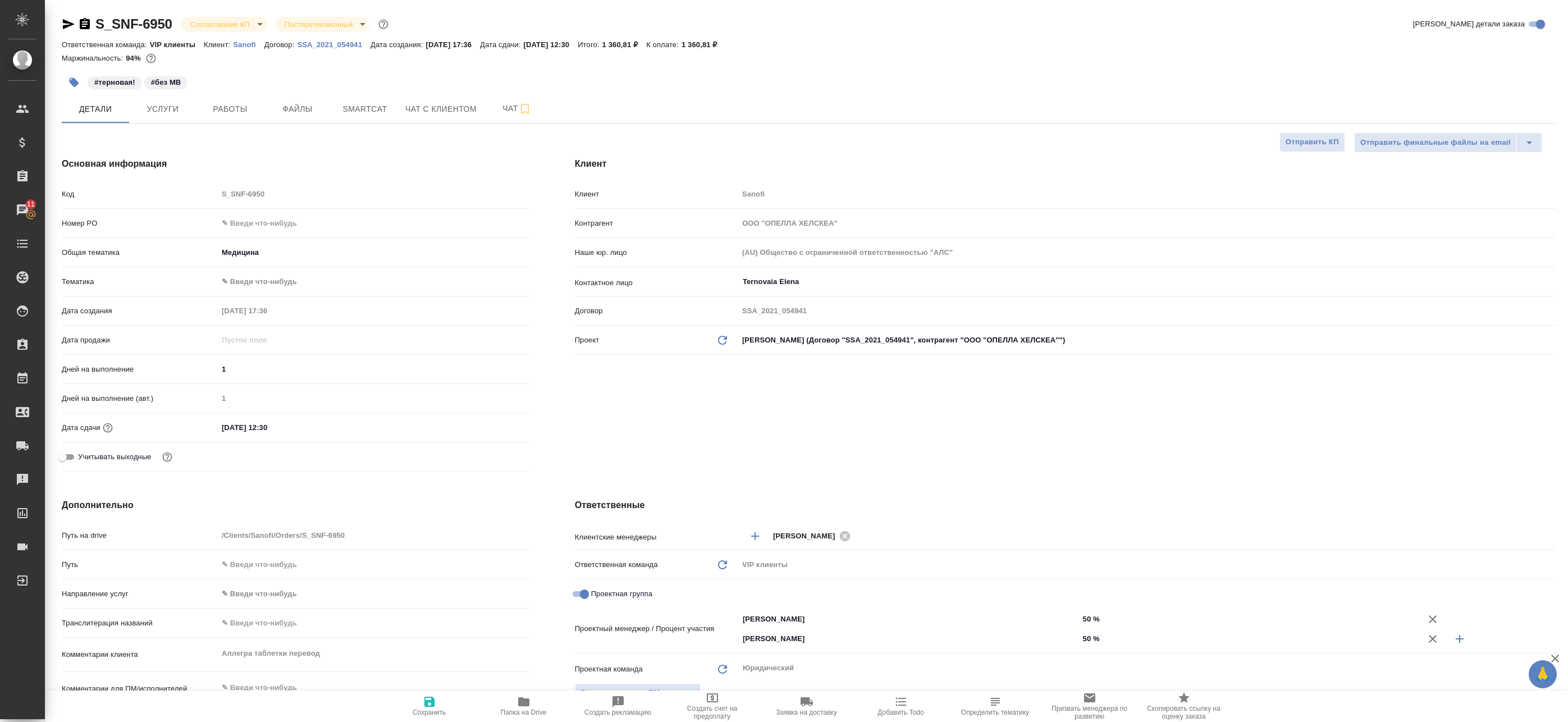
type textarea "x"
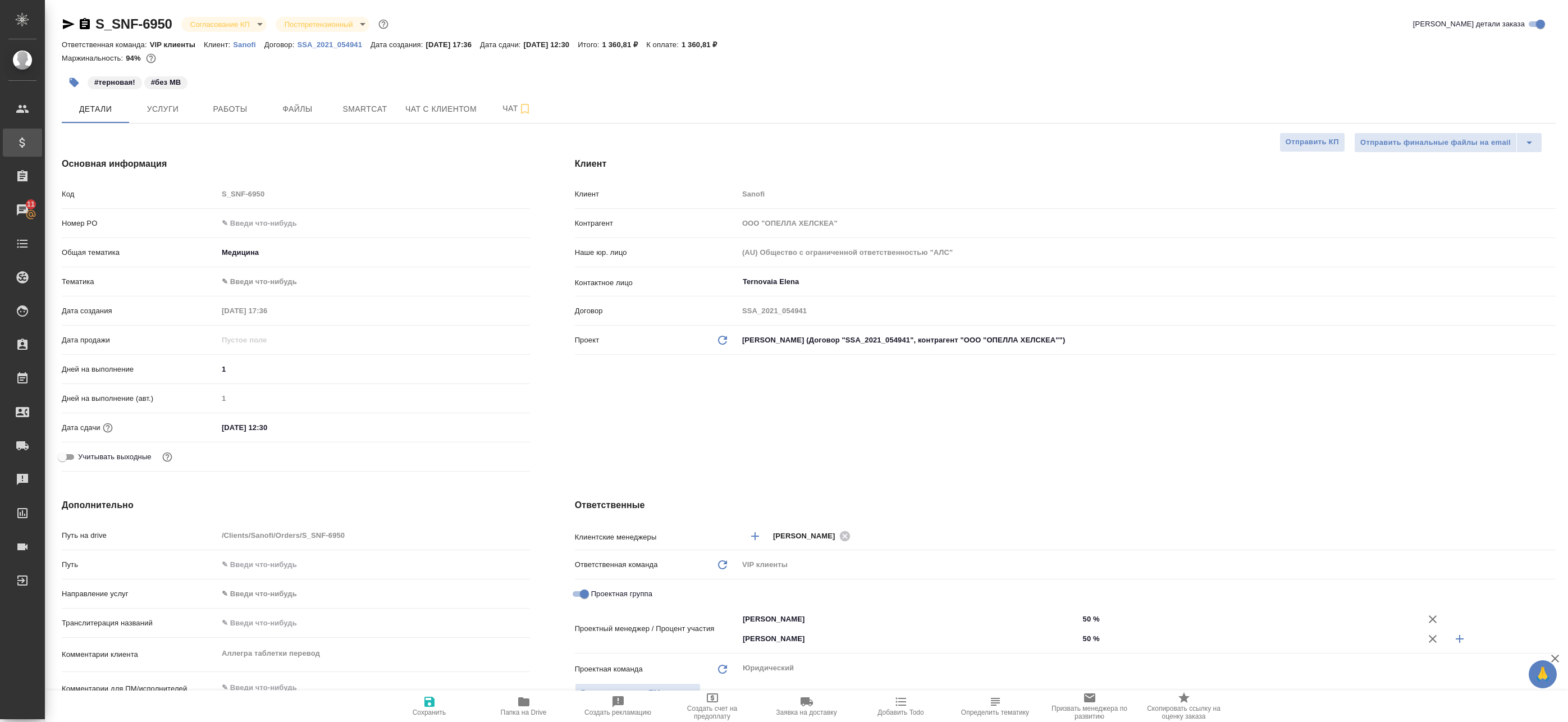
type textarea "x"
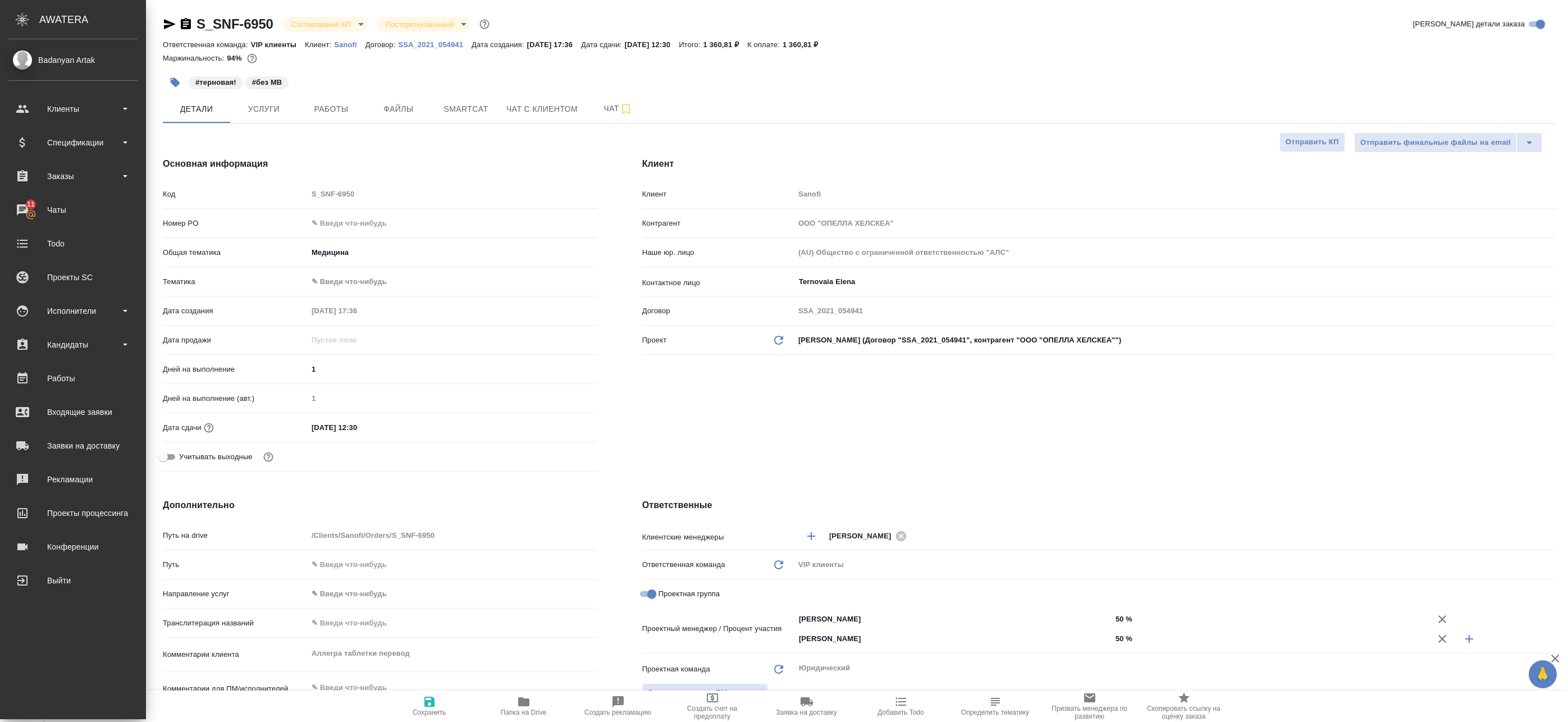
type textarea "x"
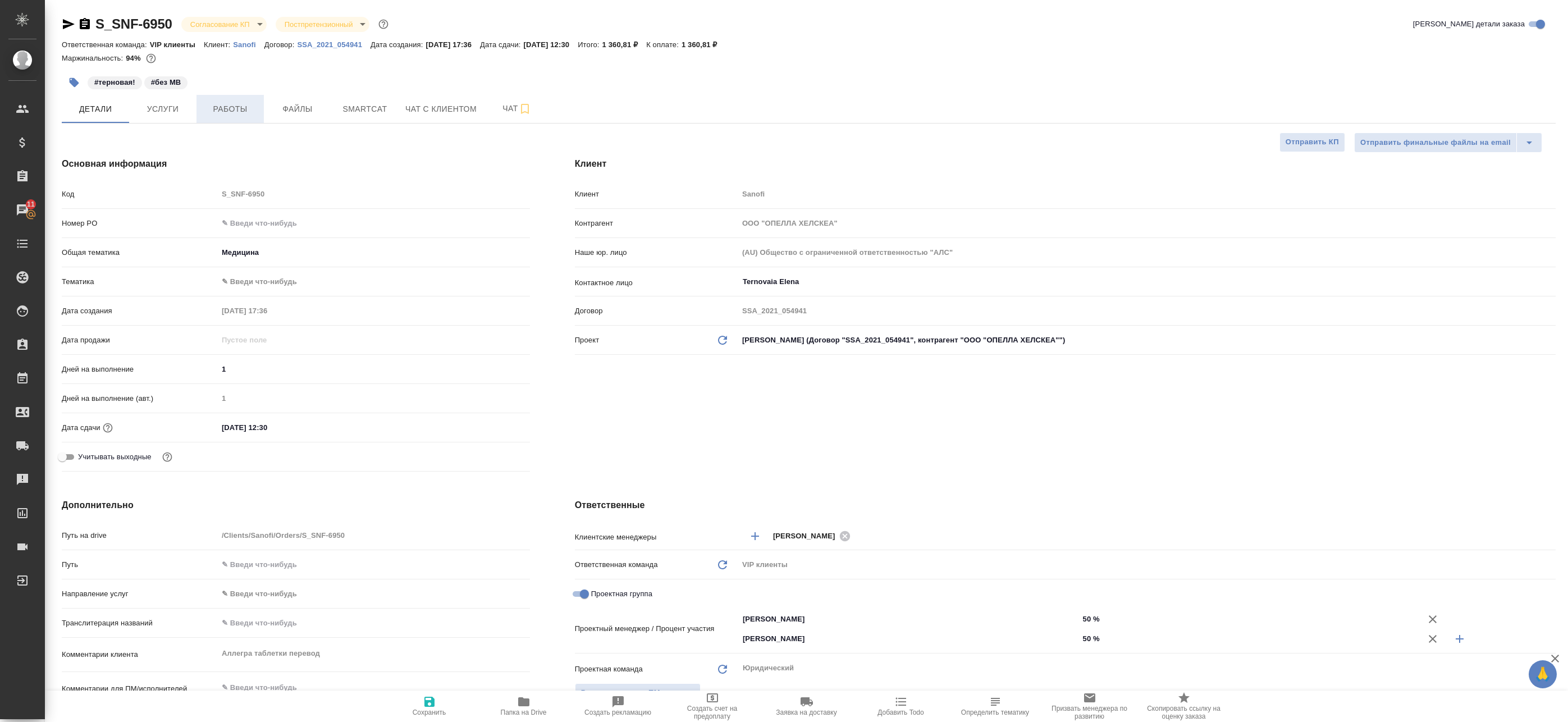
click at [248, 108] on span "Работы" at bounding box center [230, 109] width 54 height 14
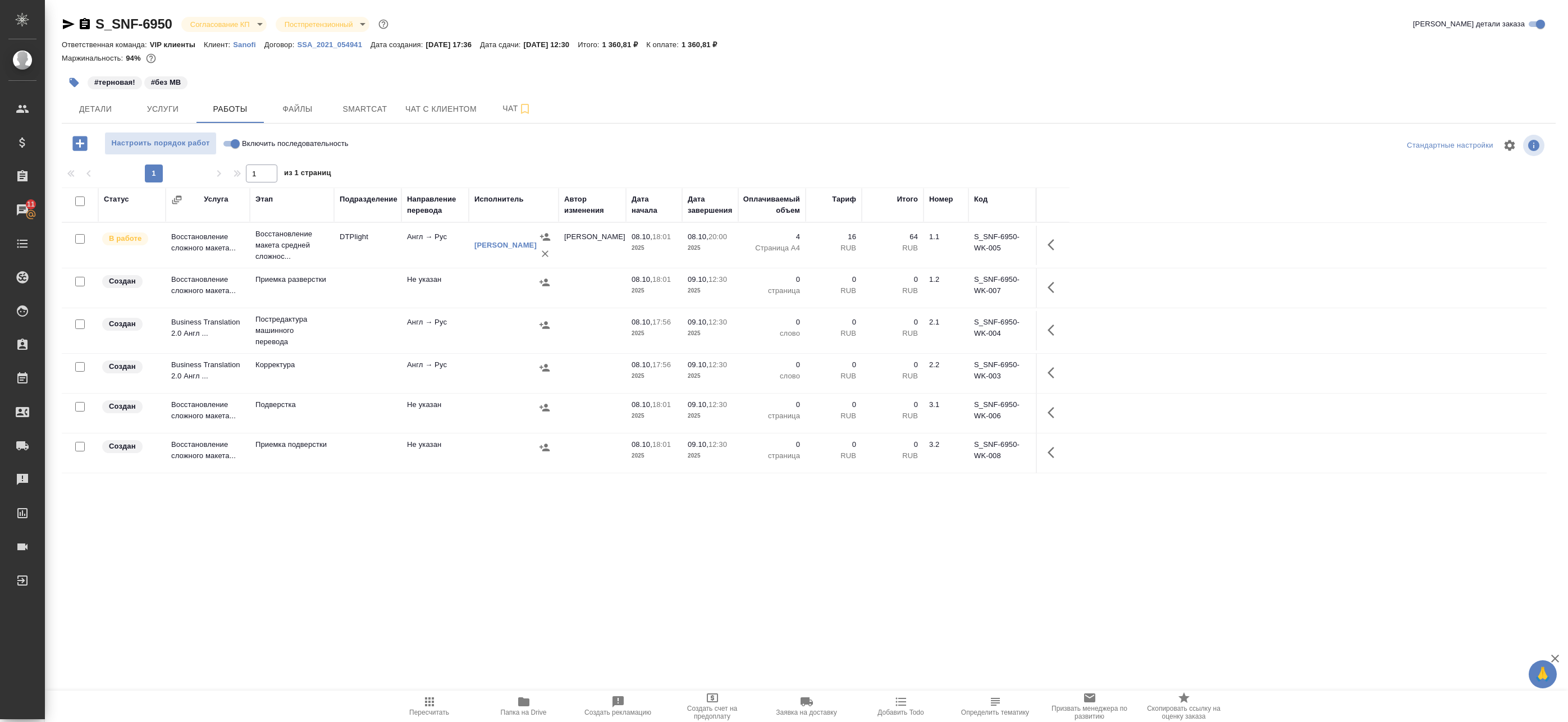
click at [72, 29] on icon "button" at bounding box center [68, 24] width 14 height 14
click at [104, 112] on span "Детали" at bounding box center [95, 109] width 54 height 14
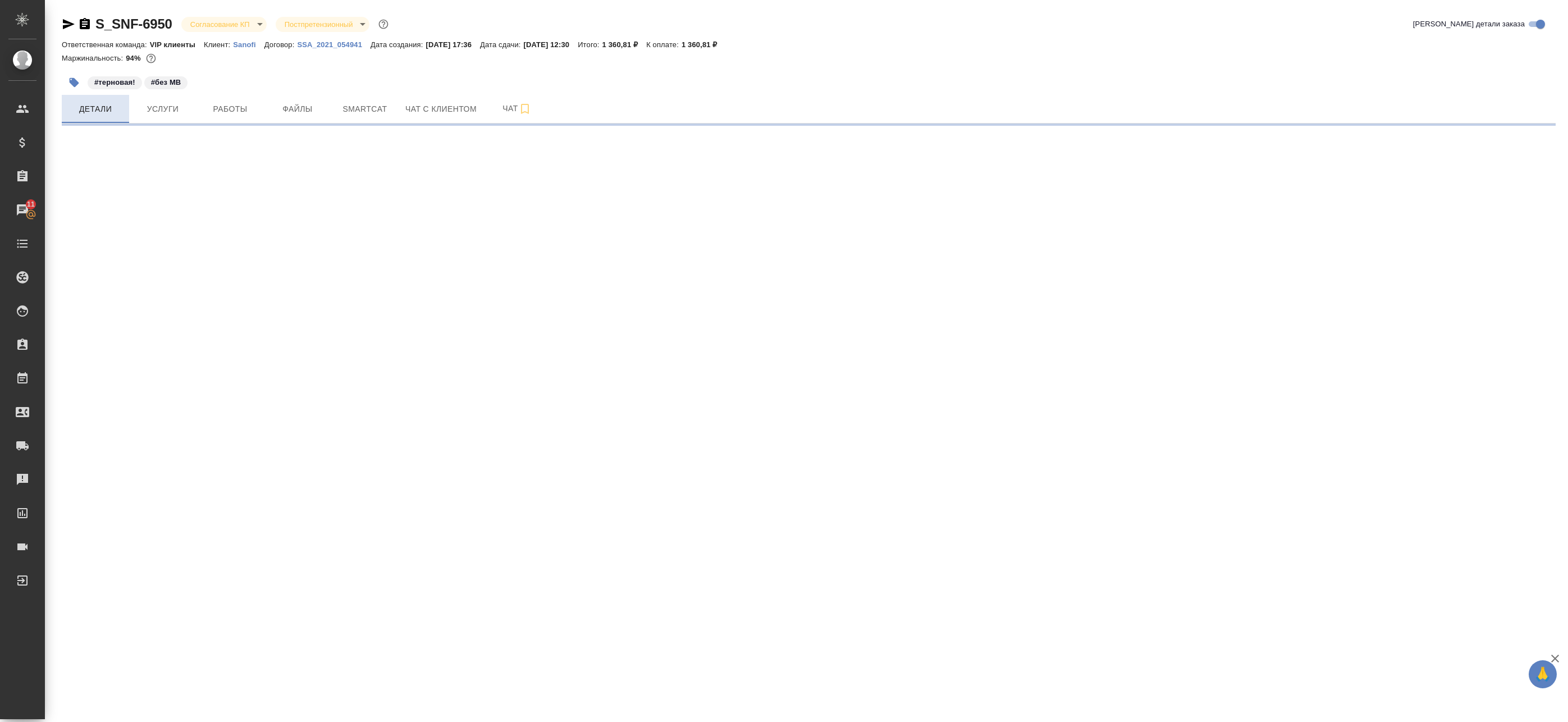
select select "RU"
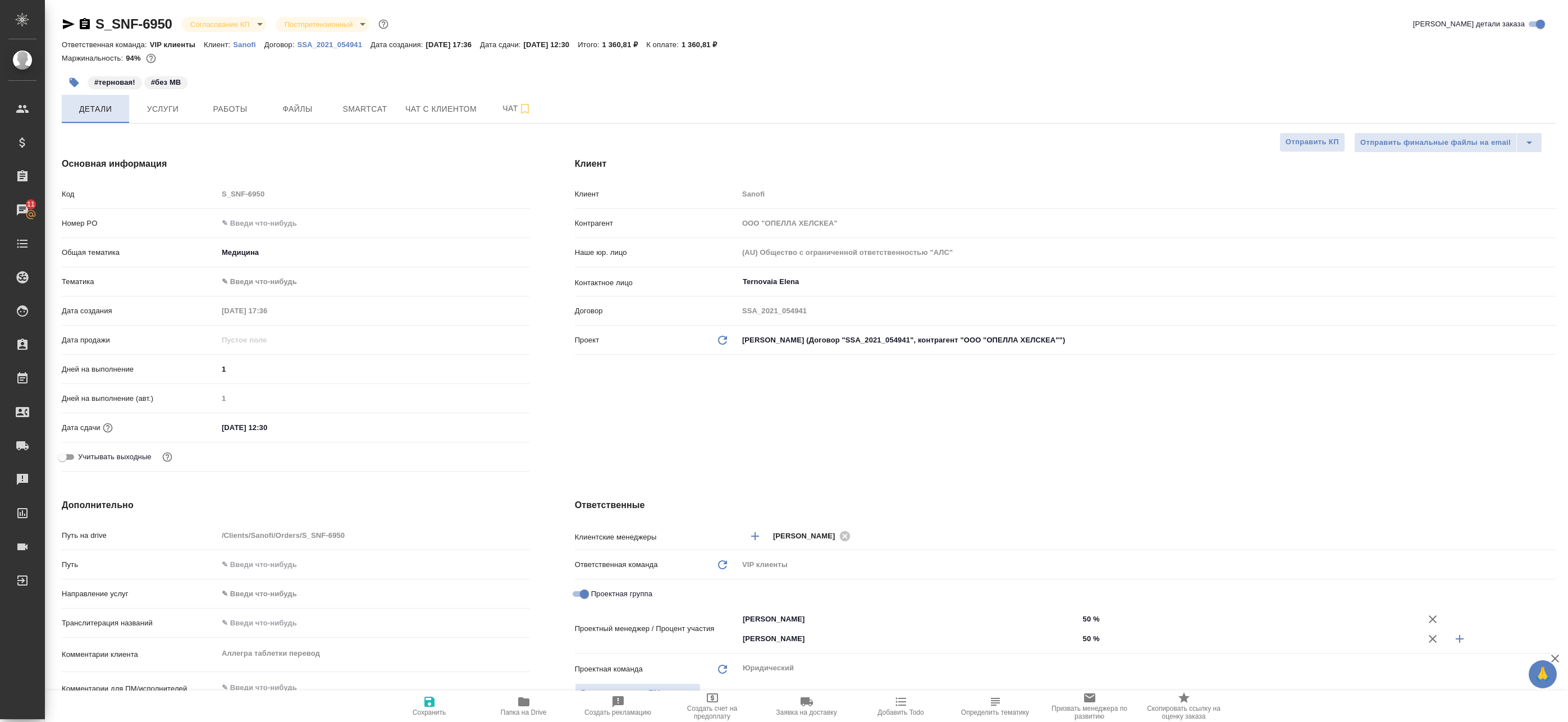
type textarea "x"
click at [207, 108] on span "Работы" at bounding box center [230, 109] width 54 height 14
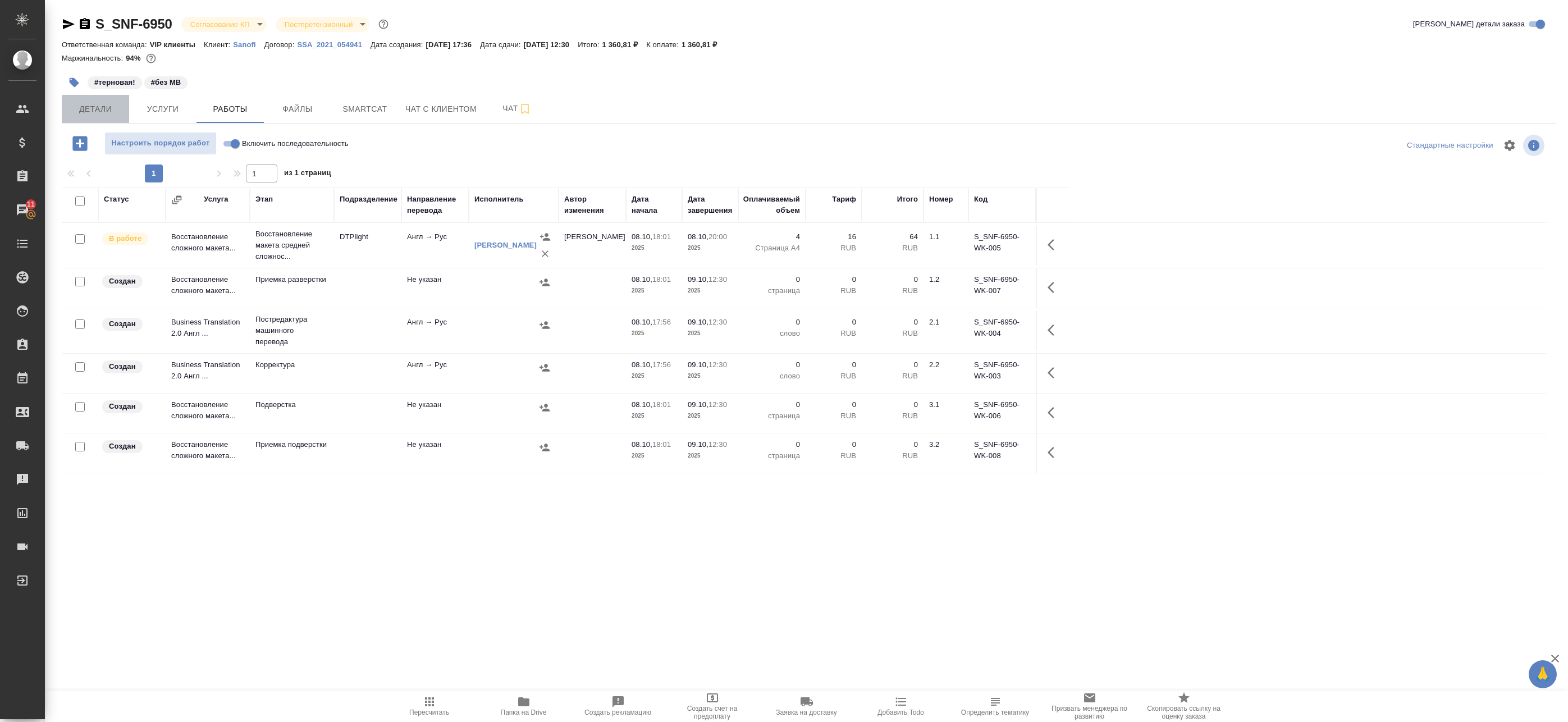
click at [107, 113] on span "Детали" at bounding box center [95, 109] width 54 height 14
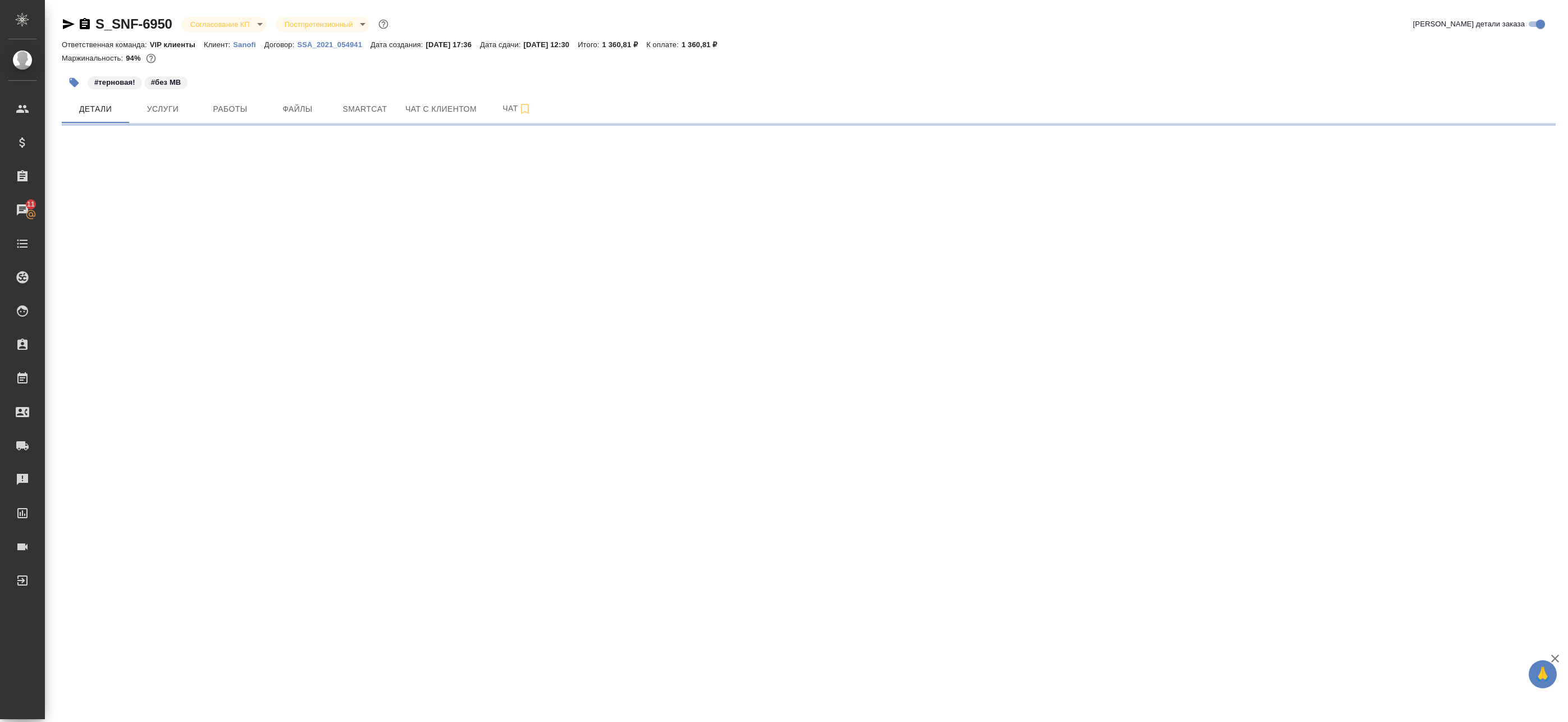
select select "RU"
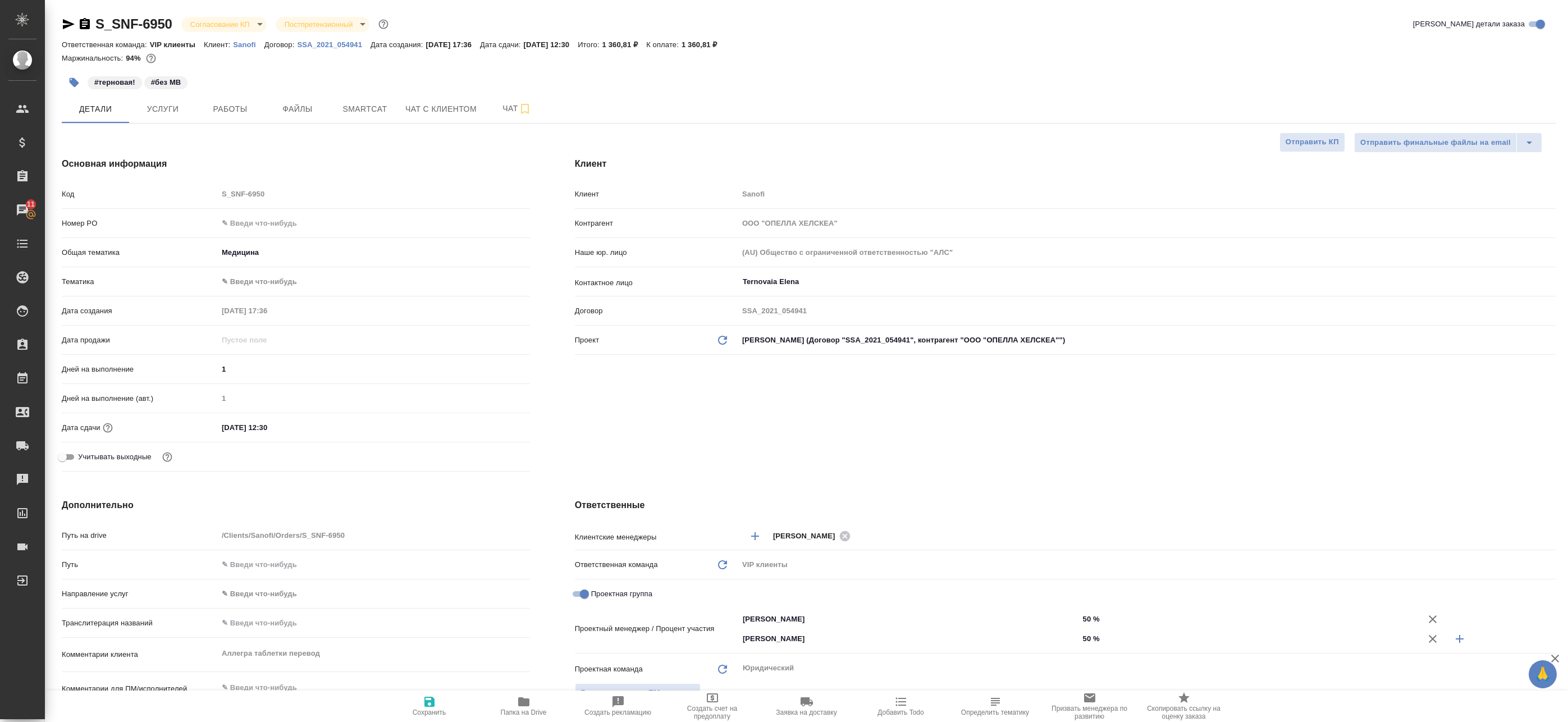
type textarea "x"
click at [234, 19] on body "🙏 .cls-1 fill:#fff; AWATERA Badanyan Artak Клиенты Спецификации Заказы 11 Чаты …" at bounding box center [784, 361] width 1568 height 722
click at [239, 92] on li "Подтвержден" at bounding box center [233, 99] width 103 height 19
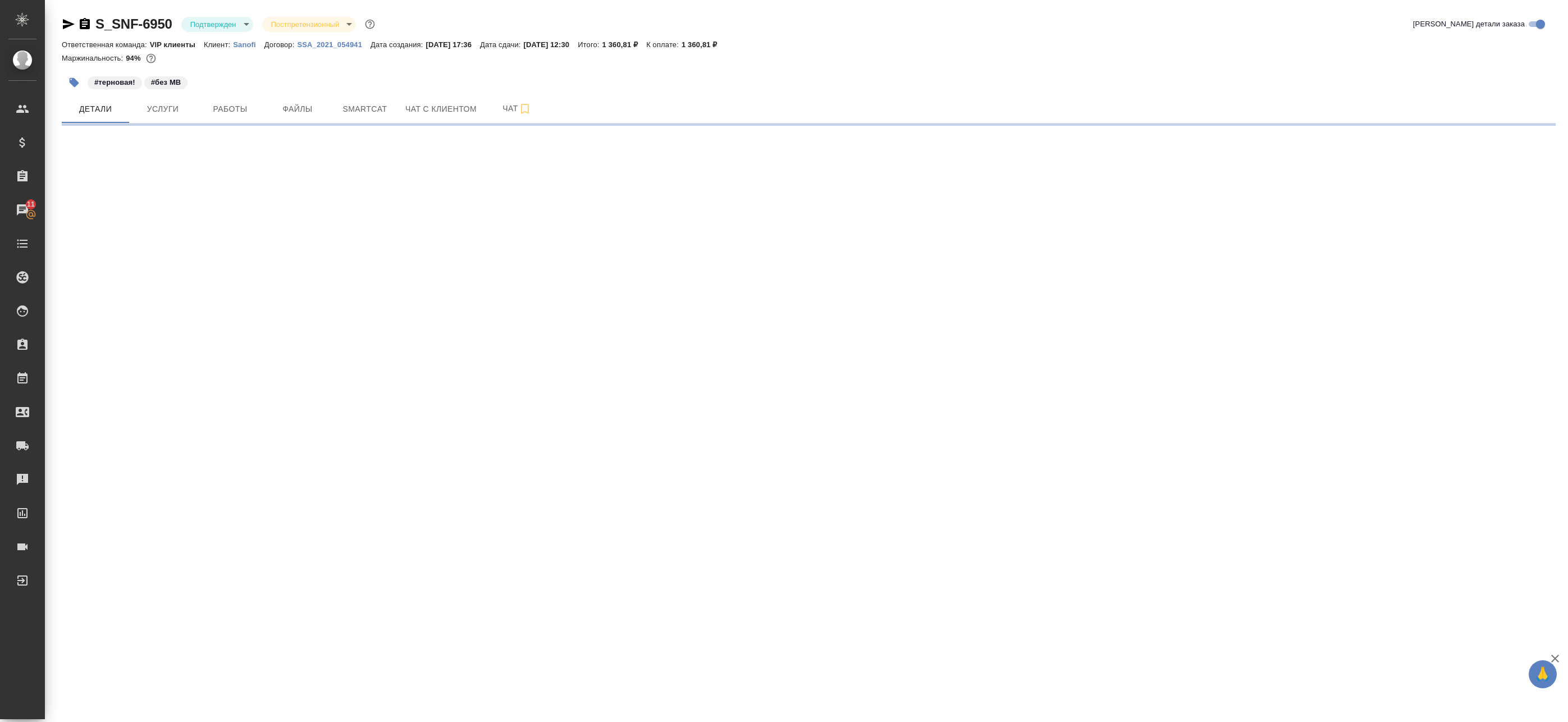
select select "RU"
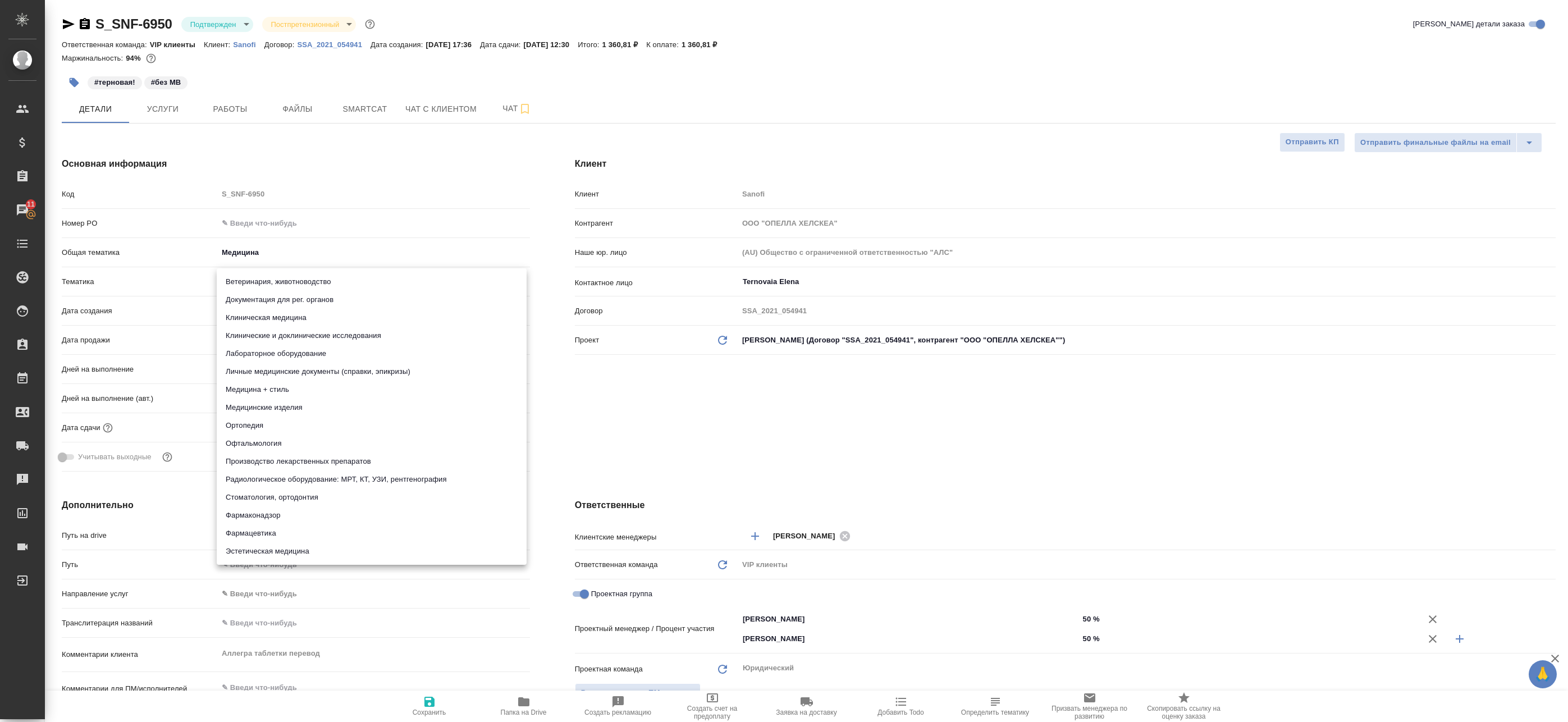
click at [241, 272] on body "🙏 .cls-1 fill:#fff; AWATERA Badanyan Artak Клиенты Спецификации Заказы 11 Чаты …" at bounding box center [784, 361] width 1568 height 722
click at [295, 530] on li "Фармацевтика" at bounding box center [372, 533] width 310 height 18
type input "6149832f2b7be24903fd7a82"
type textarea "x"
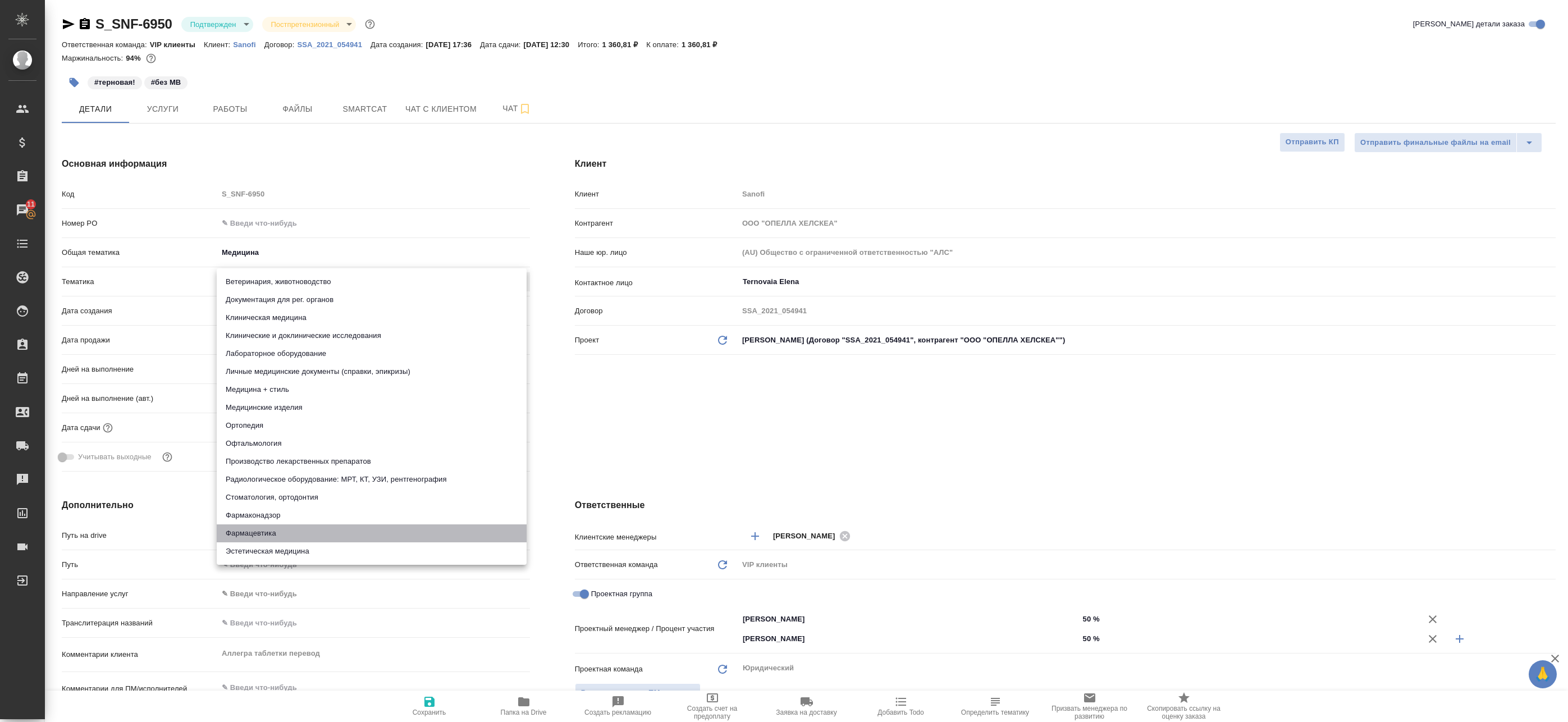
type textarea "x"
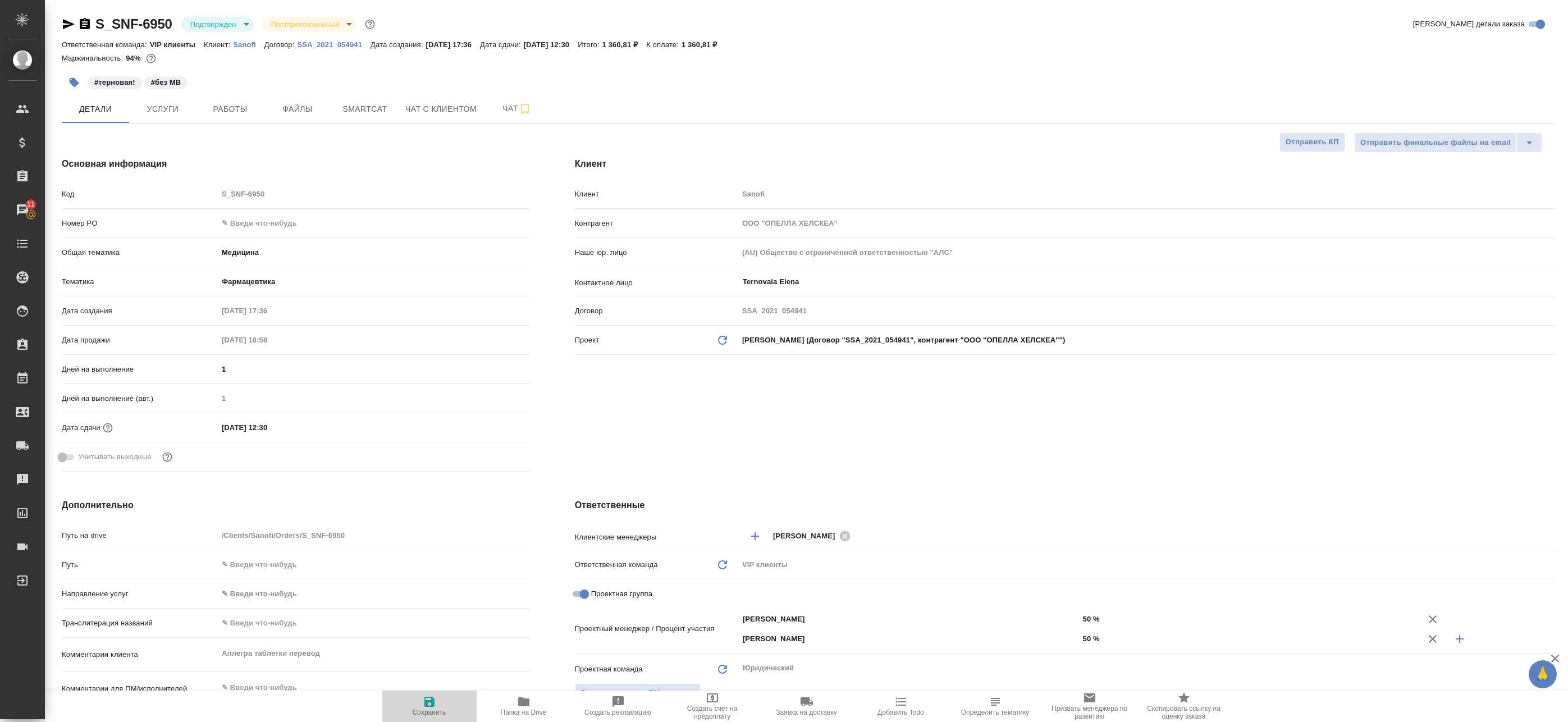
click at [426, 700] on icon "button" at bounding box center [429, 701] width 14 height 14
type textarea "x"
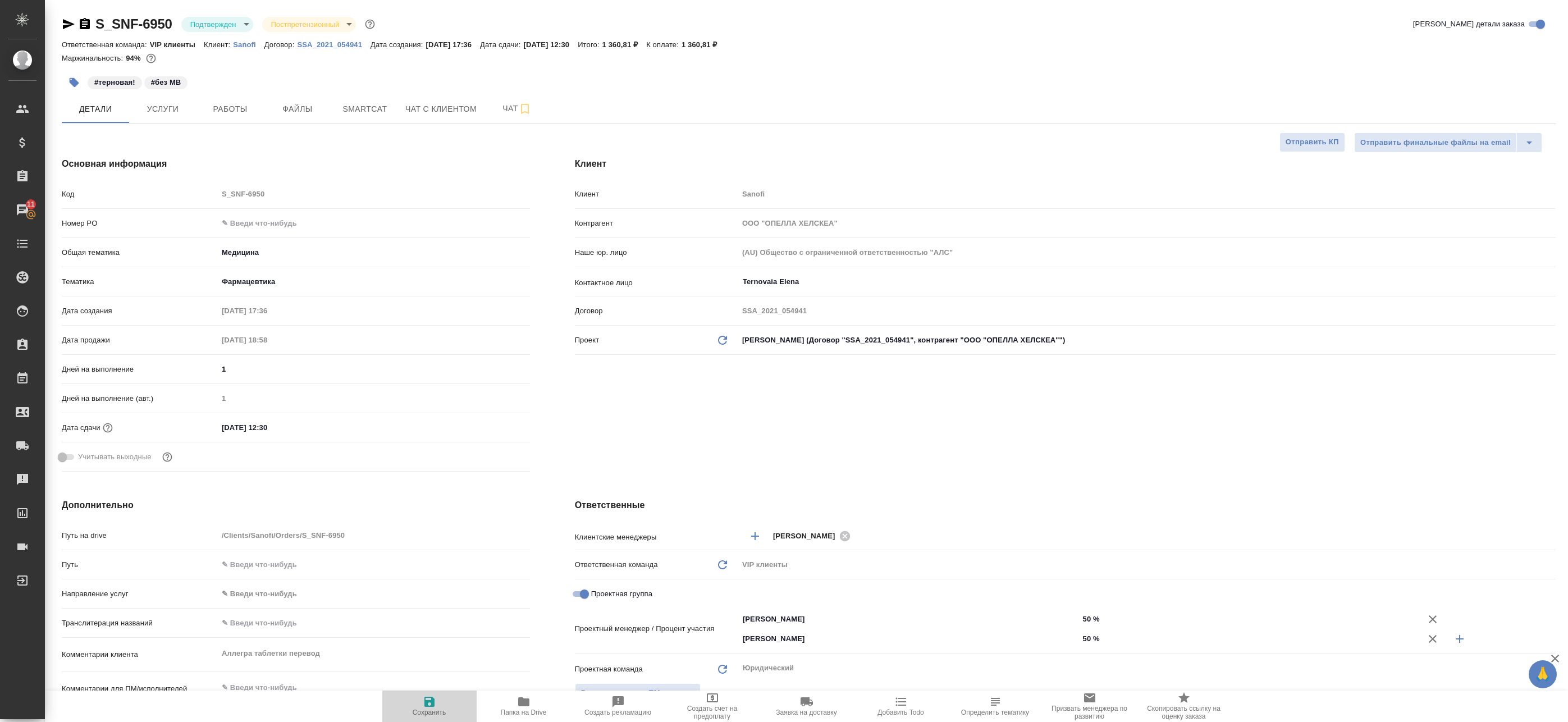
type textarea "x"
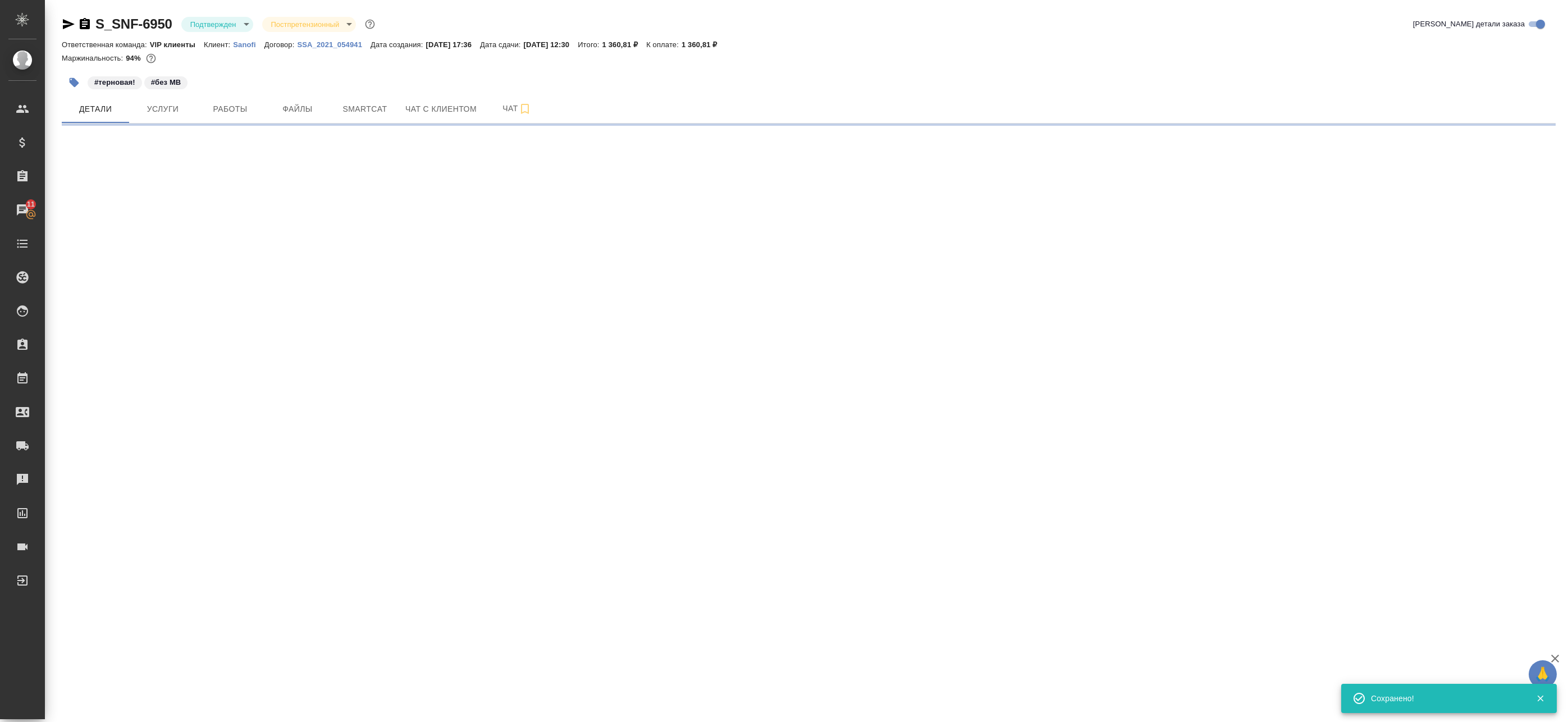
select select "RU"
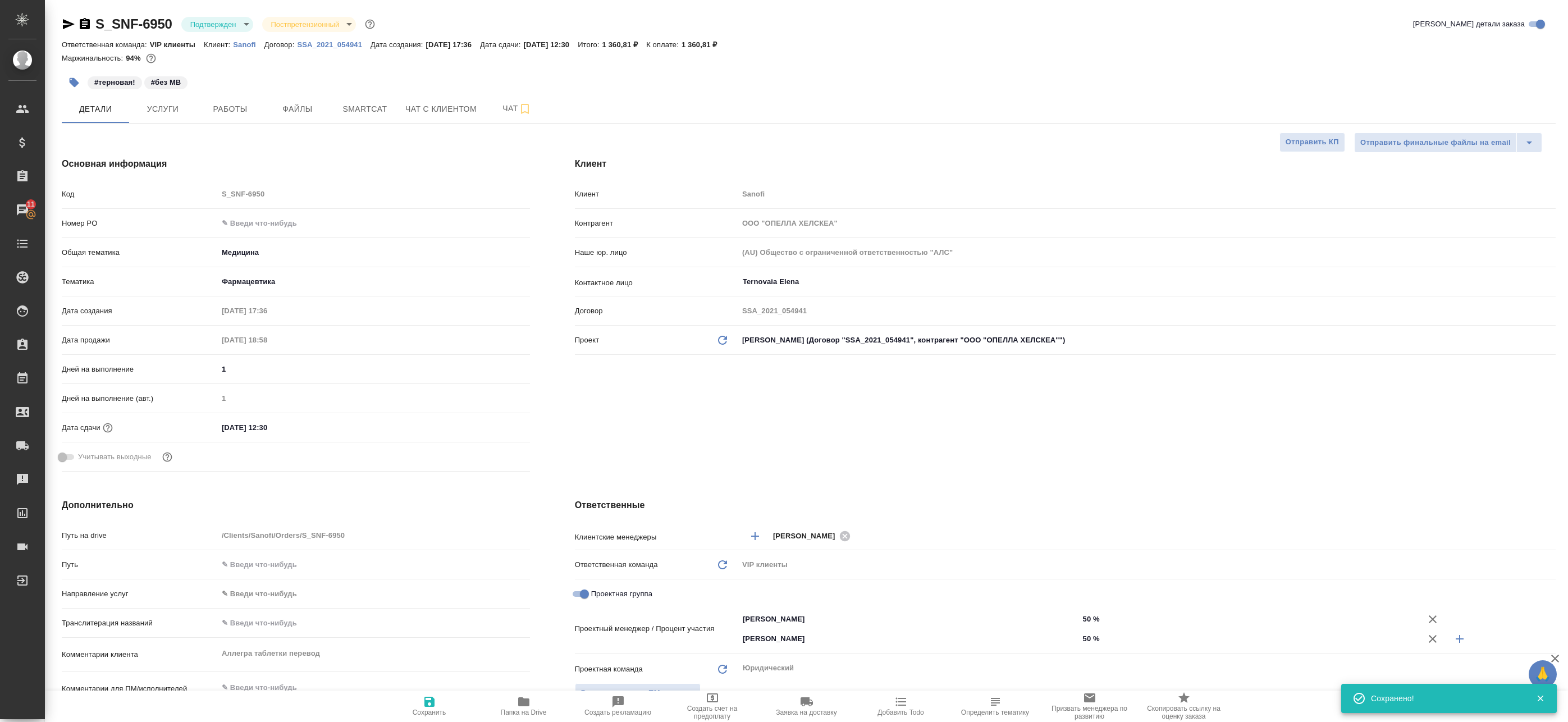
type textarea "x"
click at [228, 23] on body "🙏 .cls-1 fill:#fff; AWATERA Badanyan Artak Клиенты Спецификации Заказы 11 Чаты …" at bounding box center [784, 361] width 1568 height 722
click at [222, 123] on button "В работе" at bounding box center [209, 118] width 37 height 12
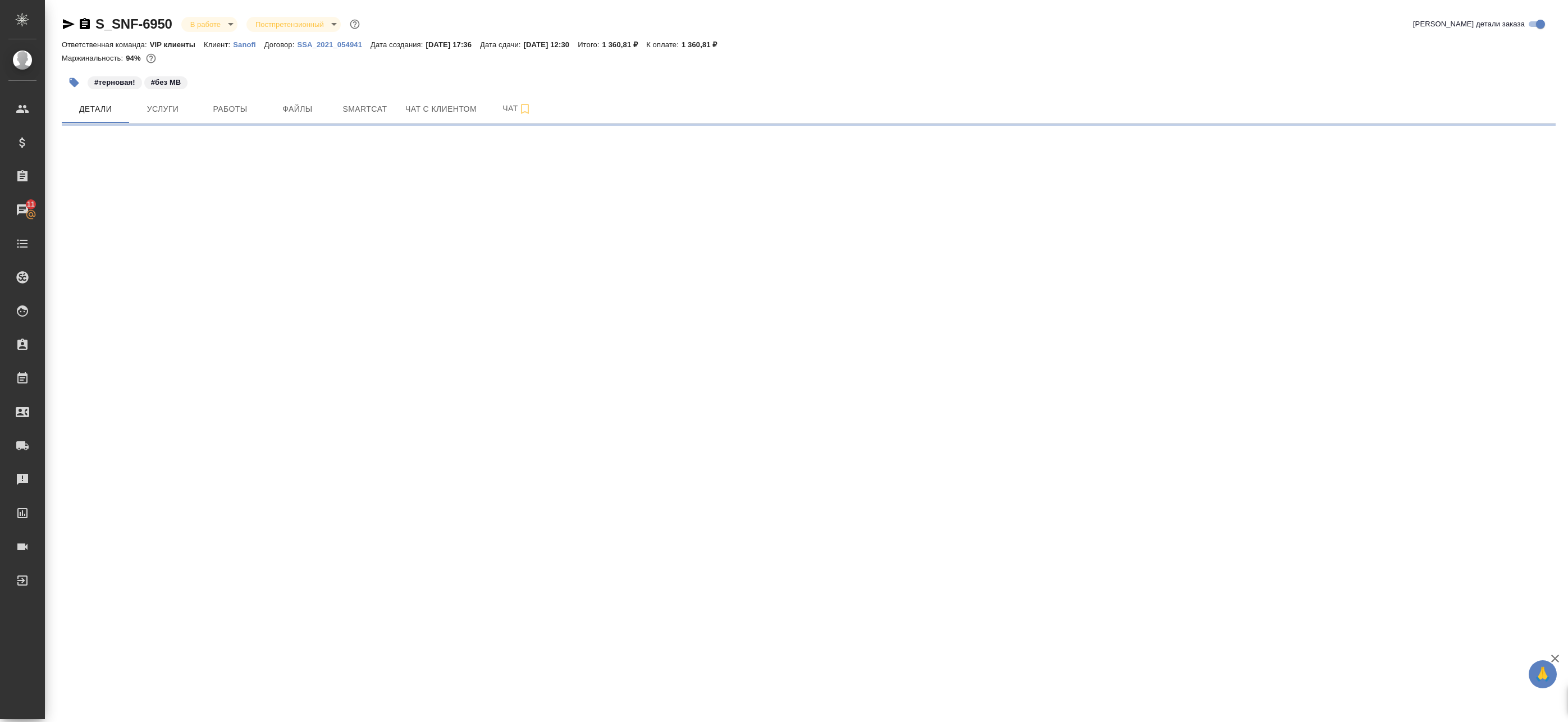
select select "RU"
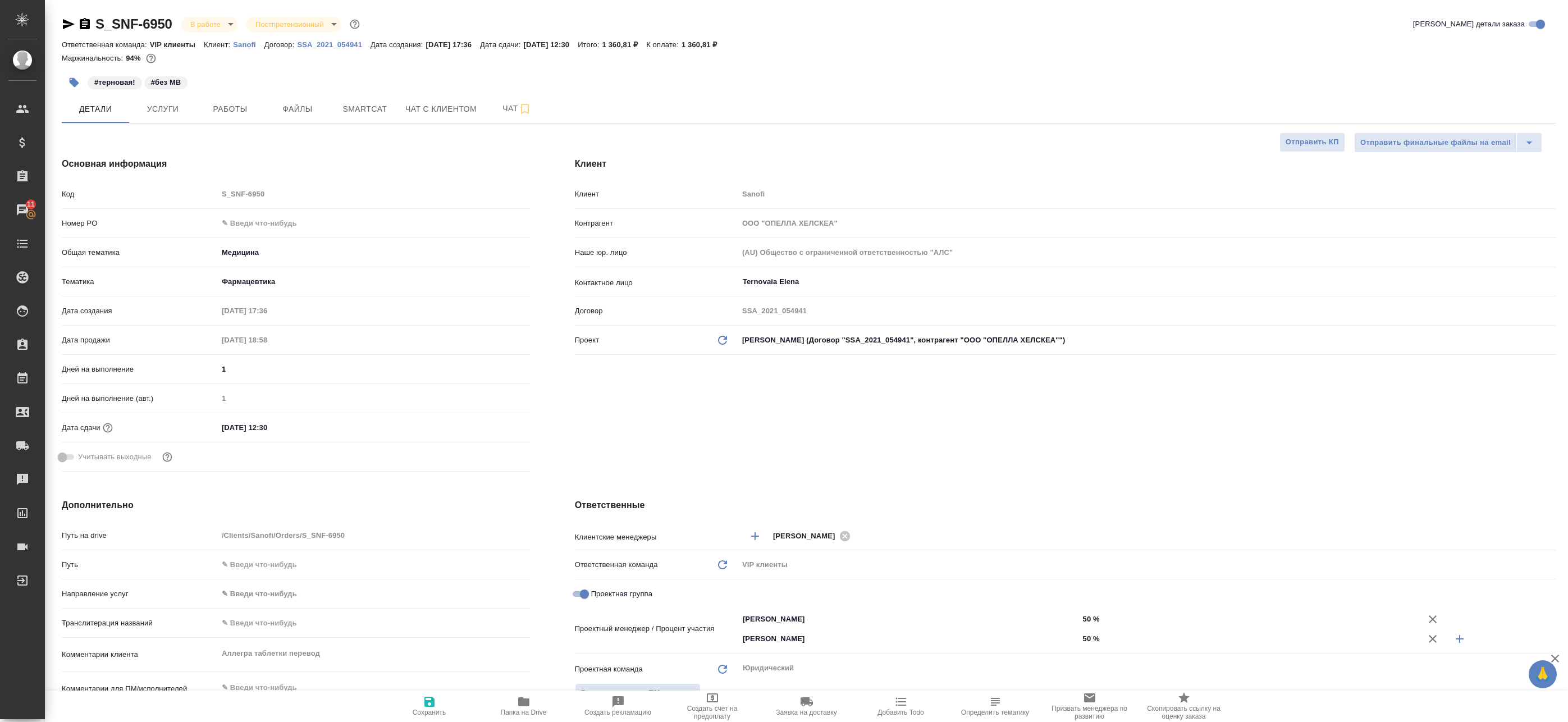
type textarea "x"
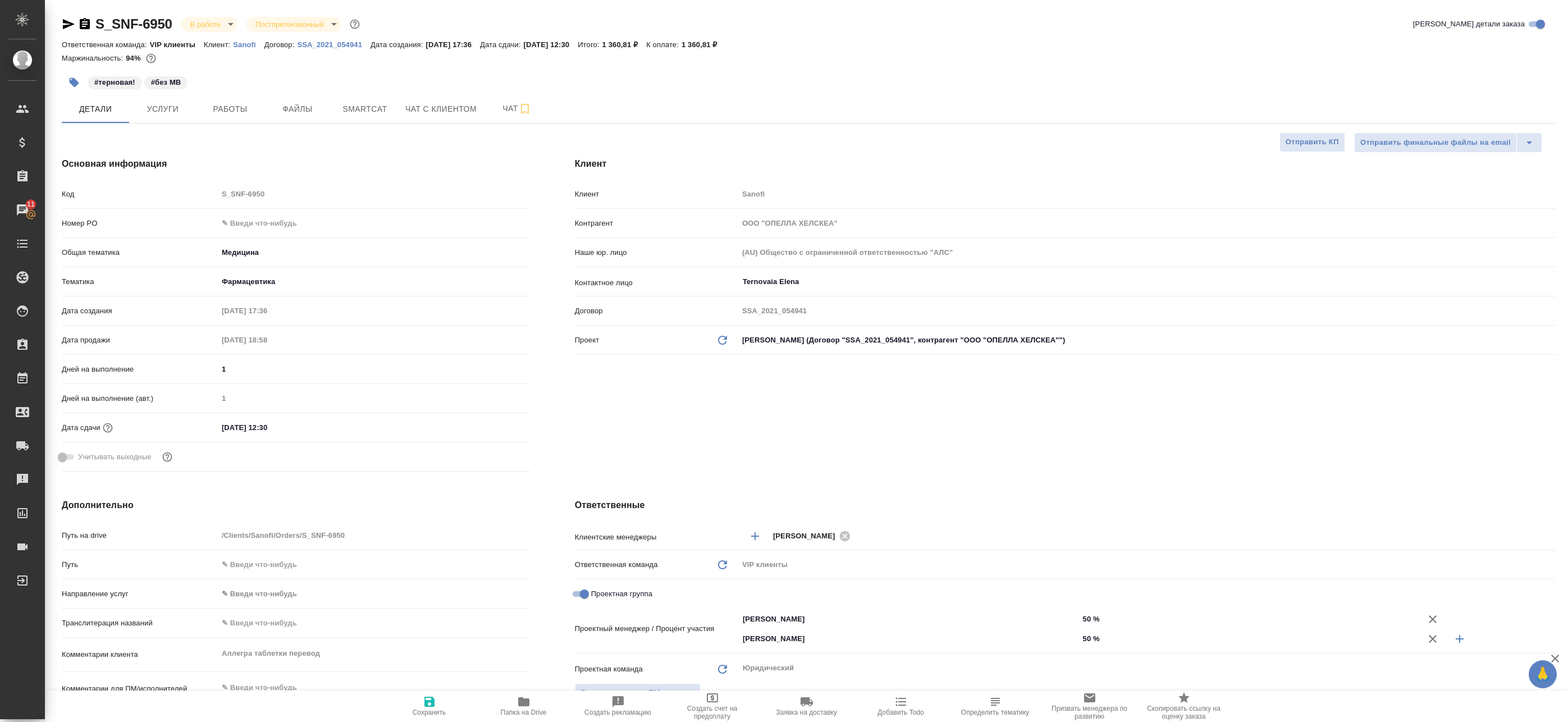
type textarea "x"
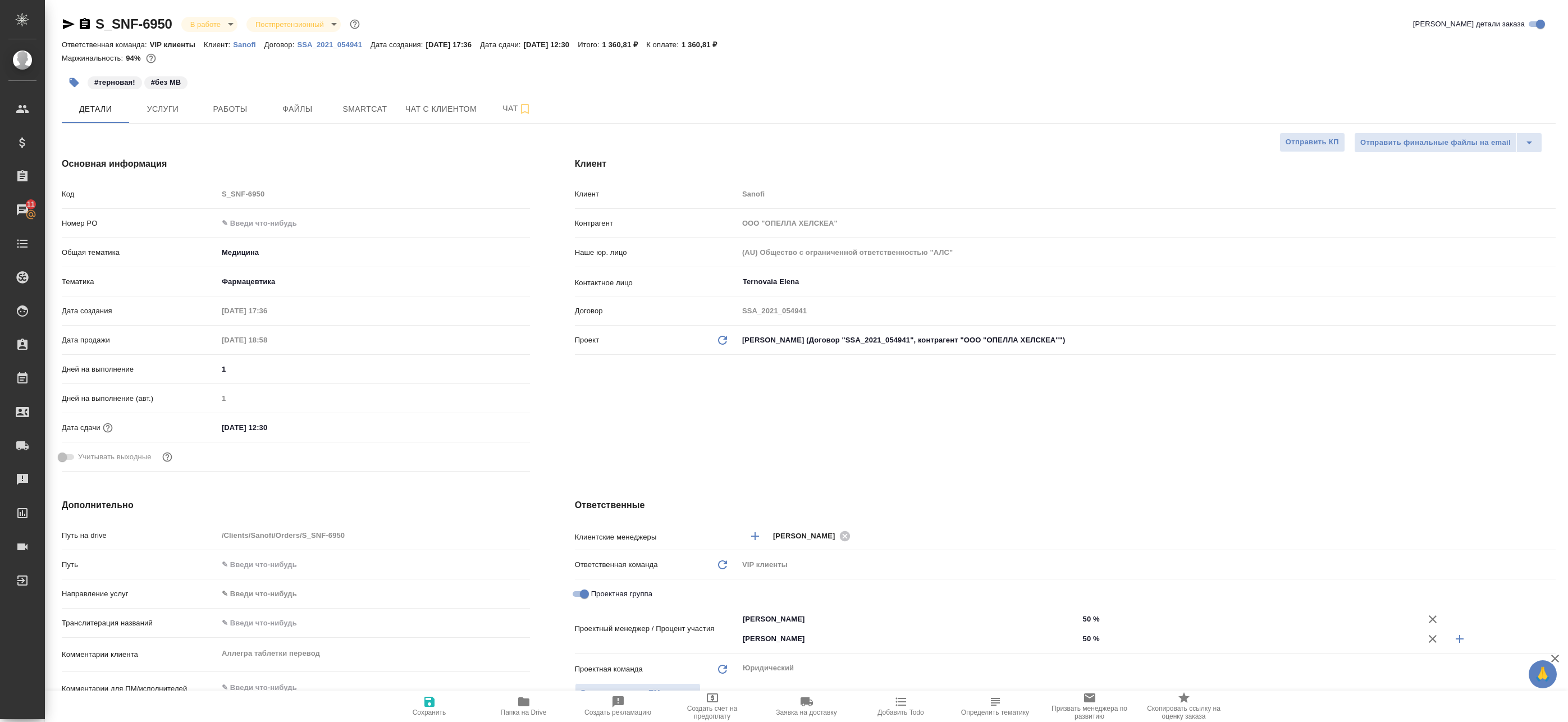
type textarea "x"
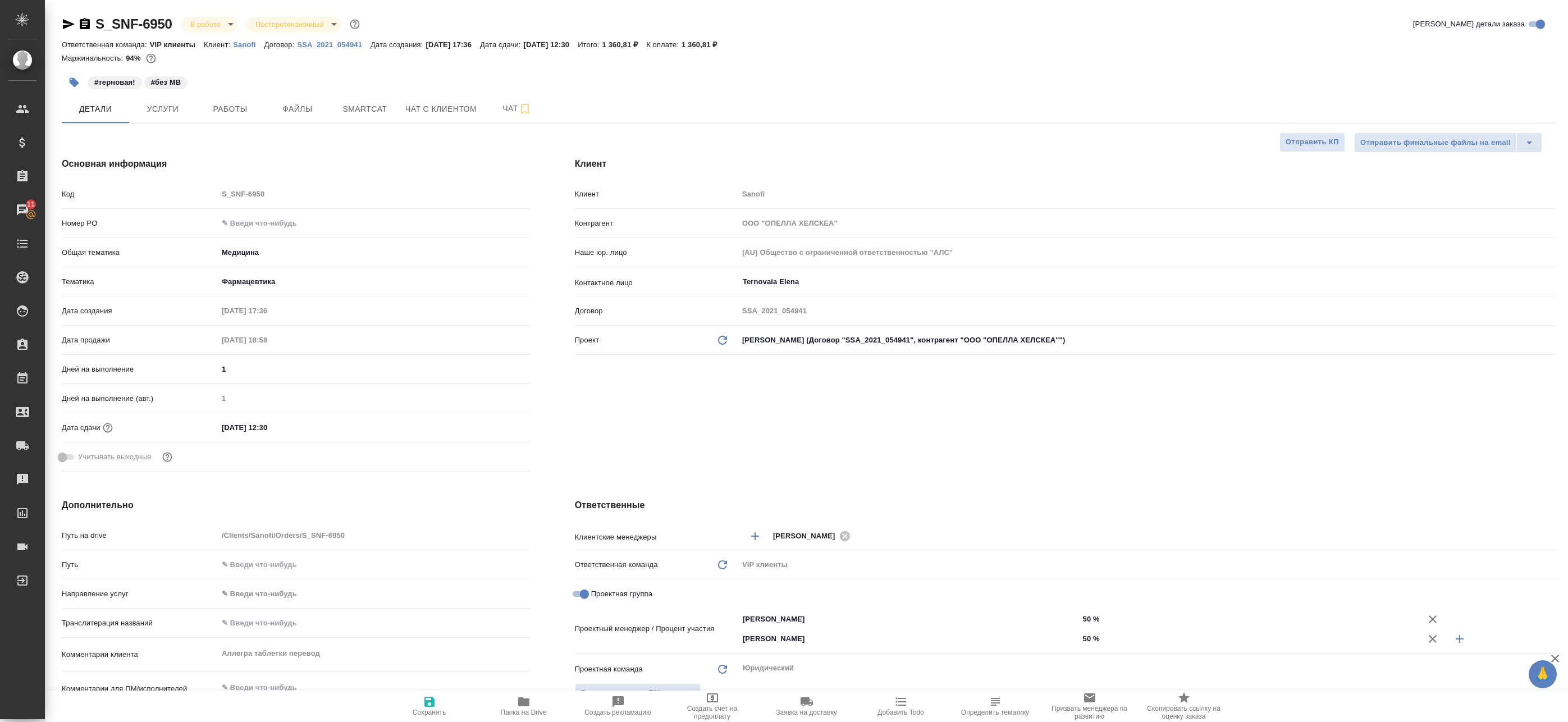
type textarea "x"
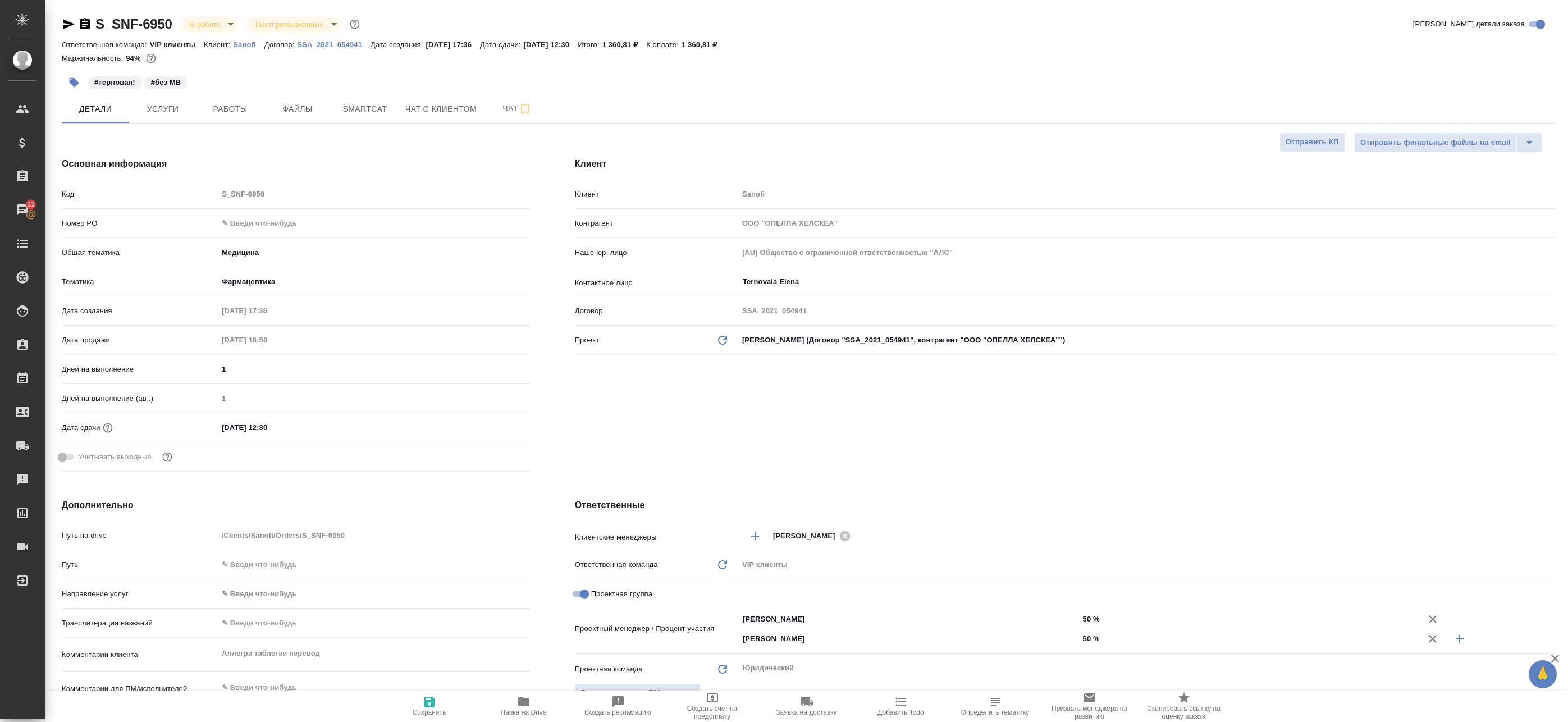
type textarea "x"
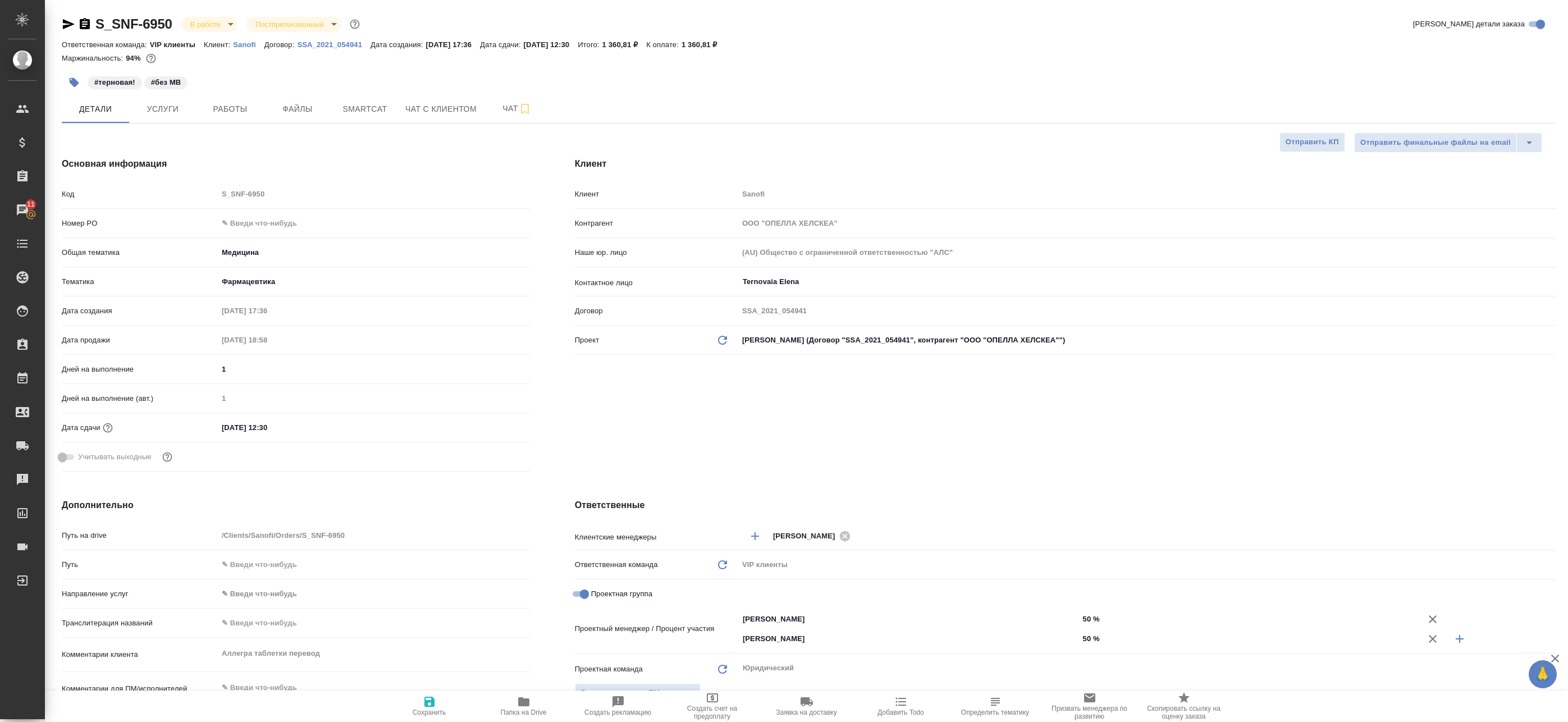
type textarea "x"
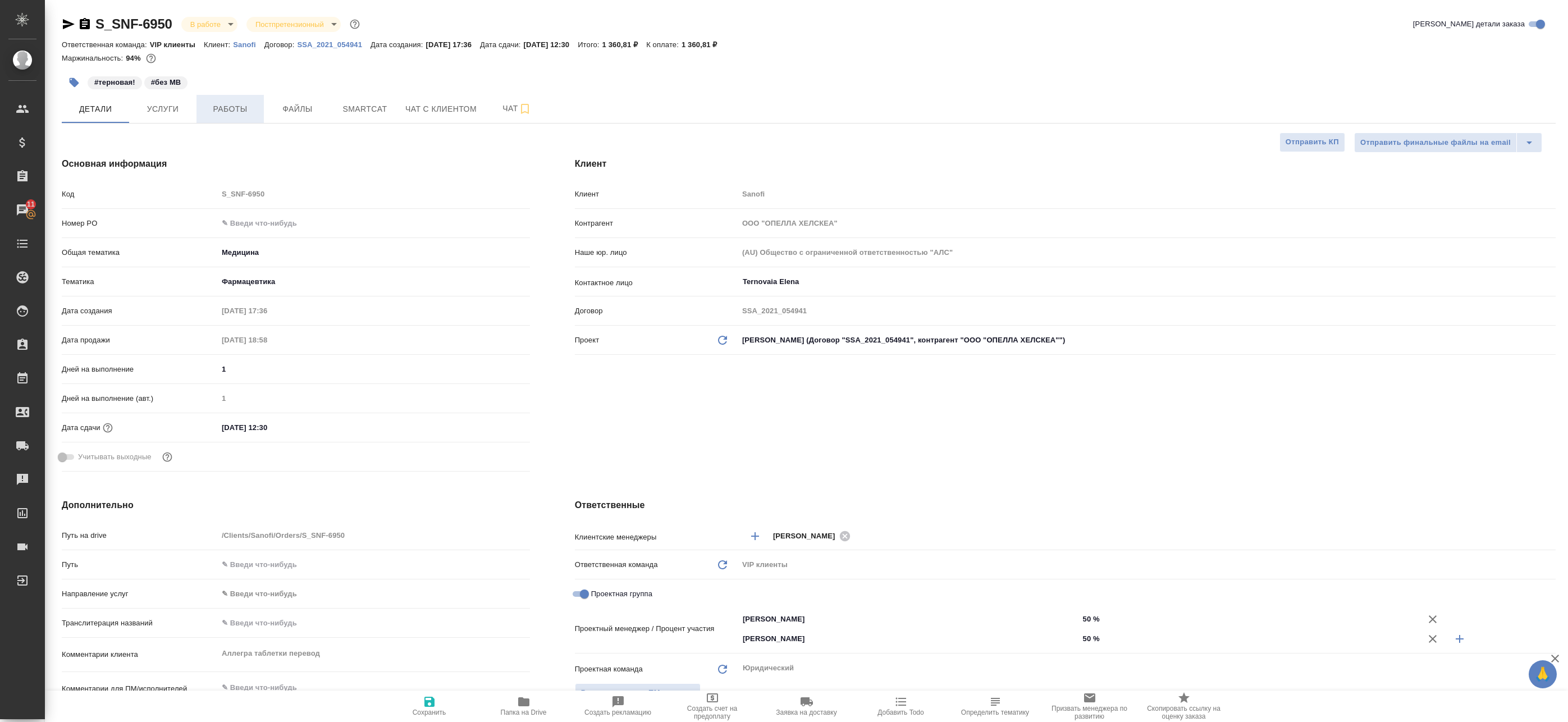
click at [247, 104] on span "Работы" at bounding box center [230, 109] width 54 height 14
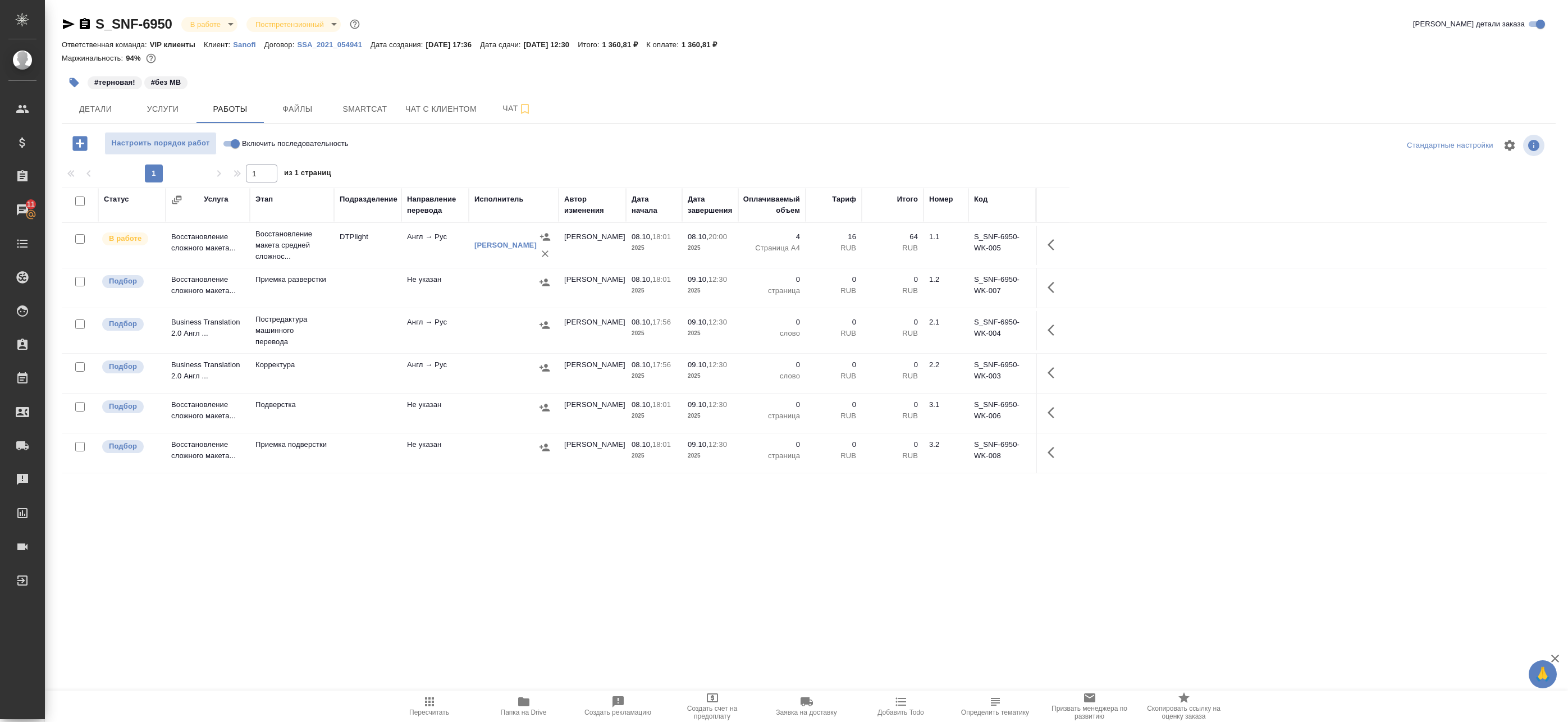
click at [415, 288] on td "Не указан" at bounding box center [435, 288] width 67 height 39
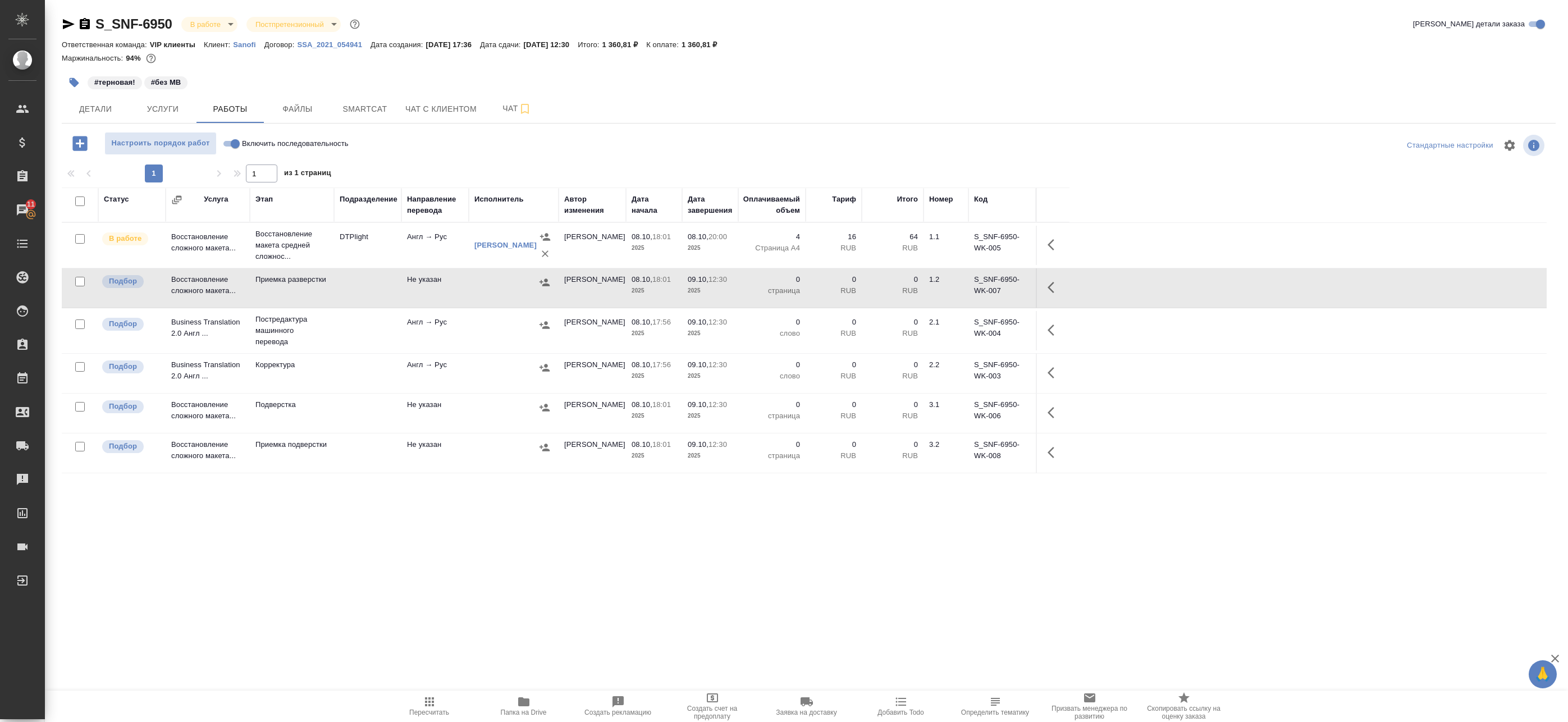
click at [421, 326] on td "Англ → Рус" at bounding box center [435, 330] width 67 height 39
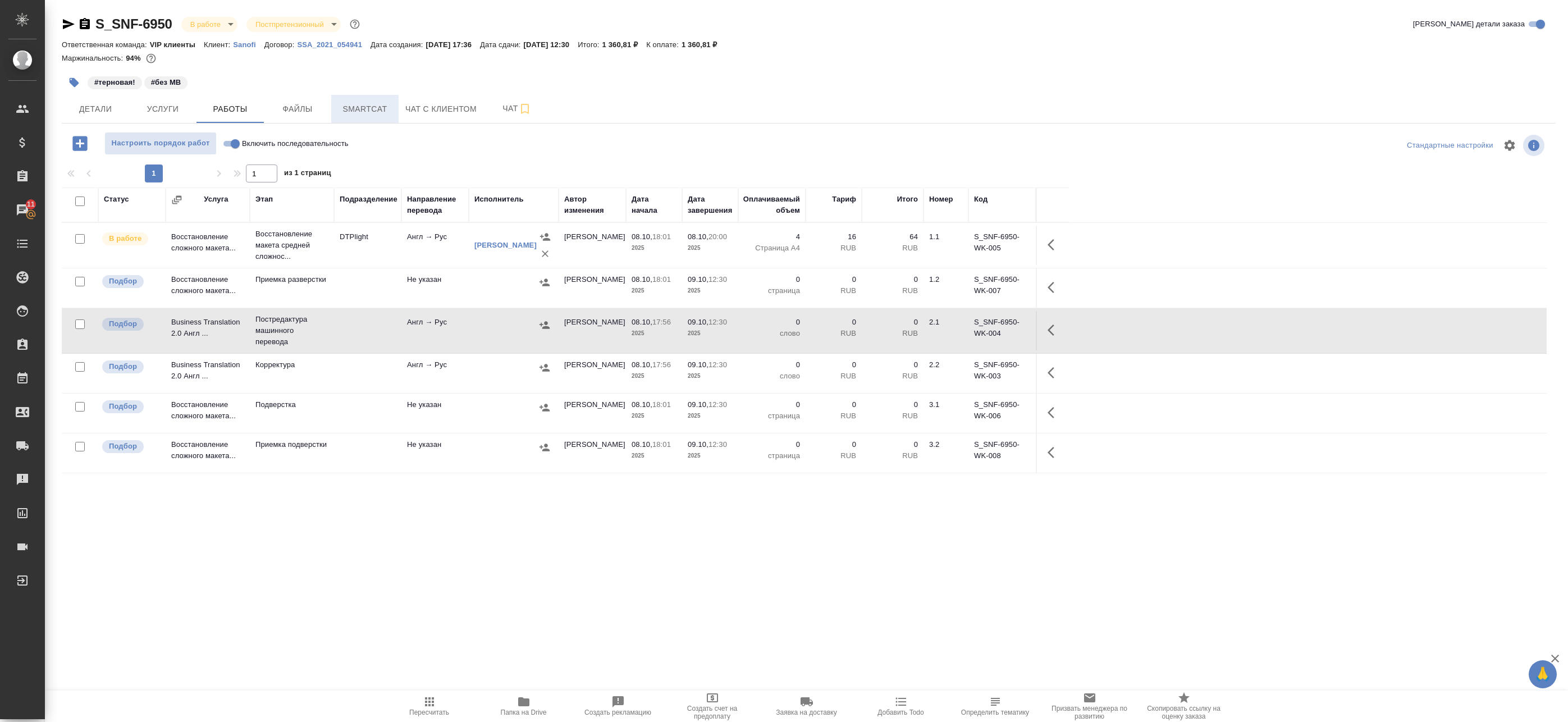
click at [352, 104] on span "Smartcat" at bounding box center [365, 109] width 54 height 14
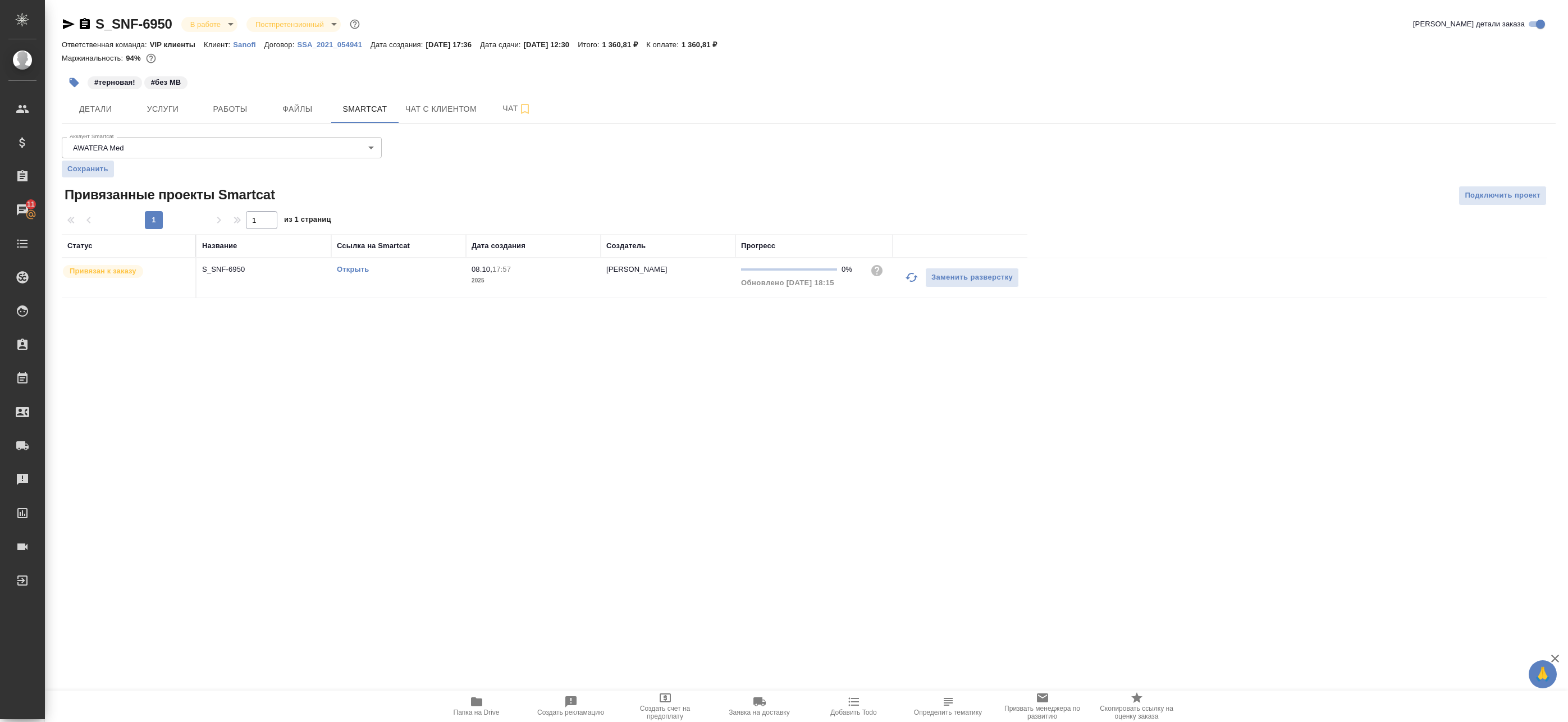
click at [357, 266] on link "Открыть" at bounding box center [352, 269] width 32 height 9
click at [210, 111] on span "Работы" at bounding box center [230, 109] width 54 height 14
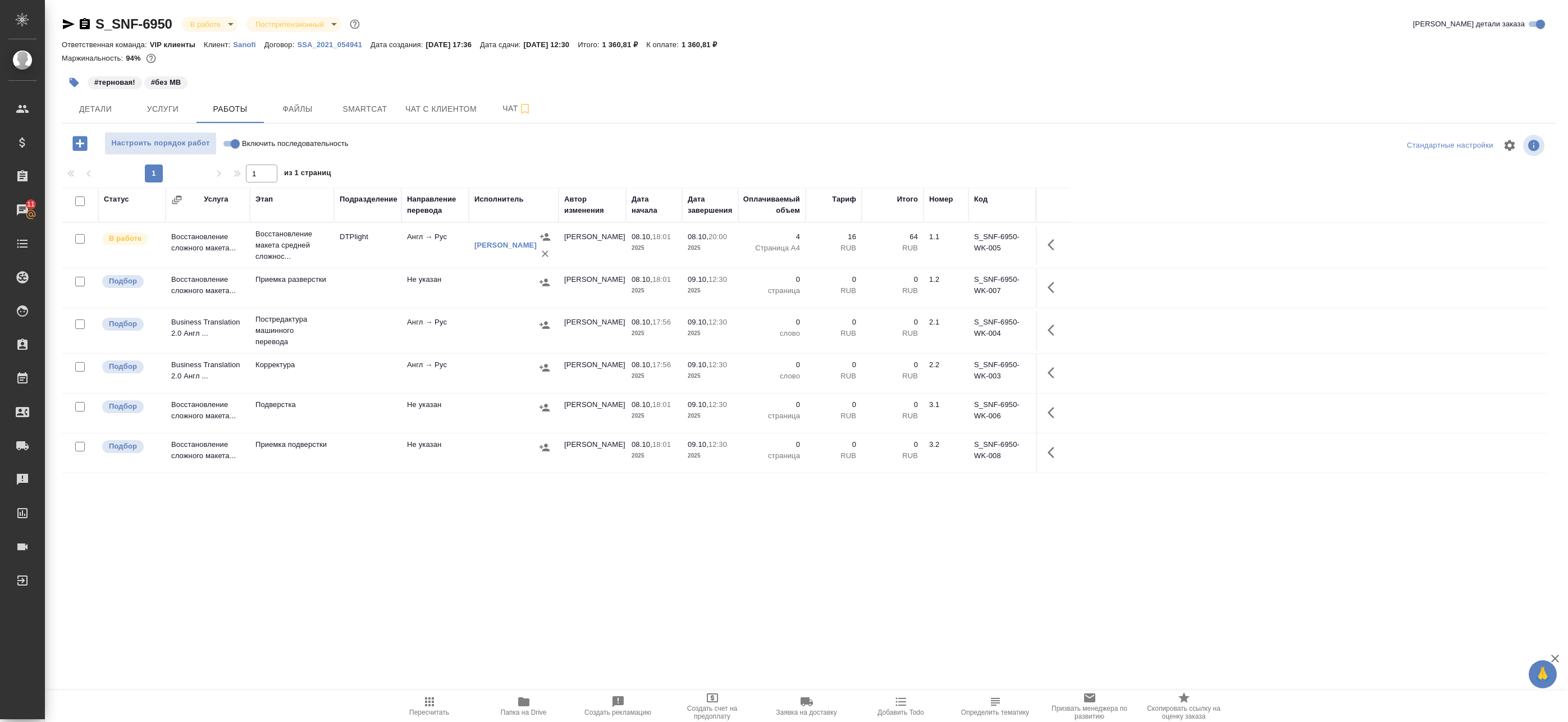
click at [478, 324] on div at bounding box center [514, 324] width 79 height 17
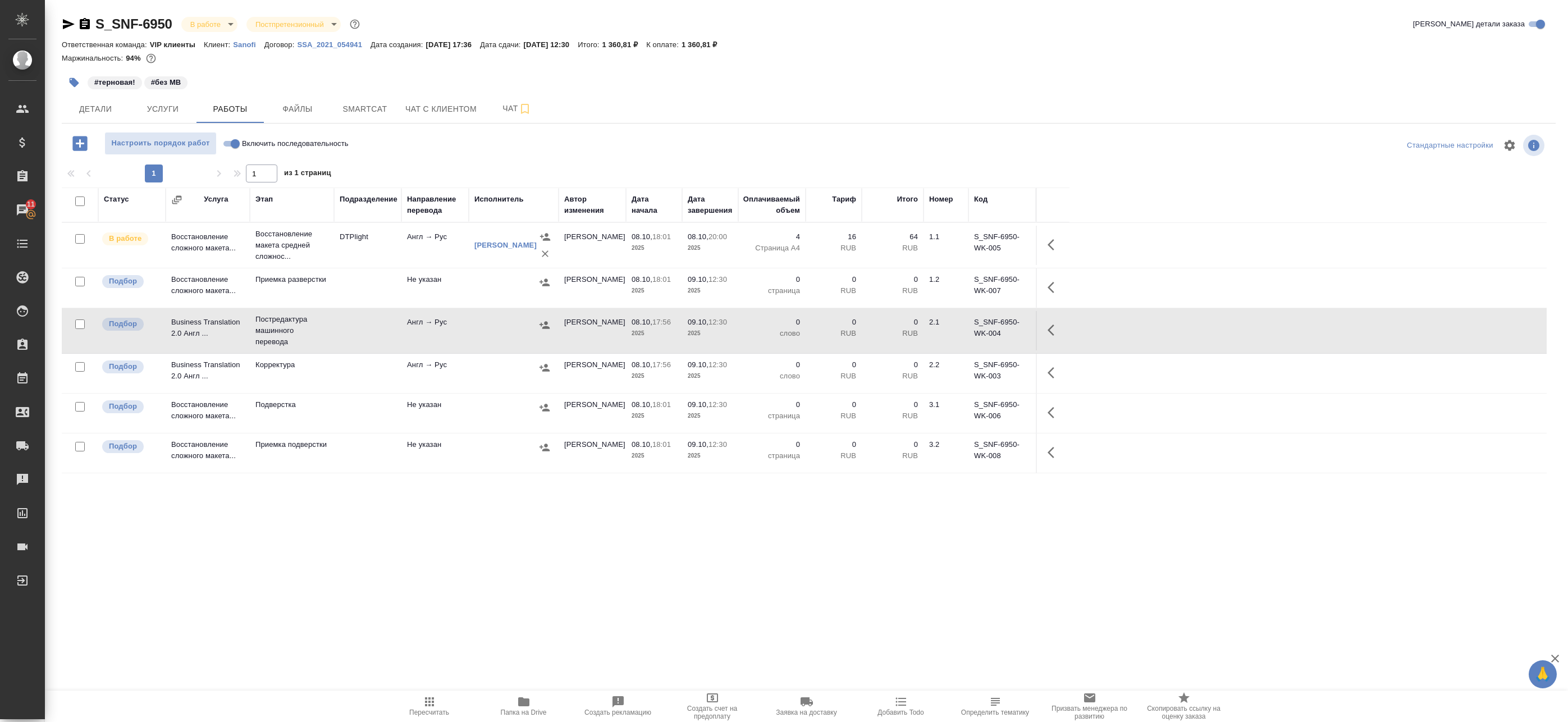
click at [1048, 332] on icon "button" at bounding box center [1054, 330] width 14 height 14
click at [971, 326] on icon "button" at bounding box center [972, 330] width 14 height 14
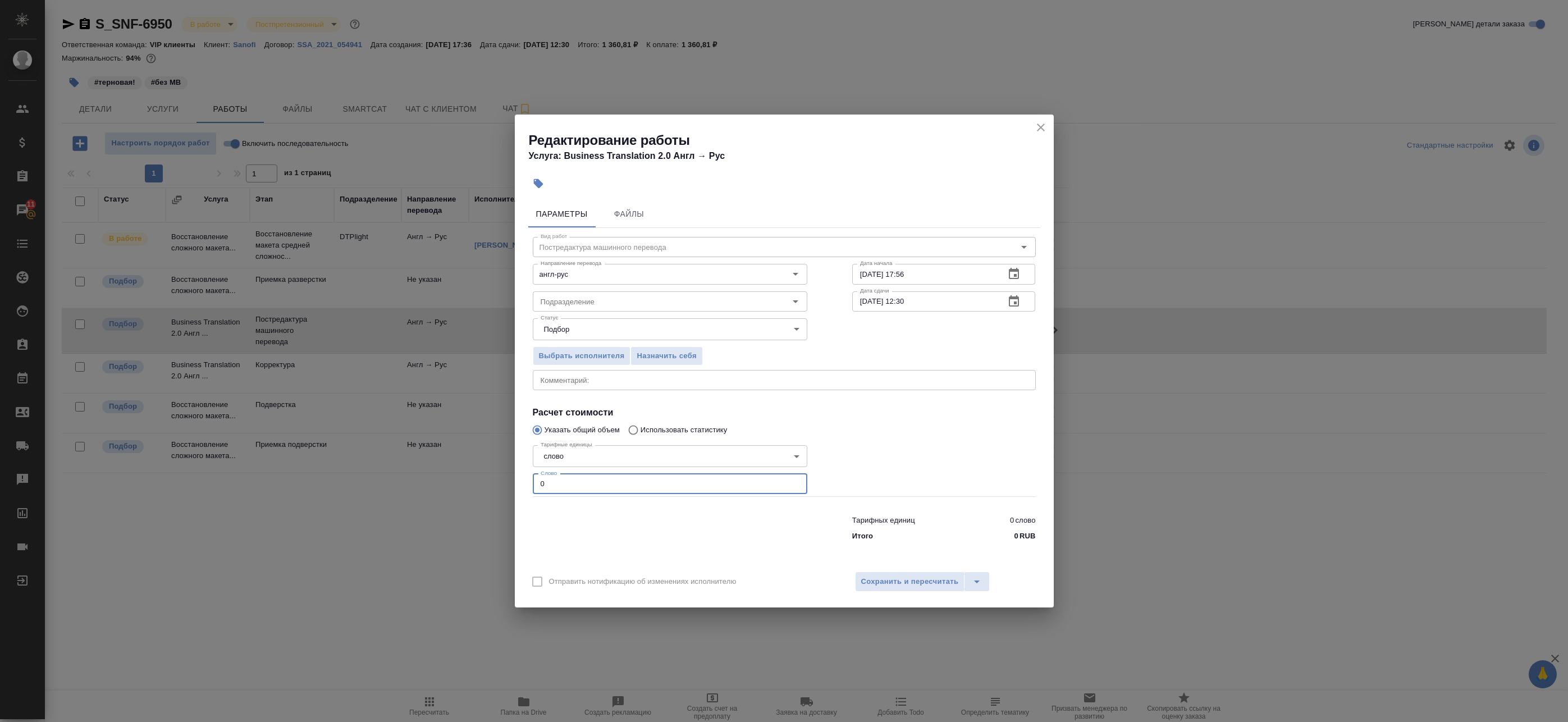
drag, startPoint x: 578, startPoint y: 484, endPoint x: 464, endPoint y: 478, distance: 114.2
click at [468, 481] on div "Редактирование работы Услуга: Business Translation 2.0 Англ → Рус Параметры Фай…" at bounding box center [784, 361] width 1568 height 722
paste input "685"
type input "685"
click at [601, 390] on div "x Комментарий:" at bounding box center [784, 380] width 503 height 20
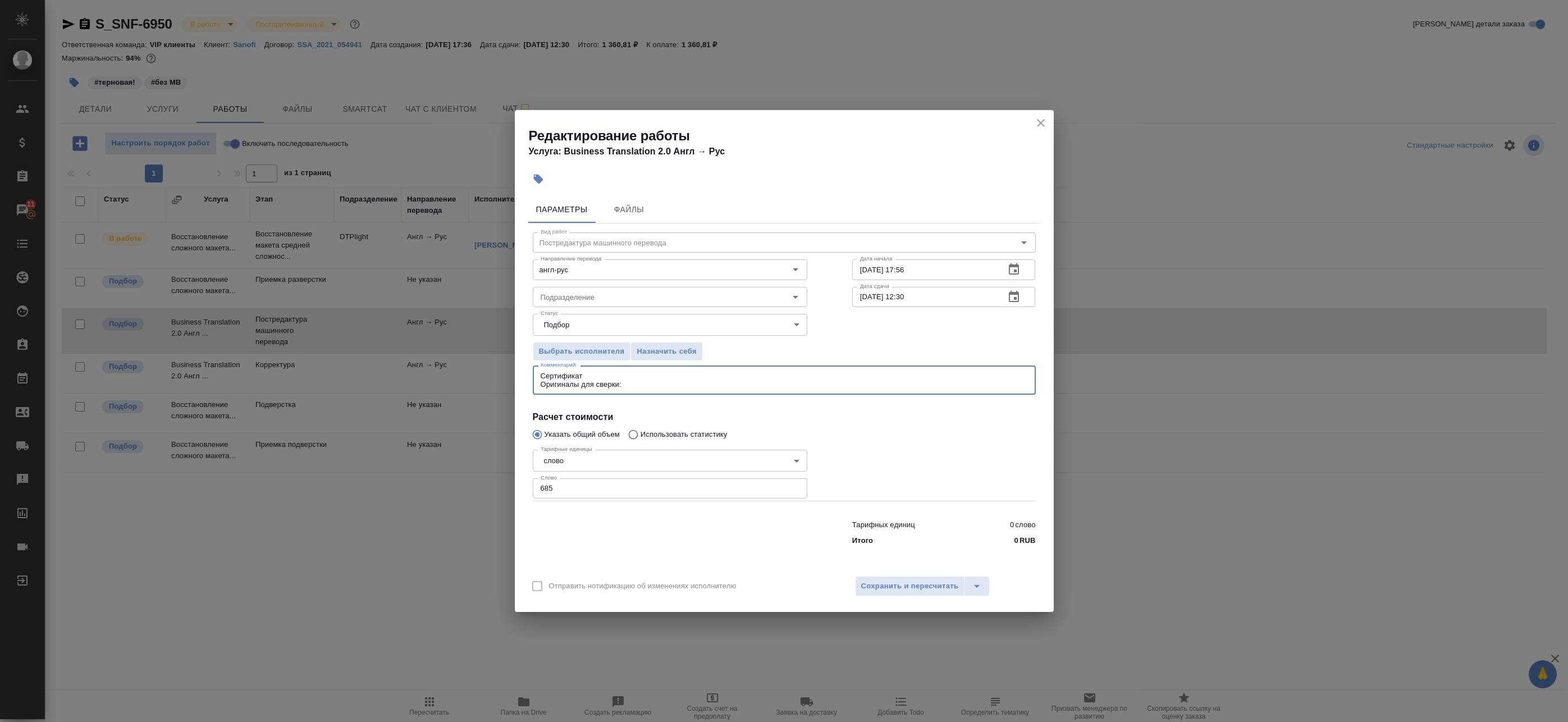
paste textarea "https://drive.awatera.com/s/F2kk5jmY8NCt7PF"
type textarea "Сертификат Оригиналы для сверки:https://drive.awatera.com/s/F2kk5jmY8NCt7PF"
click at [892, 583] on span "Сохранить и пересчитать" at bounding box center [910, 586] width 98 height 13
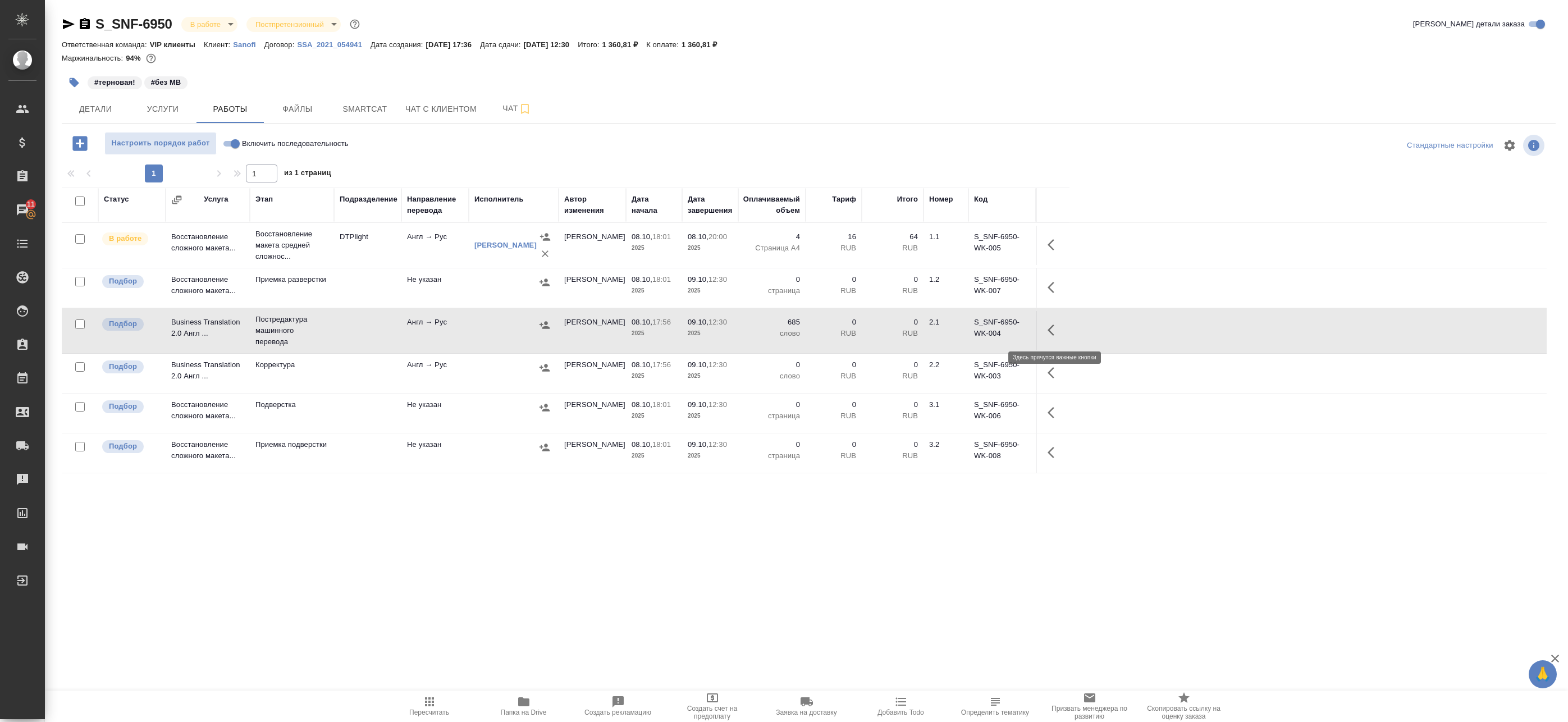
click at [1058, 324] on icon "button" at bounding box center [1054, 330] width 14 height 14
click at [970, 328] on icon "button" at bounding box center [972, 330] width 14 height 14
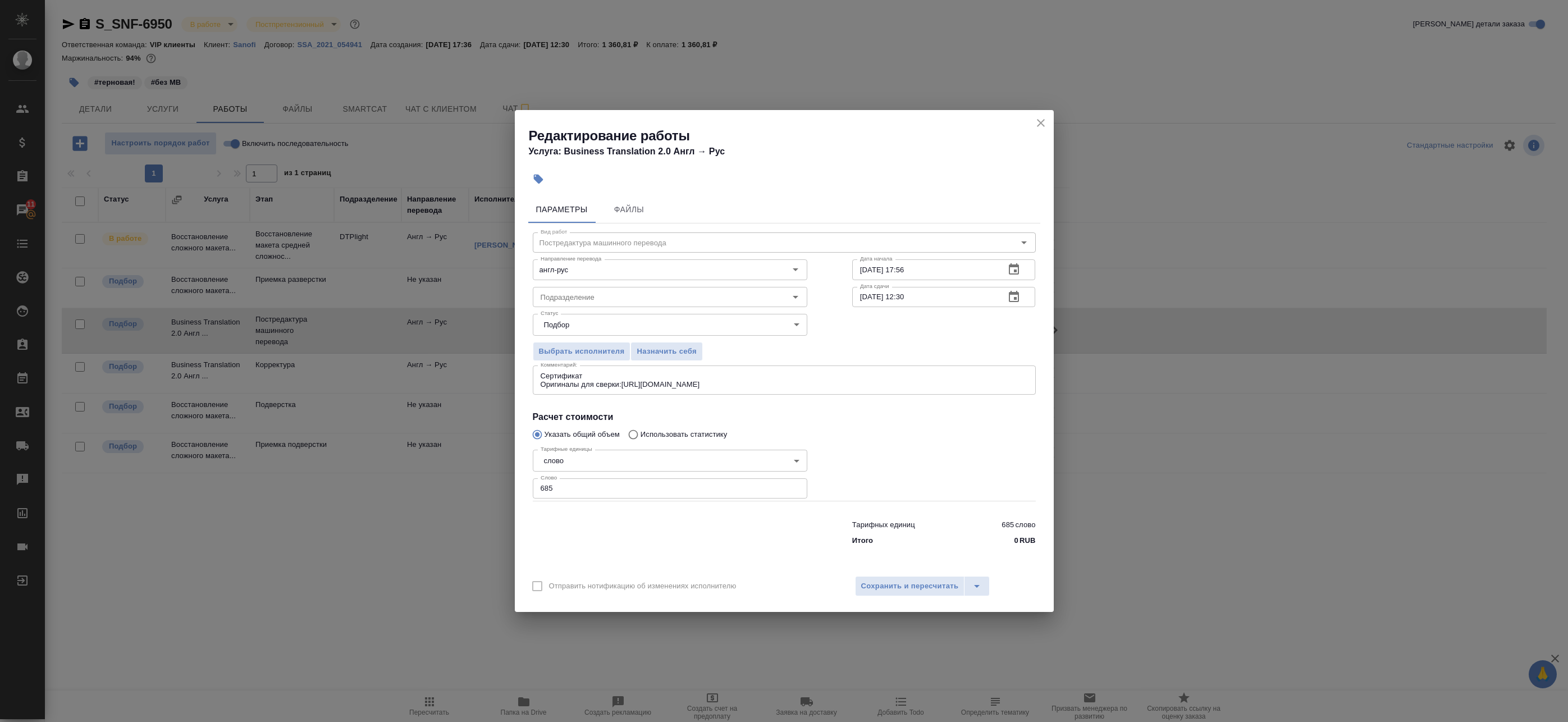
click at [787, 390] on div "Сертификат Оригиналы для сверки:https://drive.awatera.com/s/F2kk5jmY8NCt7PF x К…" at bounding box center [784, 380] width 503 height 29
click at [787, 382] on textarea "Сертификат Оригиналы для сверки:https://drive.awatera.com/s/F2kk5jmY8NCt7PF" at bounding box center [784, 380] width 487 height 17
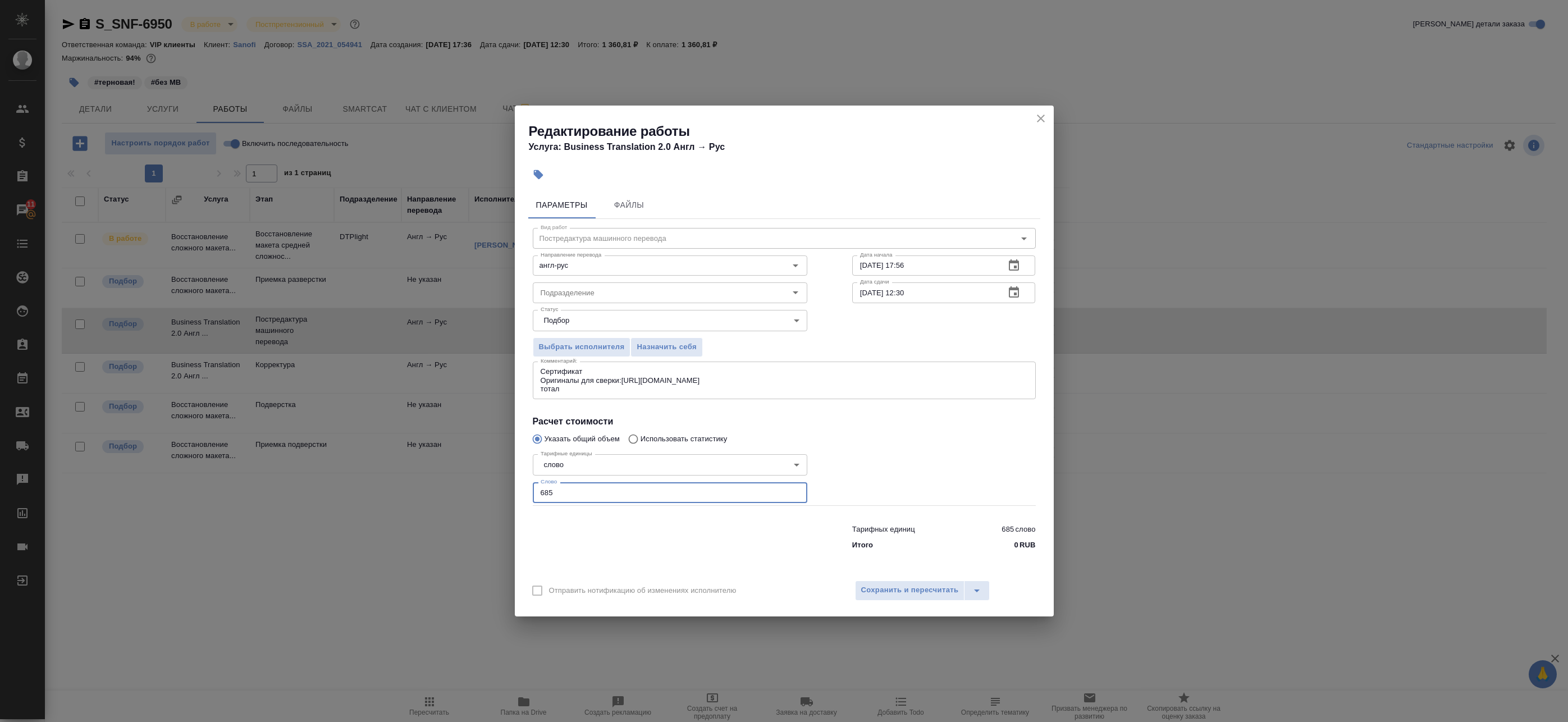
drag, startPoint x: 624, startPoint y: 494, endPoint x: 388, endPoint y: 471, distance: 237.1
click at [389, 471] on div "Редактирование работы Услуга: Business Translation 2.0 Англ → Рус Параметры Фай…" at bounding box center [784, 361] width 1568 height 722
click at [582, 388] on textarea "Сертификат Оригиналы для сверки:https://drive.awatera.com/s/F2kk5jmY8NCt7PF тот…" at bounding box center [784, 380] width 487 height 26
paste textarea "685"
type textarea "Сертификат Оригиналы для сверки:https://drive.awatera.com/s/F2kk5jmY8NCt7PF тот…"
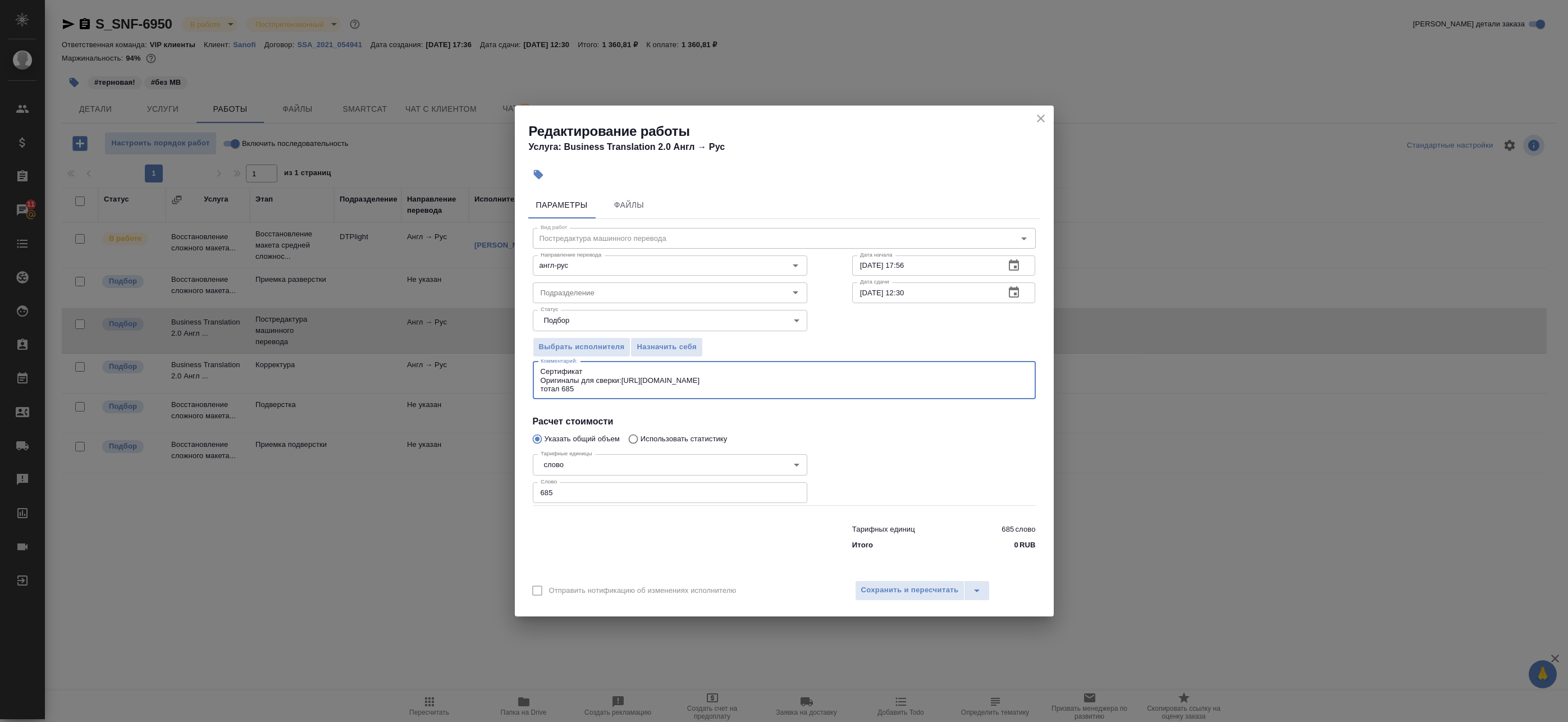
drag, startPoint x: 565, startPoint y: 496, endPoint x: 445, endPoint y: 474, distance: 122.0
click at [483, 482] on div "Редактирование работы Услуга: Business Translation 2.0 Англ → Рус Параметры Фай…" at bounding box center [784, 361] width 1568 height 722
click at [589, 495] on input "685" at bounding box center [670, 492] width 275 height 20
click at [594, 494] on input "685" at bounding box center [670, 492] width 275 height 20
drag, startPoint x: 538, startPoint y: 489, endPoint x: 474, endPoint y: 490, distance: 64.0
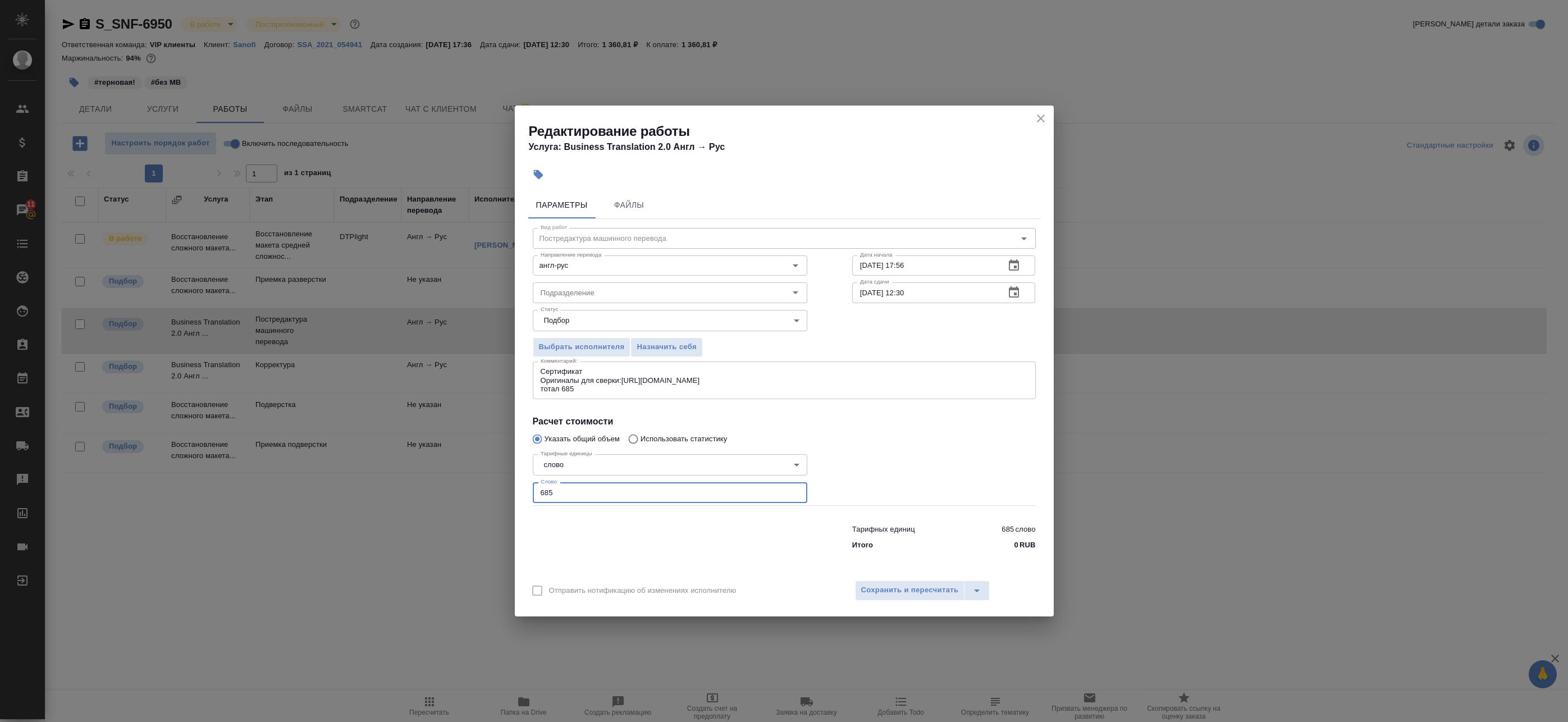
click at [474, 491] on div "Редактирование работы Услуга: Business Translation 2.0 Англ → Рус Параметры Фай…" at bounding box center [784, 361] width 1568 height 722
paste input "207"
type input "207"
click at [911, 601] on div "Отправить нотификацию об изменениях исполнителю Сохранить и пересчитать" at bounding box center [784, 595] width 539 height 43
click at [897, 588] on span "Сохранить и пересчитать" at bounding box center [910, 591] width 98 height 13
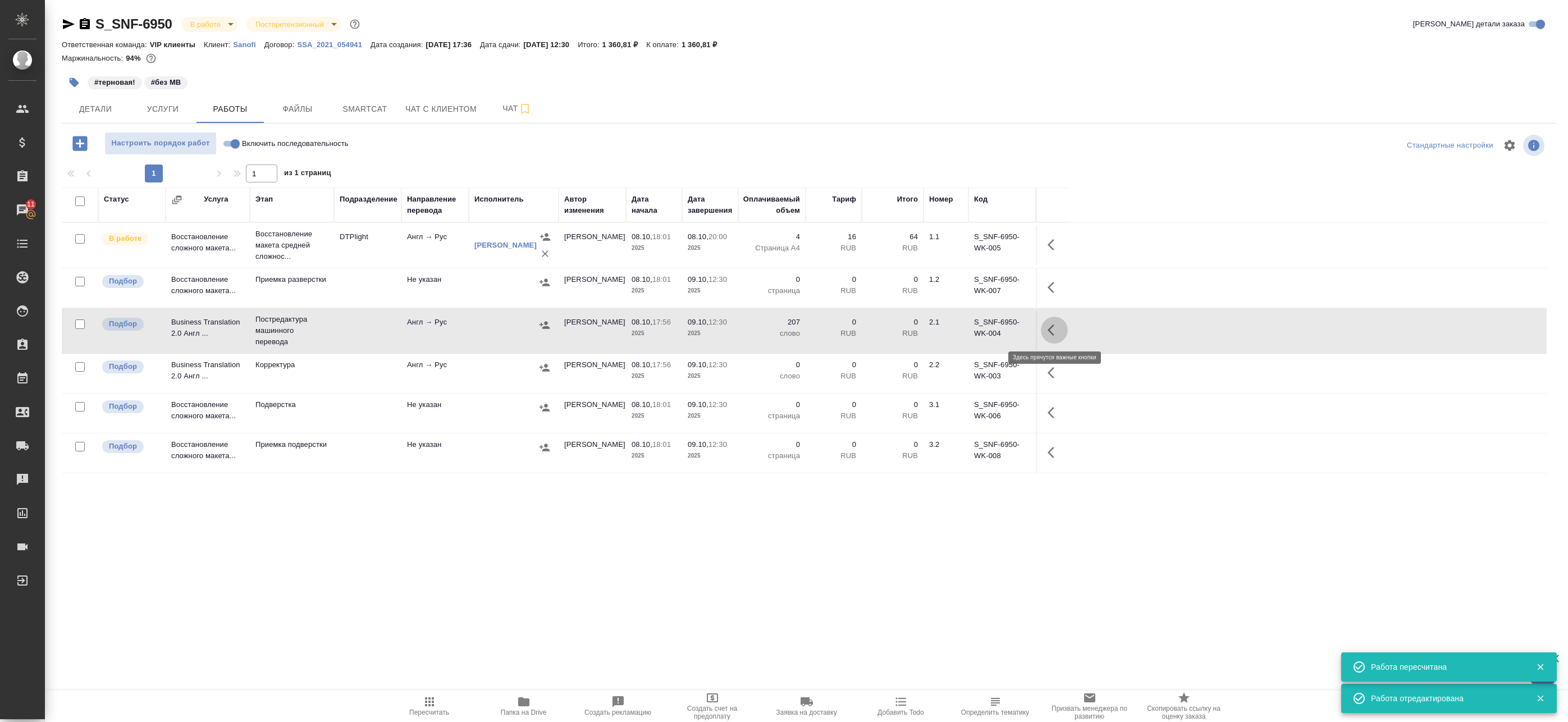
click at [1053, 326] on icon "button" at bounding box center [1054, 330] width 14 height 14
click at [974, 332] on icon "button" at bounding box center [972, 330] width 14 height 14
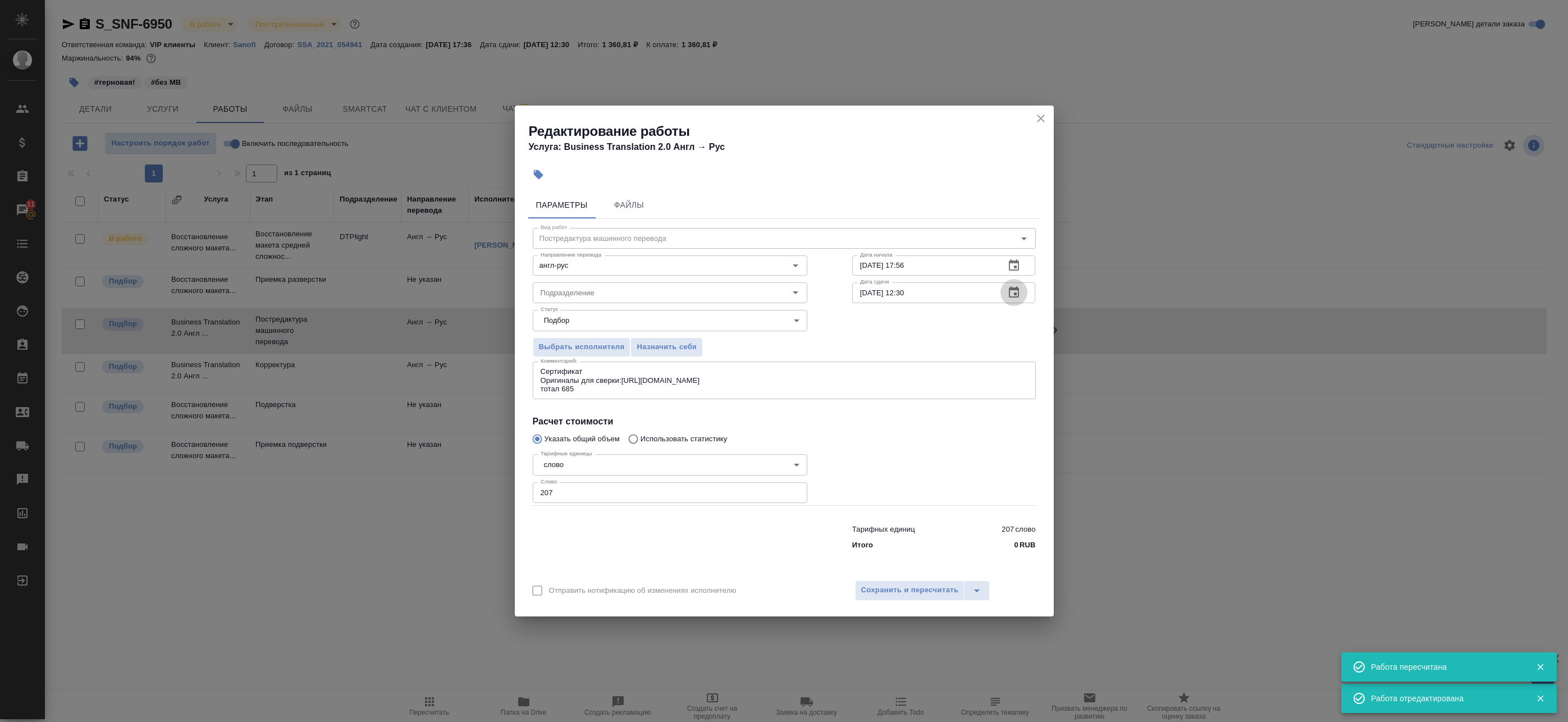
click at [1017, 293] on icon "button" at bounding box center [1014, 292] width 10 height 11
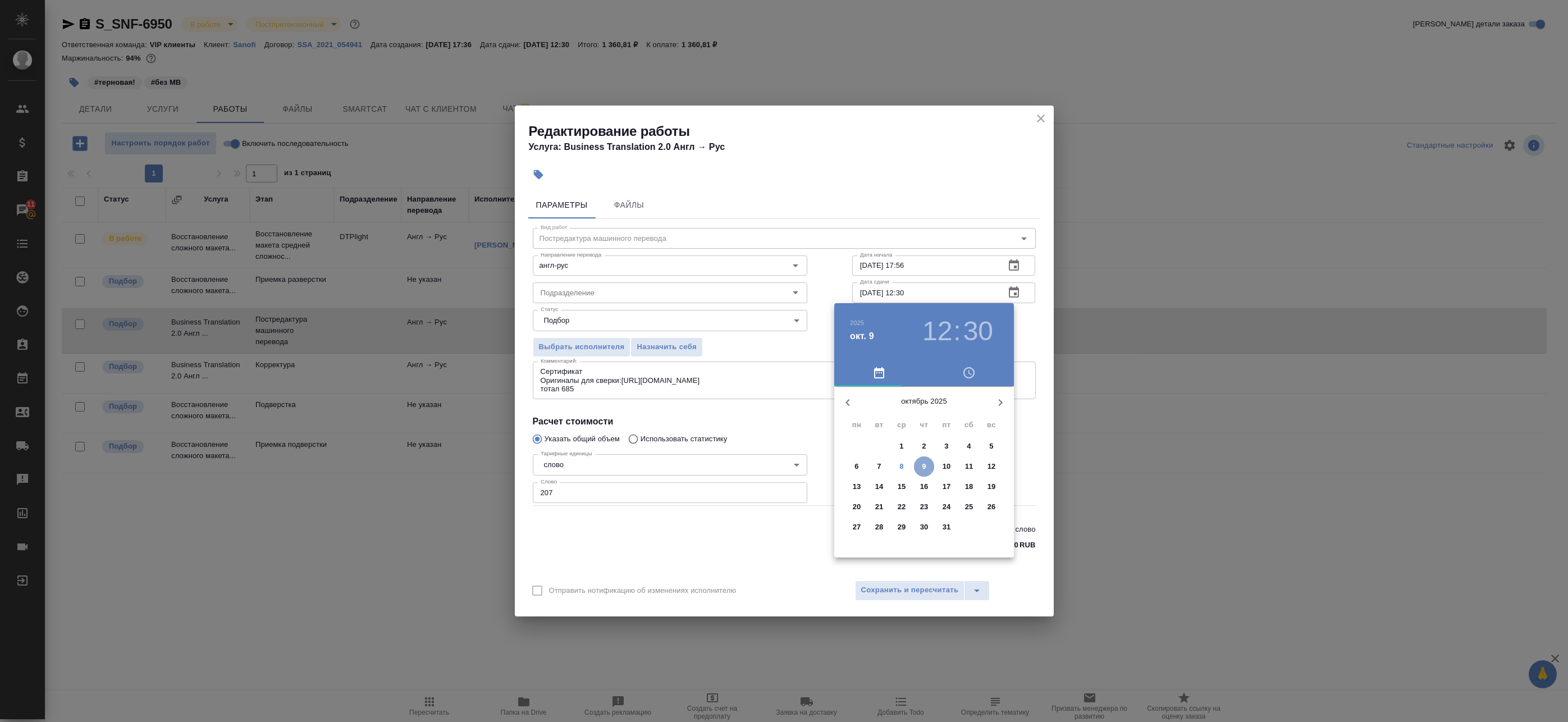
click at [921, 466] on span "9" at bounding box center [924, 467] width 20 height 11
click at [893, 421] on div at bounding box center [924, 474] width 146 height 146
type input "09.10.2025 11:00"
click at [921, 411] on div at bounding box center [924, 474] width 146 height 146
click at [1038, 335] on div at bounding box center [784, 361] width 1568 height 722
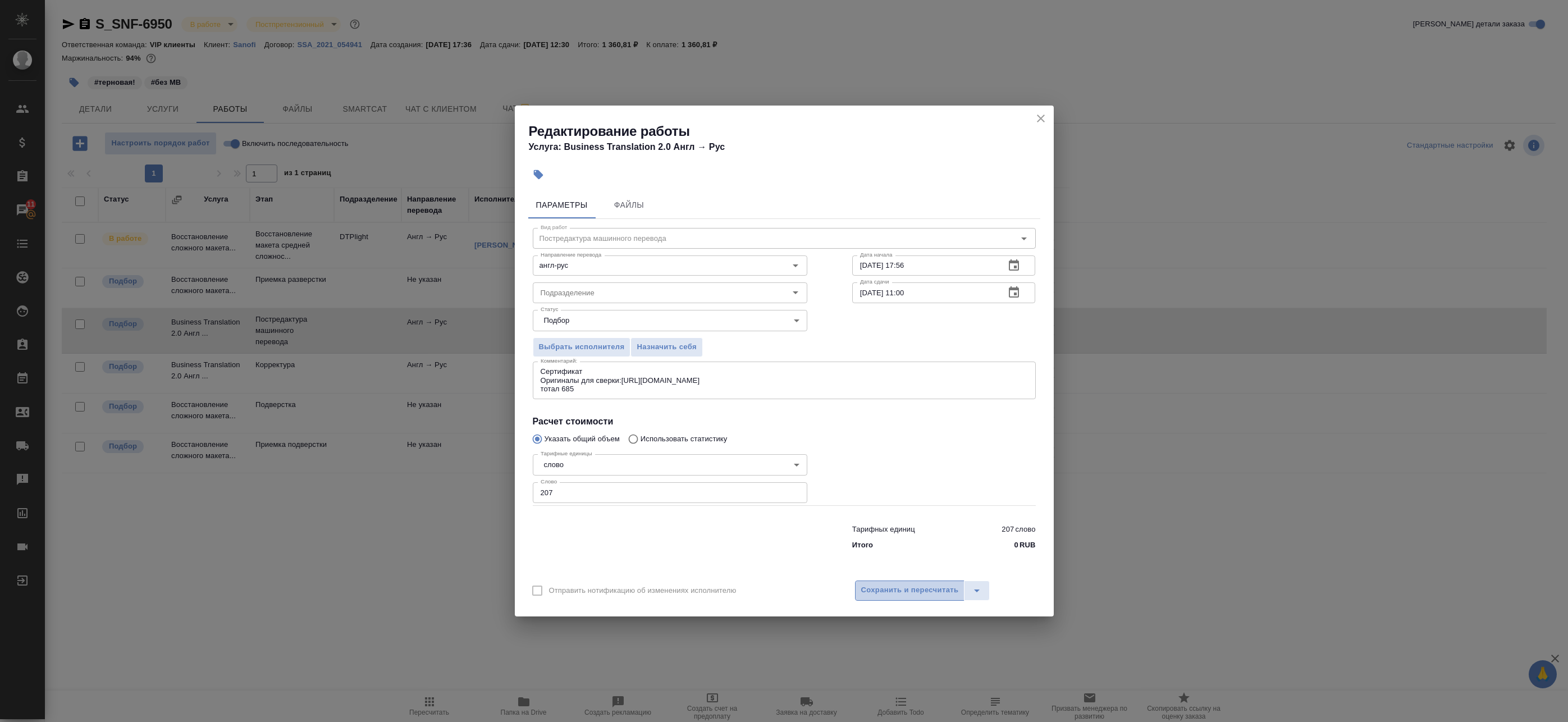
click at [935, 589] on span "Сохранить и пересчитать" at bounding box center [910, 591] width 98 height 13
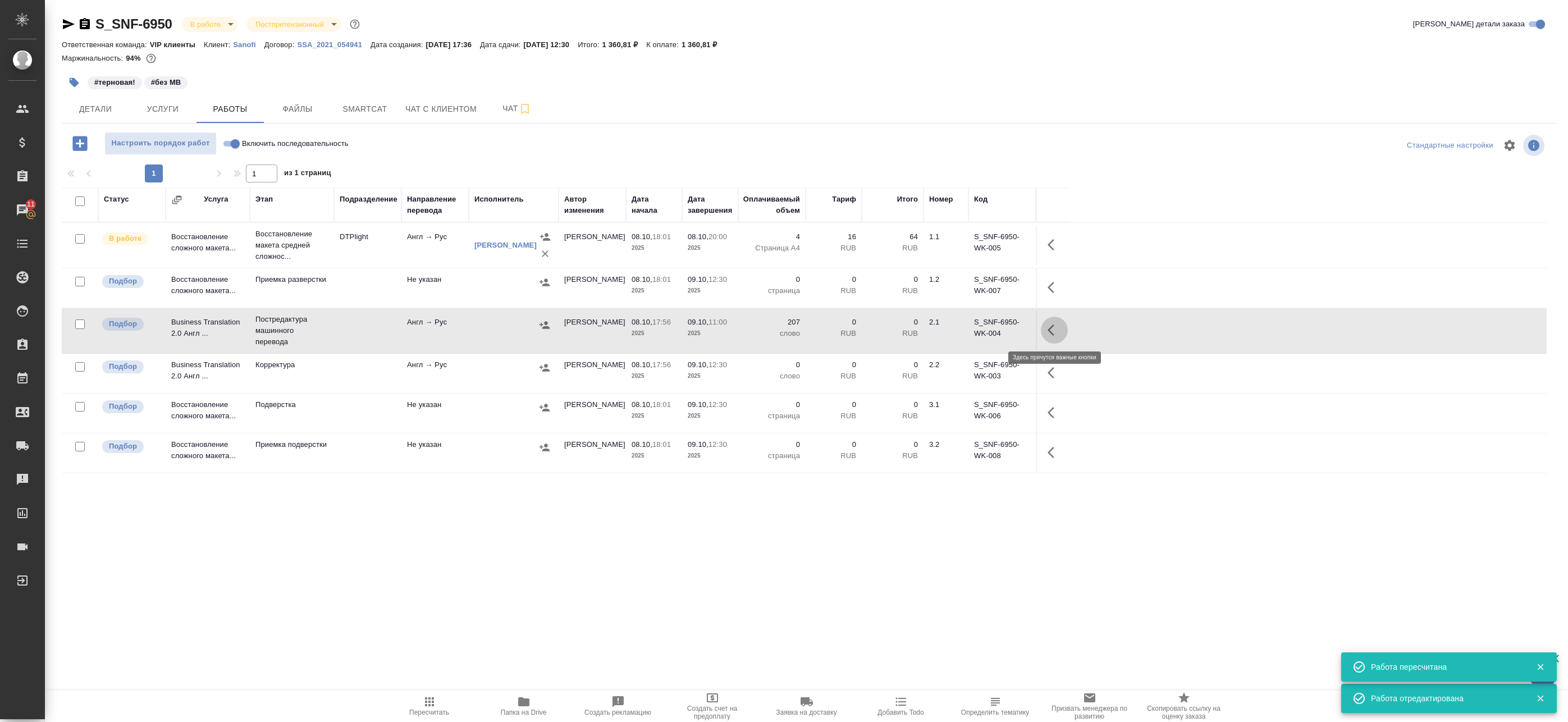
click at [1051, 329] on icon "button" at bounding box center [1054, 330] width 14 height 14
click at [973, 331] on icon "button" at bounding box center [972, 330] width 14 height 14
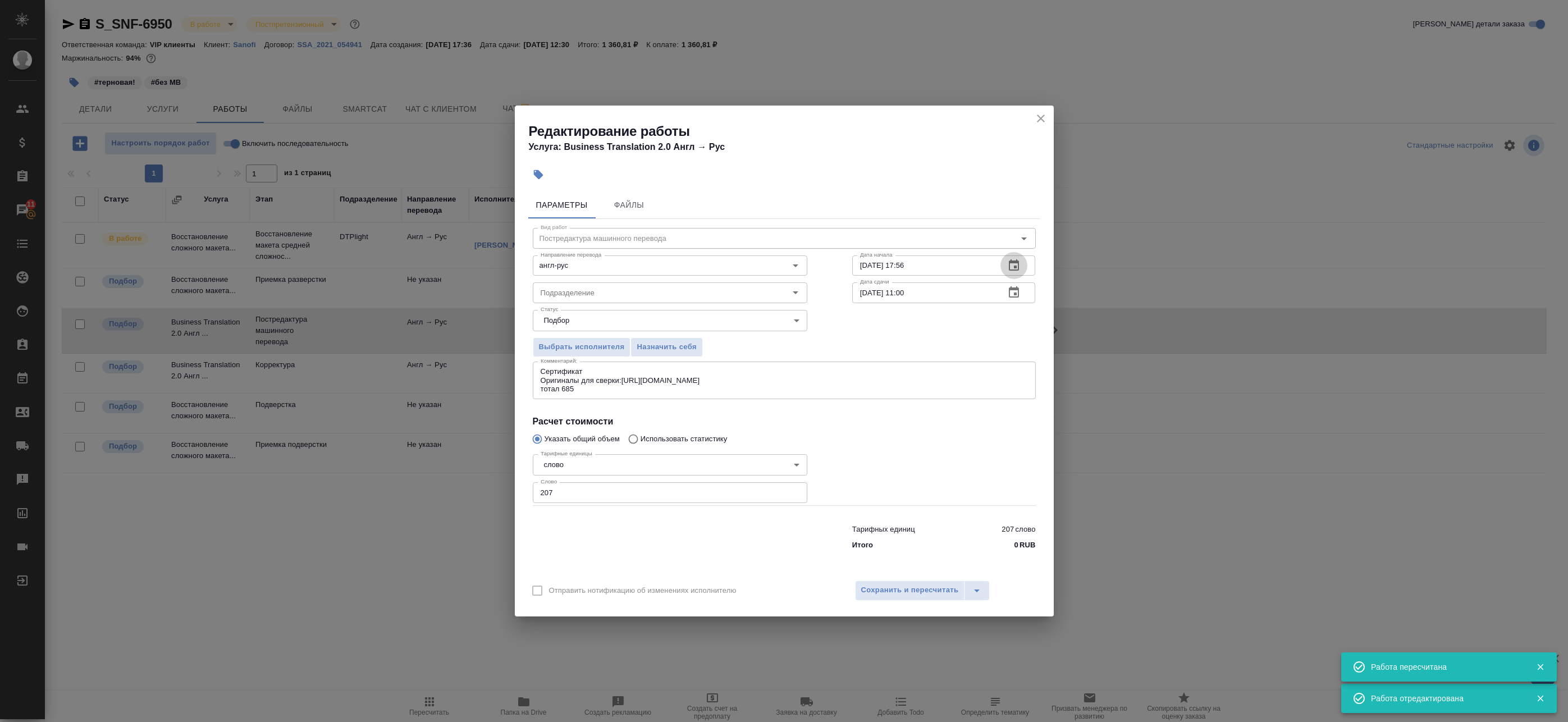
click at [1018, 263] on icon "button" at bounding box center [1013, 266] width 14 height 14
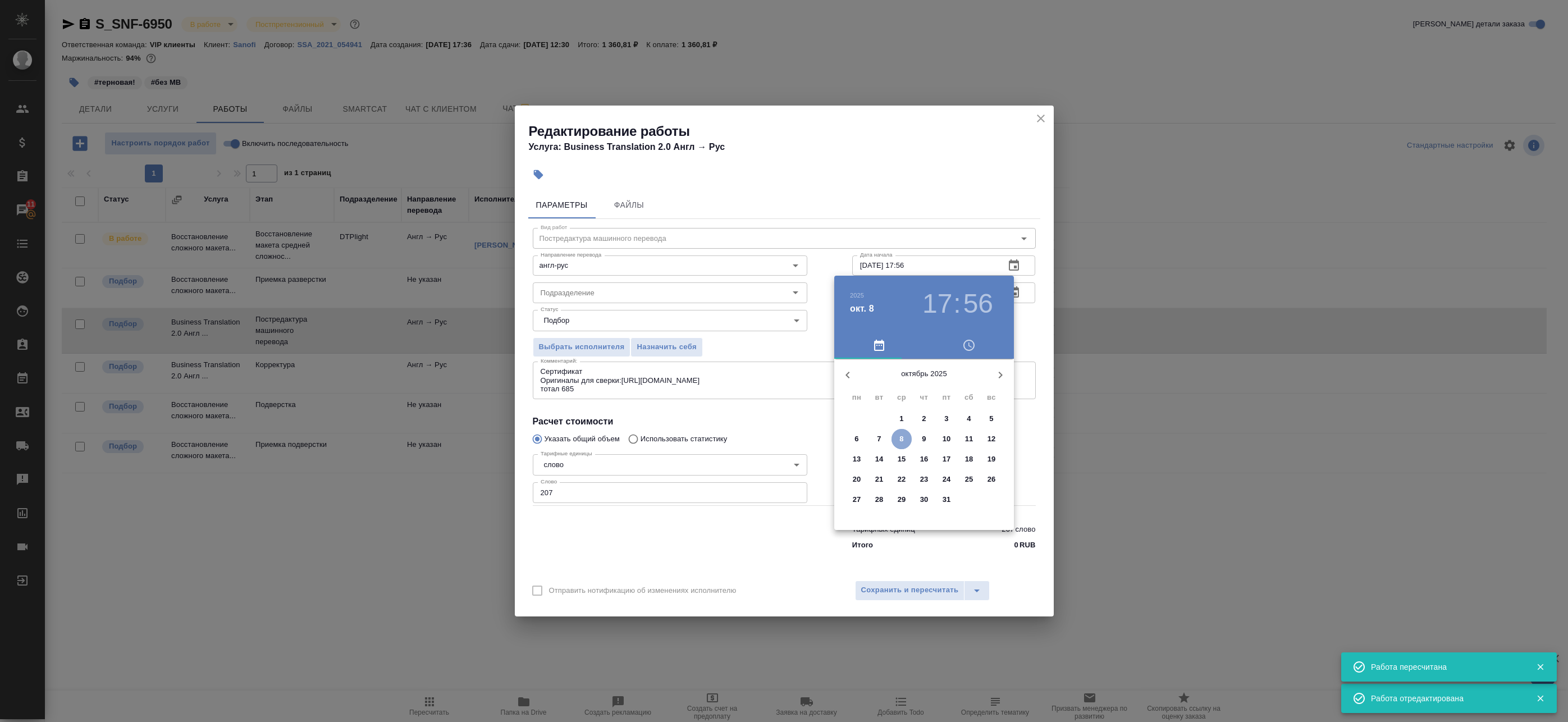
click at [901, 435] on p "8" at bounding box center [901, 439] width 4 height 11
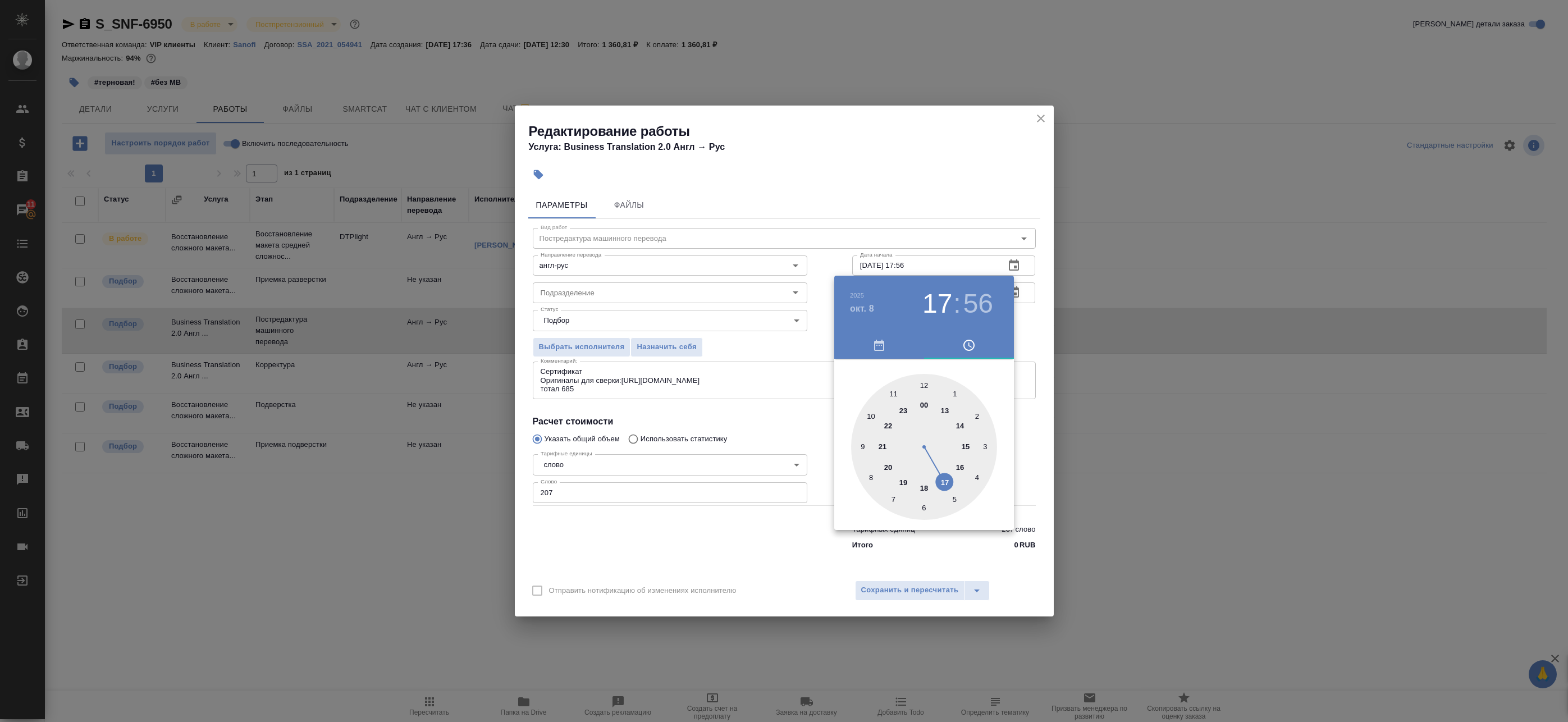
click at [889, 467] on div at bounding box center [924, 446] width 146 height 146
click at [927, 385] on div at bounding box center [924, 446] width 146 height 146
click at [924, 385] on div at bounding box center [924, 446] width 146 height 146
type input "08.10.2025 20:00"
drag, startPoint x: 1016, startPoint y: 325, endPoint x: 1013, endPoint y: 346, distance: 21.2
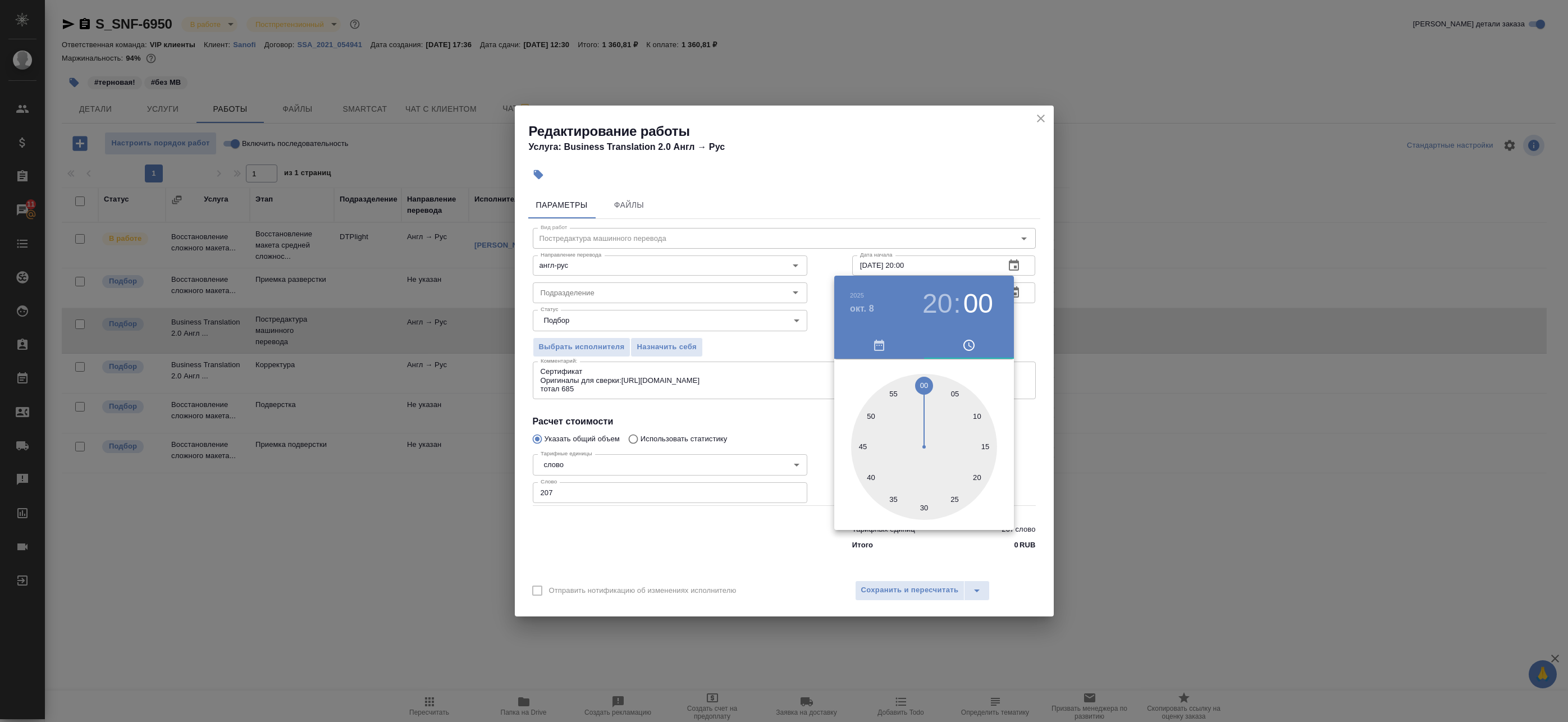
click at [1017, 325] on div at bounding box center [784, 361] width 1568 height 722
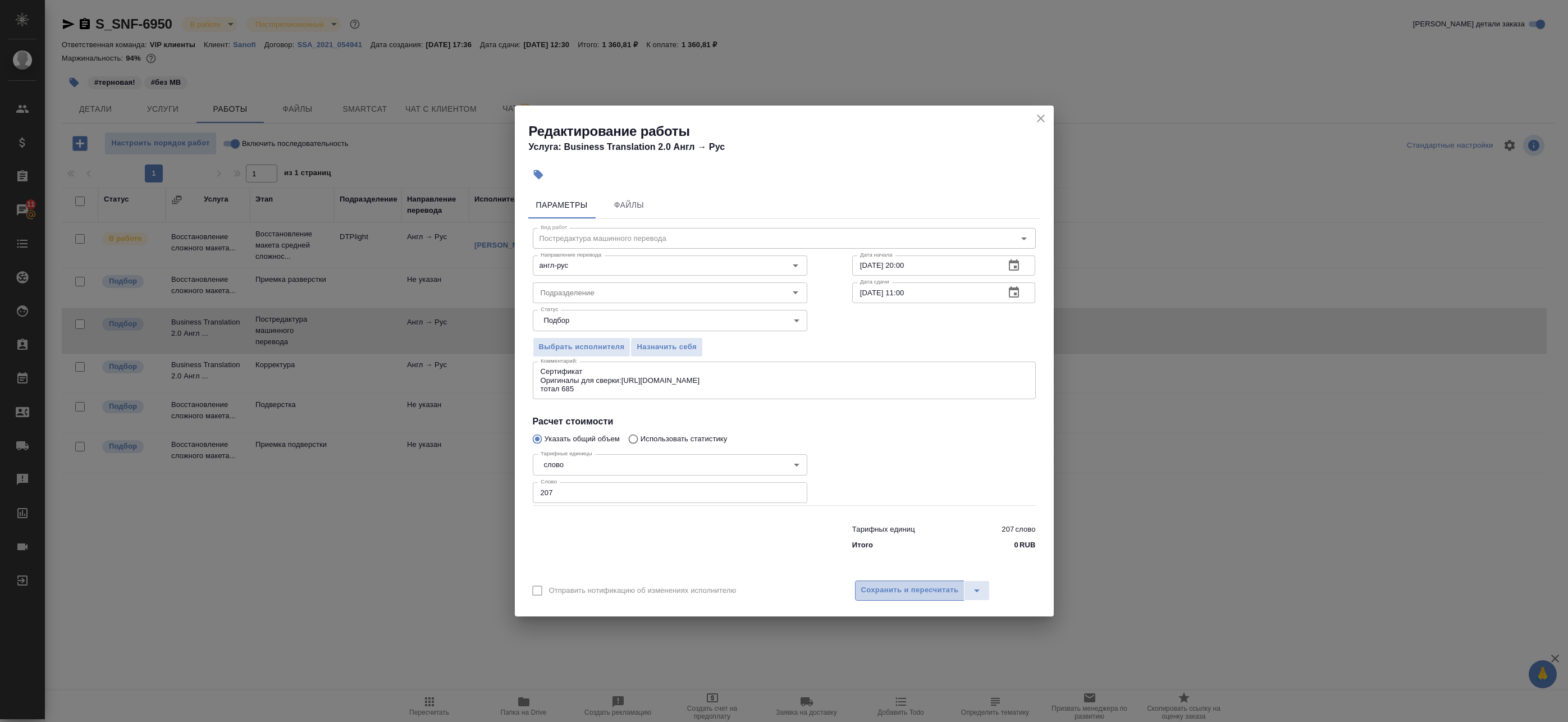
click at [922, 593] on span "Сохранить и пересчитать" at bounding box center [910, 591] width 98 height 13
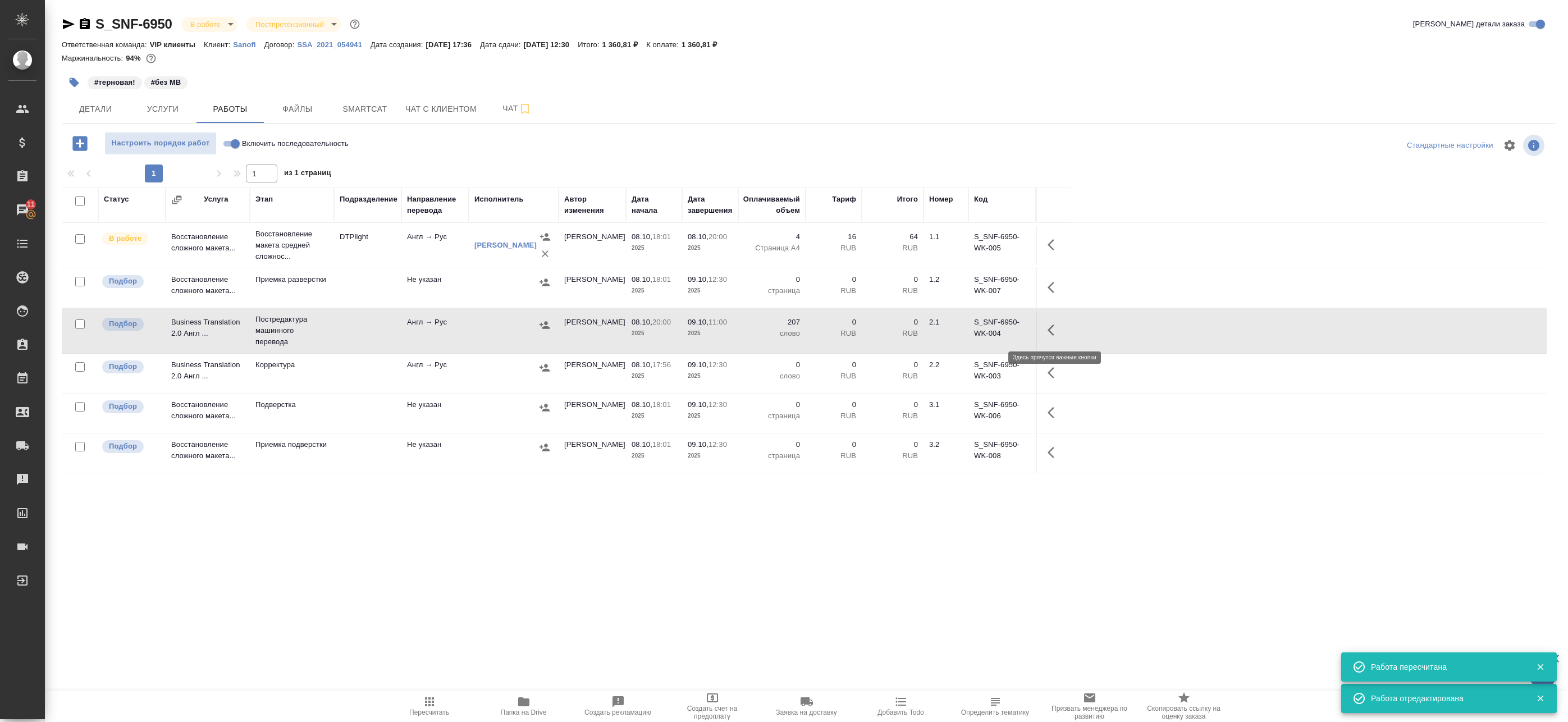
click at [1046, 329] on button "button" at bounding box center [1054, 330] width 27 height 27
click at [957, 328] on icon "button" at bounding box center [952, 330] width 10 height 11
click at [436, 319] on td "Англ → Рус" at bounding box center [435, 330] width 67 height 39
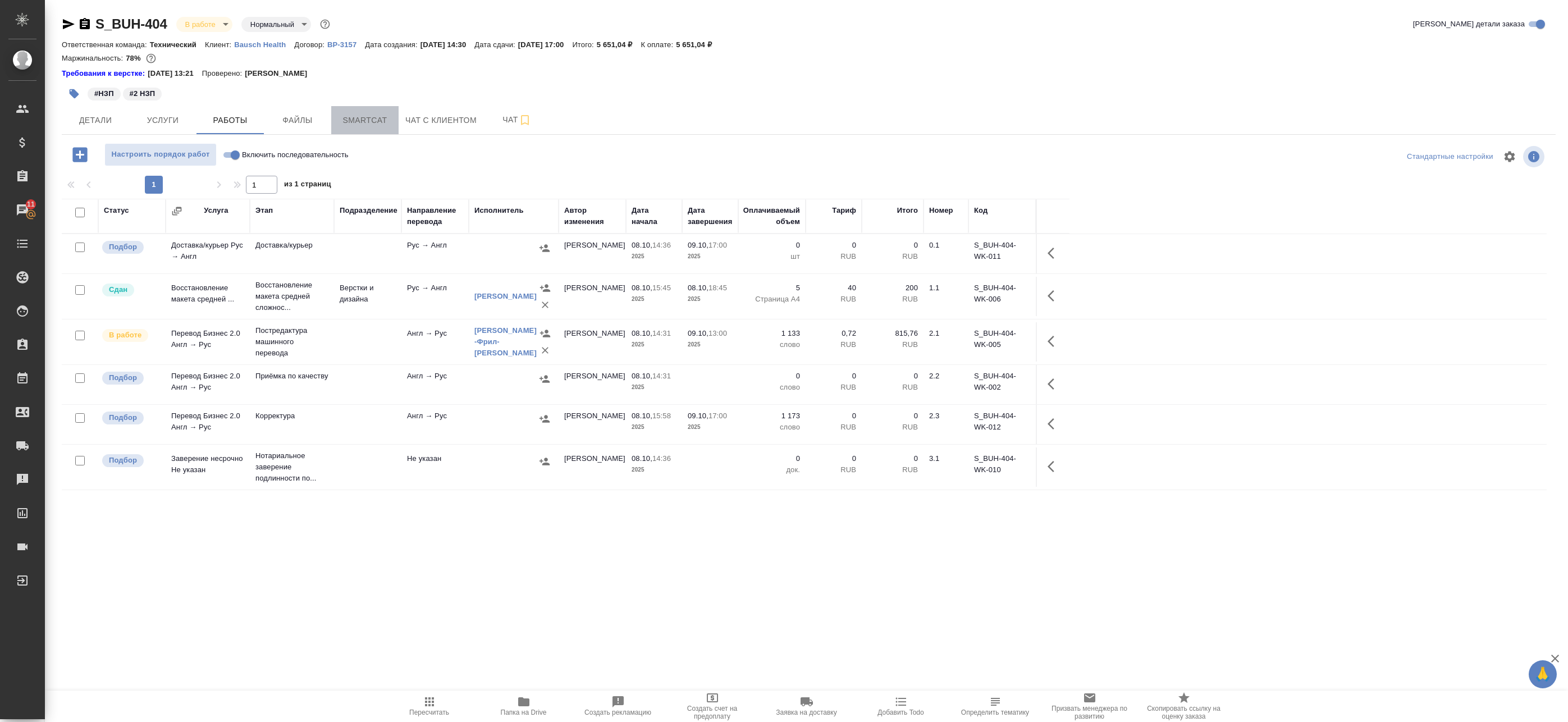
click at [363, 116] on span "Smartcat" at bounding box center [365, 121] width 54 height 14
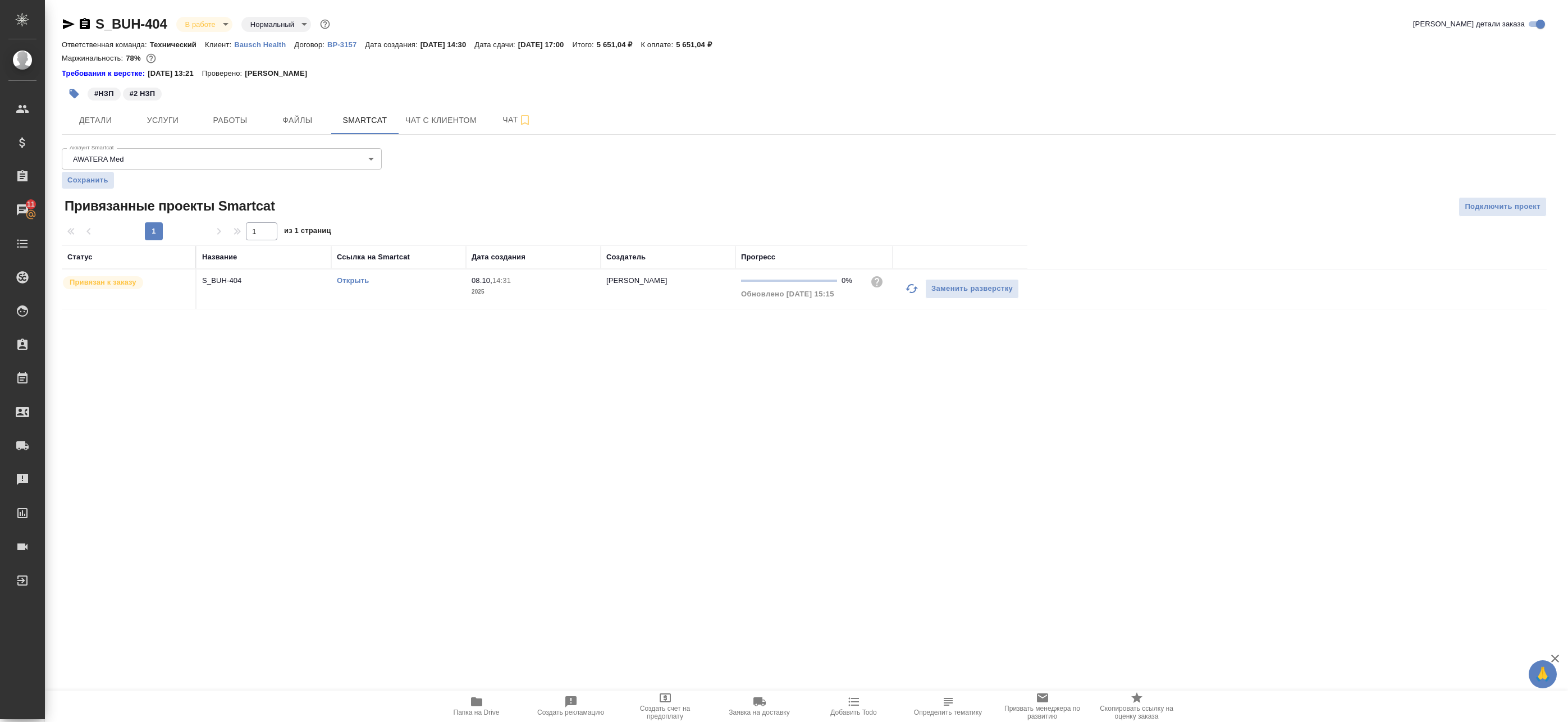
click at [364, 277] on link "Открыть" at bounding box center [352, 281] width 32 height 9
click at [214, 125] on span "Работы" at bounding box center [230, 121] width 54 height 14
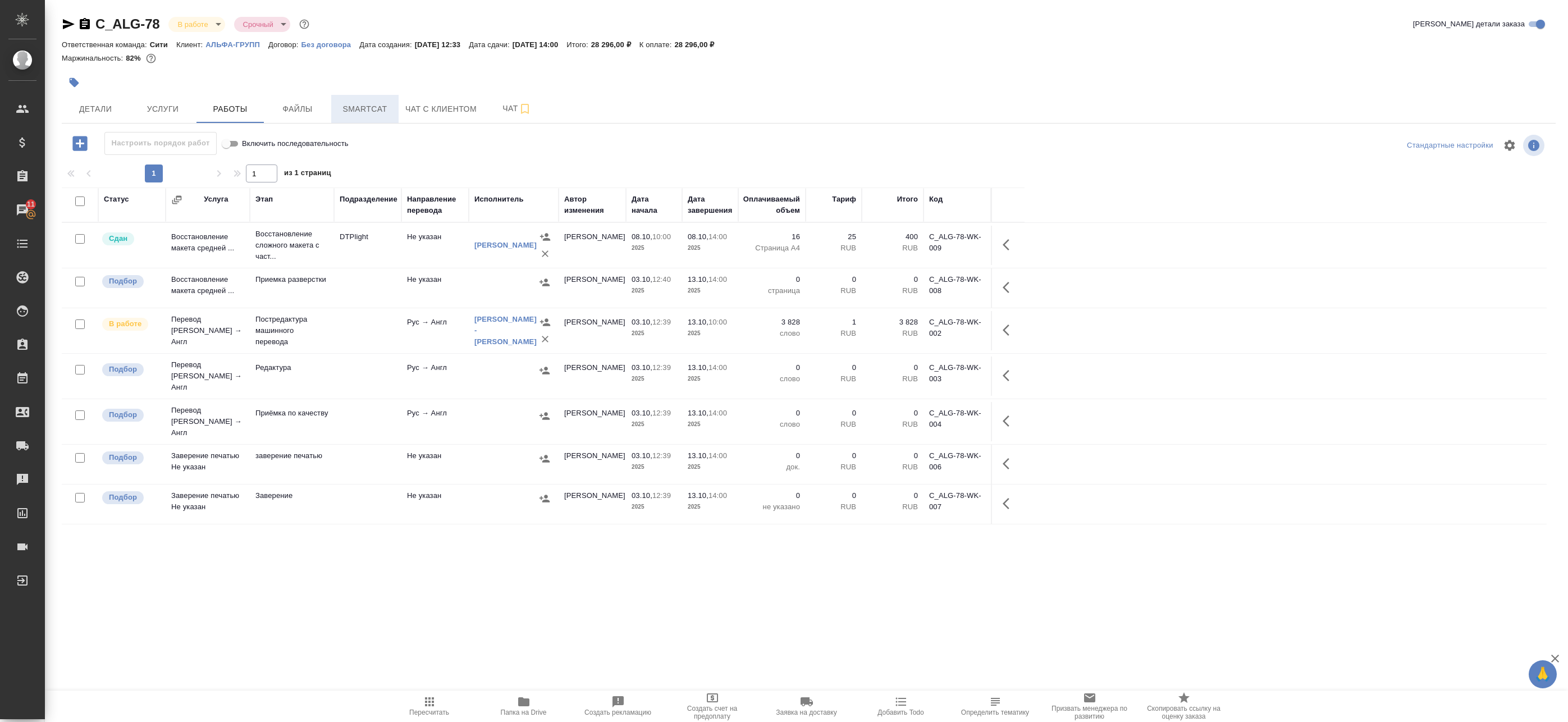
click at [357, 103] on span "Smartcat" at bounding box center [365, 109] width 54 height 14
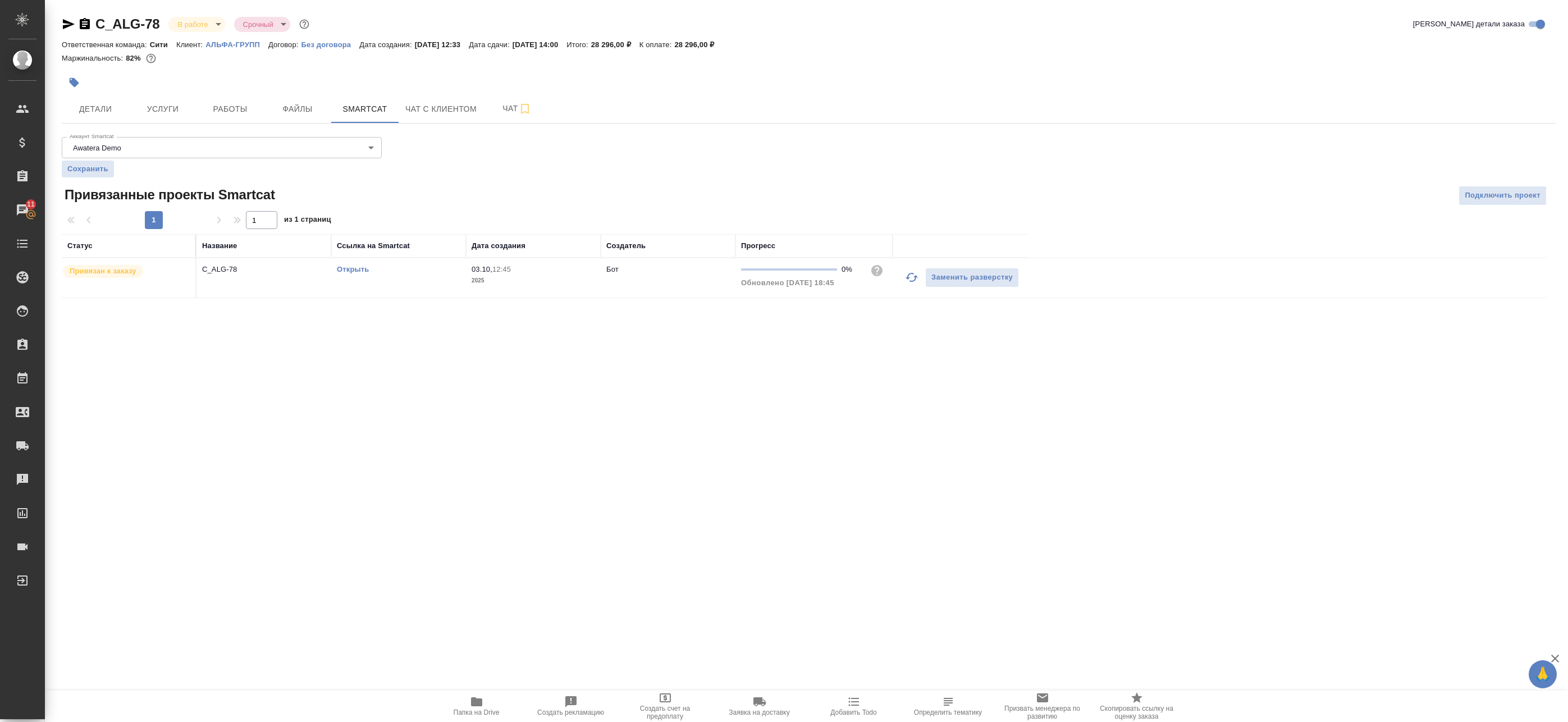
click at [344, 270] on link "Открыть" at bounding box center [352, 269] width 32 height 9
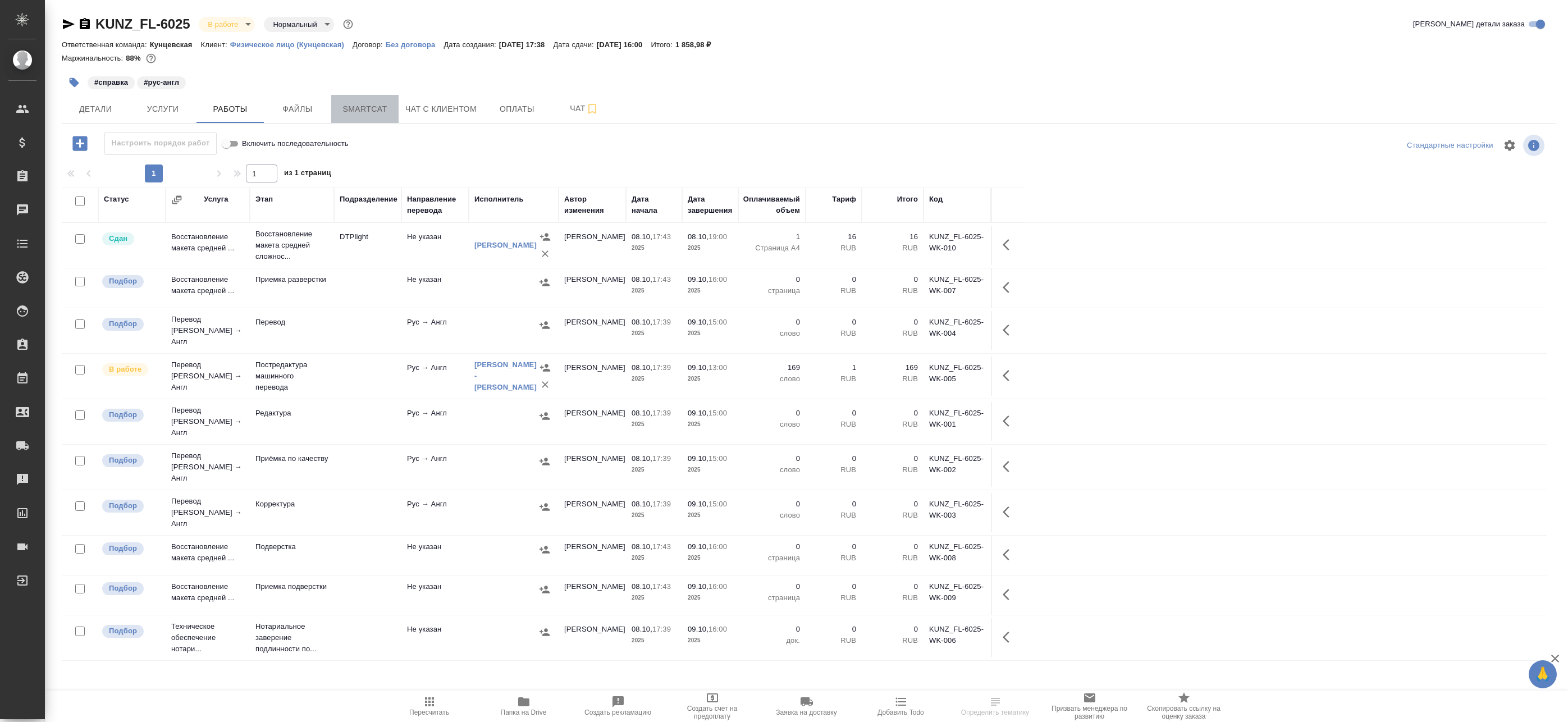
click at [376, 110] on span "Smartcat" at bounding box center [365, 109] width 54 height 14
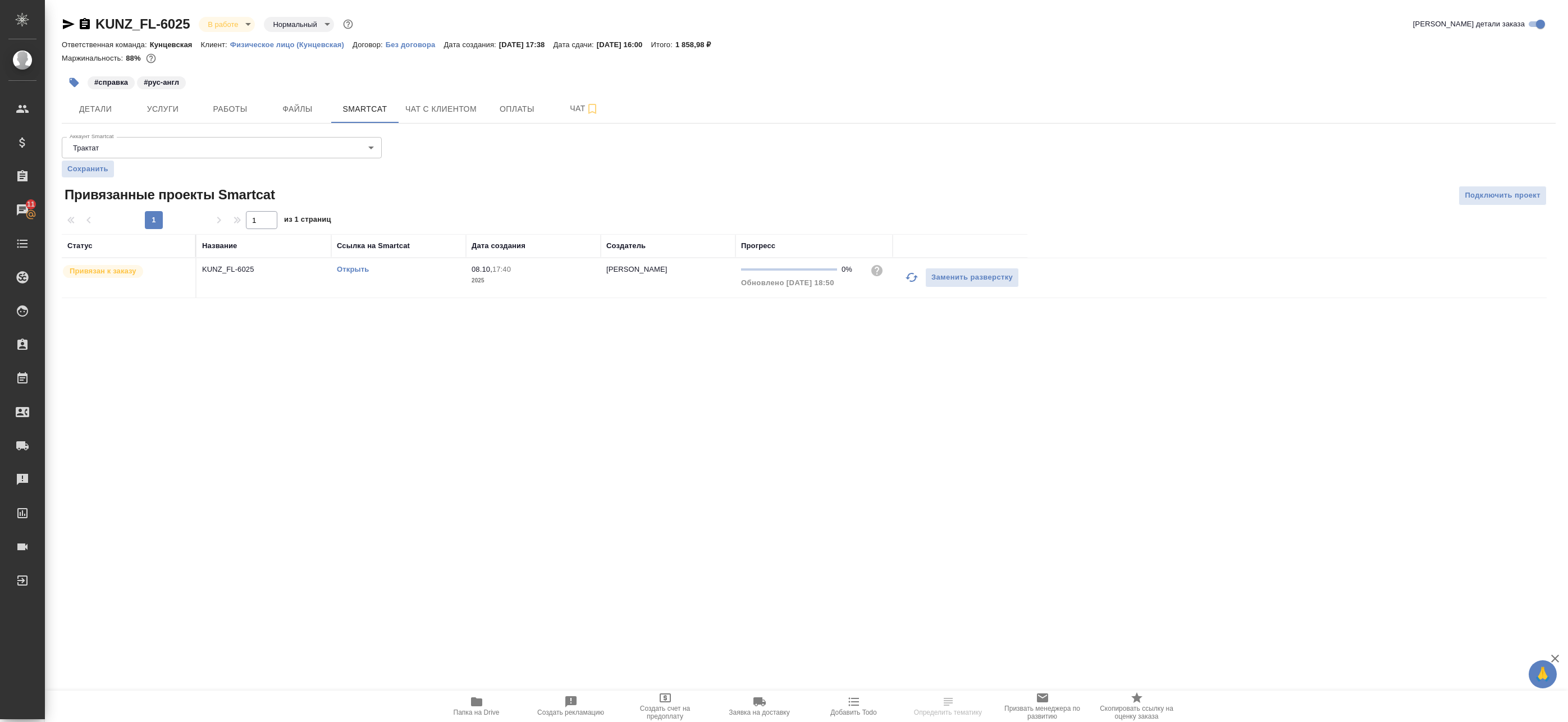
click at [360, 270] on link "Открыть" at bounding box center [352, 269] width 32 height 9
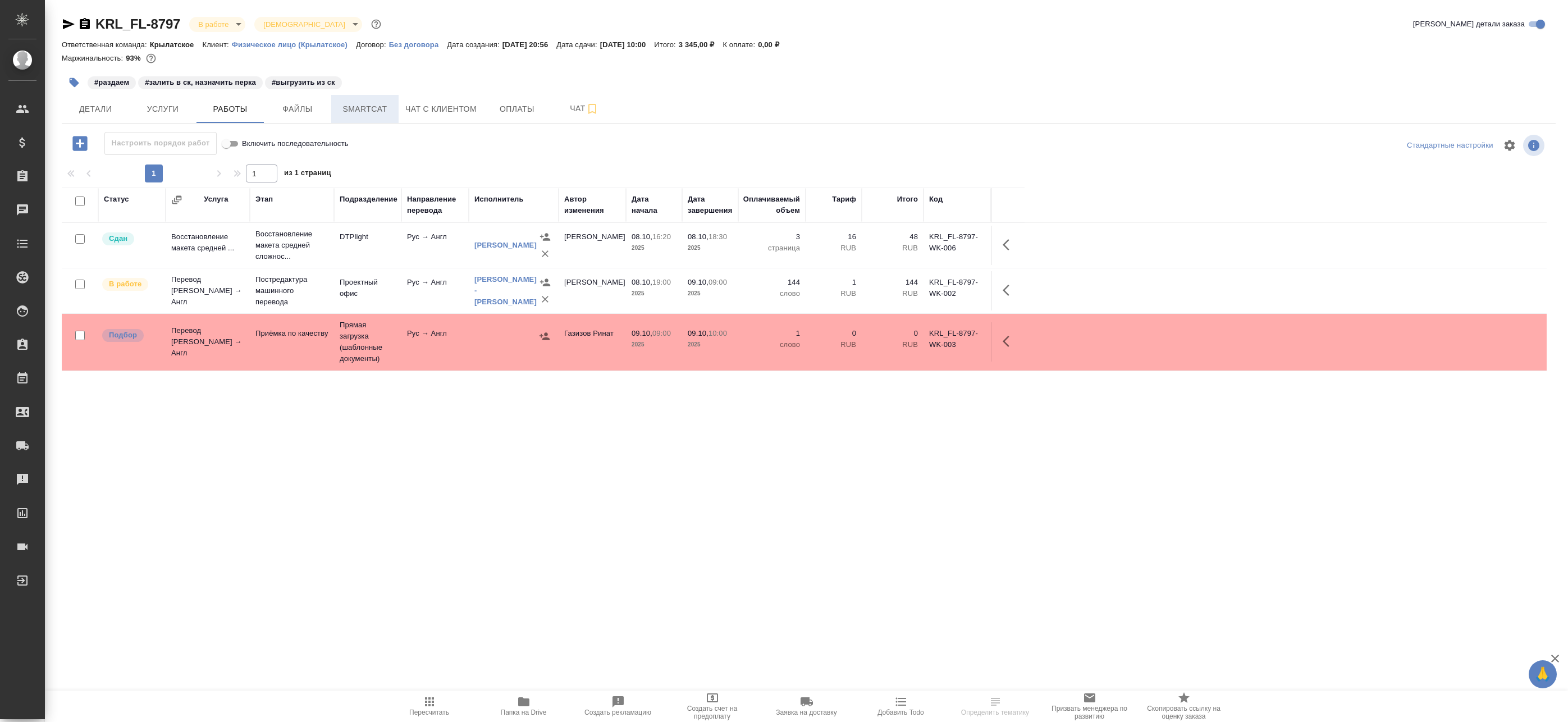
click at [375, 110] on span "Smartcat" at bounding box center [365, 109] width 54 height 14
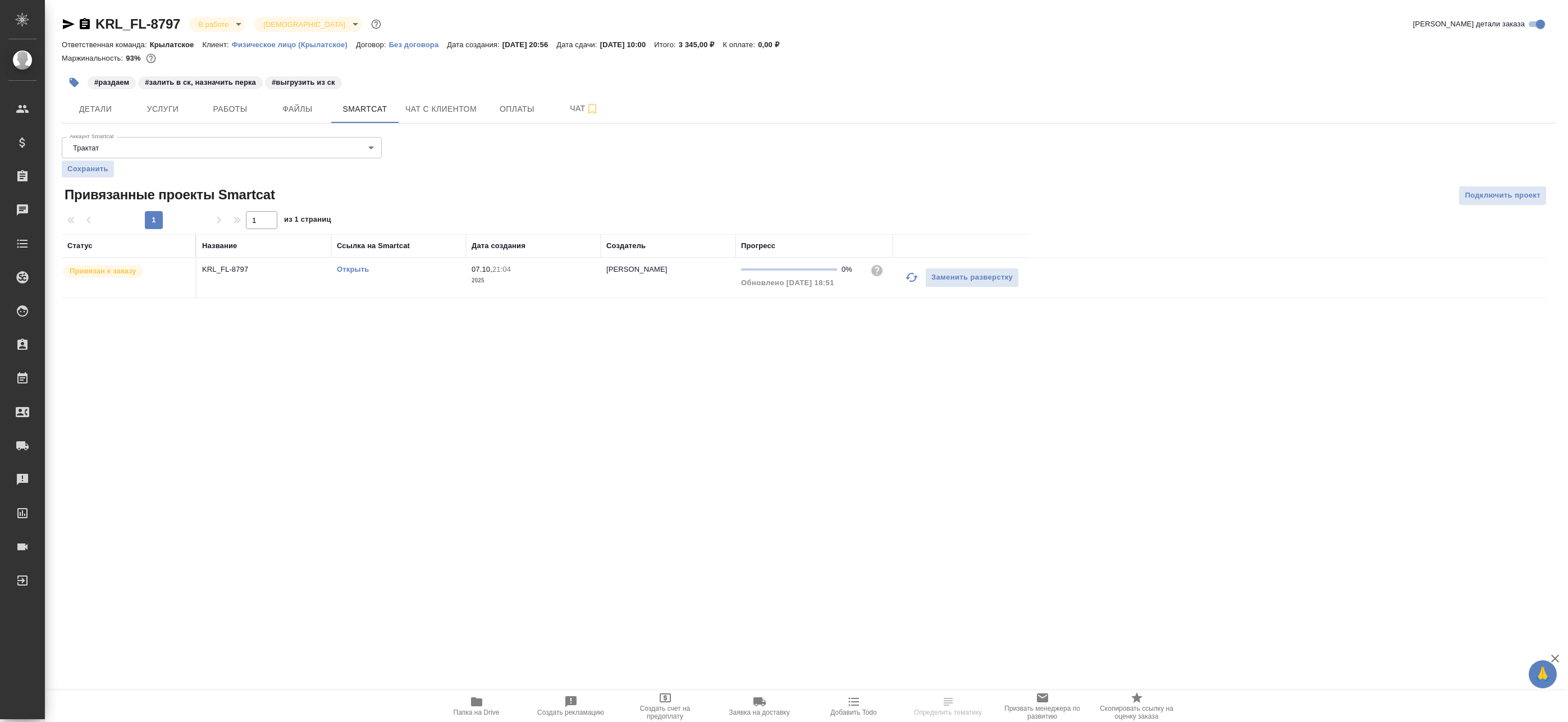
click at [365, 268] on link "Открыть" at bounding box center [352, 269] width 32 height 9
click at [111, 110] on span "Детали" at bounding box center [95, 109] width 54 height 14
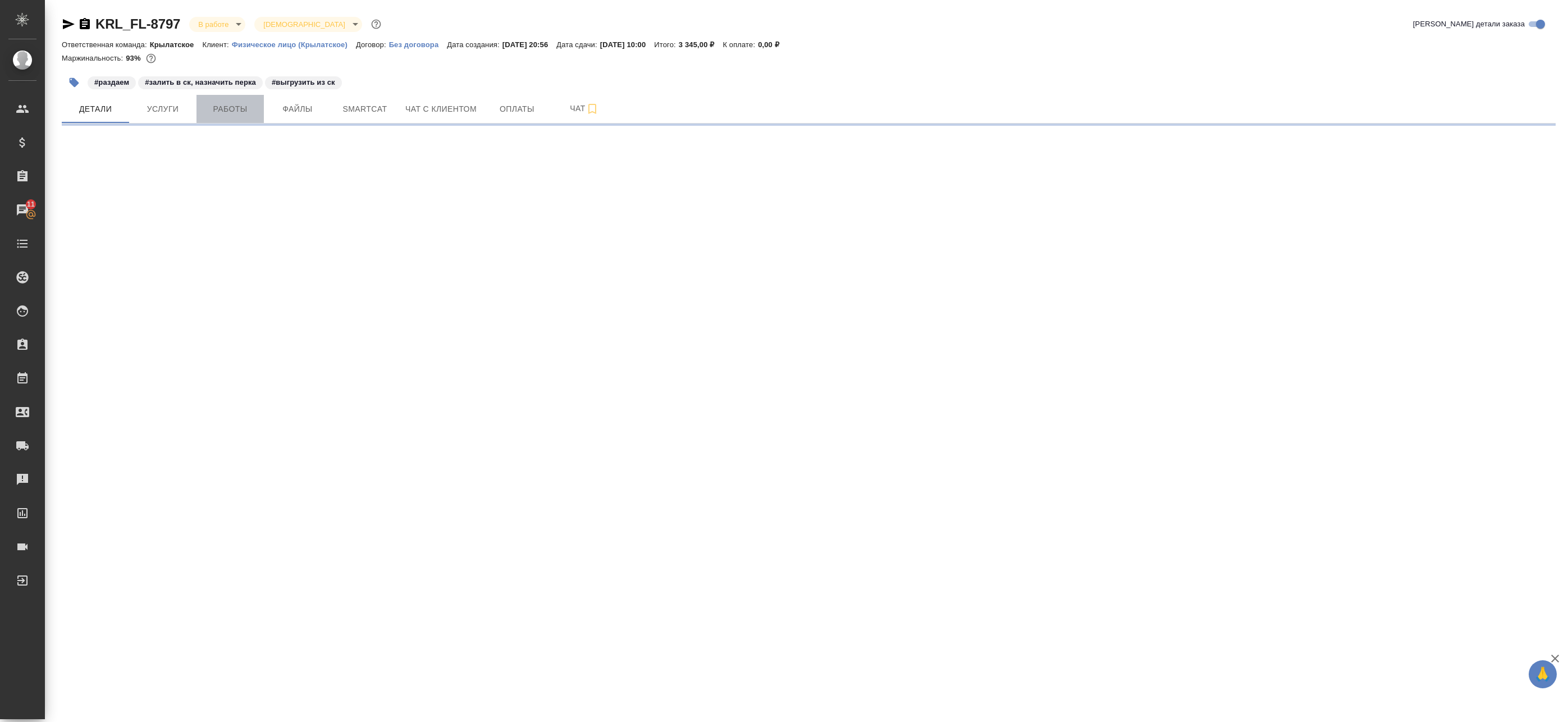
click at [216, 121] on button "Работы" at bounding box center [230, 108] width 67 height 28
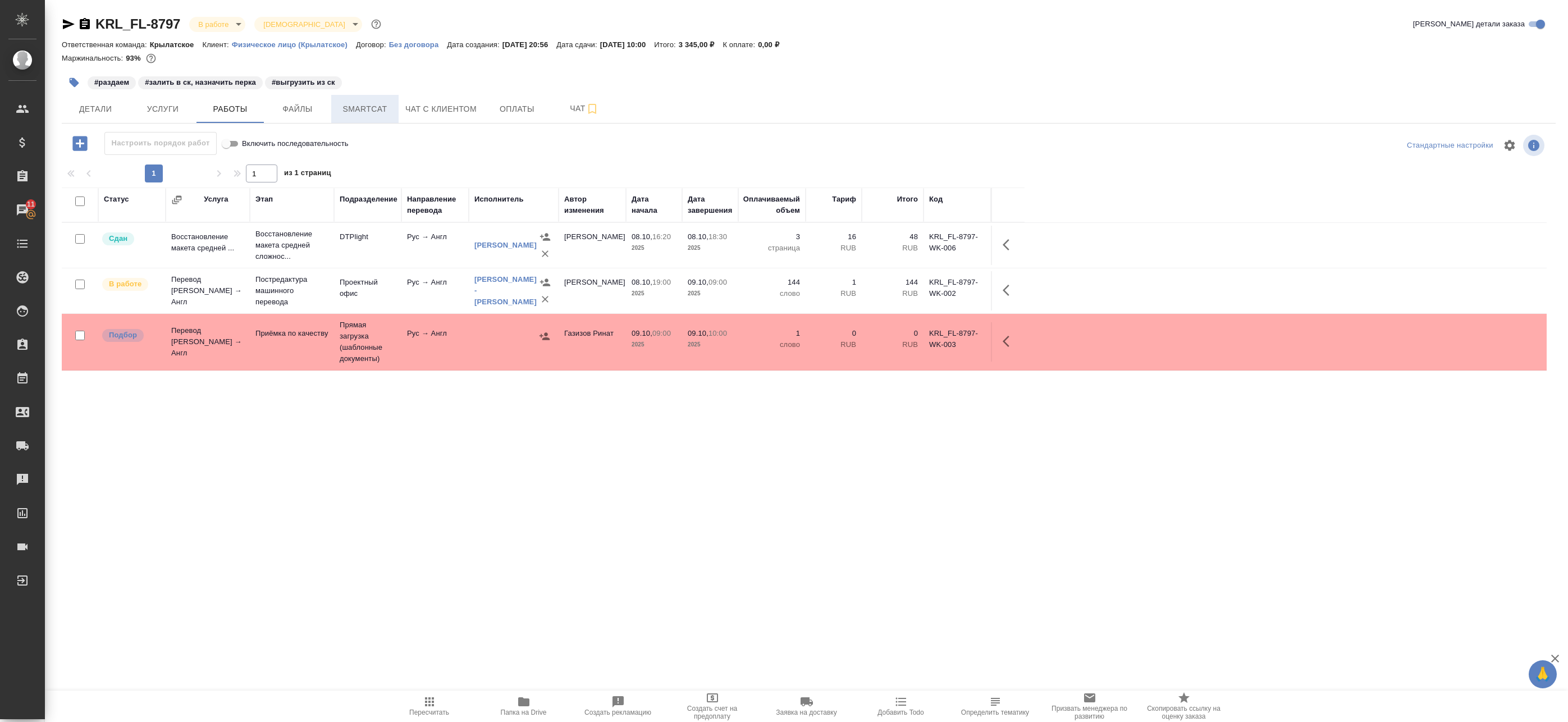
click at [369, 111] on span "Smartcat" at bounding box center [365, 109] width 54 height 14
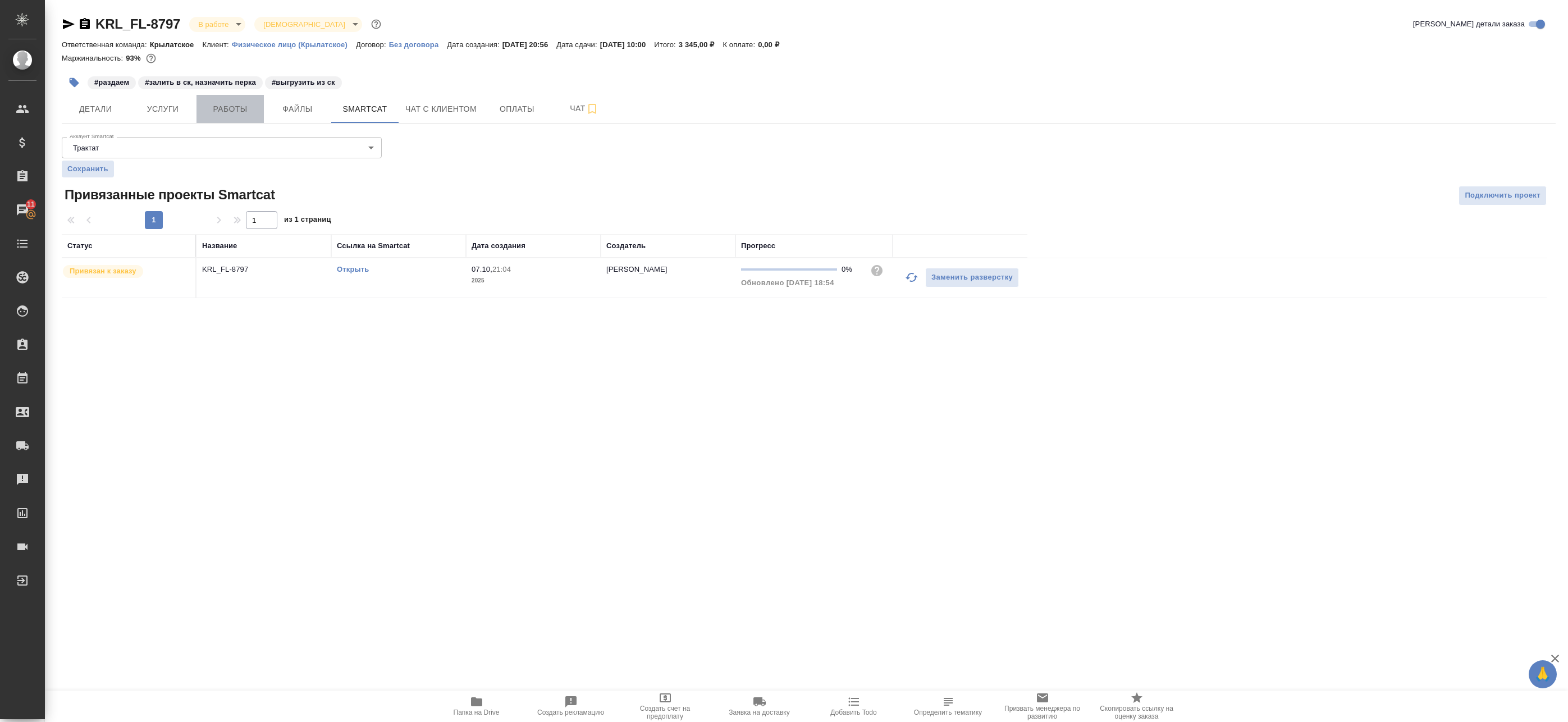
click at [211, 112] on span "Работы" at bounding box center [230, 109] width 54 height 14
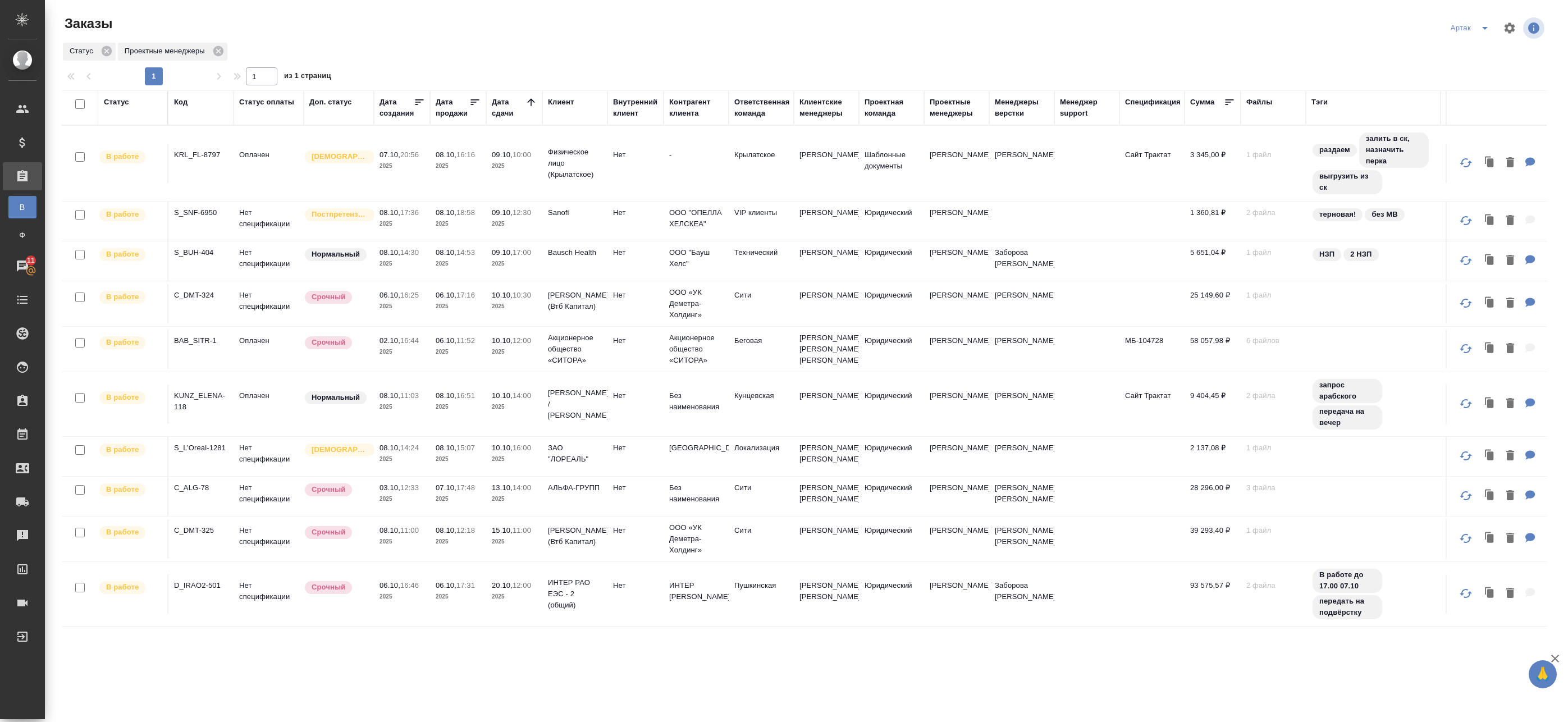
click at [79, 99] on div at bounding box center [77, 105] width 19 height 16
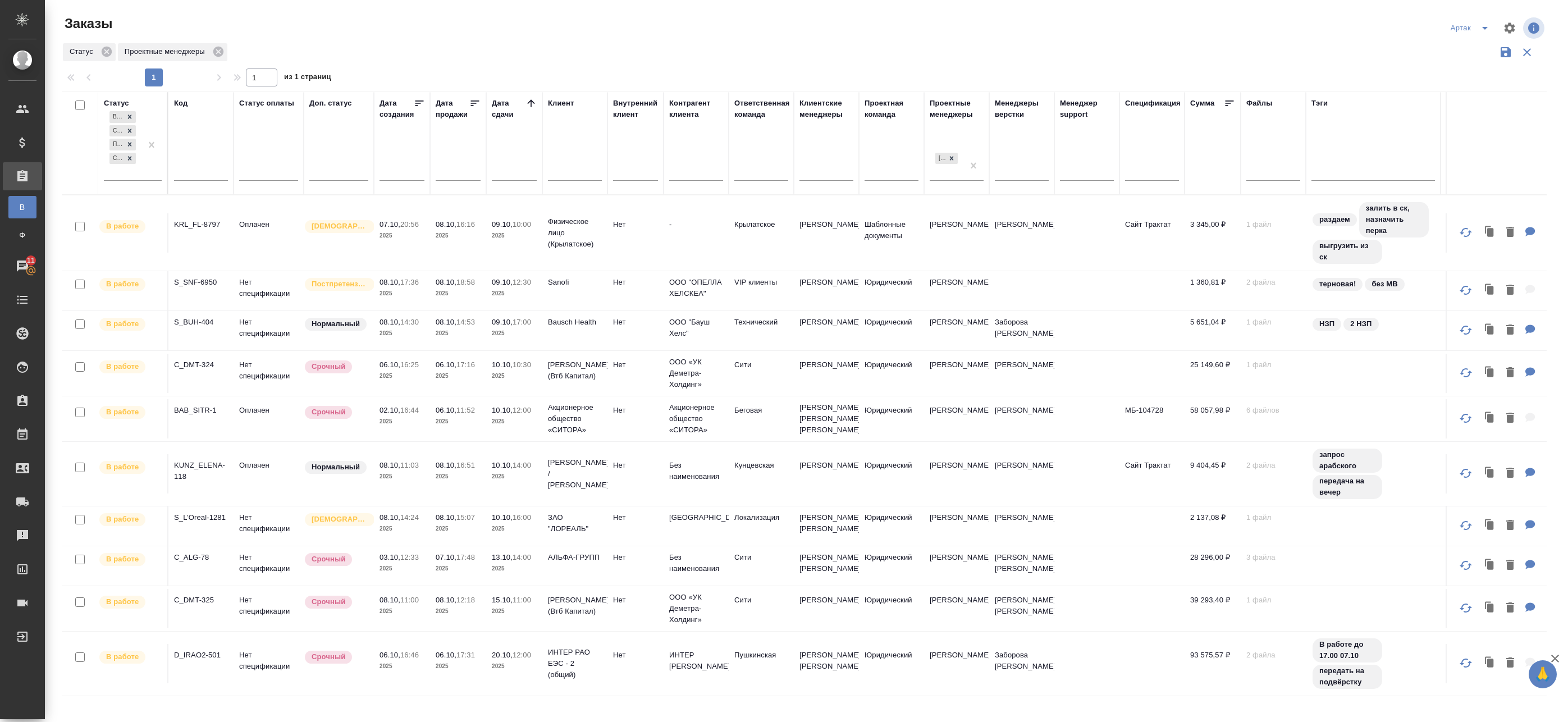
click at [84, 106] on input "checkbox" at bounding box center [80, 105] width 9 height 9
checkbox input "true"
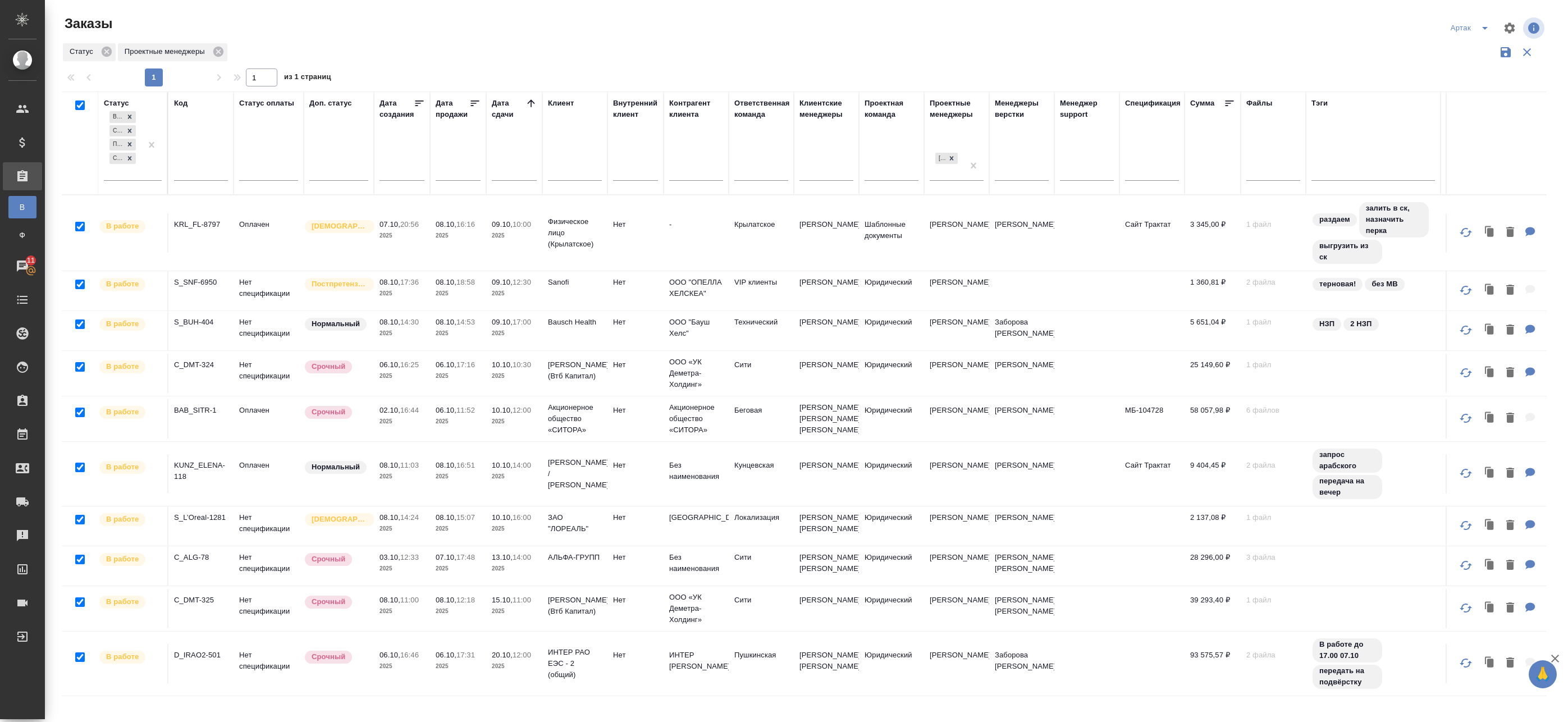
checkbox input "true"
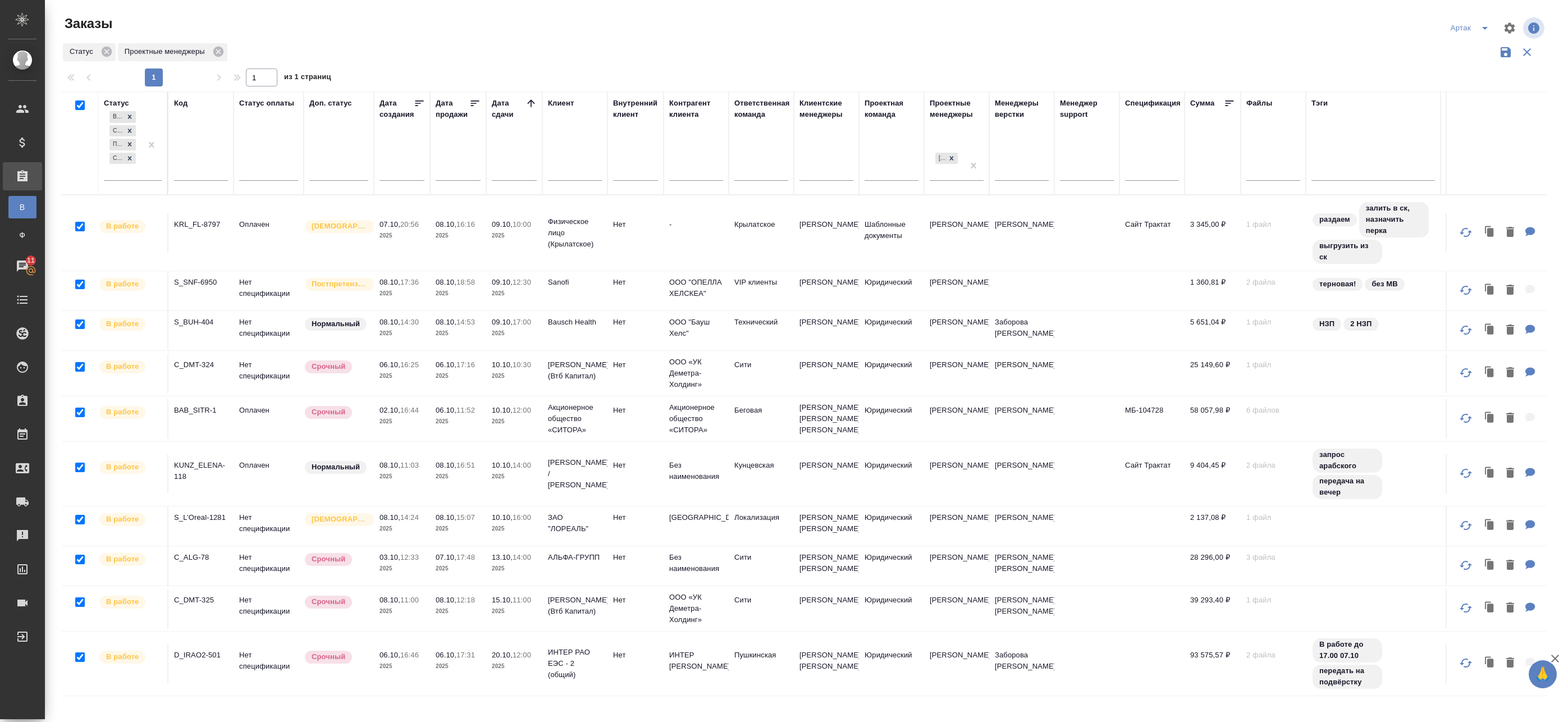
checkbox input "true"
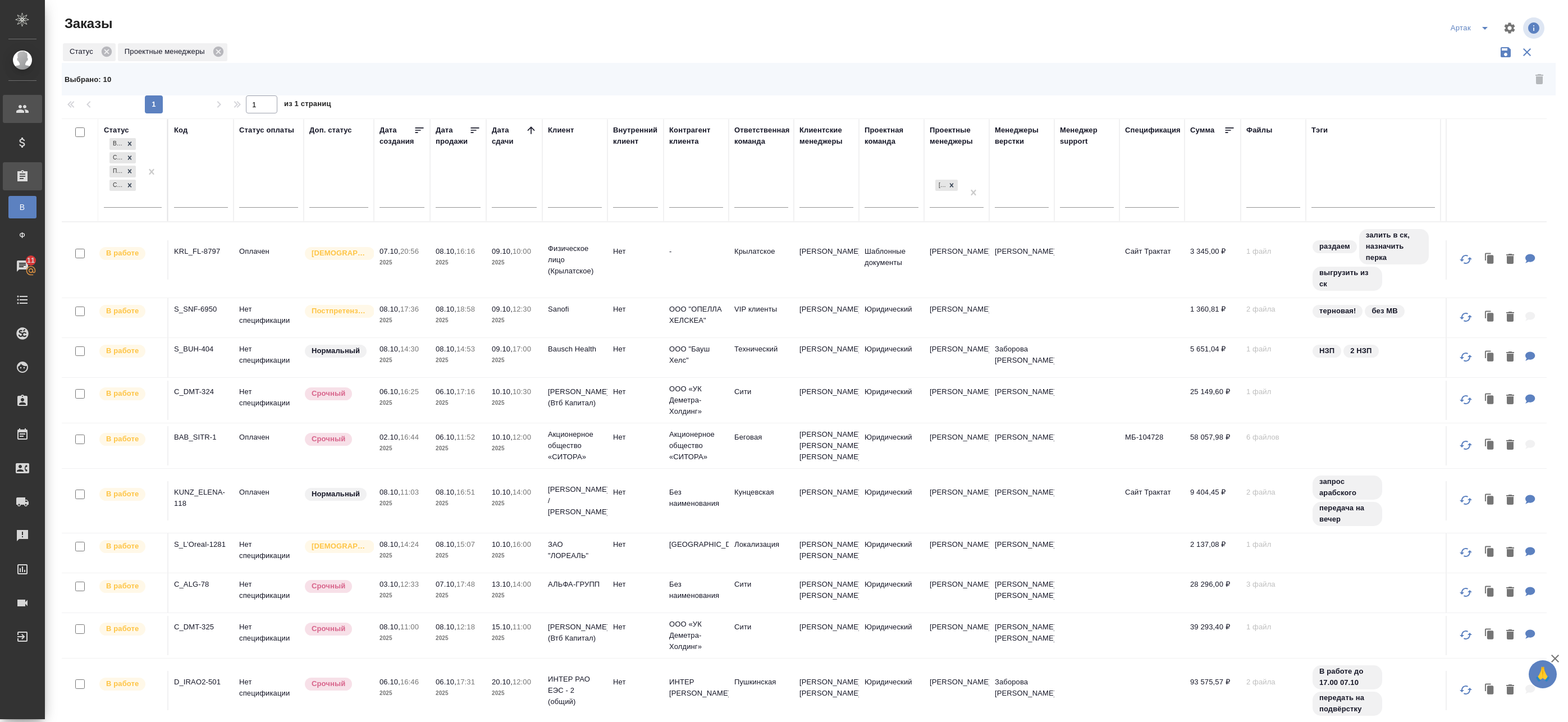
checkbox input "false"
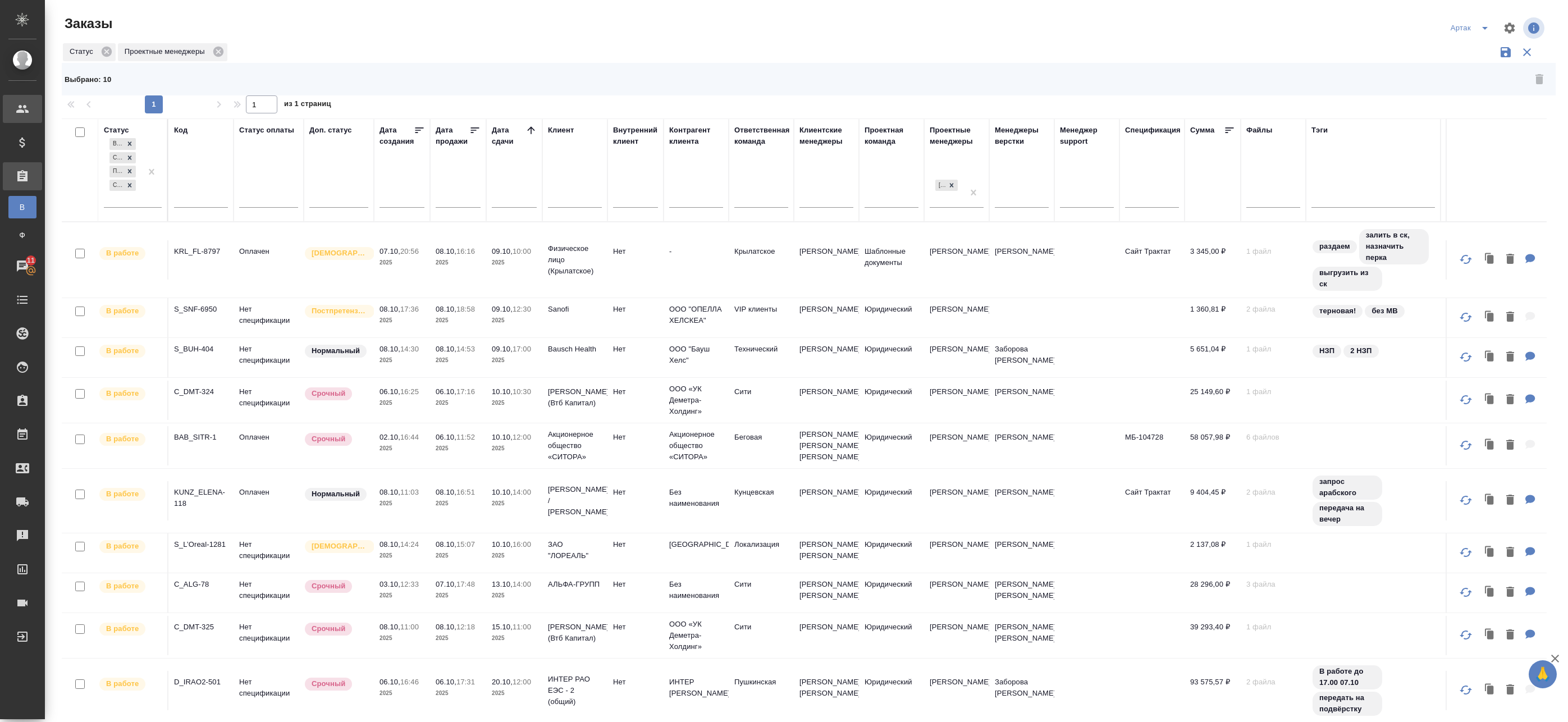
checkbox input "false"
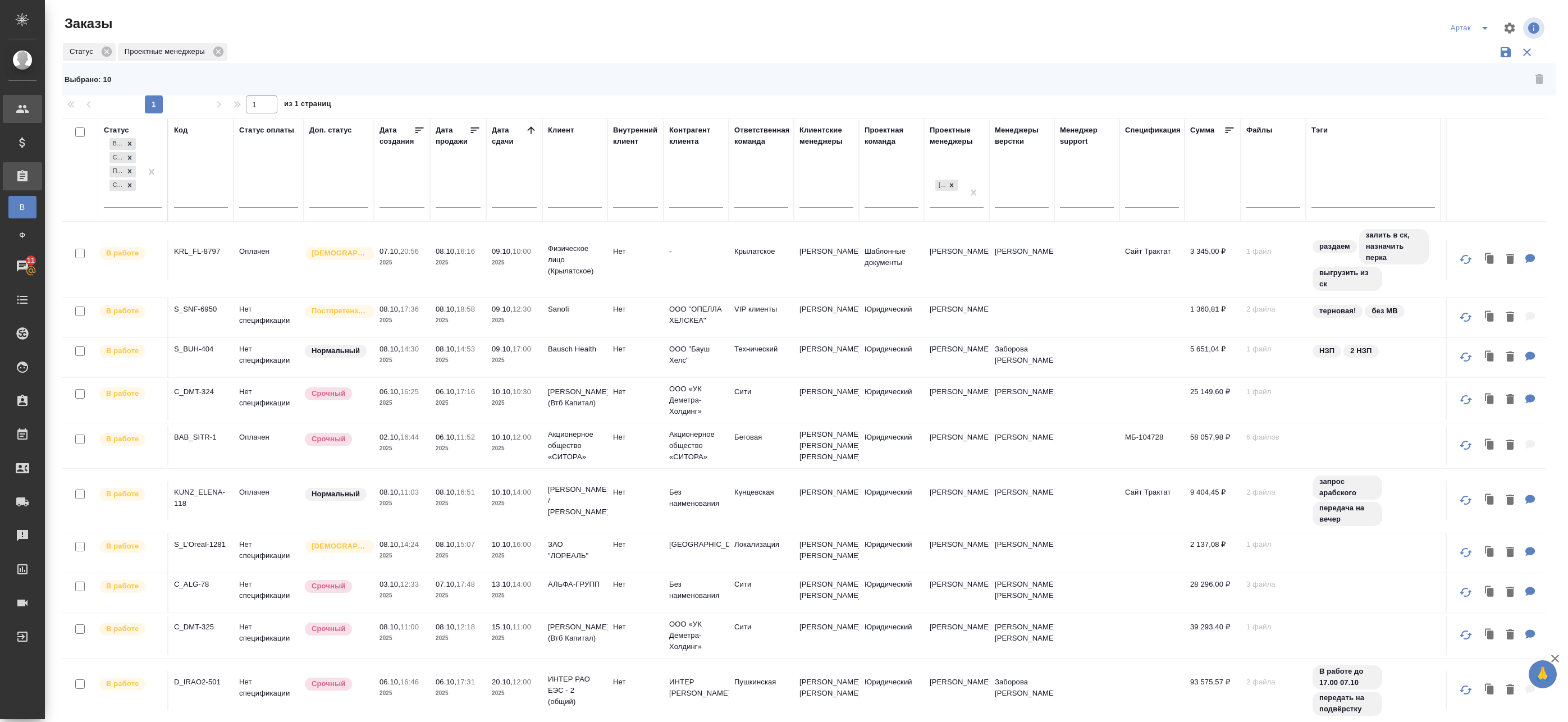
checkbox input "false"
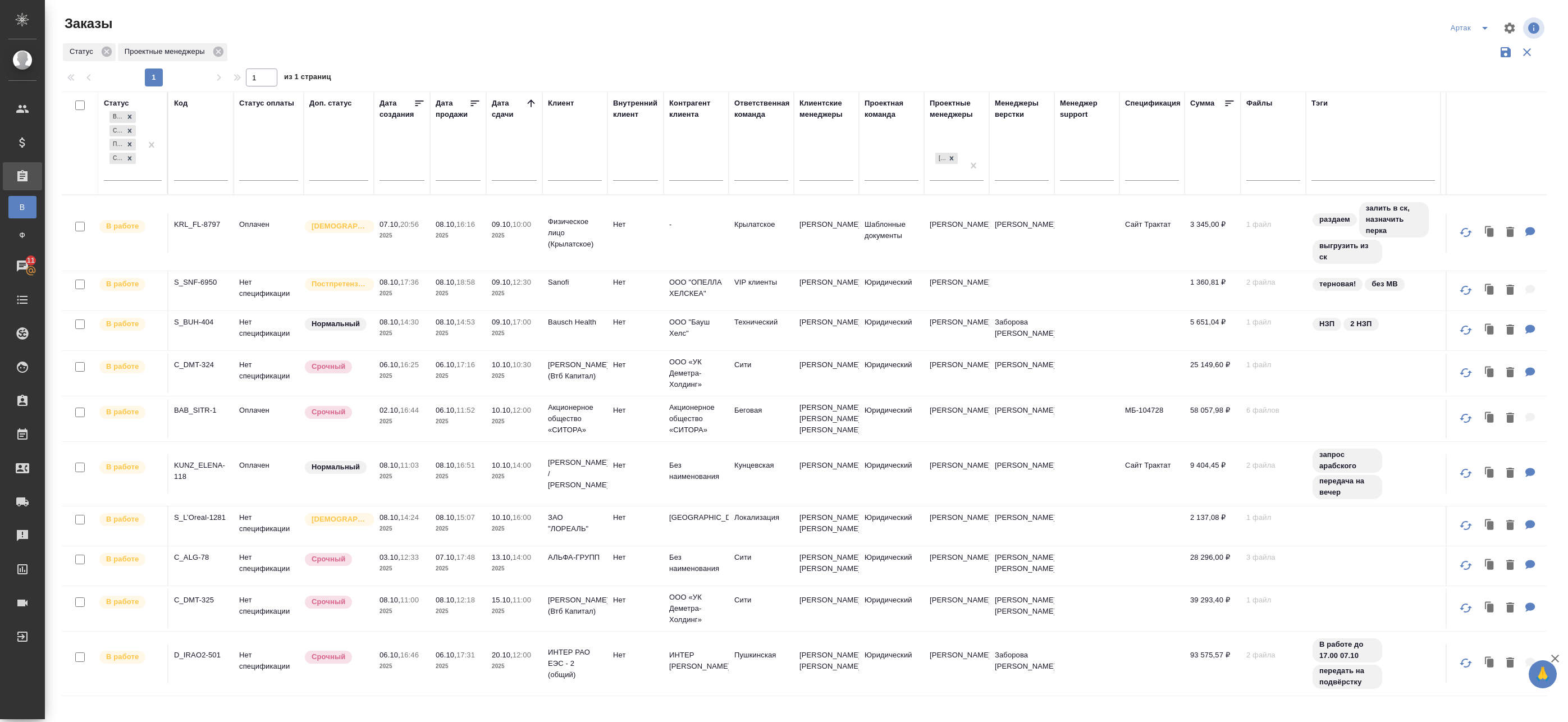
click at [268, 479] on td "Оплачен" at bounding box center [268, 474] width 70 height 39
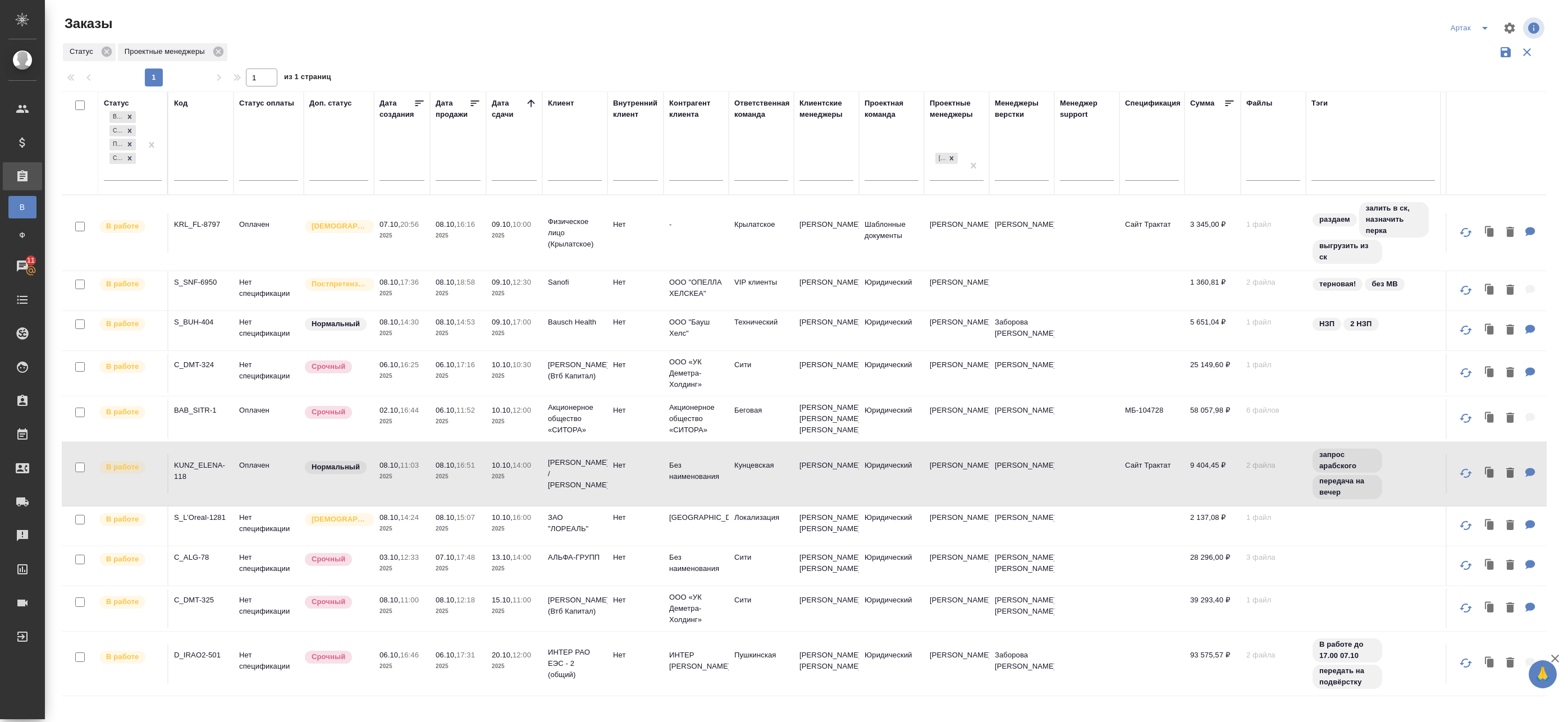
click at [268, 479] on td "Оплачен" at bounding box center [268, 474] width 70 height 39
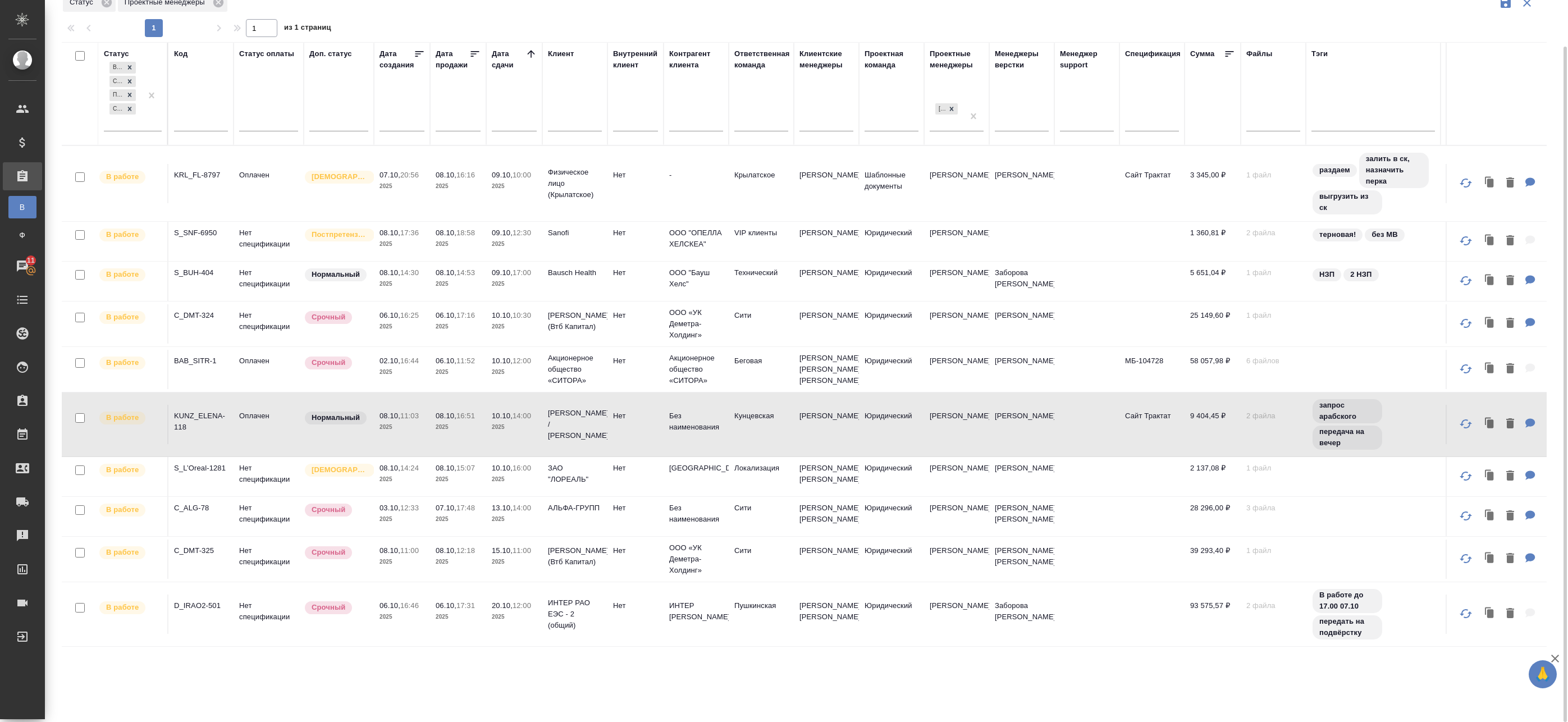
click at [380, 469] on td "08.10, 14:24 2025" at bounding box center [402, 477] width 56 height 39
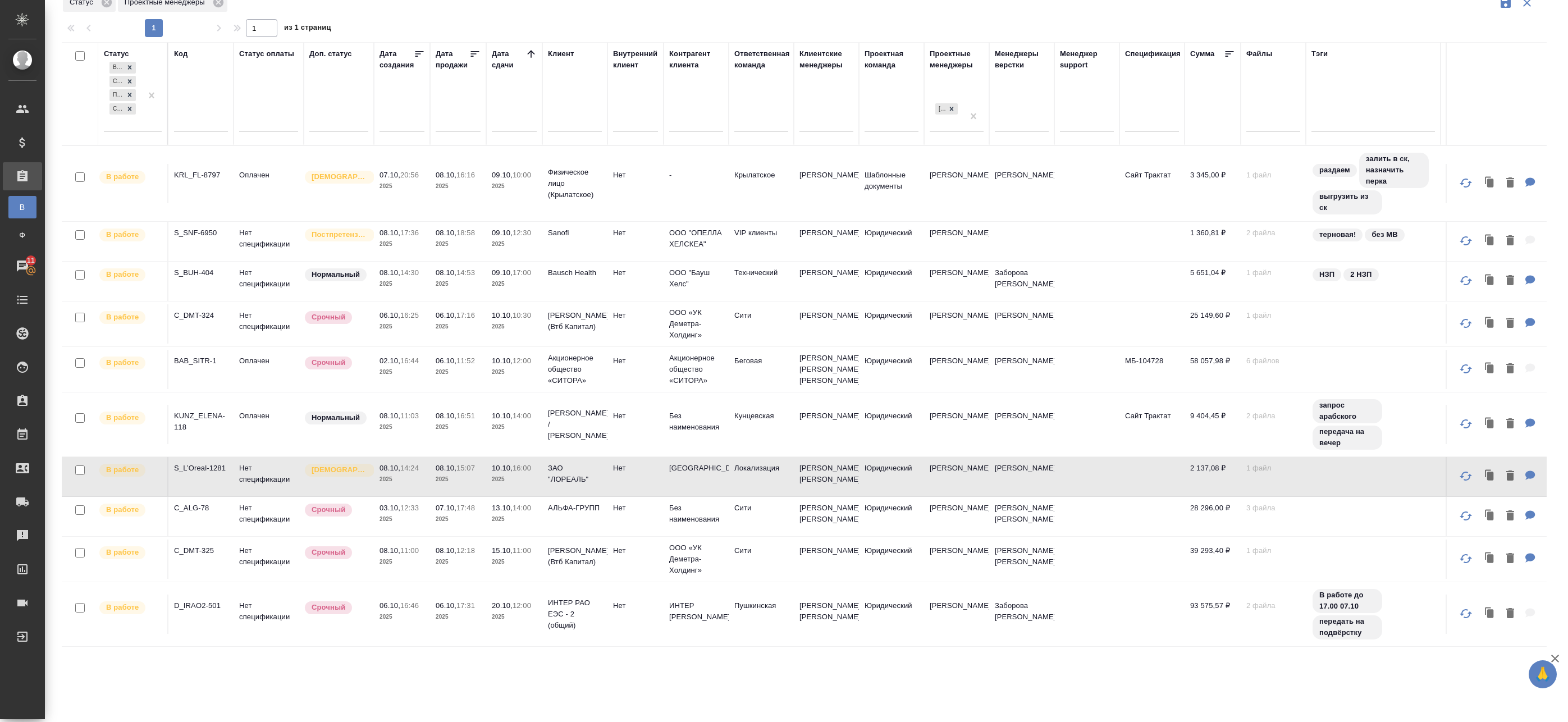
click at [409, 512] on p "12:33" at bounding box center [410, 508] width 19 height 9
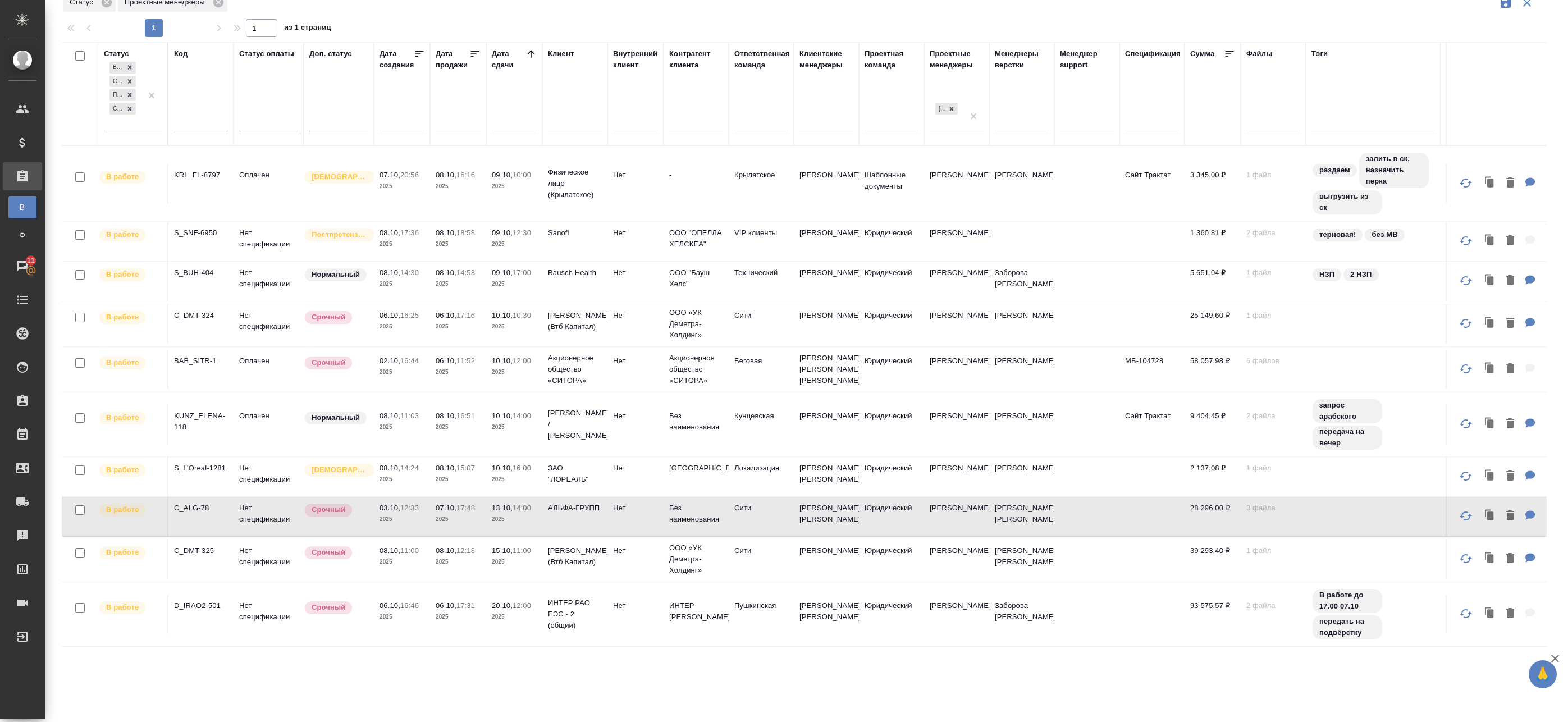
click at [423, 568] on p "2025" at bounding box center [402, 562] width 45 height 11
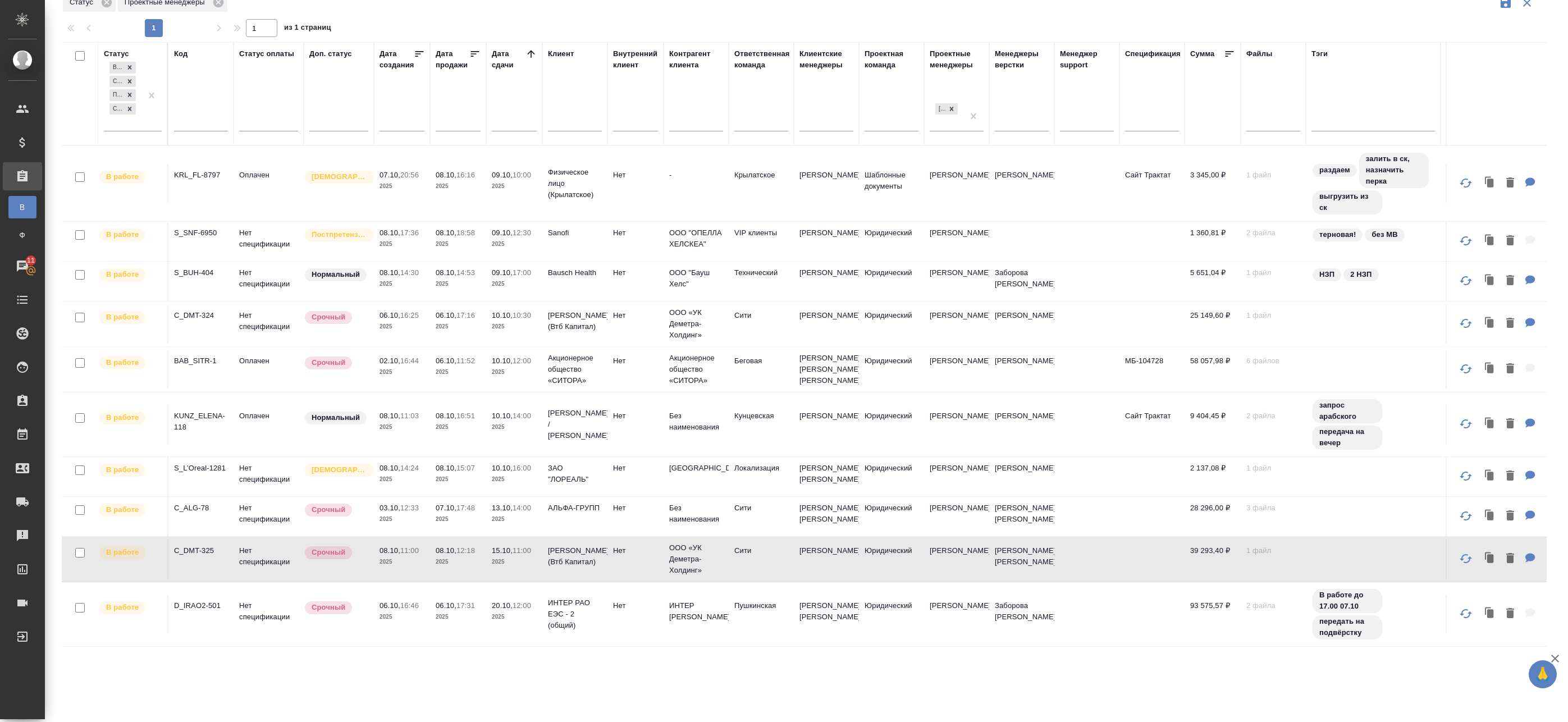
drag, startPoint x: 426, startPoint y: 607, endPoint x: 430, endPoint y: 611, distance: 5.7
click at [426, 607] on td "06.10, 16:46 2025" at bounding box center [402, 614] width 56 height 39
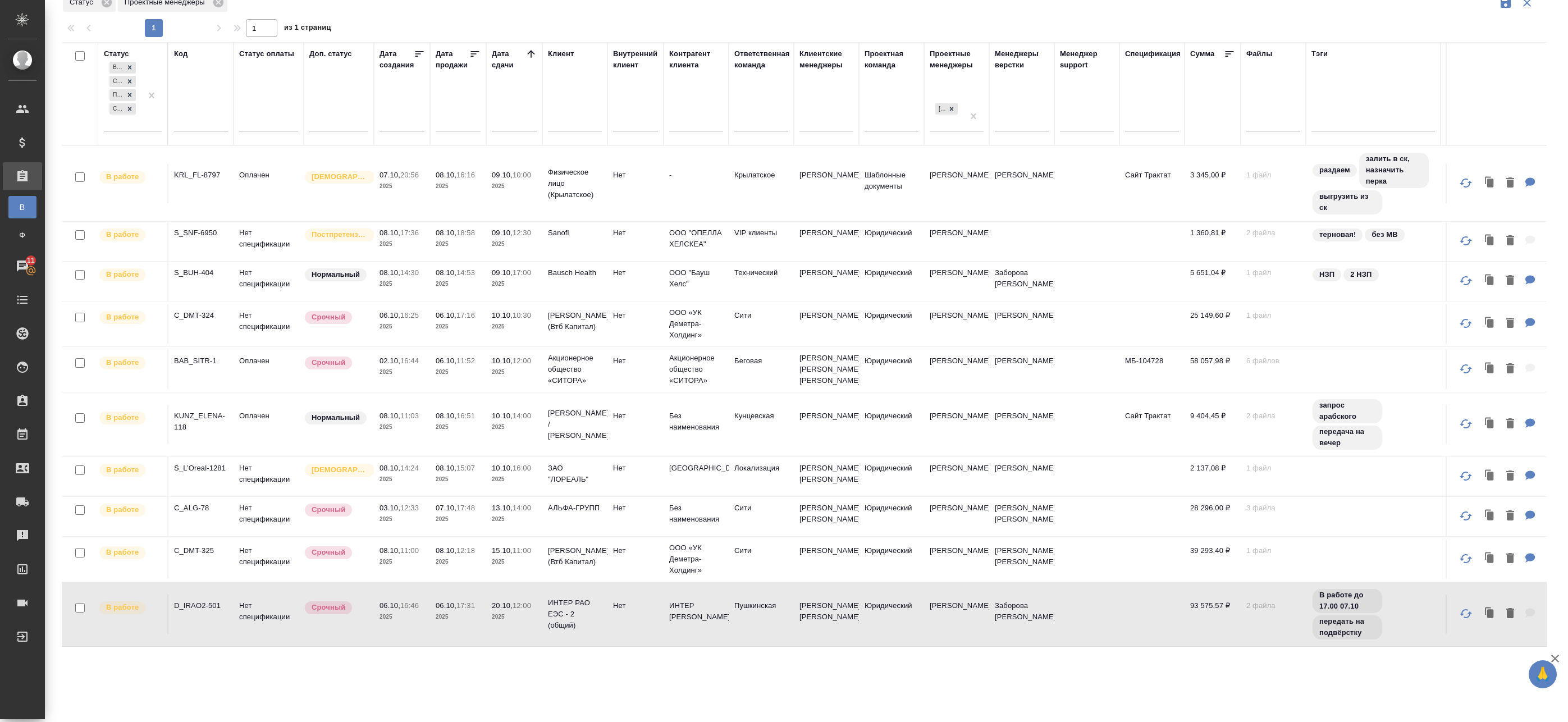
click at [431, 616] on td "06.10, 17:31 2025" at bounding box center [458, 614] width 56 height 39
click at [432, 616] on td "06.10, 17:31 2025" at bounding box center [458, 614] width 56 height 39
click at [84, 177] on input "checkbox" at bounding box center [80, 177] width 9 height 9
checkbox input "true"
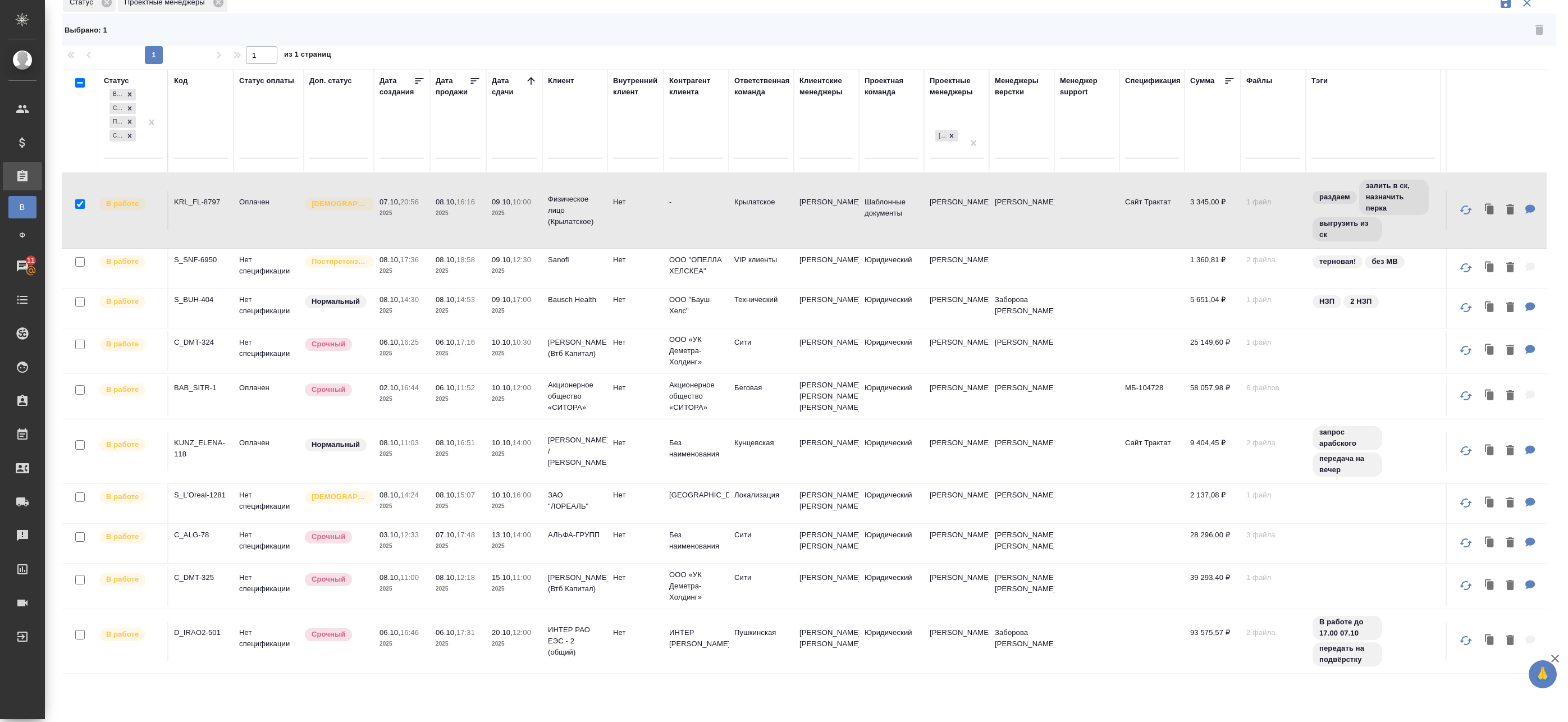
scroll to position [0, 0]
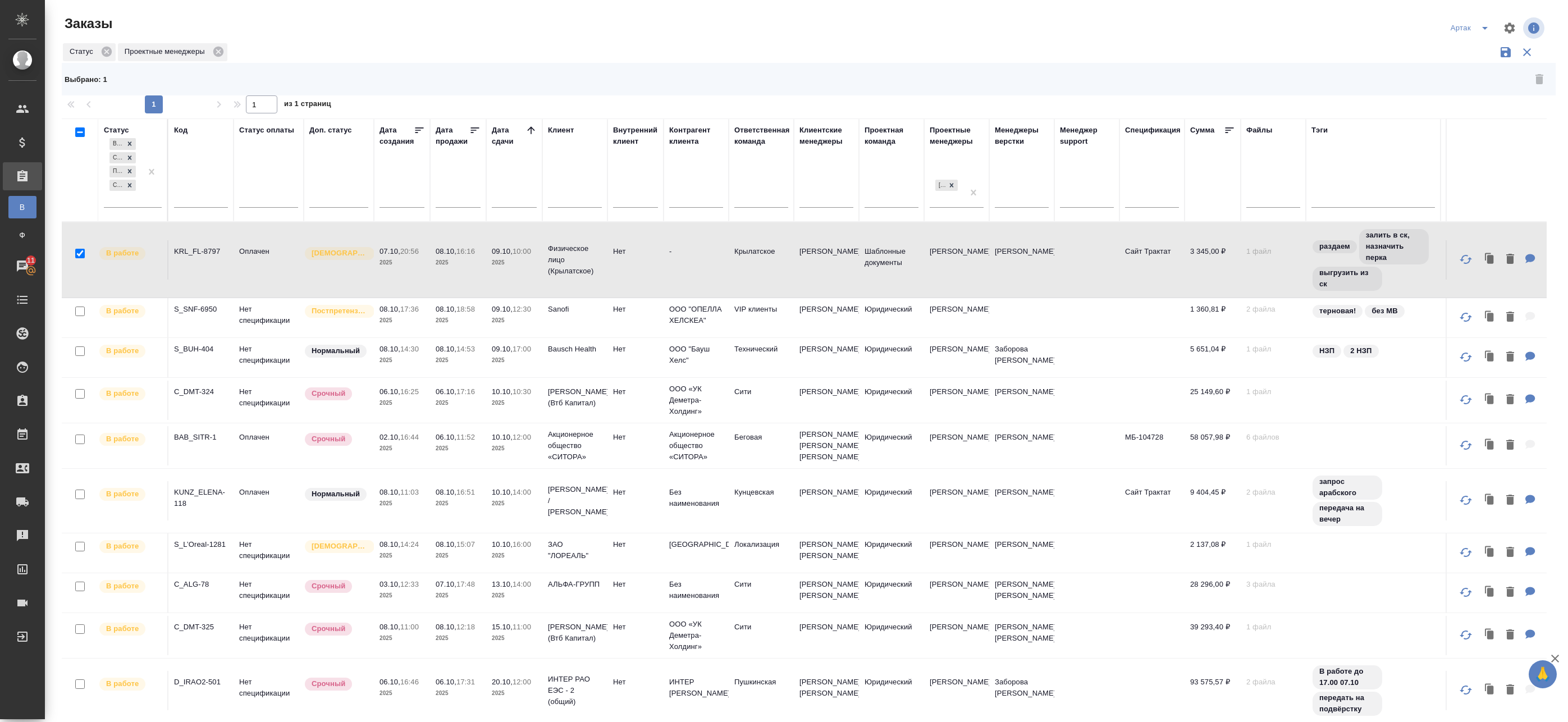
click at [84, 131] on input "checkbox" at bounding box center [80, 132] width 9 height 9
checkbox input "true"
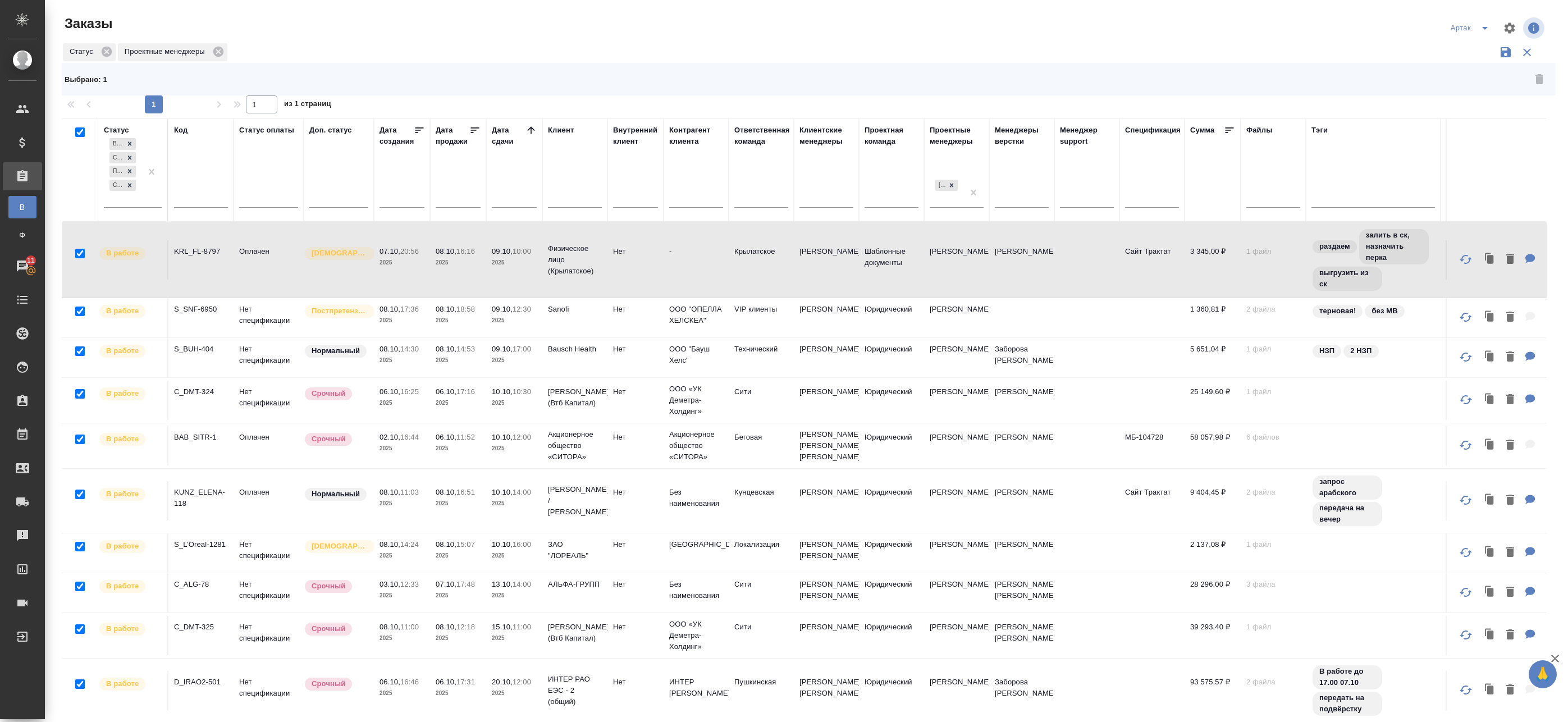
checkbox input "true"
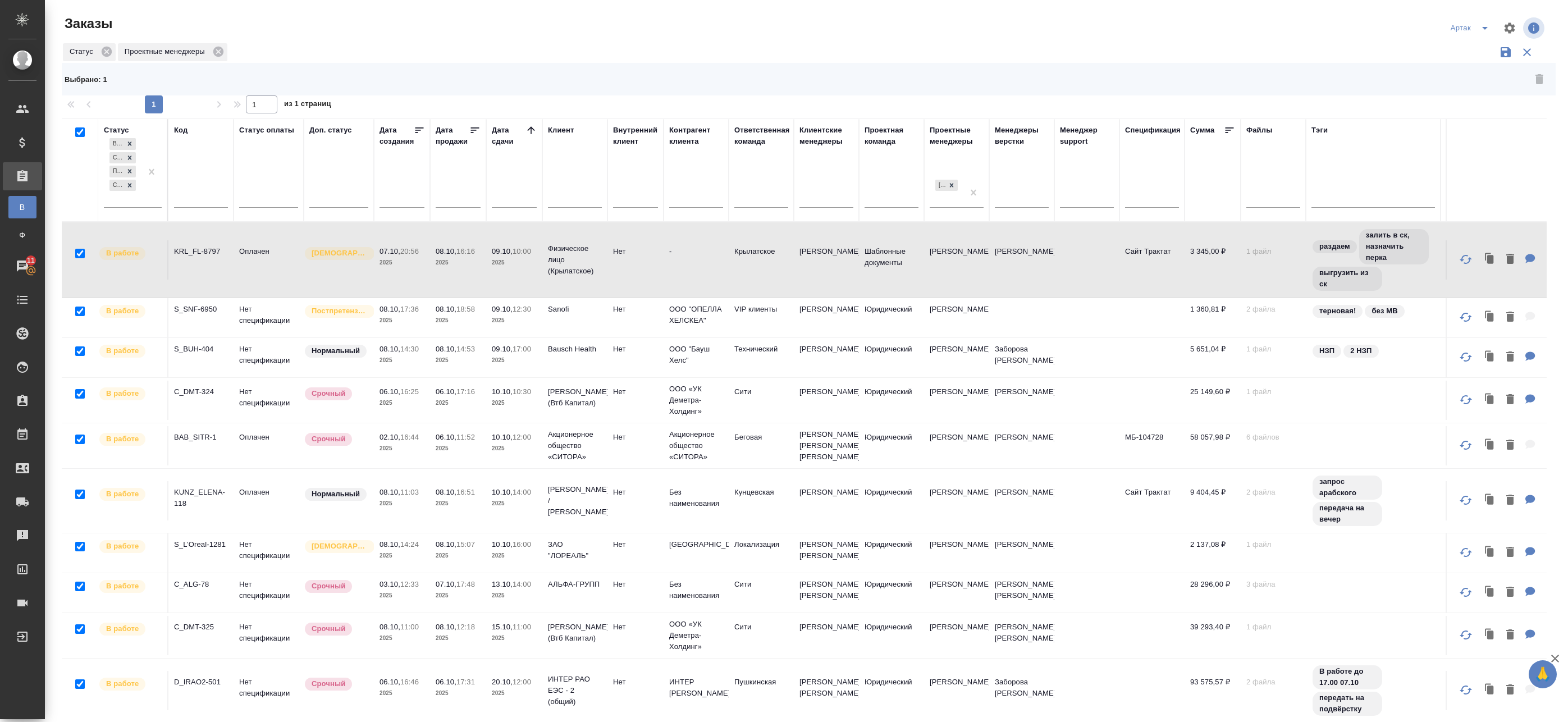
checkbox input "true"
checkbox input "false"
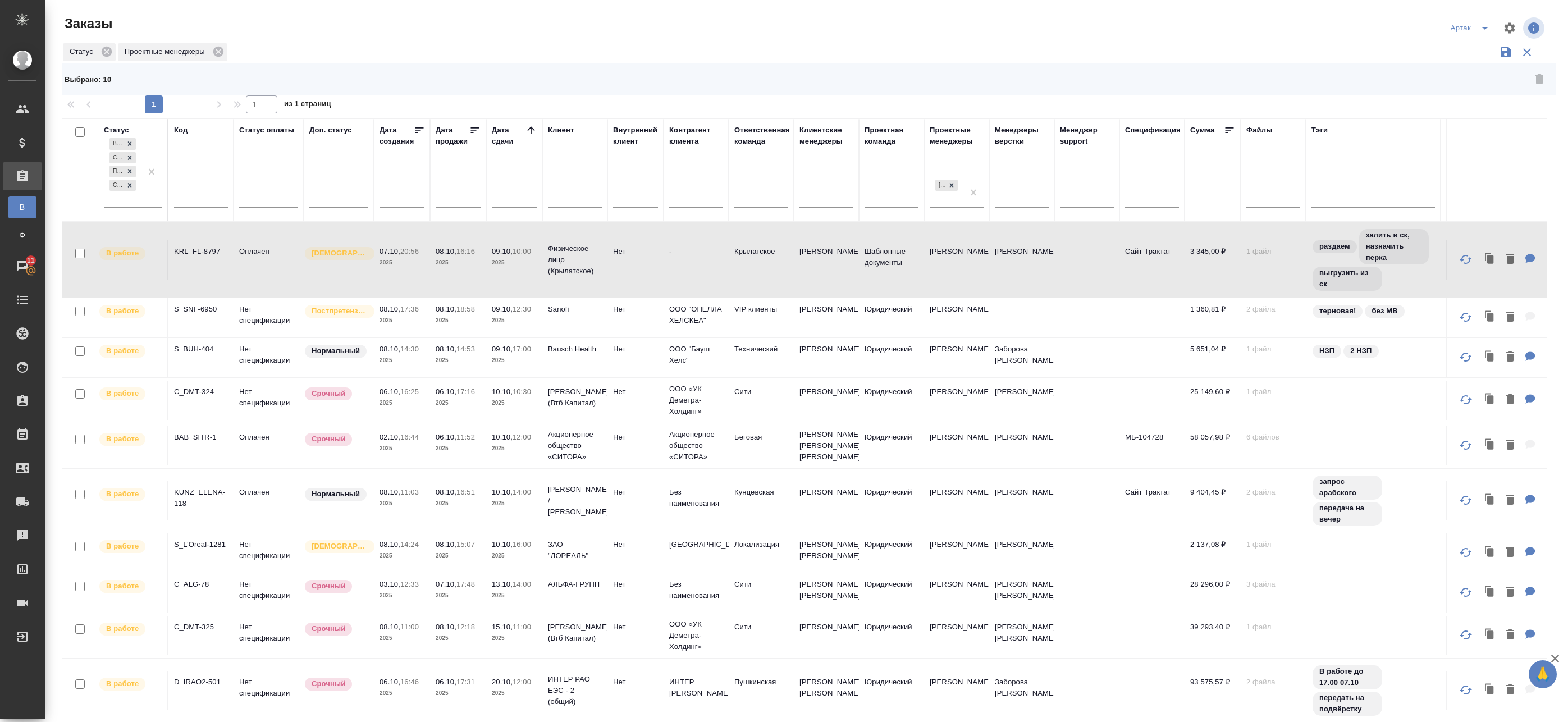
checkbox input "false"
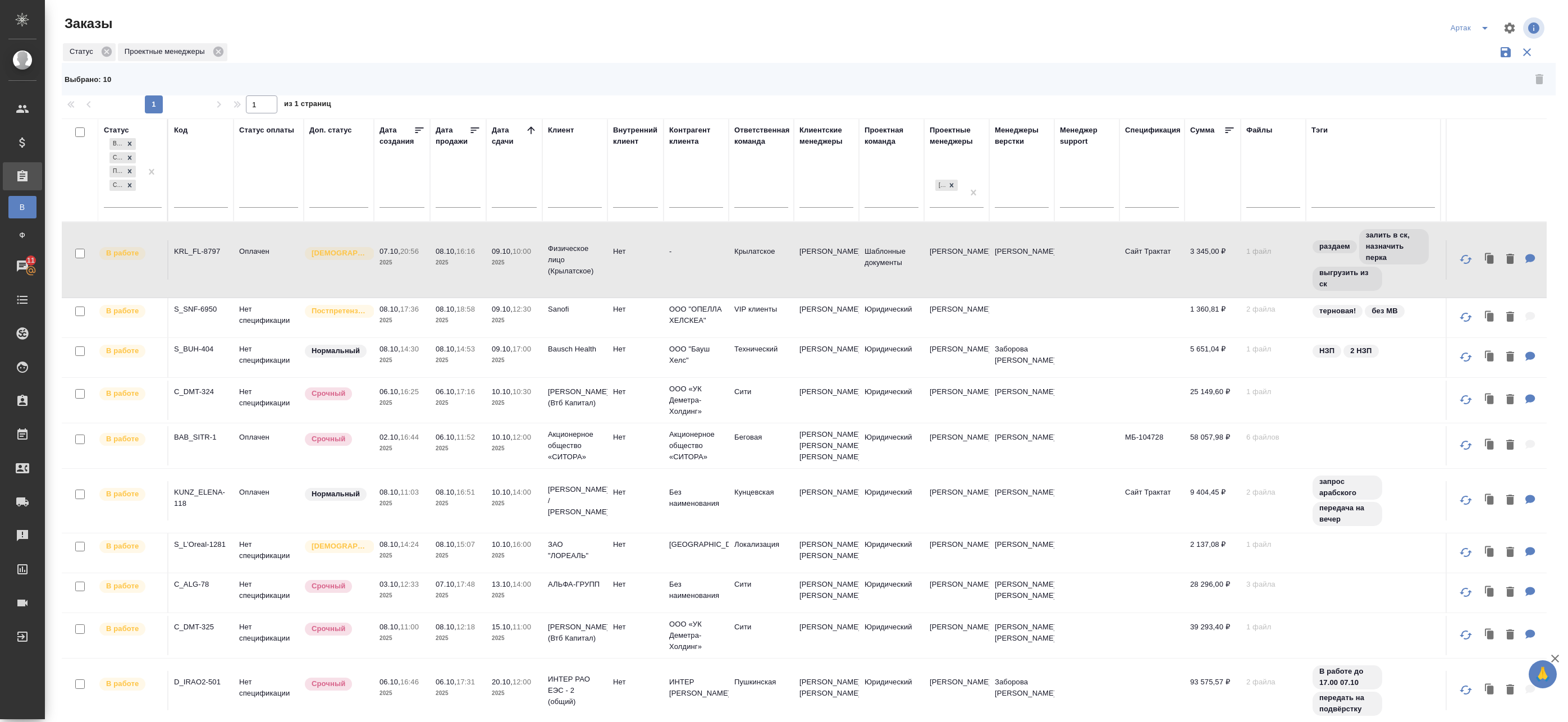
checkbox input "false"
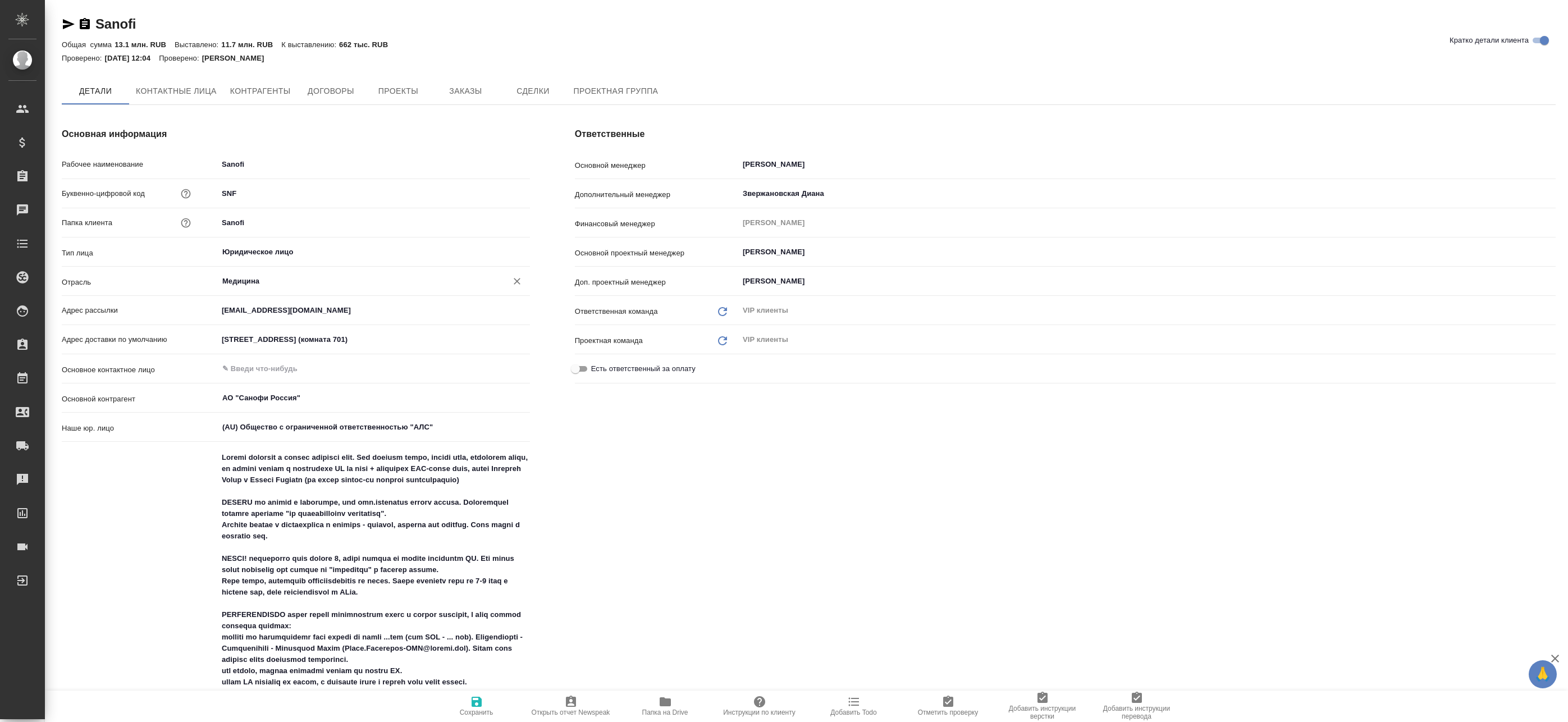
type textarea "x"
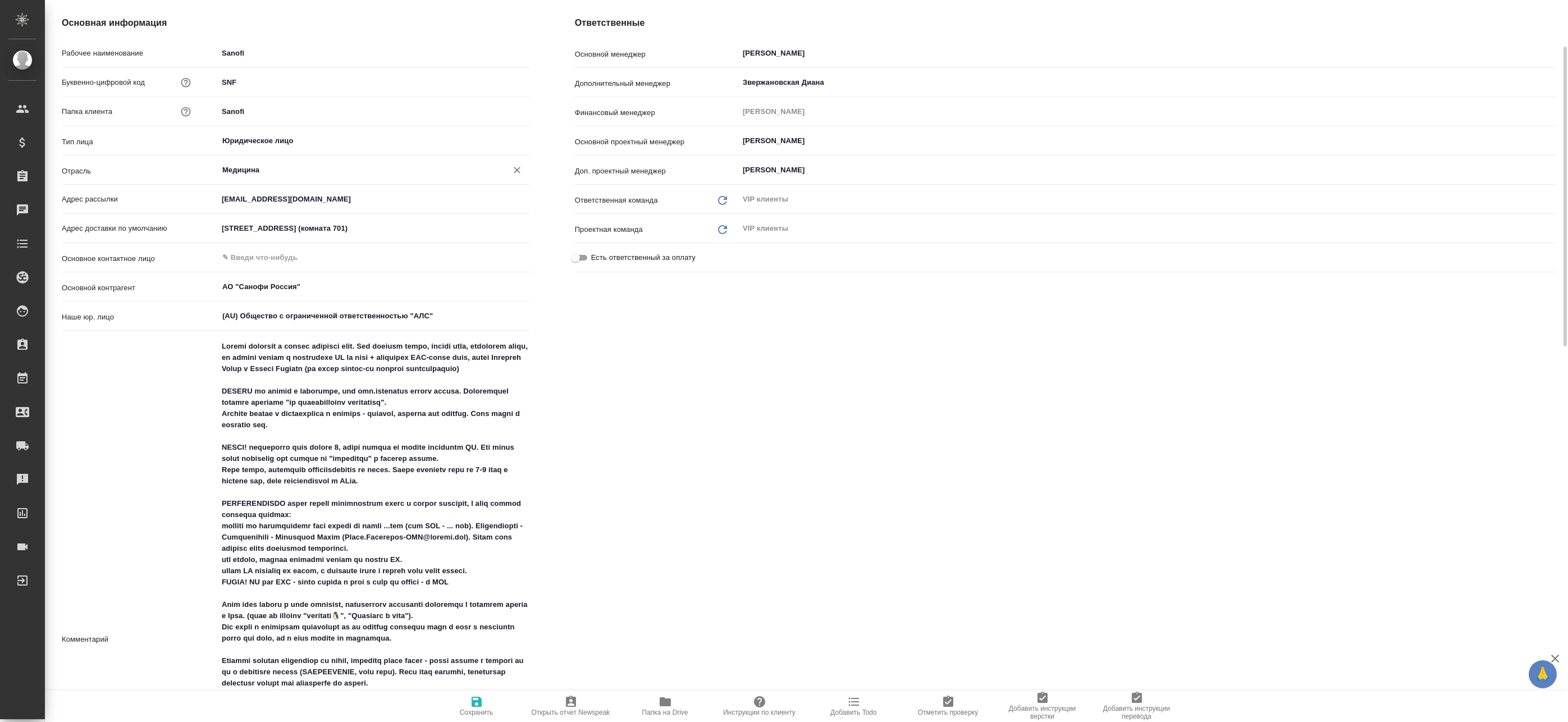
type textarea "x"
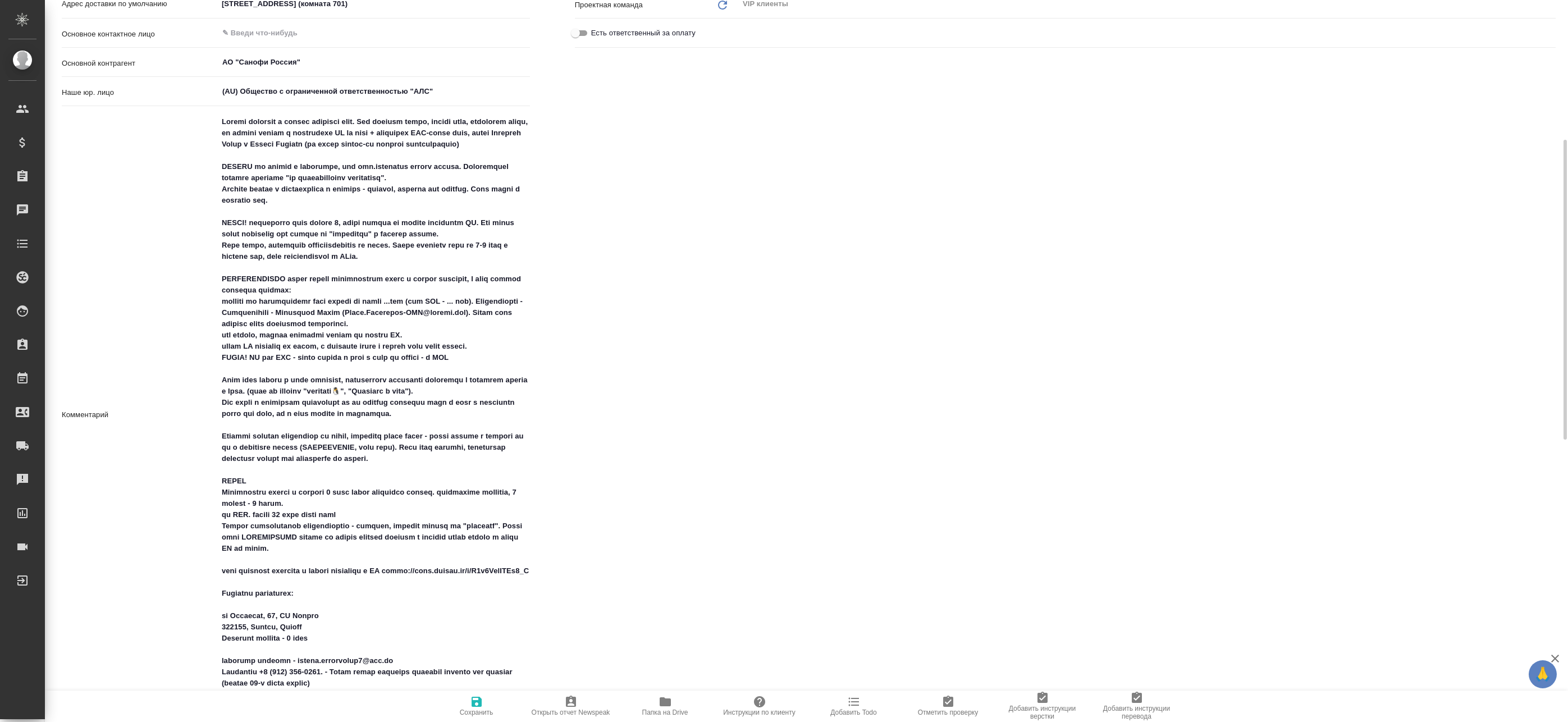
type textarea "x"
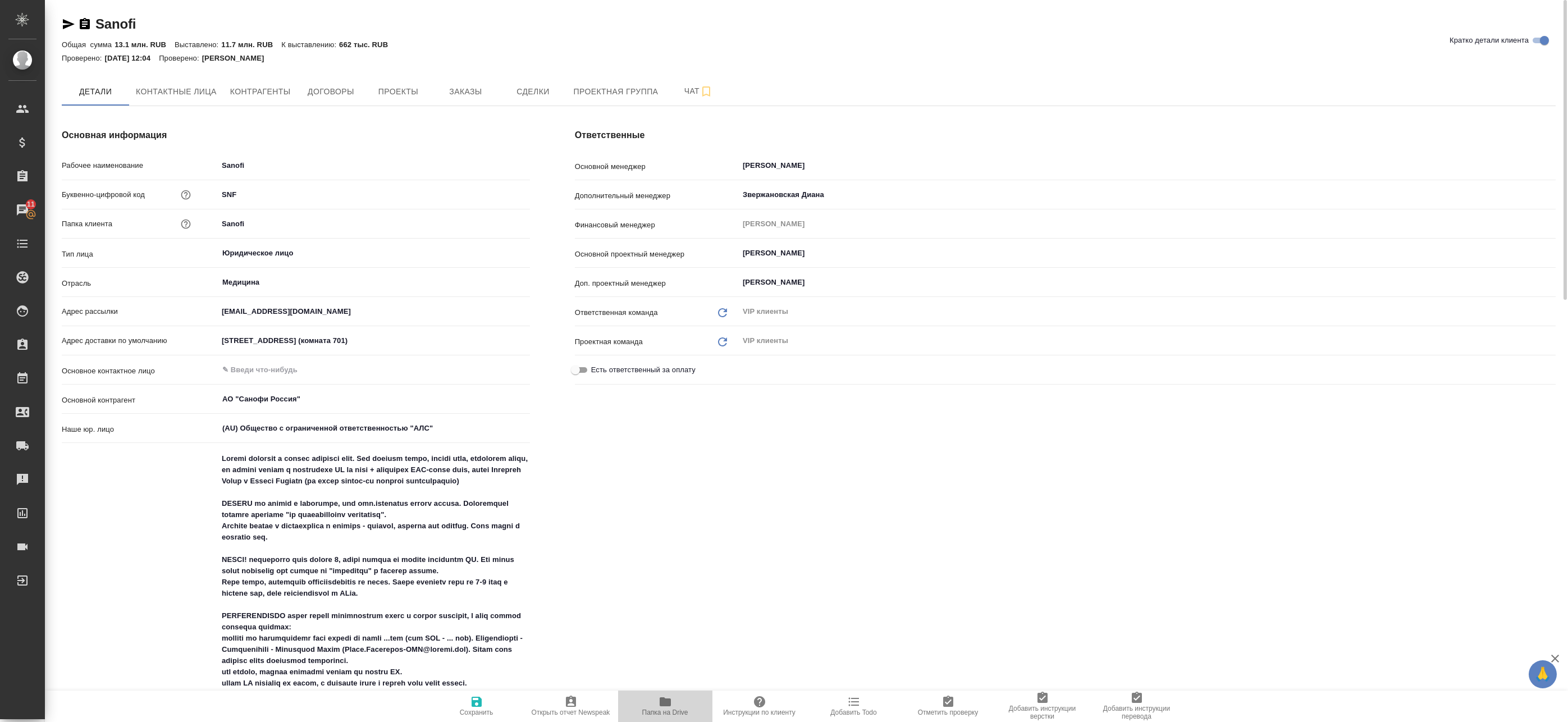
click at [657, 713] on span "Папка на Drive" at bounding box center [665, 712] width 46 height 8
type textarea "x"
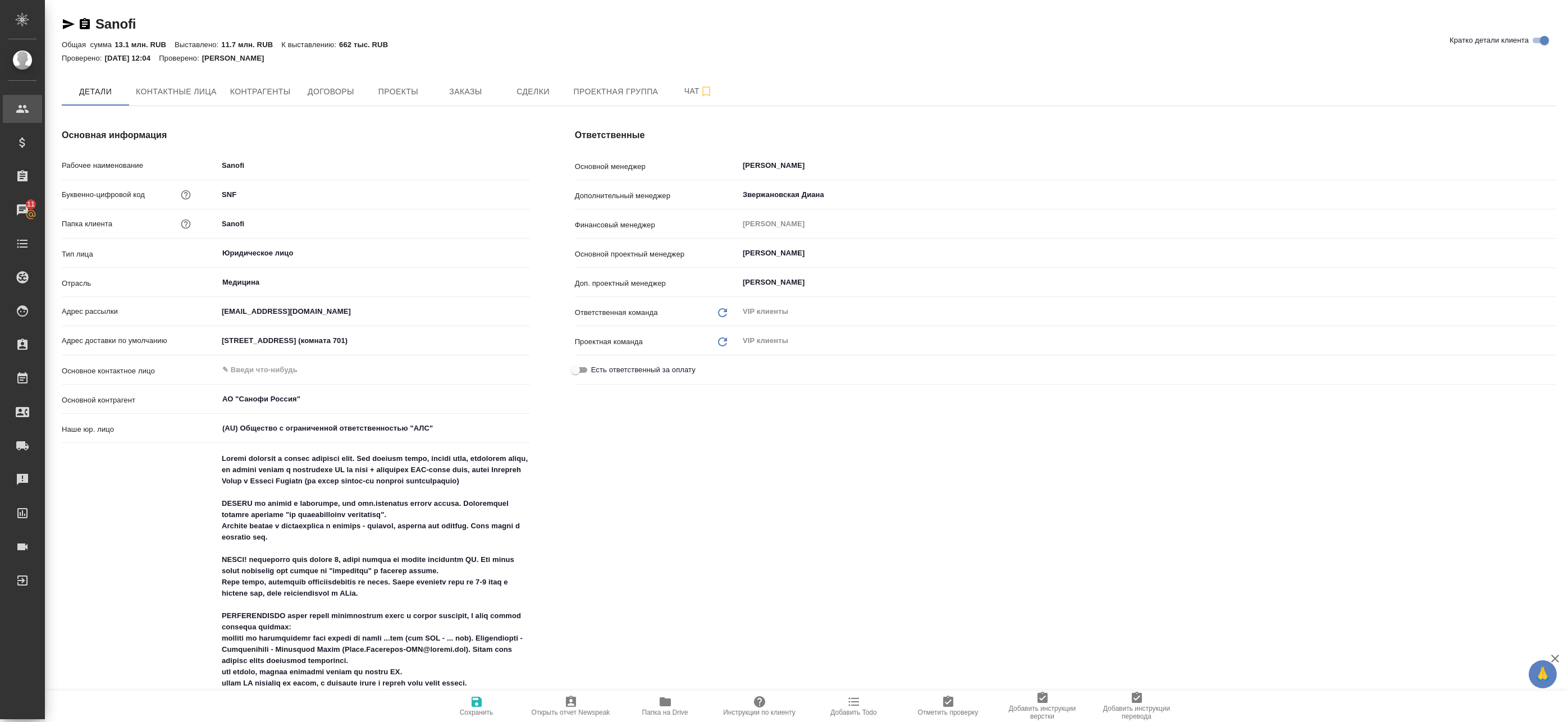
type textarea "x"
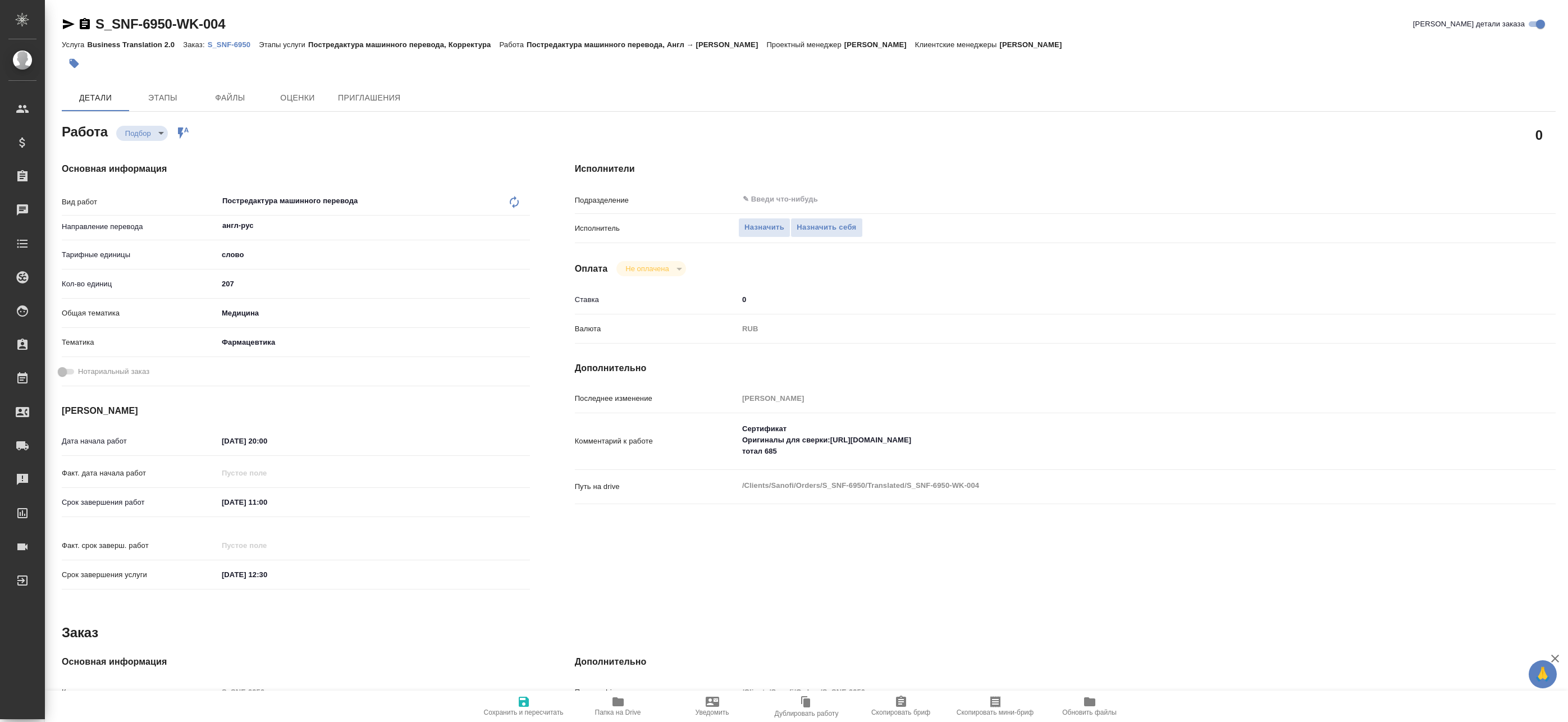
type textarea "x"
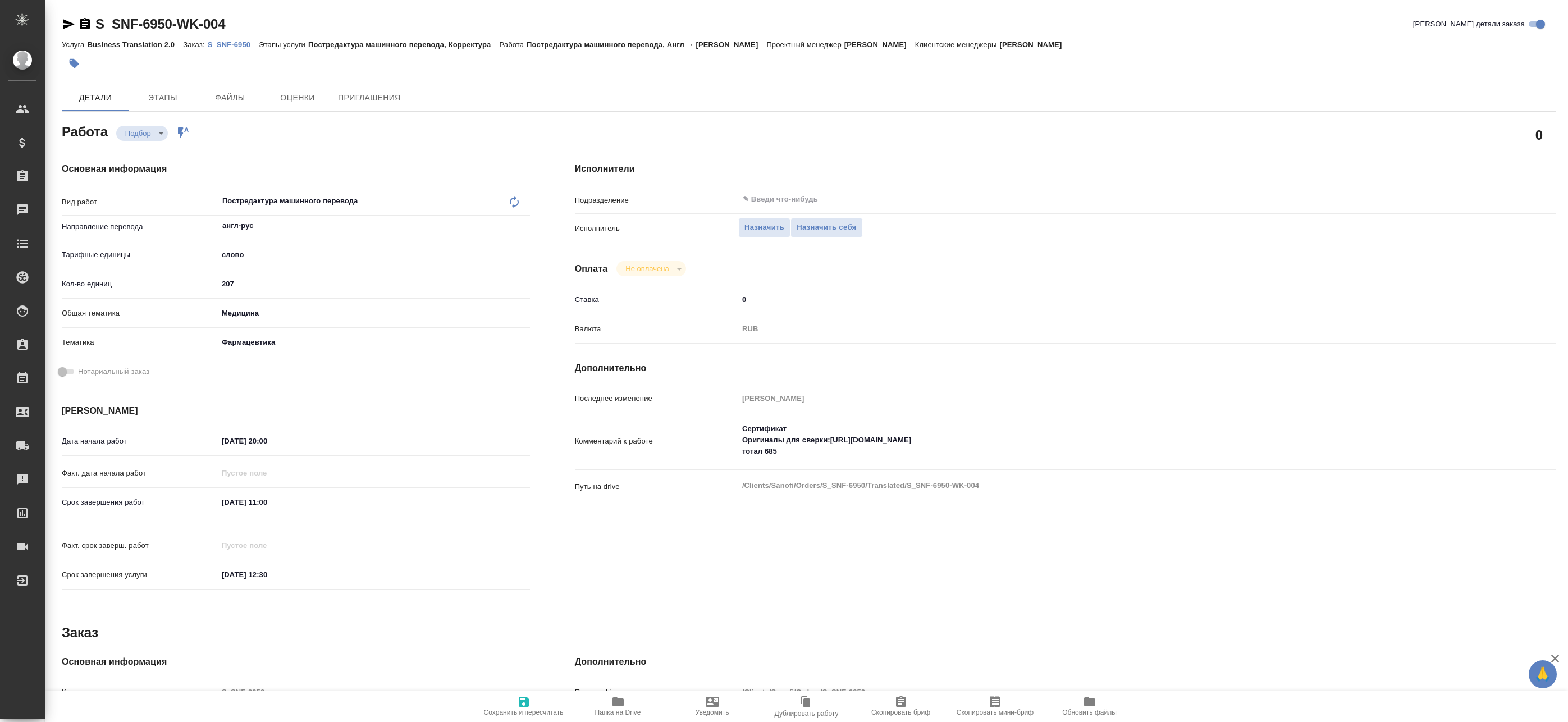
type textarea "x"
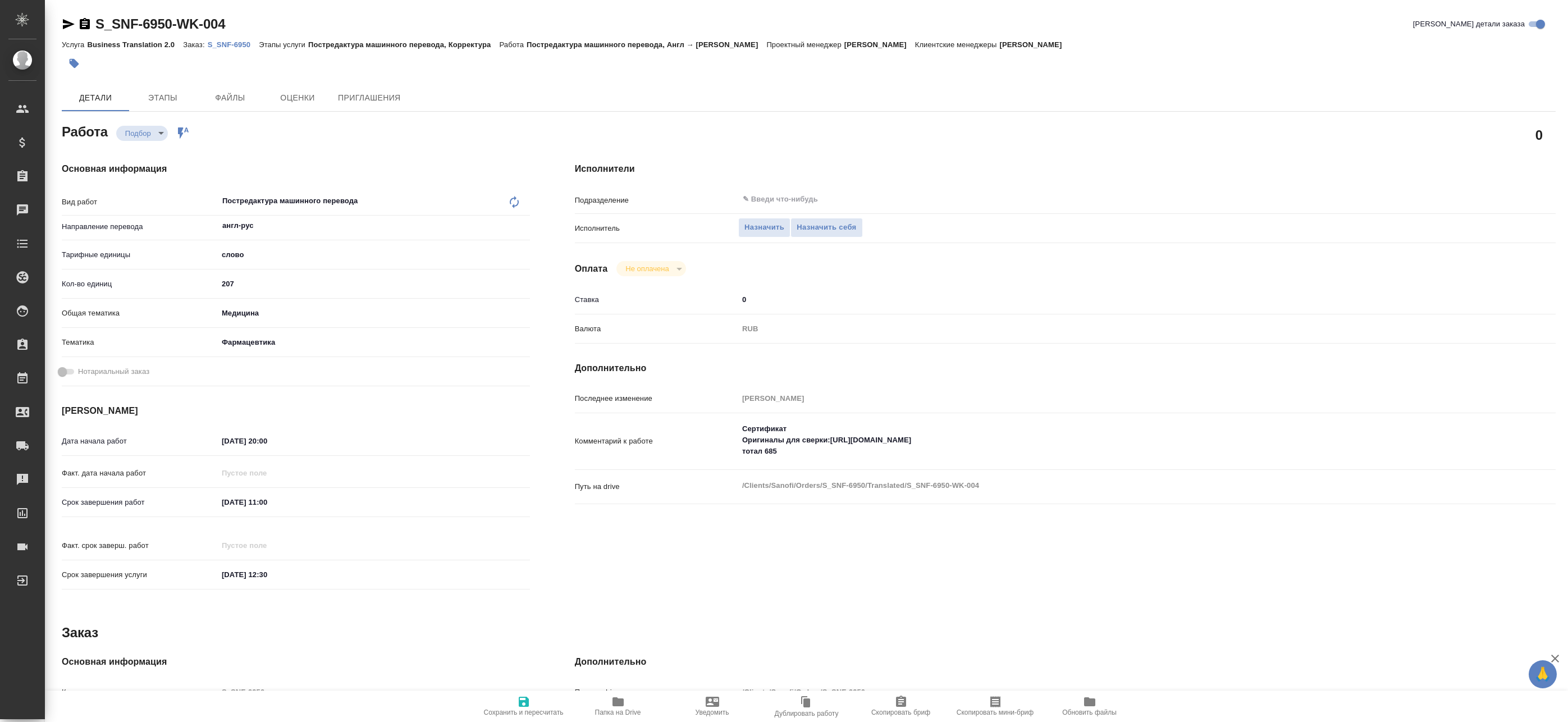
type textarea "x"
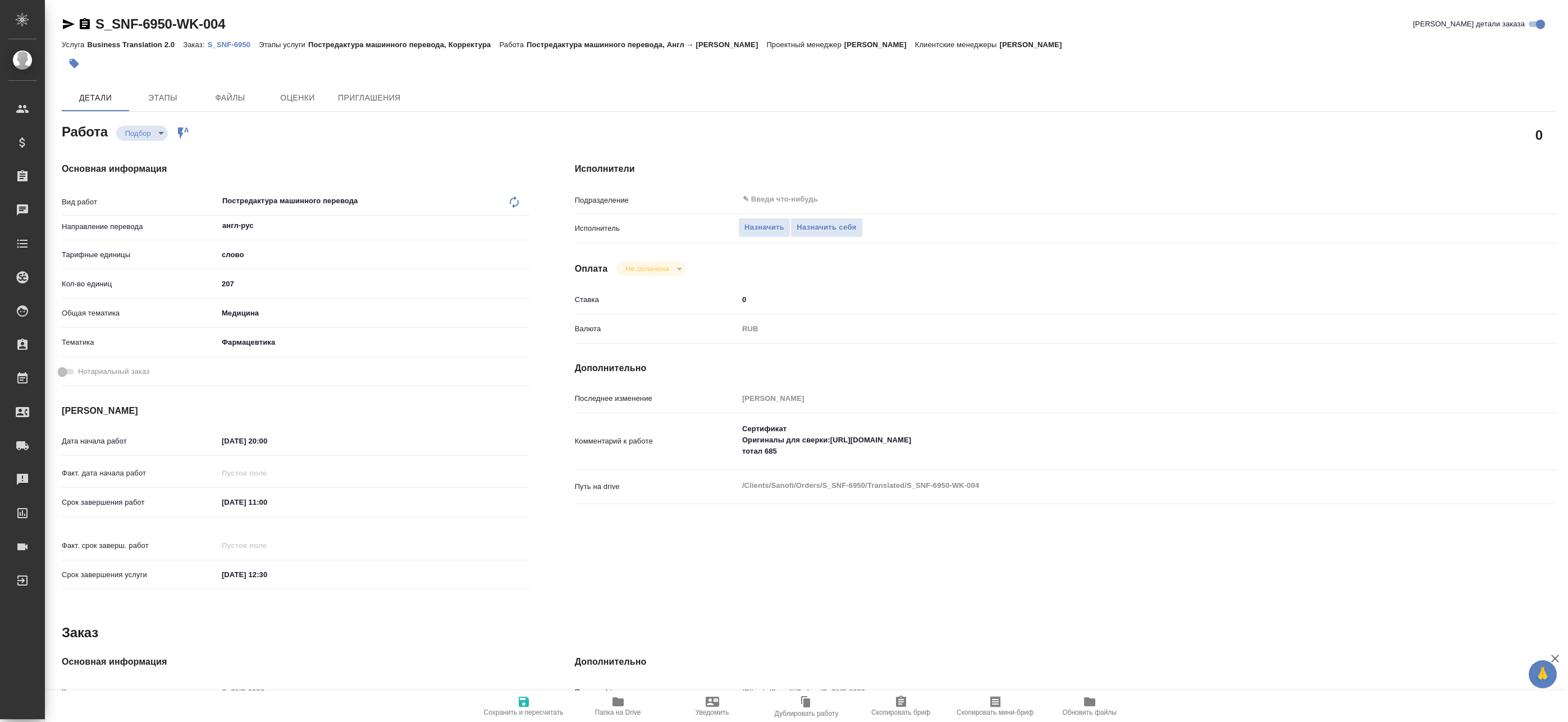
type textarea "x"
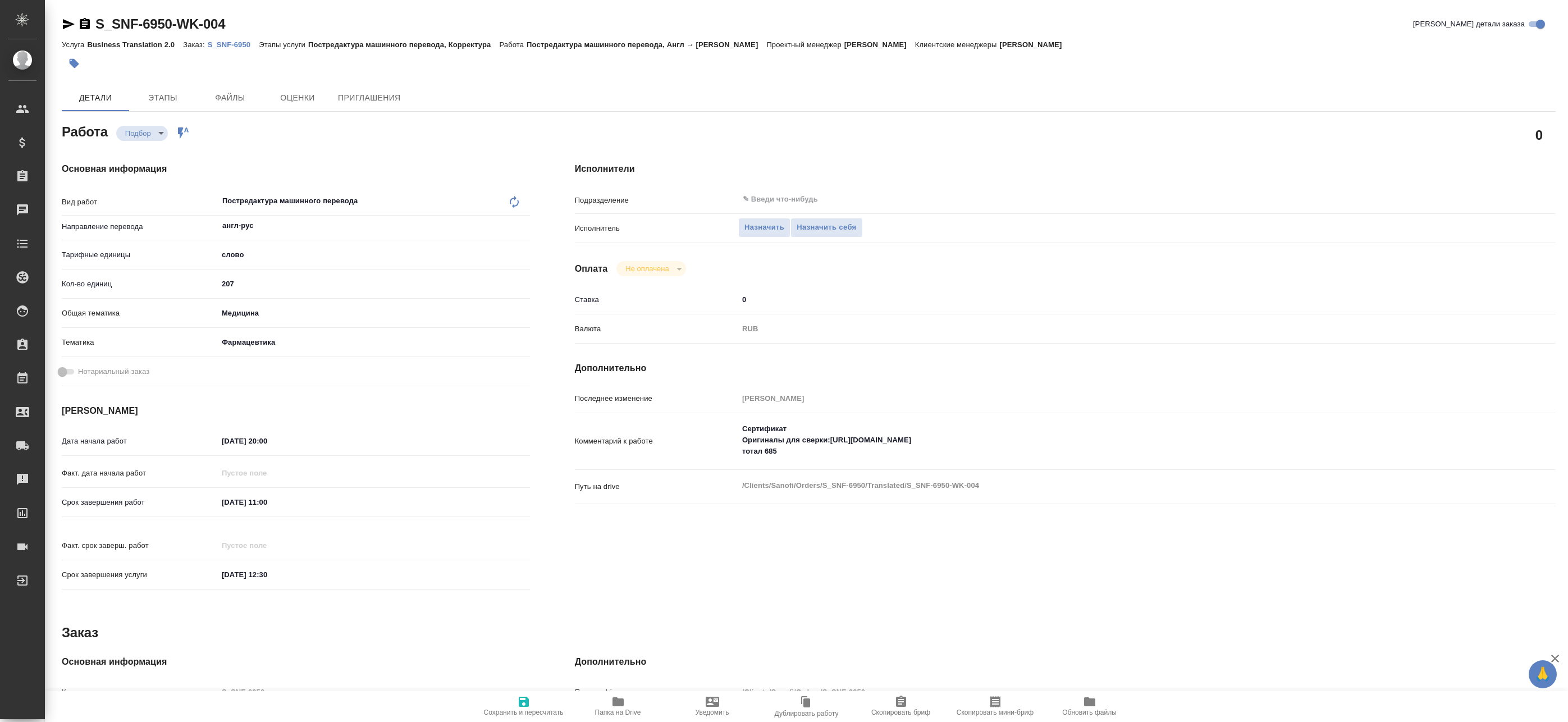
type textarea "x"
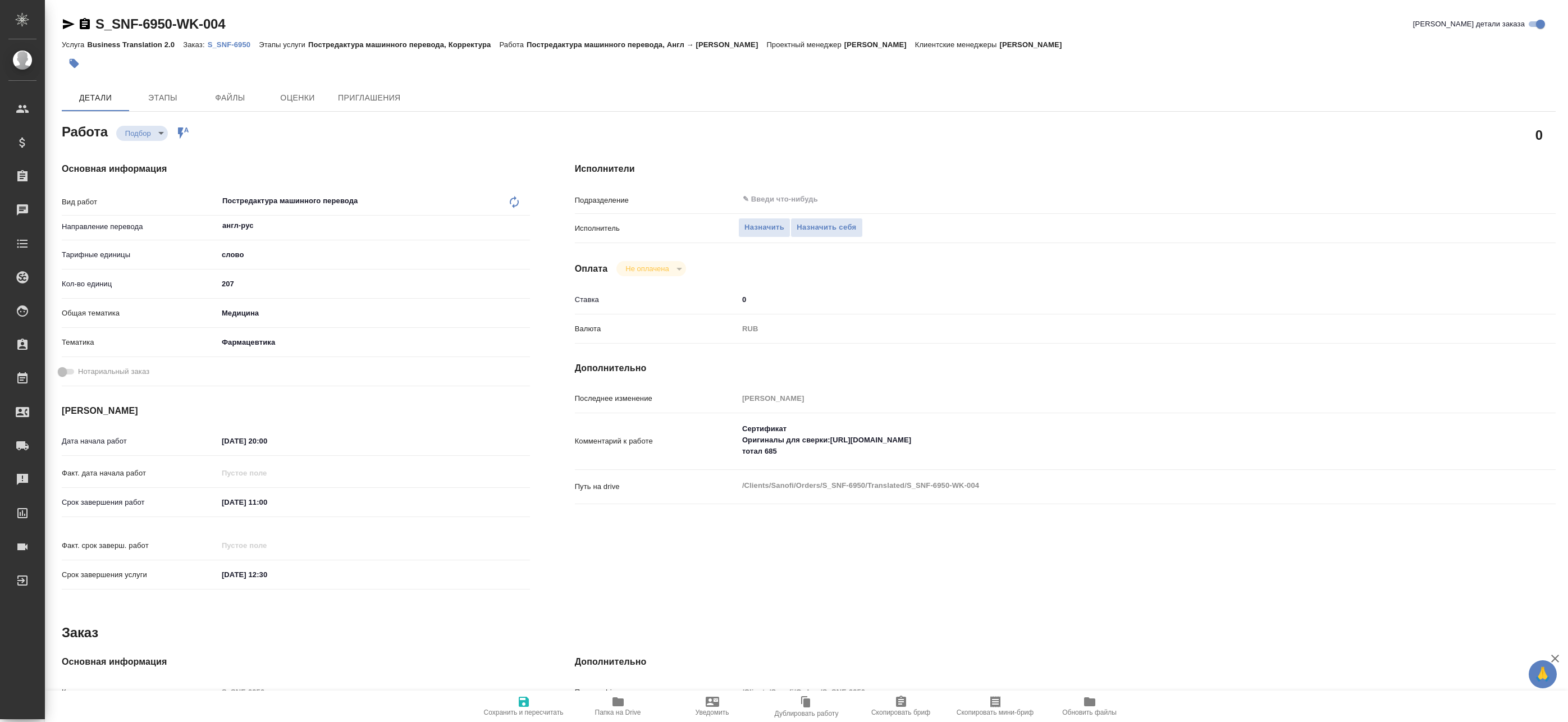
type textarea "x"
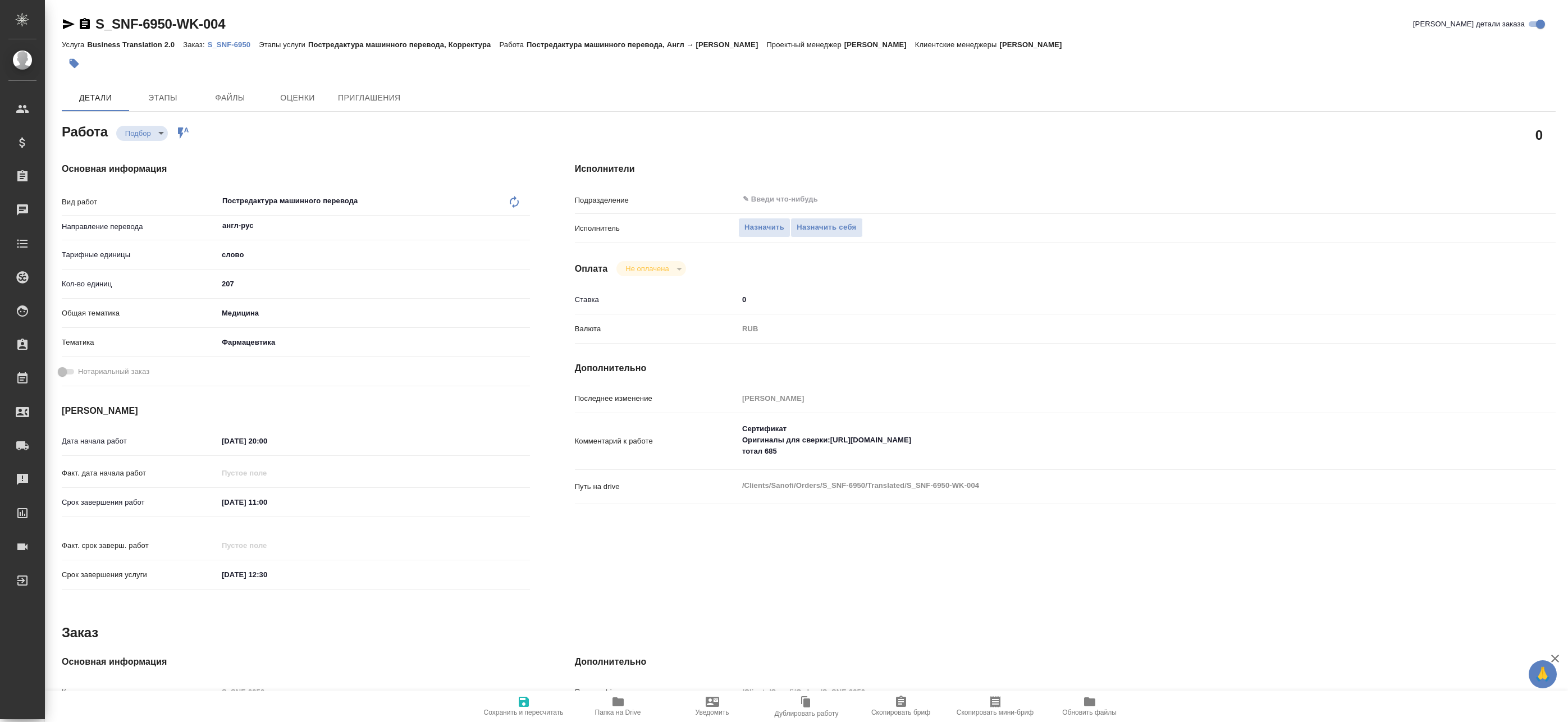
type textarea "x"
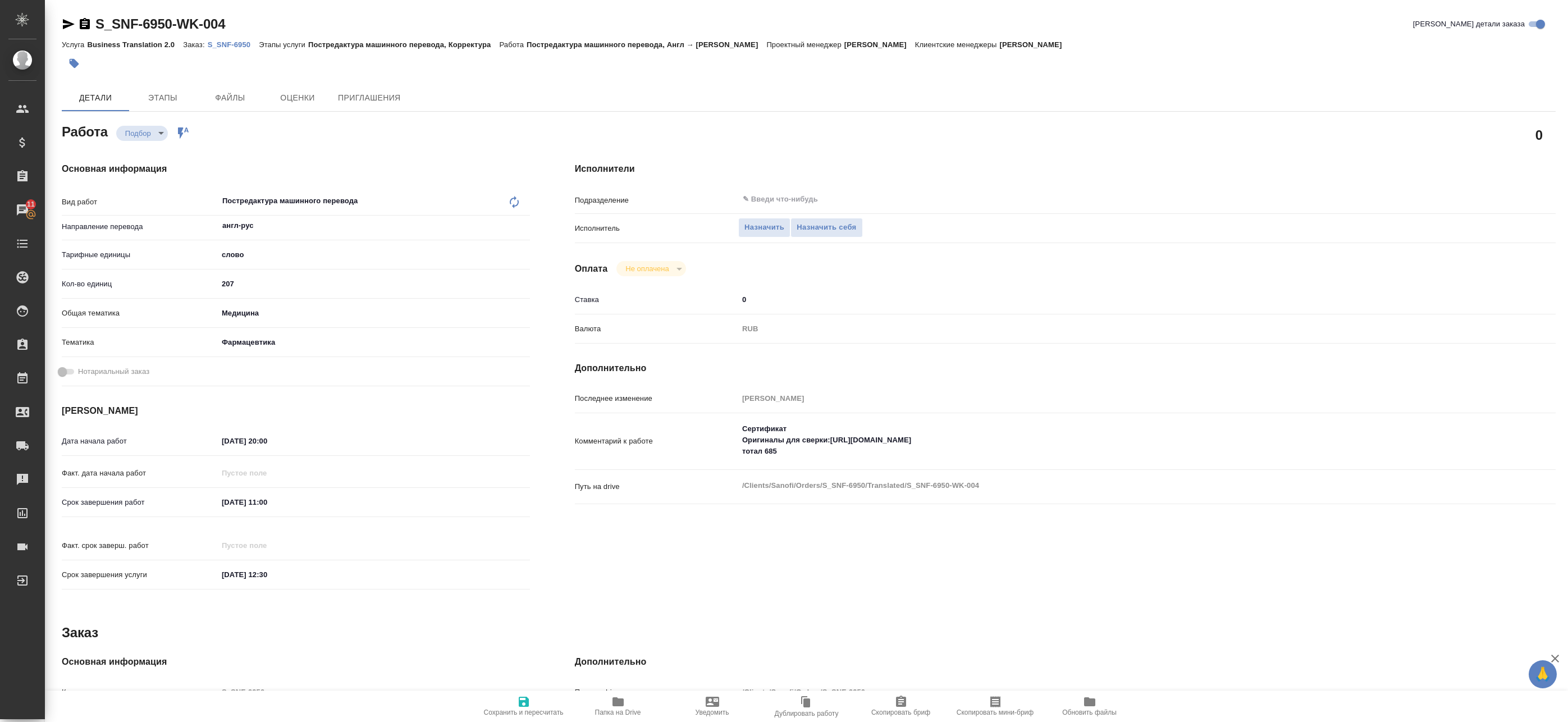
type textarea "x"
click at [796, 428] on textarea "Сертификат Оригиналы для сверки:https://drive.awatera.com/s/F2kk5jmY8NCt7PF тот…" at bounding box center [1105, 441] width 734 height 42
type textarea "x"
type textarea "Сертификаты Оригиналы для сверки:https://drive.awatera.com/s/F2kk5jmY8NCt7PF то…"
type textarea "x"
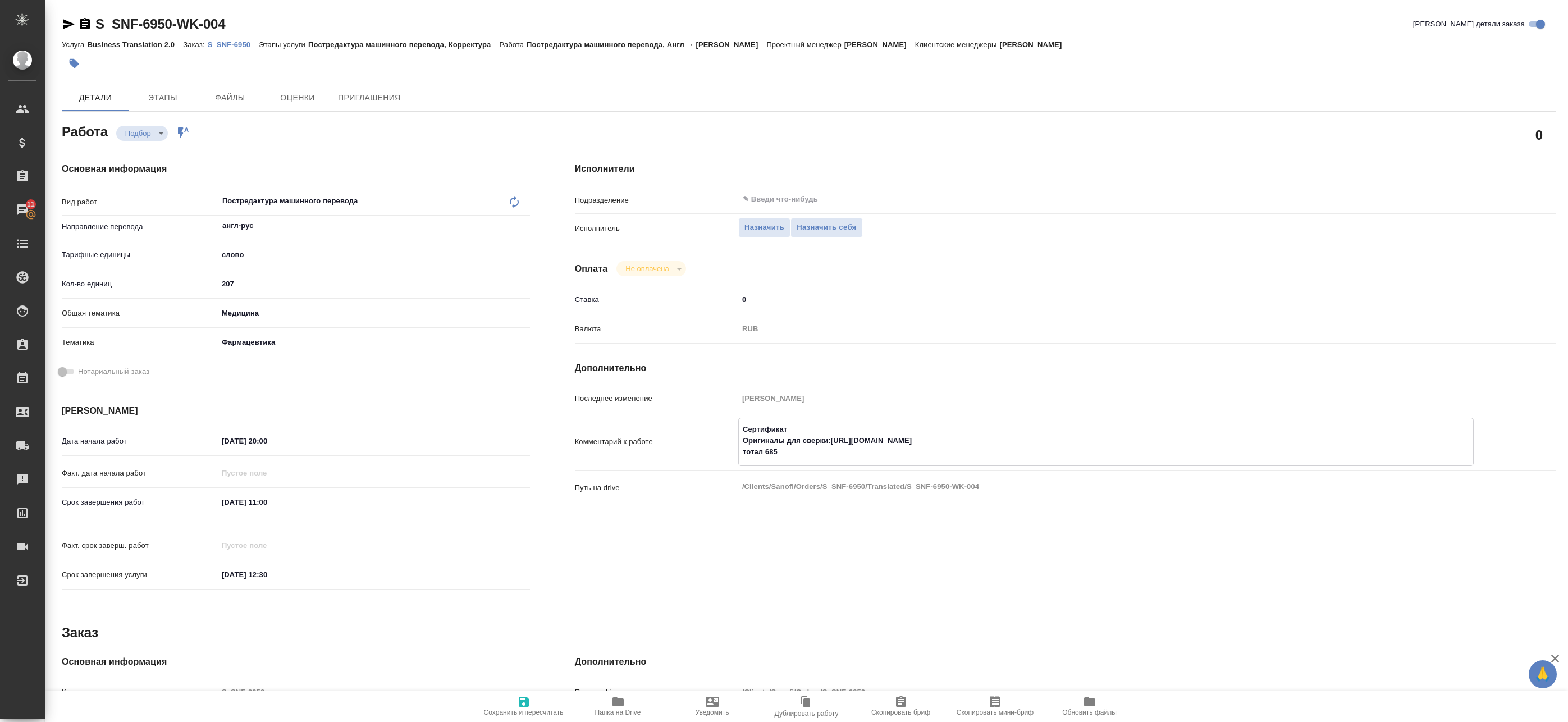
type textarea "x"
type textarea "Сертификаты Оригиналы для сверки:https://drive.awatera.com/s/F2kk5jmY8NCt7PF то…"
type textarea "x"
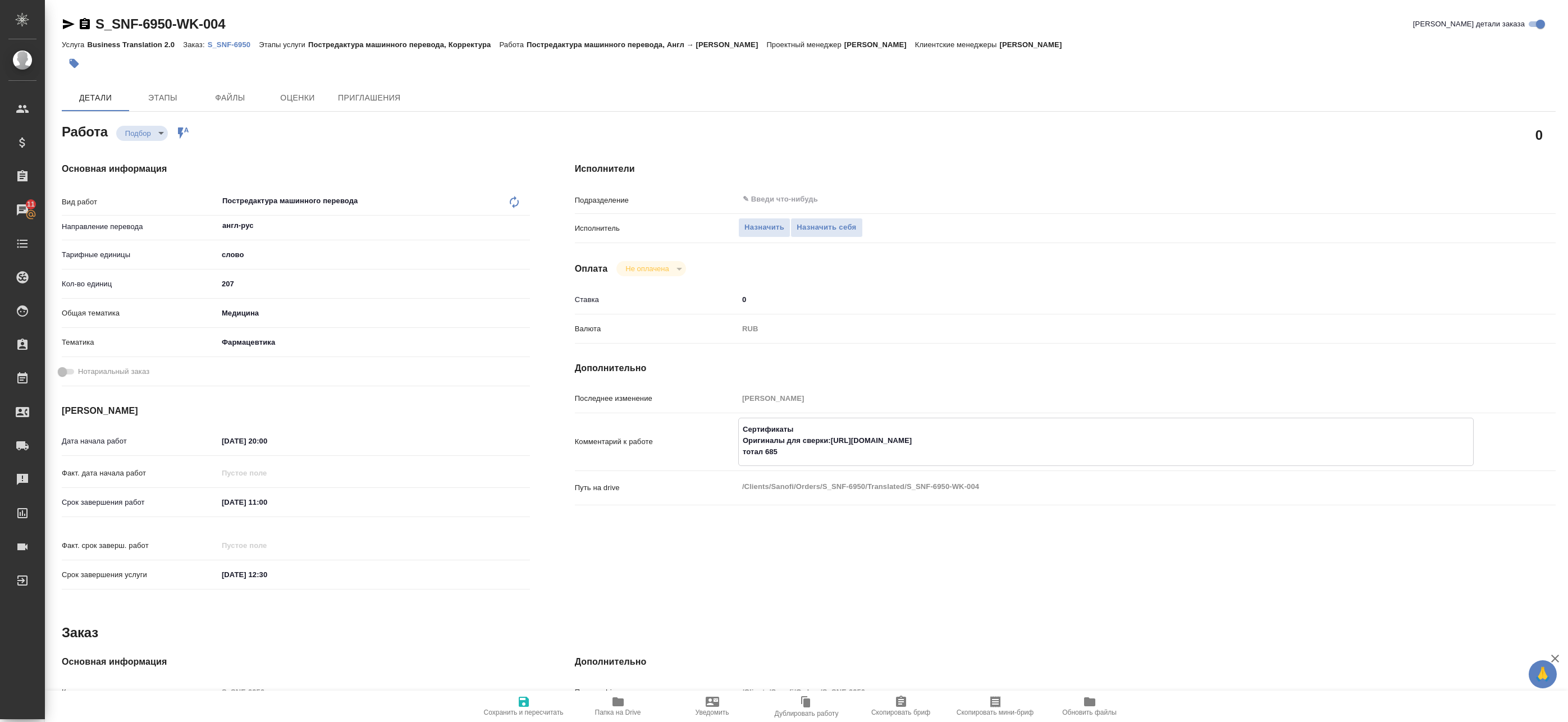
click at [535, 701] on span "Сохранить и пересчитать" at bounding box center [524, 705] width 81 height 22
type textarea "x"
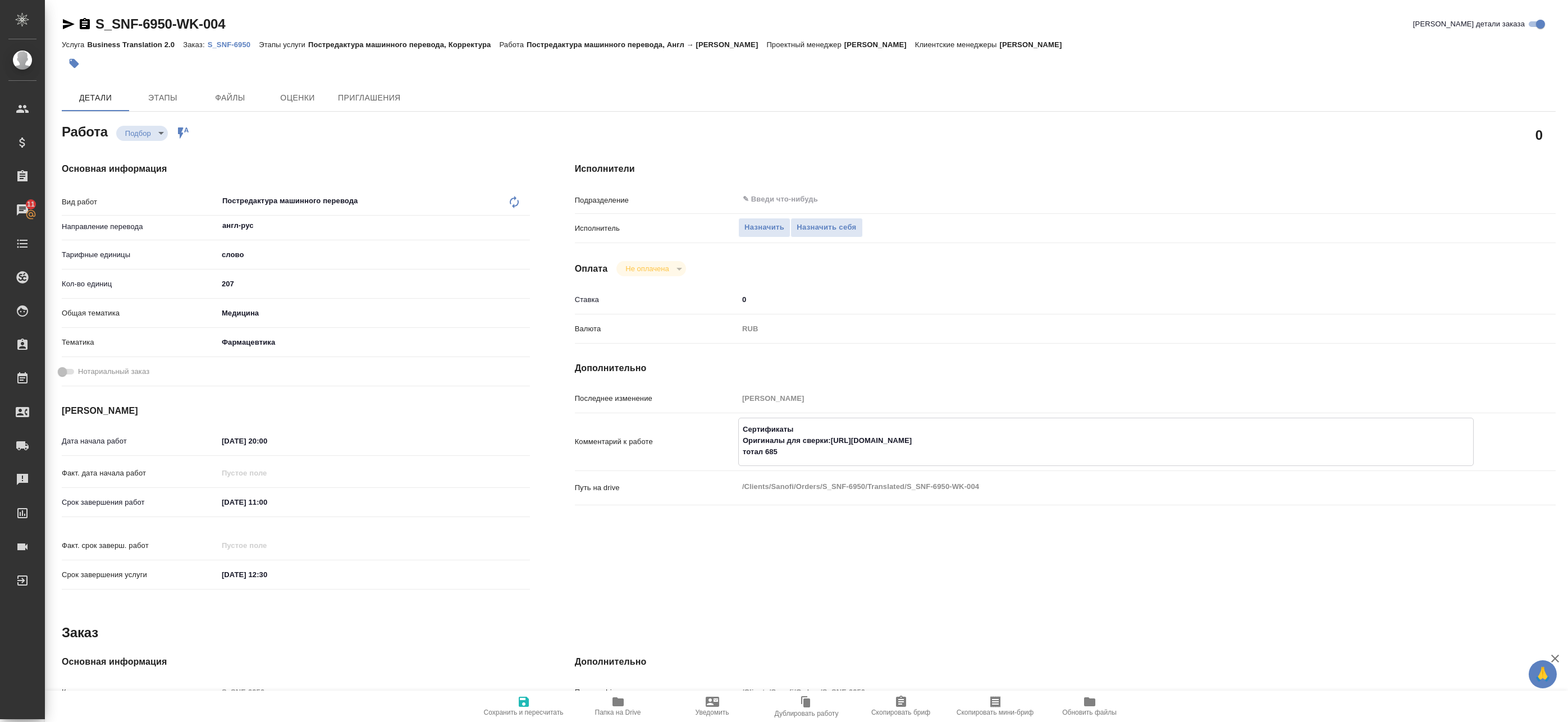
type textarea "x"
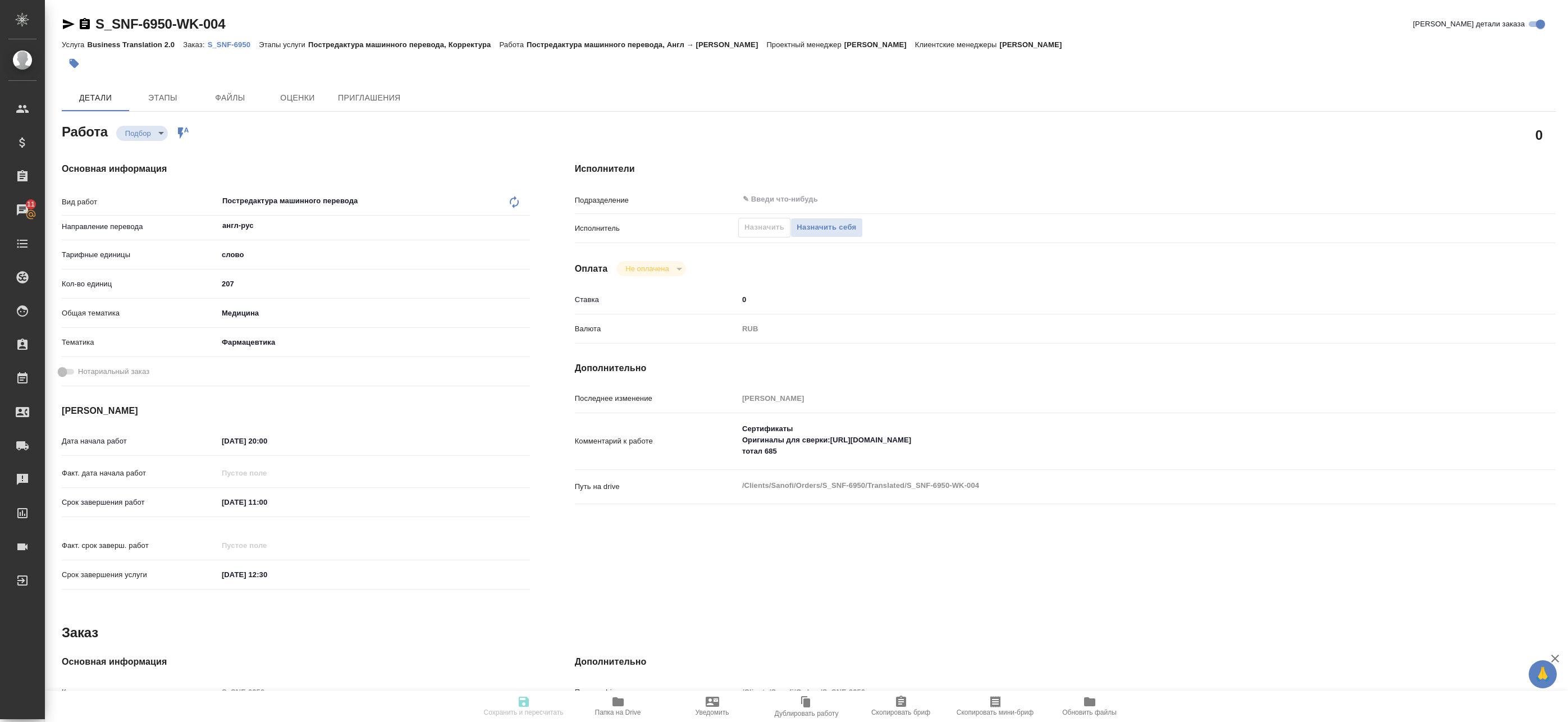
type textarea "x"
type input "recruiting"
type textarea "Постредактура машинного перевода"
type textarea "x"
type input "англ-рус"
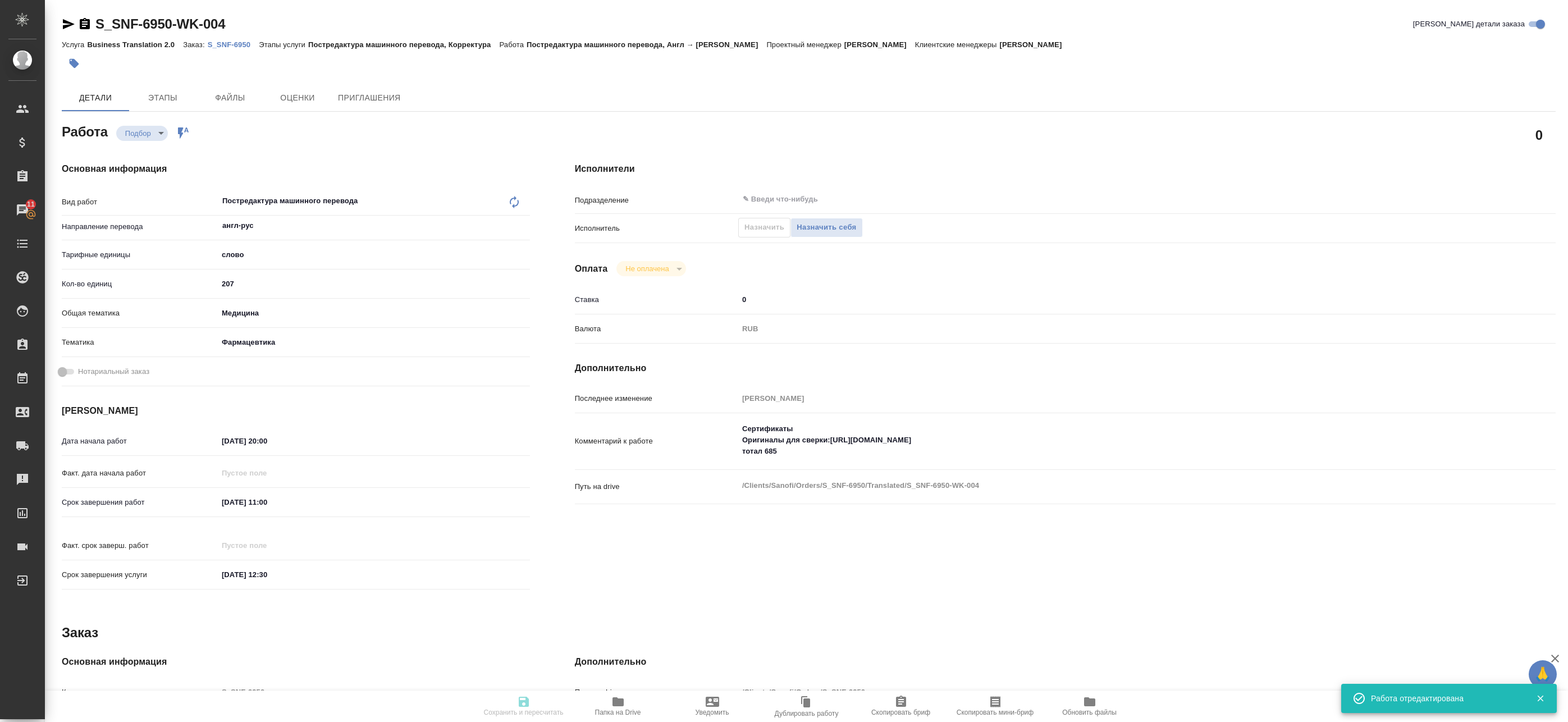
type input "5a8b1489cc6b4906c91bfd90"
type input "207"
type input "med"
type input "6149832f2b7be24903fd7a82"
type input "08.10.2025 20:00"
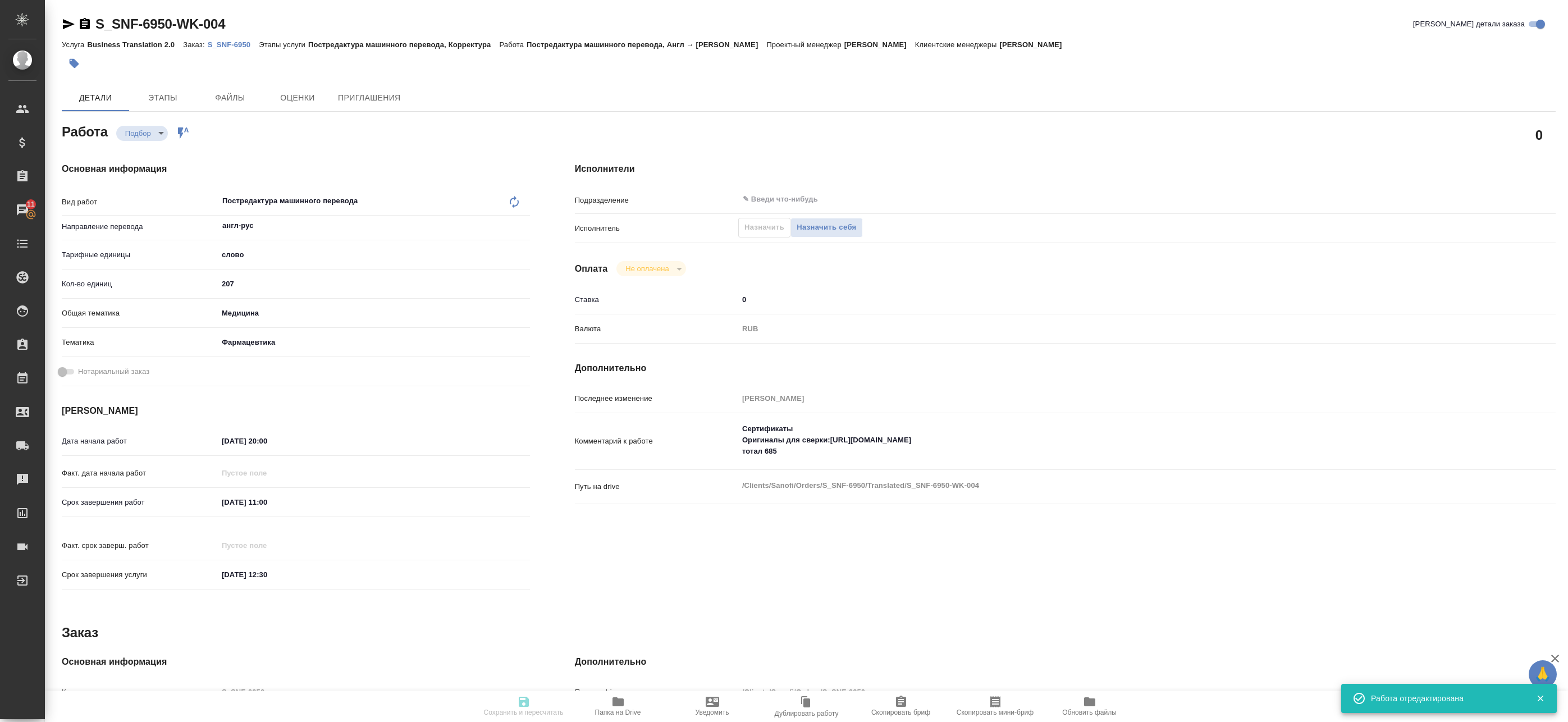
type input "09.10.2025 11:00"
type input "09.10.2025 12:30"
type input "notPayed"
type input "0"
type input "RUB"
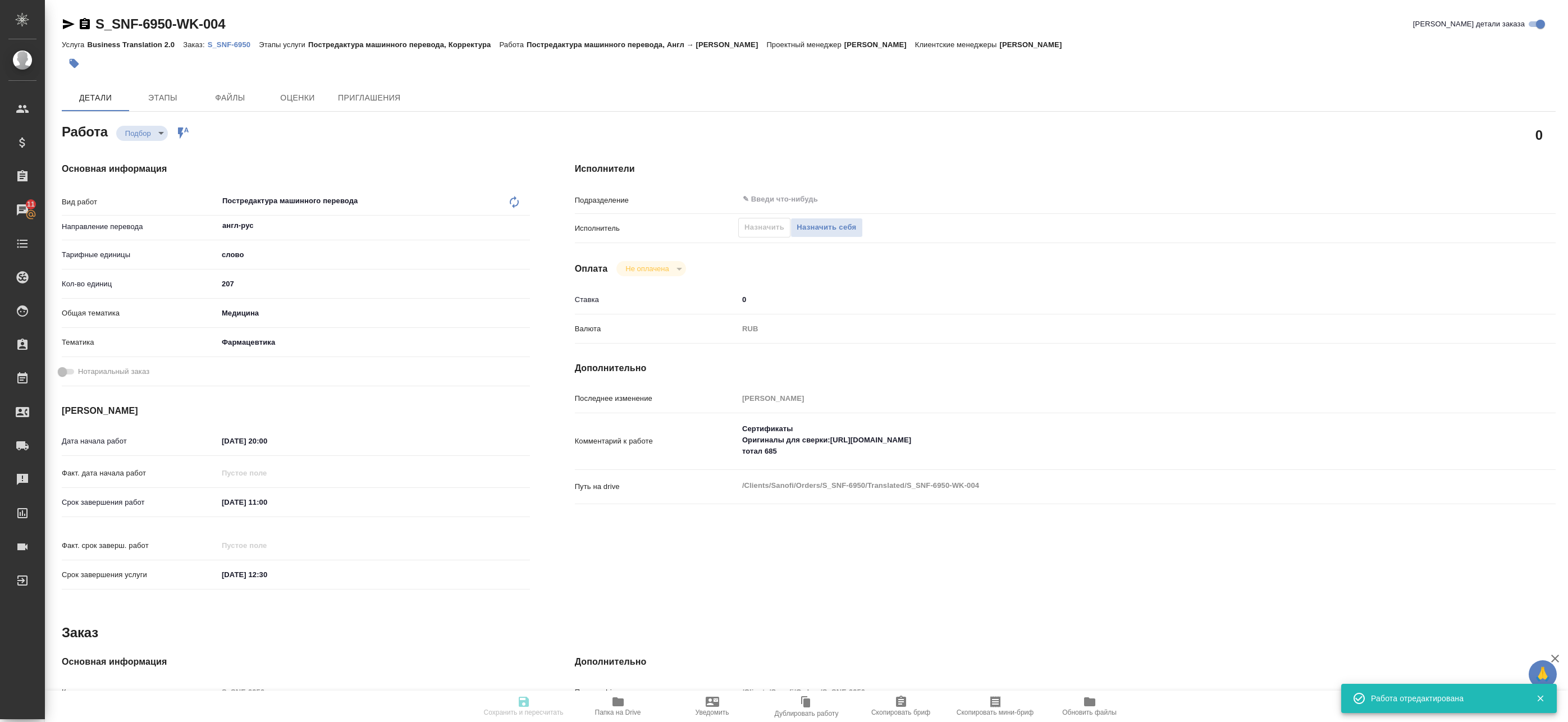
type input "[PERSON_NAME]"
type textarea "Сертификаты Оригиналы для сверки:https://drive.awatera.com/s/F2kk5jmY8NCt7PF то…"
type textarea "x"
type textarea "/Clients/Sanofi/Orders/S_SNF-6950/Translated/S_SNF-6950-WK-004"
type textarea "x"
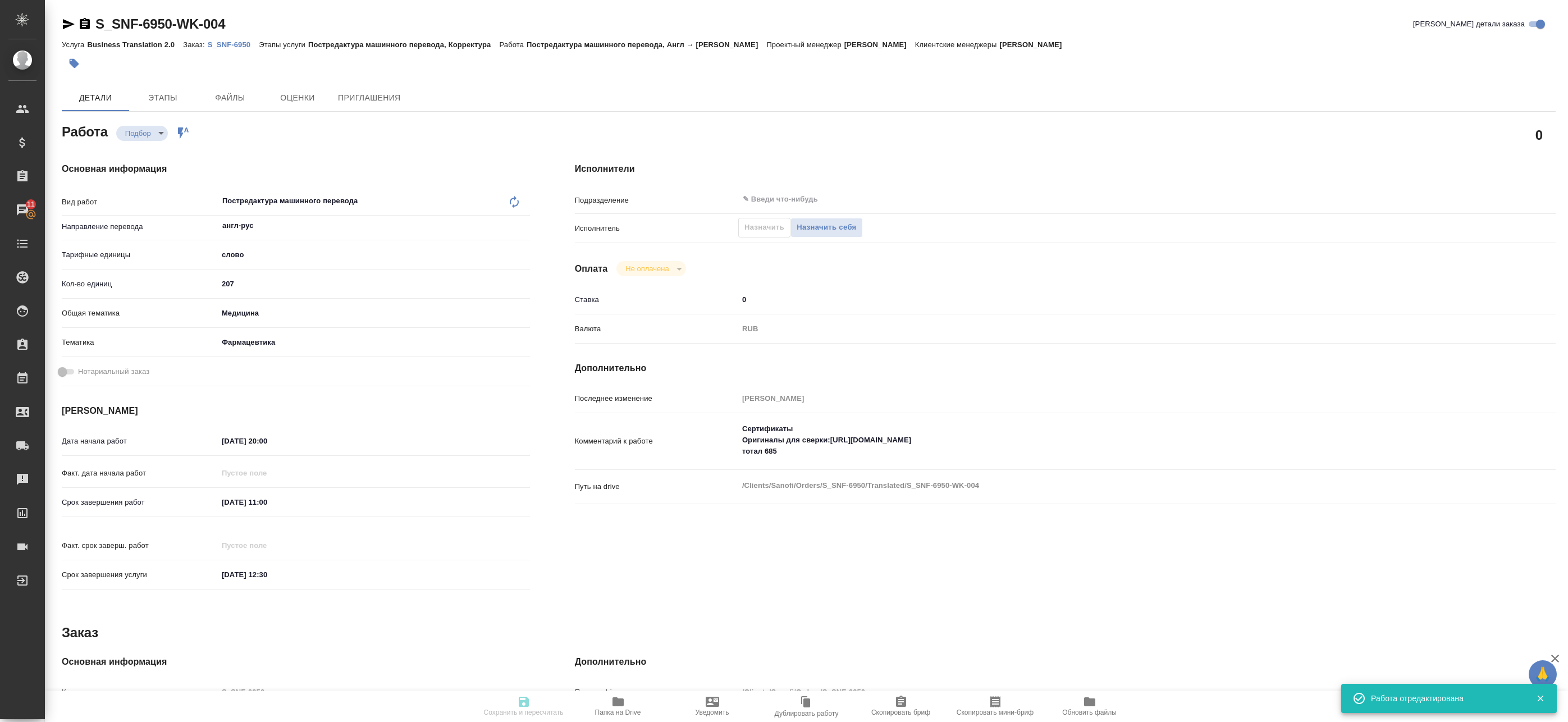
type input "S_SNF-6950"
type input "Business Translation 2.0"
type input "Постредактура машинного перевода, Корректура"
type input "Сайдашева Диляра"
type input "/Clients/Sanofi/Orders/S_SNF-6950"
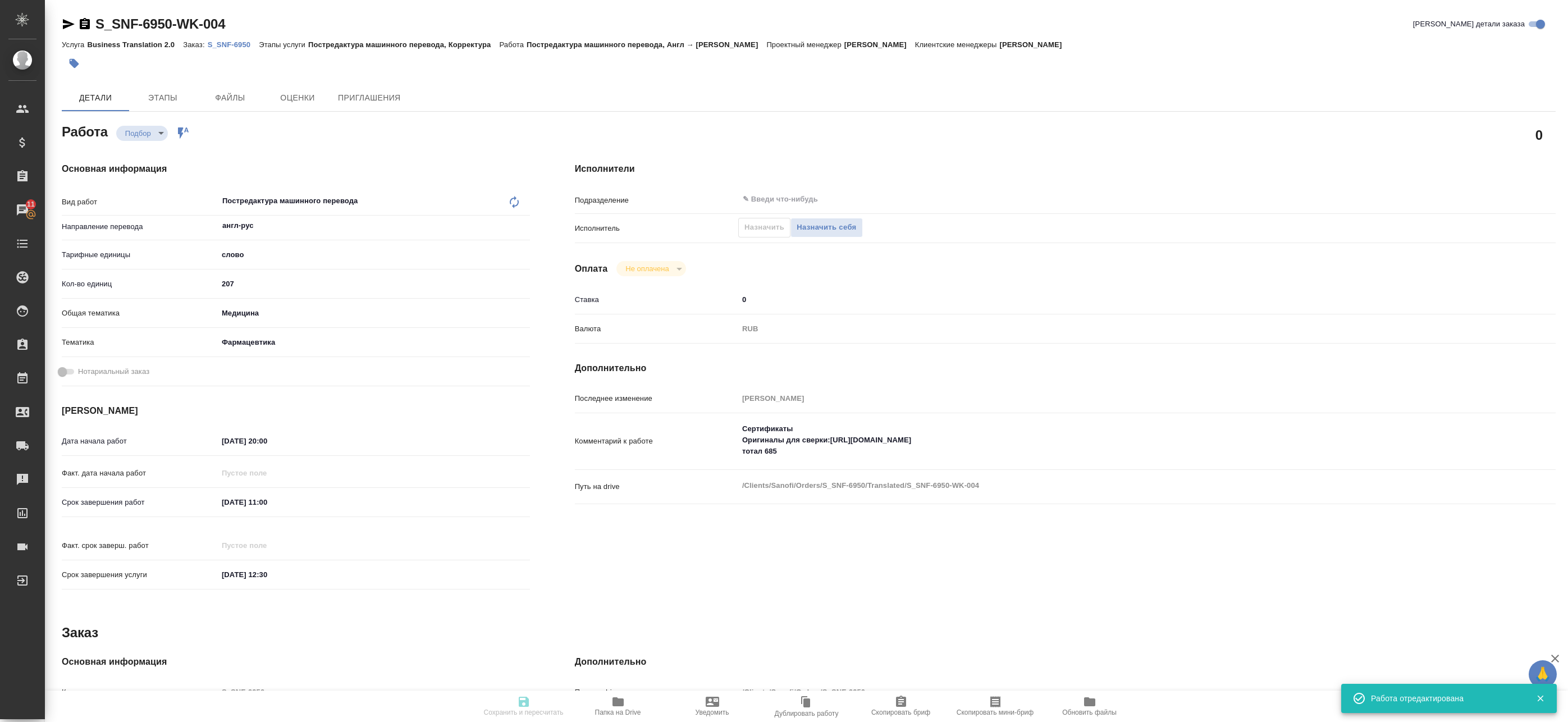
type textarea "x"
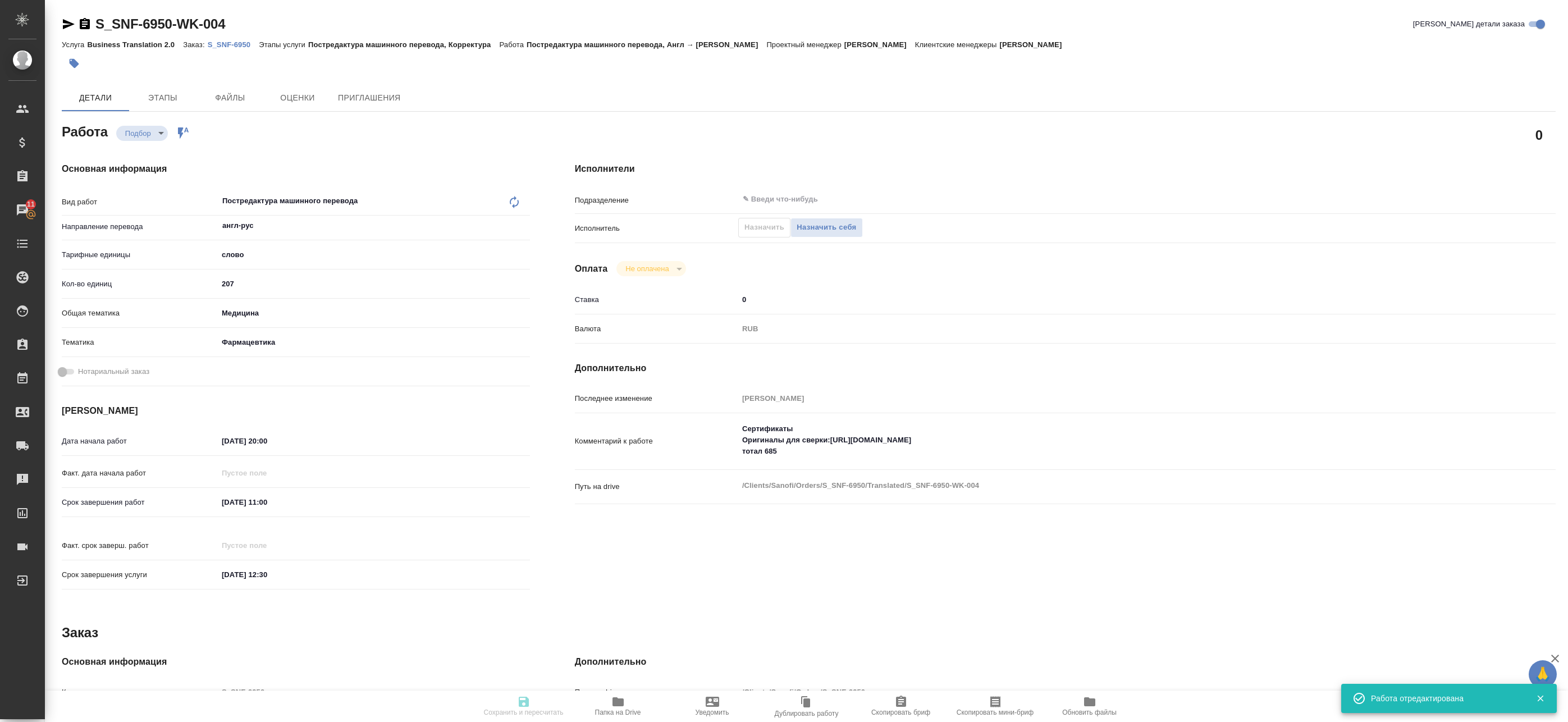
type textarea "x"
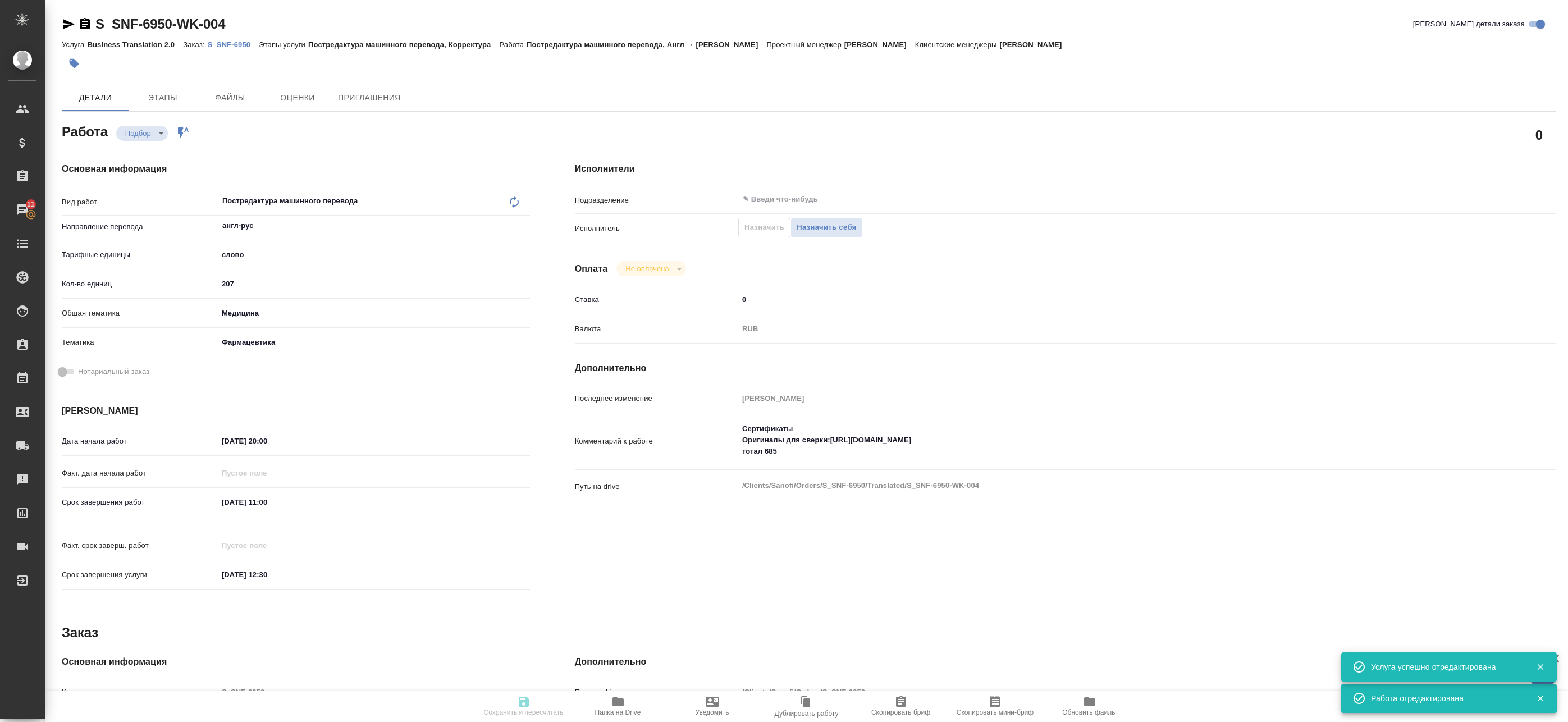
type textarea "x"
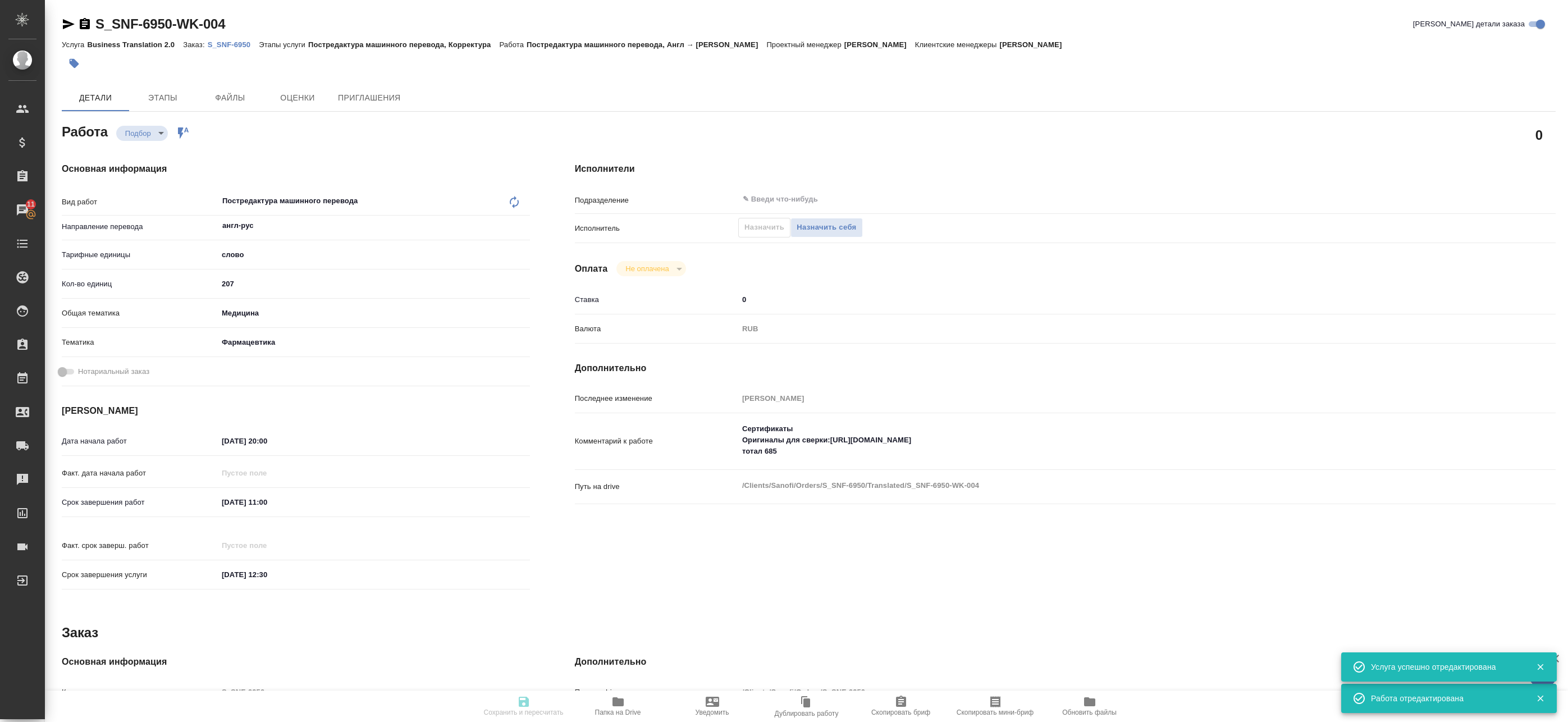
type textarea "x"
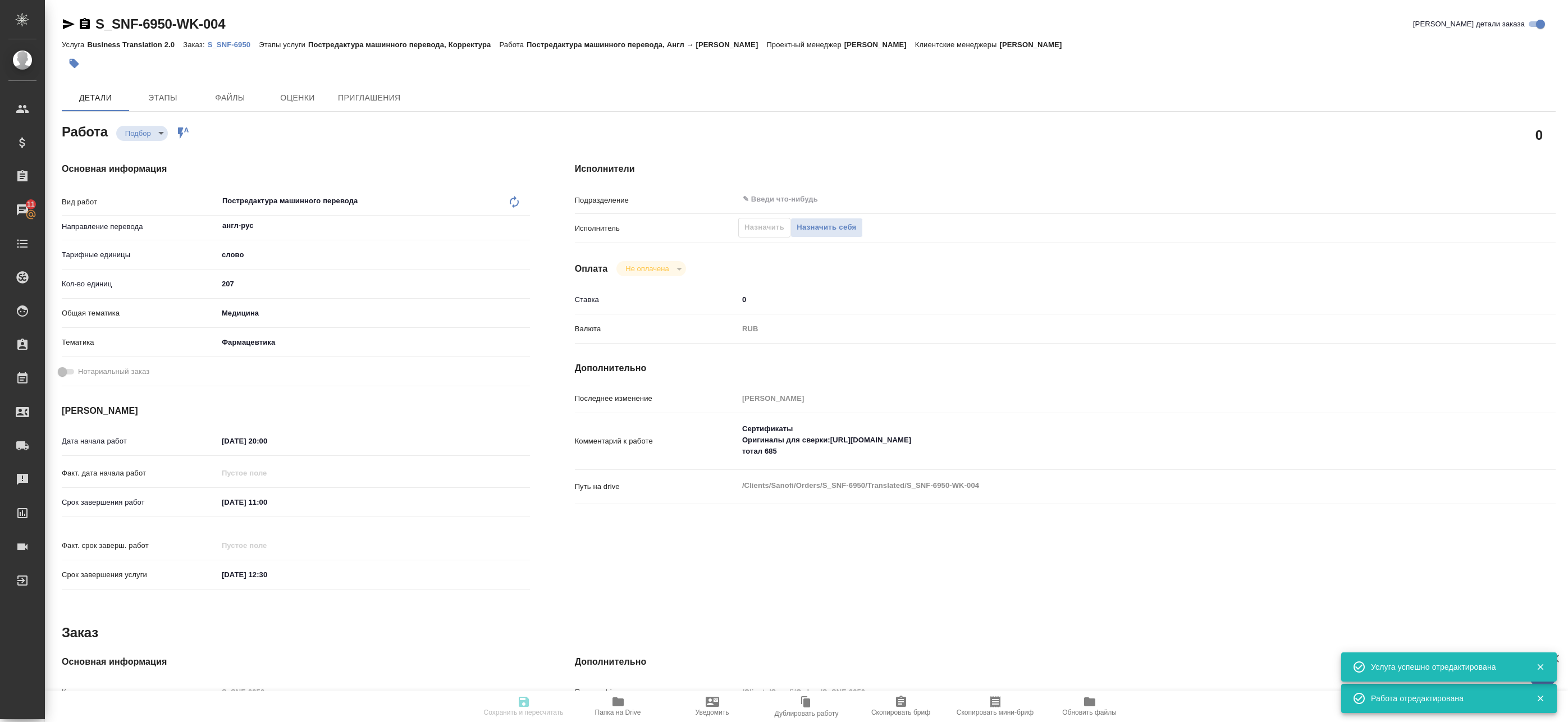
type textarea "x"
type input "recruiting"
type textarea "Постредактура машинного перевода"
type textarea "x"
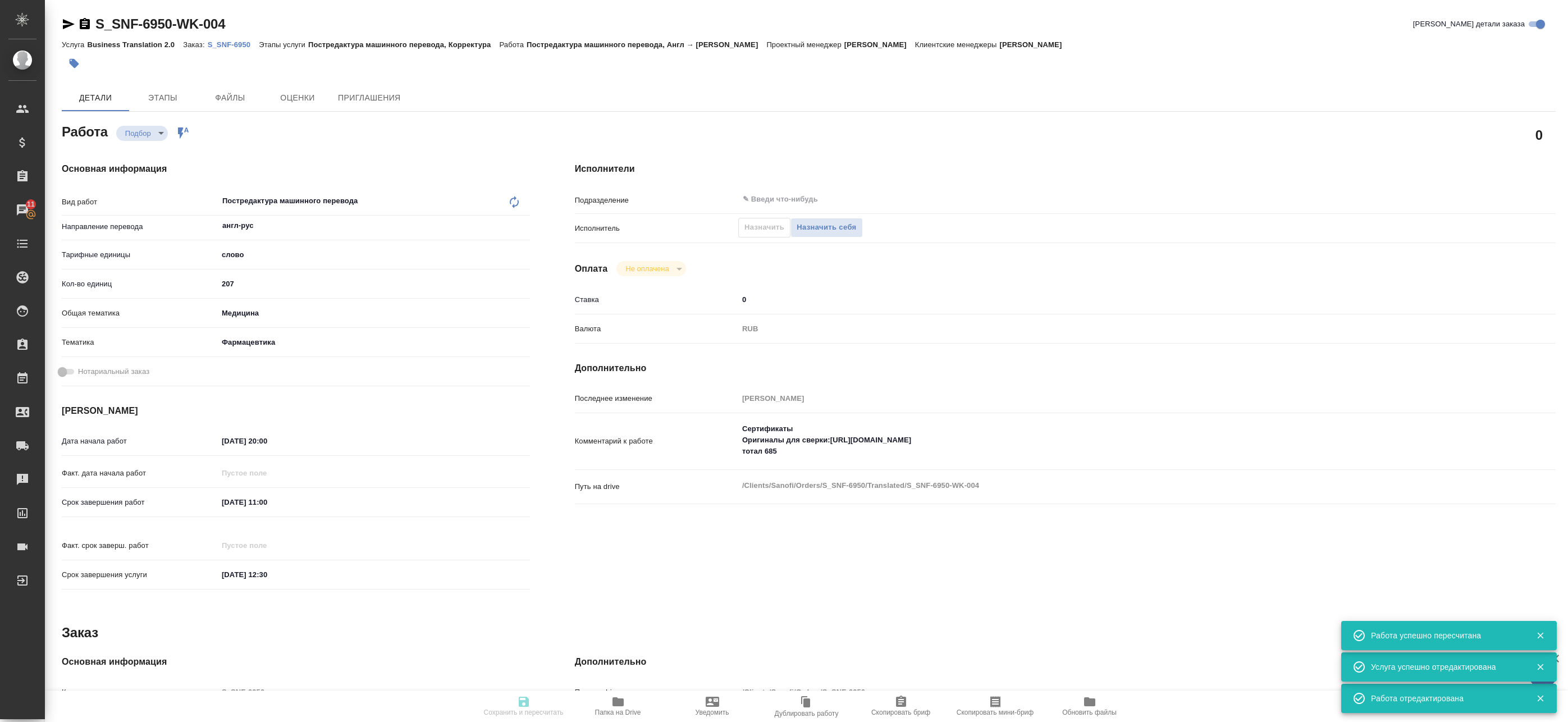
type input "англ-рус"
type input "5a8b1489cc6b4906c91bfd90"
type input "207"
type input "med"
type input "6149832f2b7be24903fd7a82"
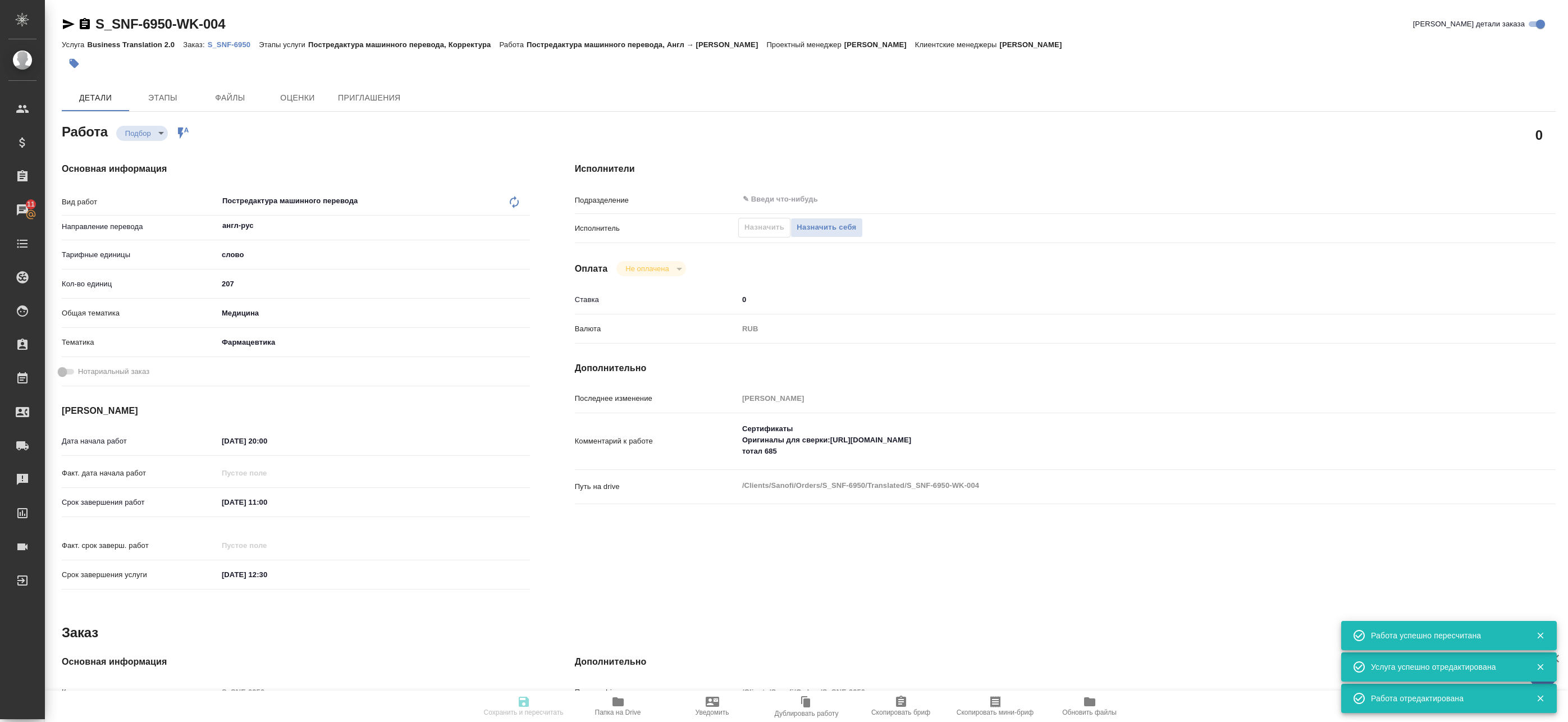
type input "08.10.2025 20:00"
type input "09.10.2025 11:00"
type input "09.10.2025 12:30"
type input "notPayed"
type input "0"
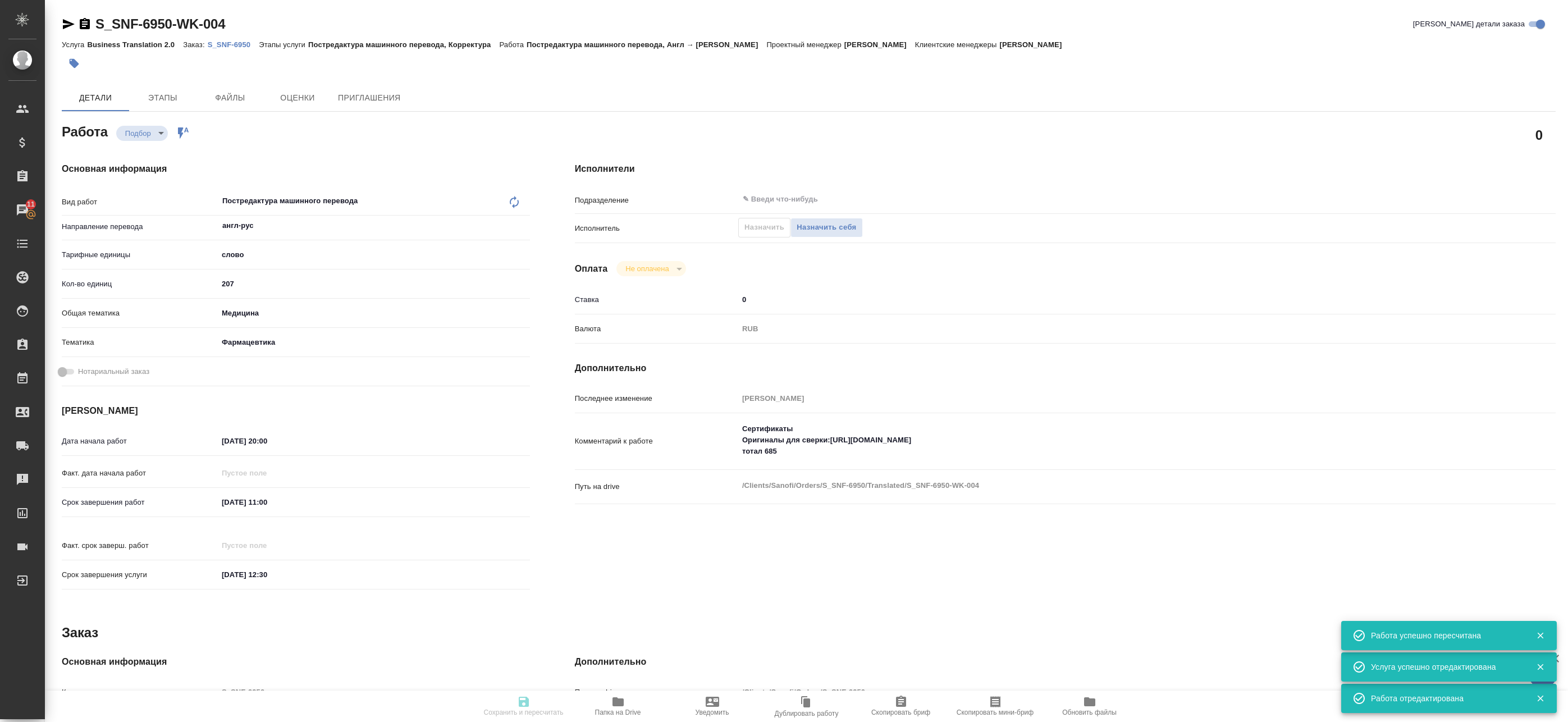
type input "RUB"
type input "[PERSON_NAME]"
type textarea "Сертификаты Оригиналы для сверки:https://drive.awatera.com/s/F2kk5jmY8NCt7PF то…"
type textarea "x"
type textarea "/Clients/Sanofi/Orders/S_SNF-6950/Translated/S_SNF-6950-WK-004"
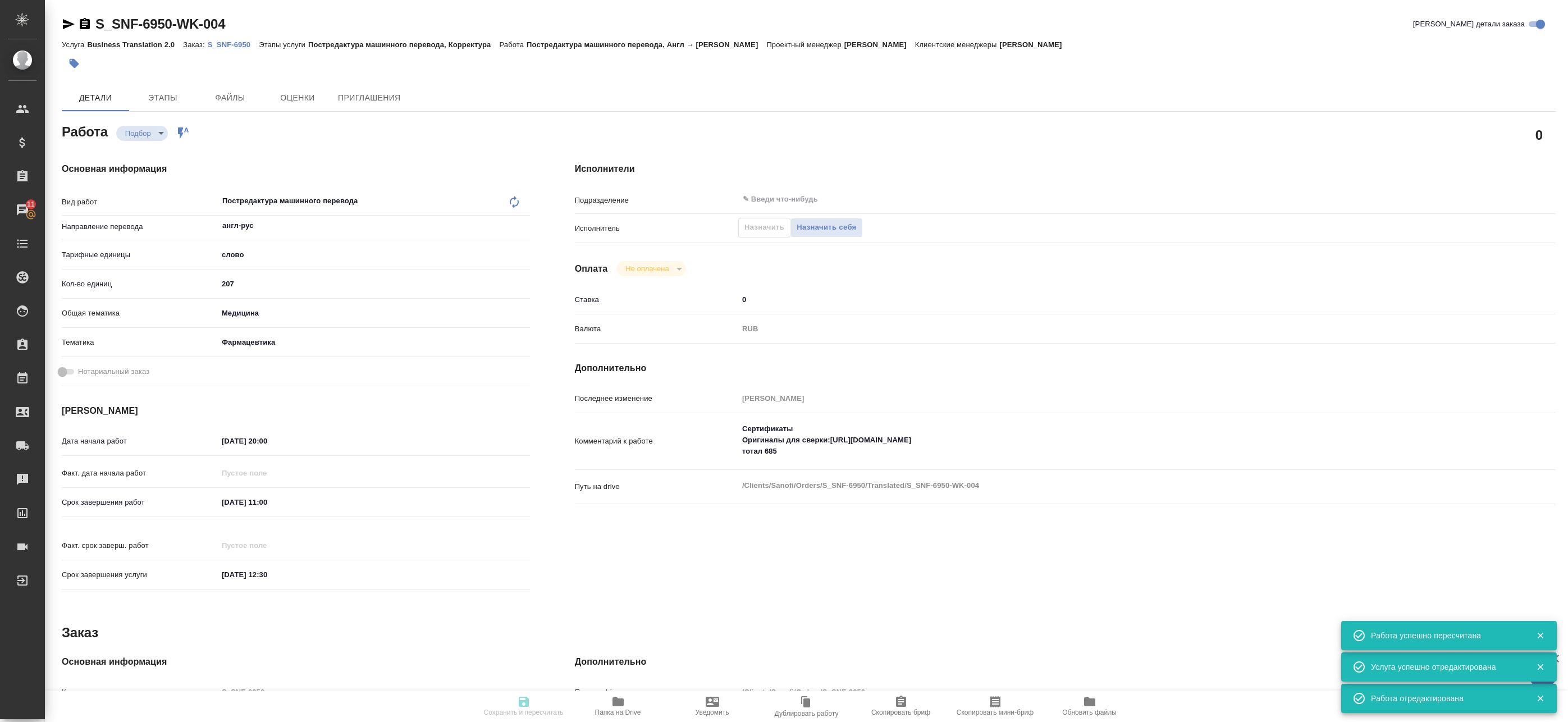
type textarea "x"
type input "S_SNF-6950"
type input "Business Translation 2.0"
type input "Постредактура машинного перевода, Корректура"
type input "Сайдашева Диляра"
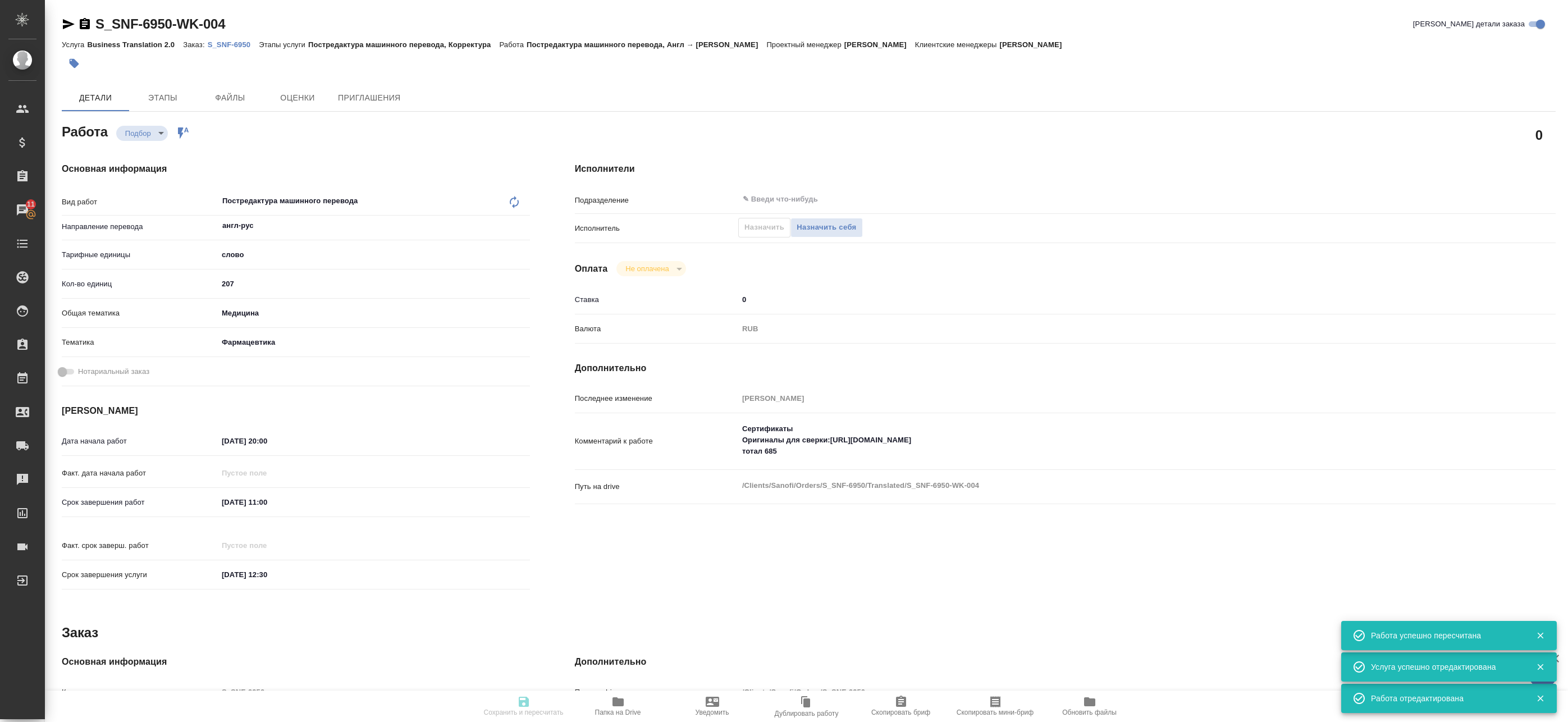
type input "/Clients/Sanofi/Orders/S_SNF-6950"
type textarea "x"
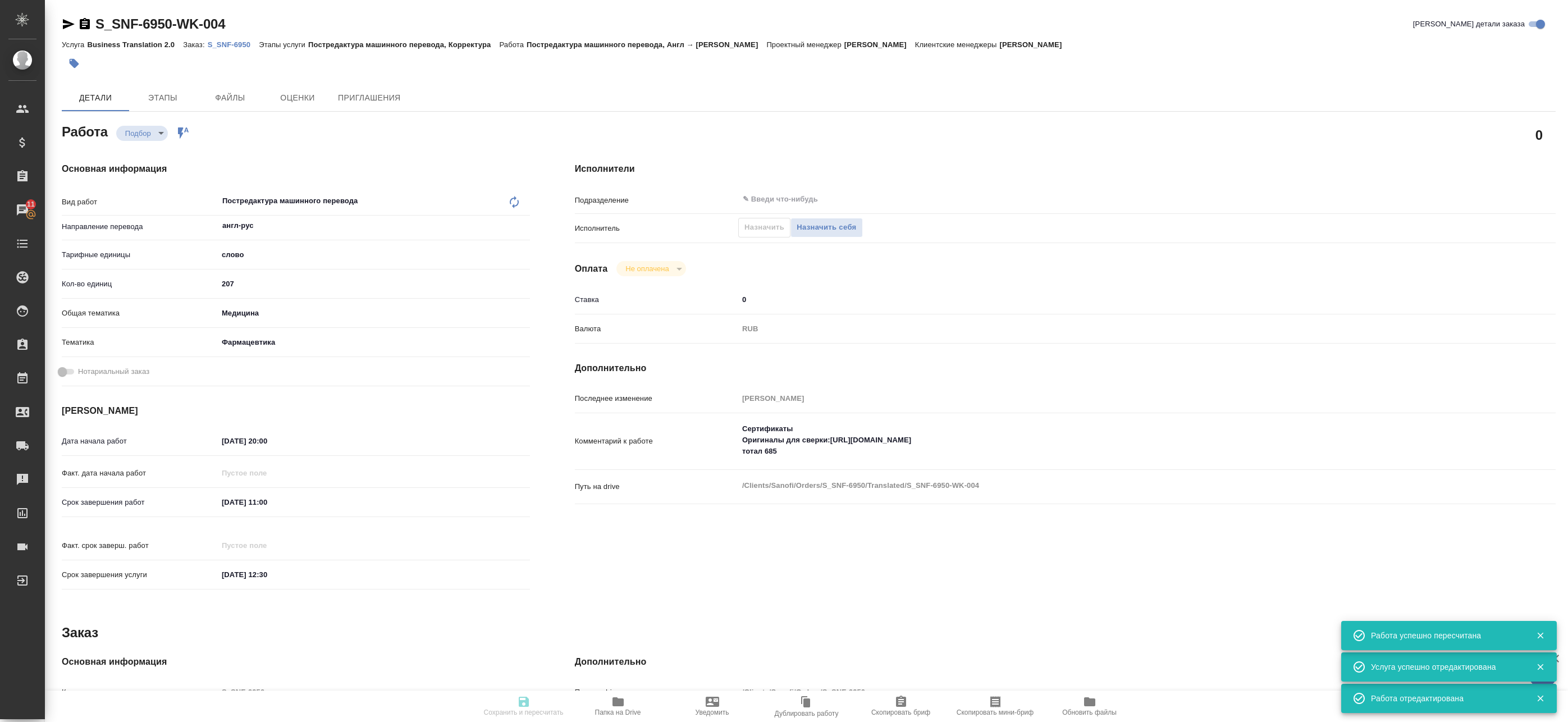
type textarea "x"
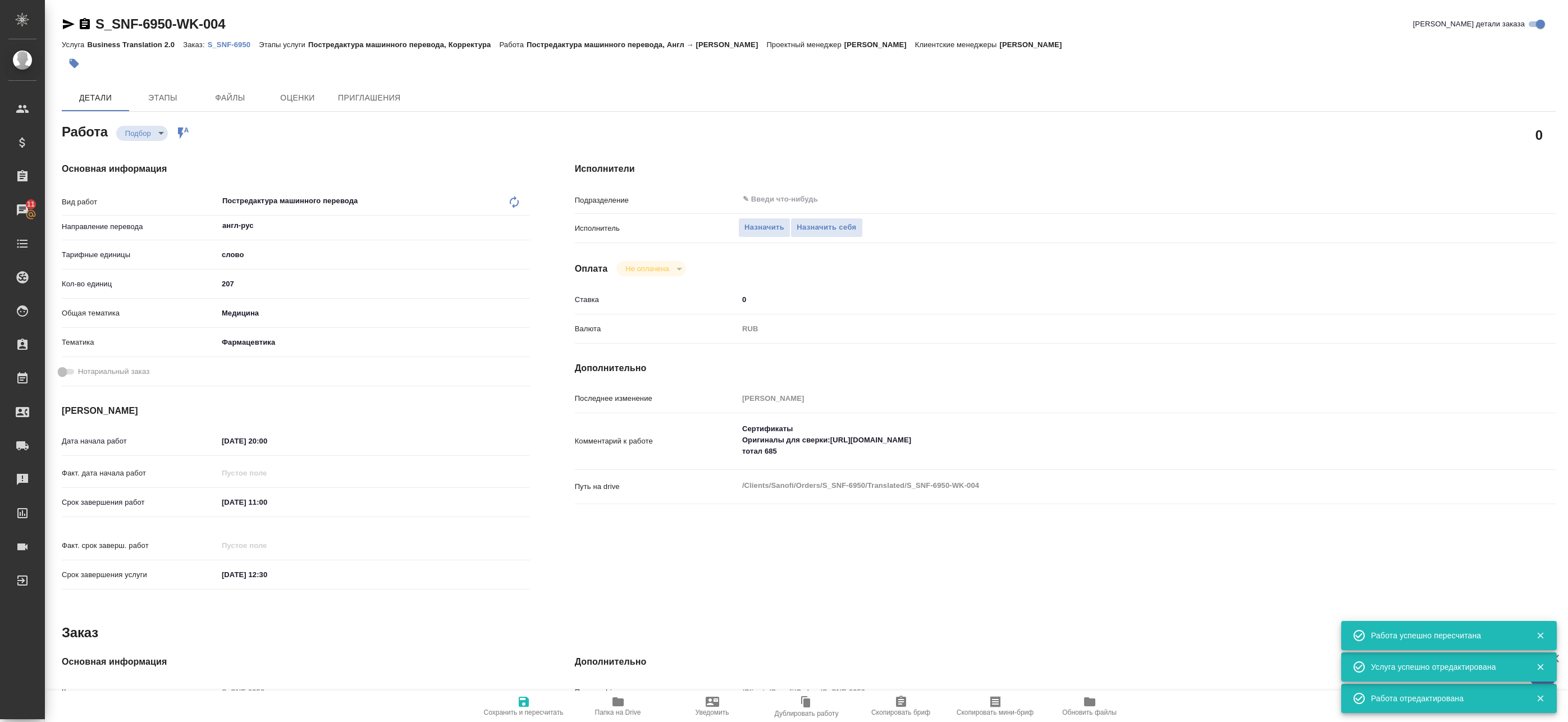
type textarea "x"
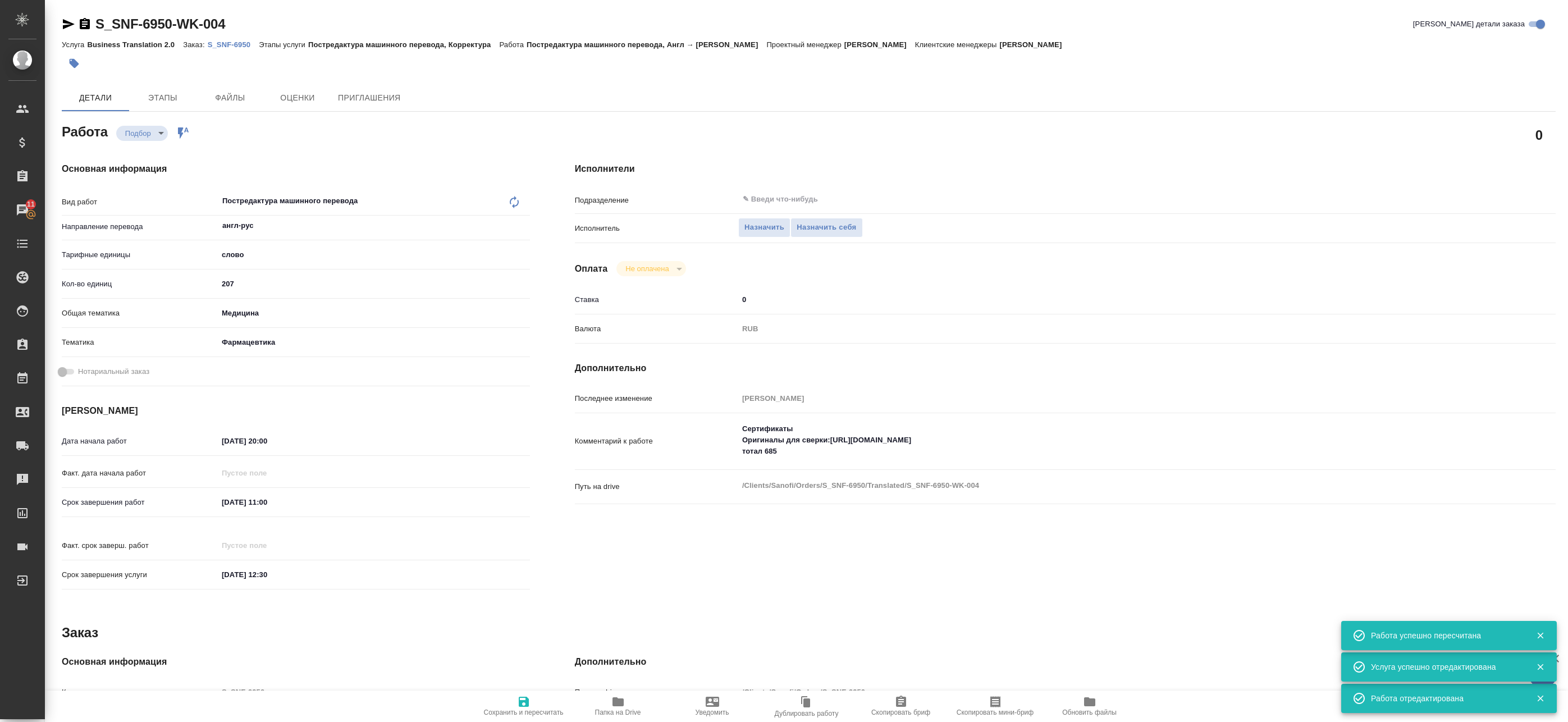
type textarea "x"
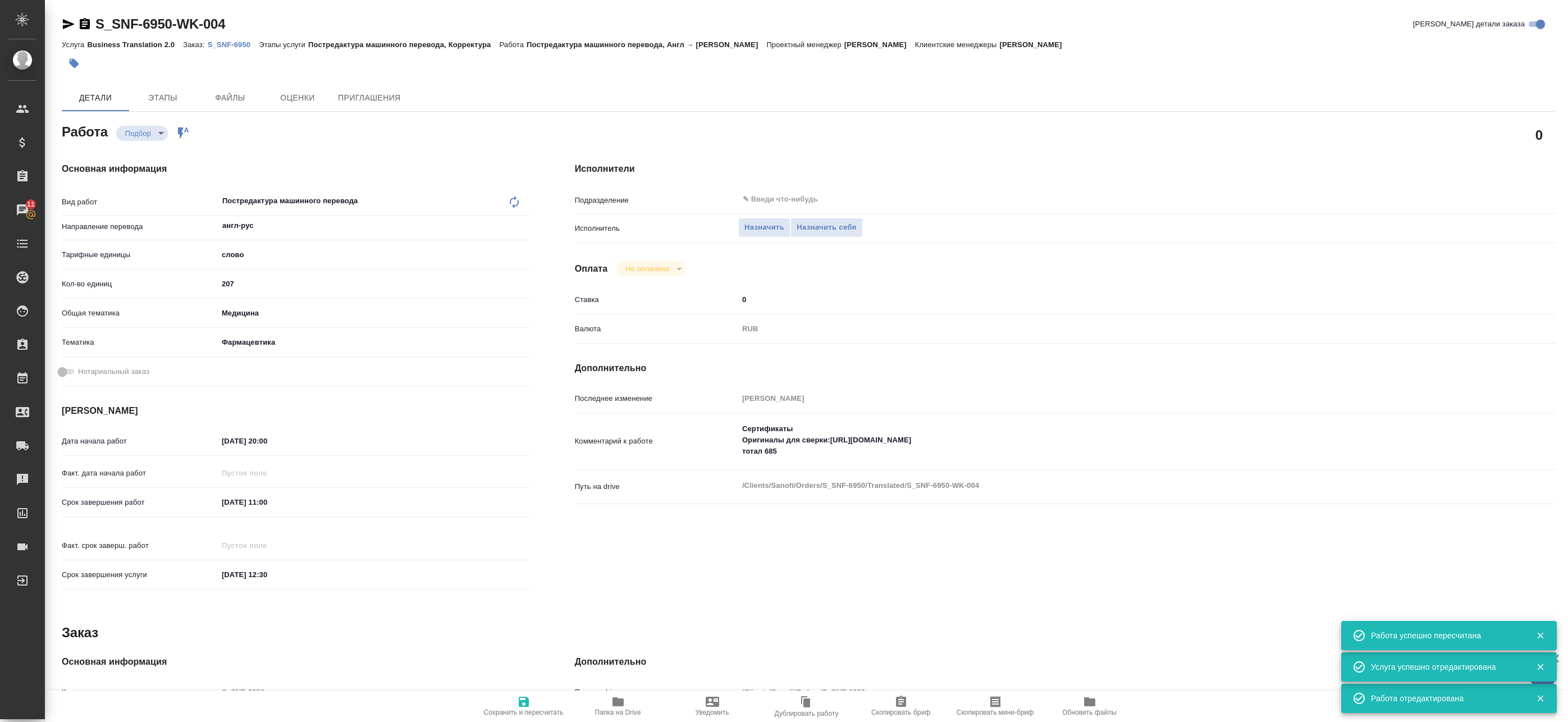
type textarea "x"
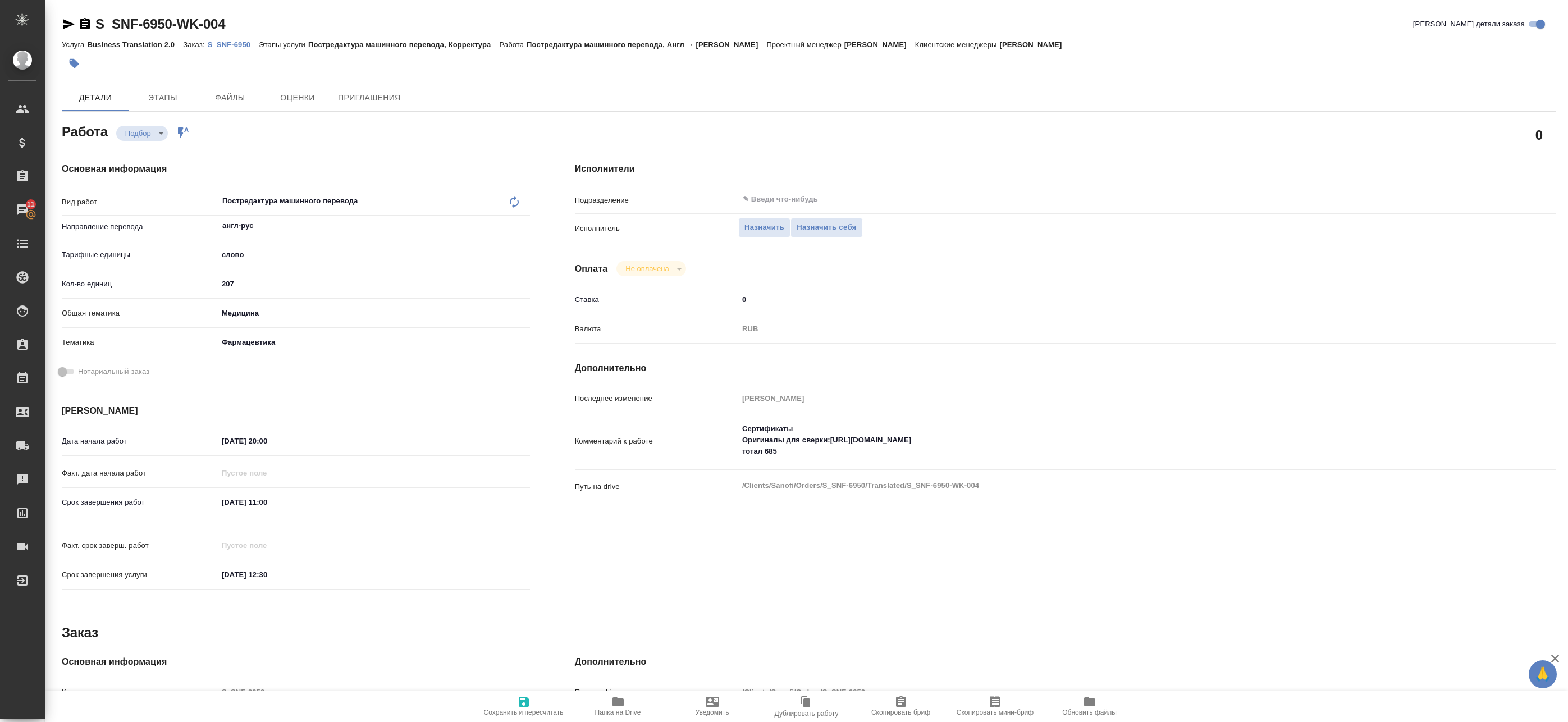
type textarea "x"
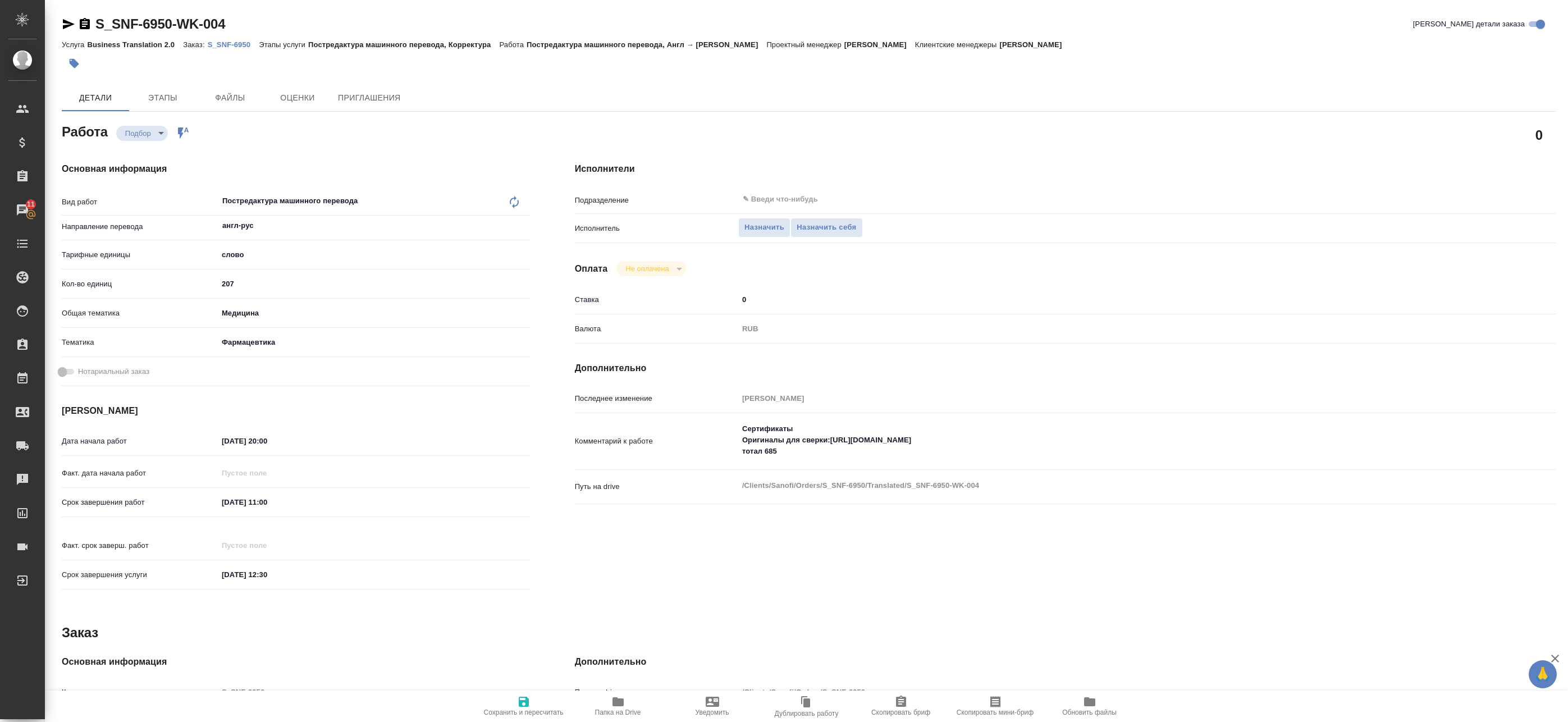
type textarea "x"
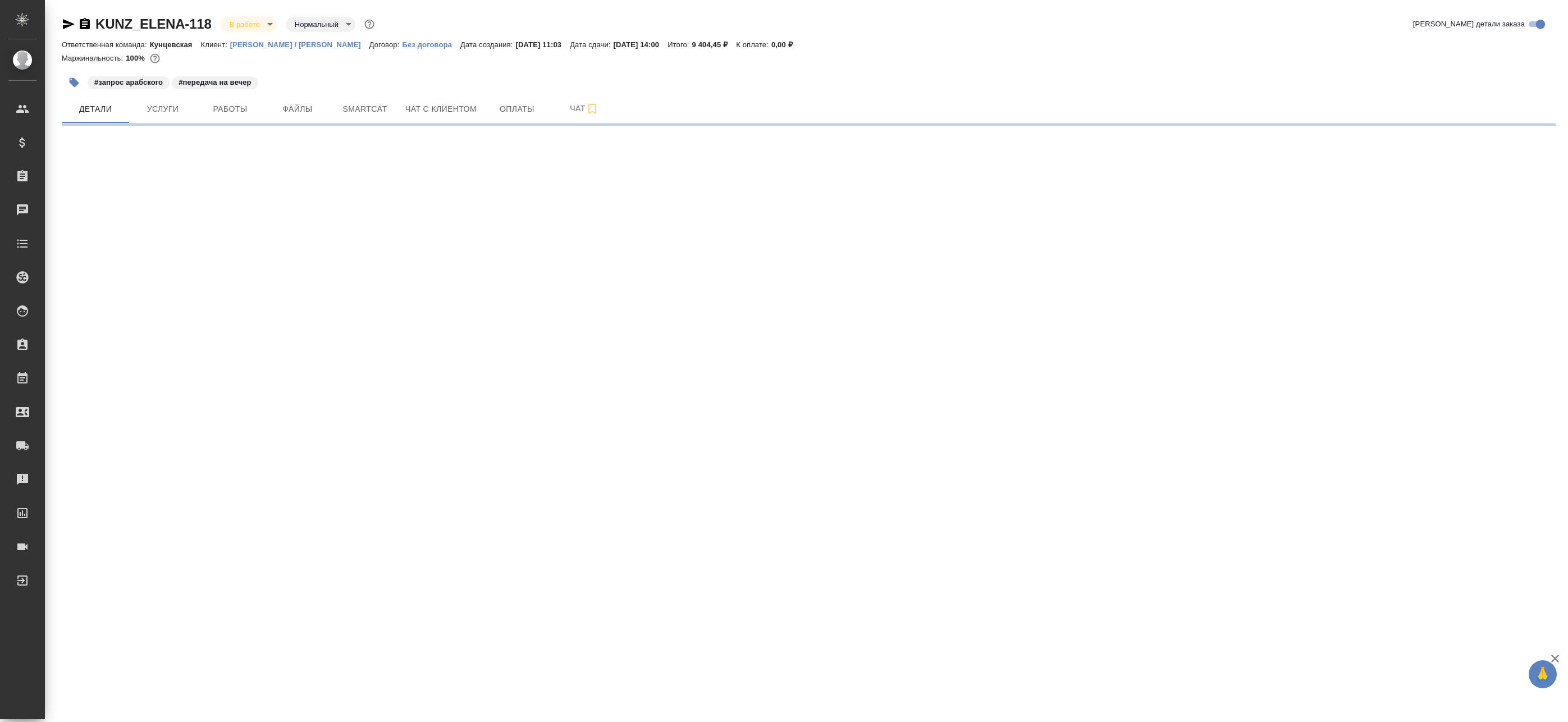
select select "RU"
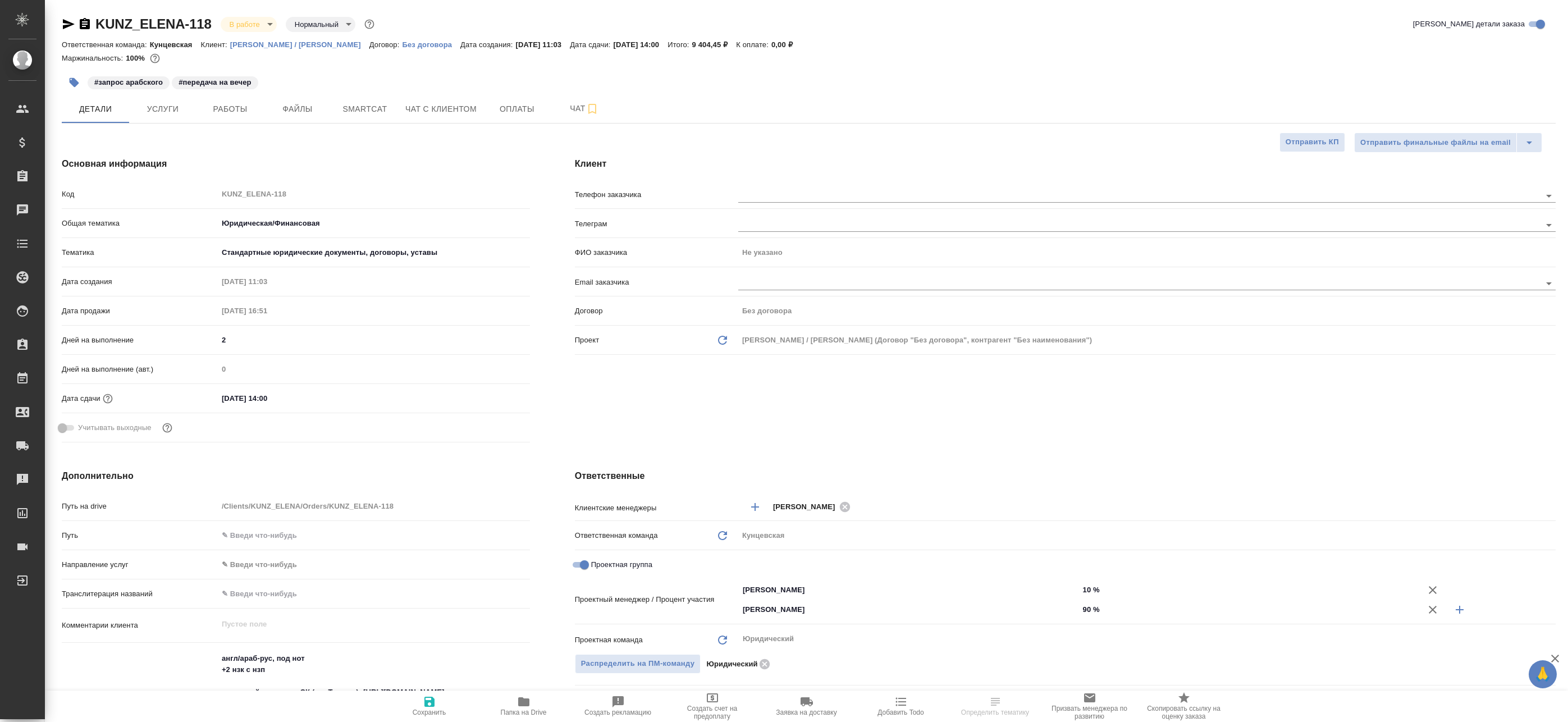
type textarea "x"
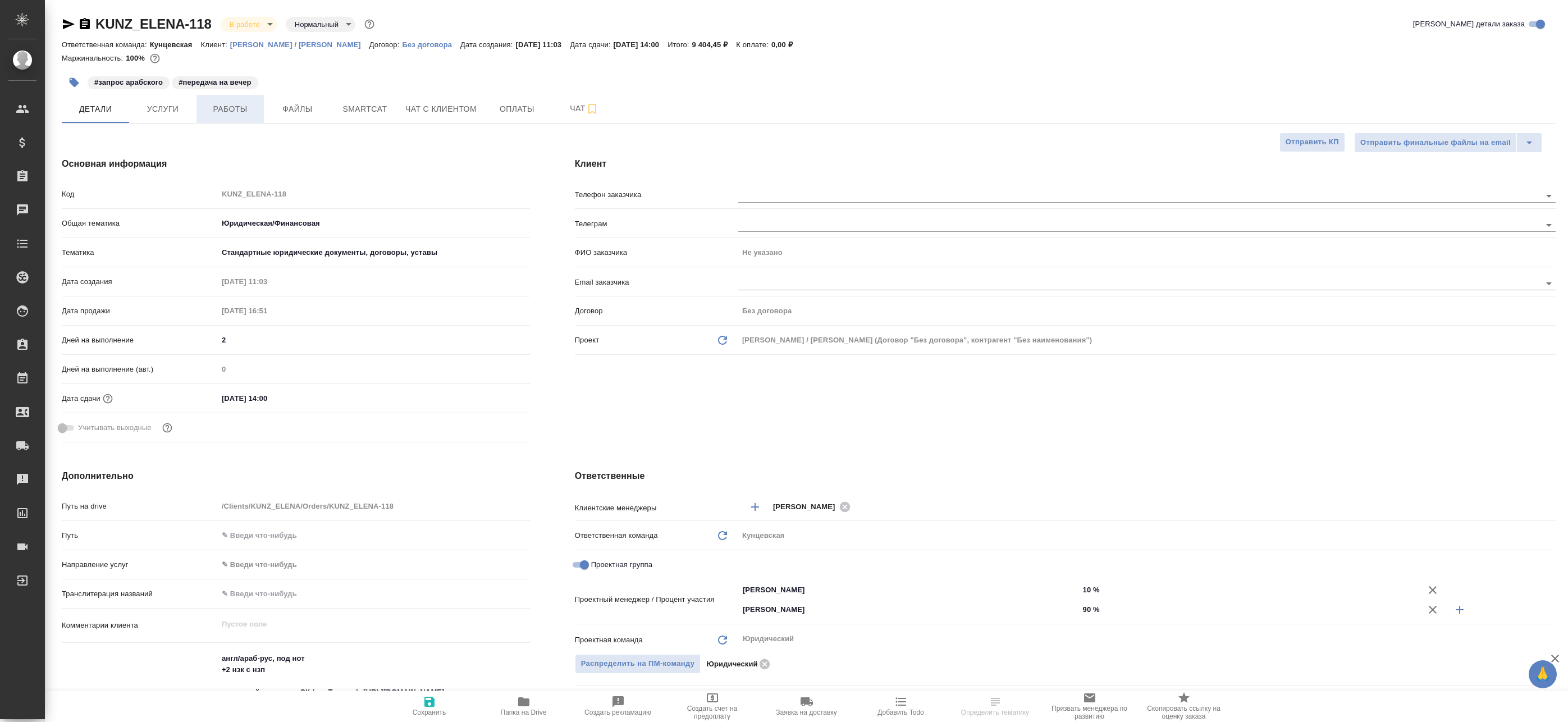
type textarea "x"
click at [248, 100] on button "Работы" at bounding box center [230, 108] width 67 height 28
type textarea "x"
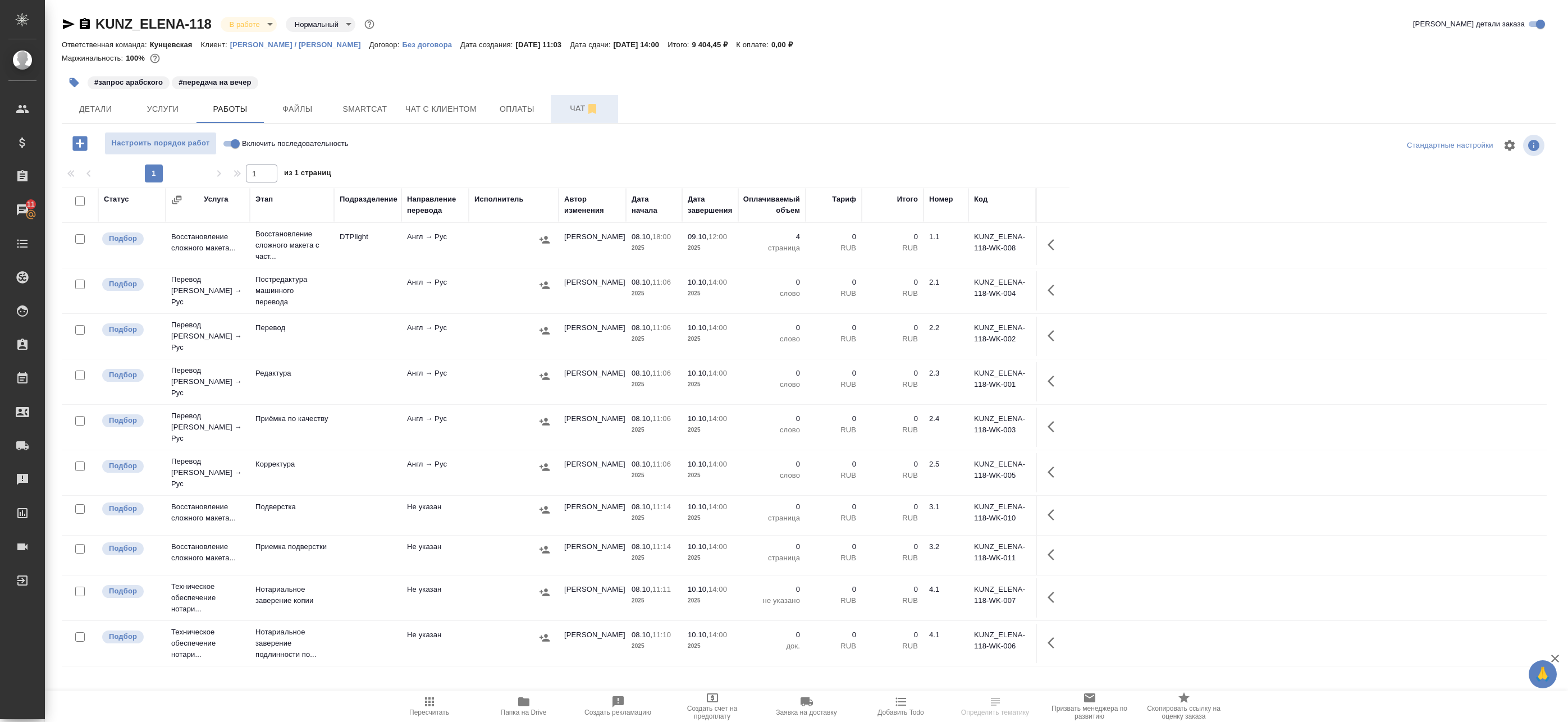
click at [578, 112] on span "Чат" at bounding box center [584, 109] width 54 height 14
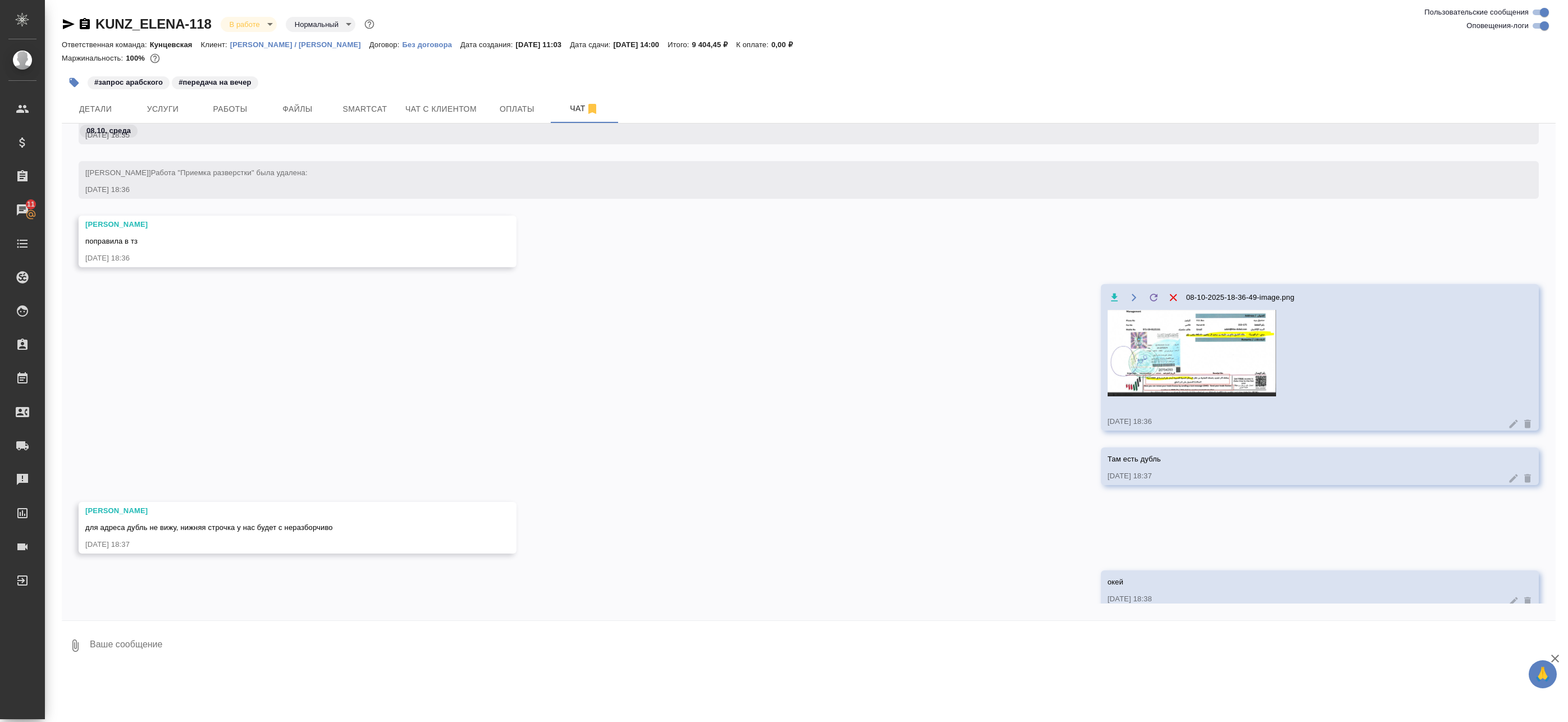
scroll to position [2113, 0]
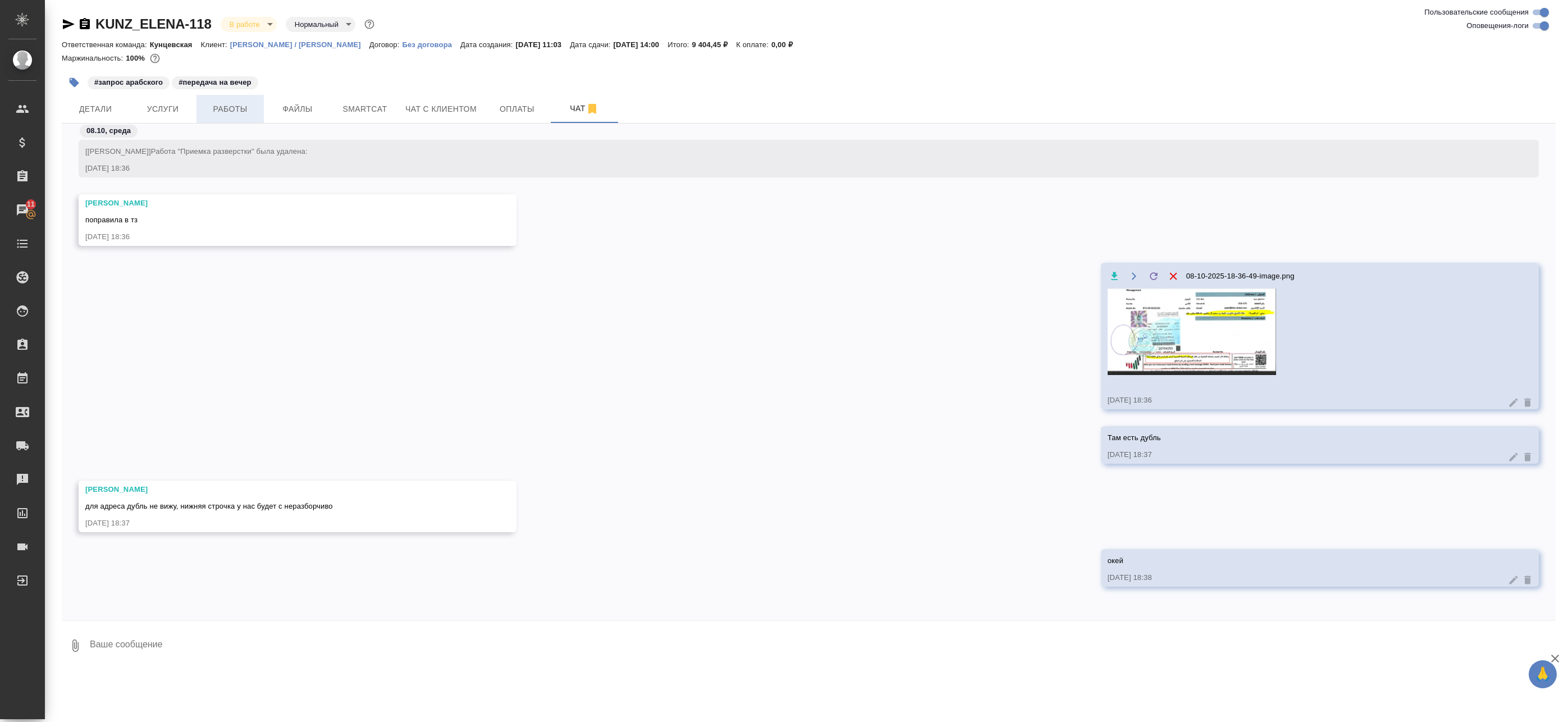
click at [228, 106] on span "Работы" at bounding box center [230, 109] width 54 height 14
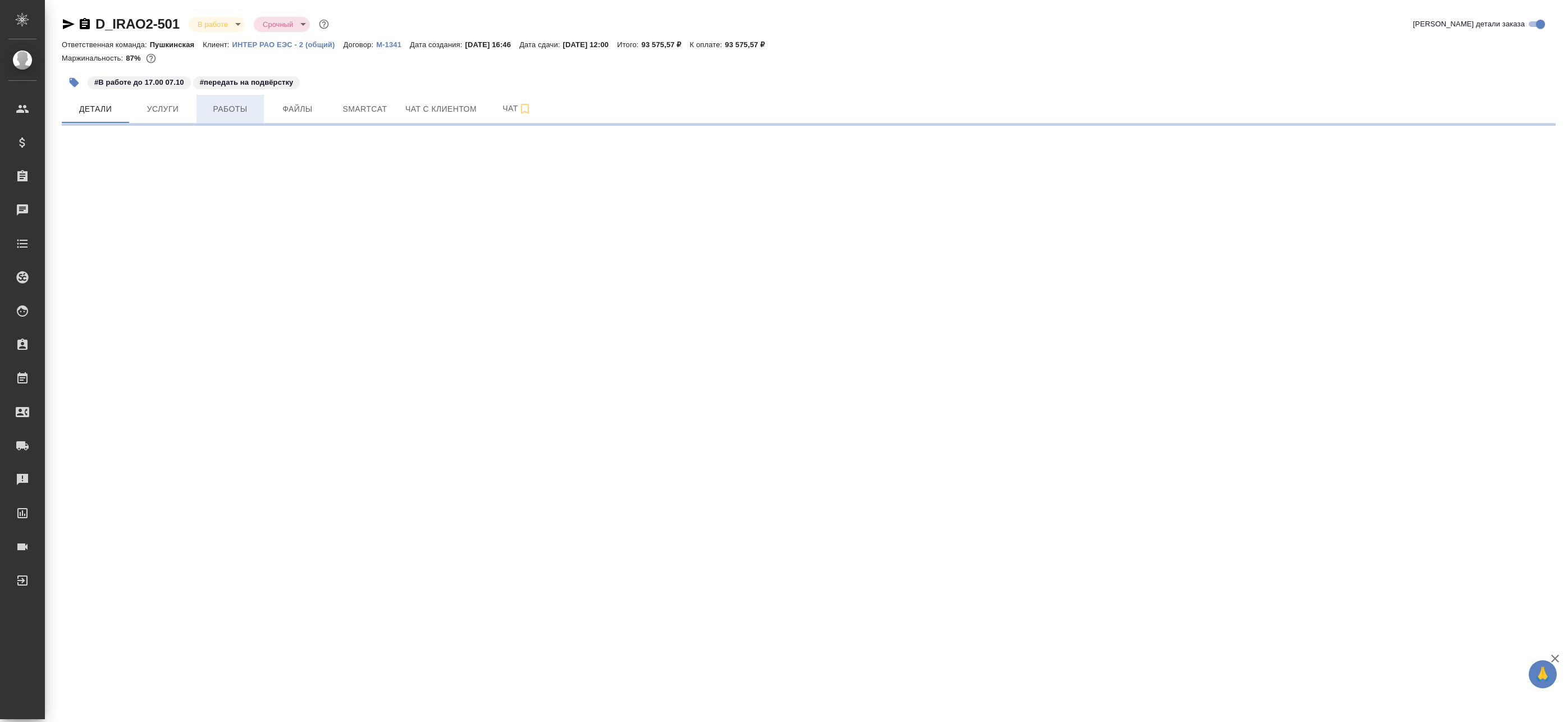
select select "RU"
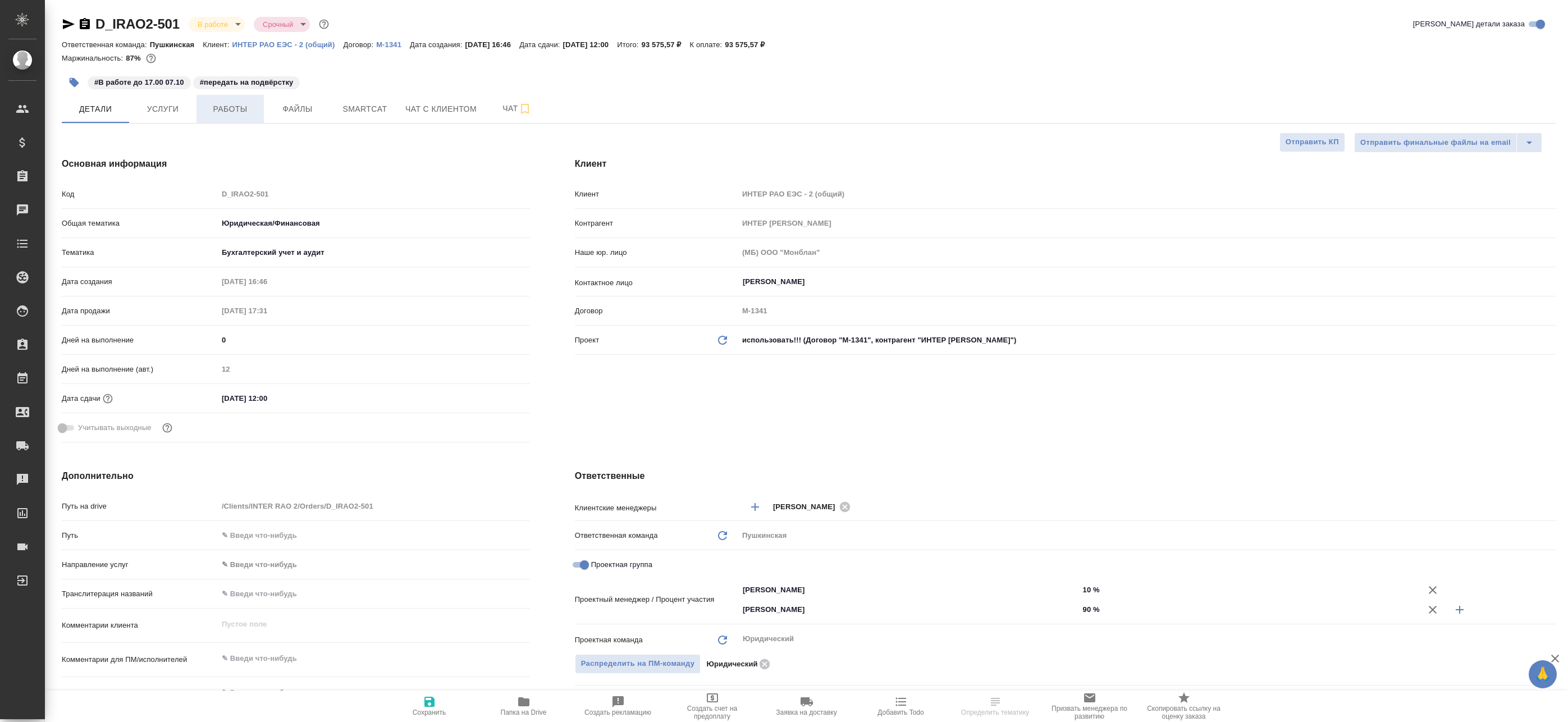
type textarea "x"
click at [248, 104] on span "Работы" at bounding box center [230, 109] width 54 height 14
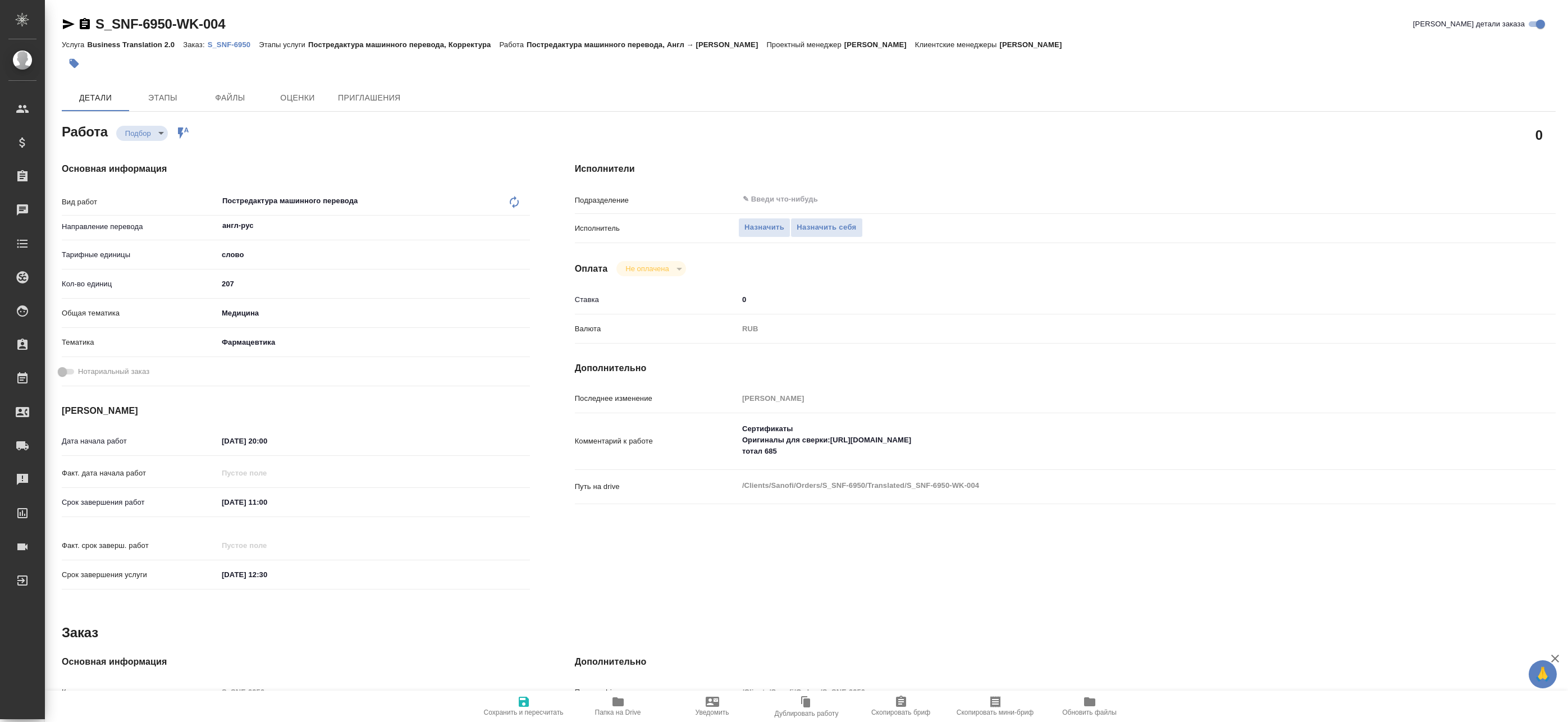
type textarea "x"
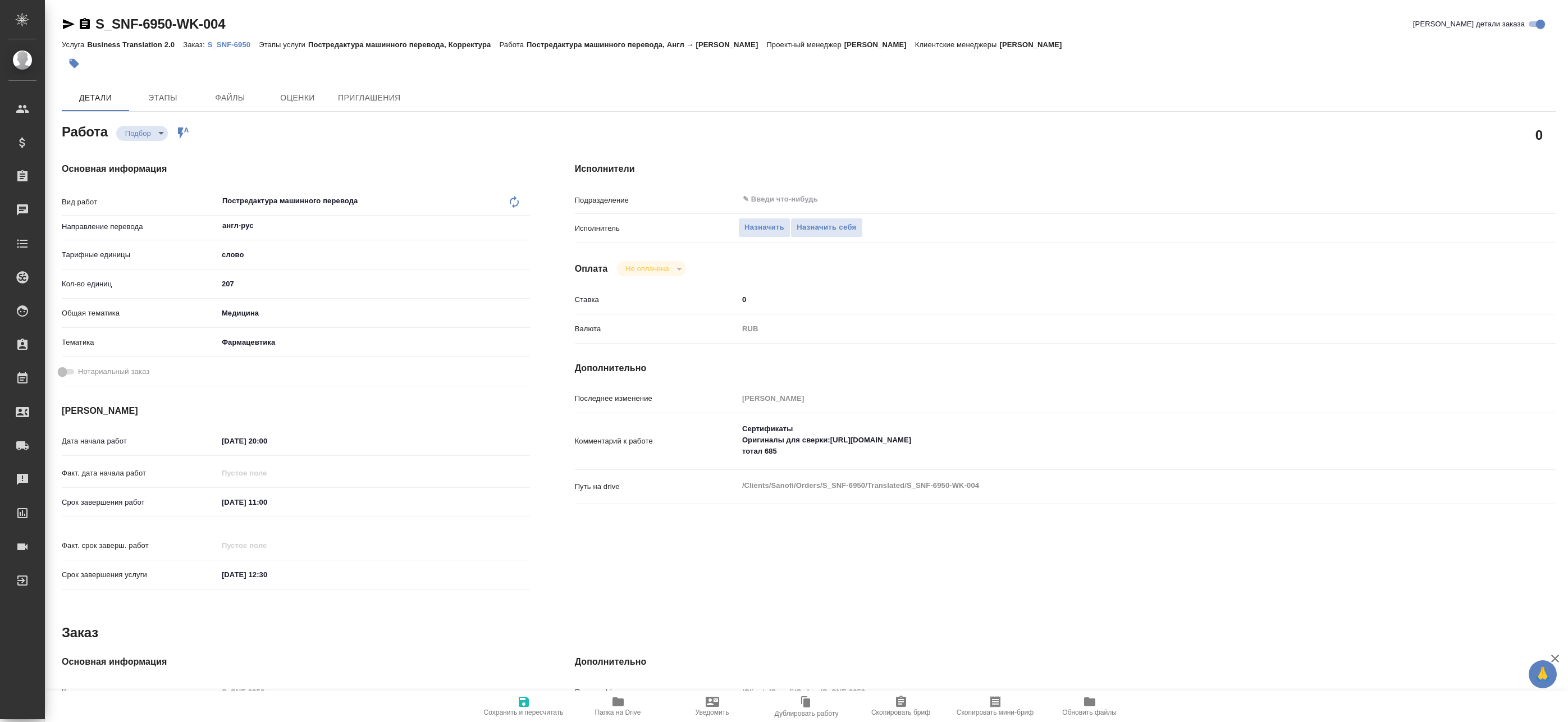
type textarea "x"
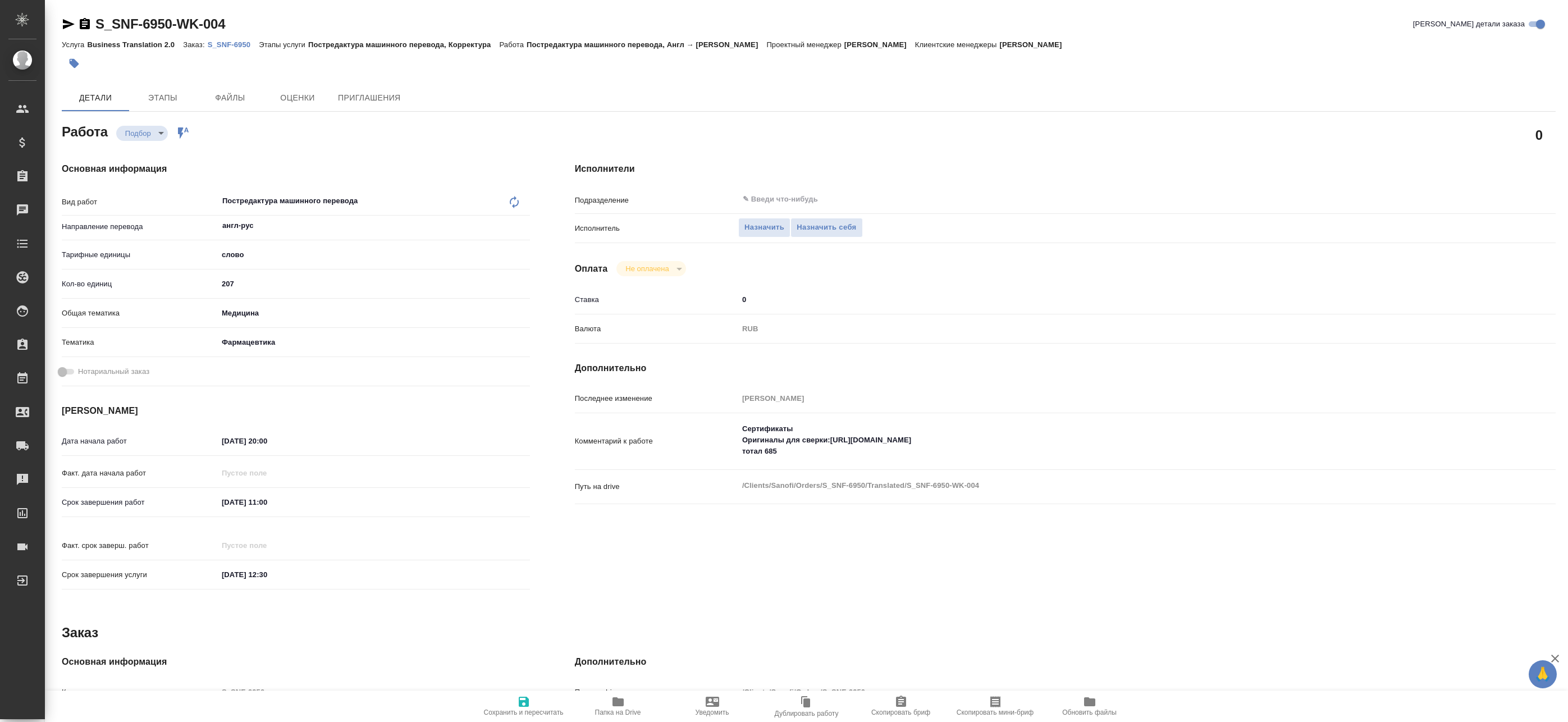
type textarea "x"
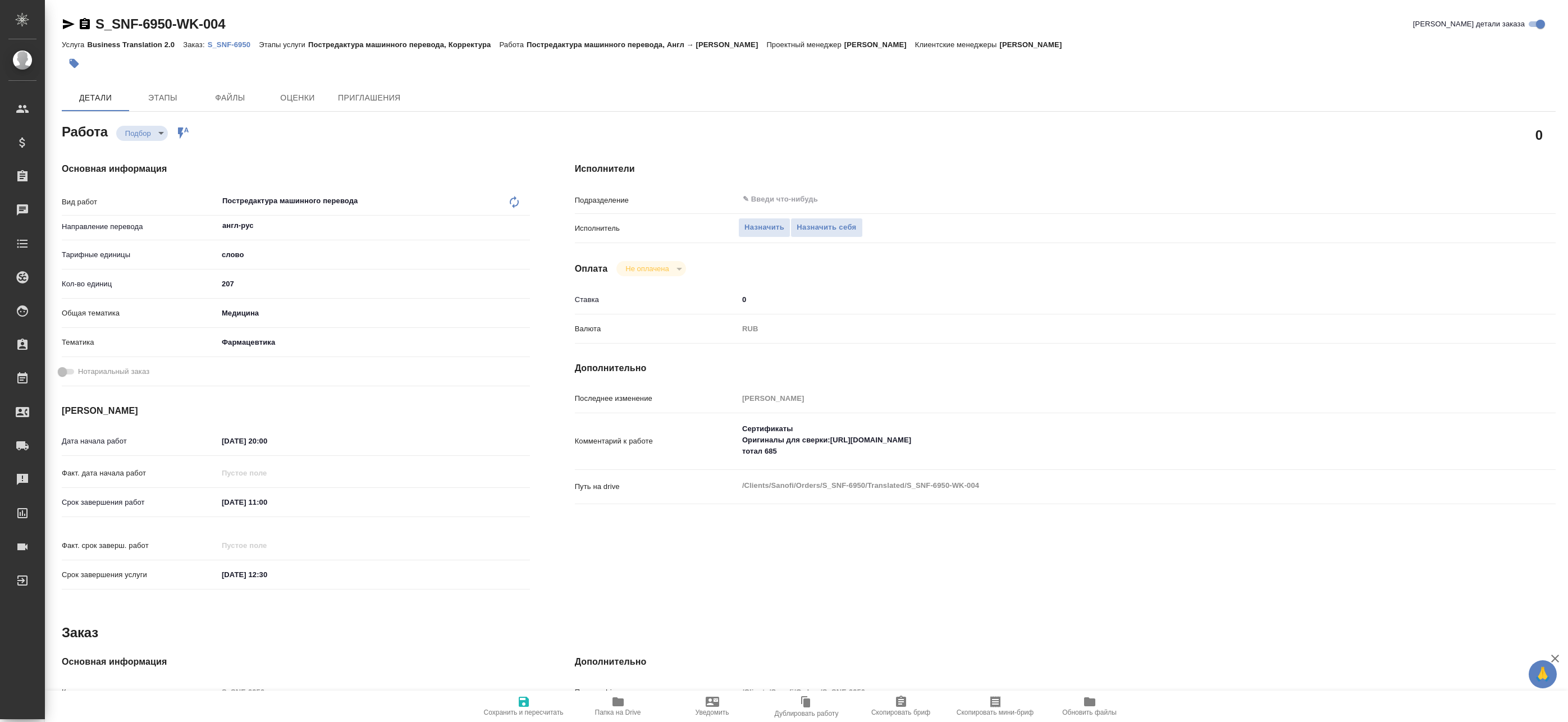
type textarea "x"
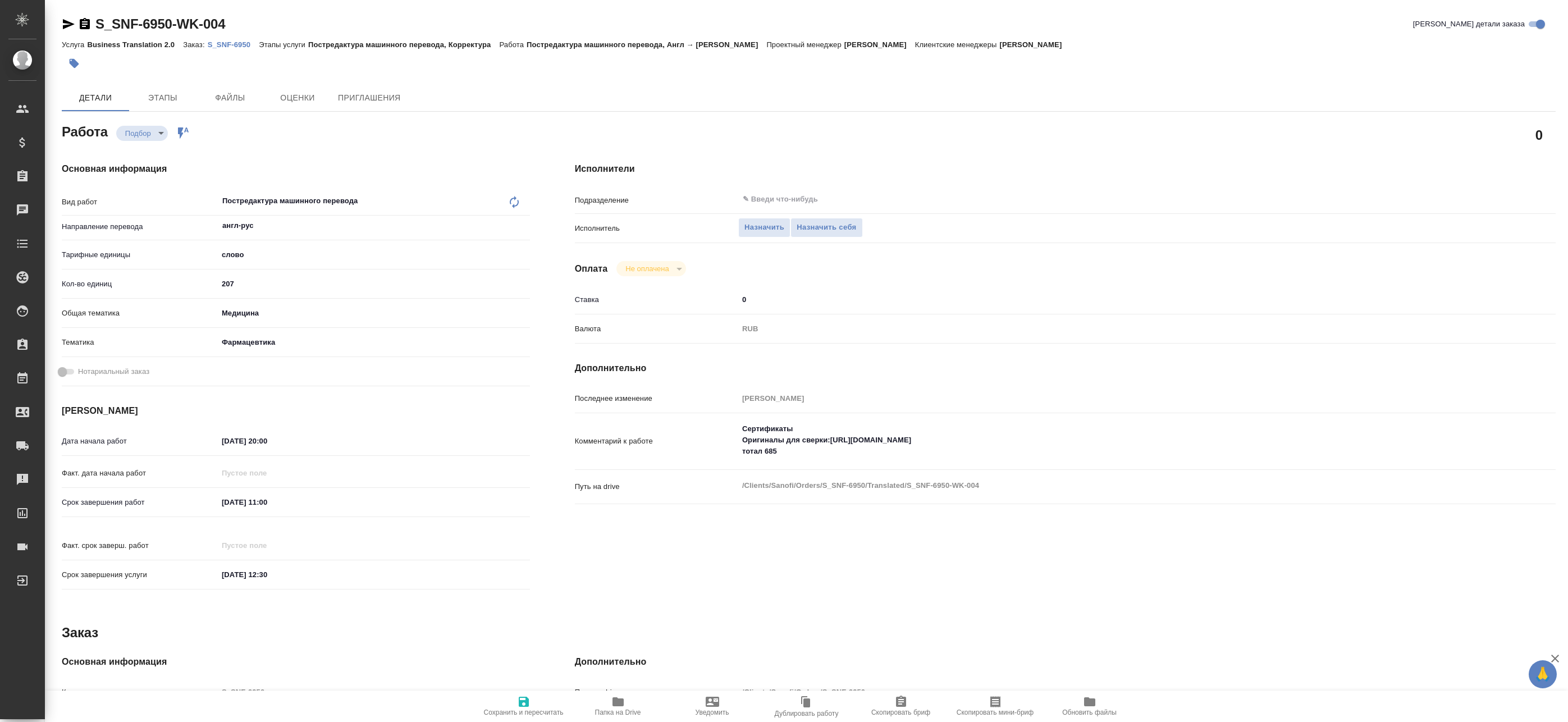
type textarea "x"
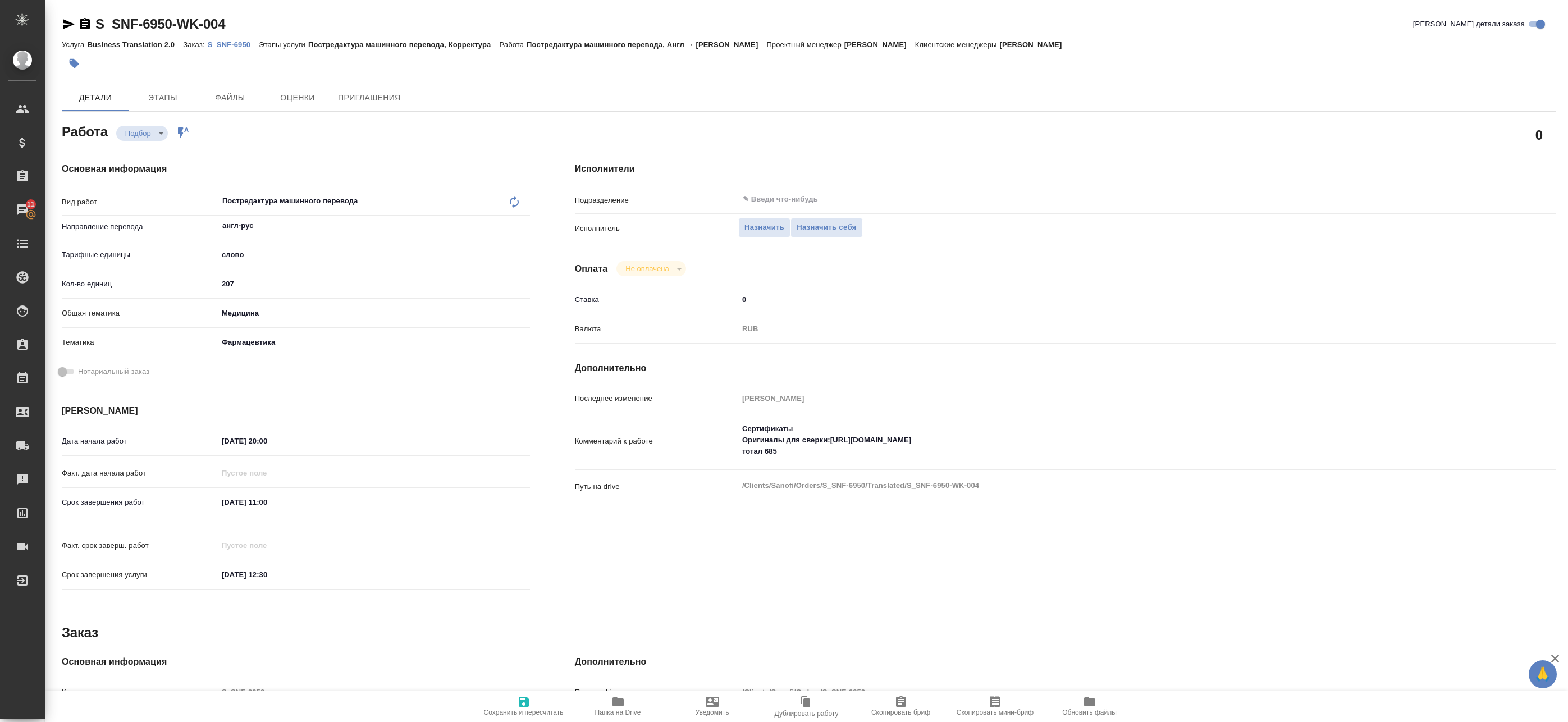
type textarea "x"
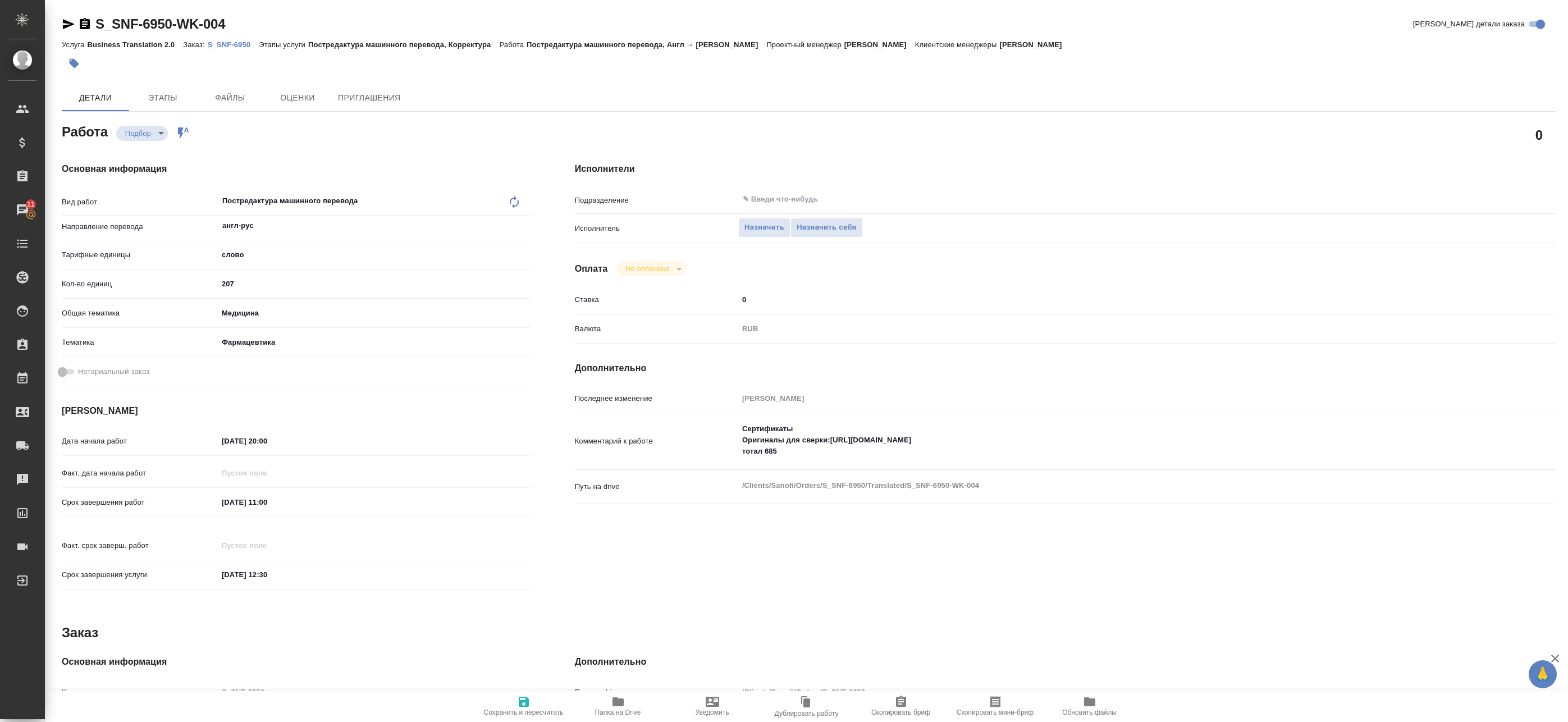
type textarea "x"
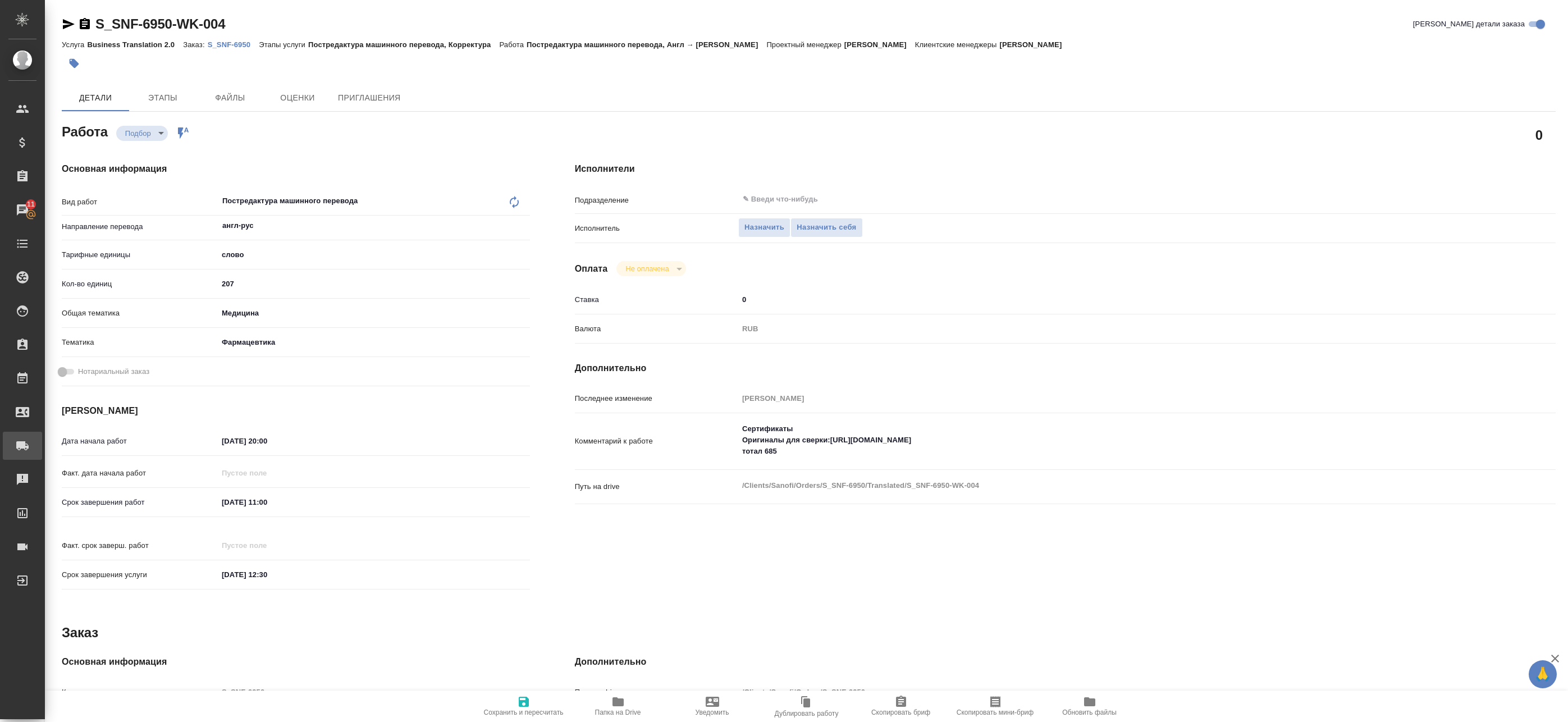
type textarea "x"
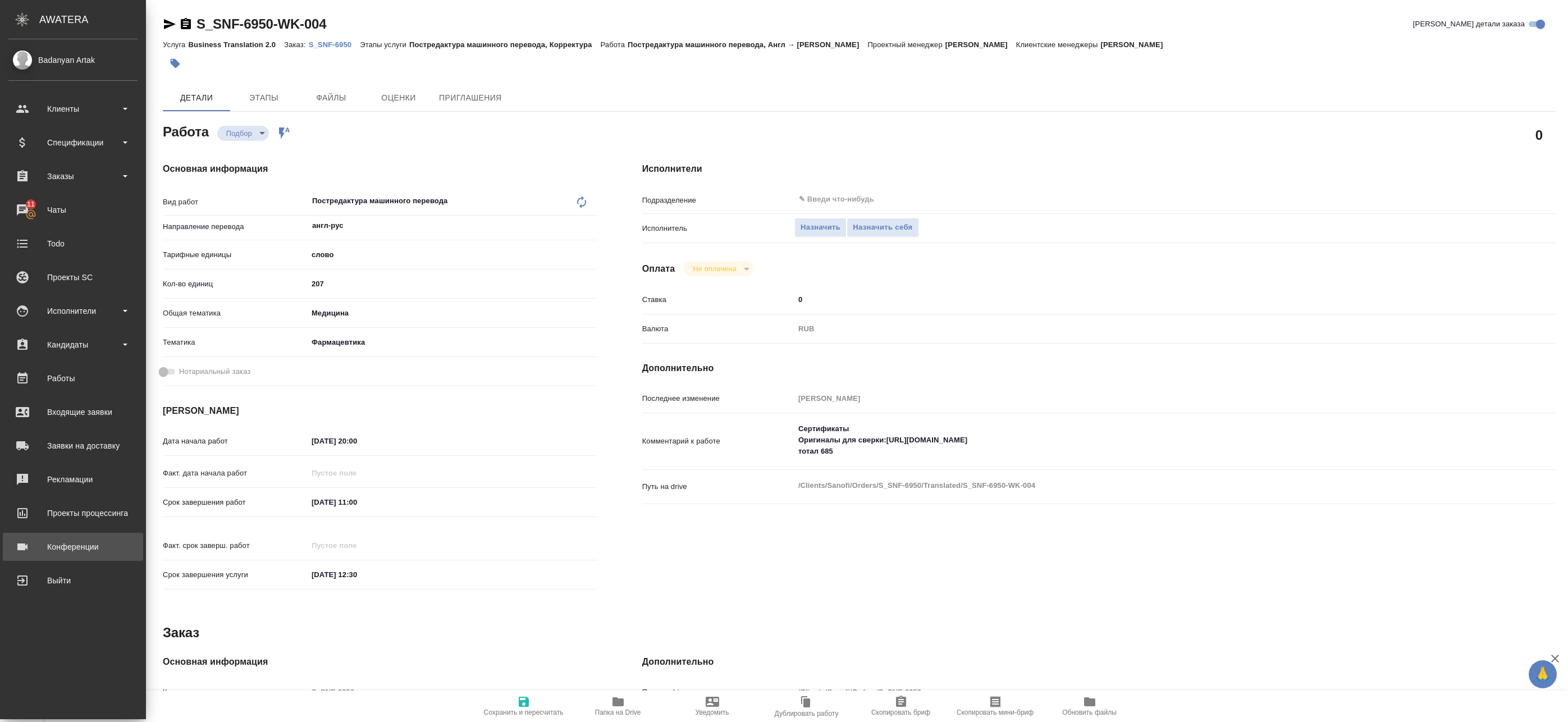
type textarea "x"
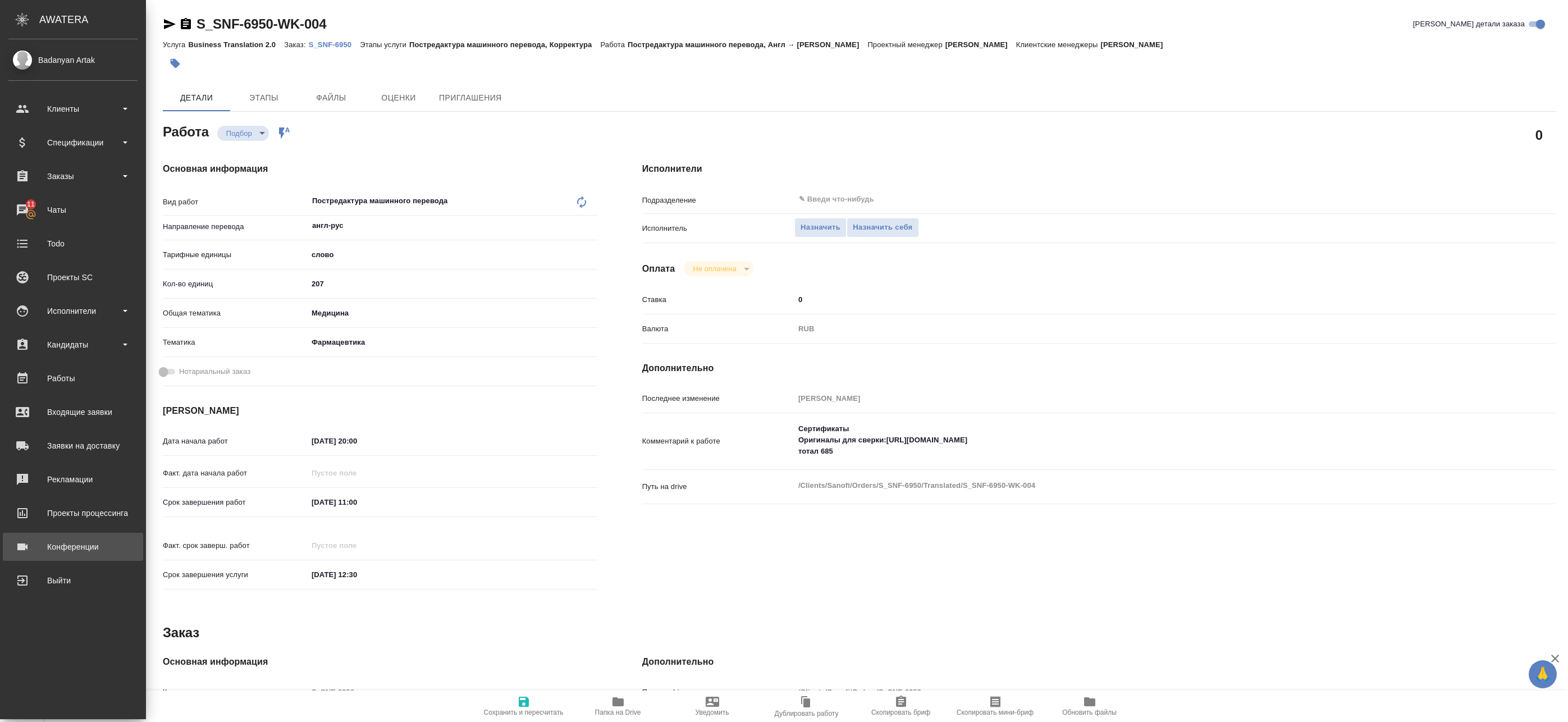
click at [65, 559] on link "Конференции" at bounding box center [73, 546] width 141 height 28
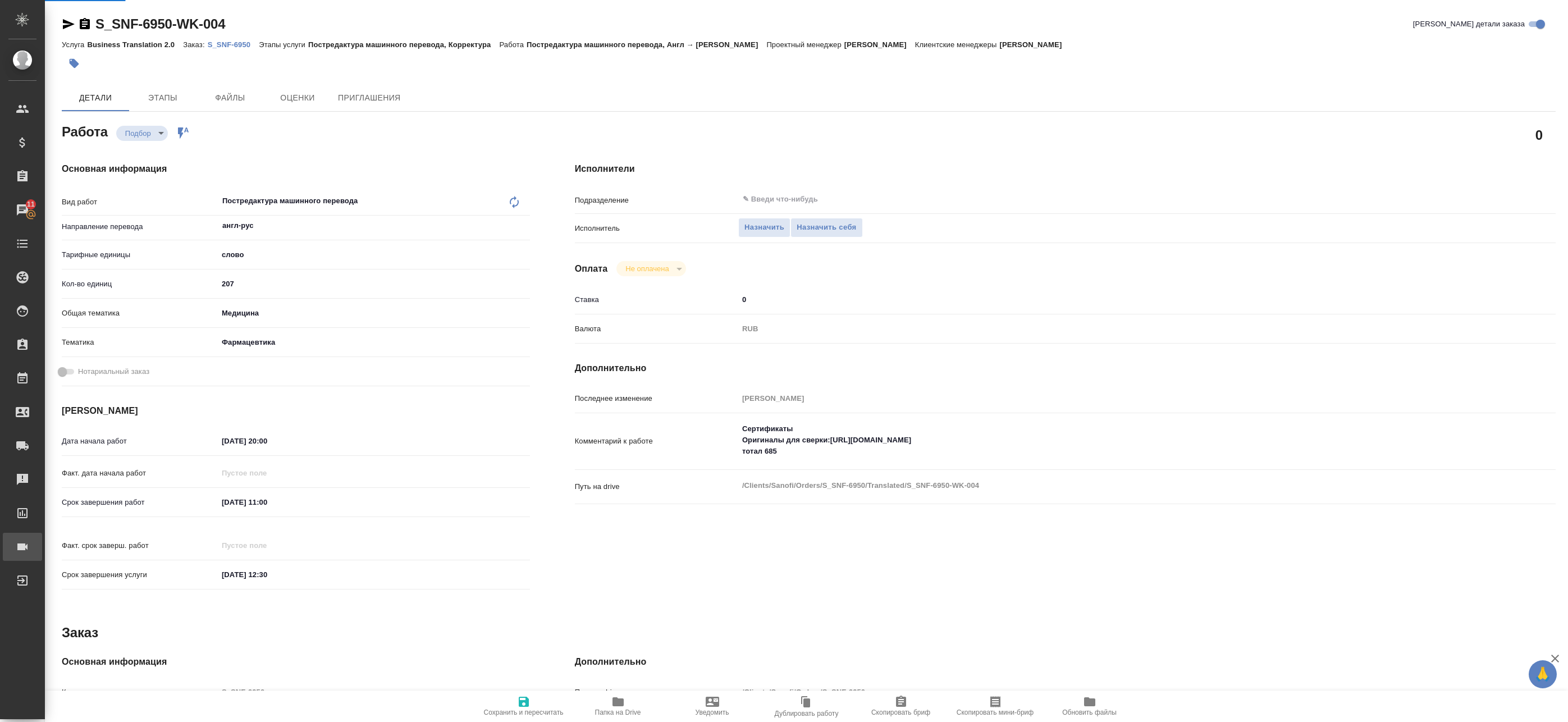
type textarea "x"
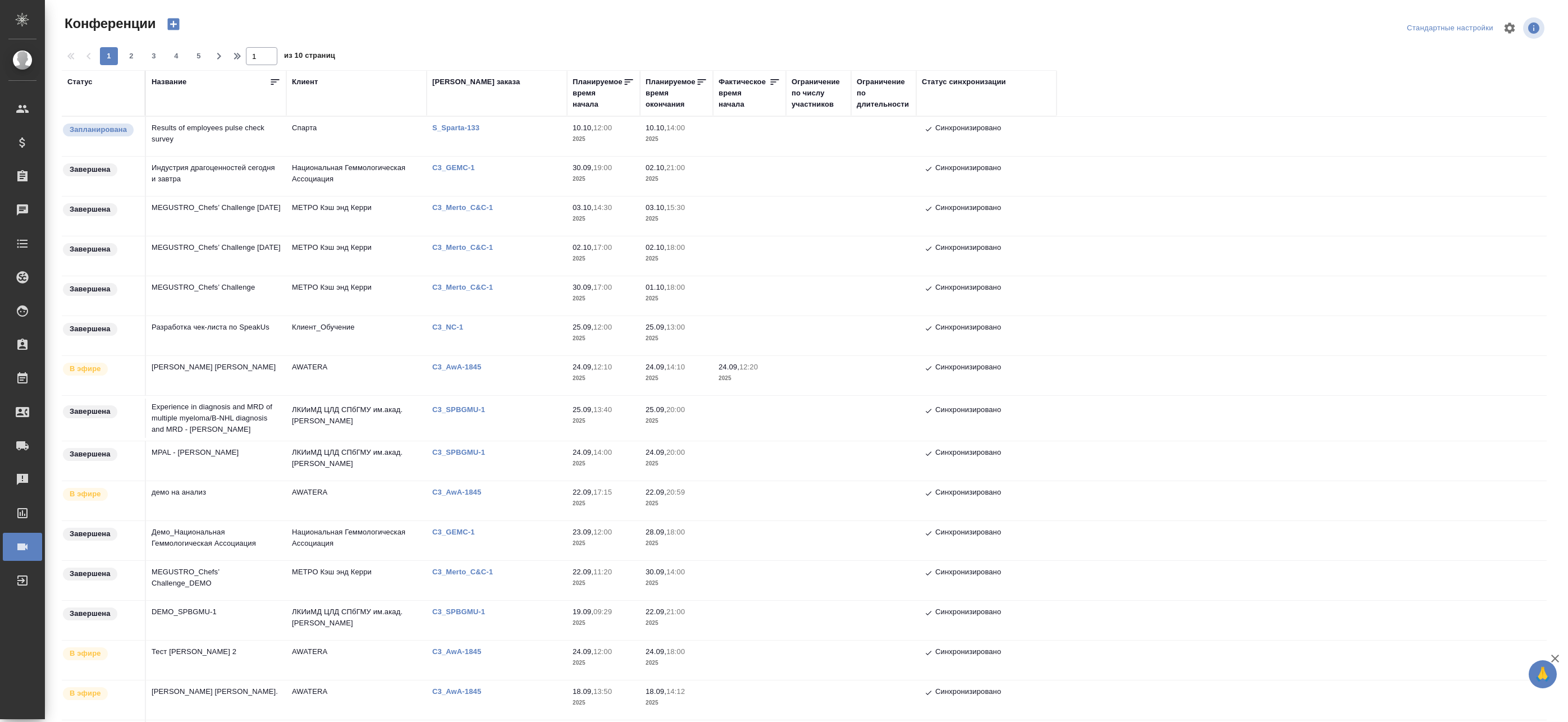
click at [258, 210] on td "MEGUSTRO_Chefs’ Challenge [DATE]" at bounding box center [216, 216] width 141 height 39
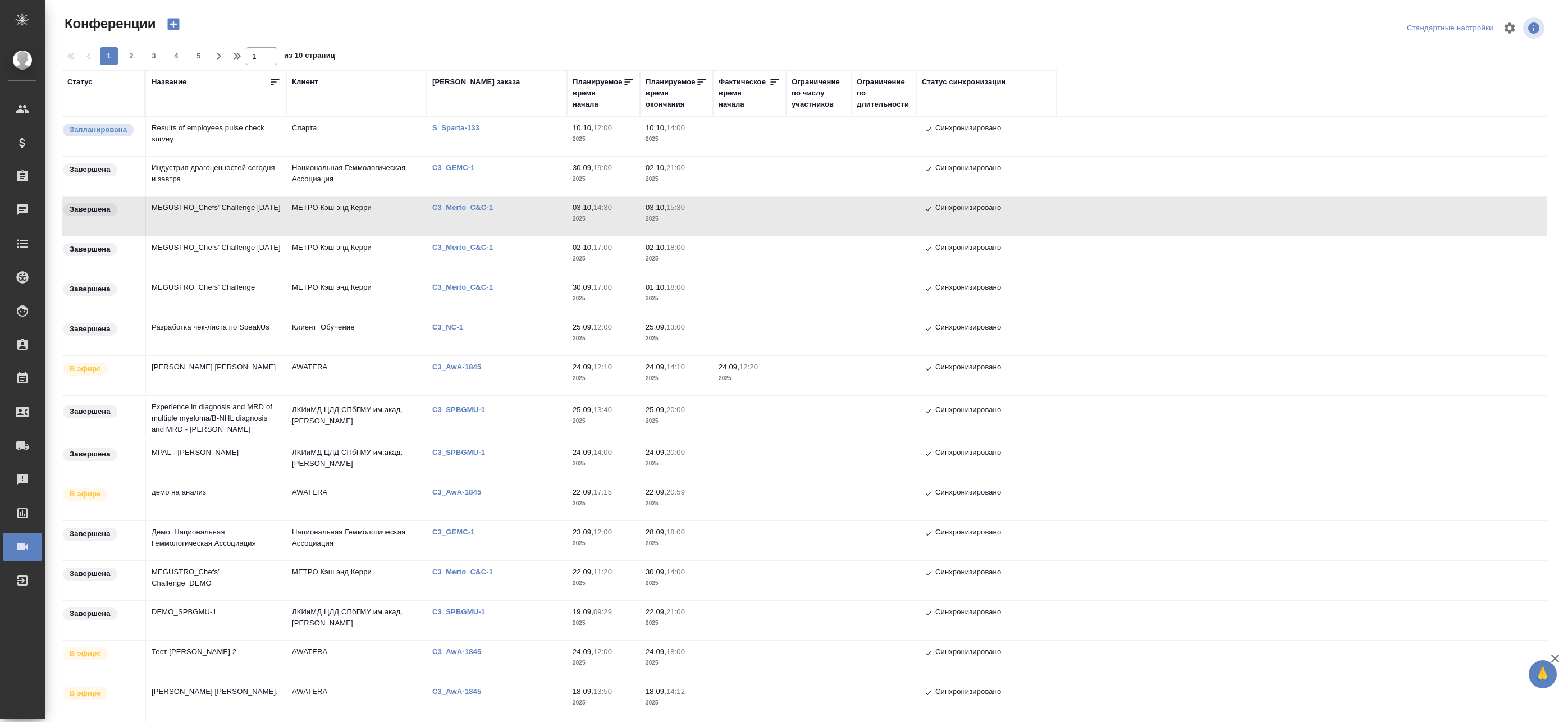
click at [247, 250] on td "MEGUSTRO_Chefs’ Challenge [DATE]" at bounding box center [216, 255] width 141 height 39
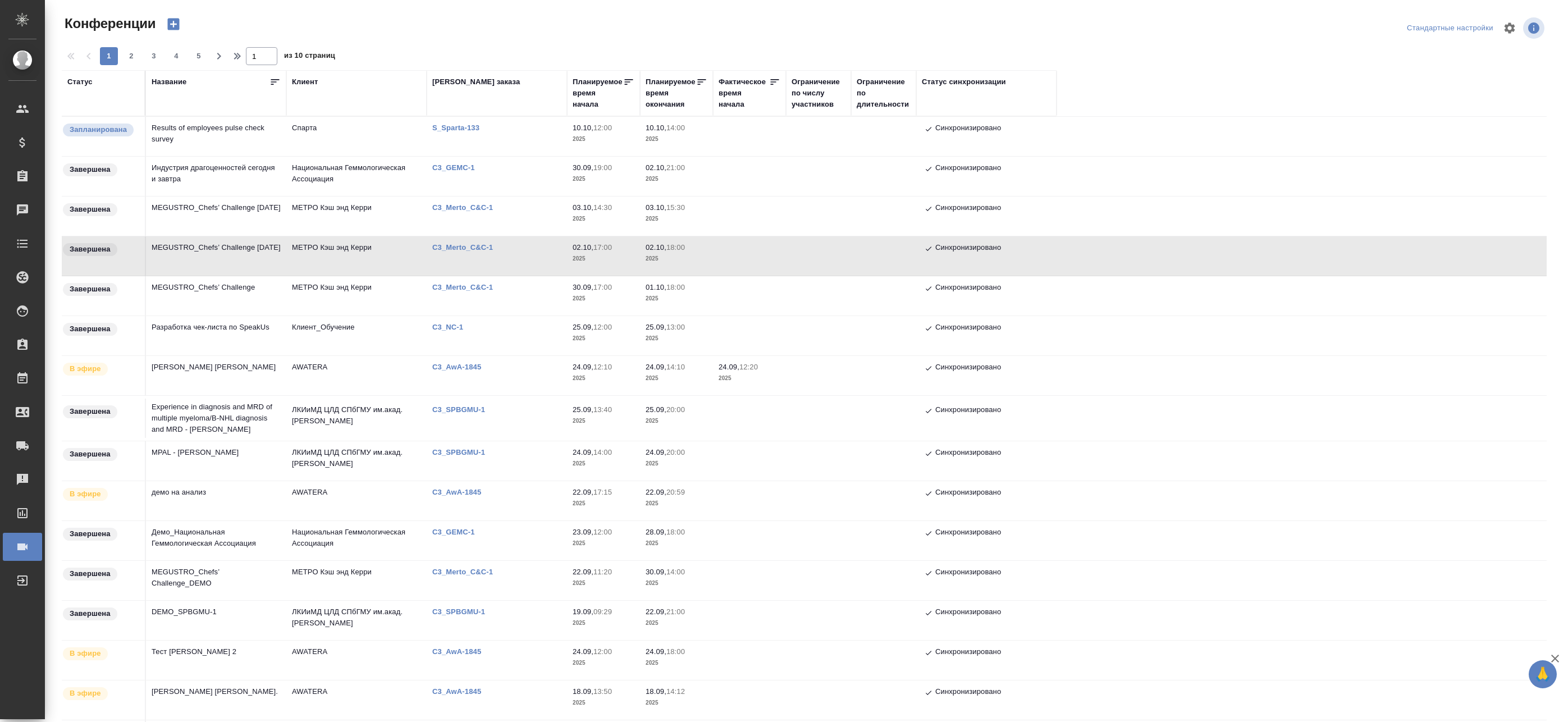
click at [250, 357] on td "[PERSON_NAME] [PERSON_NAME]" at bounding box center [216, 375] width 141 height 39
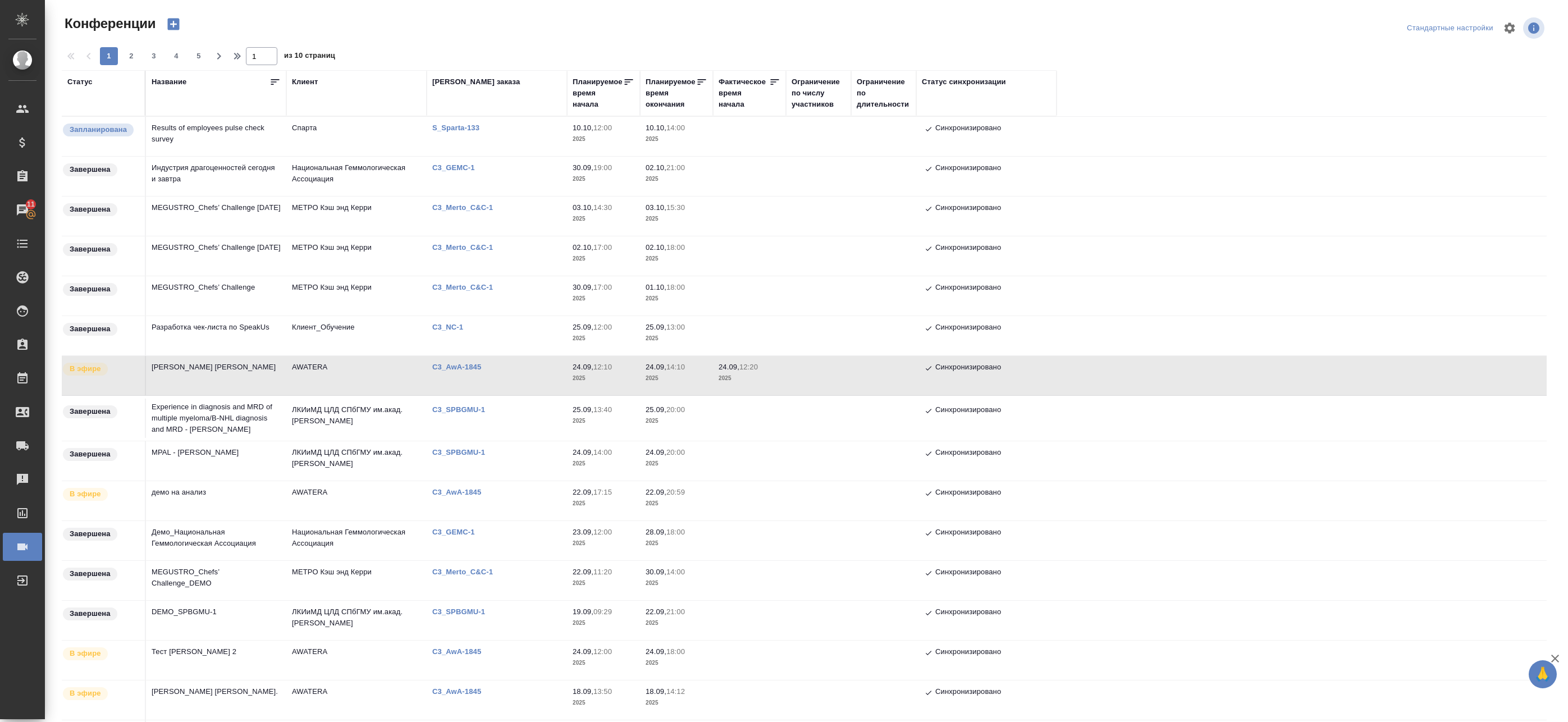
scroll to position [56, 0]
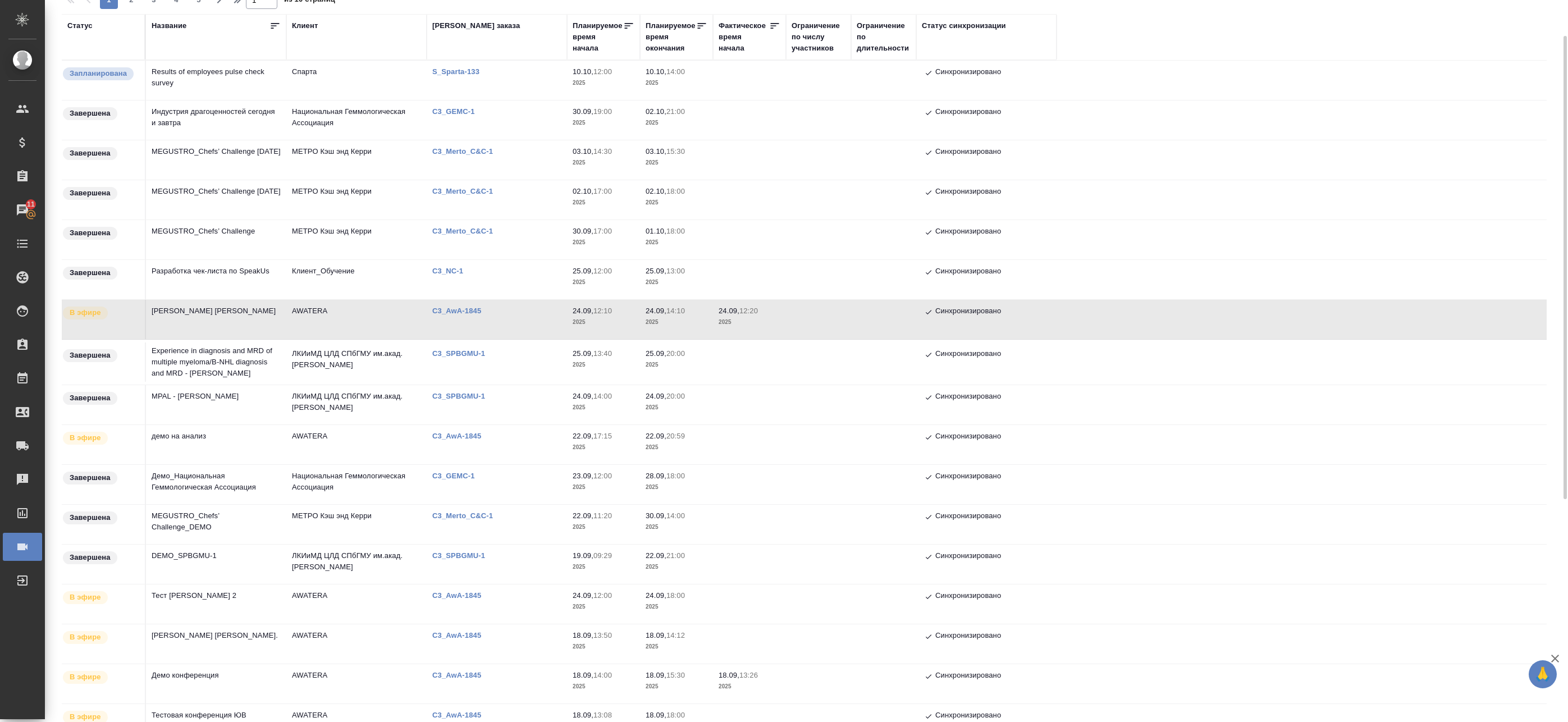
click at [250, 372] on td "Experience in diagnosis and MRD of multiple myeloma/В-NHL diagnosis and MRD - […" at bounding box center [216, 362] width 141 height 45
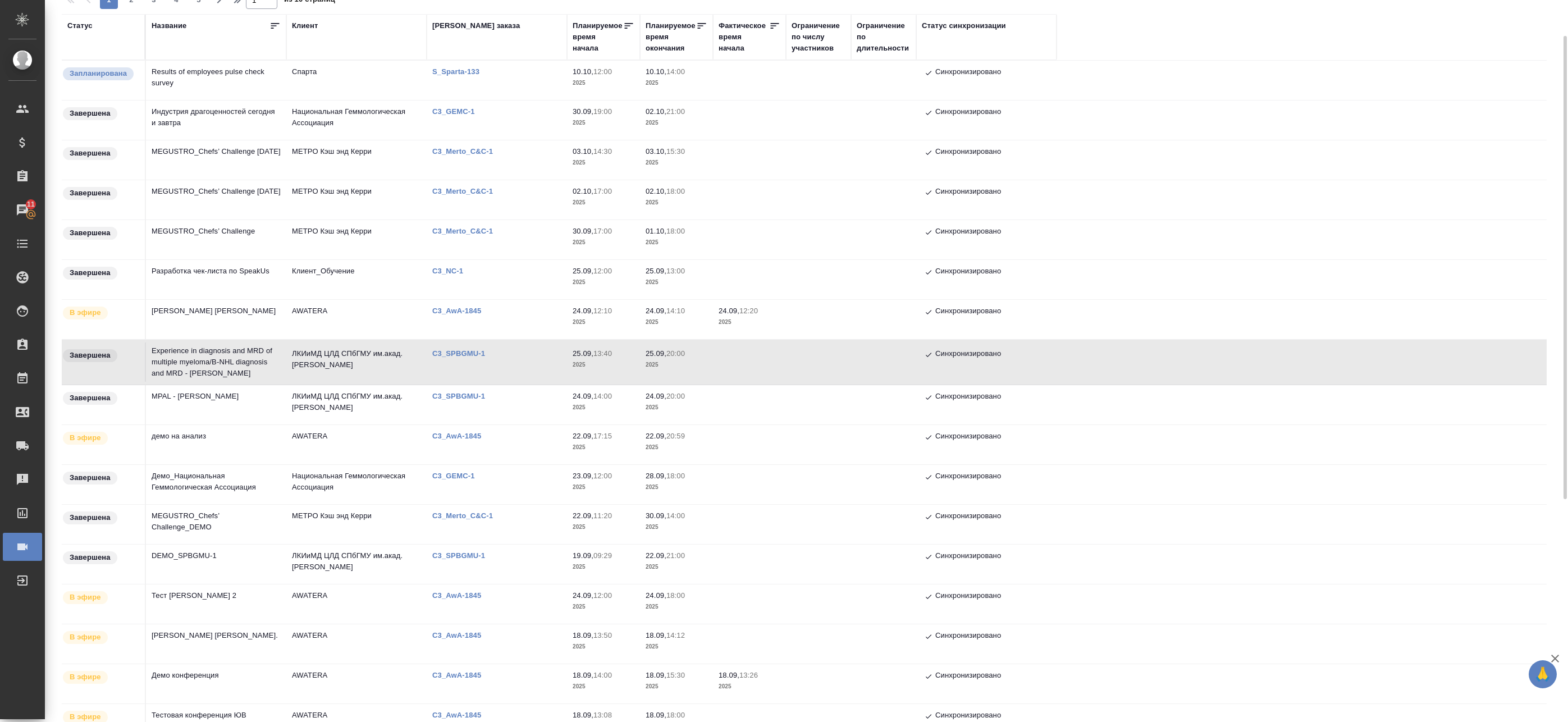
click at [256, 406] on td "MPAL - [PERSON_NAME]" at bounding box center [216, 405] width 141 height 39
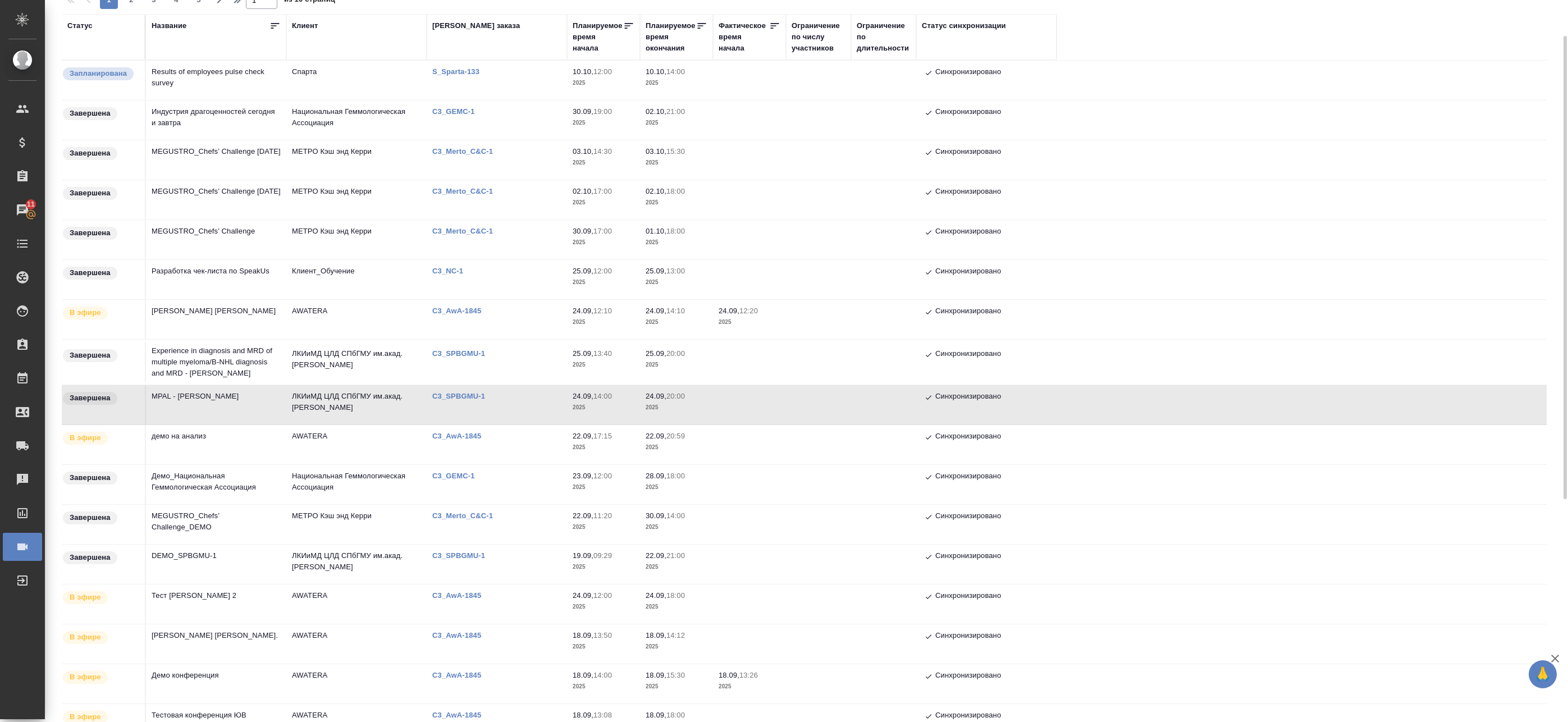
click at [251, 484] on td "Демо_Национальная Геммологическая Ассоциация" at bounding box center [216, 484] width 141 height 39
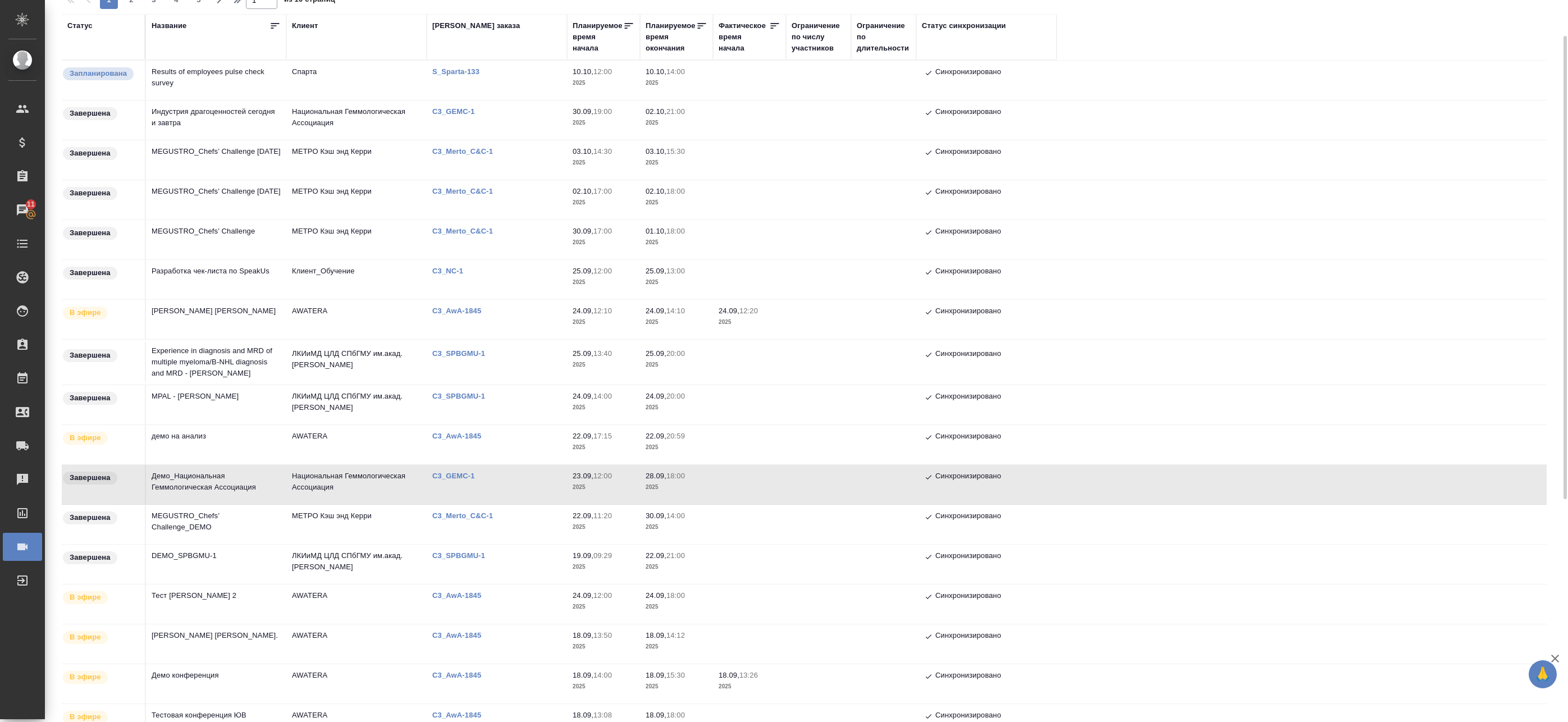
click at [243, 485] on td "Демо_Национальная Геммологическая Ассоциация" at bounding box center [216, 484] width 141 height 39
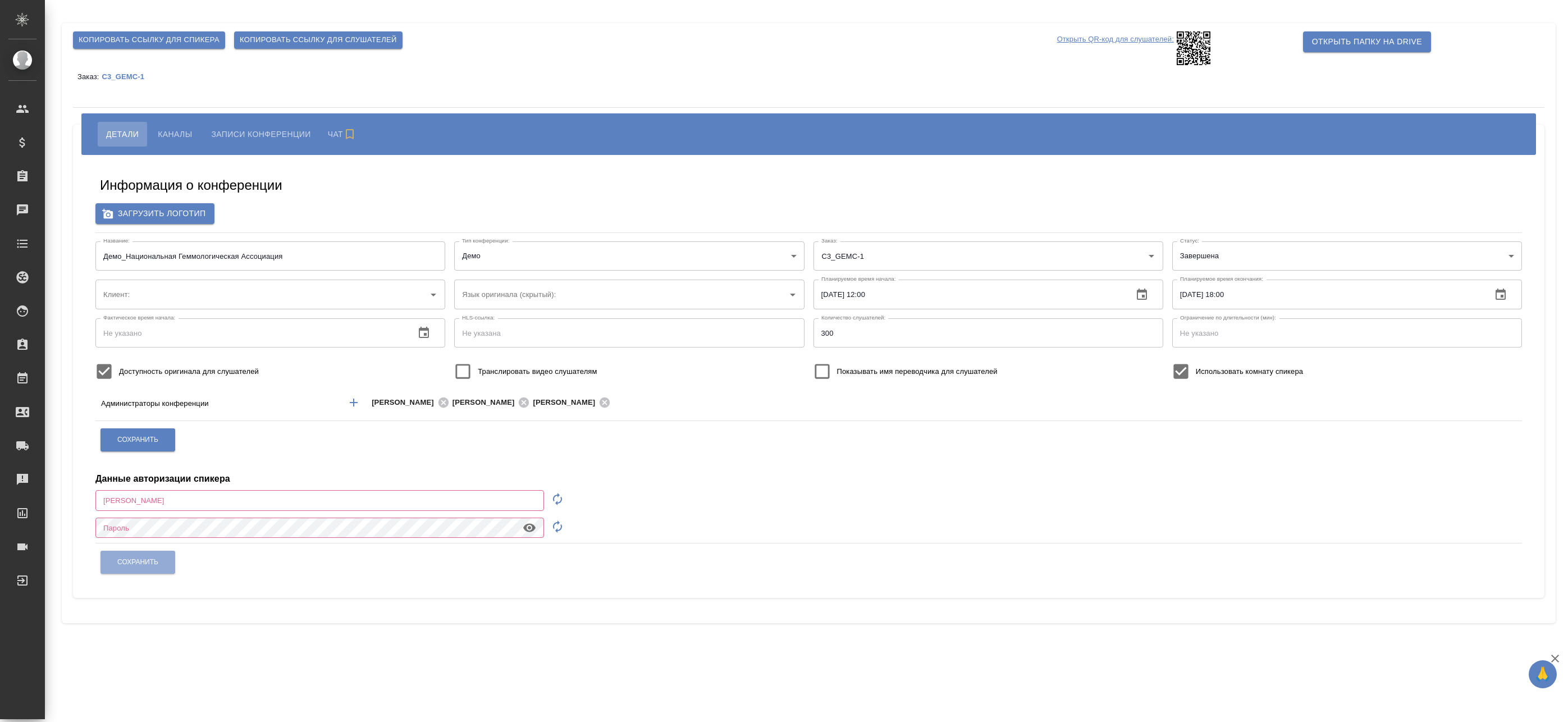
type input "Национальная Геммологическая Ассоциация"
type input "[EMAIL_ADDRESS][DOMAIN_NAME]"
click at [128, 76] on p "C3_GEMC-1" at bounding box center [127, 77] width 51 height 9
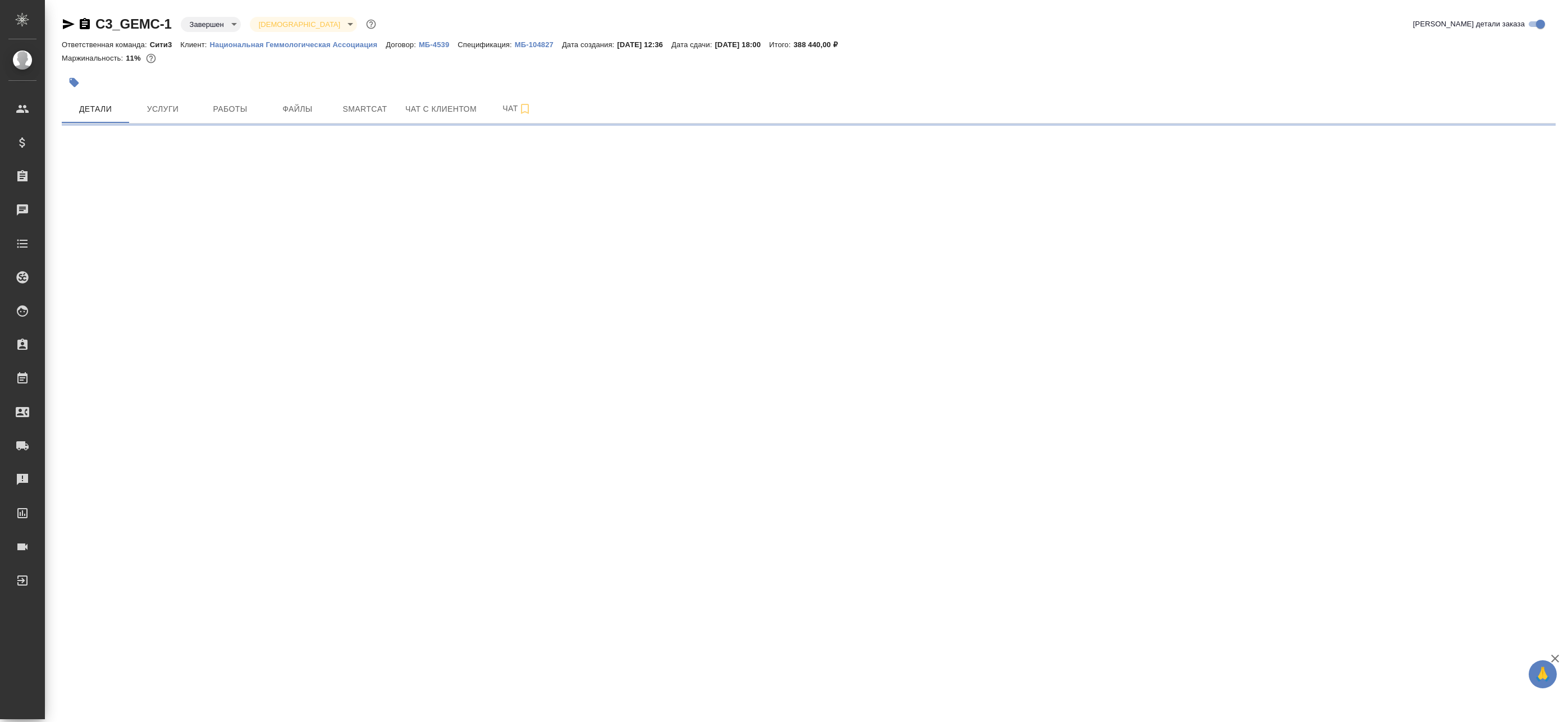
select select "RU"
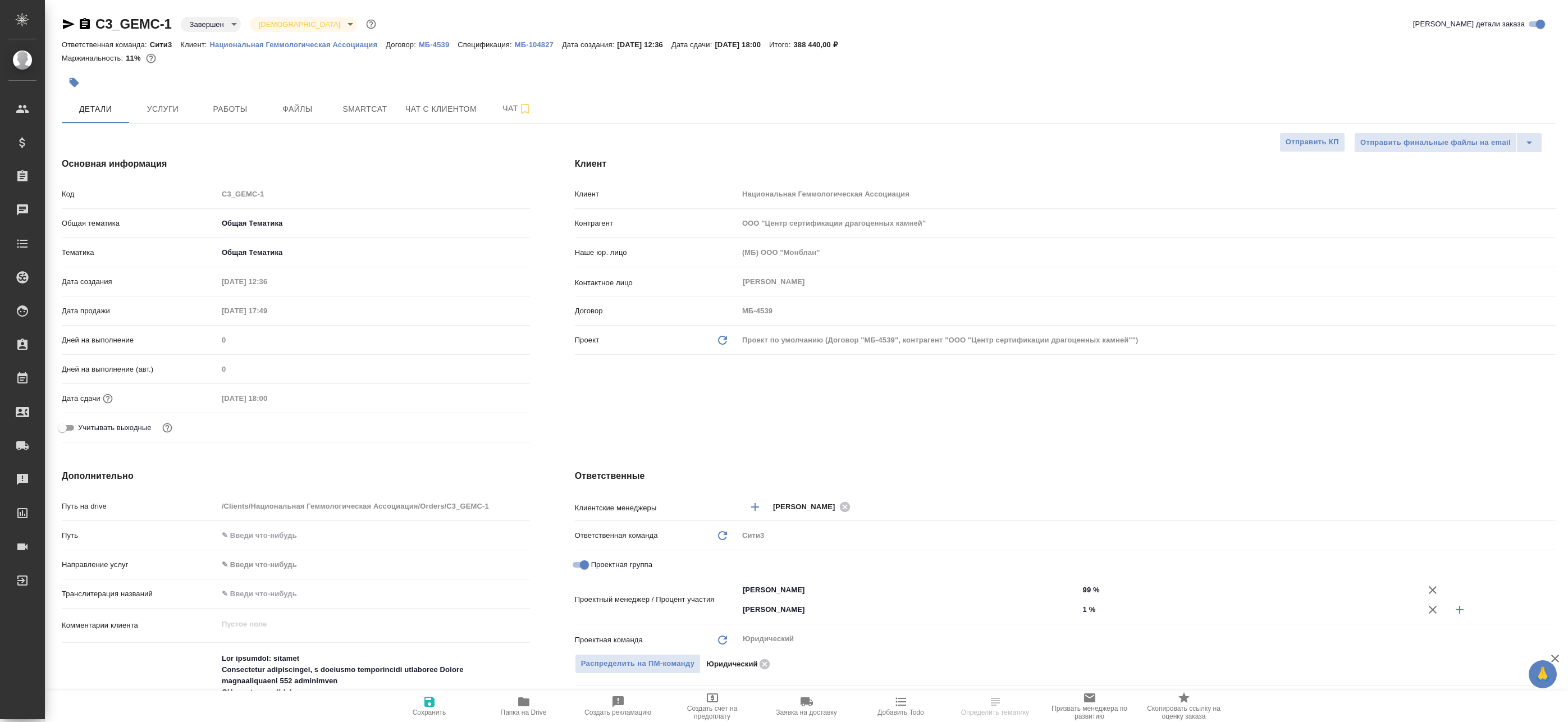
type textarea "x"
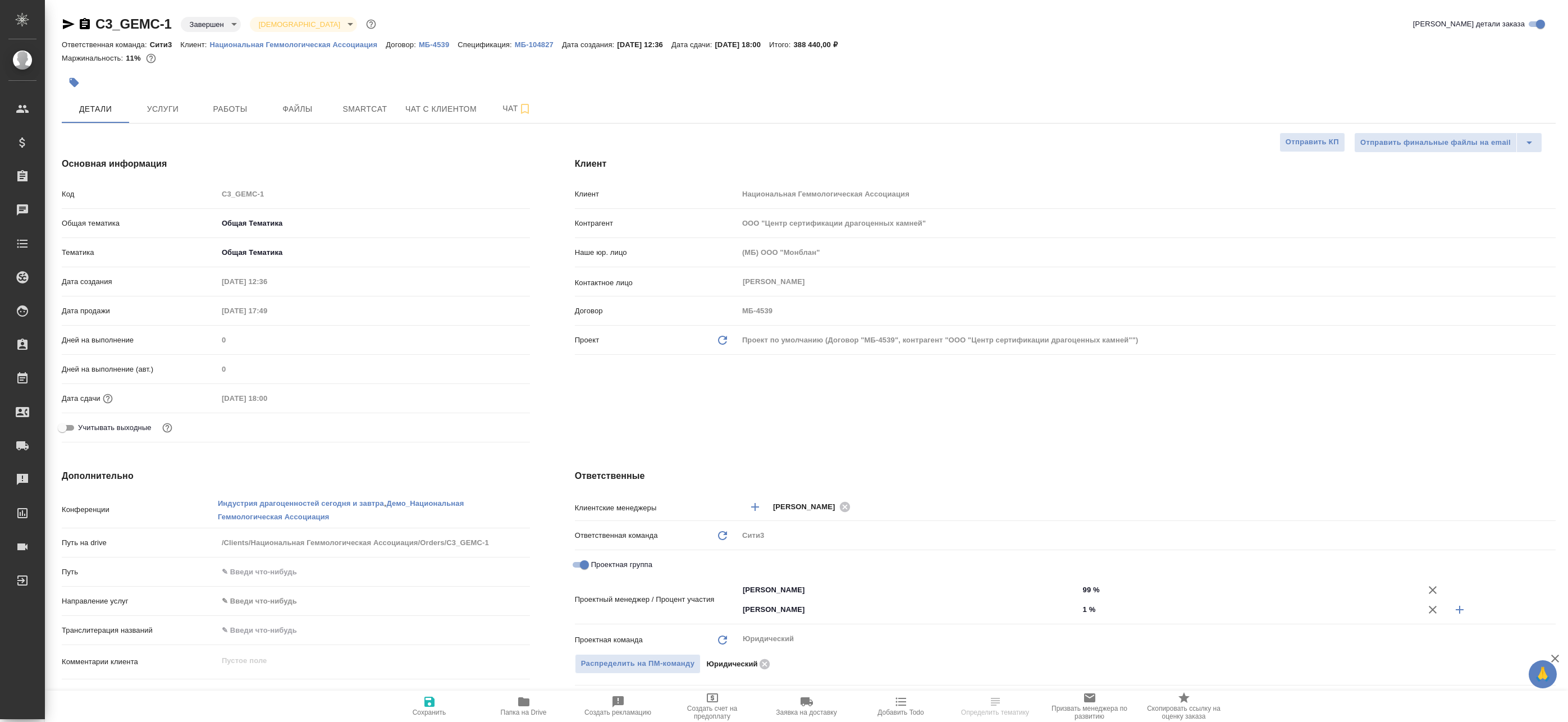
type textarea "x"
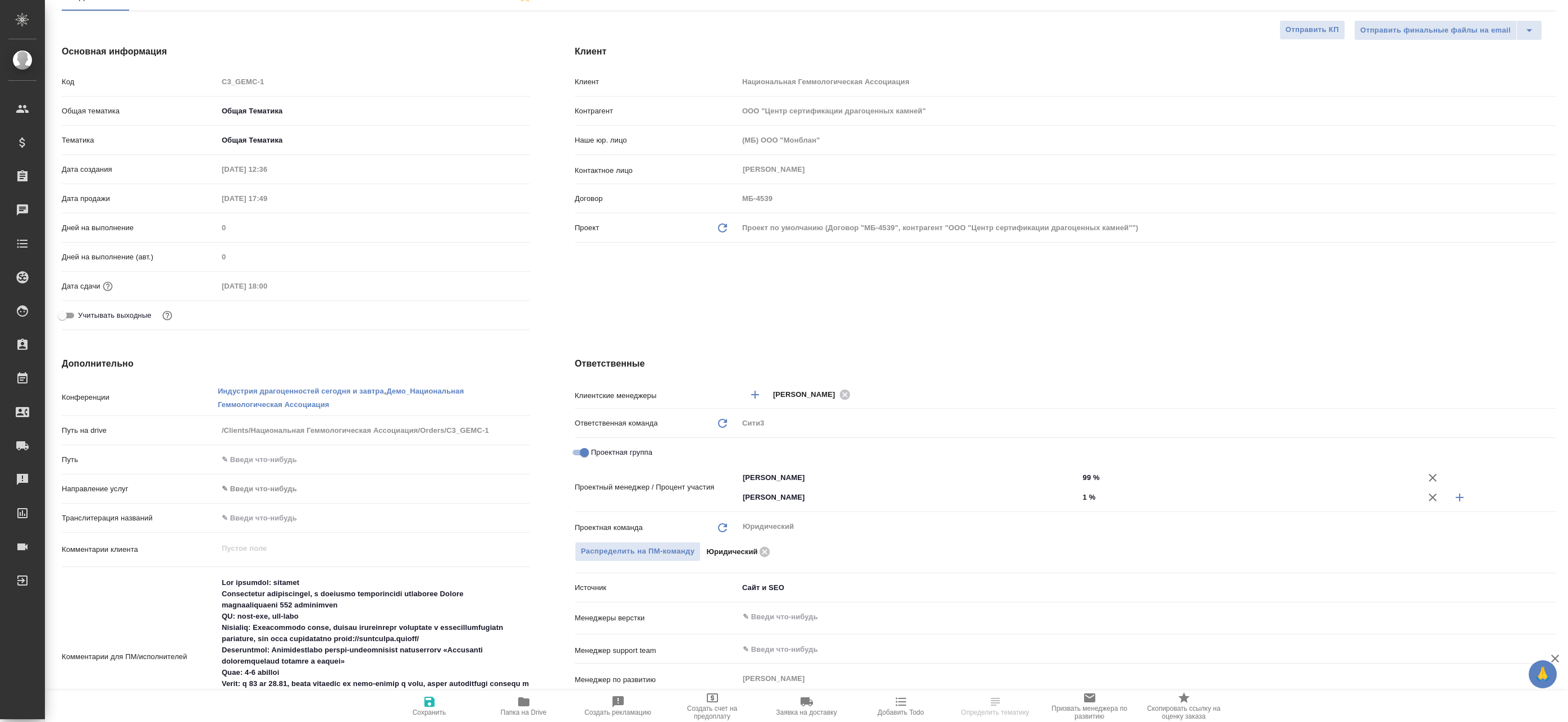
type textarea "x"
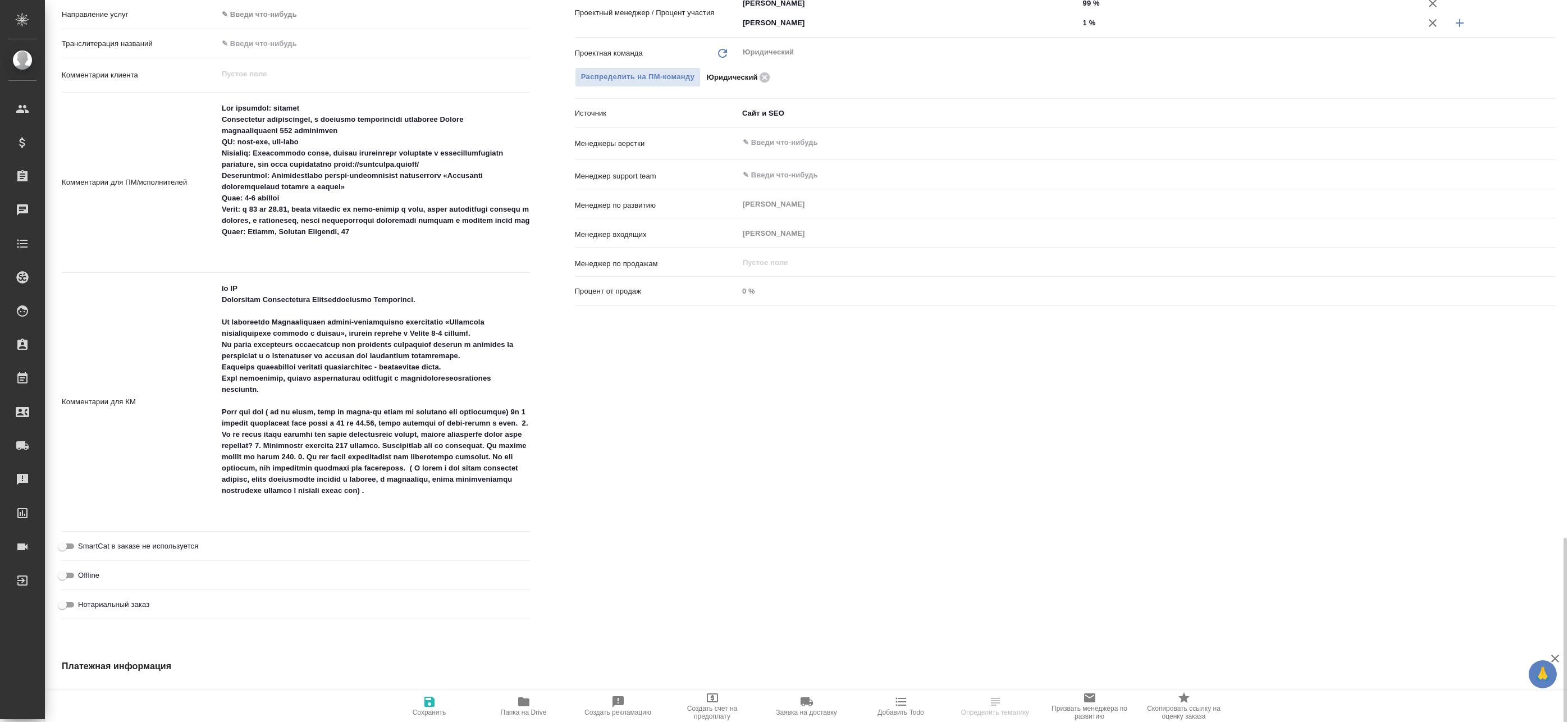
scroll to position [530, 0]
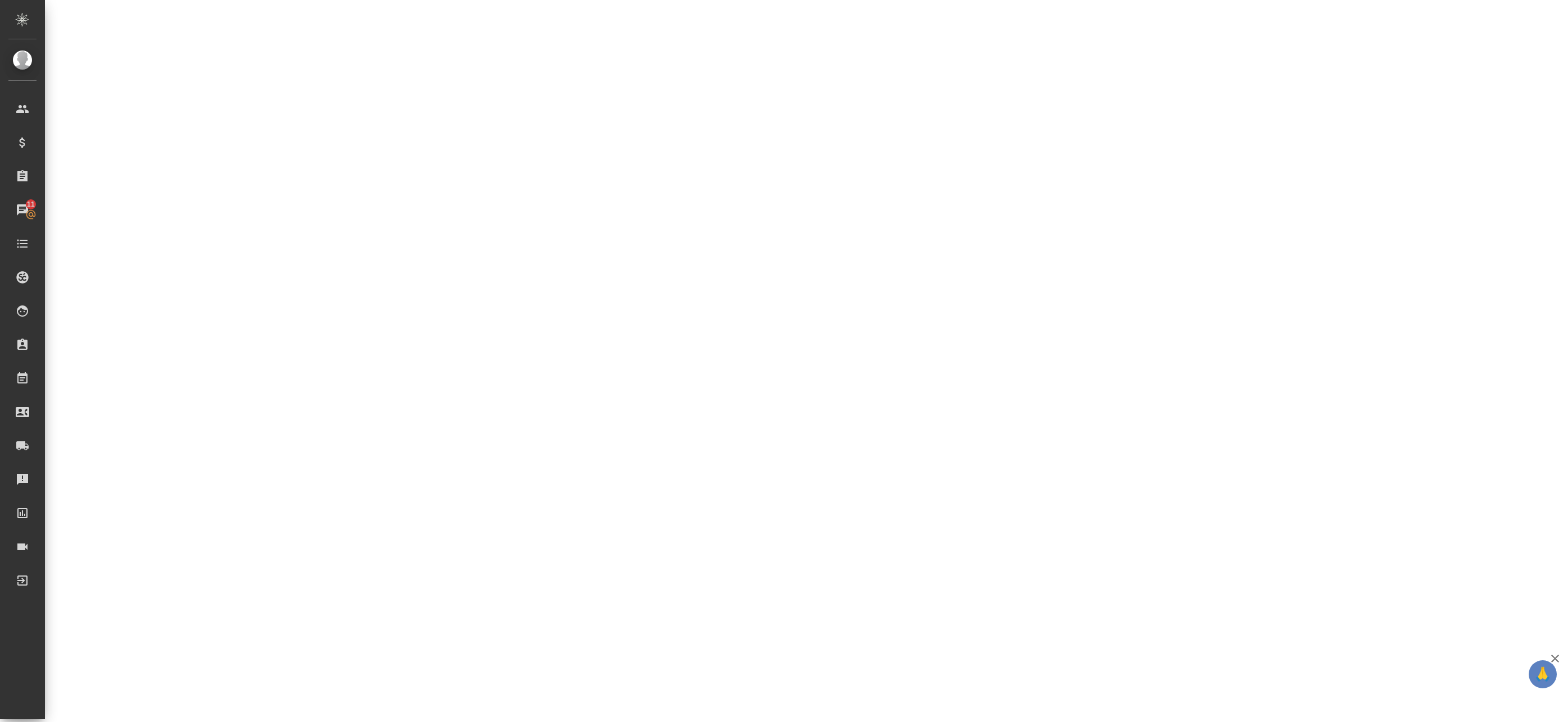
select select "RU"
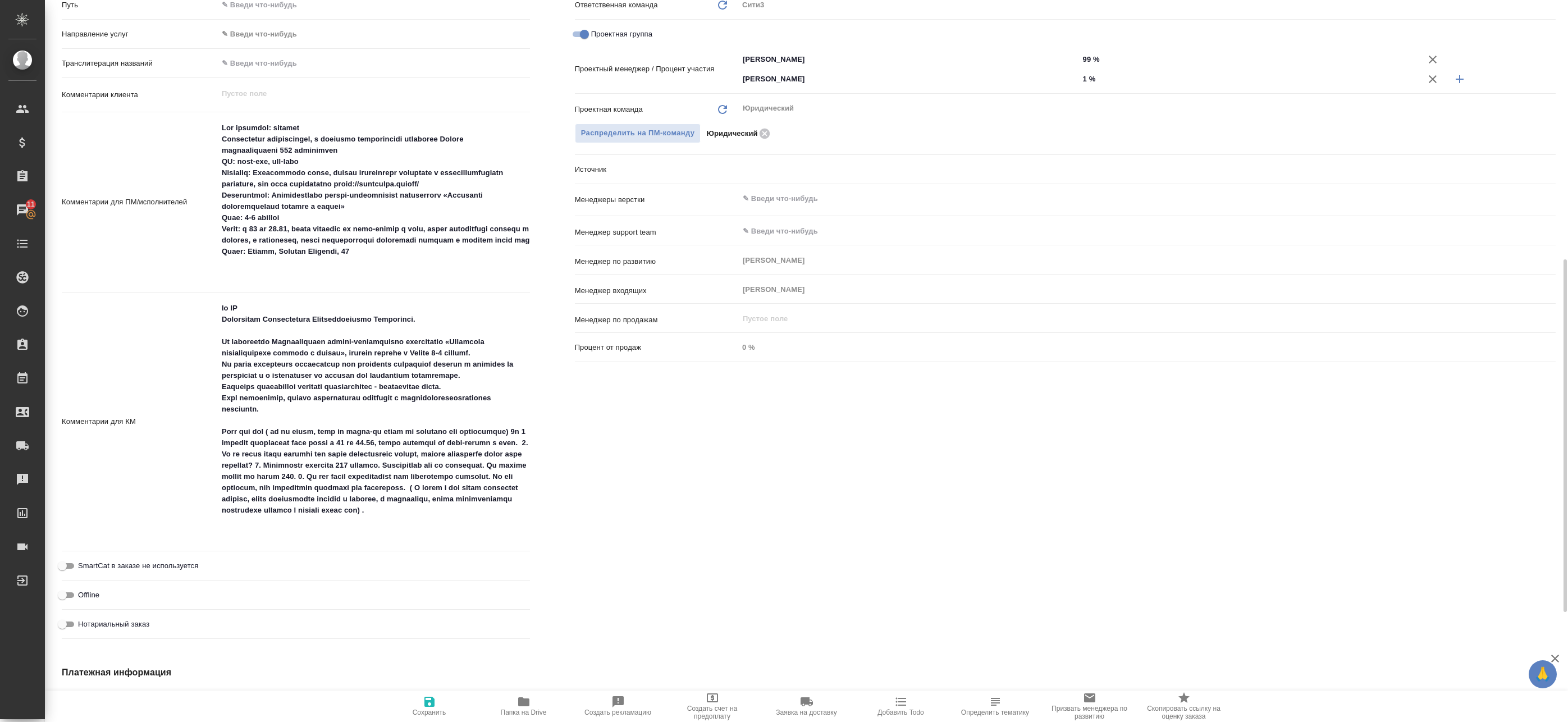
type textarea "x"
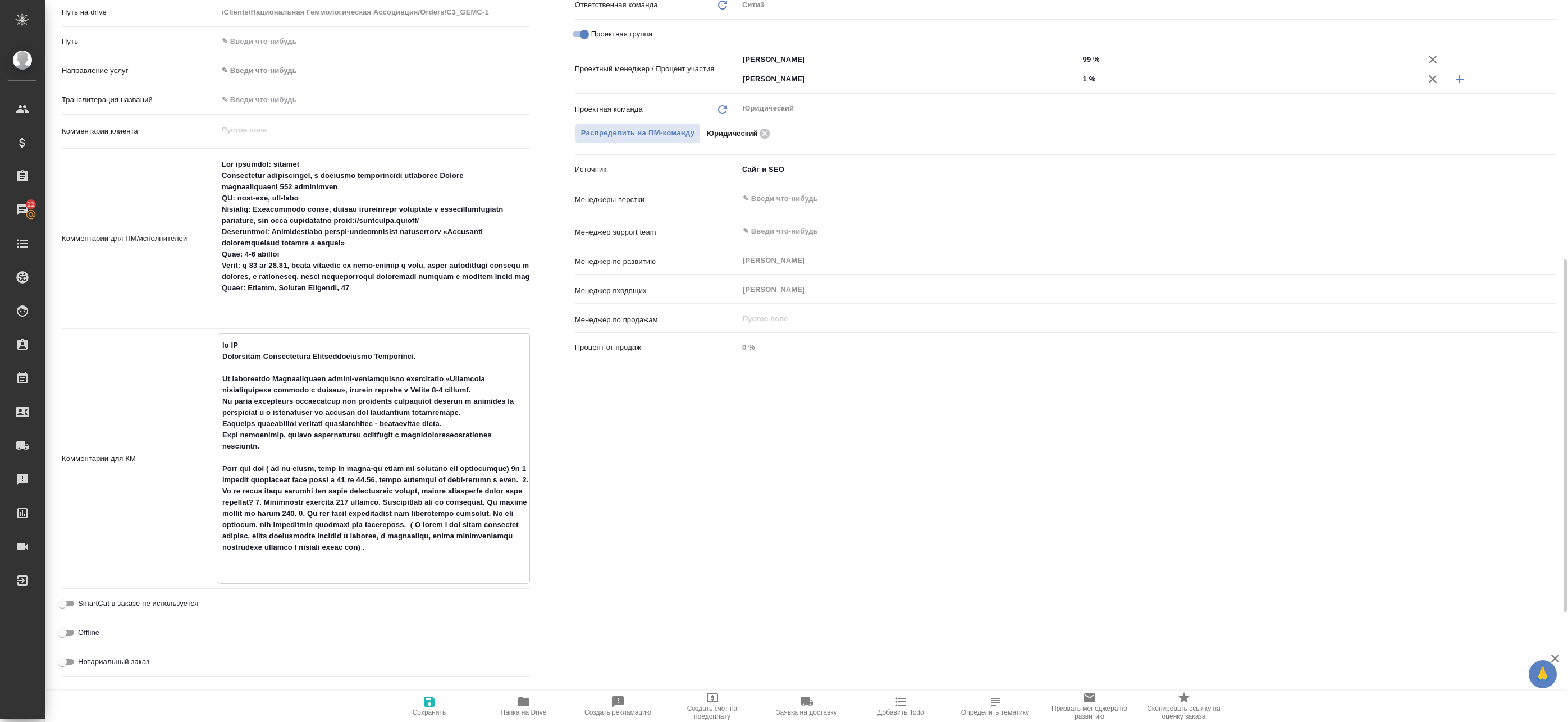
drag, startPoint x: 222, startPoint y: 344, endPoint x: 504, endPoint y: 576, distance: 365.2
click at [504, 576] on textarea at bounding box center [373, 457] width 311 height 243
type textarea "x"
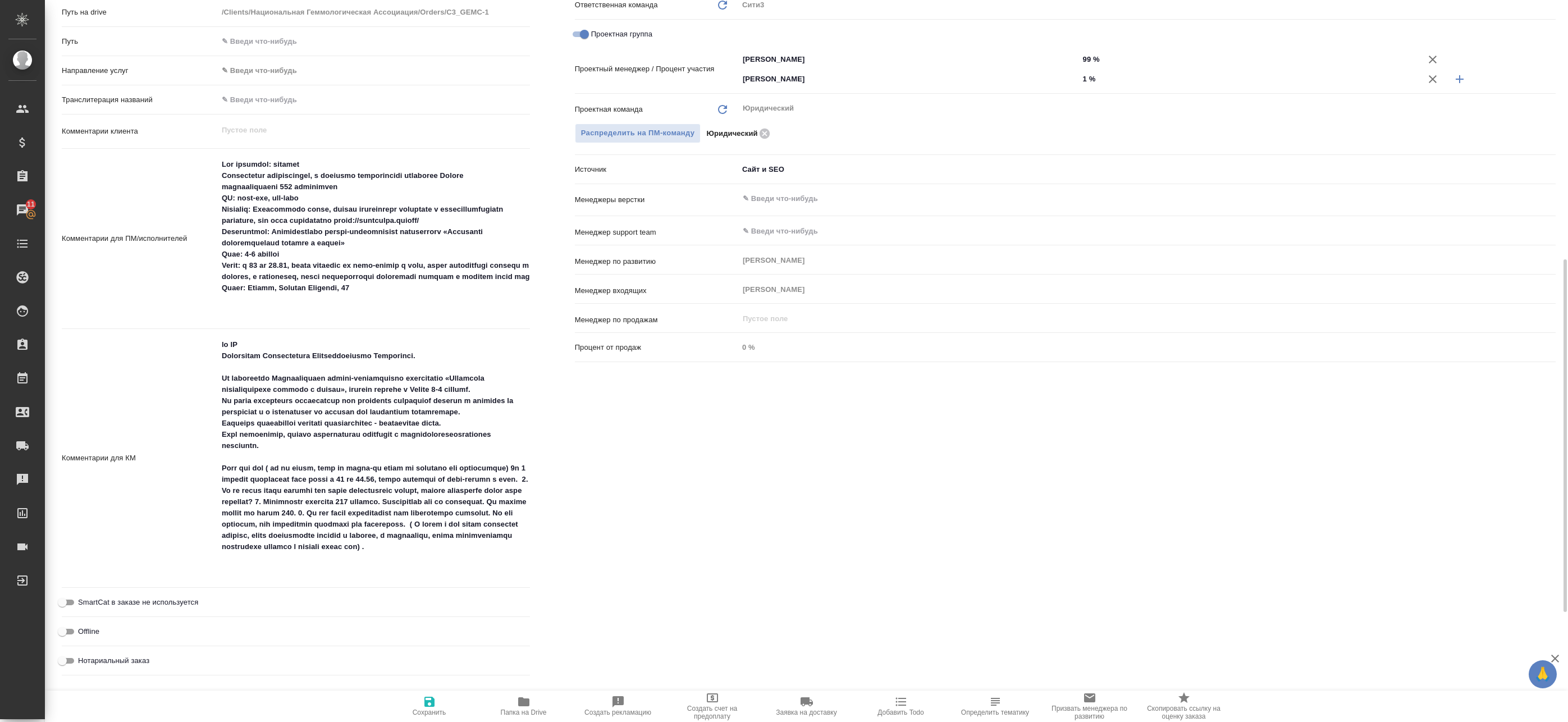
type textarea "x"
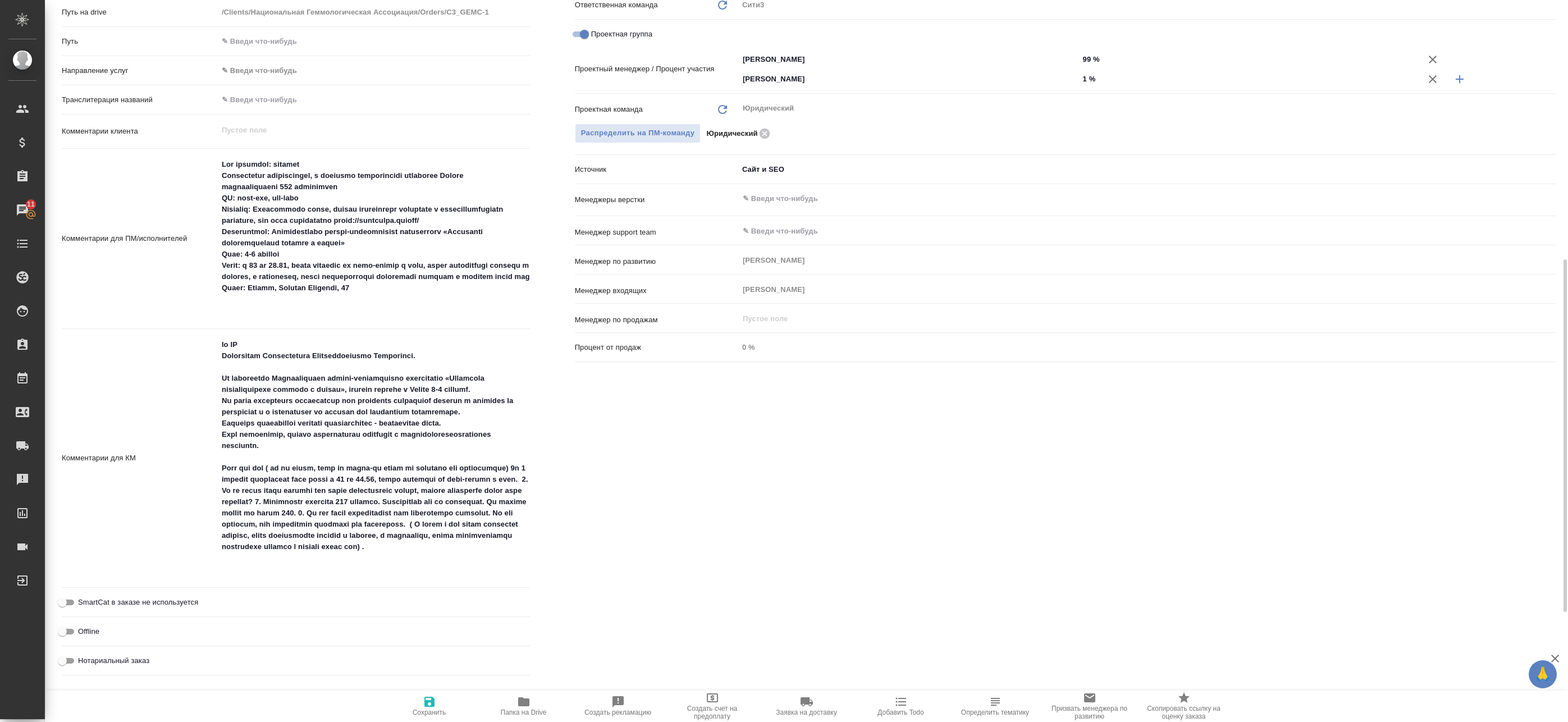
type textarea "x"
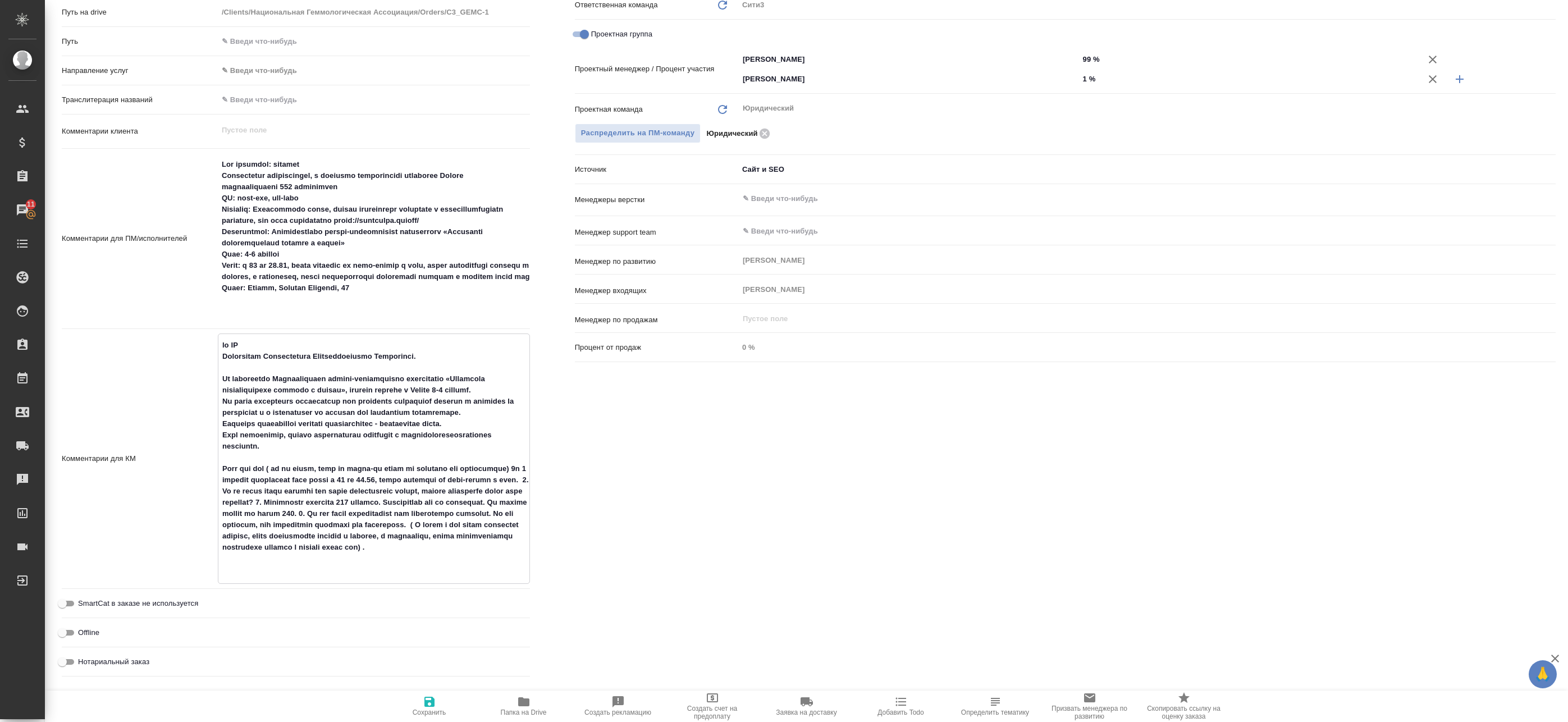
type textarea "x"
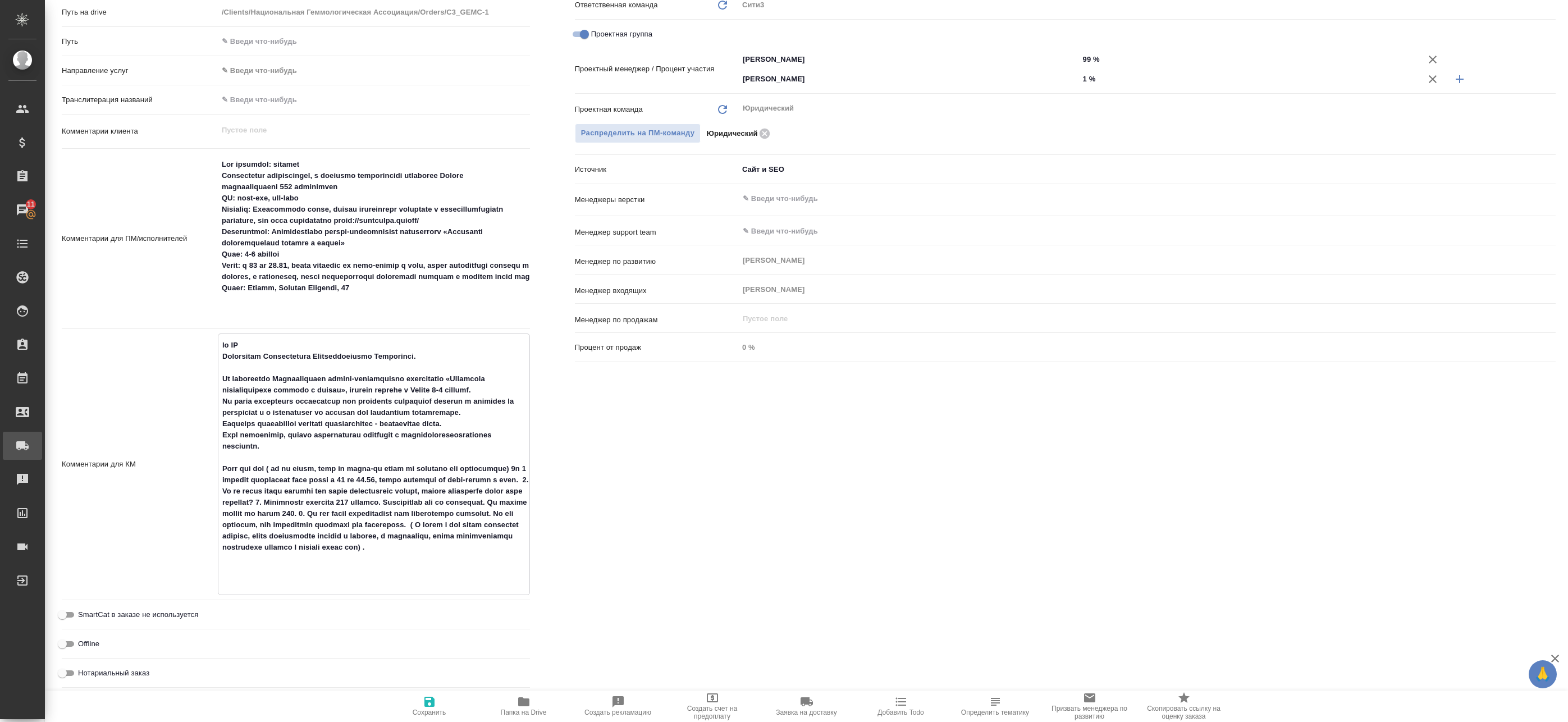
type textarea "x"
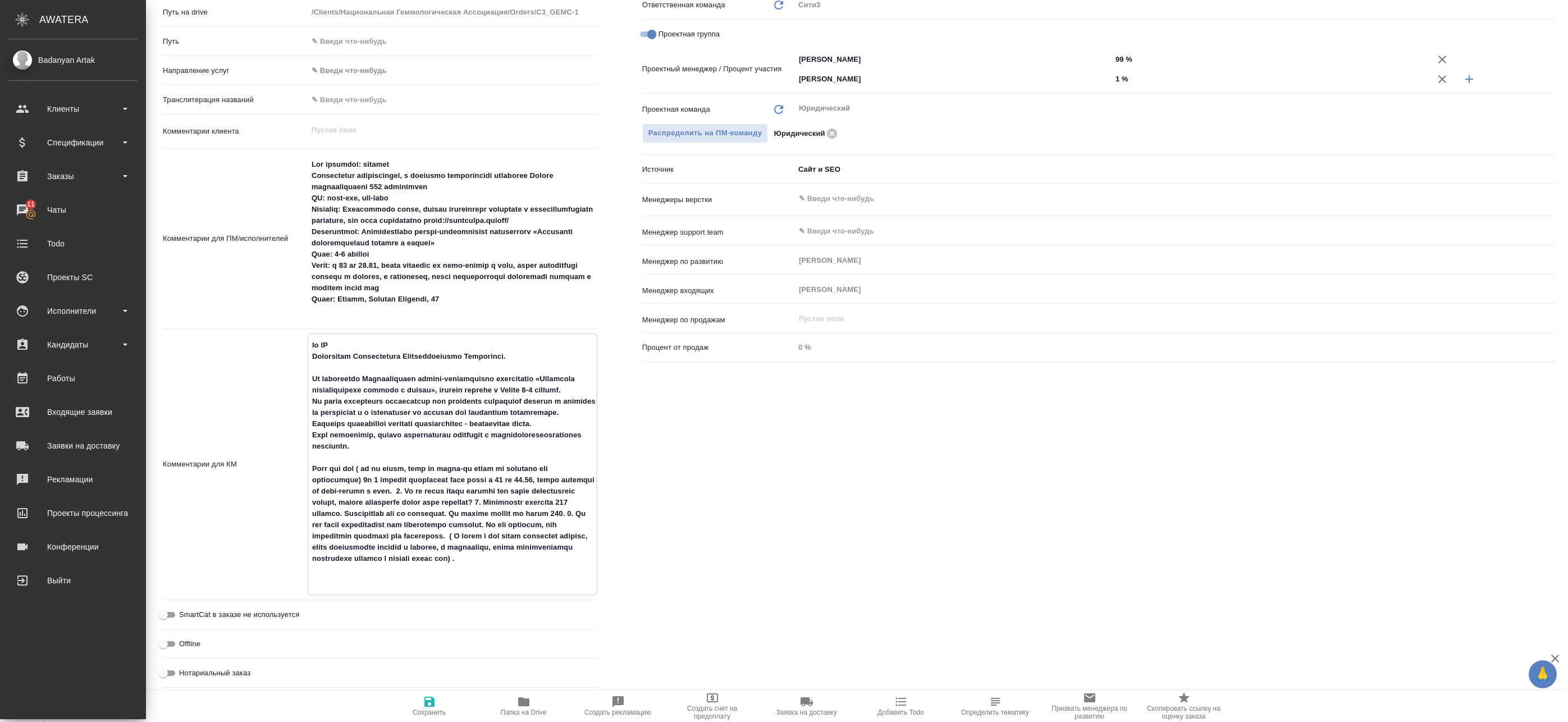
type textarea "x"
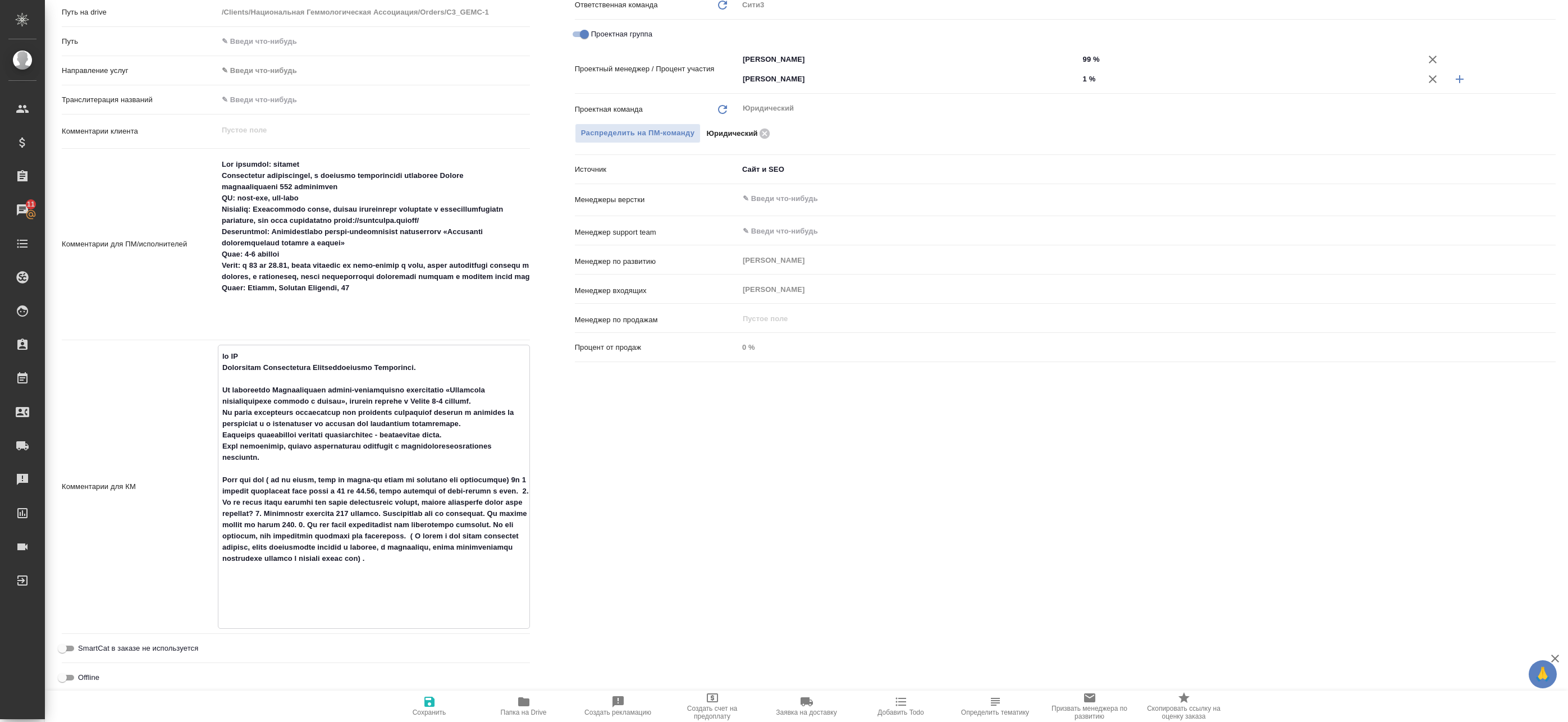
type textarea "x"
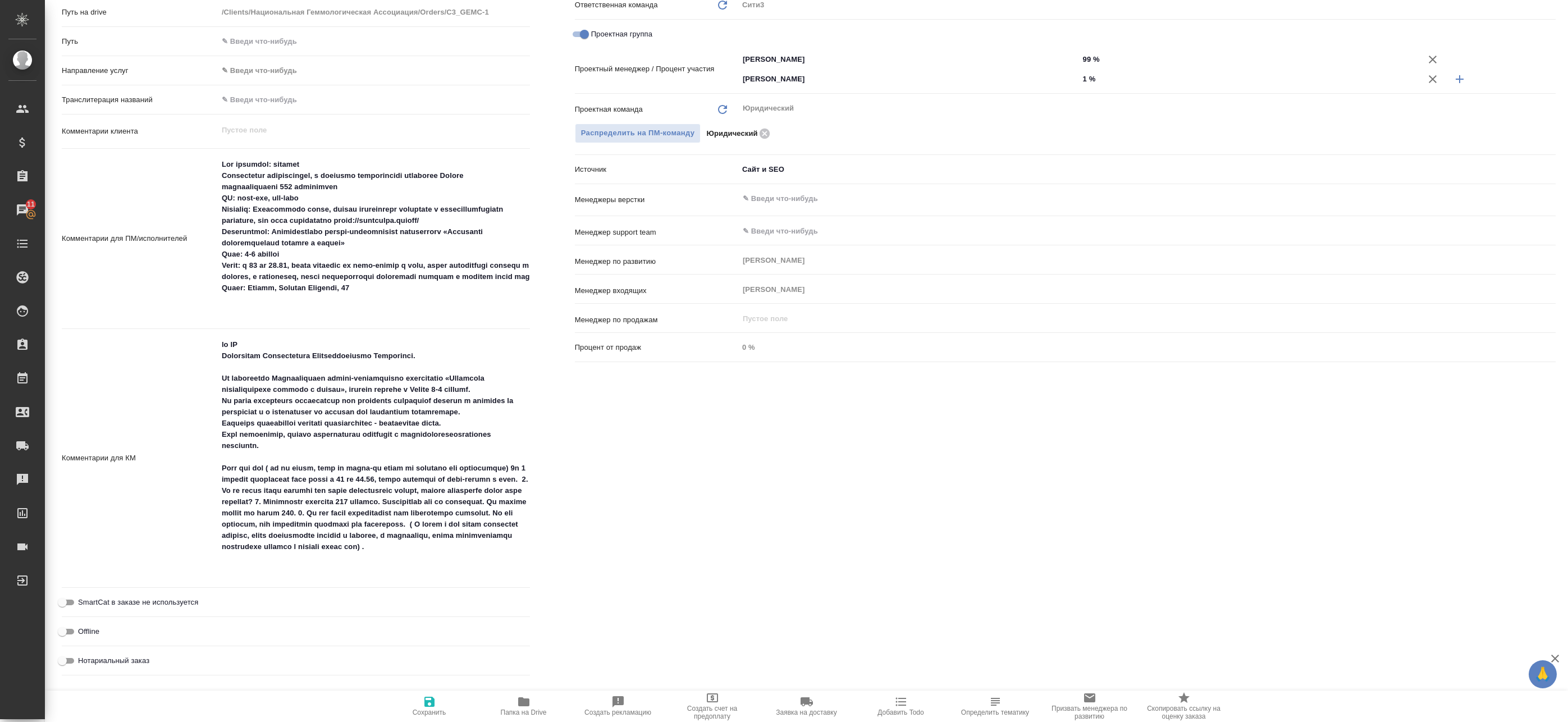
type textarea "x"
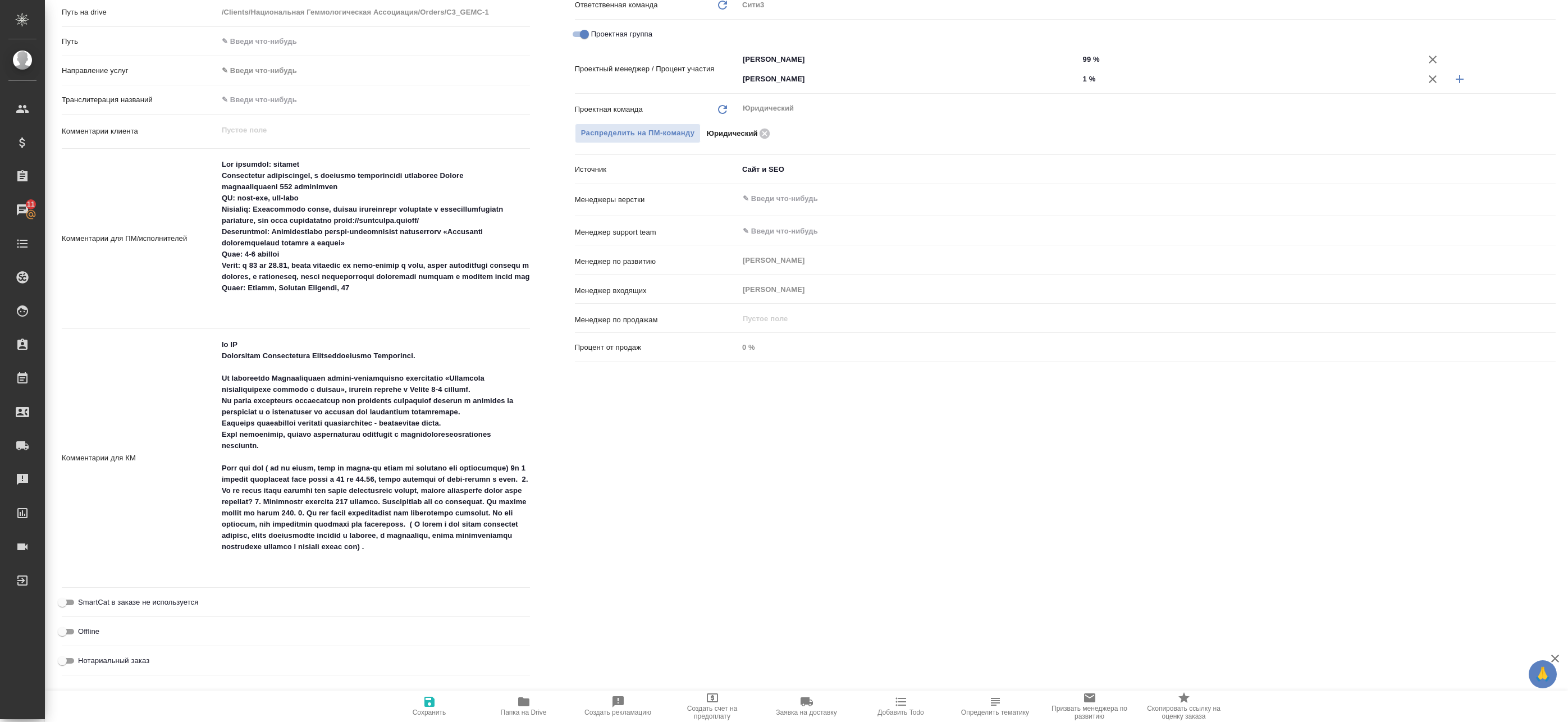
type textarea "x"
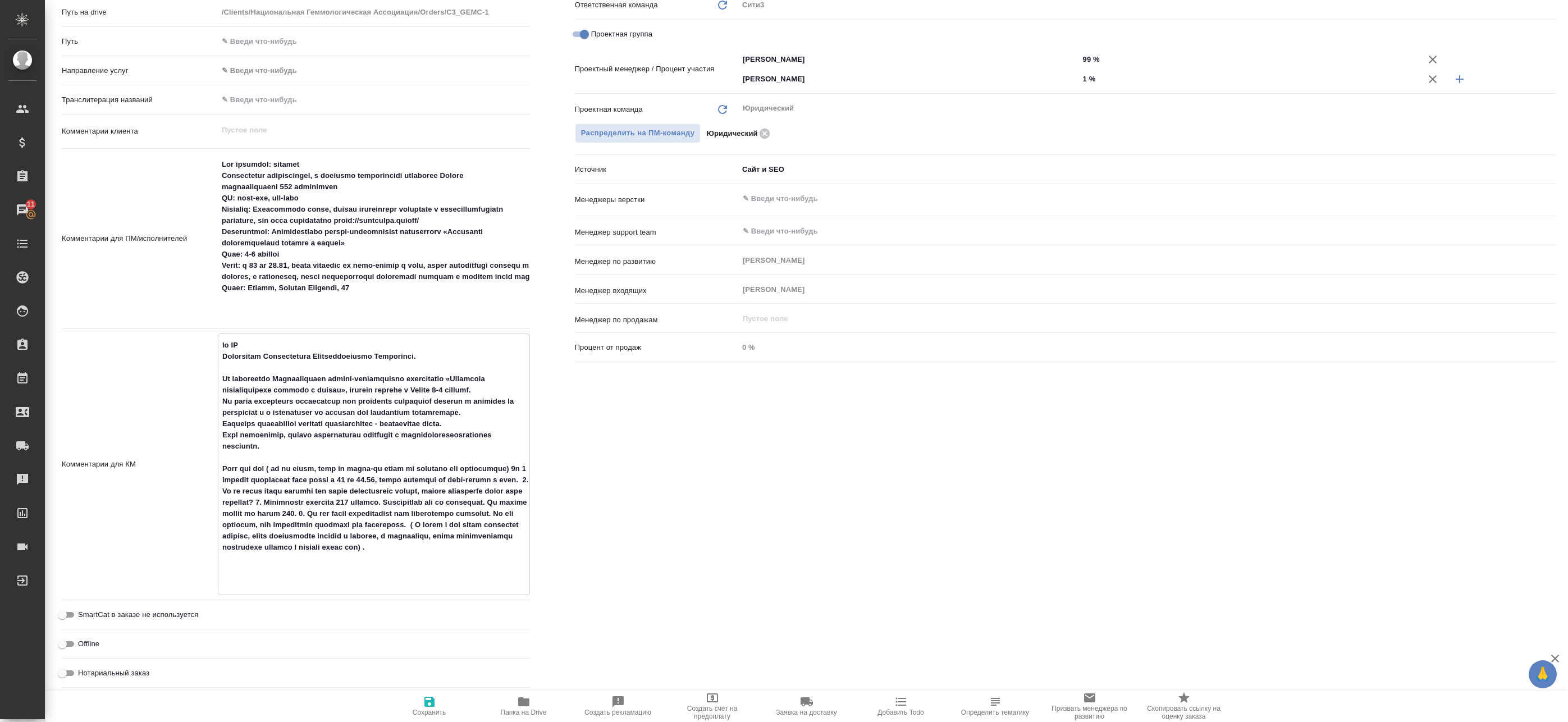
type textarea "x"
click at [324, 409] on textarea at bounding box center [373, 463] width 311 height 255
type textarea "x"
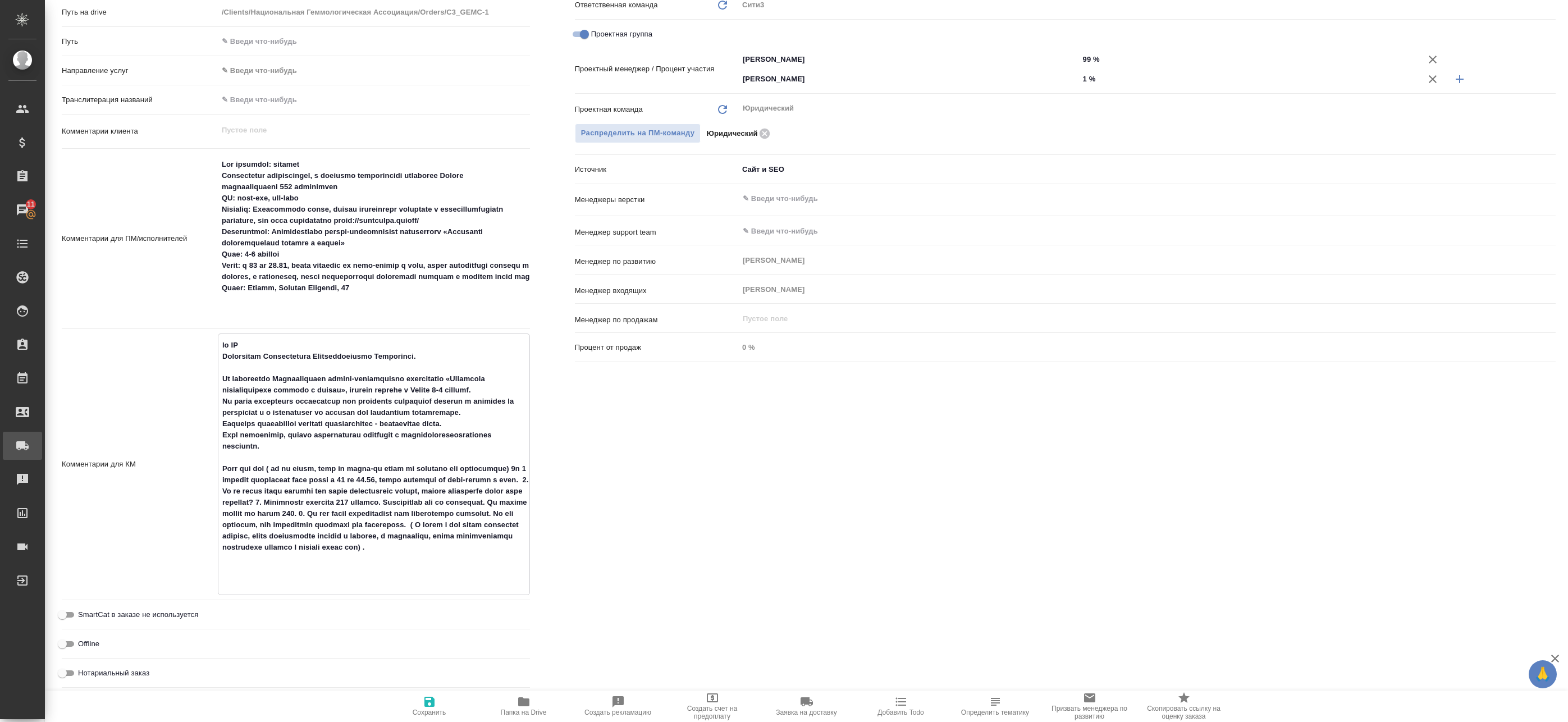
type textarea "x"
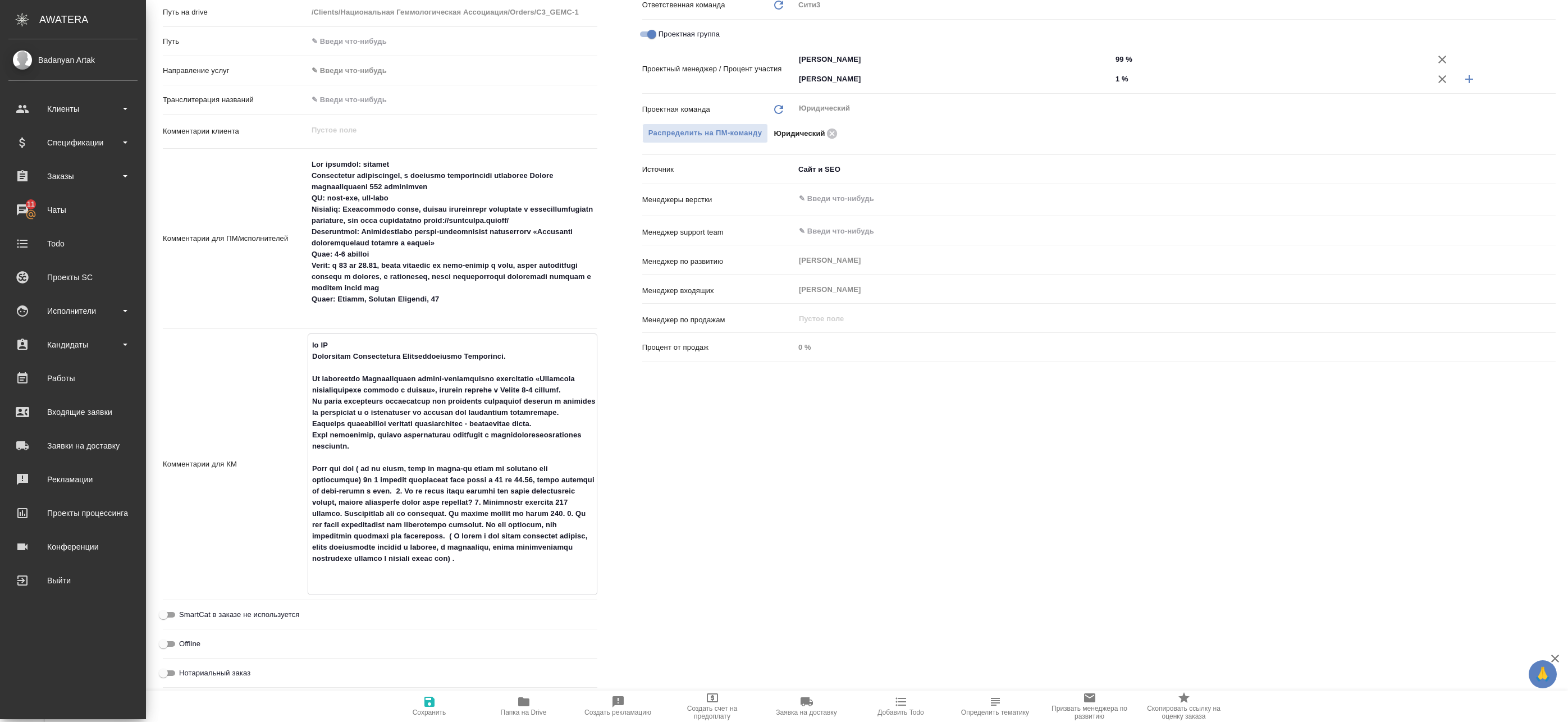
type textarea "x"
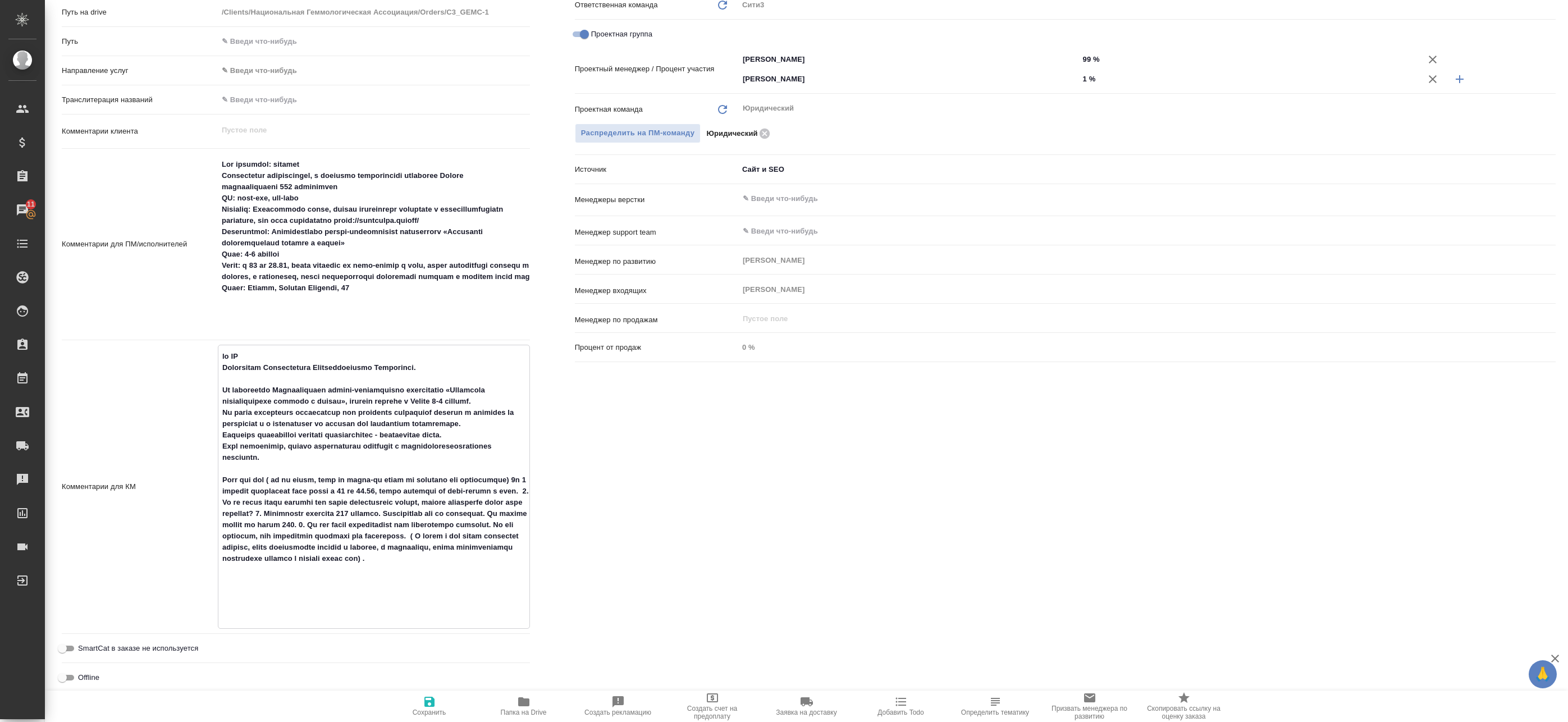
drag, startPoint x: 376, startPoint y: 540, endPoint x: 177, endPoint y: 372, distance: 260.4
click at [177, 372] on div "Комментарии для КМ x" at bounding box center [296, 487] width 468 height 284
click at [311, 489] on textarea at bounding box center [373, 485] width 311 height 277
type textarea "x"
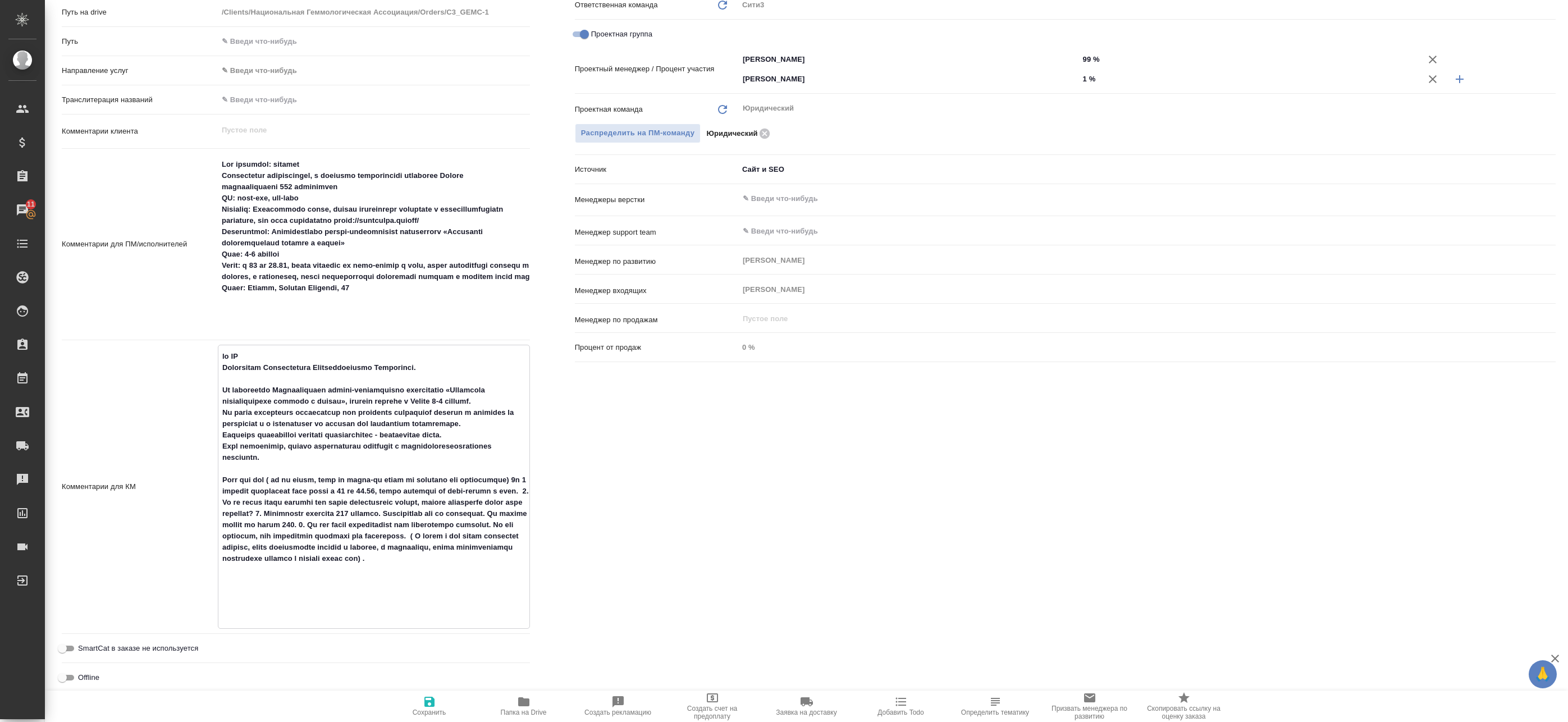
type textarea "x"
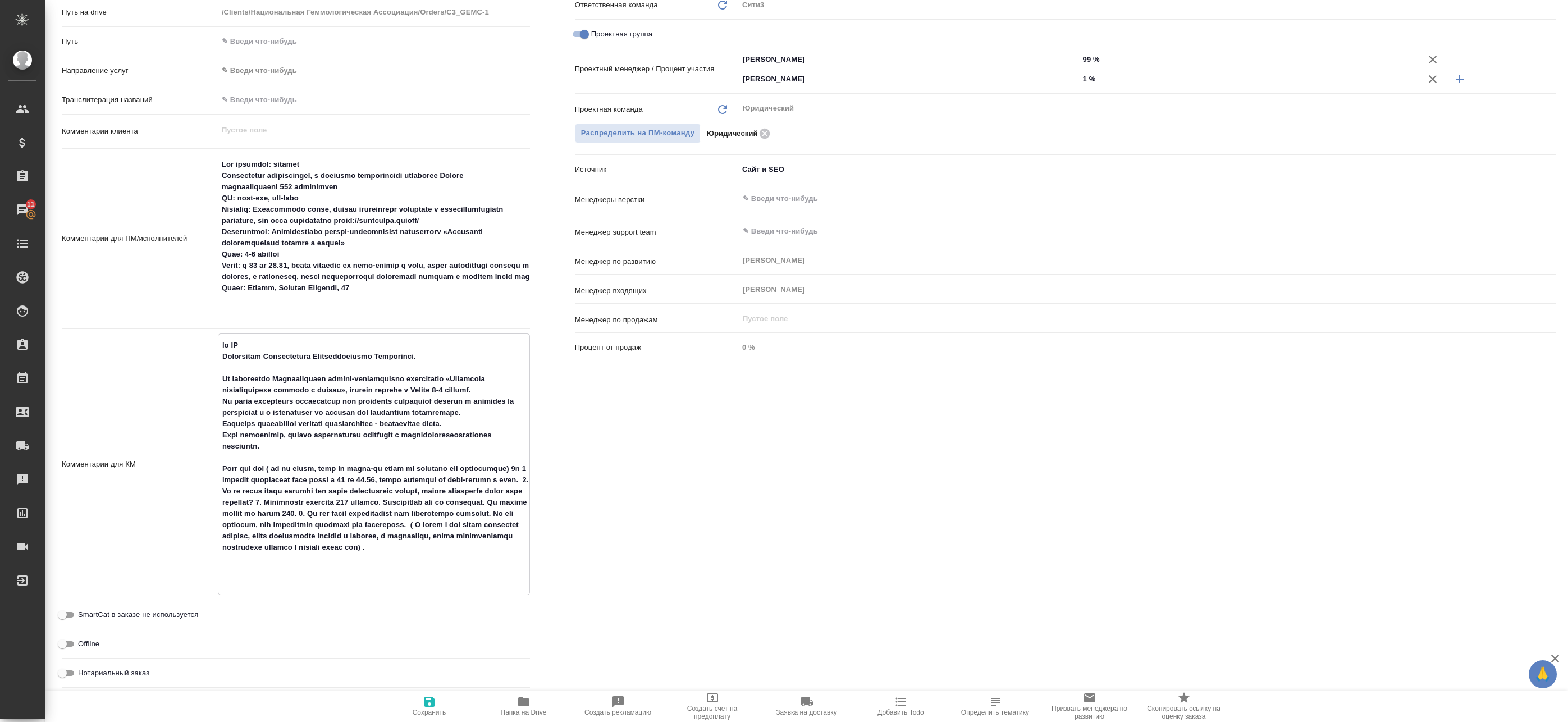
type textarea "x"
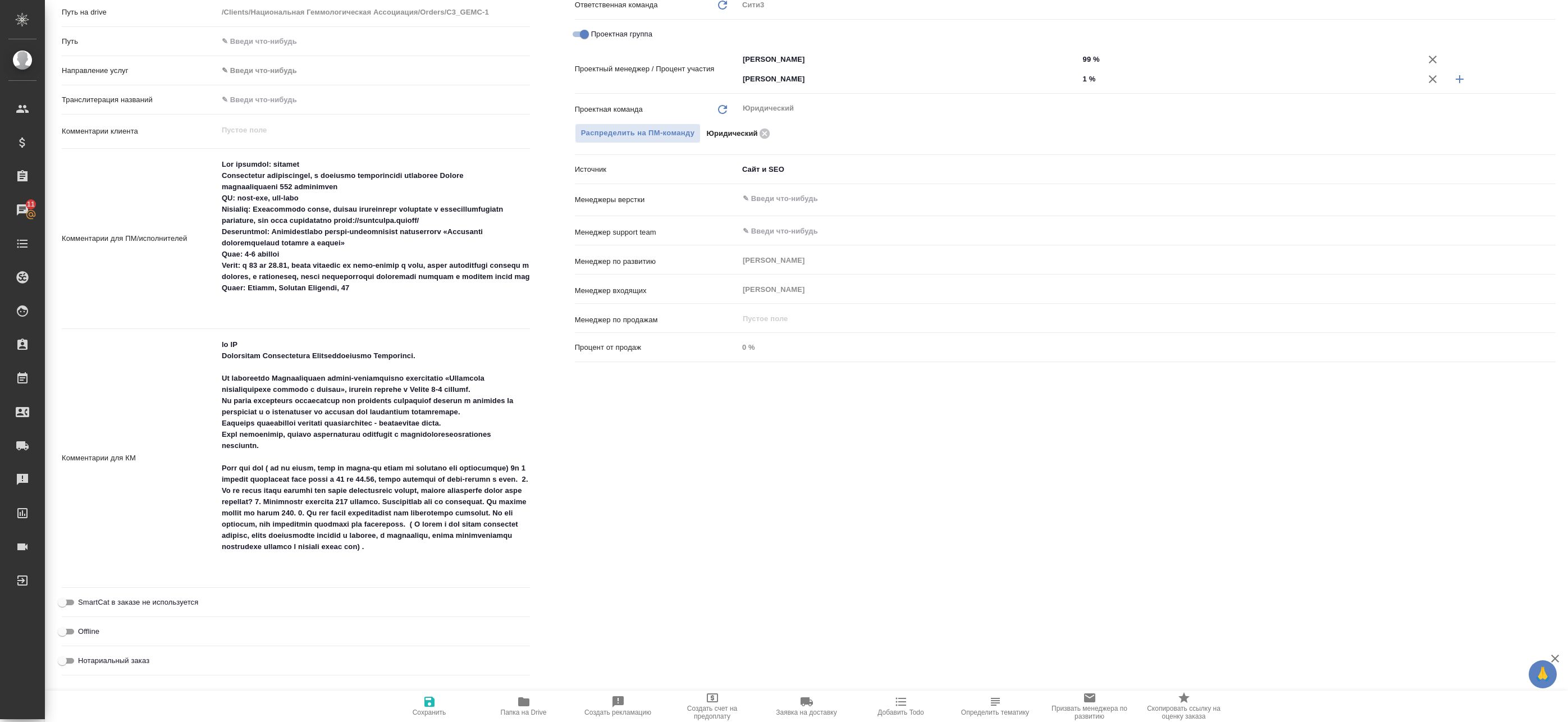
type textarea "x"
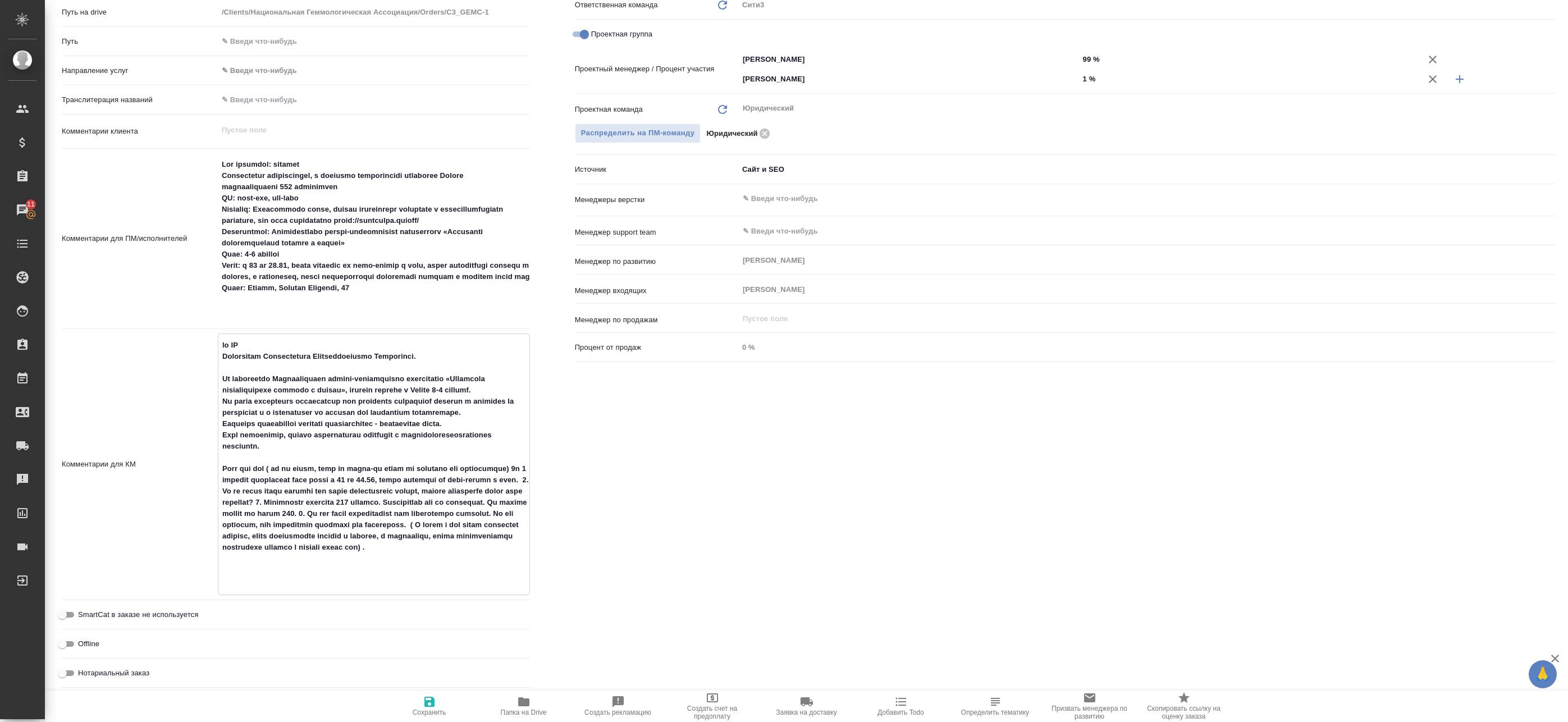
type textarea "x"
click at [223, 347] on textarea at bounding box center [373, 463] width 311 height 255
drag, startPoint x: 222, startPoint y: 357, endPoint x: 421, endPoint y: 357, distance: 199.0
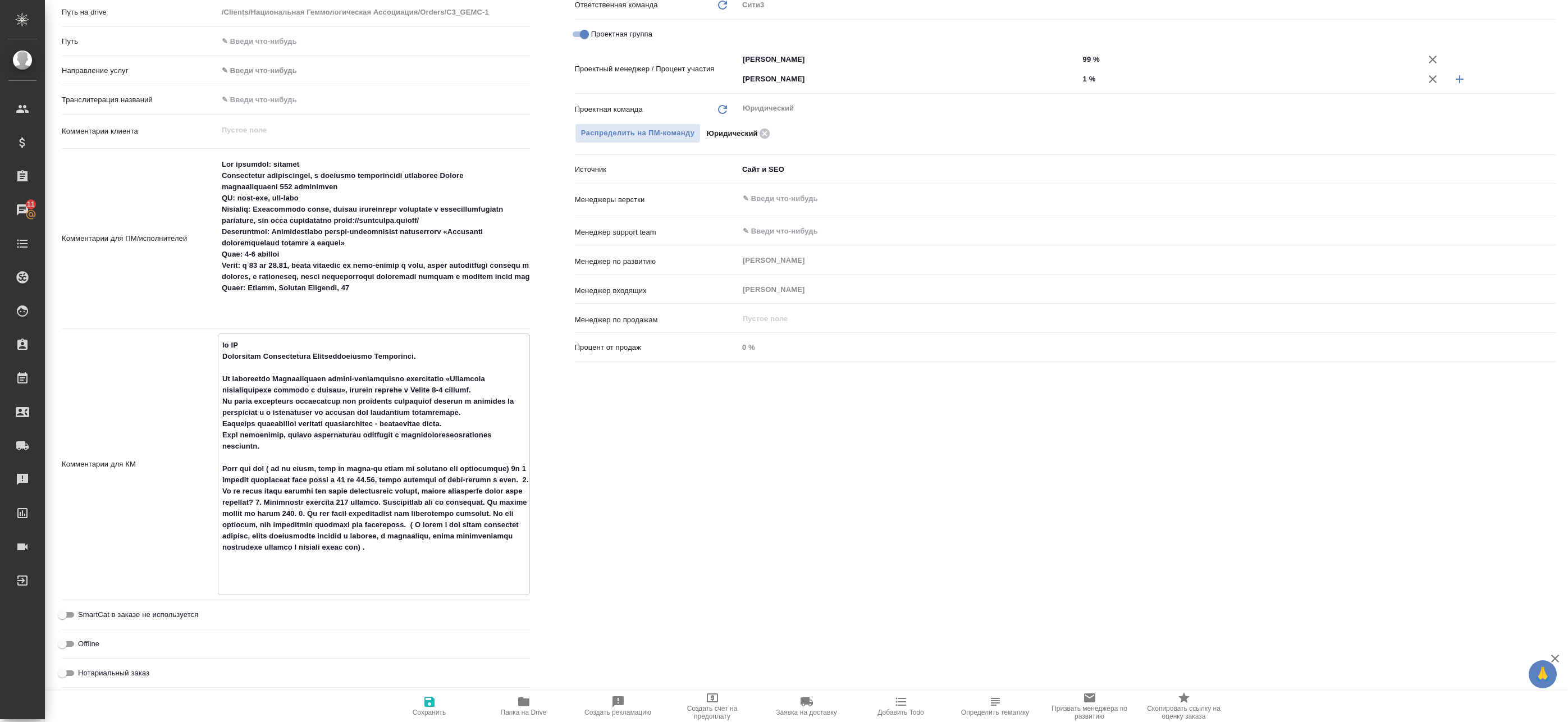
click at [421, 357] on textarea at bounding box center [373, 463] width 311 height 255
click at [272, 385] on textarea at bounding box center [373, 463] width 311 height 255
drag, startPoint x: 250, startPoint y: 377, endPoint x: 427, endPoint y: 472, distance: 200.9
click at [507, 460] on textarea at bounding box center [373, 463] width 311 height 255
click at [334, 482] on textarea at bounding box center [373, 463] width 311 height 255
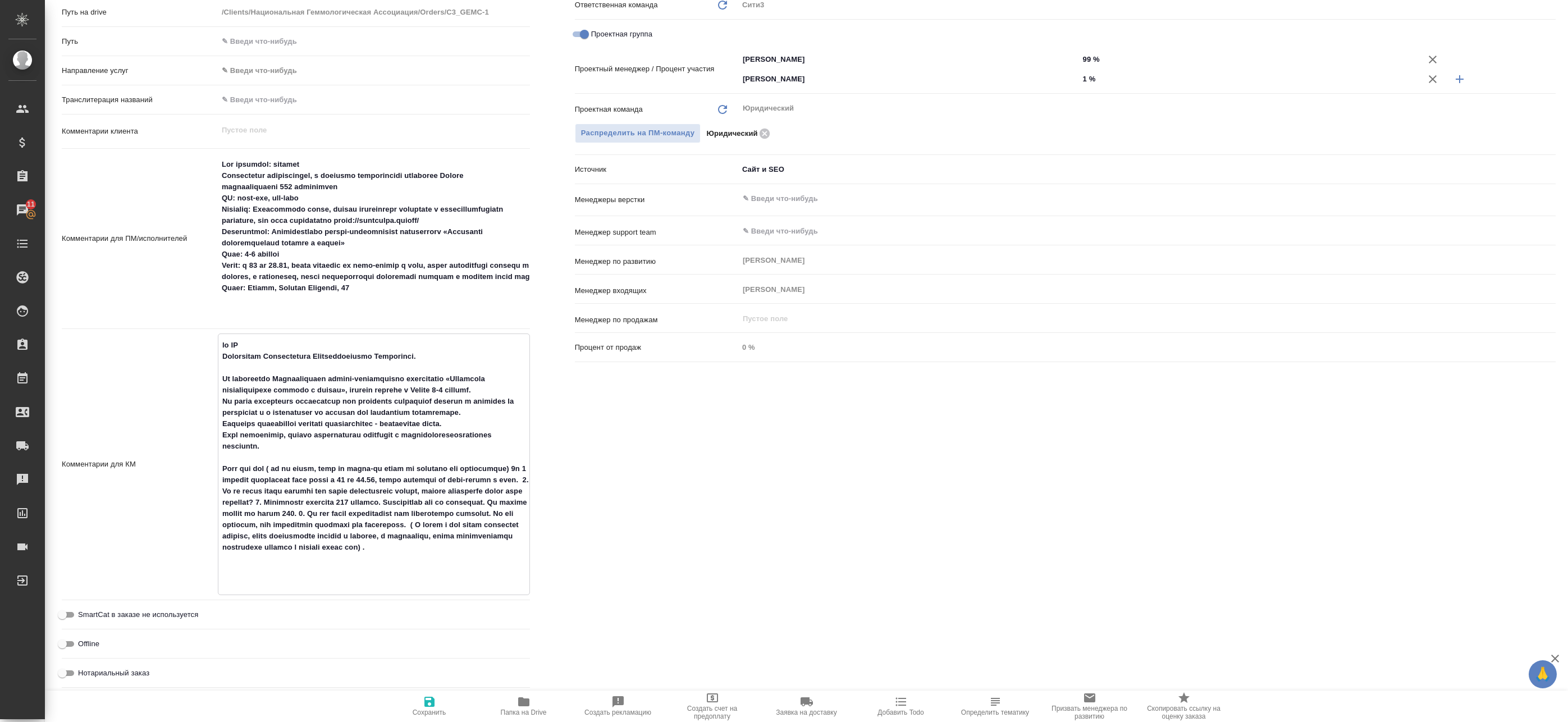
drag, startPoint x: 282, startPoint y: 479, endPoint x: 456, endPoint y: 578, distance: 200.2
click at [452, 578] on textarea at bounding box center [373, 463] width 311 height 255
click at [456, 575] on textarea at bounding box center [373, 463] width 311 height 255
drag, startPoint x: 465, startPoint y: 573, endPoint x: 194, endPoint y: 342, distance: 356.1
click at [194, 342] on div "Комментарии для КМ x" at bounding box center [296, 464] width 468 height 262
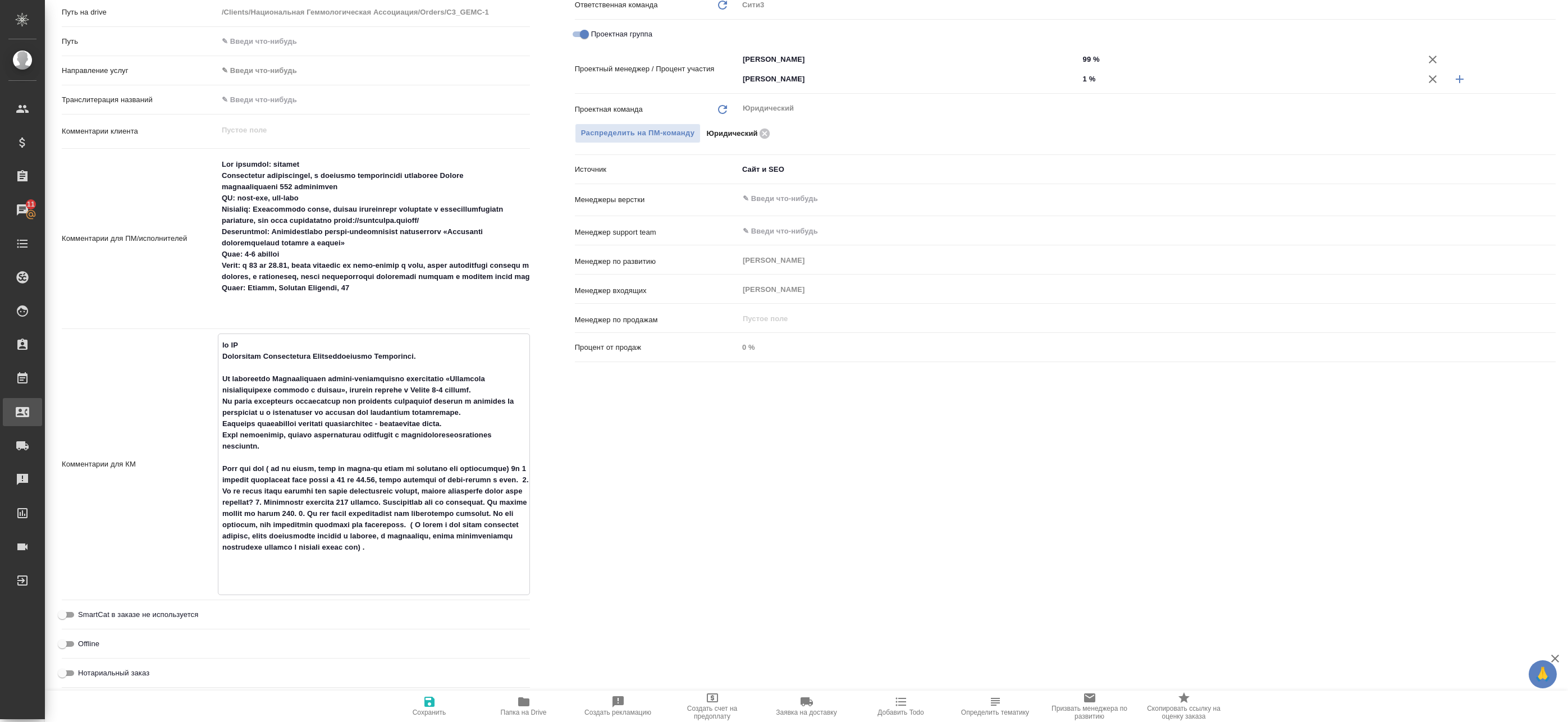
type textarea "x"
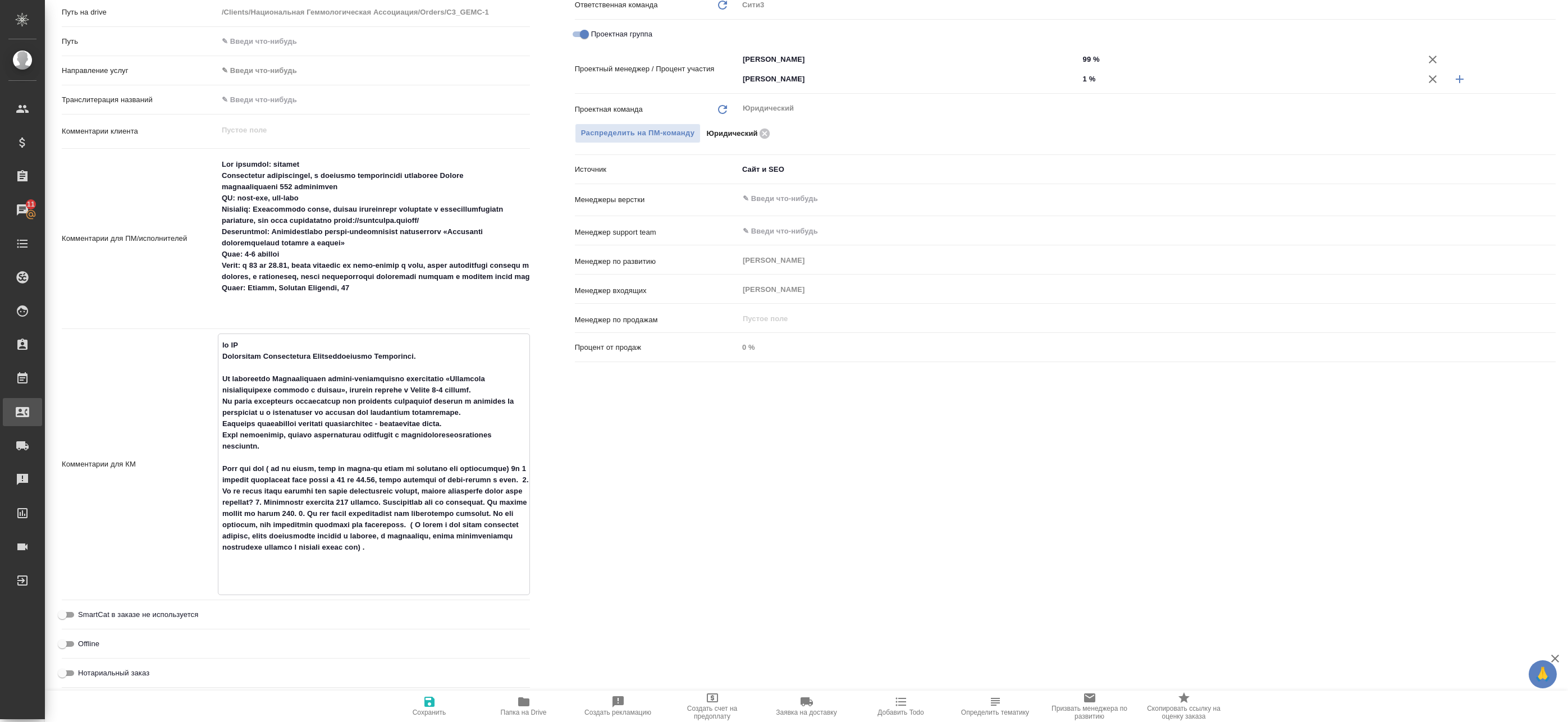
type textarea "x"
